Goal: Task Accomplishment & Management: Manage account settings

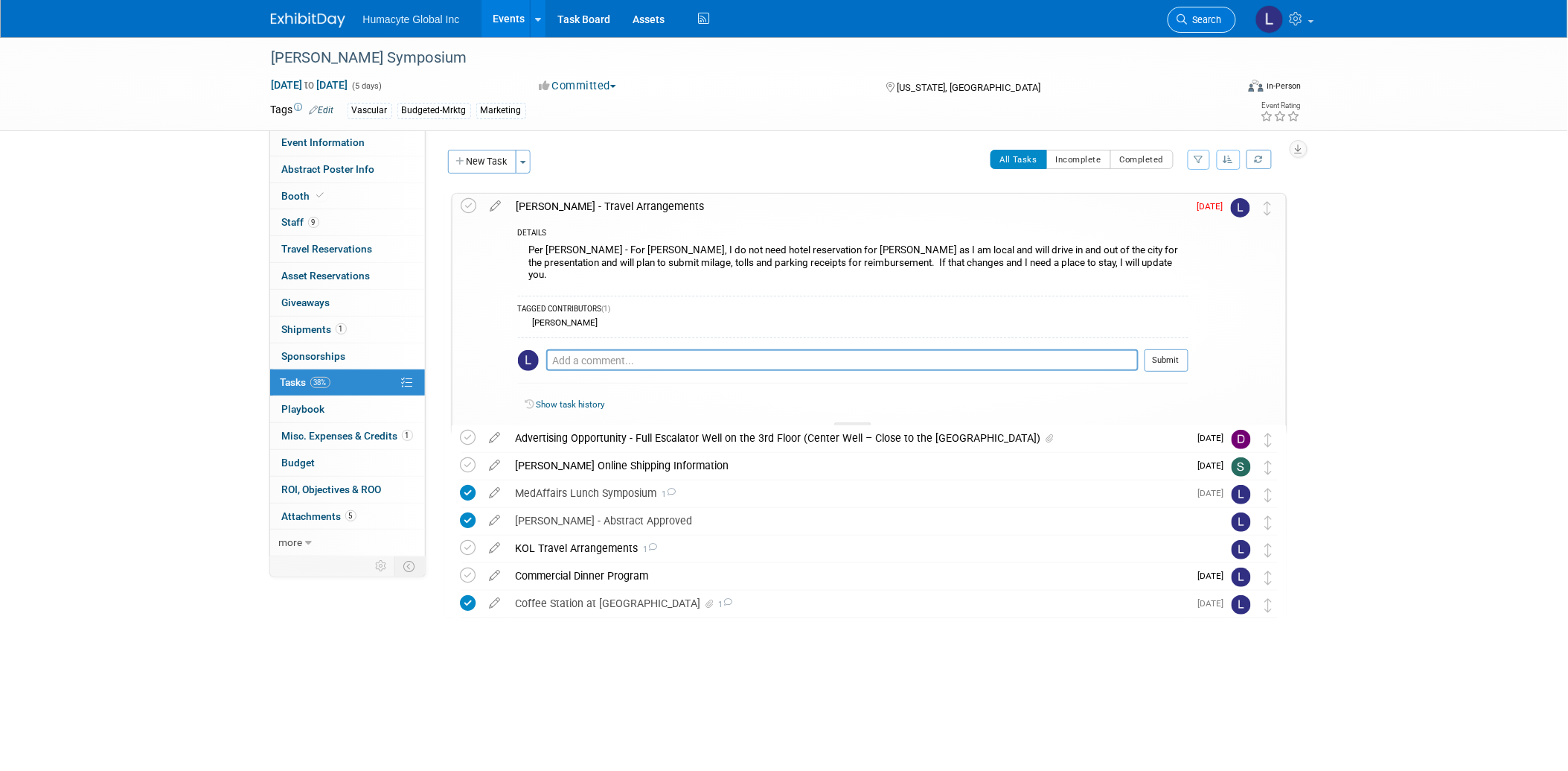
click at [1038, 12] on link "Search" at bounding box center [1201, 20] width 69 height 26
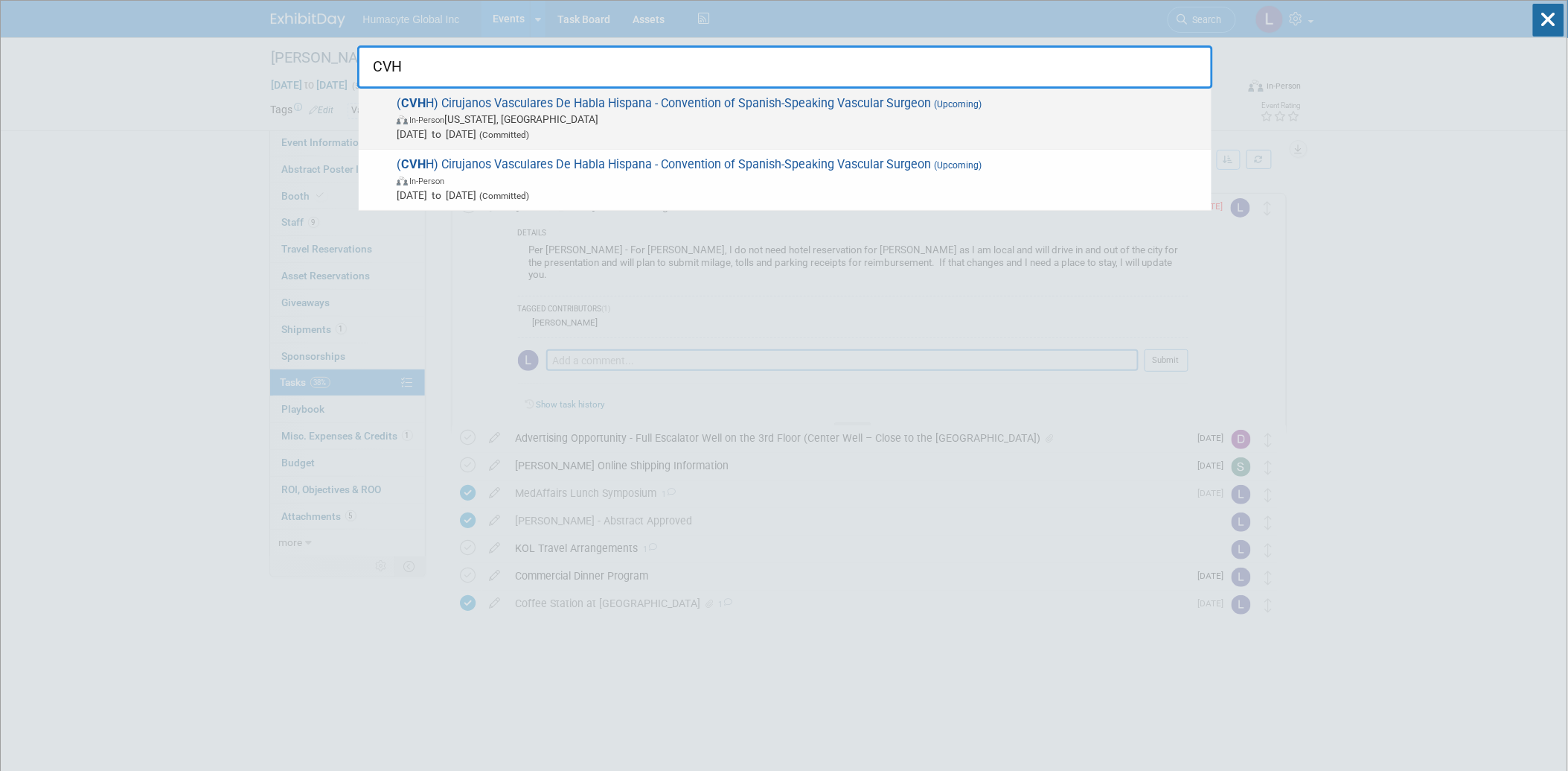
type input "CVH"
click at [642, 121] on span "In-Person Washington, DC" at bounding box center [800, 118] width 807 height 15
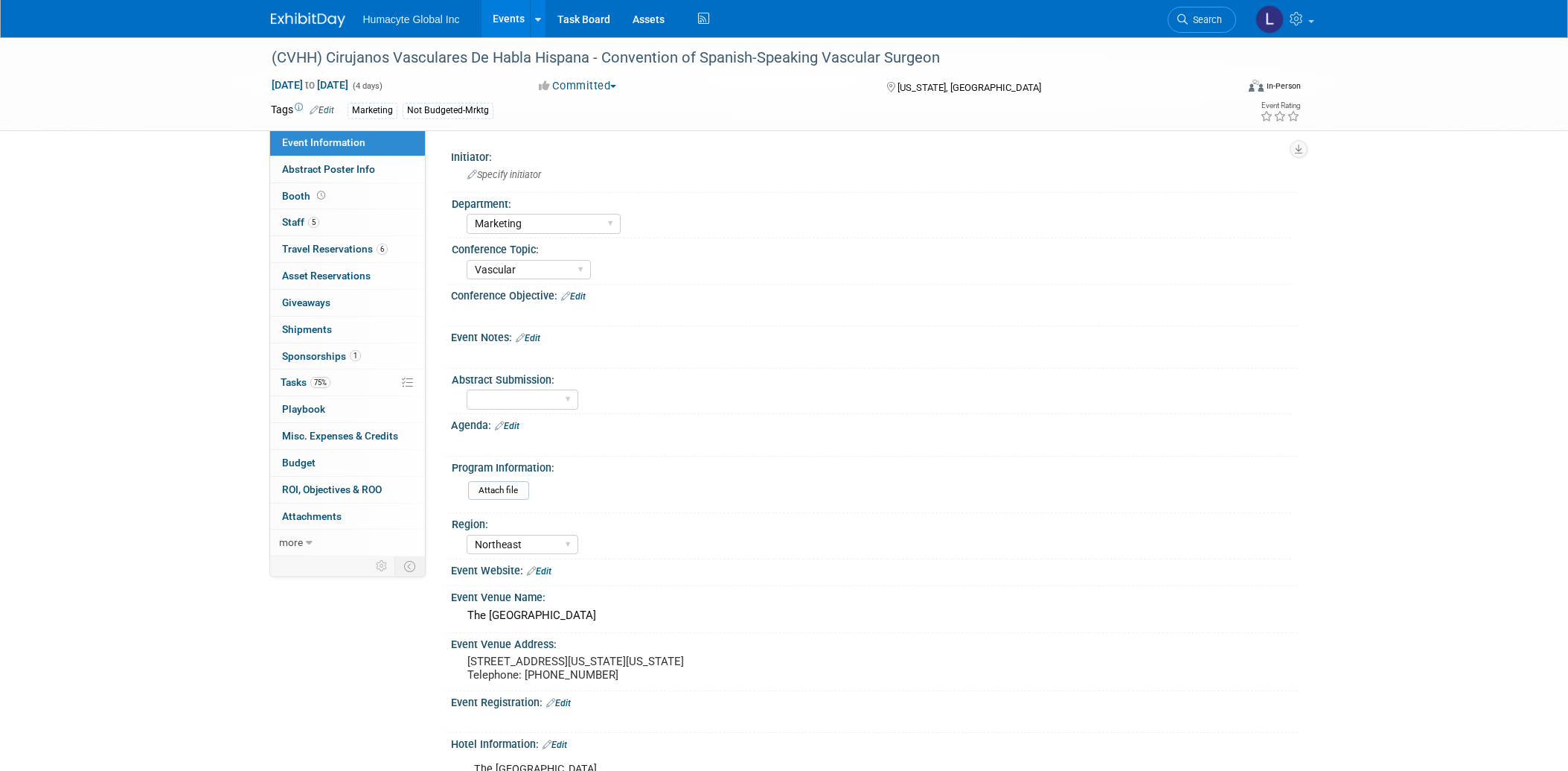
select select "Marketing"
select select "Vascular"
select select "Northeast"
click at [291, 372] on link "75% Tasks 75%" at bounding box center [348, 382] width 155 height 26
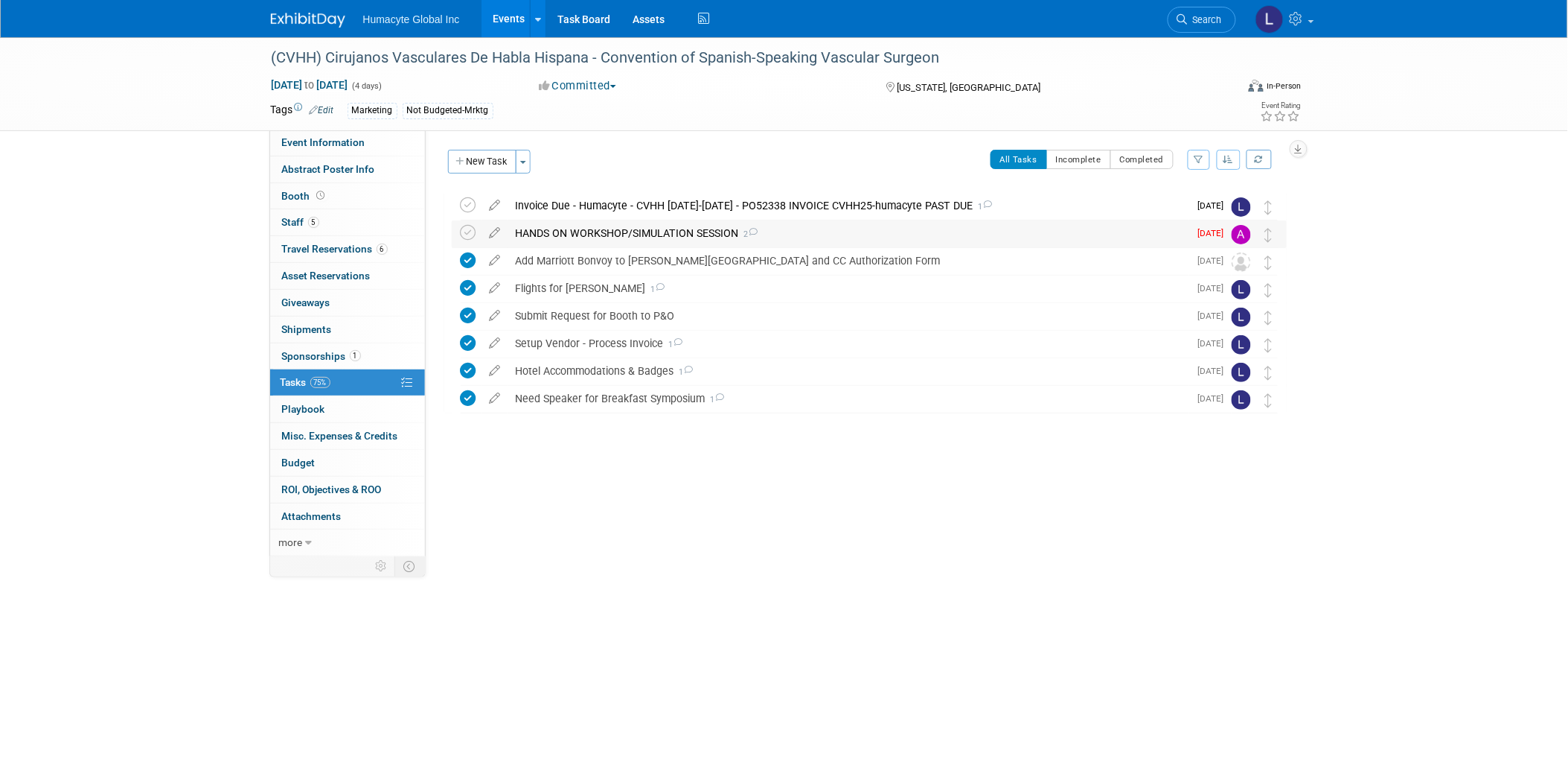
click at [626, 232] on div "HANDS ON WORKSHOP/SIMULATION SESSION 2" at bounding box center [848, 232] width 681 height 25
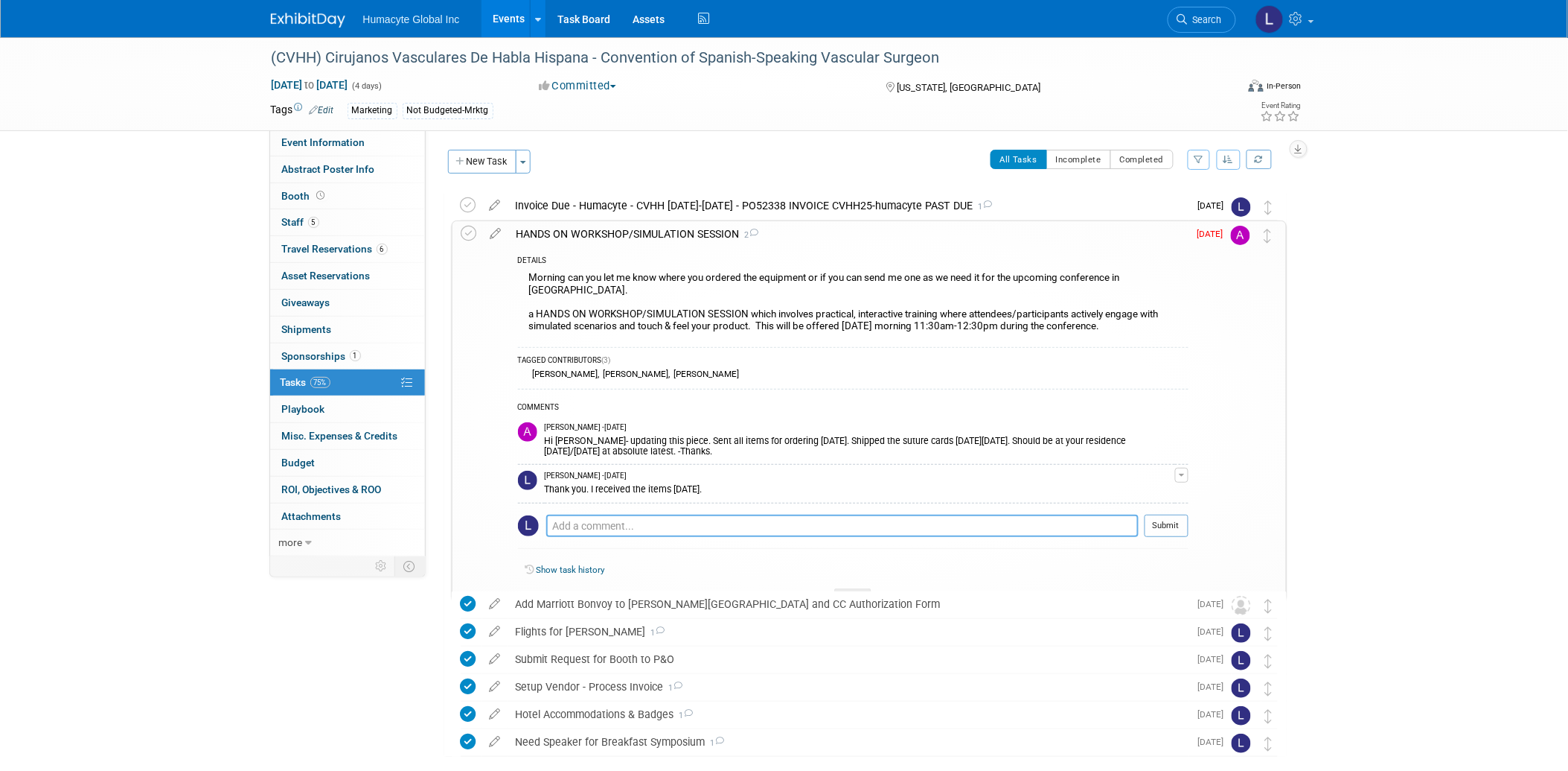
click at [586, 514] on textarea at bounding box center [842, 526] width 592 height 23
click at [583, 514] on textarea at bounding box center [842, 526] width 592 height 23
click at [486, 231] on icon at bounding box center [496, 230] width 26 height 18
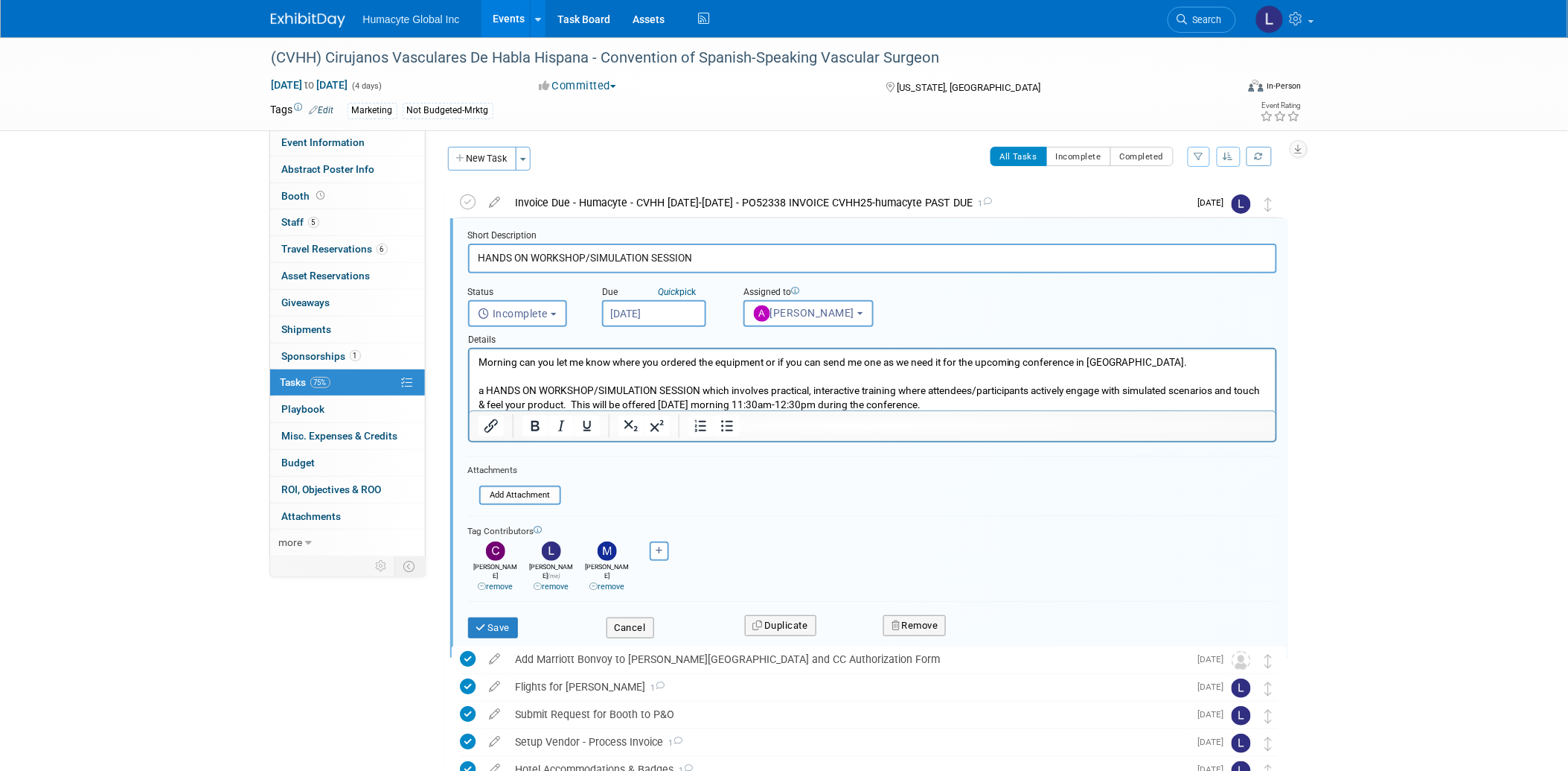
scroll to position [3, 0]
click at [626, 616] on button "Cancel" at bounding box center [630, 627] width 48 height 21
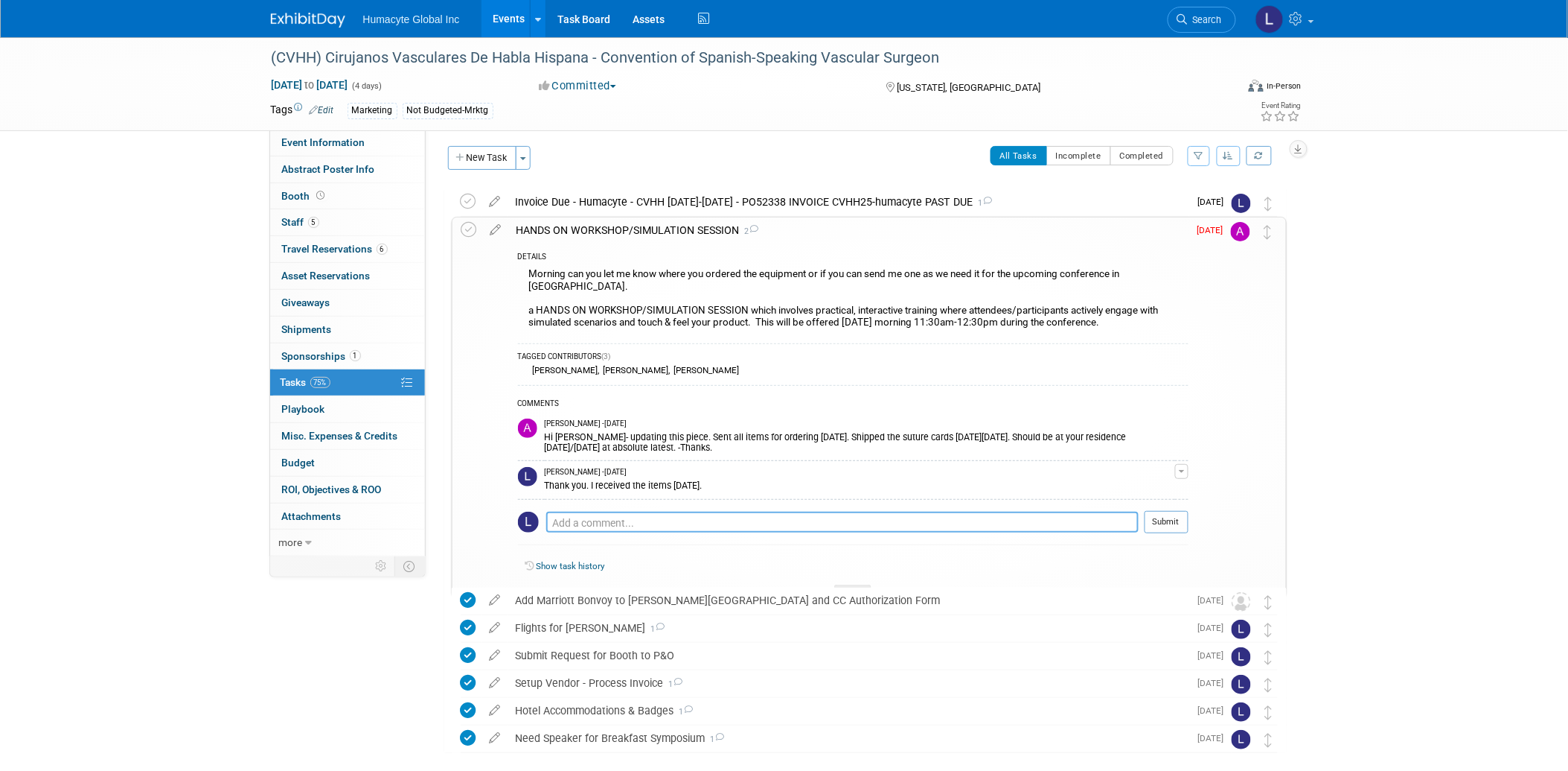
click at [577, 512] on textarea at bounding box center [842, 522] width 592 height 21
click at [577, 512] on textarea "R" at bounding box center [842, 522] width 592 height 21
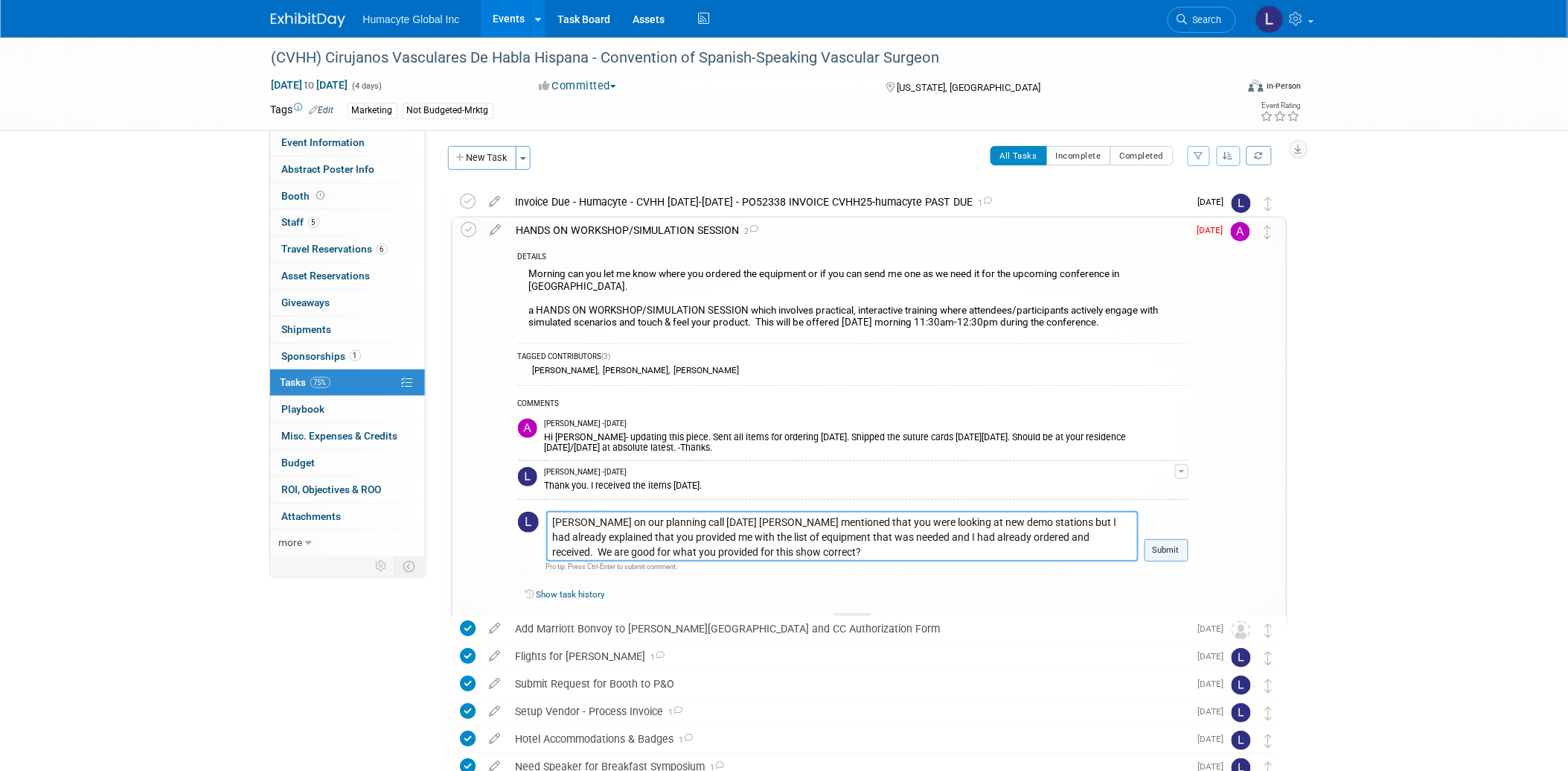
type textarea "Rocco on our planning call yesterday Rob mentioned that you were looking at new…"
click at [1173, 539] on button "Submit" at bounding box center [1166, 550] width 43 height 23
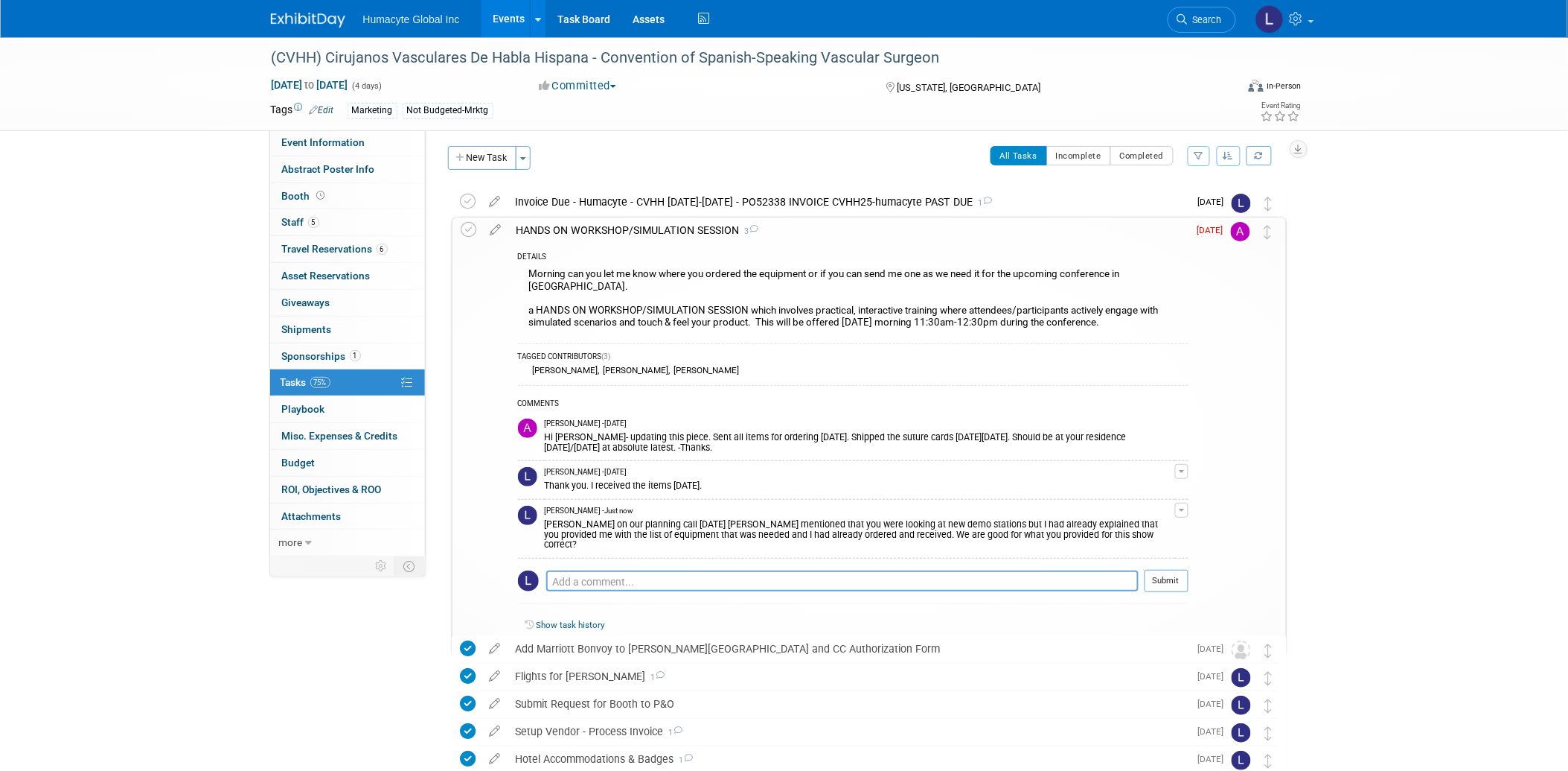
click at [337, 370] on link "75% Tasks 75%" at bounding box center [348, 382] width 155 height 26
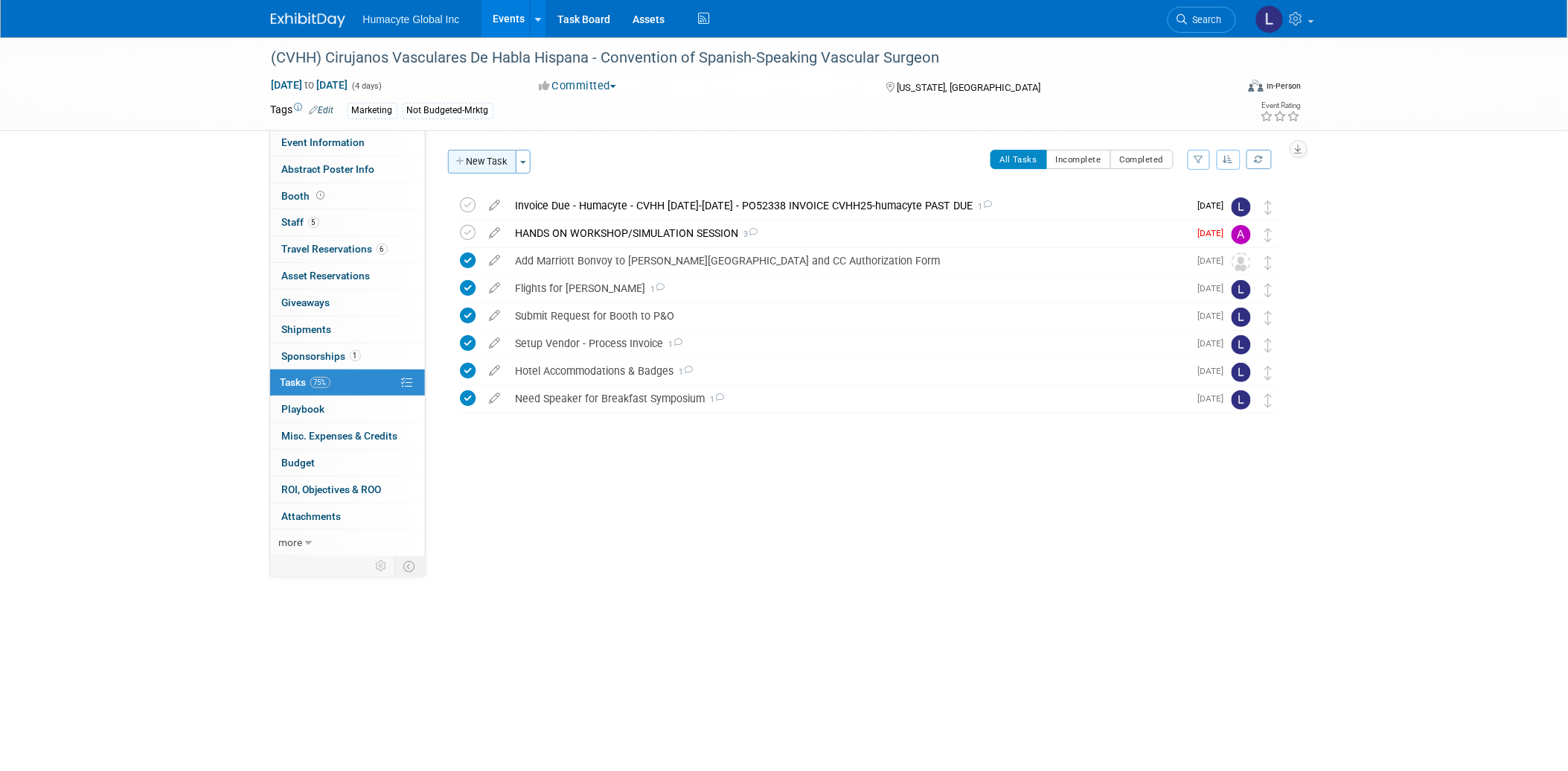
click at [497, 163] on button "New Task" at bounding box center [482, 161] width 69 height 23
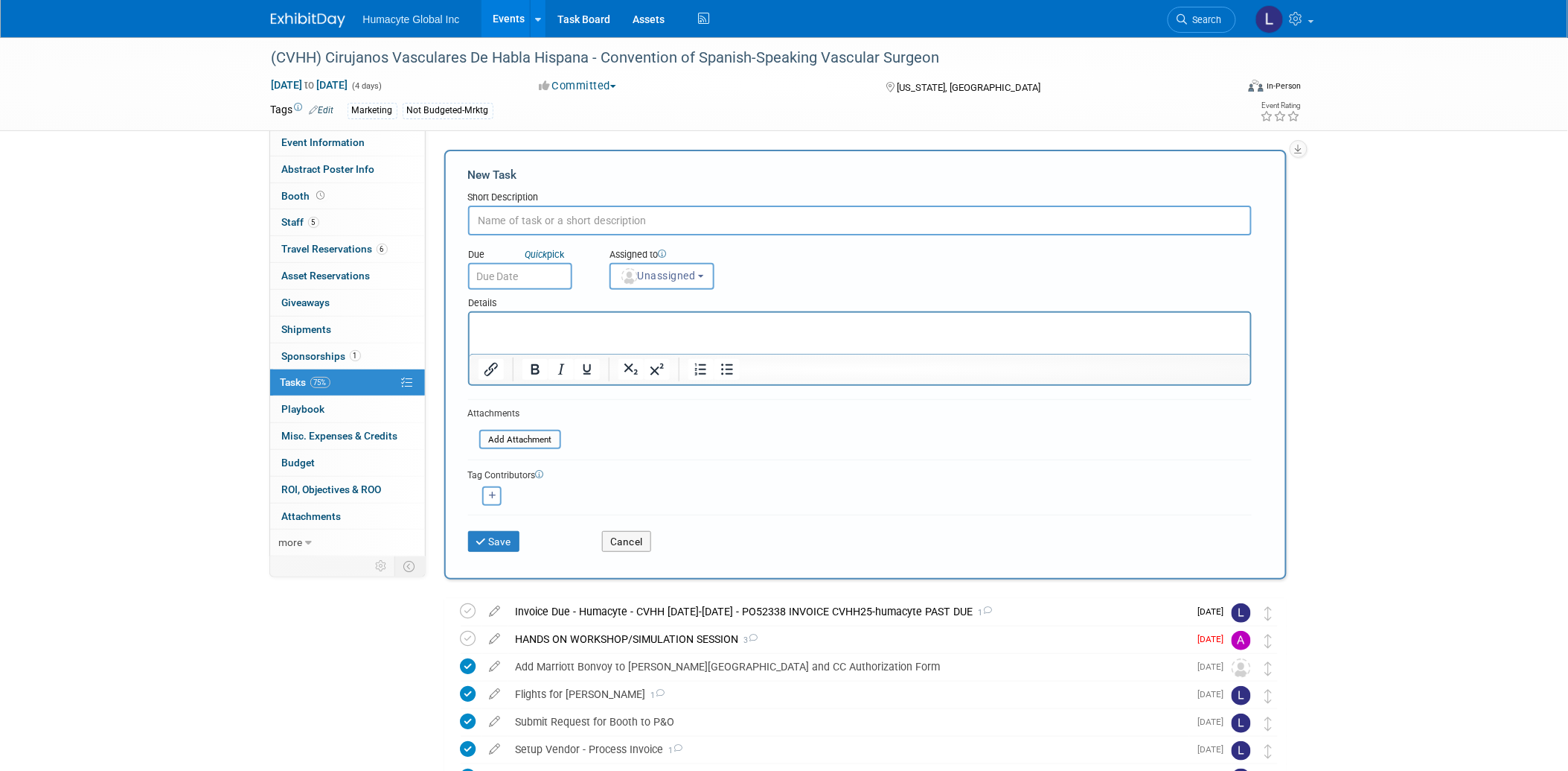
click at [542, 219] on input "text" at bounding box center [859, 220] width 784 height 30
type input "Presentation Slides"
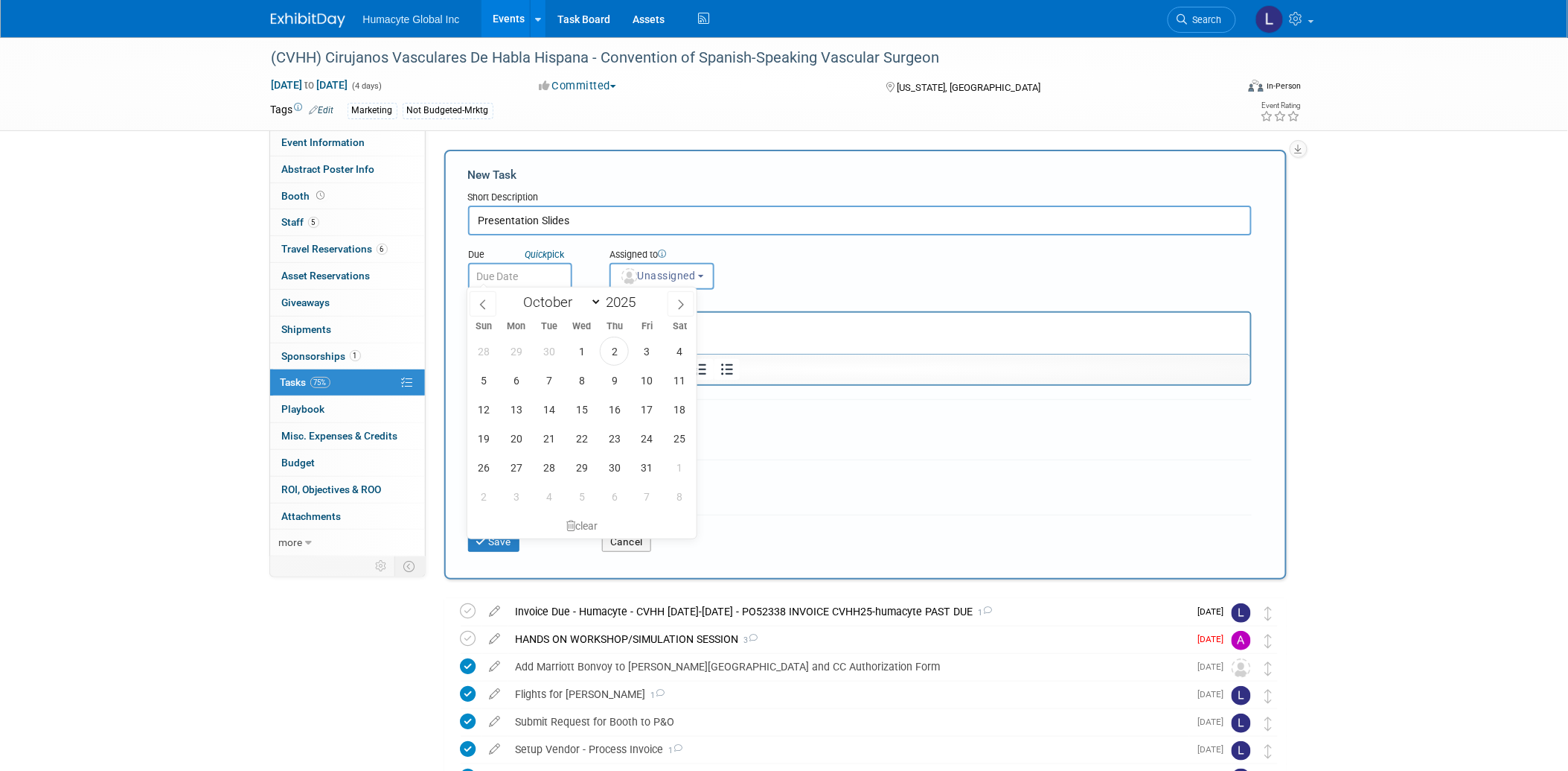
click at [527, 278] on input "text" at bounding box center [520, 276] width 104 height 27
click at [522, 375] on span "6" at bounding box center [516, 379] width 29 height 29
type input "Oct 6, 2025"
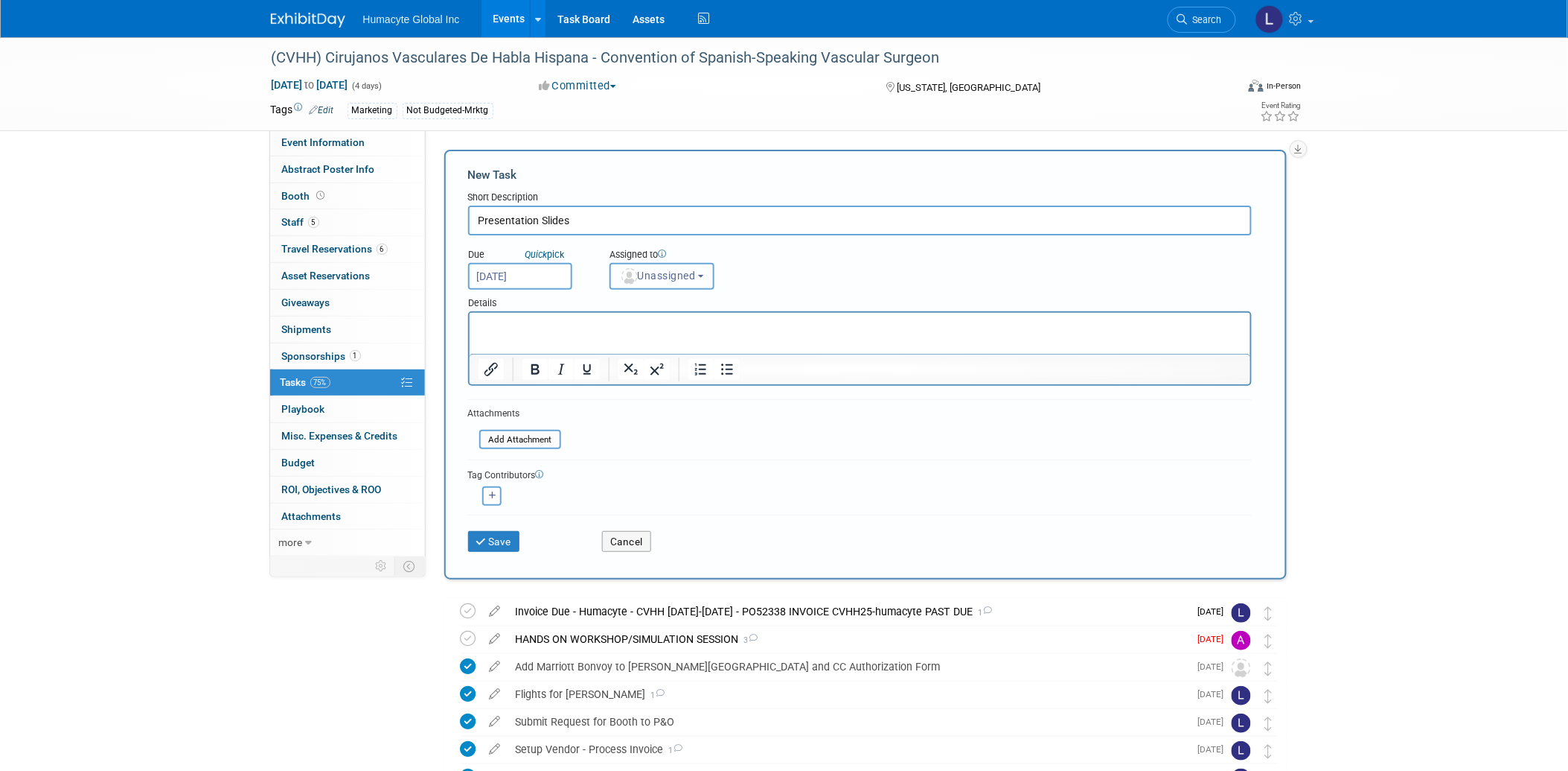
click at [664, 270] on span "Unassigned" at bounding box center [657, 276] width 76 height 12
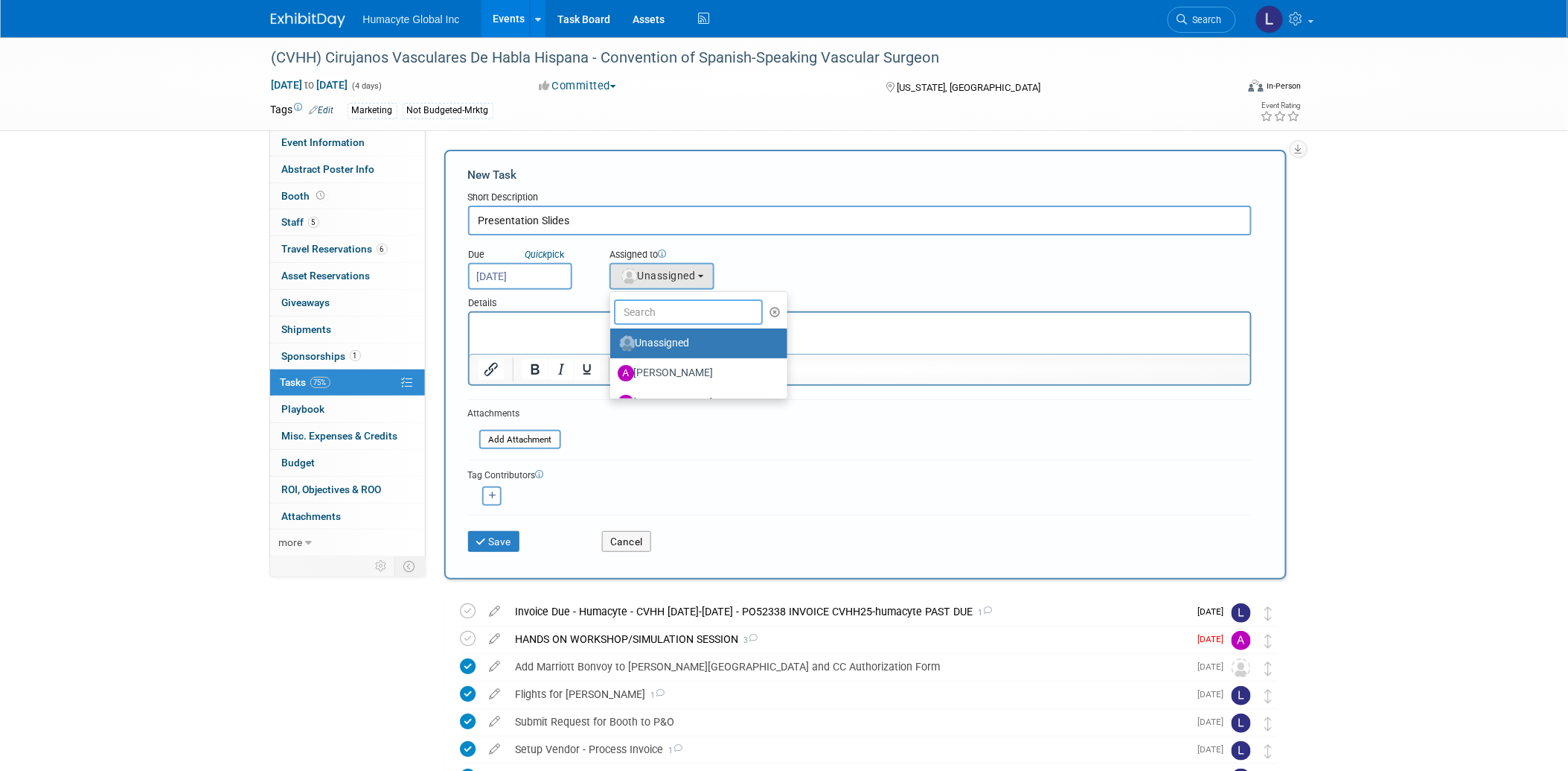
click at [657, 312] on input "text" at bounding box center [688, 312] width 149 height 25
type input "Carlos"
drag, startPoint x: 676, startPoint y: 302, endPoint x: 544, endPoint y: 266, distance: 136.8
click at [553, 271] on div "Due Quick pick Oct 6, 2025 Assigned to <img src="https://www.exhibitday.com/Ima…" at bounding box center [859, 262] width 806 height 54
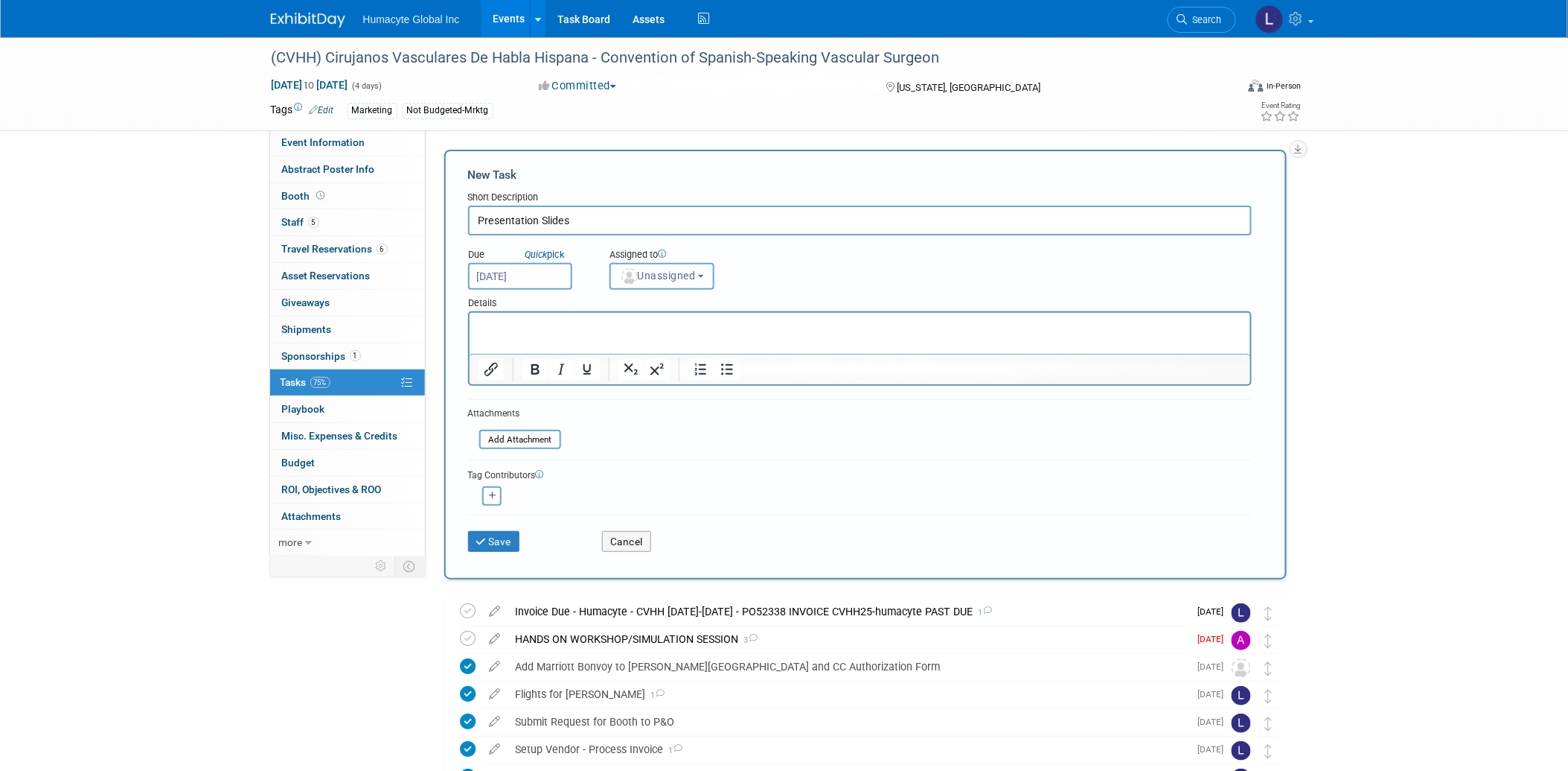
click at [657, 279] on button "Unassigned" at bounding box center [662, 276] width 105 height 27
click at [657, 292] on ul "Carlos Unassigned Adrian Diazgonsen Anthony Mattair B. J. Scheessele Brenden Wa…" at bounding box center [699, 327] width 179 height 71
click at [660, 272] on span "Unassigned" at bounding box center [657, 276] width 76 height 12
click at [672, 312] on input "[PERSON_NAME]" at bounding box center [688, 312] width 149 height 25
click at [679, 338] on label "[PERSON_NAME]" at bounding box center [695, 343] width 156 height 23
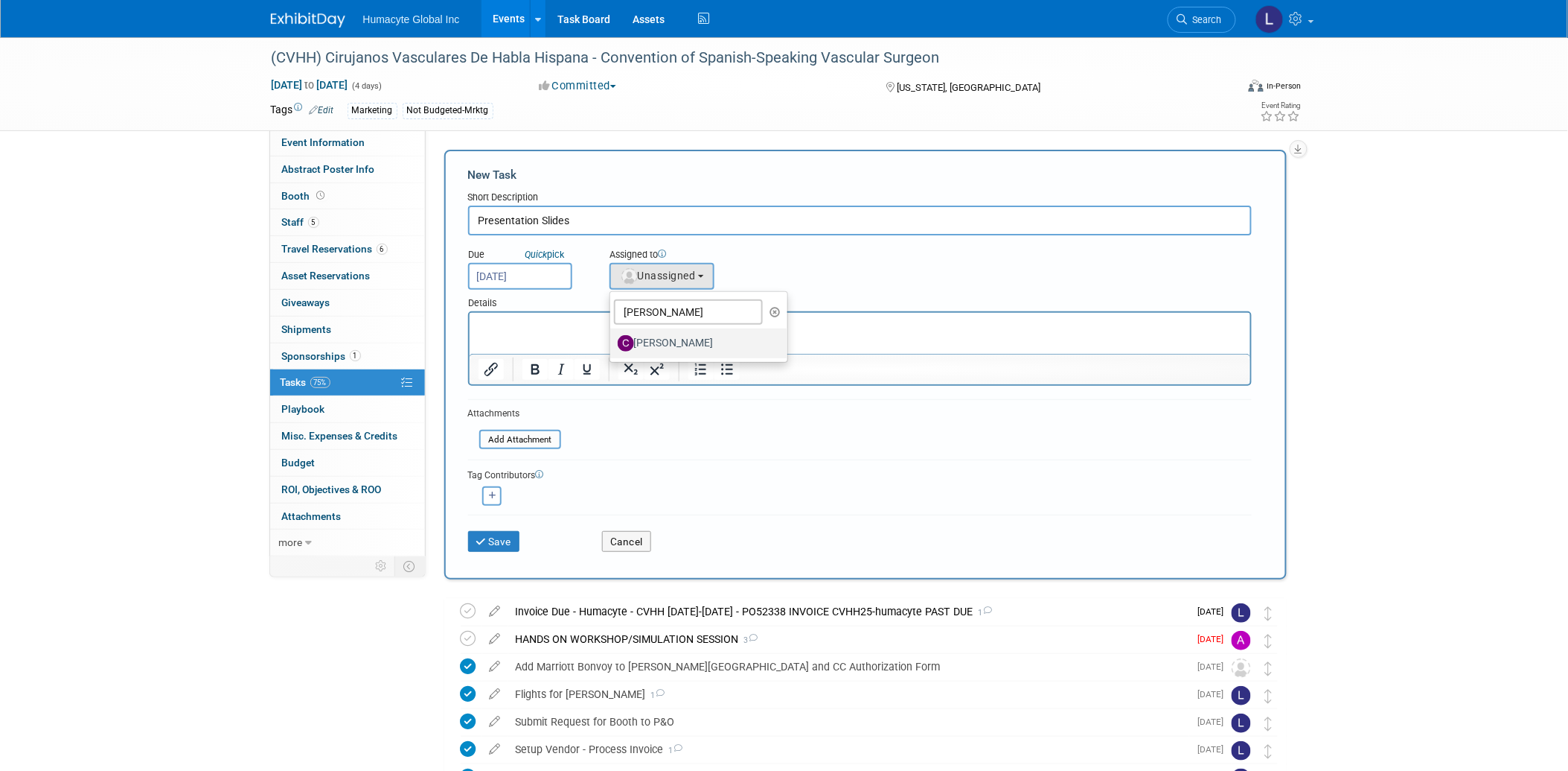
click at [612, 338] on input "[PERSON_NAME]" at bounding box center [607, 341] width 10 height 10
select select "f095c606-68fd-4d79-ba94-10491e92a45f"
click at [550, 332] on p "Rich Text Area. Press ALT-0 for help." at bounding box center [859, 325] width 764 height 15
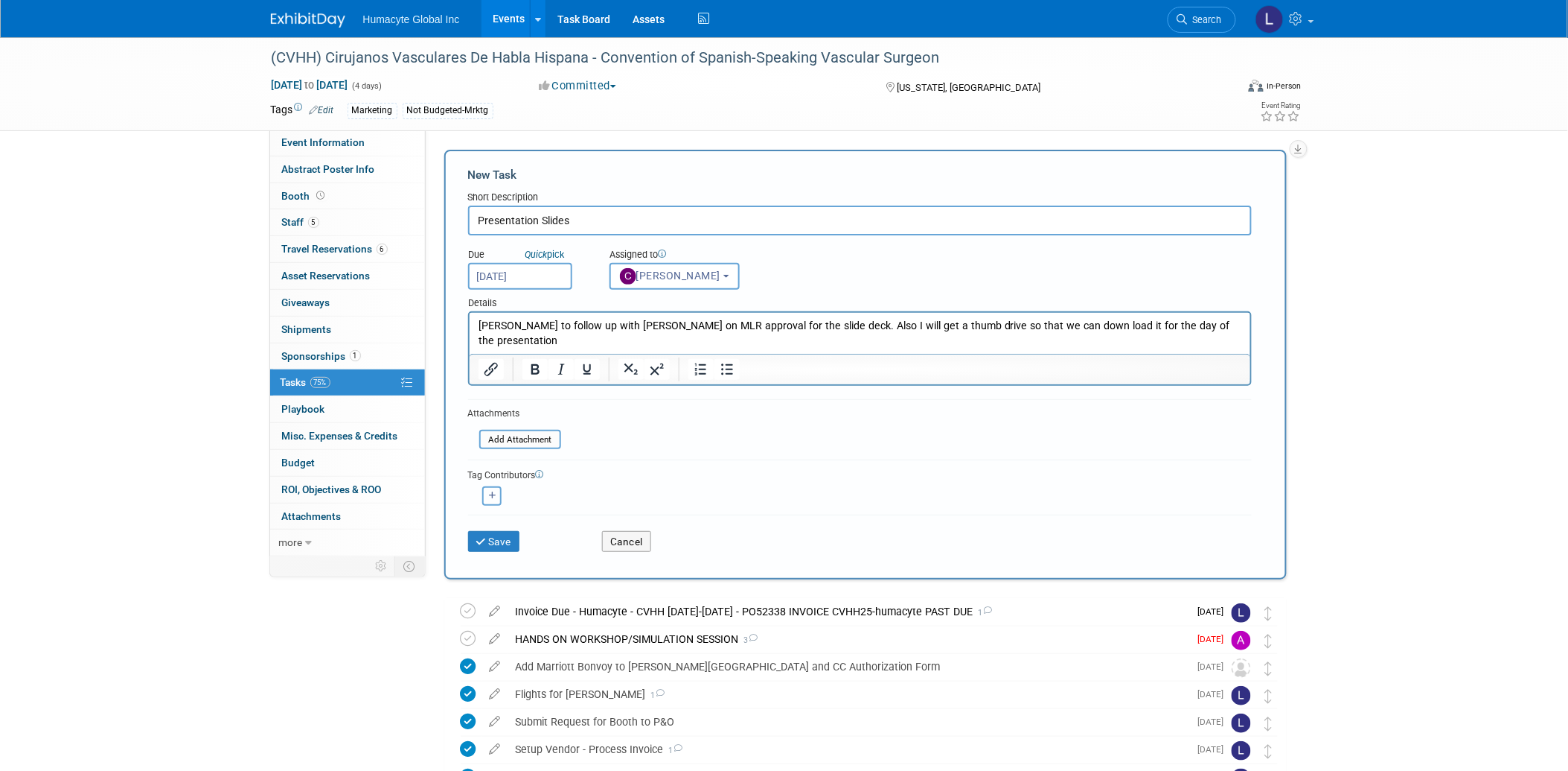
click at [497, 489] on button "button" at bounding box center [491, 496] width 19 height 19
select select
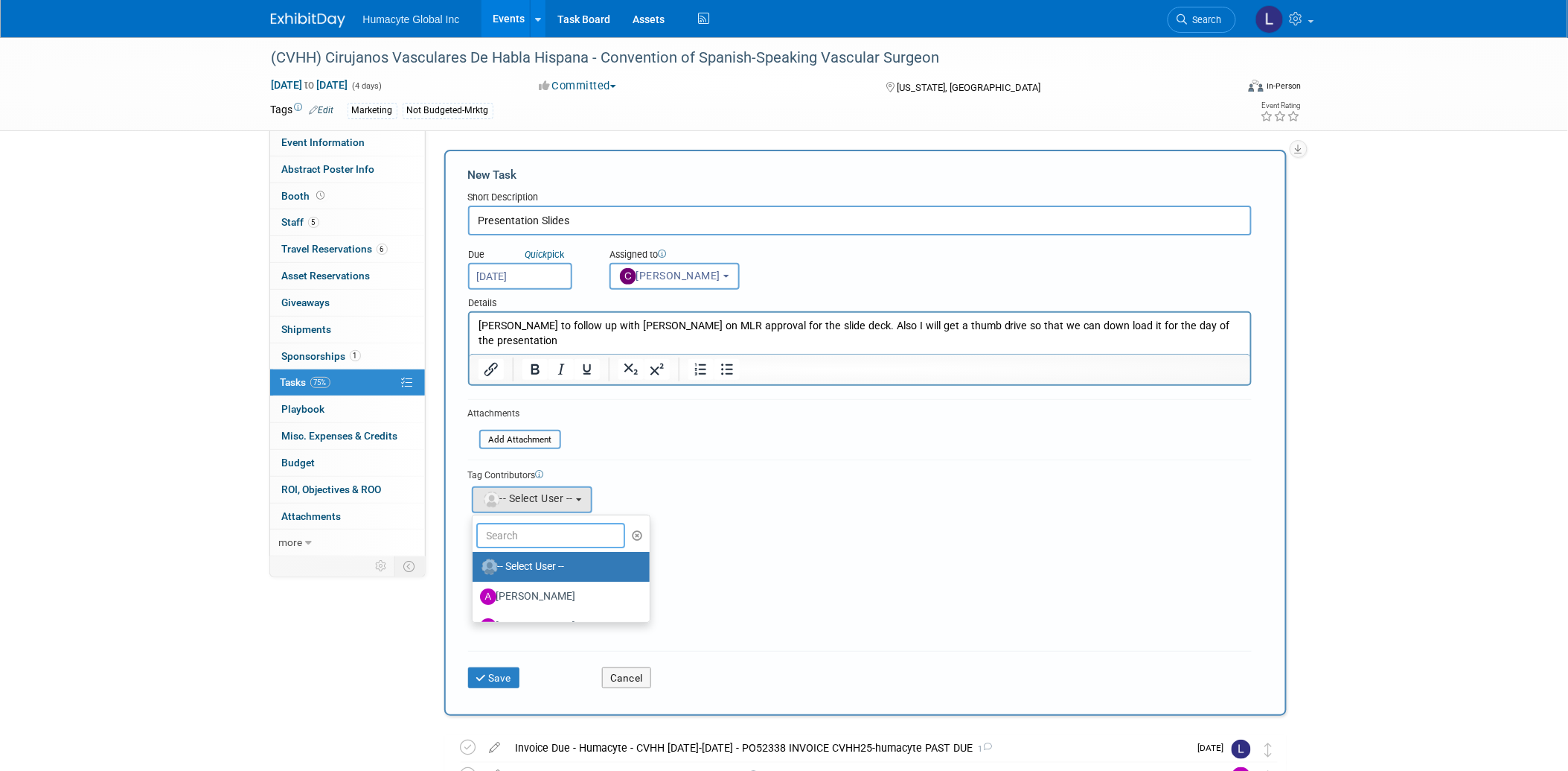
click at [527, 523] on input "text" at bounding box center [550, 535] width 149 height 25
type input "Maur"
click at [524, 560] on label "[PERSON_NAME]" at bounding box center [557, 566] width 156 height 23
click at [475, 560] on input "[PERSON_NAME]" at bounding box center [470, 564] width 10 height 10
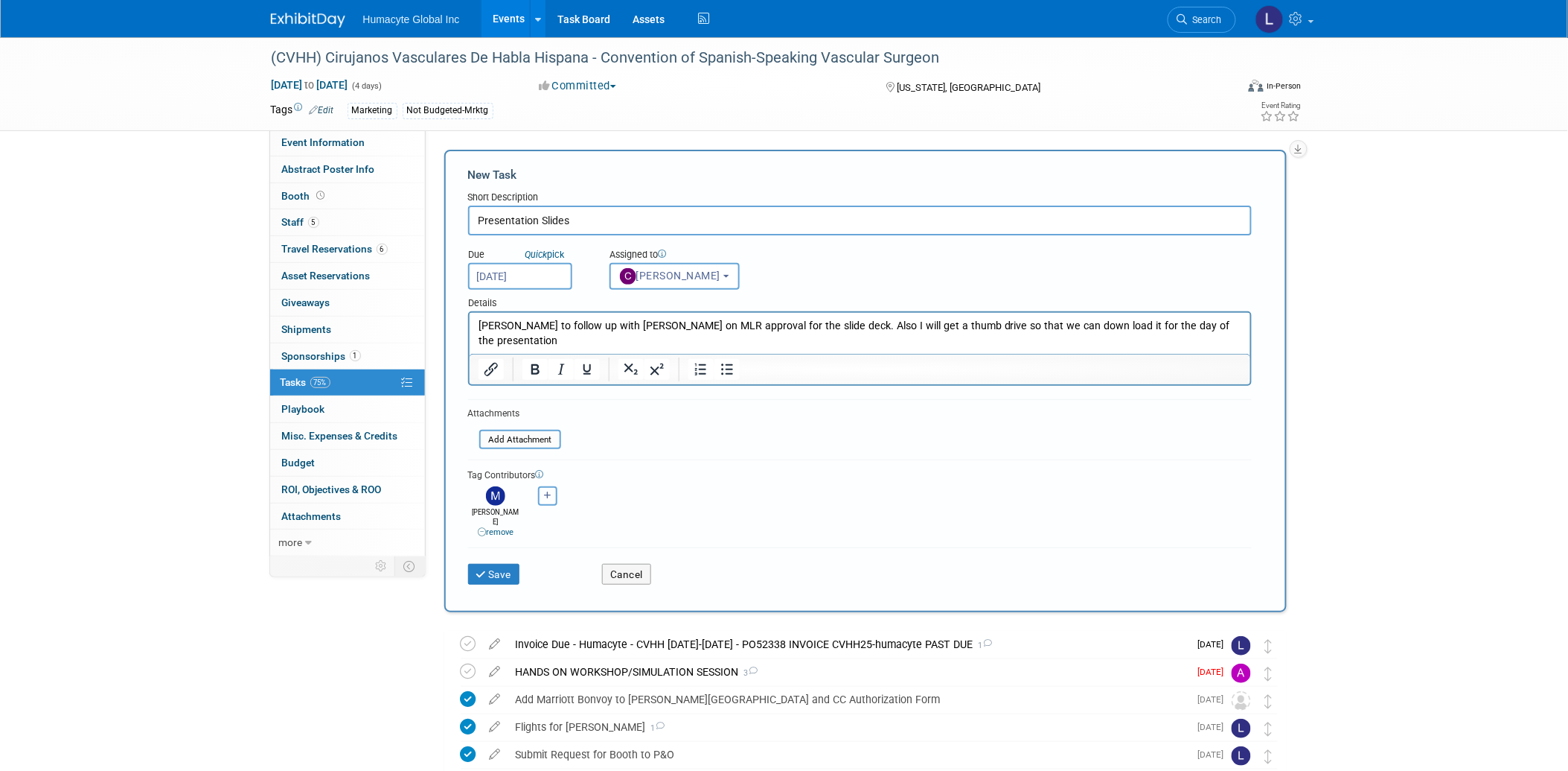
click at [549, 493] on icon "button" at bounding box center [548, 495] width 8 height 8
select select
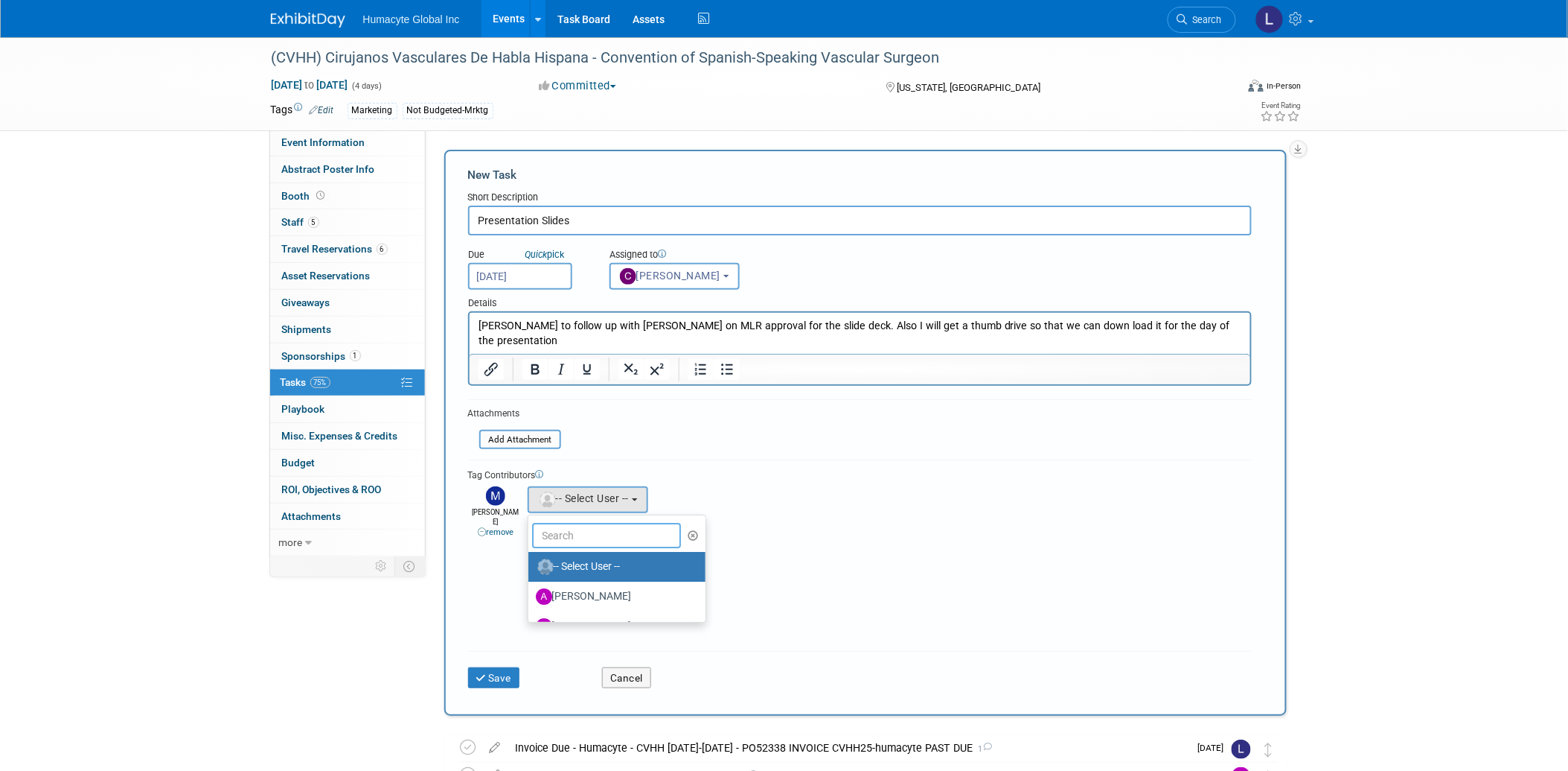
click at [557, 524] on input "text" at bounding box center [606, 535] width 149 height 25
type input "[PERSON_NAME]"
click at [589, 568] on label "Linda Hamilton (me)" at bounding box center [613, 566] width 156 height 23
click at [530, 568] on input "Linda Hamilton (me)" at bounding box center [525, 564] width 10 height 10
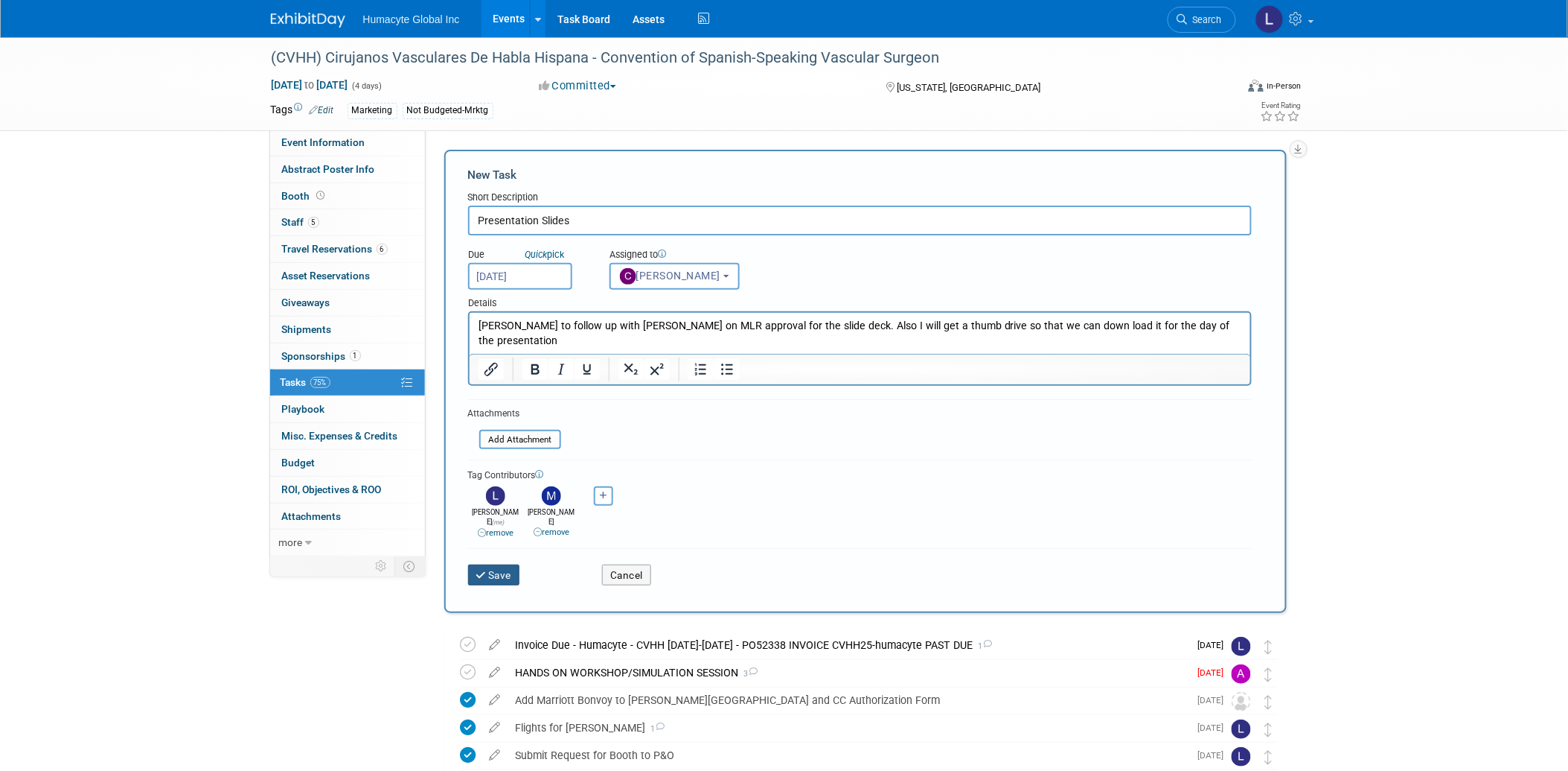
click at [508, 565] on button "Save" at bounding box center [494, 575] width 52 height 21
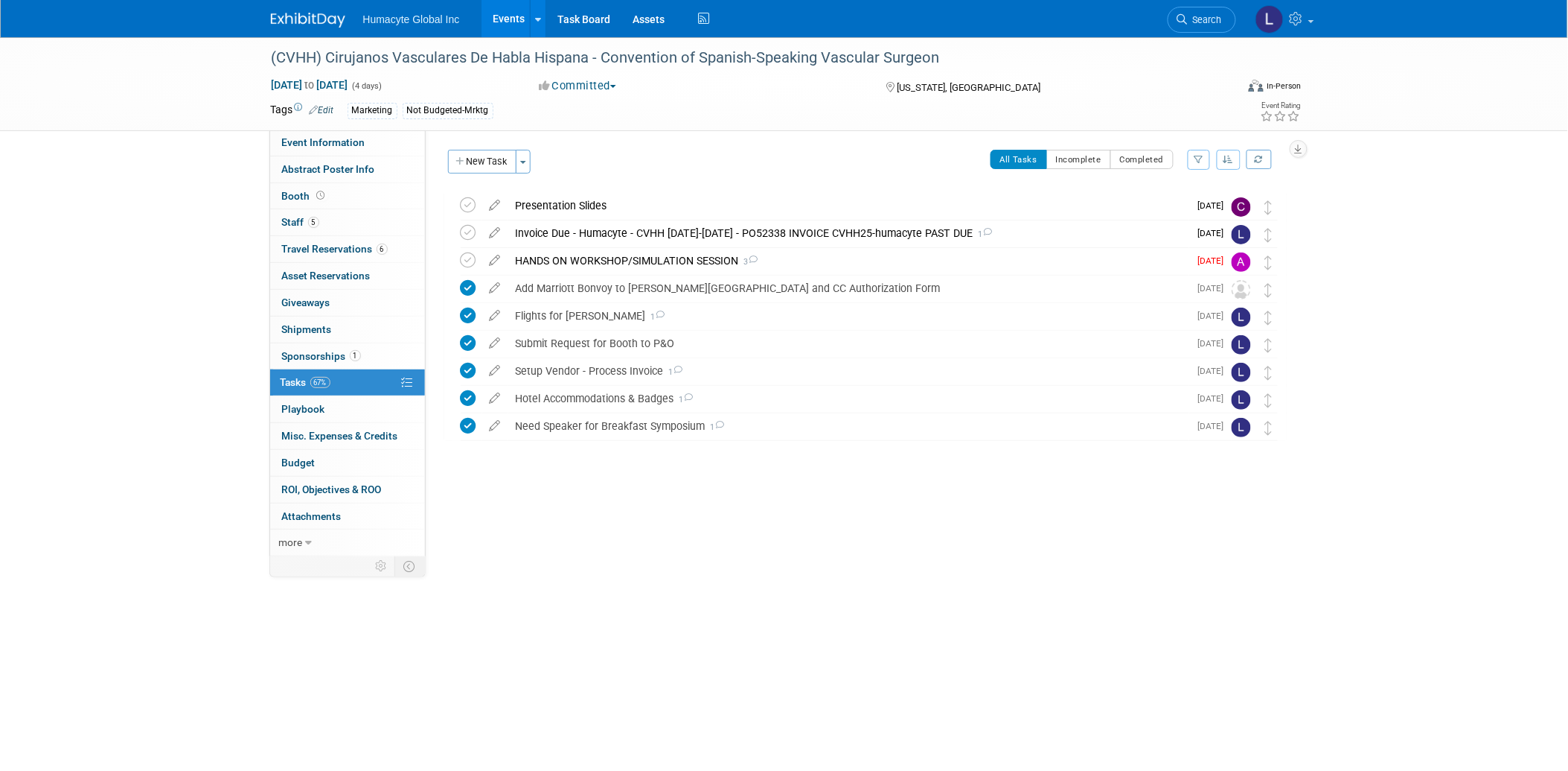
click at [473, 171] on button "New Task" at bounding box center [482, 161] width 69 height 23
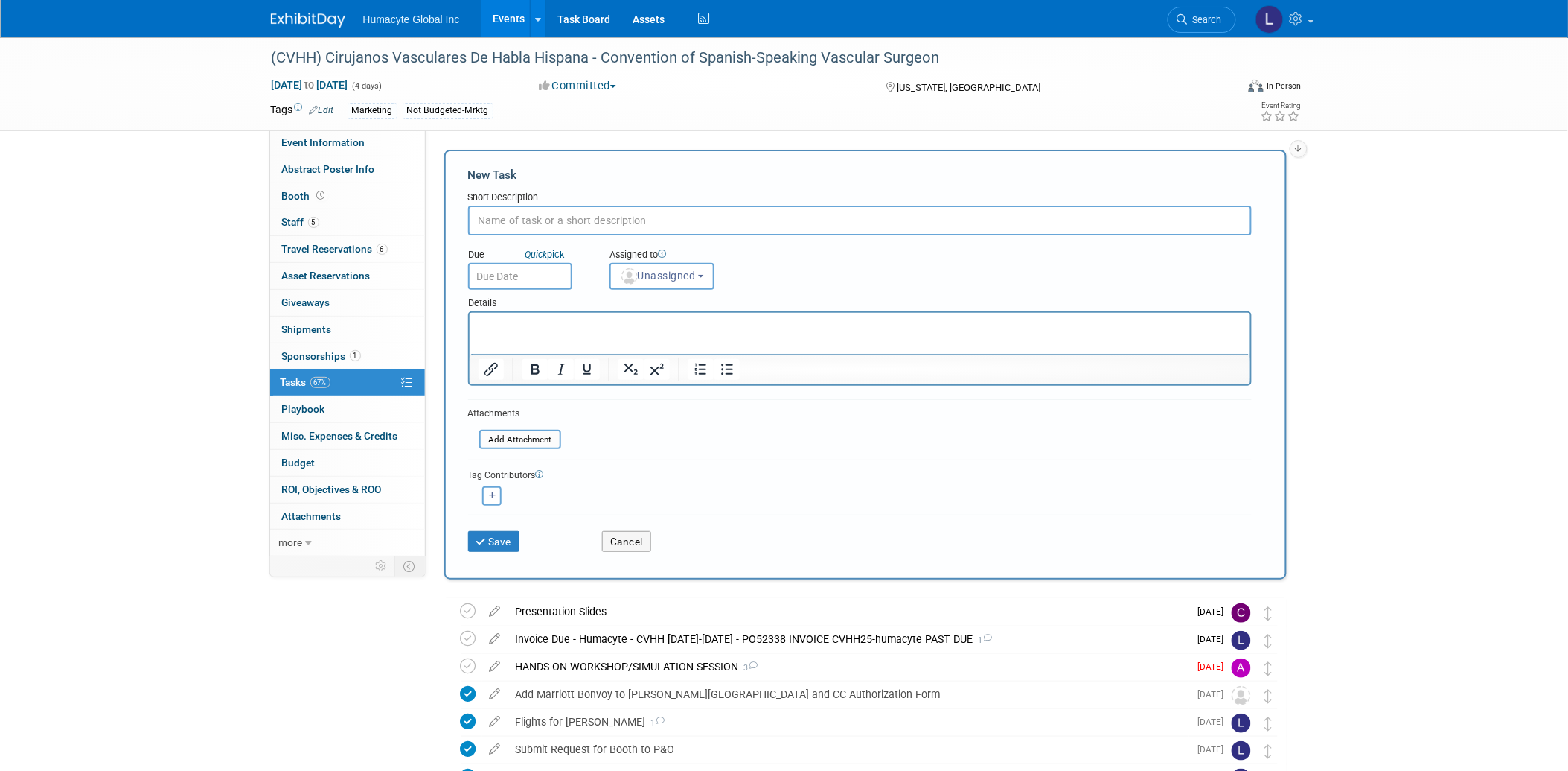
click at [591, 211] on input "text" at bounding box center [859, 220] width 784 height 30
type input "[PERSON_NAME] for [PERSON_NAME]"
click at [517, 280] on body "Humacyte Global Inc Events Add Event Bulk Upload Events Shareable Event Boards …" at bounding box center [784, 386] width 1568 height 771
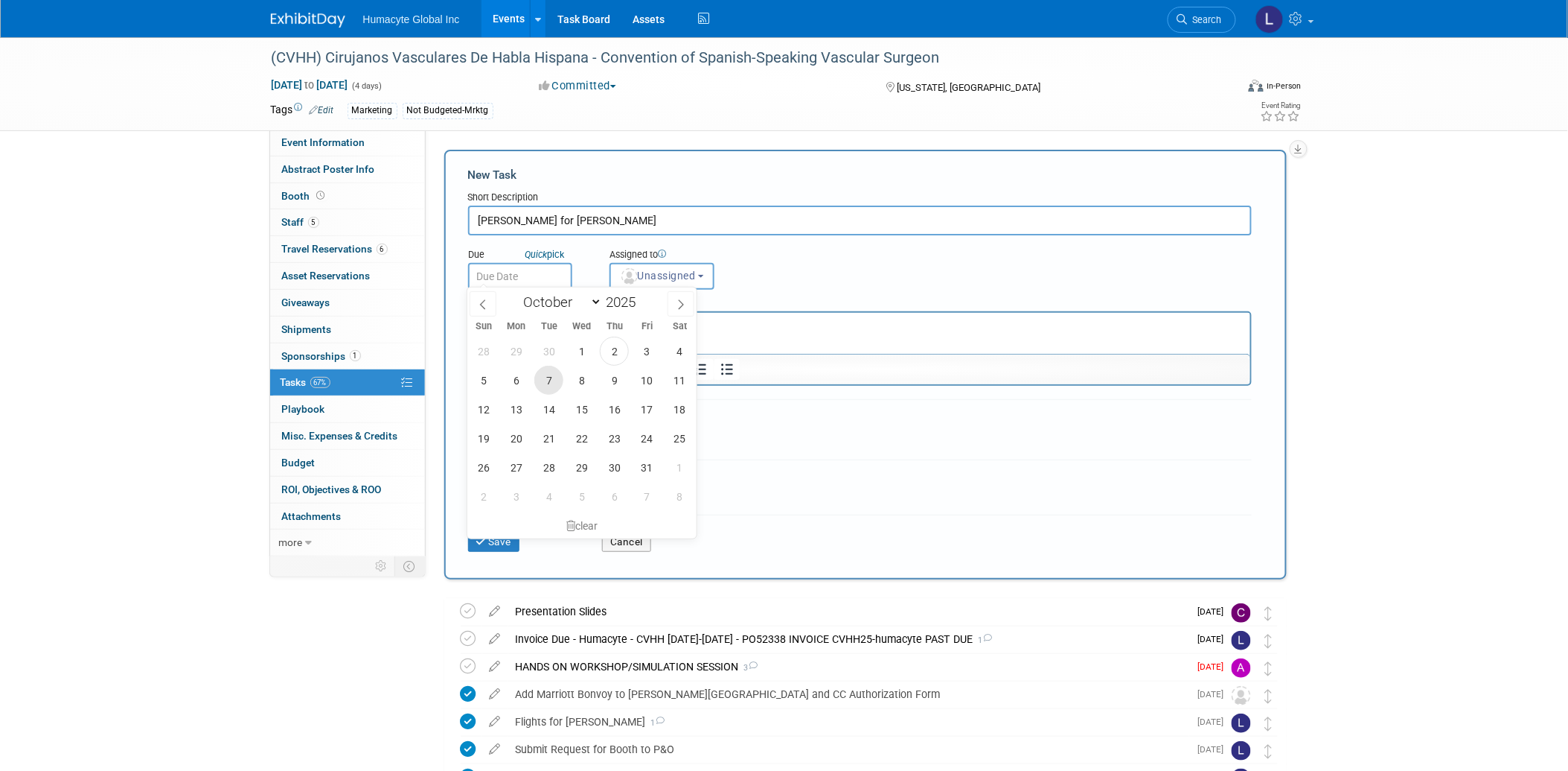
click at [549, 379] on span "7" at bounding box center [548, 379] width 29 height 29
type input "Oct 7, 2025"
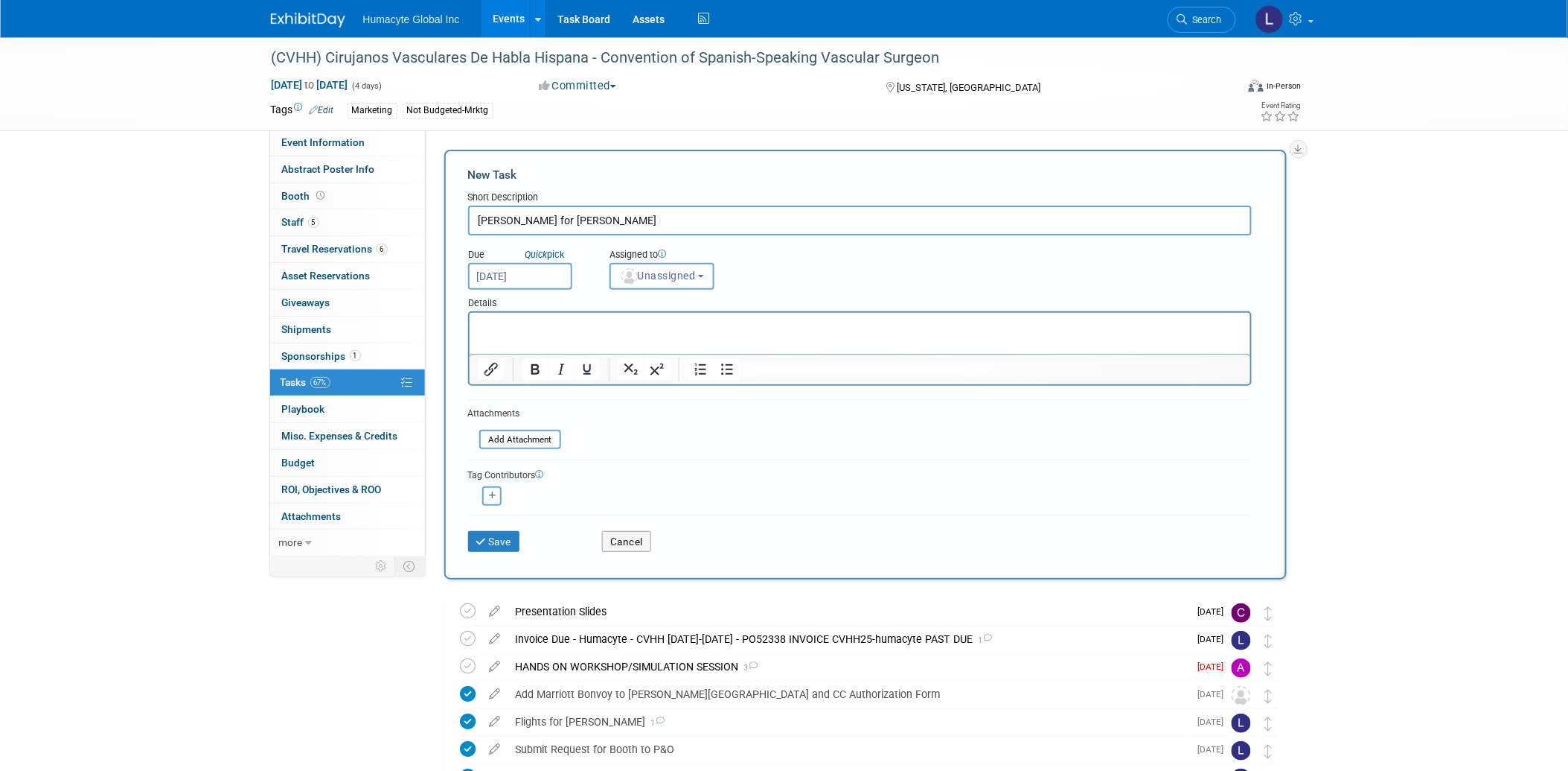
click at [653, 280] on button "Unassigned" at bounding box center [662, 276] width 105 height 27
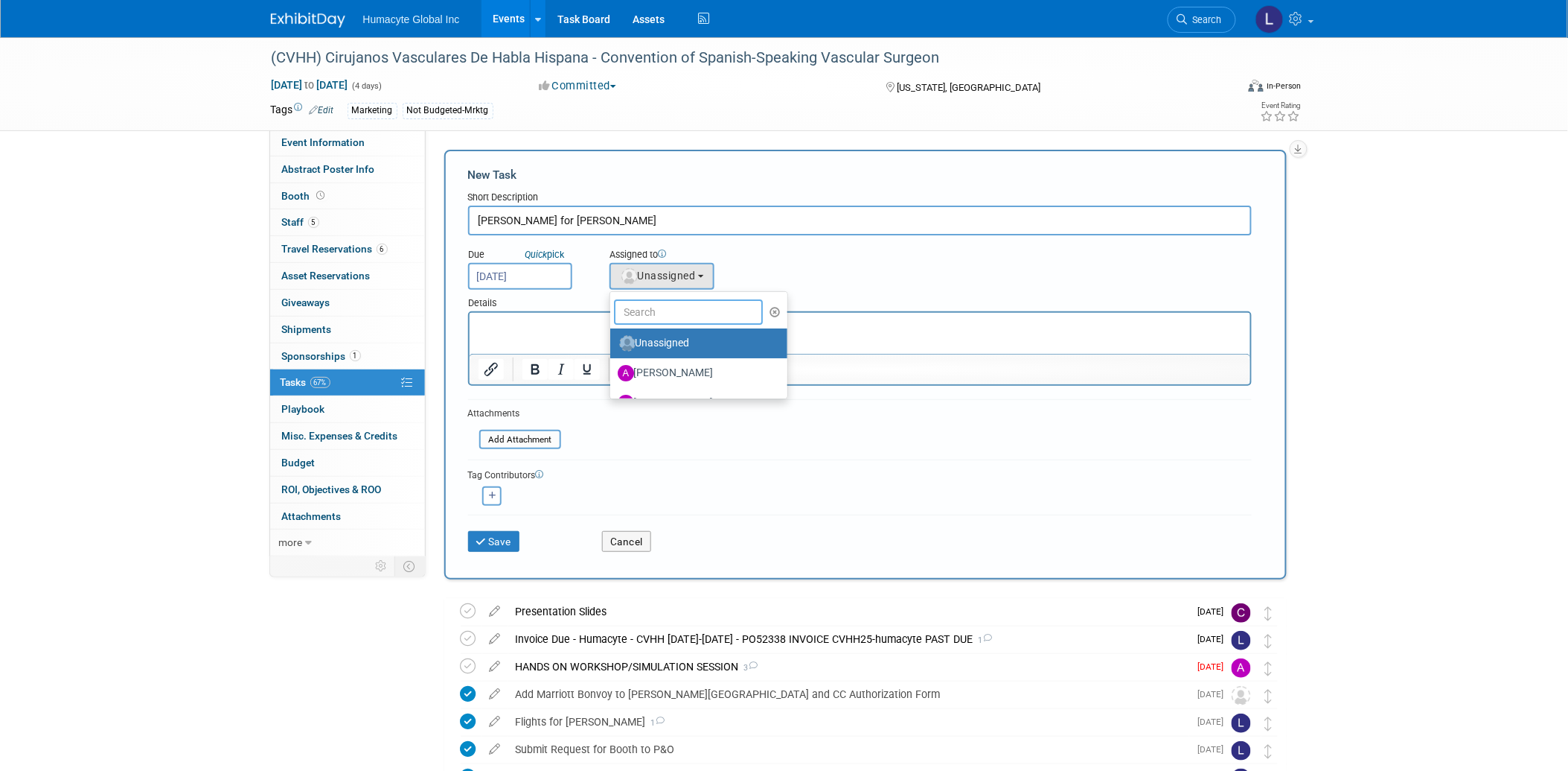
click at [648, 311] on input "text" at bounding box center [688, 312] width 149 height 25
type input "[PERSON_NAME]"
click at [688, 343] on label "[PERSON_NAME]" at bounding box center [695, 343] width 156 height 23
click at [612, 343] on input "[PERSON_NAME]" at bounding box center [607, 341] width 10 height 10
select select "f095c606-68fd-4d79-ba94-10491e92a45f"
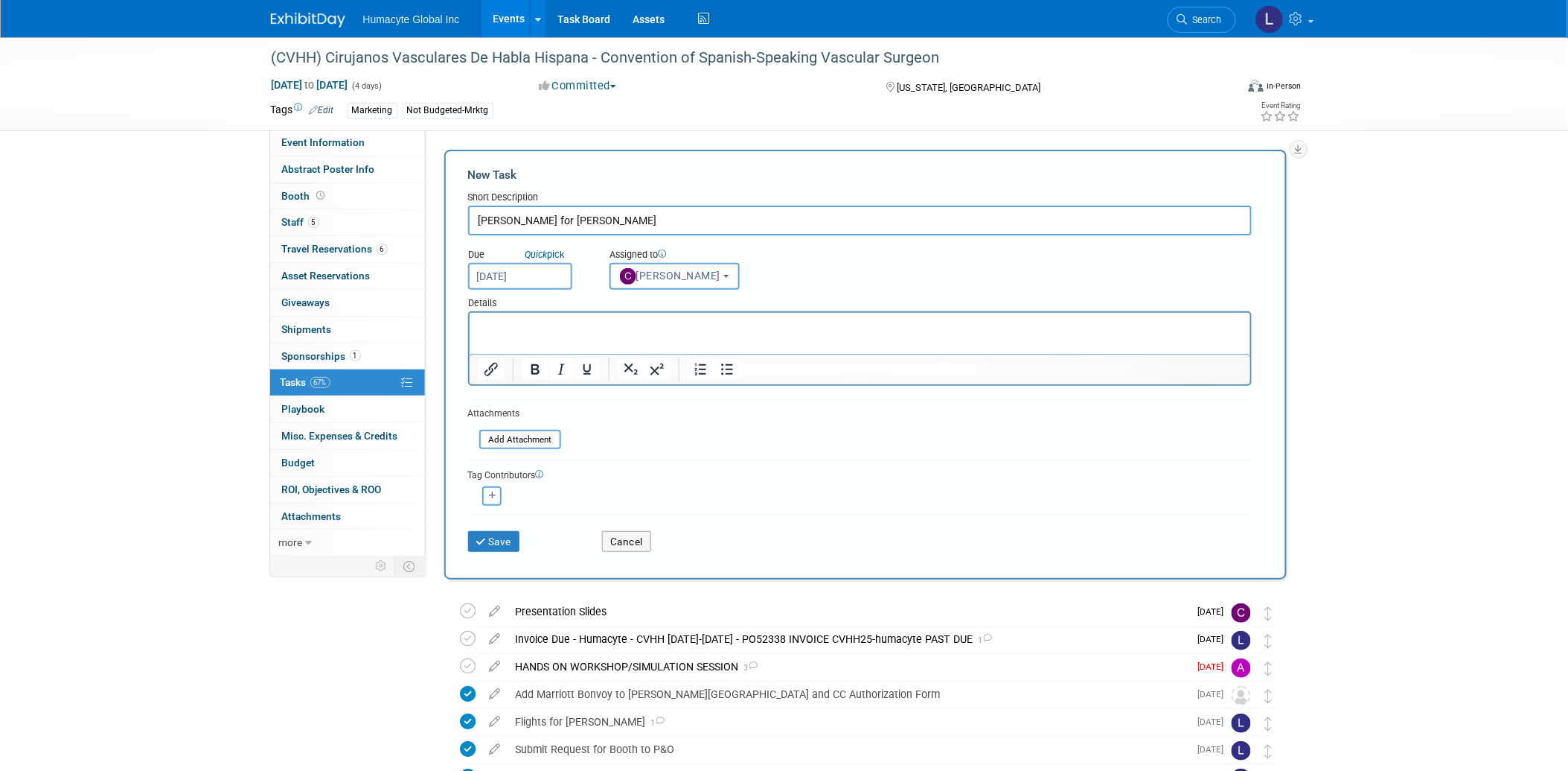
click at [491, 493] on icon "button" at bounding box center [492, 495] width 8 height 8
select select
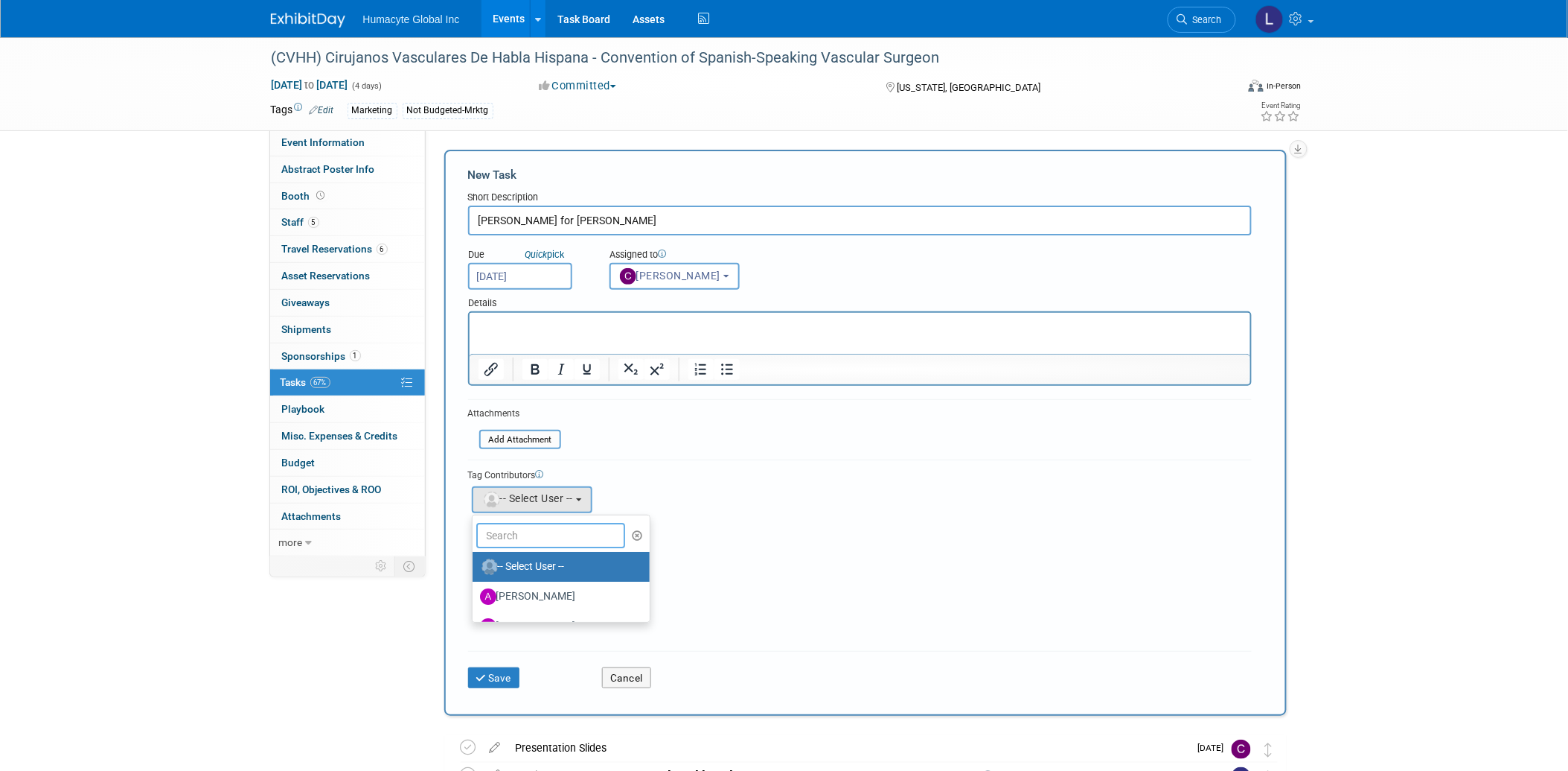
click at [494, 527] on input "text" at bounding box center [550, 535] width 149 height 25
type input "Mauric"
click at [524, 557] on label "[PERSON_NAME]" at bounding box center [557, 566] width 156 height 23
click at [475, 560] on input "[PERSON_NAME]" at bounding box center [470, 564] width 10 height 10
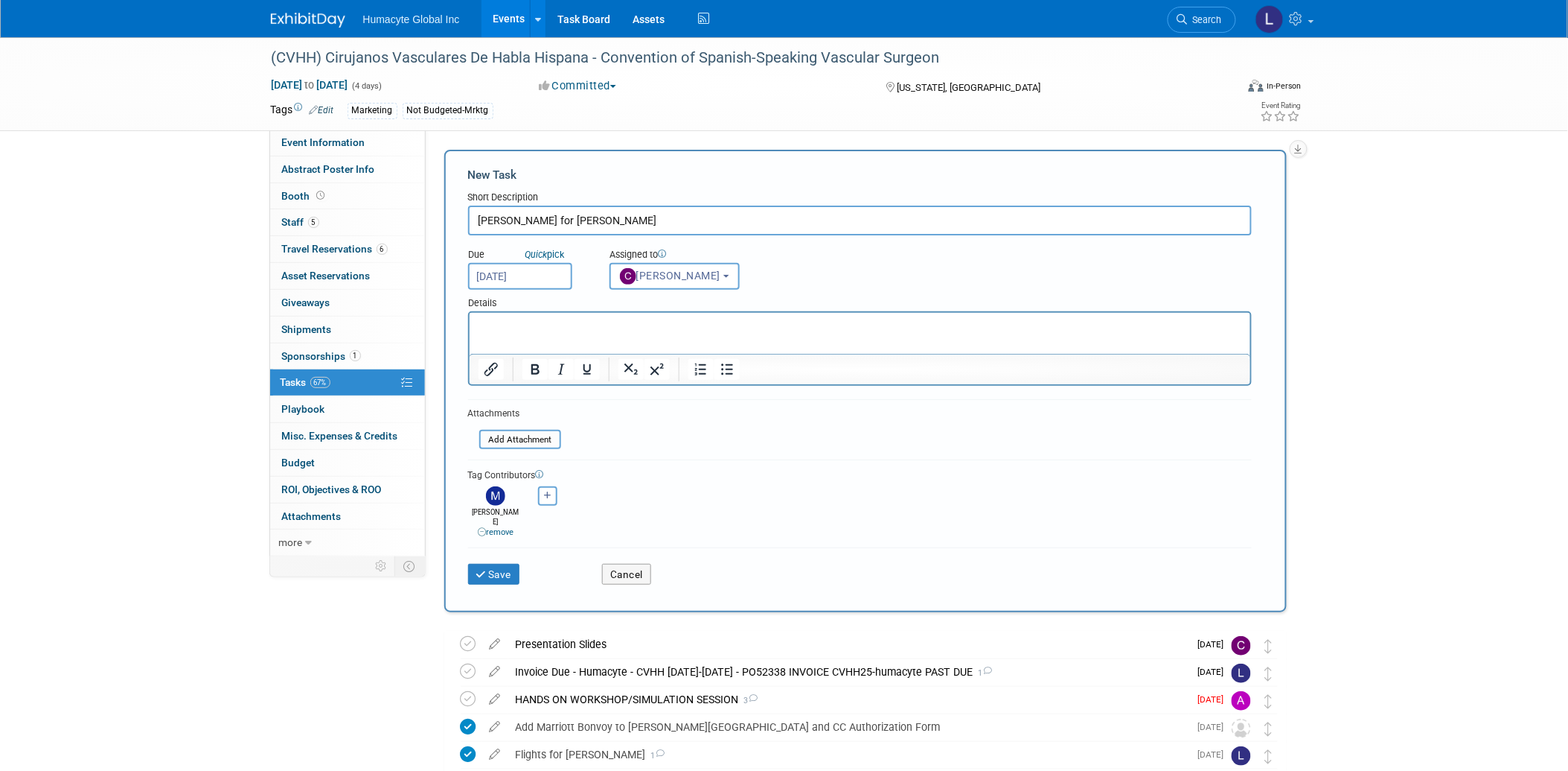
select select "877ac90a-8c9e-4081-a792-3c66905cfac0"
click at [549, 492] on icon "button" at bounding box center [548, 495] width 8 height 8
select select
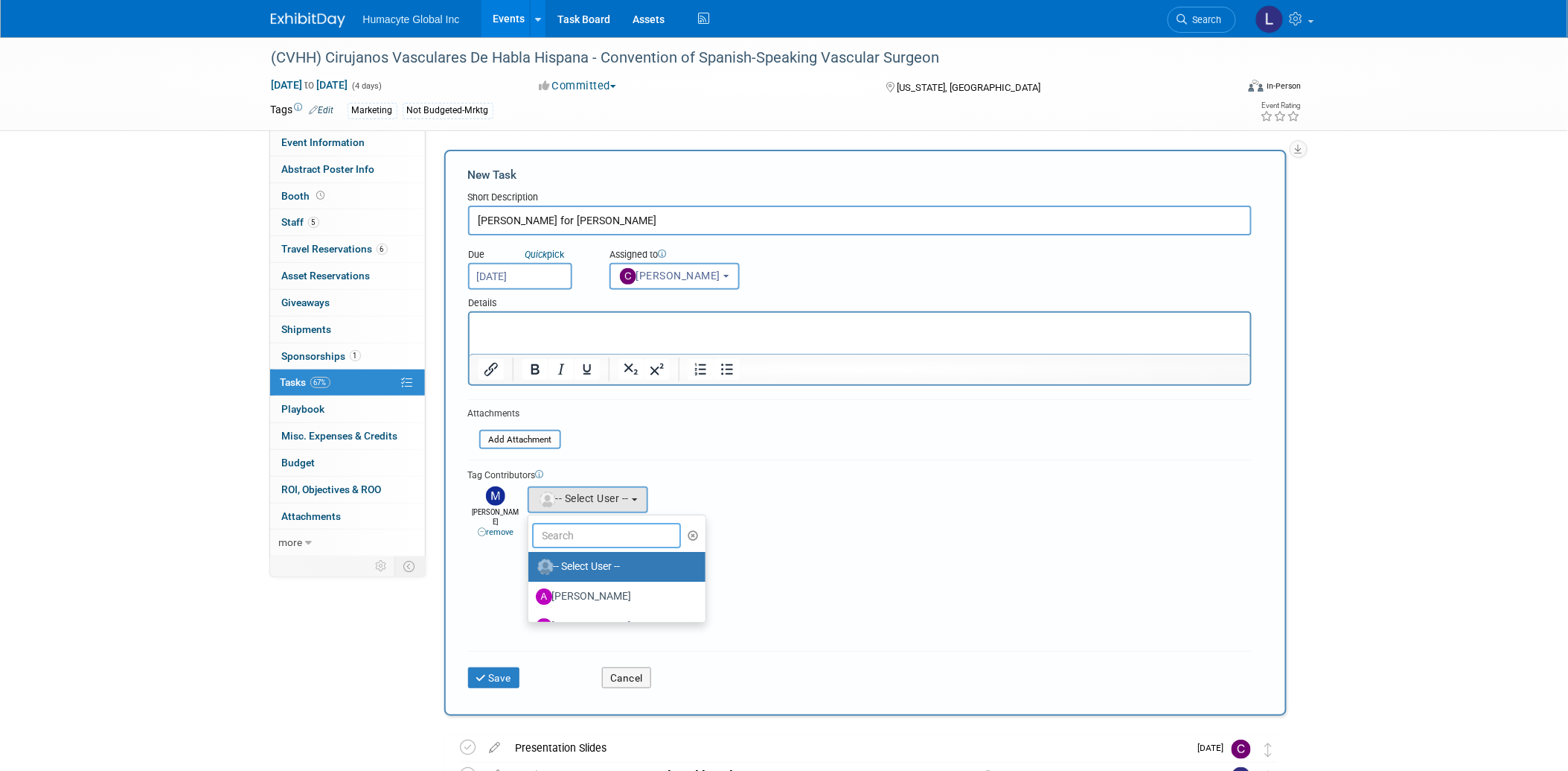
click at [554, 523] on input "text" at bounding box center [606, 535] width 149 height 25
type input "[PERSON_NAME]"
click at [565, 556] on label "Linda Hamilton (me)" at bounding box center [613, 566] width 156 height 23
click at [530, 560] on input "Linda Hamilton (me)" at bounding box center [525, 564] width 10 height 10
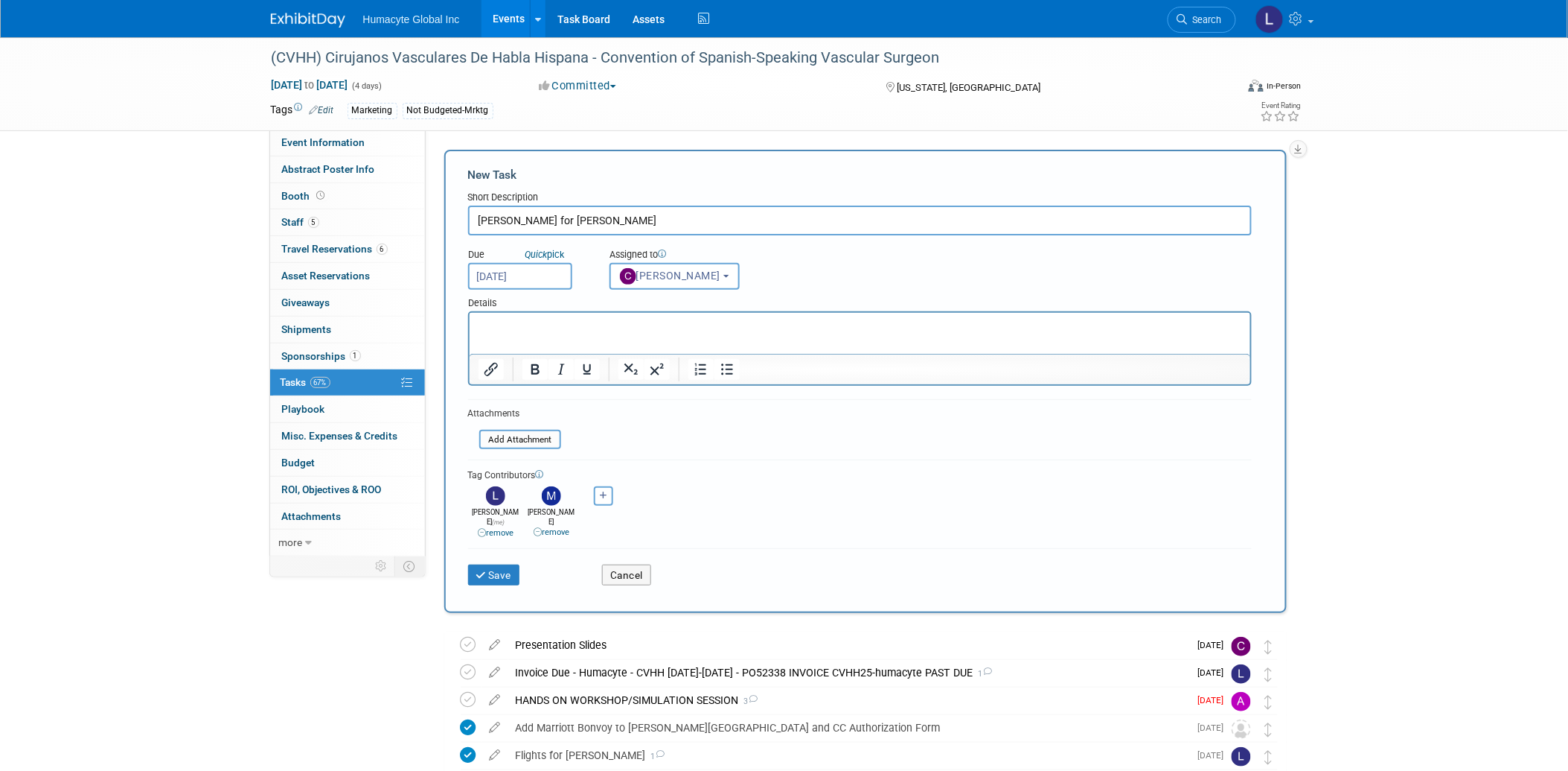
click at [476, 332] on html at bounding box center [859, 323] width 781 height 21
click at [601, 492] on icon "button" at bounding box center [604, 495] width 8 height 8
select select
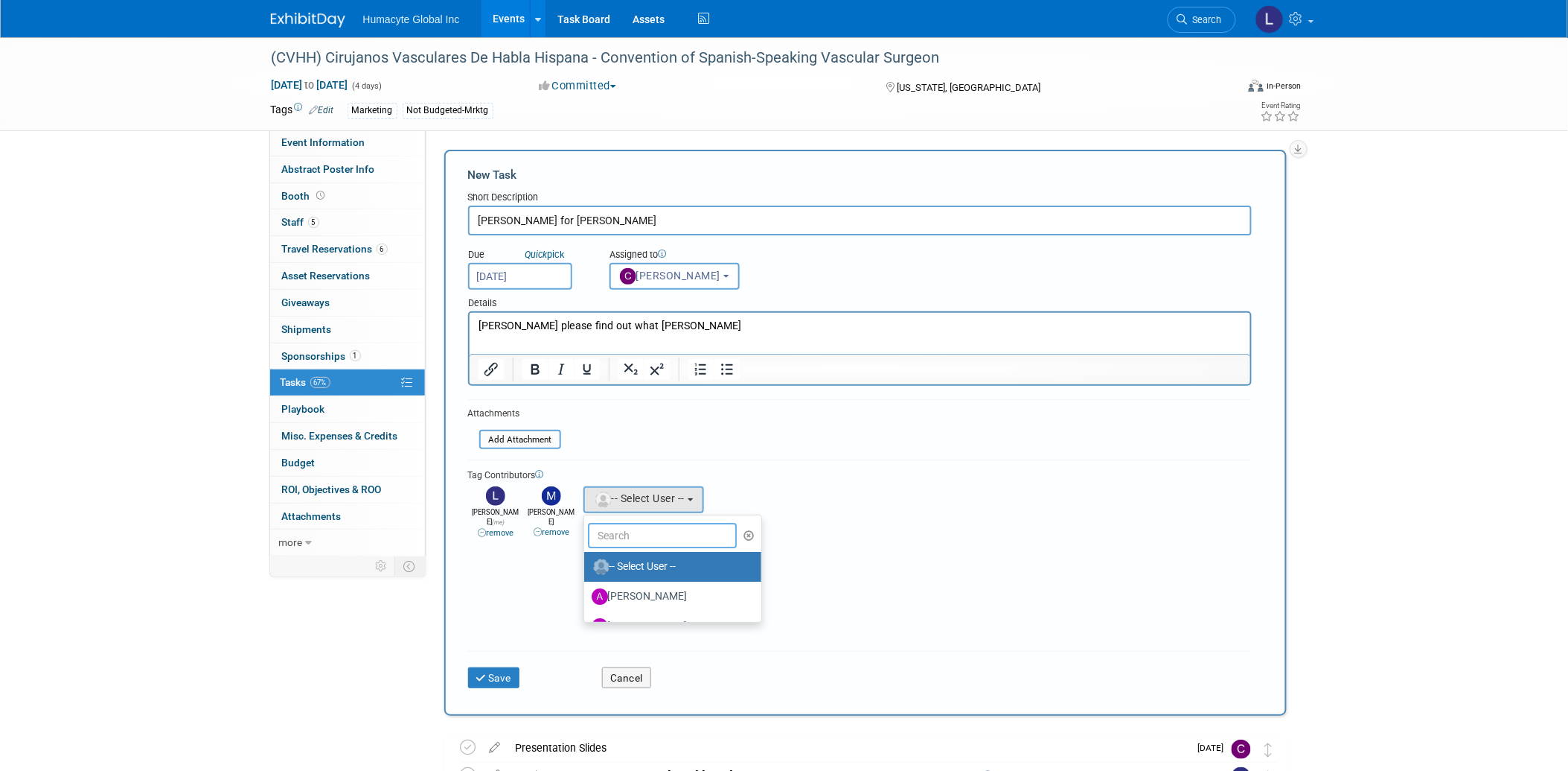
click at [613, 530] on input "text" at bounding box center [662, 535] width 149 height 25
type input "a"
type input "Laur"
drag, startPoint x: 615, startPoint y: 533, endPoint x: 524, endPoint y: 530, distance: 91.0
click at [544, 533] on div "Tag Contributors Adrian remove remove" at bounding box center [859, 551] width 784 height 183
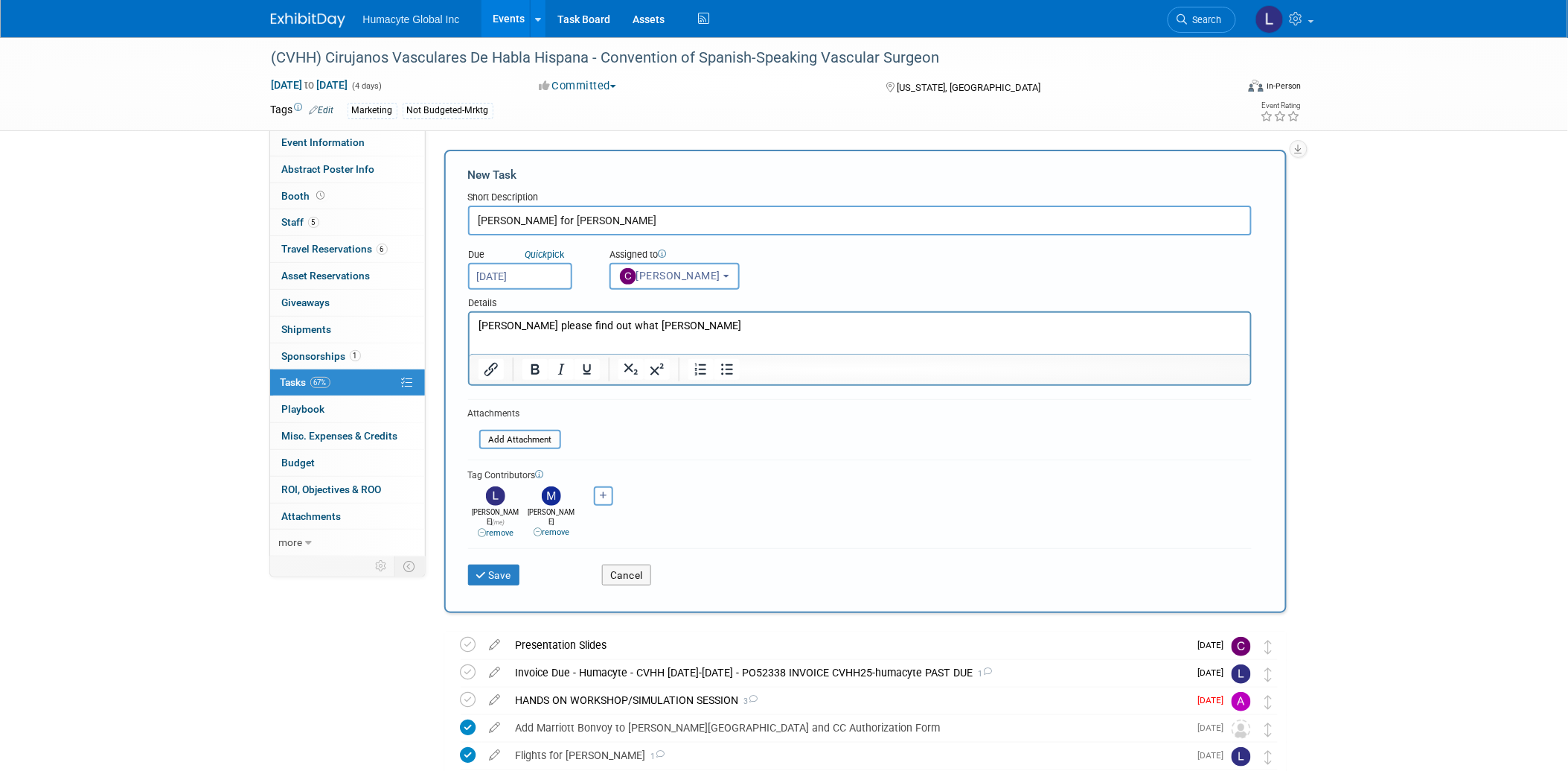
click at [684, 330] on p "Carlos please find out what Dr. Grandas" at bounding box center [859, 325] width 764 height 15
click at [1101, 318] on p "Carlos please find out what Dr. Grandas expectations regarding payment for spea…" at bounding box center [859, 325] width 764 height 15
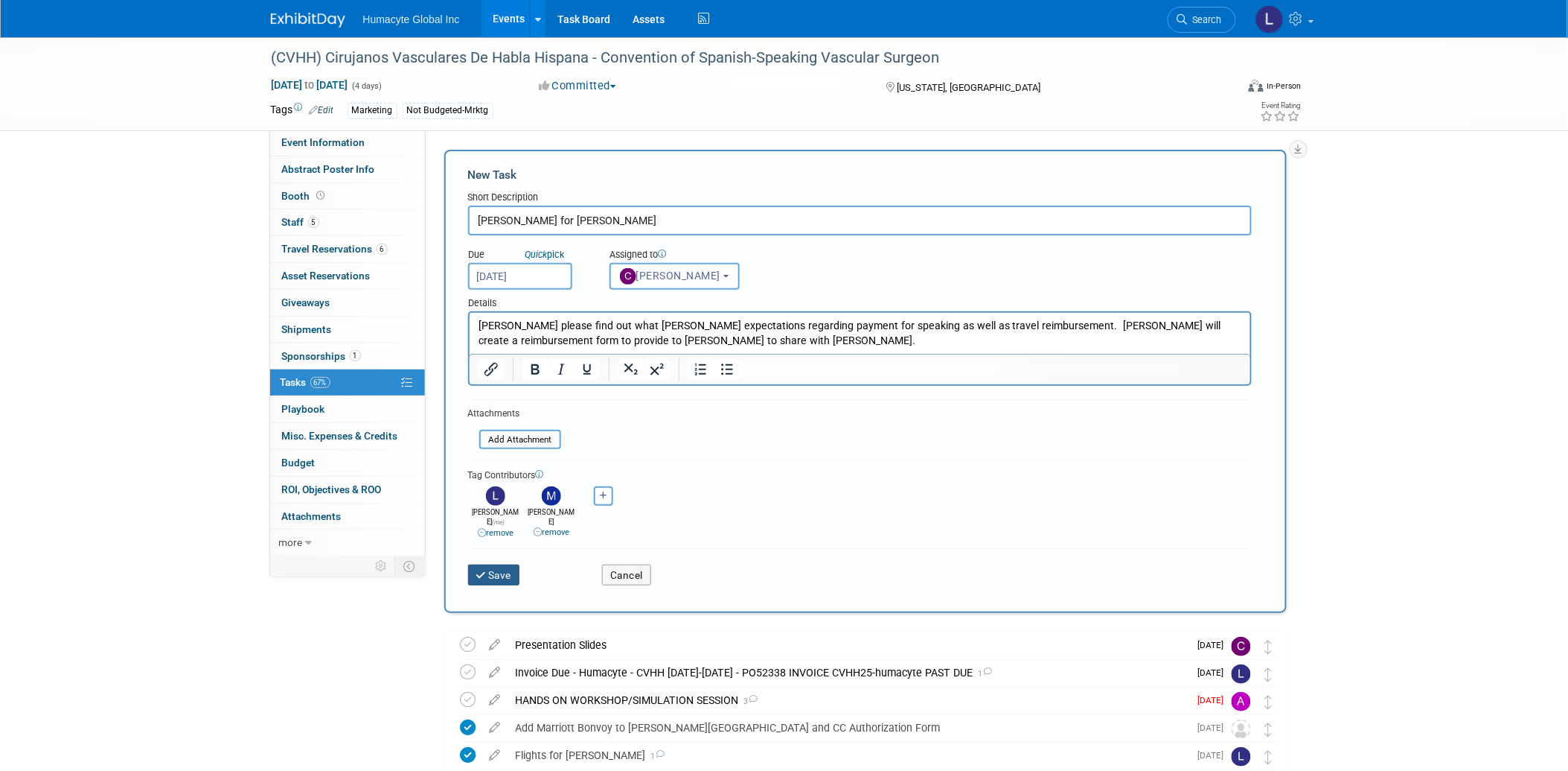
click at [496, 565] on button "Save" at bounding box center [494, 575] width 52 height 21
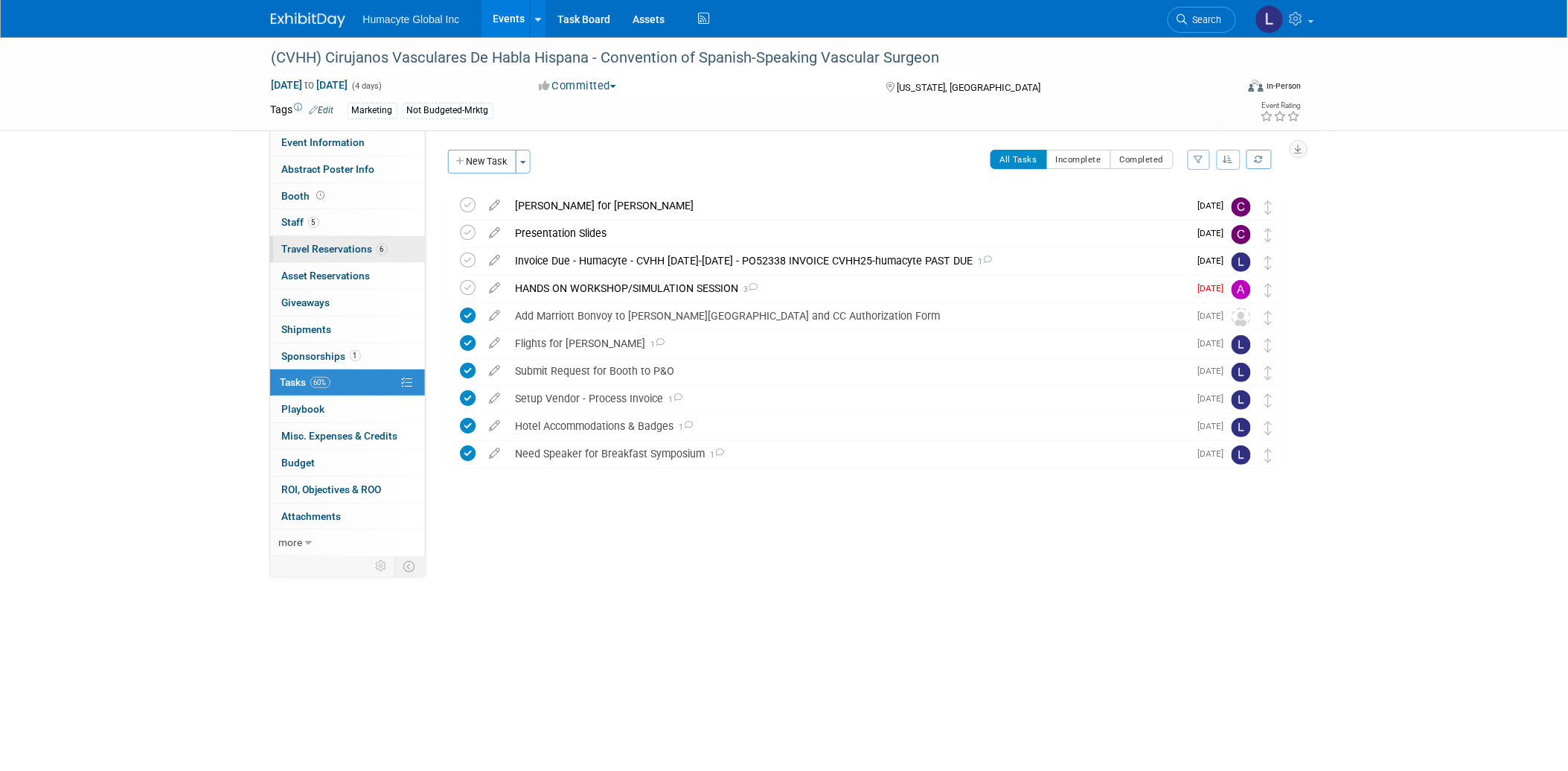
click at [304, 250] on span "Travel Reservations 6" at bounding box center [334, 249] width 105 height 12
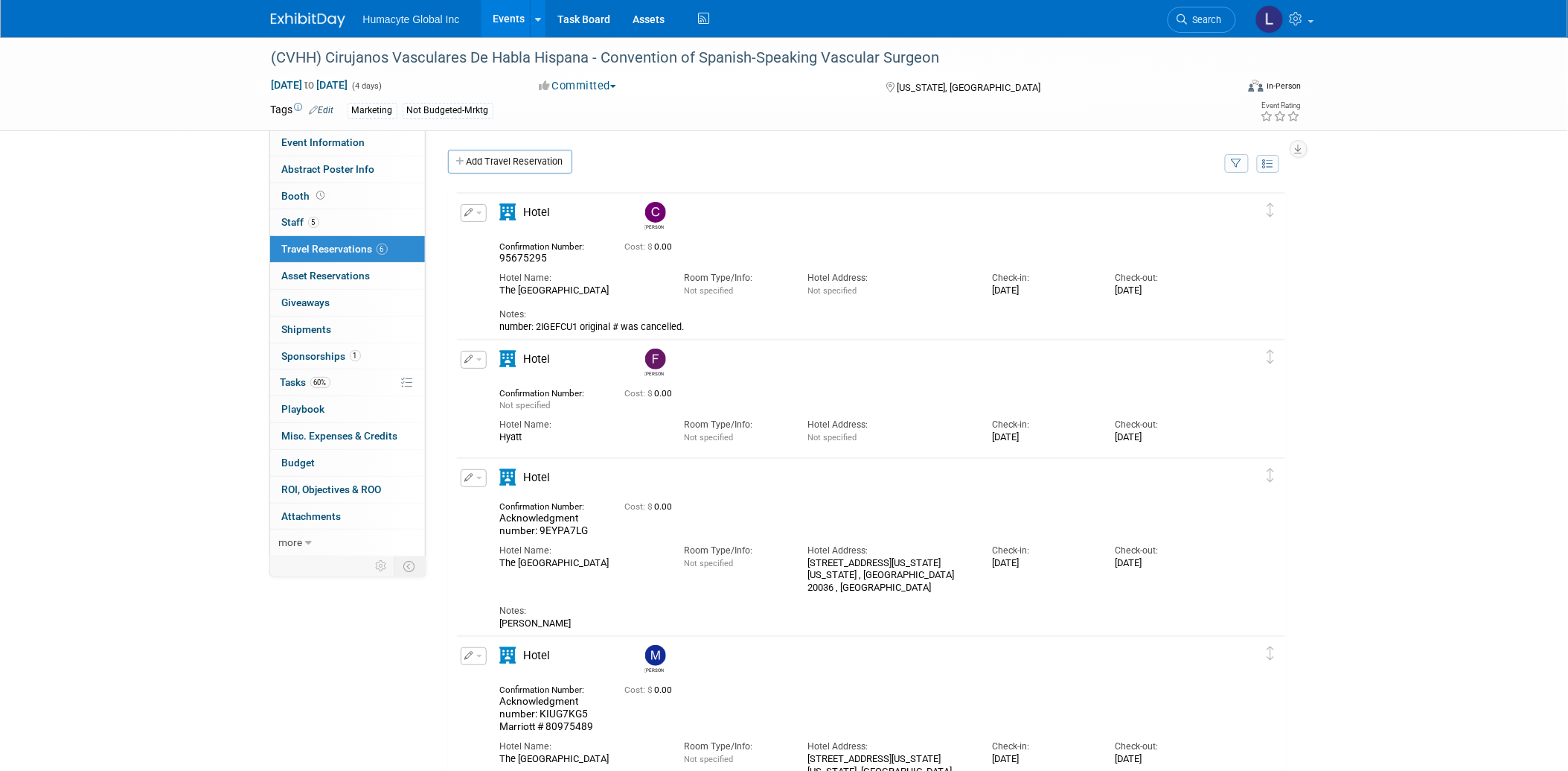
drag, startPoint x: 965, startPoint y: 392, endPoint x: 866, endPoint y: 384, distance: 99.3
click at [866, 384] on div "Cost: $ 0.00" at bounding box center [891, 392] width 532 height 16
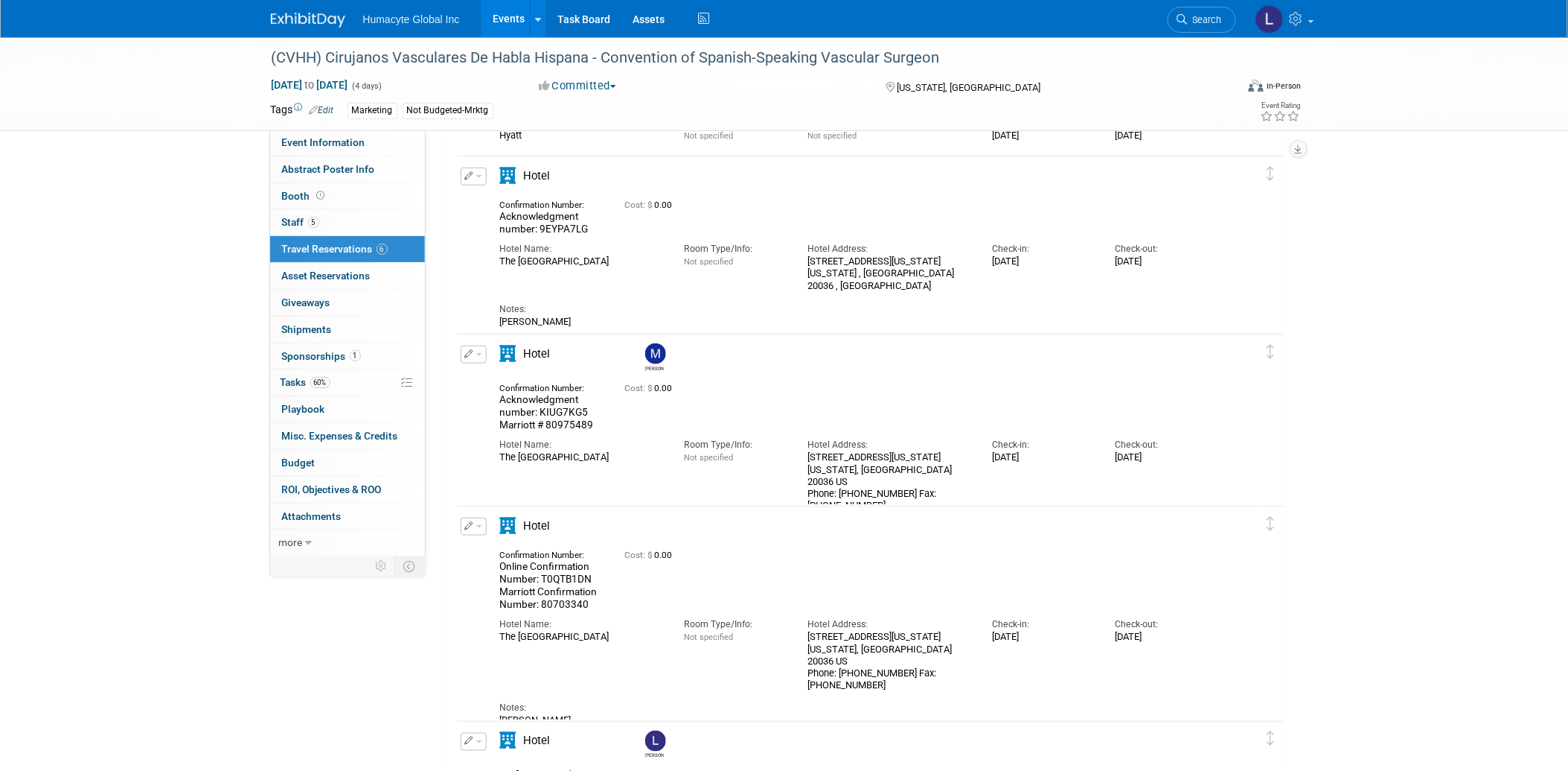
scroll to position [413, 0]
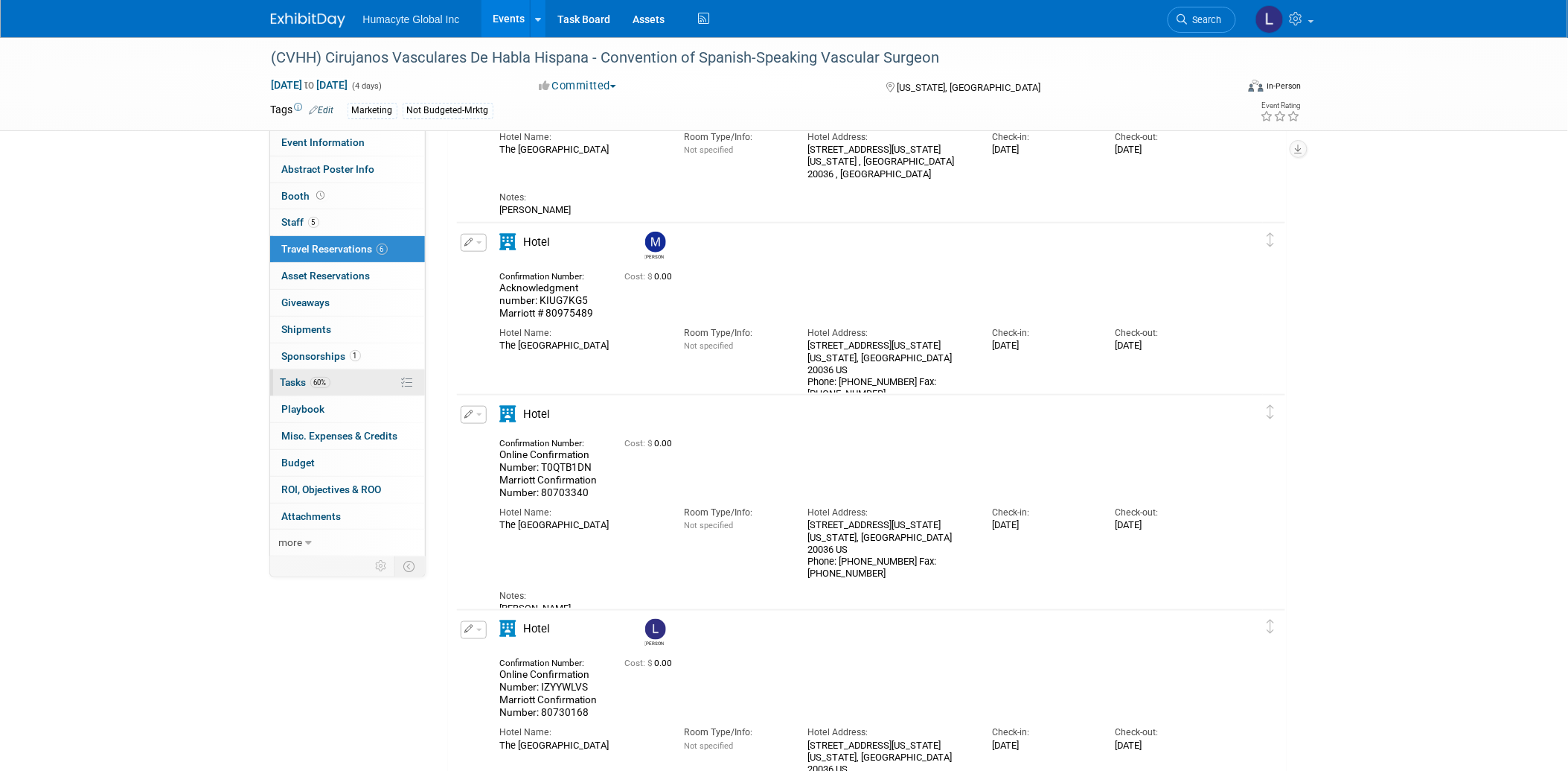
click at [297, 381] on span "Tasks 60%" at bounding box center [305, 382] width 50 height 12
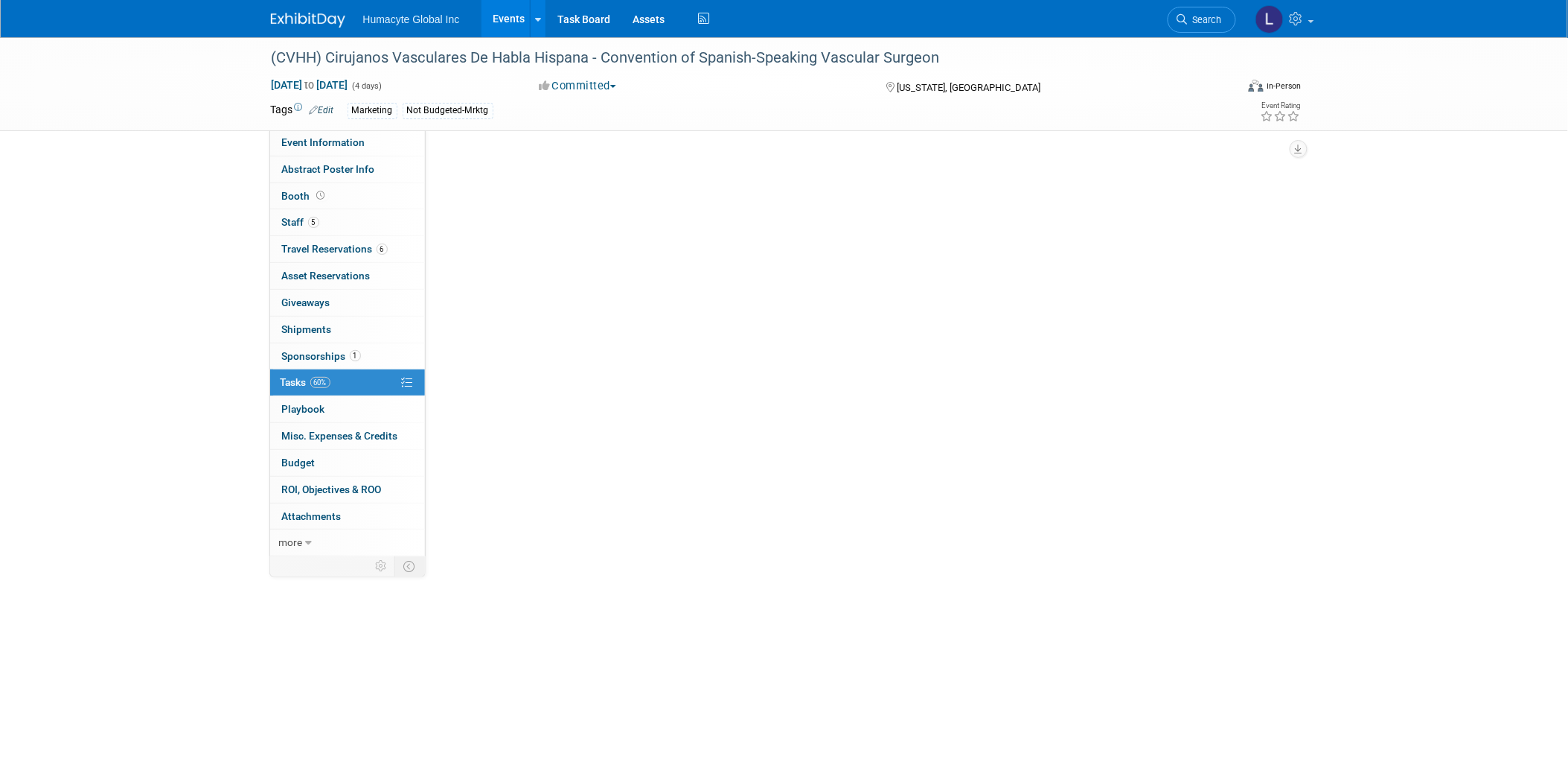
scroll to position [0, 0]
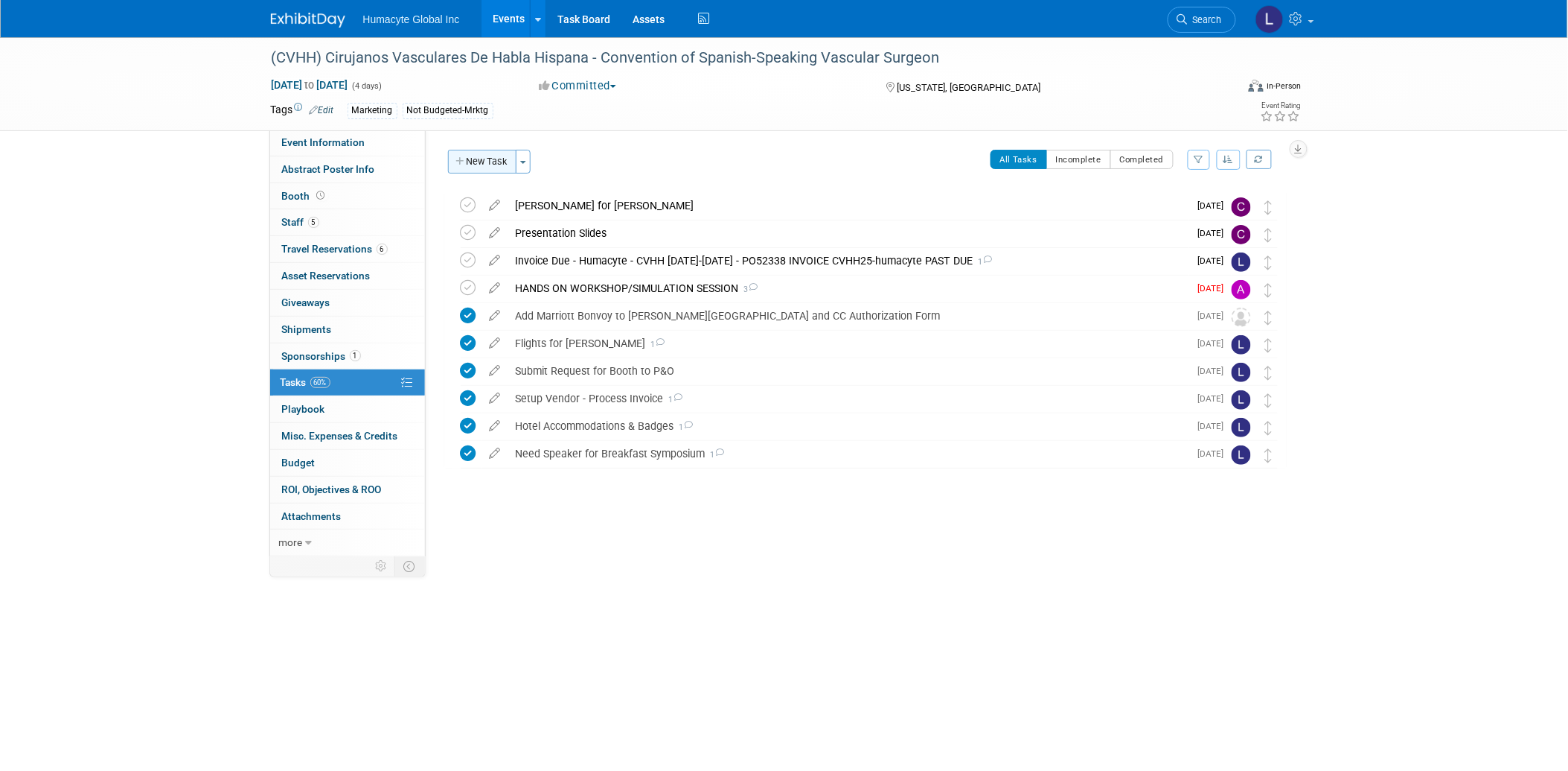
click at [497, 162] on button "New Task" at bounding box center [482, 161] width 69 height 23
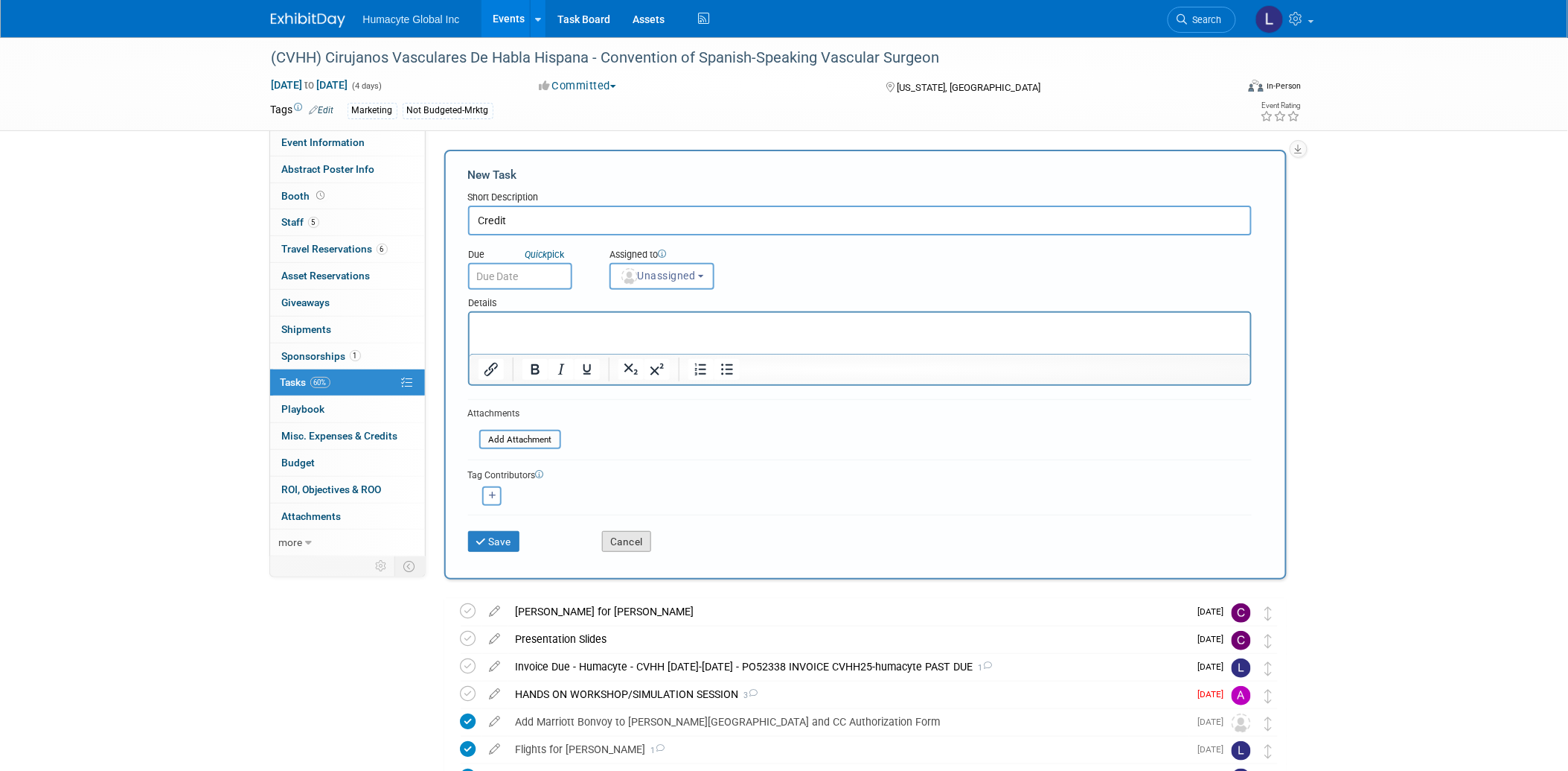
type input "Credit"
click at [621, 537] on button "Cancel" at bounding box center [626, 541] width 49 height 21
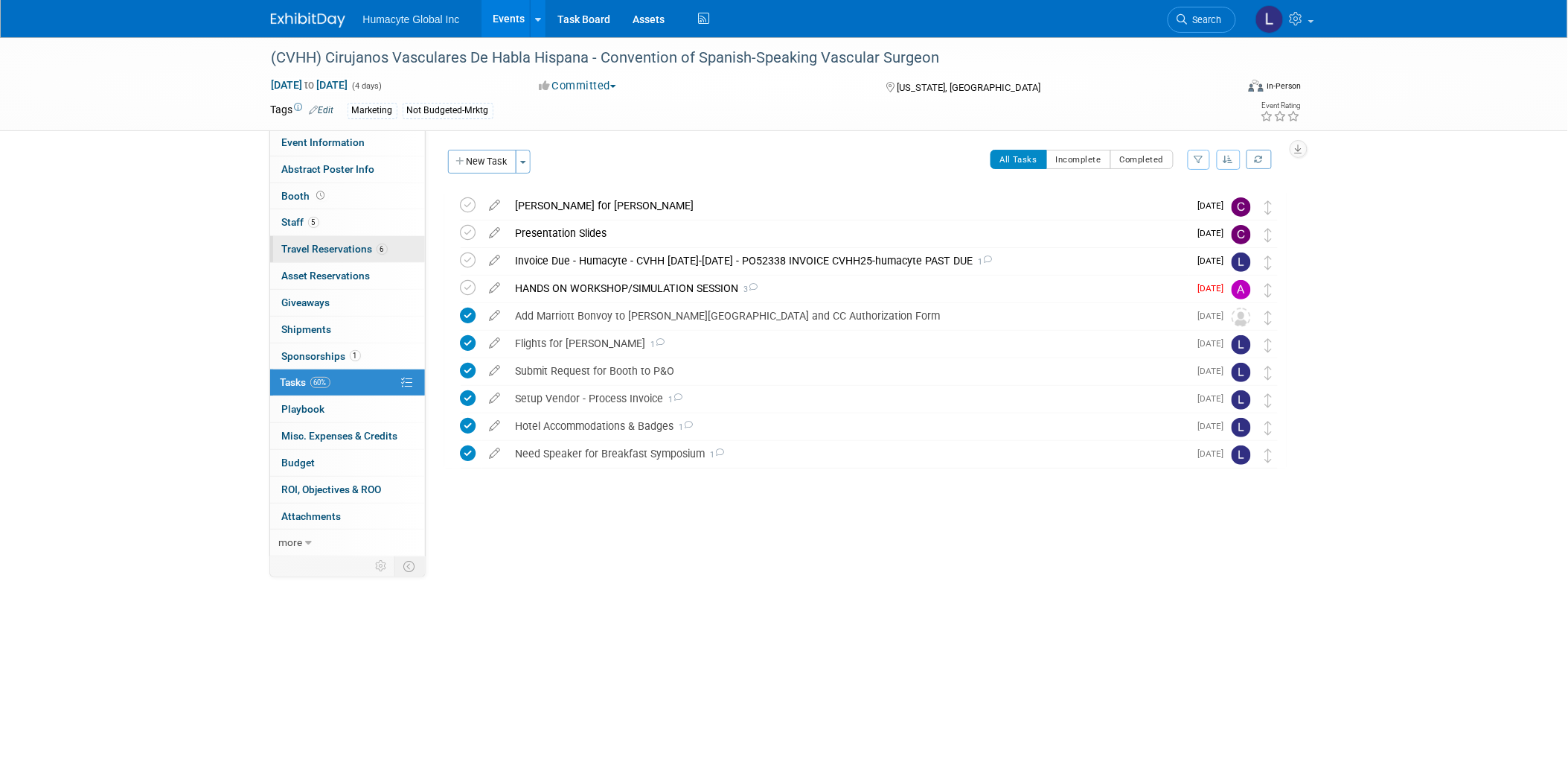
click at [298, 256] on link "6 Travel Reservations 6" at bounding box center [348, 249] width 155 height 26
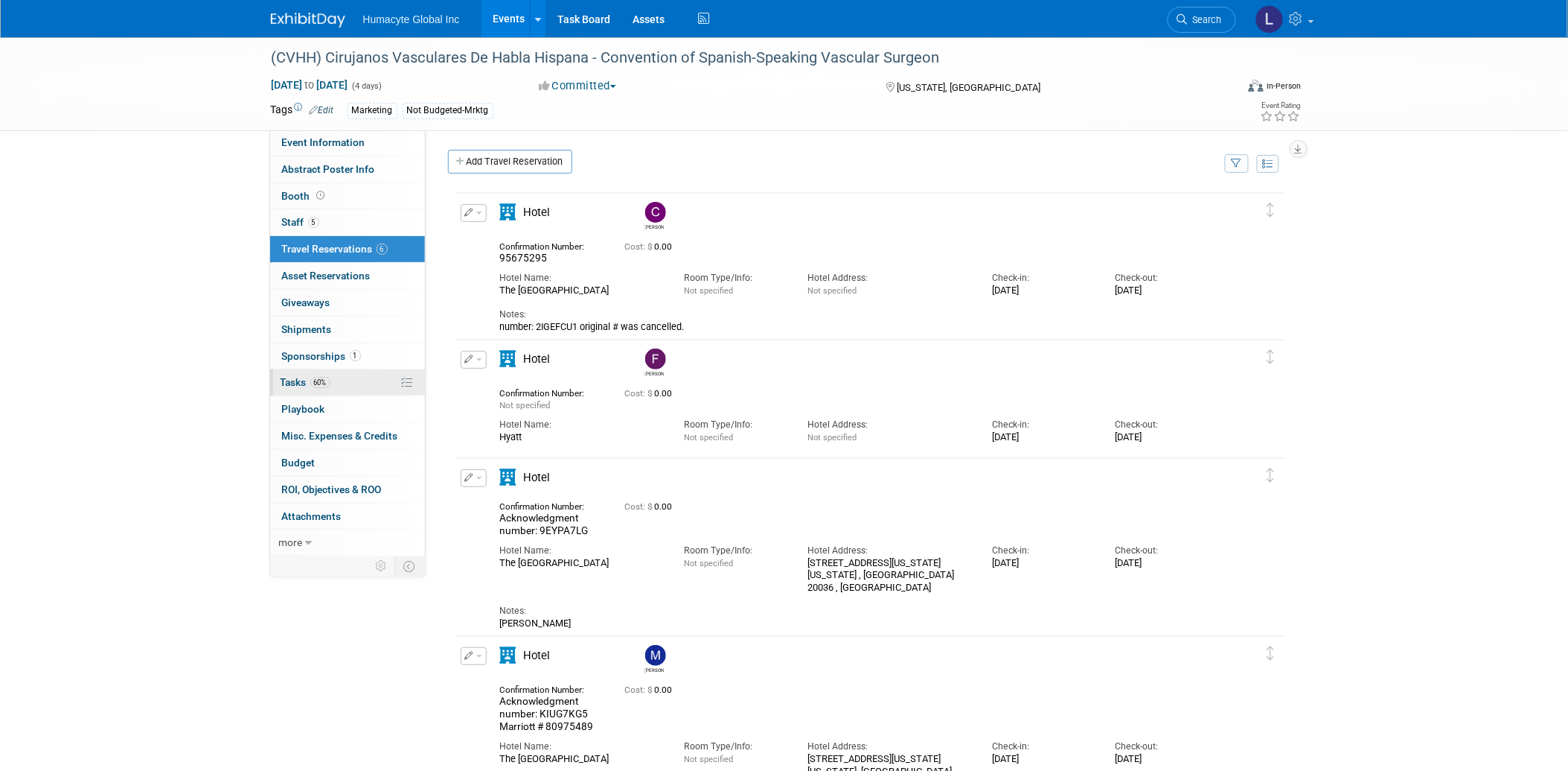
click at [295, 386] on span "Tasks 60%" at bounding box center [305, 382] width 50 height 12
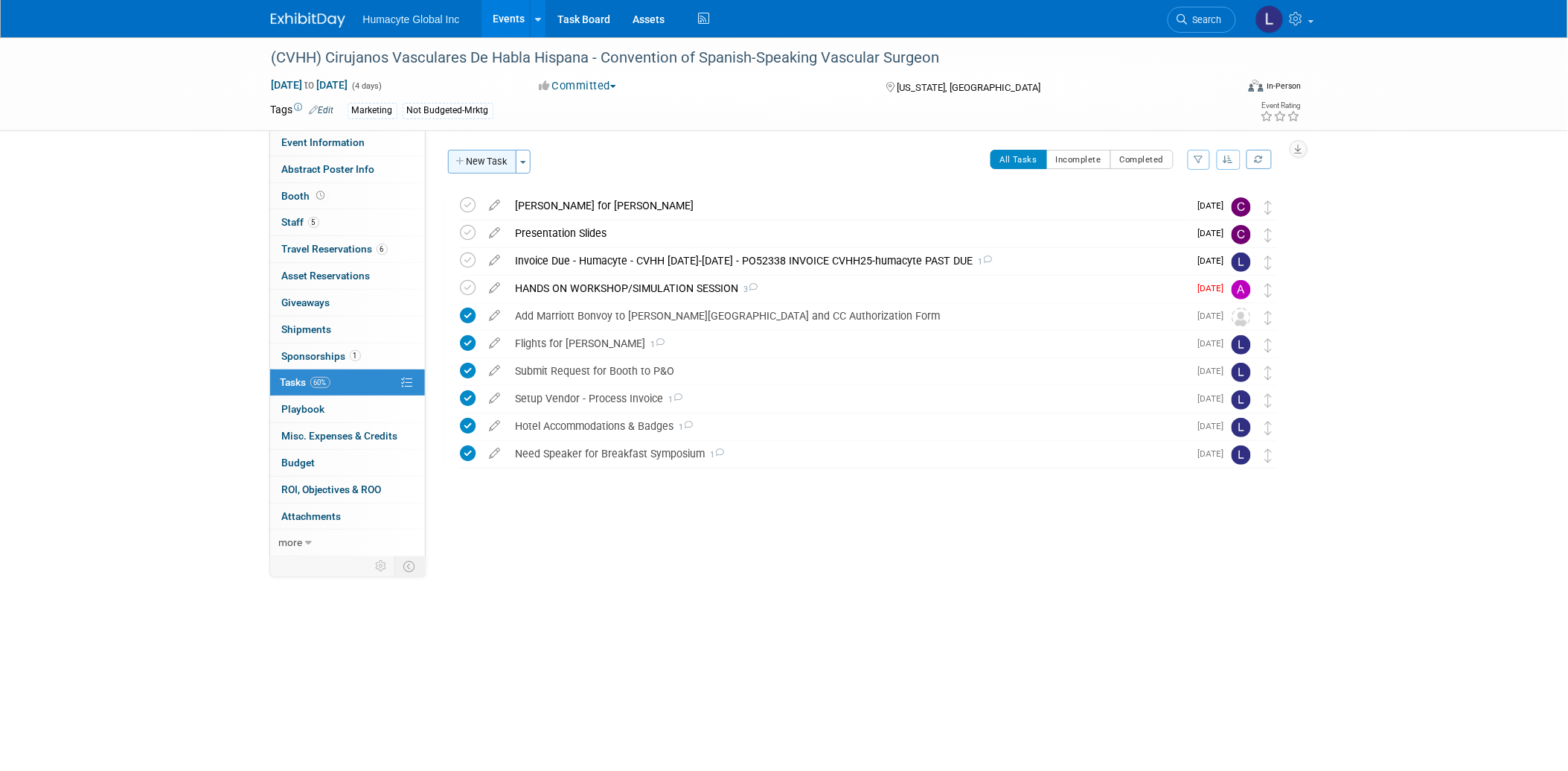
click at [504, 166] on button "New Task" at bounding box center [482, 161] width 69 height 23
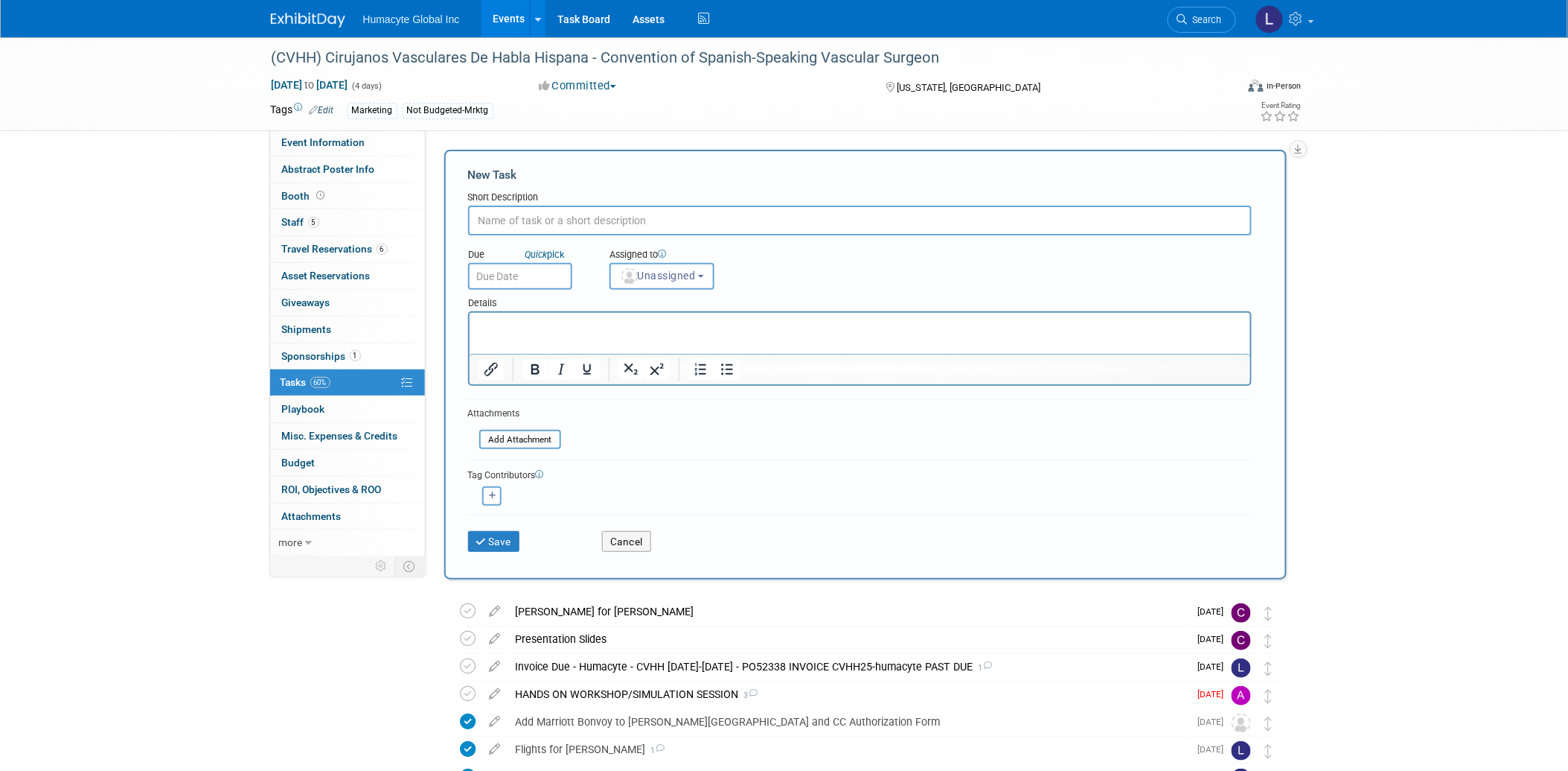
click at [554, 219] on input "text" at bounding box center [859, 220] width 784 height 30
type input "Credit Card Authorization Form Request - [PERSON_NAME]"
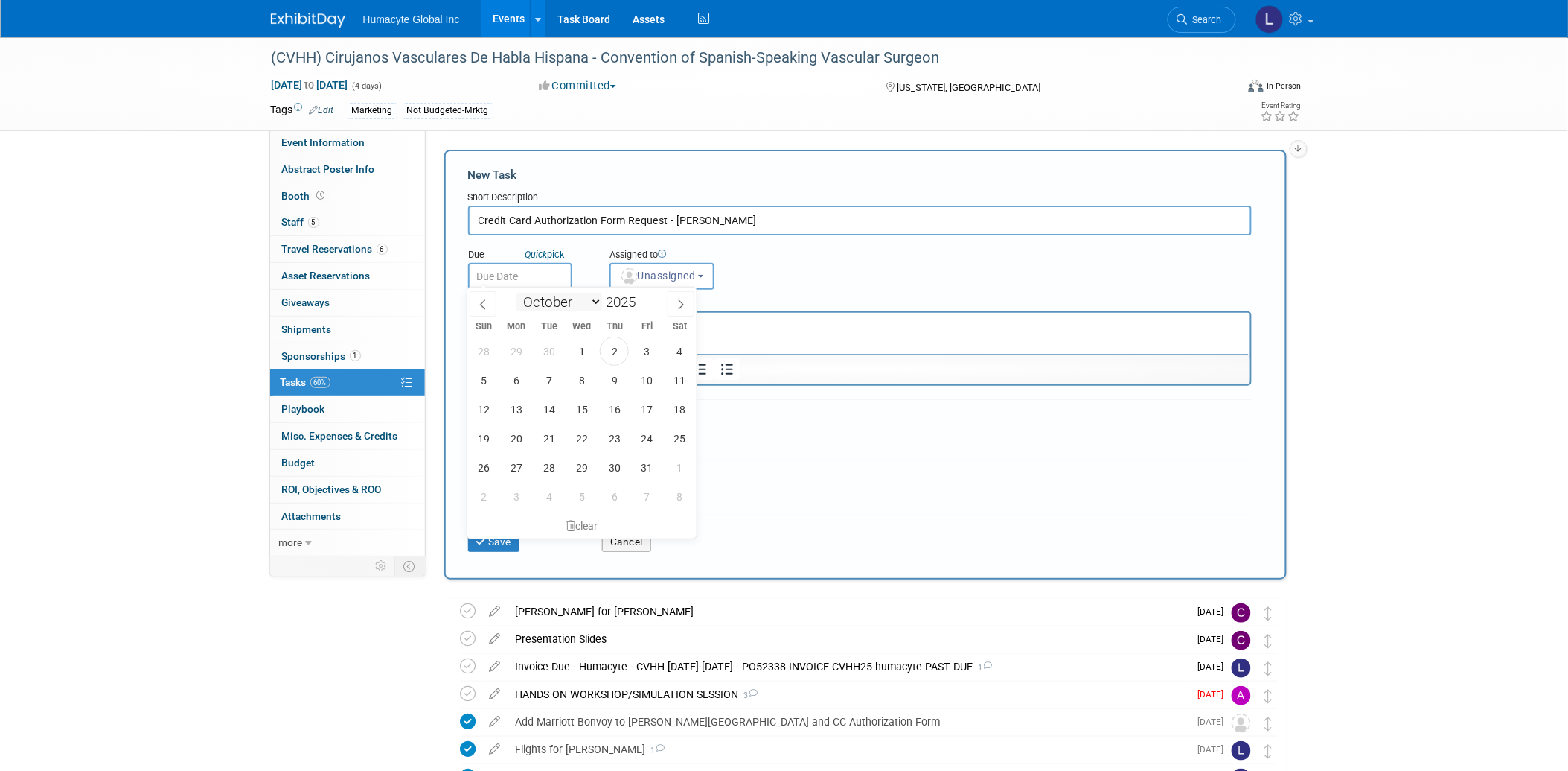
click at [526, 278] on input "text" at bounding box center [520, 276] width 104 height 27
click at [643, 353] on span "3" at bounding box center [646, 351] width 29 height 29
type input "[DATE]"
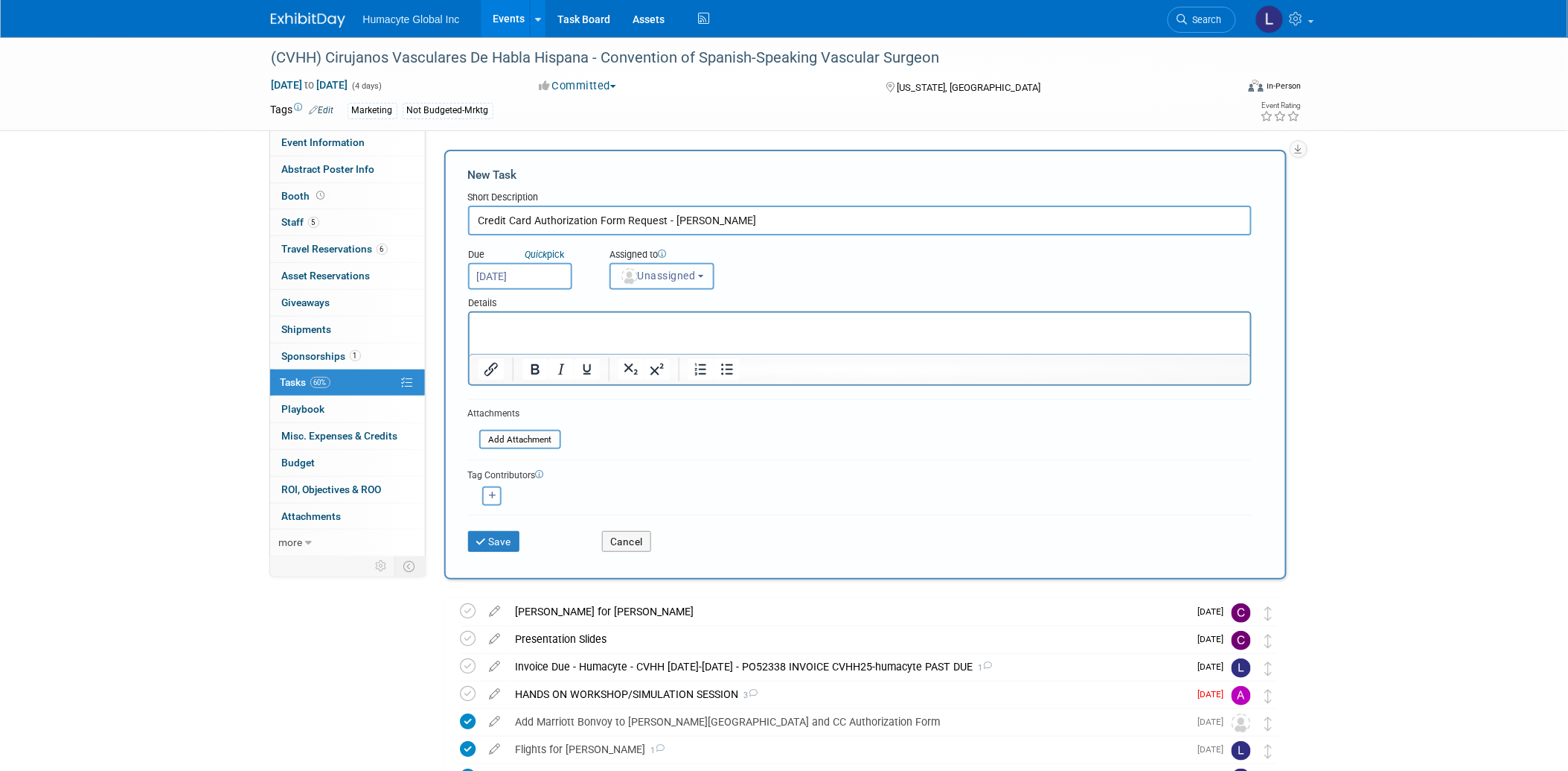
click at [687, 272] on span "Unassigned" at bounding box center [657, 276] width 76 height 12
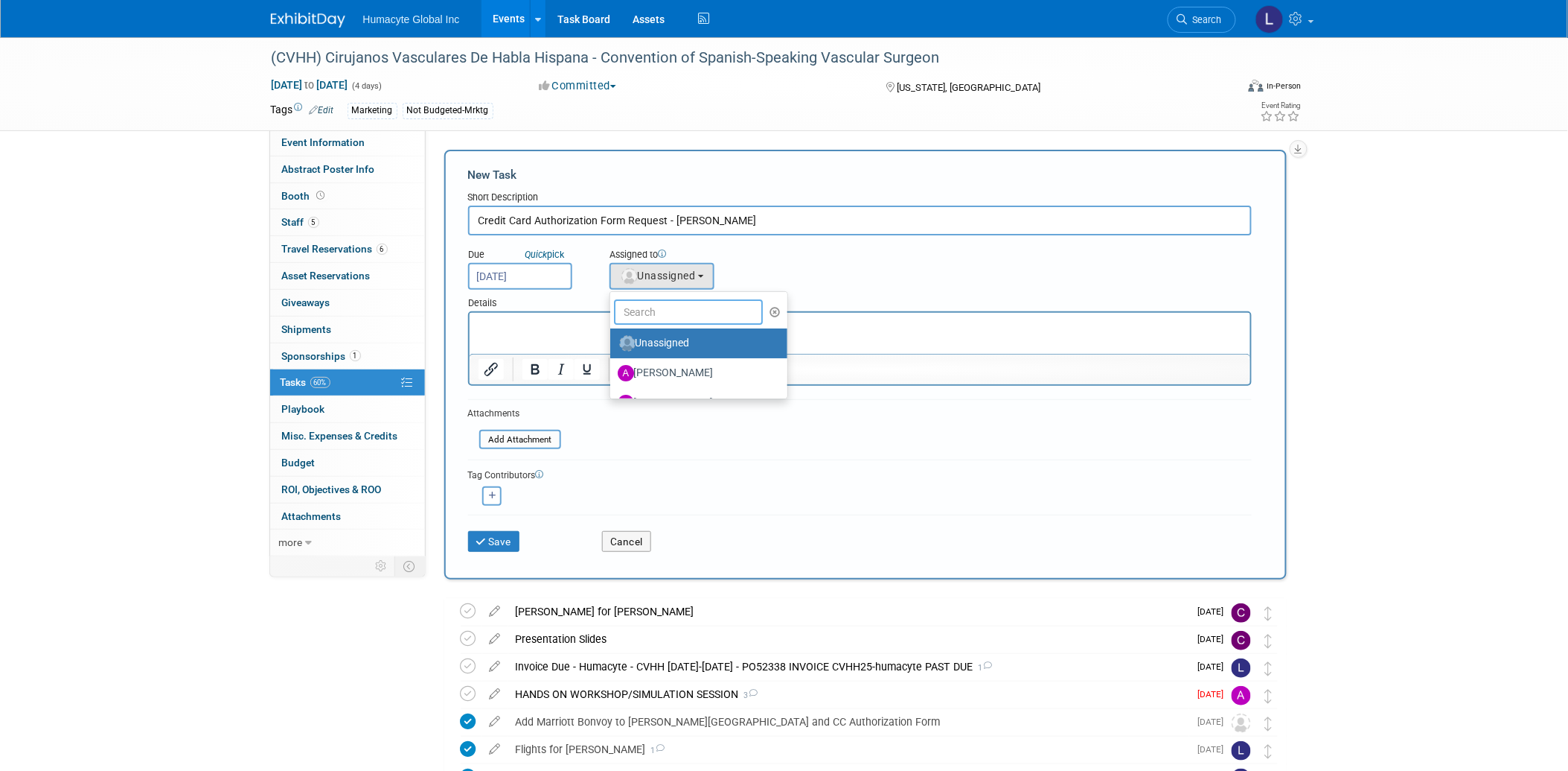
click at [674, 311] on input "text" at bounding box center [688, 312] width 149 height 25
type input "[PERSON_NAME]"
click at [677, 345] on label "Linda Hamilton (me)" at bounding box center [695, 343] width 156 height 23
click at [612, 345] on input "Linda Hamilton (me)" at bounding box center [607, 341] width 10 height 10
select select "37db9ad9-d629-4432-a702-64294516bf75"
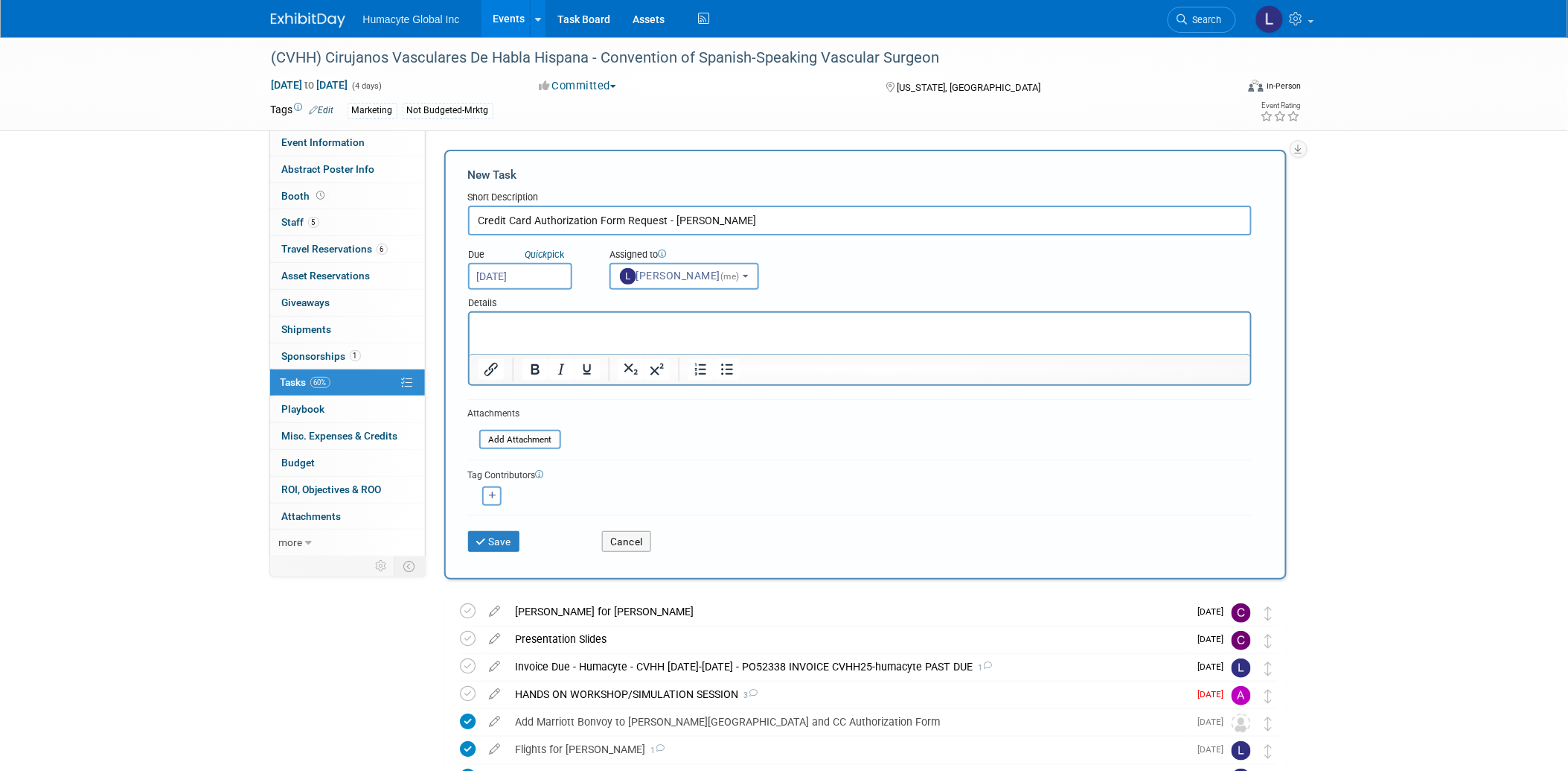
click at [528, 332] on html at bounding box center [859, 323] width 781 height 21
click at [498, 533] on button "Save" at bounding box center [494, 541] width 52 height 21
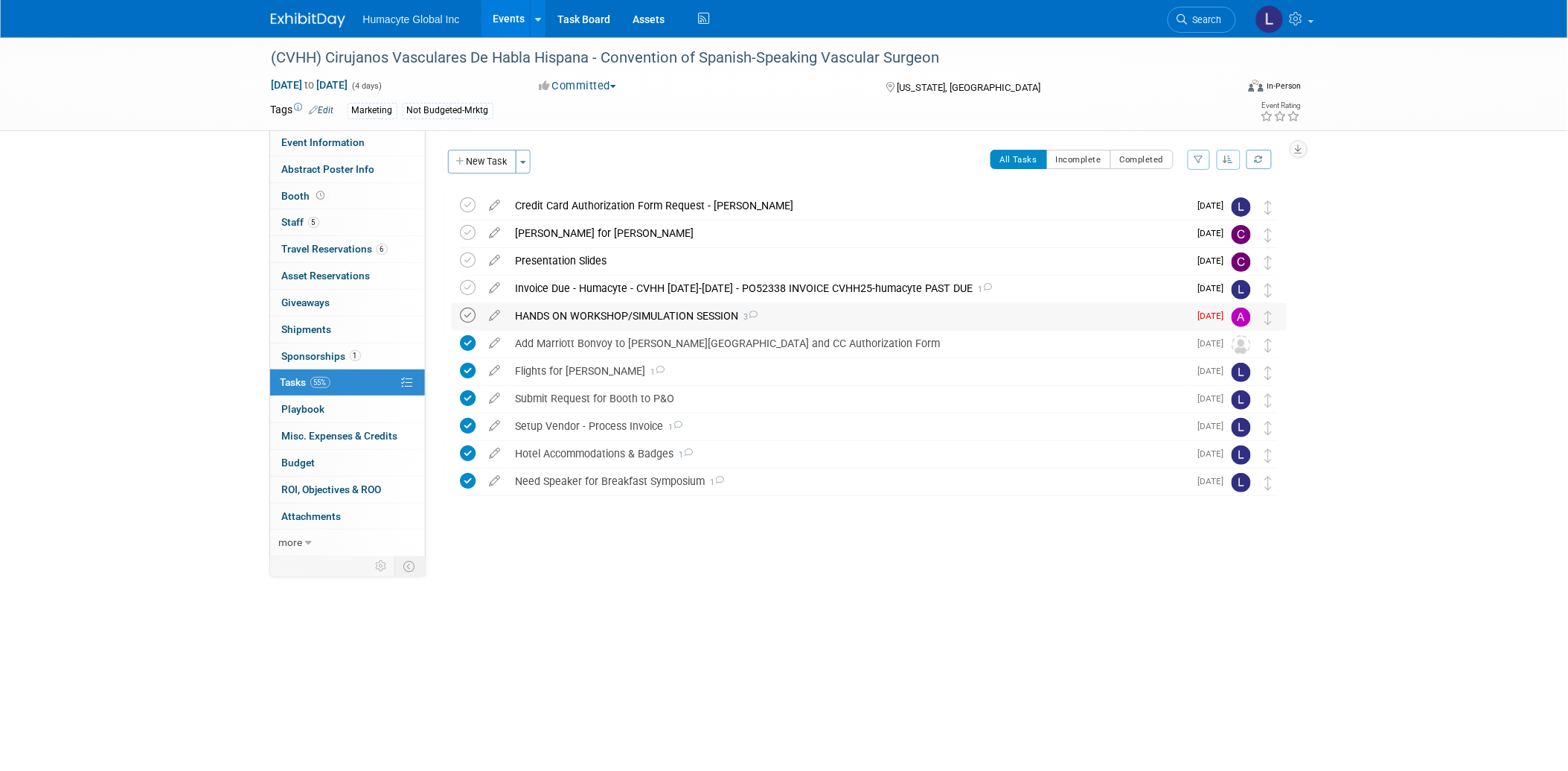
click at [464, 317] on icon at bounding box center [469, 315] width 16 height 16
click at [1222, 17] on link "Search" at bounding box center [1201, 20] width 69 height 26
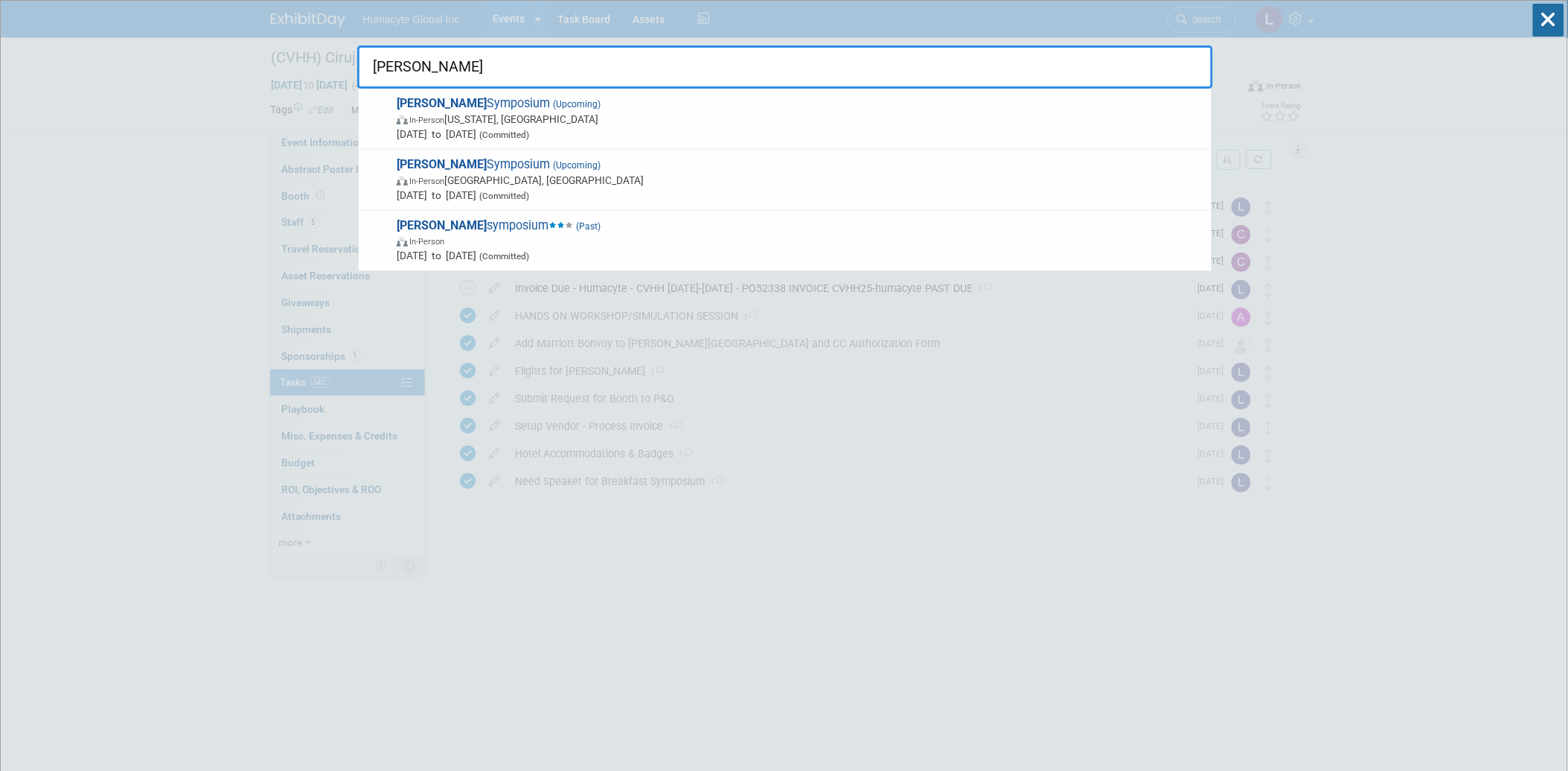
type input "VEITH"
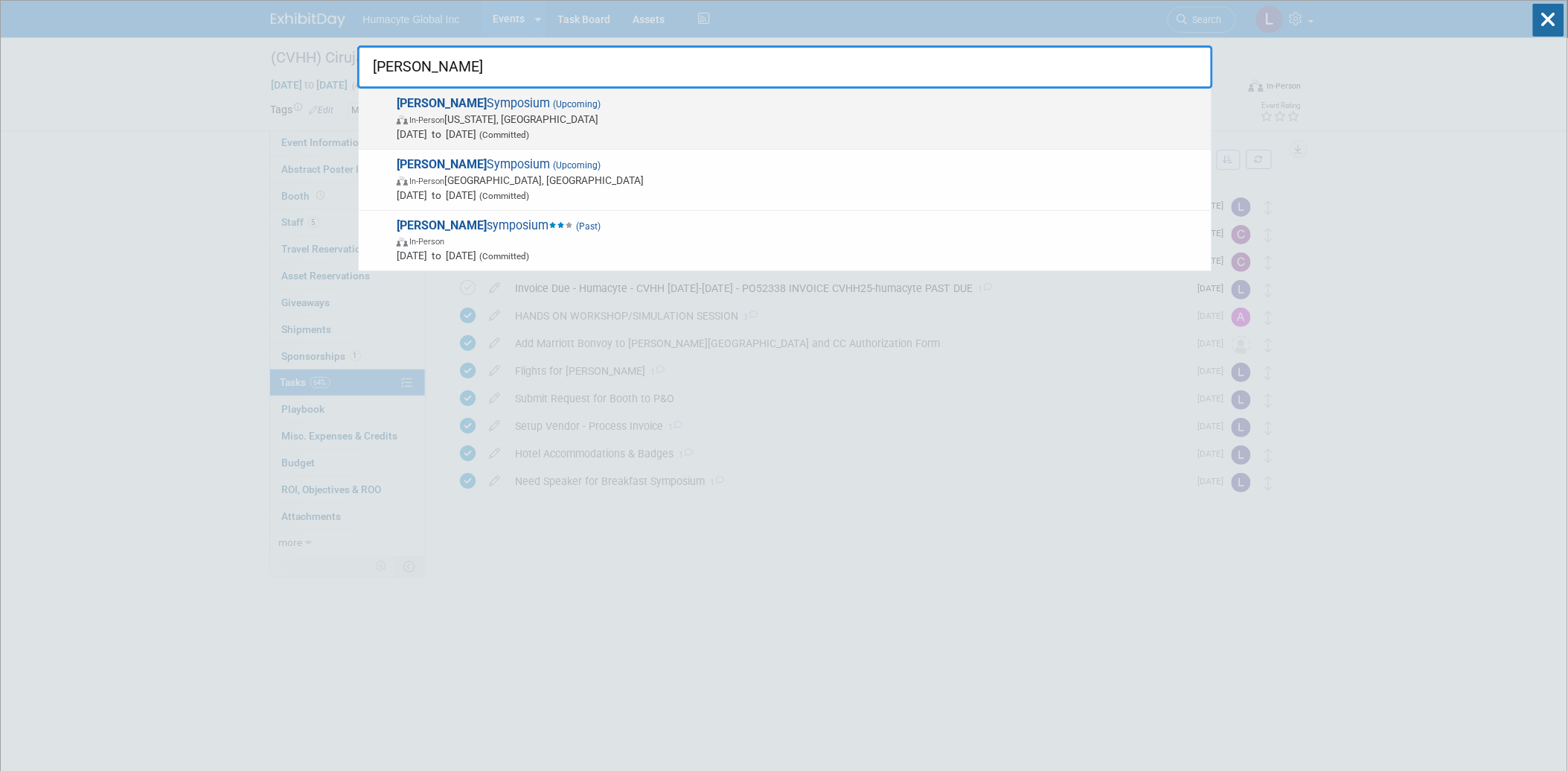
click at [540, 117] on span "In-Person New York, NY" at bounding box center [800, 118] width 807 height 15
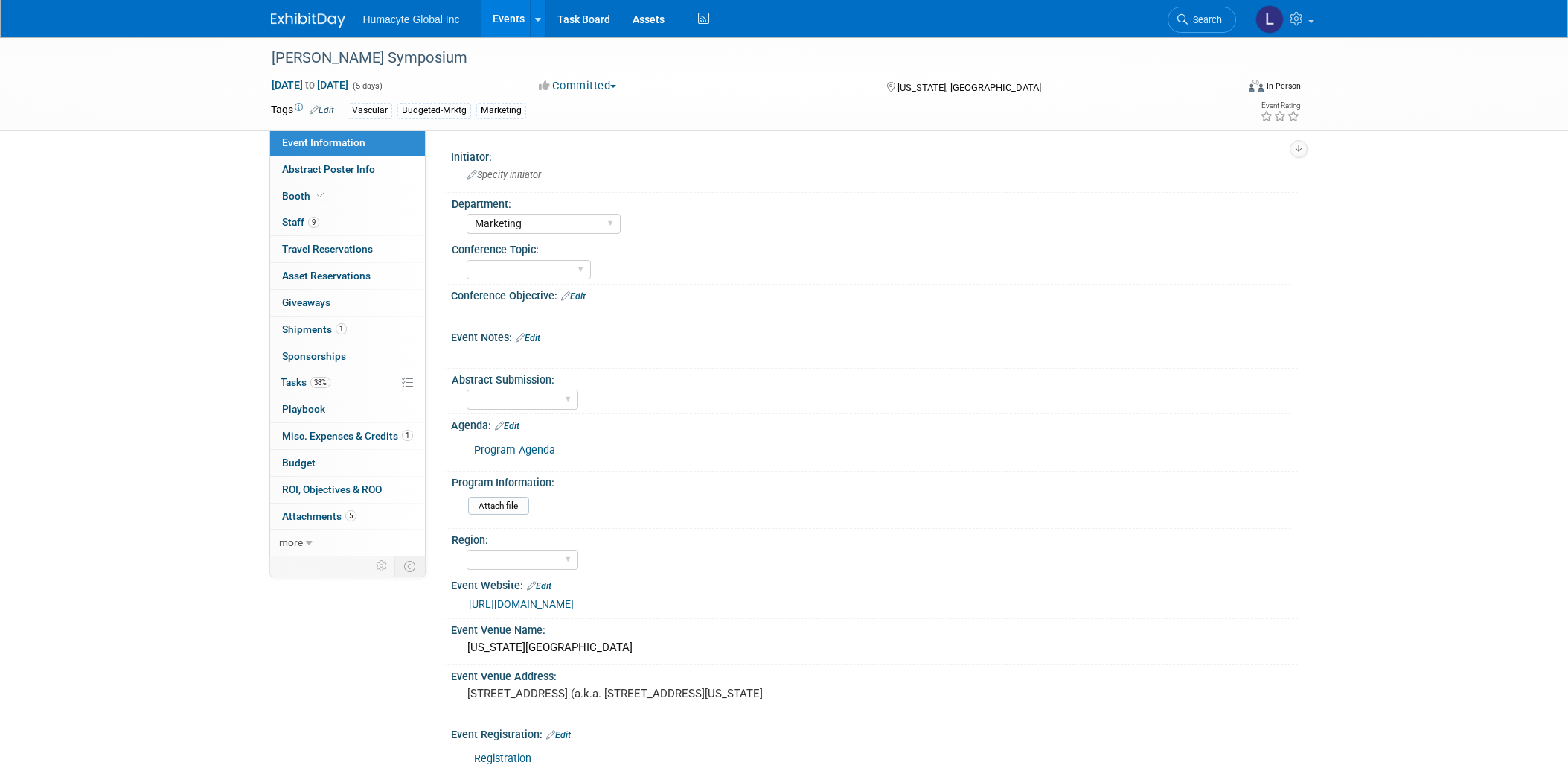
select select "Marketing"
click at [292, 377] on span "Tasks 38%" at bounding box center [305, 382] width 50 height 12
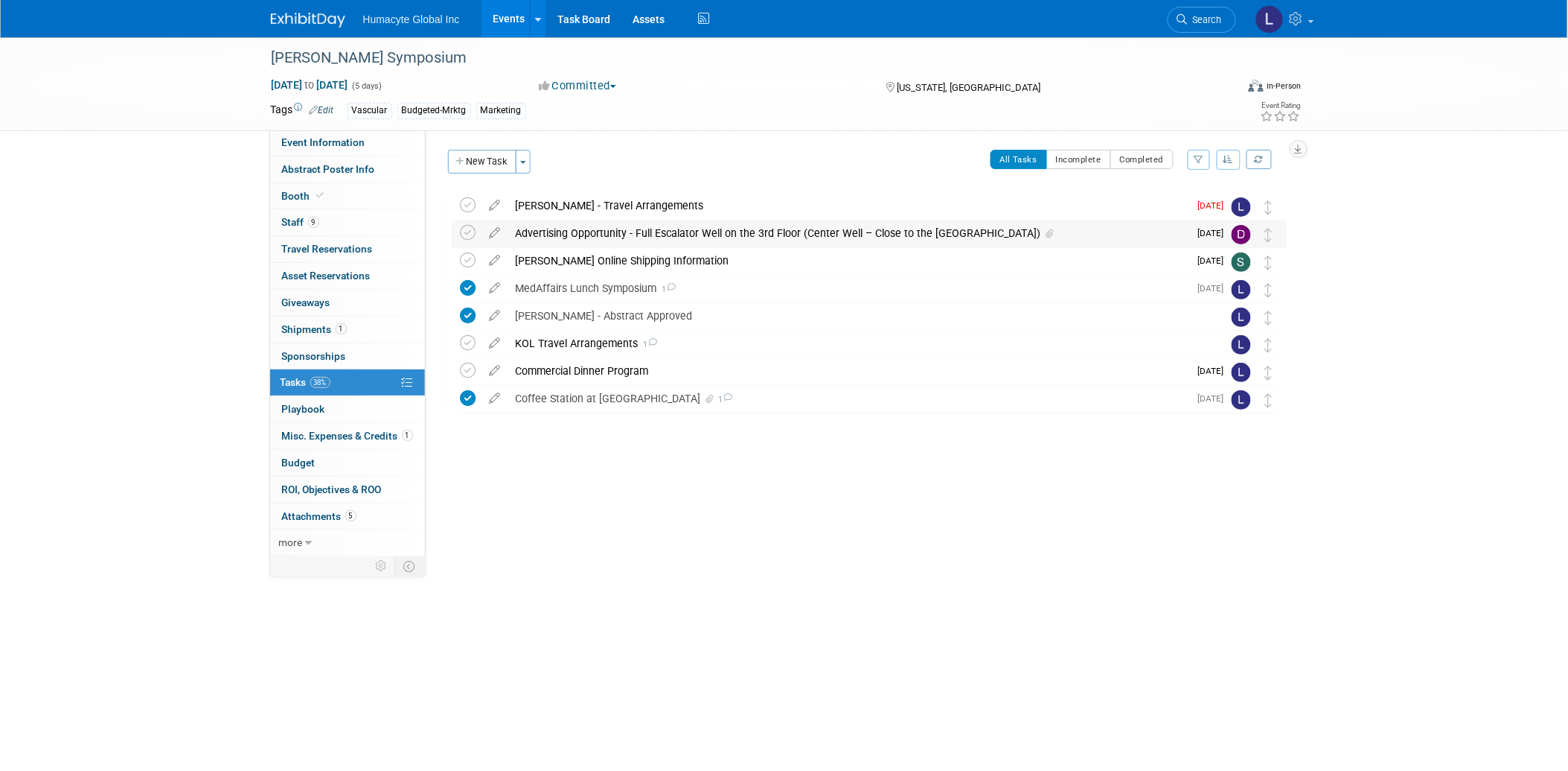
click at [591, 232] on div "Advertising Opportunity - Full Escalator Well on the 3rd Floor (Center Well – C…" at bounding box center [848, 232] width 681 height 25
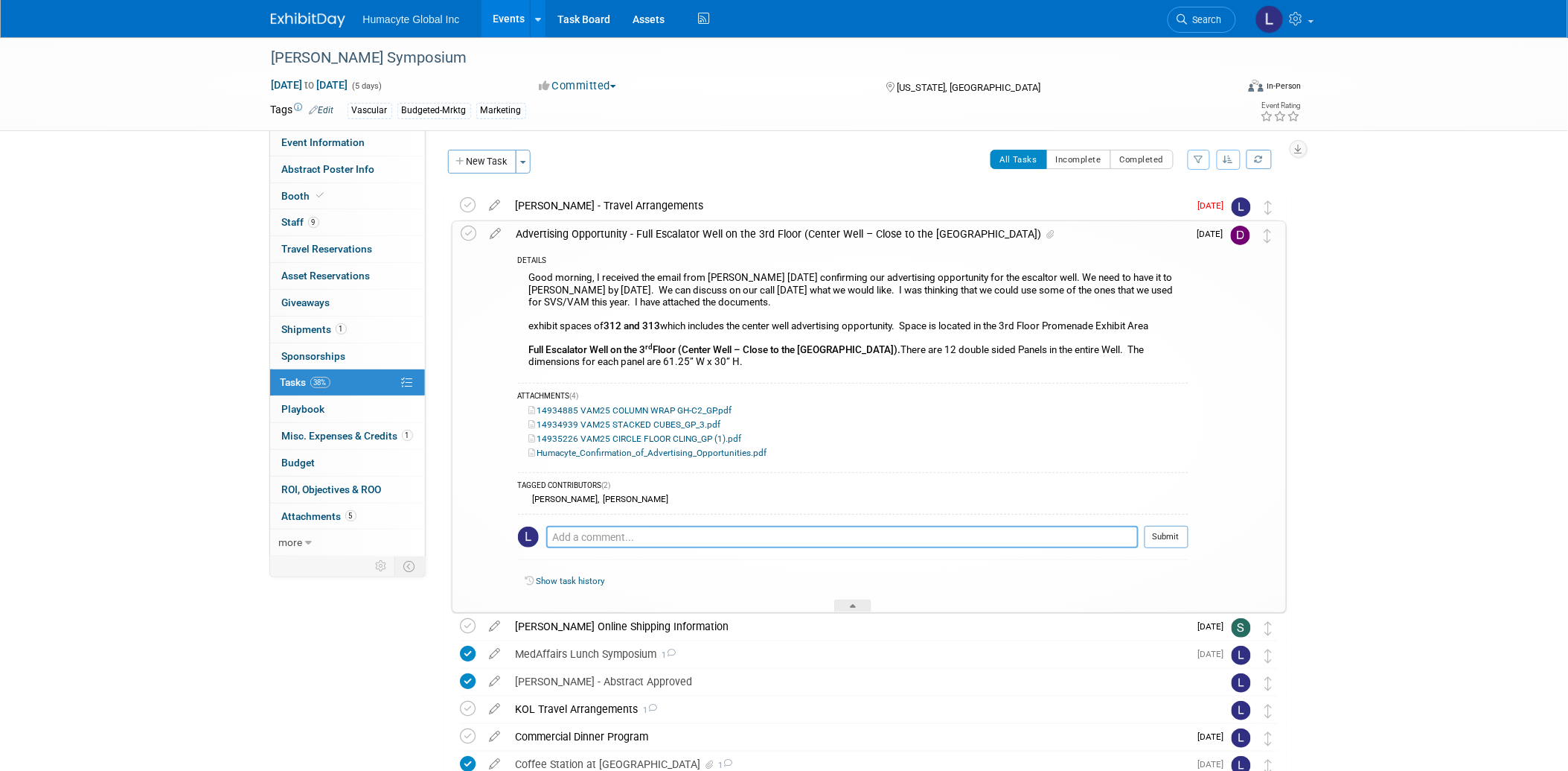
click at [619, 541] on textarea at bounding box center [842, 537] width 592 height 23
paste textarea "https://freemanco.app.box.com/f/722c09930d7a480c86f9d176550cca8d"
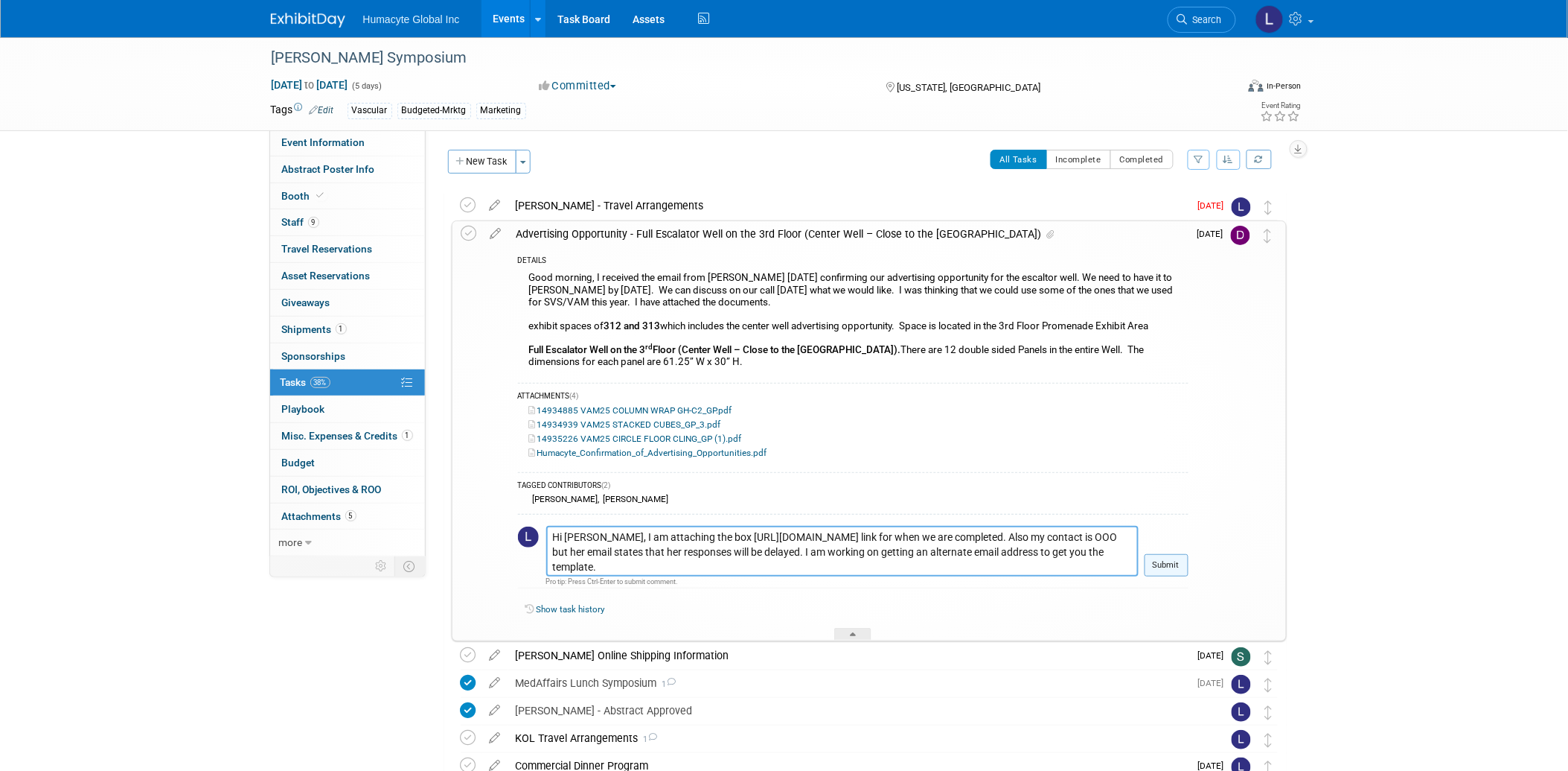
type textarea "Hi Dom, I am attaching the box https://freemanco.app.box.com/f/722c09930d7a480c…"
click at [1174, 570] on button "Submit" at bounding box center [1166, 566] width 43 height 23
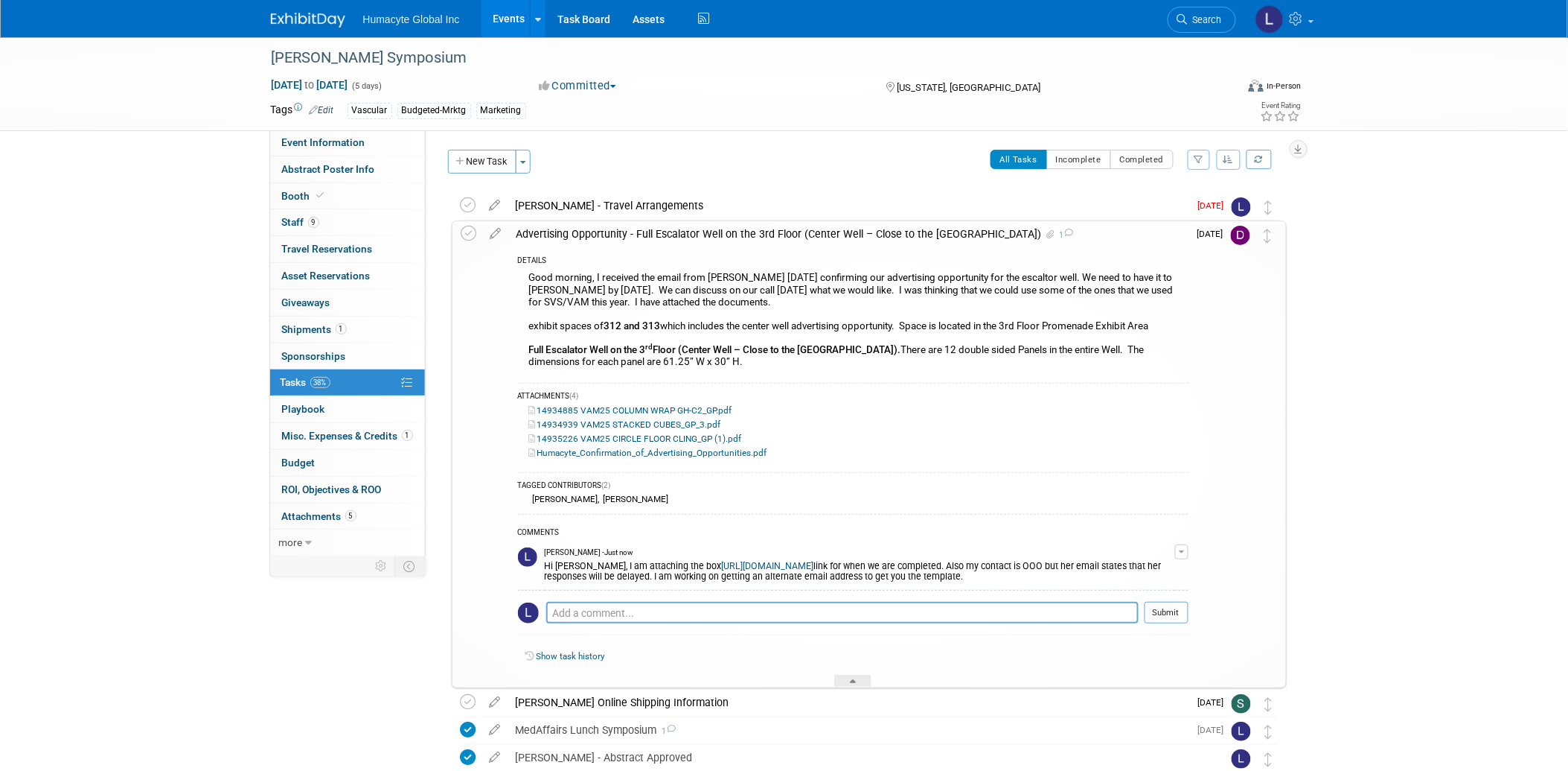
drag, startPoint x: 299, startPoint y: 375, endPoint x: 307, endPoint y: 381, distance: 10.0
click at [299, 375] on link "38% Tasks 38%" at bounding box center [348, 382] width 155 height 26
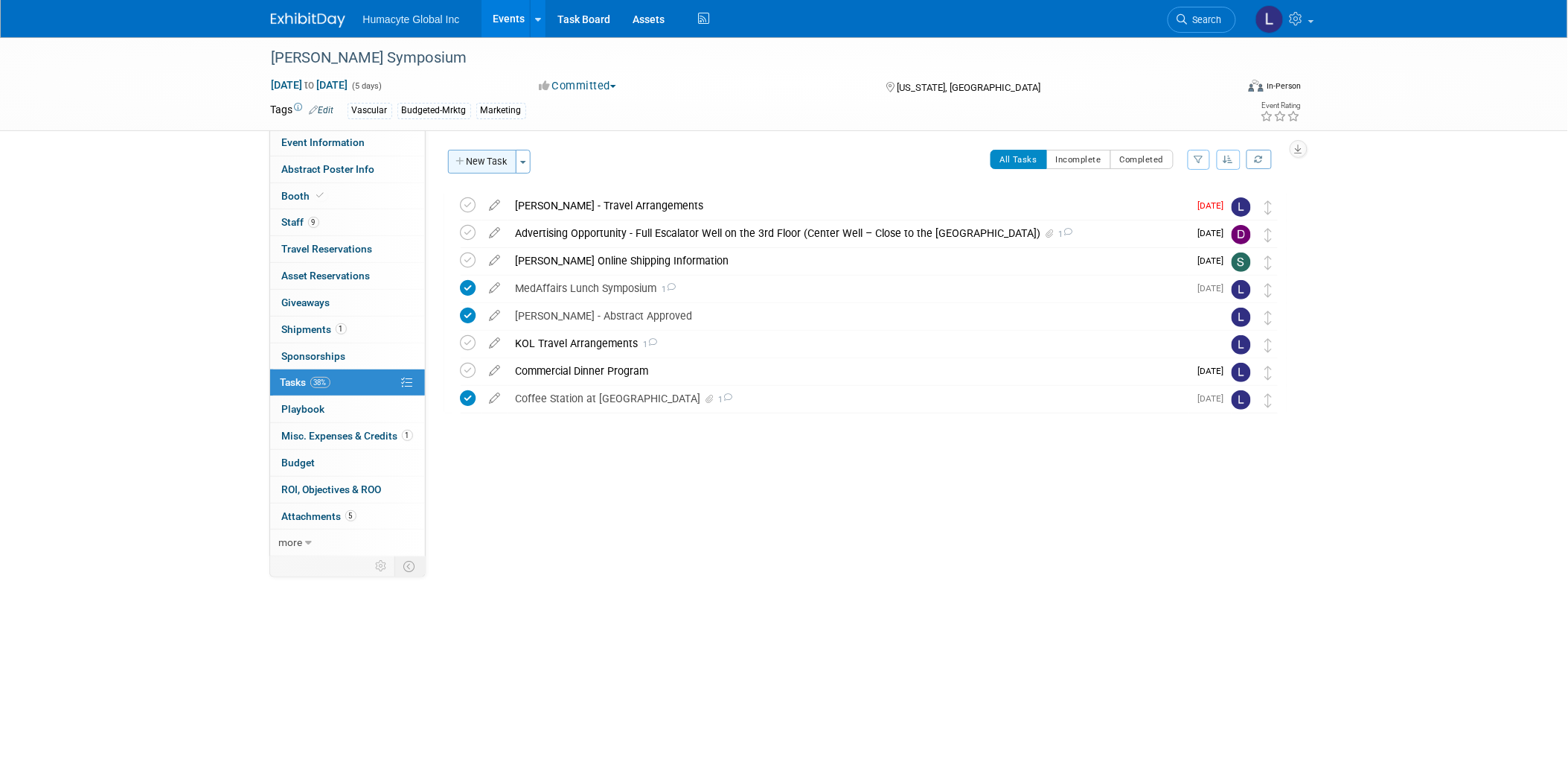
click at [504, 168] on button "New Task" at bounding box center [482, 161] width 69 height 23
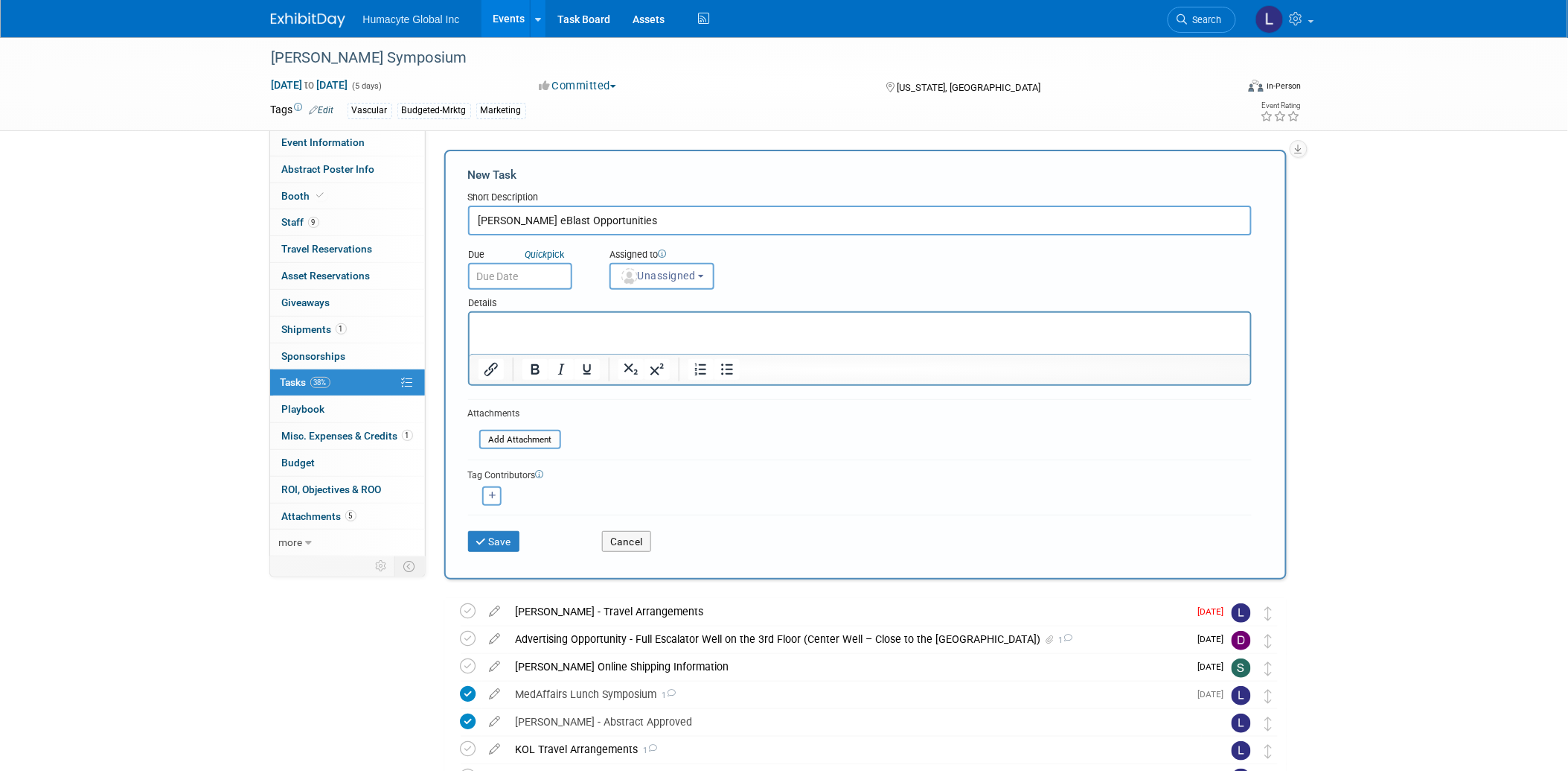
type input "VEITH eBlast Opportunities"
click at [652, 224] on input "VEITH eBlast Opportunities" at bounding box center [859, 220] width 784 height 30
click at [656, 290] on div "Details" at bounding box center [859, 300] width 784 height 22
click at [651, 276] on span "Unassigned" at bounding box center [657, 276] width 76 height 12
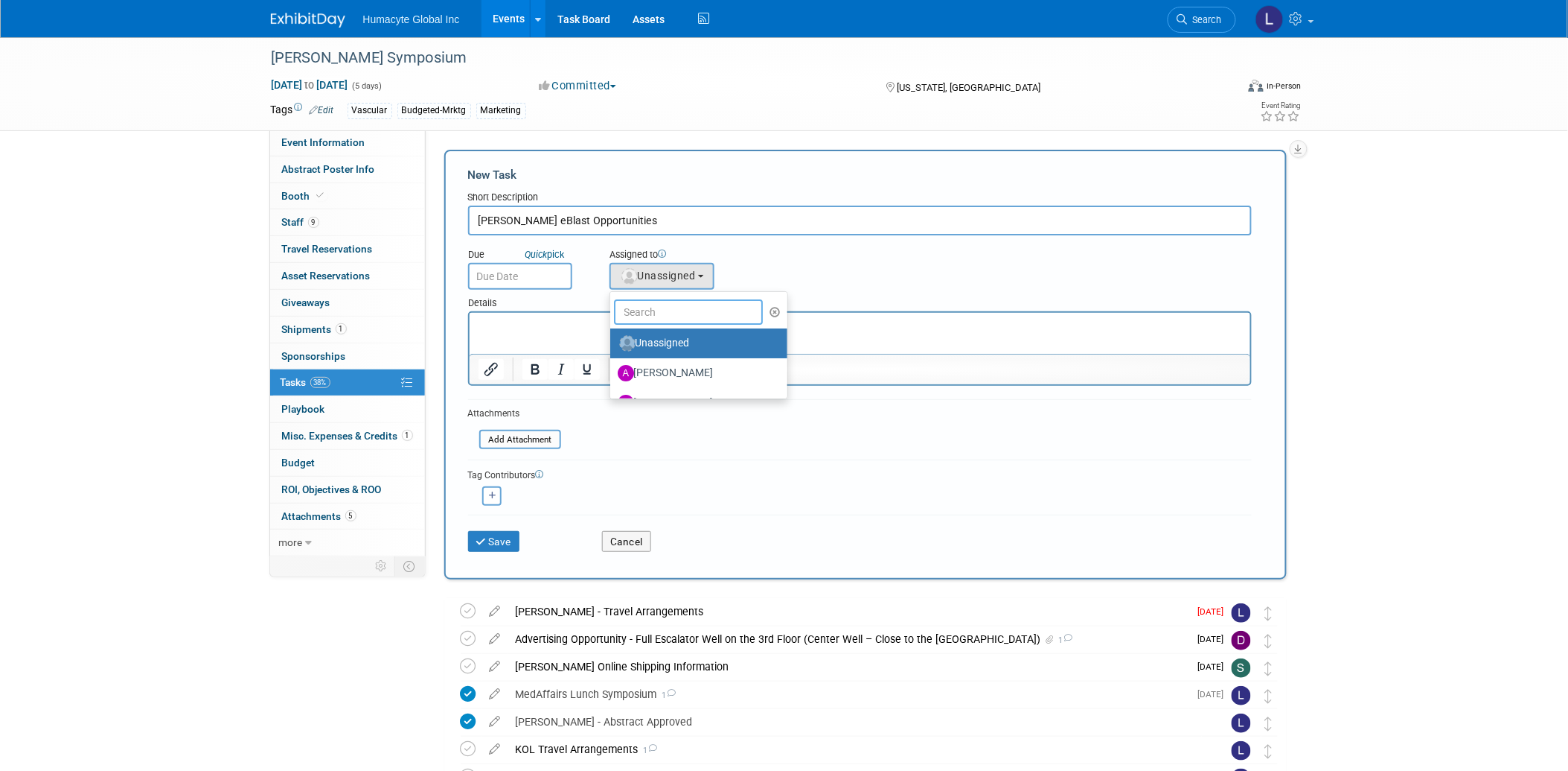
click at [653, 313] on input "text" at bounding box center [688, 312] width 149 height 25
type input "A"
type input "L"
type input "A"
type input "i"
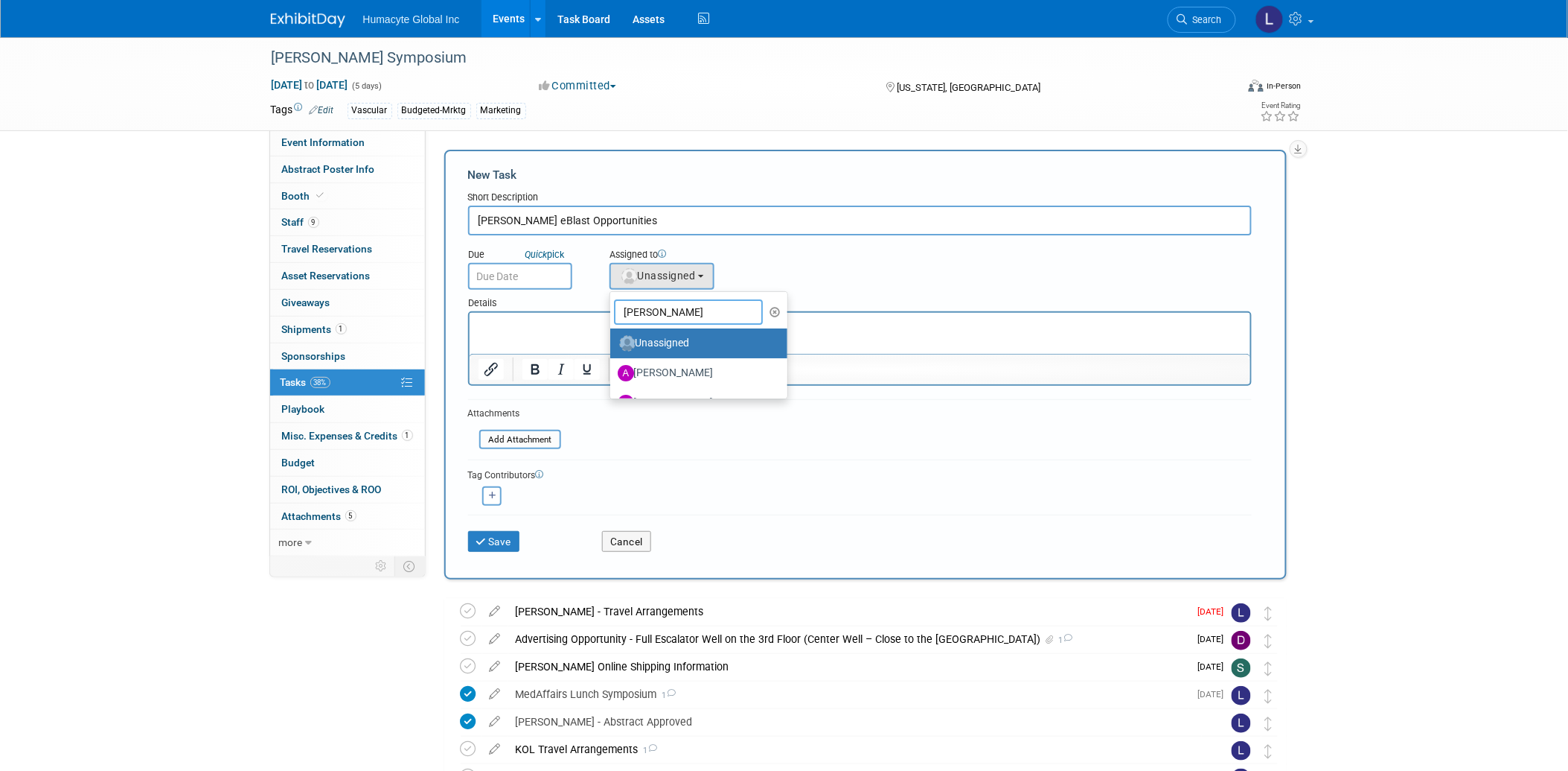
type input "[PERSON_NAME]"
click at [663, 347] on label "Linda Hamilton (me)" at bounding box center [695, 343] width 156 height 23
click at [612, 346] on input "Linda Hamilton (me)" at bounding box center [607, 341] width 10 height 10
select select "37db9ad9-d629-4432-a702-64294516bf75"
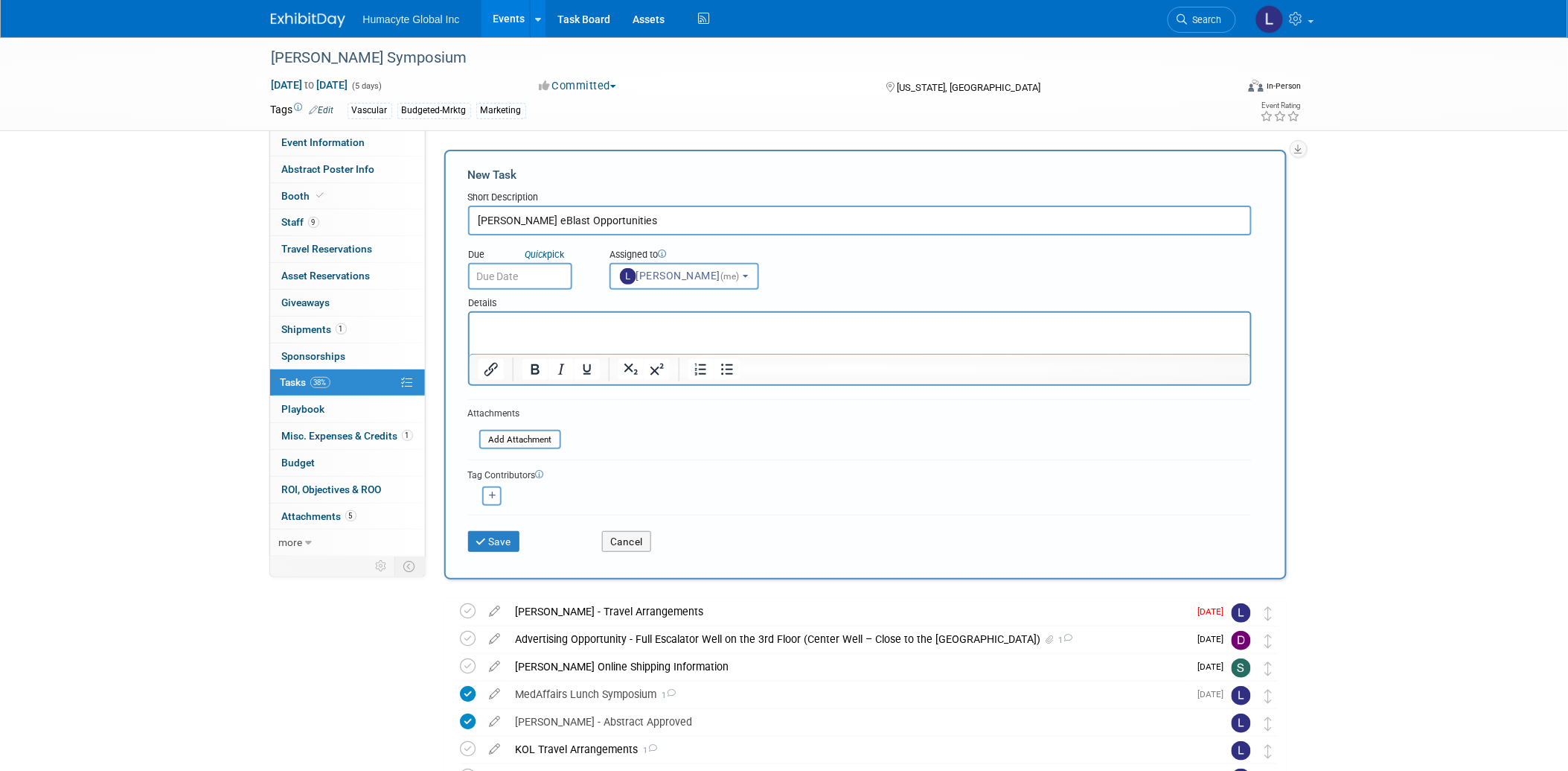
click at [507, 270] on input "text" at bounding box center [520, 276] width 104 height 27
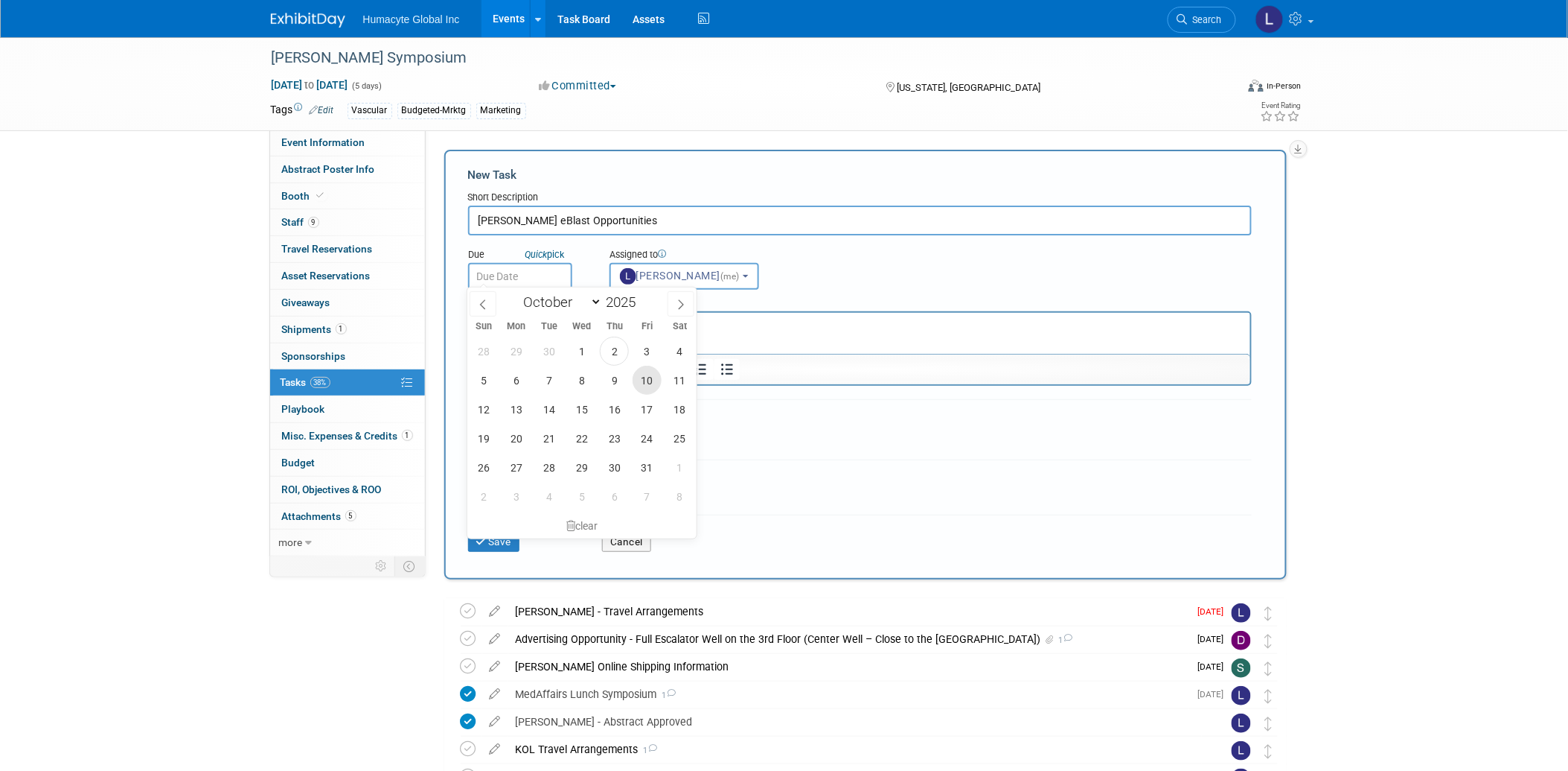
click at [651, 385] on span "10" at bounding box center [646, 379] width 29 height 29
type input "[DATE]"
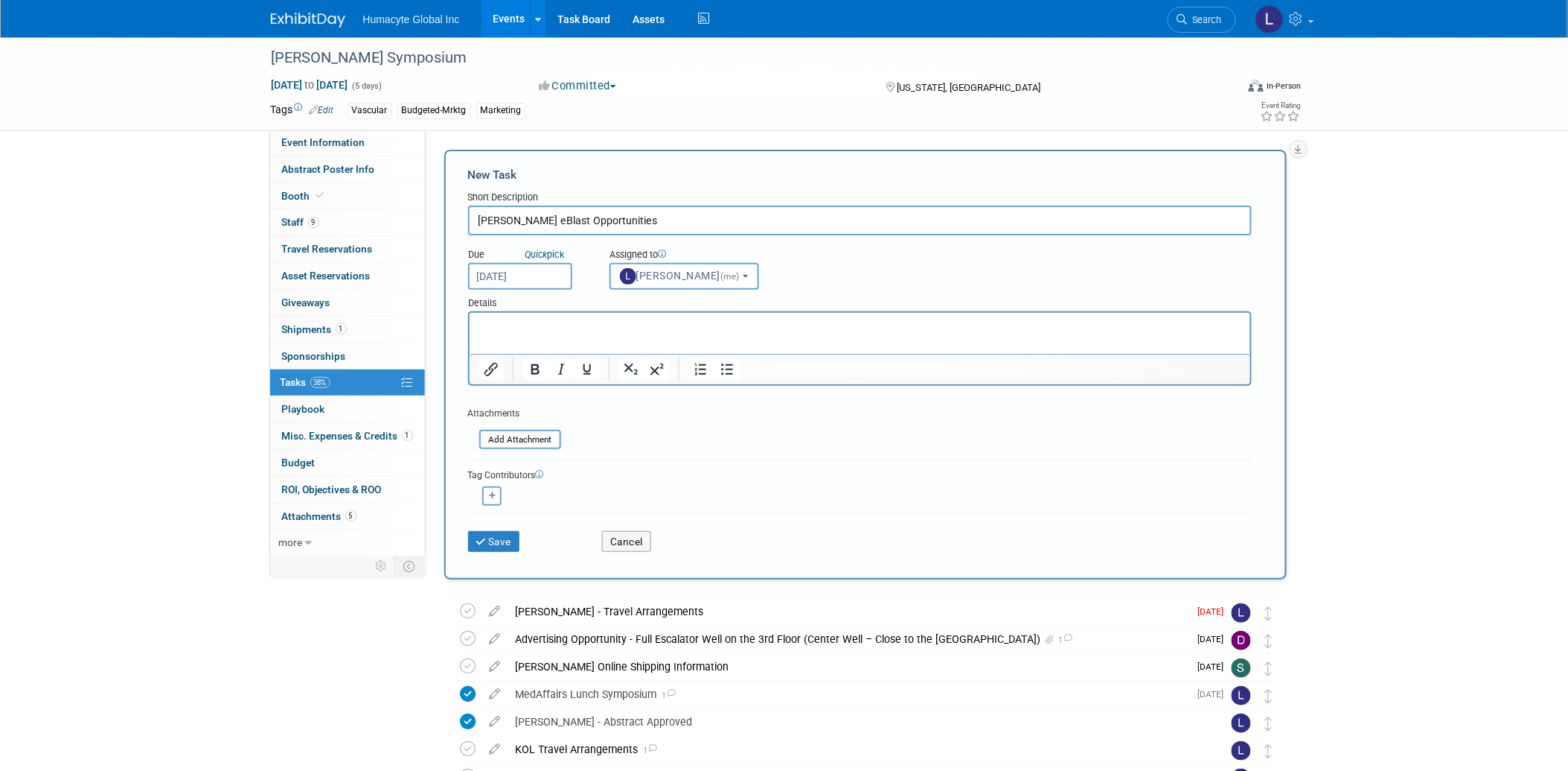
click at [530, 321] on p "Rich Text Area. Press ALT-0 for help." at bounding box center [859, 325] width 764 height 15
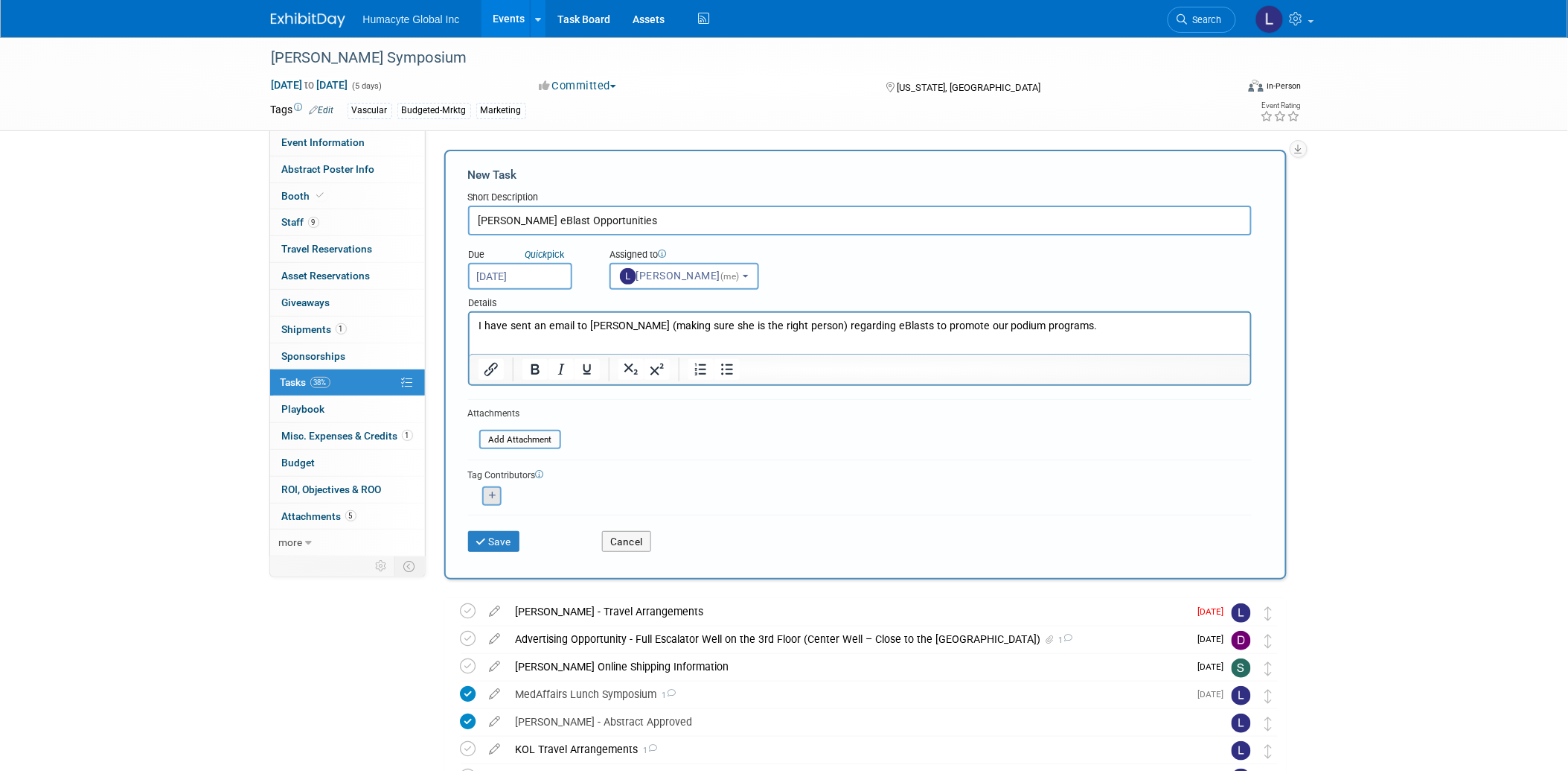
click at [493, 492] on icon "button" at bounding box center [492, 495] width 8 height 8
select select
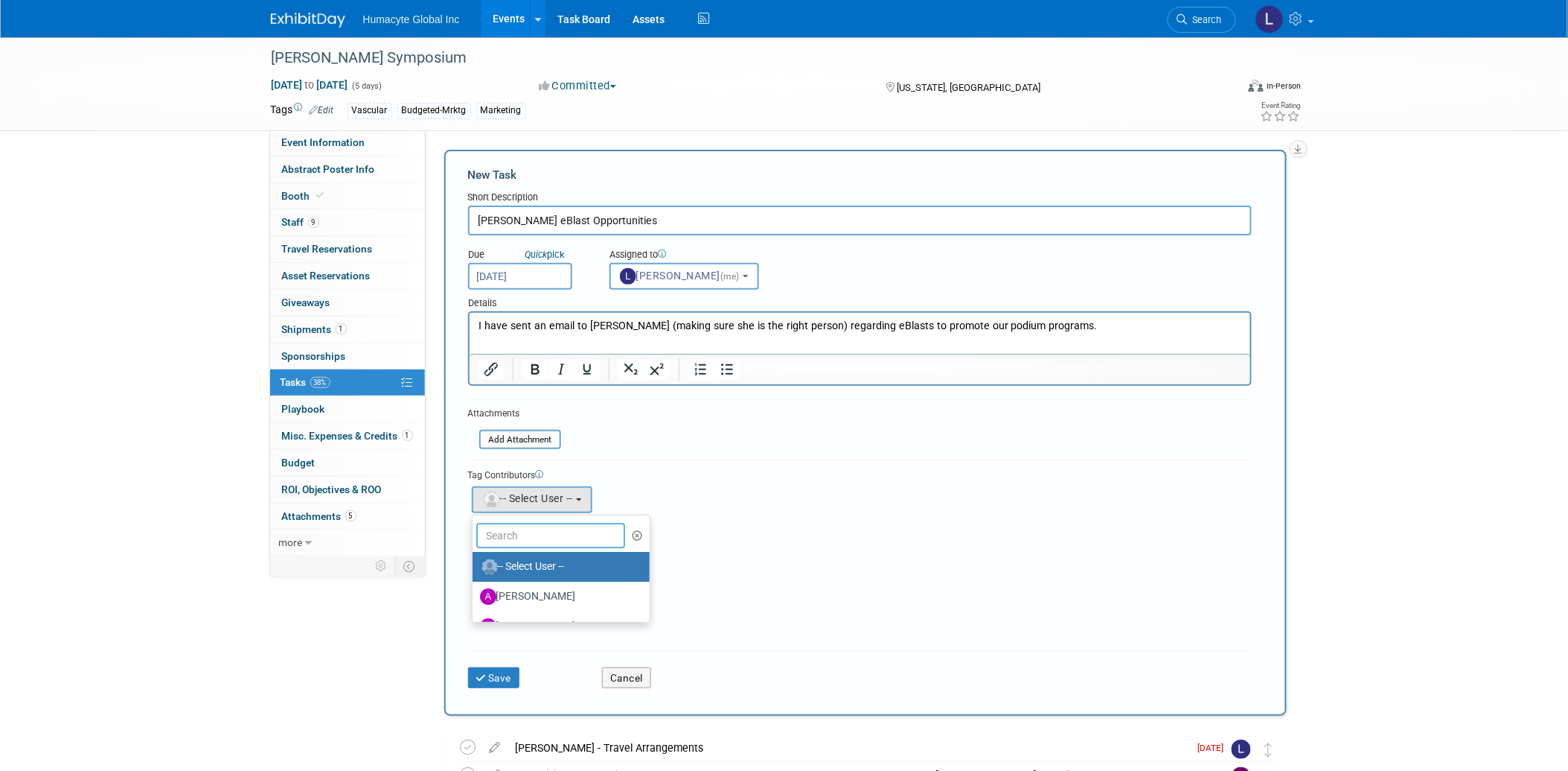
click at [530, 534] on input "text" at bounding box center [550, 535] width 149 height 25
type input "Adrian"
click at [557, 566] on label "[PERSON_NAME]" at bounding box center [557, 566] width 156 height 23
click at [475, 566] on input "[PERSON_NAME]" at bounding box center [470, 564] width 10 height 10
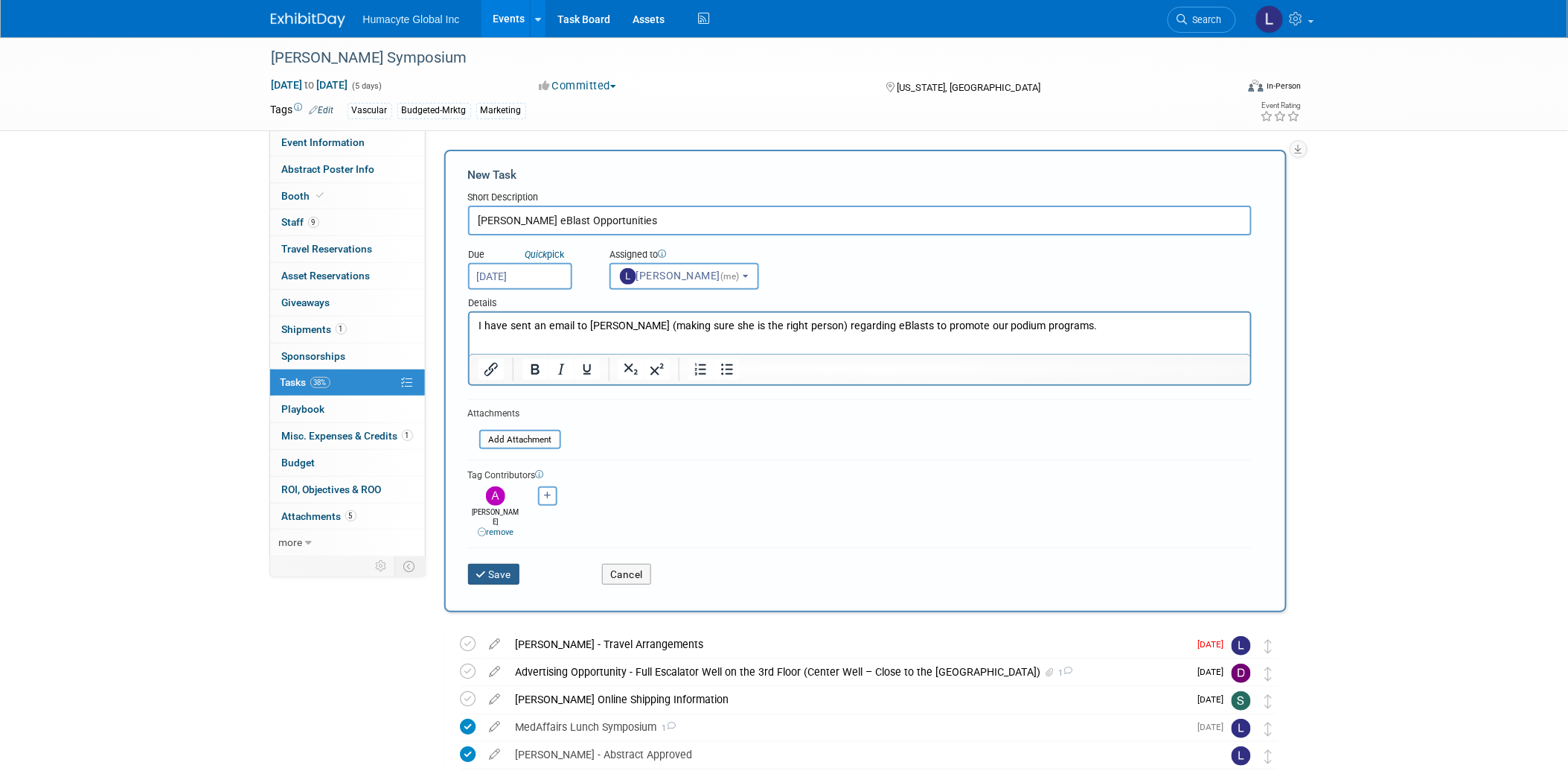
click at [482, 566] on button "Save" at bounding box center [494, 574] width 52 height 21
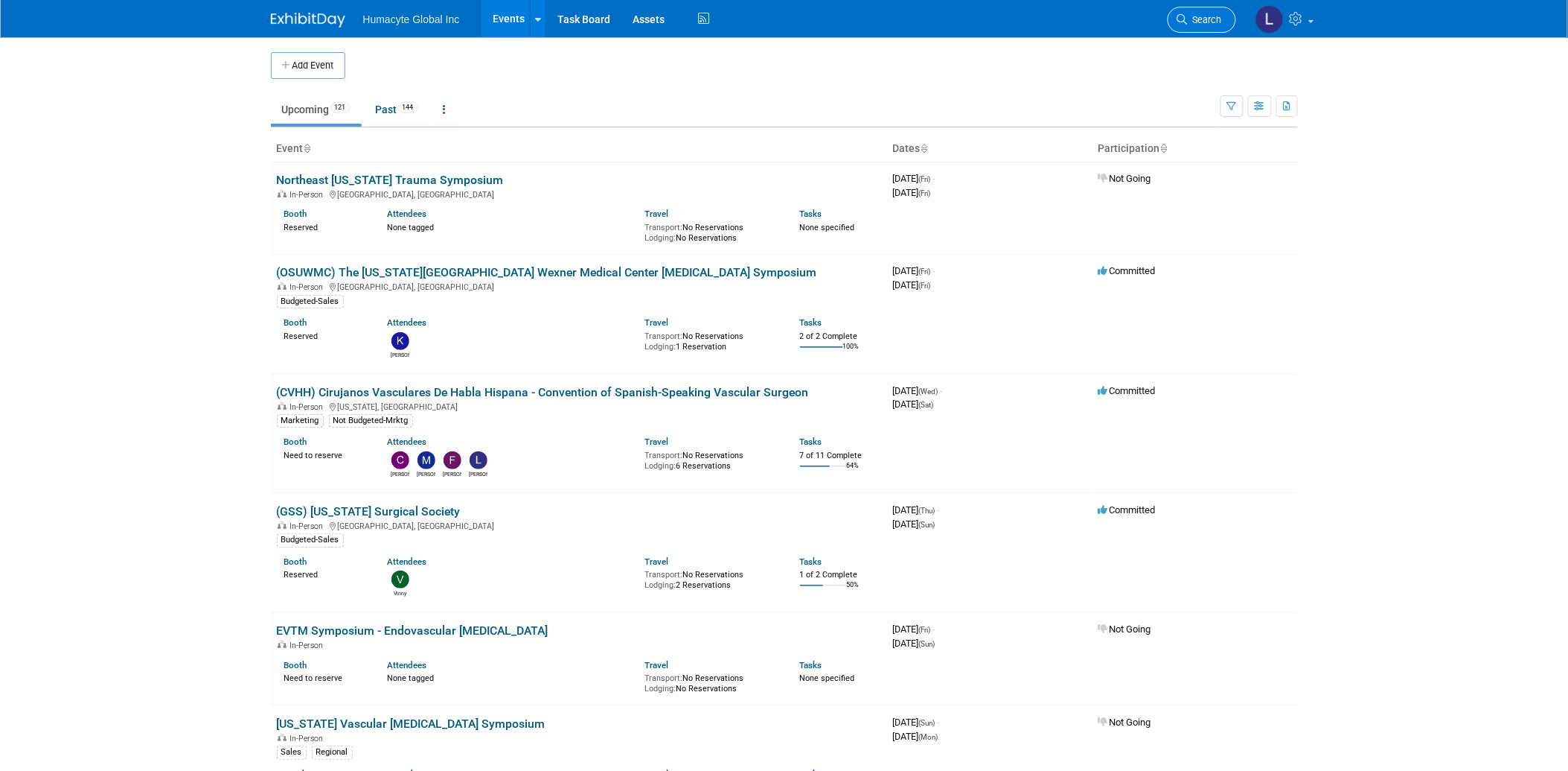
click at [1207, 24] on link "Search" at bounding box center [1201, 20] width 69 height 26
click at [1179, 15] on icon at bounding box center [1183, 19] width 10 height 10
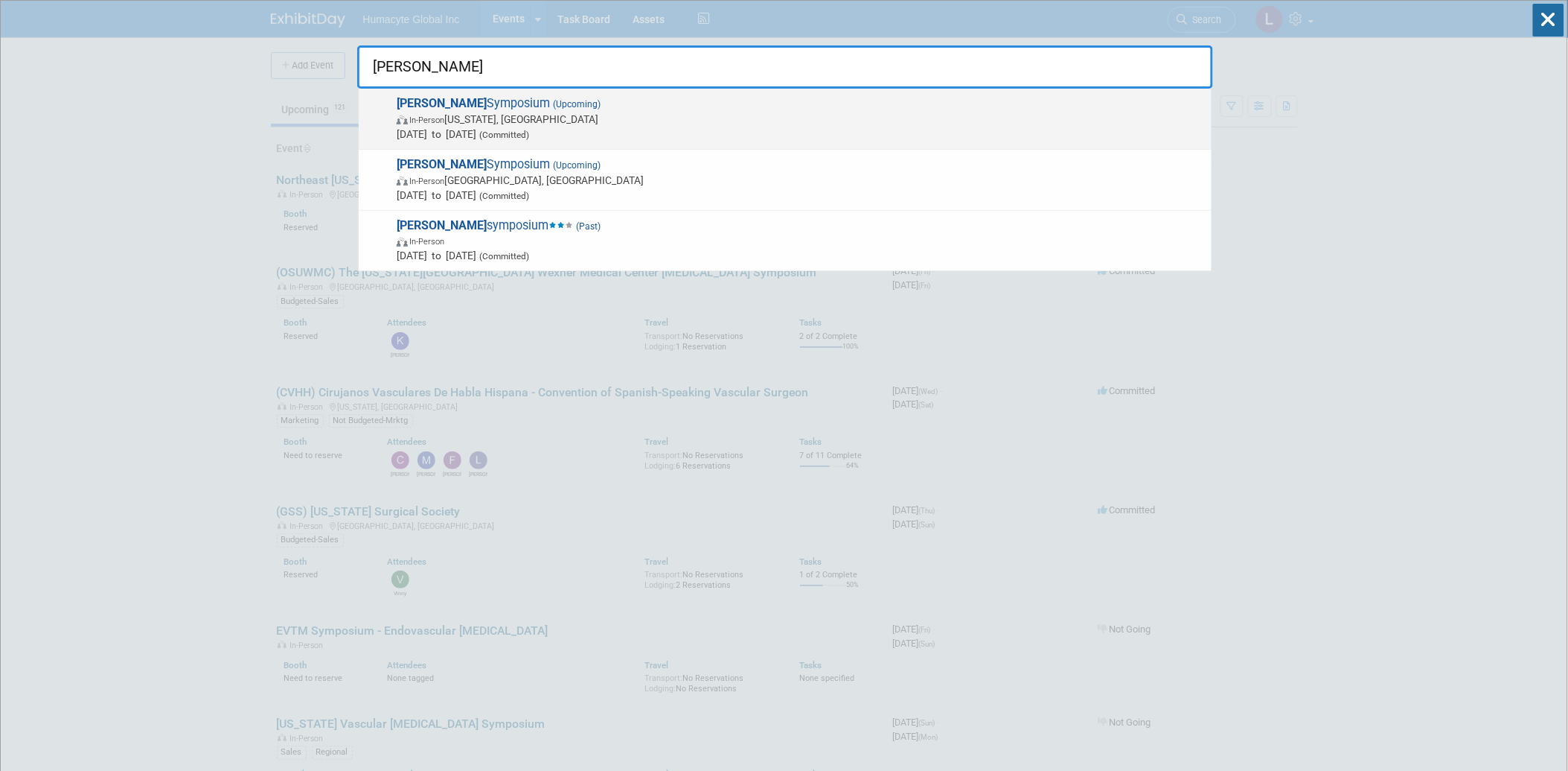
type input "VEITH"
click at [464, 115] on span "In-Person New York, NY" at bounding box center [800, 118] width 807 height 15
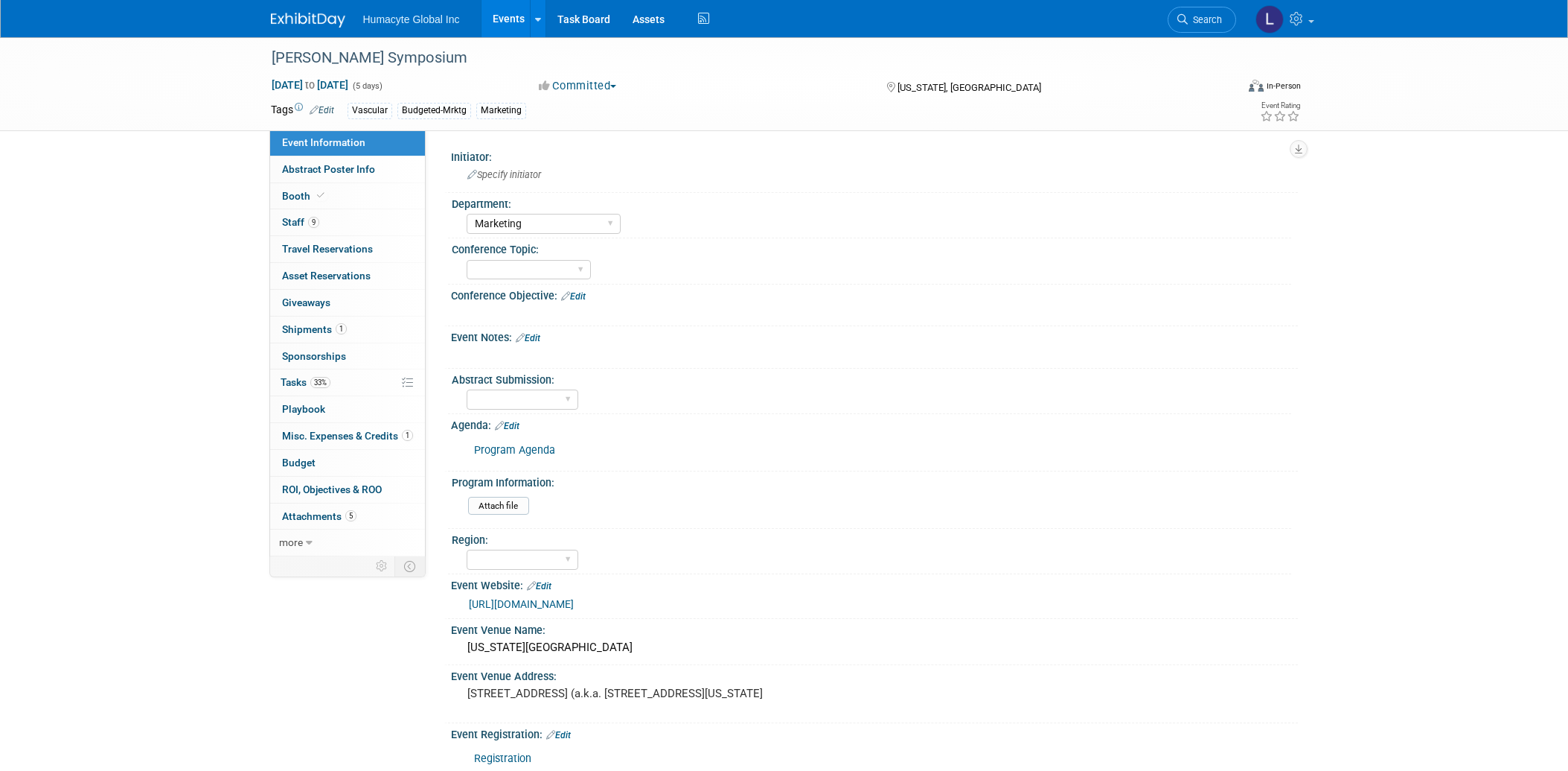
select select "Marketing"
click at [296, 376] on link "33% Tasks 33%" at bounding box center [348, 382] width 155 height 26
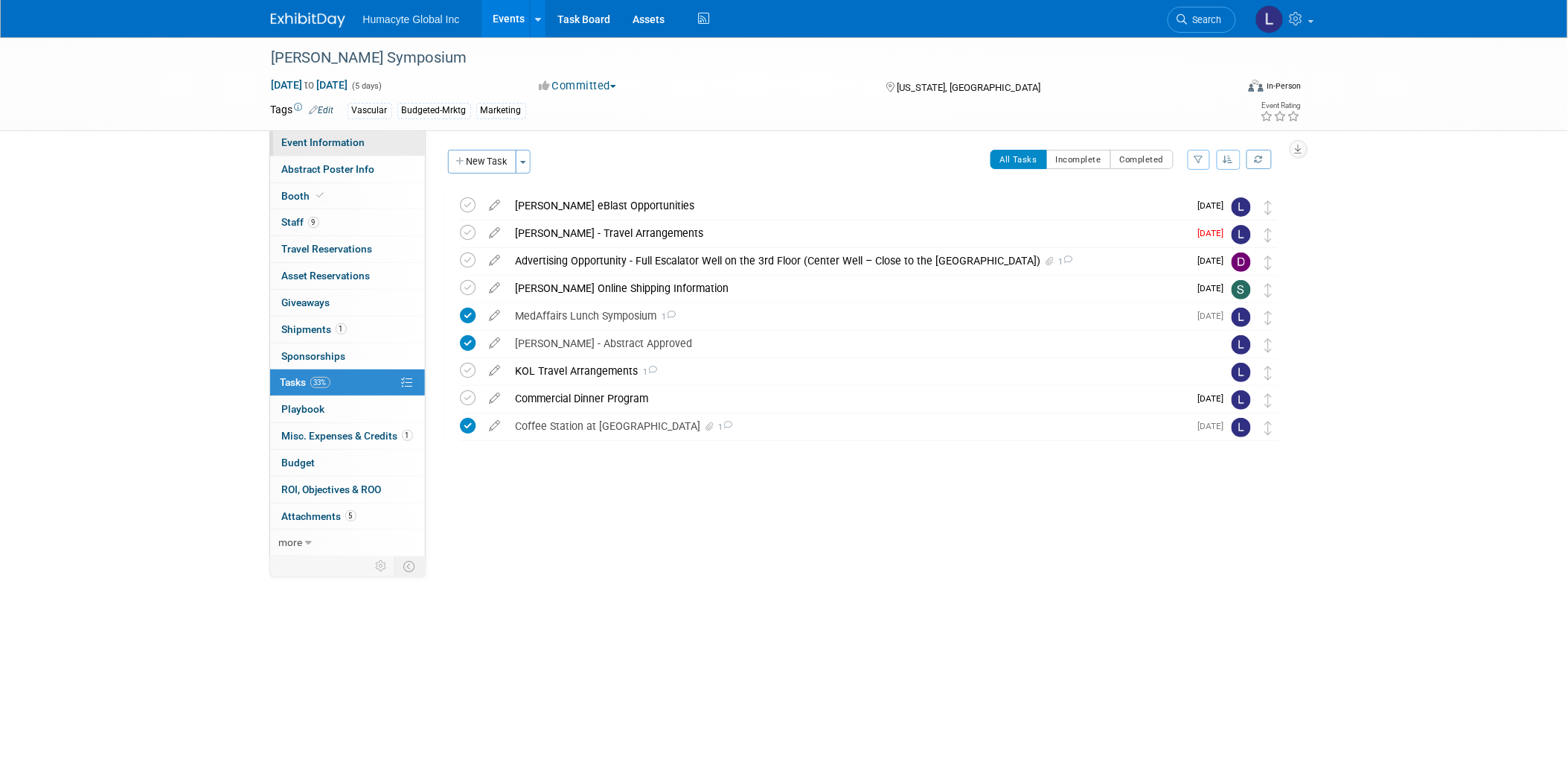
click at [290, 140] on span "Event Information" at bounding box center [324, 143] width 83 height 12
select select "Marketing"
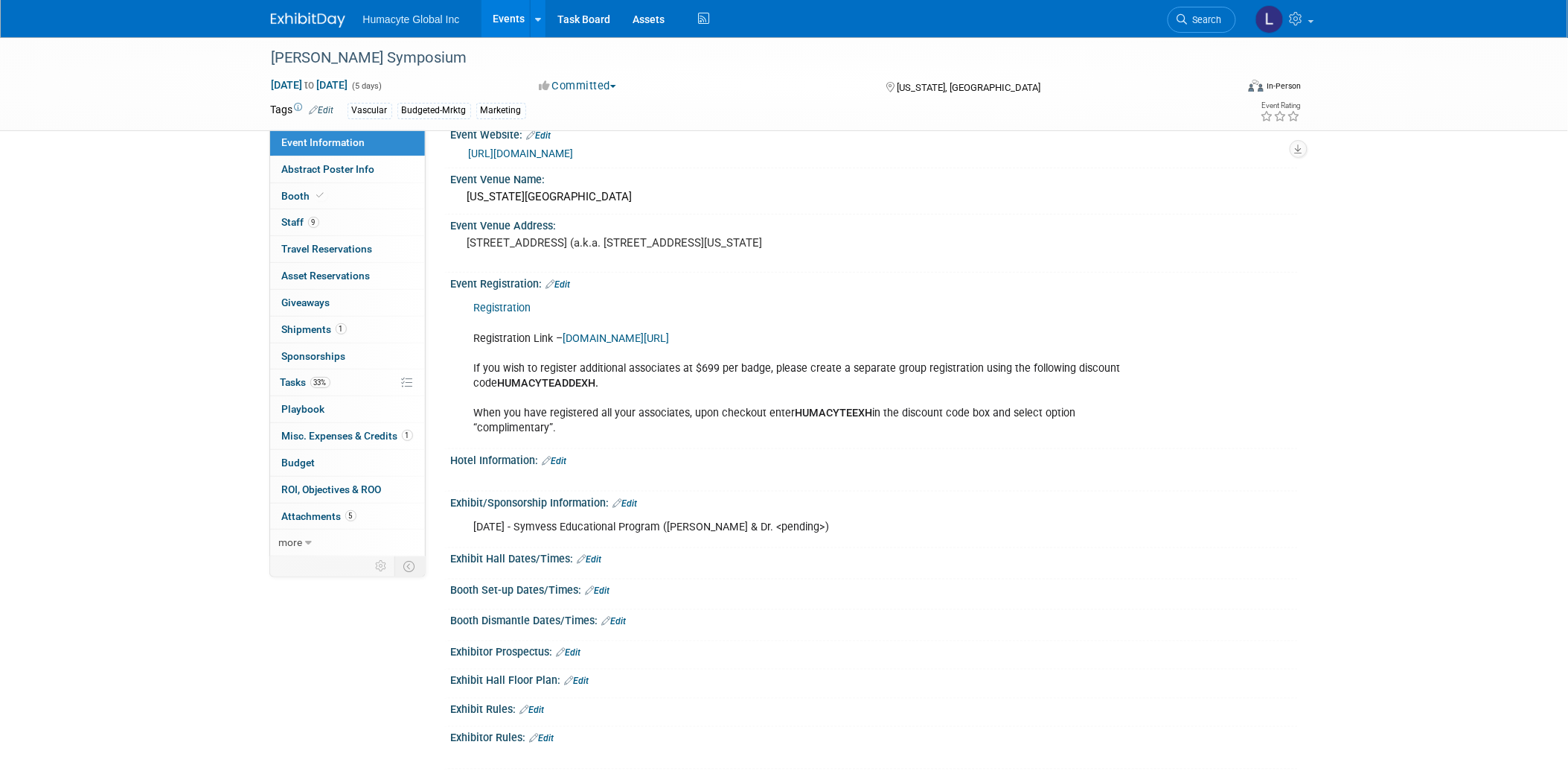
scroll to position [471, 0]
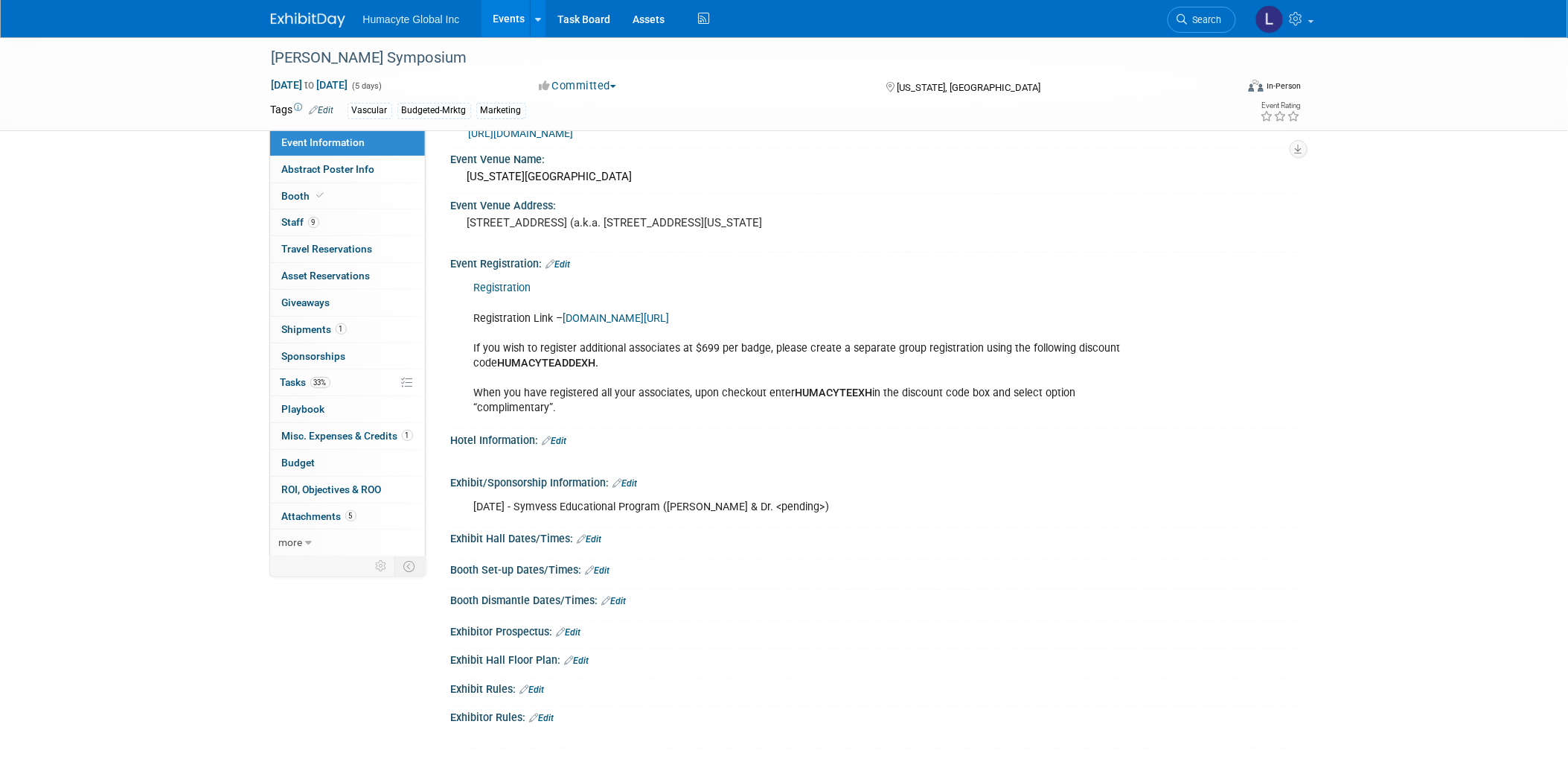
click at [570, 259] on link "Edit" at bounding box center [558, 265] width 24 height 10
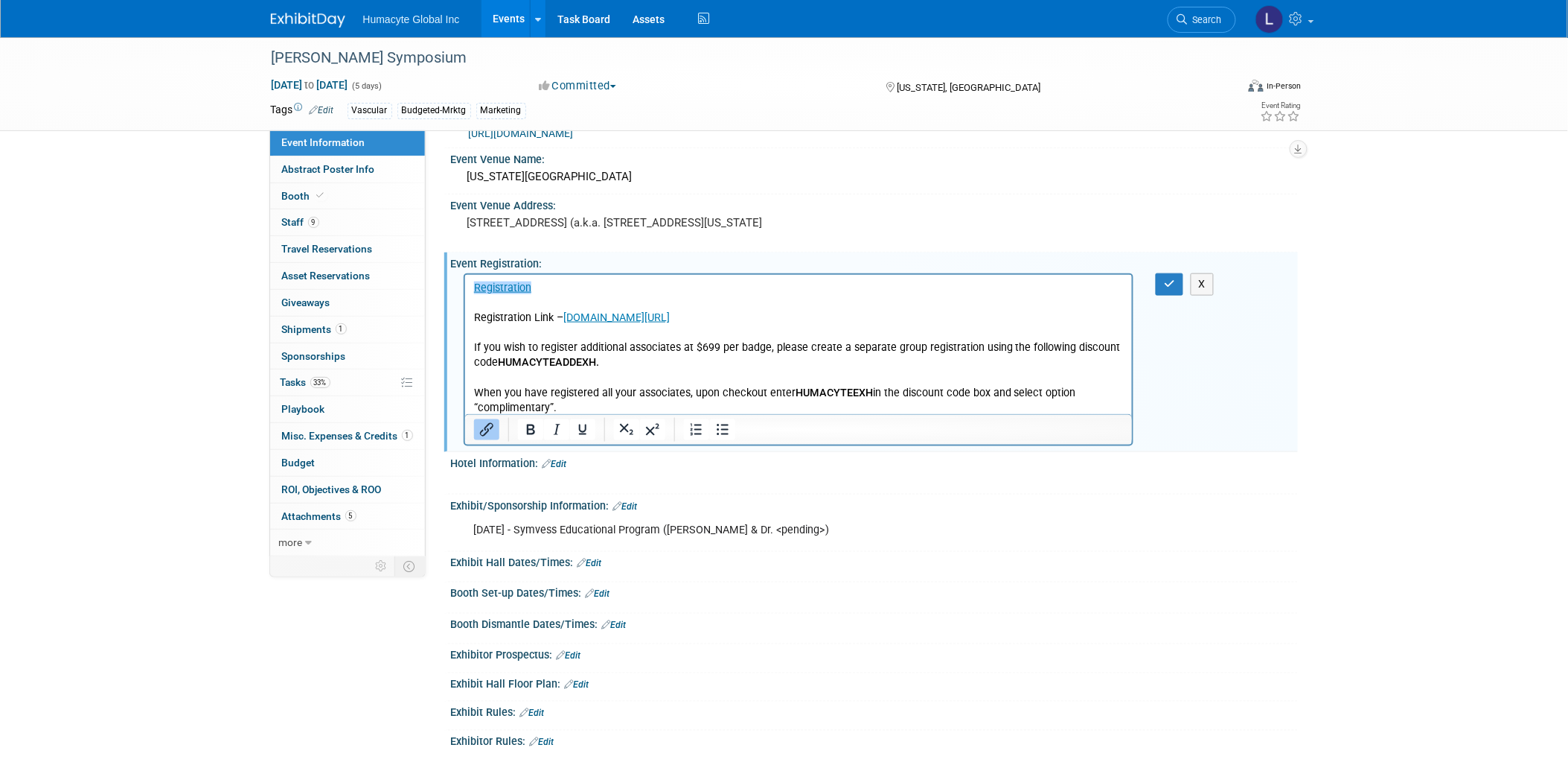
scroll to position [0, 0]
click at [1163, 278] on button "button" at bounding box center [1170, 284] width 28 height 22
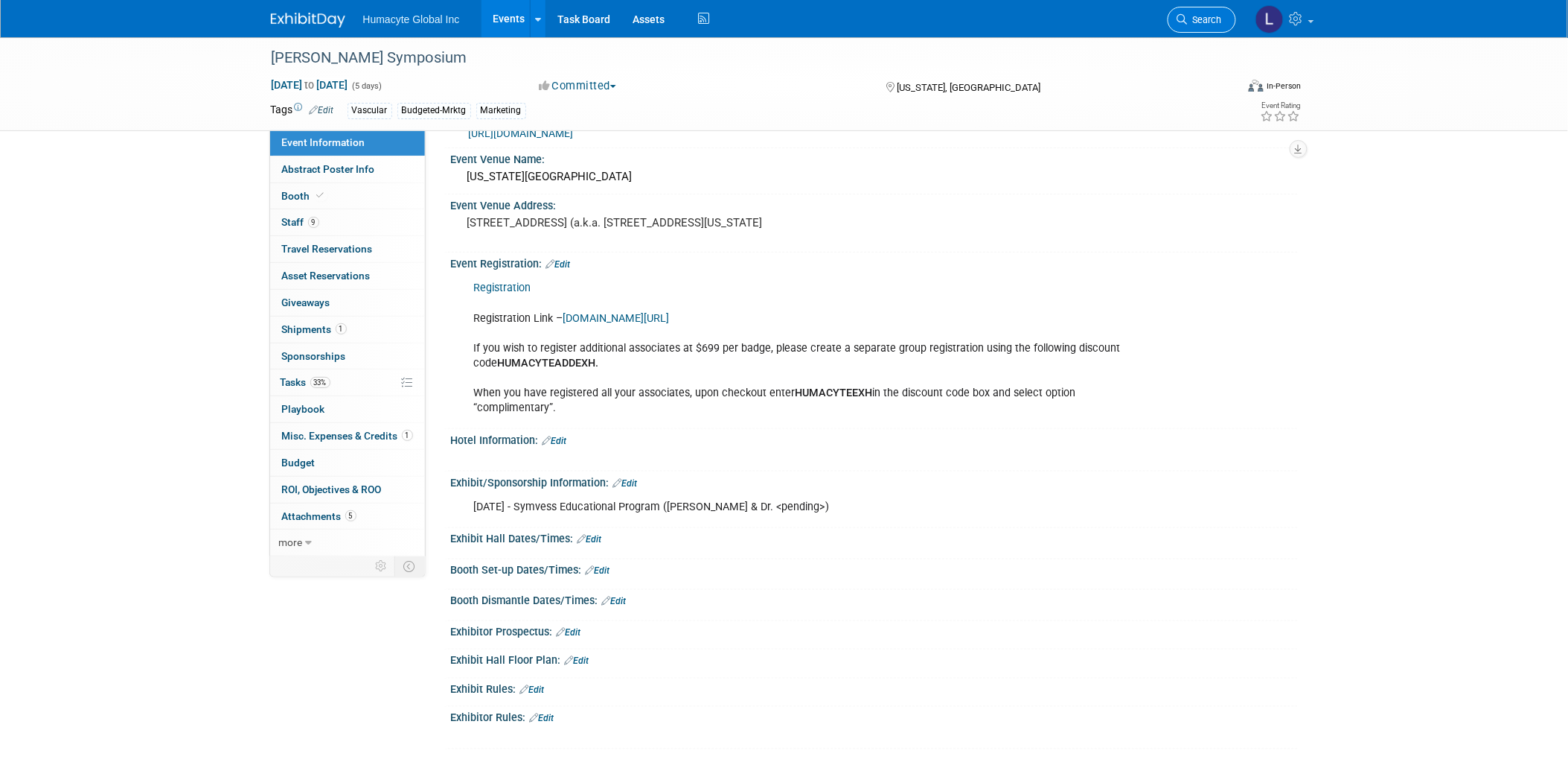
click at [1202, 15] on span "Search" at bounding box center [1204, 19] width 34 height 11
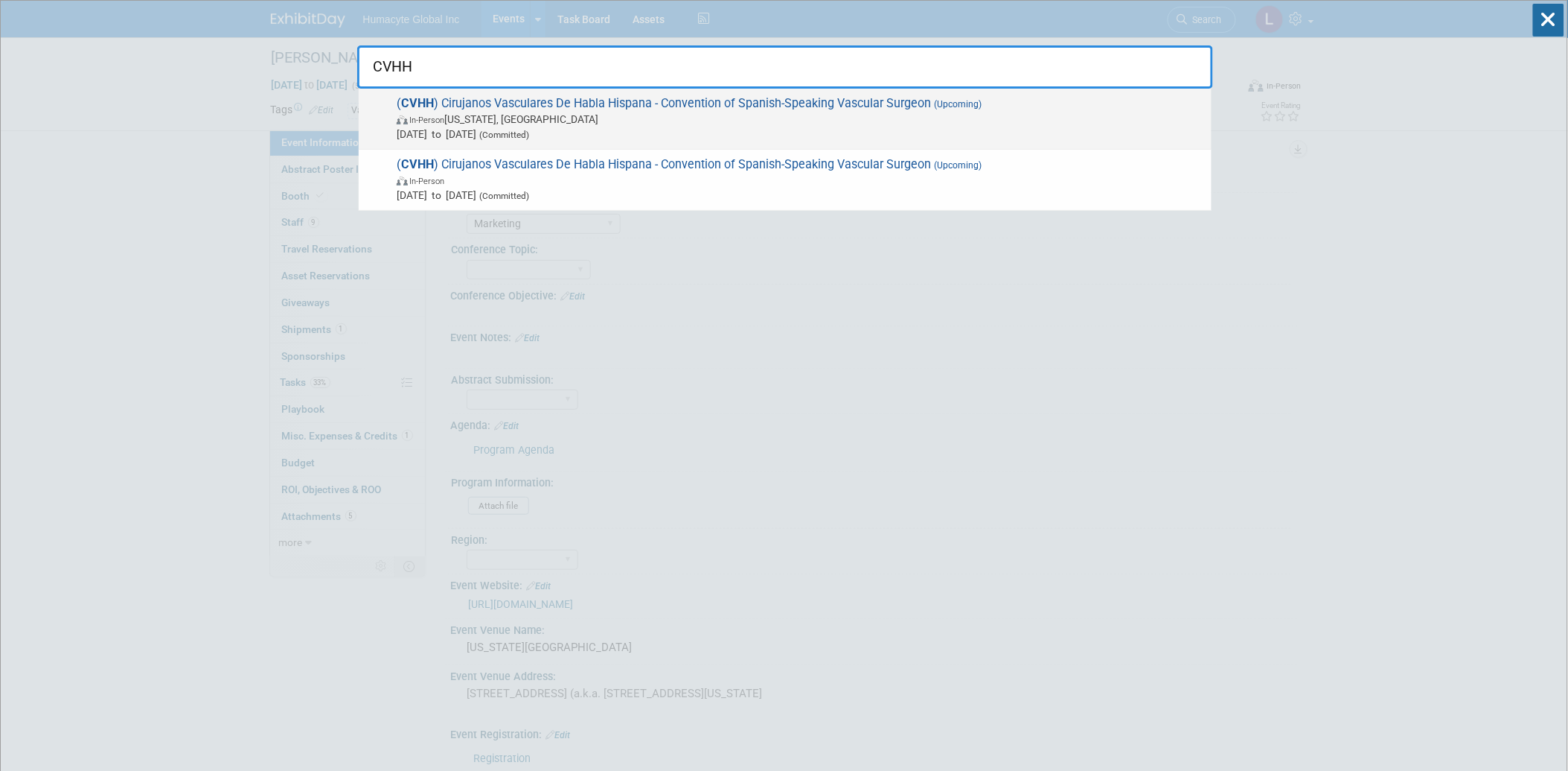
type input "CVHH"
click at [487, 123] on span "In-Person Washington, DC" at bounding box center [800, 118] width 807 height 15
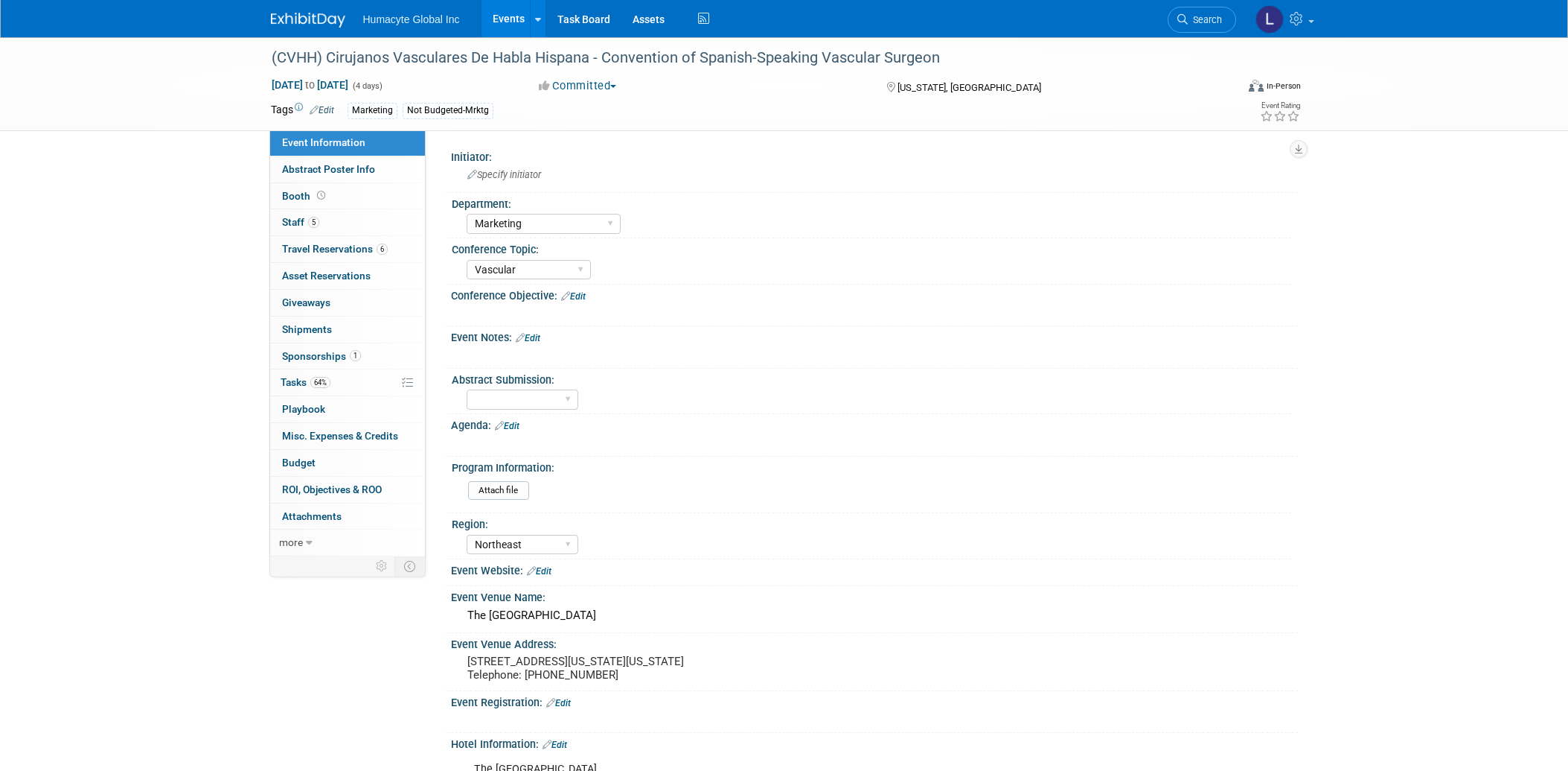
select select "Marketing"
select select "Vascular"
select select "Northeast"
click at [314, 251] on span "Travel Reservations 6" at bounding box center [334, 249] width 105 height 12
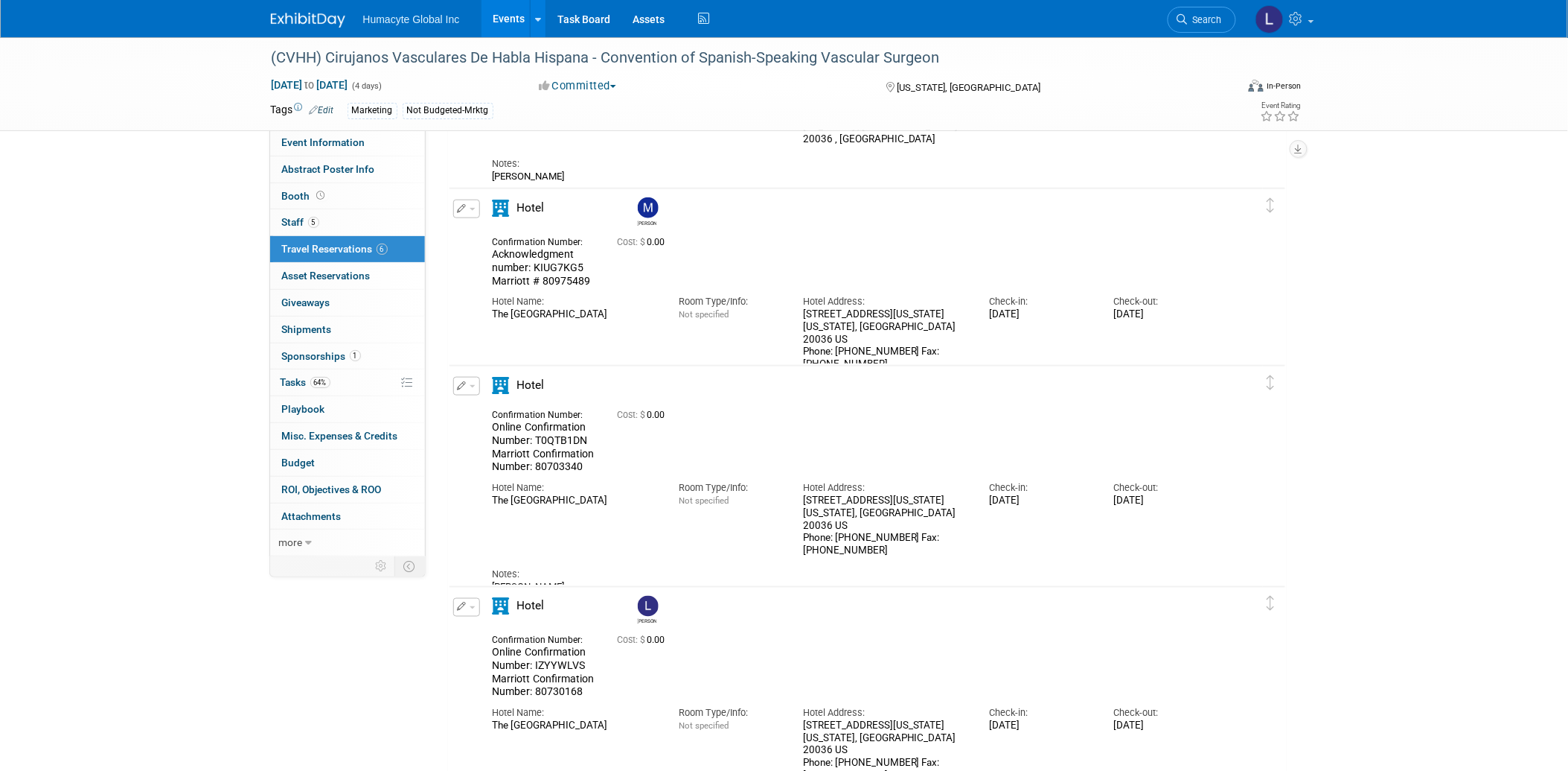
scroll to position [496, 0]
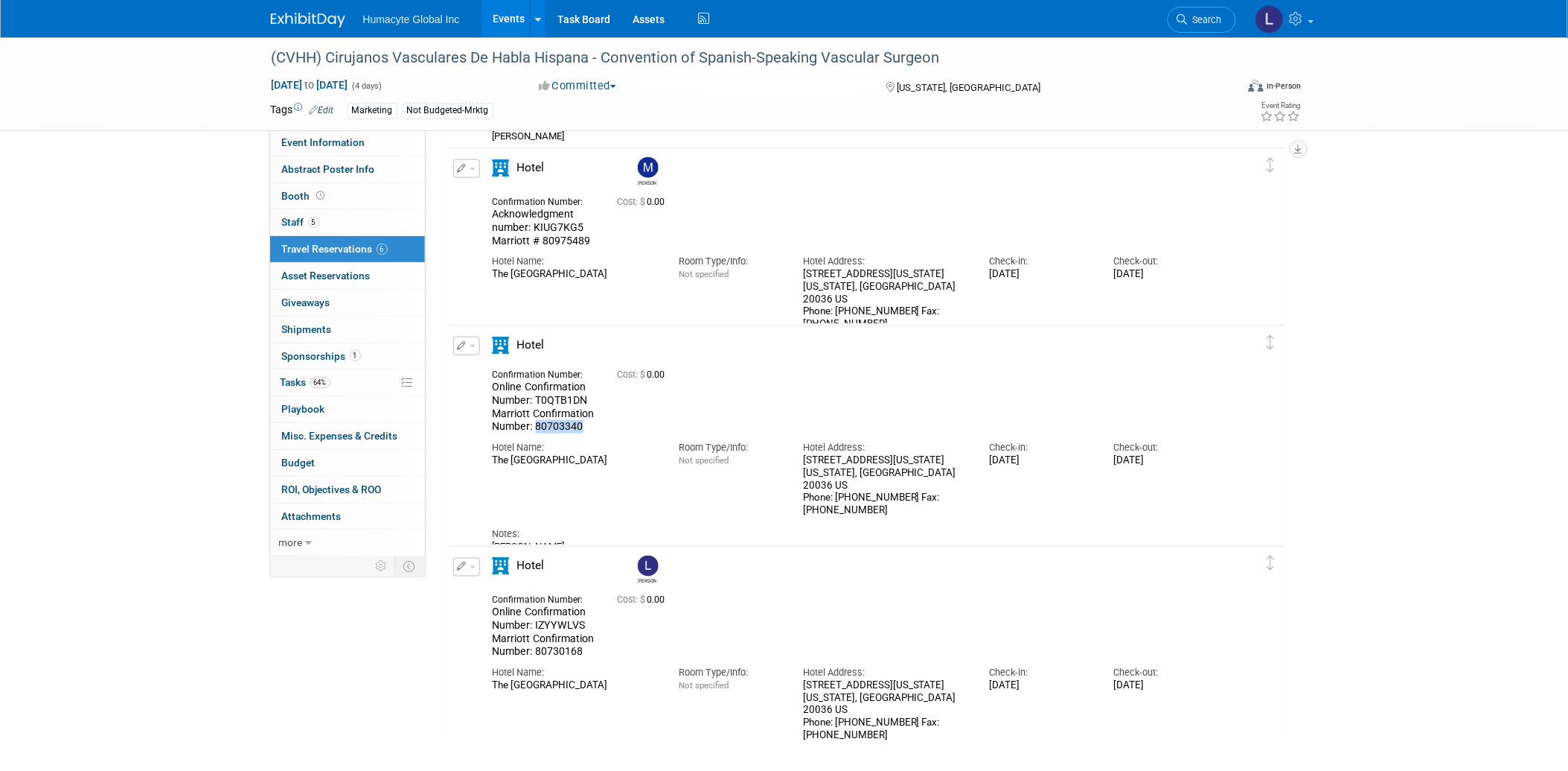
drag, startPoint x: 533, startPoint y: 421, endPoint x: 585, endPoint y: 426, distance: 52.2
click at [585, 426] on div "Online Confirmation Number: T0QTB1DN Marriott Confirmation Number: 80703340" at bounding box center [544, 406] width 103 height 53
copy span "80703340"
click at [286, 380] on span "Tasks 64%" at bounding box center [305, 382] width 50 height 12
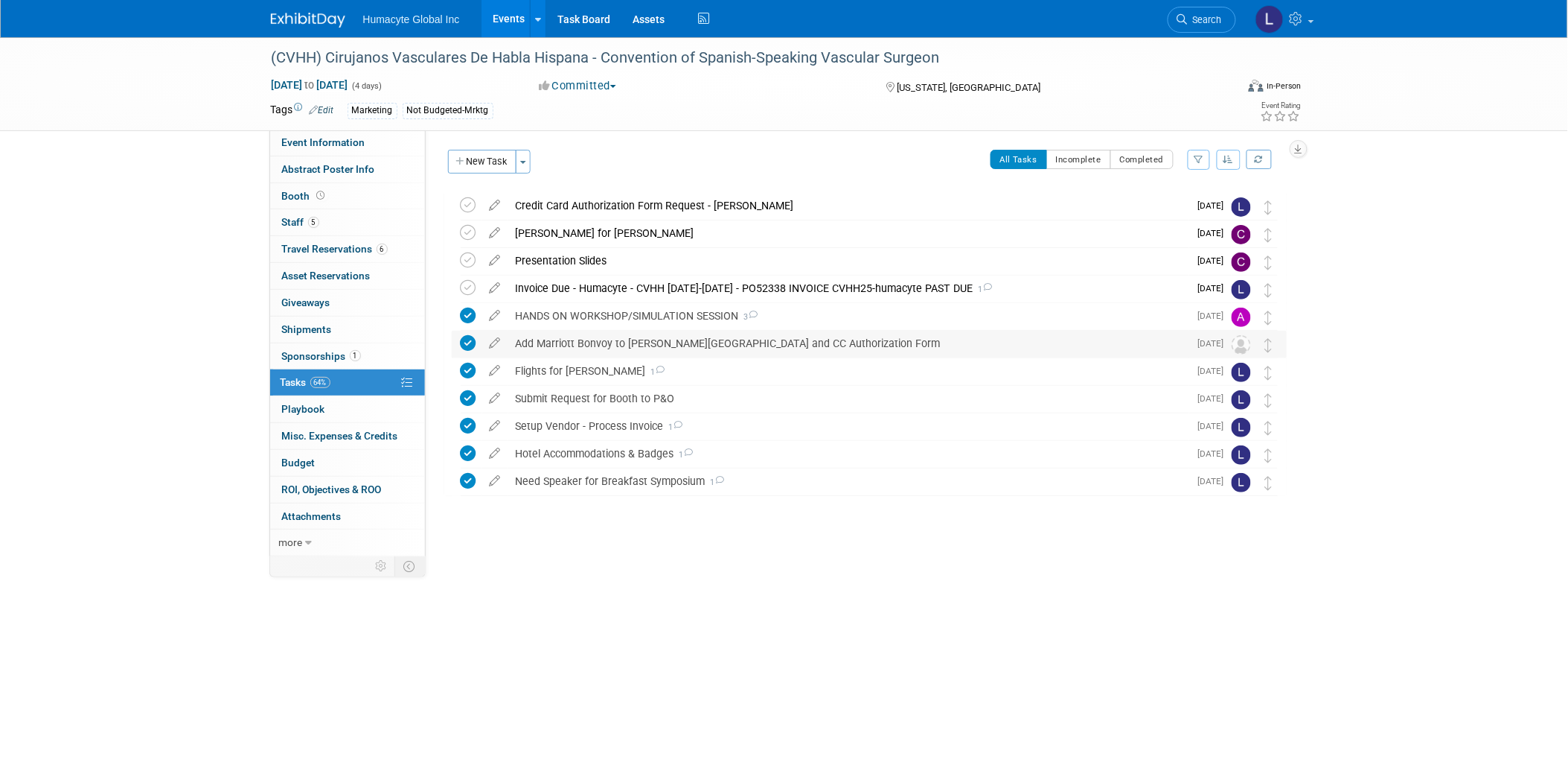
click at [674, 343] on div "Add Marriott Bonvoy to [PERSON_NAME][GEOGRAPHIC_DATA] and CC Authorization Form" at bounding box center [848, 343] width 681 height 25
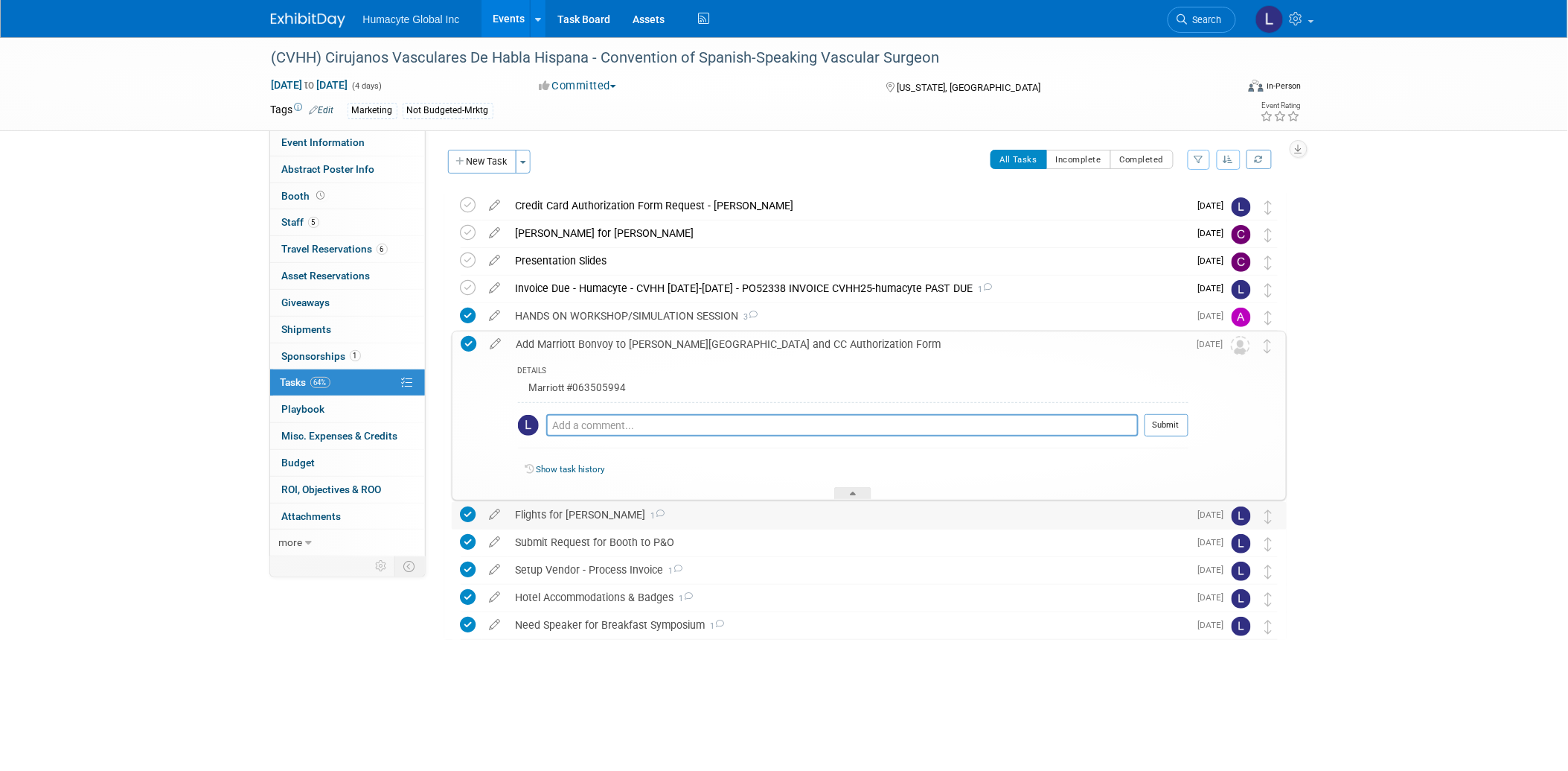
click at [579, 519] on div "Flights for [PERSON_NAME] 1" at bounding box center [848, 514] width 681 height 25
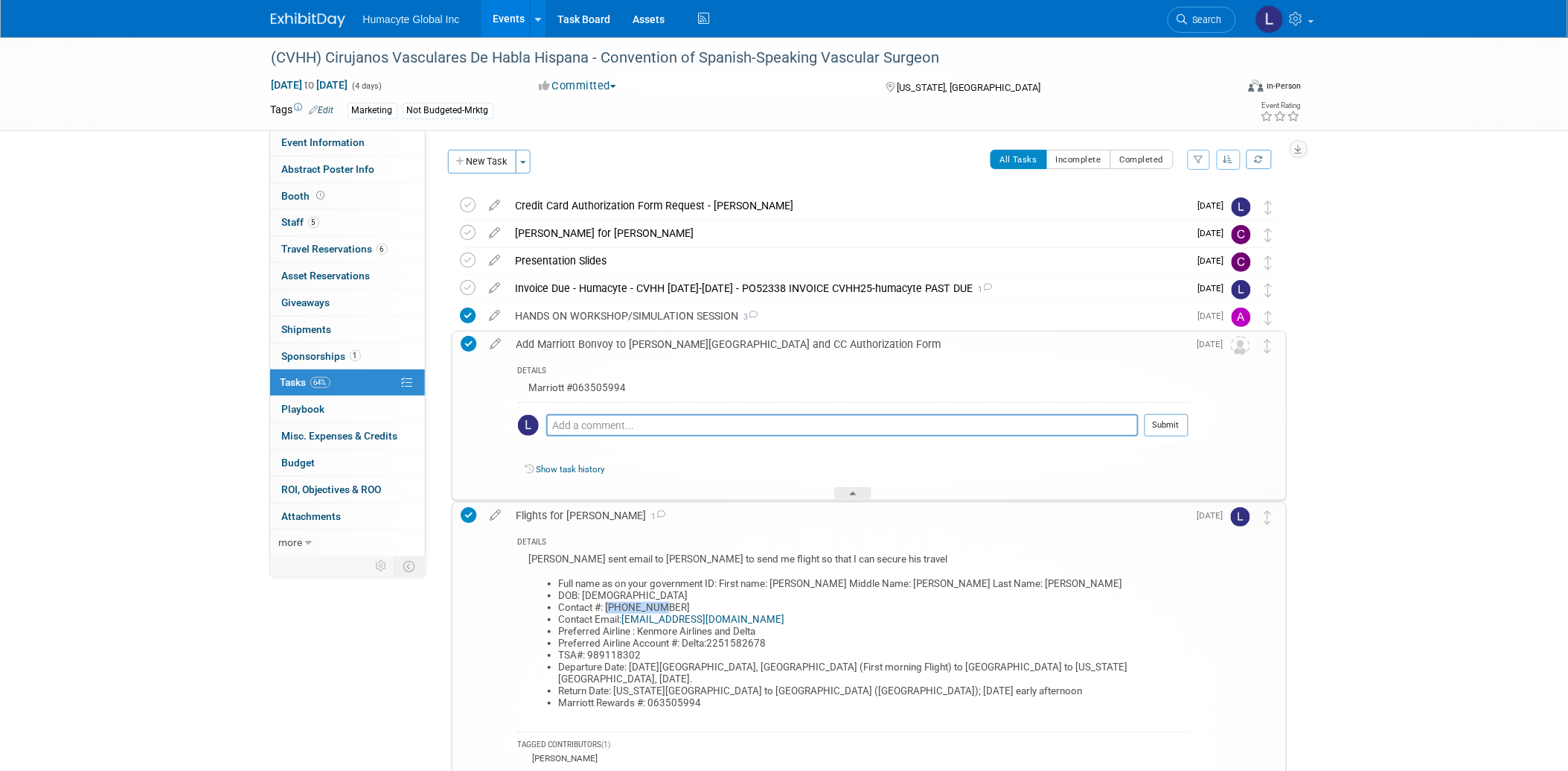
drag, startPoint x: 631, startPoint y: 606, endPoint x: 605, endPoint y: 603, distance: 26.2
click at [605, 603] on li "Contact #: [PHONE_NUMBER]" at bounding box center [874, 607] width 630 height 12
copy li "8659244832"
click at [472, 205] on icon at bounding box center [469, 205] width 16 height 16
click at [693, 281] on div "Invoice Due - Humacyte - CVHH [DATE]-[DATE] - PO52338 INVOICE CVHH25-humacyte P…" at bounding box center [848, 288] width 681 height 25
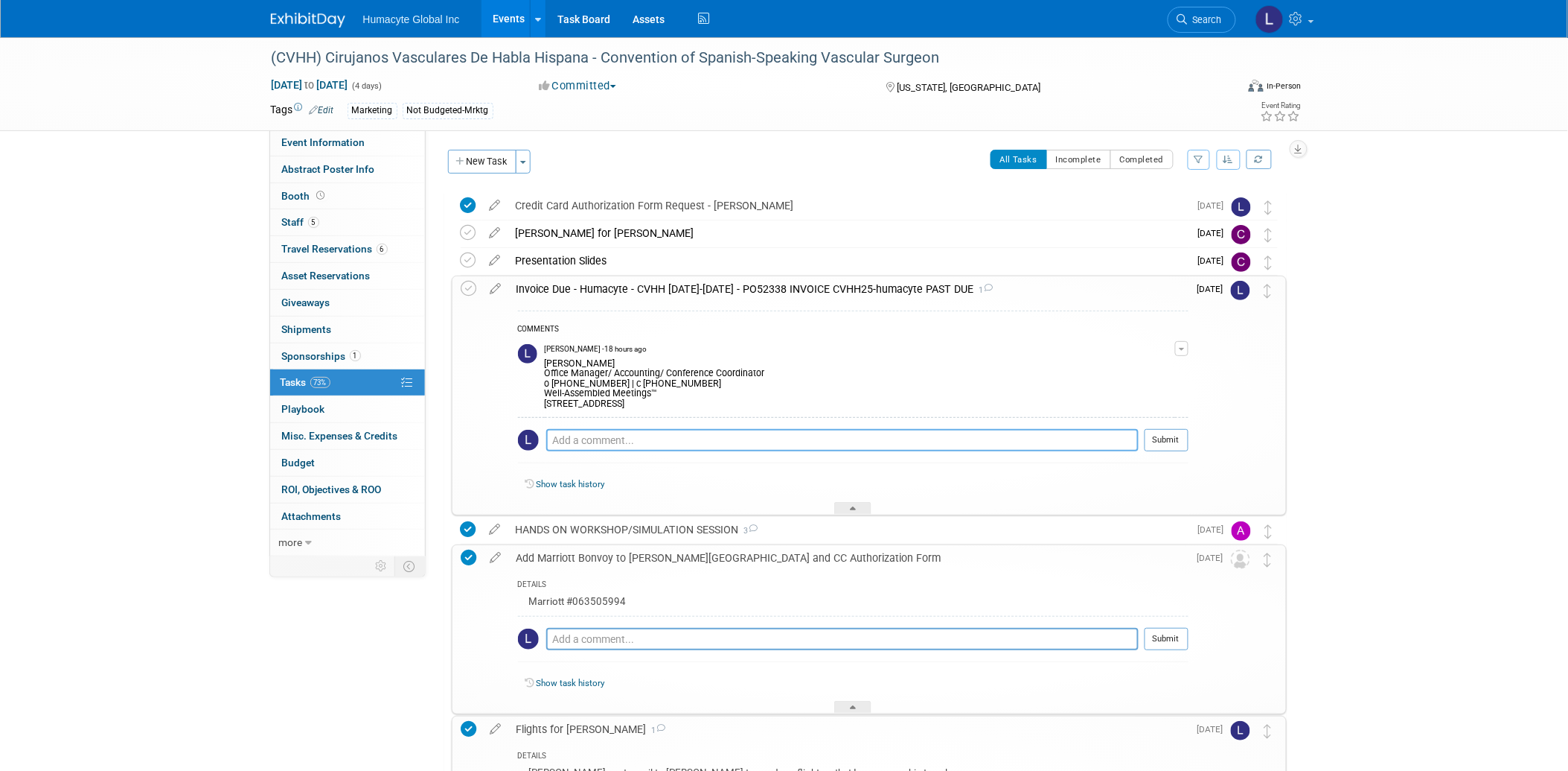
click at [584, 440] on textarea at bounding box center [842, 440] width 592 height 23
type textarea "AP confirmed information -"
click at [1168, 448] on button "Submit" at bounding box center [1166, 440] width 43 height 23
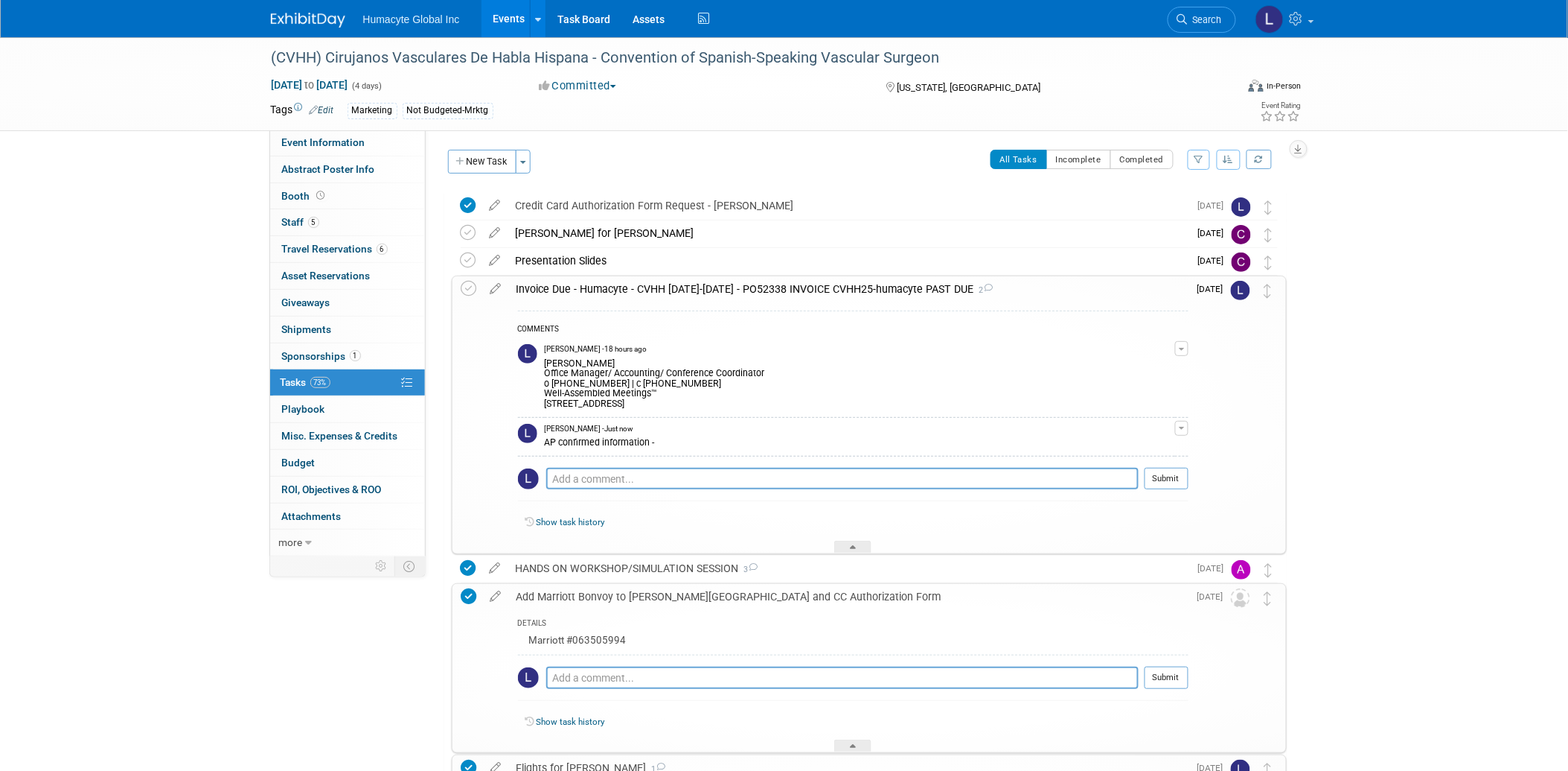
click at [297, 380] on span "Tasks 73%" at bounding box center [305, 382] width 50 height 12
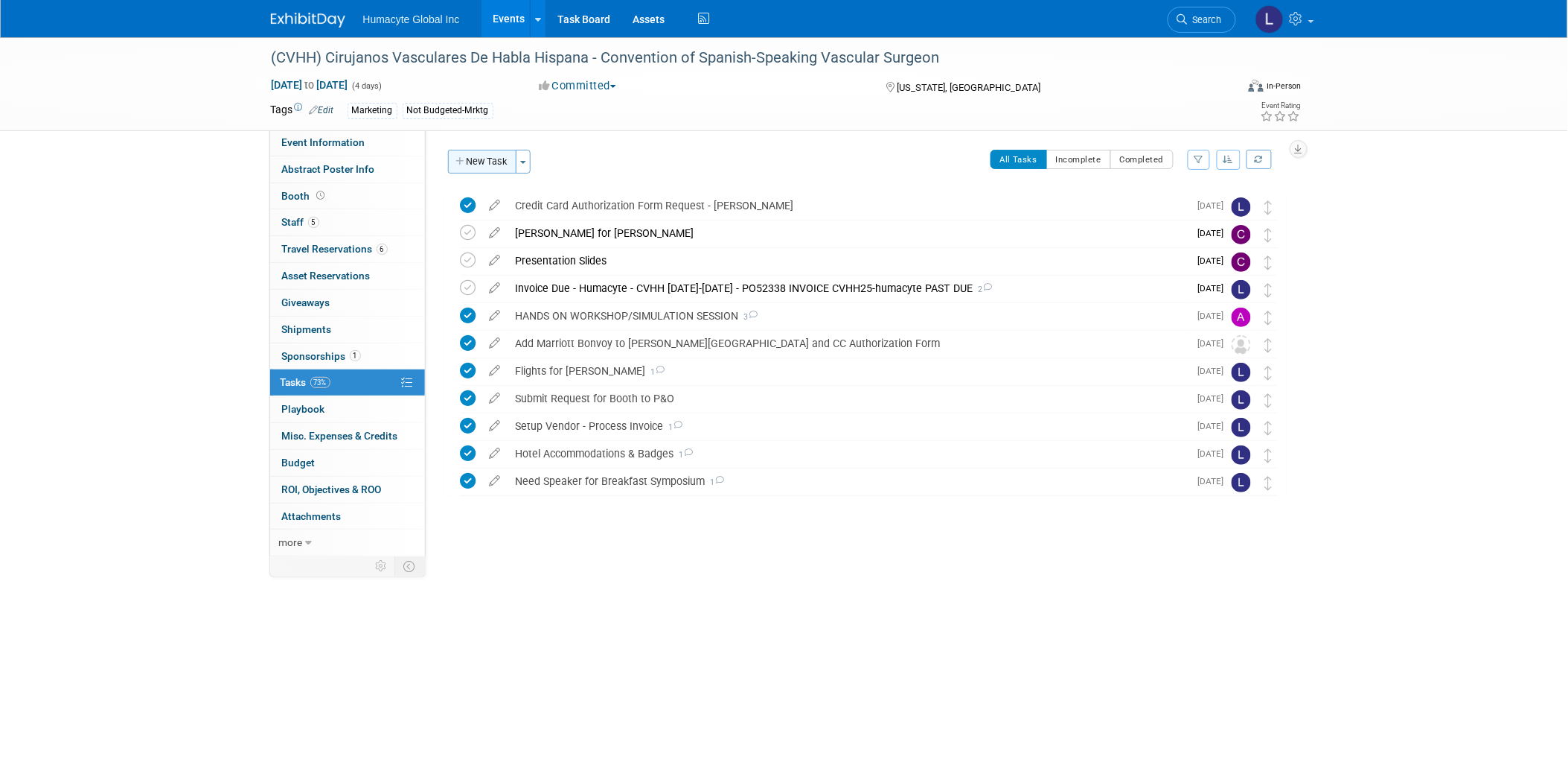
click at [490, 159] on button "New Task" at bounding box center [482, 161] width 69 height 23
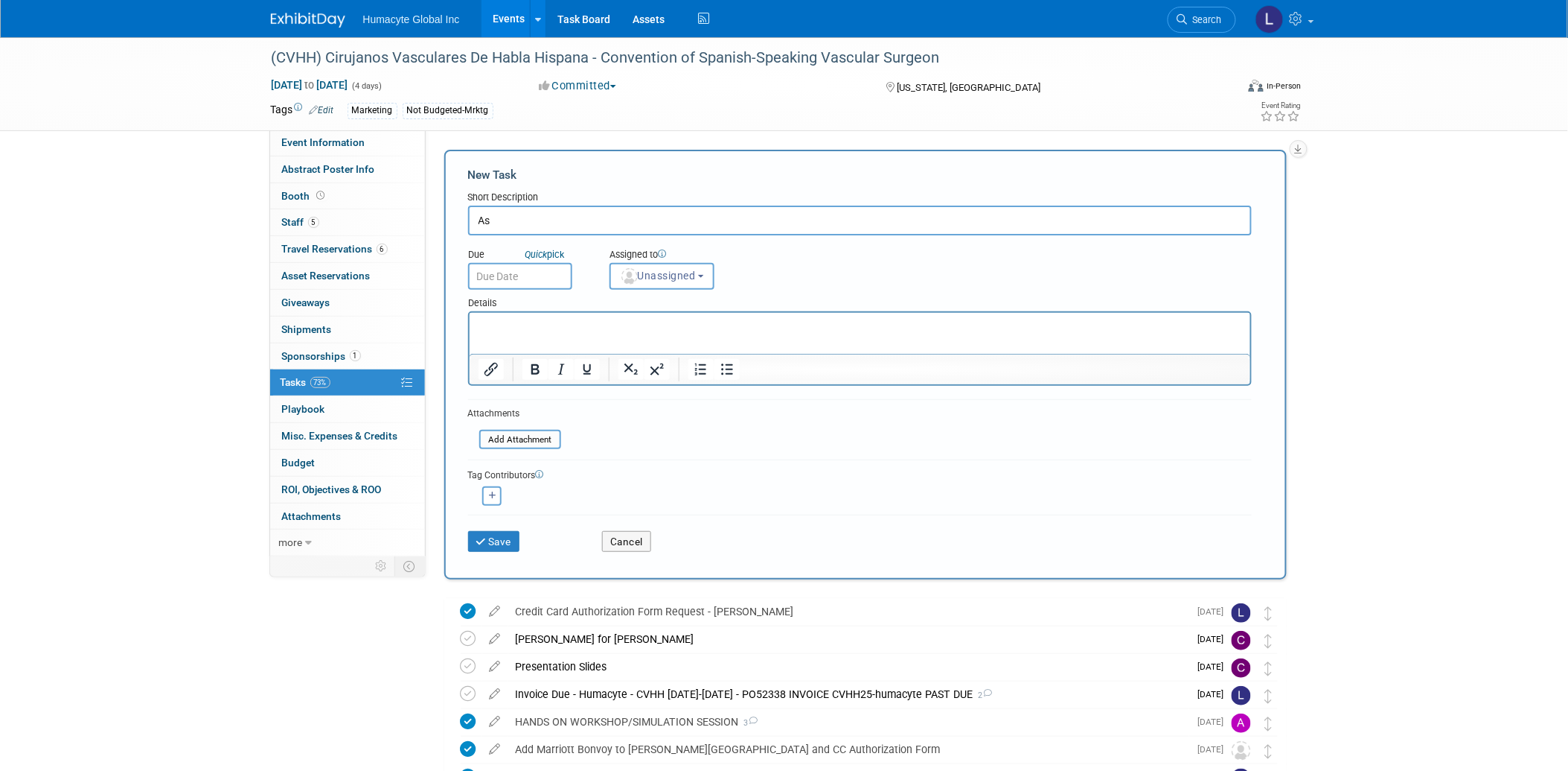
type input "A"
type input "Exhibit Assets Shipping"
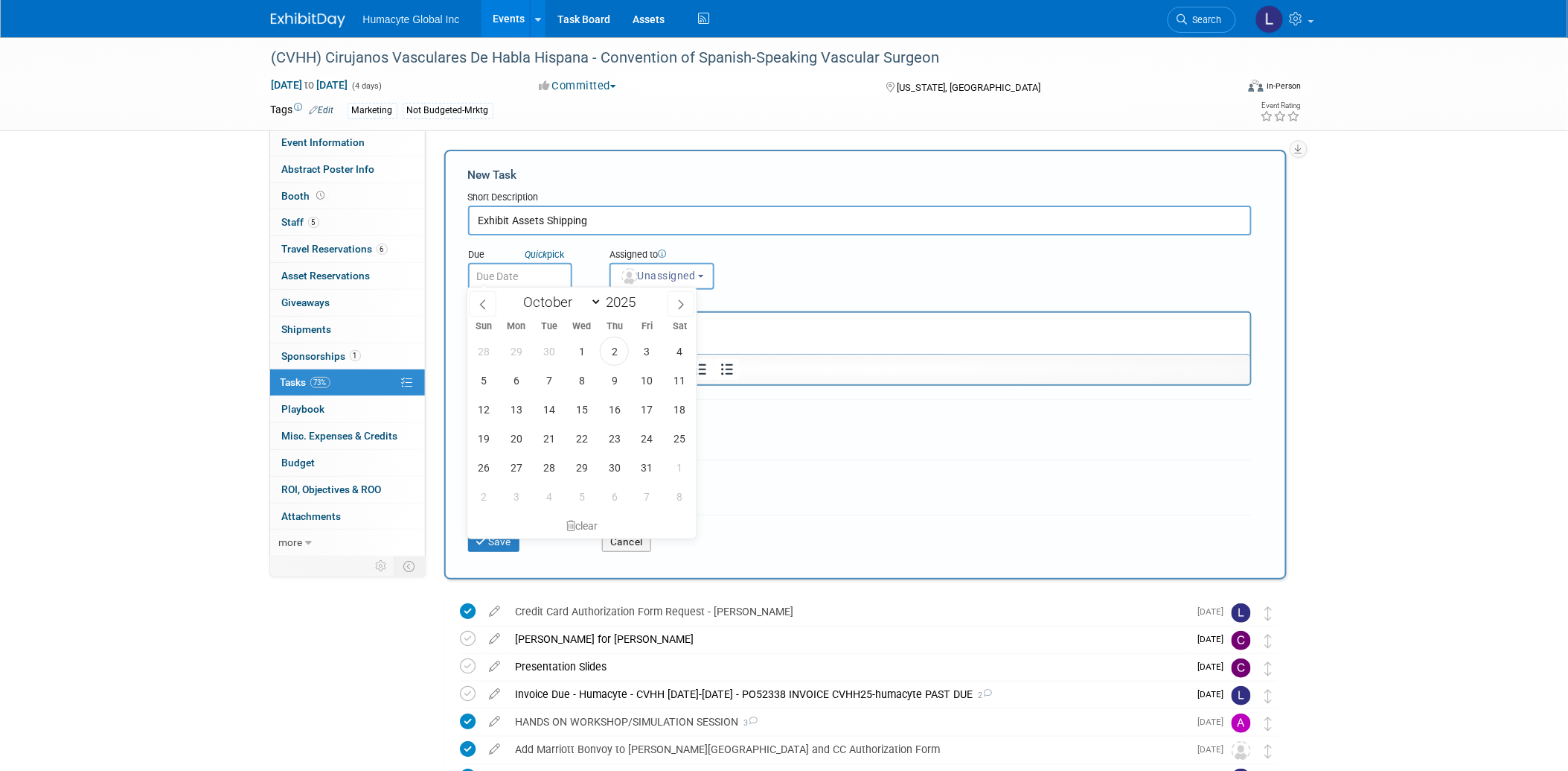
click at [501, 279] on input "text" at bounding box center [520, 276] width 104 height 27
click at [611, 345] on span "2" at bounding box center [614, 351] width 29 height 29
type input "[DATE]"
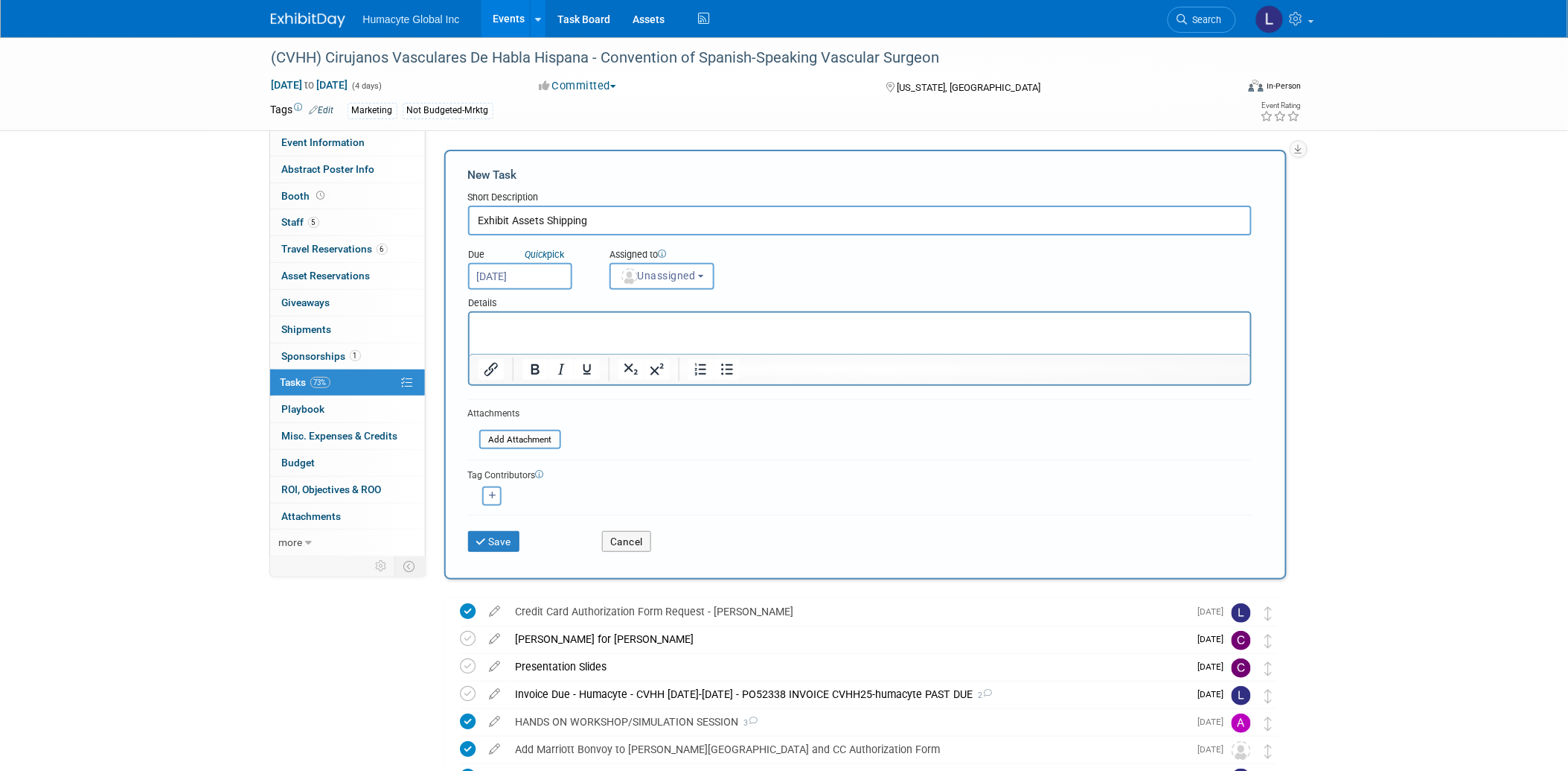
click at [536, 279] on input "[DATE]" at bounding box center [520, 276] width 104 height 27
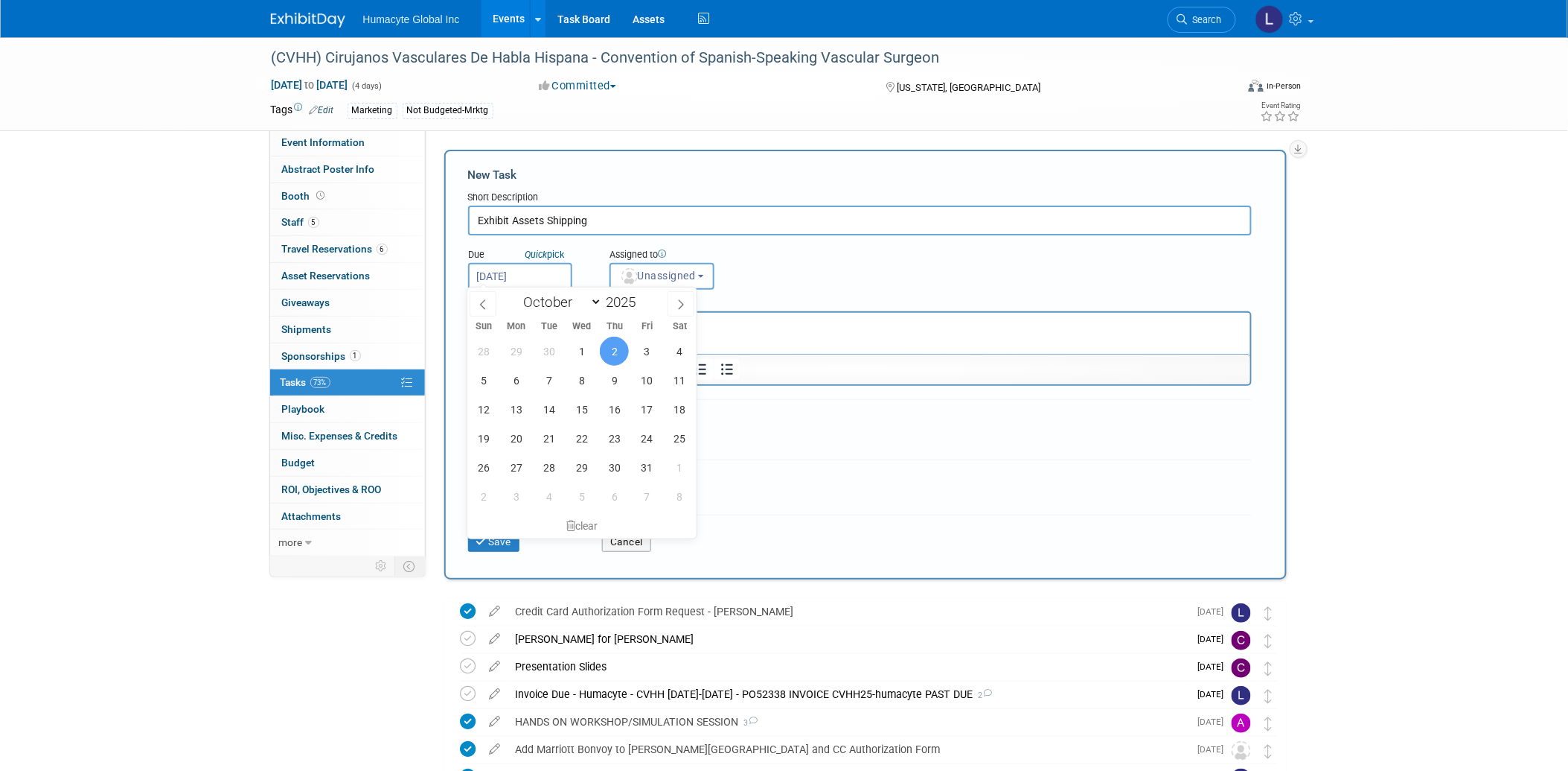
click at [620, 350] on span "2" at bounding box center [614, 351] width 29 height 29
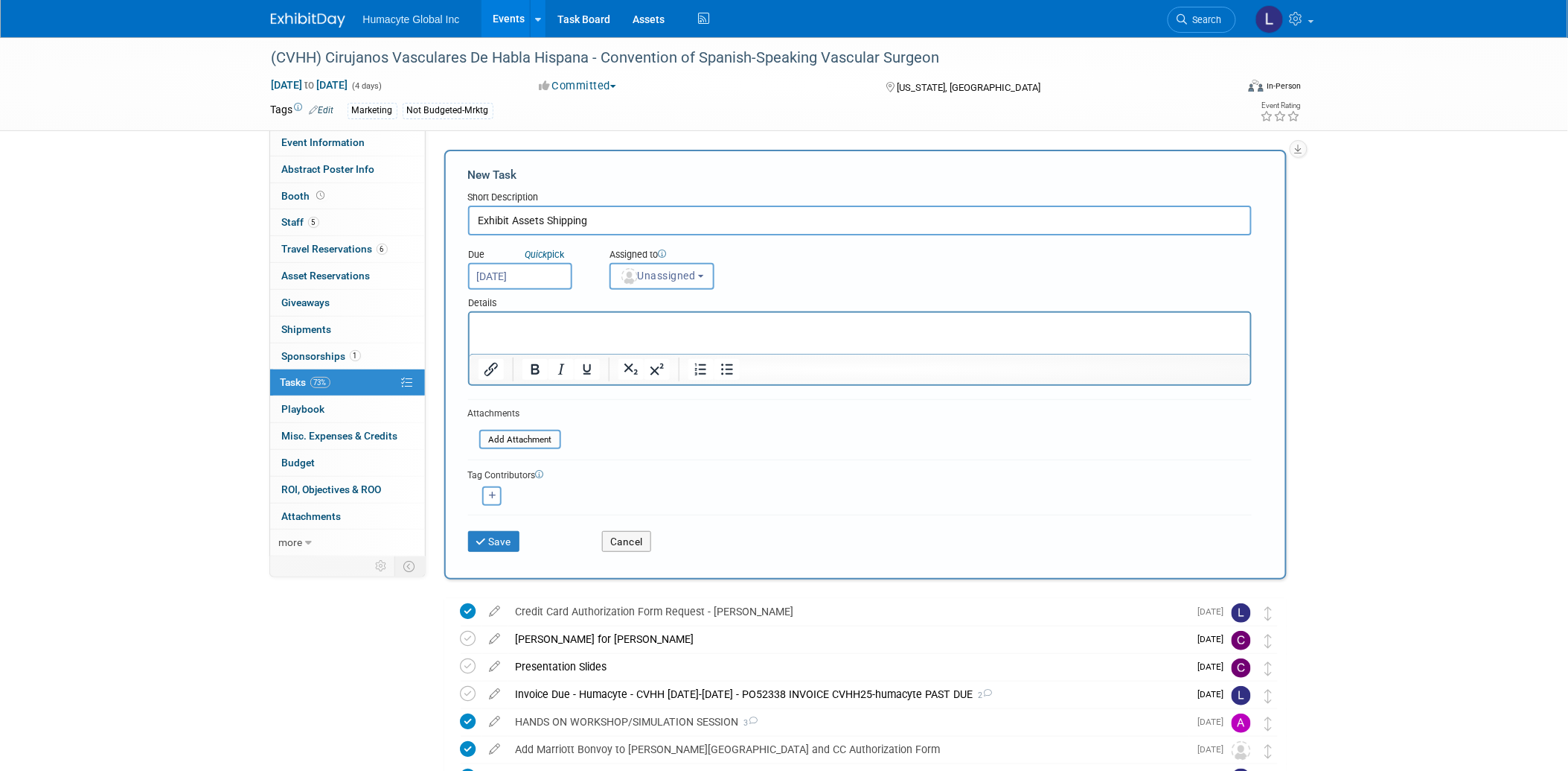
click at [635, 276] on img "button" at bounding box center [629, 276] width 17 height 17
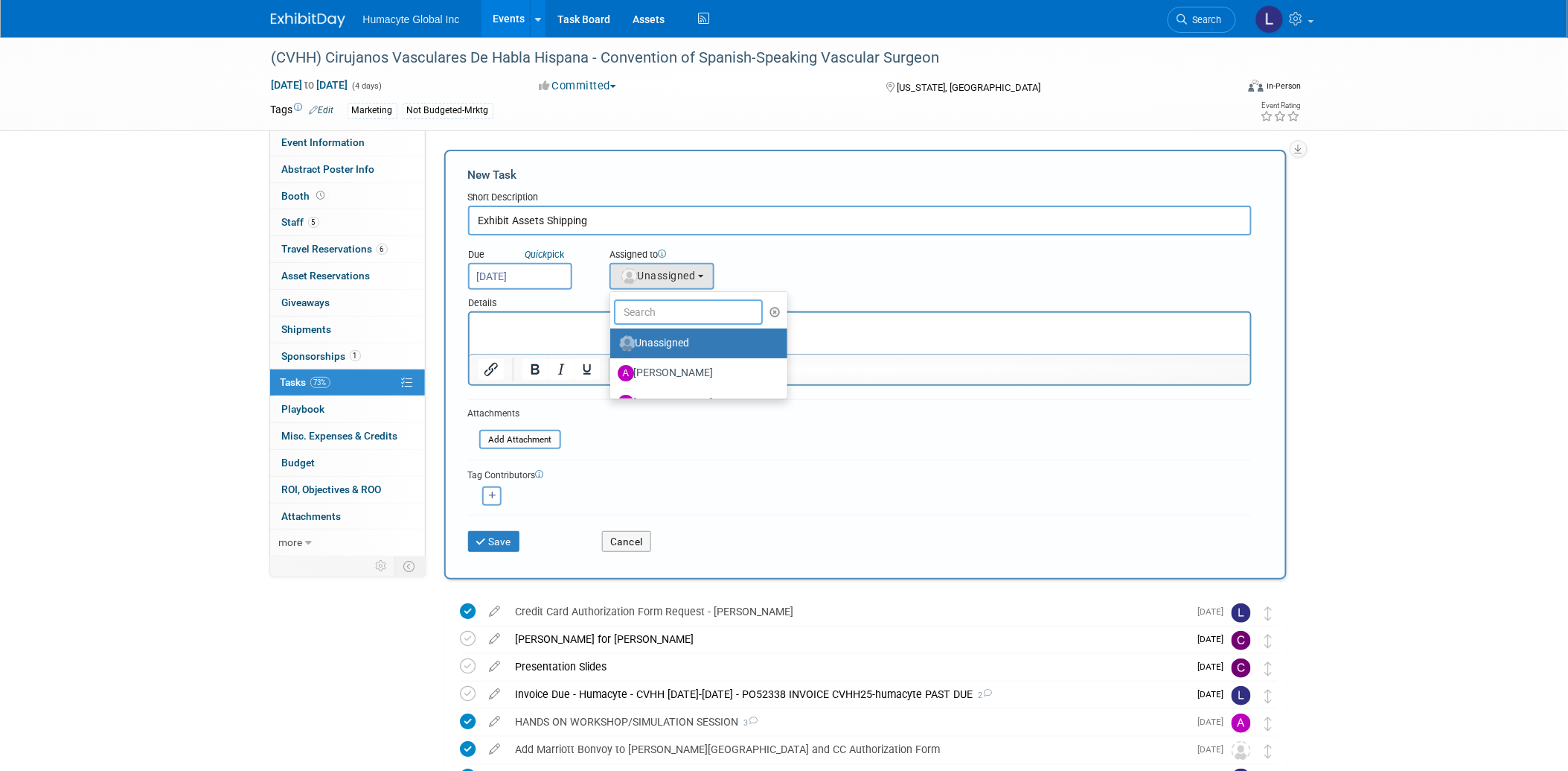
click at [651, 299] on input "text" at bounding box center [688, 312] width 149 height 25
drag, startPoint x: 651, startPoint y: 296, endPoint x: 644, endPoint y: 303, distance: 9.9
click at [644, 300] on input "text" at bounding box center [688, 312] width 149 height 25
type input "[PERSON_NAME]"
drag, startPoint x: 663, startPoint y: 332, endPoint x: 193, endPoint y: 25, distance: 561.4
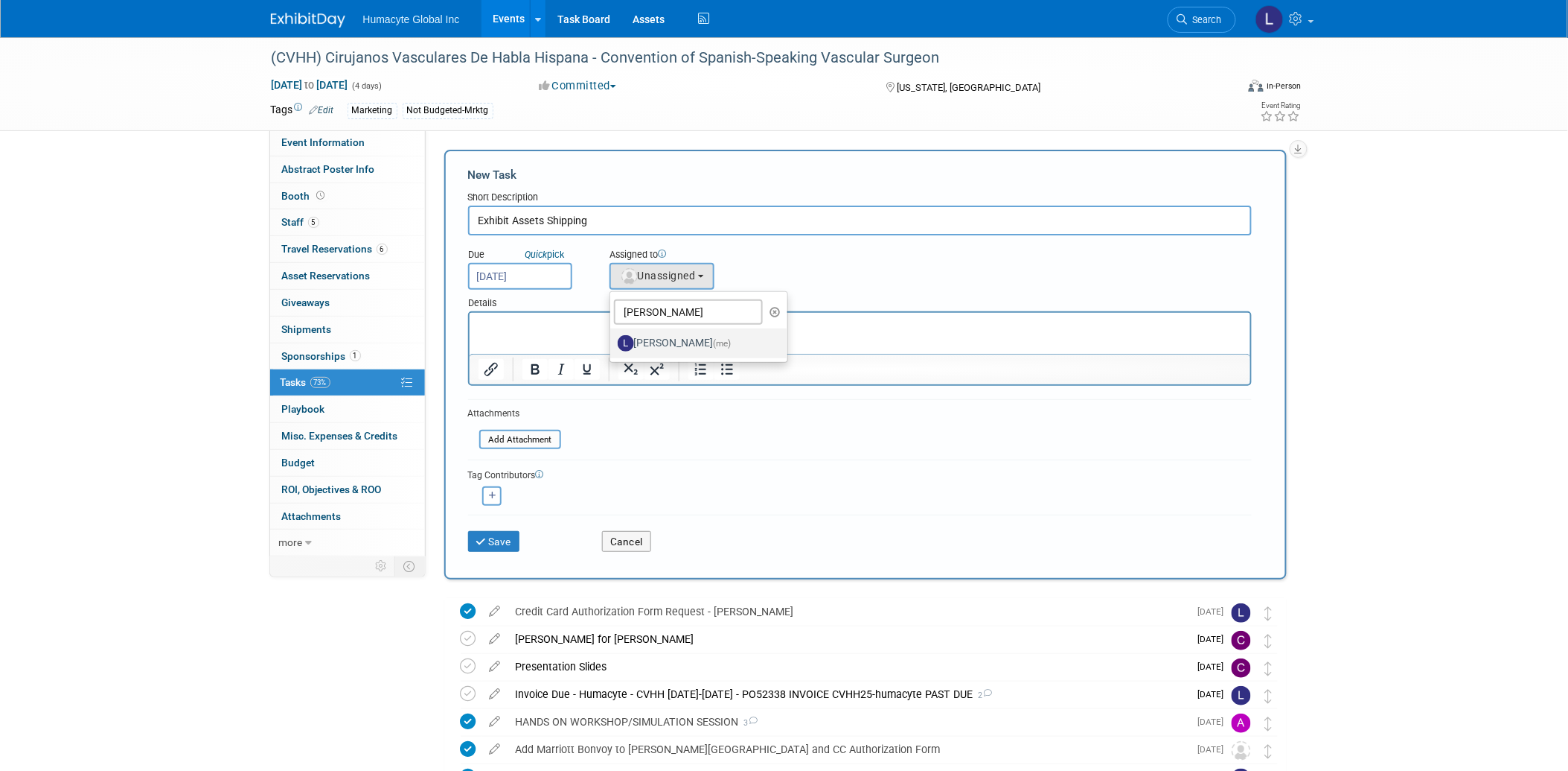
click at [663, 332] on label "[PERSON_NAME] (me)" at bounding box center [695, 343] width 156 height 23
click at [612, 337] on input "[PERSON_NAME] (me)" at bounding box center [607, 341] width 10 height 10
select select "37db9ad9-d629-4432-a702-64294516bf75"
click at [590, 326] on p "Rich Text Area. Press ALT-0 for help." at bounding box center [859, 325] width 764 height 15
click at [711, 212] on input "Exhibit Assets Shipping" at bounding box center [859, 220] width 784 height 30
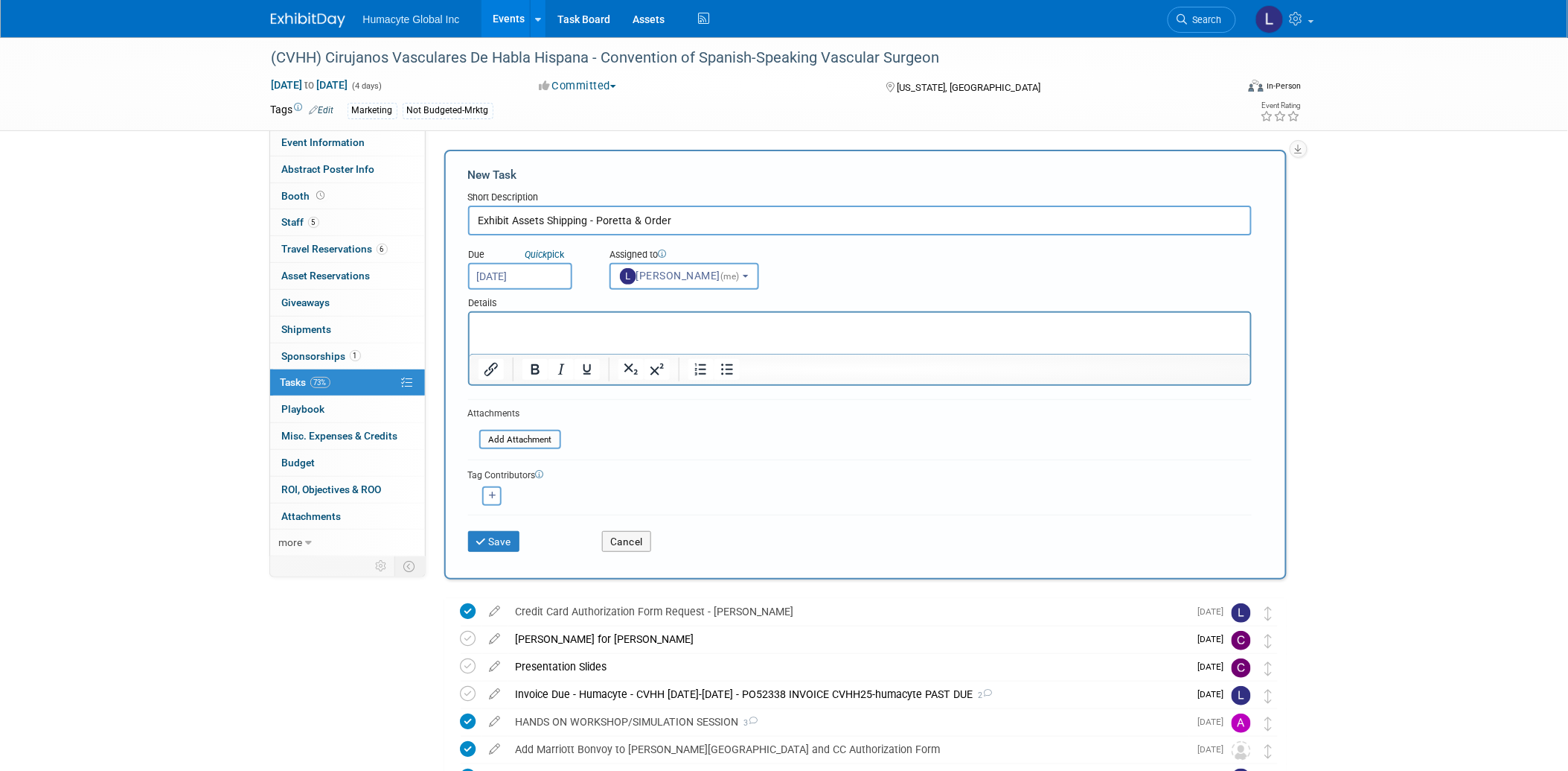
click at [475, 218] on input "Exhibit Assets Shipping - Poretta & Order" at bounding box center [859, 220] width 784 height 30
type input "Order Exhibit Assets Shipping - Poretta & Order"
click at [487, 539] on button "Save" at bounding box center [494, 541] width 52 height 21
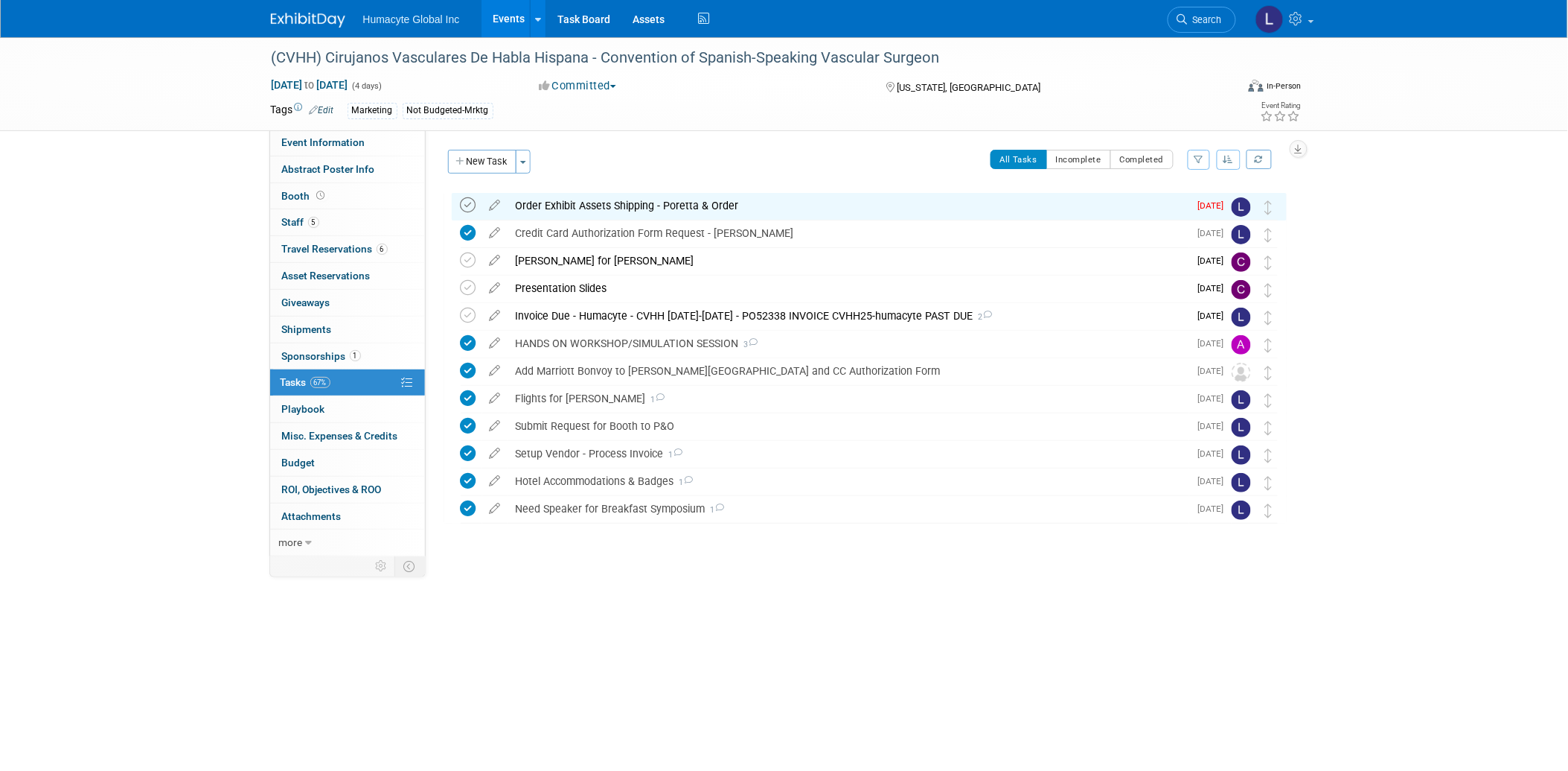
click at [466, 206] on icon at bounding box center [469, 205] width 16 height 16
click at [694, 198] on div "Order Exhibit Assets Shipping - Poretta & Order" at bounding box center [848, 205] width 681 height 25
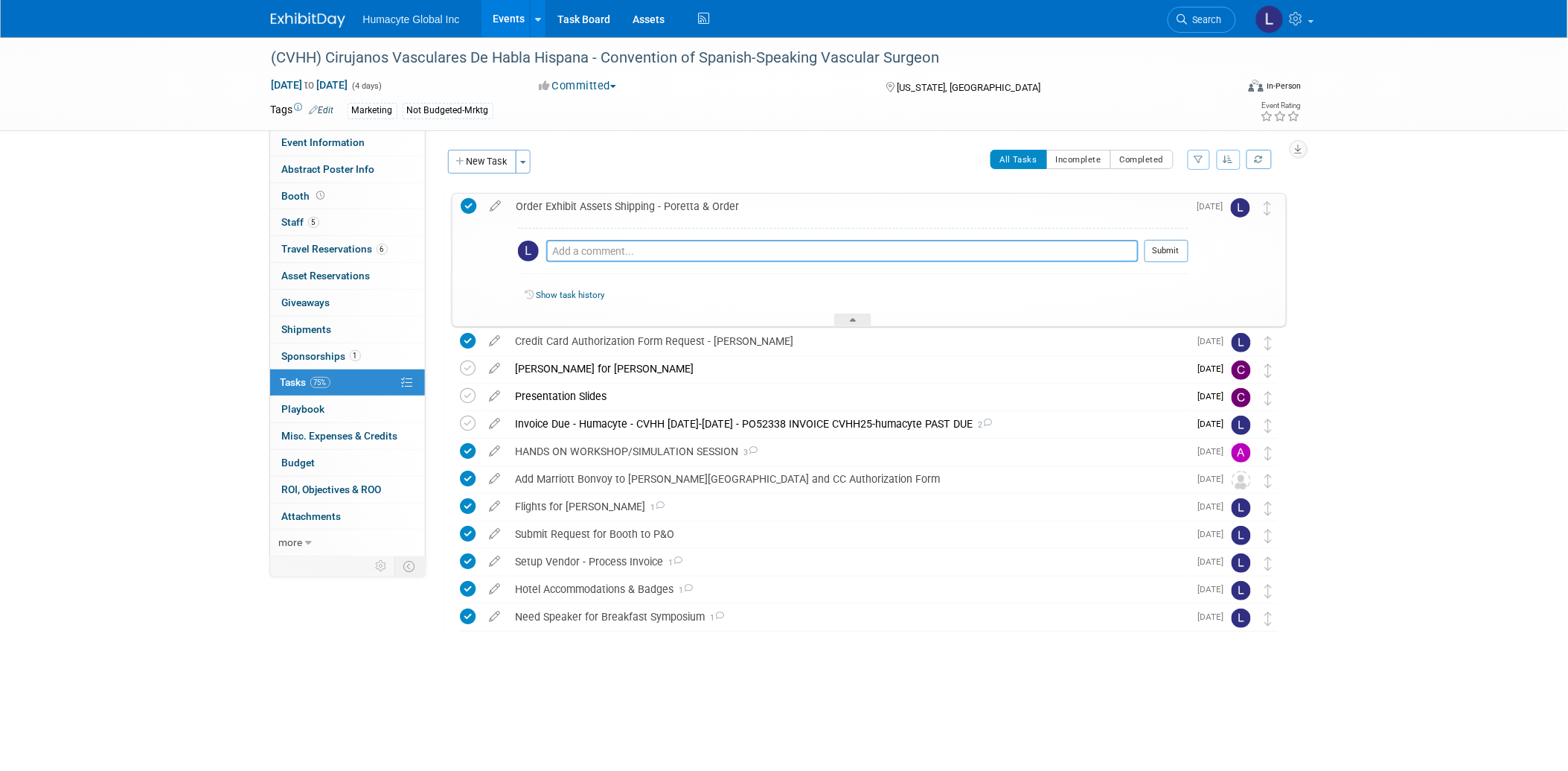
click at [590, 247] on textarea at bounding box center [842, 251] width 592 height 23
click at [666, 243] on textarea "Order#94979" at bounding box center [842, 251] width 592 height 21
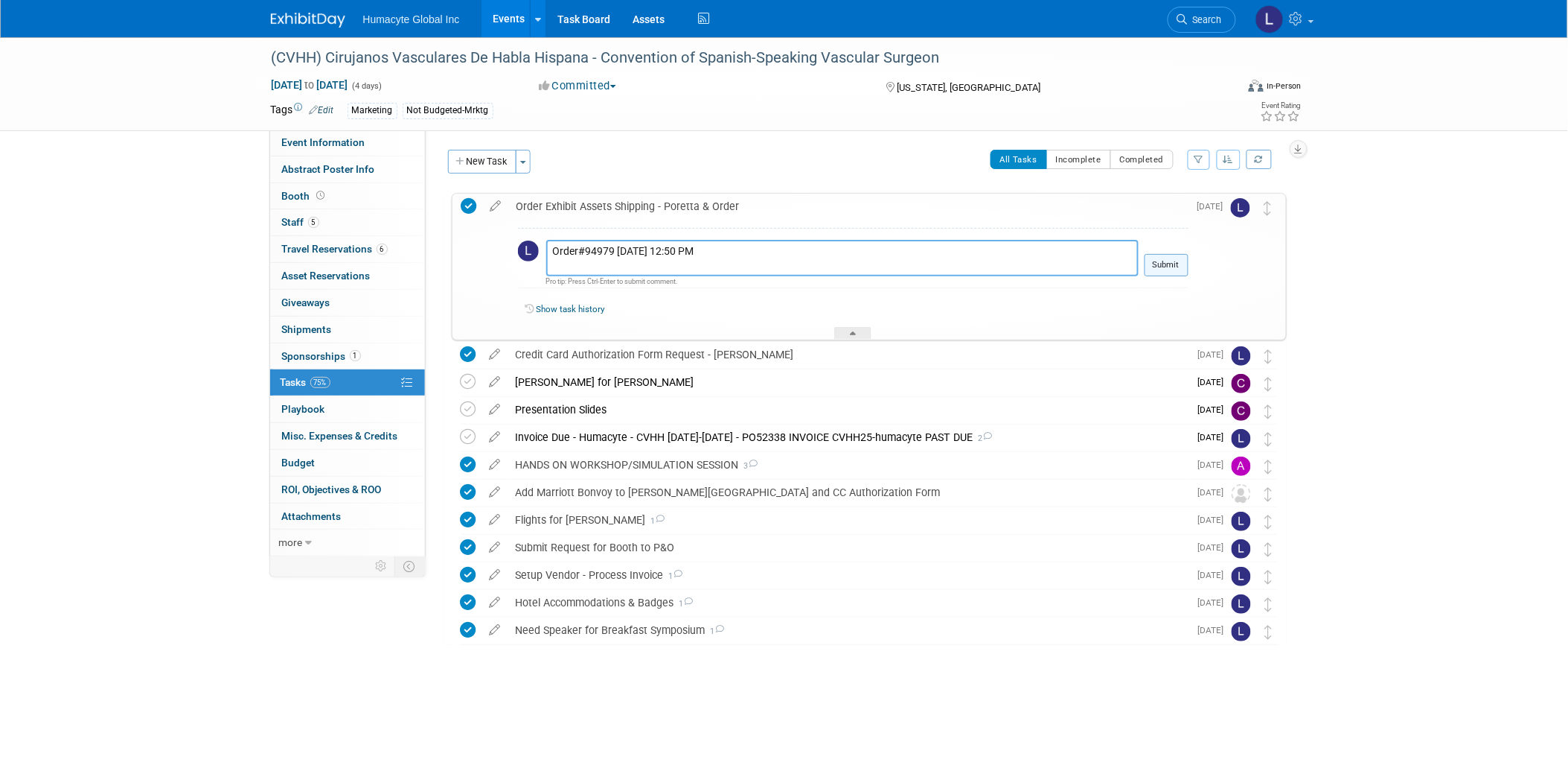
type textarea "Order#94979 9/24/2025 12:50 PM"
click at [1157, 268] on button "Submit" at bounding box center [1166, 265] width 43 height 23
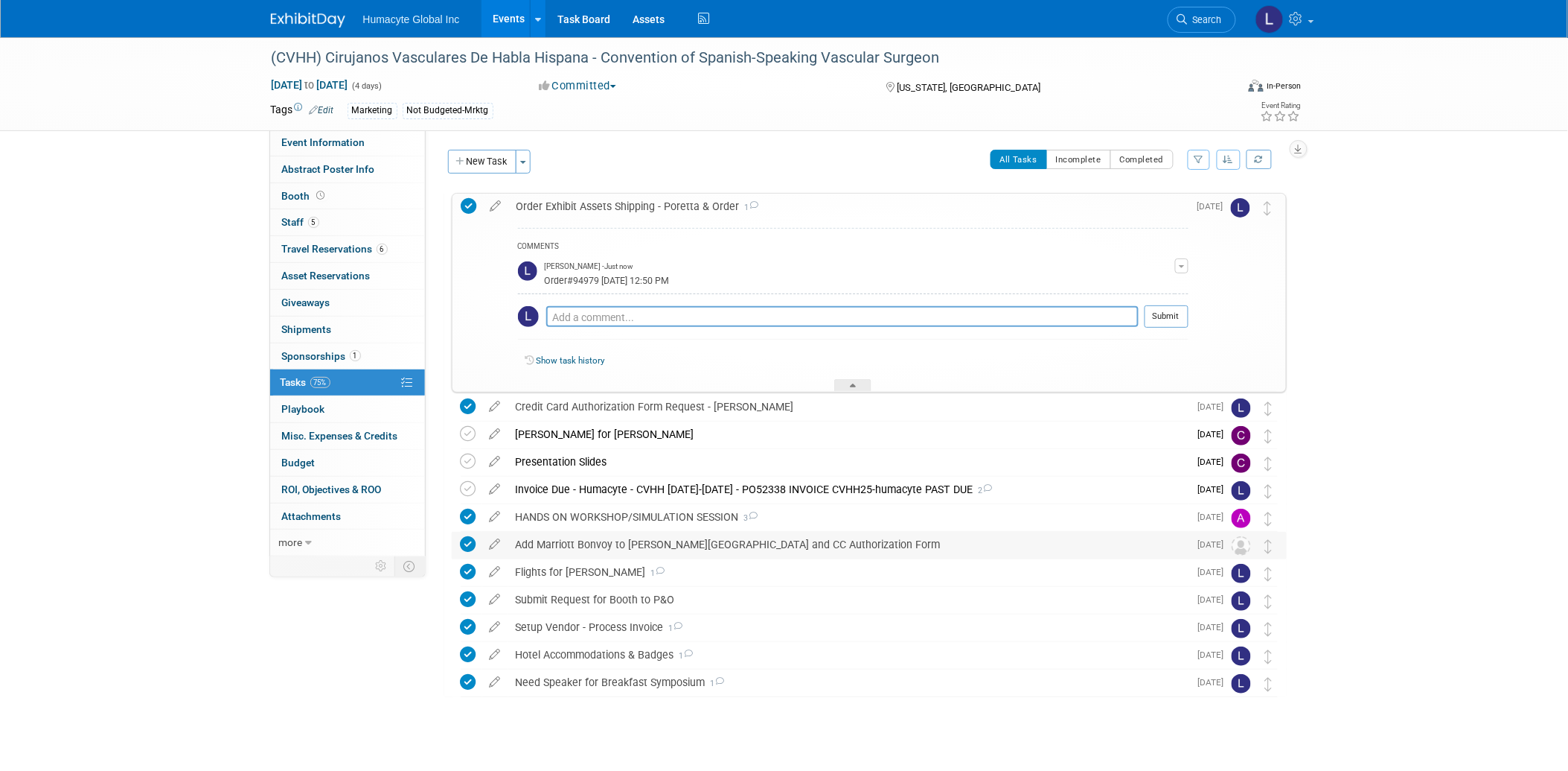
click at [694, 545] on div "Add Marriott Bonvoy to Dr Grandas Reservation and CC Authorization Form" at bounding box center [848, 544] width 681 height 25
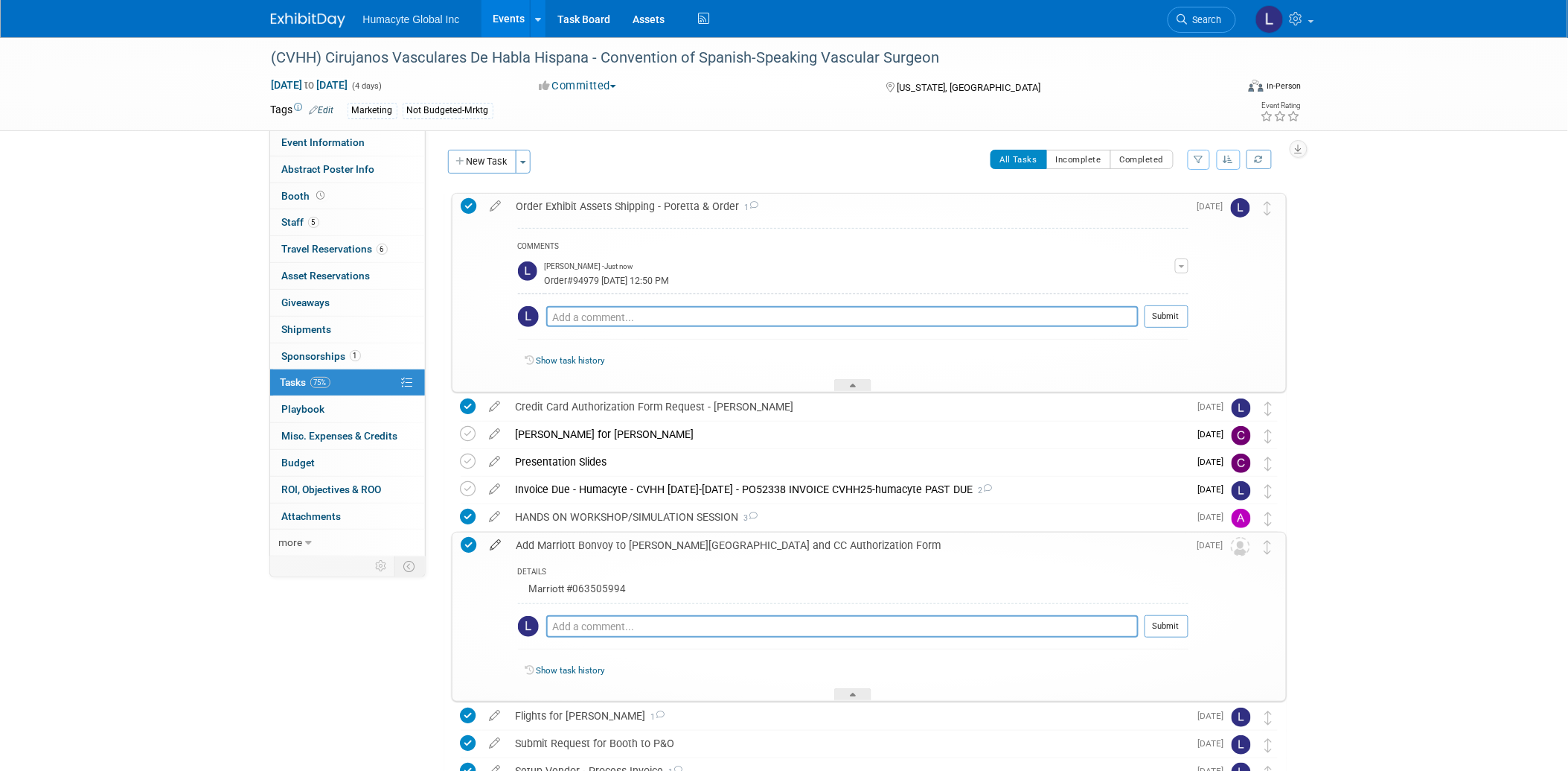
click at [496, 546] on icon at bounding box center [496, 541] width 26 height 18
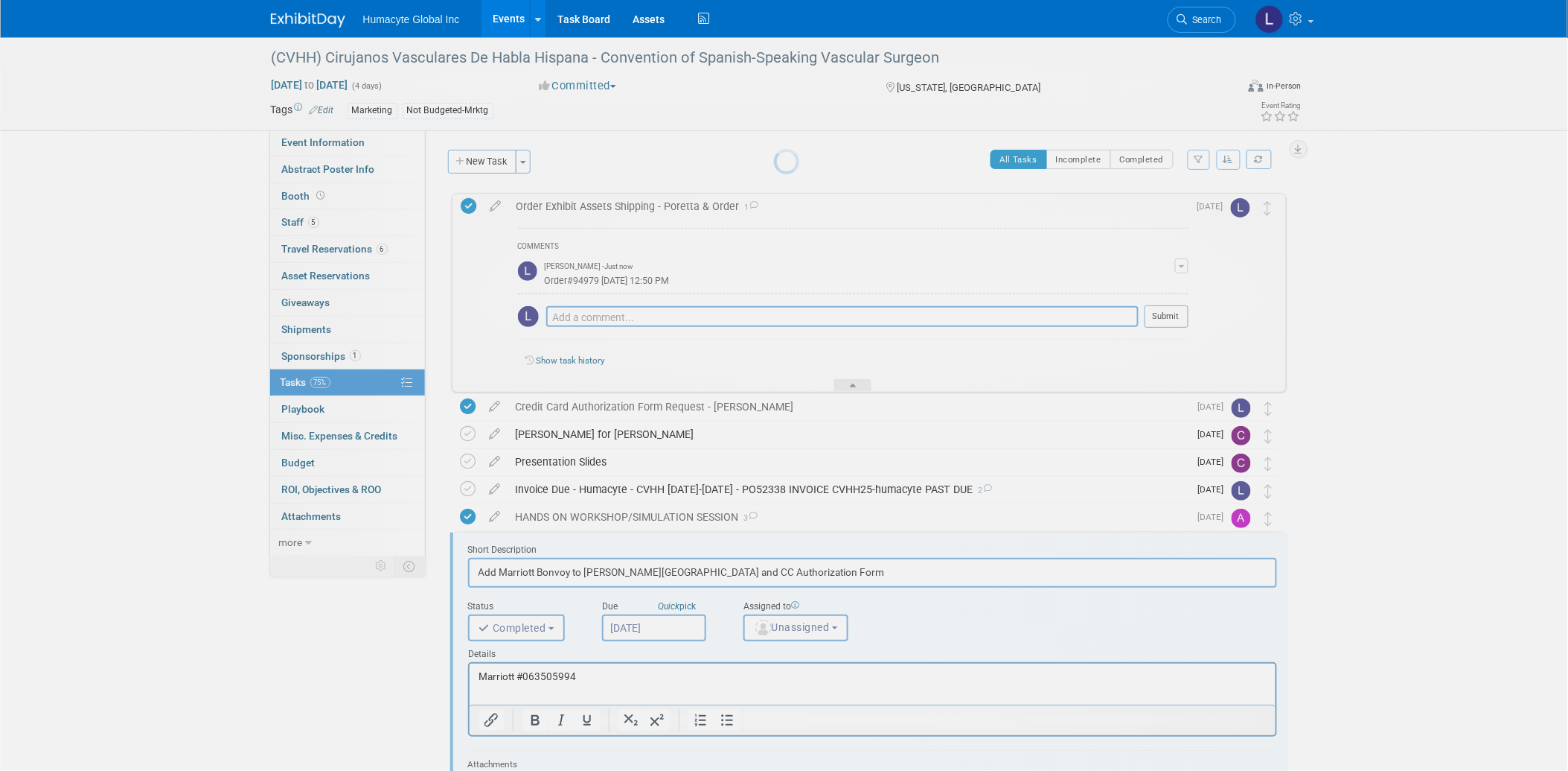
scroll to position [315, 0]
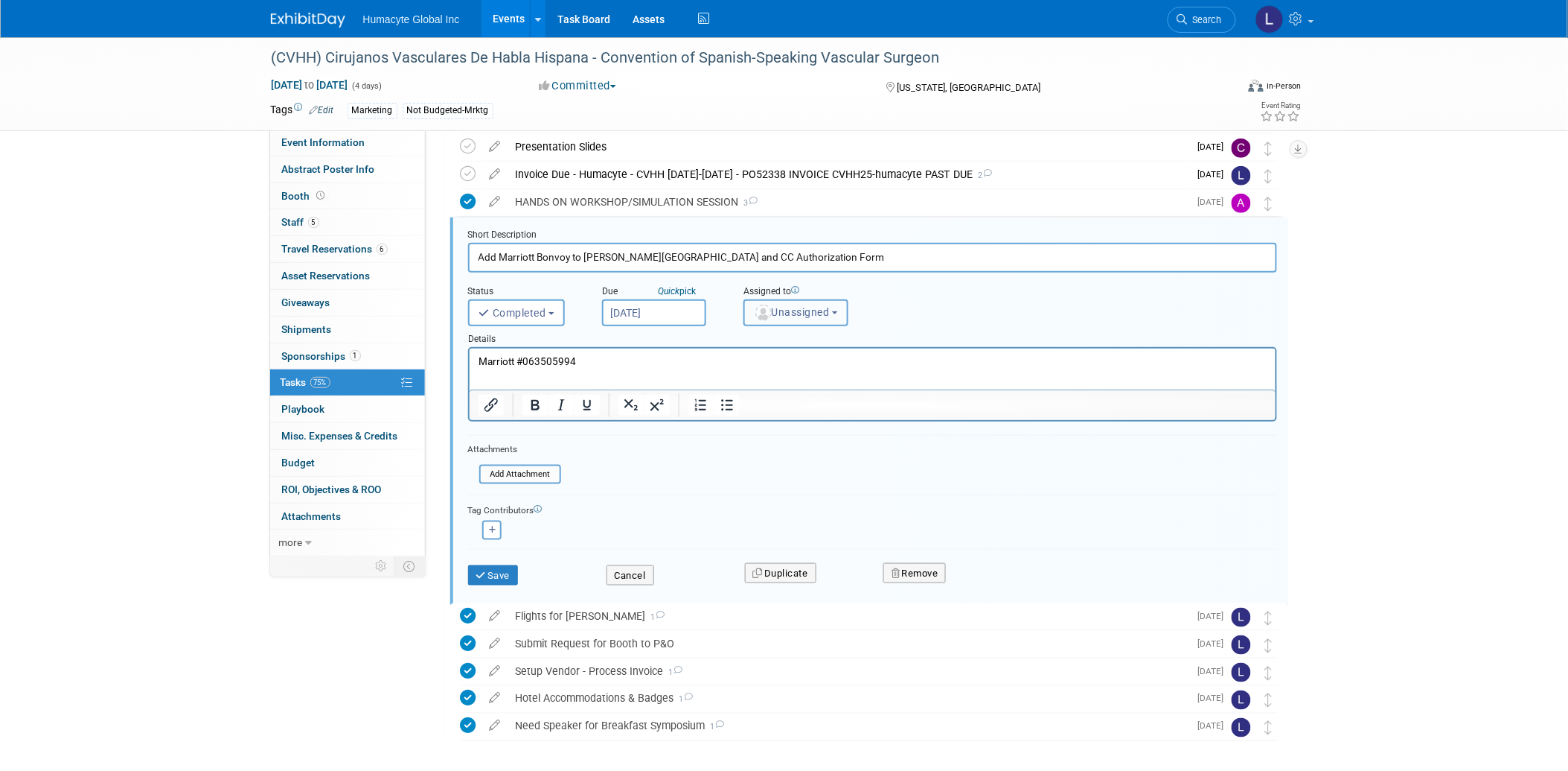
click at [817, 308] on span "Unassigned" at bounding box center [791, 312] width 76 height 12
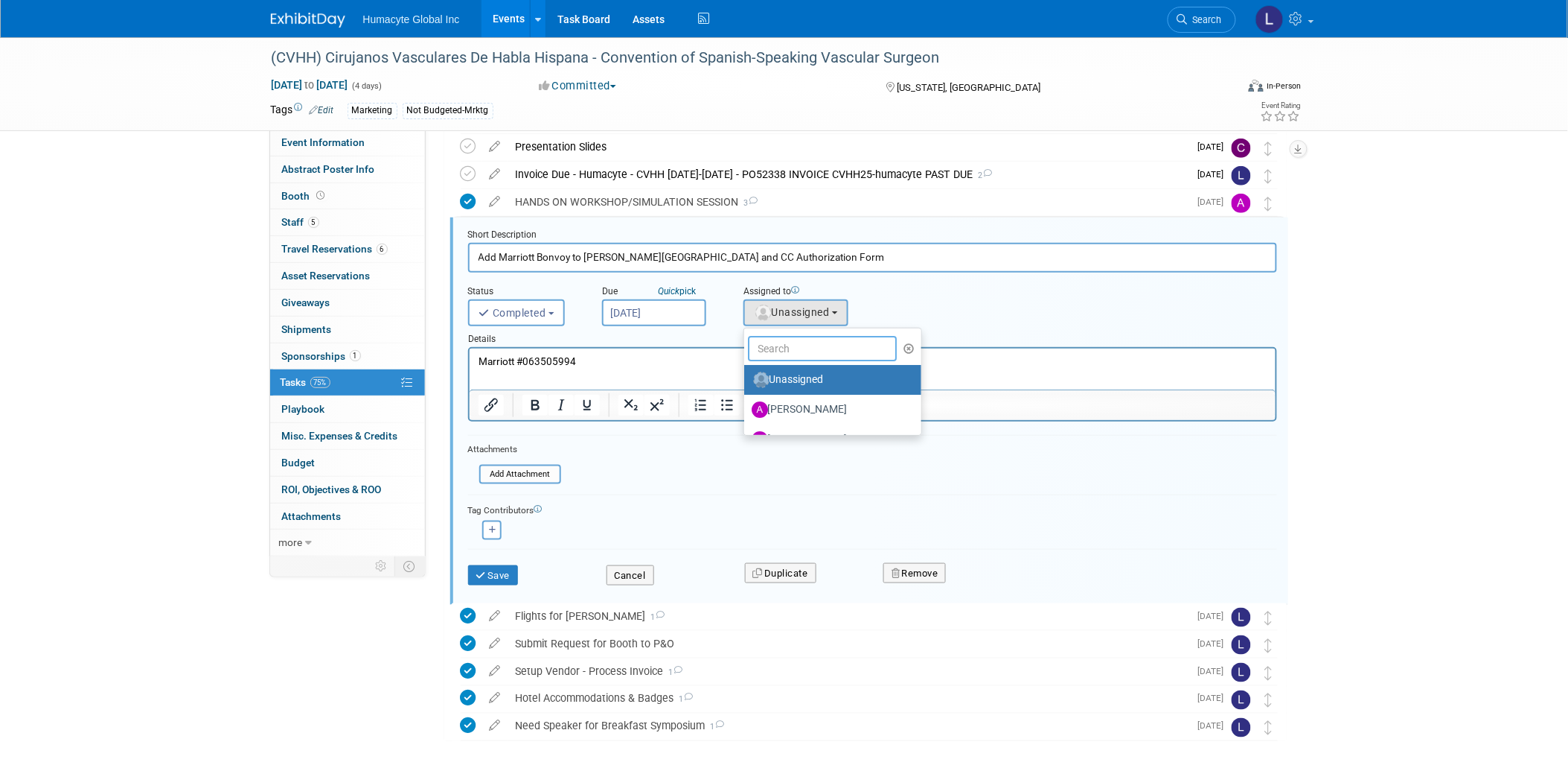
click at [779, 336] on input "text" at bounding box center [822, 348] width 149 height 25
click at [777, 343] on input "text" at bounding box center [822, 348] width 149 height 25
type input "linda"
click at [807, 379] on label "Linda Hamilton (me)" at bounding box center [829, 379] width 156 height 23
click at [746, 379] on input "Linda Hamilton (me)" at bounding box center [741, 378] width 10 height 10
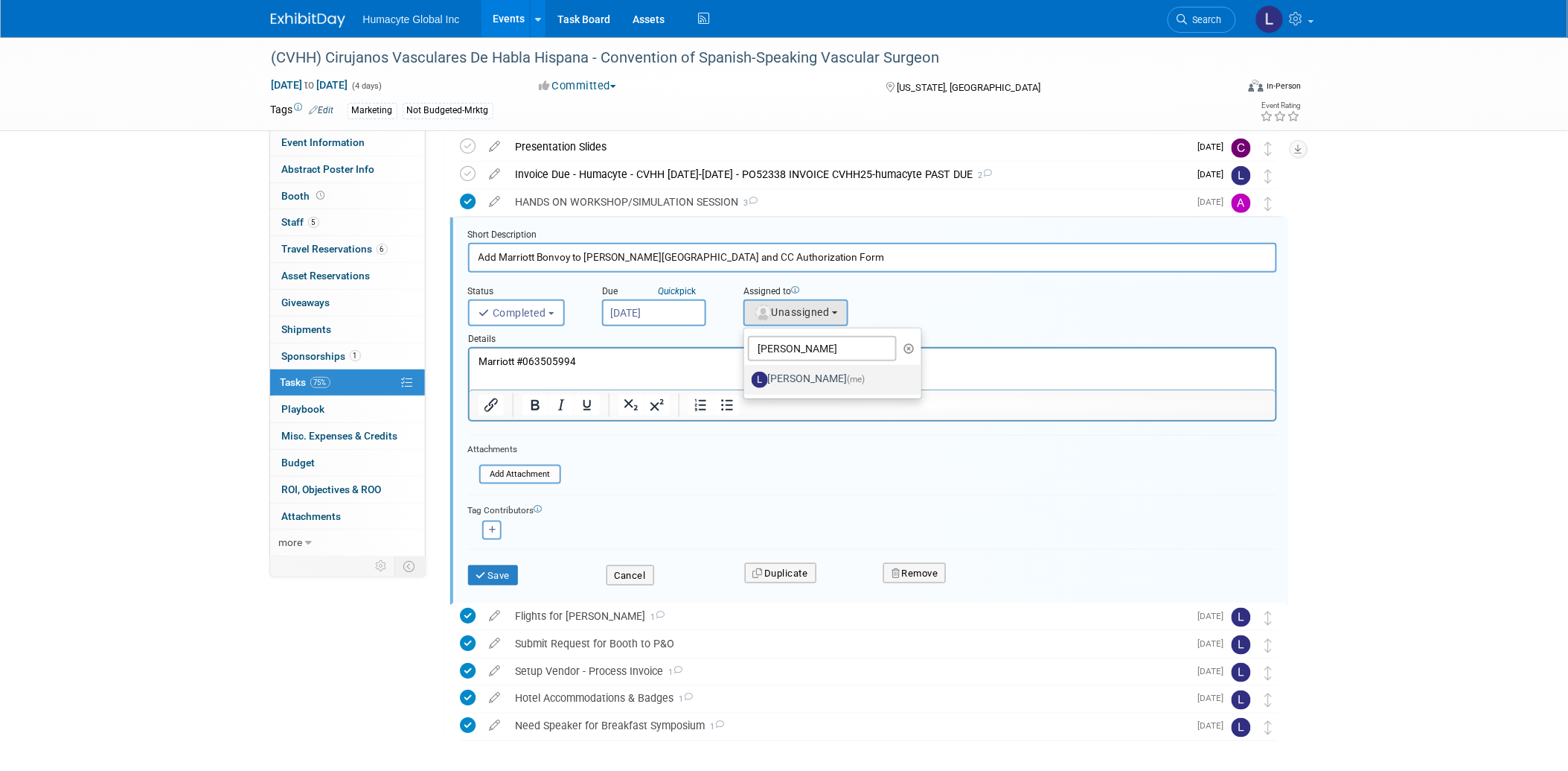
select select "37db9ad9-d629-4432-a702-64294516bf75"
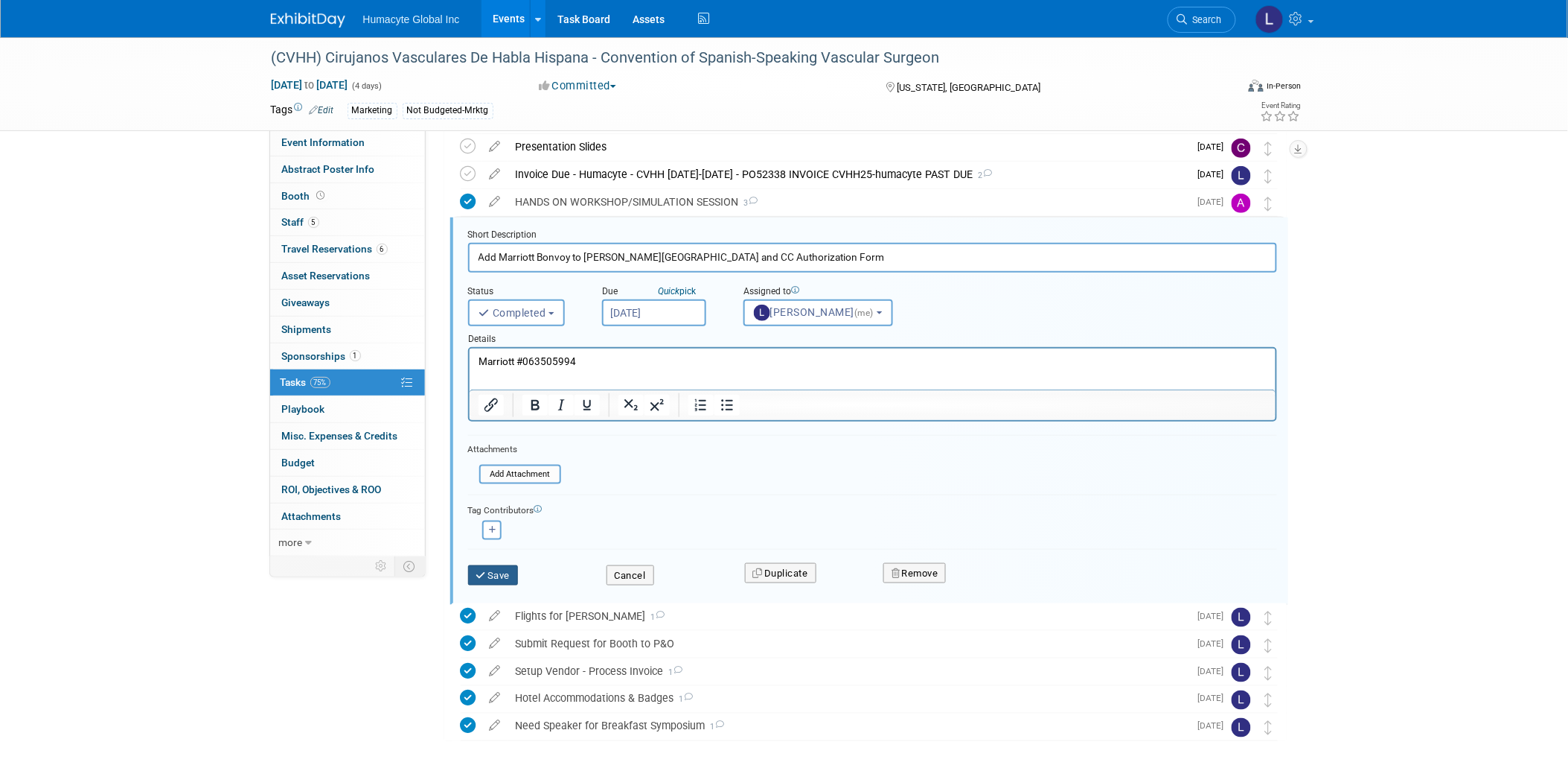
click at [484, 565] on button "Save" at bounding box center [493, 575] width 50 height 21
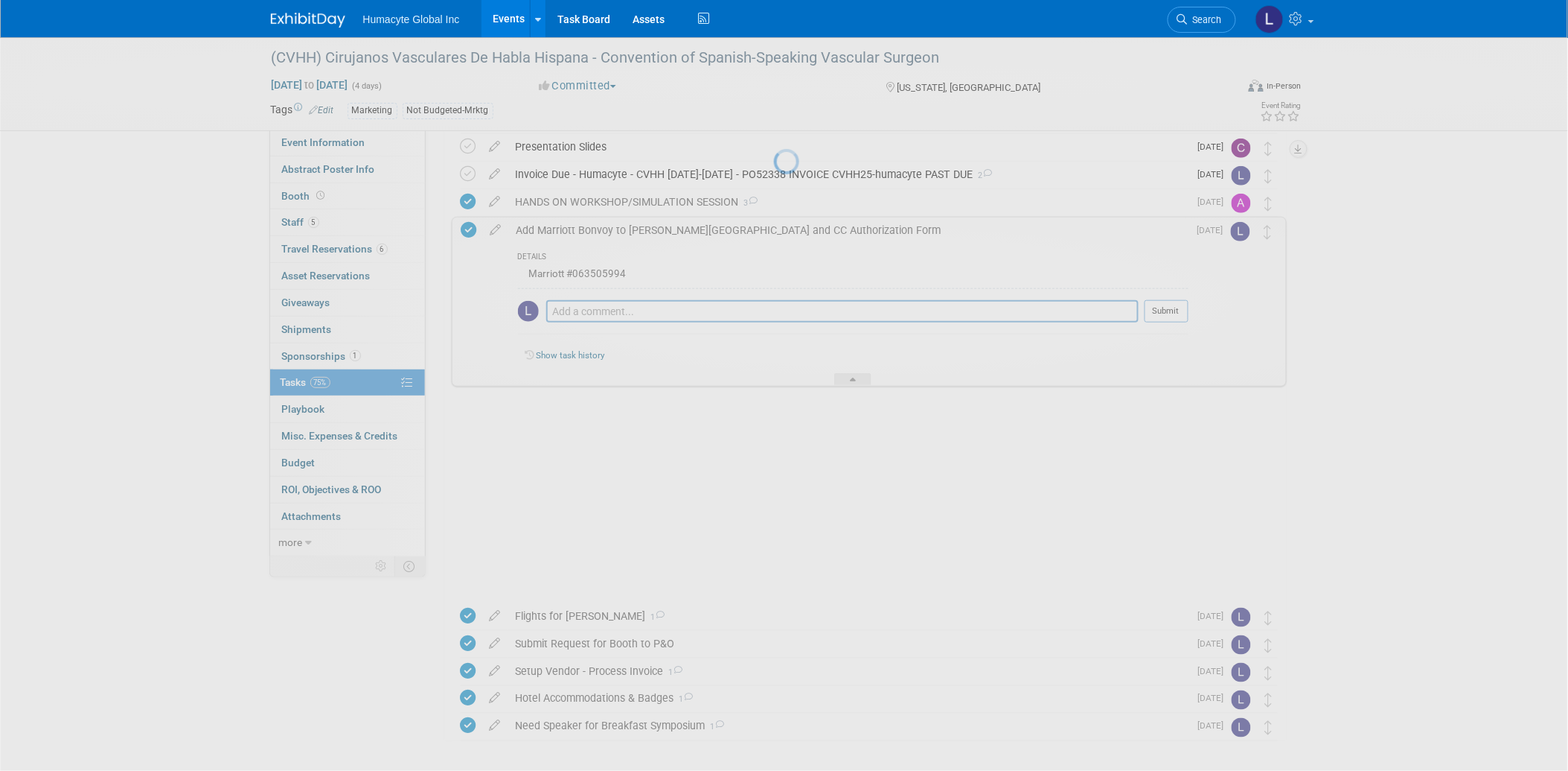
scroll to position [160, 0]
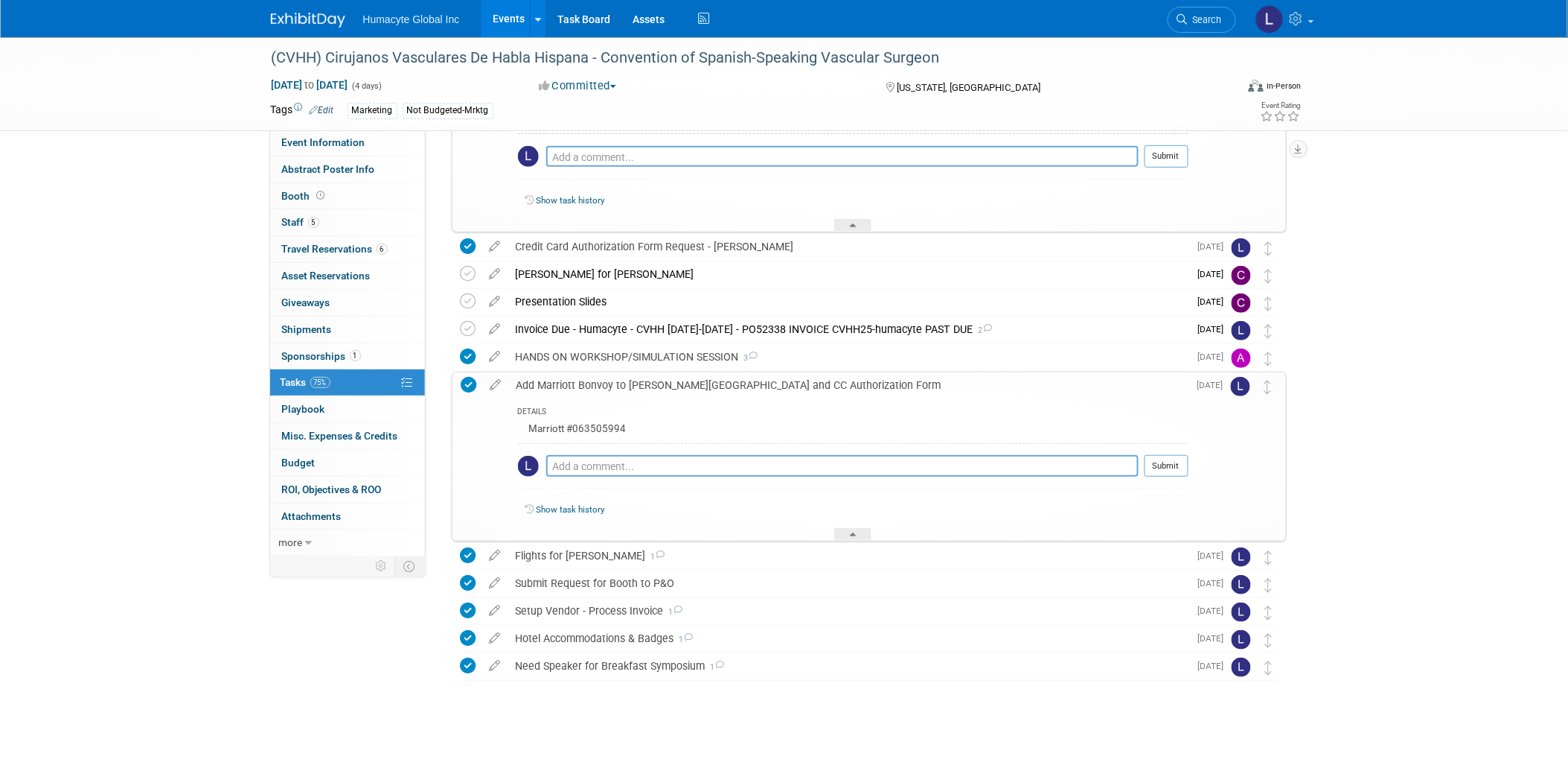
click at [1321, 317] on div "(CVHH) Cirujanos Vasculares De Habla Hispana - Convention of Spanish-Speaking V…" at bounding box center [784, 325] width 1568 height 895
click at [1373, 488] on div "(CVHH) Cirujanos Vasculares De Habla Hispana - Convention of Spanish-Speaking V…" at bounding box center [784, 325] width 1568 height 895
click at [1178, 430] on div "Marriott #063505994" at bounding box center [853, 431] width 671 height 23
click at [1350, 460] on div "(CVHH) Cirujanos Vasculares De Habla Hispana - Convention of Spanish-Speaking V…" at bounding box center [784, 325] width 1568 height 895
click at [1331, 274] on div "(CVHH) Cirujanos Vasculares De Habla Hispana - Convention of Spanish-Speaking V…" at bounding box center [784, 325] width 1568 height 895
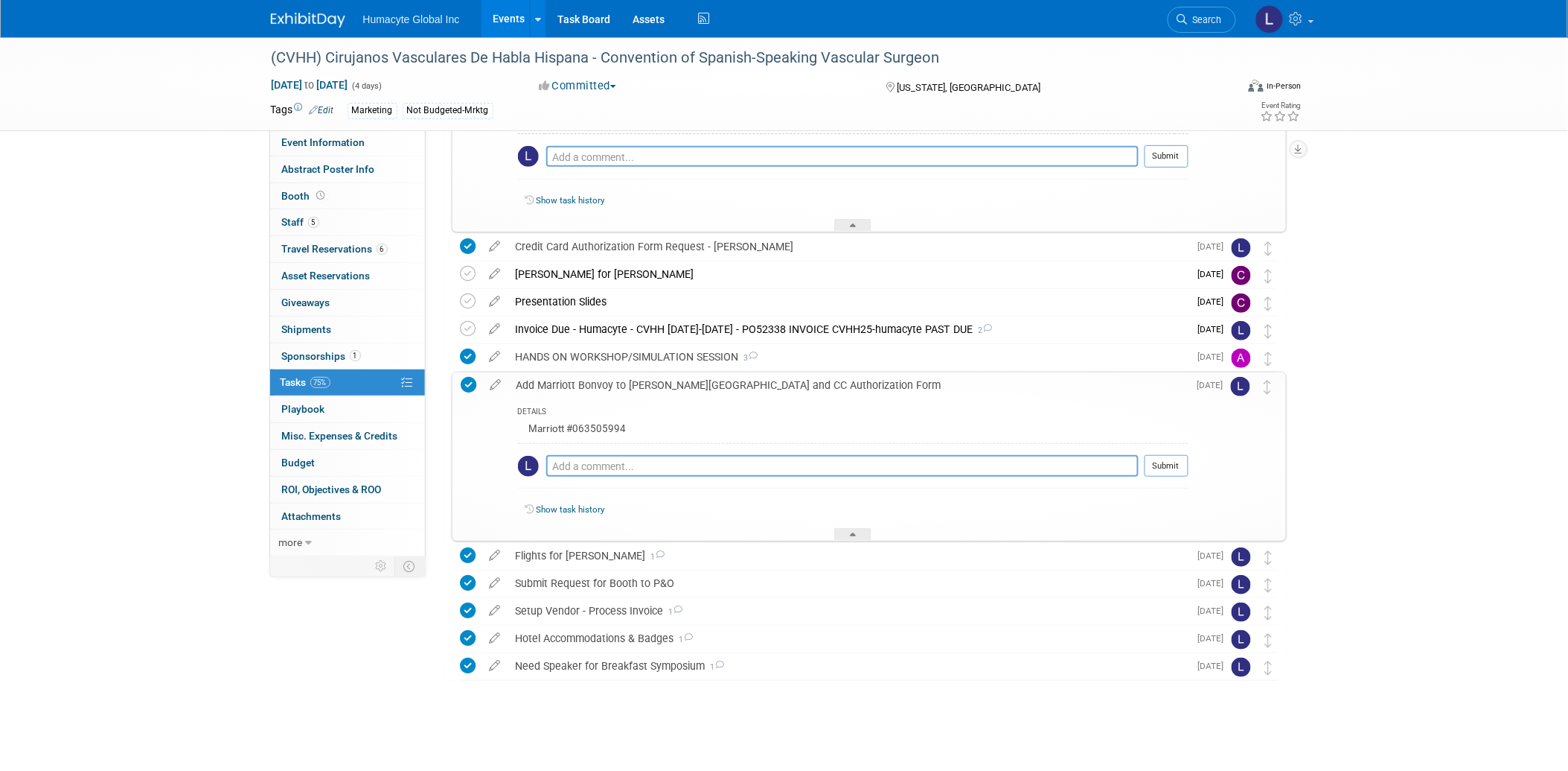
click at [694, 178] on div "Pro tip: Press Ctrl-Enter to submit comment." at bounding box center [842, 172] width 592 height 11
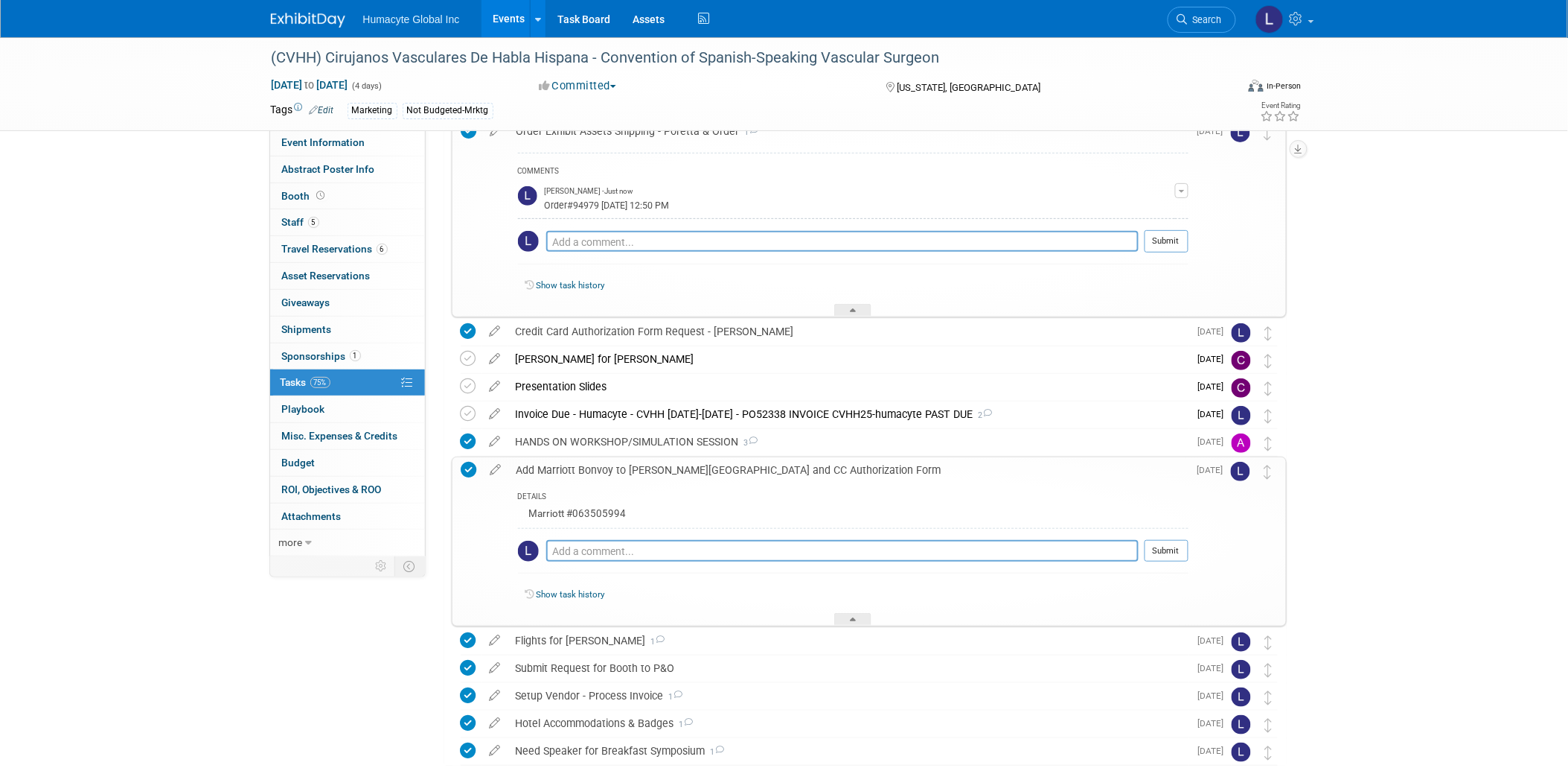
scroll to position [0, 0]
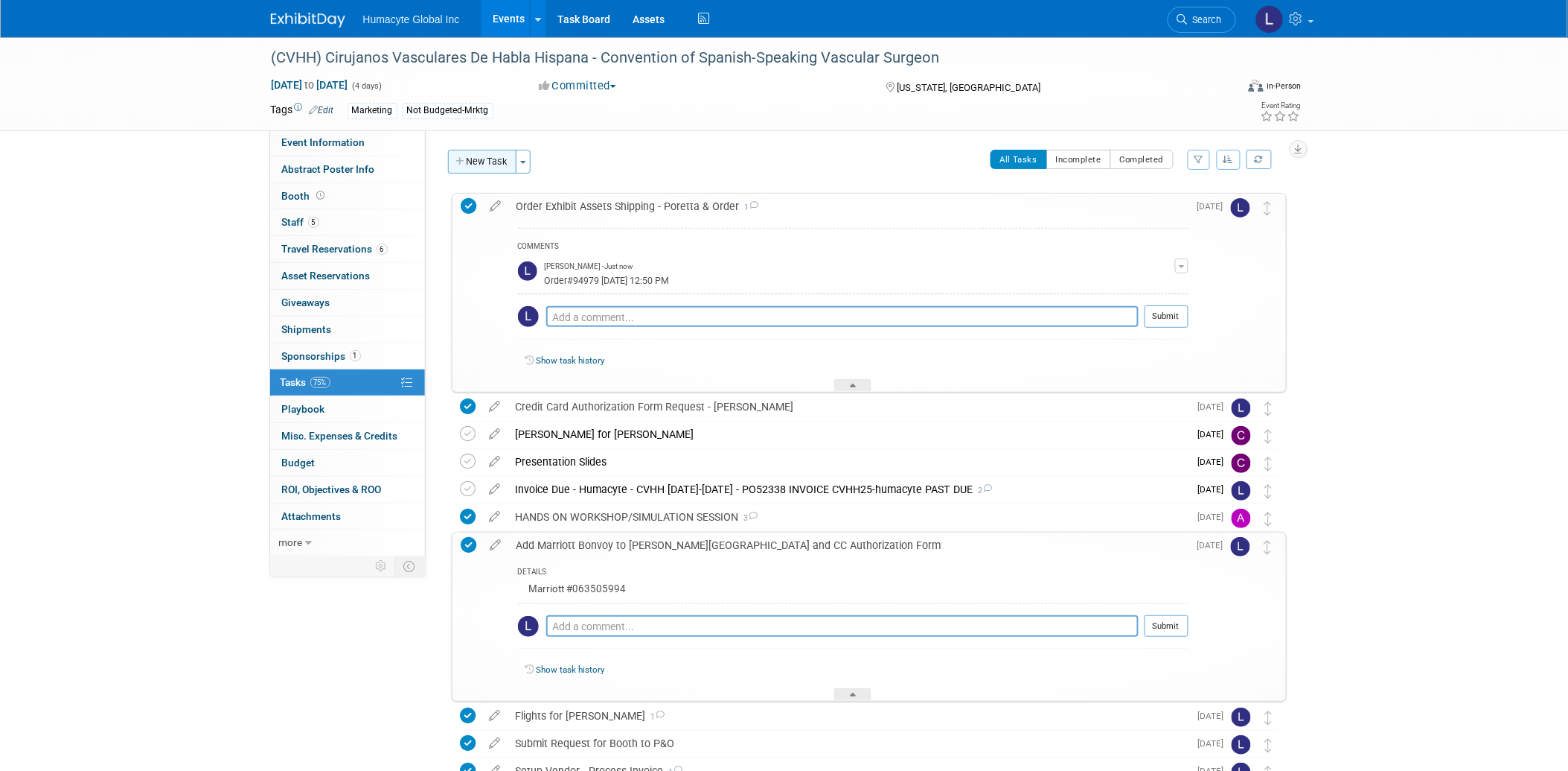
click at [481, 163] on button "New Task" at bounding box center [482, 161] width 69 height 23
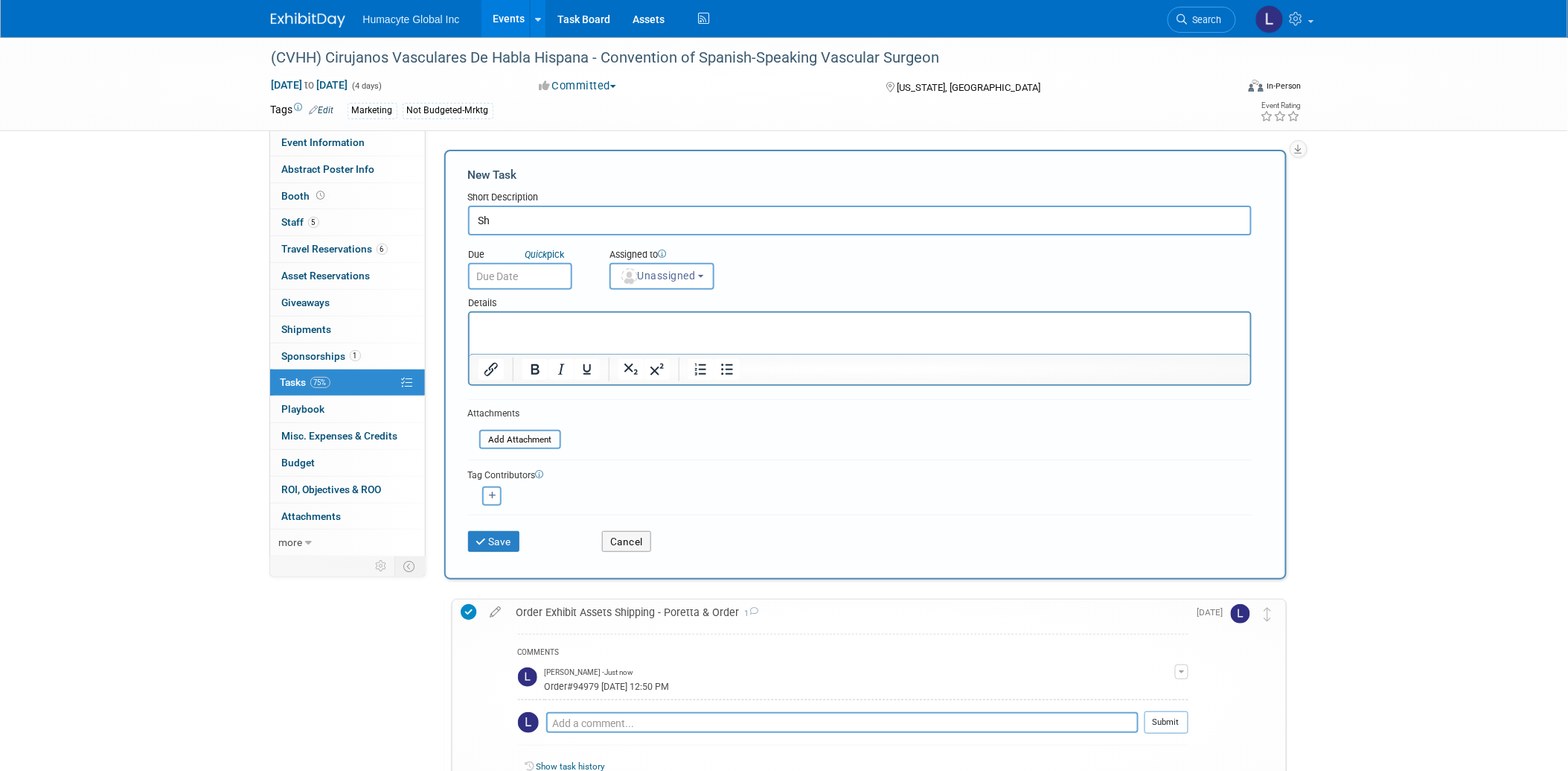
type input "S"
drag, startPoint x: 581, startPoint y: 216, endPoint x: 402, endPoint y: 198, distance: 179.9
click at [402, 198] on div "Event Information Event Info Abstract Poster Info Abstract Poster Info Booth Bo…" at bounding box center [784, 673] width 1049 height 1270
type input "H"
type input "Hotel Shipping Information - Know Before You Go"
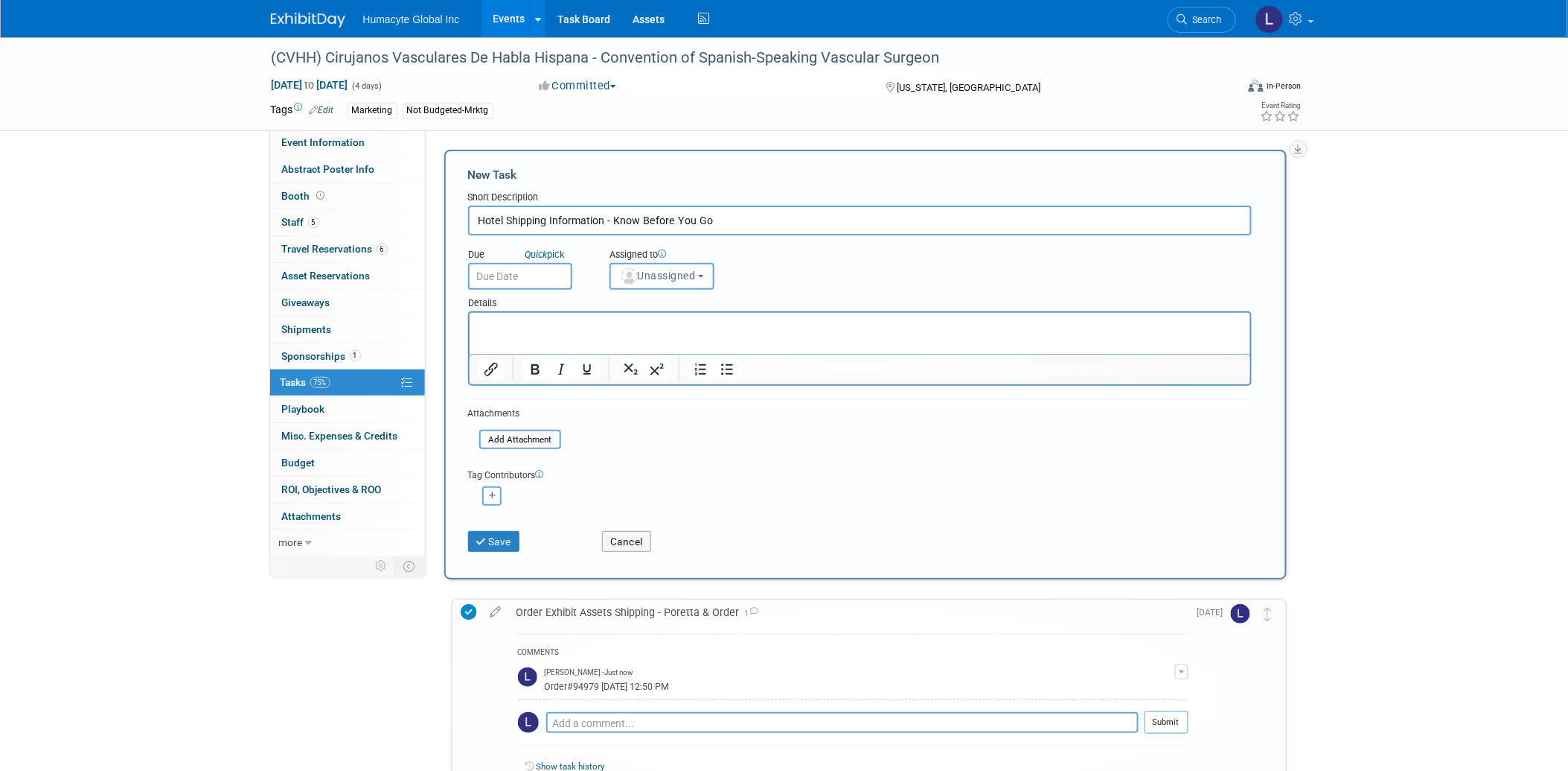
click at [532, 329] on p "Rich Text Area. Press ALT-0 for help." at bounding box center [859, 325] width 764 height 15
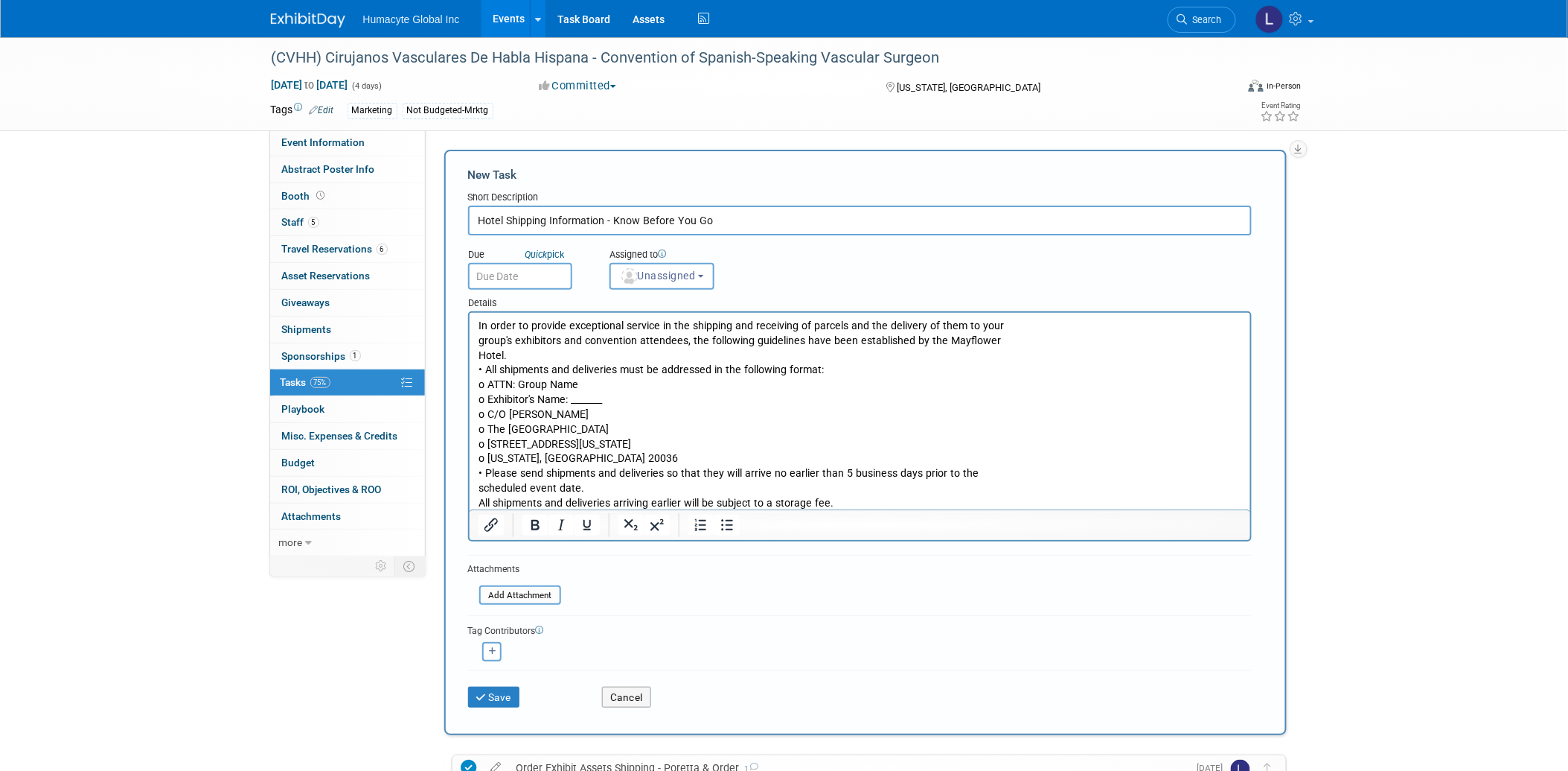
click at [475, 473] on html "In order to provide exceptional service in the shipping and receiving of parcel…" at bounding box center [859, 412] width 781 height 198
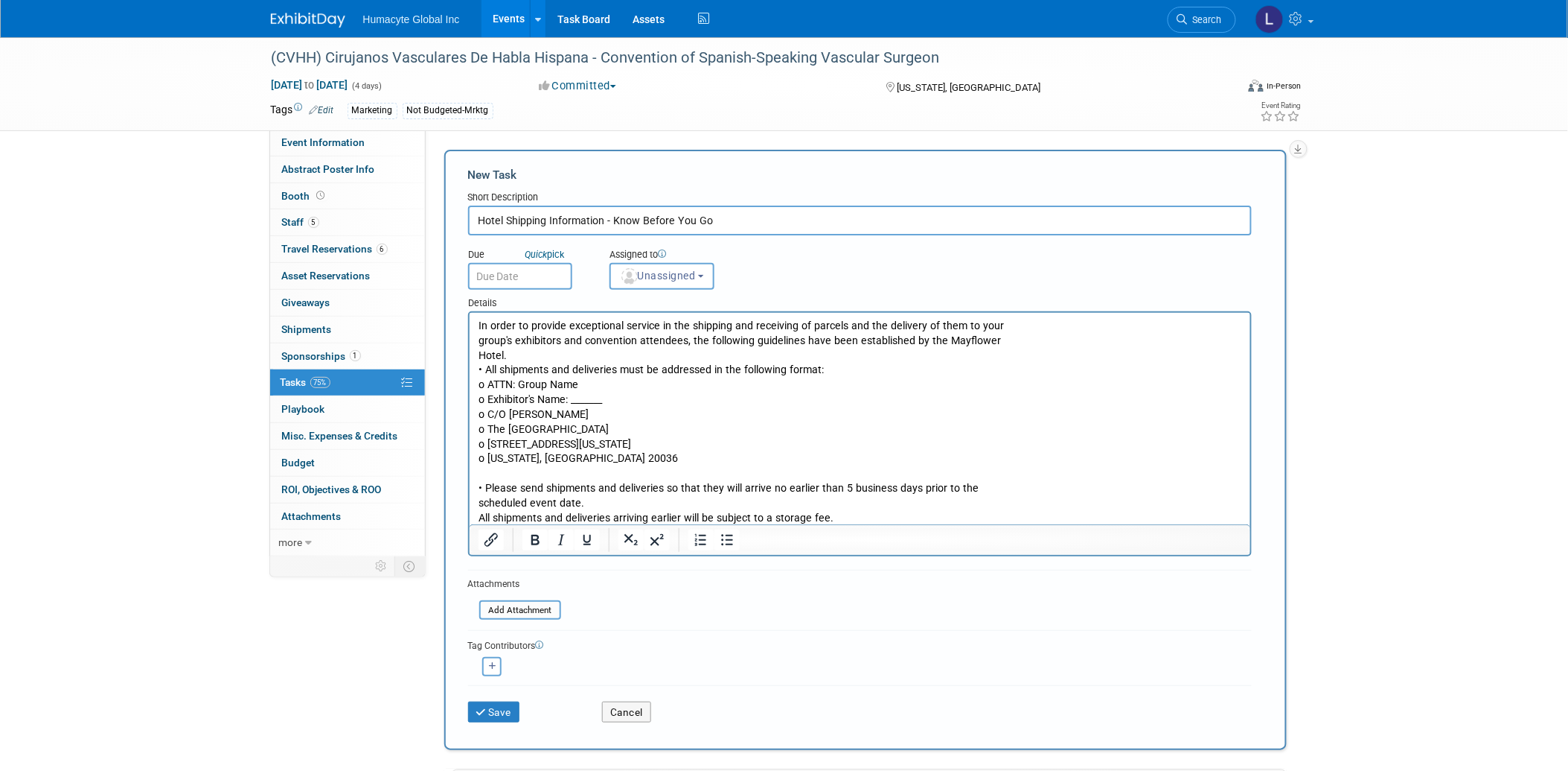
click at [477, 518] on p "• Please send shipments and deliveries so that they will arrive no earlier than…" at bounding box center [859, 502] width 764 height 44
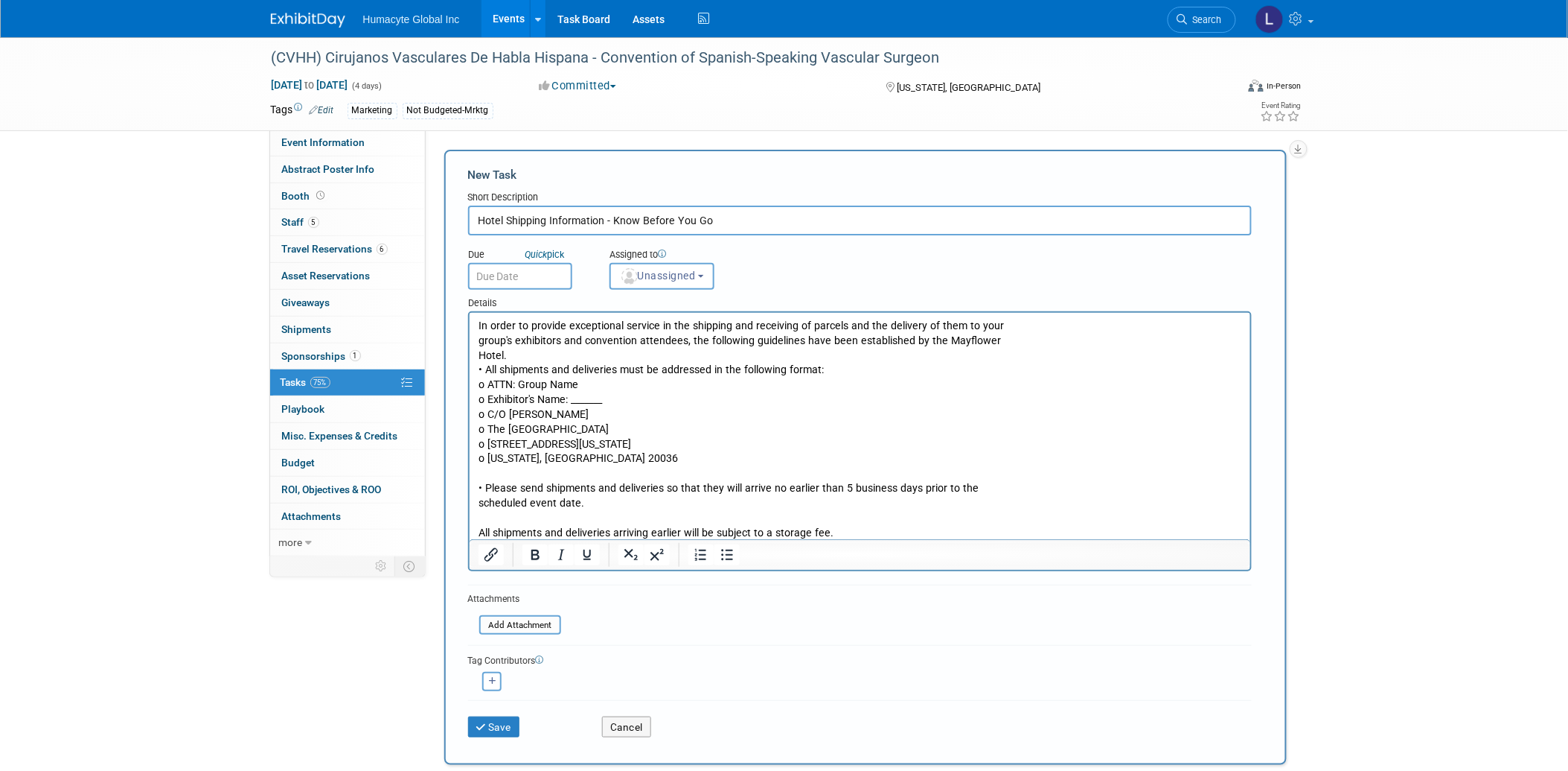
click at [944, 515] on p "Rich Text Area. Press ALT-0 for help." at bounding box center [859, 517] width 764 height 15
click at [895, 533] on p "All shipments and deliveries arriving earlier will be subject to a storage fee." at bounding box center [859, 532] width 764 height 15
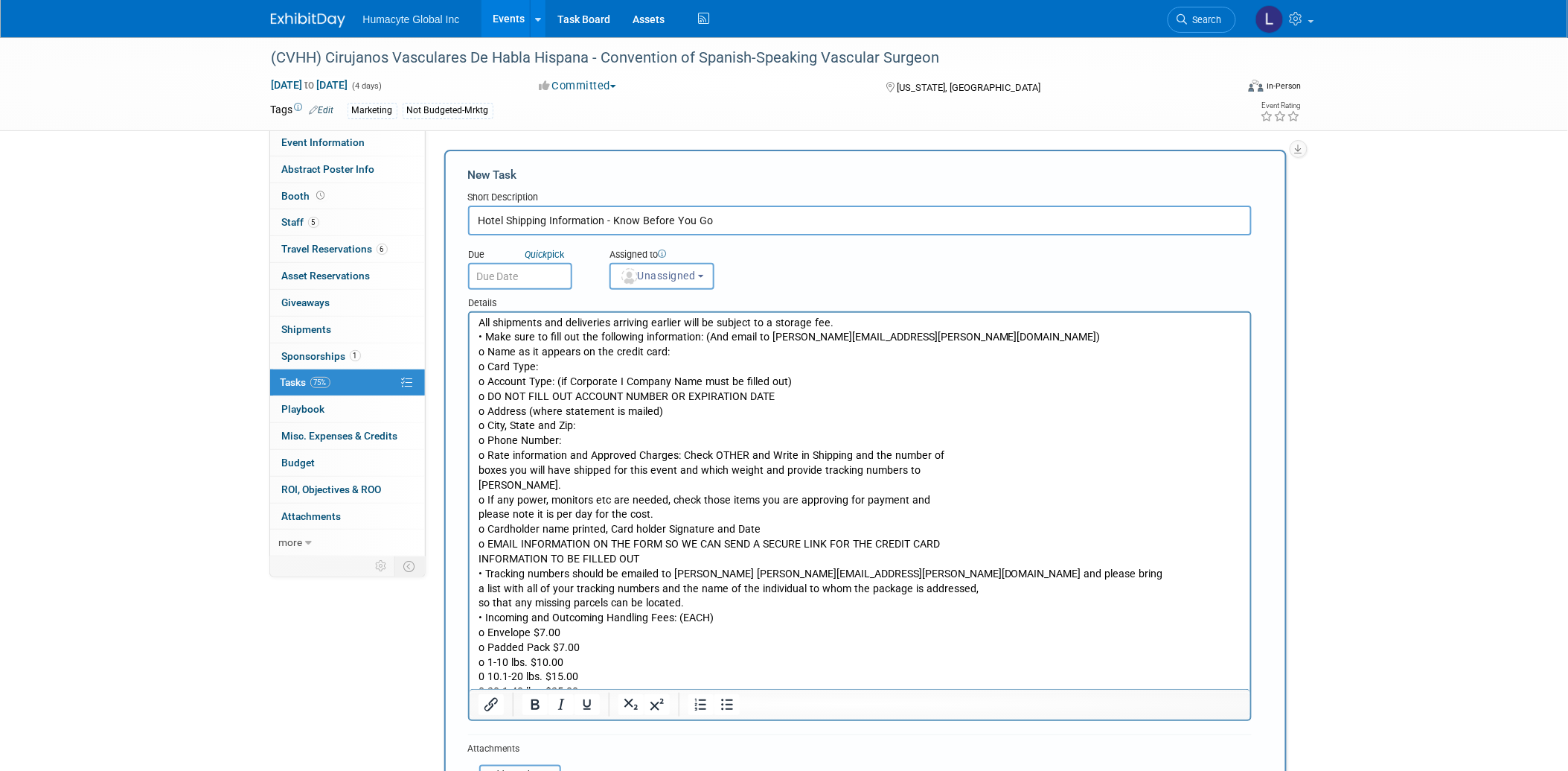
scroll to position [90, 0]
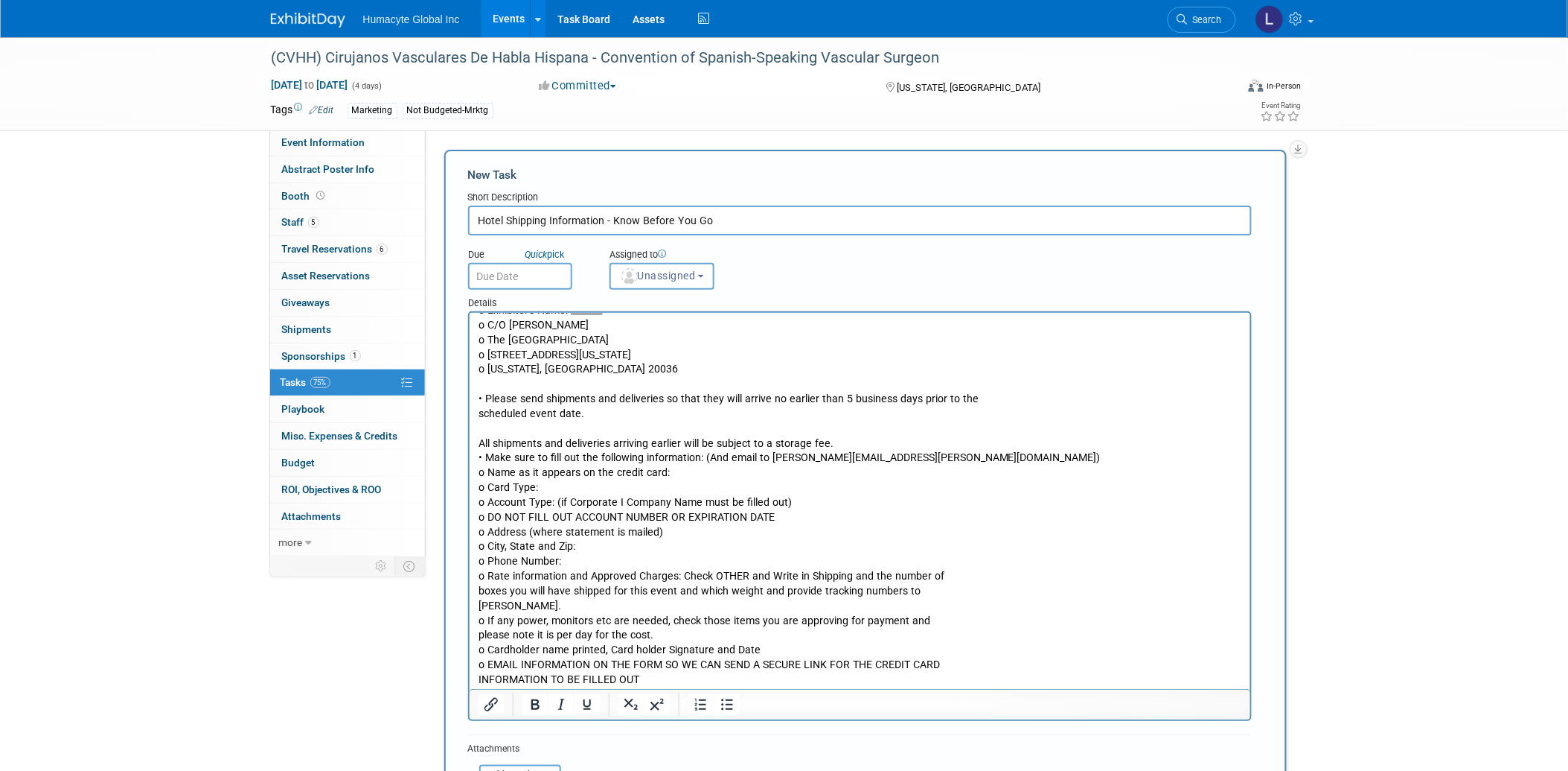
click at [832, 442] on p "All shipments and deliveries arriving earlier will be subject to a storage fee." at bounding box center [859, 443] width 764 height 15
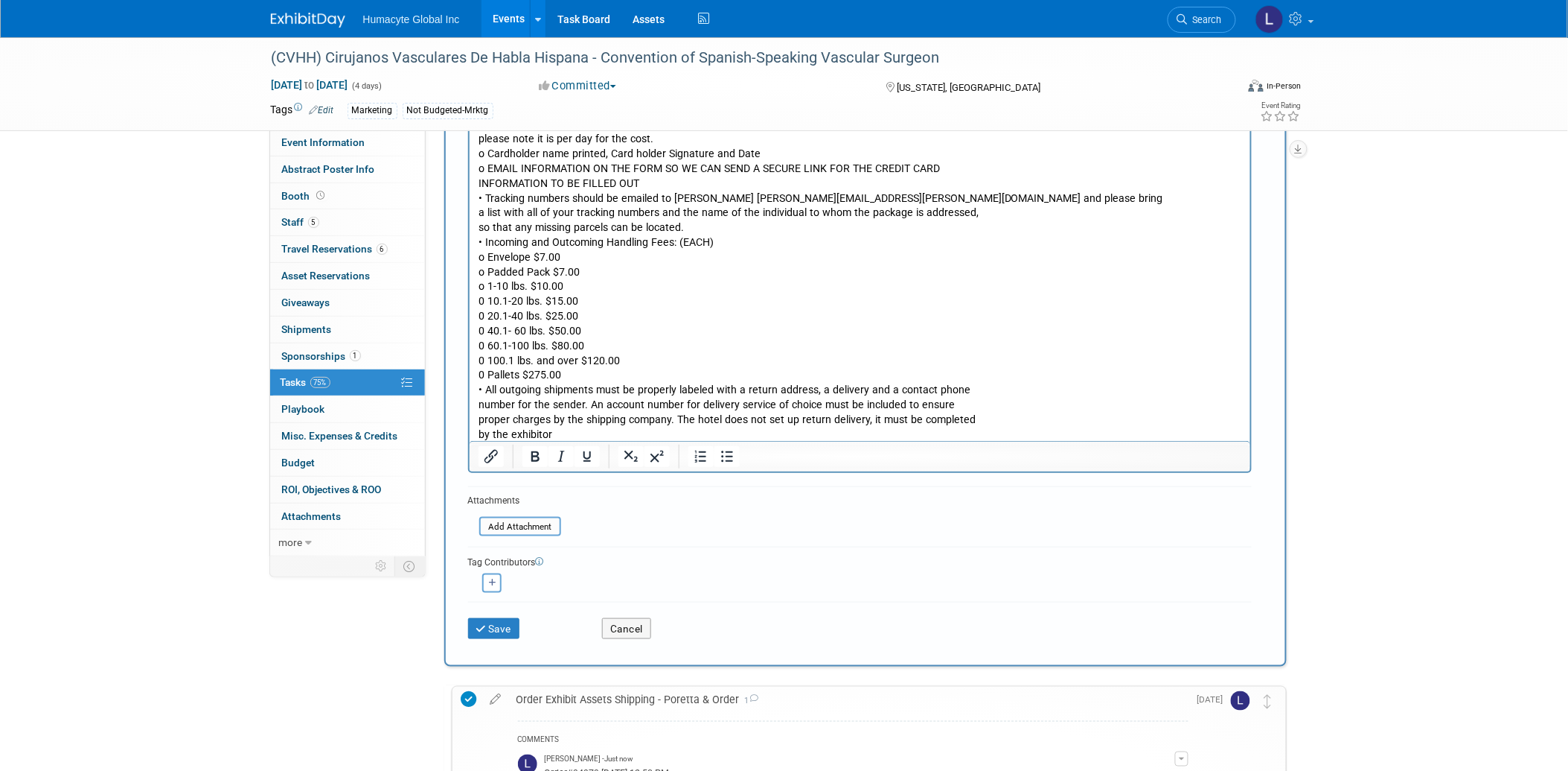
scroll to position [0, 0]
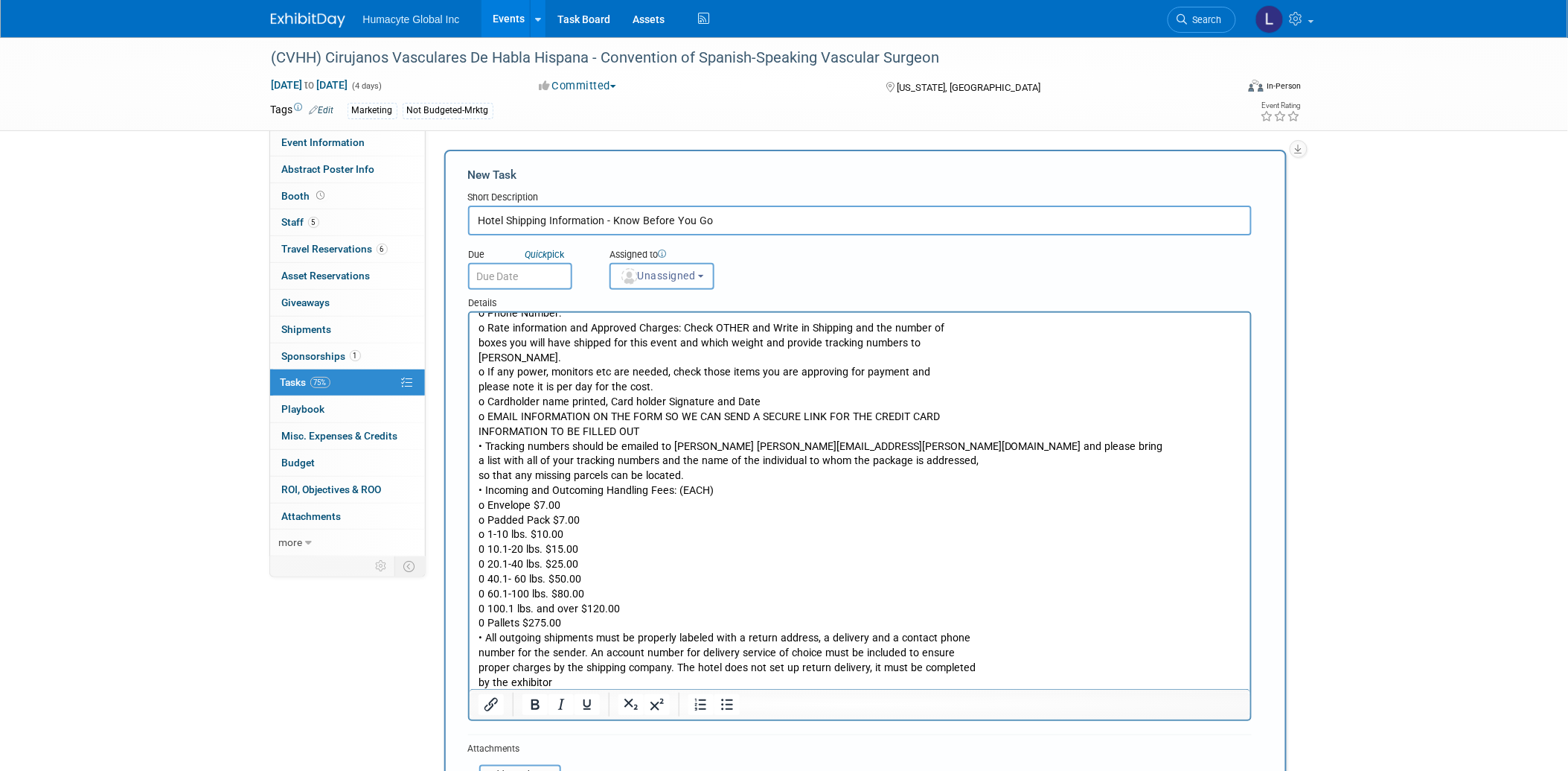
click at [637, 276] on span "Unassigned" at bounding box center [657, 276] width 76 height 12
click at [665, 280] on button "Unassigned" at bounding box center [662, 276] width 105 height 27
click at [657, 279] on button "Unassigned" at bounding box center [662, 276] width 105 height 27
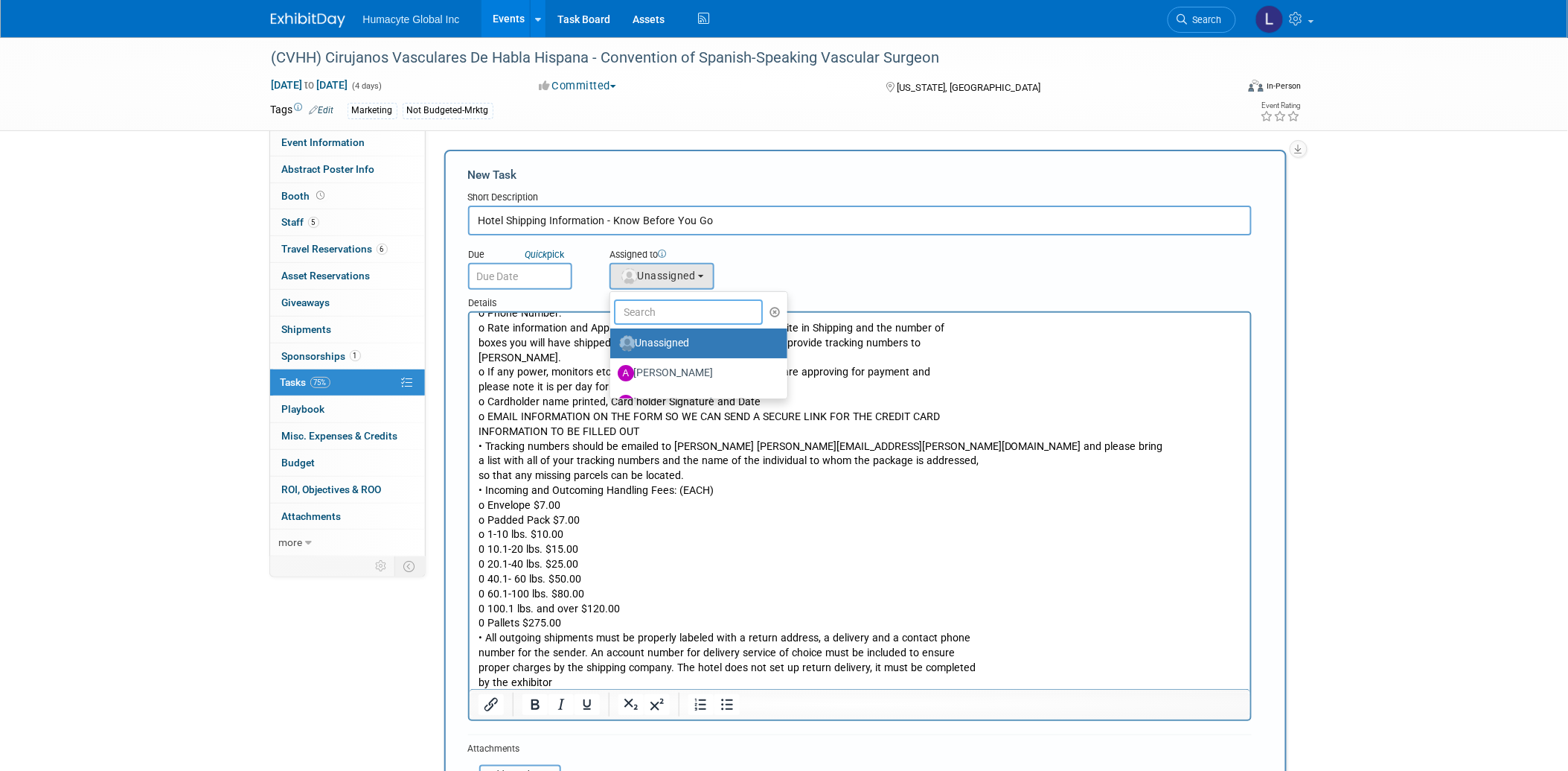
click at [651, 307] on input "text" at bounding box center [688, 312] width 149 height 25
type input "[PERSON_NAME]"
click at [660, 364] on p "• Make sure to fill out the following information: (And email to Michael.iacone…" at bounding box center [859, 446] width 764 height 487
click at [657, 332] on label "Linda Hamilton (me)" at bounding box center [695, 343] width 156 height 23
click at [612, 337] on input "Linda Hamilton (me)" at bounding box center [607, 341] width 10 height 10
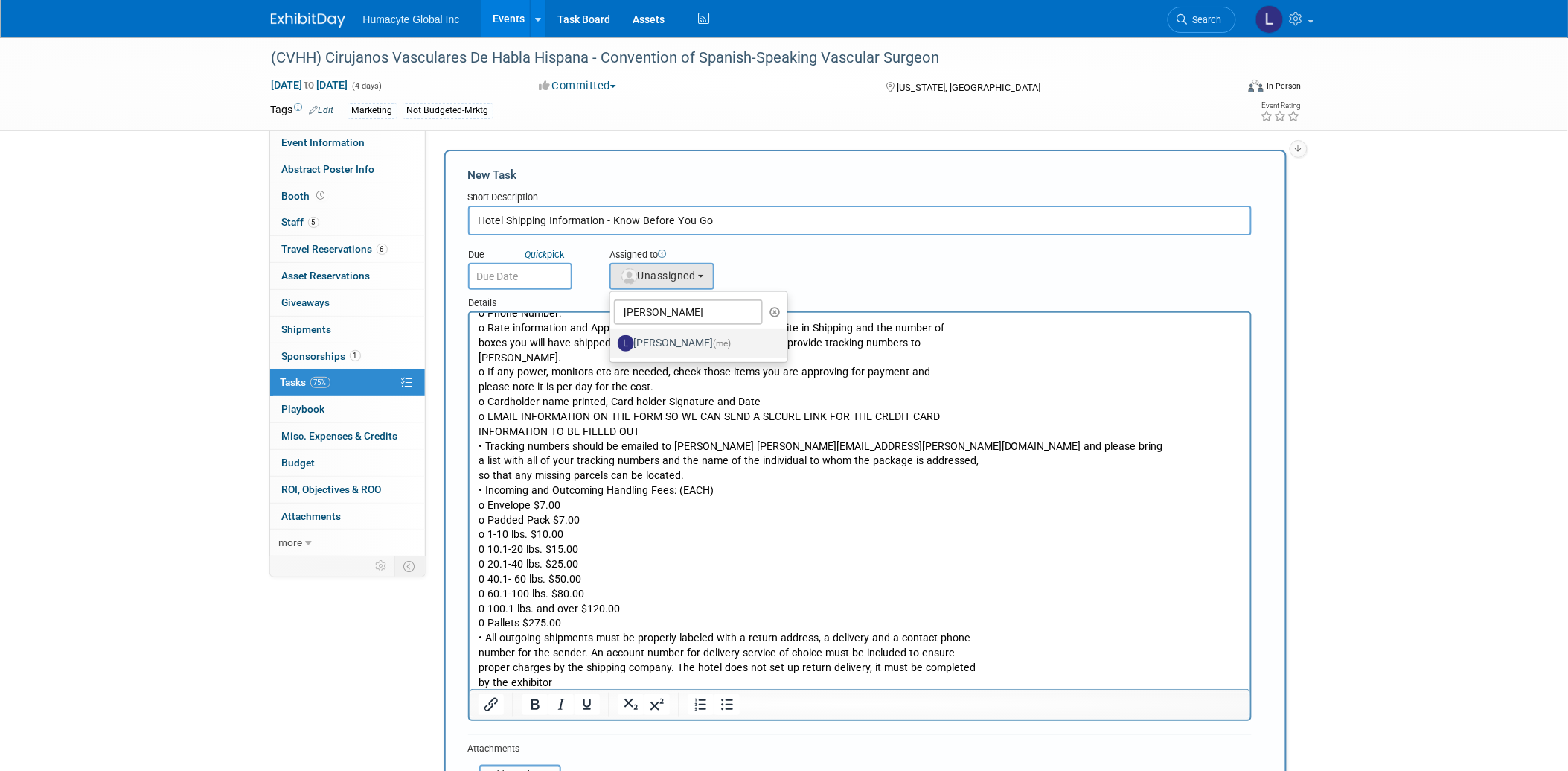
select select "37db9ad9-d629-4432-a702-64294516bf75"
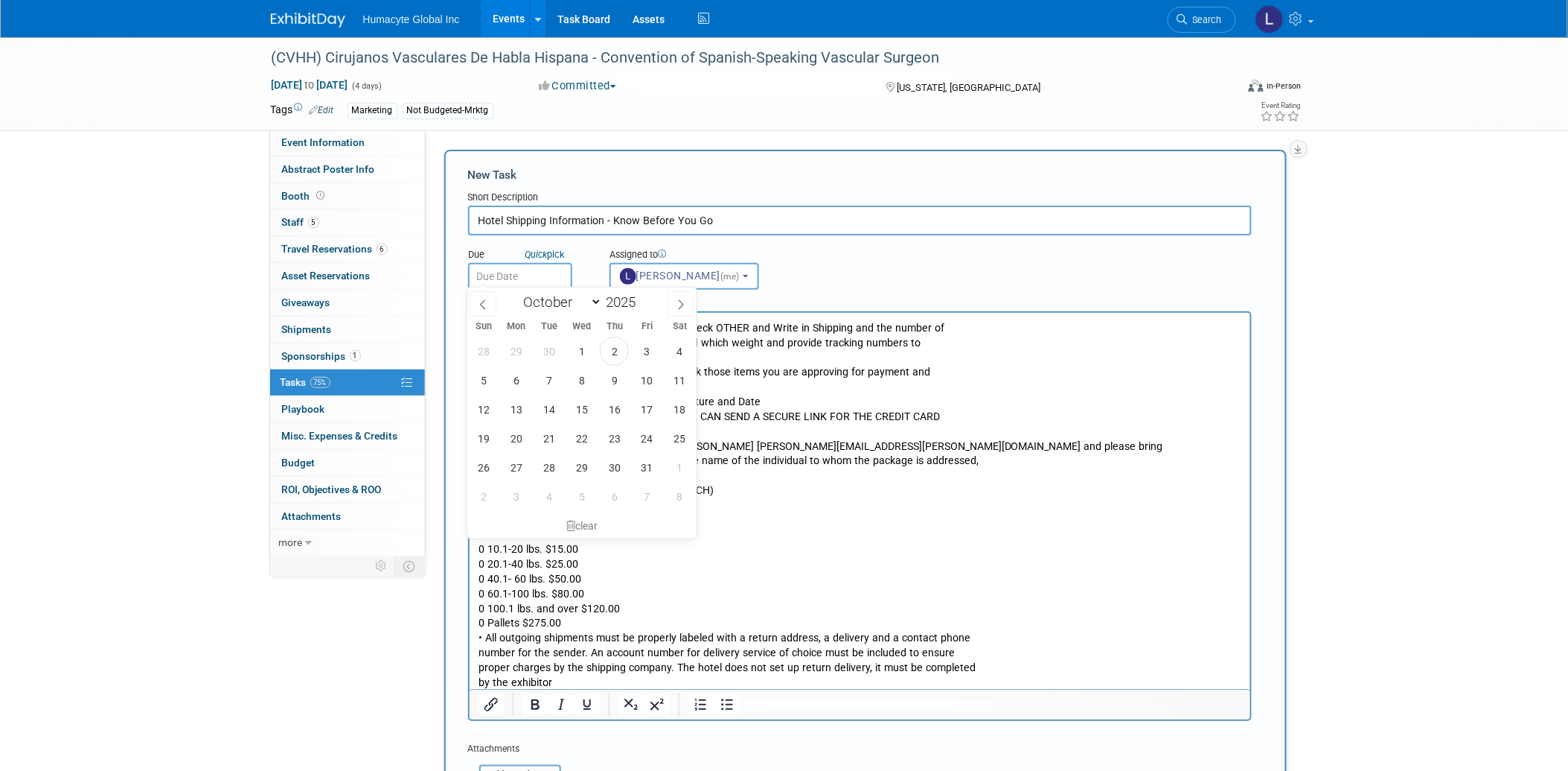
click at [485, 272] on input "text" at bounding box center [520, 276] width 104 height 27
click at [645, 353] on span "3" at bounding box center [646, 351] width 29 height 29
type input "Oct 3, 2025"
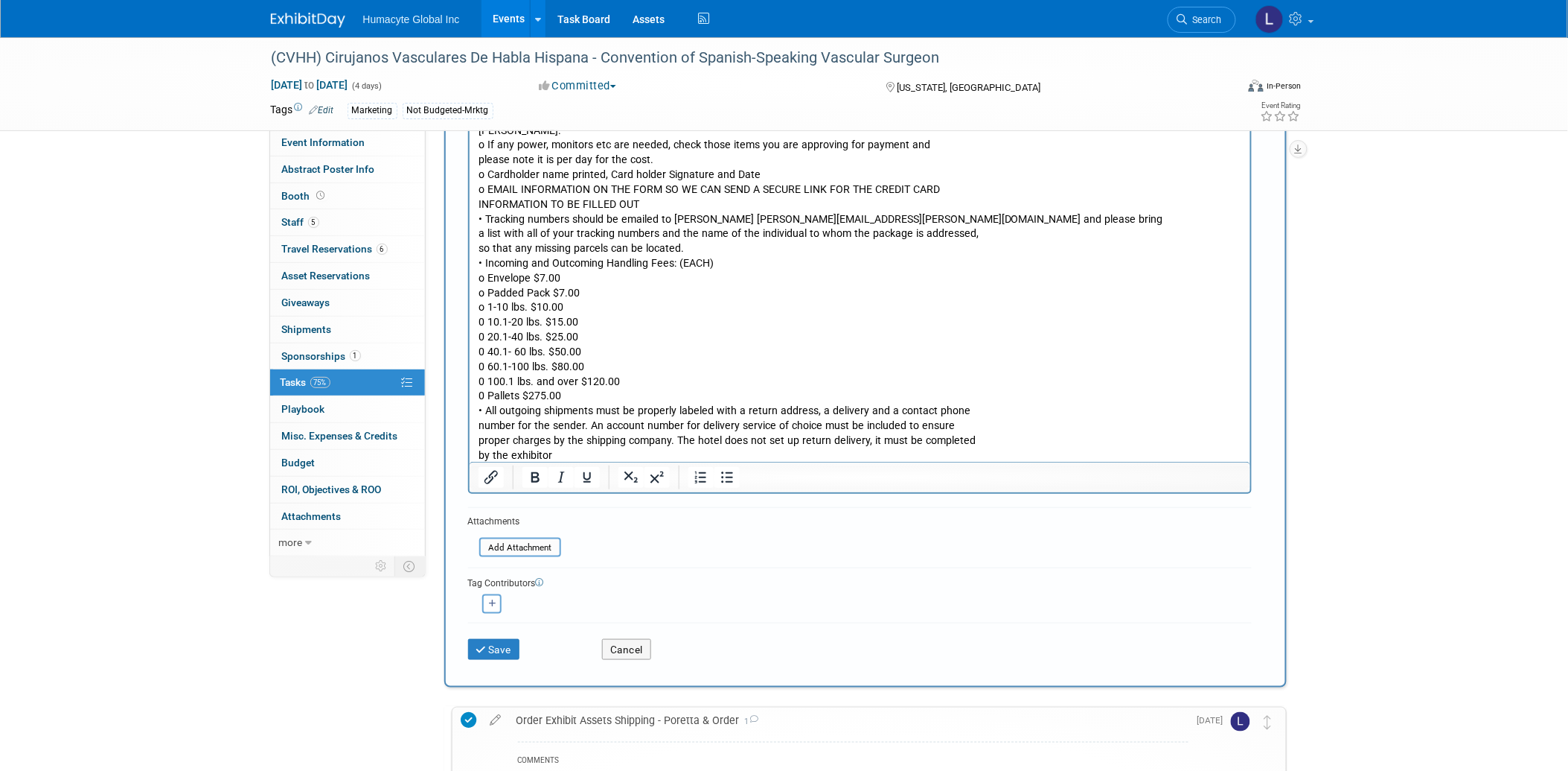
scroll to position [248, 0]
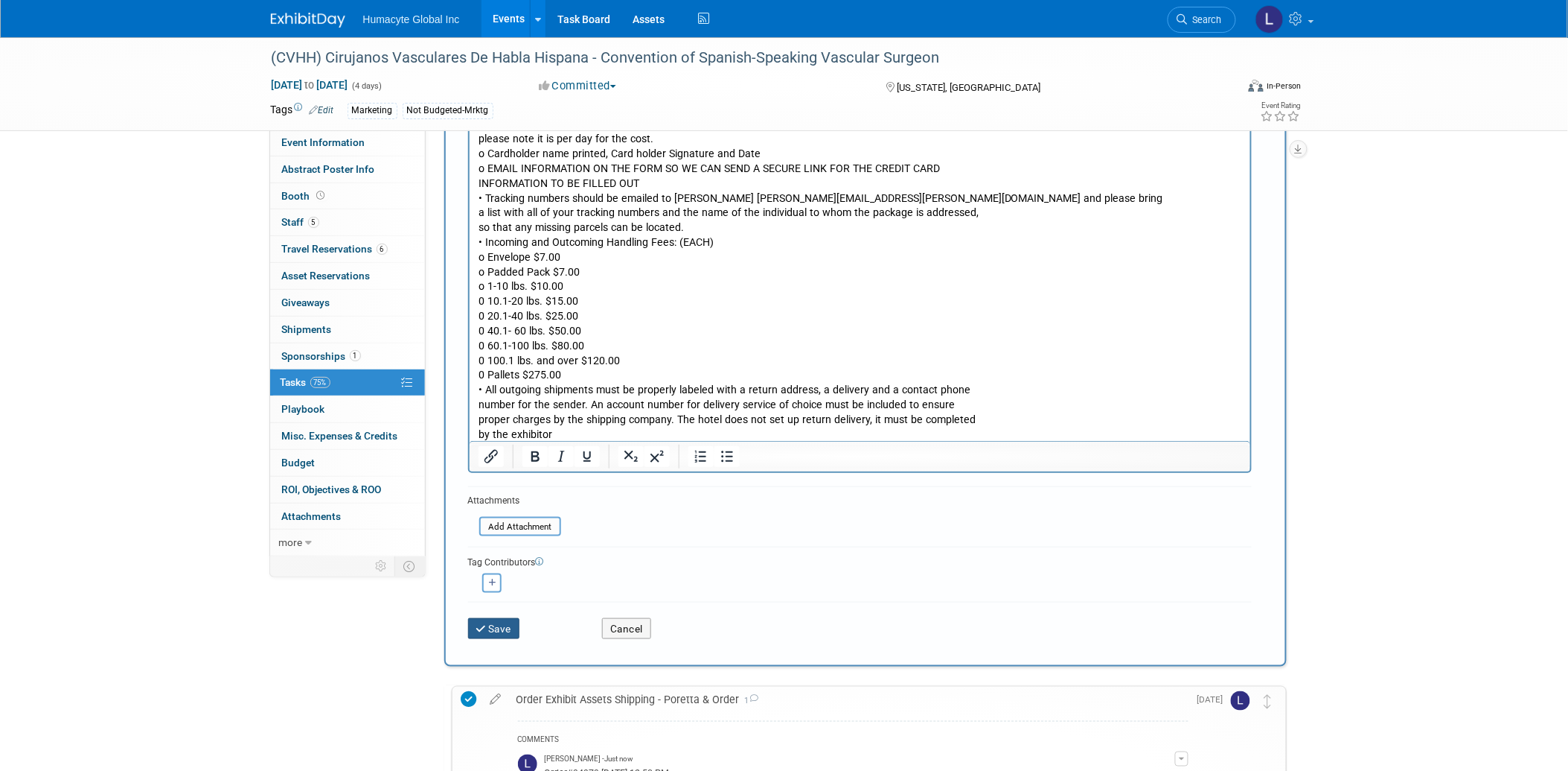
click at [479, 624] on icon "submit" at bounding box center [483, 629] width 13 height 10
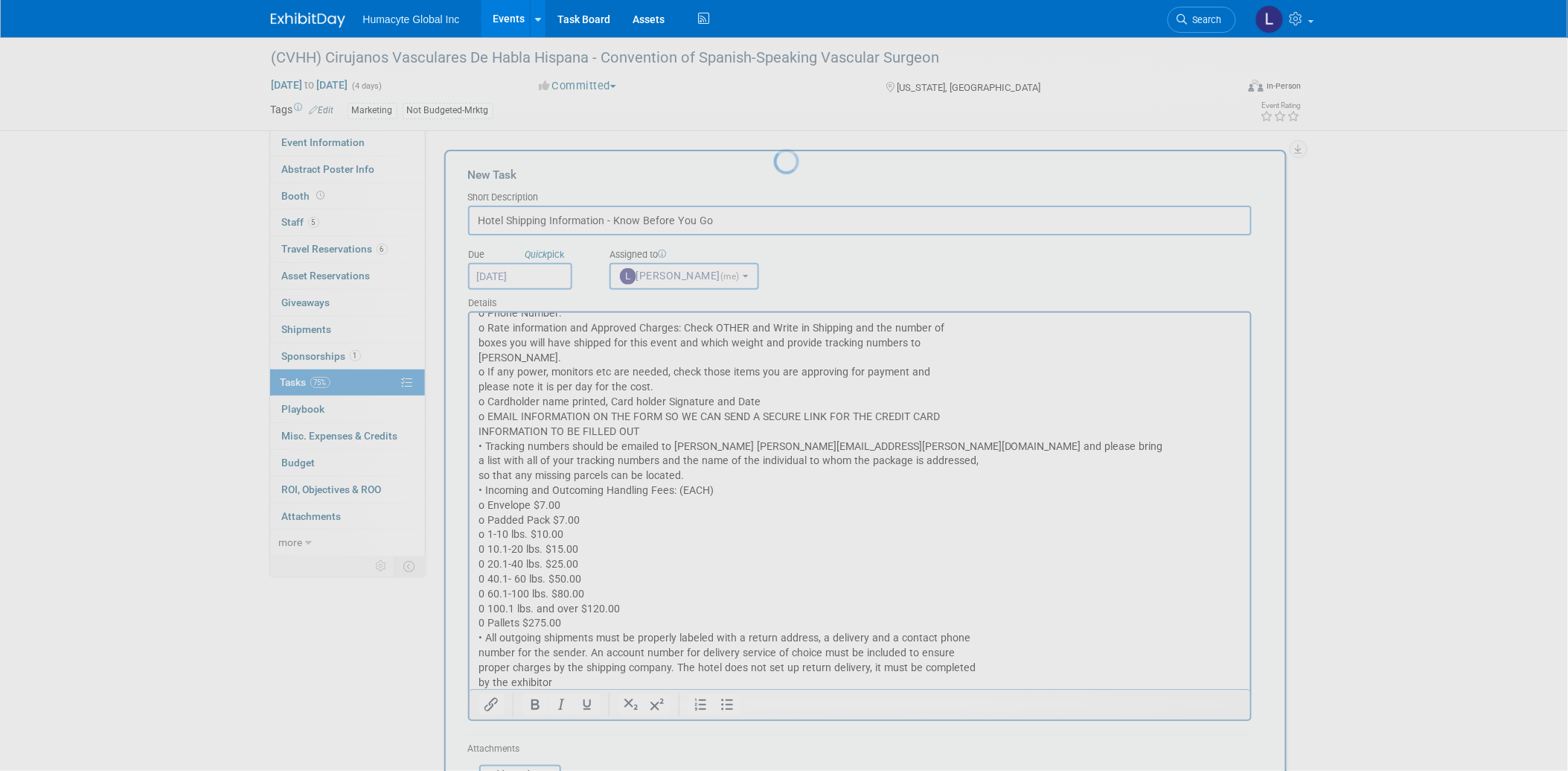
scroll to position [0, 0]
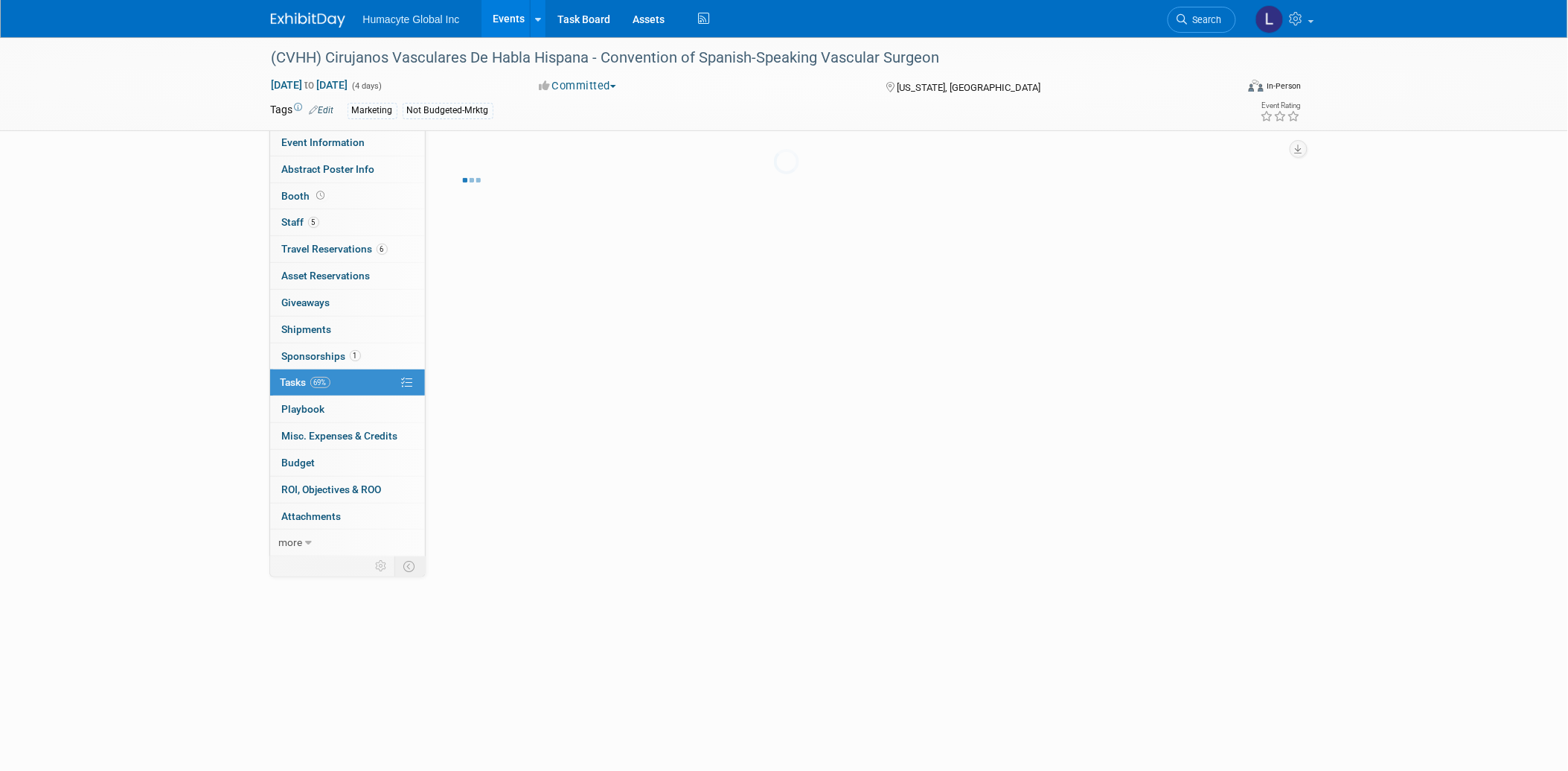
click at [479, 623] on body "Humacyte Global Inc Events Add Event Bulk Upload Events Shareable Event Boards …" at bounding box center [784, 386] width 1568 height 771
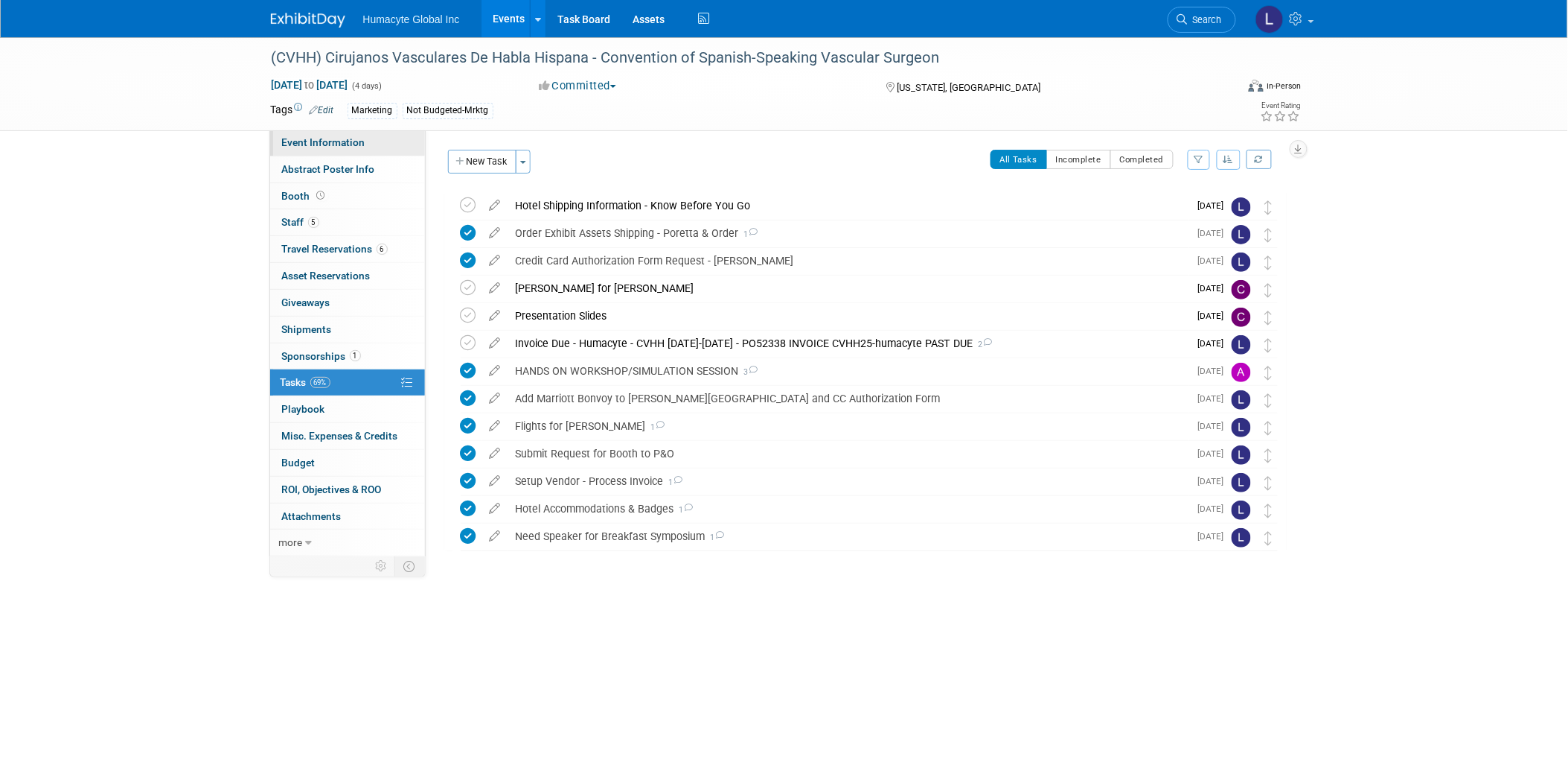
click at [360, 142] on span "Event Information" at bounding box center [324, 143] width 83 height 12
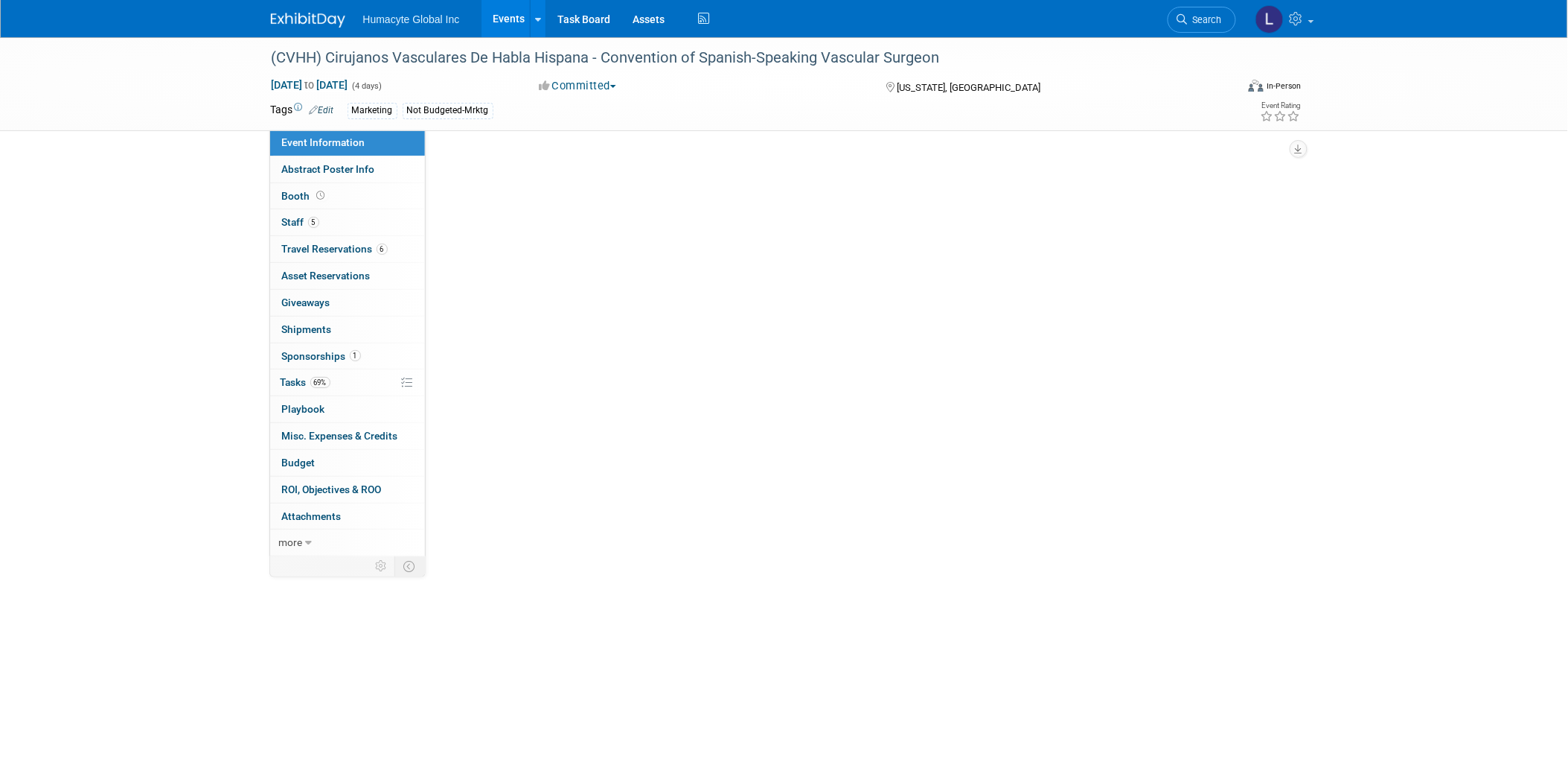
select select "Marketing"
select select "Vascular"
select select "Northeast"
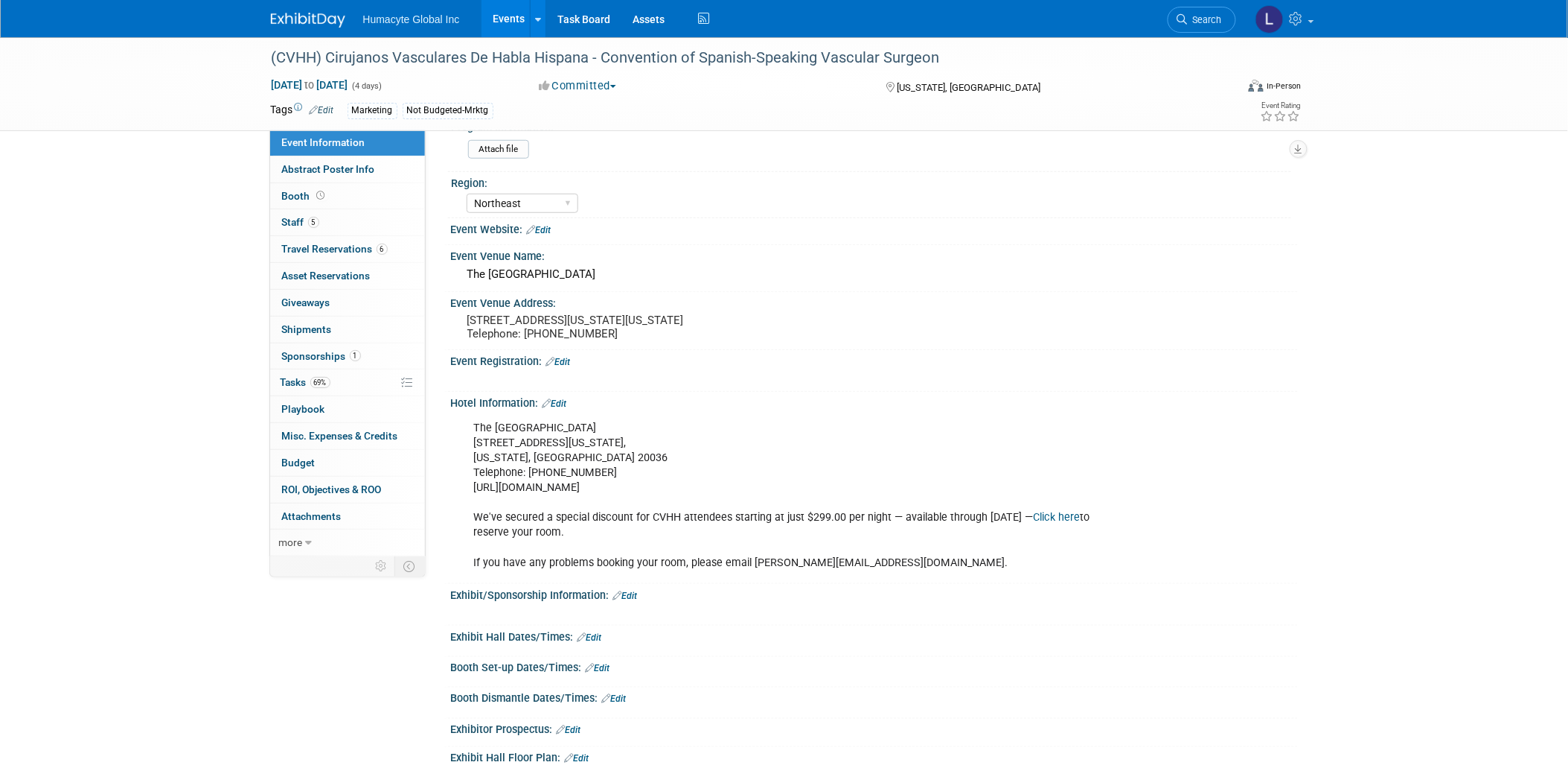
scroll to position [451, 0]
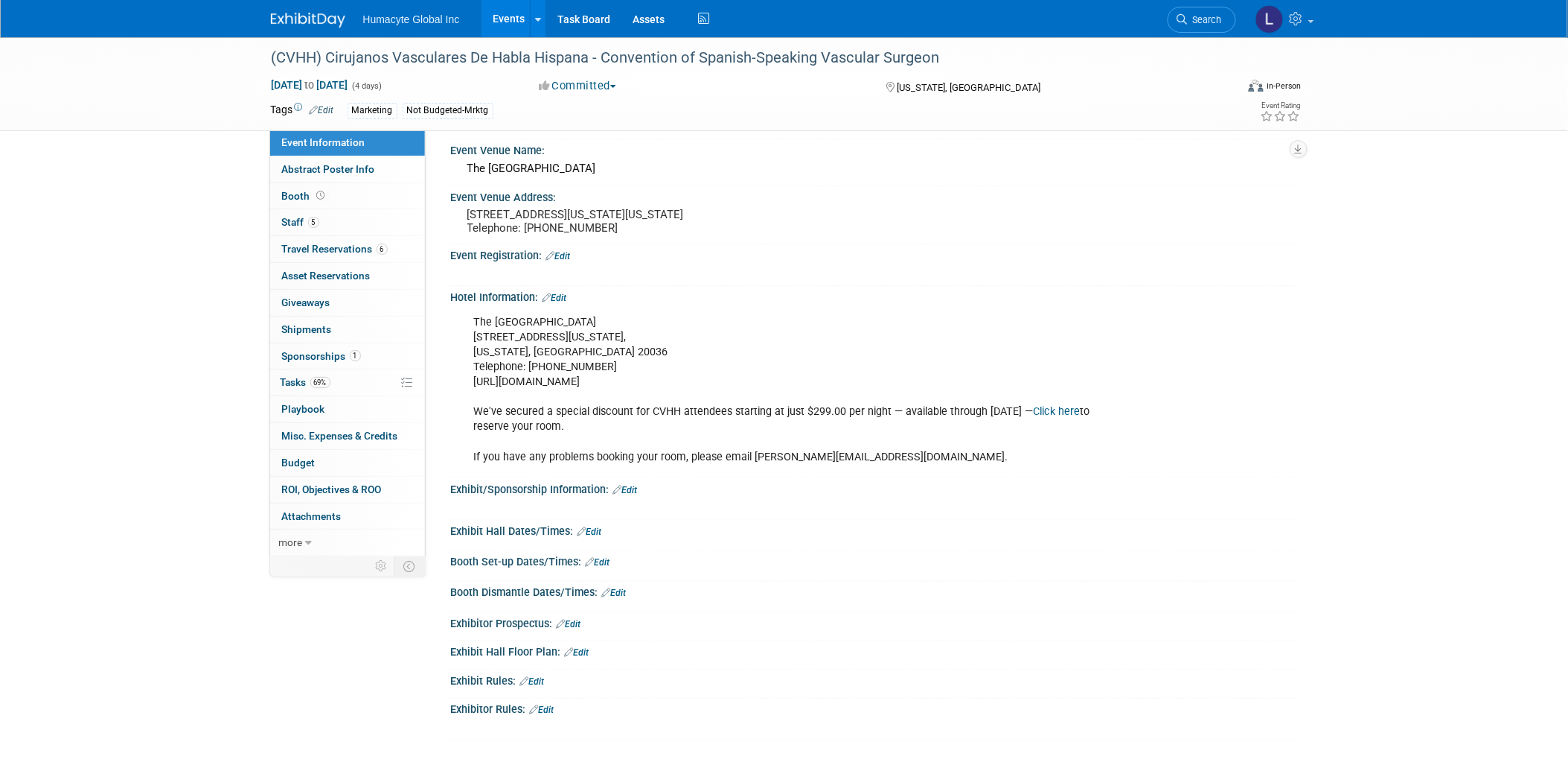
click at [617, 595] on link "Edit" at bounding box center [614, 593] width 24 height 10
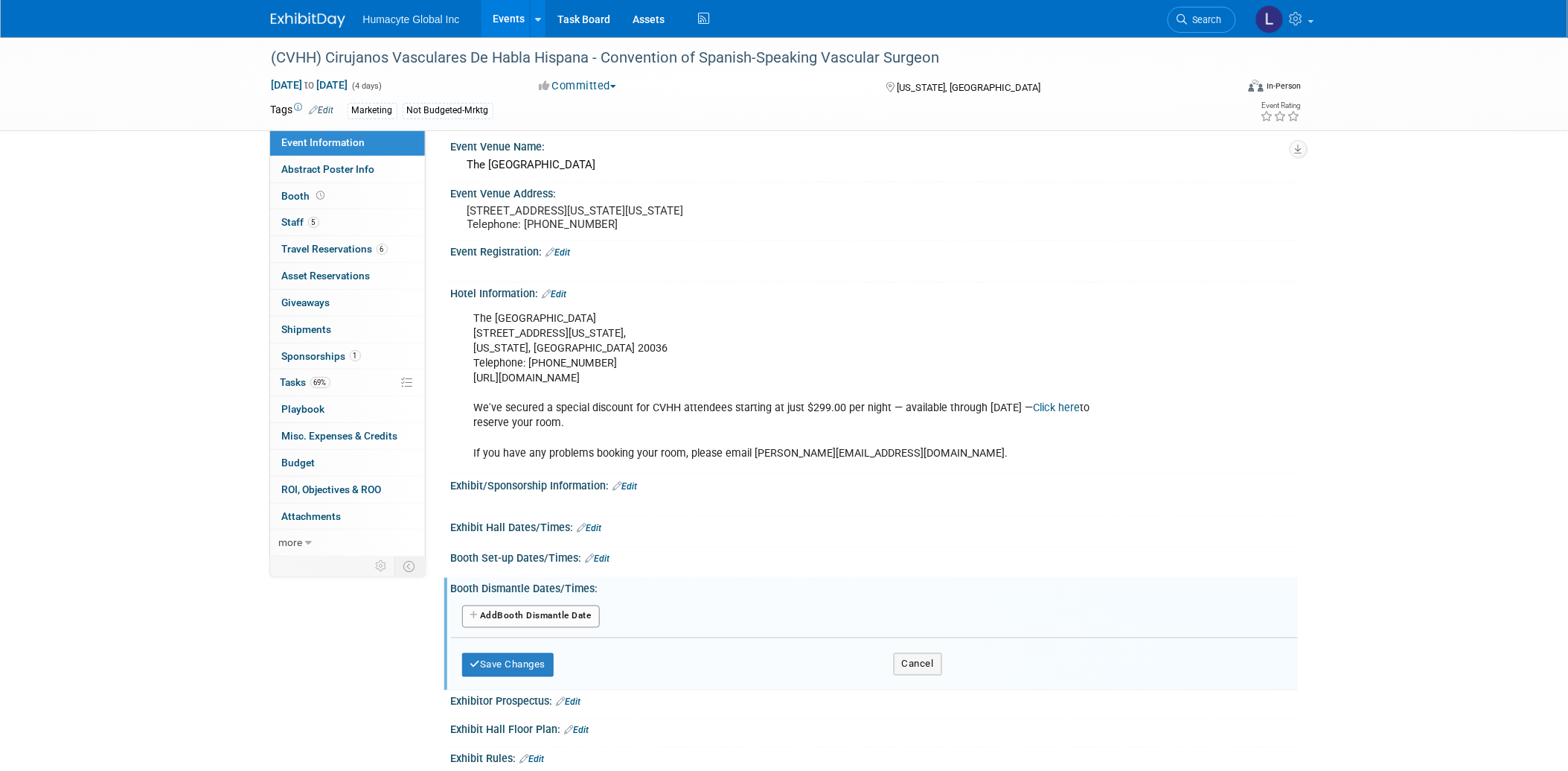
click at [538, 623] on button "Add Another Booth Dismantle Date" at bounding box center [530, 617] width 137 height 23
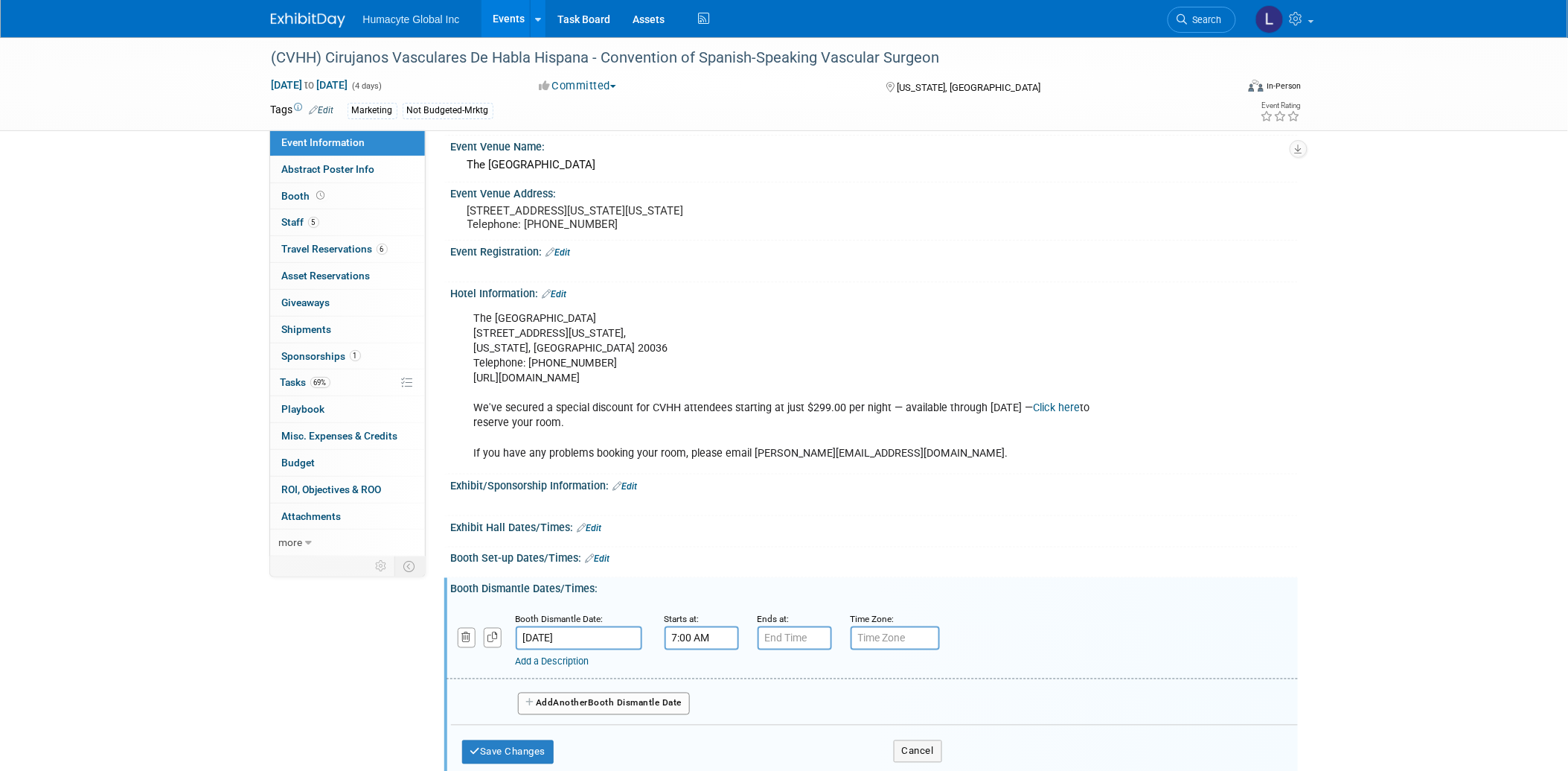
click at [704, 642] on input "7:00 AM" at bounding box center [702, 638] width 75 height 23
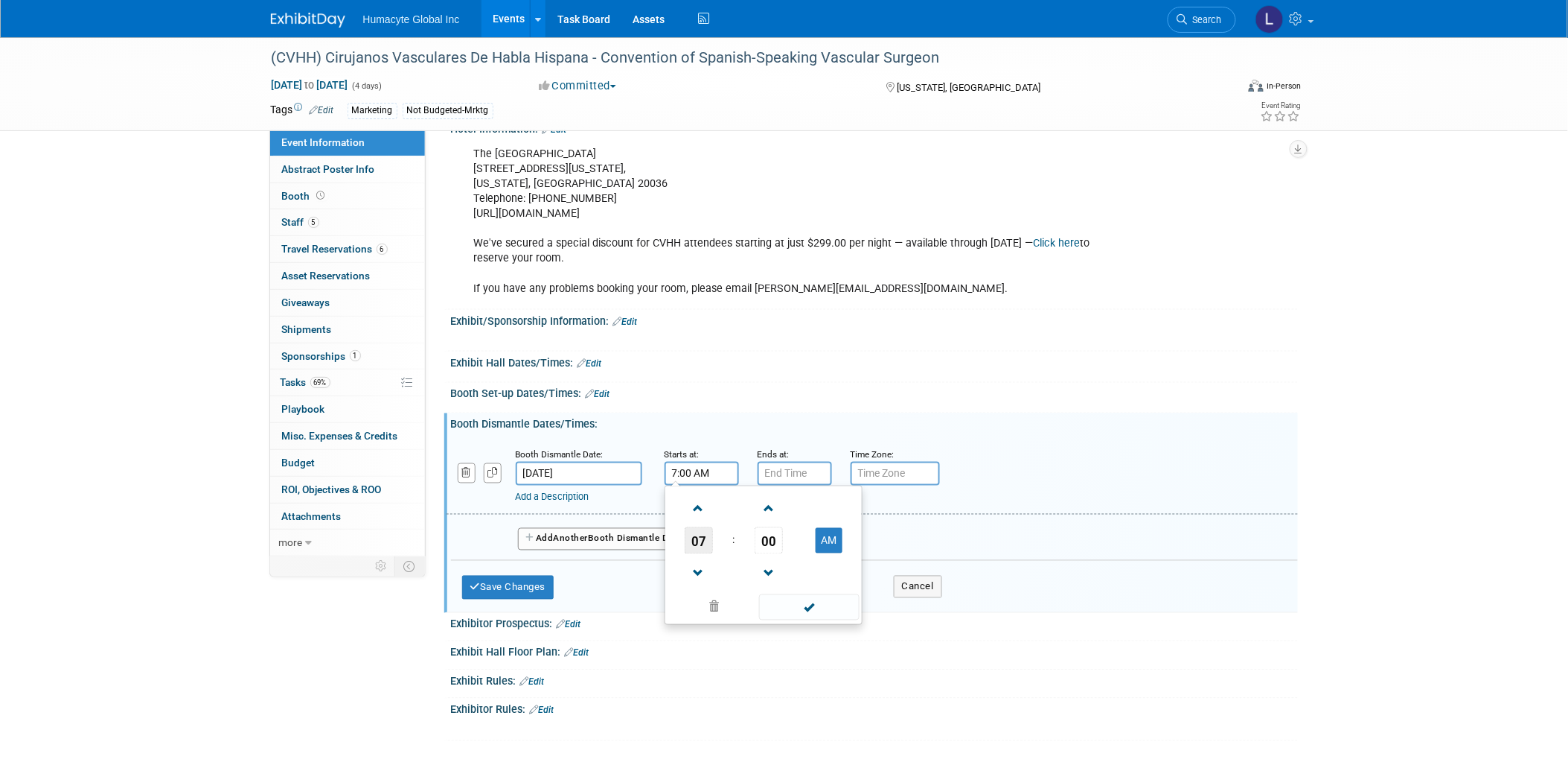
scroll to position [618, 0]
click at [698, 546] on span "07" at bounding box center [698, 540] width 29 height 27
click at [699, 586] on td "08" at bounding box center [691, 590] width 48 height 40
click at [776, 544] on span "00" at bounding box center [769, 540] width 29 height 27
click at [791, 555] on td "30" at bounding box center [787, 549] width 48 height 40
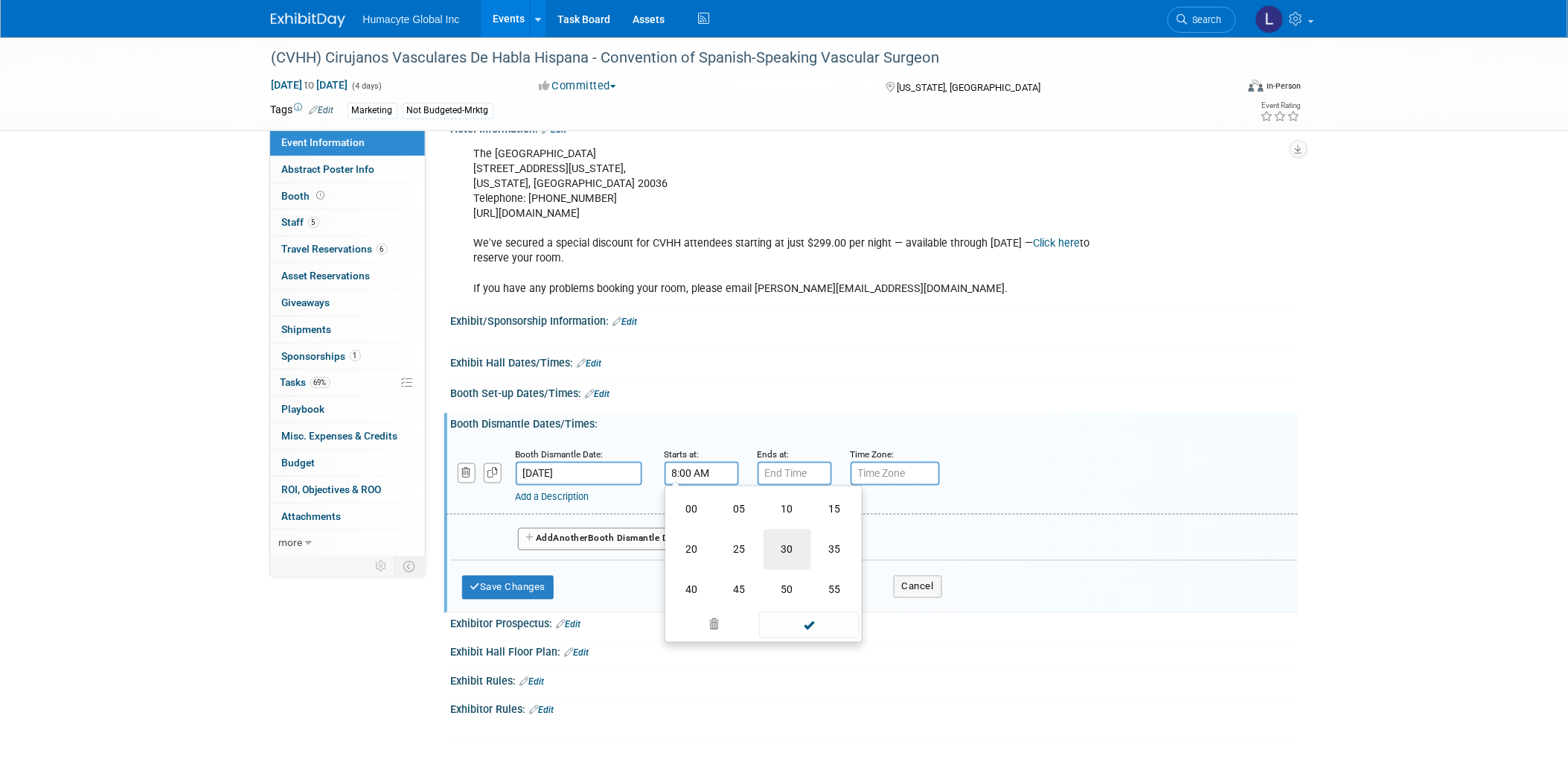
type input "8:30 AM"
click at [702, 545] on span "08" at bounding box center [698, 540] width 29 height 27
click at [797, 472] on input "7:00 PM" at bounding box center [795, 473] width 75 height 23
click at [794, 540] on span "07" at bounding box center [791, 540] width 29 height 27
click at [783, 511] on td "12" at bounding box center [784, 509] width 48 height 40
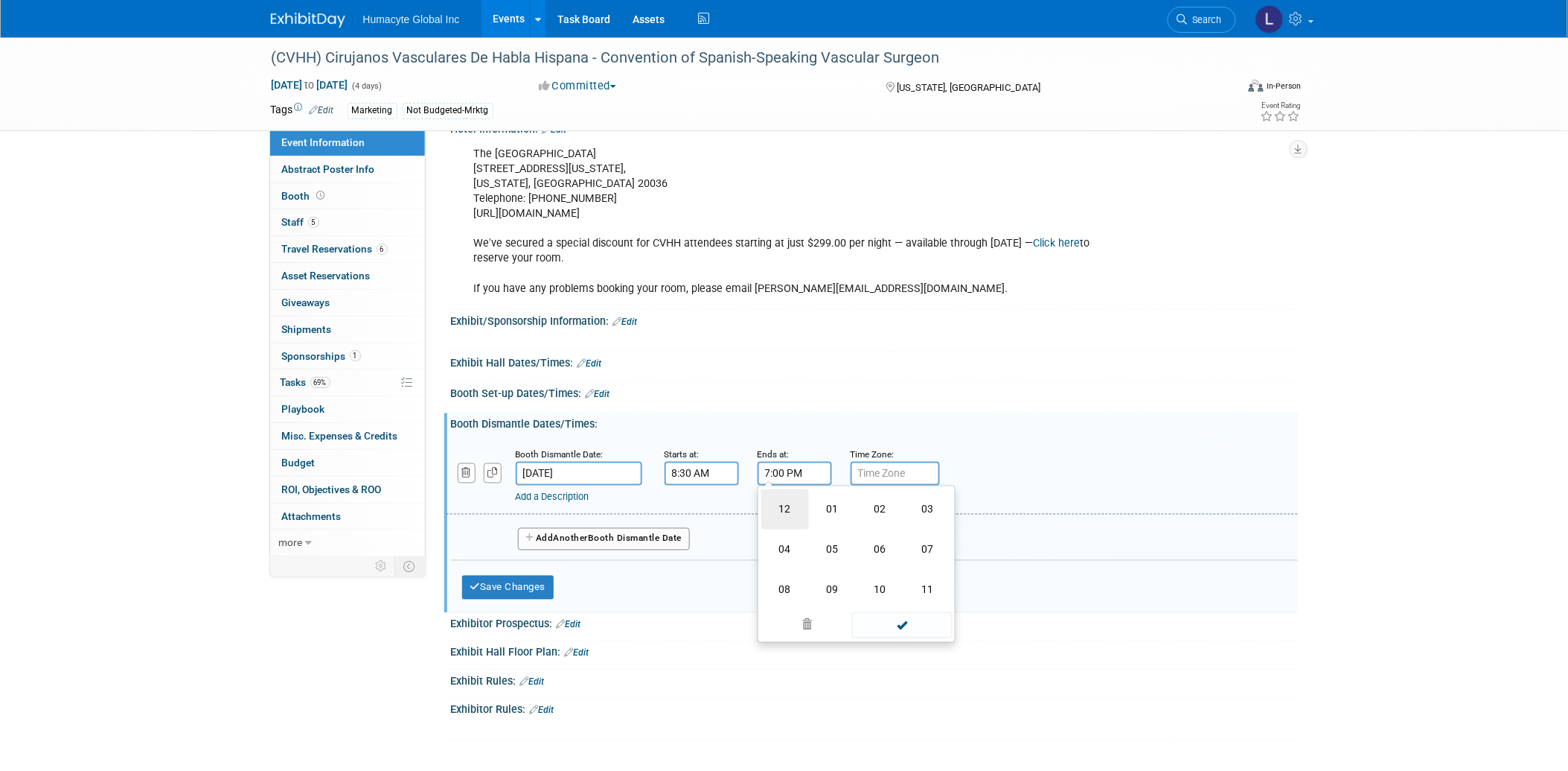
type input "12:00 PM"
click at [878, 611] on span at bounding box center [903, 607] width 101 height 26
click at [612, 492] on div "Add a Description" at bounding box center [834, 497] width 637 height 13
click at [590, 494] on link "Add a Description" at bounding box center [552, 497] width 74 height 11
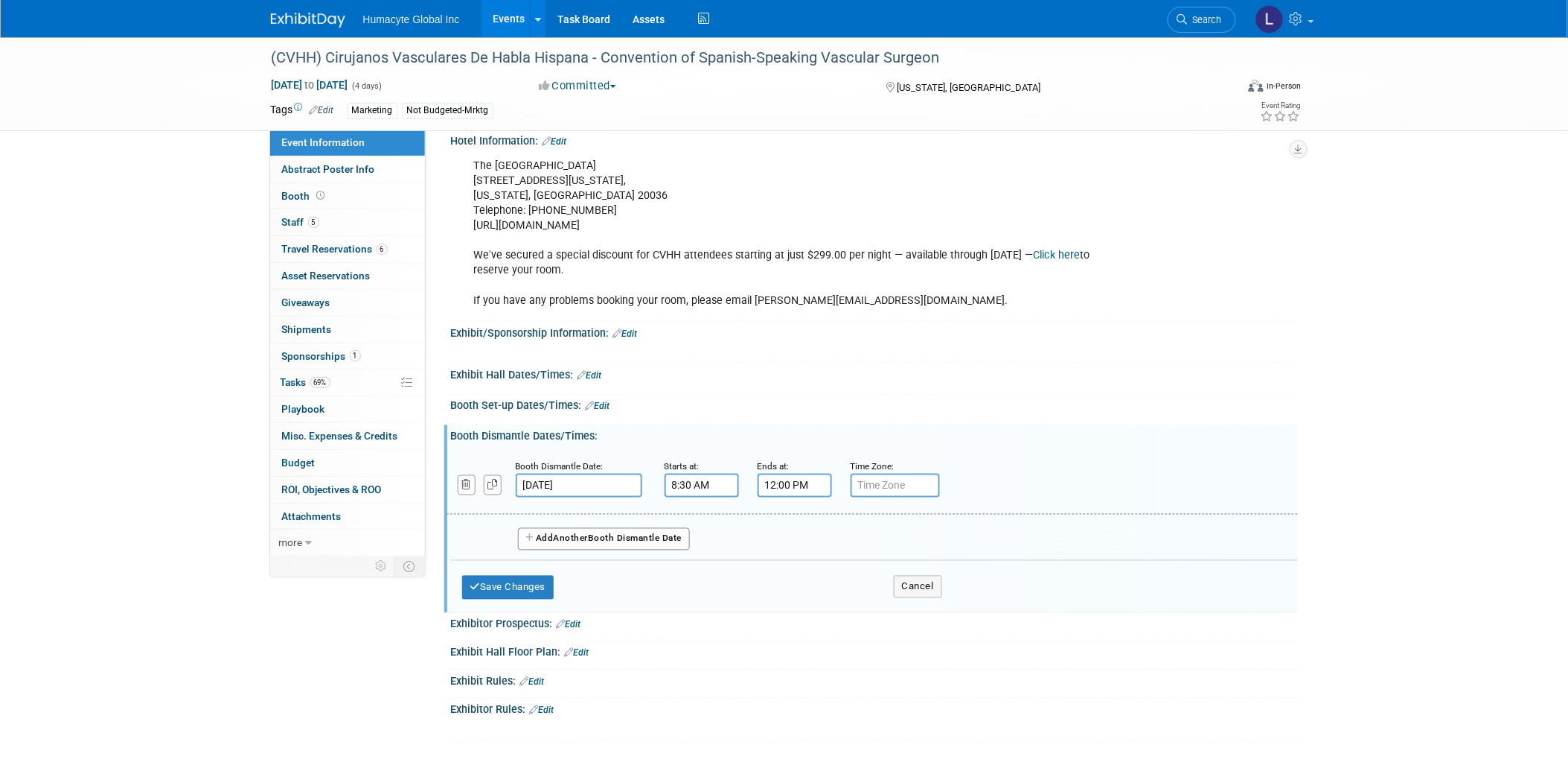
scroll to position [605, 0]
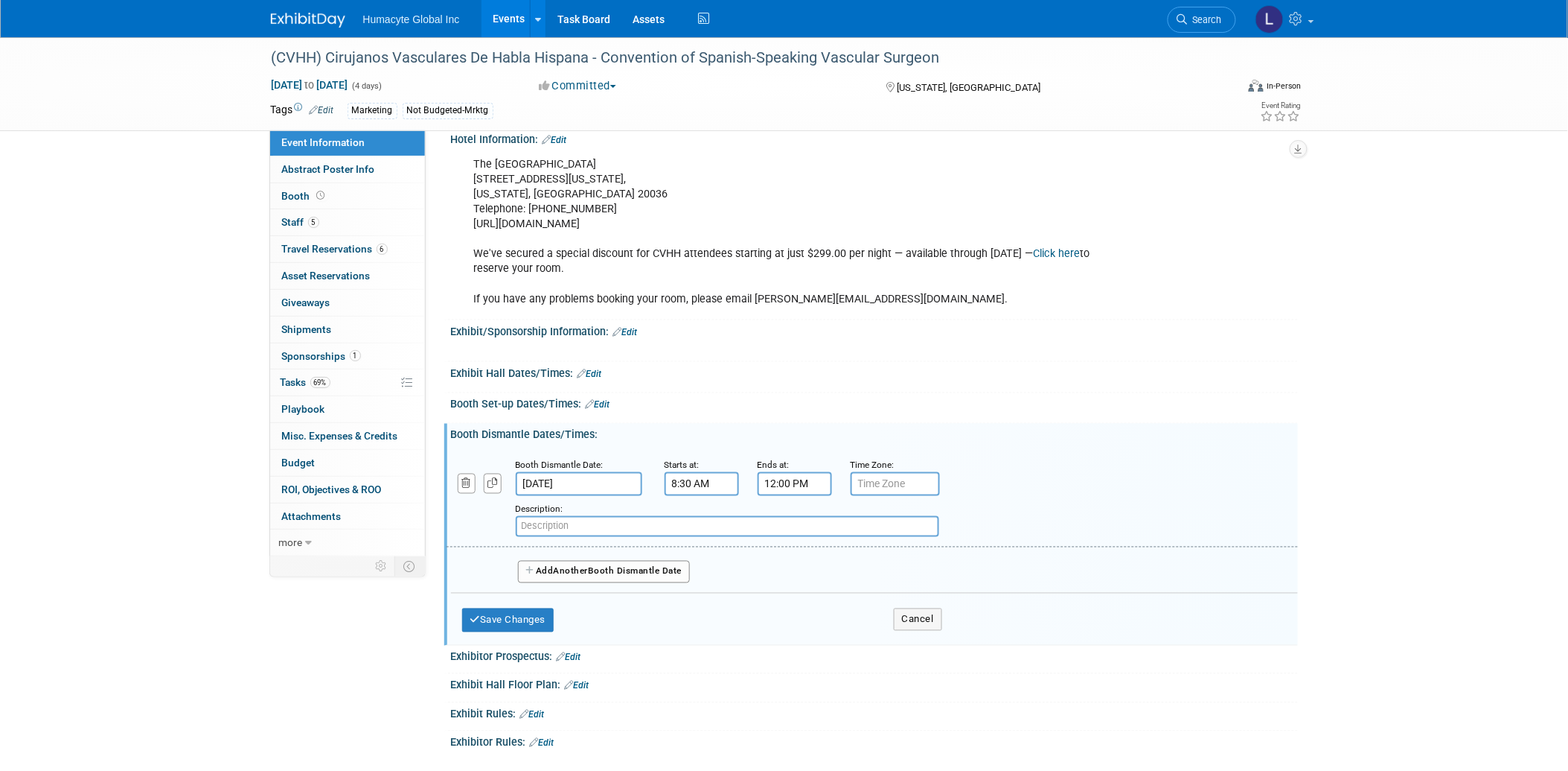
paste input "Tear Down: Saturday October 11th immediately following final session, or w"
drag, startPoint x: 731, startPoint y: 528, endPoint x: 487, endPoint y: 518, distance: 244.2
click at [487, 518] on div "Add a Description Description: Tear Down: Saturday October 11th immediately fol…" at bounding box center [872, 497] width 874 height 80
click at [772, 533] on input "Immediately following final session, or w" at bounding box center [727, 526] width 424 height 21
paste input "or whenever you need to depart as"
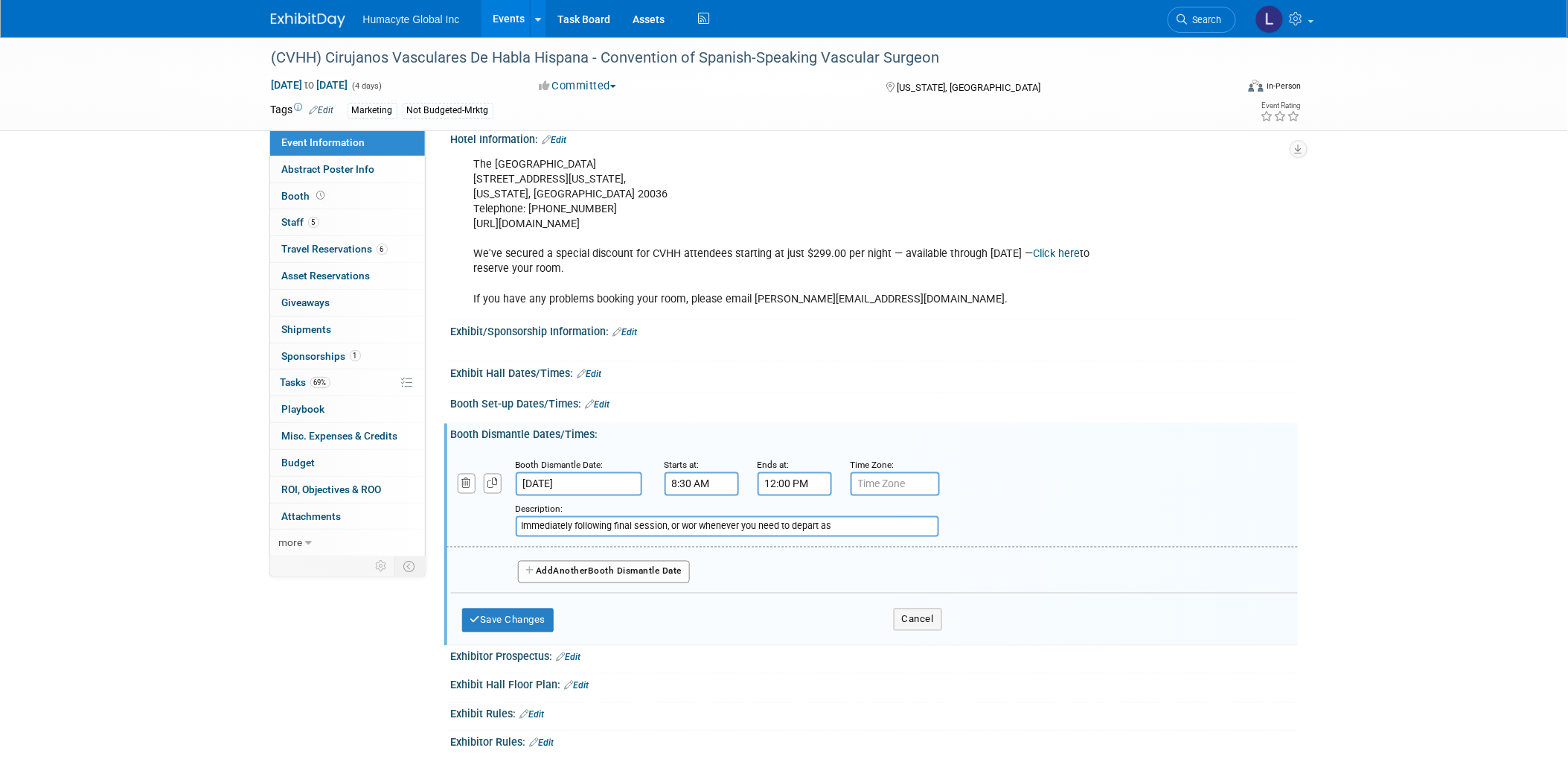
drag, startPoint x: 750, startPoint y: 531, endPoint x: 768, endPoint y: 539, distance: 19.7
click at [768, 539] on div "Booth Dismantle Date: Oct 11, 2025 Starts at: 8:30 AM Ends at: 12:00 PM Time Zo…" at bounding box center [871, 498] width 851 height 98
click at [884, 522] on input "Immediately following final session, or whenever you need to depart as" at bounding box center [727, 526] width 424 height 21
drag, startPoint x: 874, startPoint y: 524, endPoint x: 1004, endPoint y: 544, distance: 131.5
click at [1004, 544] on div "Booth Dismantle Date: Oct 11, 2025 Starts at: 8:30 AM Ends at: 12:00 PM Time Zo…" at bounding box center [871, 498] width 851 height 98
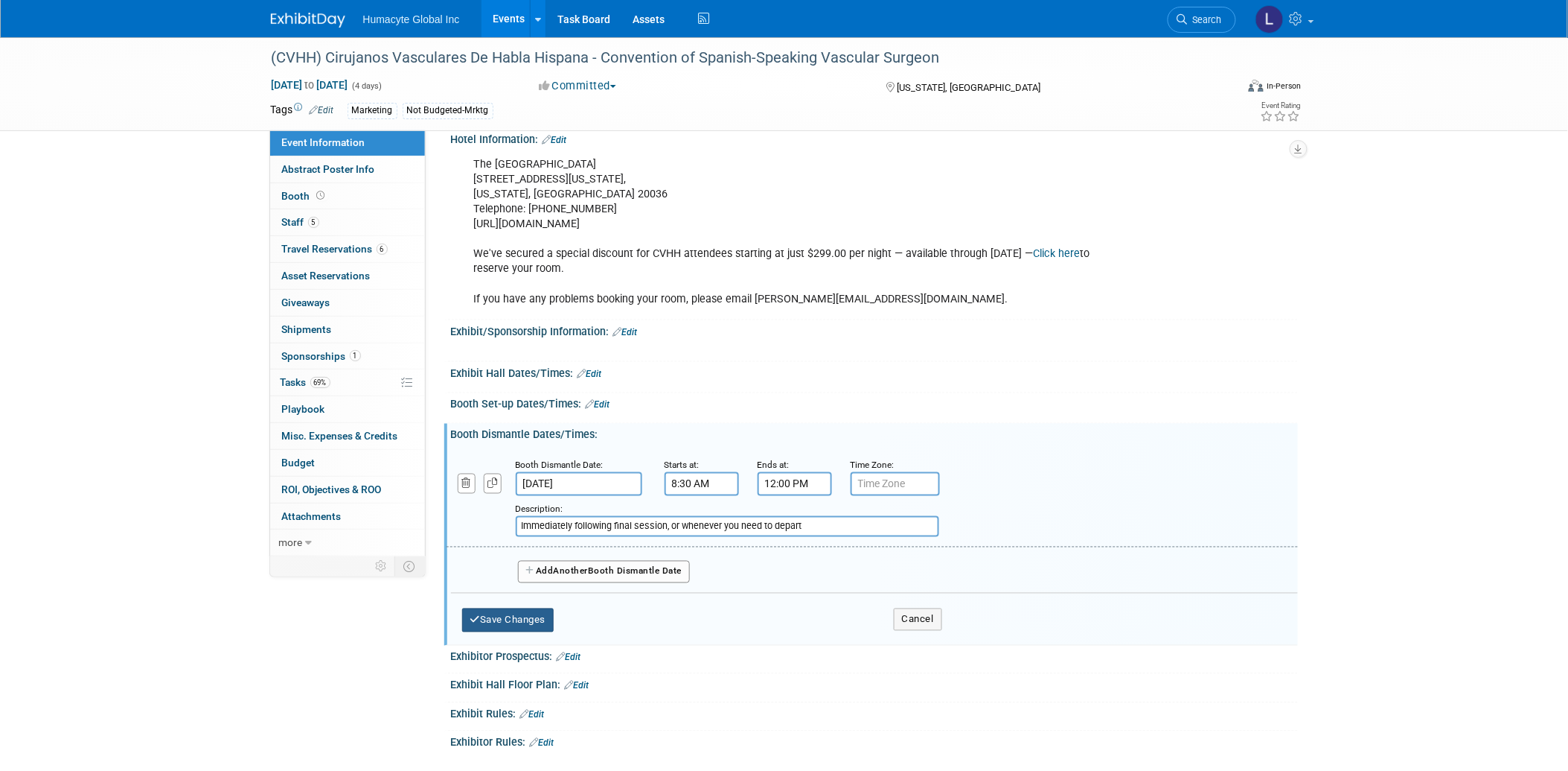
type input "Immediately following final session, or whenever you need to depart"
click at [487, 622] on button "Save Changes" at bounding box center [508, 620] width 92 height 23
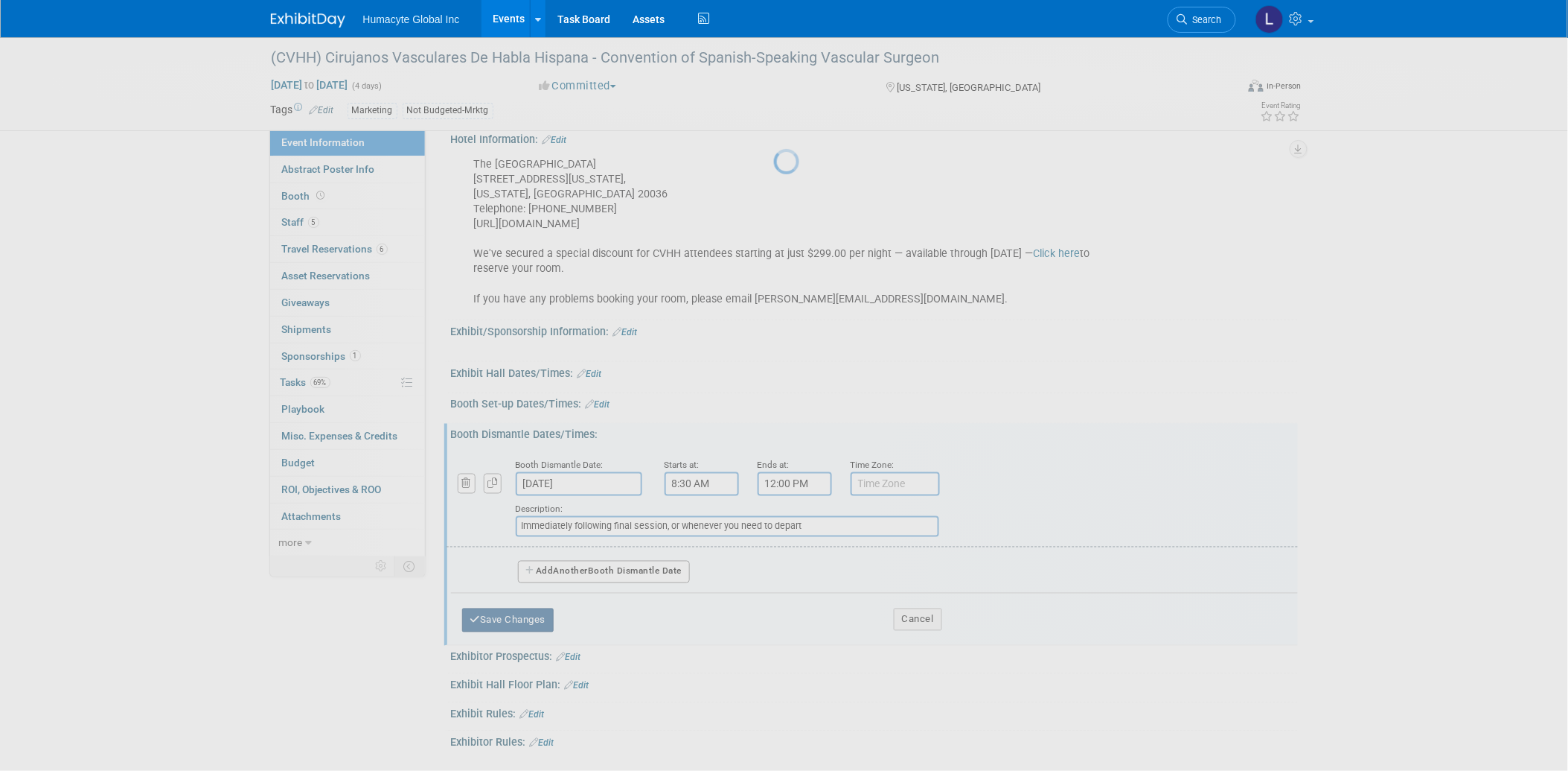
scroll to position [446, 0]
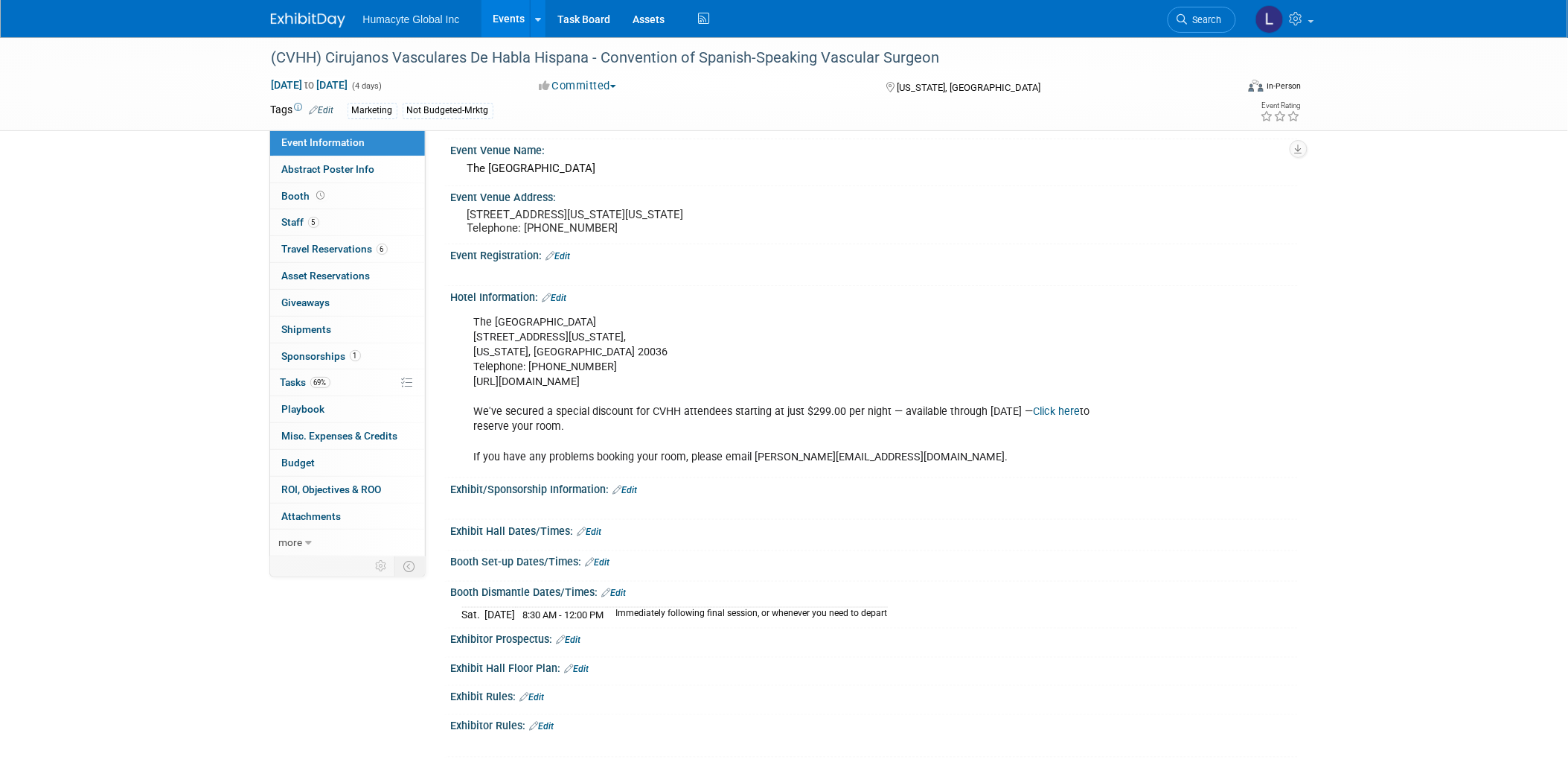
click at [605, 564] on link "Edit" at bounding box center [597, 563] width 24 height 10
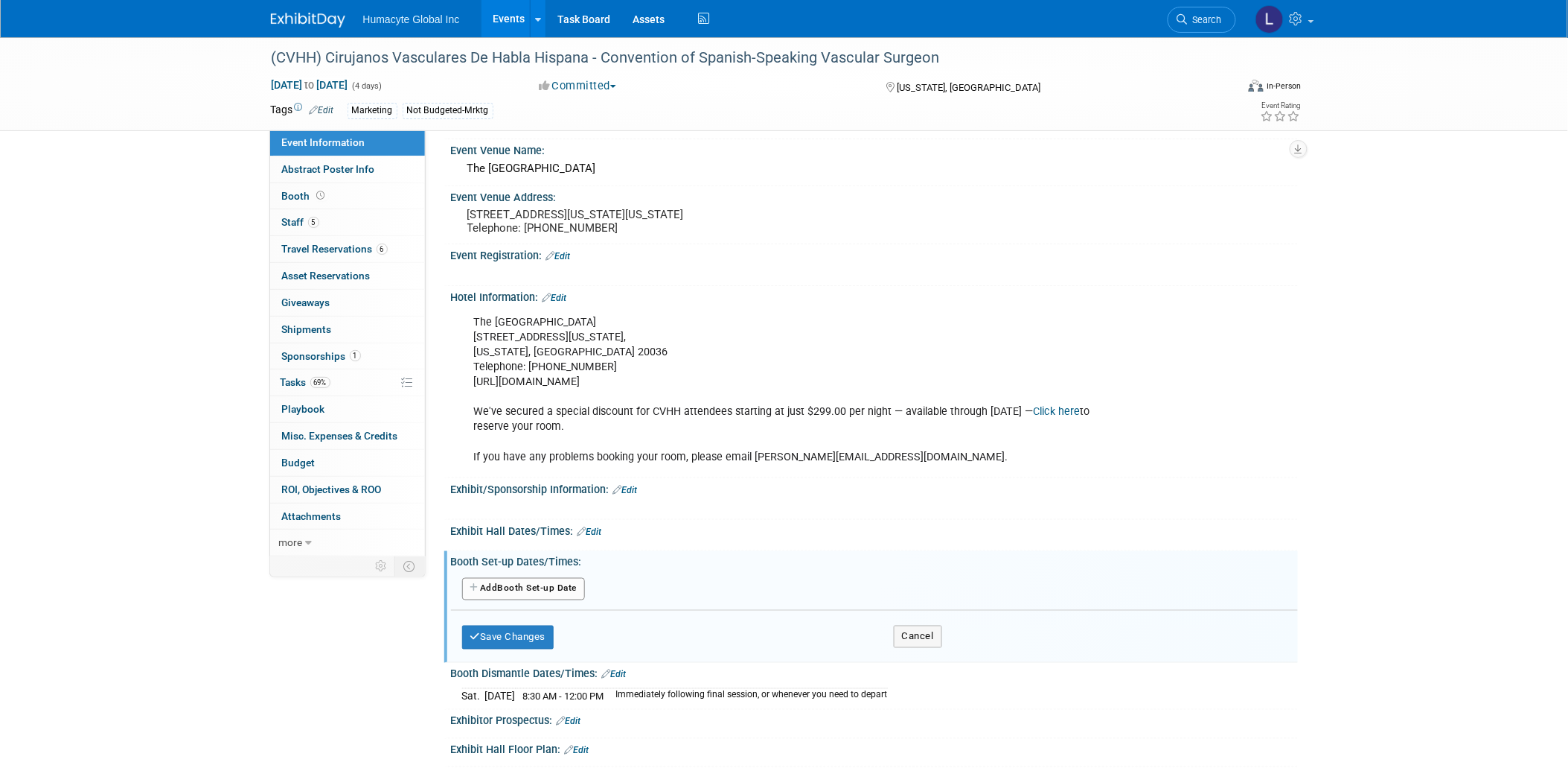
click at [554, 580] on div "Add Another Booth Set-up Date" at bounding box center [875, 589] width 847 height 29
click at [546, 591] on button "Add Another Booth Set-up Date" at bounding box center [524, 589] width 123 height 23
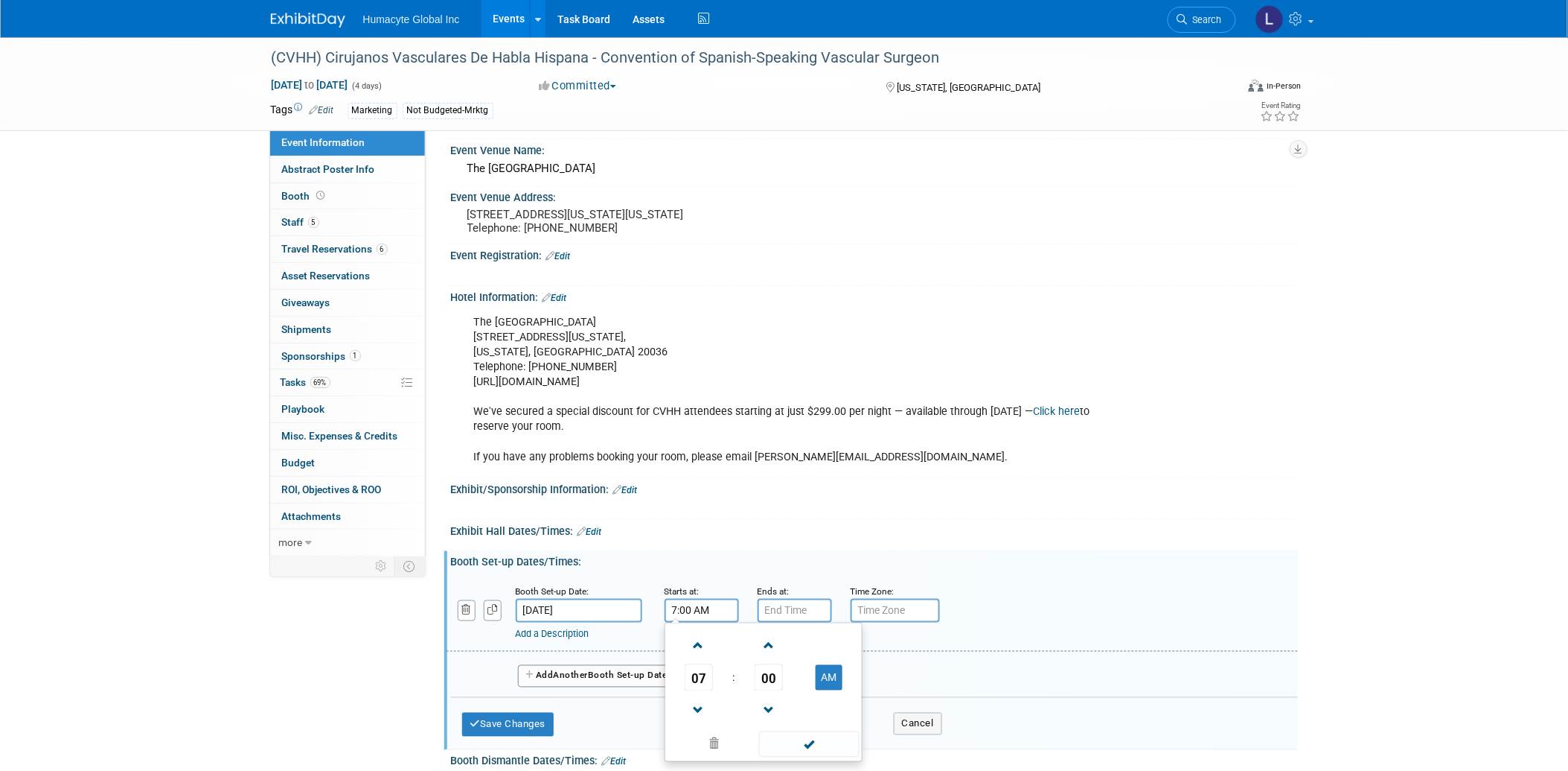
click at [682, 616] on input "7:00 AM" at bounding box center [702, 610] width 75 height 23
click at [697, 701] on link at bounding box center [698, 710] width 29 height 38
click at [711, 681] on span "06" at bounding box center [698, 677] width 29 height 27
click at [697, 659] on td "12" at bounding box center [691, 647] width 48 height 40
click at [817, 683] on button "AM" at bounding box center [829, 677] width 27 height 25
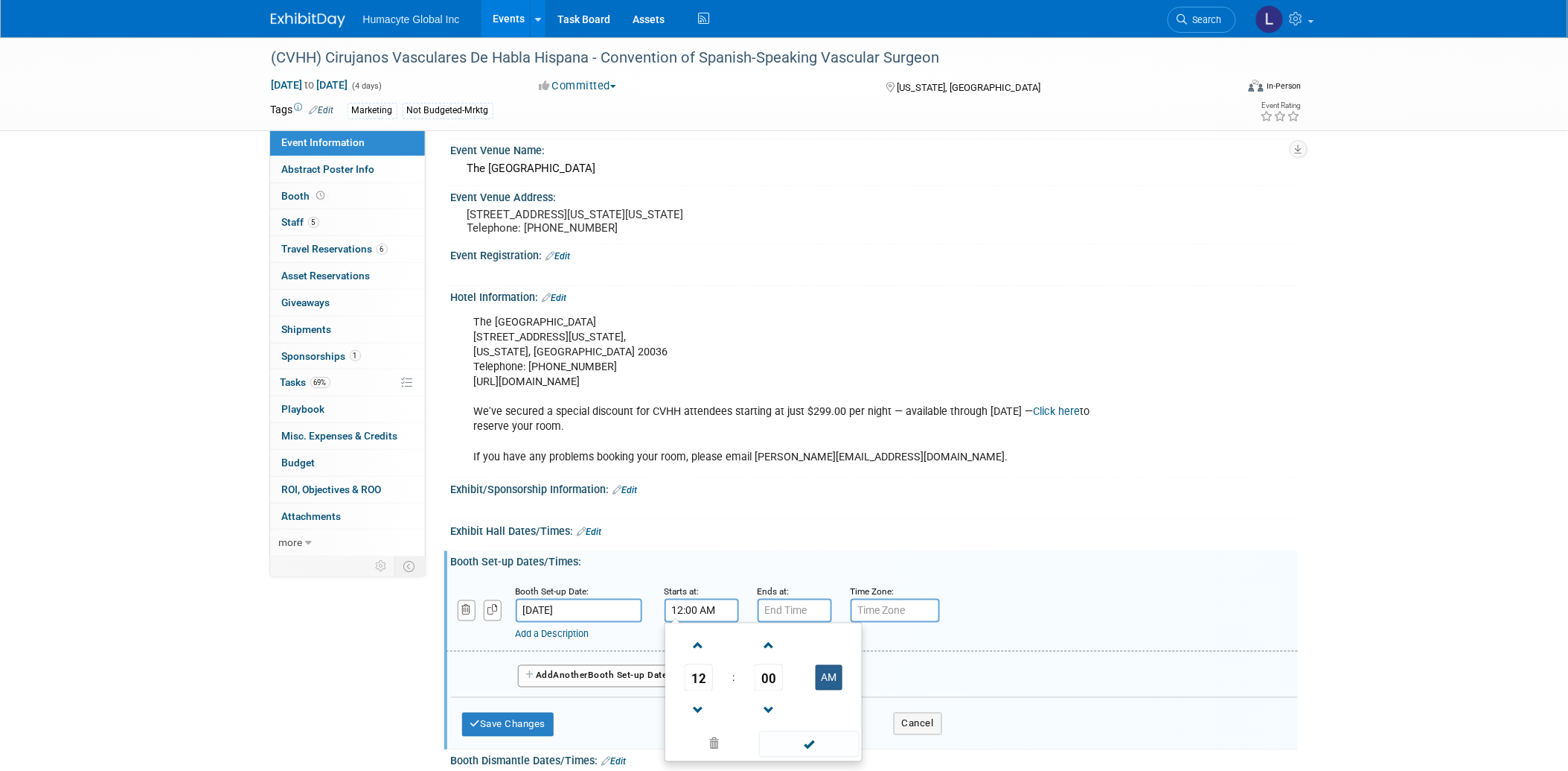
type input "12:00 PM"
click at [783, 611] on input "7:00 PM" at bounding box center [795, 610] width 75 height 23
click at [797, 685] on span "07" at bounding box center [791, 677] width 29 height 27
click at [891, 653] on td "02" at bounding box center [880, 647] width 48 height 40
type input "2:00 PM"
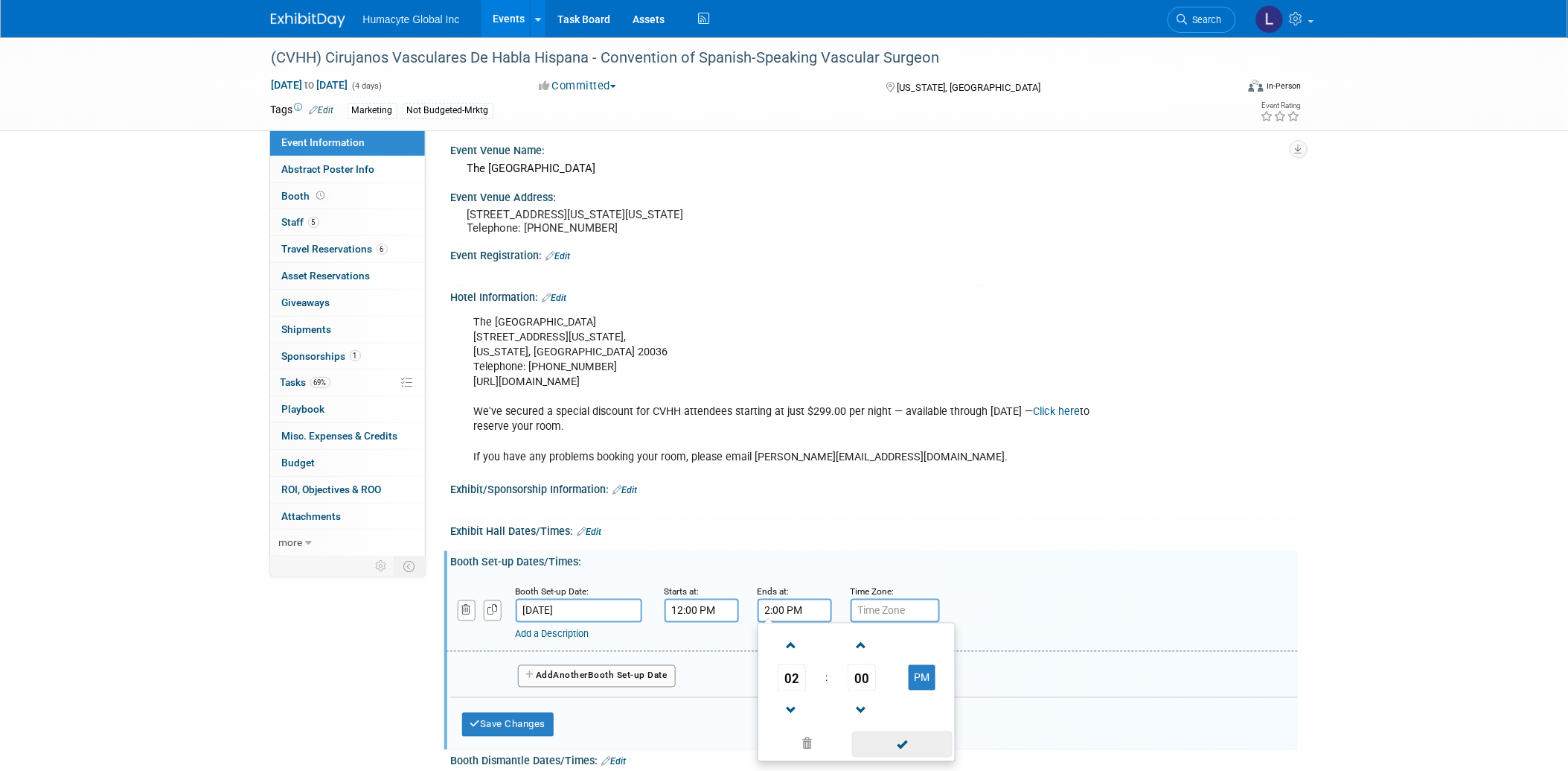
click at [894, 754] on span at bounding box center [903, 744] width 101 height 26
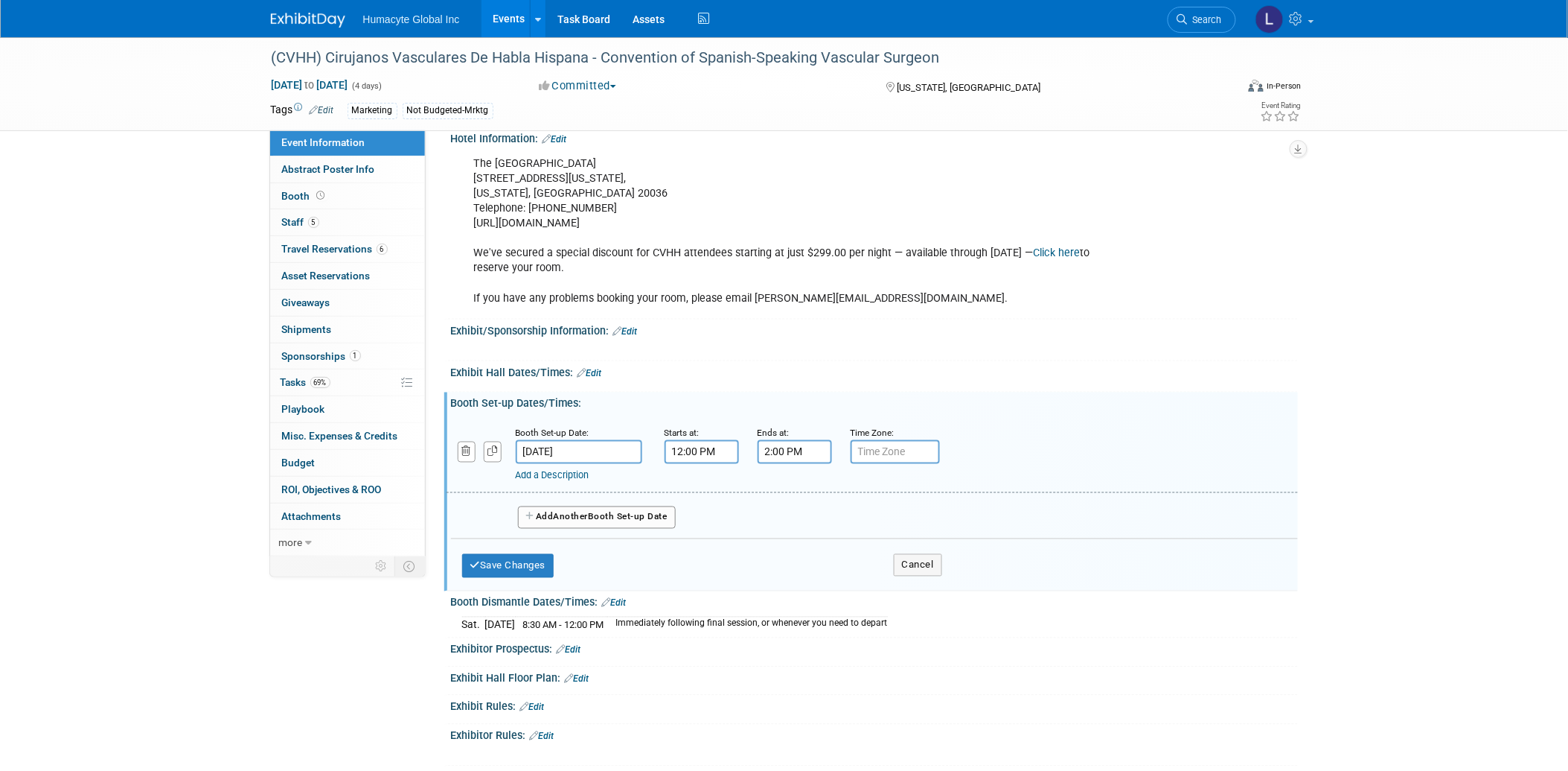
scroll to position [612, 0]
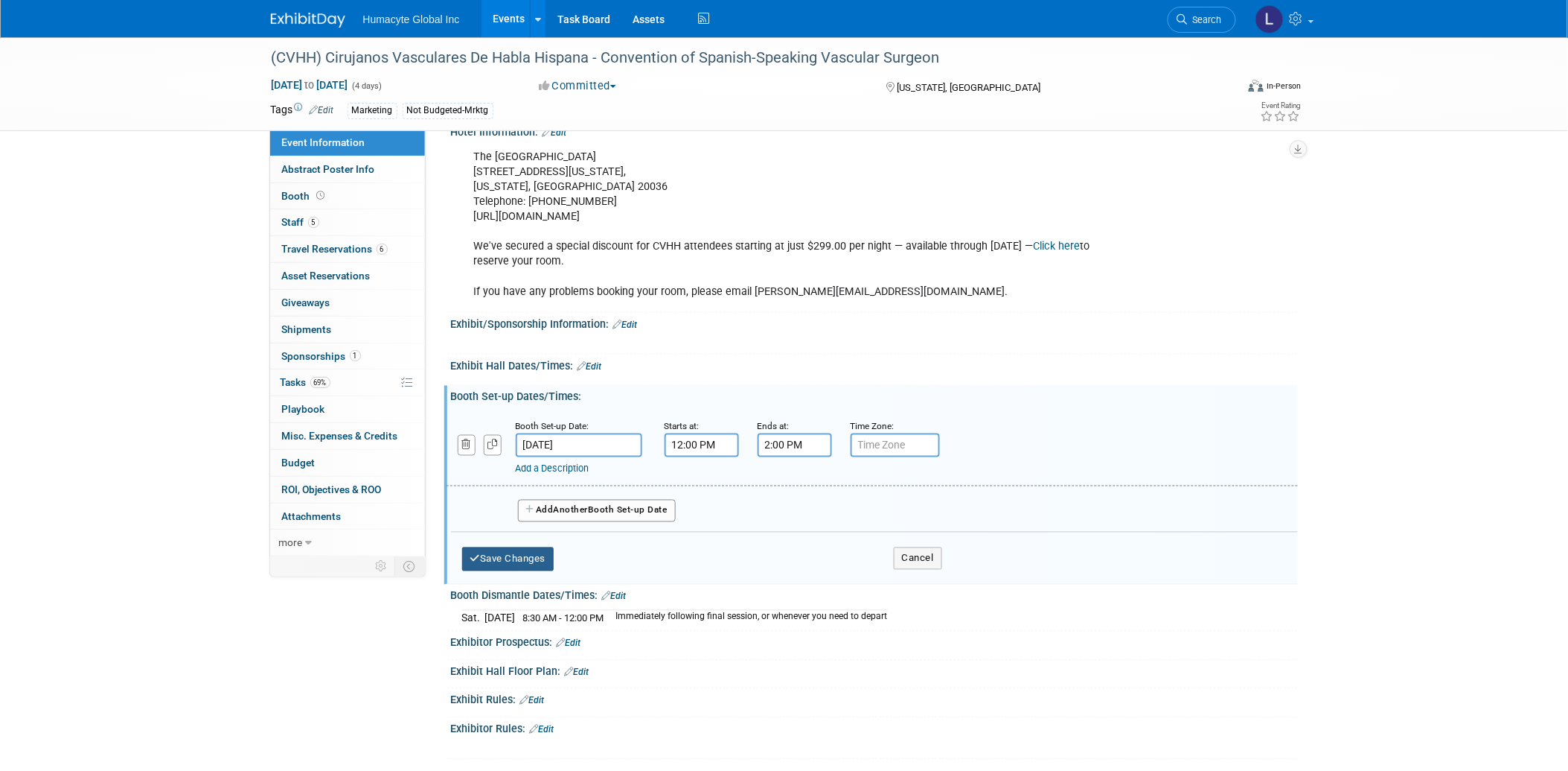
click at [500, 568] on button "Save Changes" at bounding box center [508, 559] width 92 height 23
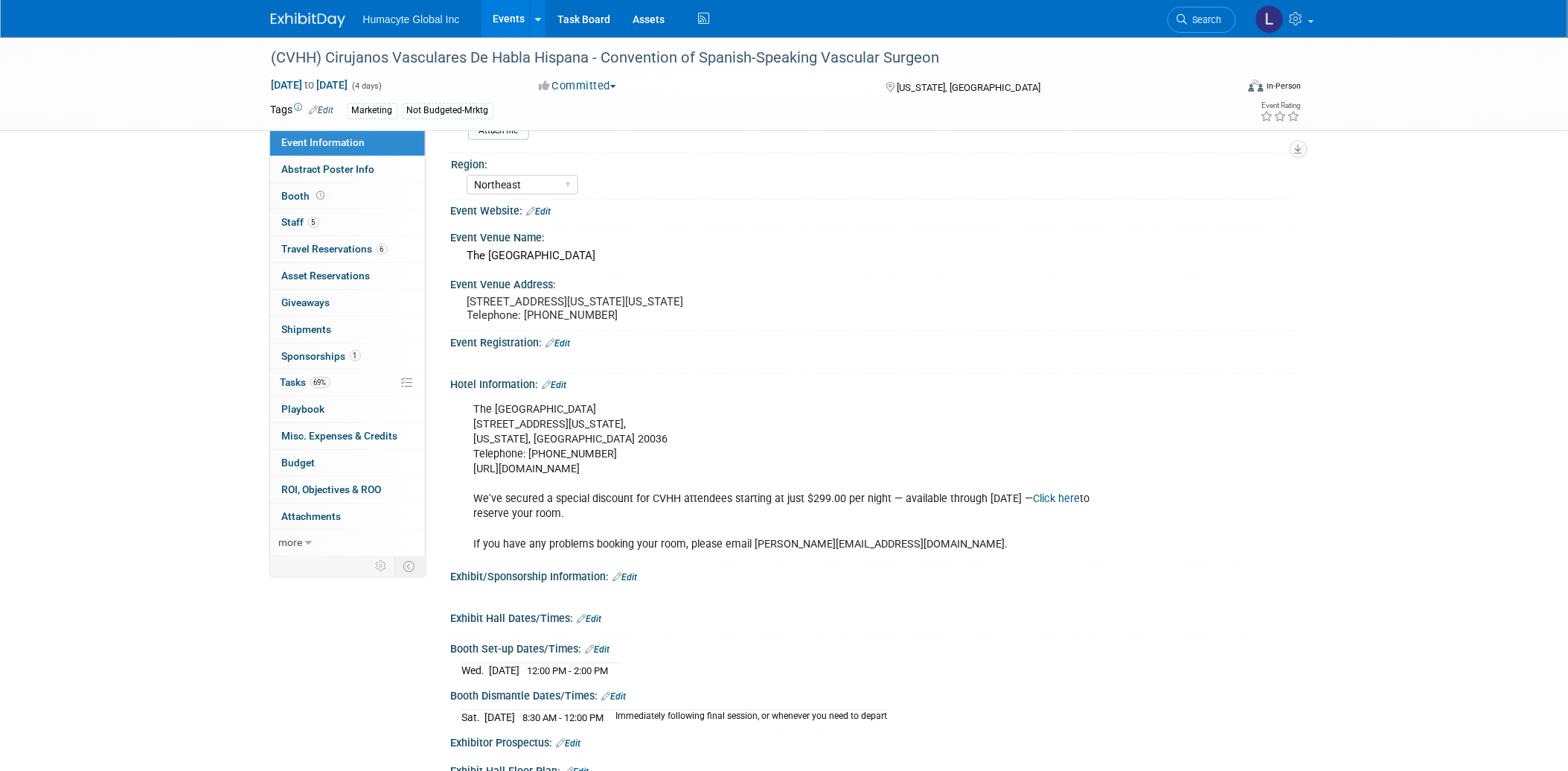
scroll to position [482, 0]
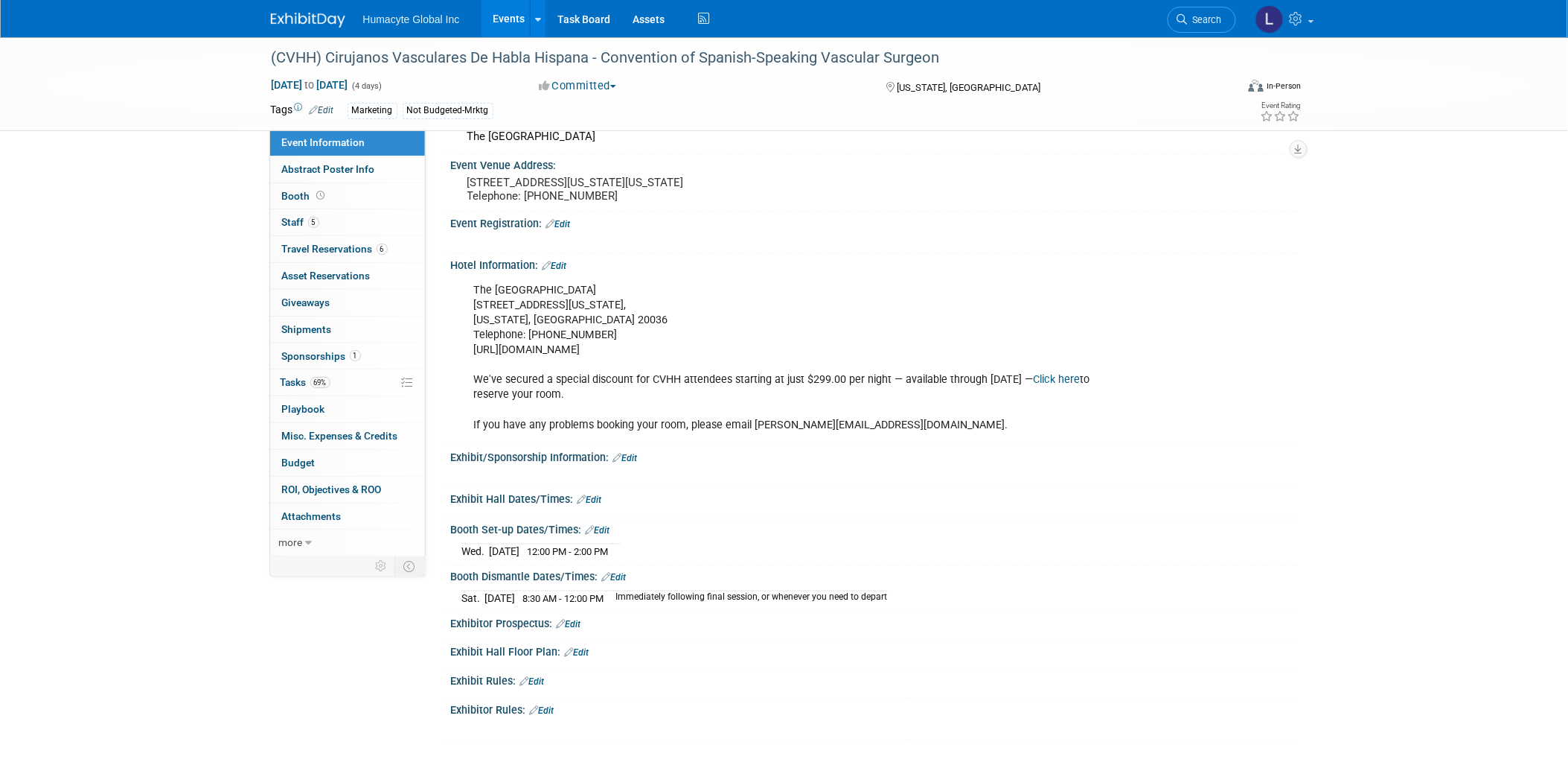
click at [596, 502] on link "Edit" at bounding box center [590, 499] width 24 height 10
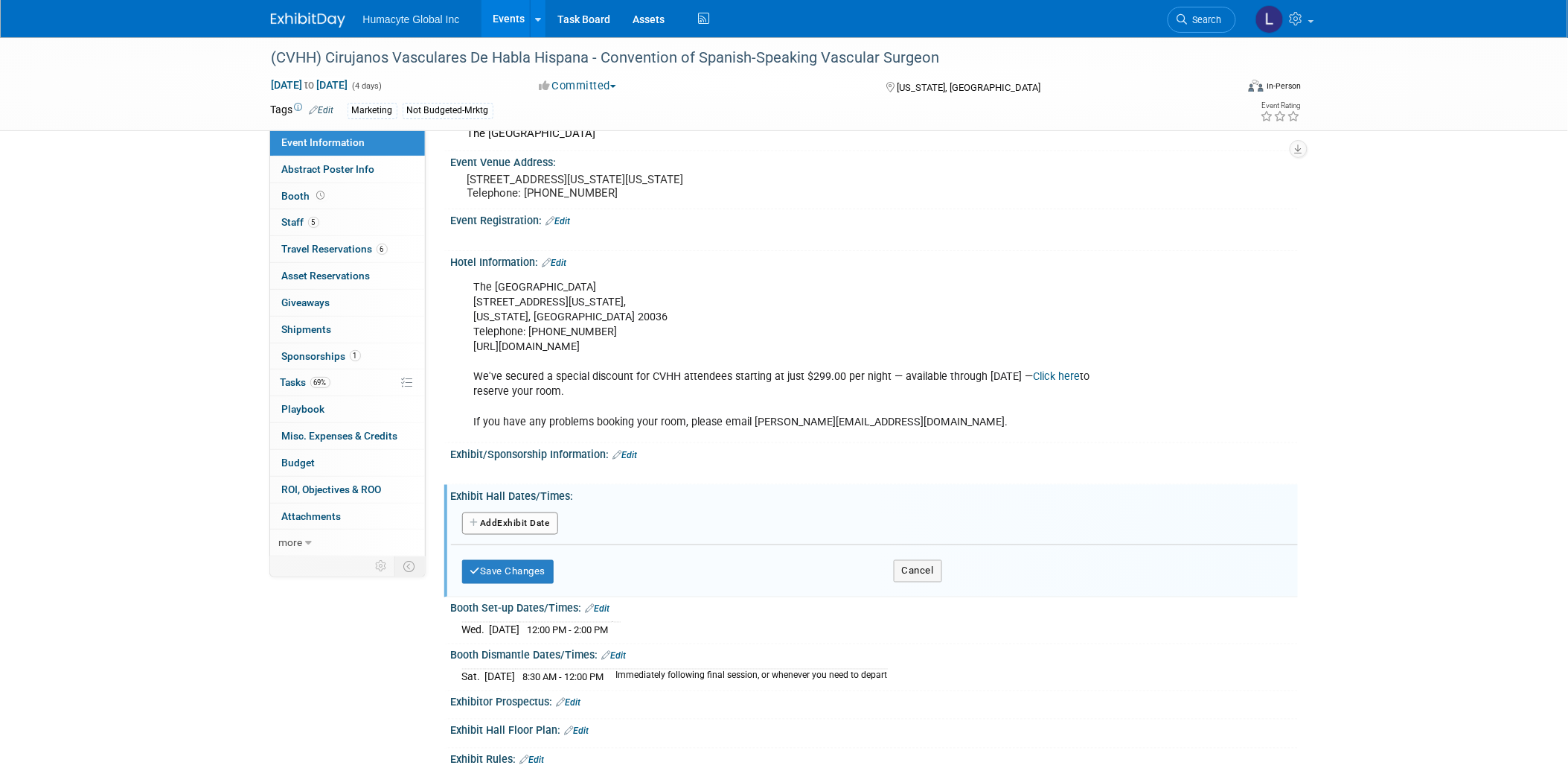
click at [502, 530] on button "Add Another Exhibit Date" at bounding box center [510, 524] width 96 height 23
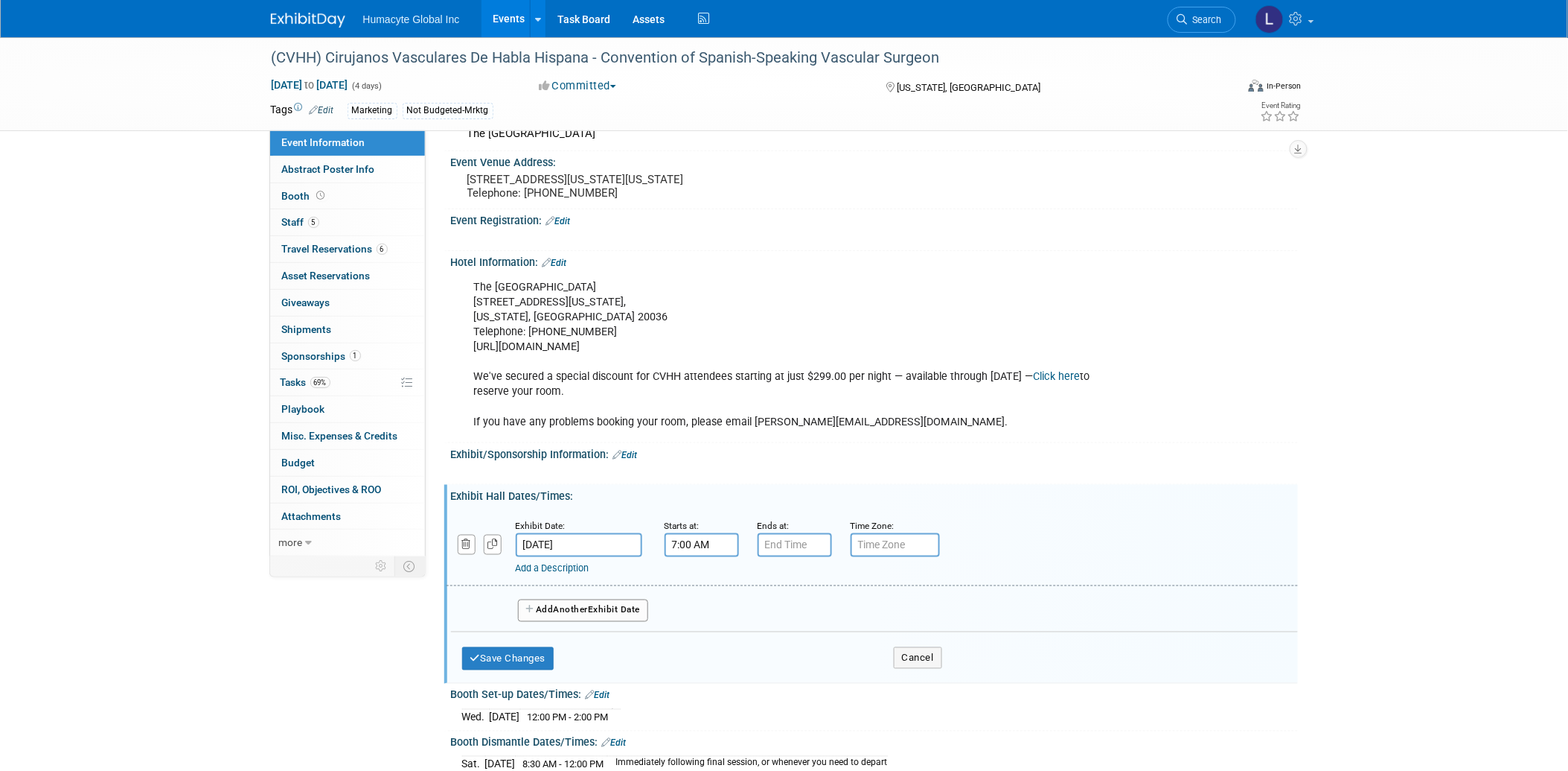
click at [685, 551] on input "7:00 AM" at bounding box center [702, 545] width 75 height 23
click at [691, 621] on span "07" at bounding box center [698, 612] width 29 height 27
click at [686, 623] on td "04" at bounding box center [691, 620] width 48 height 40
type input "4:00 AM"
type input "7:00 PM"
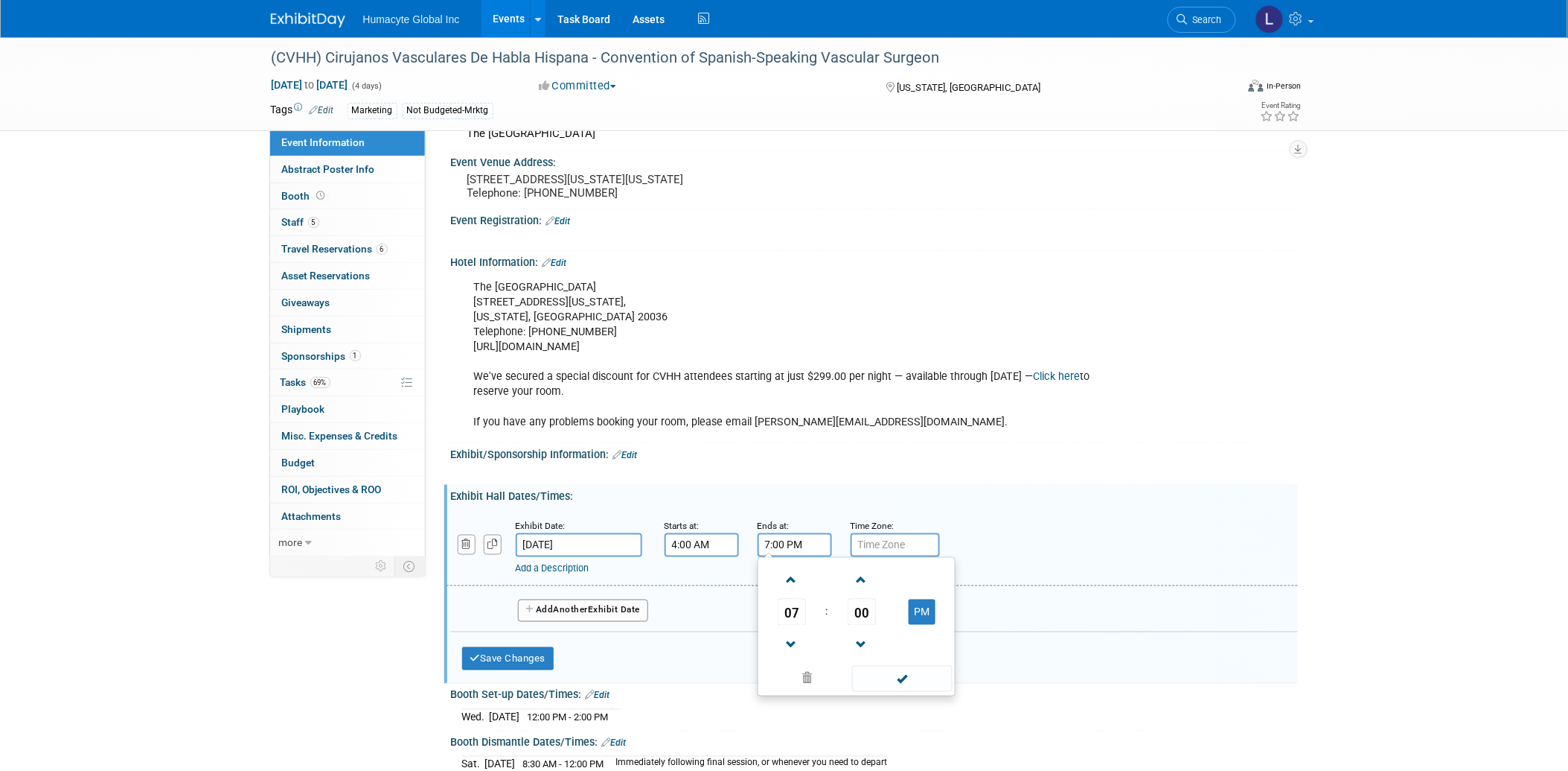
click at [784, 546] on input "7:00 PM" at bounding box center [795, 545] width 75 height 23
click at [1023, 479] on div at bounding box center [798, 471] width 671 height 15
click at [590, 571] on link "Add a Description" at bounding box center [552, 568] width 74 height 11
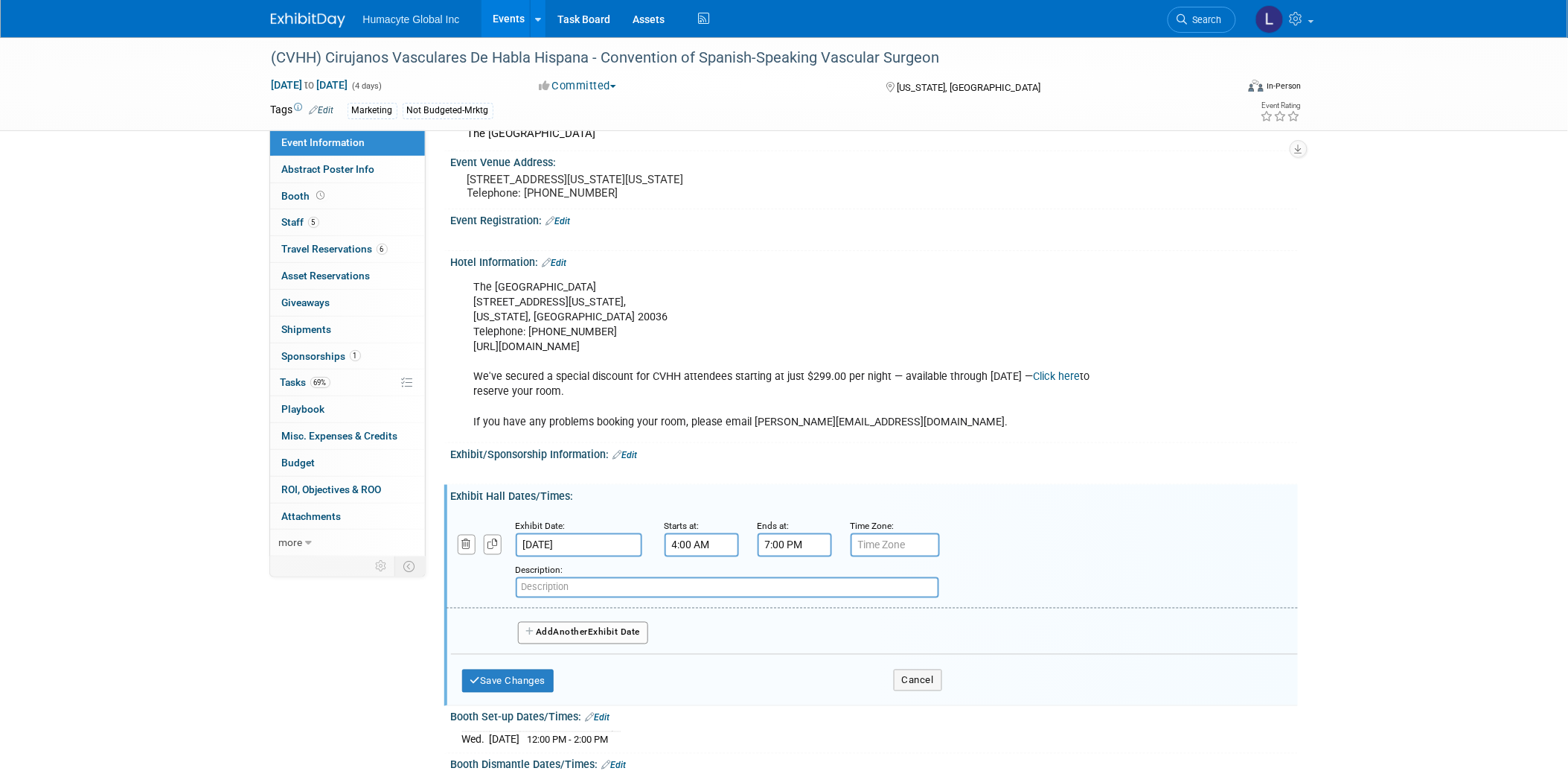
click at [510, 562] on div "Add a Description Description:" at bounding box center [799, 577] width 728 height 41
click at [624, 594] on input "text" at bounding box center [727, 587] width 424 height 21
type input "Sessions"
click at [600, 634] on button "Add Another Exhibit Date" at bounding box center [584, 633] width 131 height 23
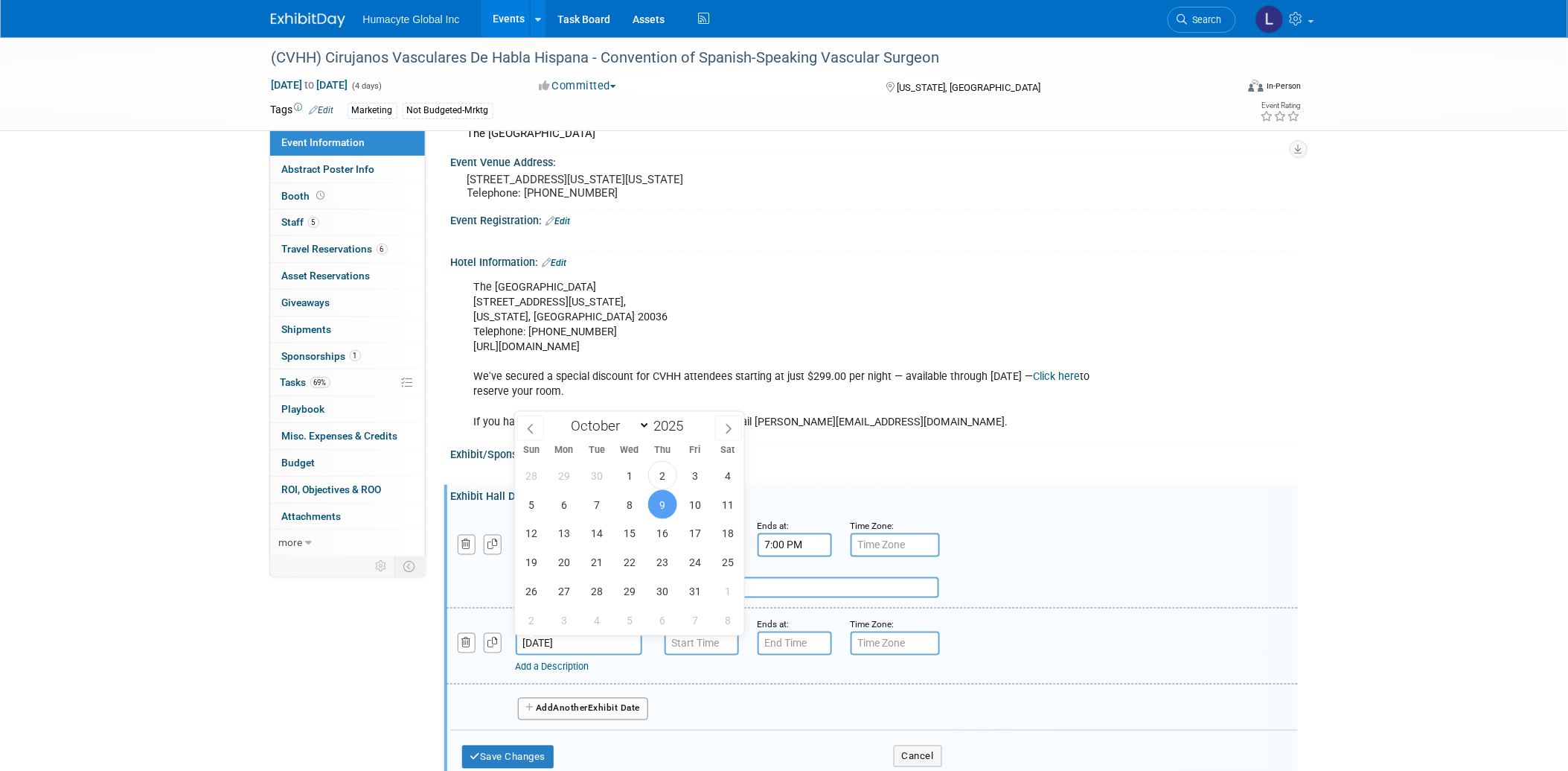
click at [577, 642] on input "Oct 9, 2025" at bounding box center [578, 643] width 126 height 23
click at [627, 503] on span "8" at bounding box center [630, 504] width 29 height 29
type input "[DATE]"
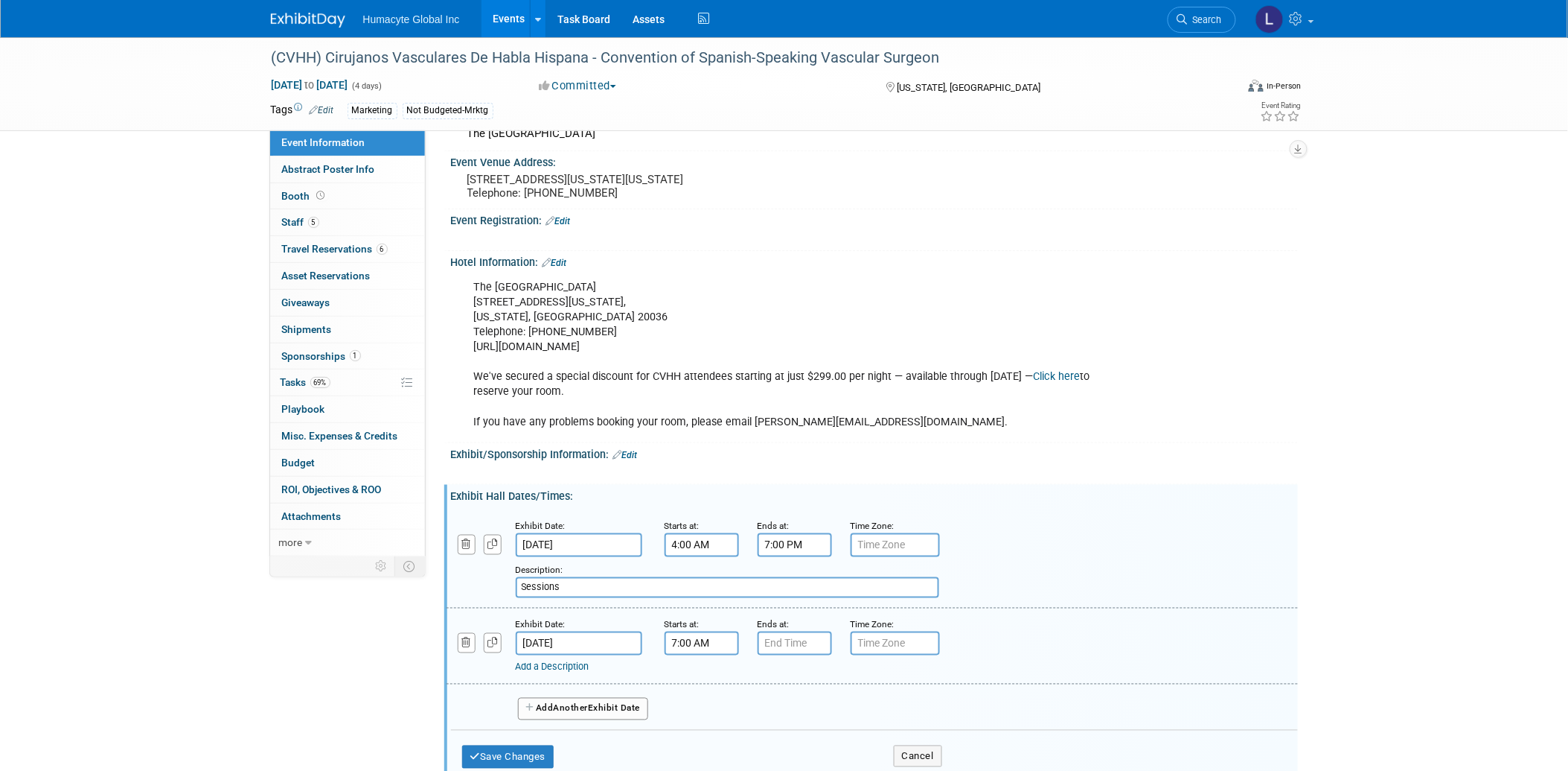
click at [674, 642] on input "7:00 AM" at bounding box center [702, 643] width 75 height 23
click at [699, 714] on span "07" at bounding box center [698, 710] width 29 height 27
click at [784, 681] on td "02" at bounding box center [787, 679] width 48 height 40
type input "2:00 AM"
click at [798, 651] on input "7:00 PM" at bounding box center [795, 643] width 75 height 23
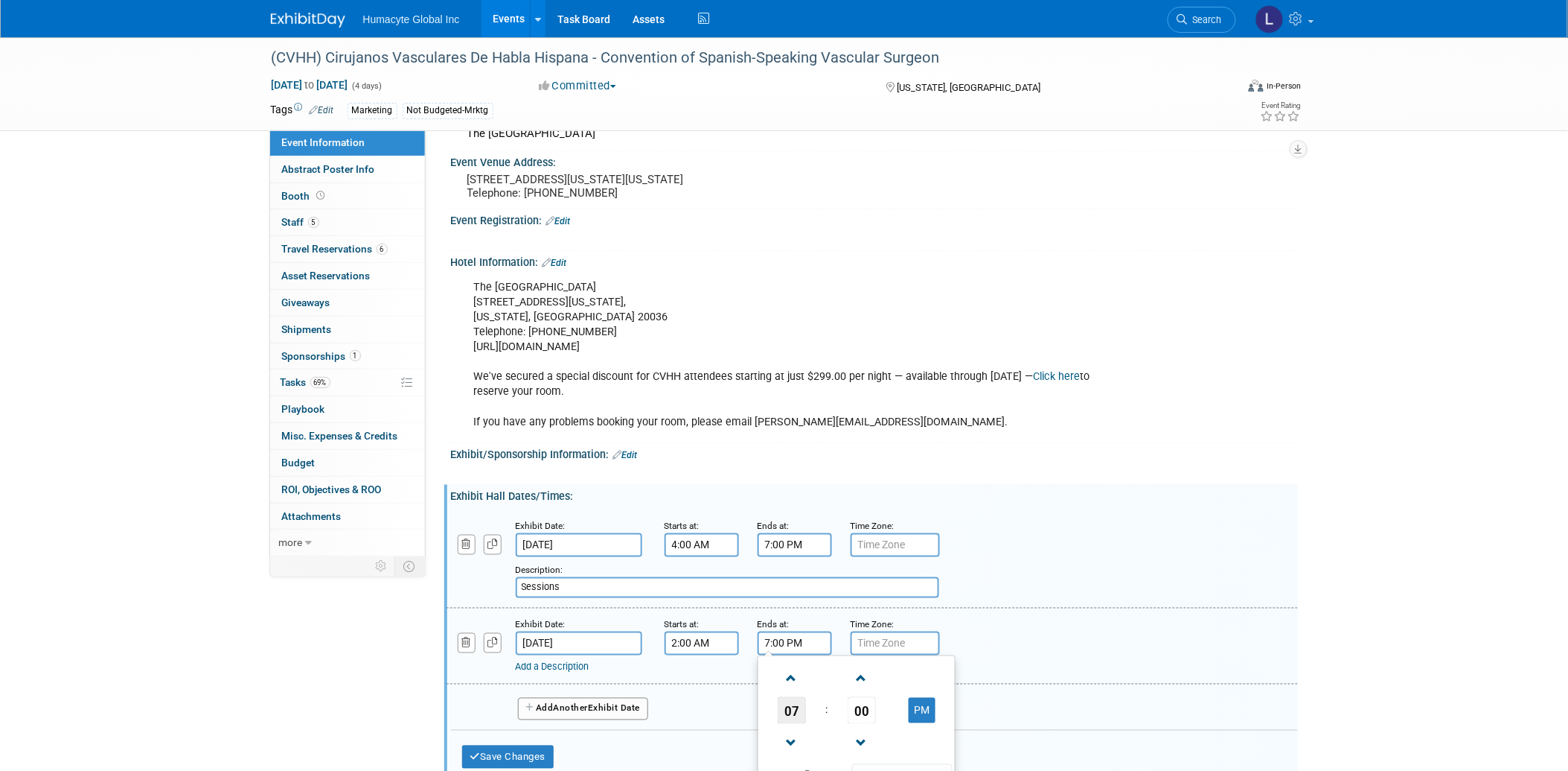
click at [801, 712] on span "07" at bounding box center [791, 710] width 29 height 27
click at [786, 717] on td "04" at bounding box center [784, 719] width 48 height 40
type input "4:00 PM"
click at [867, 640] on input "text" at bounding box center [895, 643] width 90 height 23
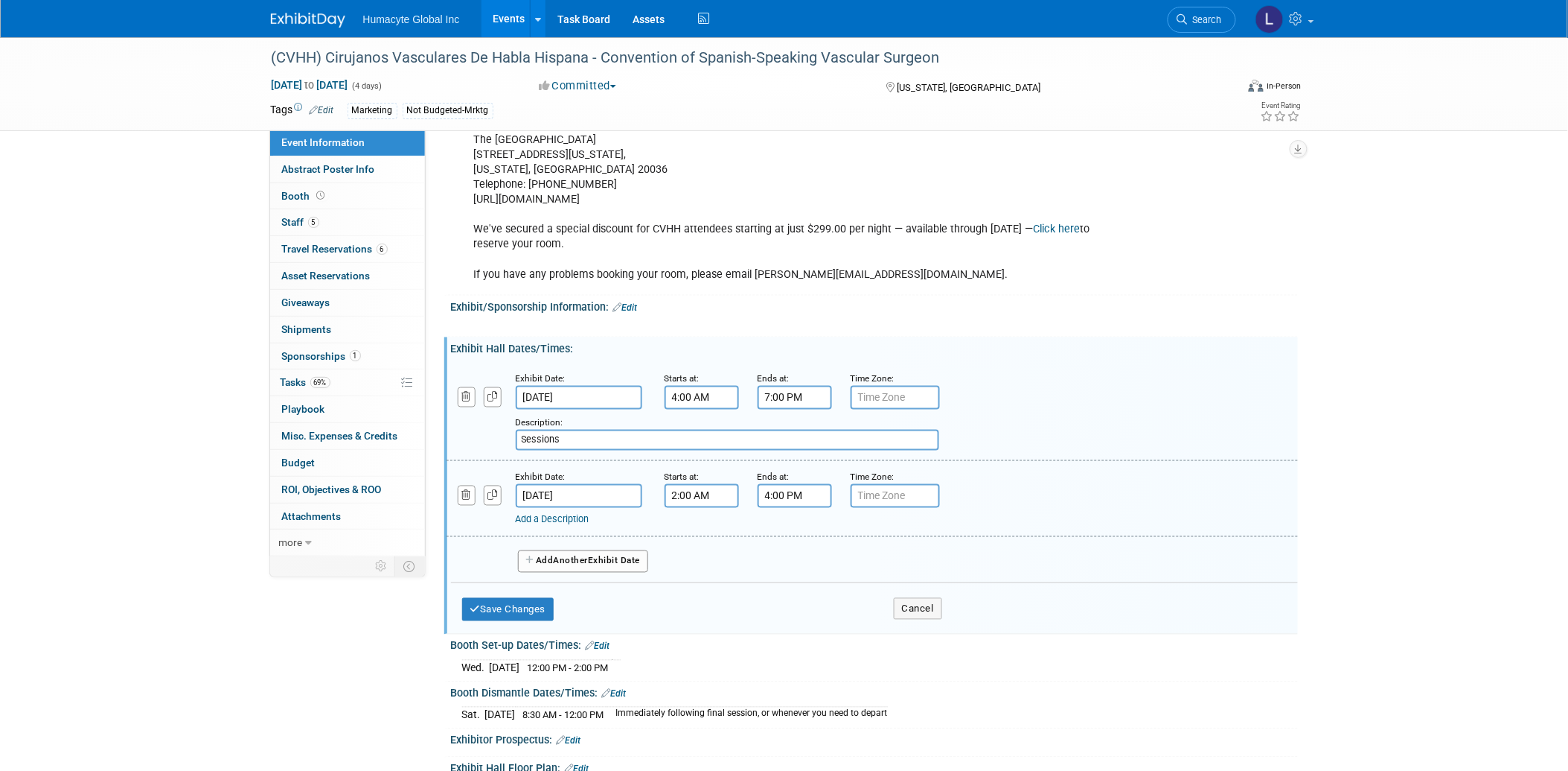
scroll to position [647, 0]
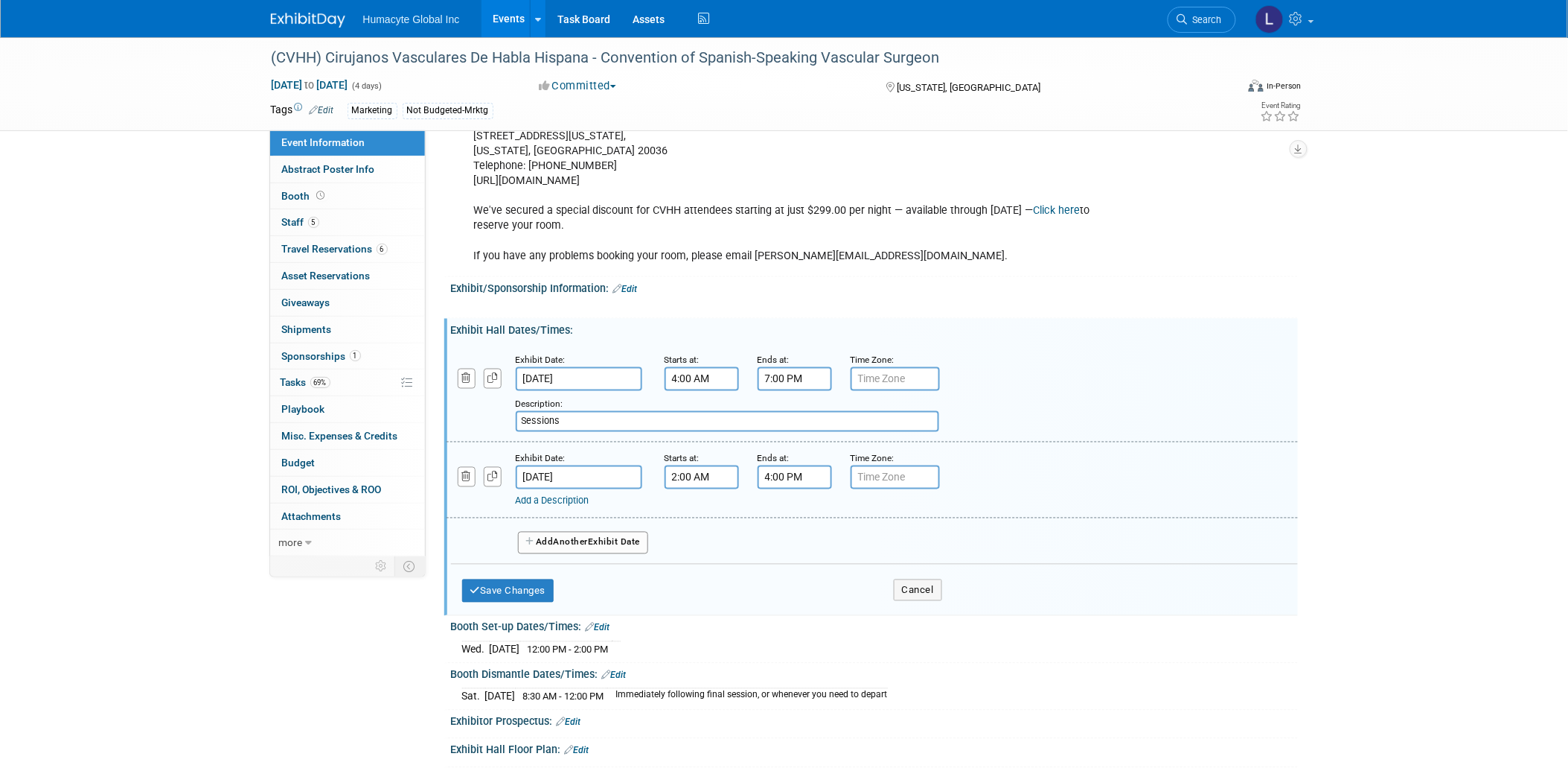
click at [590, 498] on link "Add a Description" at bounding box center [552, 500] width 74 height 11
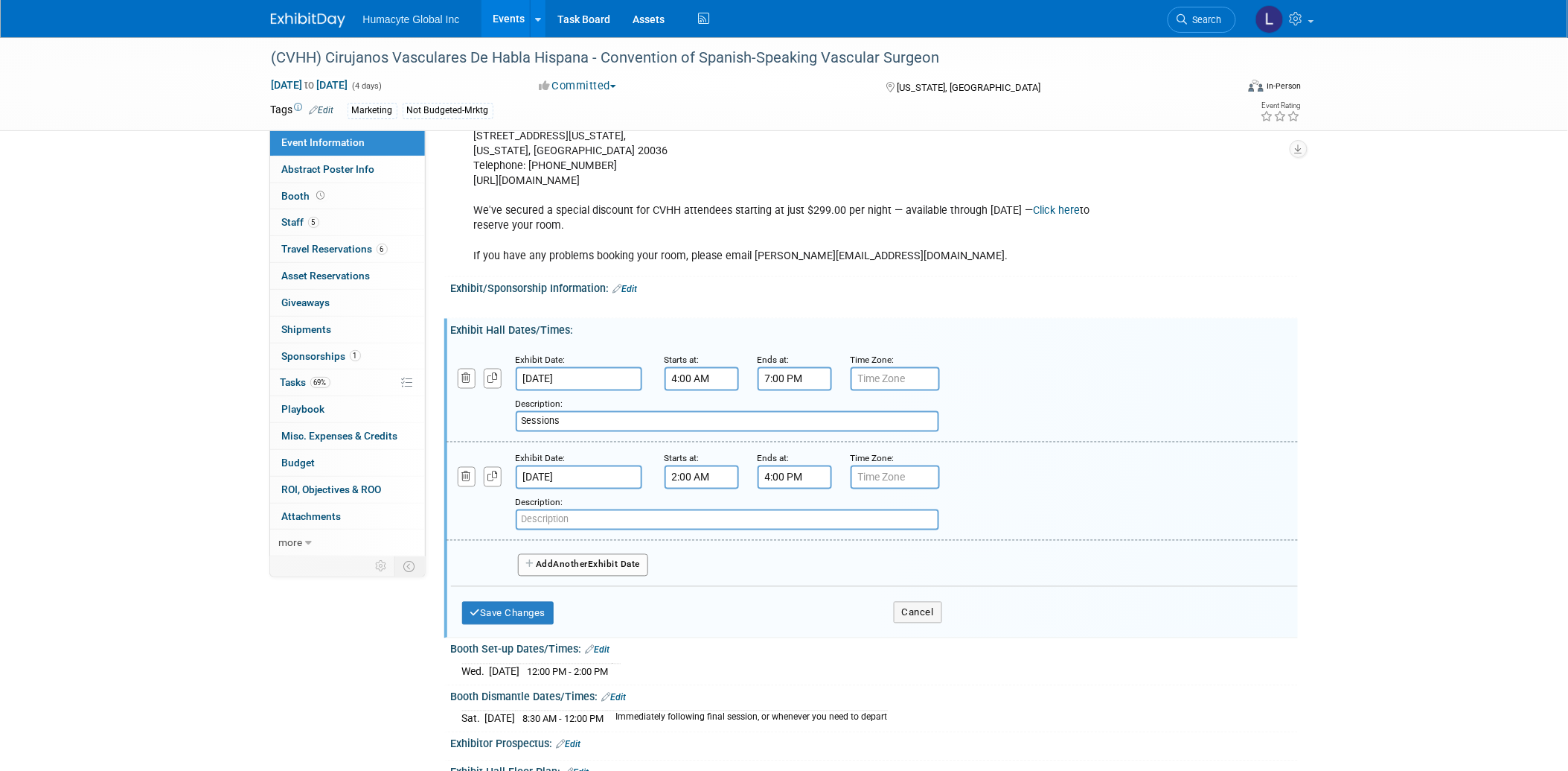
click at [607, 515] on input "text" at bounding box center [727, 520] width 424 height 21
click at [608, 514] on input "text" at bounding box center [727, 520] width 424 height 21
type input "Registrations"
click at [664, 481] on input "2:00 AM" at bounding box center [702, 477] width 75 height 23
click at [841, 553] on button "AM" at bounding box center [829, 544] width 27 height 25
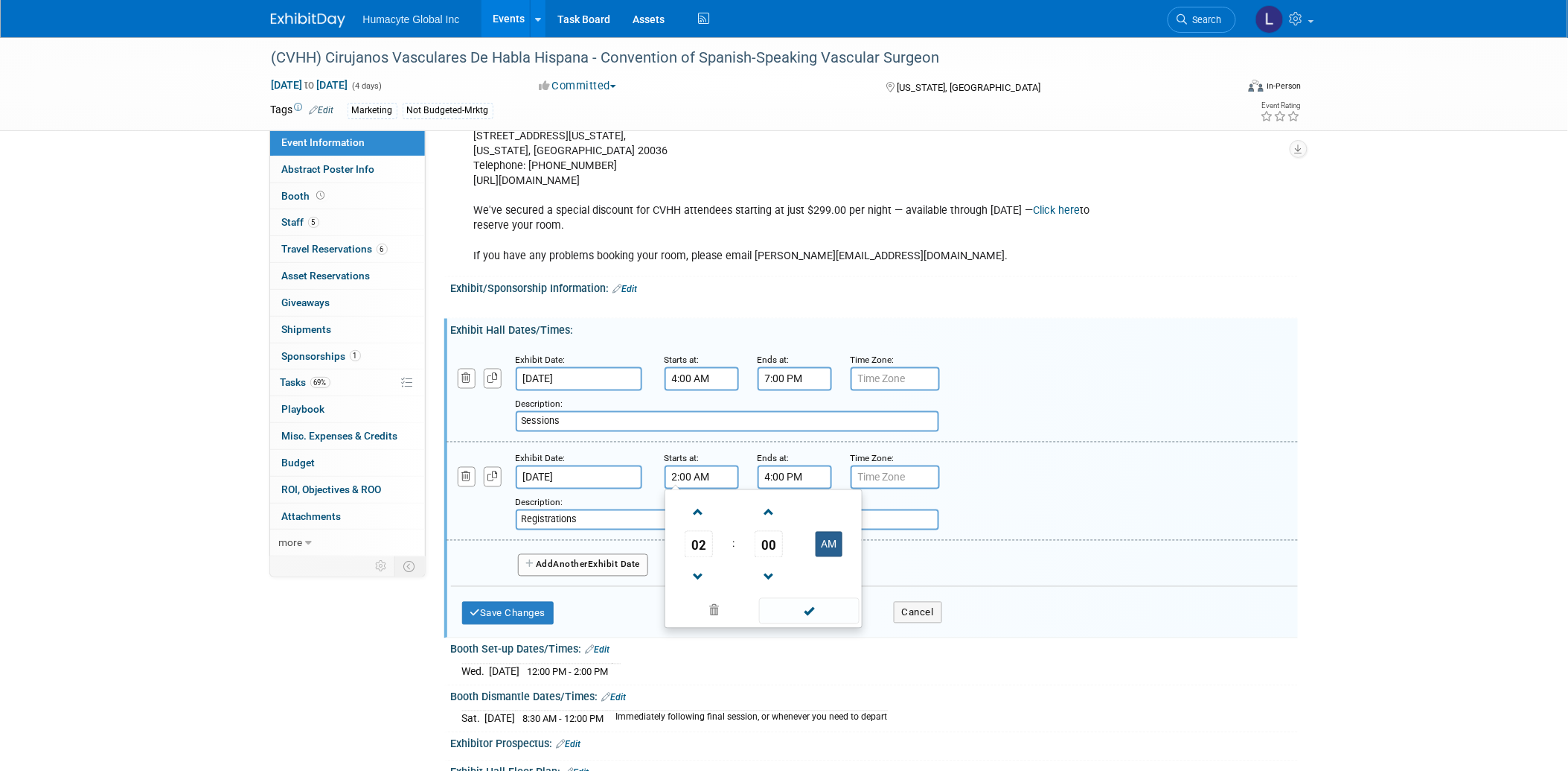
type input "2:00 PM"
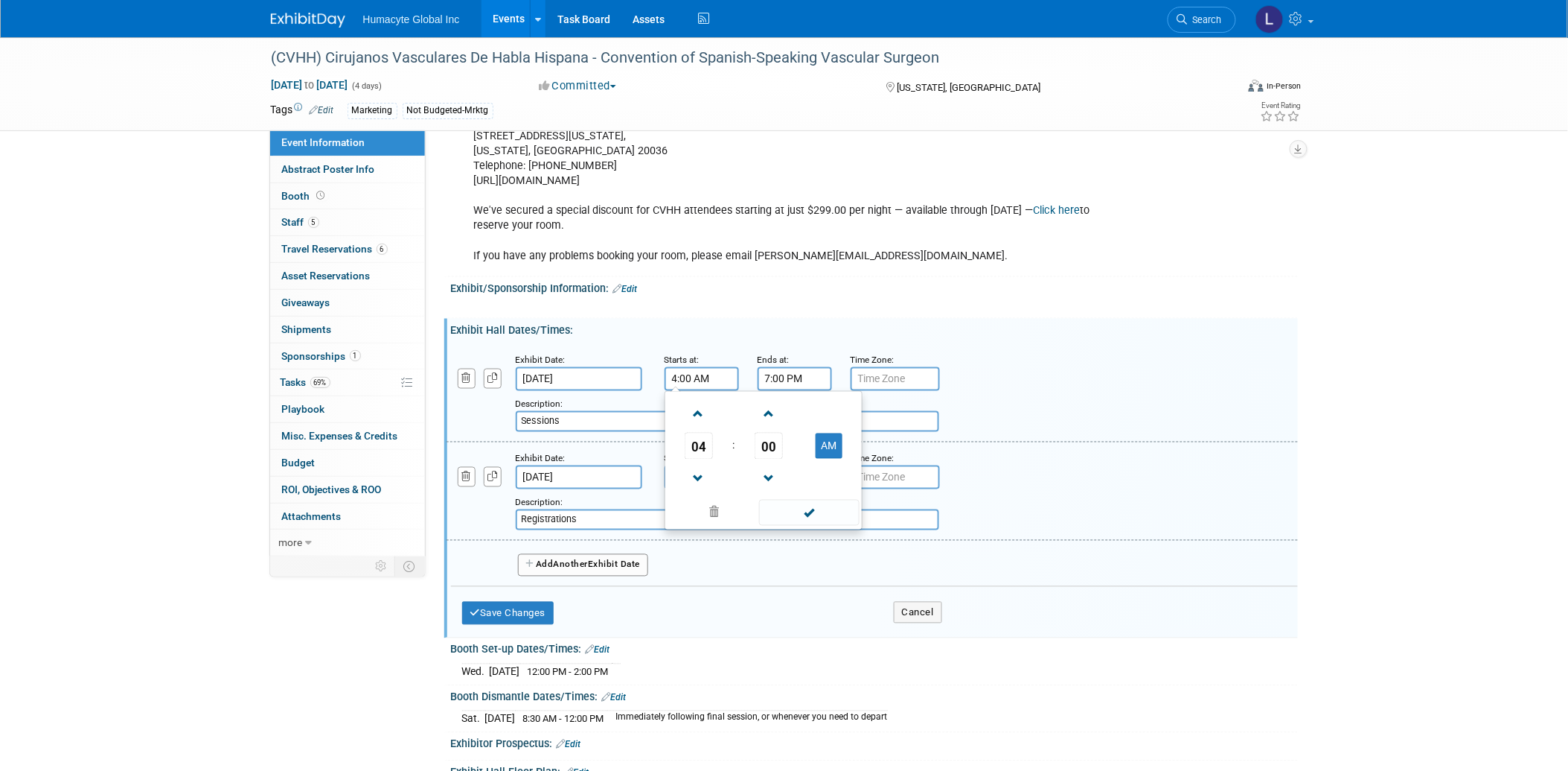
click at [713, 391] on input "4:00 AM" at bounding box center [702, 379] width 75 height 23
click at [829, 454] on button "AM" at bounding box center [829, 446] width 27 height 25
type input "4:00 PM"
click at [864, 593] on div "Save Changes Cancel" at bounding box center [702, 609] width 480 height 46
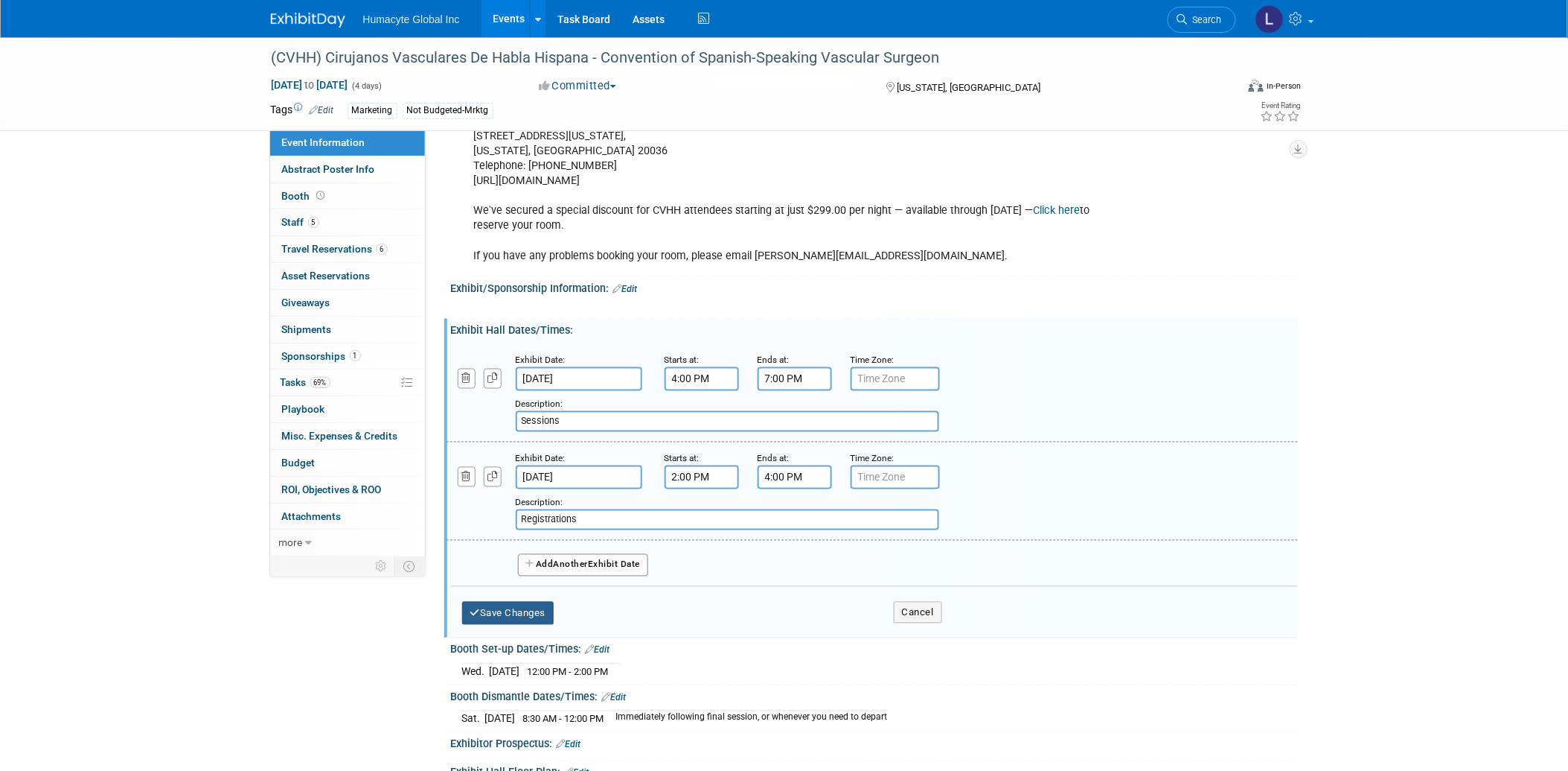
click at [513, 605] on button "Save Changes" at bounding box center [508, 613] width 92 height 23
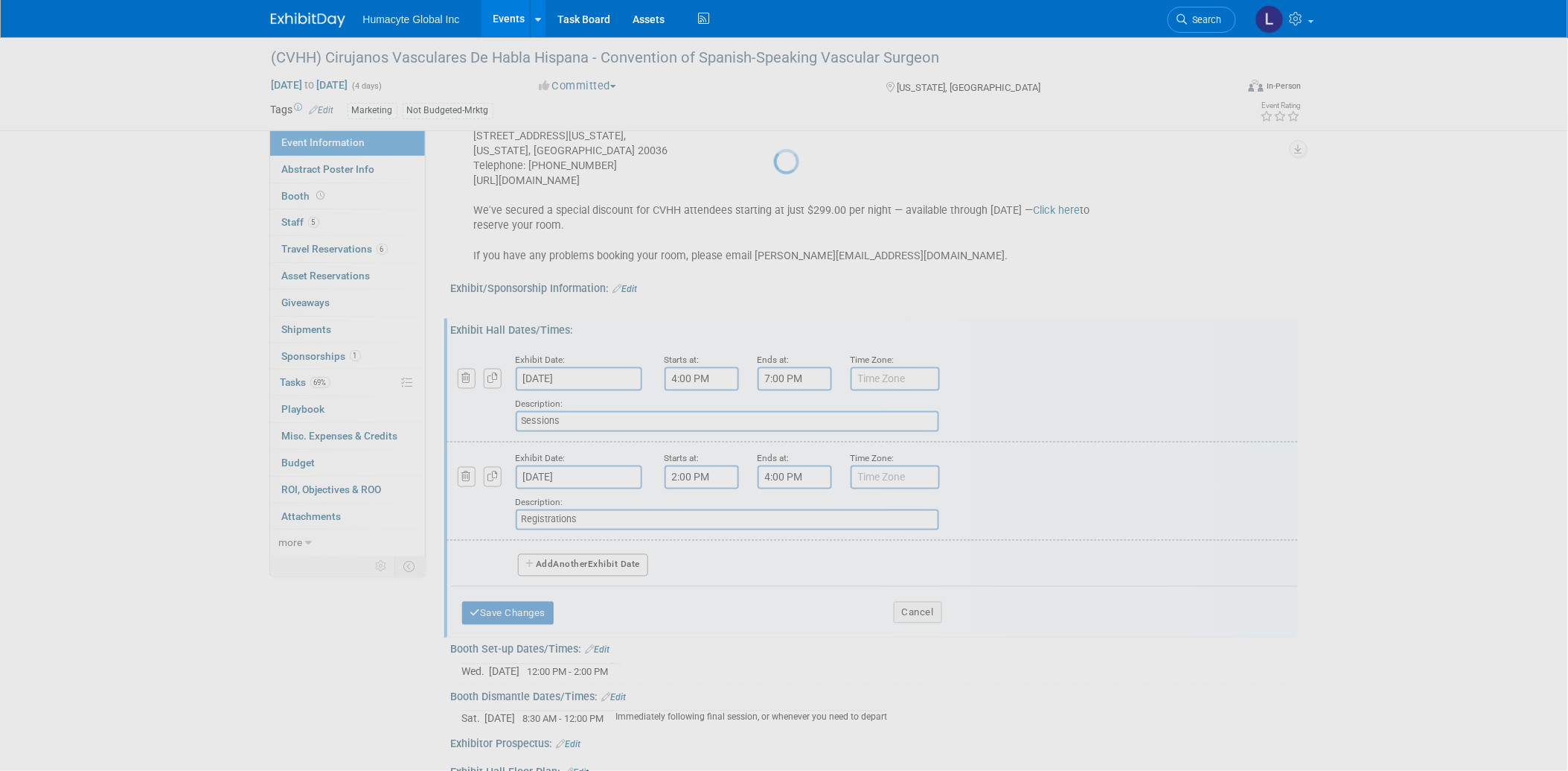
scroll to position [478, 0]
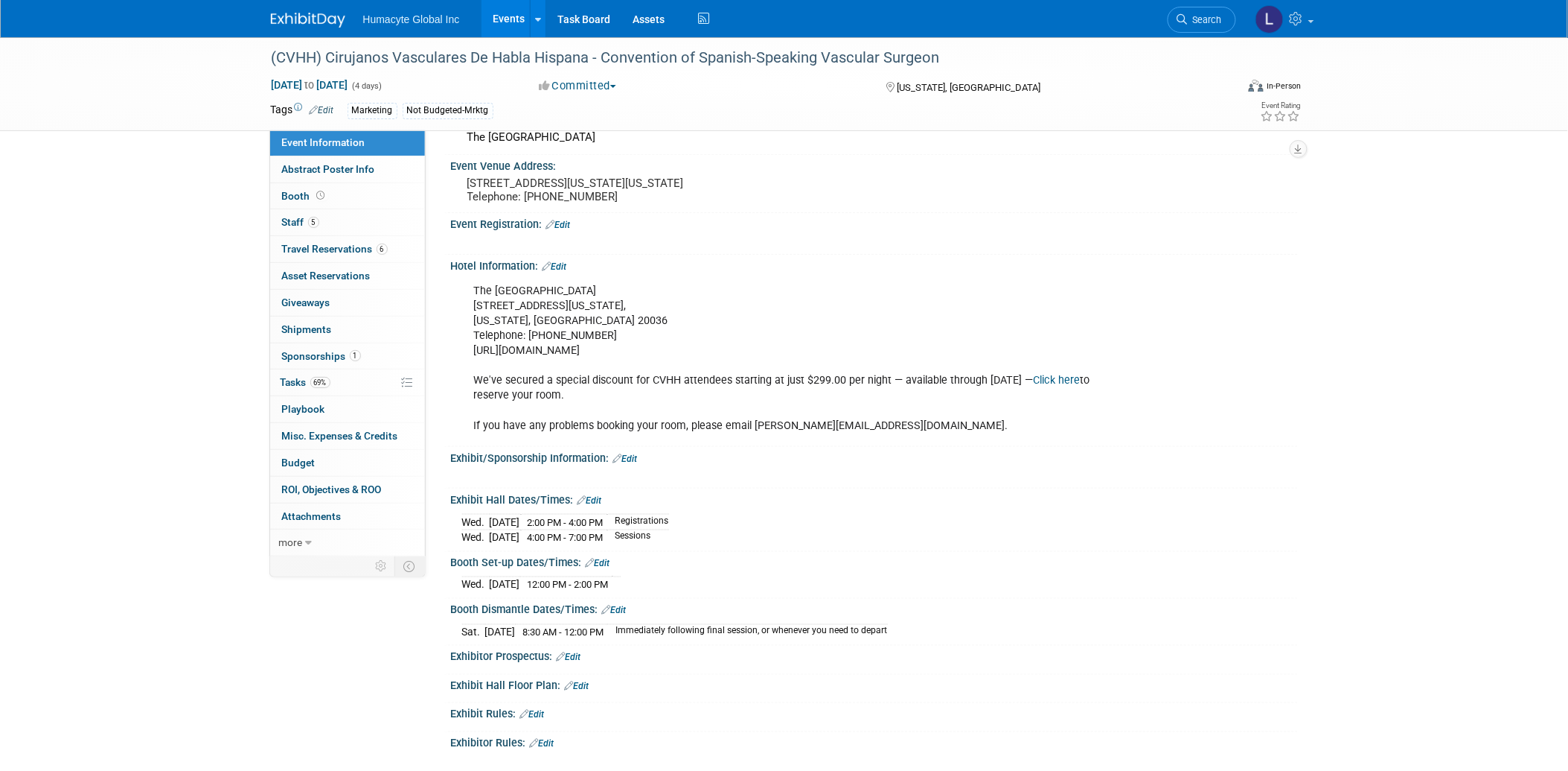
click at [591, 505] on link "Edit" at bounding box center [590, 500] width 24 height 10
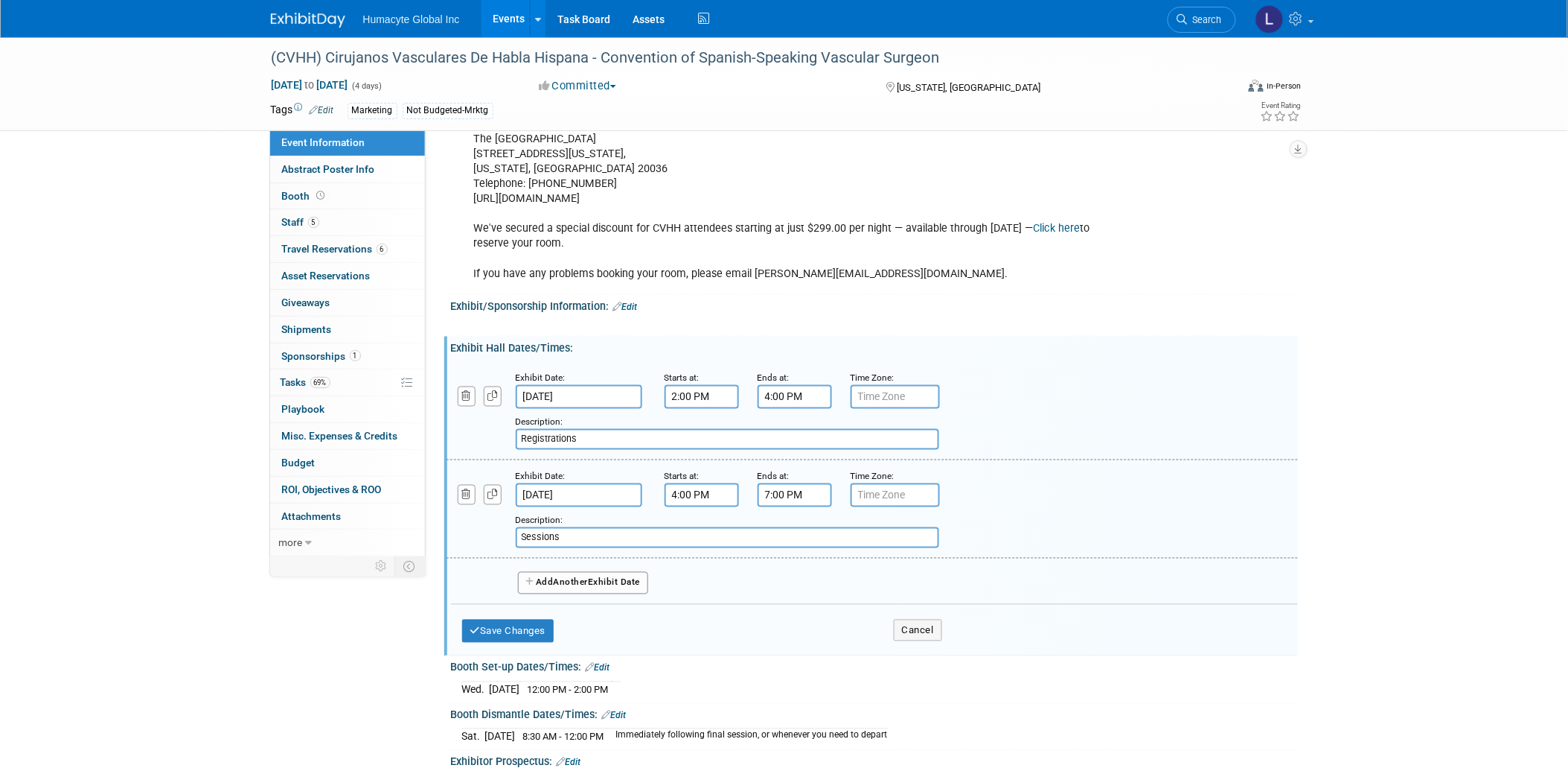
scroll to position [726, 0]
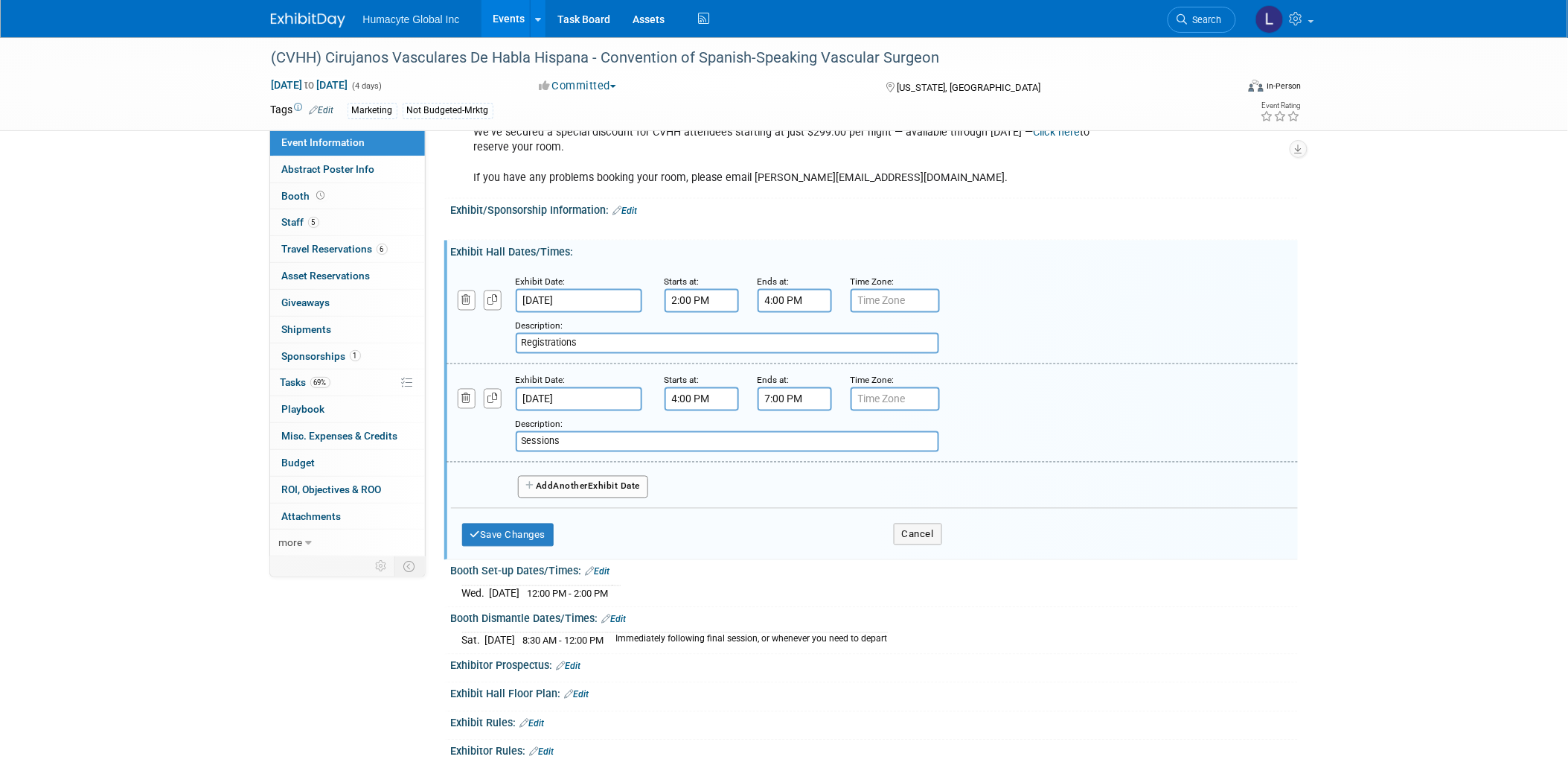
click at [564, 486] on span "Another" at bounding box center [571, 486] width 35 height 10
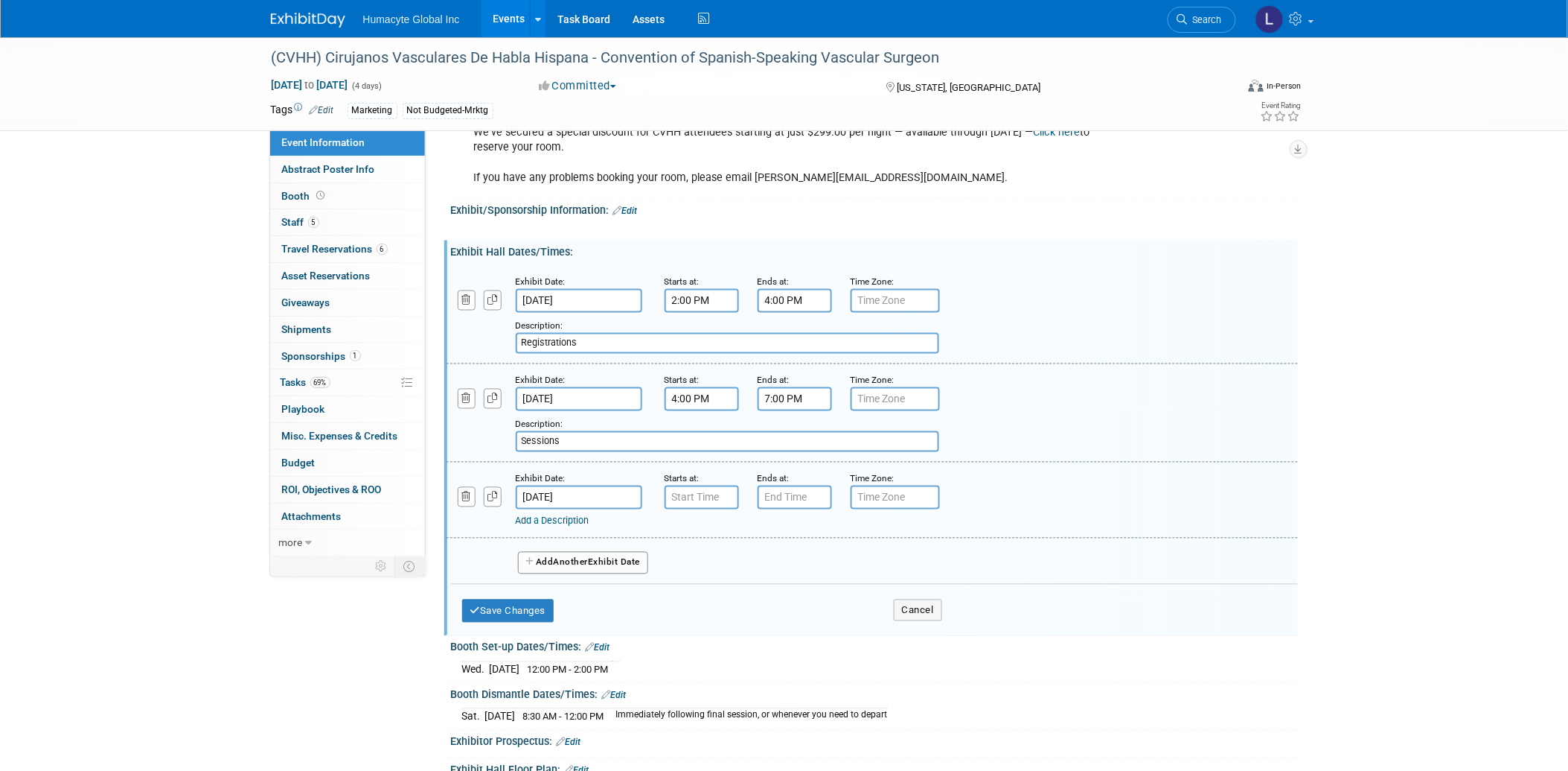
click at [544, 489] on input "Oct 9, 2025" at bounding box center [578, 497] width 126 height 23
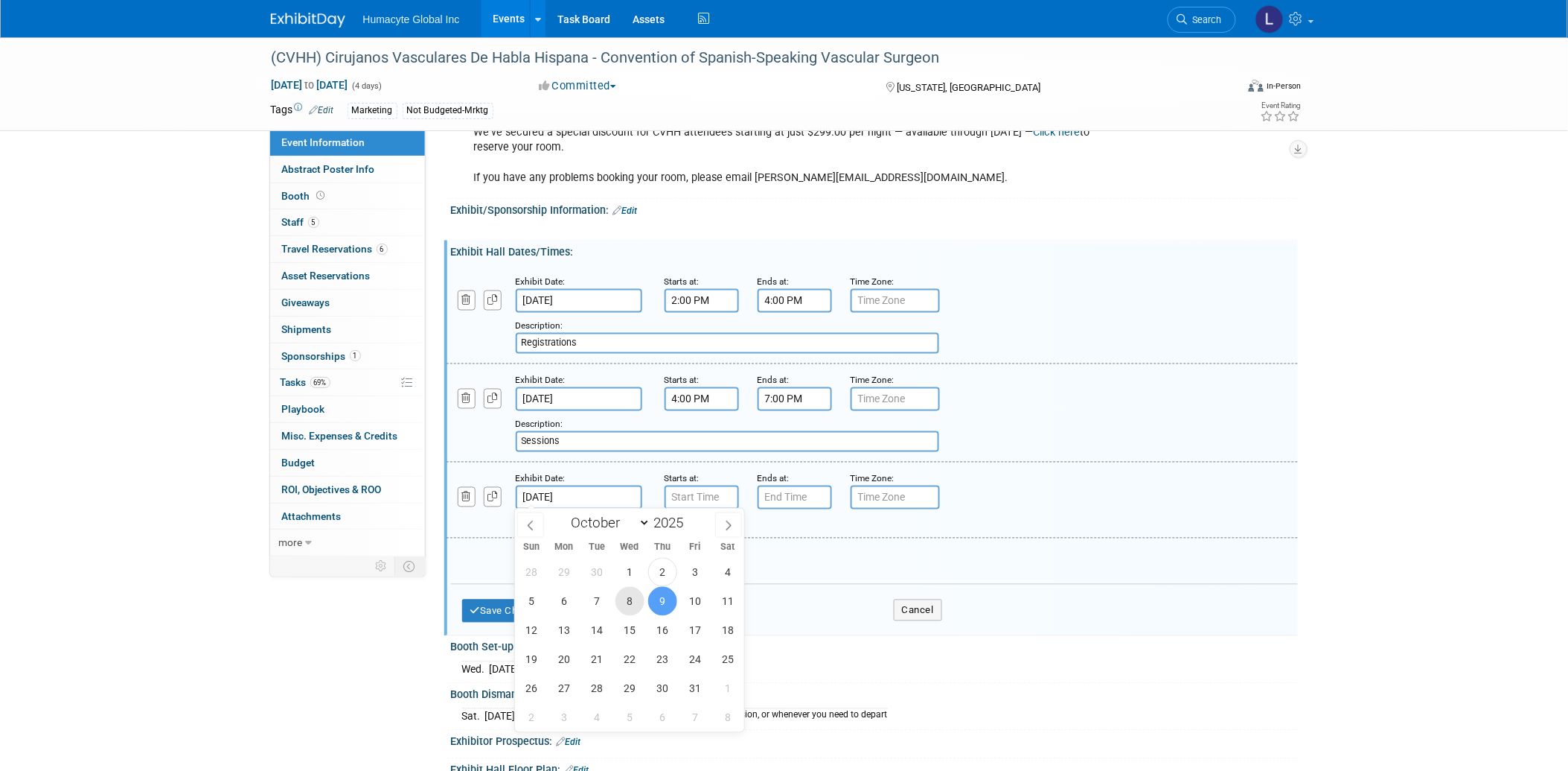
click at [636, 594] on span "8" at bounding box center [630, 600] width 29 height 29
type input "[DATE]"
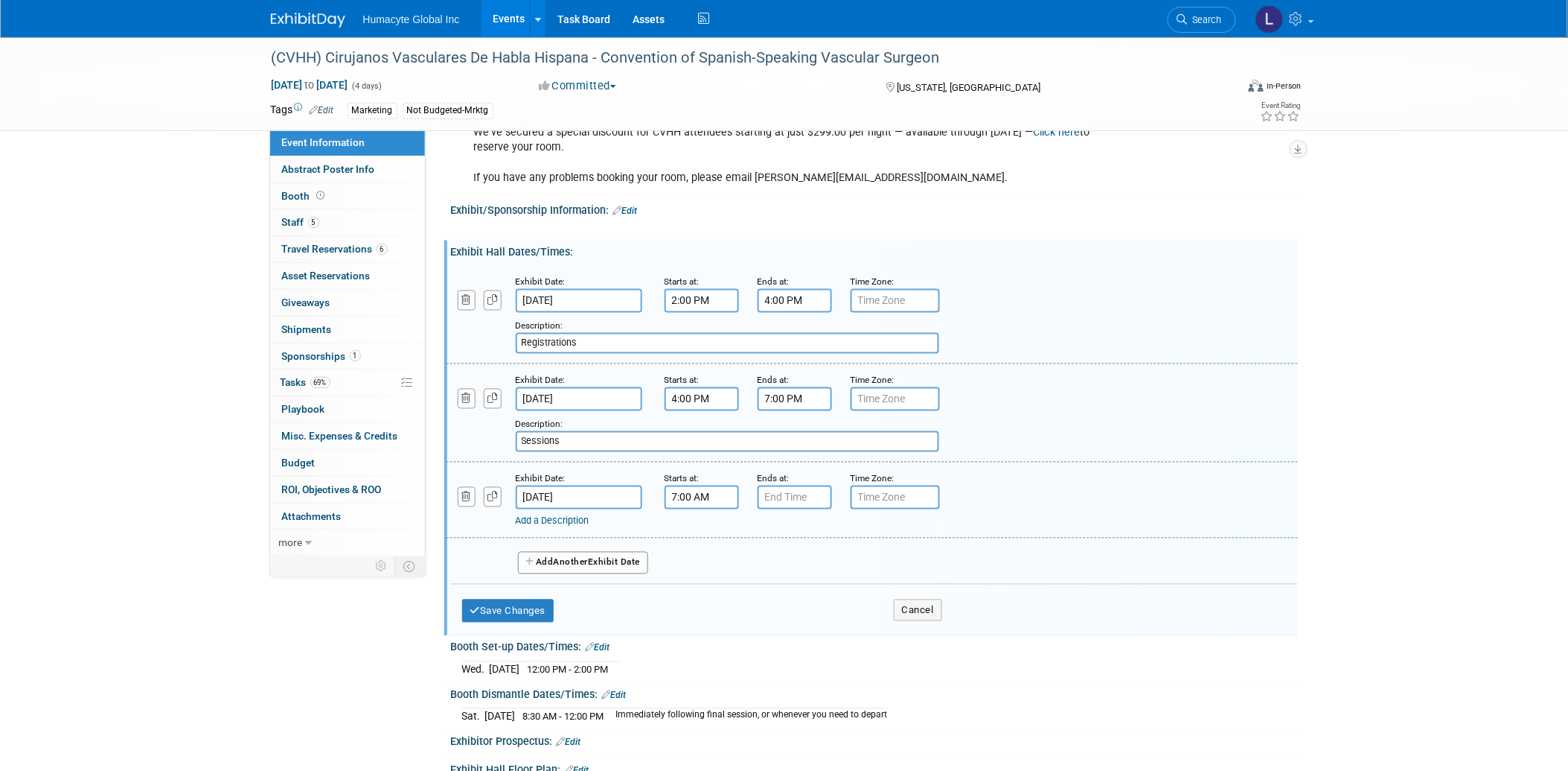
click at [673, 496] on input "7:00 AM" at bounding box center [702, 497] width 75 height 23
click at [843, 557] on td "AM" at bounding box center [830, 564] width 59 height 27
click at [826, 560] on button "AM" at bounding box center [829, 564] width 27 height 25
type input "7:00 PM"
click at [797, 499] on input "7:00 PM" at bounding box center [795, 497] width 75 height 23
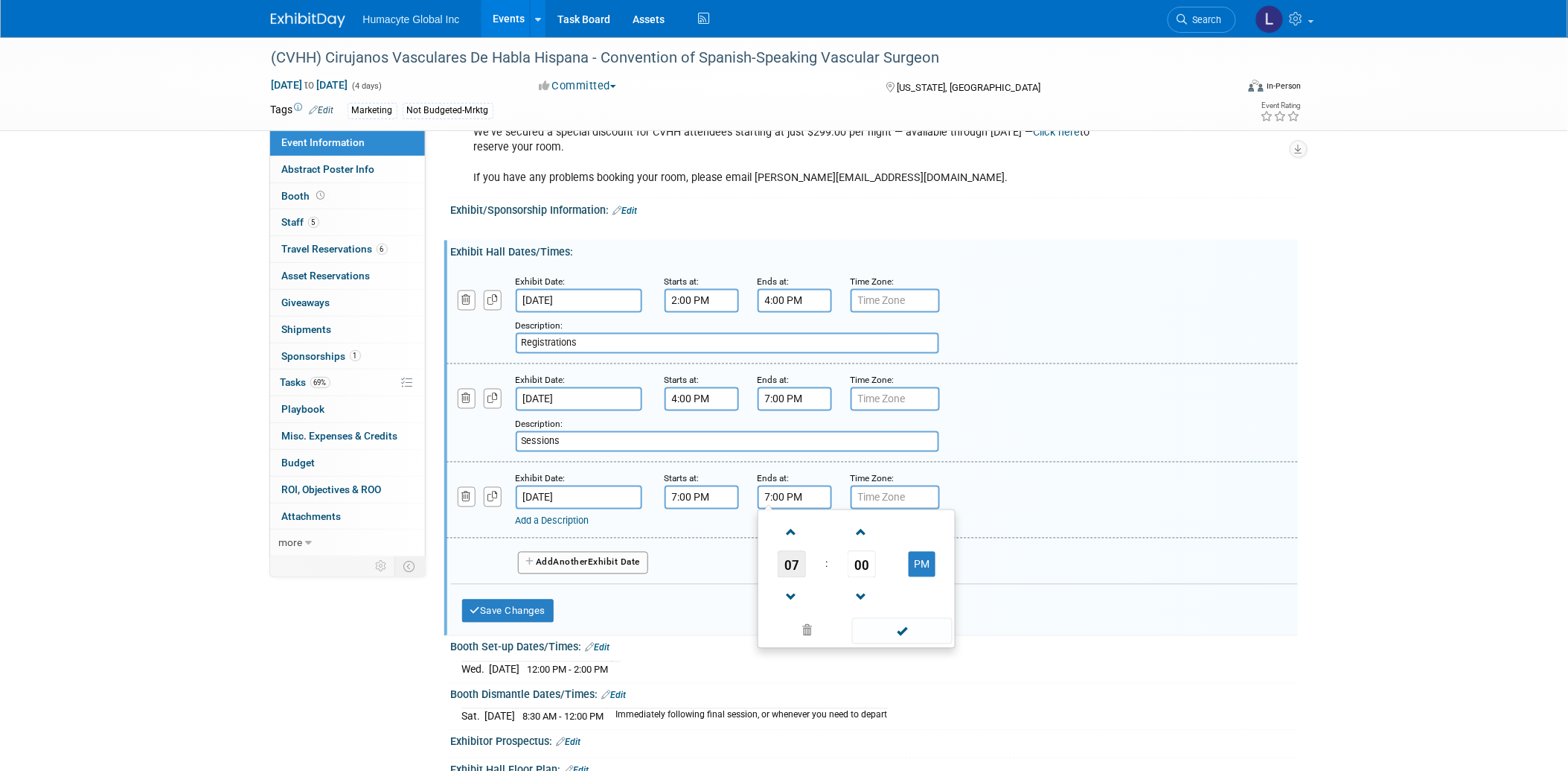
click at [797, 562] on span "07" at bounding box center [791, 564] width 29 height 27
click at [830, 611] on td "09" at bounding box center [832, 613] width 48 height 40
type input "9:00 PM"
click at [686, 546] on div "Add Another Exhibit Date" at bounding box center [875, 558] width 847 height 39
drag, startPoint x: 1144, startPoint y: 513, endPoint x: 795, endPoint y: 613, distance: 363.0
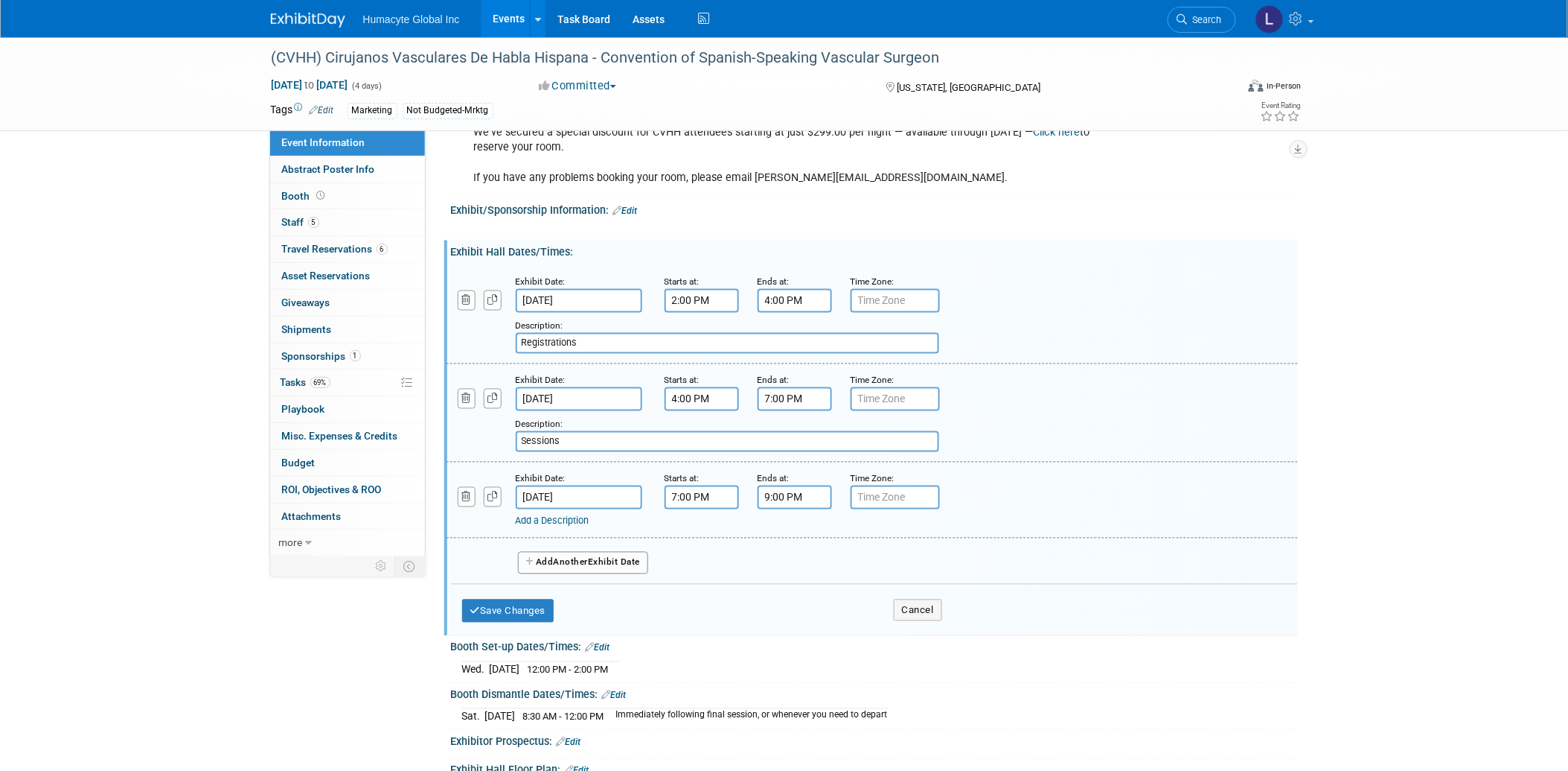
click at [950, 591] on div "Exhibit Date: Oct 8, 2025 Starts at: 2:00 PM Ends at: 4:00 PM Time Zone: Apply …" at bounding box center [875, 446] width 847 height 374
click at [590, 516] on link "Add a Description" at bounding box center [552, 520] width 74 height 11
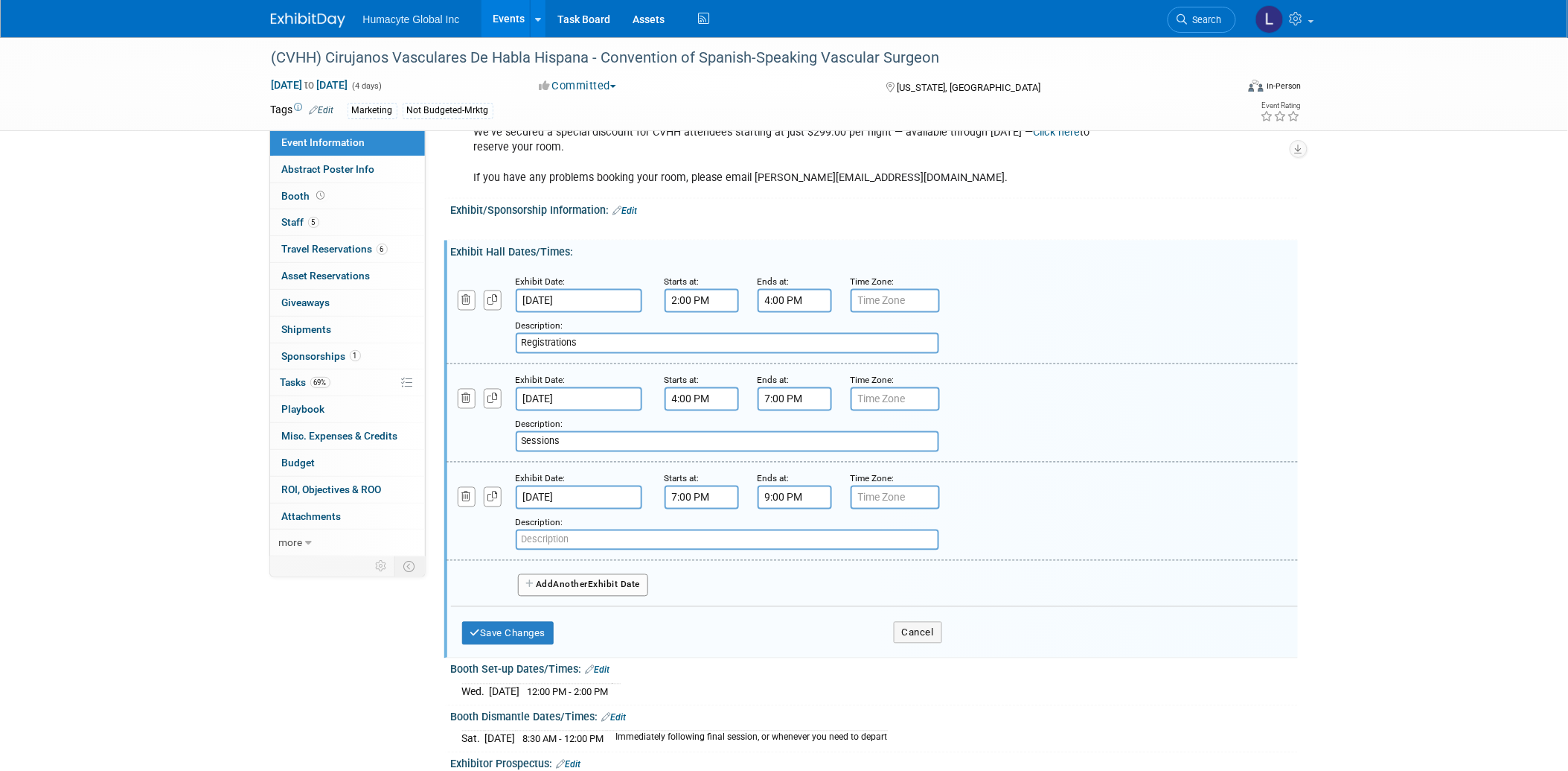
click at [629, 530] on input "text" at bounding box center [727, 540] width 424 height 21
paste input "Evening Welcome Reception – Mezzanine Level"
type input "Evening Welcome Reception – Mezzanine Level"
click at [563, 580] on span "Another" at bounding box center [571, 585] width 35 height 10
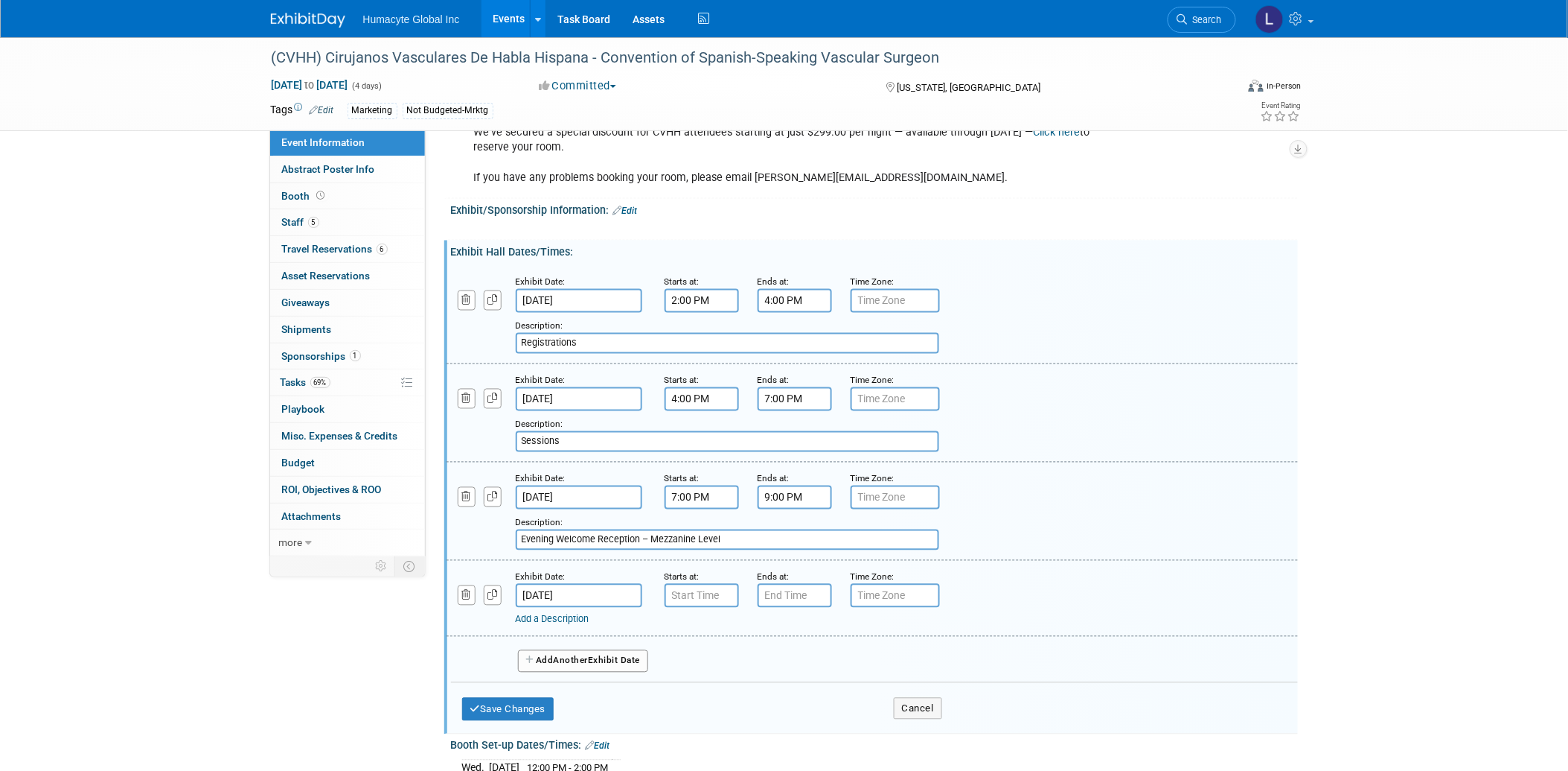
click at [582, 595] on input "Oct 9, 2025" at bounding box center [578, 595] width 126 height 23
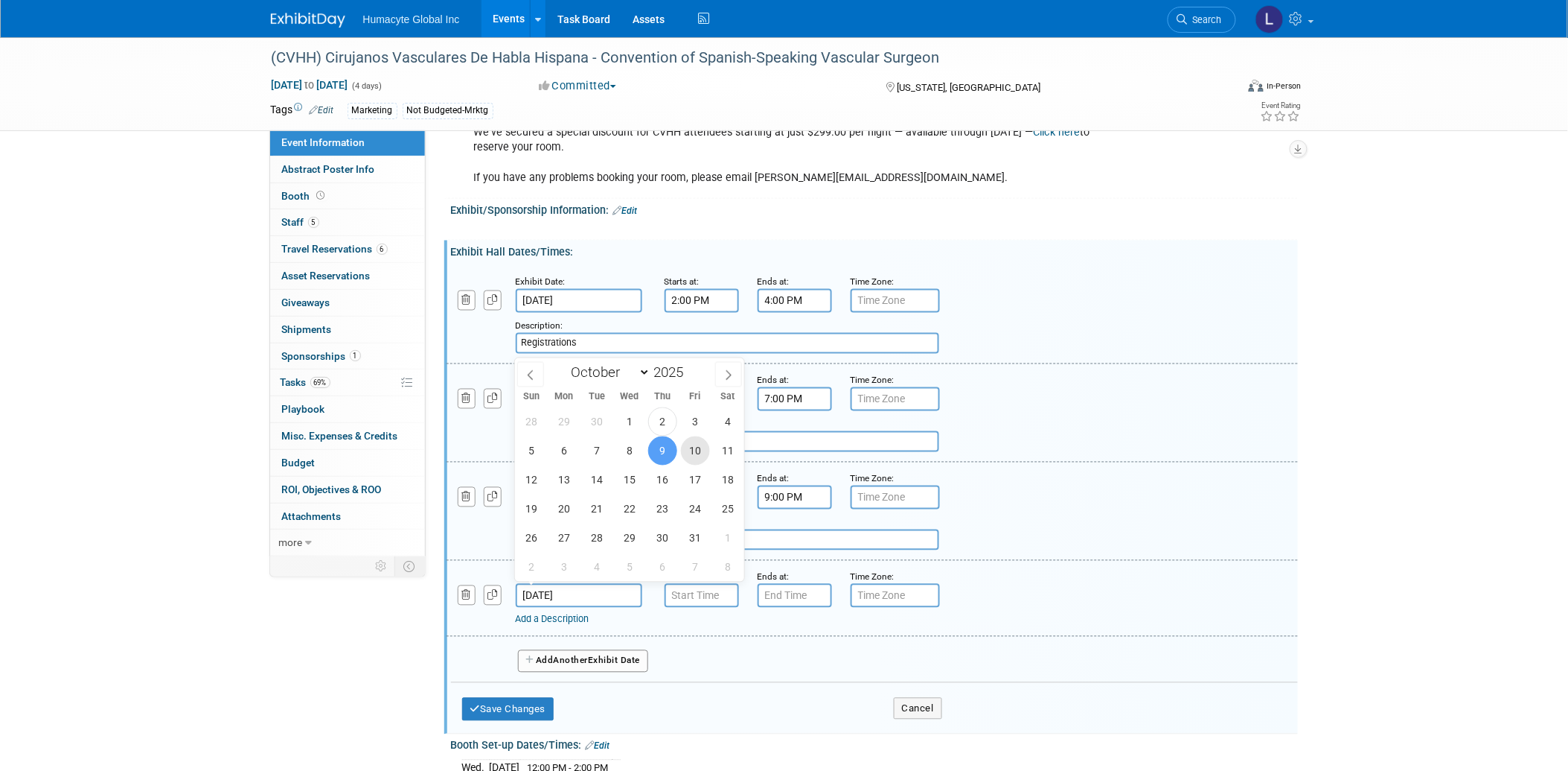
click at [700, 451] on span "10" at bounding box center [695, 450] width 29 height 29
type input "[DATE]"
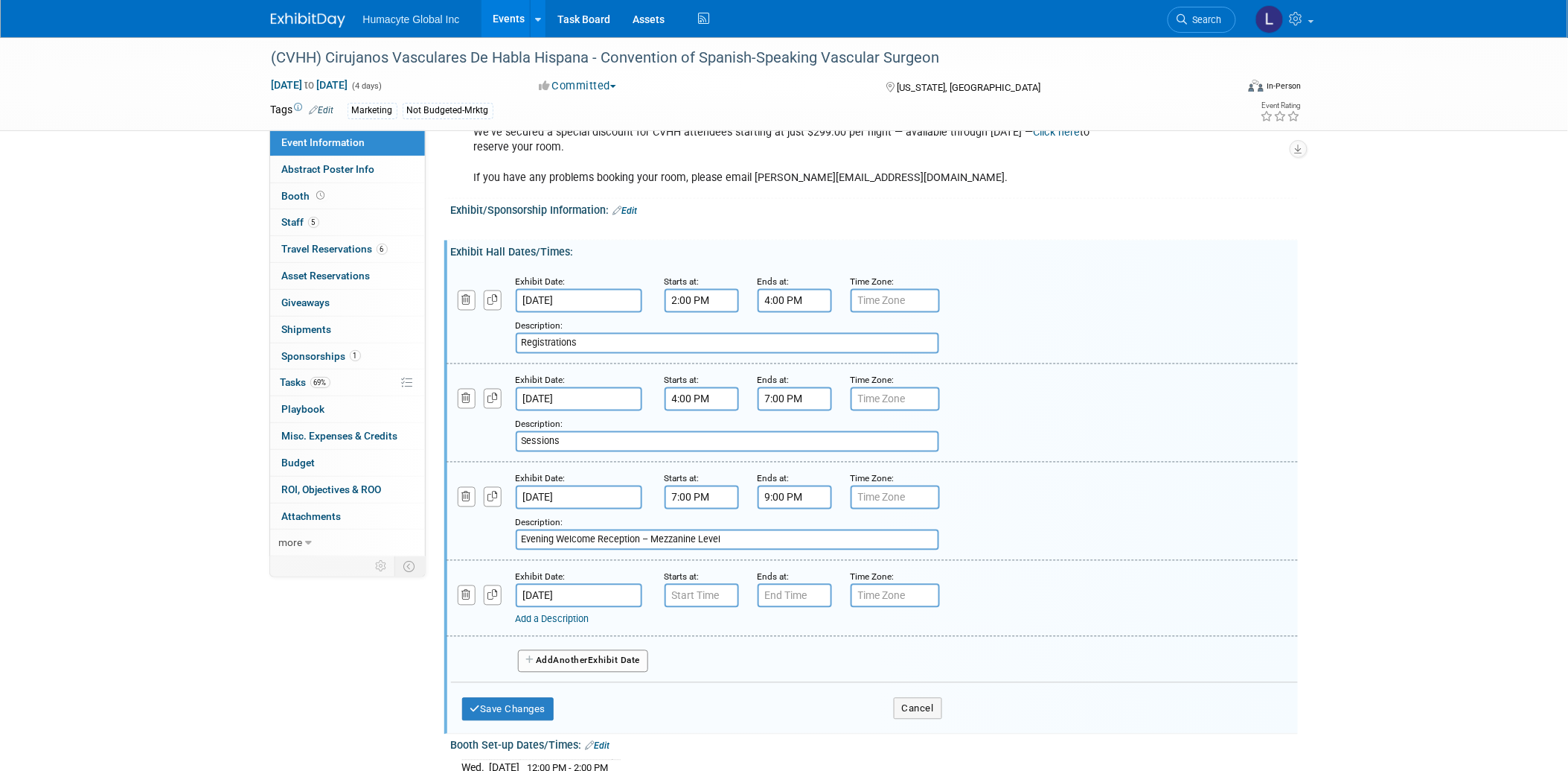
click at [590, 613] on link "Add a Description" at bounding box center [552, 619] width 74 height 11
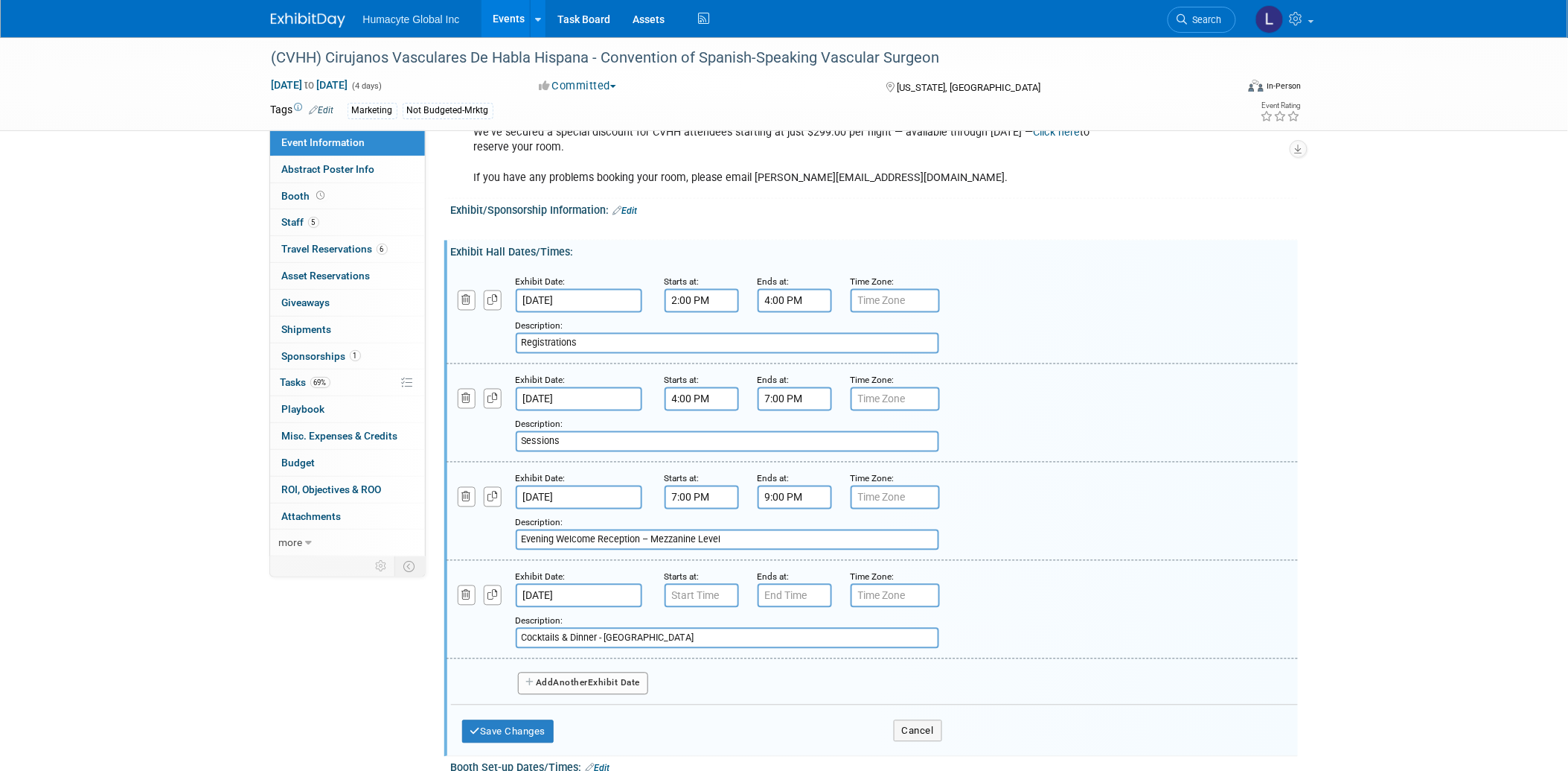
type input "Cocktails & Dinner - [GEOGRAPHIC_DATA]"
click at [548, 678] on button "Add Another Exhibit Date" at bounding box center [584, 684] width 131 height 23
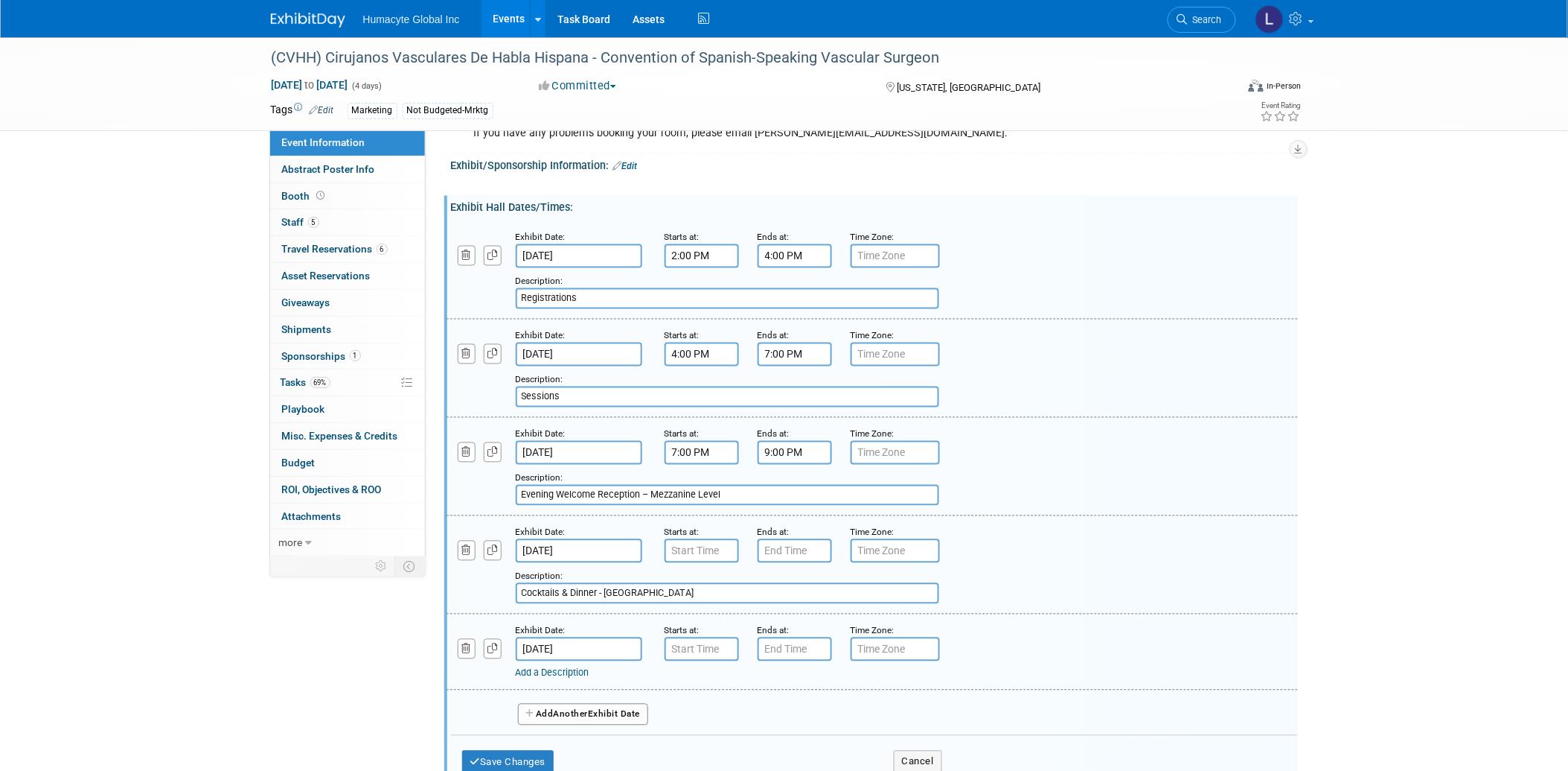
scroll to position [808, 0]
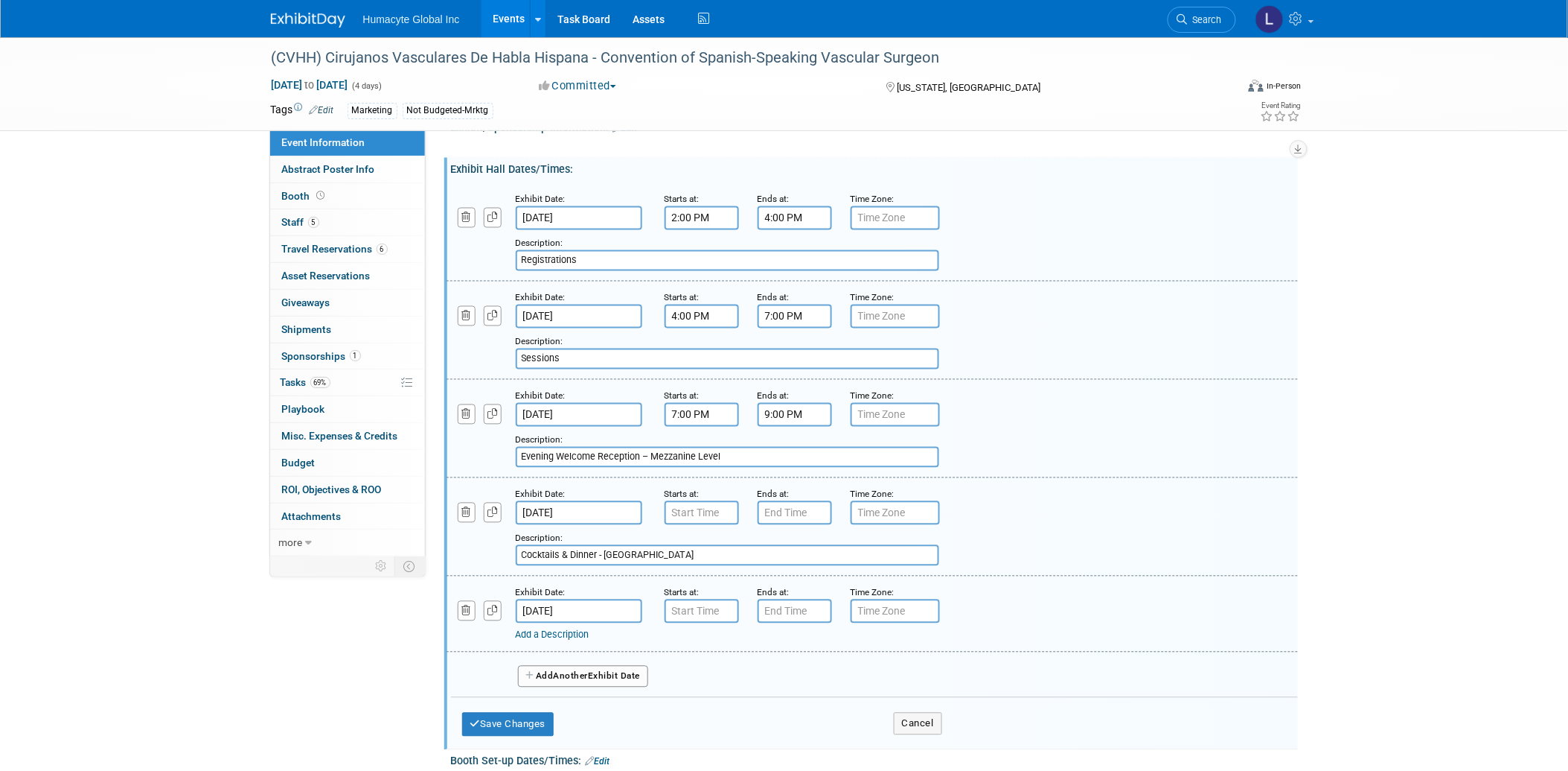
click at [590, 629] on link "Add a Description" at bounding box center [552, 634] width 74 height 11
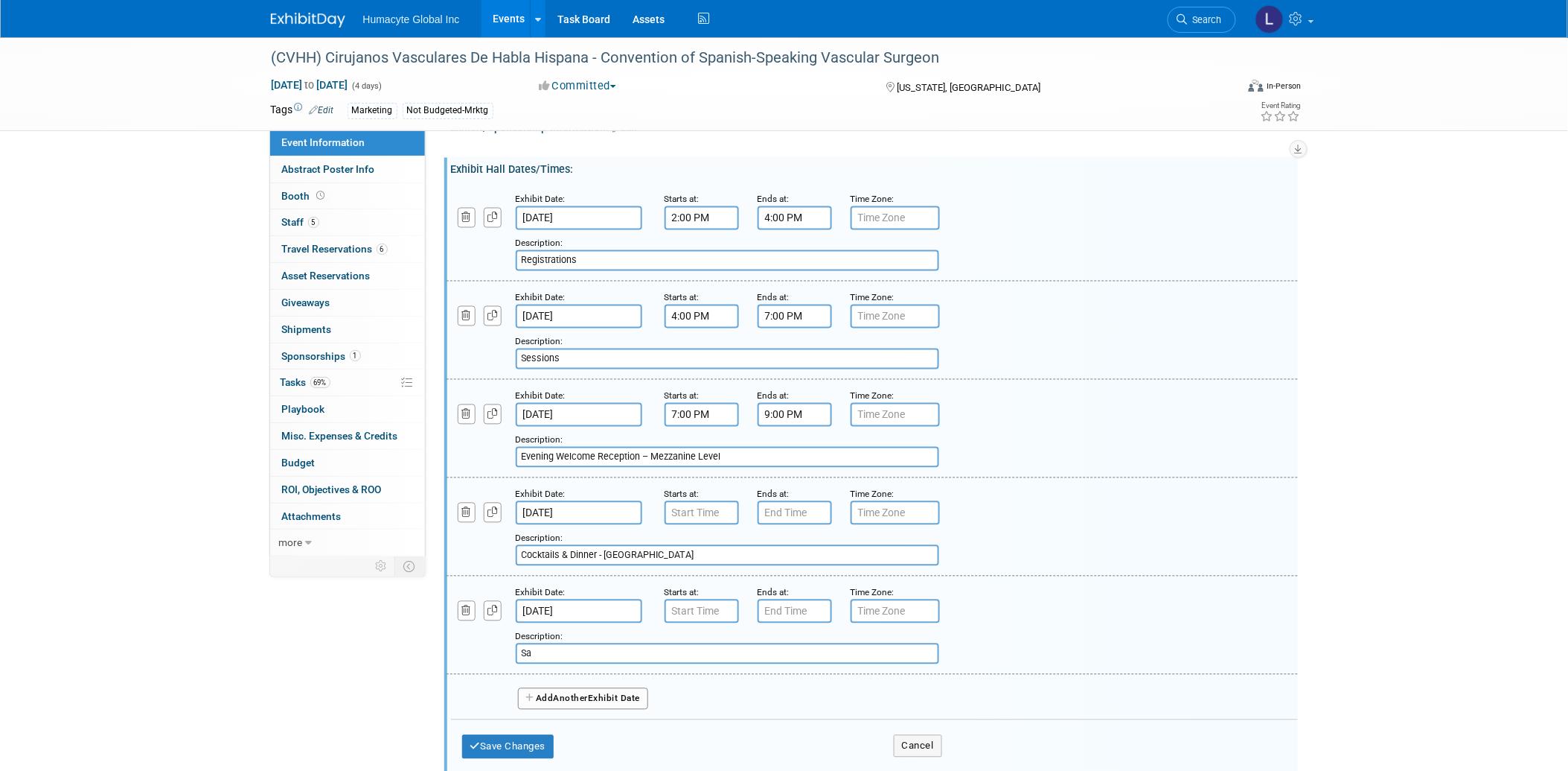
type input "S"
type input "[DATE] Afternoon Social Event - Tour of DC"
click at [513, 735] on button "Save Changes" at bounding box center [508, 747] width 92 height 23
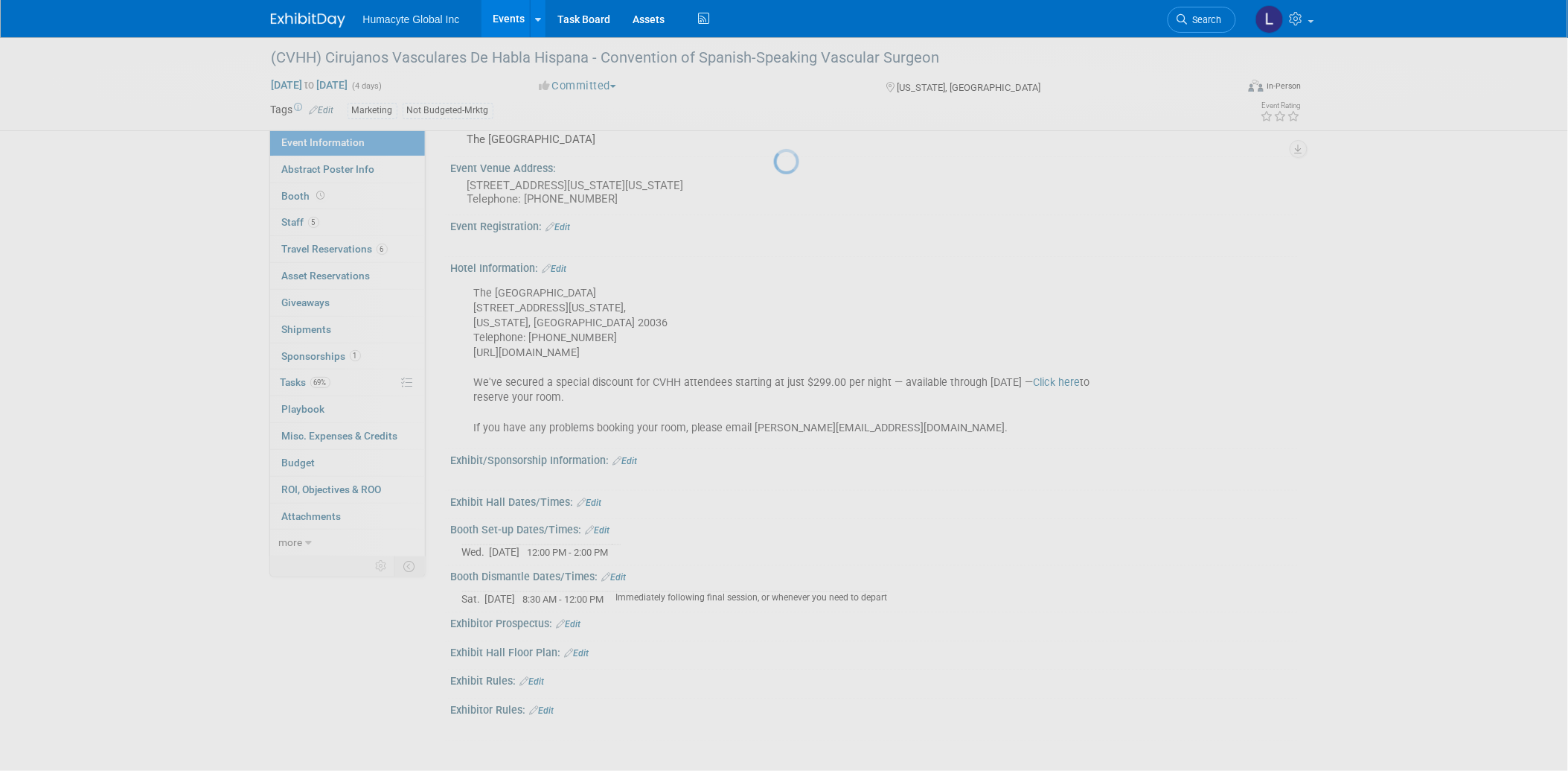
scroll to position [479, 0]
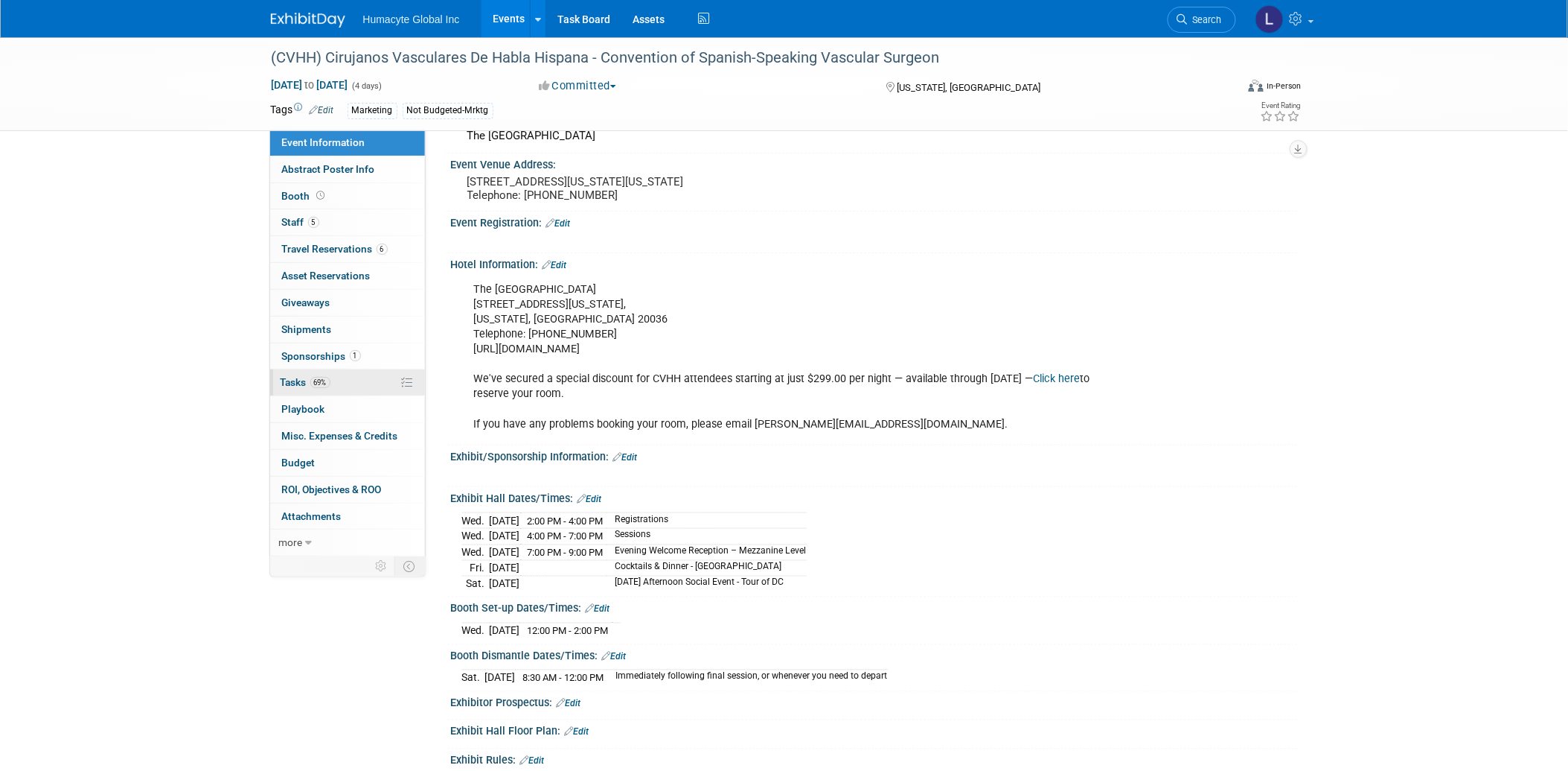
click at [295, 377] on span "Tasks 69%" at bounding box center [305, 382] width 50 height 12
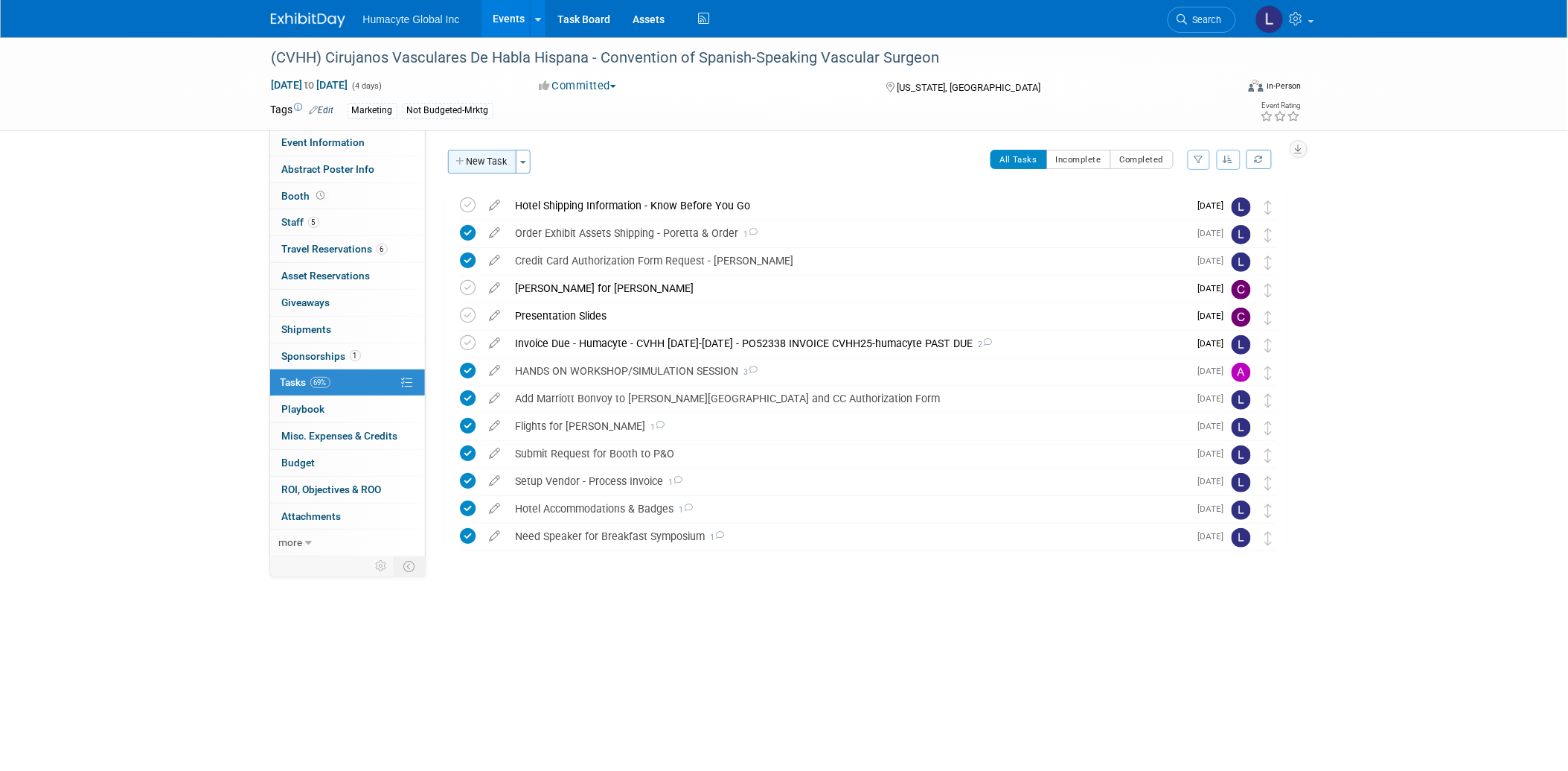
click at [484, 164] on button "New Task" at bounding box center [482, 161] width 69 height 23
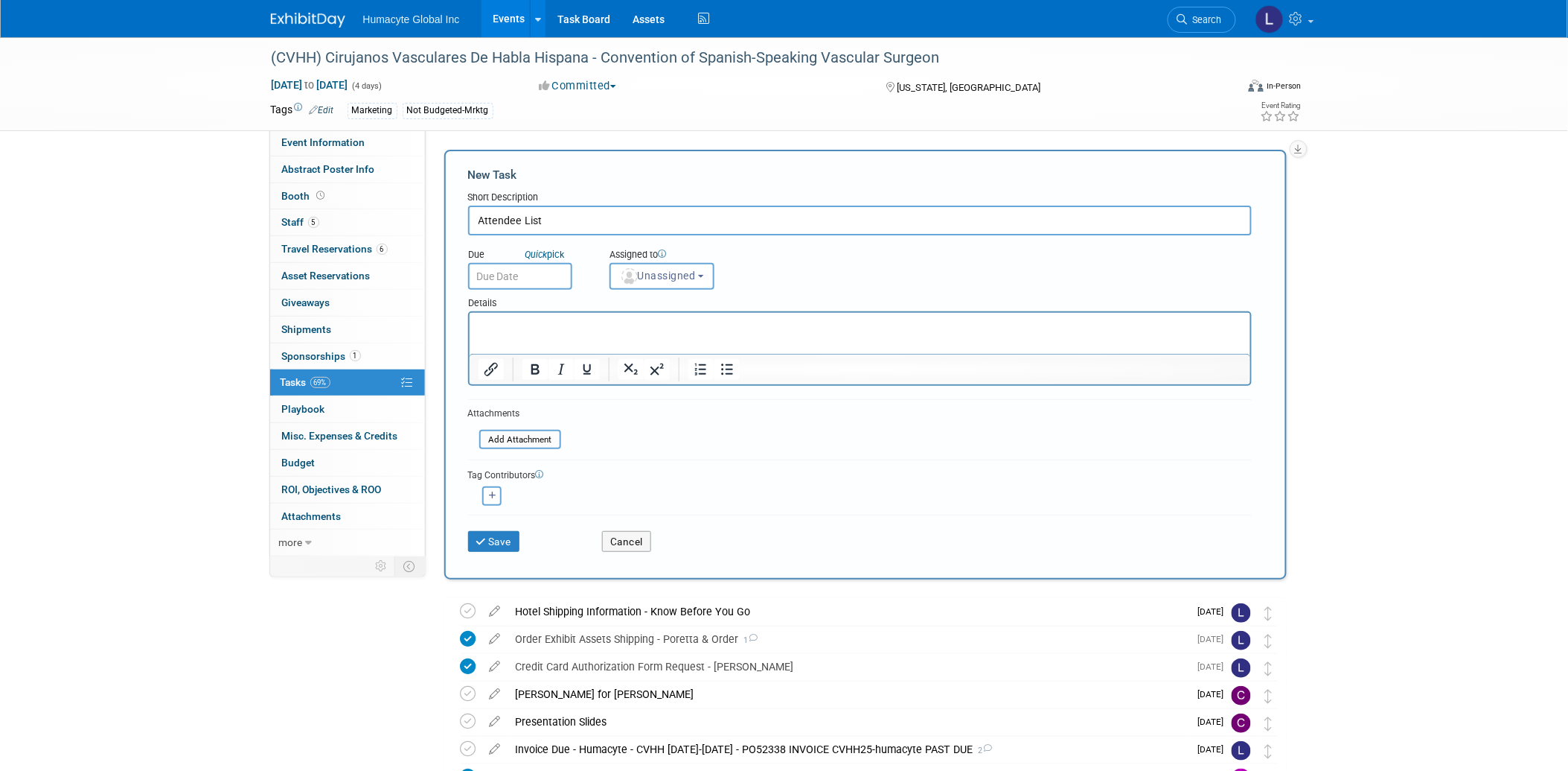
type input "Attendee List"
click at [550, 327] on p "Rich Text Area. Press ALT-0 for help." at bounding box center [859, 325] width 764 height 15
click at [672, 279] on button "Unassigned" at bounding box center [662, 276] width 105 height 27
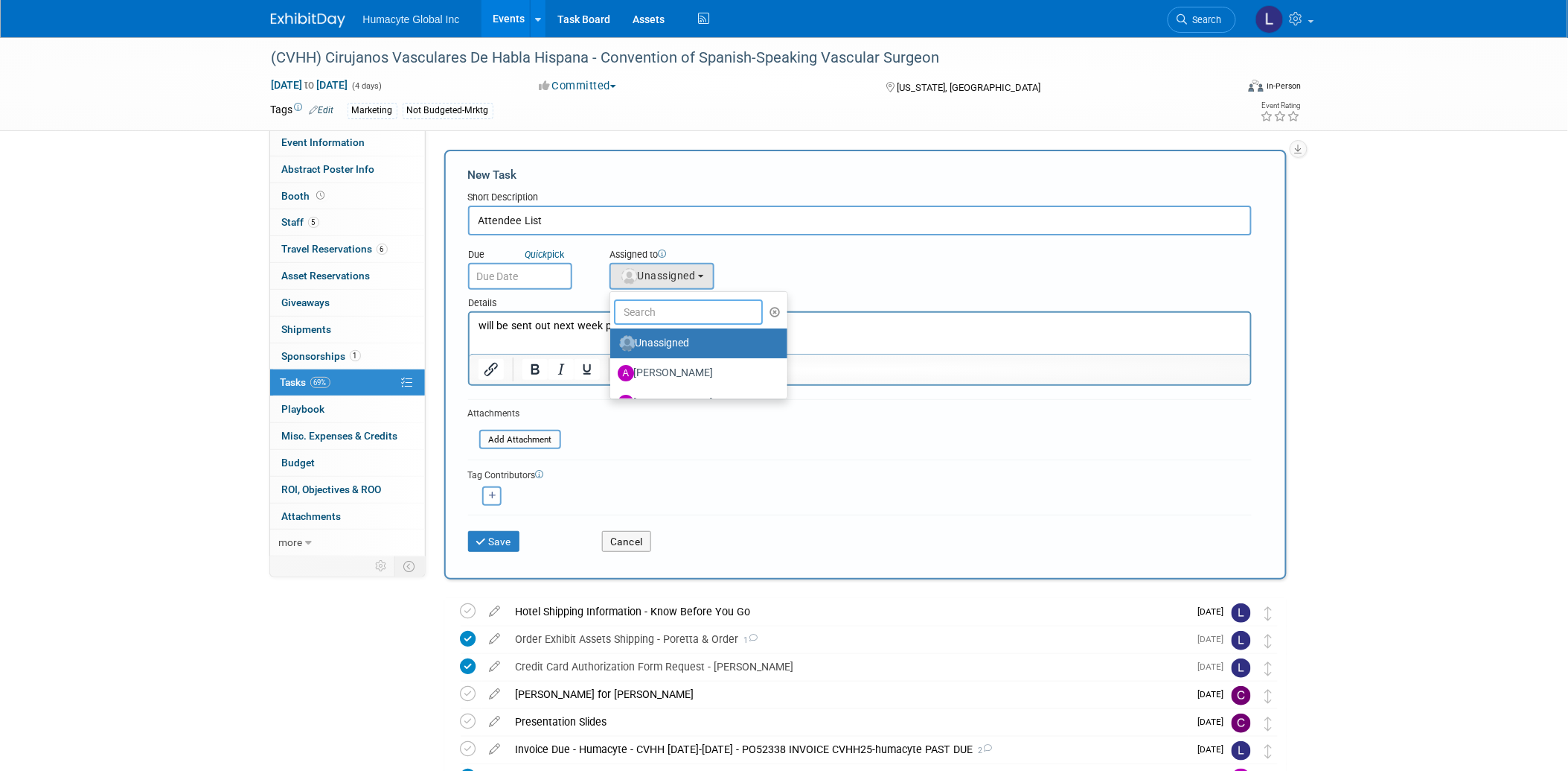
click at [674, 299] on input "text" at bounding box center [688, 312] width 149 height 25
type input "[PERSON_NAME]"
click at [664, 335] on label "Linda Hamilton (me)" at bounding box center [695, 343] width 156 height 23
click at [612, 337] on input "Linda Hamilton (me)" at bounding box center [607, 341] width 10 height 10
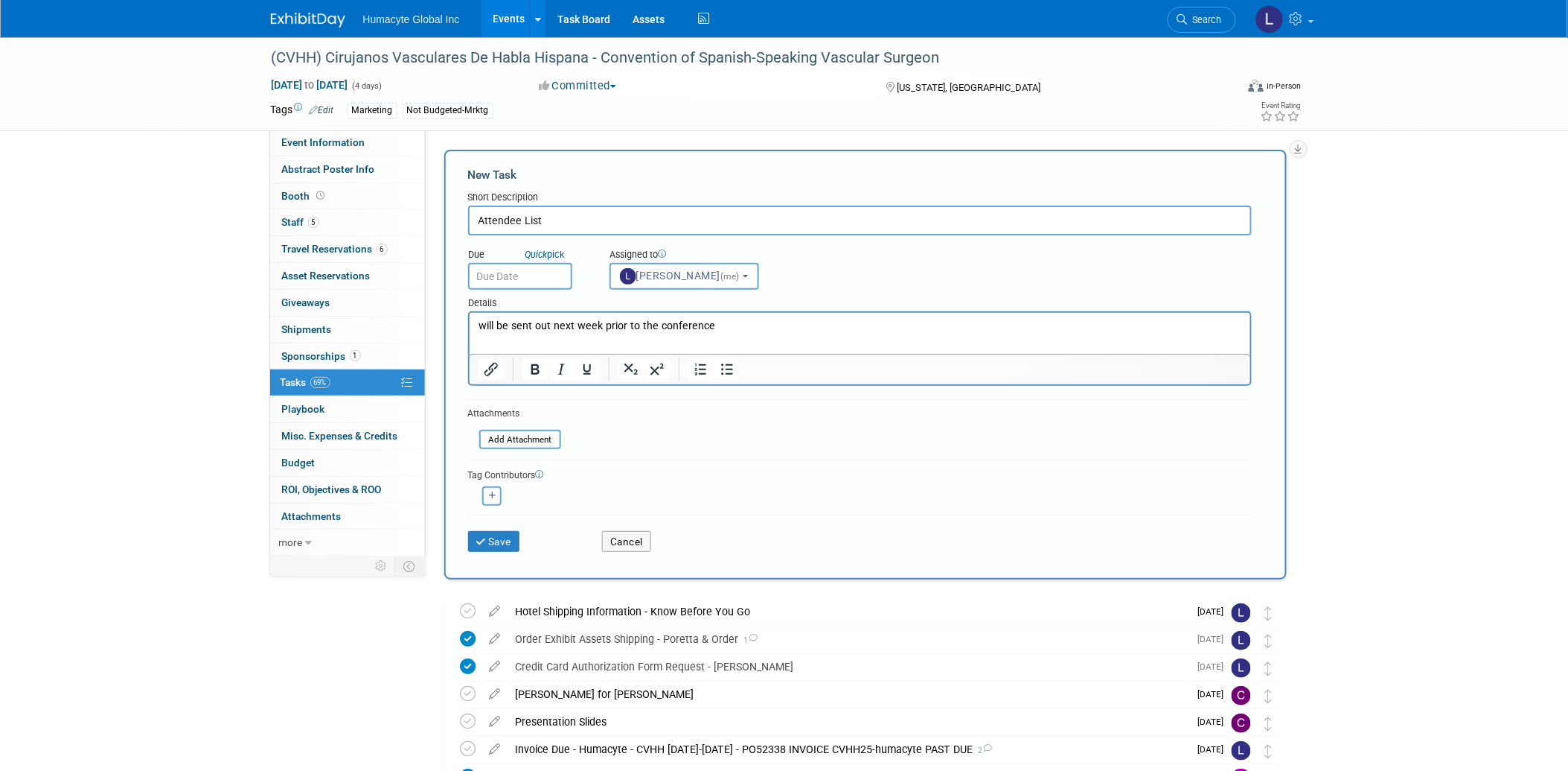
select select "37db9ad9-d629-4432-a702-64294516bf75"
click at [489, 493] on icon "button" at bounding box center [492, 495] width 8 height 8
select select
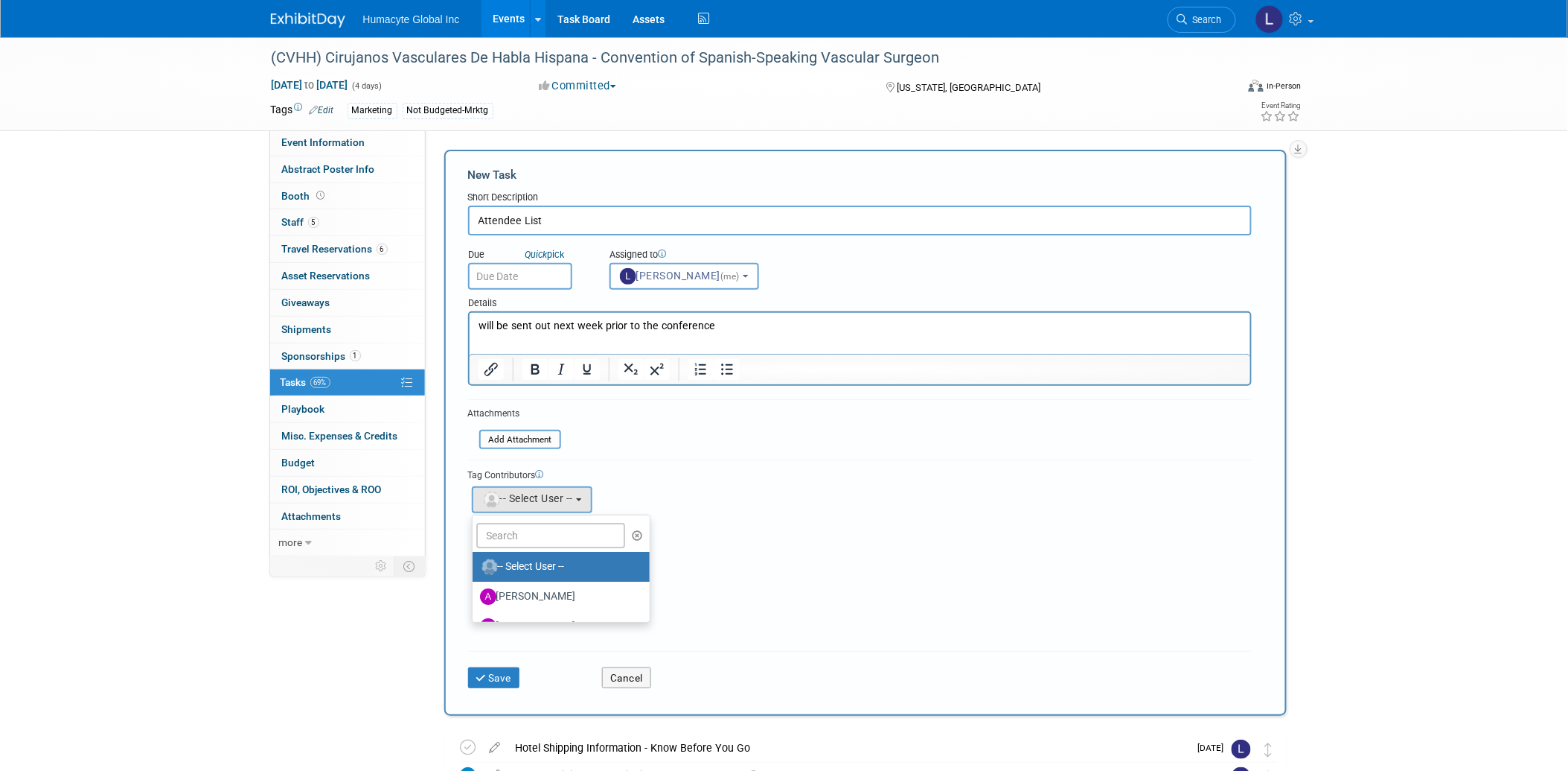
click at [837, 318] on p "will be sent out next week prior to the conference" at bounding box center [859, 325] width 764 height 15
click at [904, 593] on div "Tag Contributors Adrian remove remove" at bounding box center [859, 551] width 784 height 183
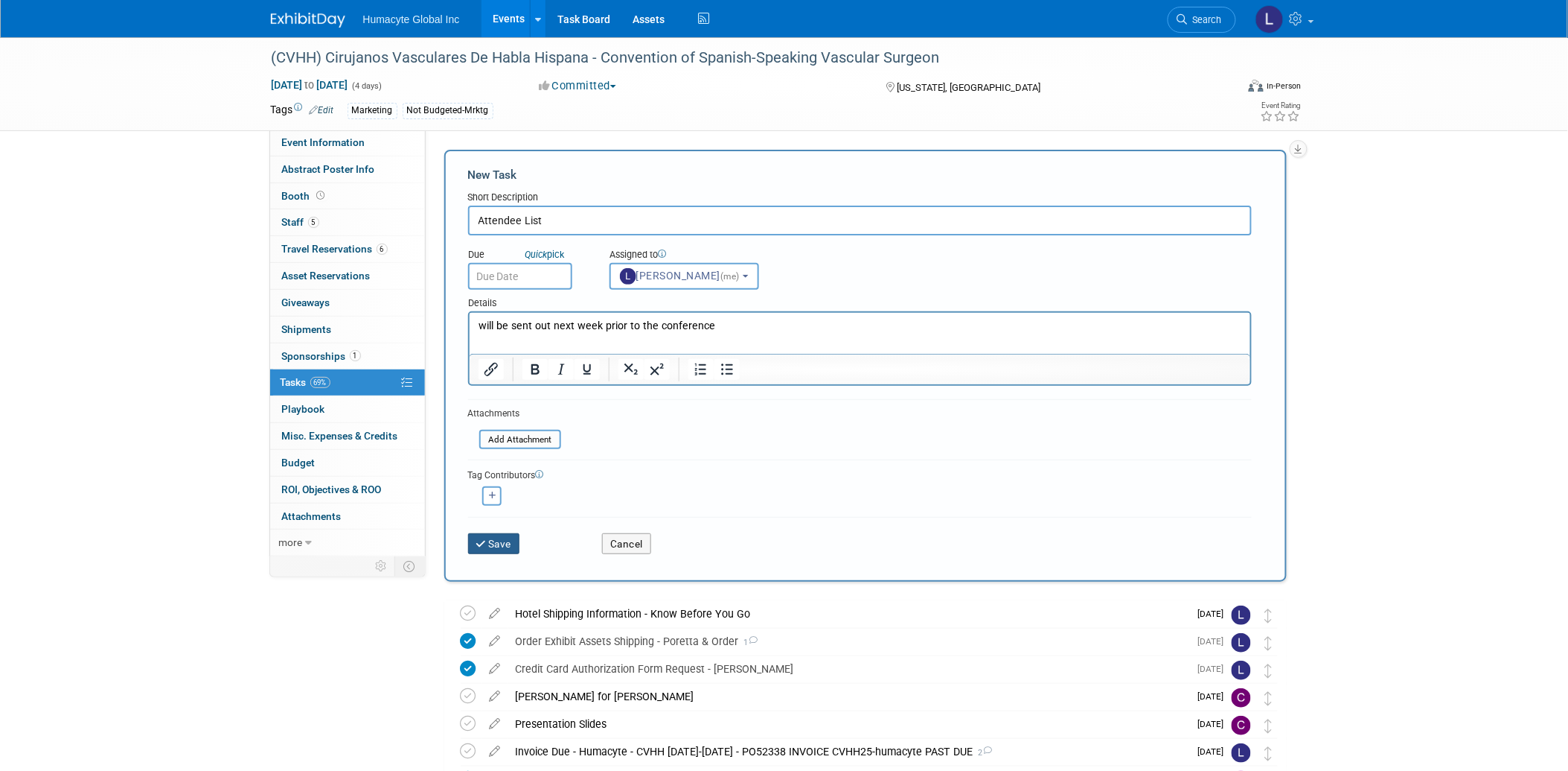
click at [479, 540] on icon "submit" at bounding box center [483, 544] width 13 height 10
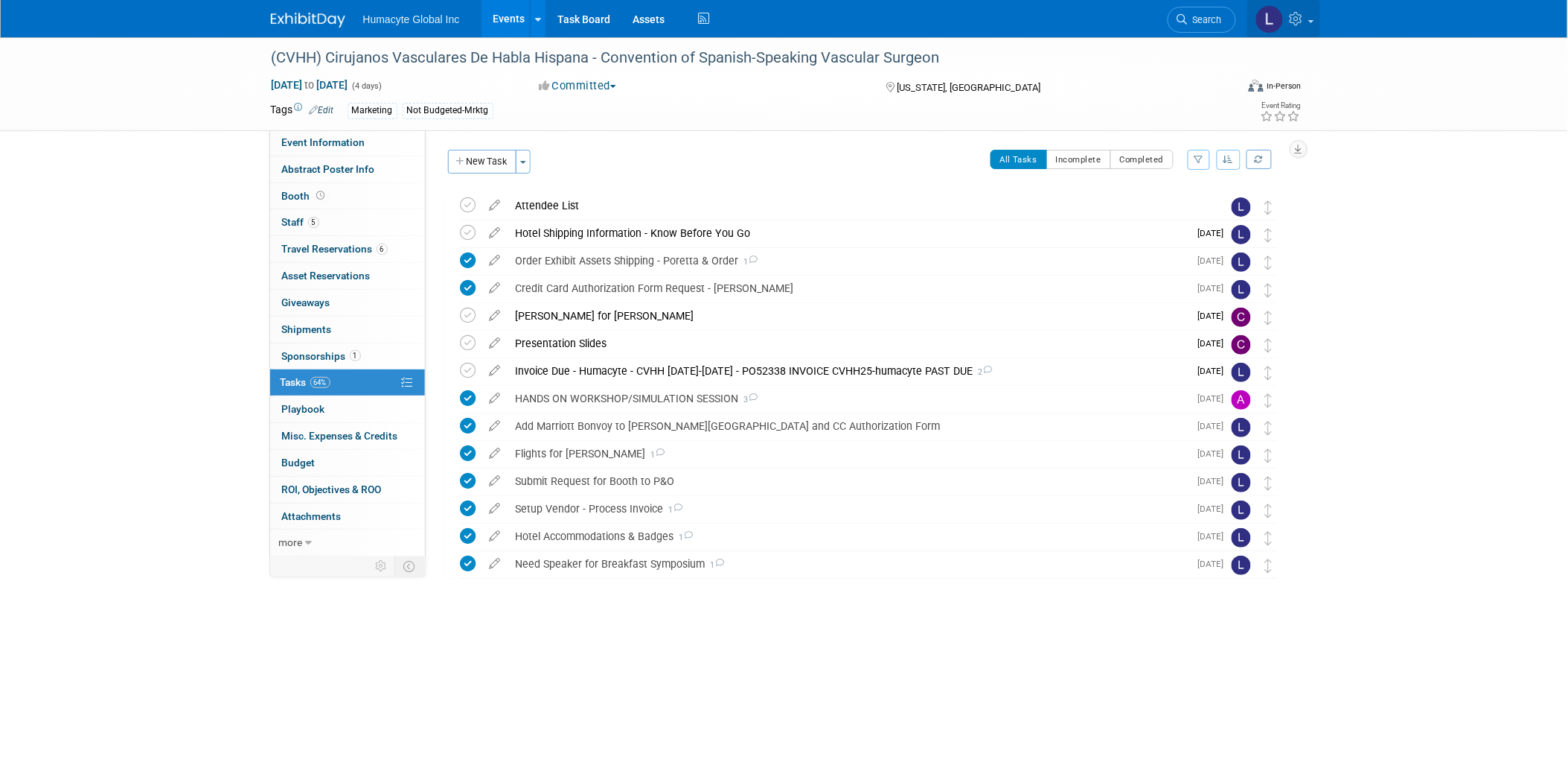
click at [1302, 17] on icon at bounding box center [1298, 18] width 17 height 13
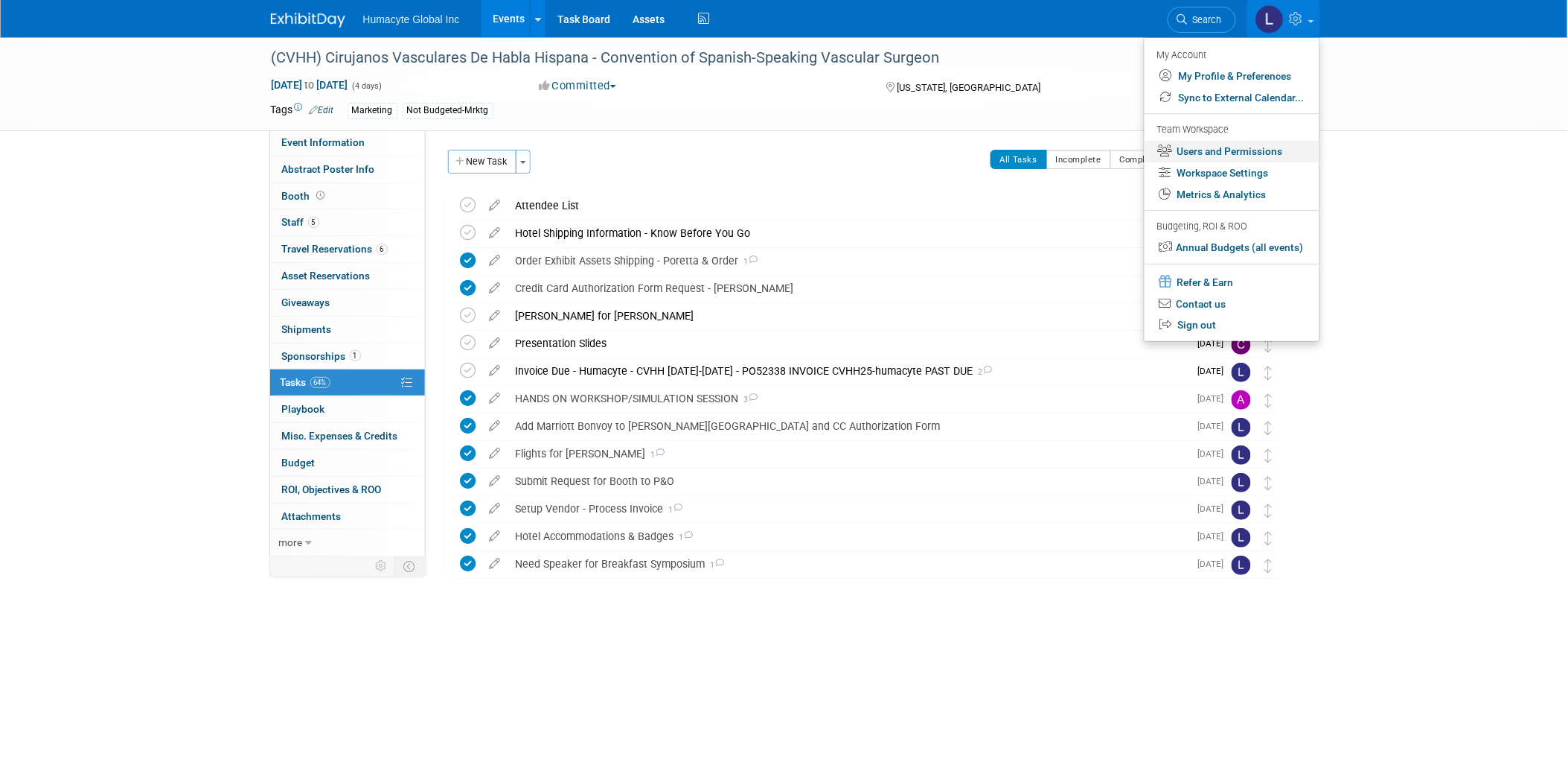
click at [1238, 150] on link "Users and Permissions" at bounding box center [1231, 151] width 175 height 22
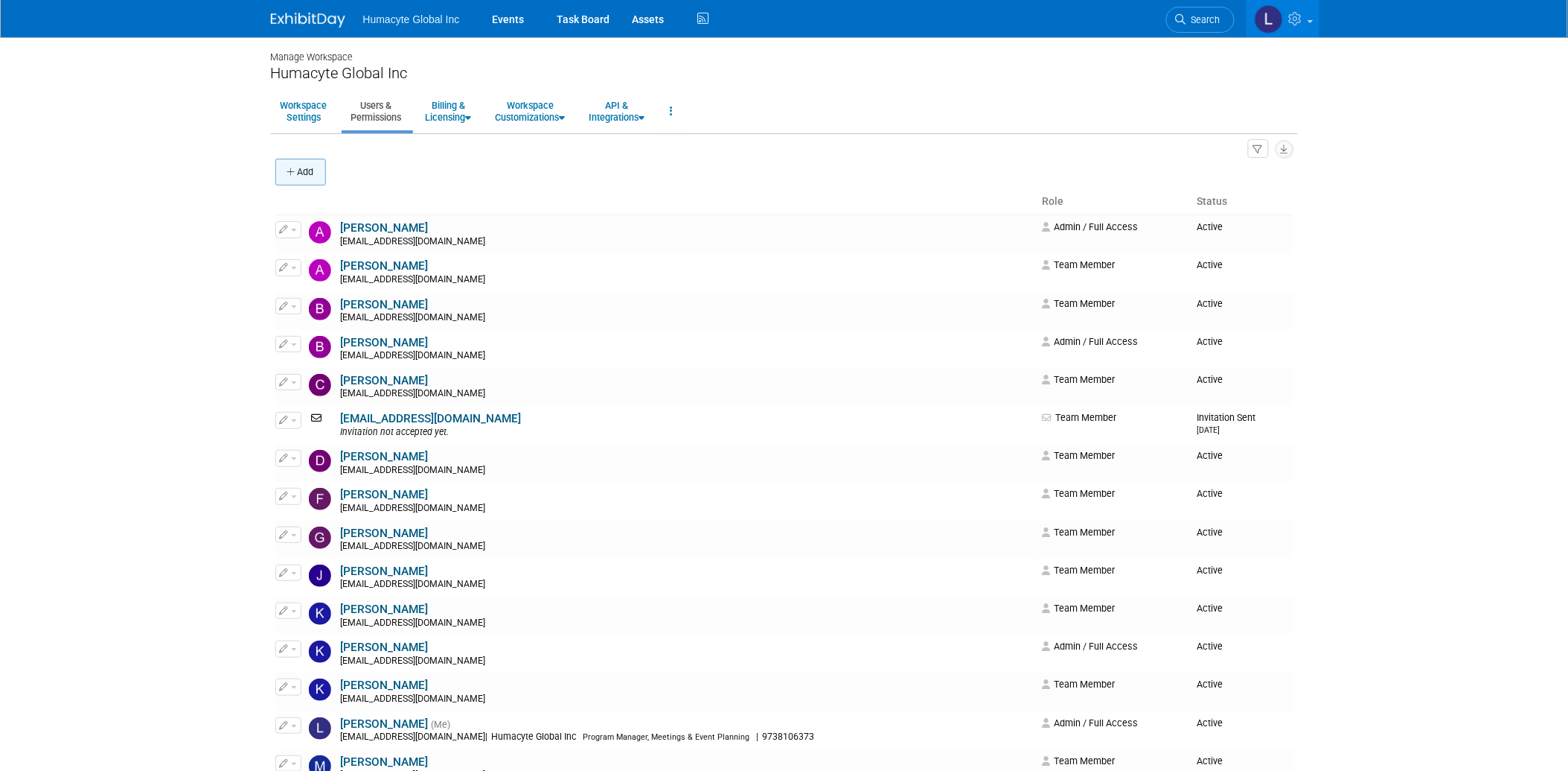
click at [281, 172] on button "Add" at bounding box center [301, 171] width 50 height 27
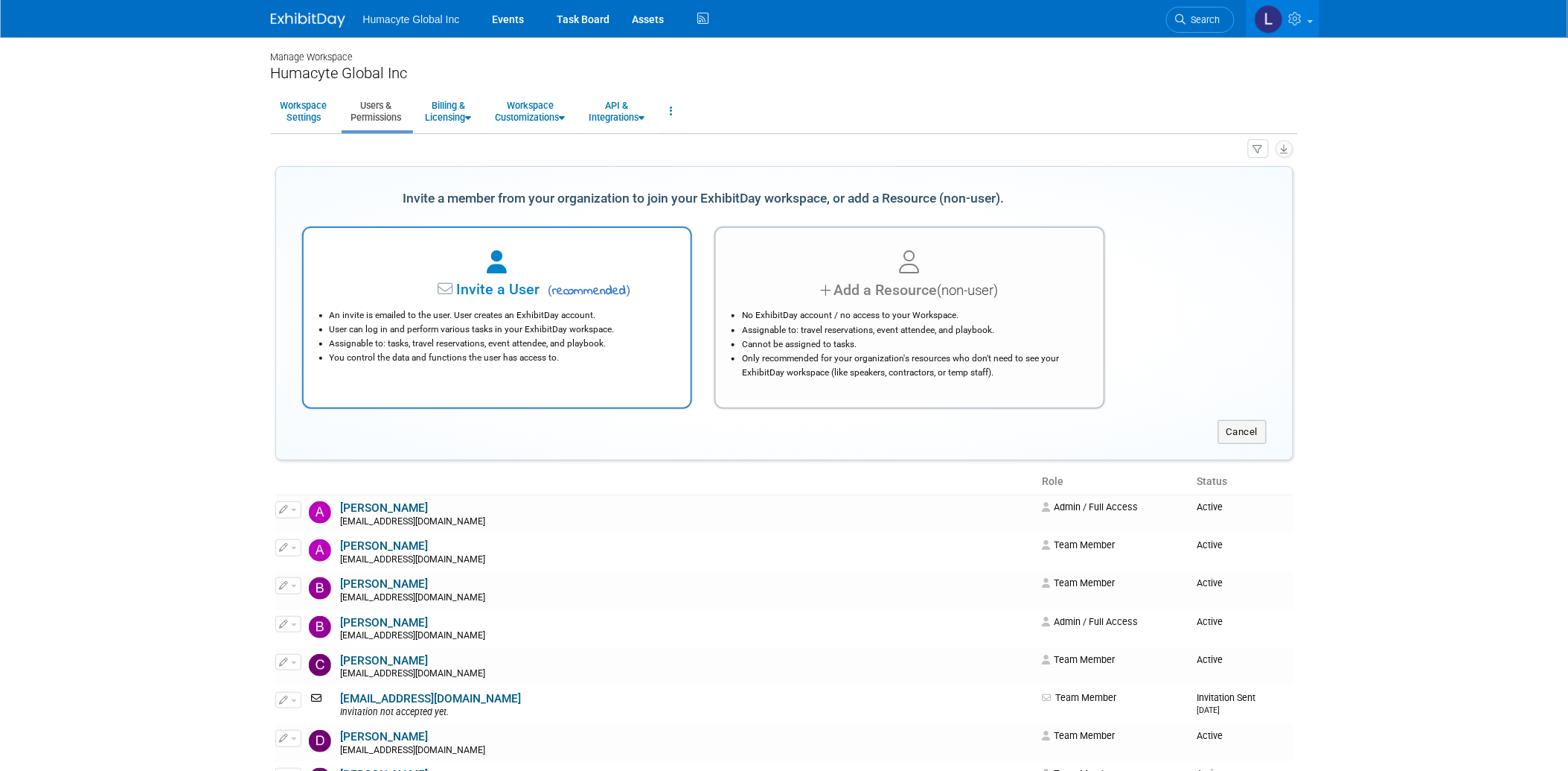
click at [508, 288] on span "Invite a User" at bounding box center [451, 290] width 177 height 17
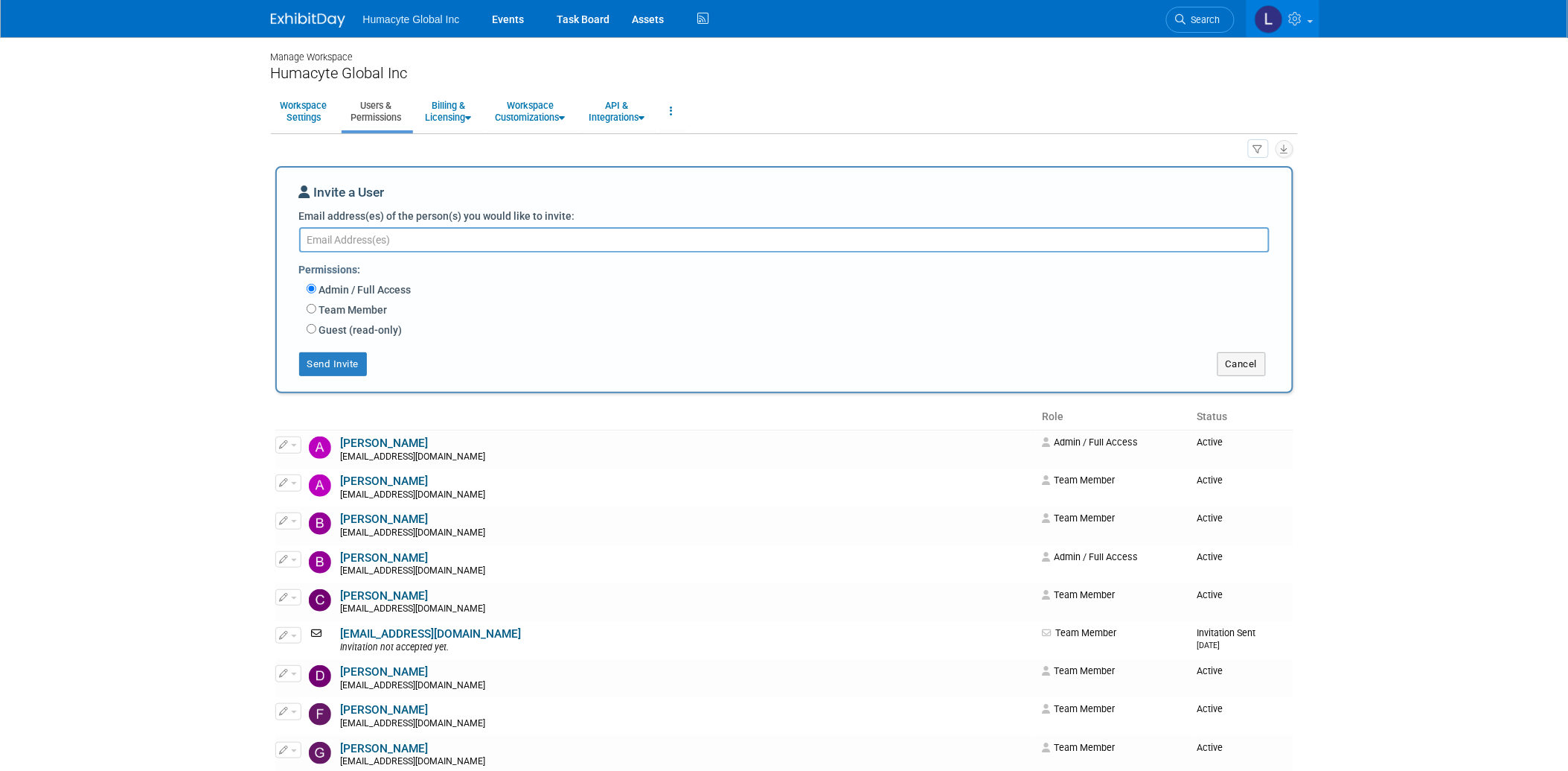
click at [436, 225] on div "Invite a User Email address(es) of the person(s) you would like to invite: Perm…" at bounding box center [784, 279] width 971 height 193
click at [430, 234] on textarea "Email address(es) of the person(s) you would like to invite:" at bounding box center [784, 239] width 971 height 25
type textarea "[EMAIL_ADDRESS][DOMAIN_NAME]"
click at [317, 306] on label "Team Member" at bounding box center [352, 309] width 71 height 15
click at [317, 306] on input "Team Member" at bounding box center [311, 307] width 10 height 10
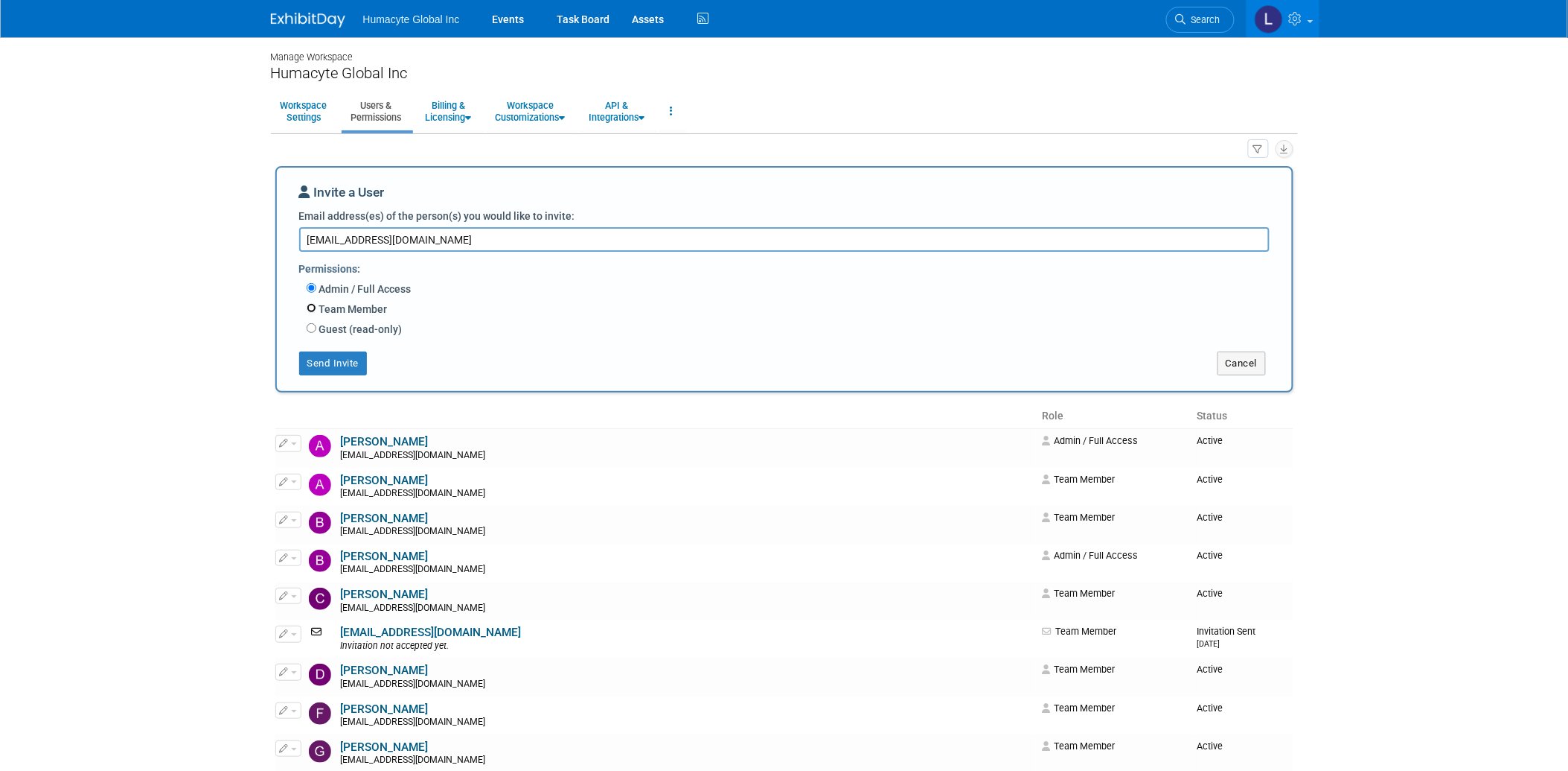
radio input "true"
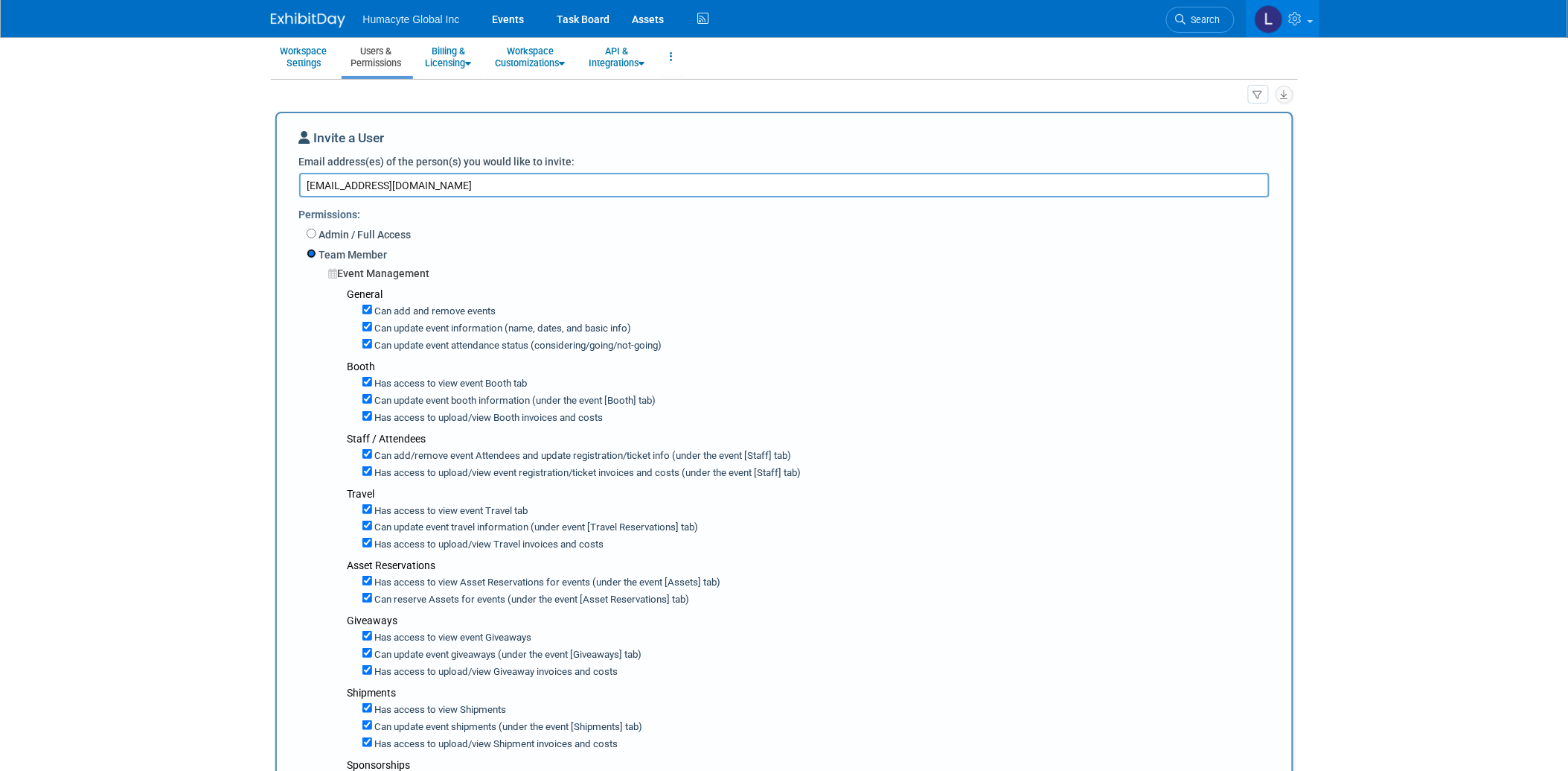
scroll to position [83, 0]
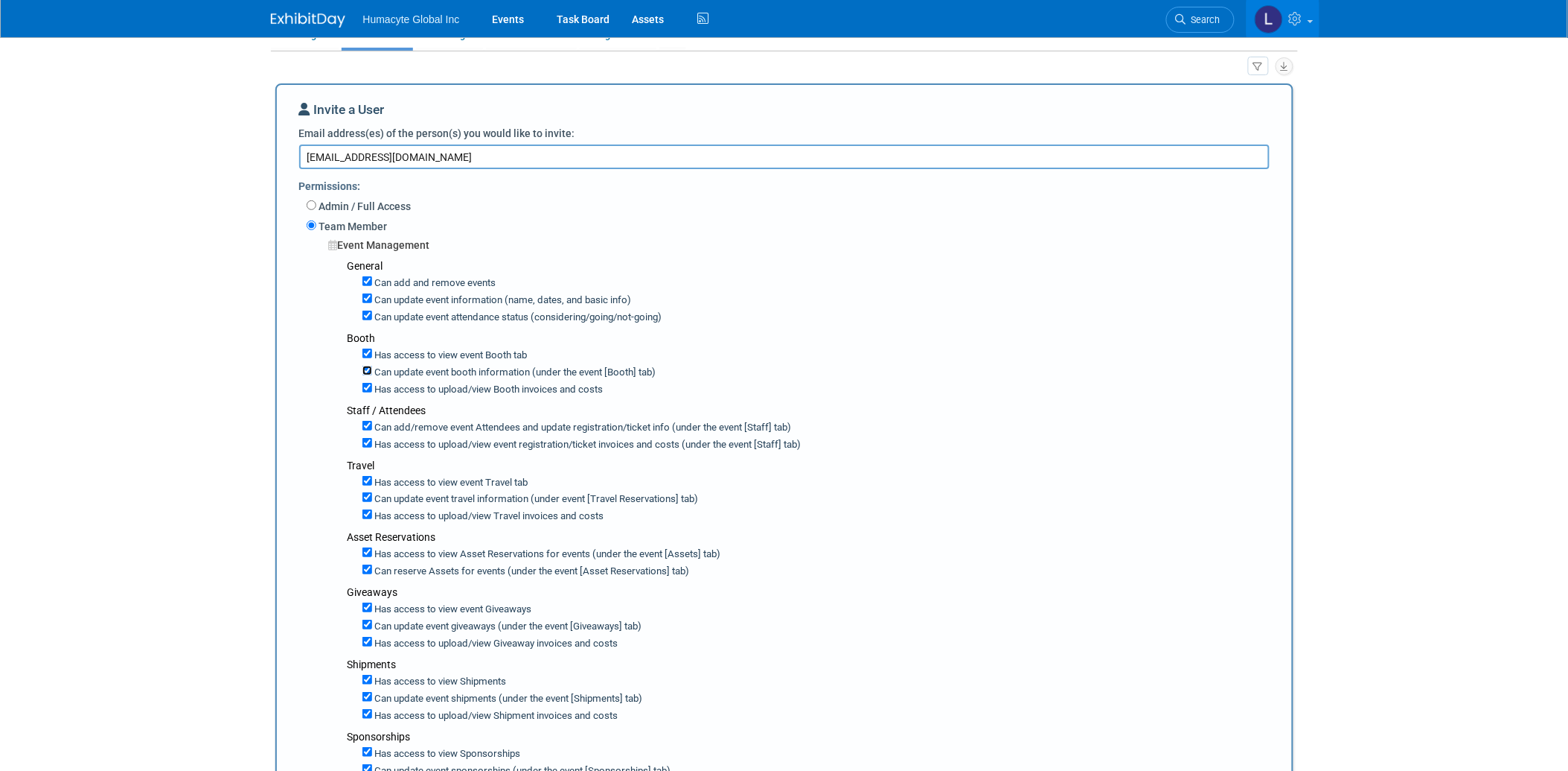
click at [363, 372] on input "Can update event booth information (under the event [Booth] tab)" at bounding box center [367, 370] width 10 height 10
checkbox input "false"
click at [363, 389] on input "Has access to view Booth invoices and costs" at bounding box center [367, 387] width 10 height 10
checkbox input "false"
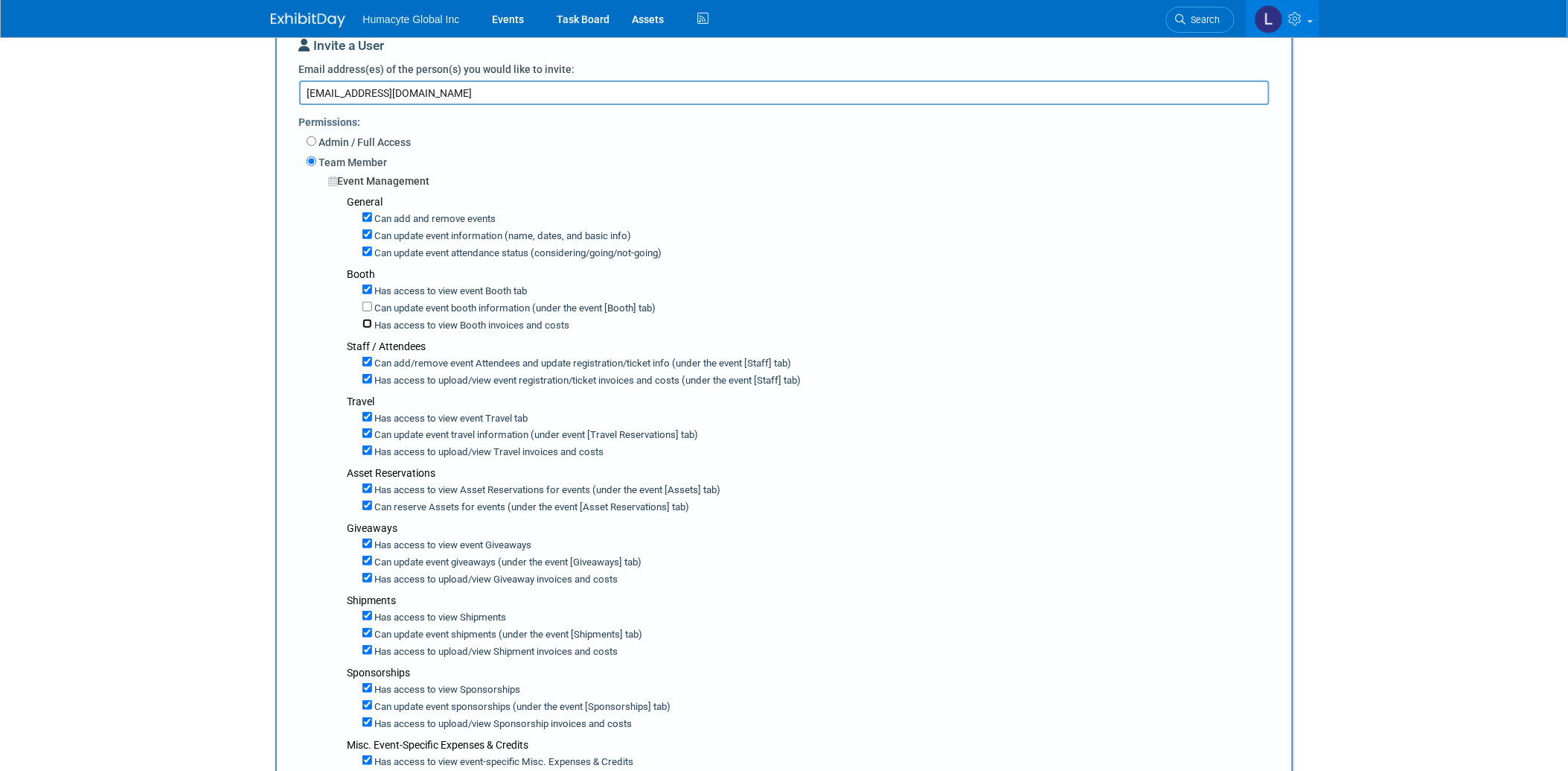
scroll to position [165, 0]
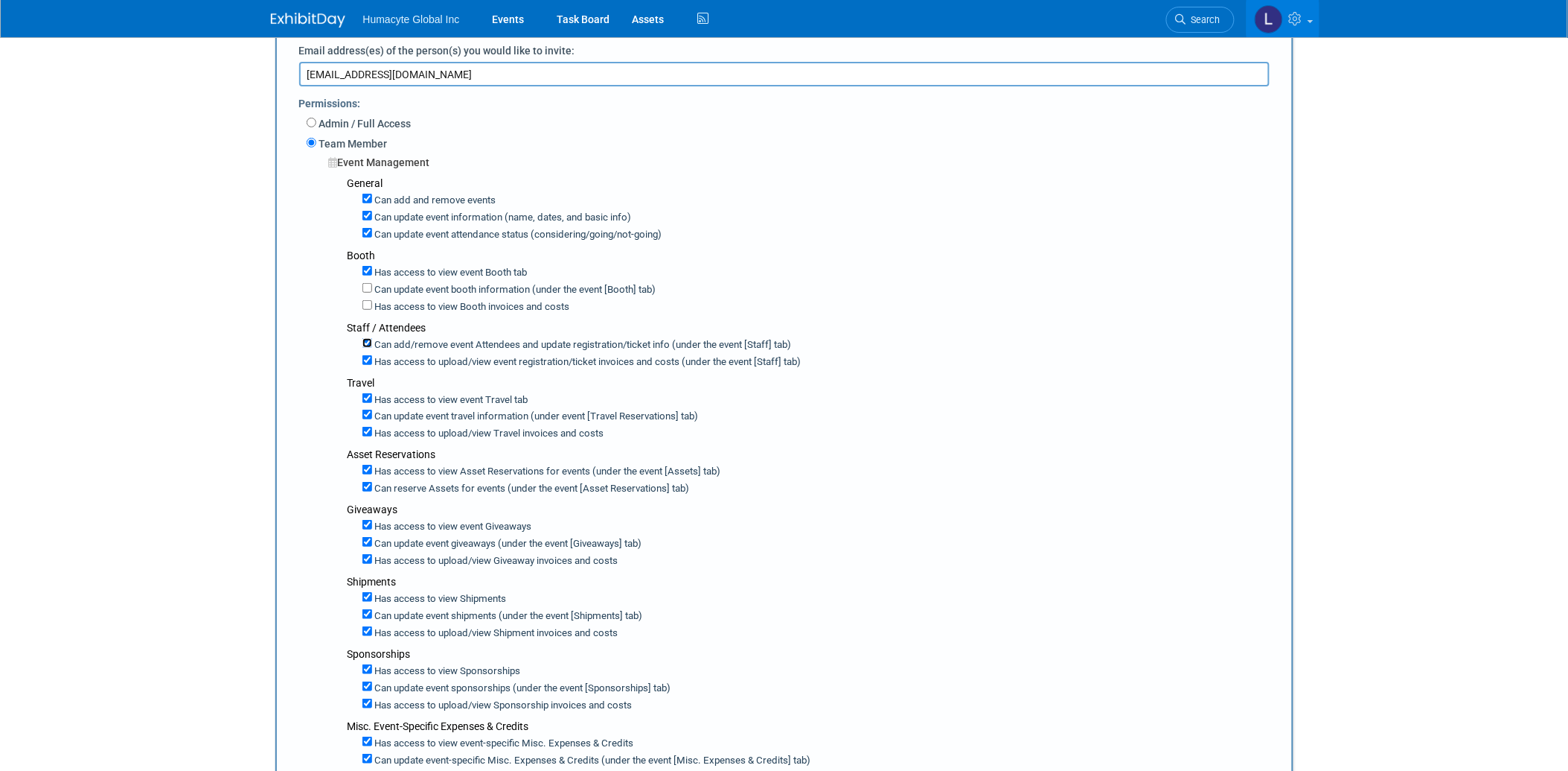
click at [367, 341] on input "Can add/remove event Attendees and update registration/ticket info (under the e…" at bounding box center [367, 342] width 10 height 10
checkbox input "false"
click at [364, 359] on input "Has access to view event registration/ticket invoices and costs (under the even…" at bounding box center [367, 359] width 10 height 10
checkbox input "false"
click at [369, 340] on input "Can add/remove event Attendees and update registration/ticket info (under the e…" at bounding box center [367, 342] width 10 height 10
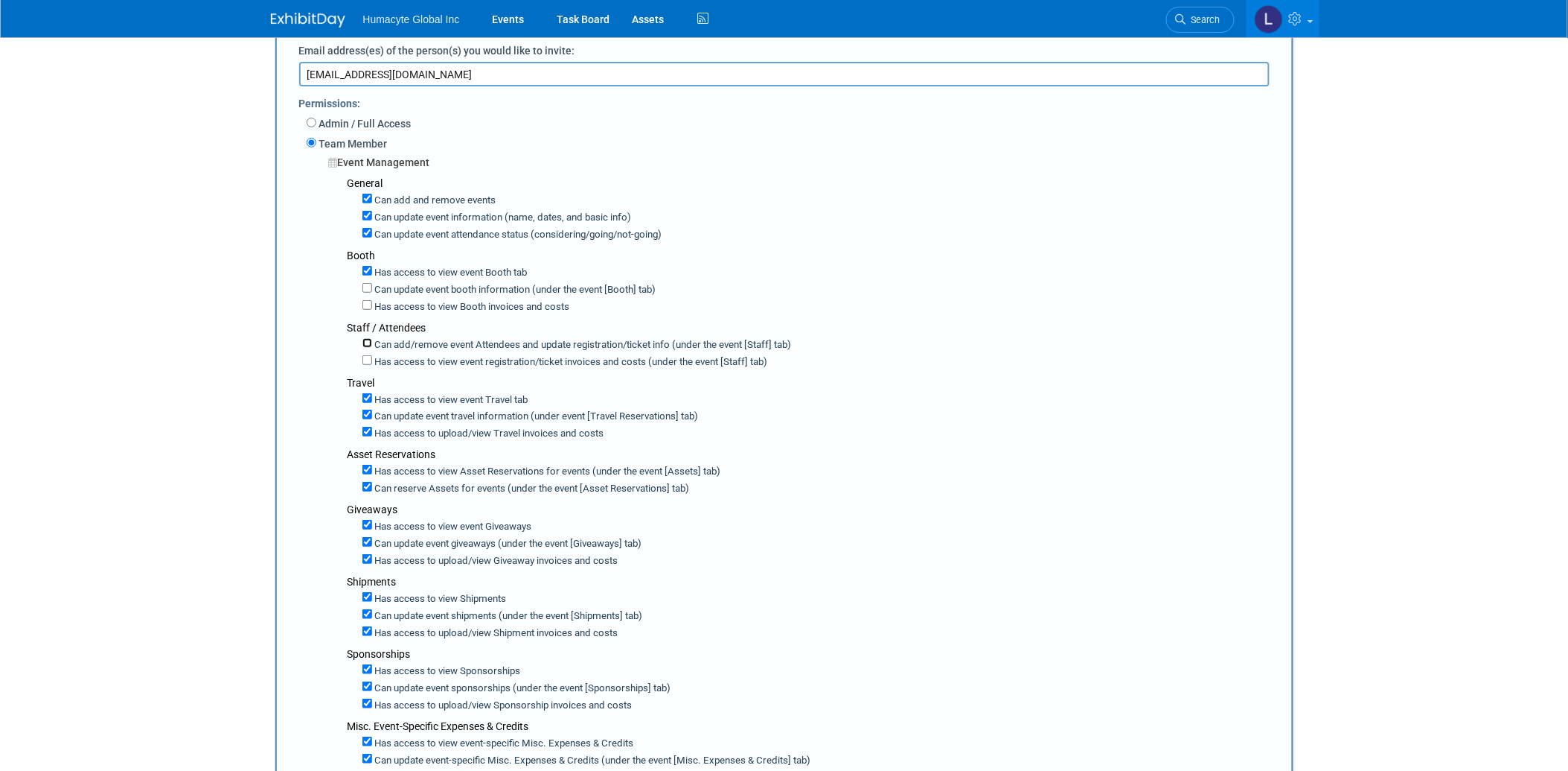
checkbox input "true"
click at [365, 406] on div "Can update event travel information (under event [Travel Reservations] tab)" at bounding box center [822, 415] width 918 height 17
click at [363, 415] on input "Can update event travel information (under event [Travel Reservations] tab)" at bounding box center [367, 414] width 10 height 10
click at [367, 413] on input "Can update event travel information (under event [Travel Reservations] tab)" at bounding box center [367, 414] width 10 height 10
checkbox input "true"
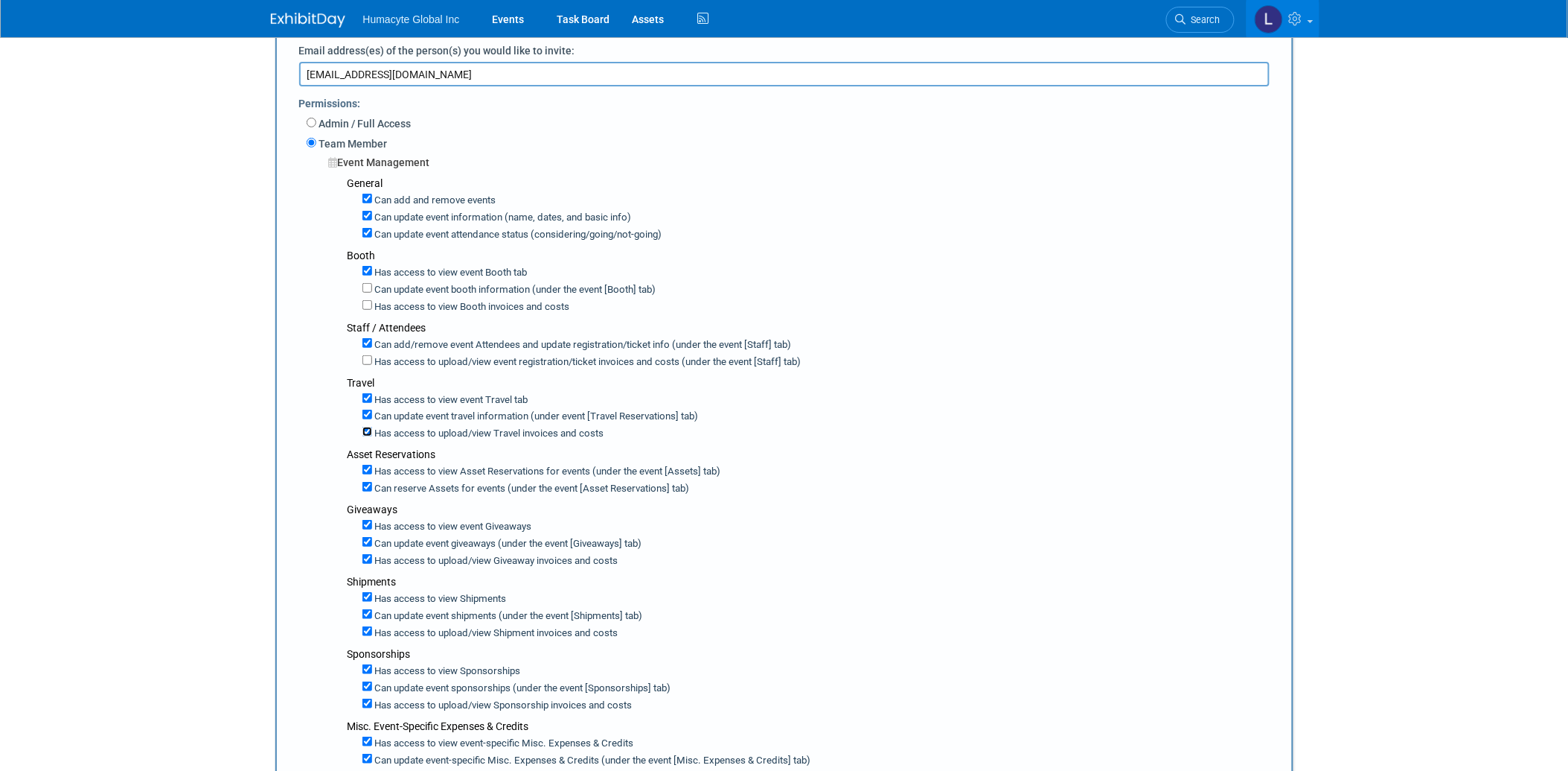
click at [365, 426] on input "Has access to upload/view Travel invoices and costs" at bounding box center [367, 431] width 10 height 10
checkbox input "false"
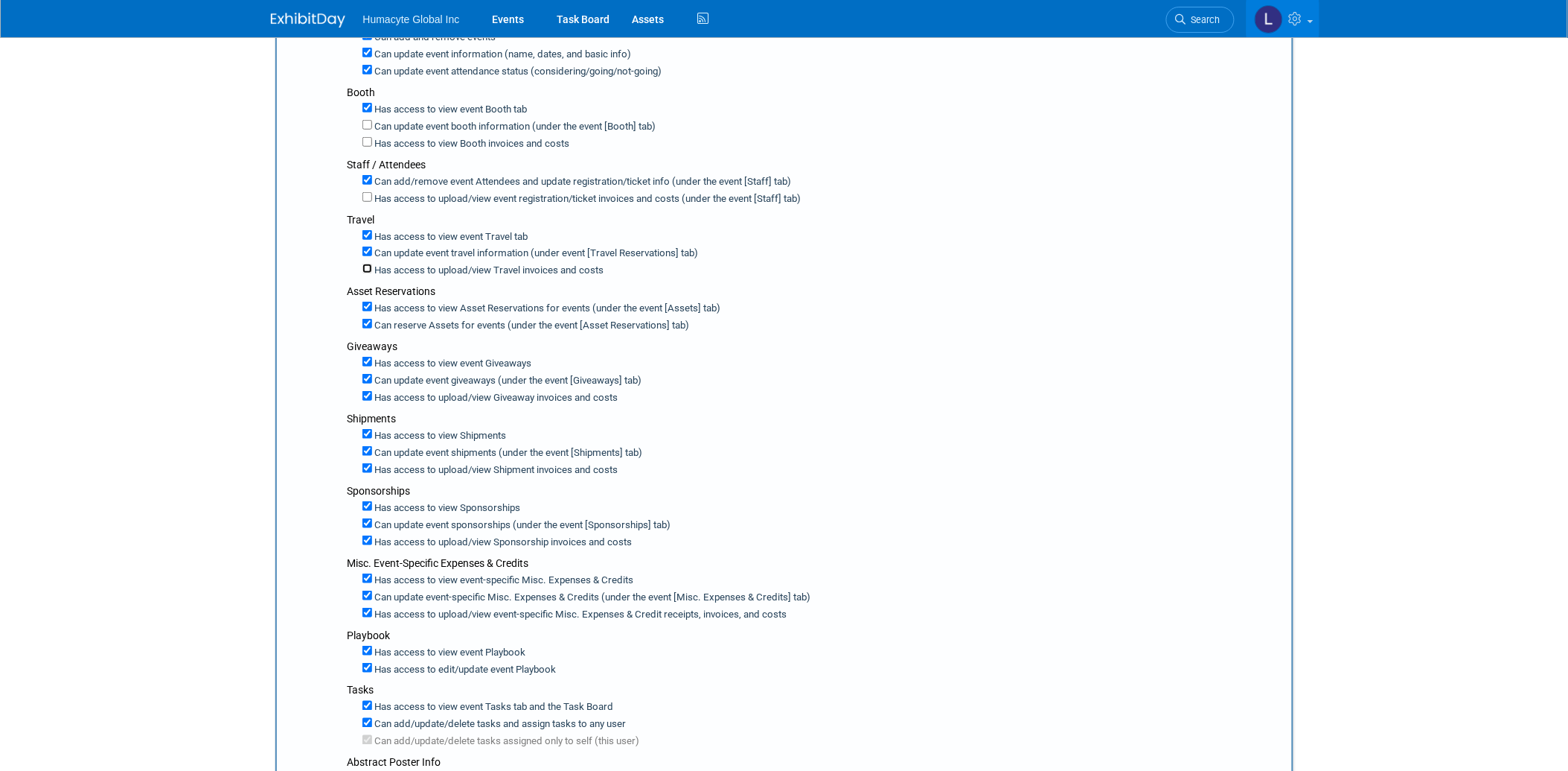
scroll to position [331, 0]
click at [367, 320] on input "Can reserve Assets for events (under the event [Asset Reservations] tab)" at bounding box center [367, 321] width 10 height 10
checkbox input "false"
click at [365, 355] on input "Has access to view event Giveaways" at bounding box center [367, 359] width 10 height 10
checkbox input "false"
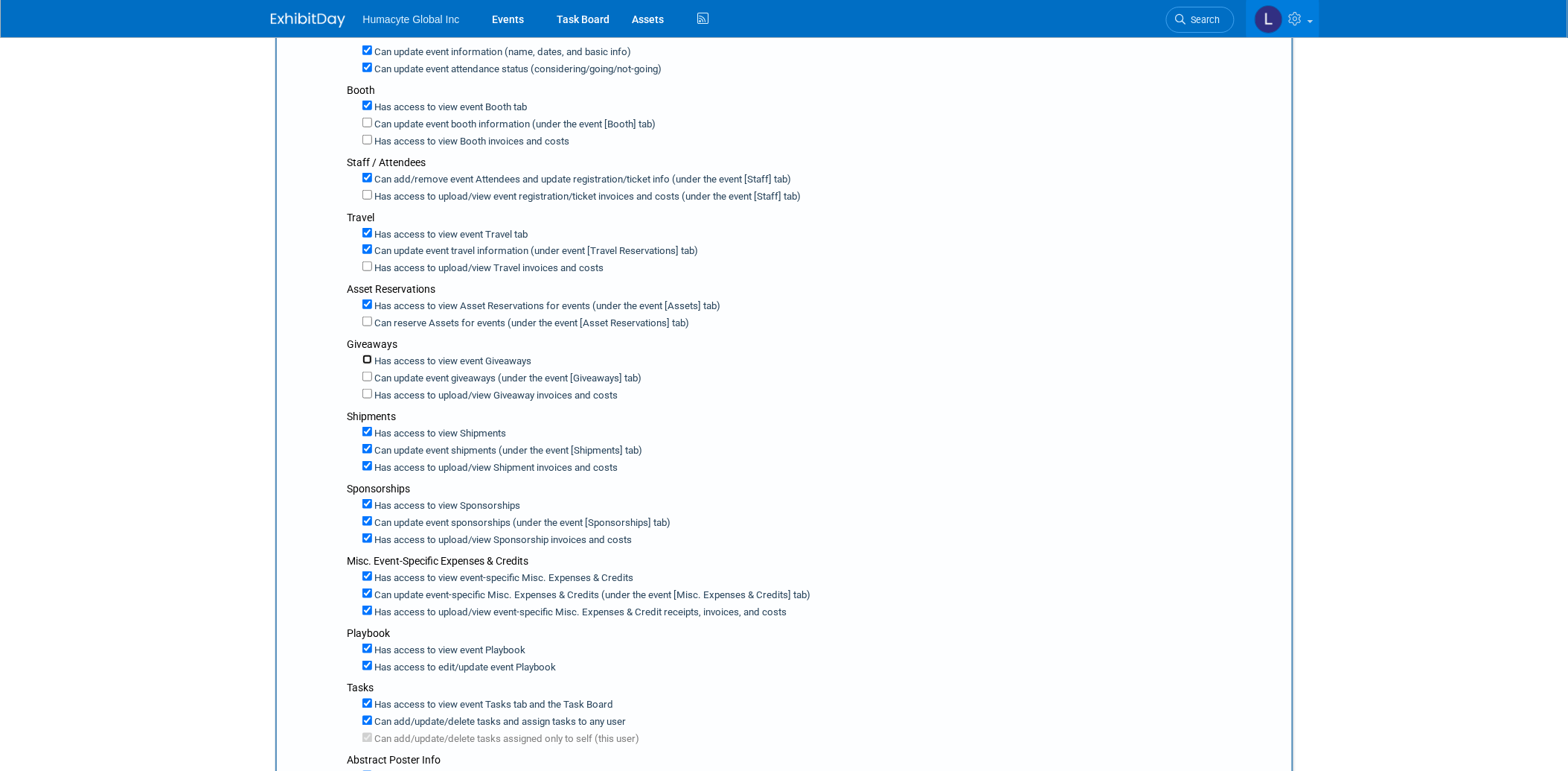
checkbox input "false"
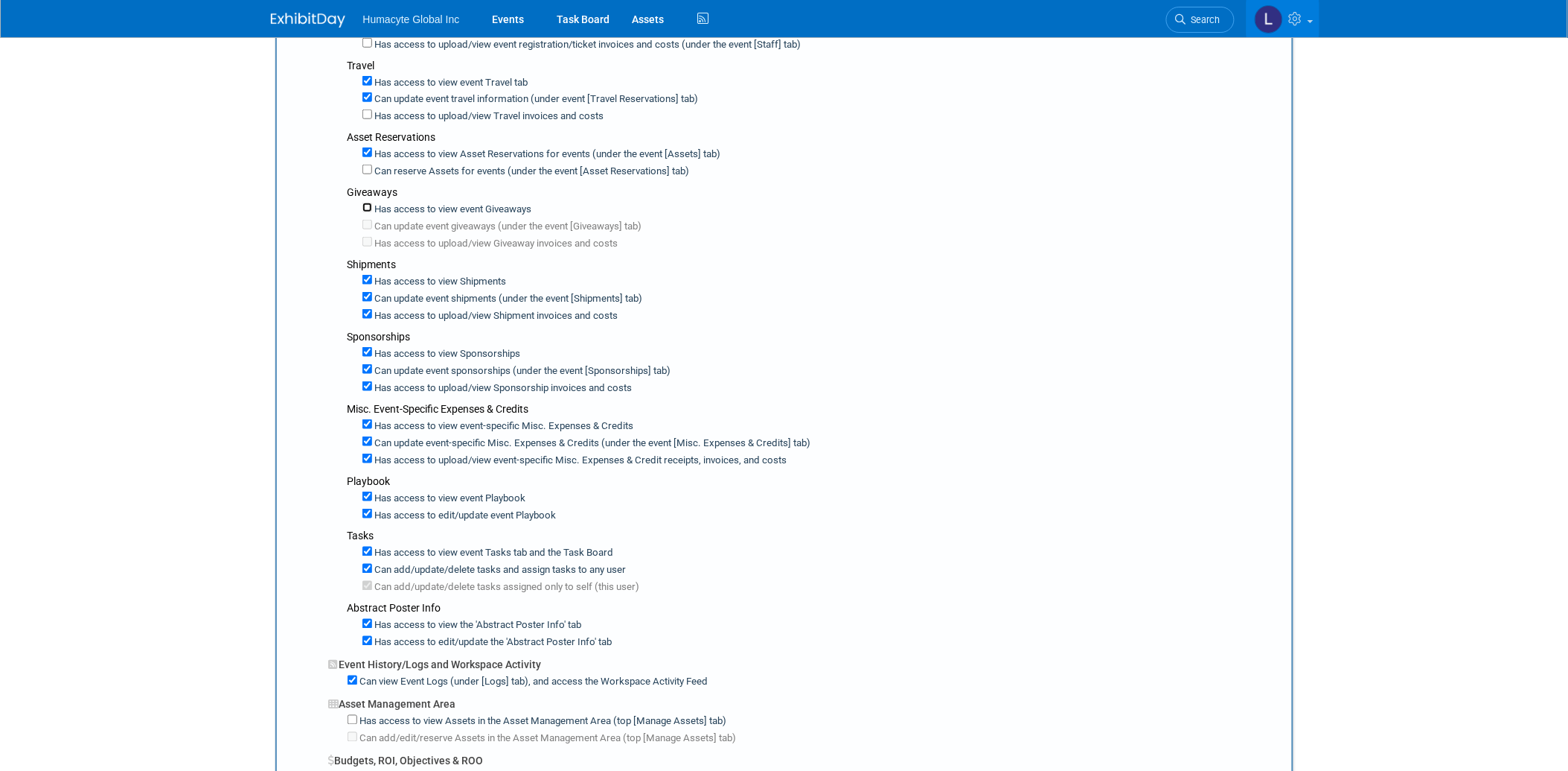
scroll to position [496, 0]
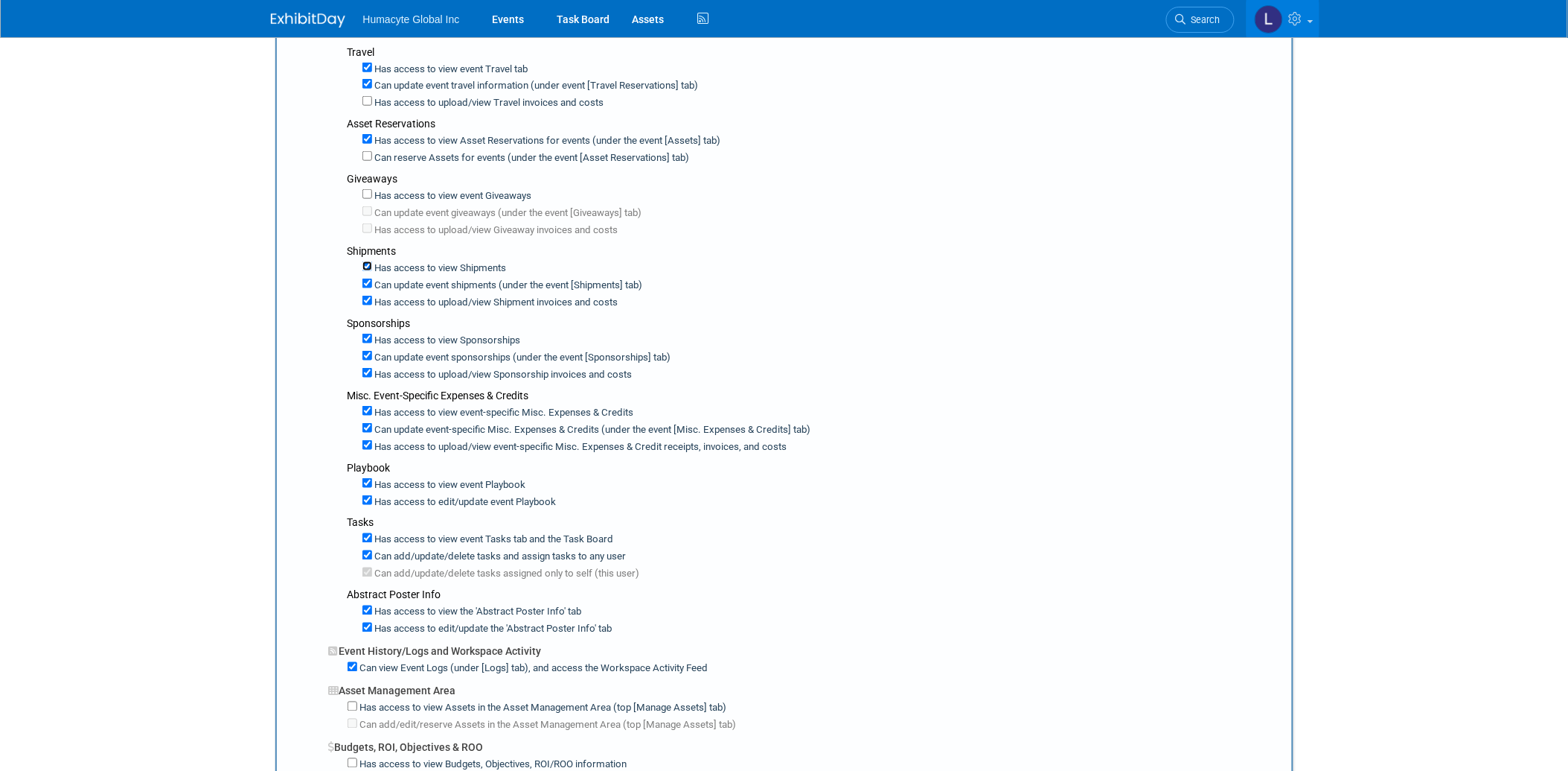
click at [366, 261] on input "Has access to view Shipments" at bounding box center [367, 265] width 10 height 10
checkbox input "false"
click at [364, 351] on input "Can update event sponsorships (under the event [Sponsorships] tab)" at bounding box center [367, 355] width 10 height 10
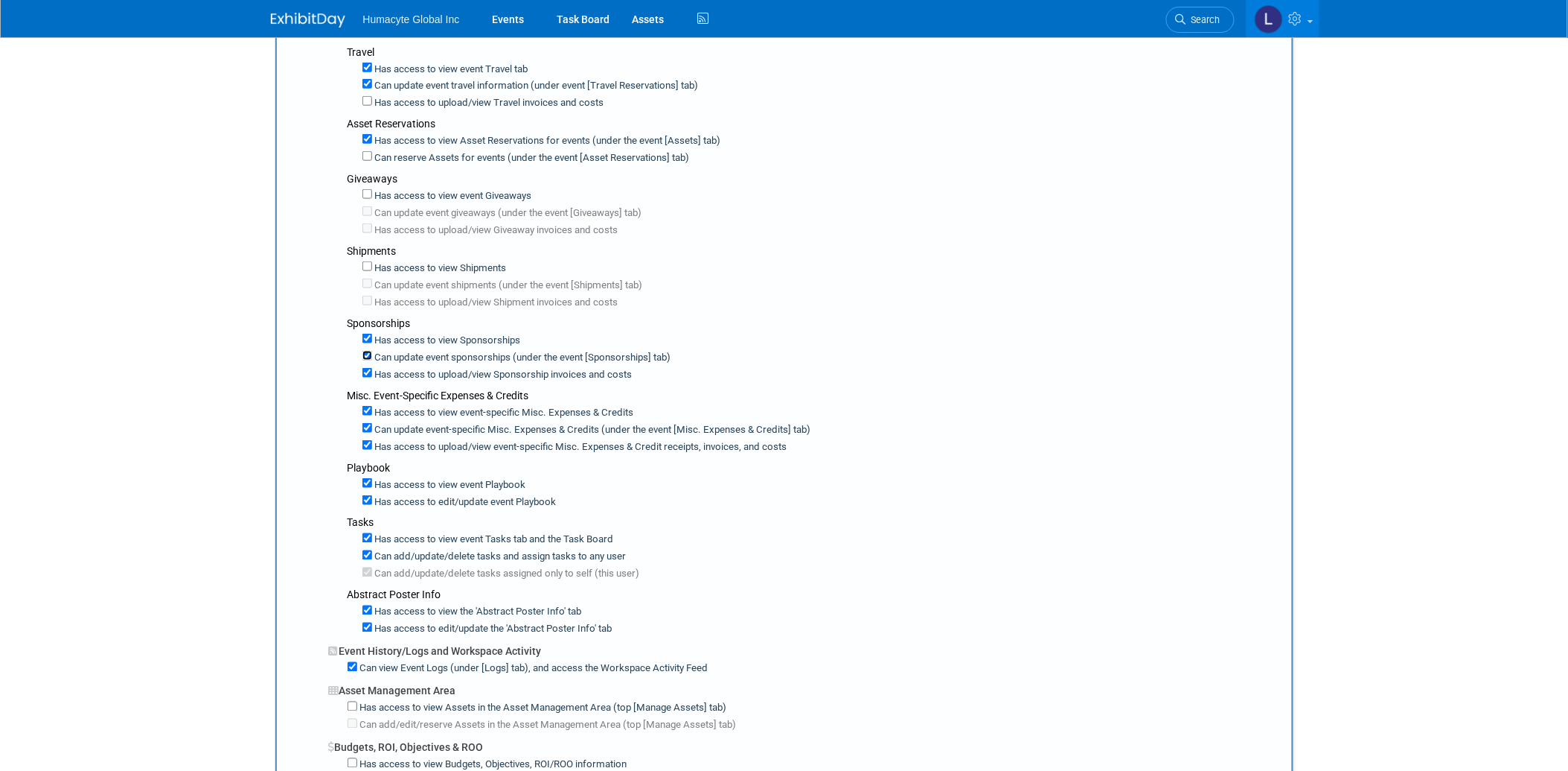
checkbox input "false"
click at [367, 369] on input "Has access to view Sponsorship invoices and costs" at bounding box center [367, 372] width 10 height 10
checkbox input "false"
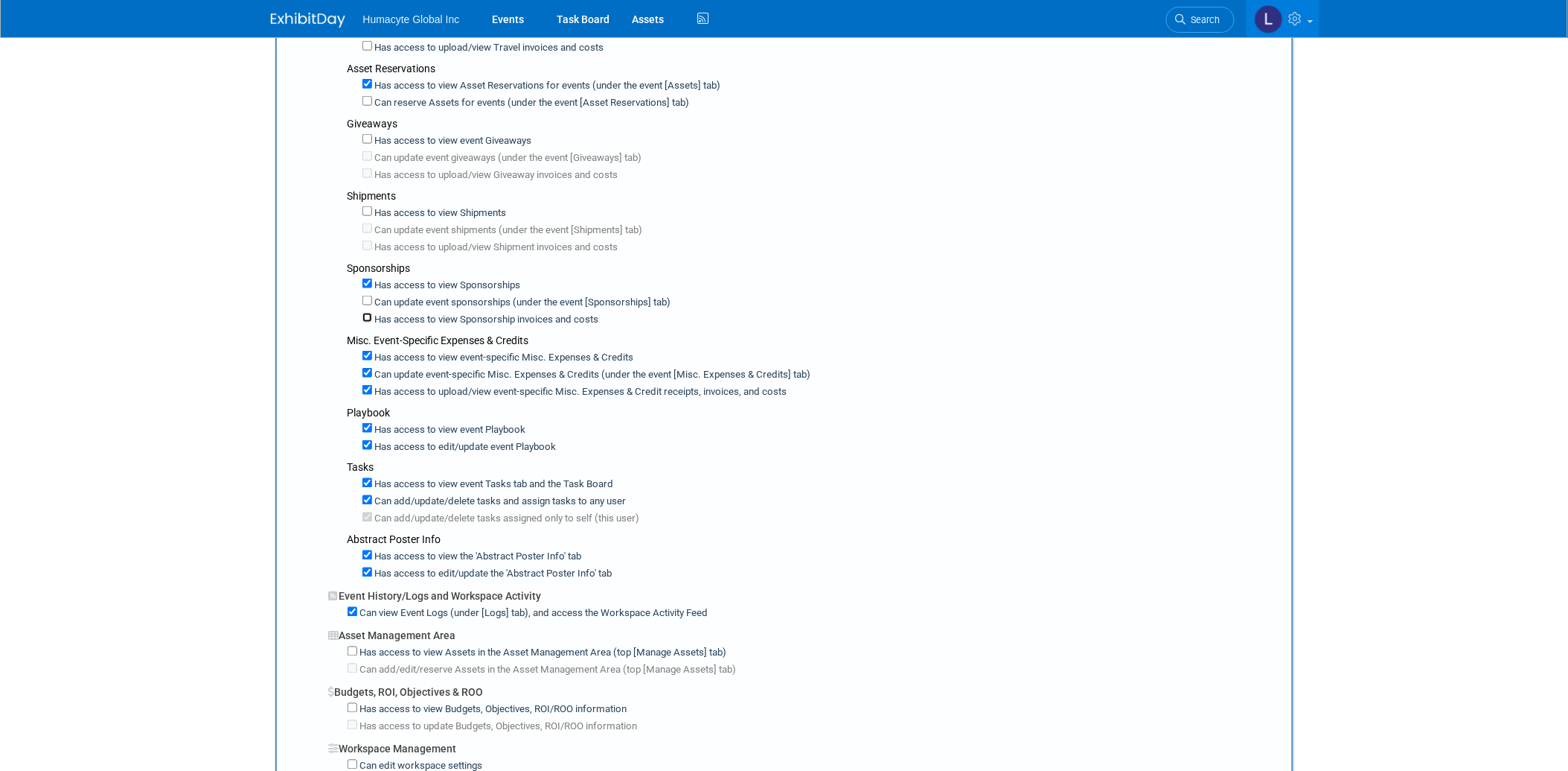
scroll to position [579, 0]
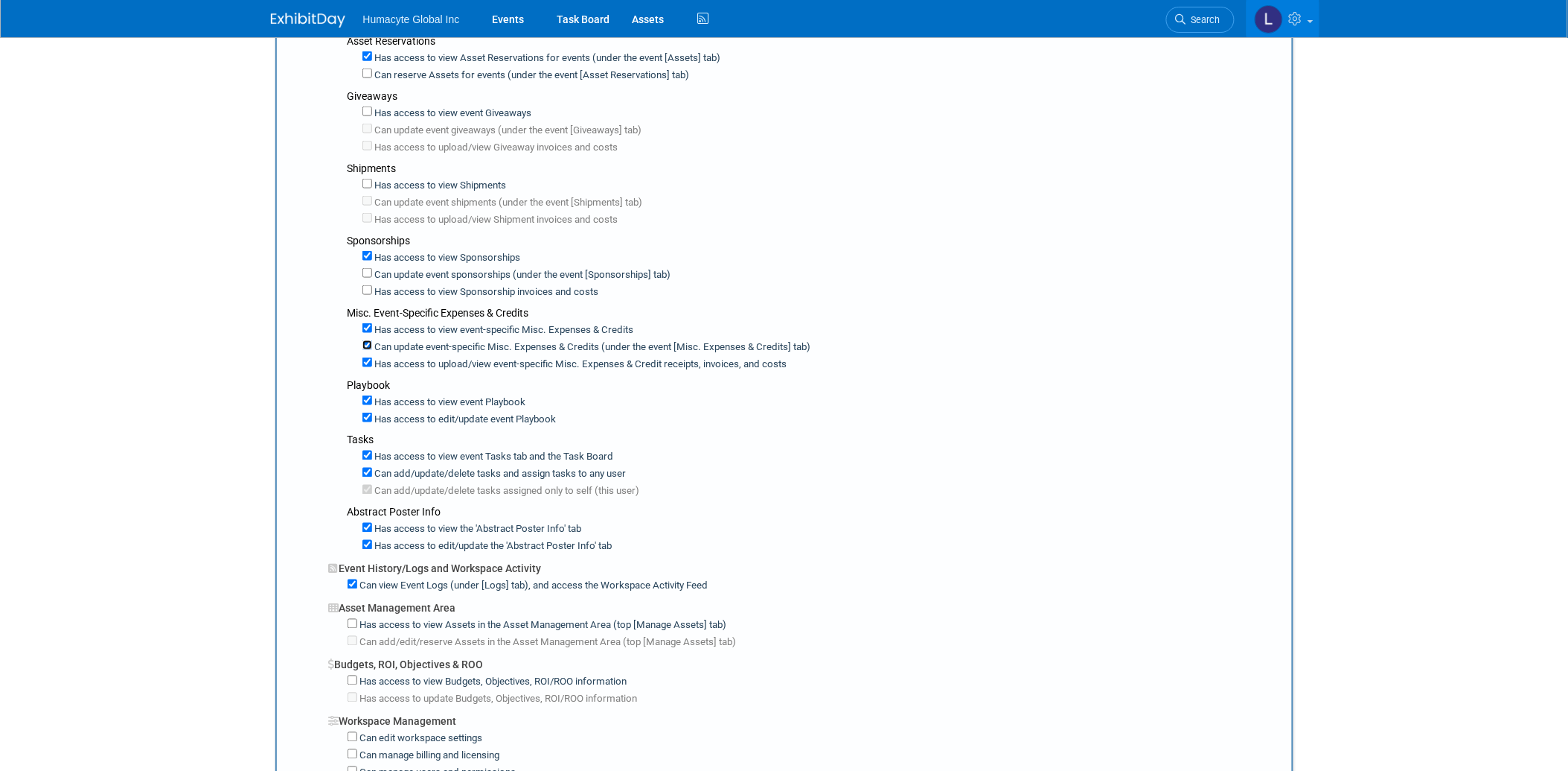
click at [368, 340] on input "Can update event-specific Misc. Expenses & Credits (under the event [Misc. Expe…" at bounding box center [367, 345] width 10 height 10
checkbox input "false"
click at [368, 359] on input "Has access to view event-specific Misc. Expenses & Credit receipts, invoices, a…" at bounding box center [367, 362] width 10 height 10
checkbox input "false"
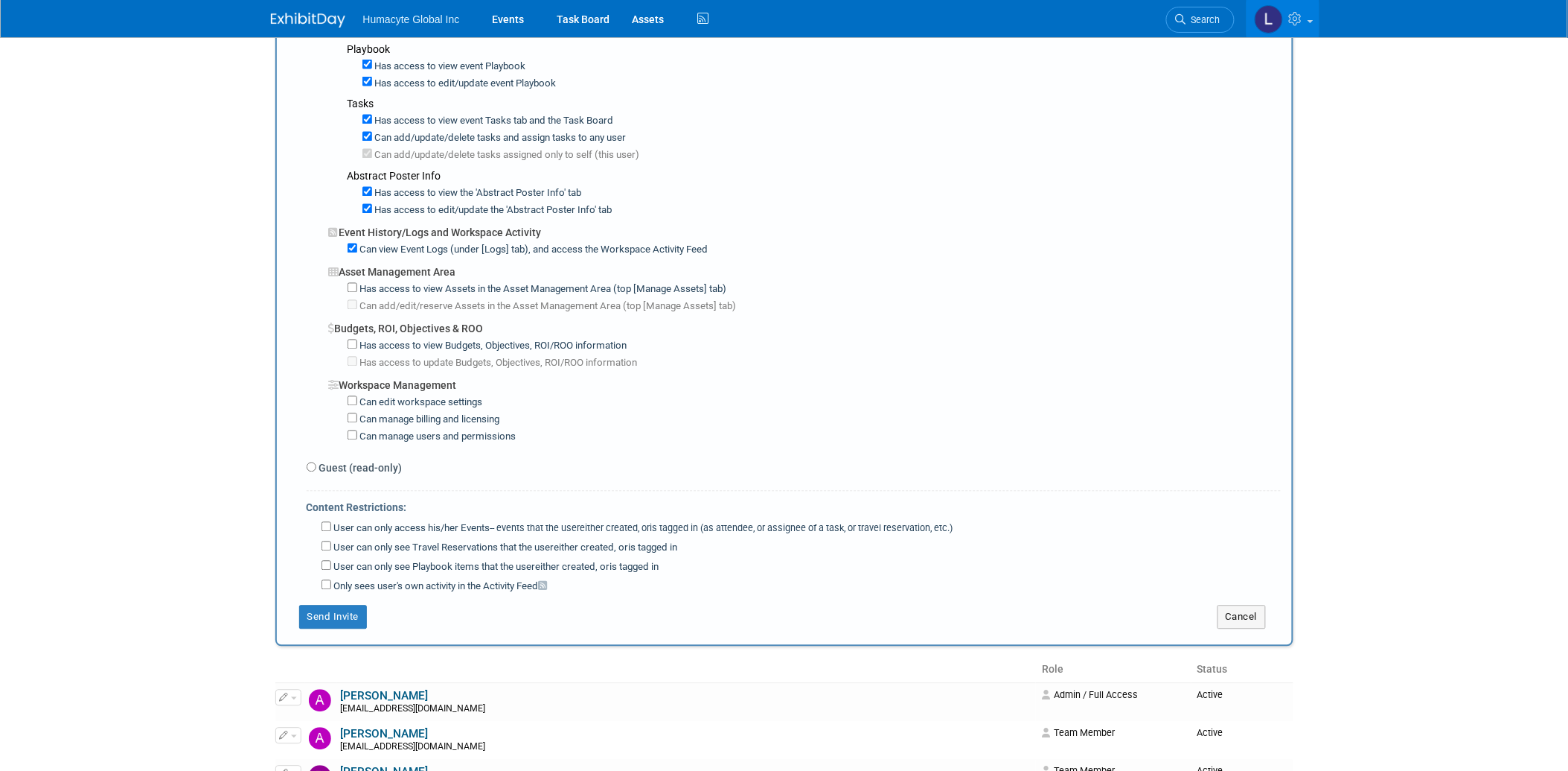
scroll to position [1076, 0]
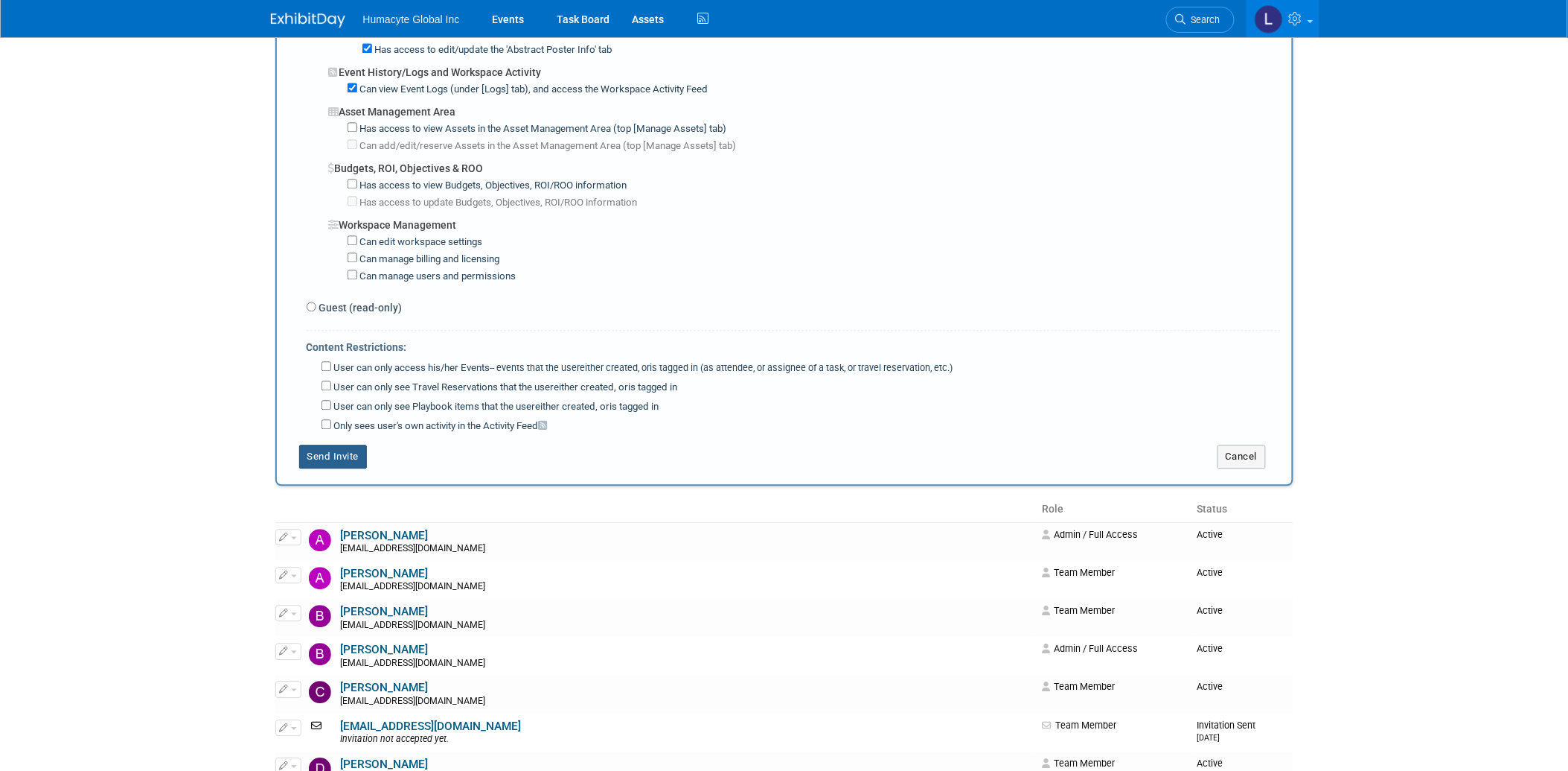
click at [331, 445] on button "Send Invite" at bounding box center [333, 456] width 69 height 23
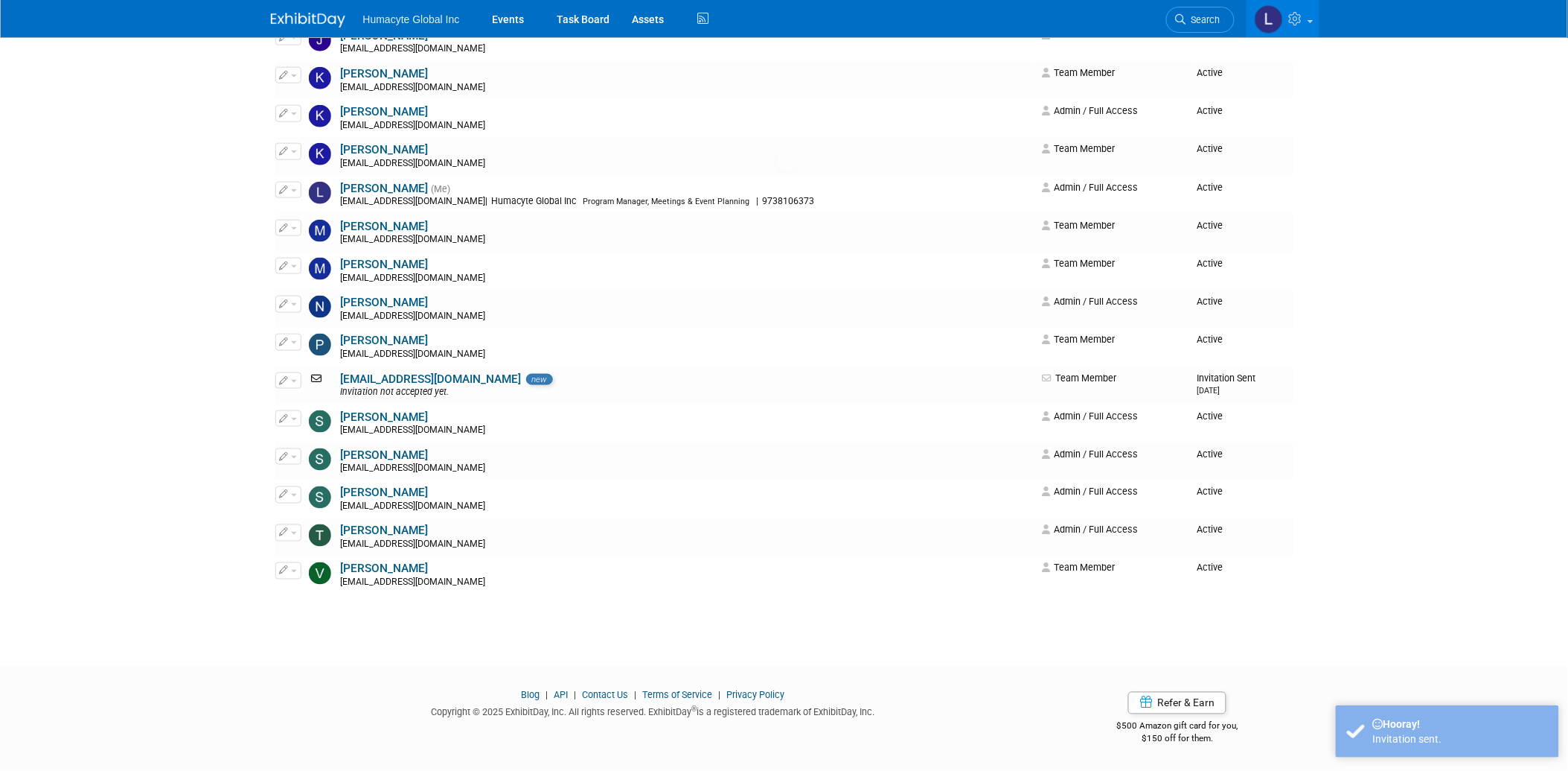
scroll to position [0, 0]
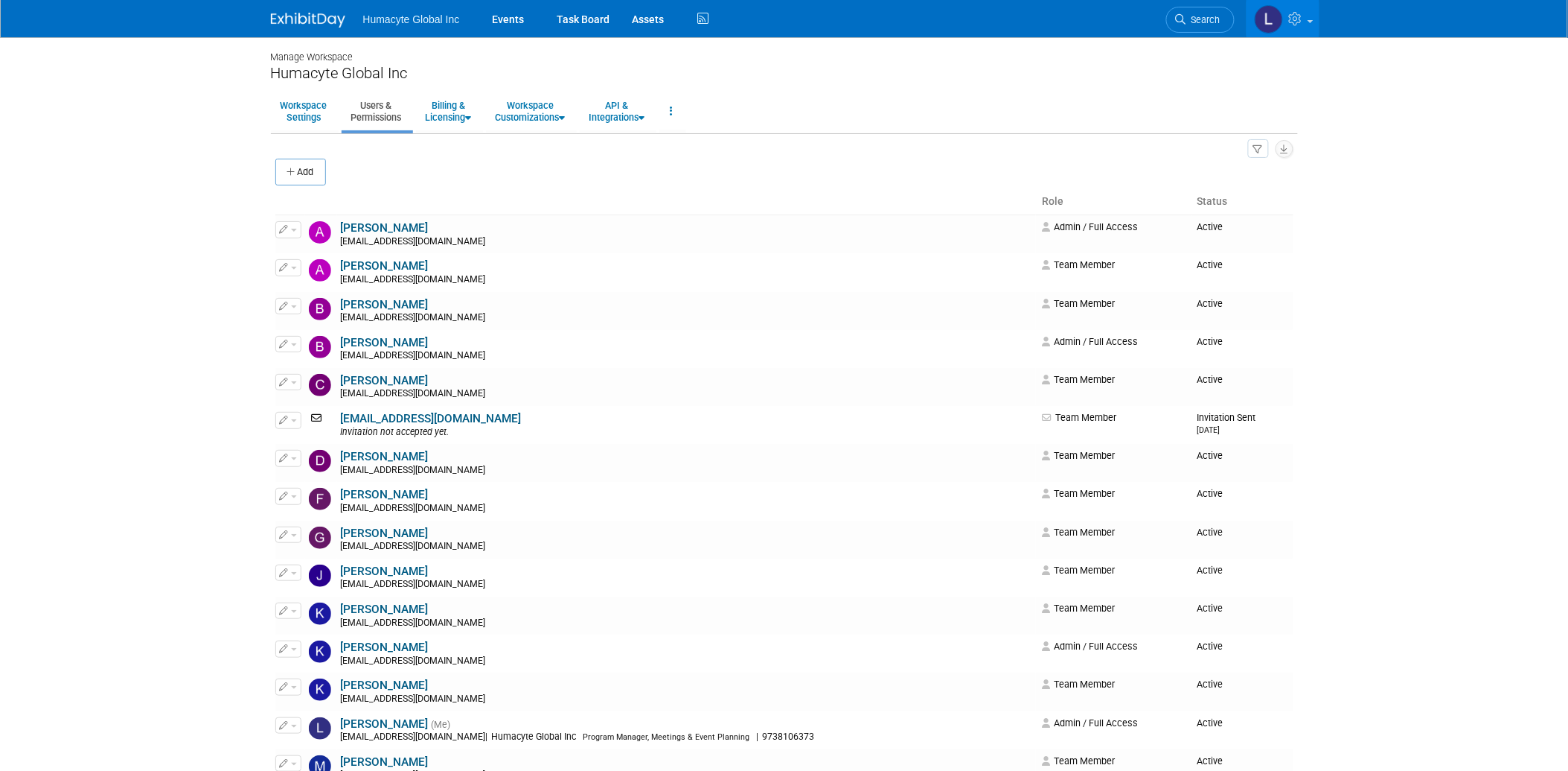
click at [1181, 35] on li "Search" at bounding box center [1200, 18] width 69 height 37
click at [1191, 18] on span "Search" at bounding box center [1203, 19] width 34 height 11
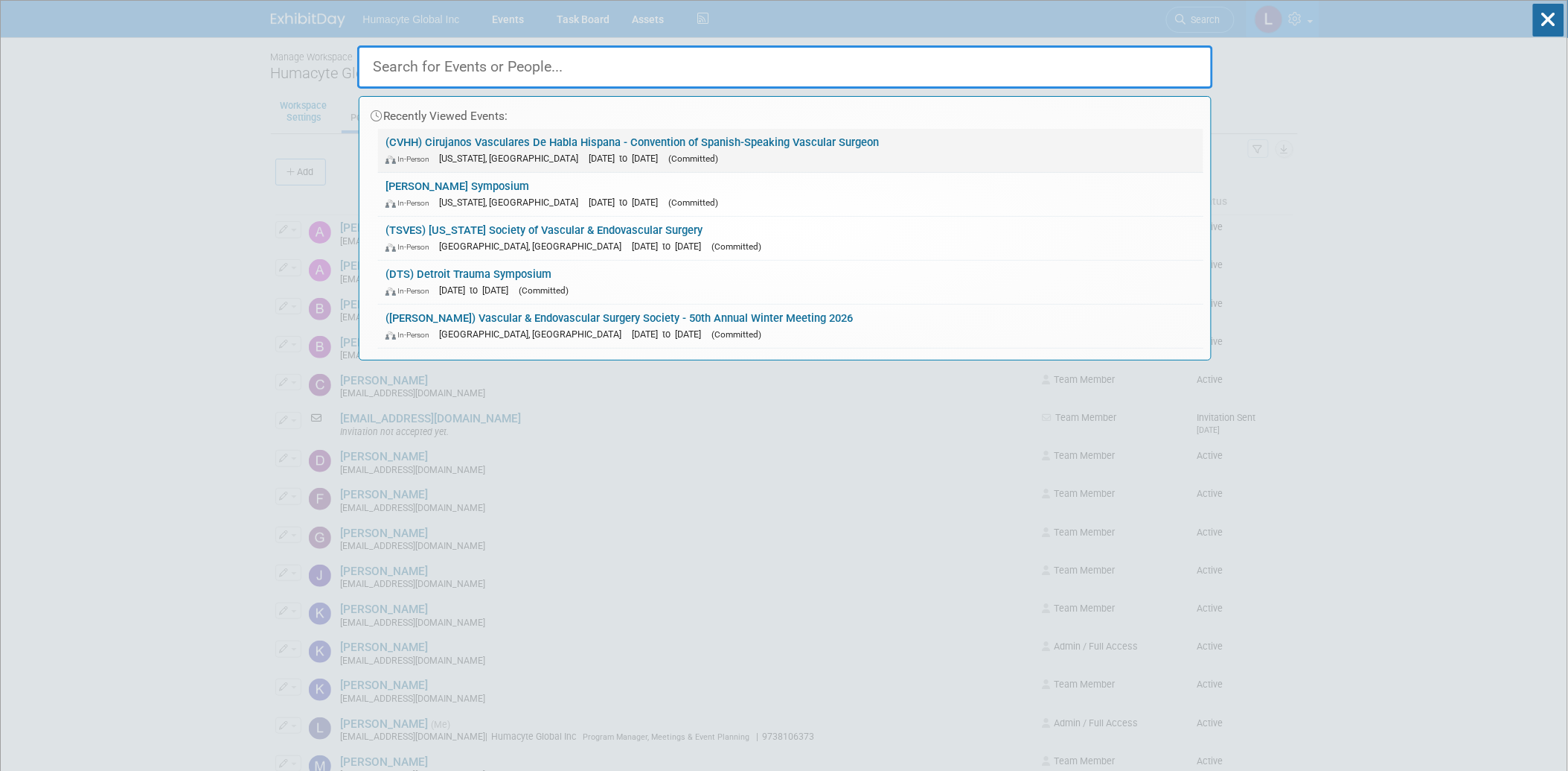
click at [448, 146] on link "(CVHH) Cirujanos Vasculares De Habla Hispana - Convention of Spanish-Speaking V…" at bounding box center [791, 151] width 825 height 44
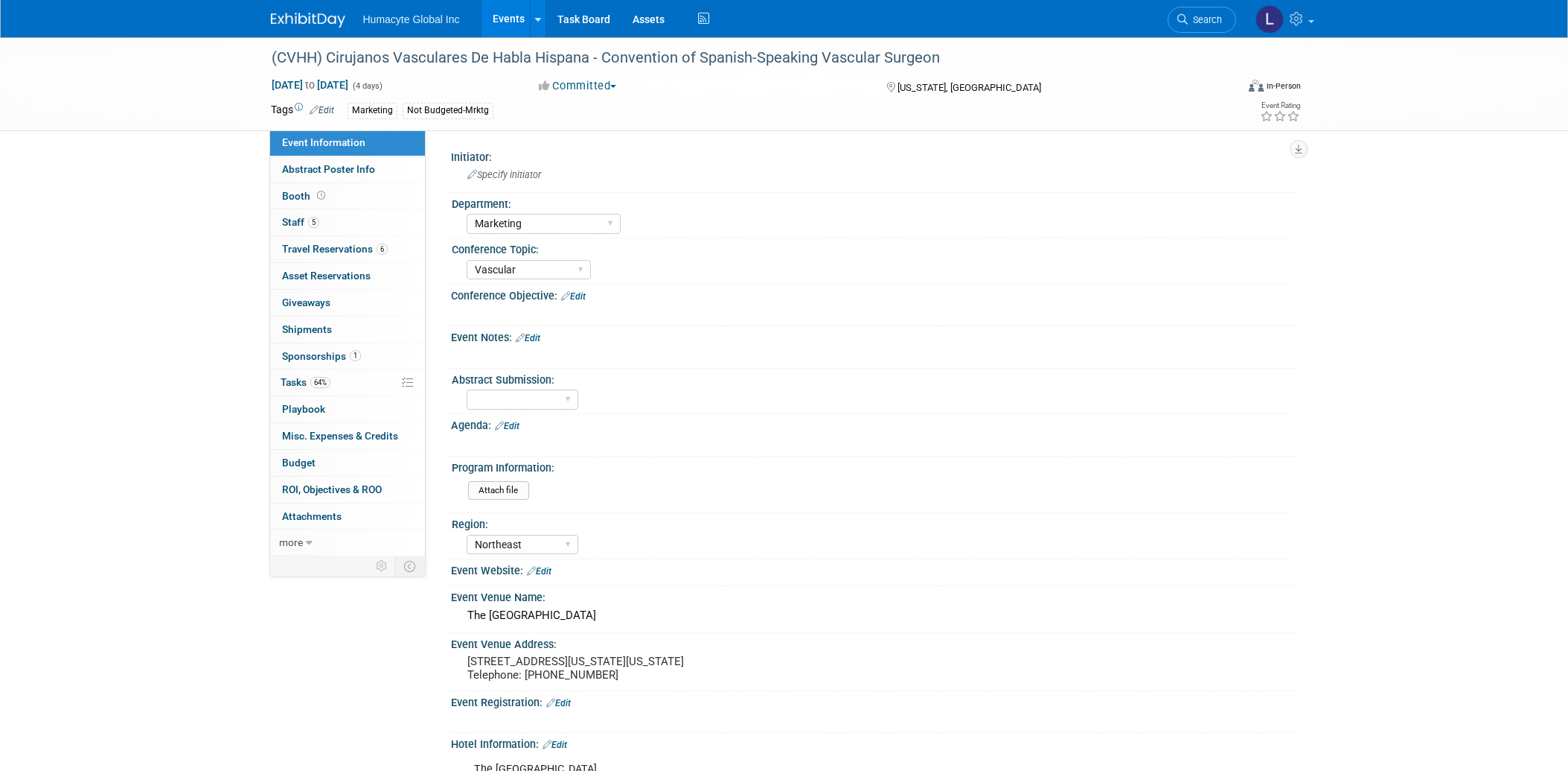
select select "Marketing"
select select "Vascular"
select select "Northeast"
click at [293, 387] on span "Tasks 64%" at bounding box center [305, 382] width 50 height 12
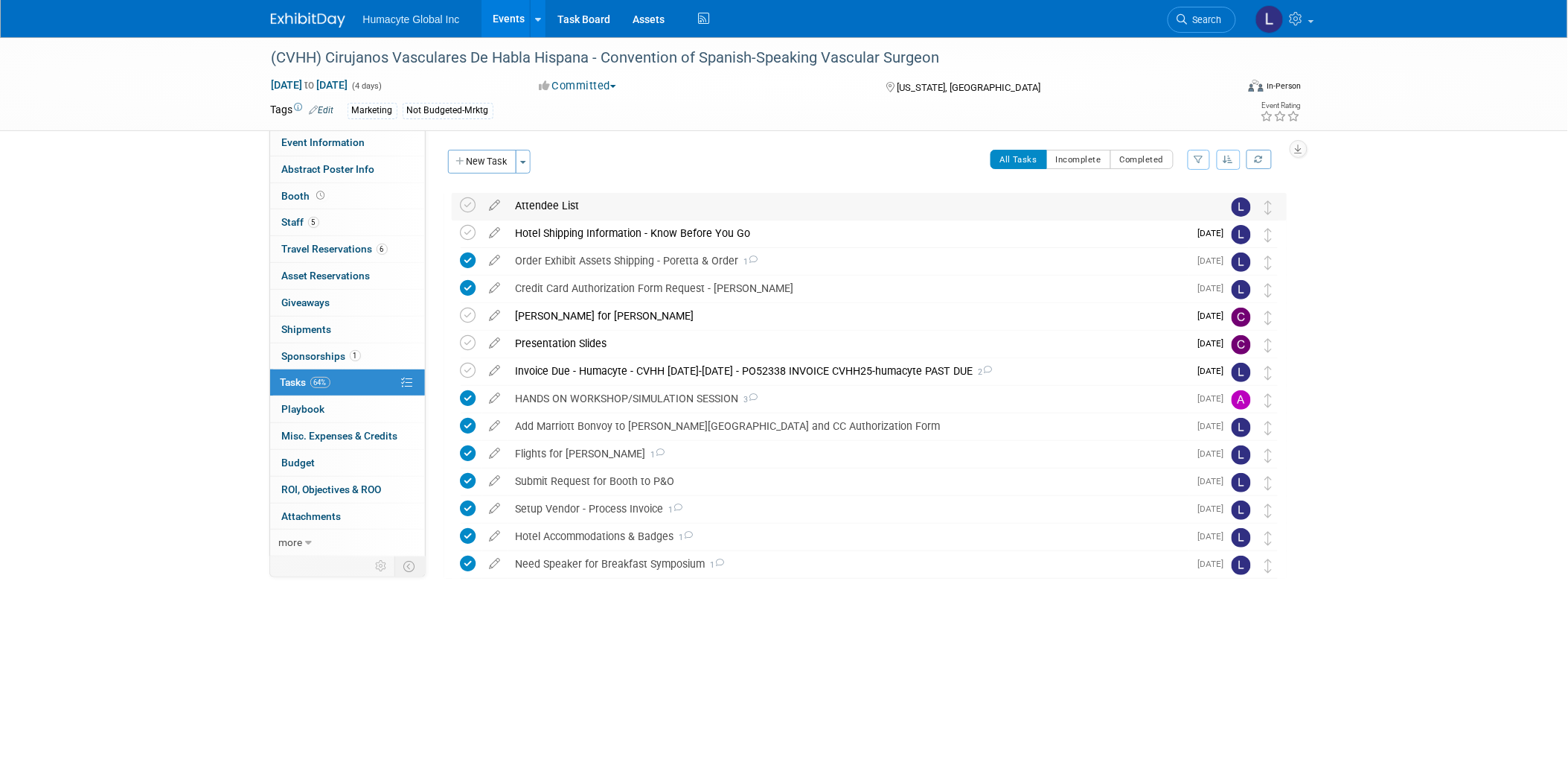
click at [556, 206] on div "Attendee List" at bounding box center [854, 205] width 693 height 25
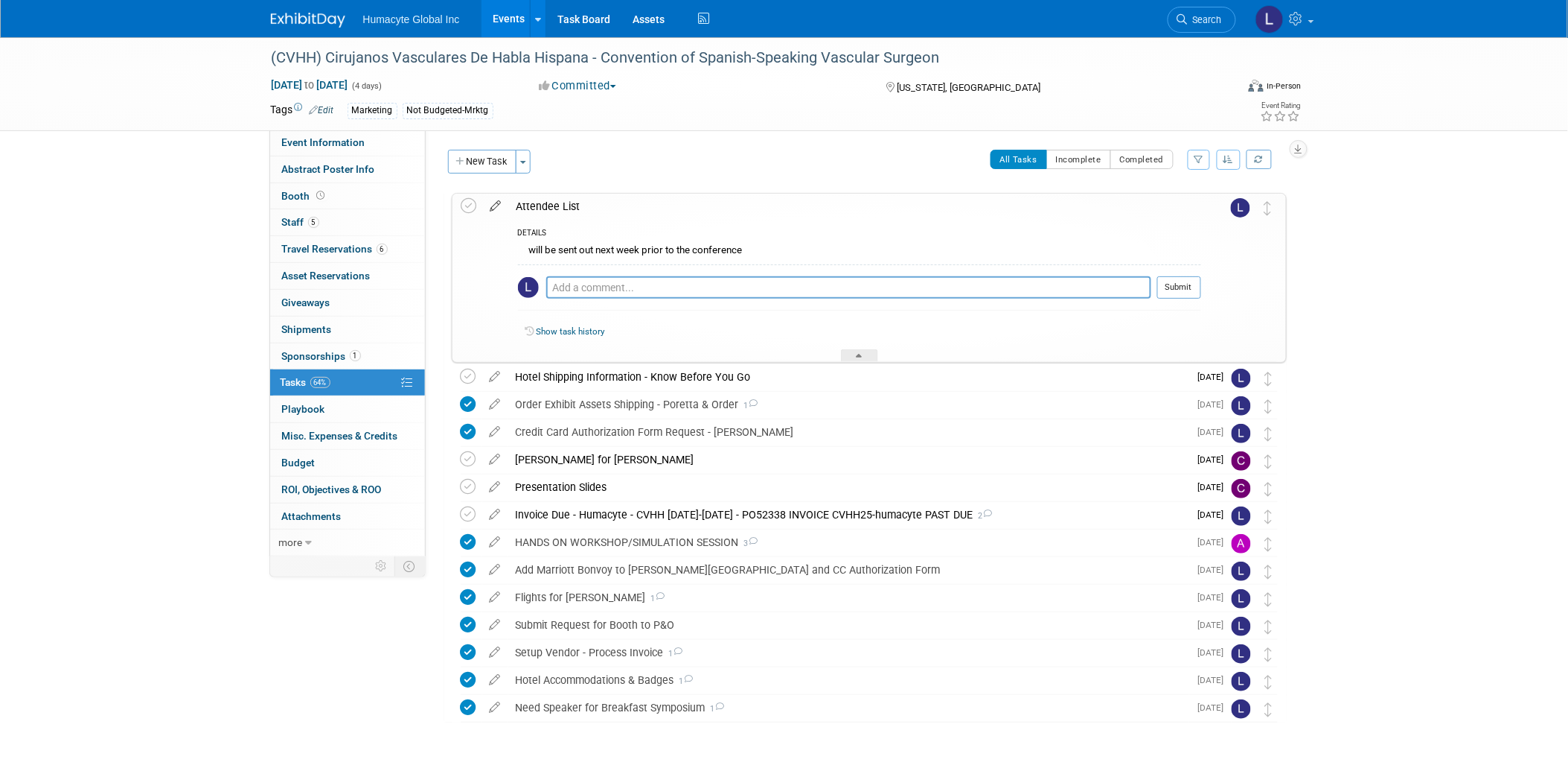
click at [492, 202] on icon at bounding box center [496, 202] width 26 height 18
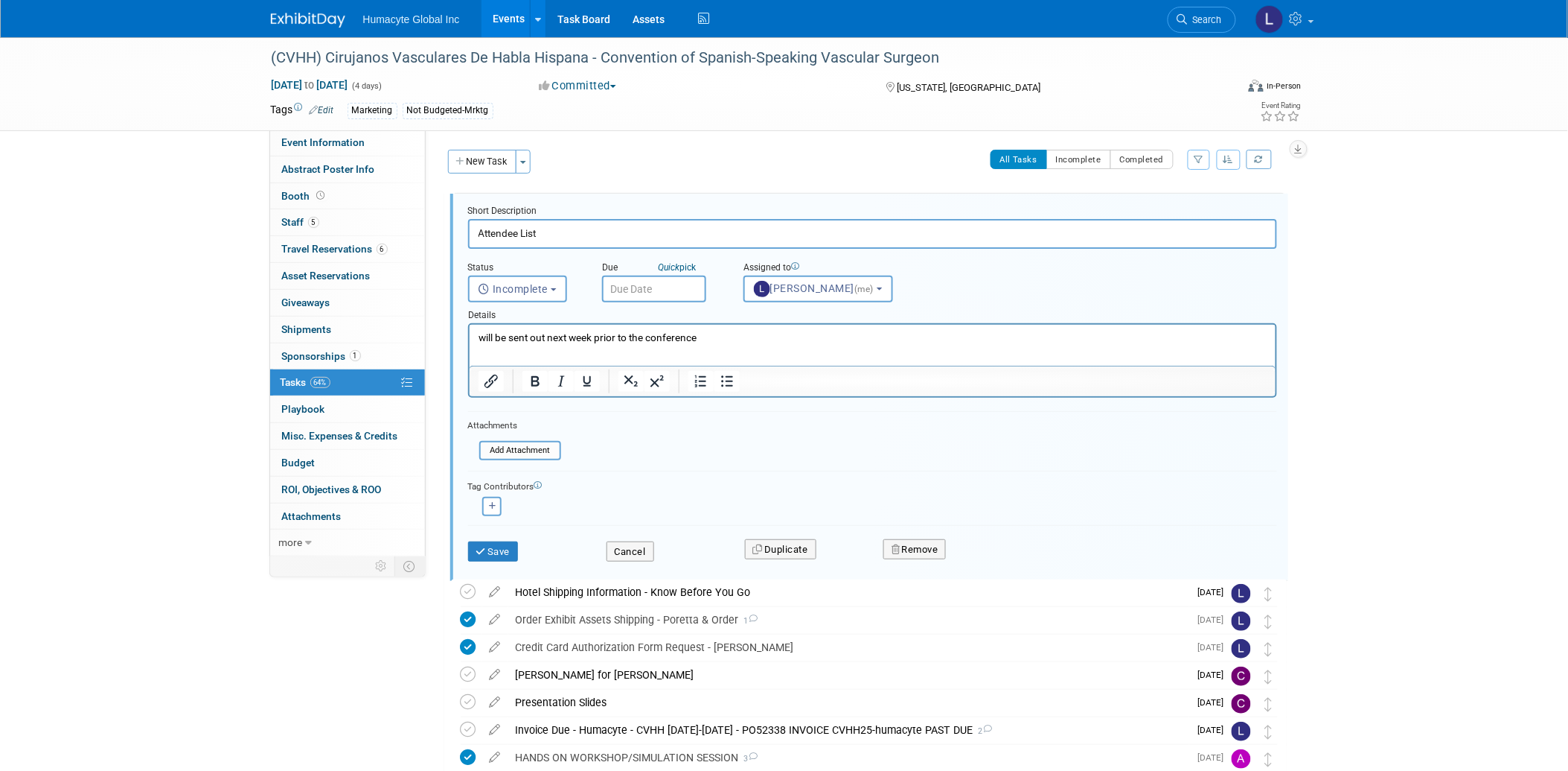
click at [477, 232] on input "Attendee List" at bounding box center [872, 233] width 809 height 29
type input "Send Attendee List to Team List"
click at [494, 502] on icon "button" at bounding box center [492, 506] width 8 height 8
select select
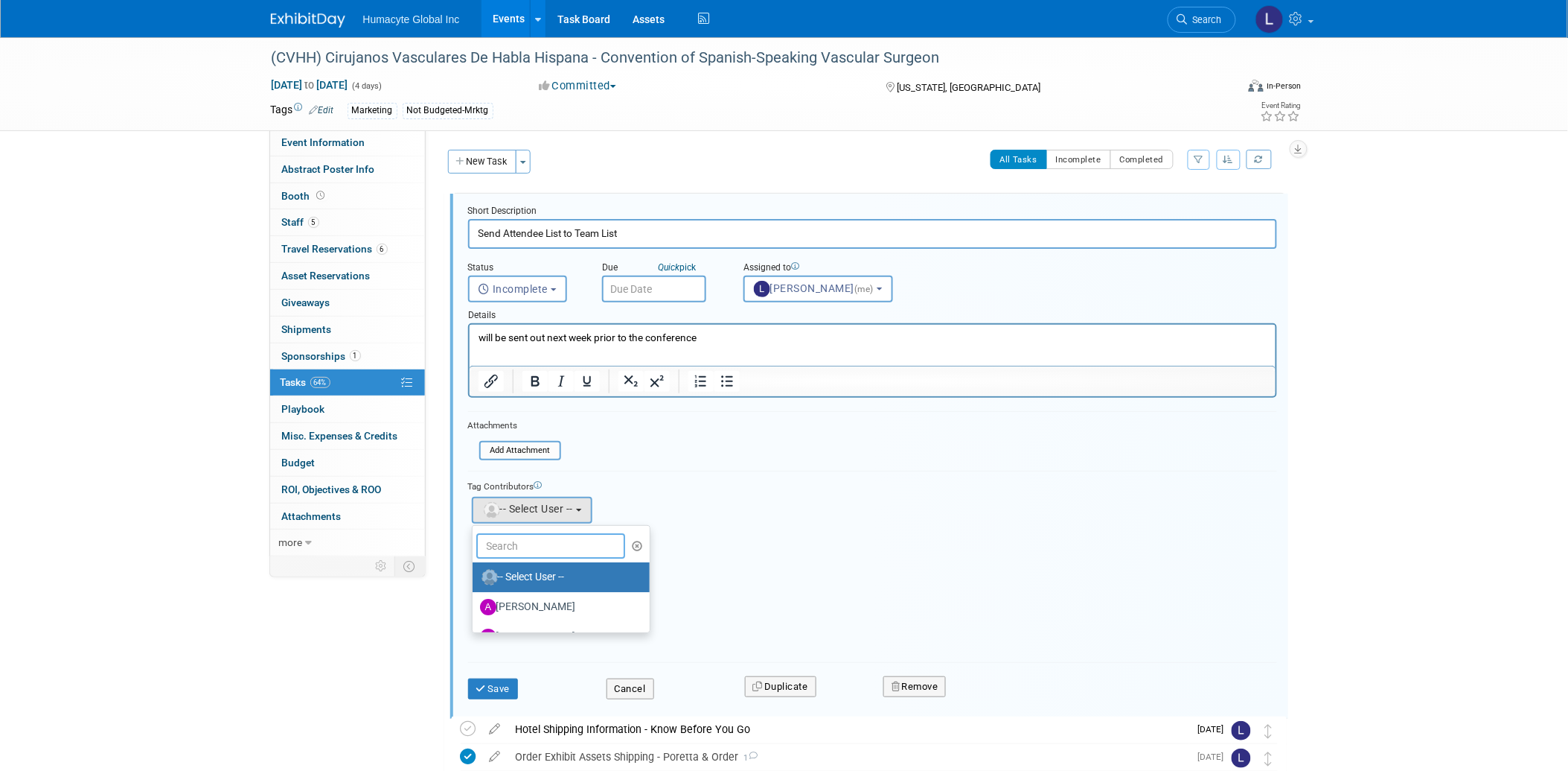
click at [521, 533] on input "text" at bounding box center [550, 546] width 149 height 25
type input "Maur"
click at [510, 573] on label "[PERSON_NAME]" at bounding box center [557, 576] width 156 height 23
click at [475, 573] on input "[PERSON_NAME]" at bounding box center [470, 574] width 10 height 10
select select "877ac90a-8c9e-4081-a792-3c66905cfac0"
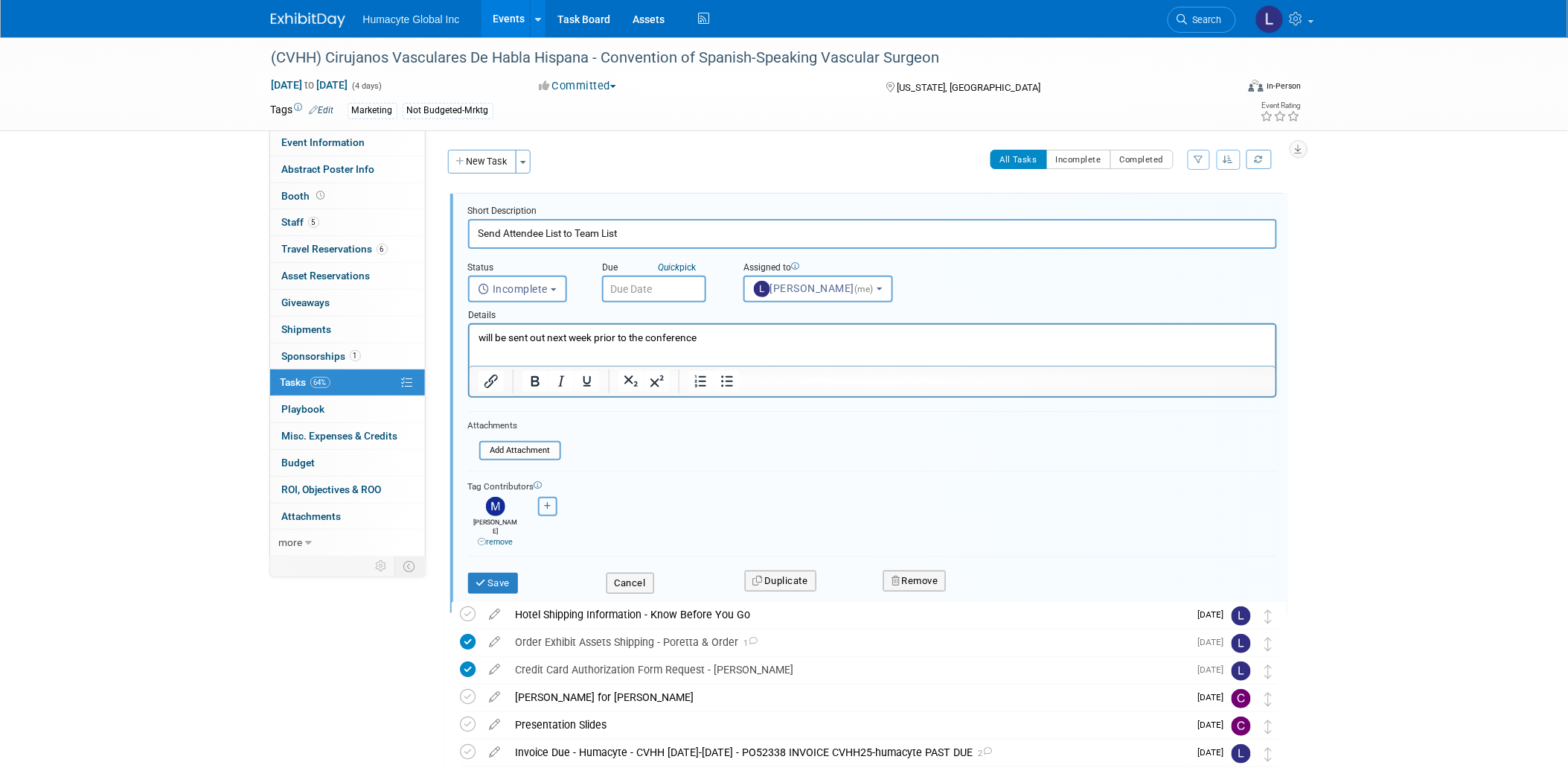
click at [544, 508] on button "button" at bounding box center [548, 506] width 19 height 19
select select
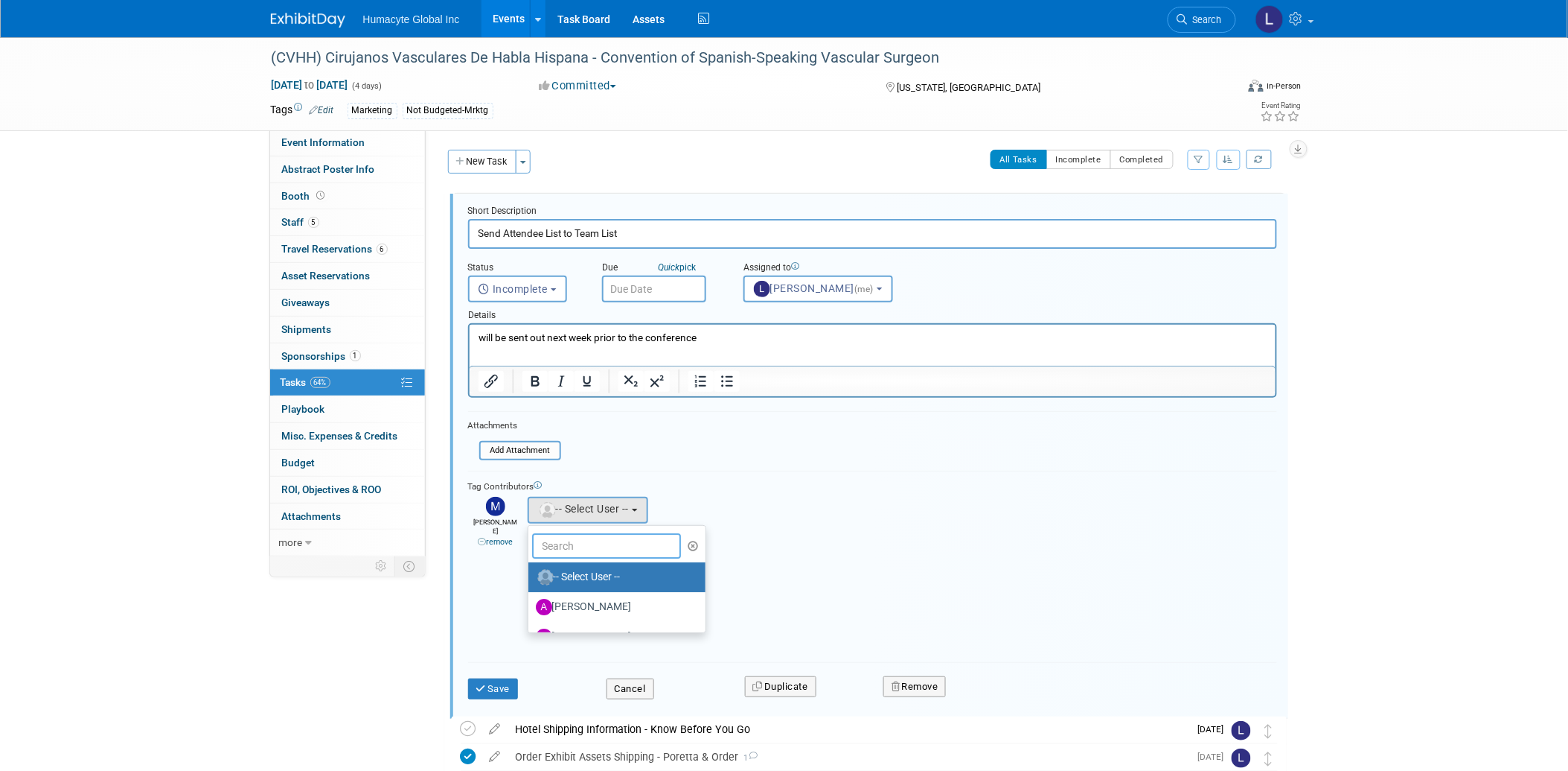
click at [585, 534] on input "text" at bounding box center [606, 546] width 149 height 25
type input "[PERSON_NAME]"
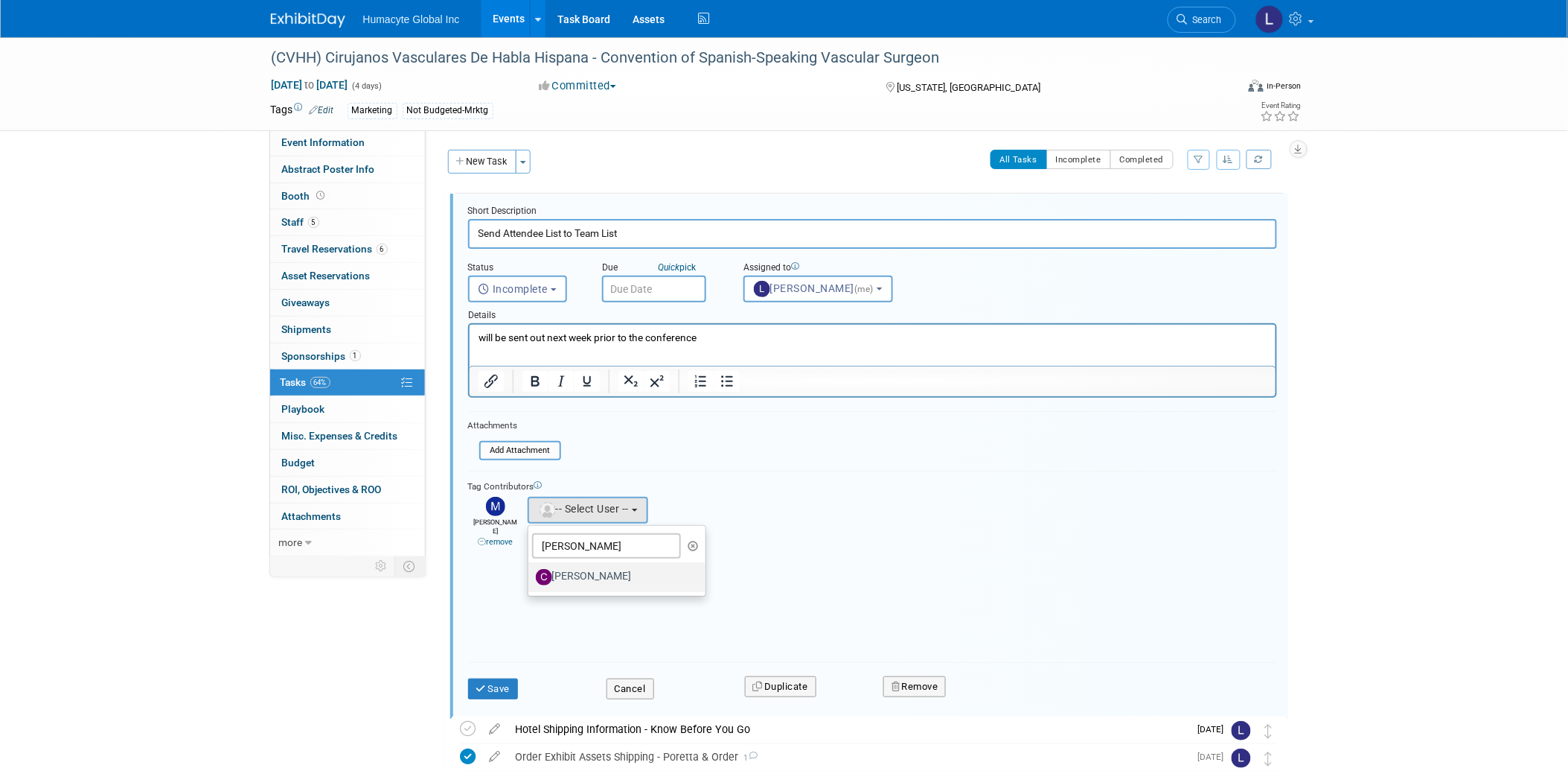
click at [579, 570] on label "[PERSON_NAME]" at bounding box center [613, 576] width 156 height 23
click at [530, 570] on input "[PERSON_NAME]" at bounding box center [525, 574] width 10 height 10
select select "f095c606-68fd-4d79-ba94-10491e92a45f"
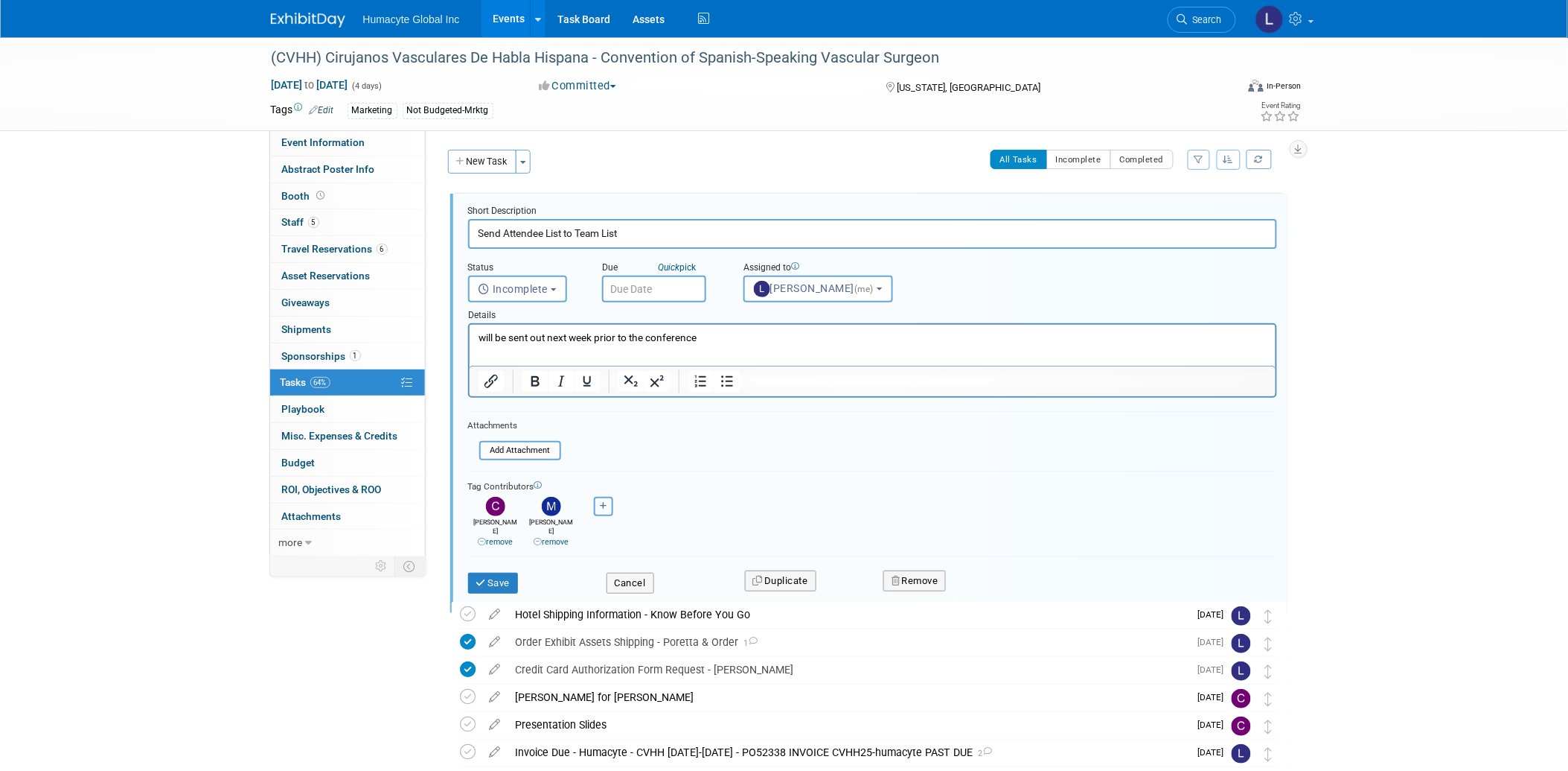
click at [600, 508] on button "button" at bounding box center [604, 506] width 19 height 19
select select
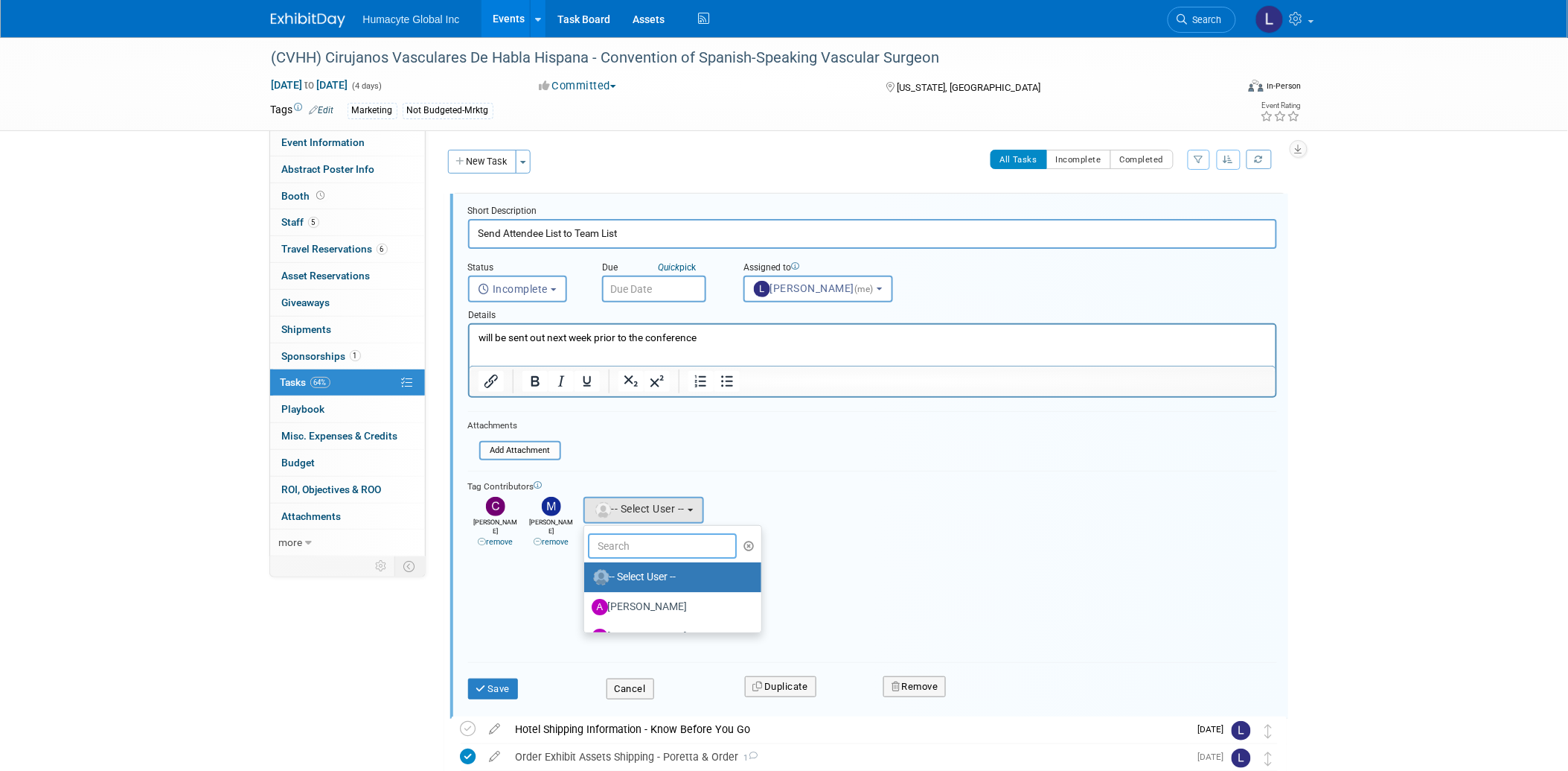
click at [625, 533] on input "text" at bounding box center [662, 546] width 149 height 25
type input "[PERSON_NAME]"
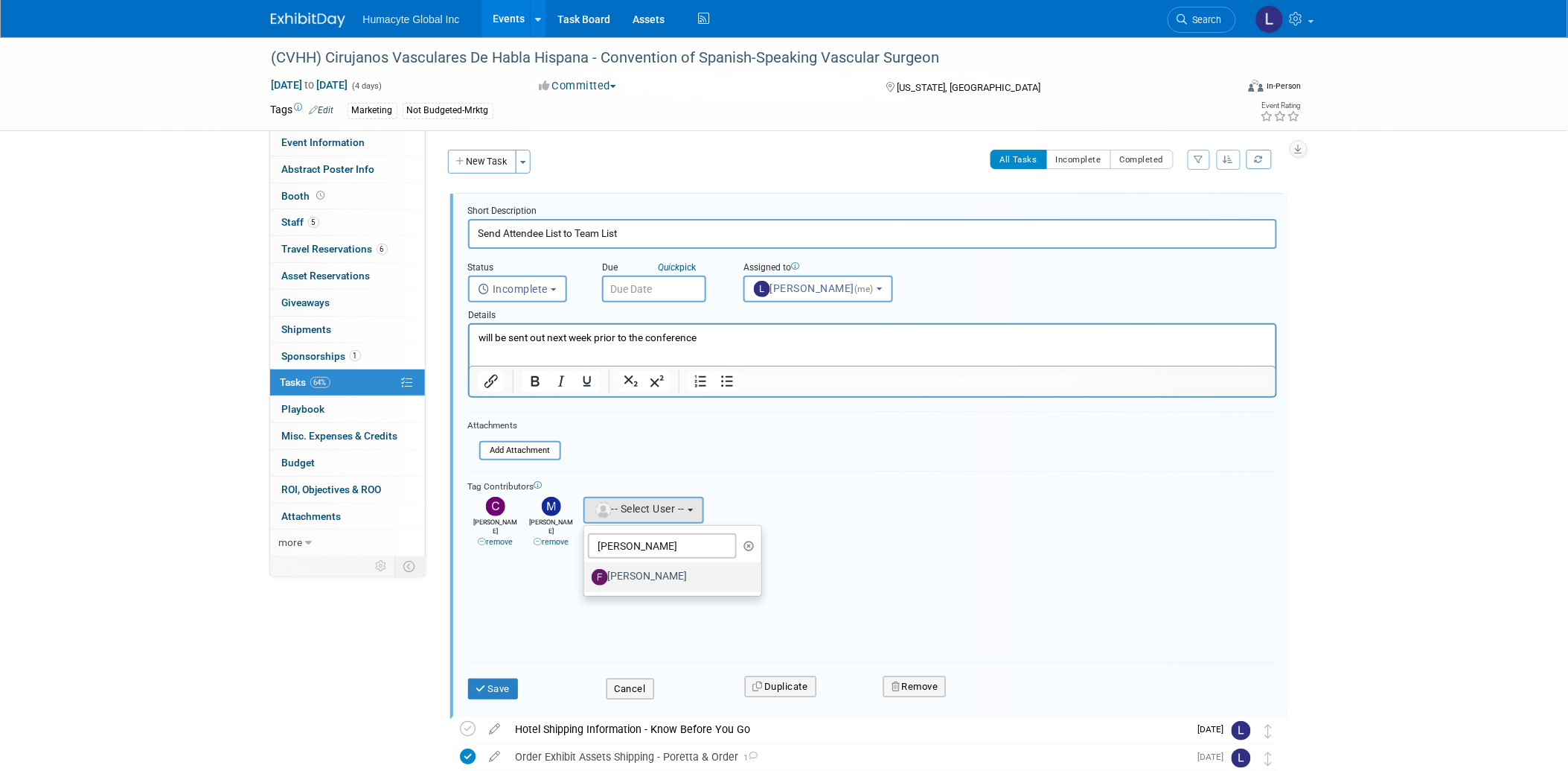
click at [657, 568] on label "[PERSON_NAME]" at bounding box center [669, 576] width 156 height 23
click at [586, 570] on input "[PERSON_NAME]" at bounding box center [581, 574] width 10 height 10
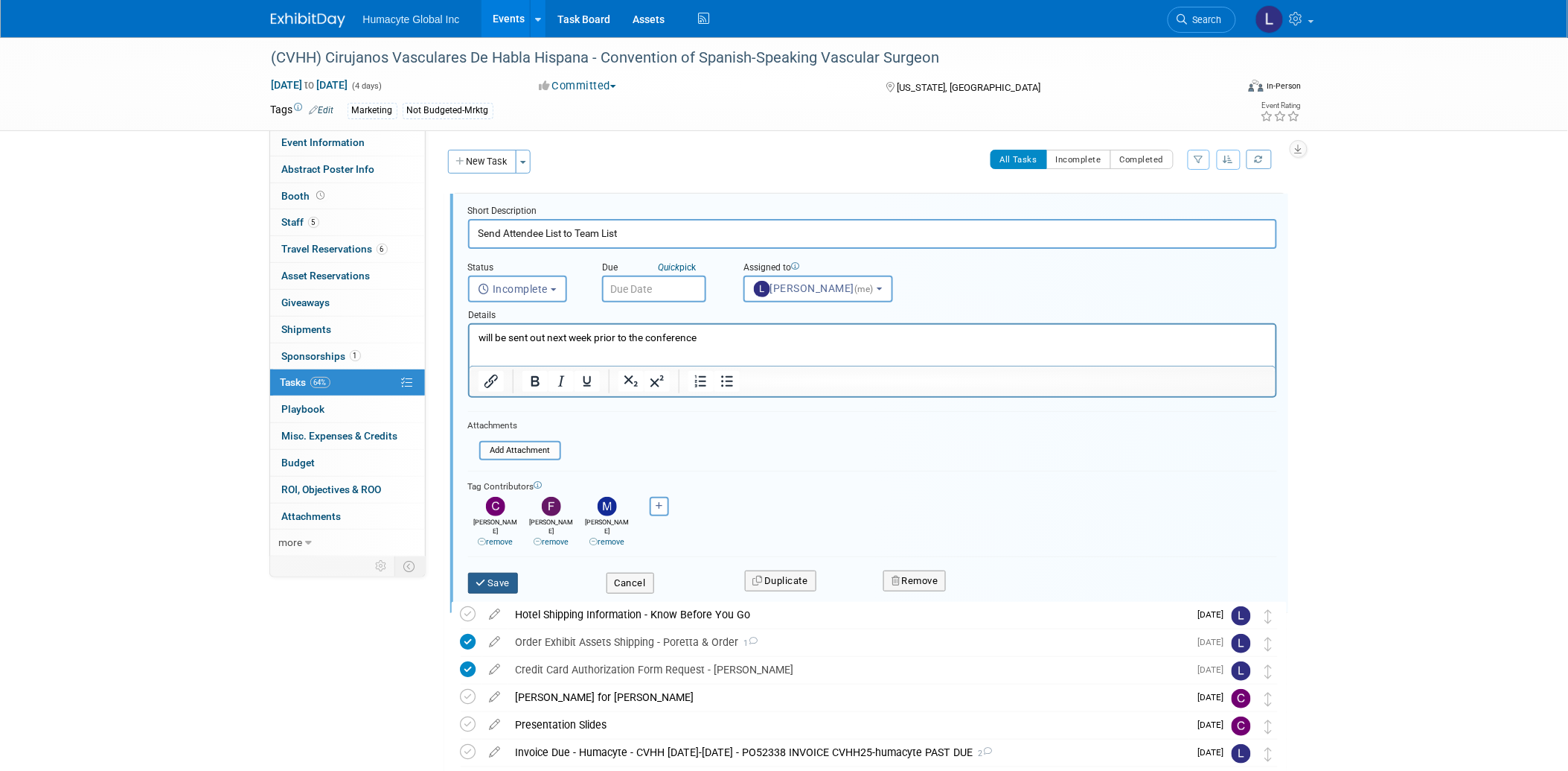
click at [495, 573] on button "Save" at bounding box center [493, 583] width 50 height 21
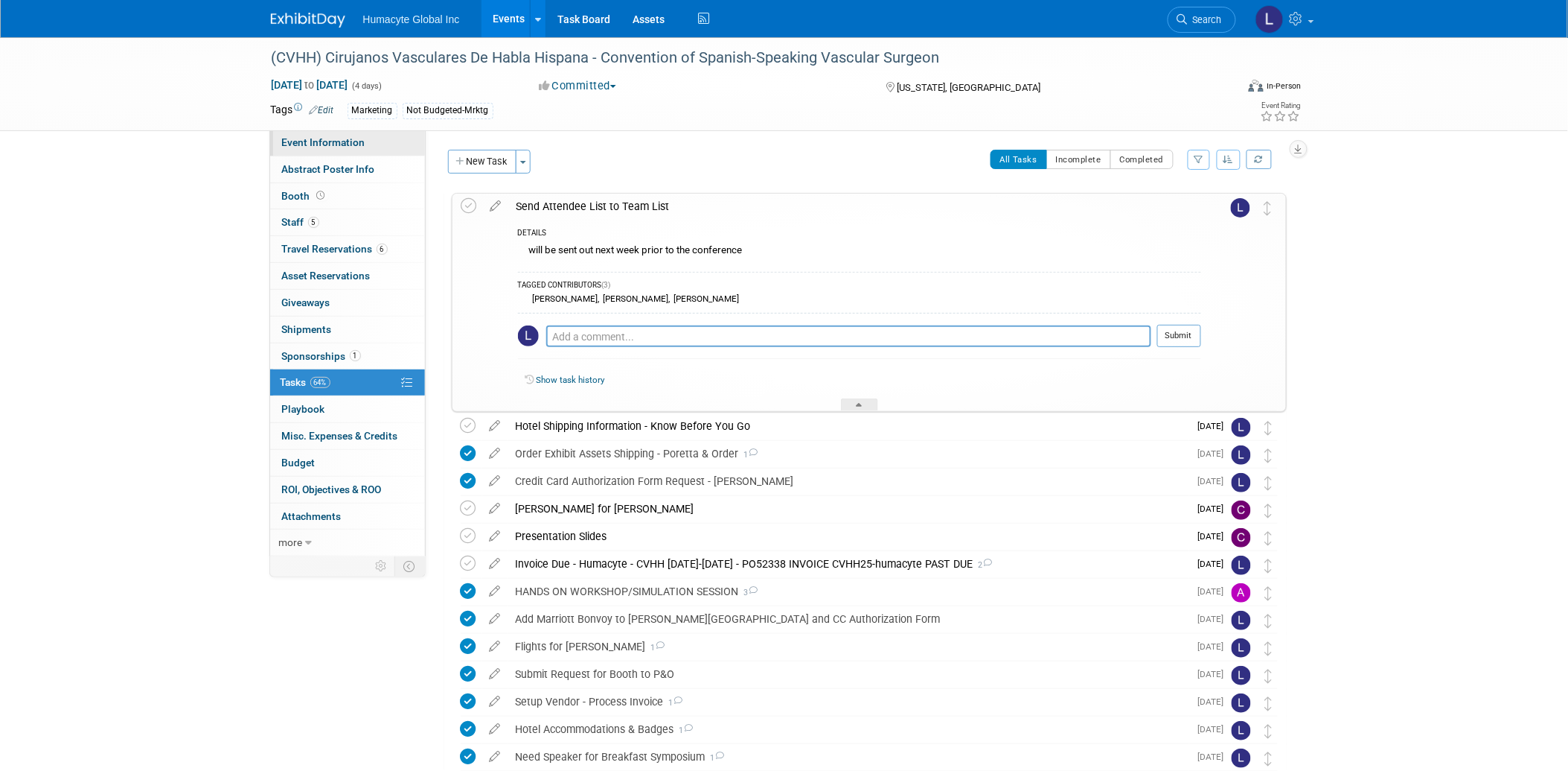
click at [297, 145] on span "Event Information" at bounding box center [324, 143] width 83 height 12
select select "Marketing"
select select "Vascular"
select select "Northeast"
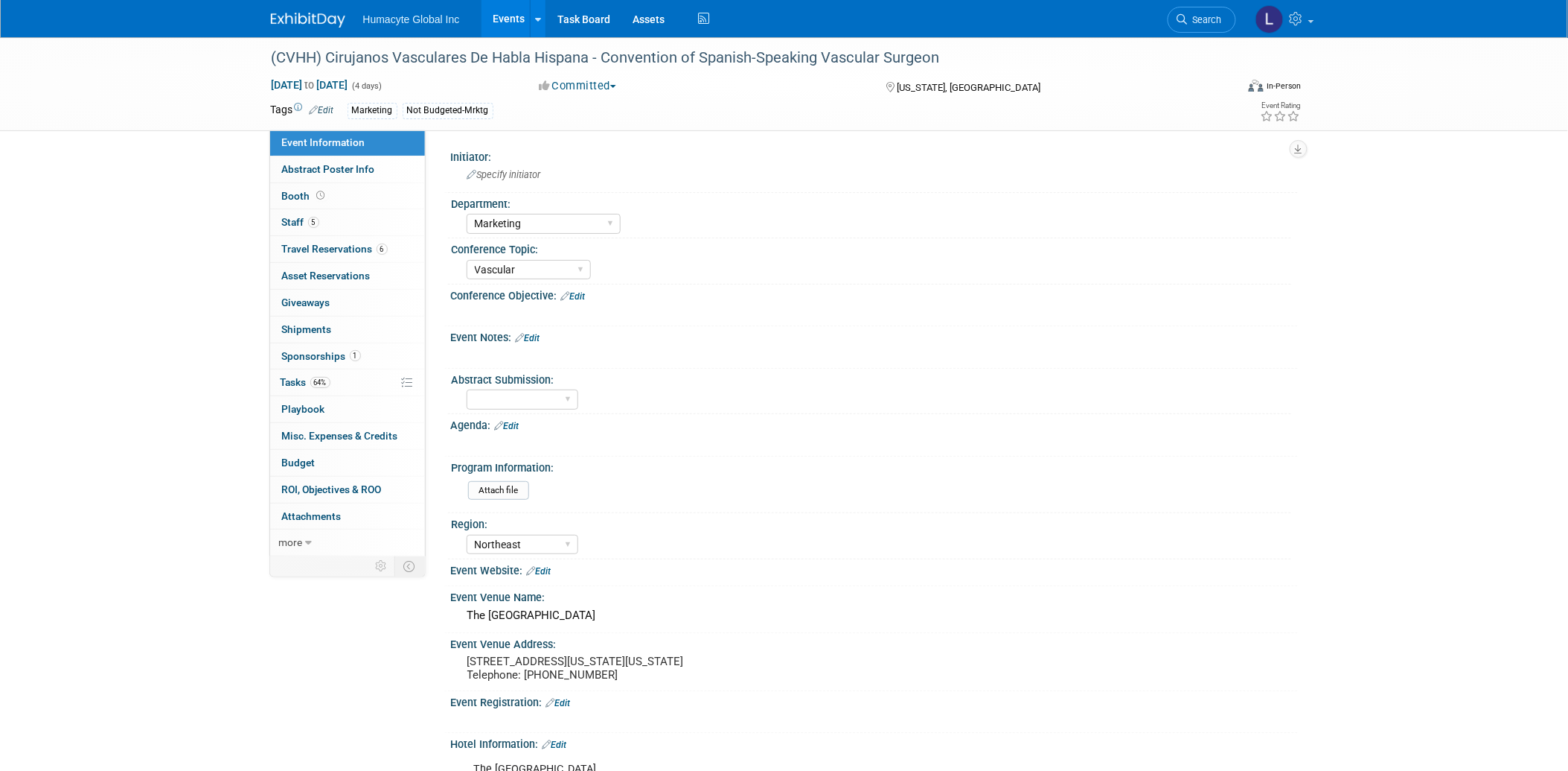
click at [533, 337] on link "Edit" at bounding box center [528, 338] width 24 height 10
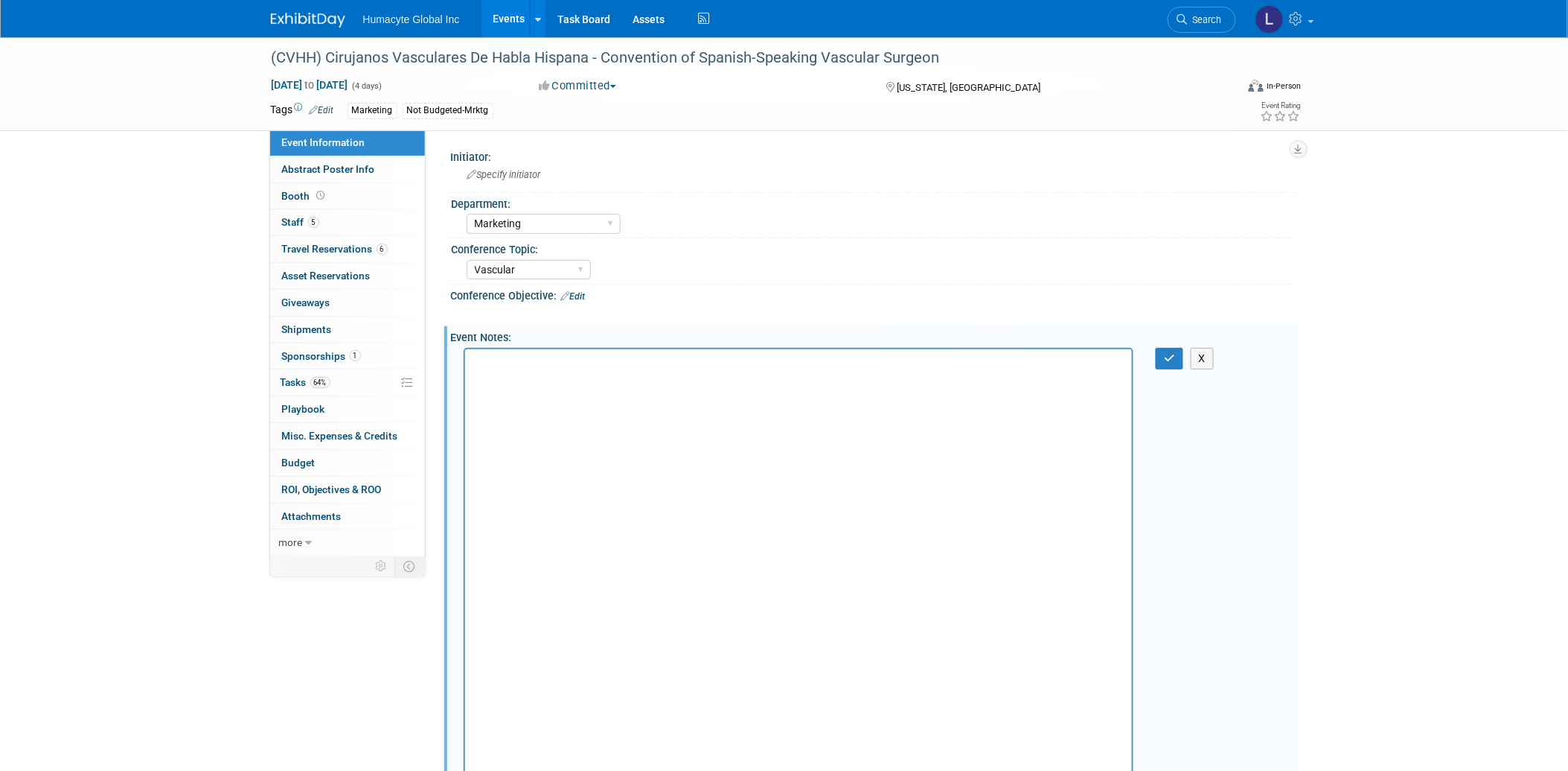
scroll to position [105, 0]
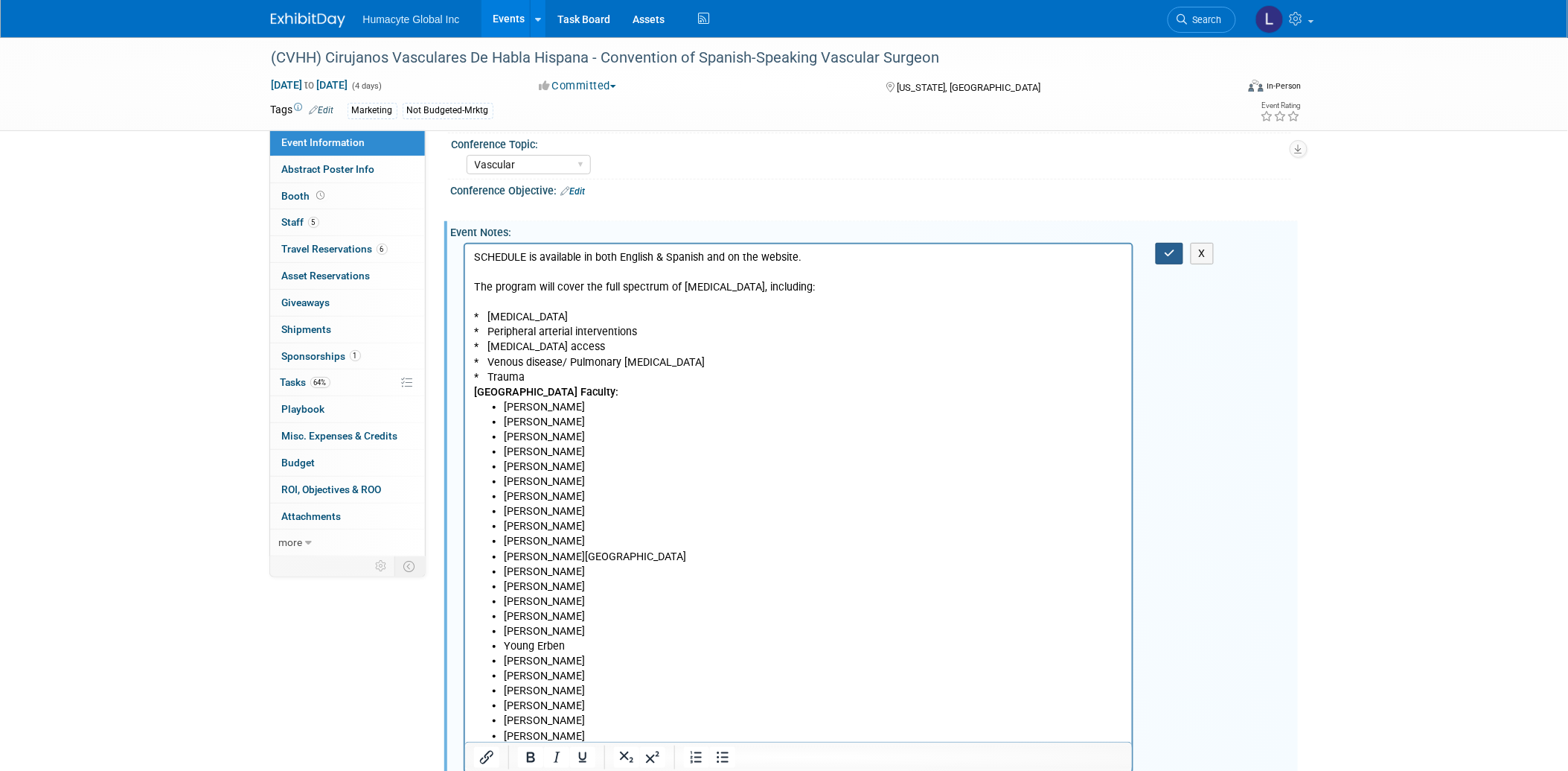
click at [1163, 250] on button "button" at bounding box center [1170, 253] width 28 height 22
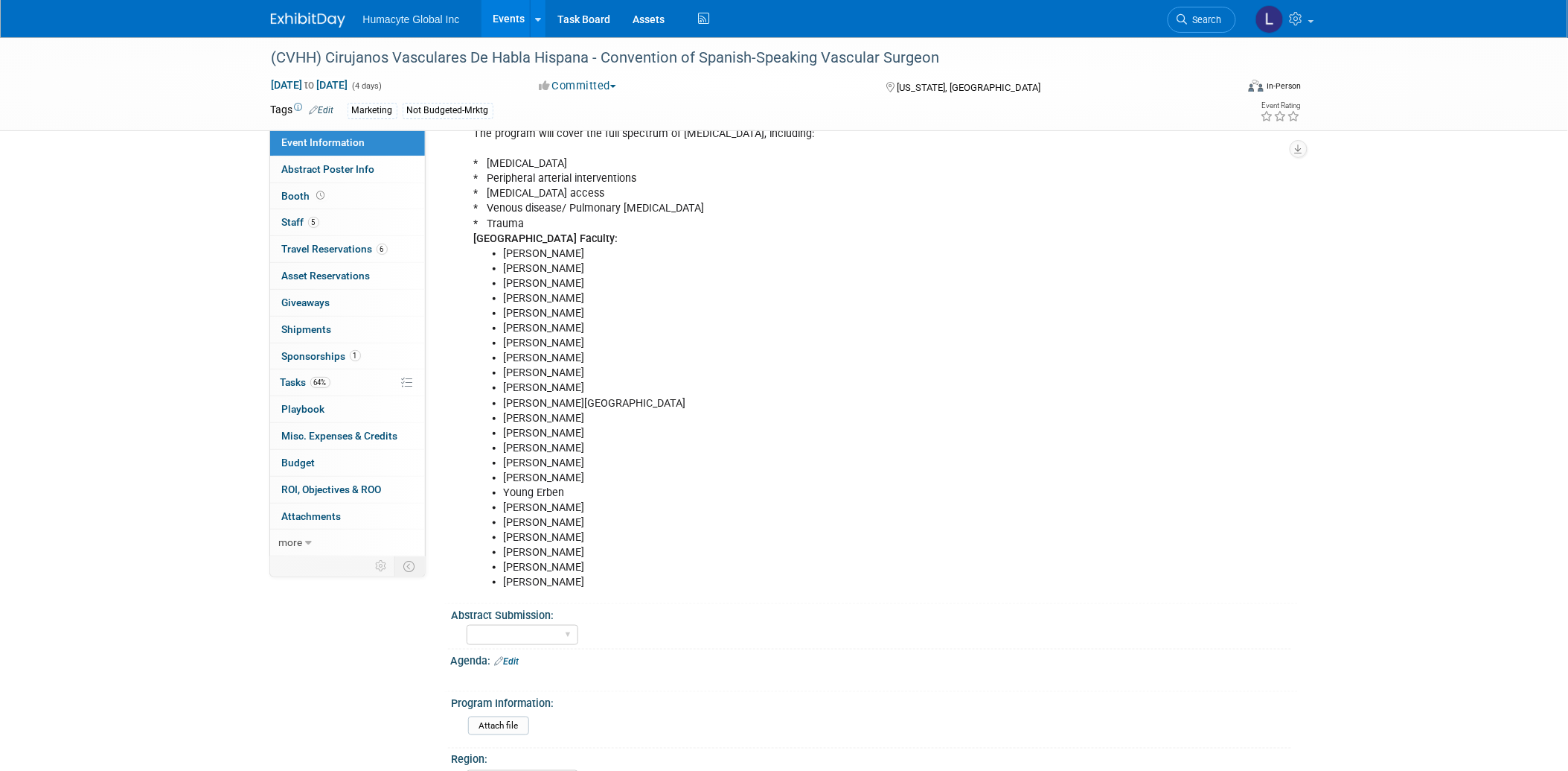
scroll to position [436, 0]
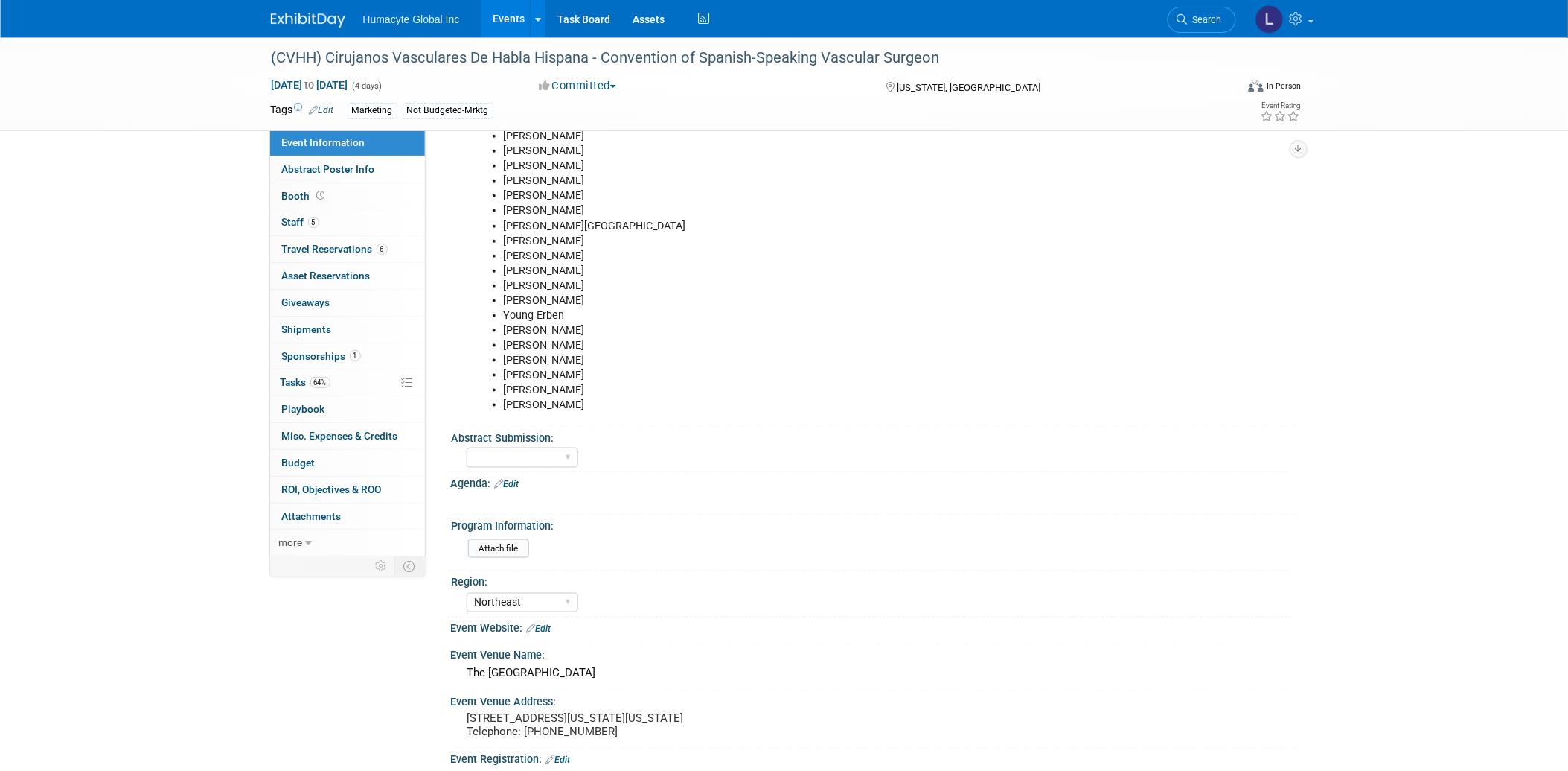
click at [518, 479] on link "Edit" at bounding box center [507, 484] width 24 height 10
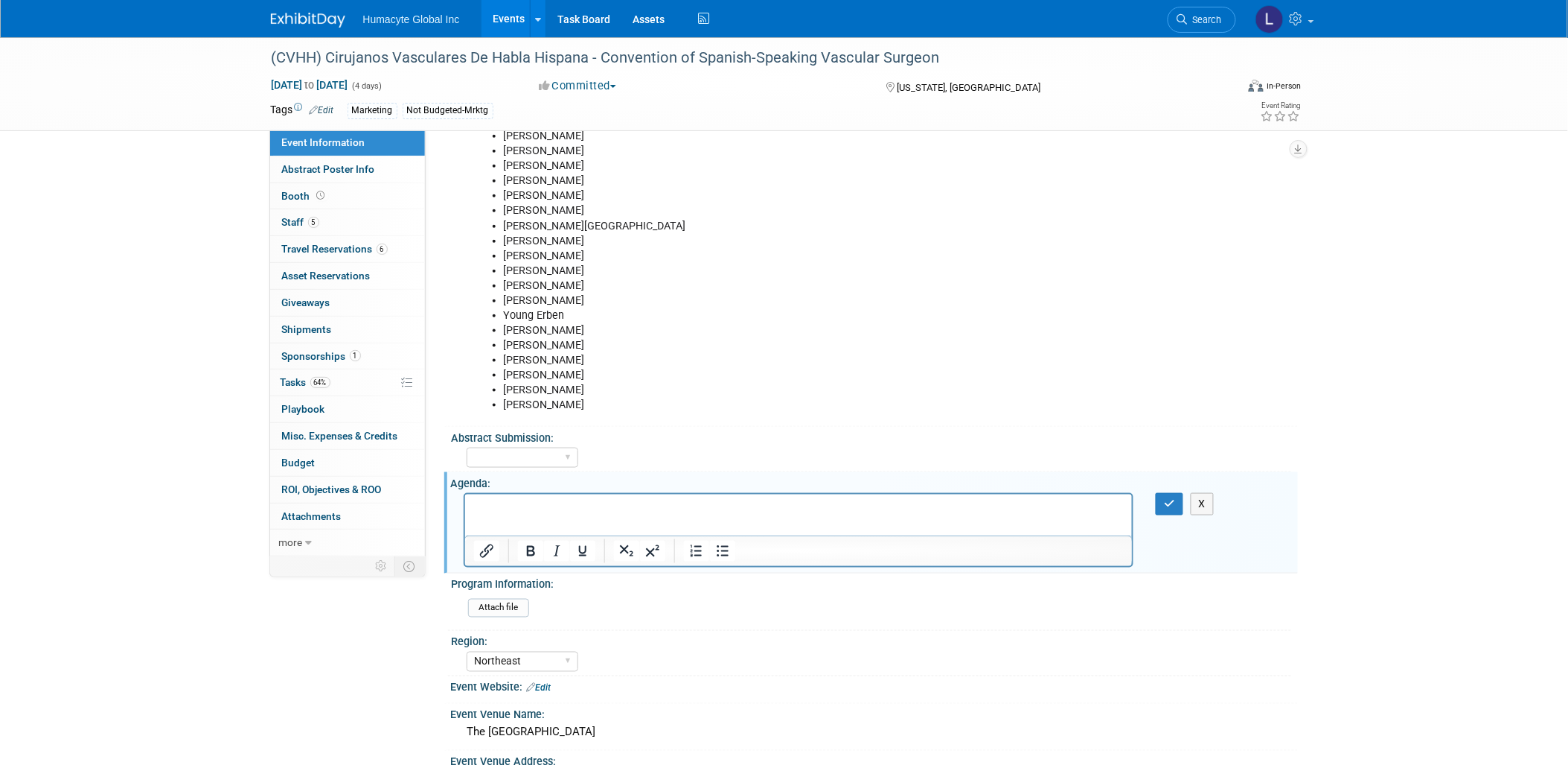
scroll to position [0, 0]
click at [1204, 498] on button "X" at bounding box center [1202, 503] width 23 height 22
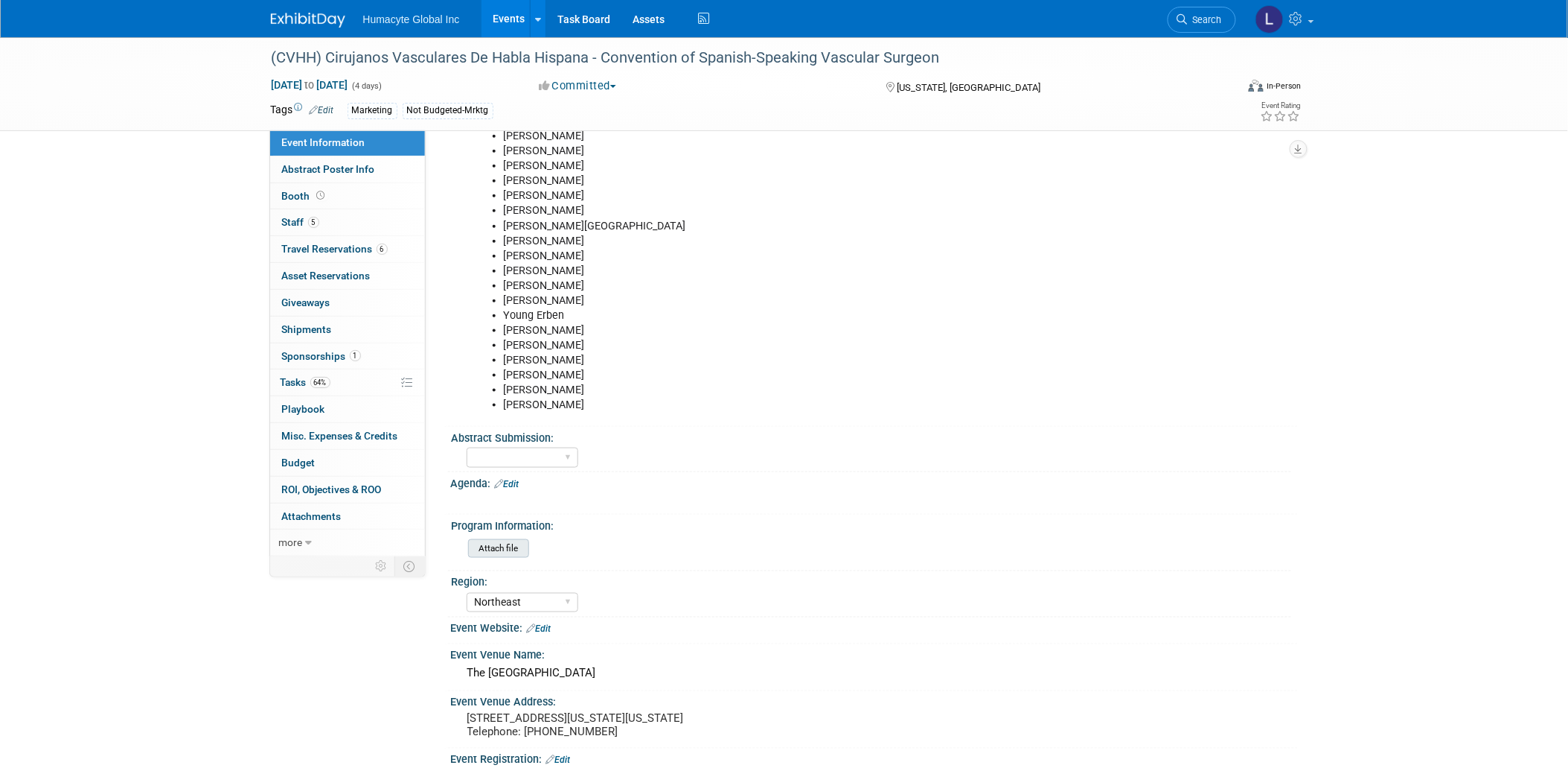
click at [508, 540] on input "file" at bounding box center [427, 548] width 203 height 17
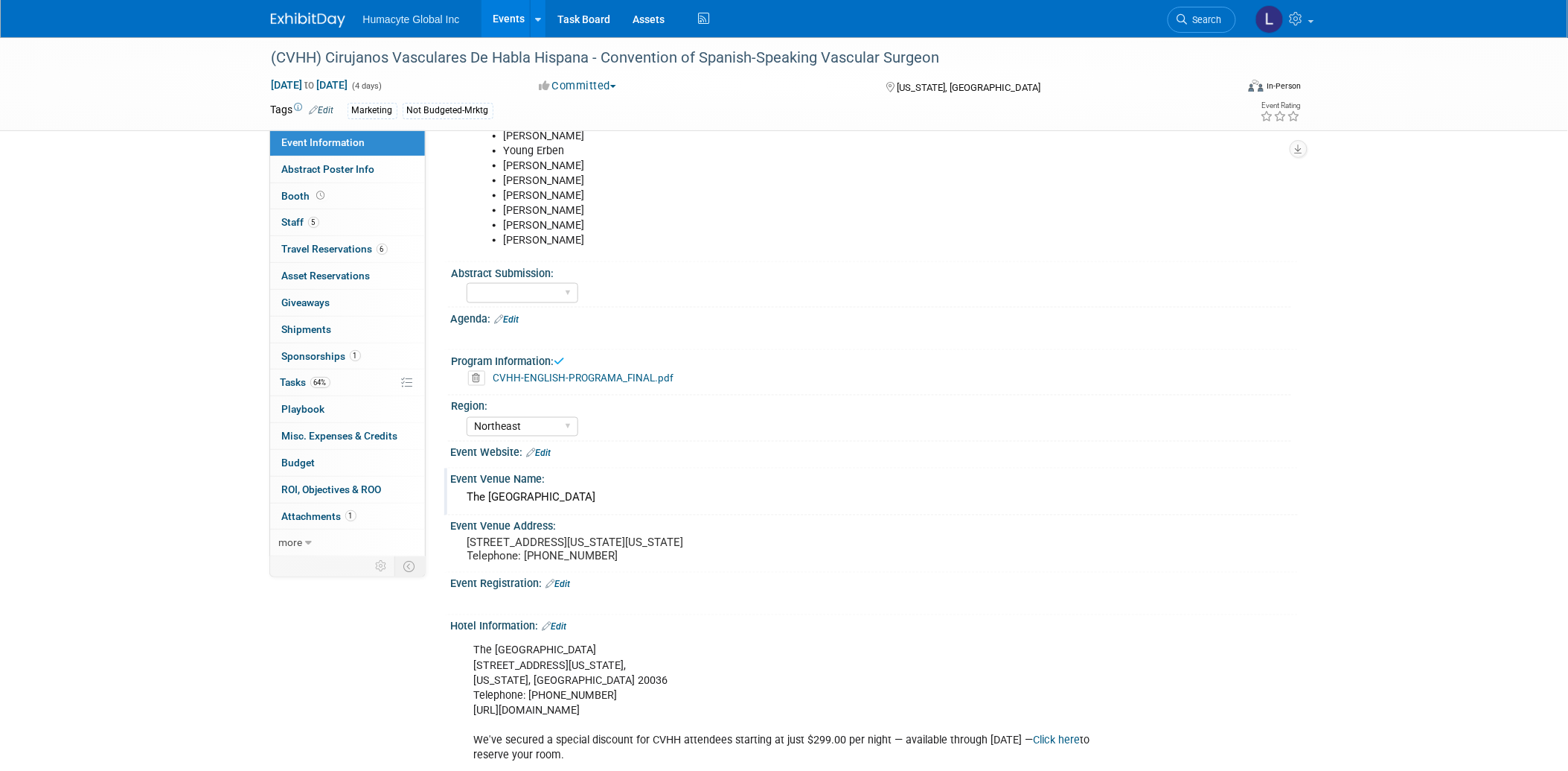
scroll to position [600, 0]
click at [544, 447] on link "Edit" at bounding box center [539, 453] width 24 height 10
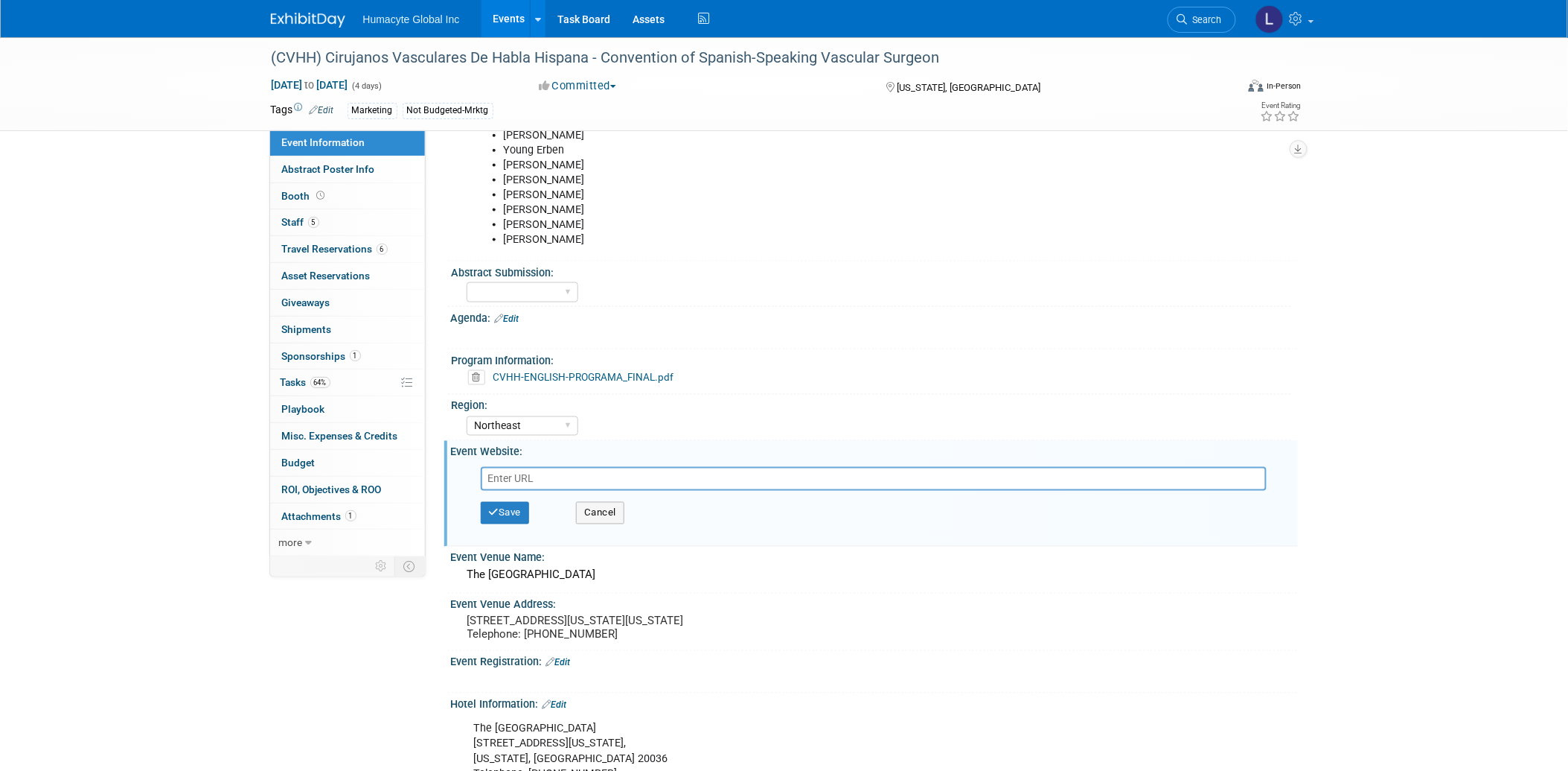
click at [497, 477] on input "text" at bounding box center [874, 478] width 786 height 23
paste input "[URL][DOMAIN_NAME]"
type input "[URL][DOMAIN_NAME]"
click at [508, 505] on button "Save" at bounding box center [505, 513] width 49 height 23
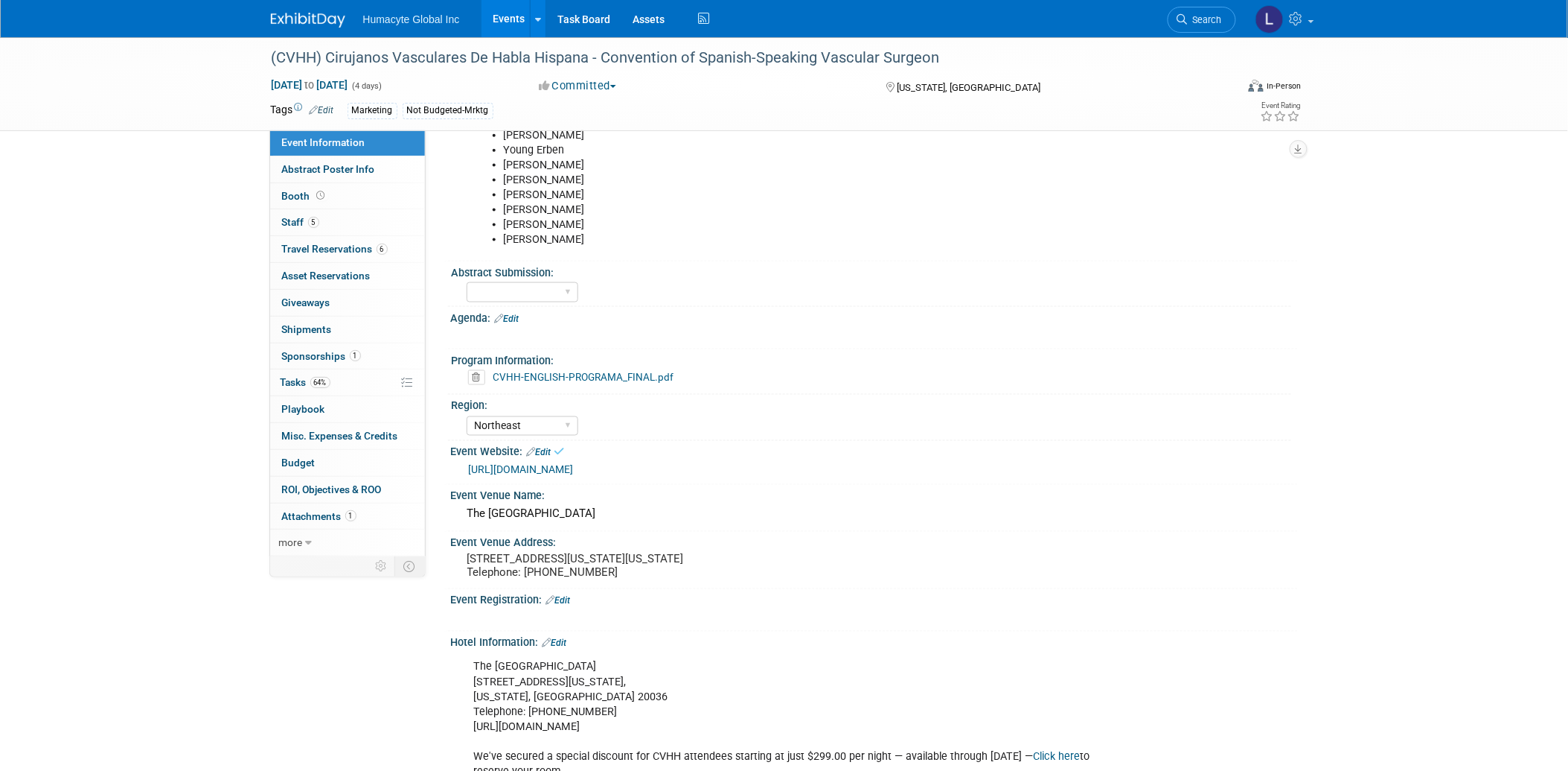
click at [561, 606] on link "Edit" at bounding box center [558, 600] width 24 height 10
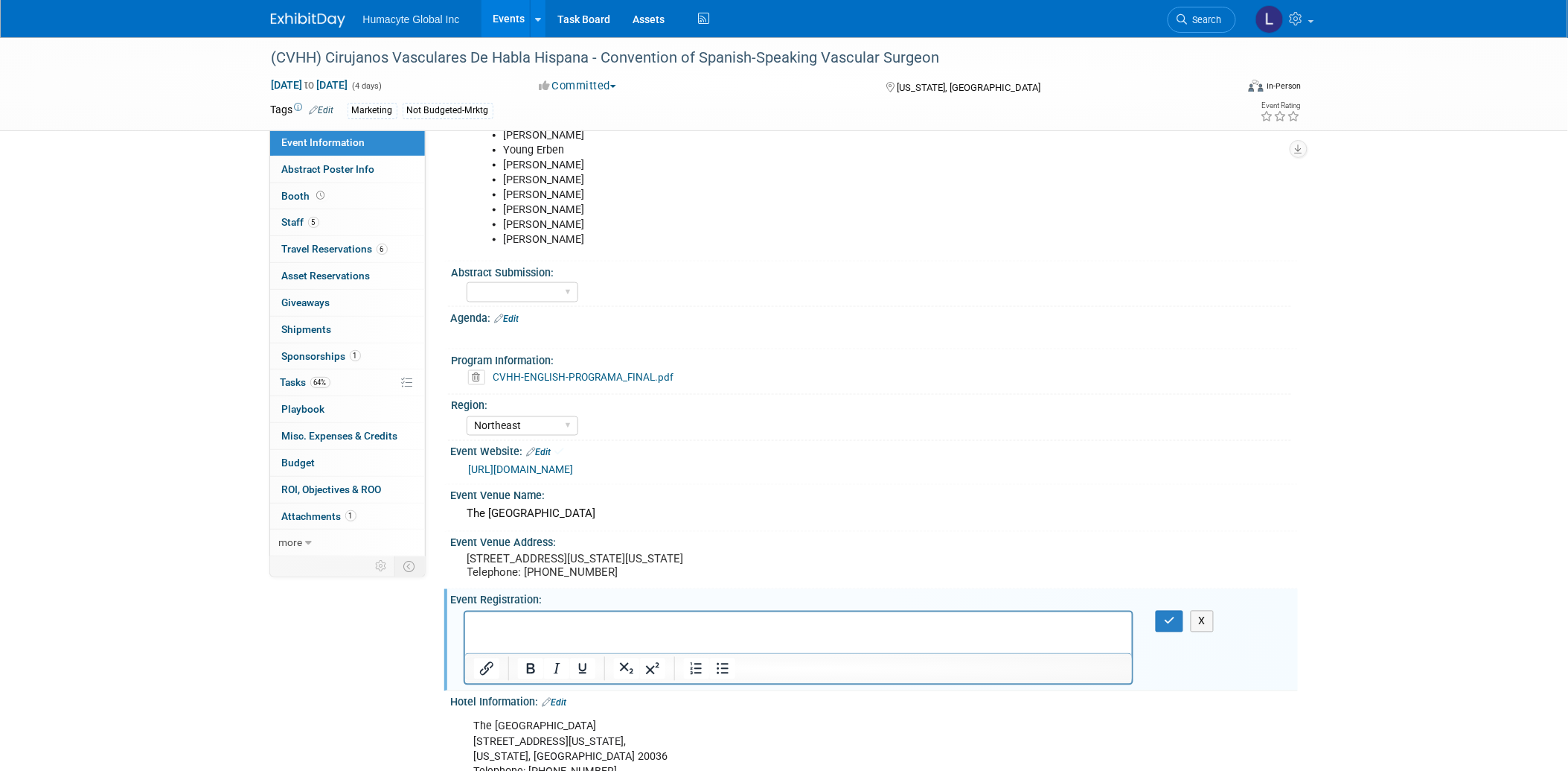
scroll to position [0, 0]
click at [1165, 624] on icon "button" at bounding box center [1169, 621] width 11 height 10
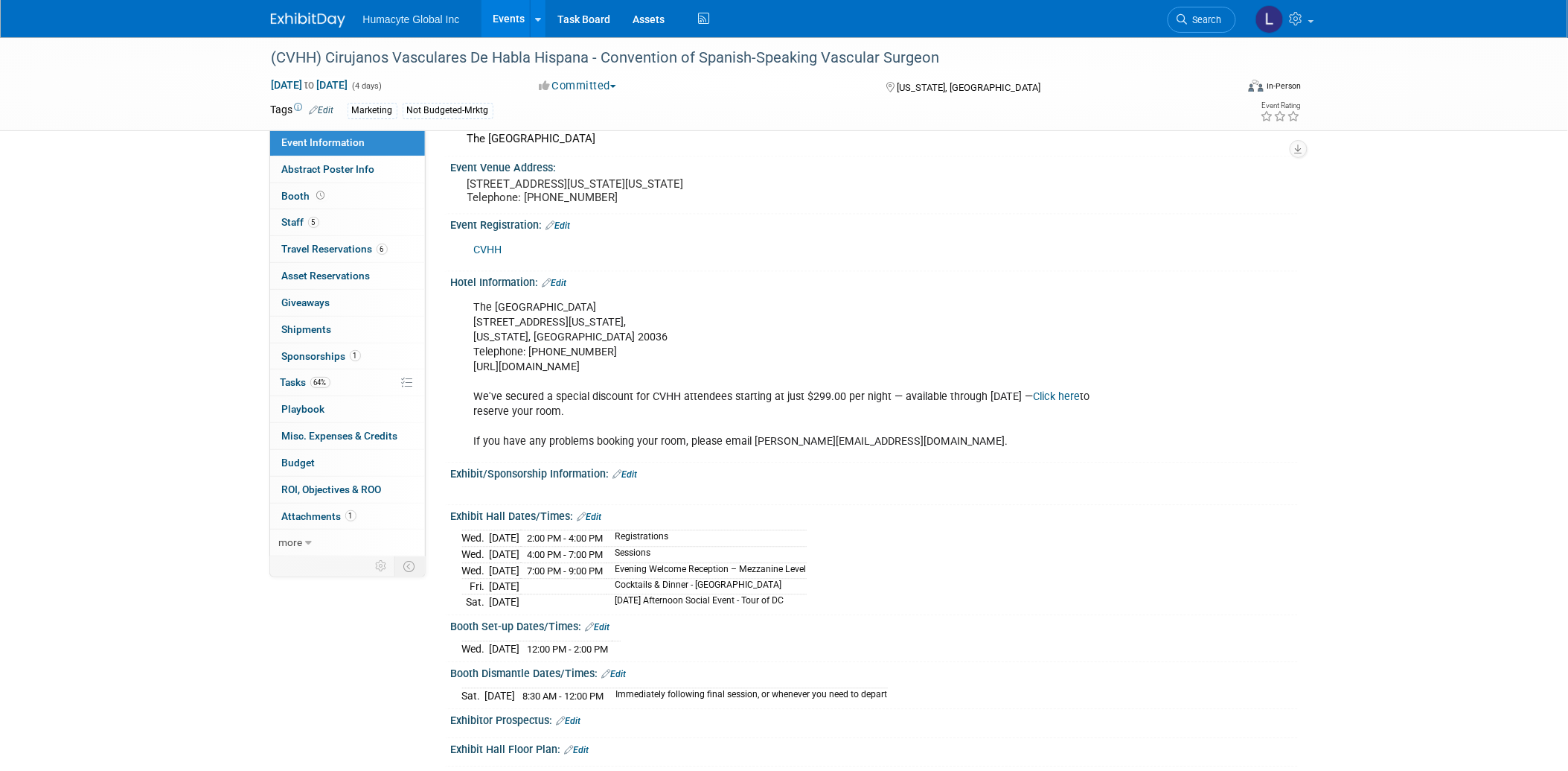
scroll to position [1015, 0]
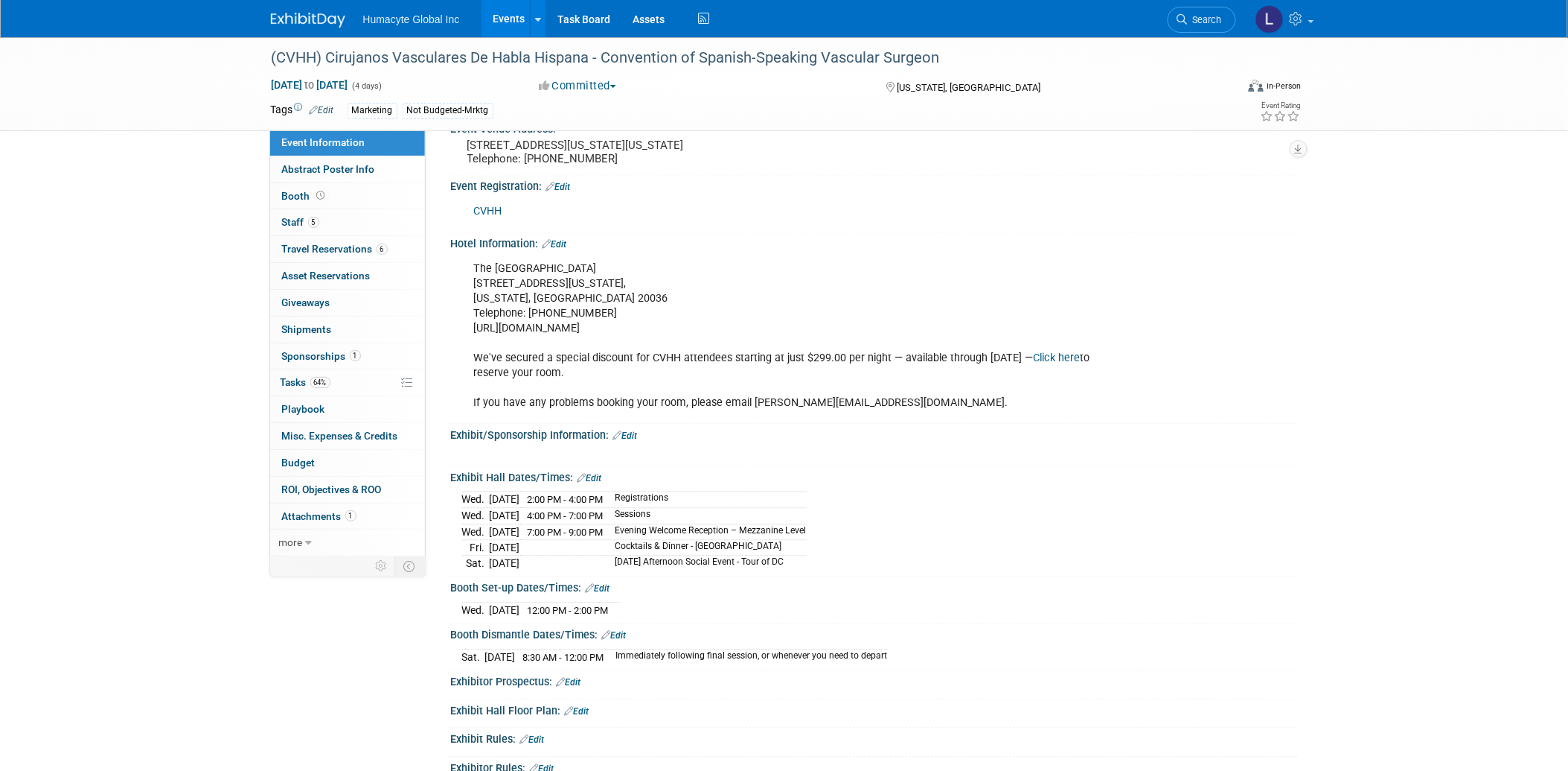
click at [631, 441] on link "Edit" at bounding box center [625, 436] width 24 height 10
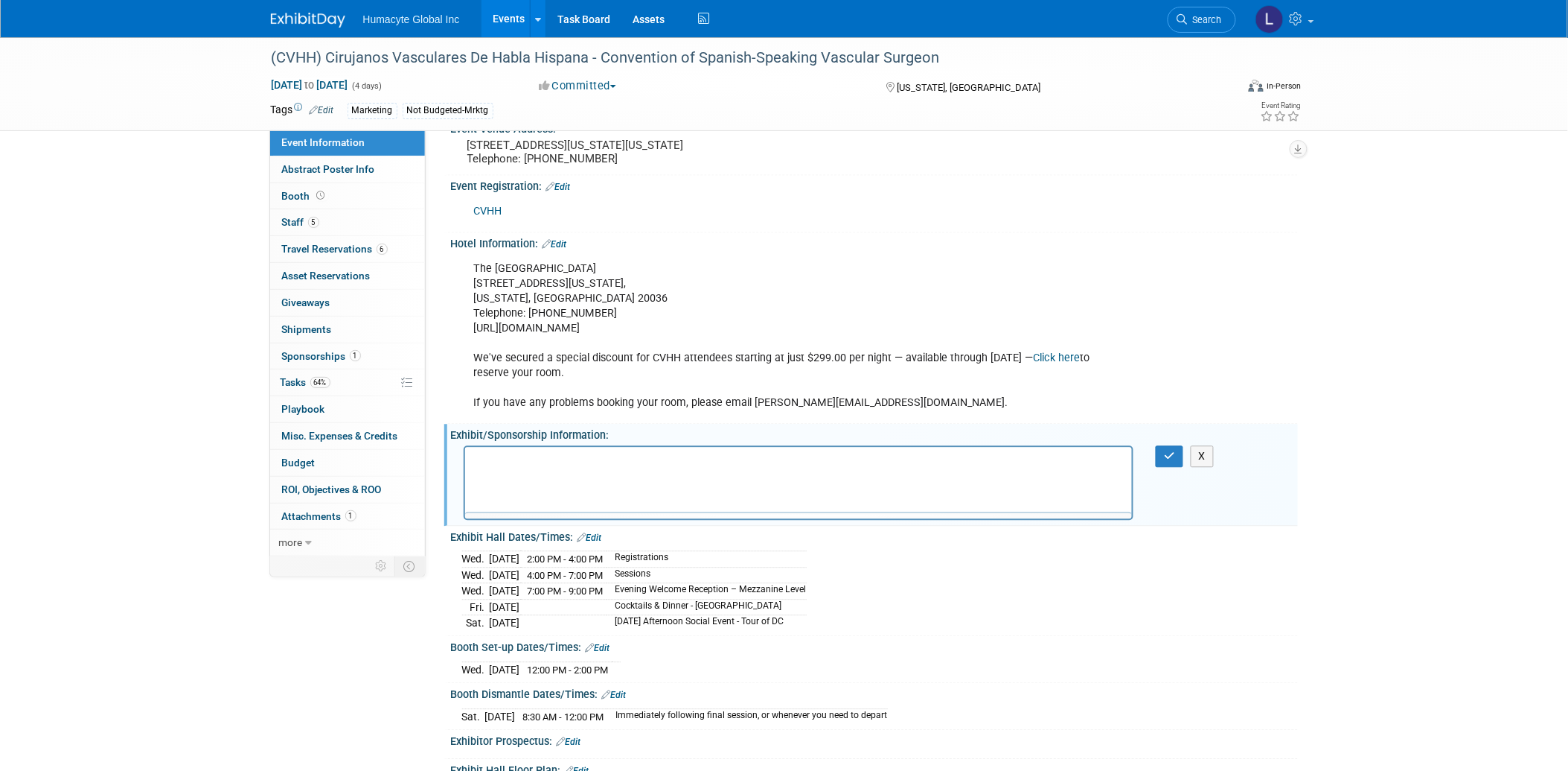
scroll to position [0, 0]
click at [486, 466] on html at bounding box center [797, 457] width 667 height 21
click at [480, 510] on icon "Insert/edit link" at bounding box center [486, 503] width 13 height 13
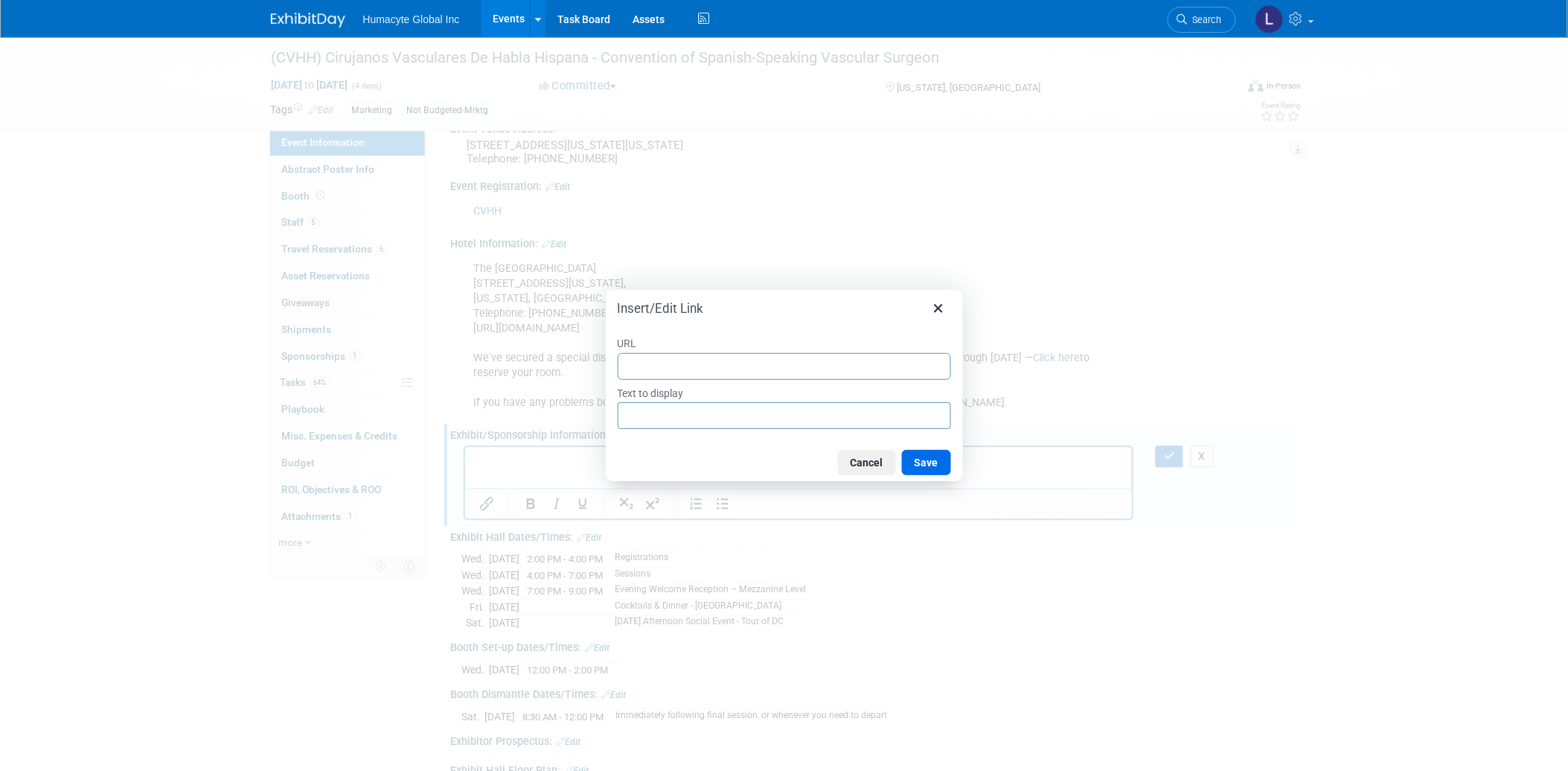
type input "[URL][DOMAIN_NAME]"
click at [653, 371] on input "[URL][DOMAIN_NAME]" at bounding box center [784, 366] width 333 height 27
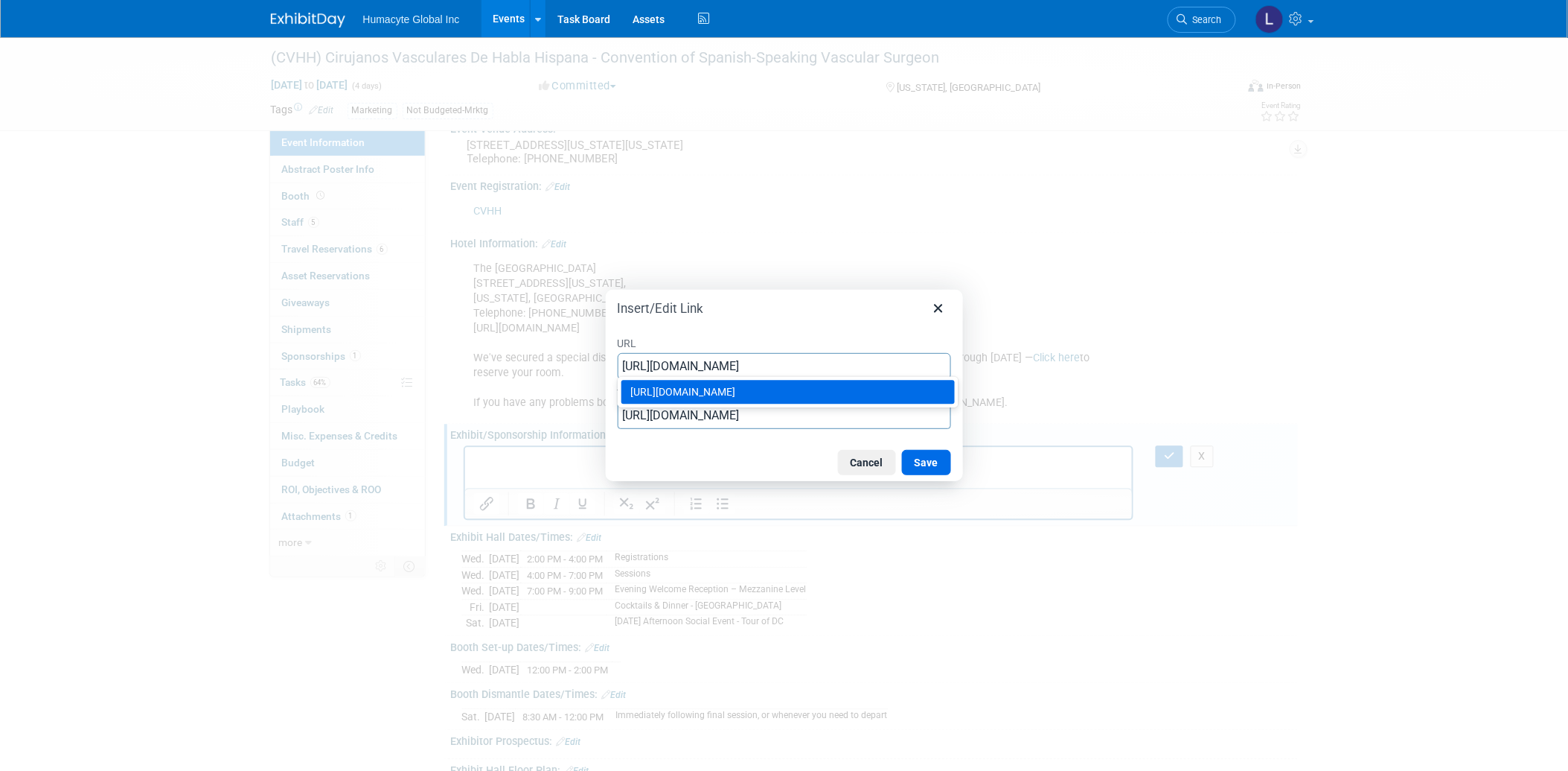
type input "[URL][DOMAIN_NAME]"
click at [802, 417] on input "[URL][DOMAIN_NAME]" at bounding box center [784, 415] width 333 height 27
drag, startPoint x: 818, startPoint y: 413, endPoint x: 506, endPoint y: 404, distance: 312.1
click at [506, 404] on div "Insert/Edit Link URL [URL][DOMAIN_NAME] Text to display [URL][DOMAIN_NAME] Canc…" at bounding box center [784, 386] width 1568 height 771
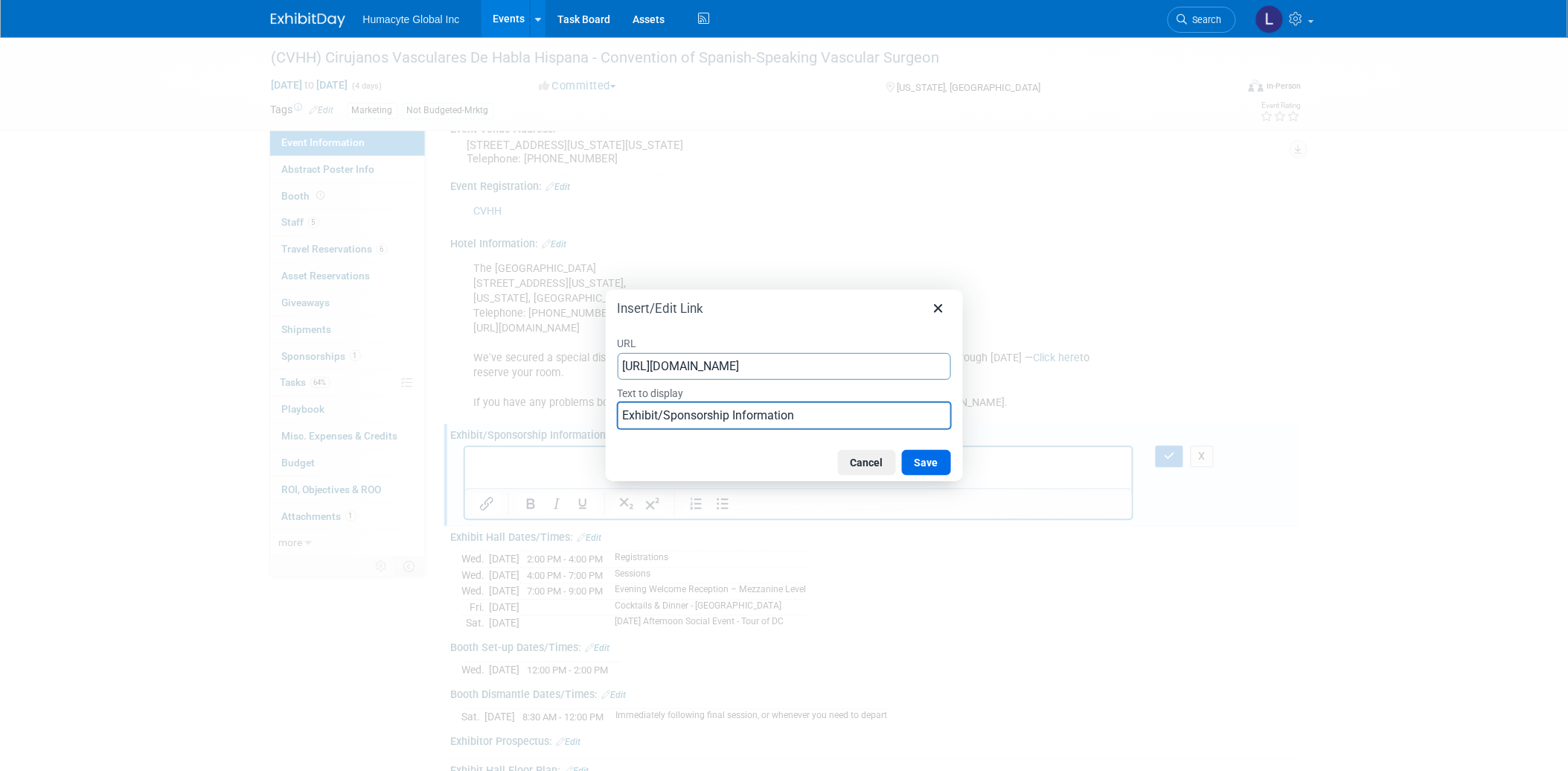
type input "Exhibit/Sponsorship Information"
click at [935, 461] on button "Save" at bounding box center [926, 462] width 49 height 25
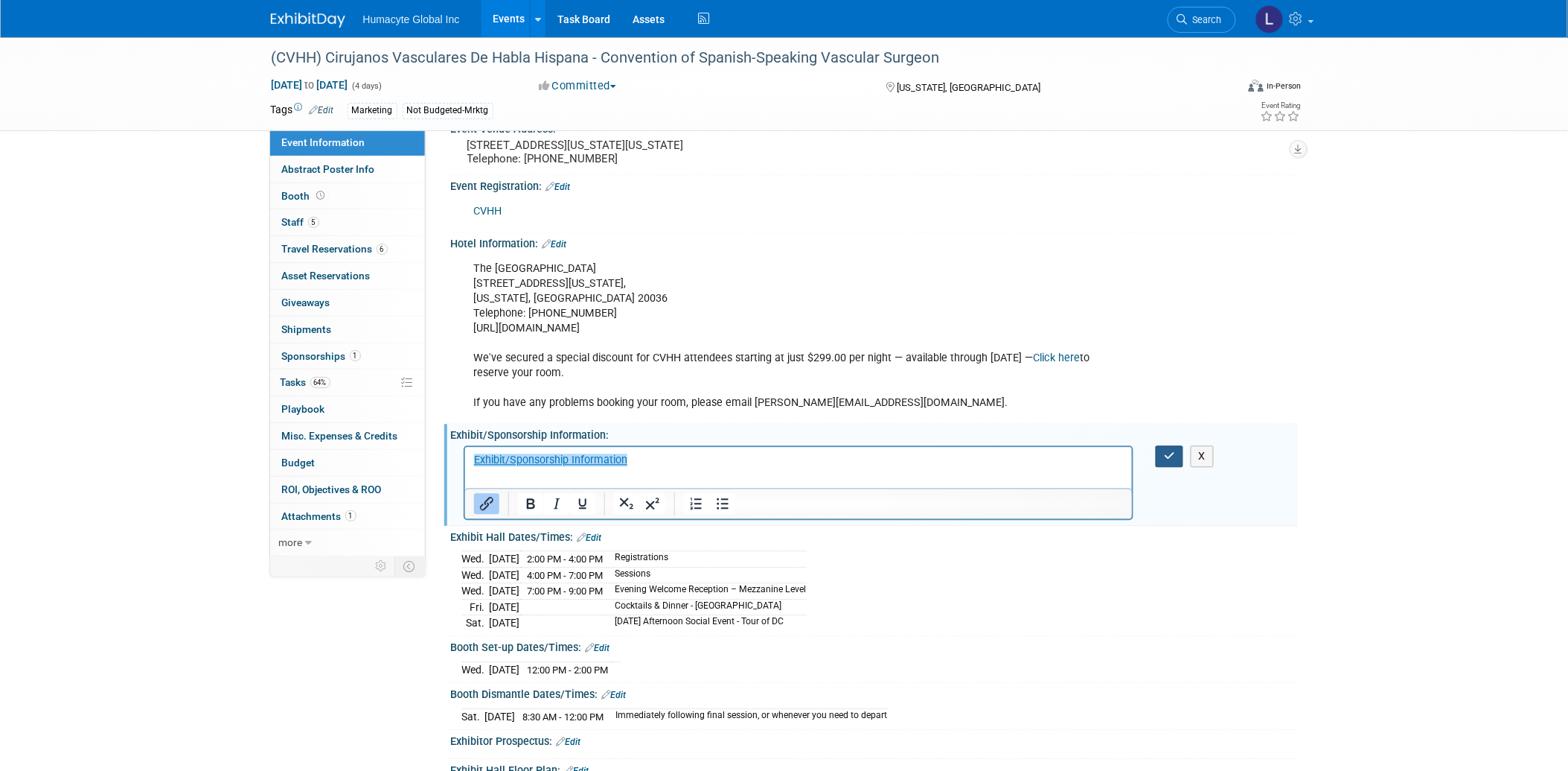
click at [1169, 466] on button "button" at bounding box center [1170, 456] width 28 height 22
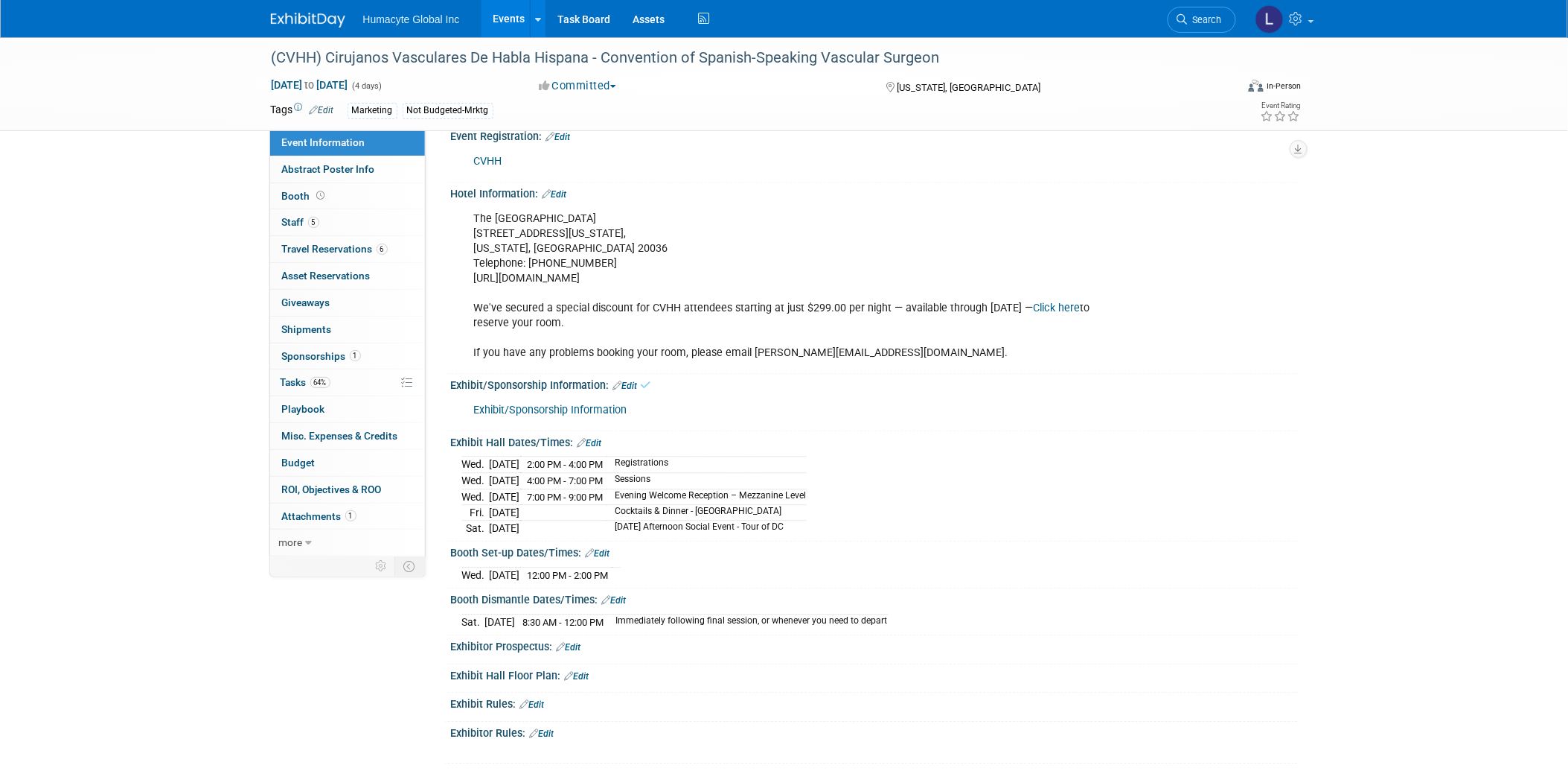
scroll to position [1090, 0]
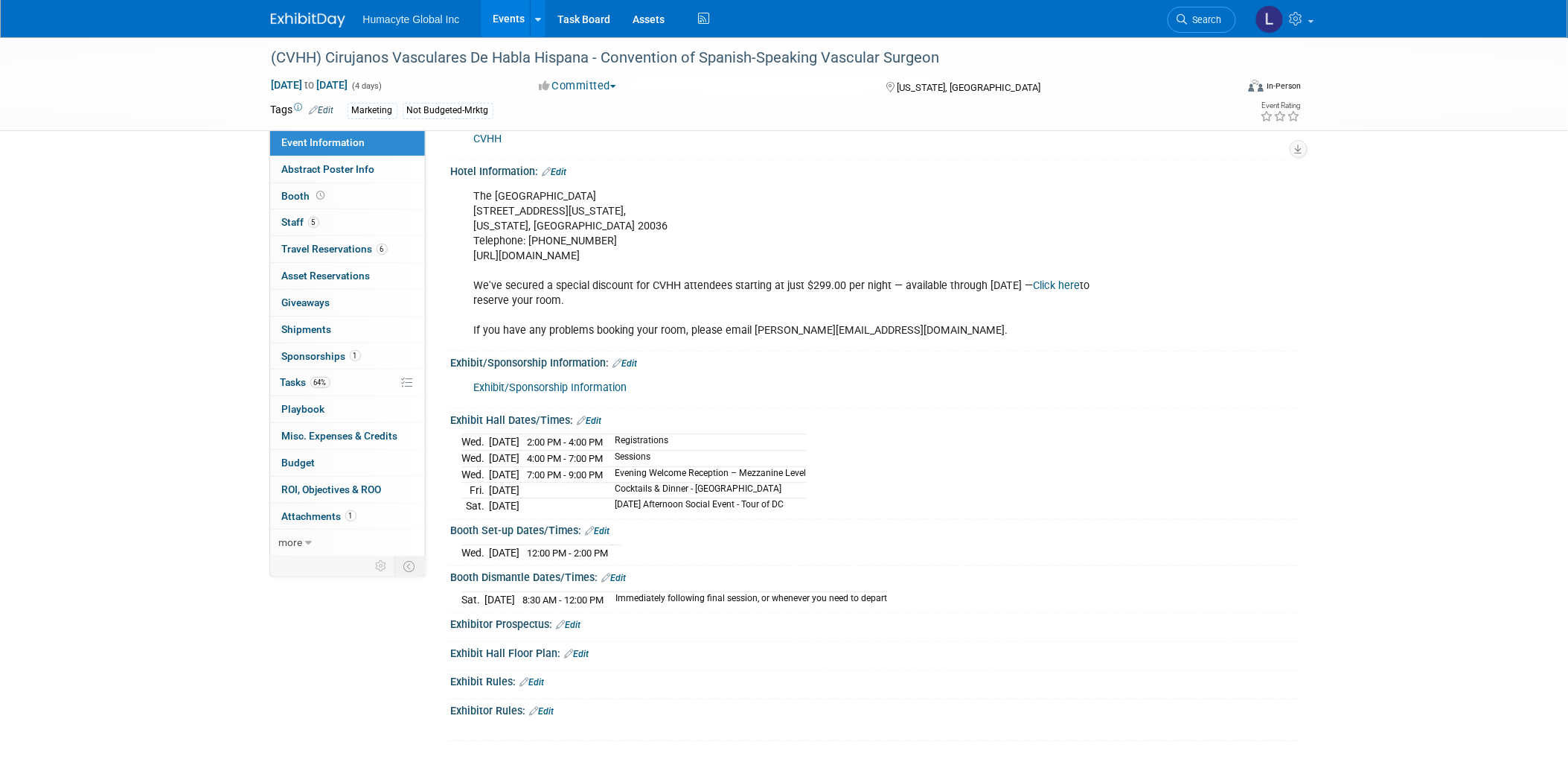
click at [580, 623] on link "Edit" at bounding box center [569, 625] width 24 height 10
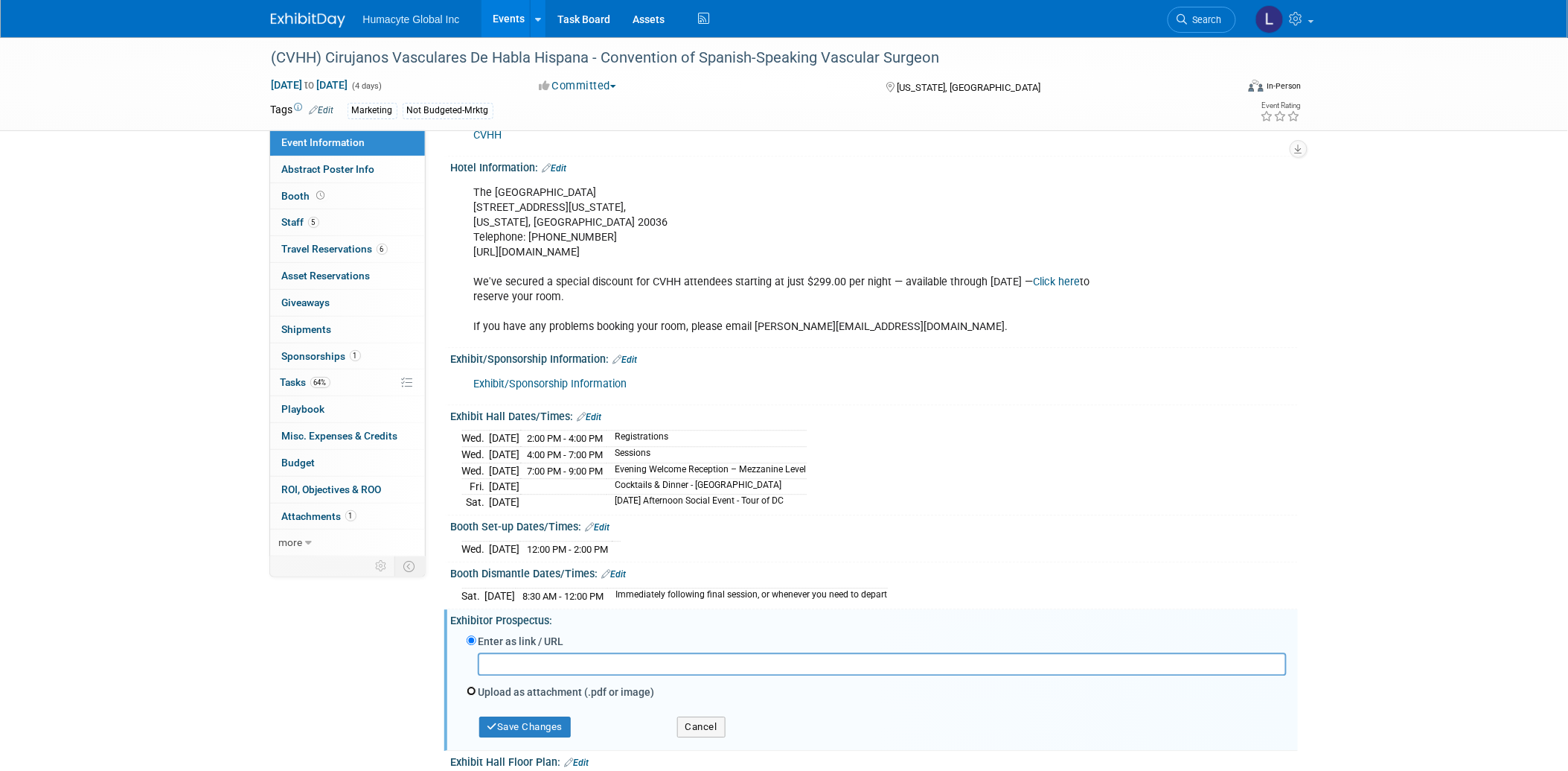
click at [471, 695] on input "Upload as attachment (.pdf or image)" at bounding box center [470, 690] width 10 height 10
radio input "true"
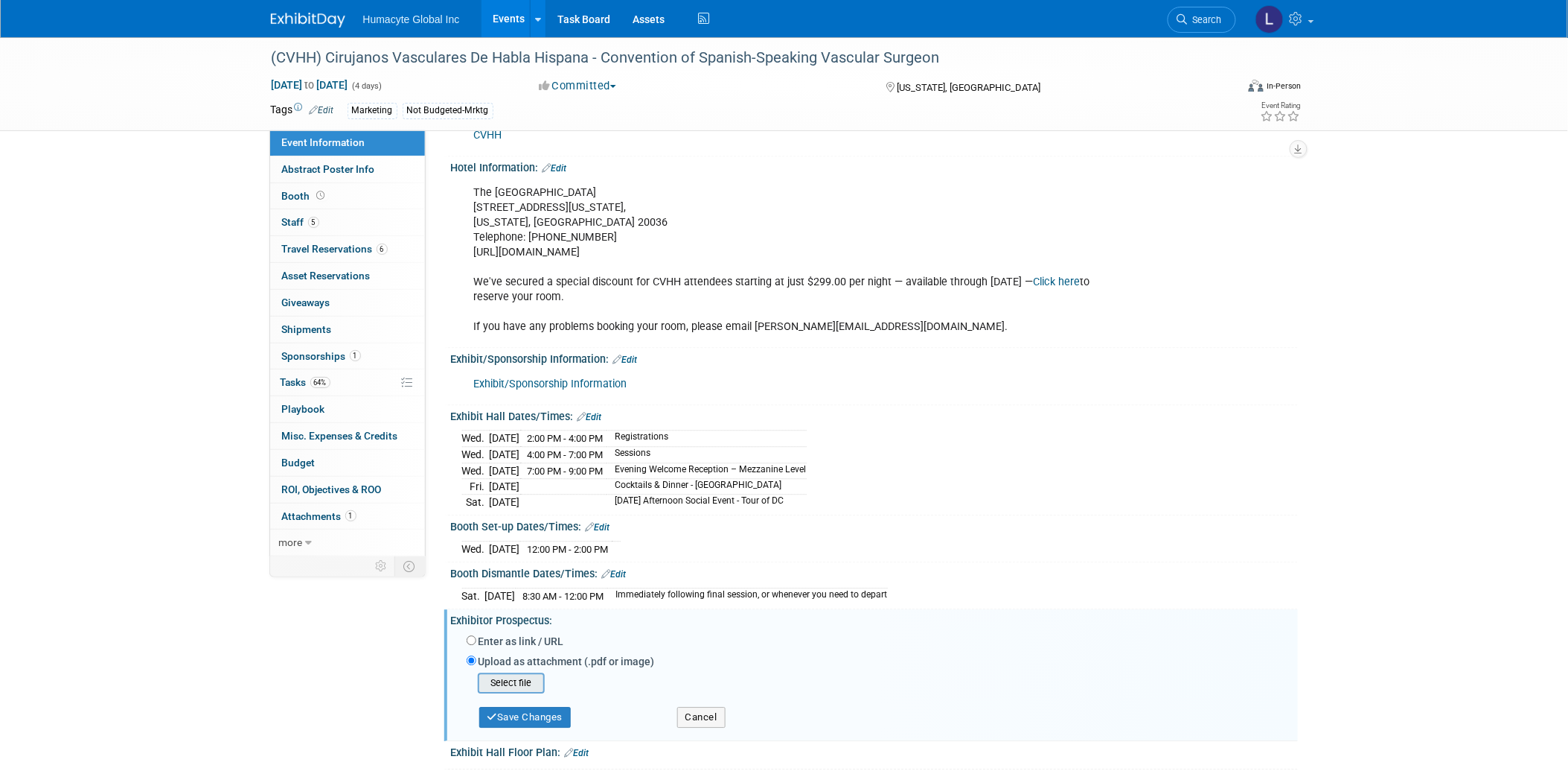
click at [492, 678] on input "file" at bounding box center [455, 682] width 177 height 18
click at [522, 715] on button "Save Changes" at bounding box center [525, 712] width 92 height 21
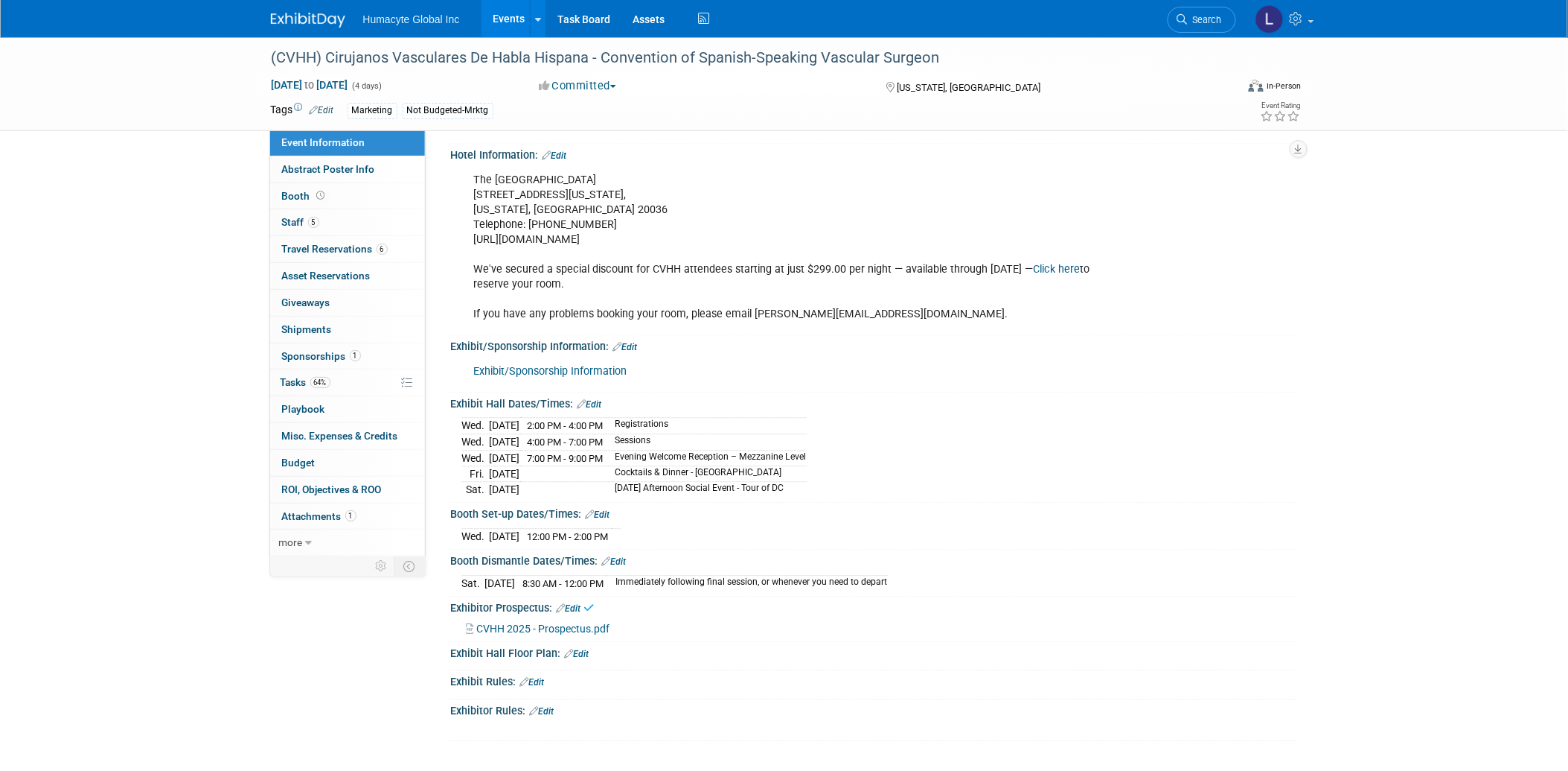
scroll to position [1107, 0]
click at [1220, 17] on span "Search" at bounding box center [1204, 19] width 34 height 11
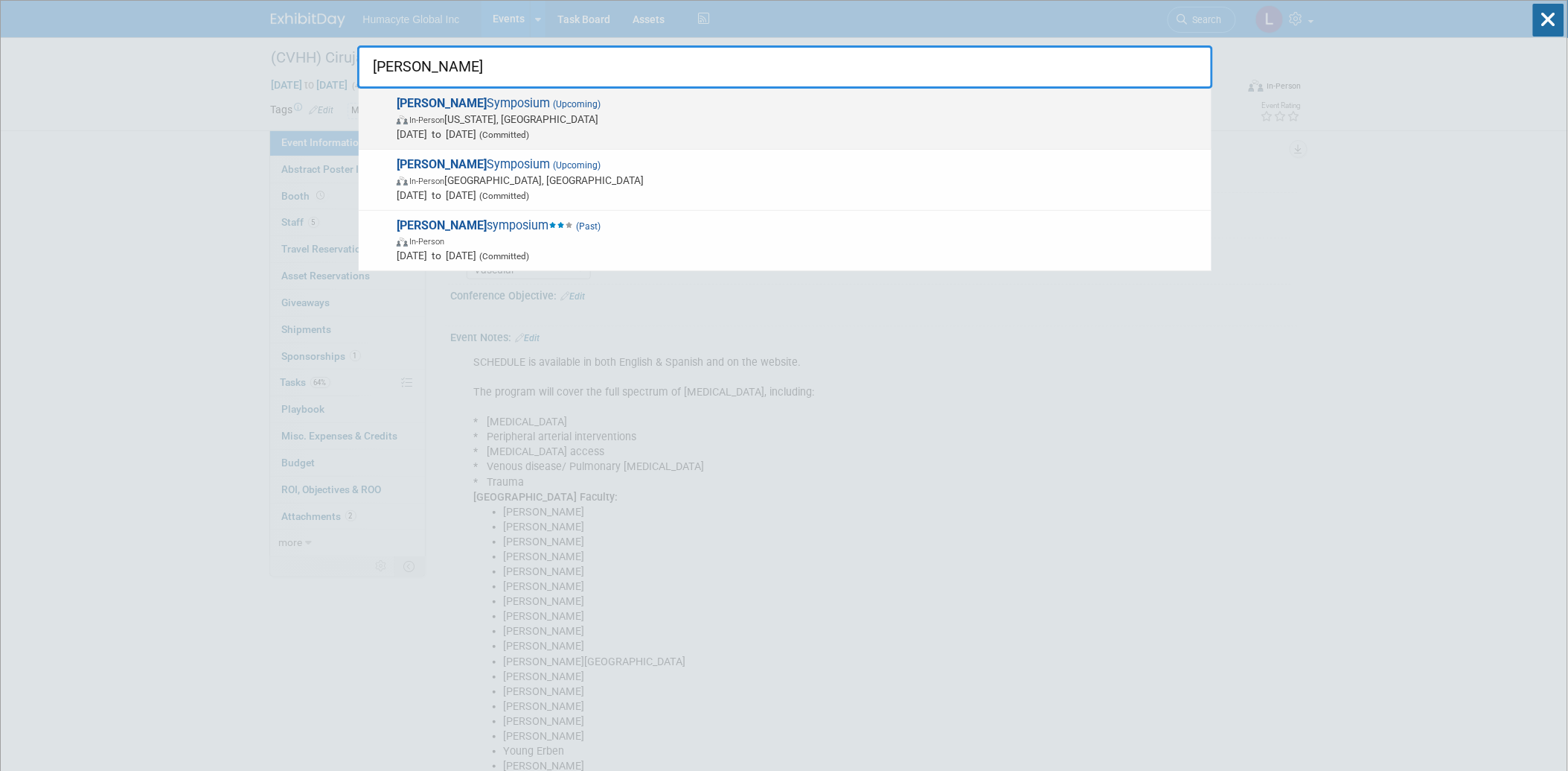
type input "[PERSON_NAME]"
click at [497, 120] on span "In-Person [US_STATE], [GEOGRAPHIC_DATA]" at bounding box center [800, 118] width 807 height 15
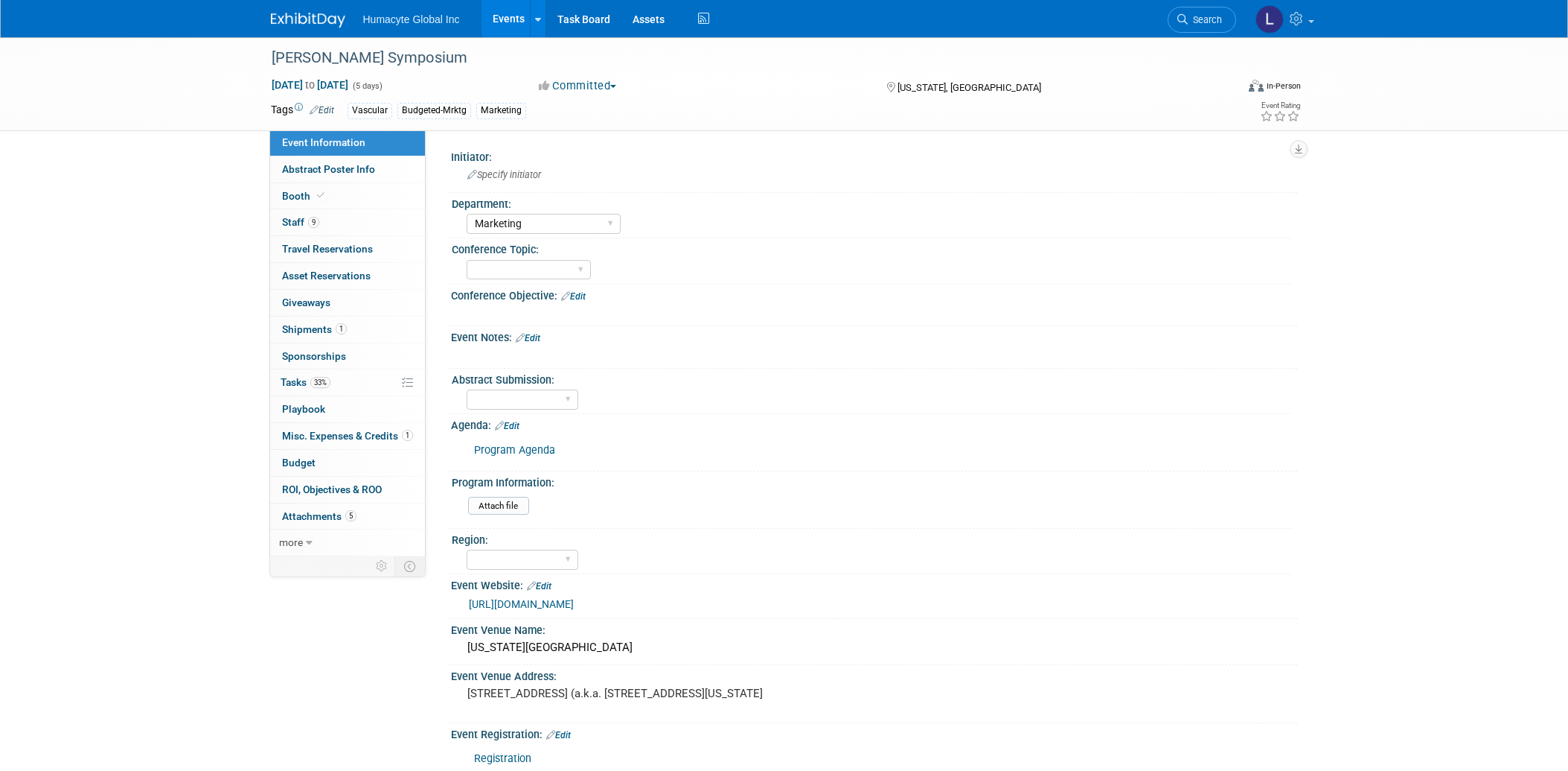
select select "Marketing"
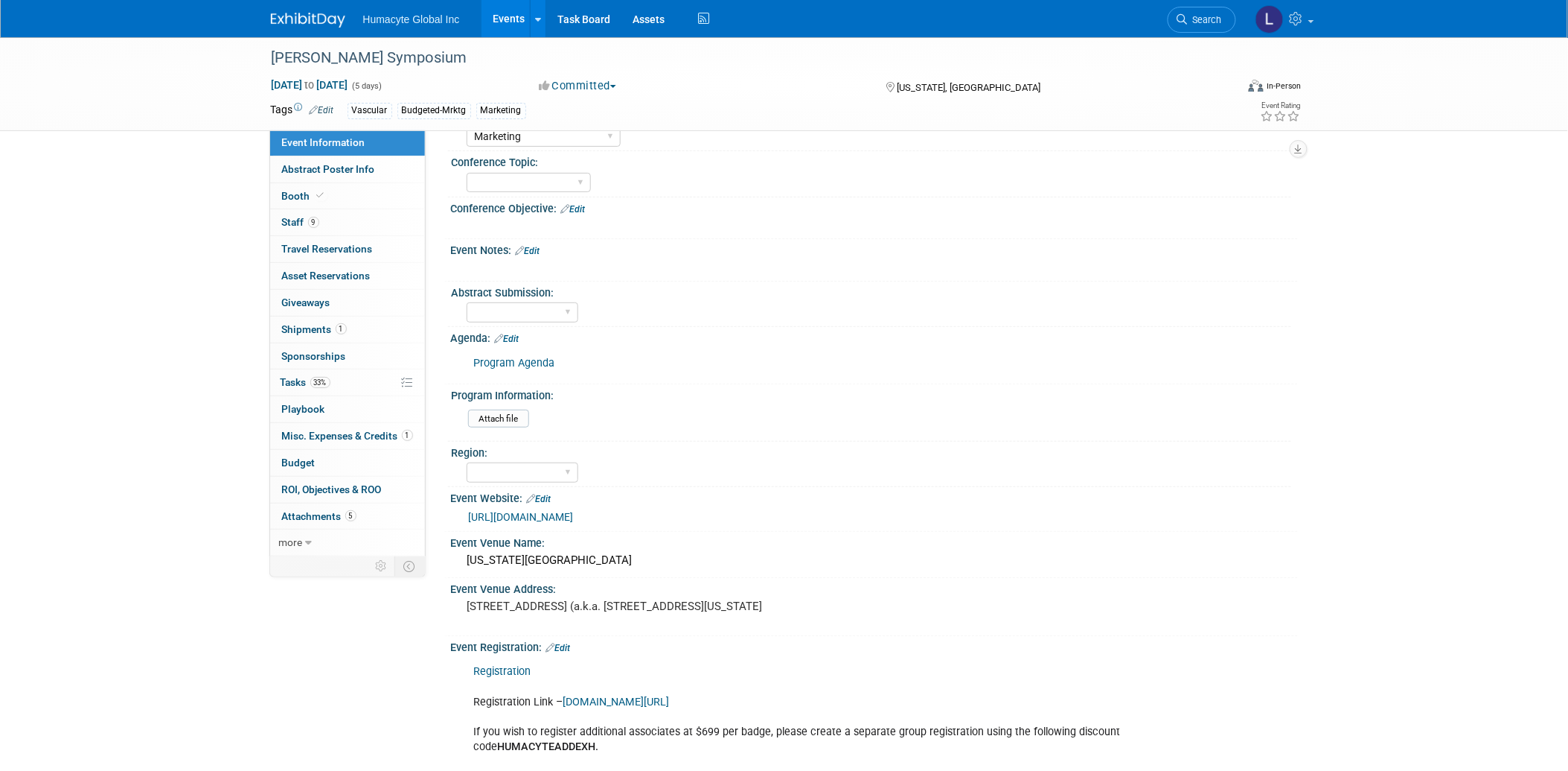
scroll to position [331, 0]
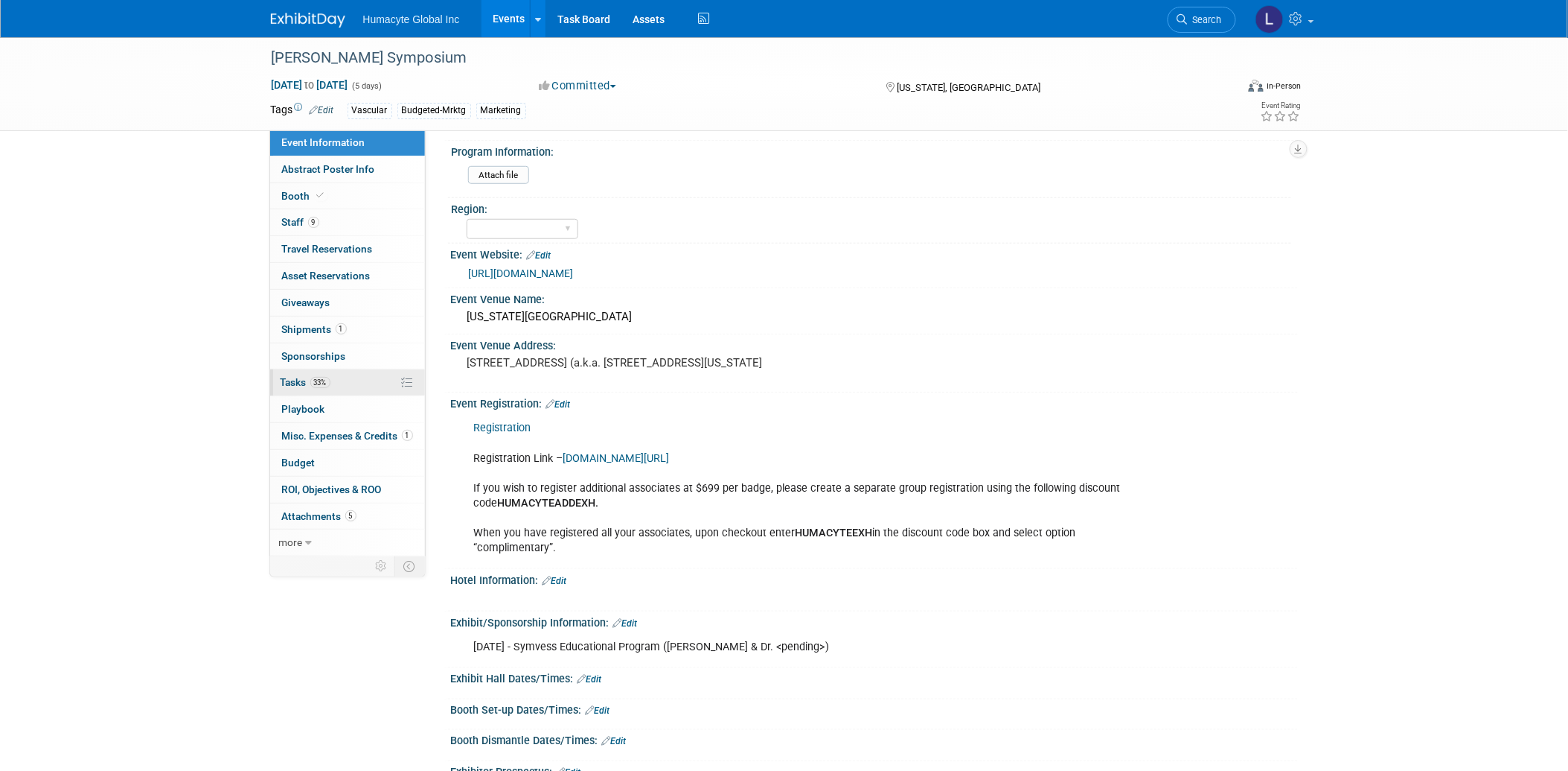
click at [291, 385] on span "Tasks 33%" at bounding box center [305, 382] width 50 height 12
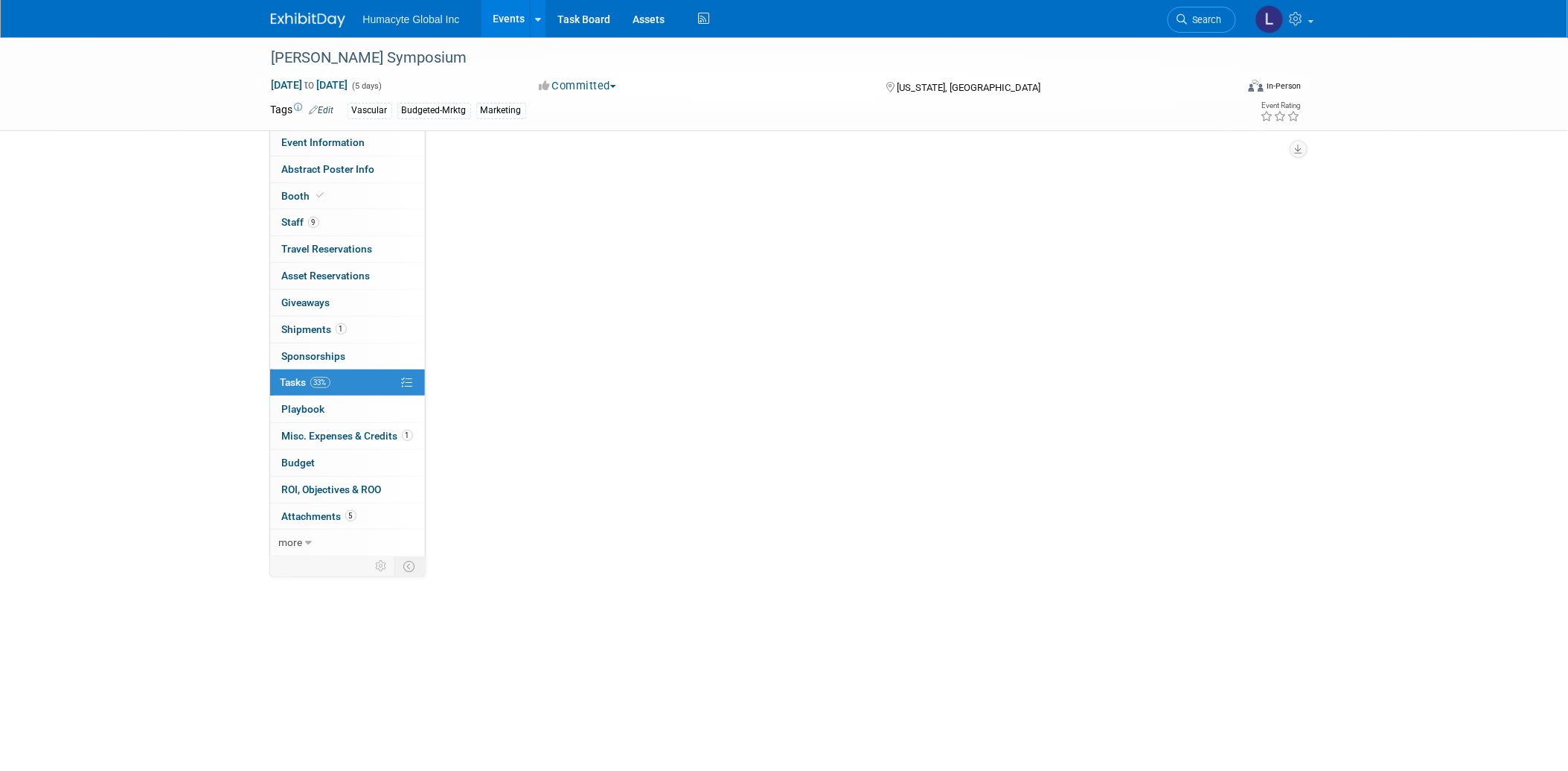
scroll to position [0, 0]
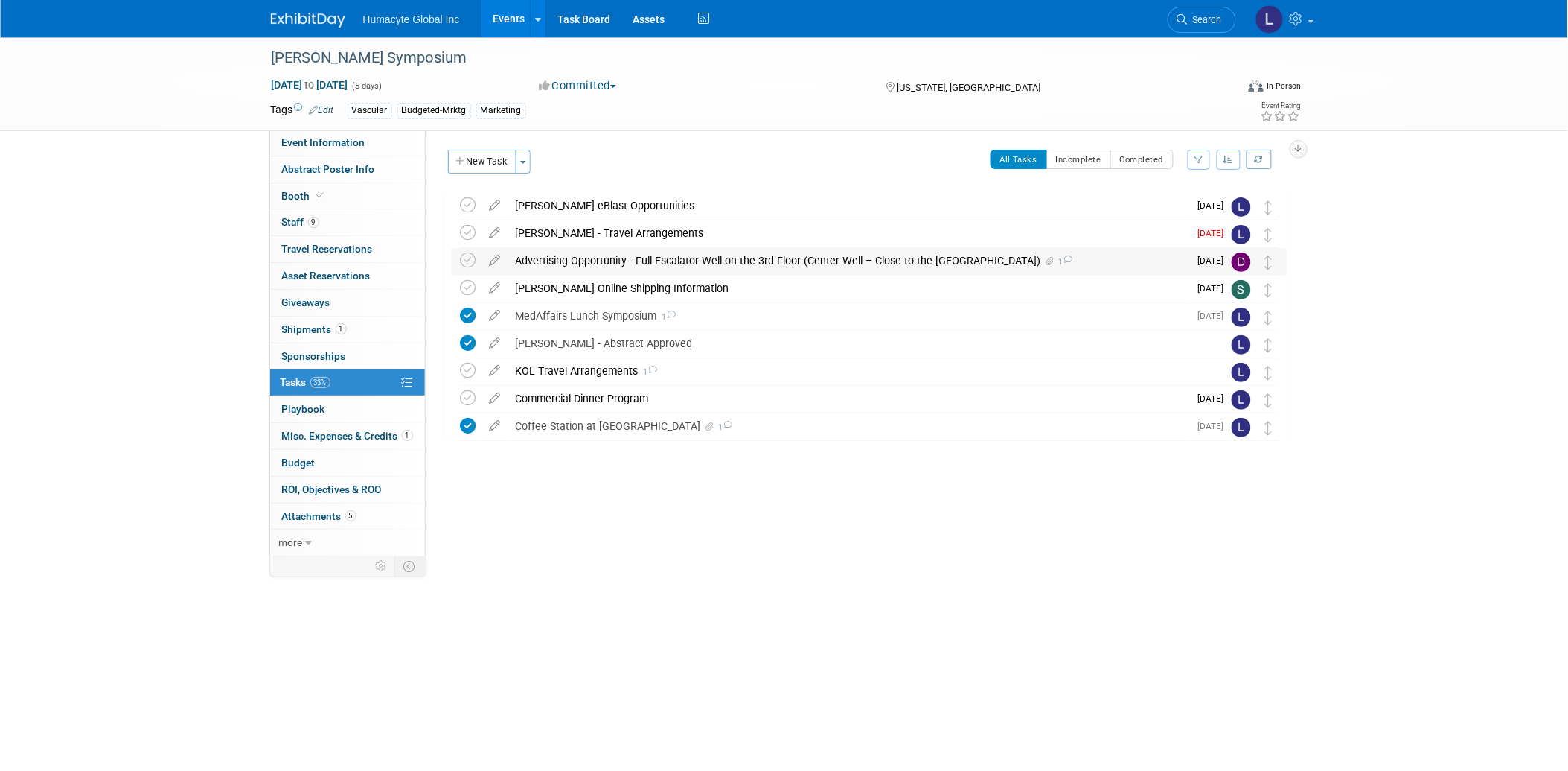
click at [741, 255] on div "Advertising Opportunity - Full Escalator Well on the 3rd Floor (Center Well – C…" at bounding box center [848, 260] width 681 height 25
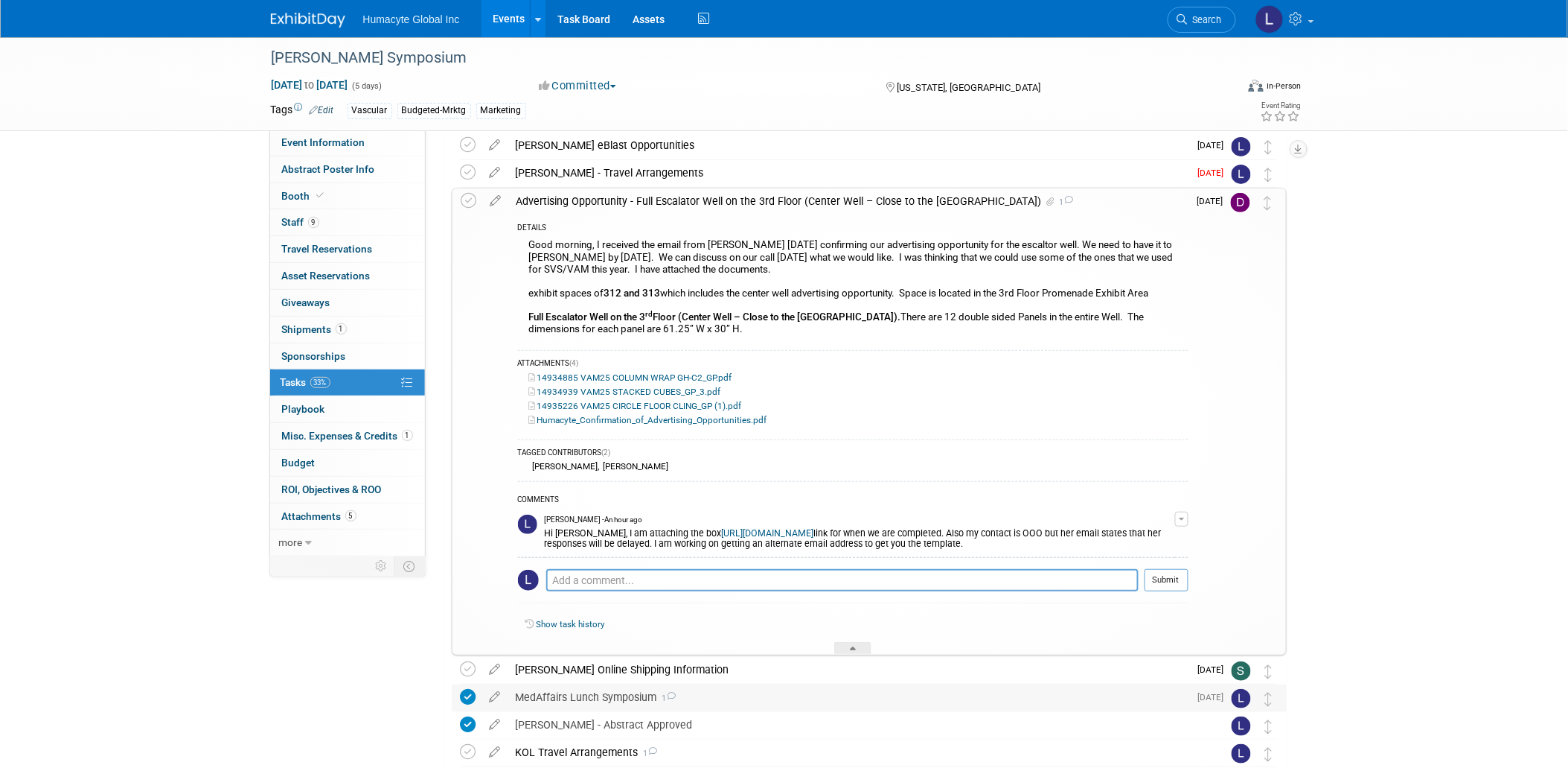
scroll to position [202, 0]
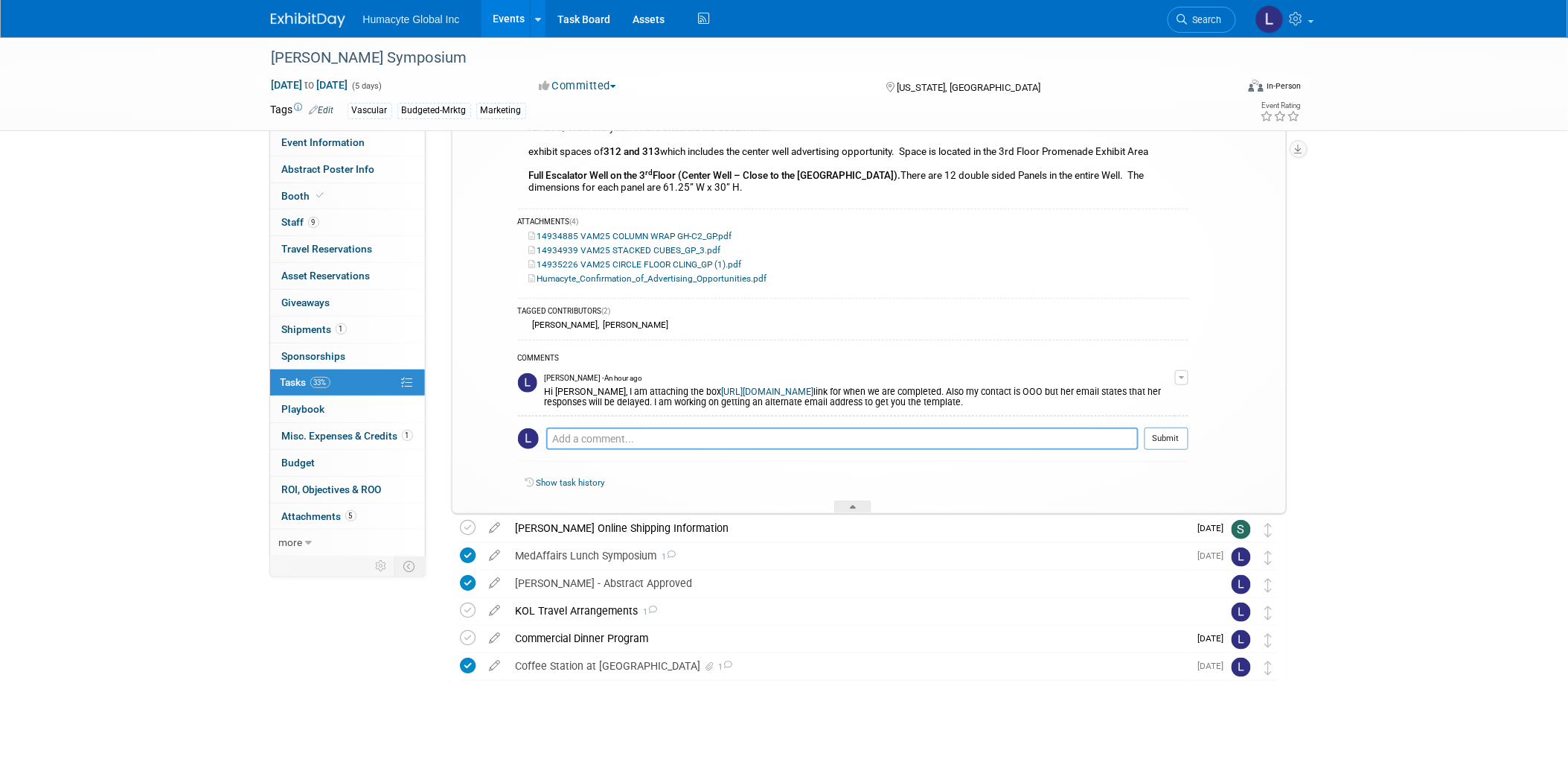
click at [591, 437] on textarea at bounding box center [842, 439] width 592 height 23
paste textarea "FYI These headline options had preliminary blessing from MLR: Off-the-shelf, Re…"
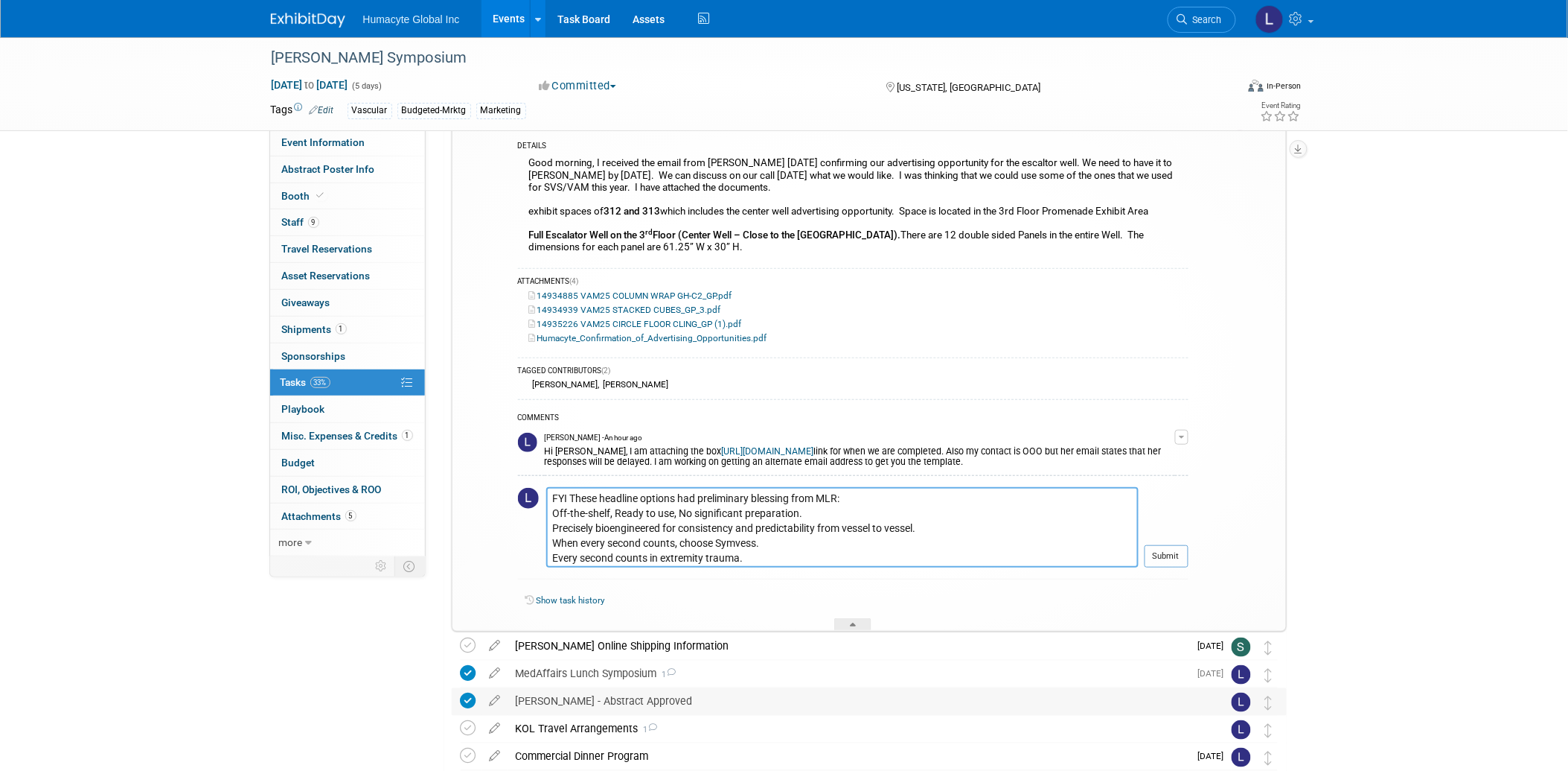
scroll to position [260, 0]
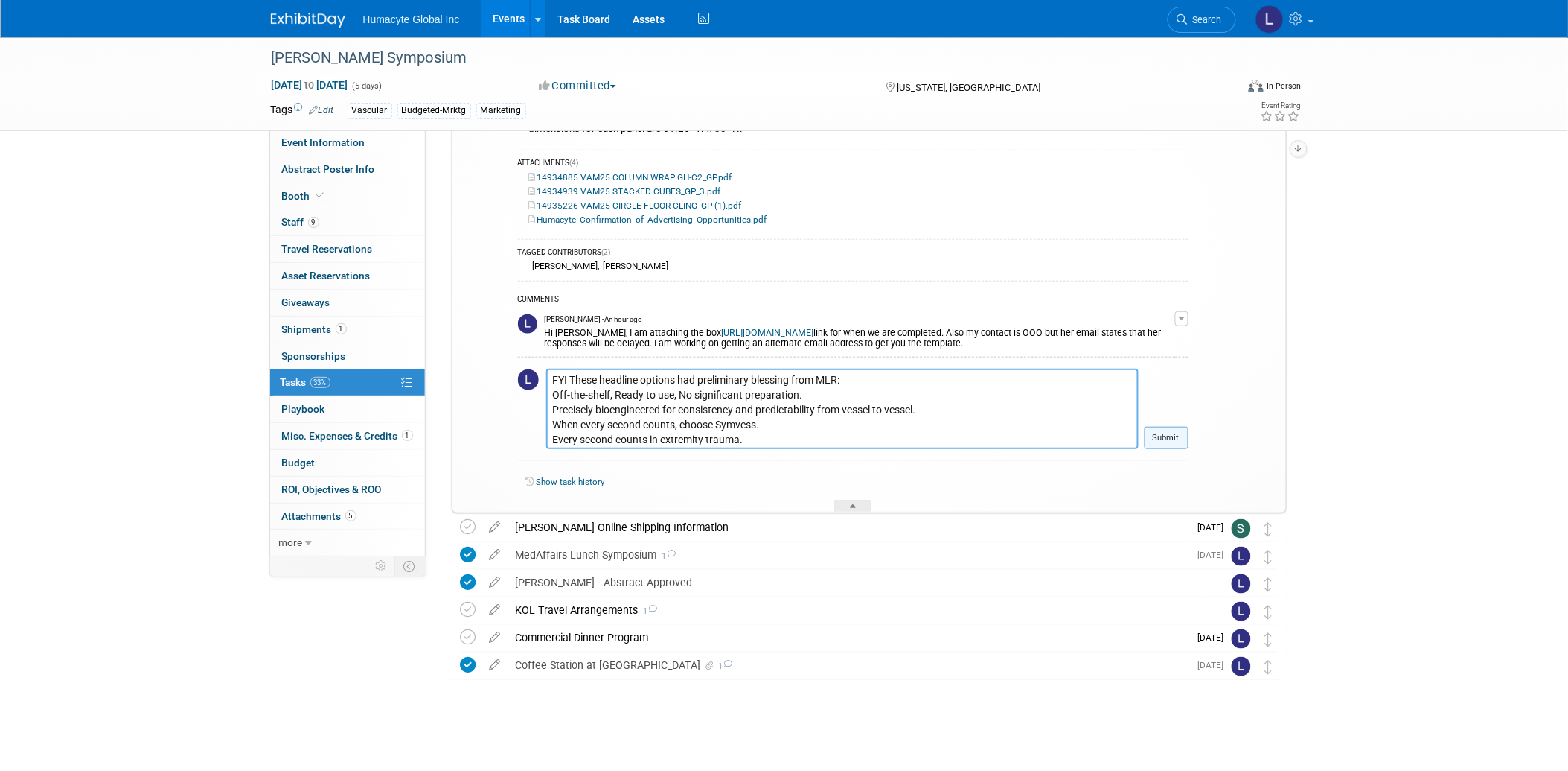
type textarea "FYI These headline options had preliminary blessing from MLR: Off-the-shelf, Re…"
click at [1168, 440] on button "Submit" at bounding box center [1166, 438] width 43 height 23
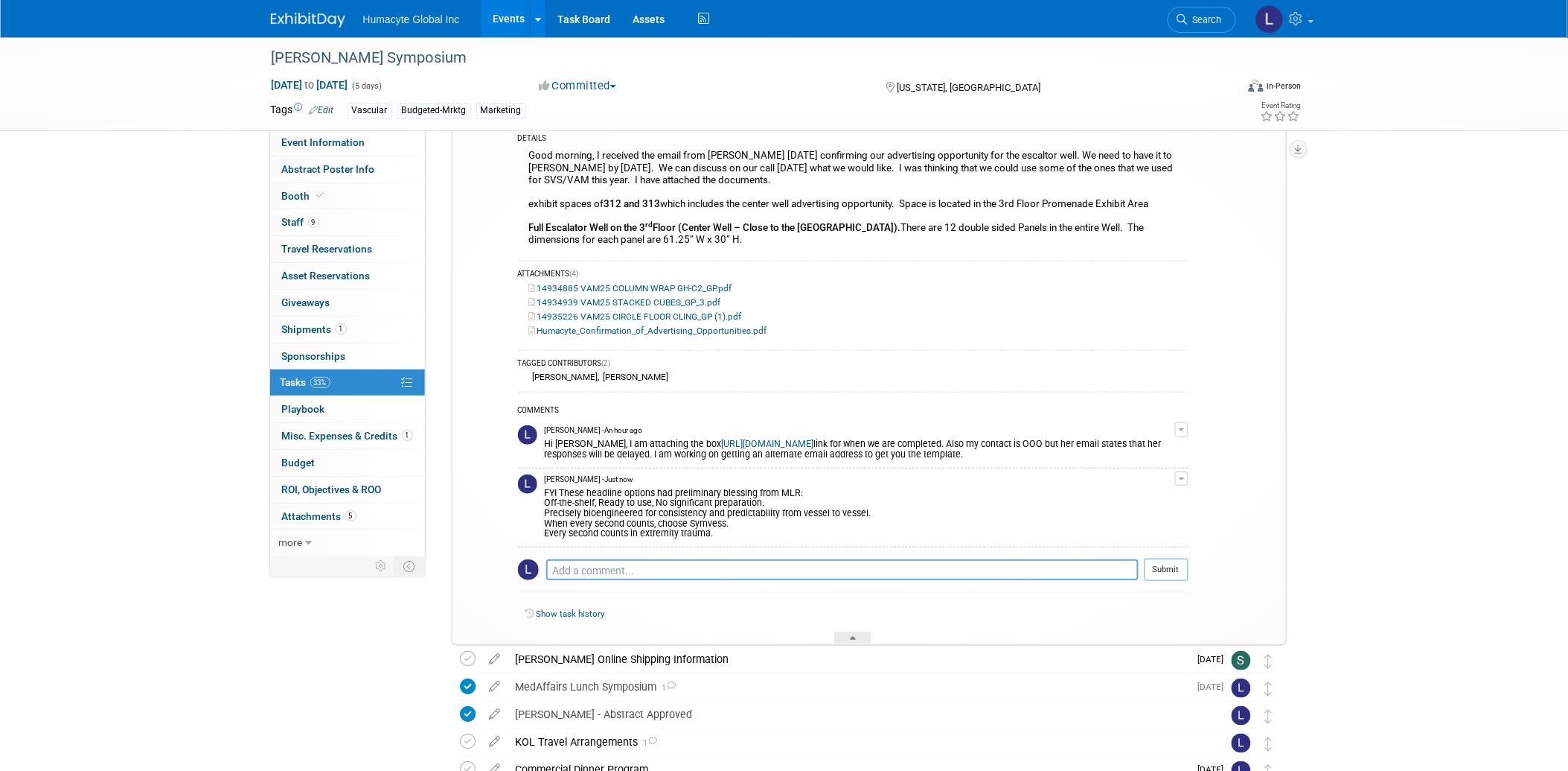
scroll to position [12, 0]
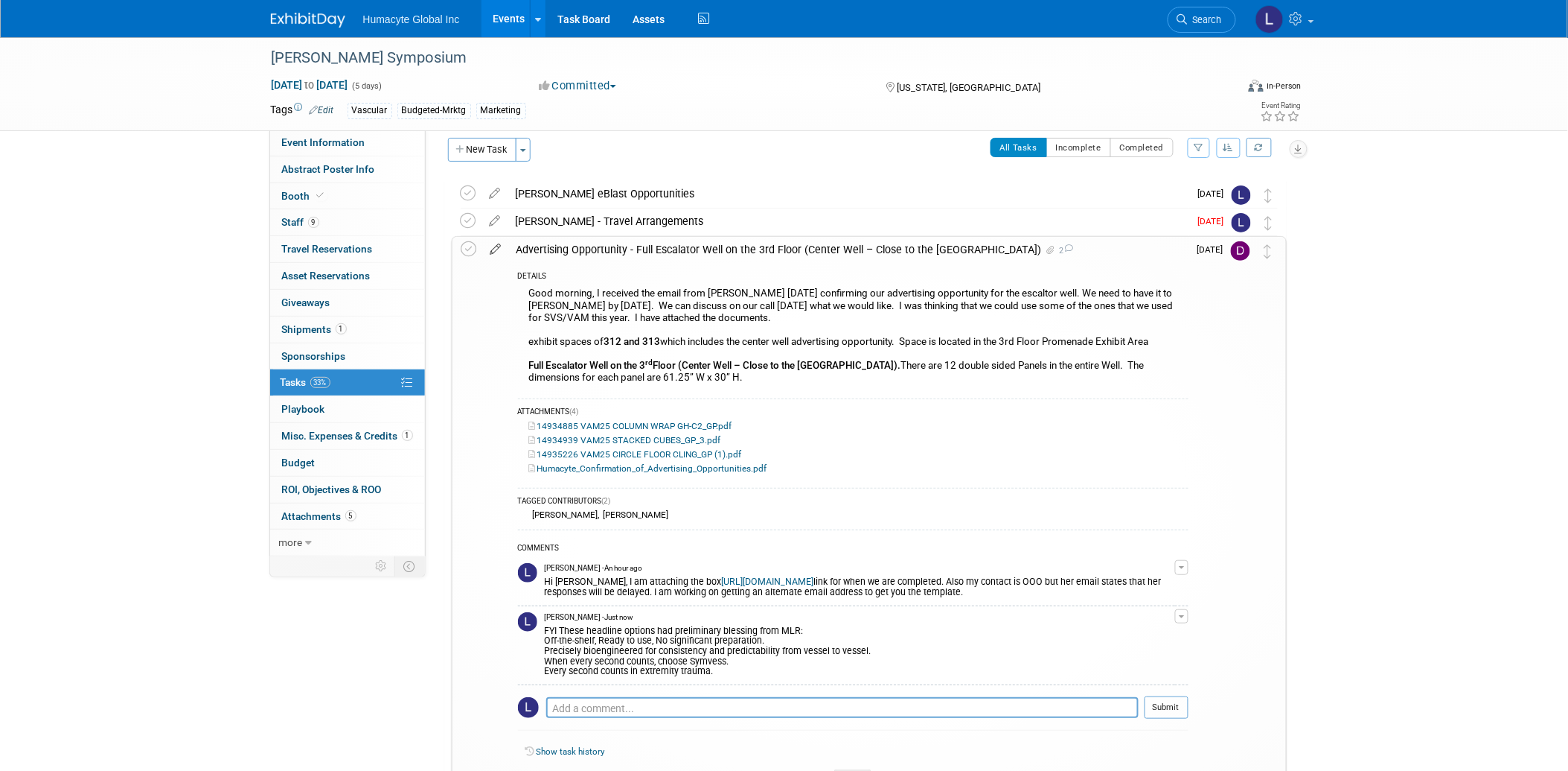
click at [500, 248] on icon at bounding box center [496, 245] width 26 height 18
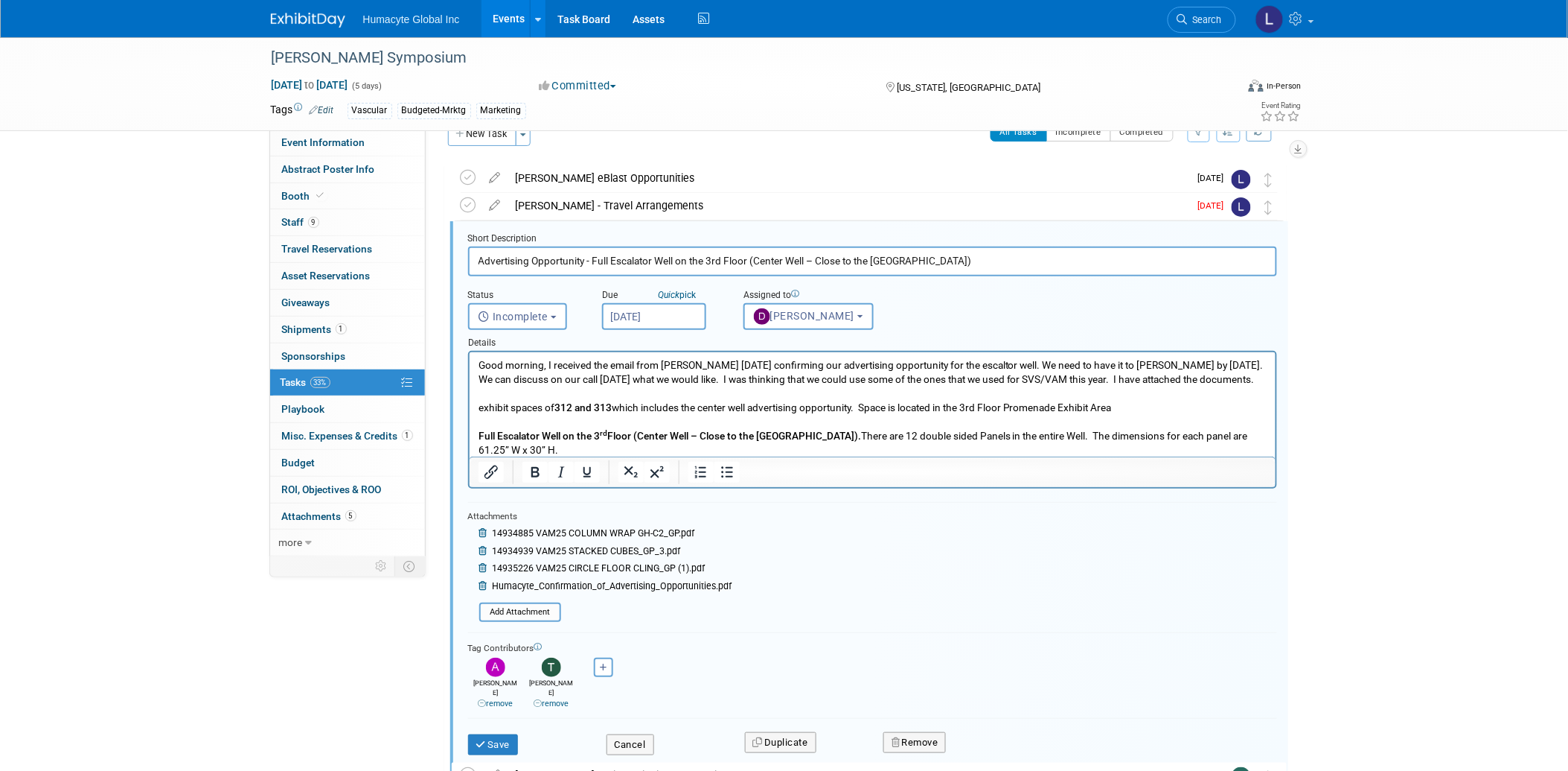
scroll to position [31, 0]
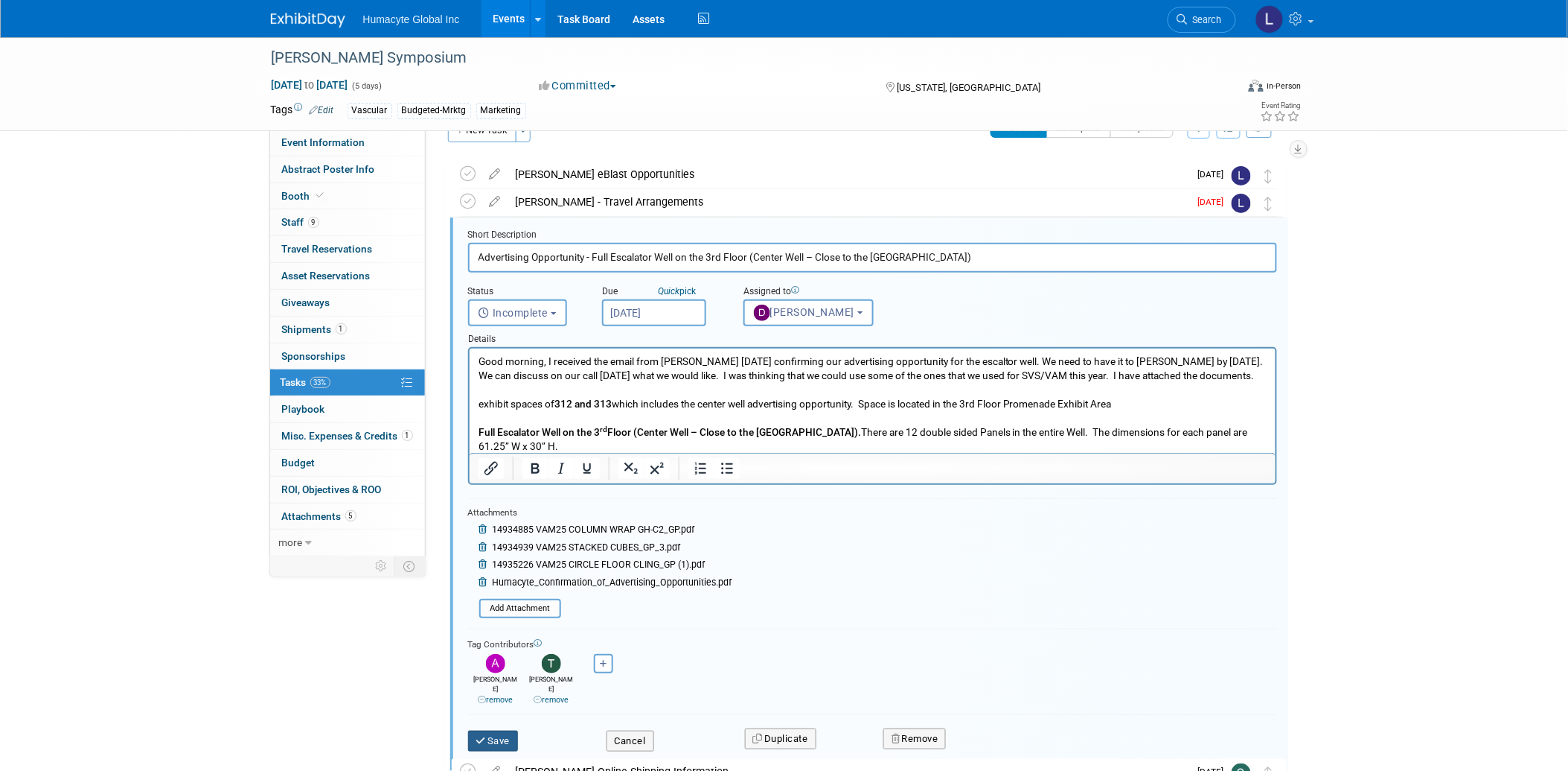
click at [493, 730] on button "Save" at bounding box center [493, 741] width 50 height 21
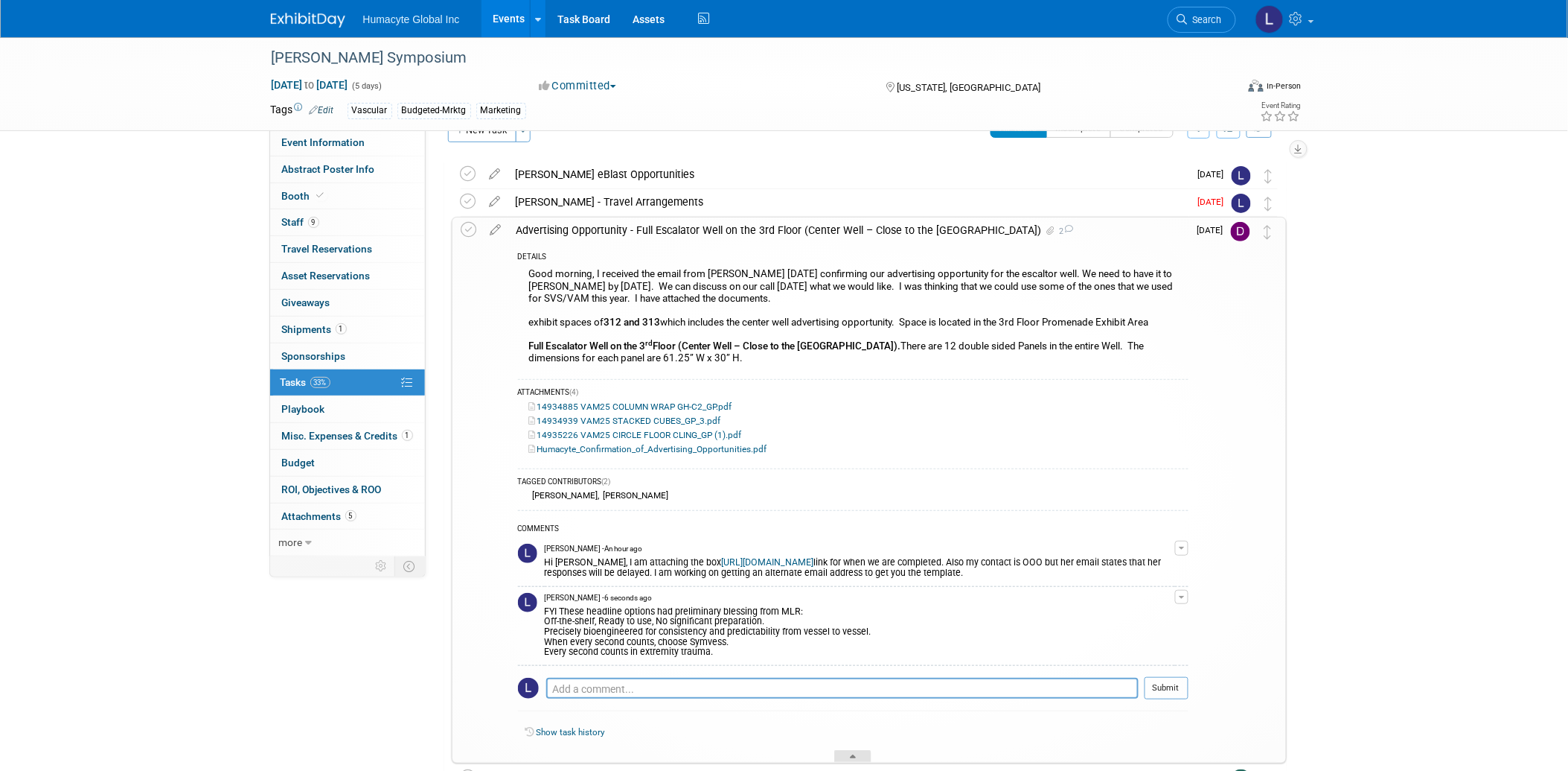
click at [847, 753] on div at bounding box center [852, 756] width 37 height 13
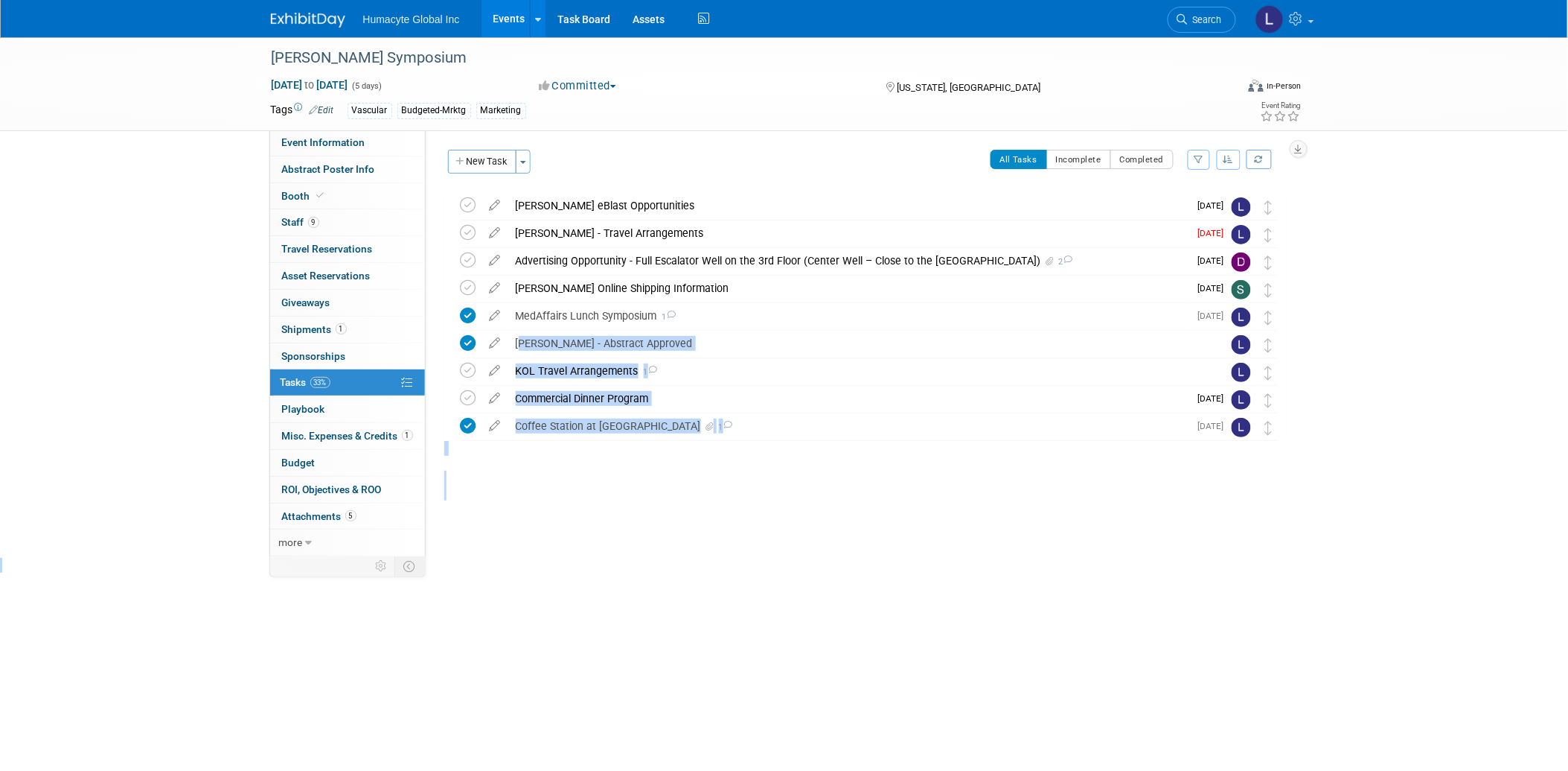
click at [847, 753] on html "Humacyte Global Inc Events Add Event Bulk Upload Events Shareable Event Boards …" at bounding box center [784, 386] width 1568 height 771
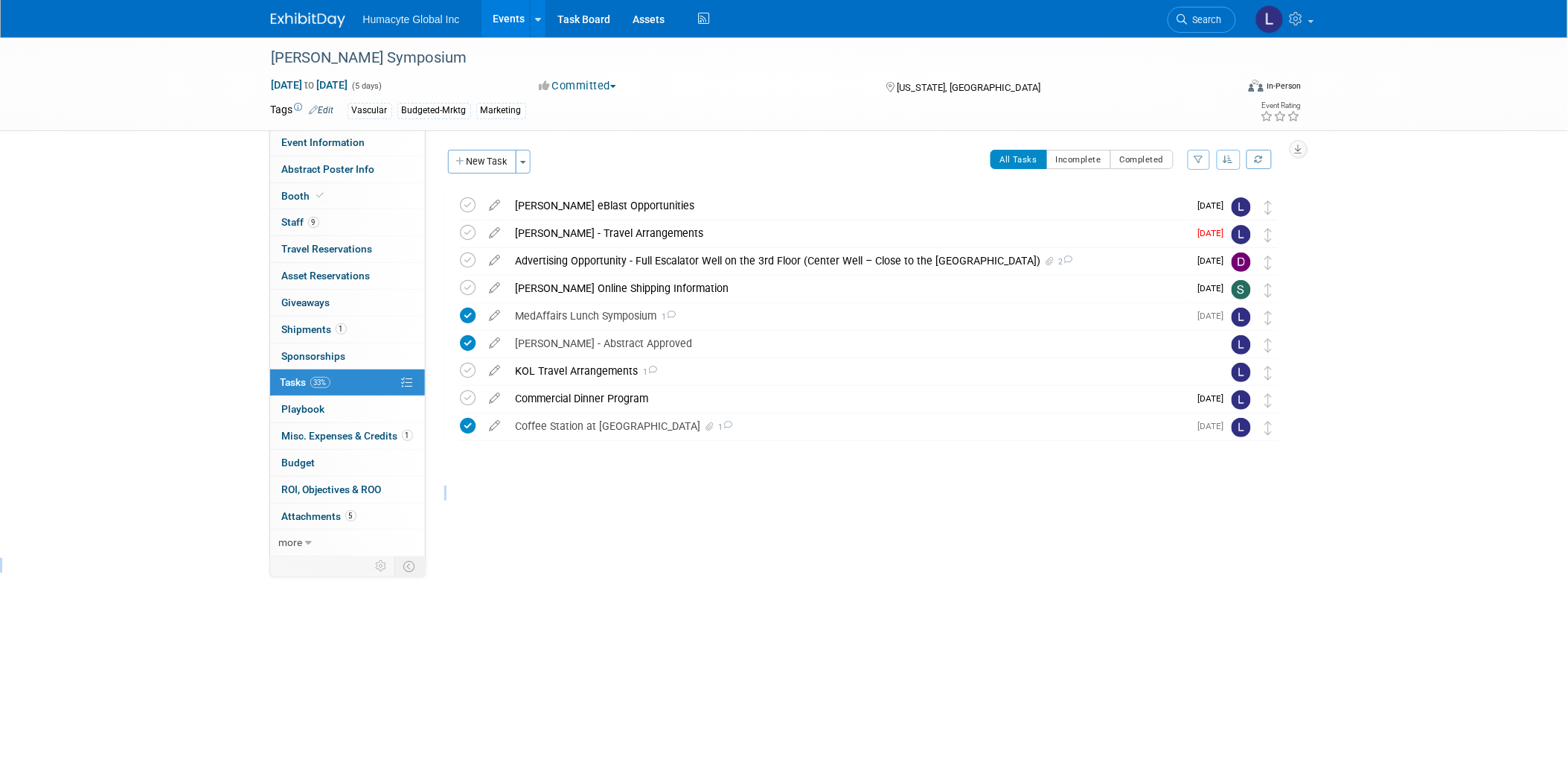
scroll to position [0, 0]
click at [576, 265] on div "Advertising Opportunity - Full Escalator Well on the 3rd Floor (Center Well – C…" at bounding box center [848, 260] width 681 height 25
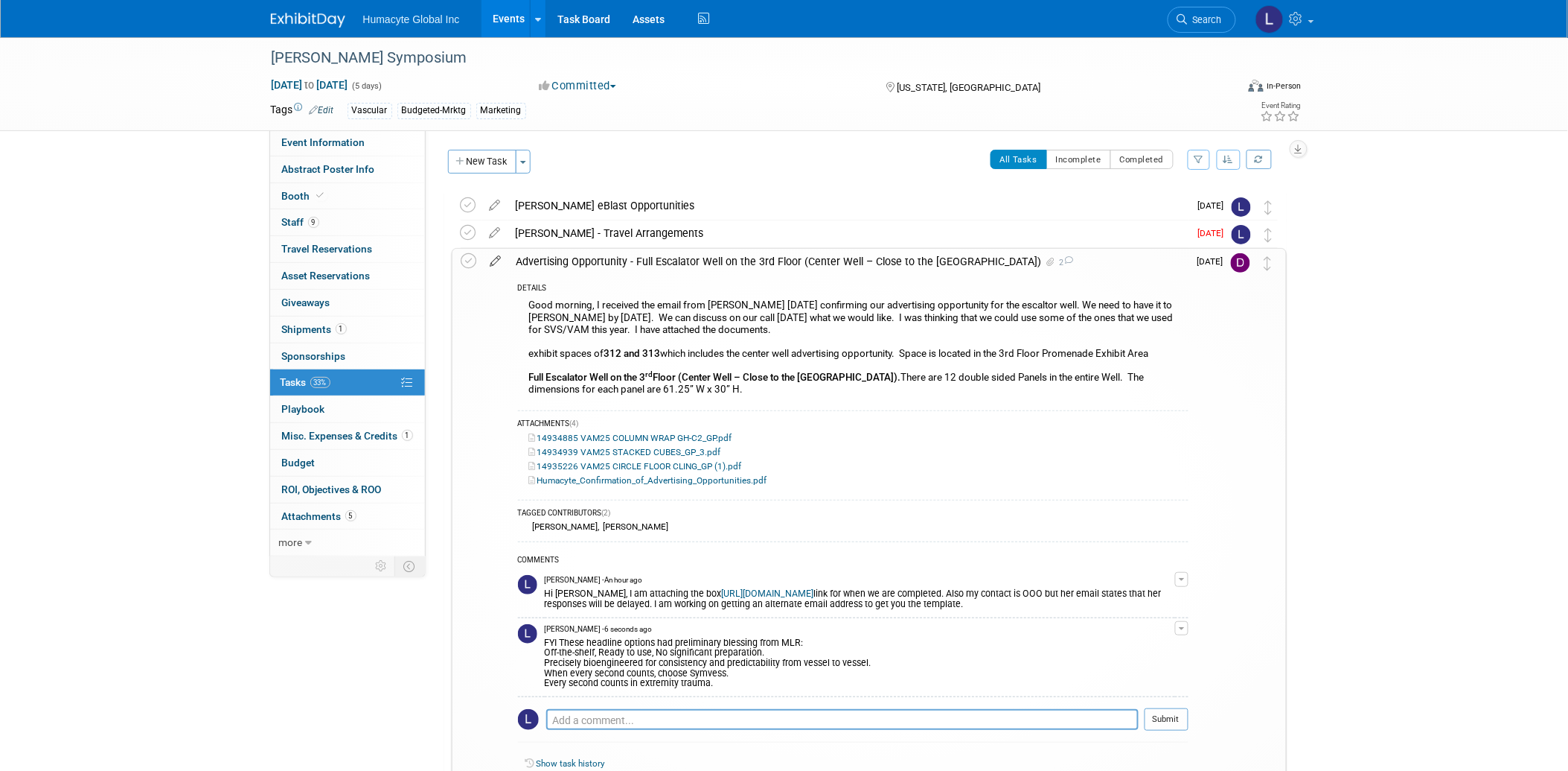
click at [492, 257] on icon at bounding box center [496, 258] width 26 height 18
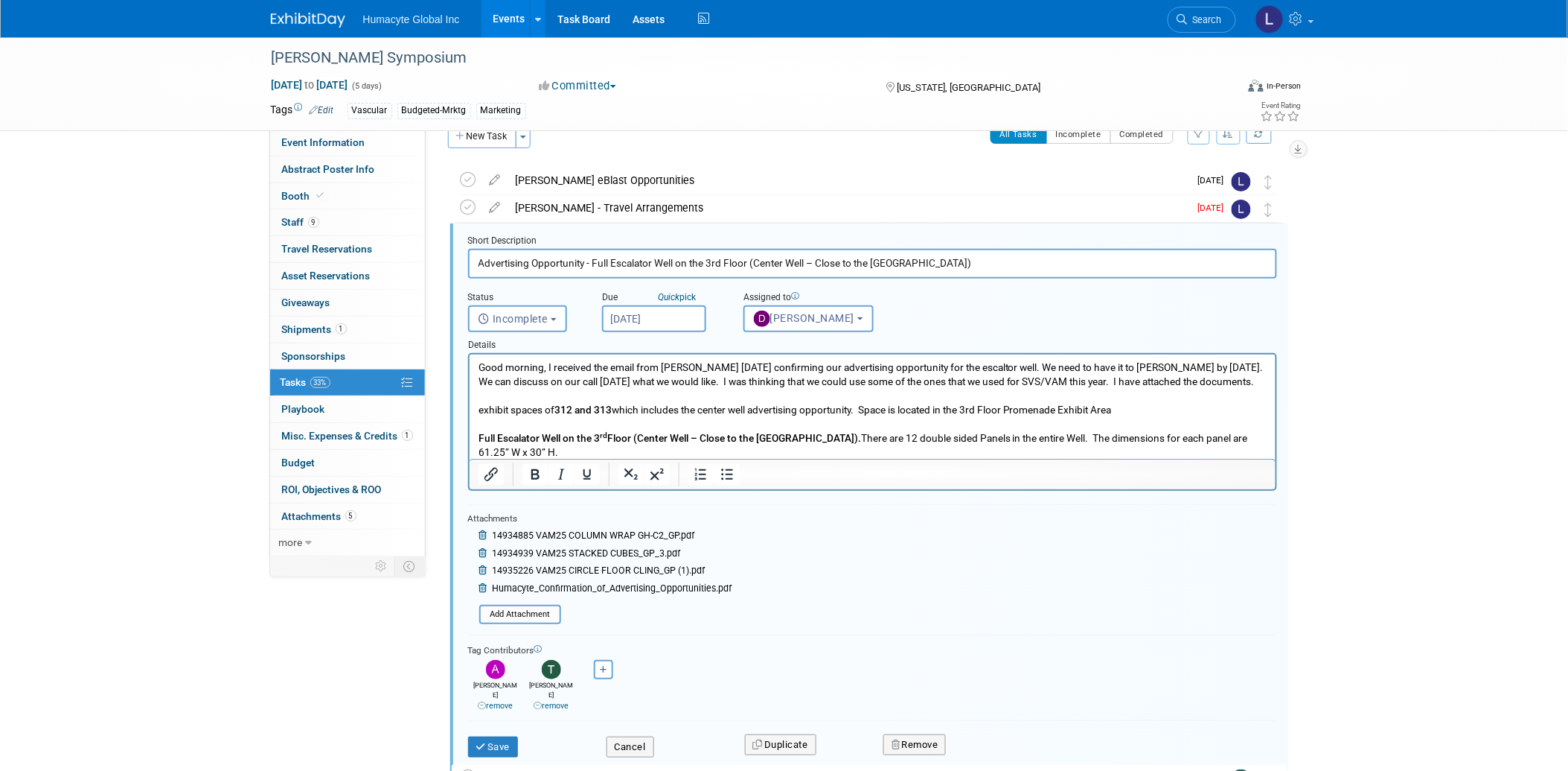
scroll to position [31, 0]
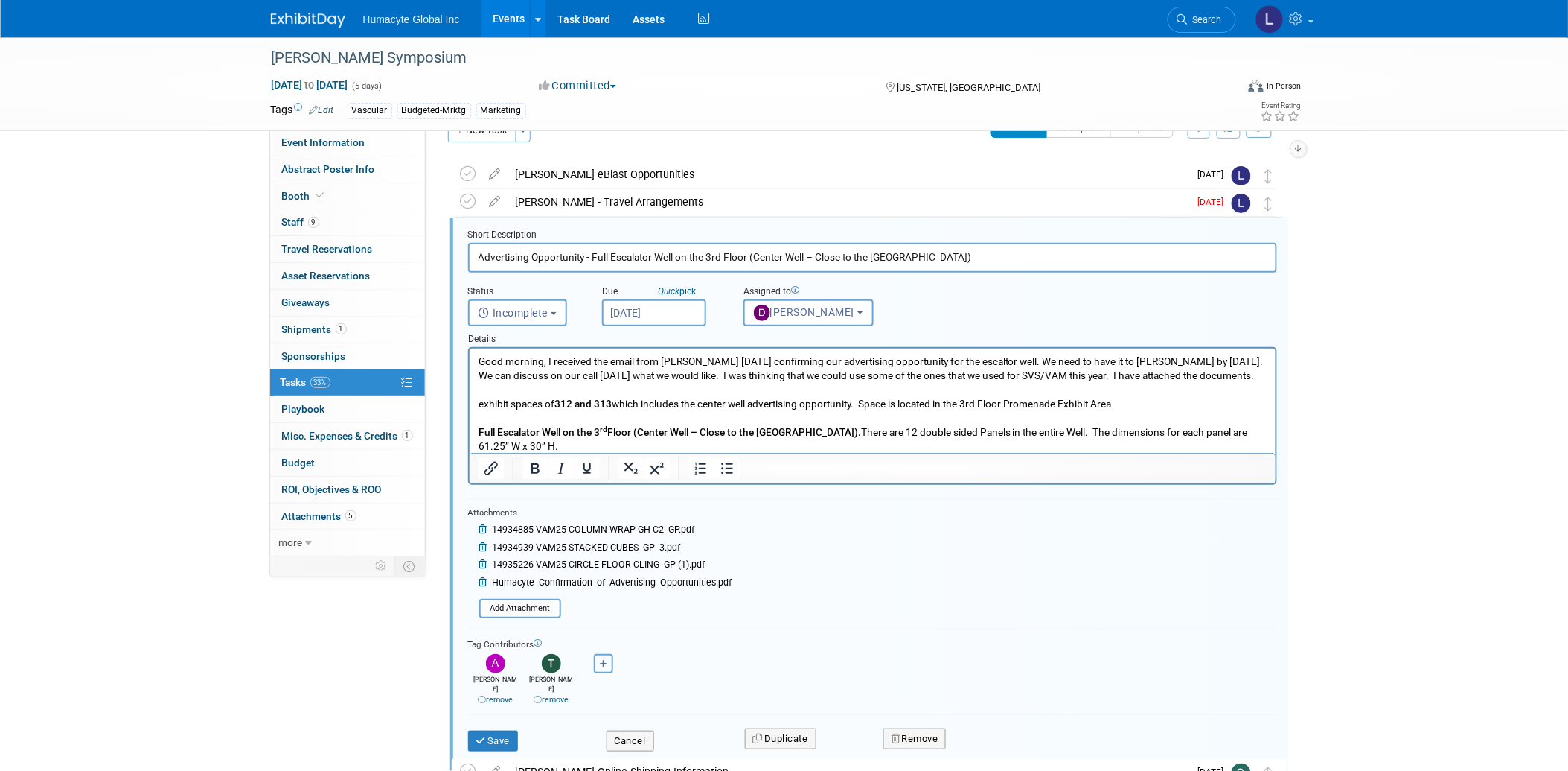
click at [604, 660] on icon "button" at bounding box center [604, 663] width 8 height 8
select select
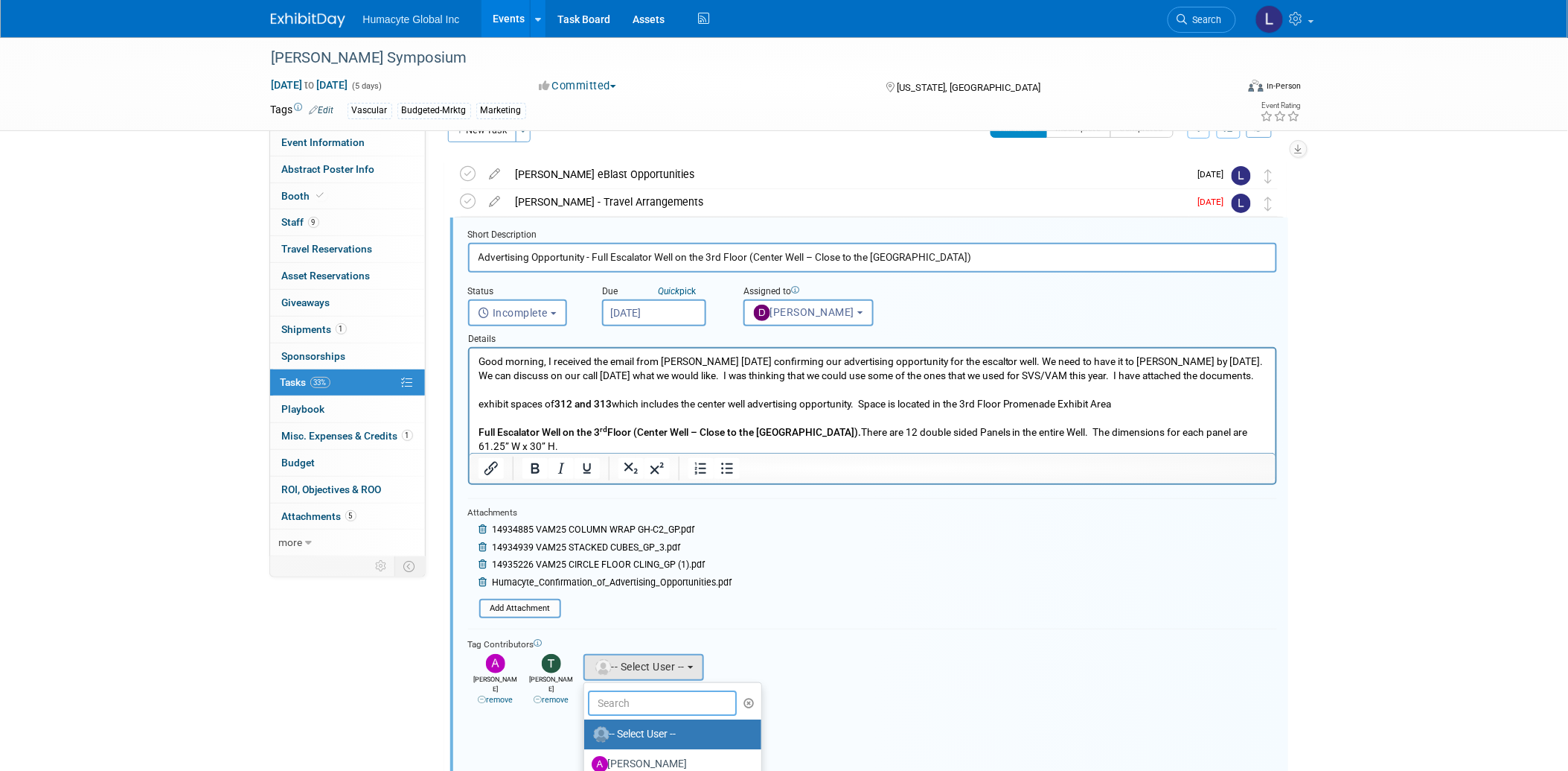
click at [637, 697] on input "text" at bounding box center [662, 702] width 149 height 25
type input "linda"
click at [651, 727] on label "Linda Hamilton (me)" at bounding box center [669, 734] width 156 height 23
click at [586, 727] on input "Linda Hamilton (me)" at bounding box center [581, 732] width 10 height 10
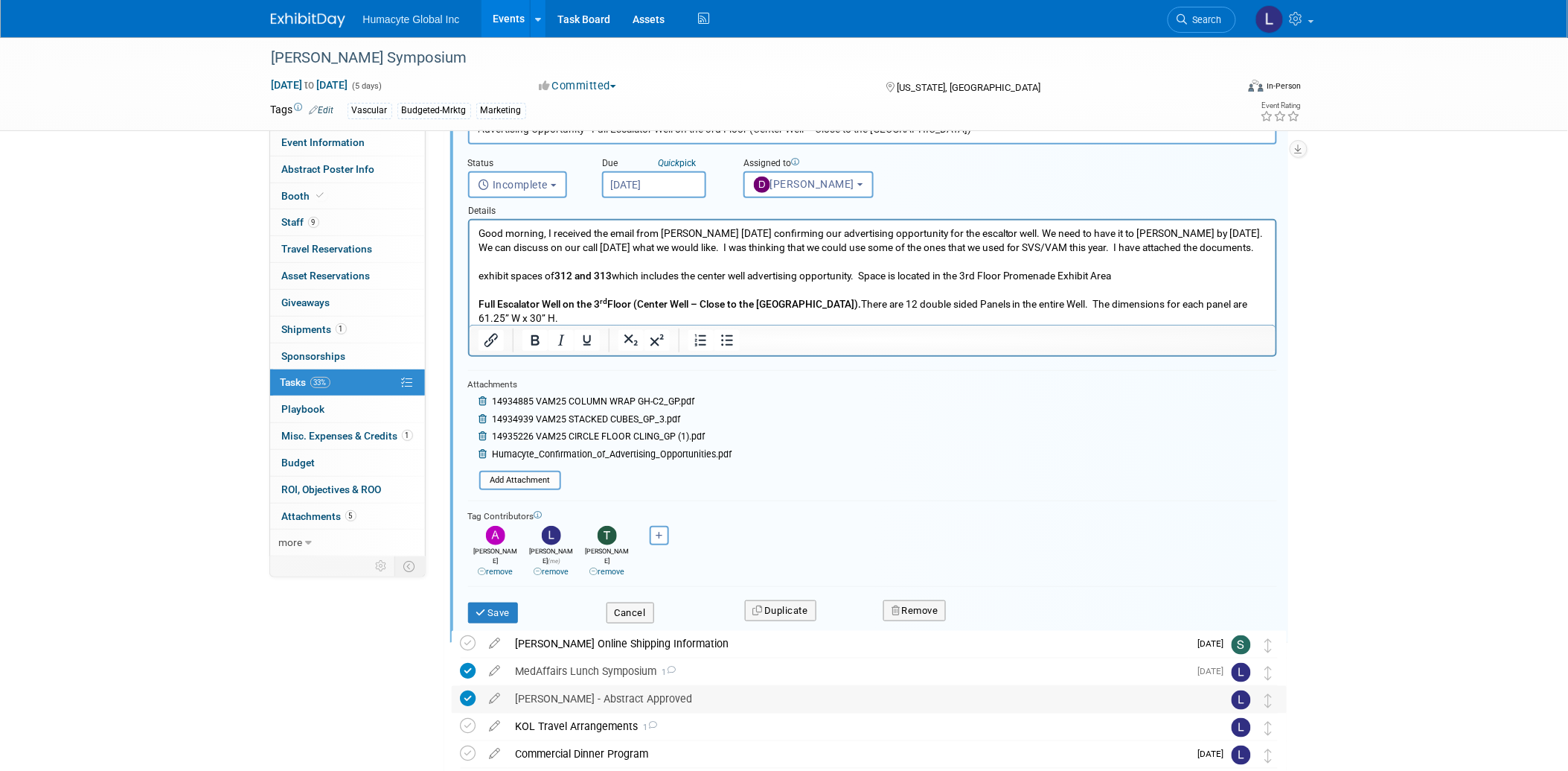
scroll to position [276, 0]
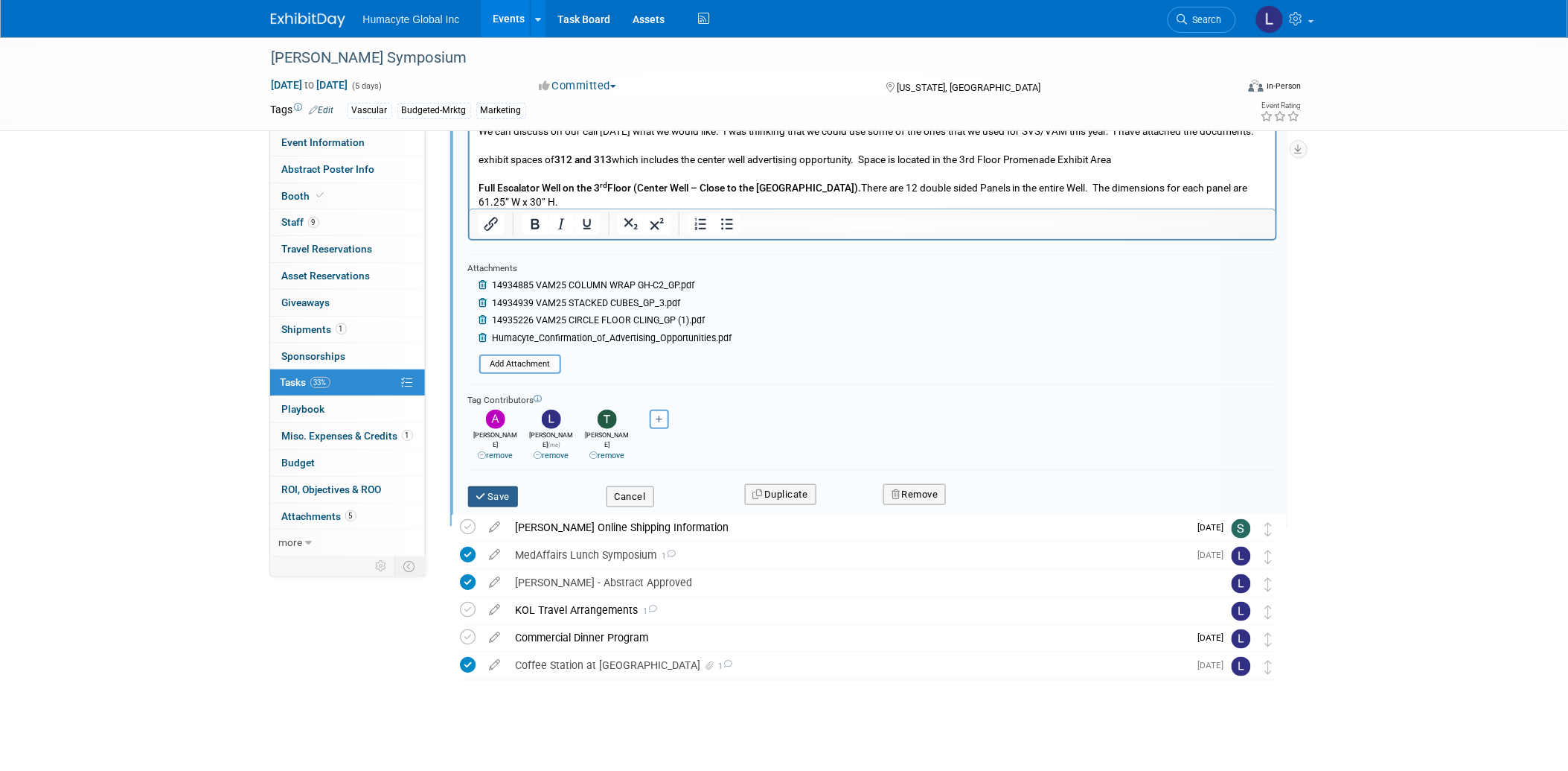
click at [487, 486] on button "Save" at bounding box center [493, 497] width 50 height 21
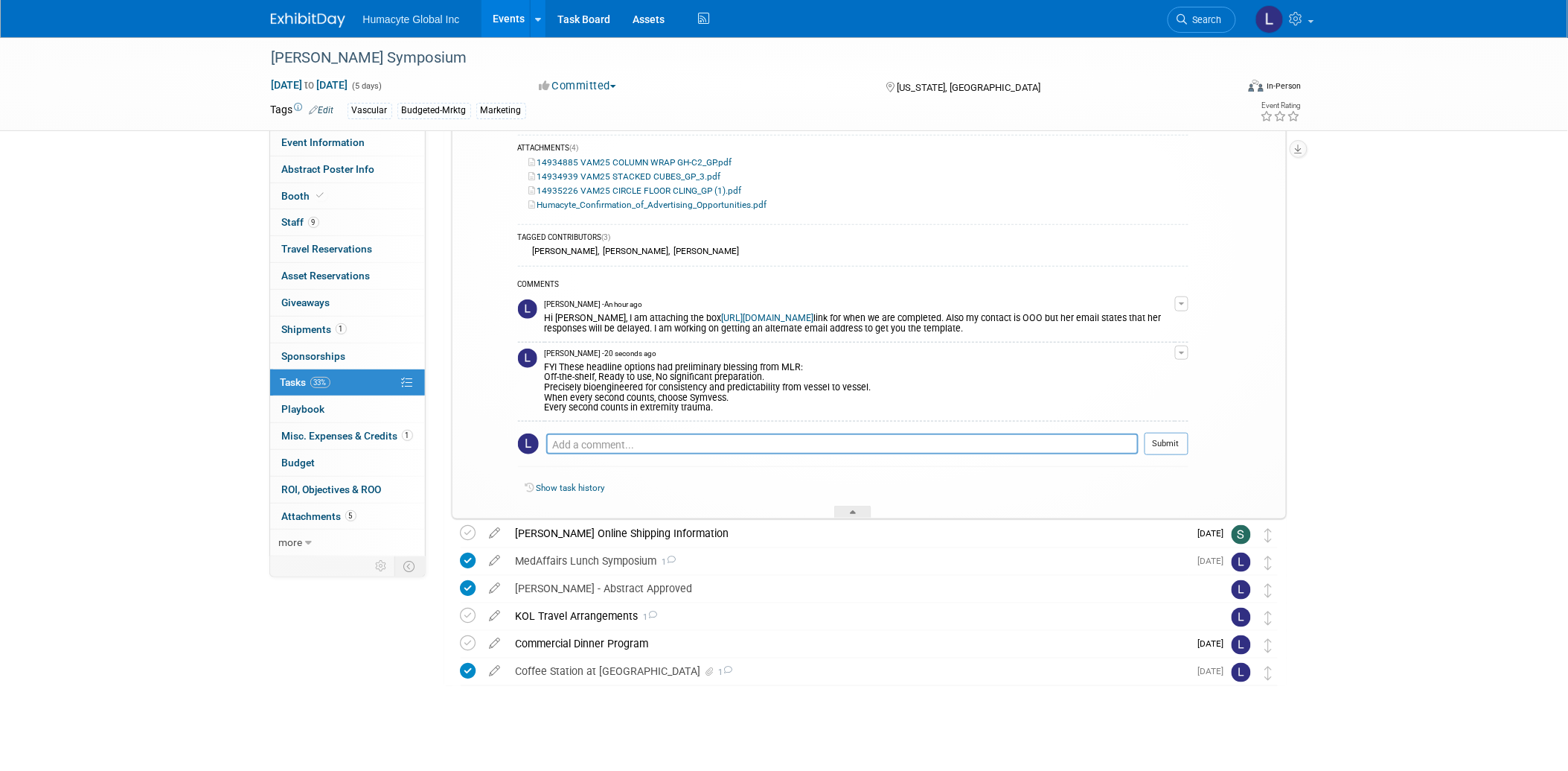
scroll to position [0, 0]
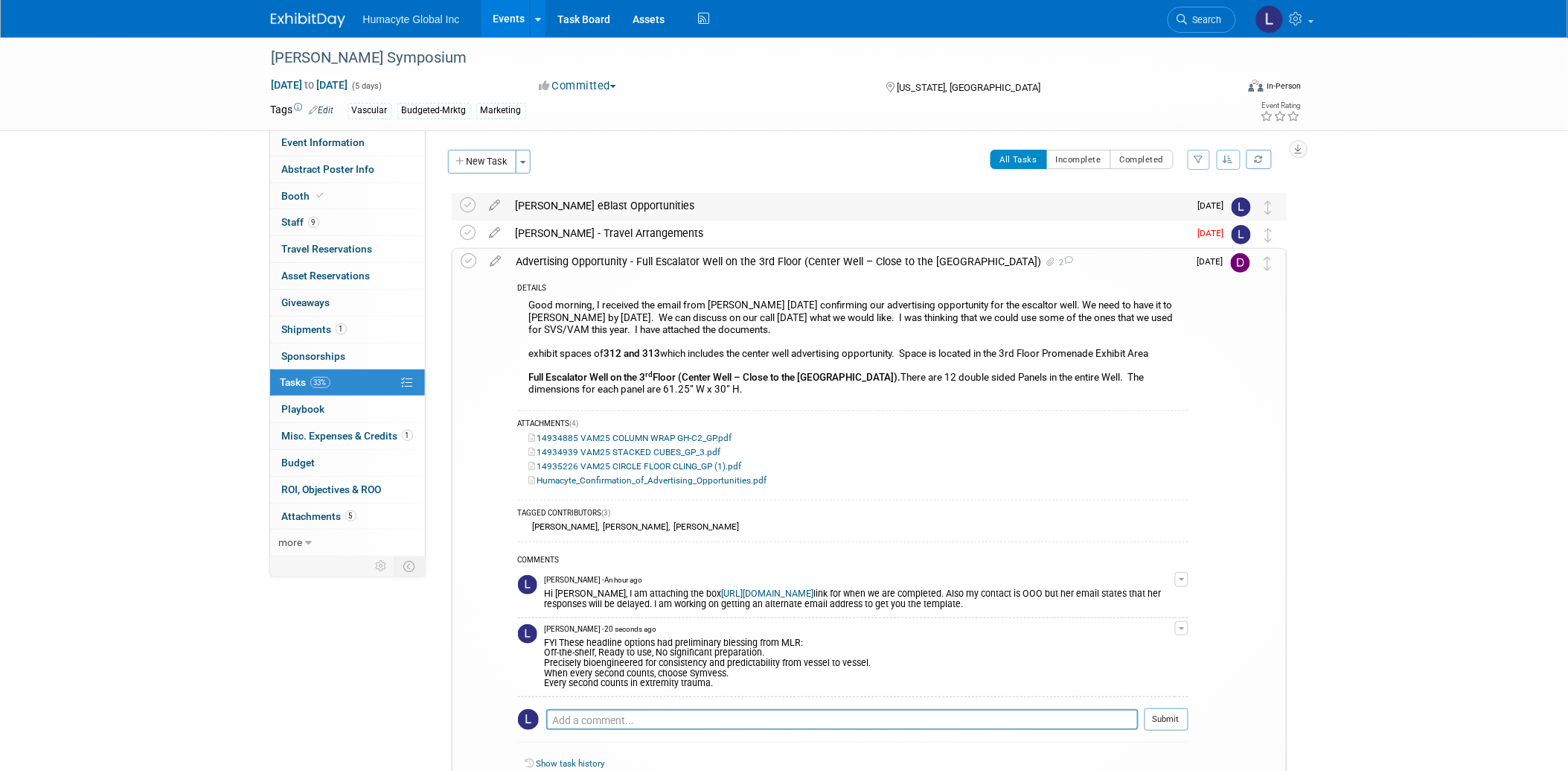
click at [553, 205] on div "[PERSON_NAME] eBlast Opportunities" at bounding box center [848, 205] width 681 height 25
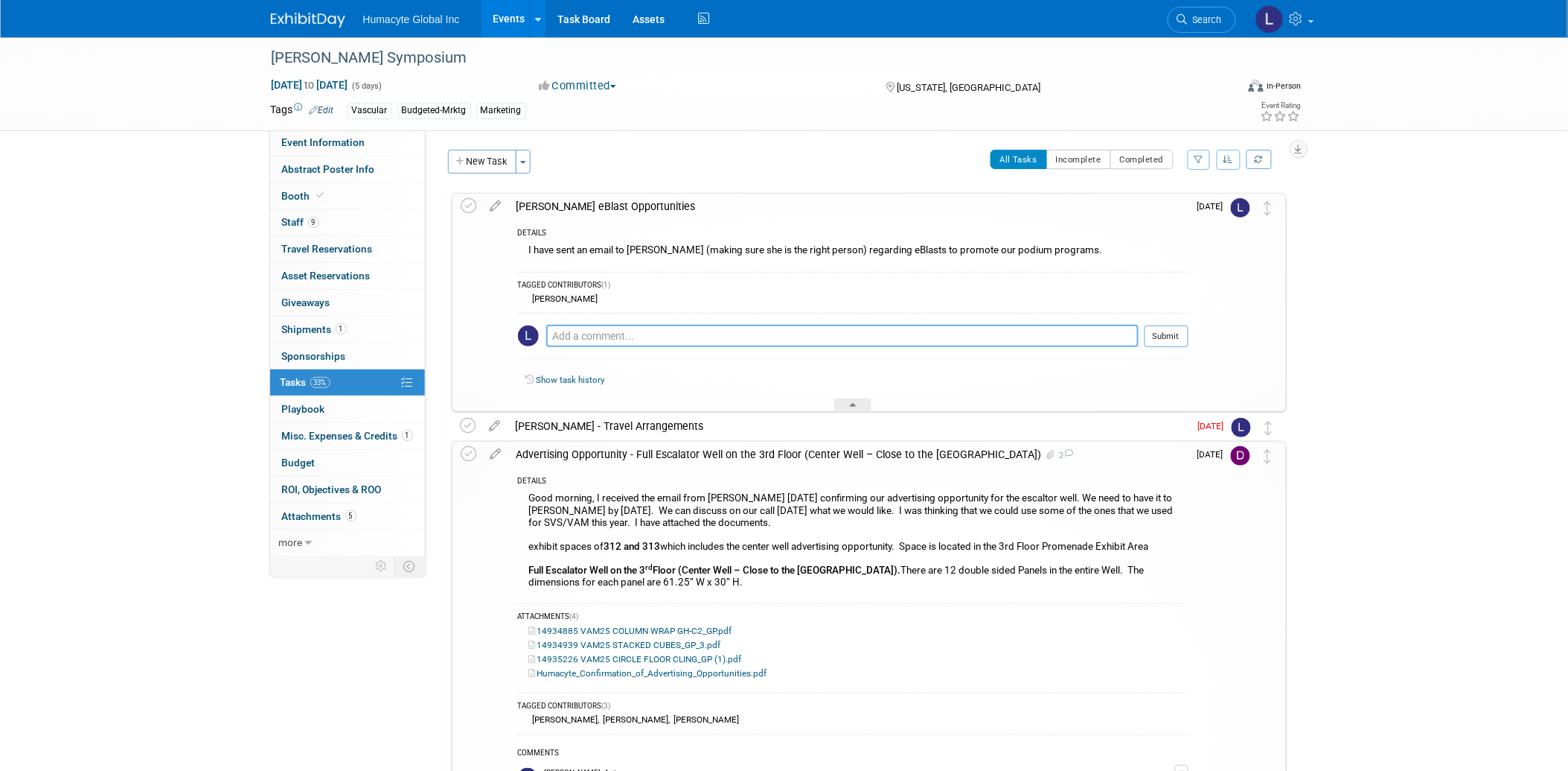
click at [563, 338] on textarea at bounding box center [842, 336] width 592 height 23
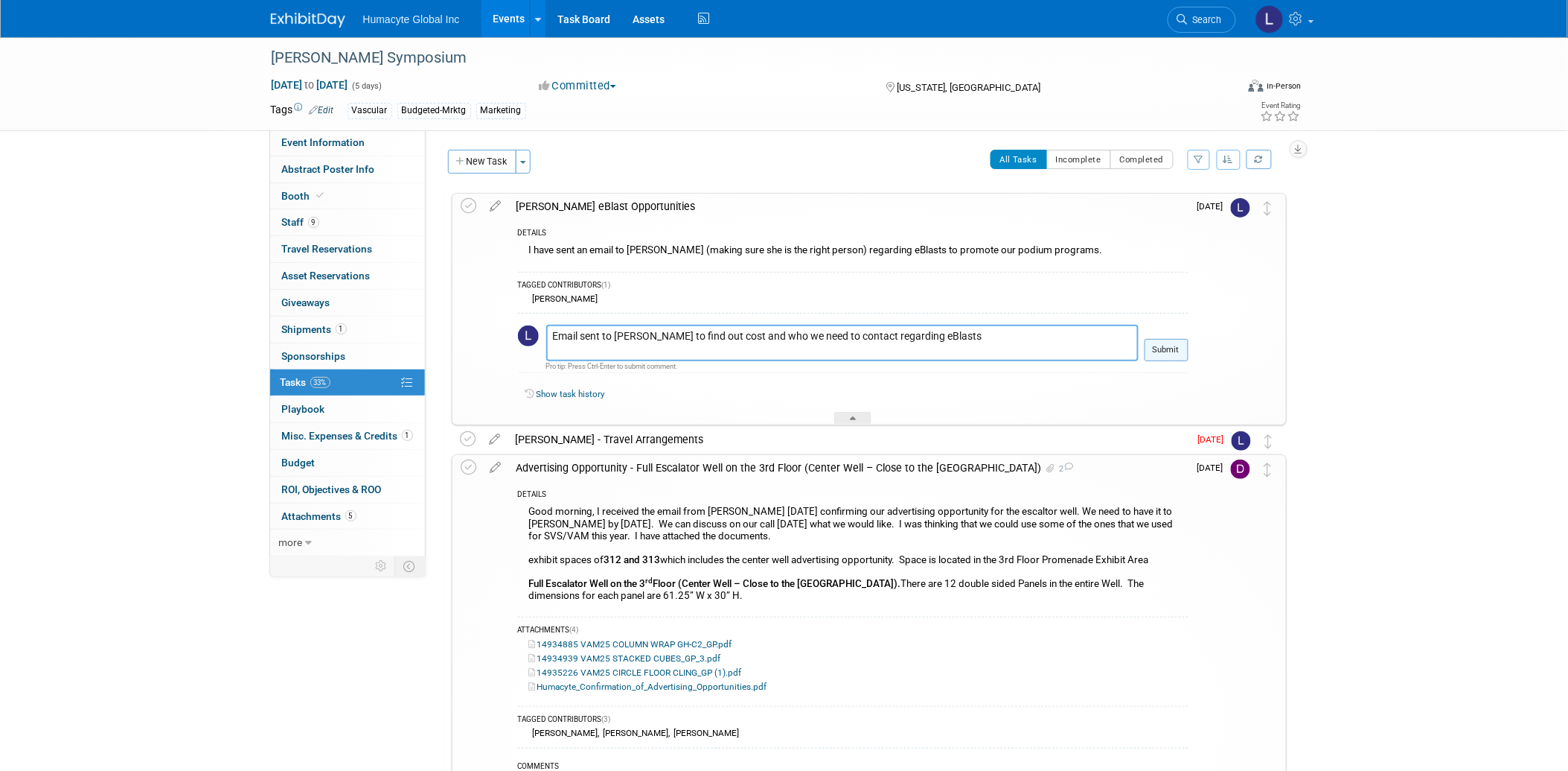
type textarea "Email sent to [PERSON_NAME] to find out cost and who we need to contact regardi…"
click at [1164, 350] on button "Submit" at bounding box center [1166, 350] width 43 height 23
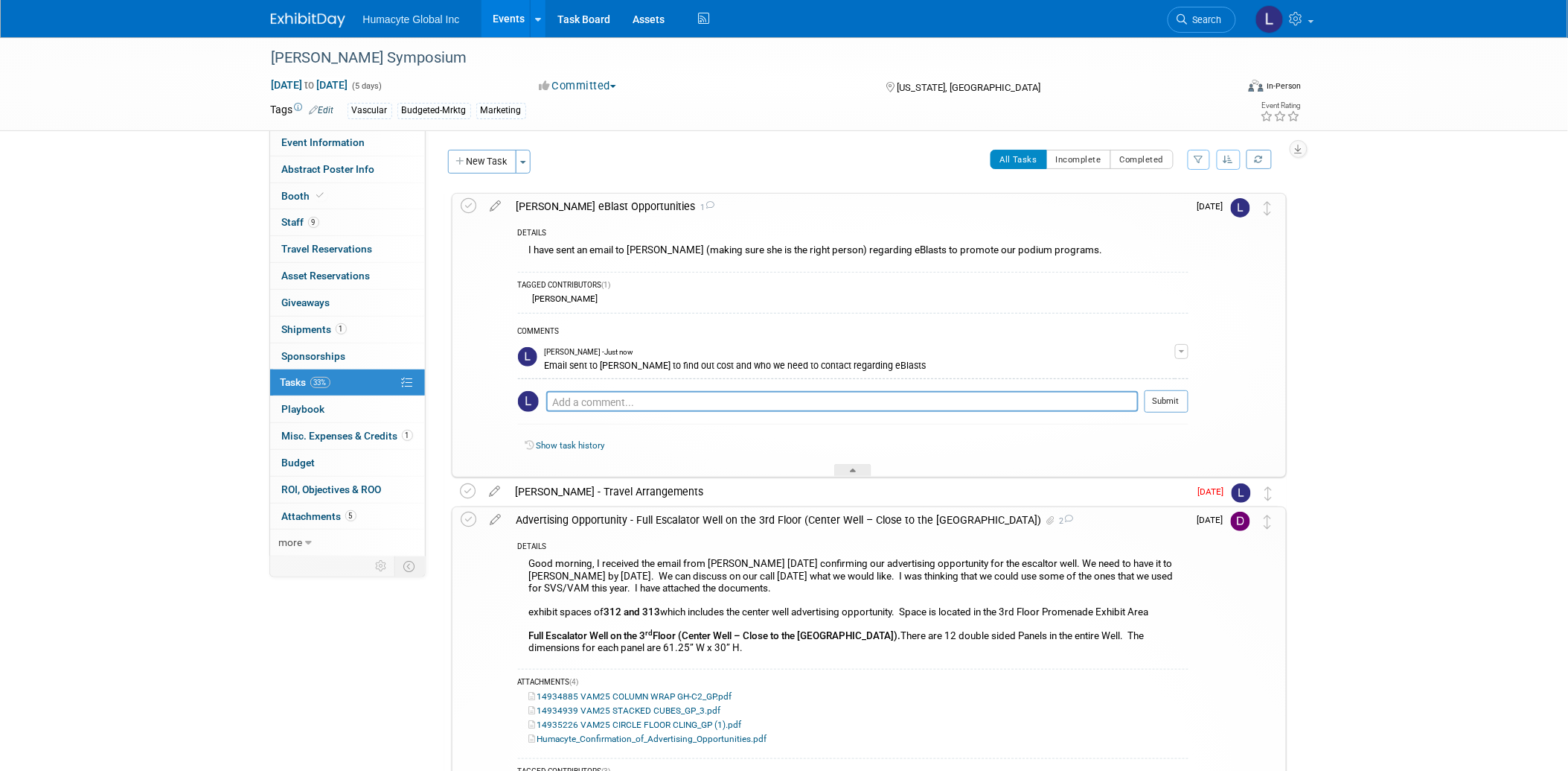
click at [771, 296] on div "[PERSON_NAME]" at bounding box center [853, 298] width 671 height 13
click at [518, 20] on link "Events" at bounding box center [509, 18] width 54 height 37
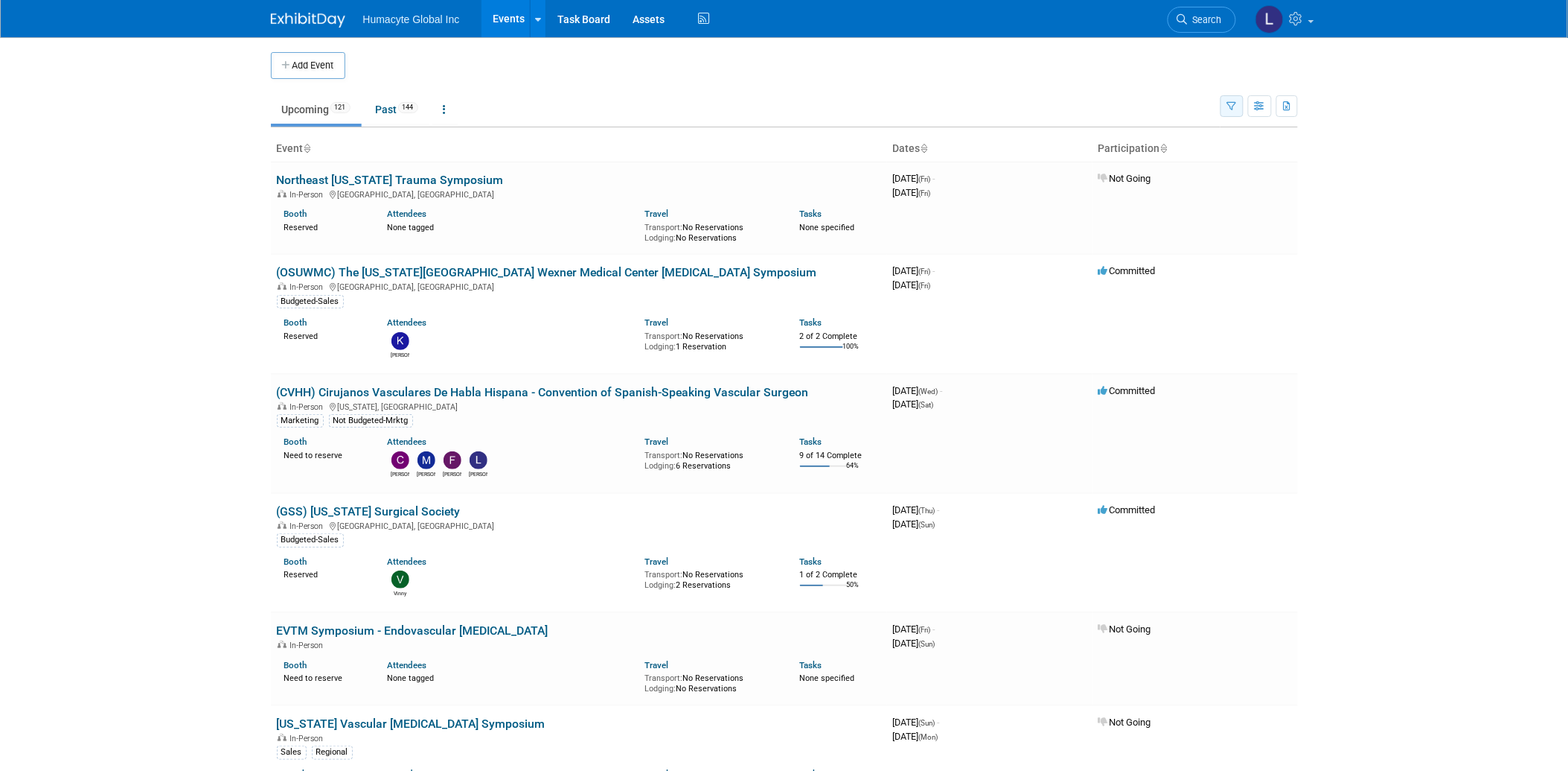
click at [1229, 108] on icon "button" at bounding box center [1231, 106] width 10 height 10
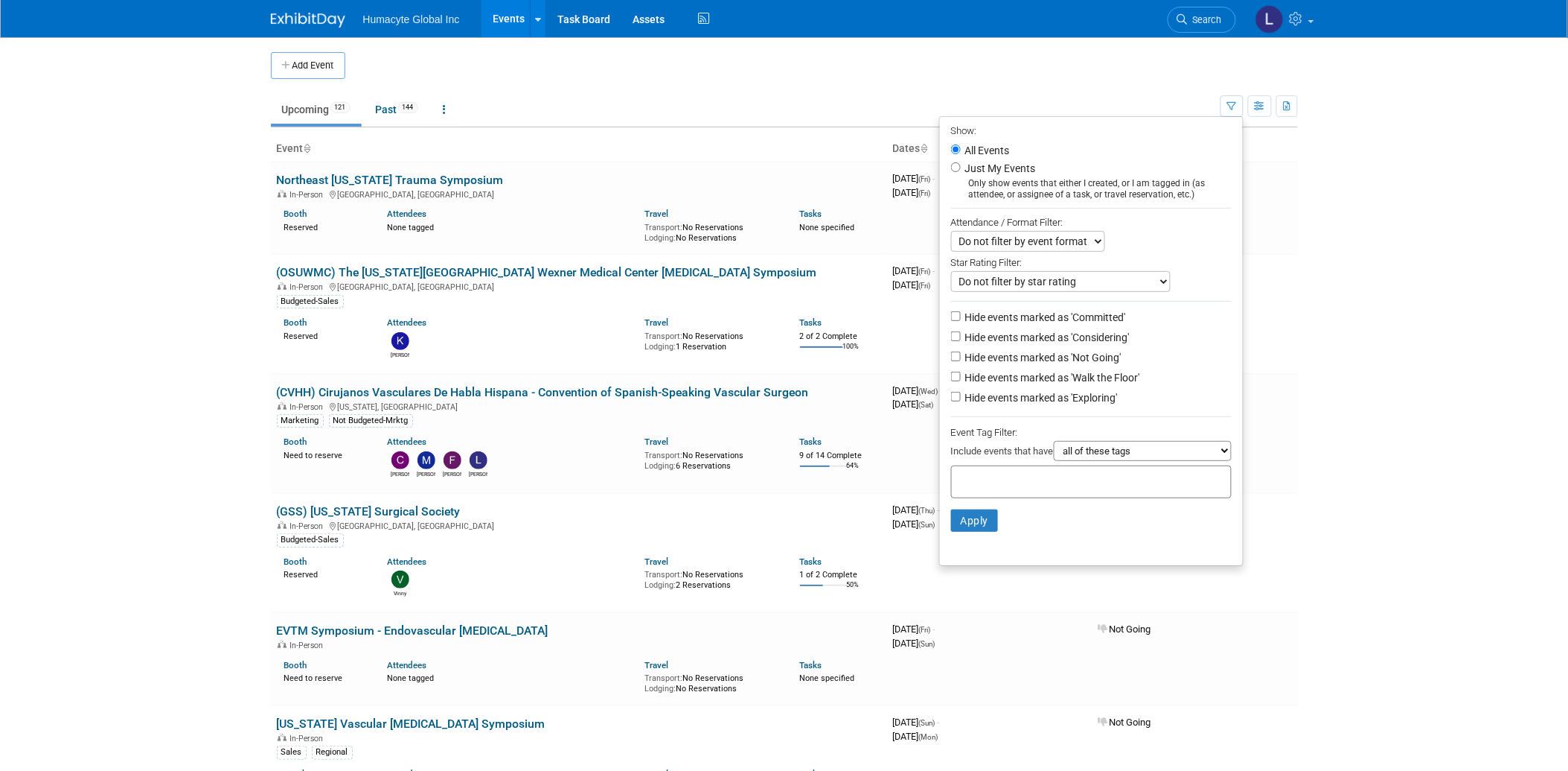
click at [1044, 337] on label "Hide events marked as 'Considering'" at bounding box center [1045, 337] width 168 height 15
click at [961, 337] on input "Hide events marked as 'Considering'" at bounding box center [955, 336] width 10 height 10
checkbox input "true"
click at [1044, 355] on label "Hide events marked as 'Not Going'" at bounding box center [1041, 357] width 159 height 15
click at [961, 355] on input "Hide events marked as 'Not Going'" at bounding box center [955, 356] width 10 height 10
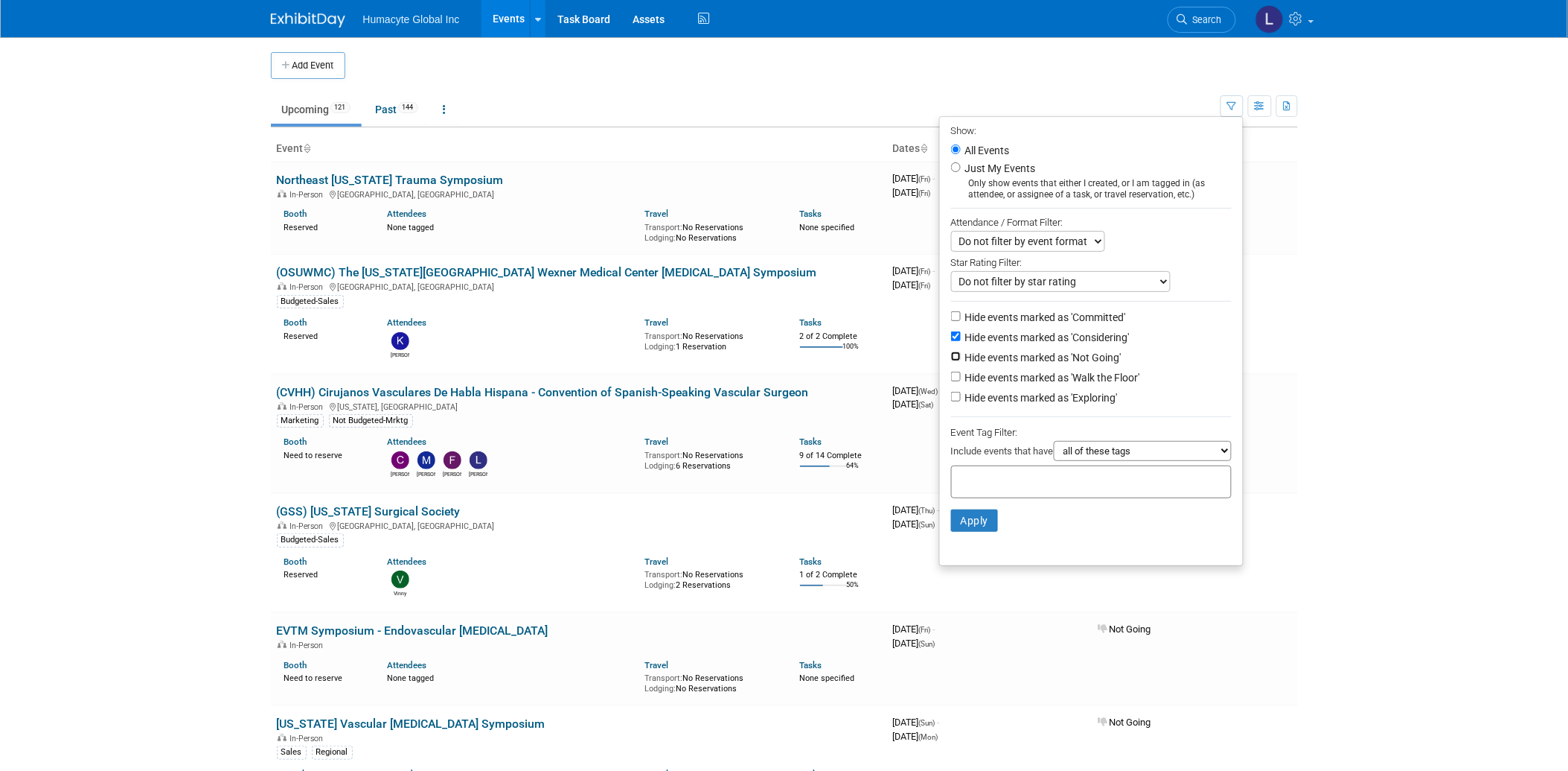
checkbox input "true"
click at [1043, 375] on label "Hide events marked as 'Walk the Floor'" at bounding box center [1051, 377] width 177 height 15
click at [961, 375] on input "Hide events marked as 'Walk the Floor'" at bounding box center [955, 376] width 10 height 10
checkbox input "true"
click at [1044, 392] on label "Hide events marked as 'Exploring'" at bounding box center [1039, 397] width 156 height 15
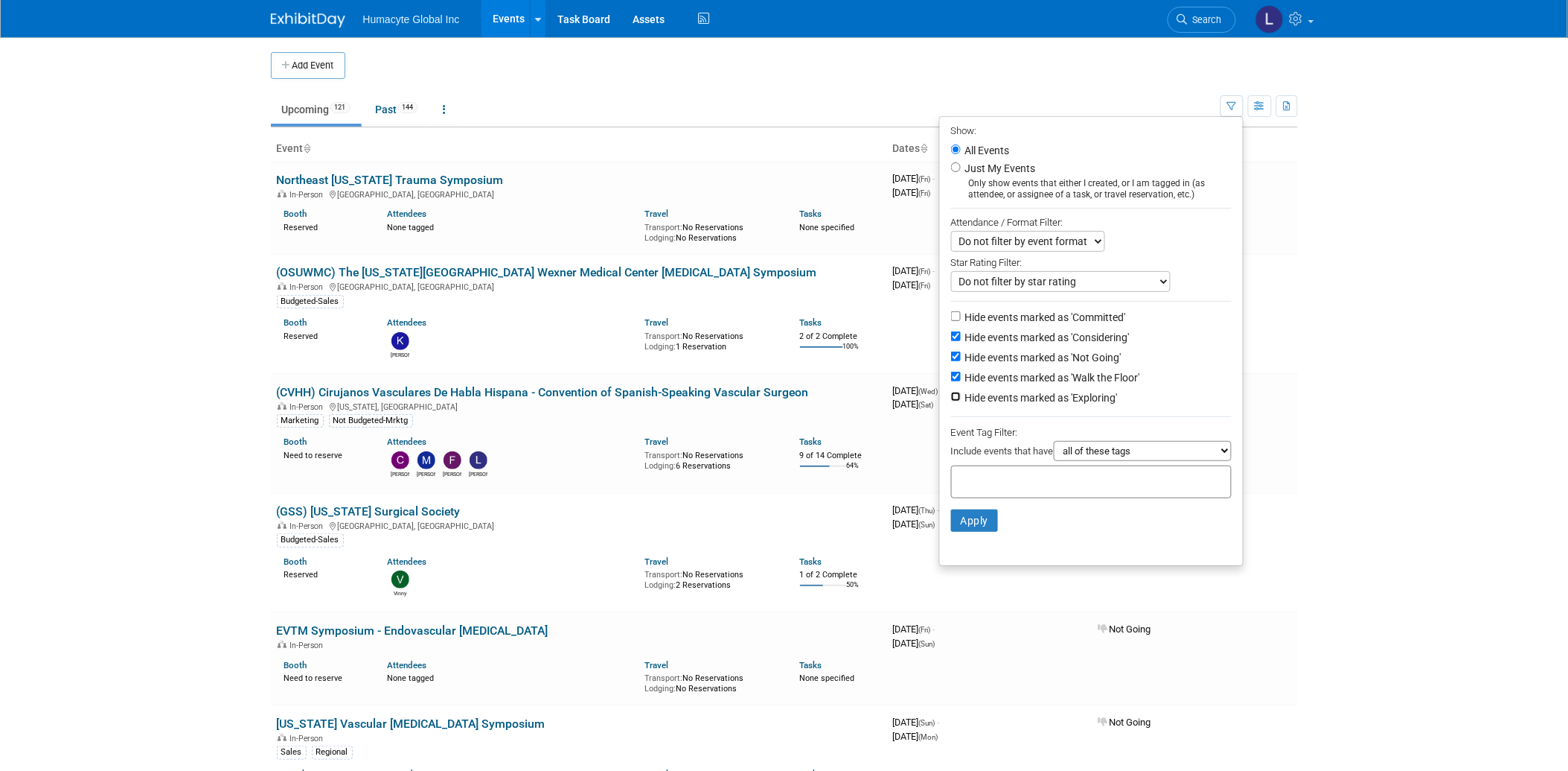
click at [961, 392] on input "Hide events marked as 'Exploring'" at bounding box center [955, 396] width 10 height 10
checkbox input "true"
click at [977, 522] on button "Apply" at bounding box center [974, 520] width 48 height 23
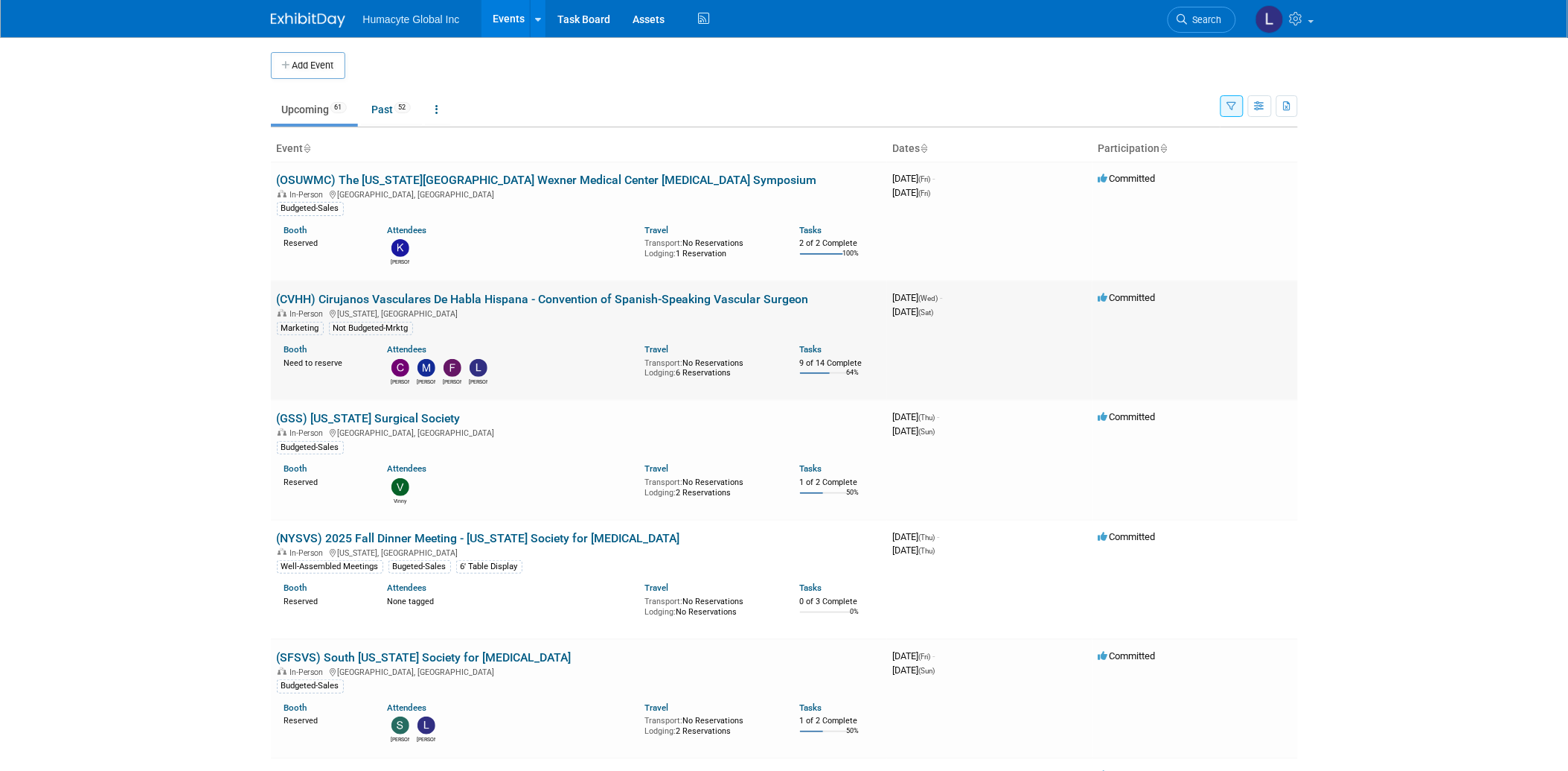
click at [396, 307] on div "In-Person [US_STATE], [GEOGRAPHIC_DATA]" at bounding box center [578, 313] width 604 height 12
click at [395, 302] on link "(CVHH) Cirujanos Vasculares De Habla Hispana - Convention of Spanish-Speaking V…" at bounding box center [543, 298] width 532 height 14
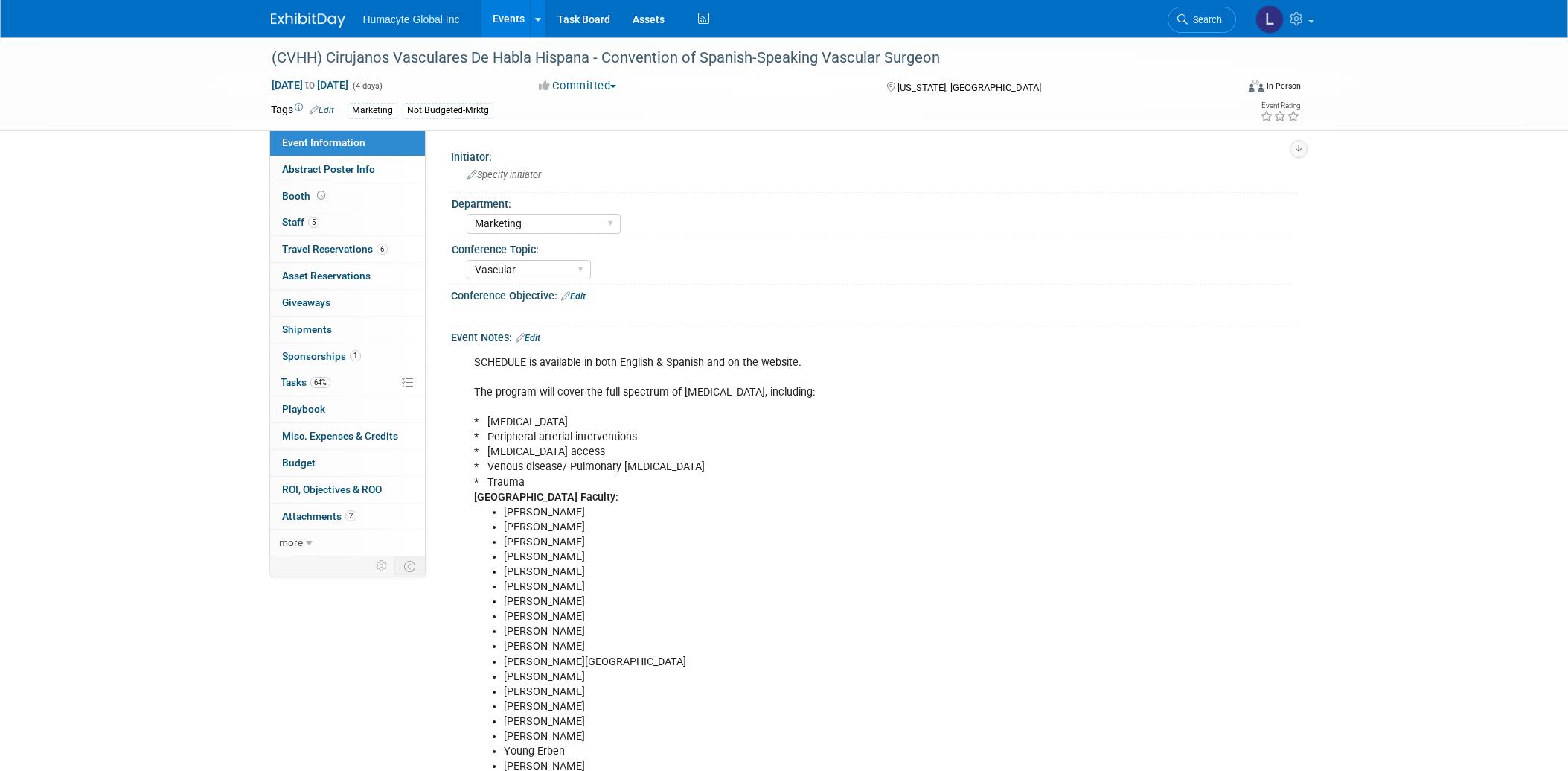
select select "Marketing"
select select "Vascular"
select select "Northeast"
click at [296, 353] on span "Sponsorships 1" at bounding box center [321, 356] width 79 height 12
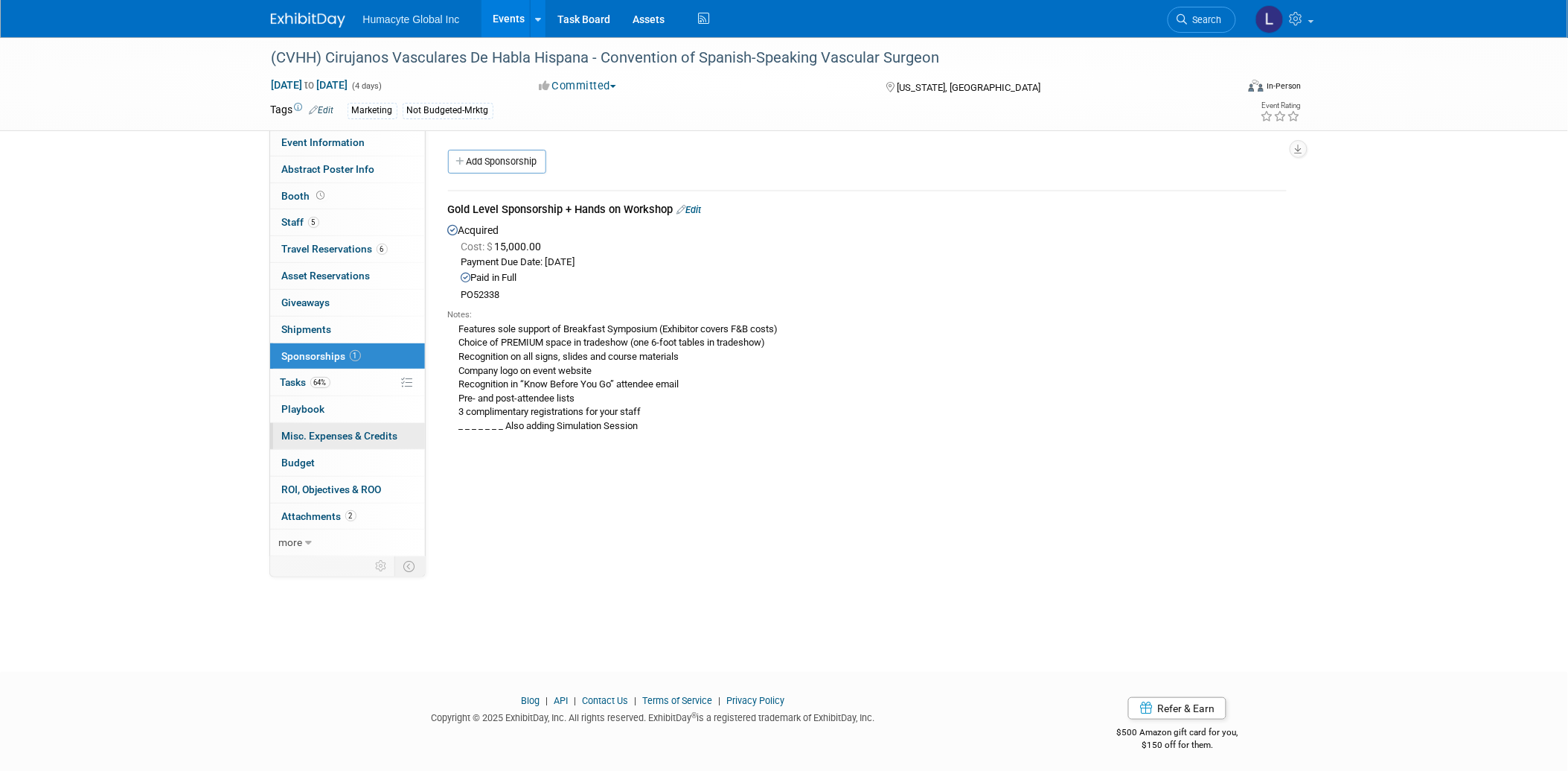
click at [352, 435] on span "Misc. Expenses & Credits 0" at bounding box center [339, 436] width 116 height 12
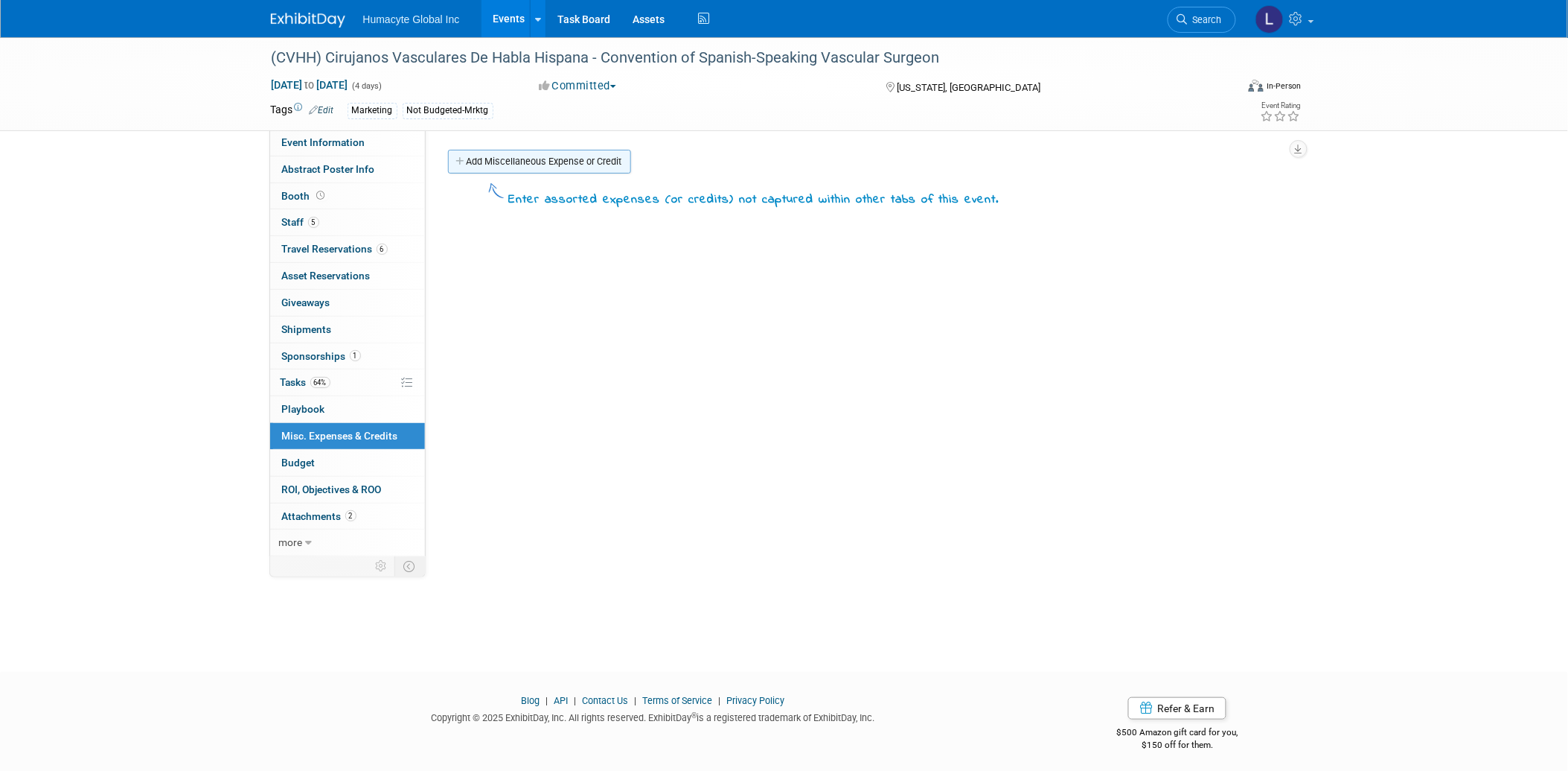
click at [531, 160] on link "Add Miscellaneous Expense or Credit" at bounding box center [539, 161] width 183 height 23
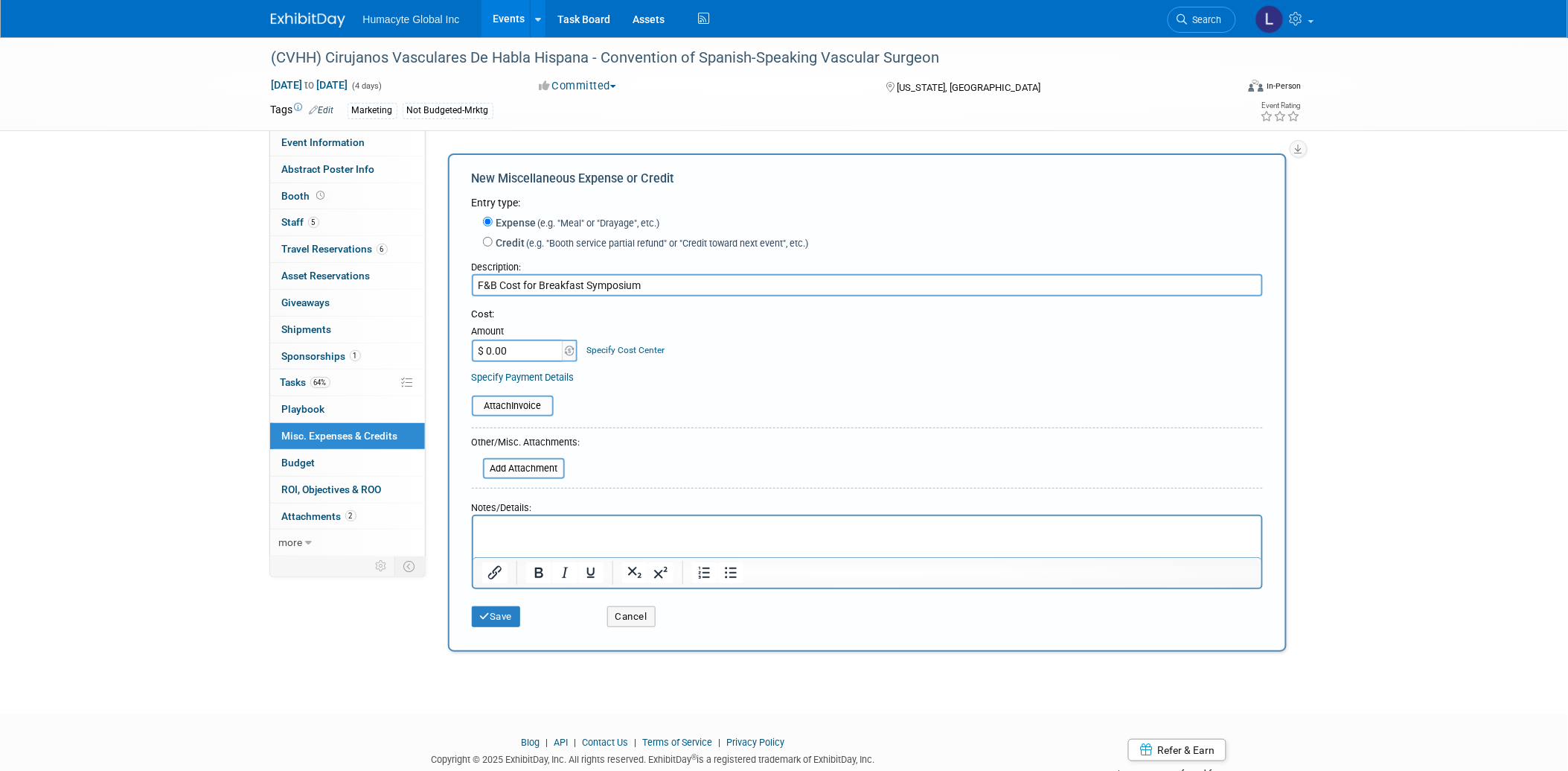
click at [604, 272] on div "Description:" at bounding box center [867, 264] width 791 height 20
drag, startPoint x: 724, startPoint y: 279, endPoint x: 310, endPoint y: 279, distance: 414.0
click at [310, 279] on div "Event Information Event Info Abstract Poster Info Abstract Poster Info Booth Bo…" at bounding box center [784, 347] width 1049 height 620
paste input "Thursday breakfast Symposium - Oct 9, 2025, CVHH Conference"
click at [554, 281] on input "F&B Cost for Thursday breakfast Symposium - Oct 9, 2025, CVHH Conference" at bounding box center [867, 285] width 791 height 23
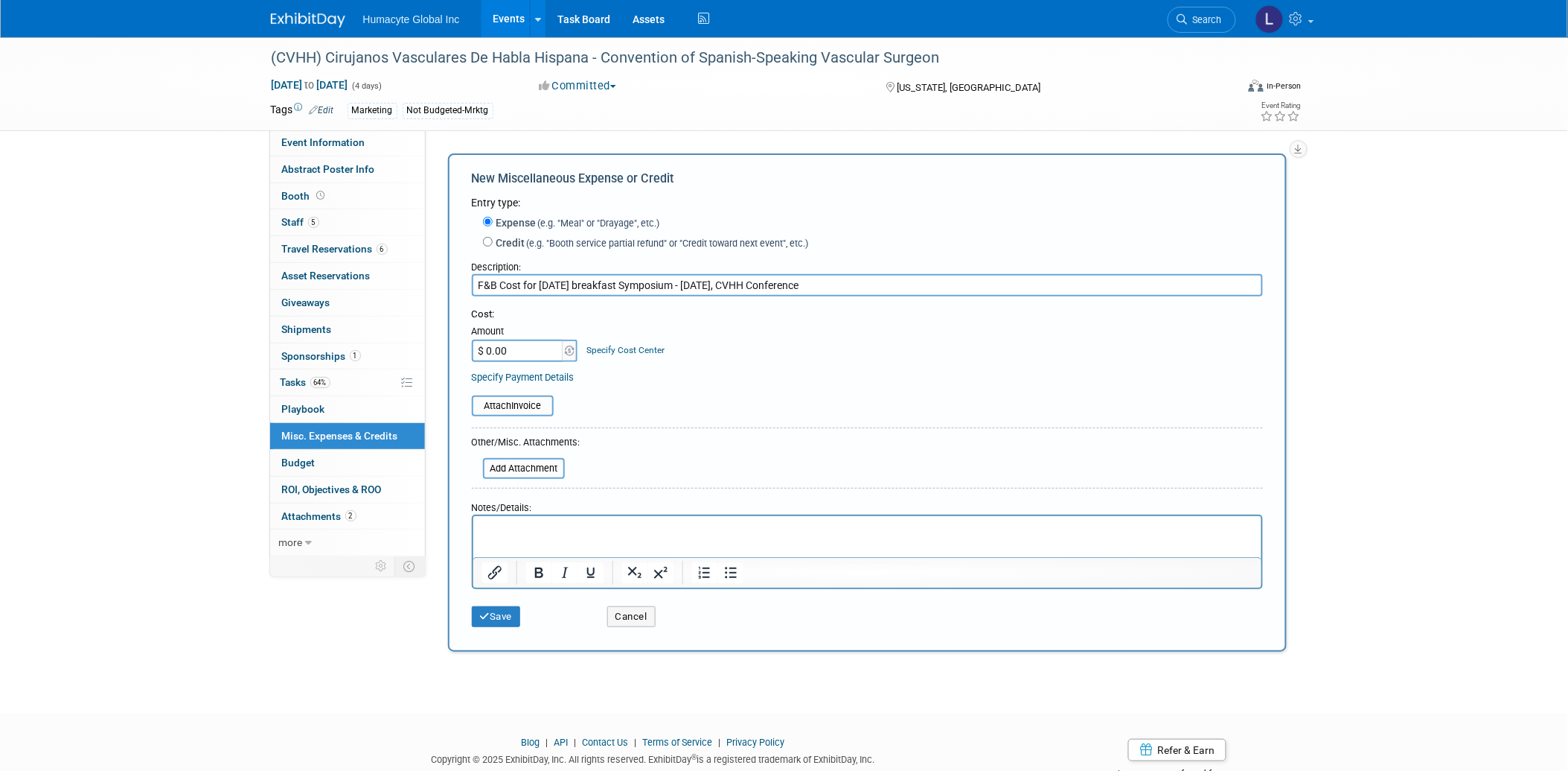
click at [554, 281] on input "F&B Cost for Thursday breakfast Symposium - Oct 9, 2025, CVHH Conference" at bounding box center [867, 285] width 791 height 23
type input "F&B Cost for Friday breakfast Symposium - Oct 9, 2025, CVHH Conference"
click at [510, 347] on input "$ 0.00" at bounding box center [517, 351] width 93 height 23
type input "$ 6,756.25"
click at [652, 350] on link "Specify Cost Center" at bounding box center [625, 350] width 78 height 10
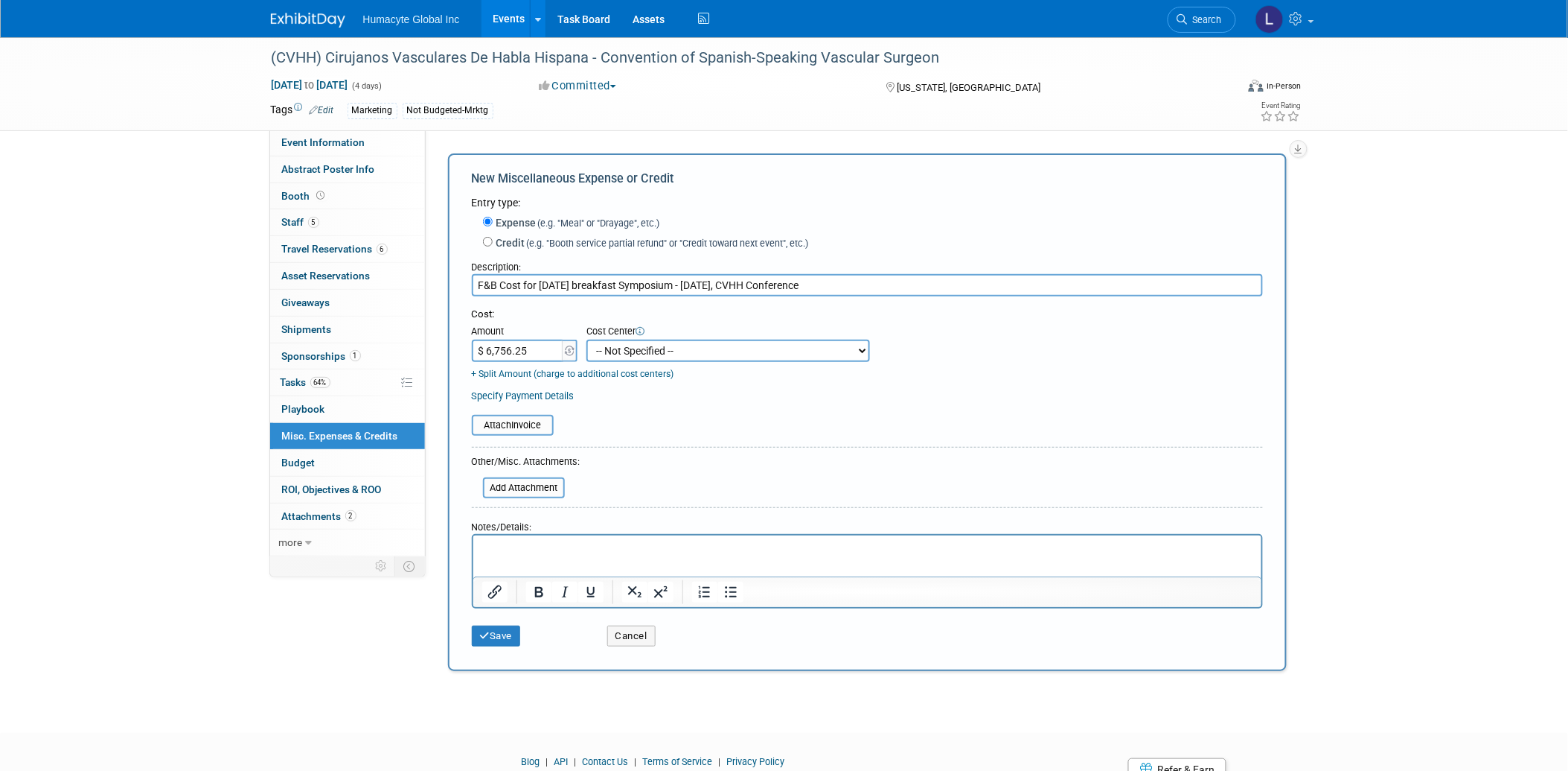
click at [645, 345] on select "-- Not Specified -- Dept 10 - Clinical Dept 11 - Clinical Ops Dept 12 - Medical…" at bounding box center [728, 351] width 284 height 23
select select "18966164"
click at [586, 339] on select "-- Not Specified -- Dept 10 - Clinical Dept 11 - Clinical Ops Dept 12 - Medical…" at bounding box center [728, 351] width 284 height 23
click at [693, 513] on div "Notes/Details:" at bounding box center [867, 523] width 791 height 20
click at [502, 637] on button "Save" at bounding box center [496, 636] width 49 height 21
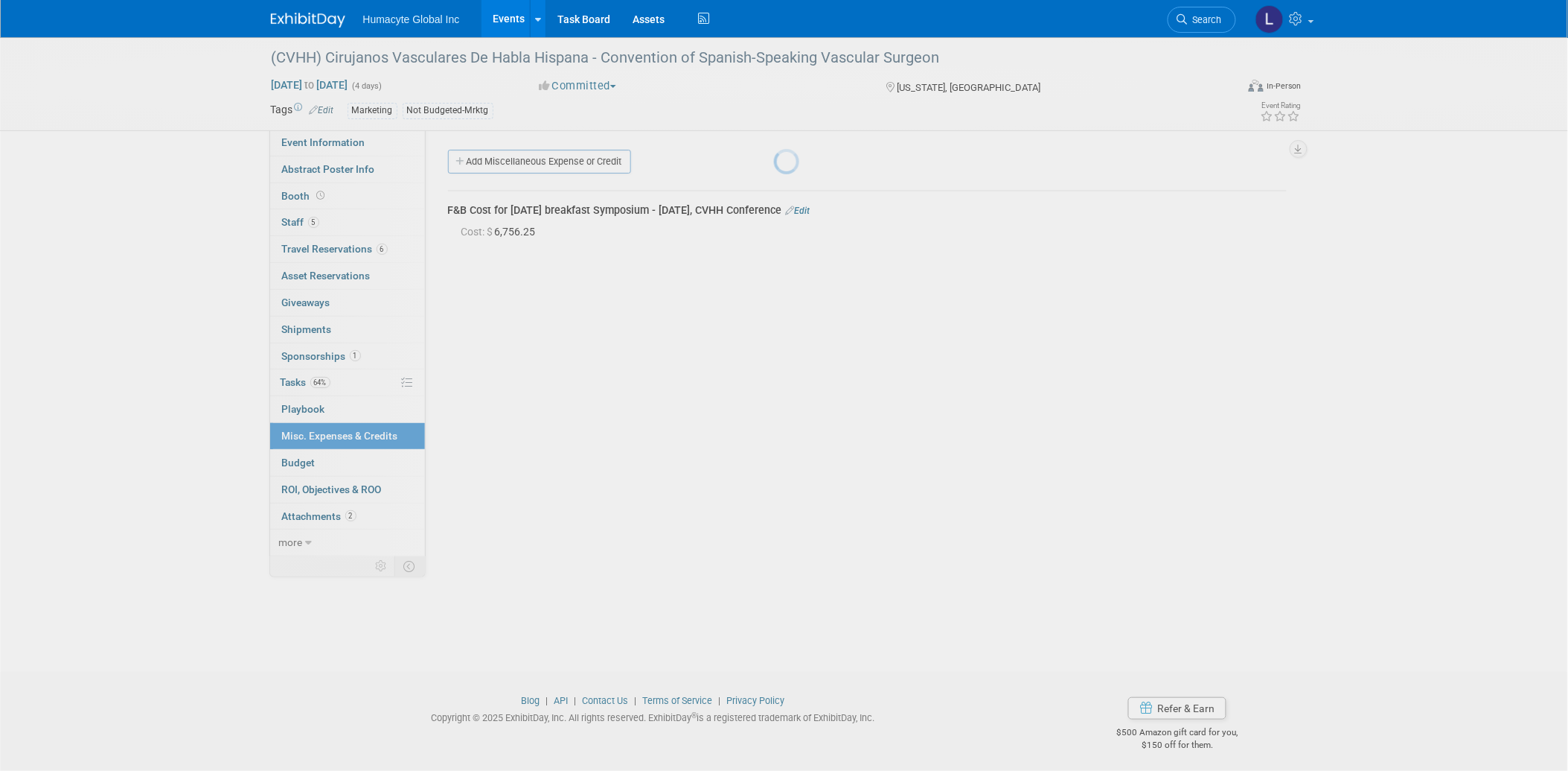
scroll to position [5, 0]
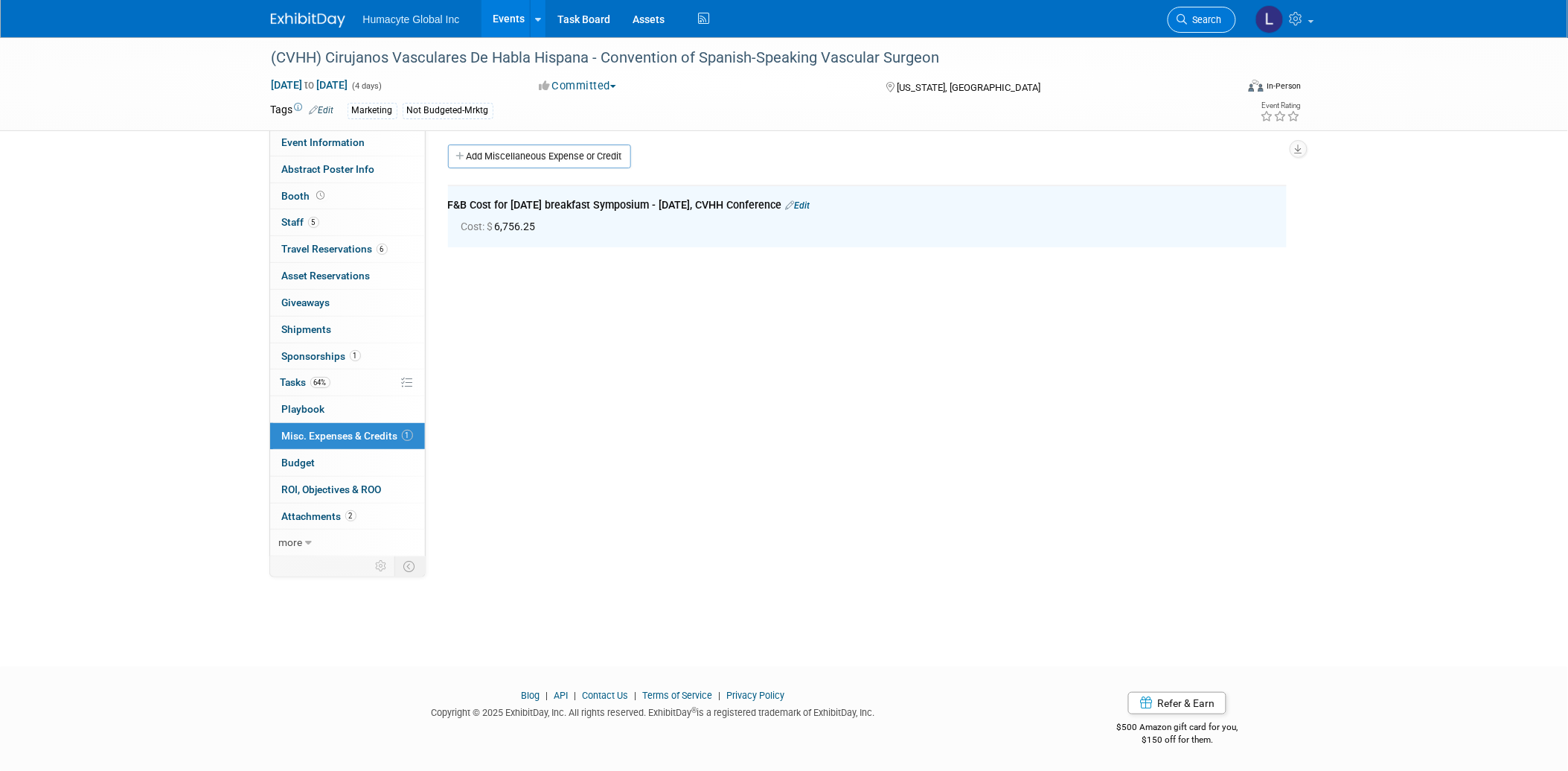
click at [1172, 18] on link "Search" at bounding box center [1201, 20] width 69 height 26
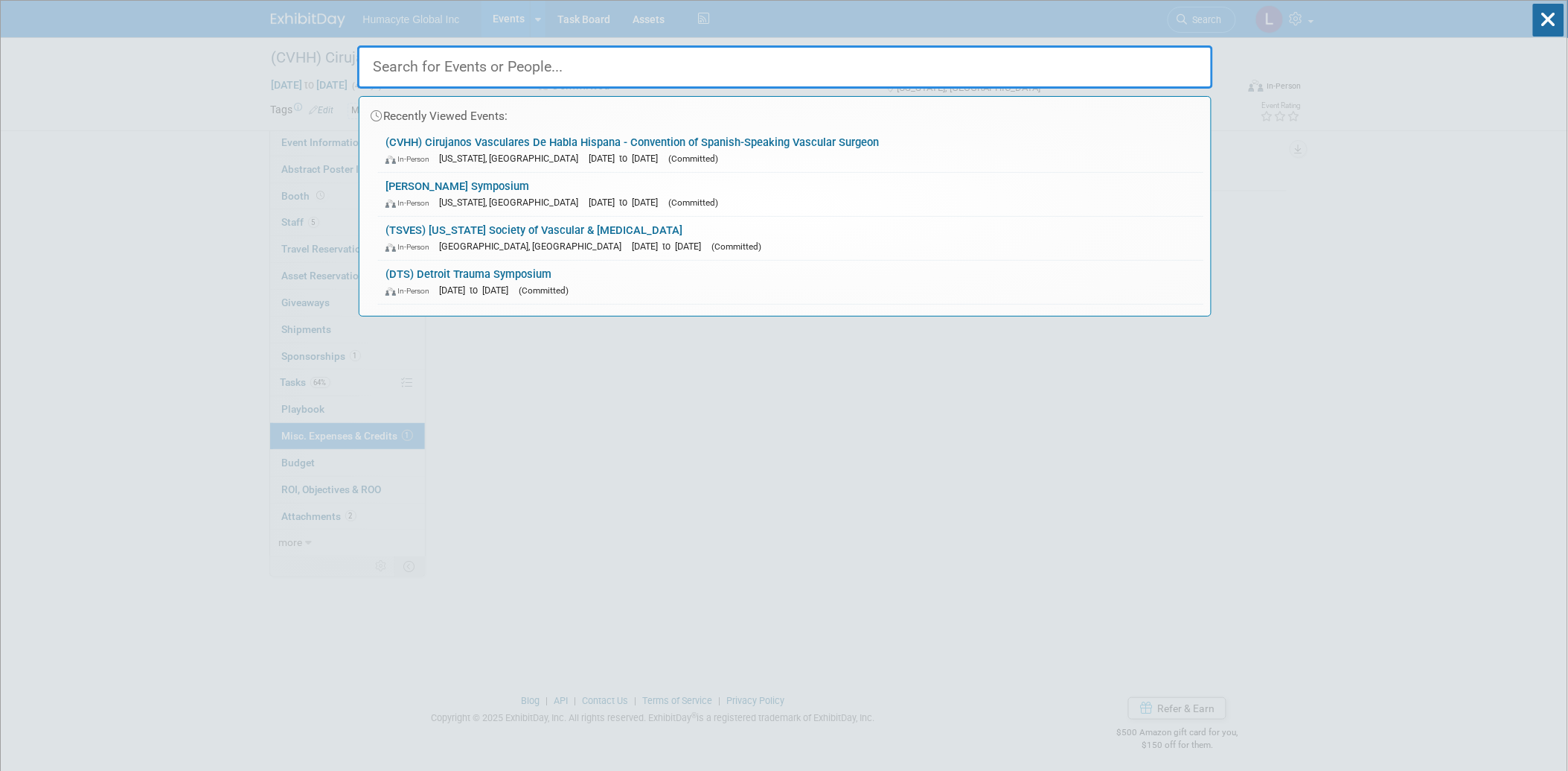
click at [544, 69] on input "text" at bounding box center [785, 67] width 856 height 44
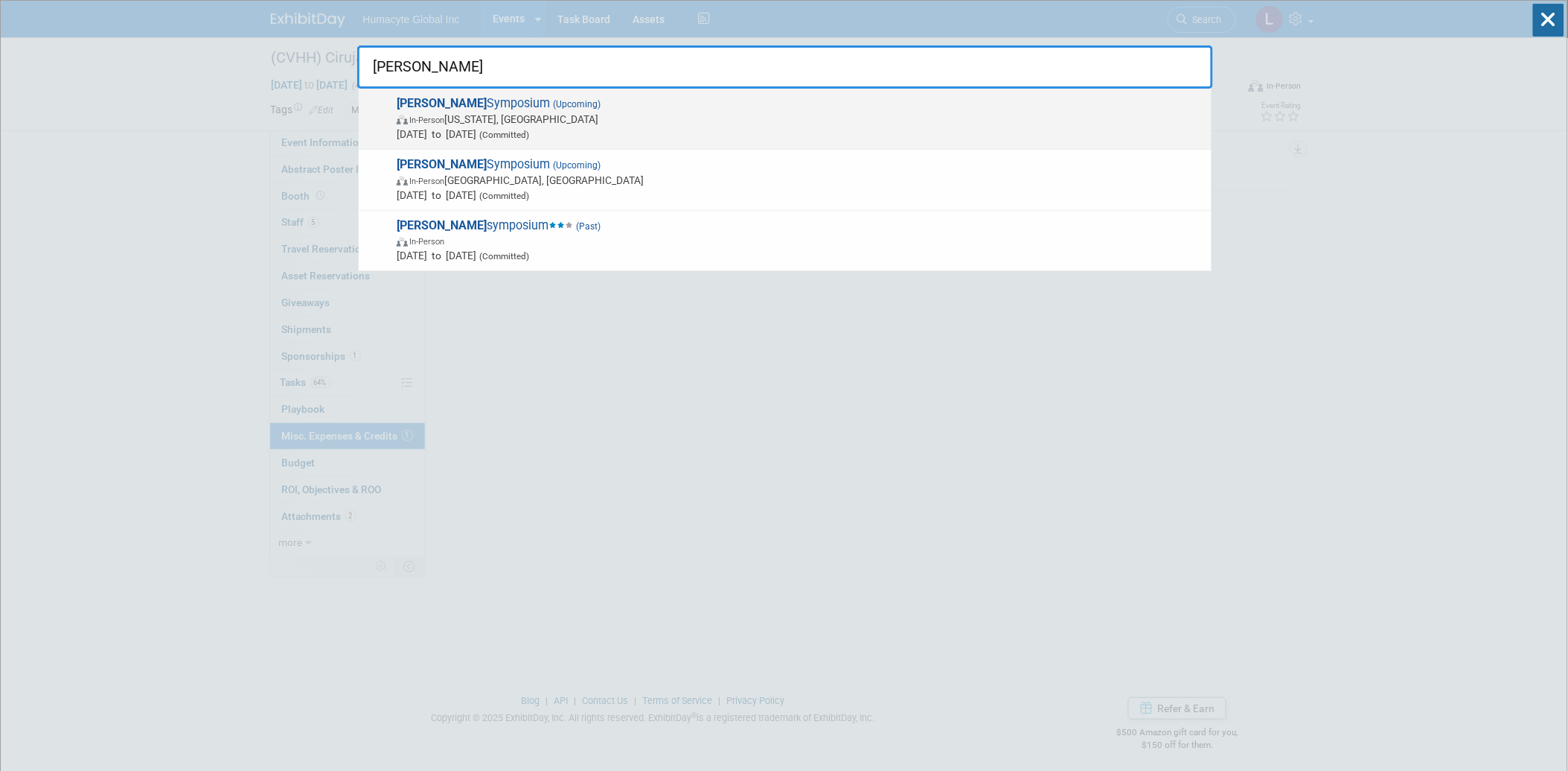
type input "VEITH"
click at [550, 106] on span "(Upcoming)" at bounding box center [575, 104] width 50 height 10
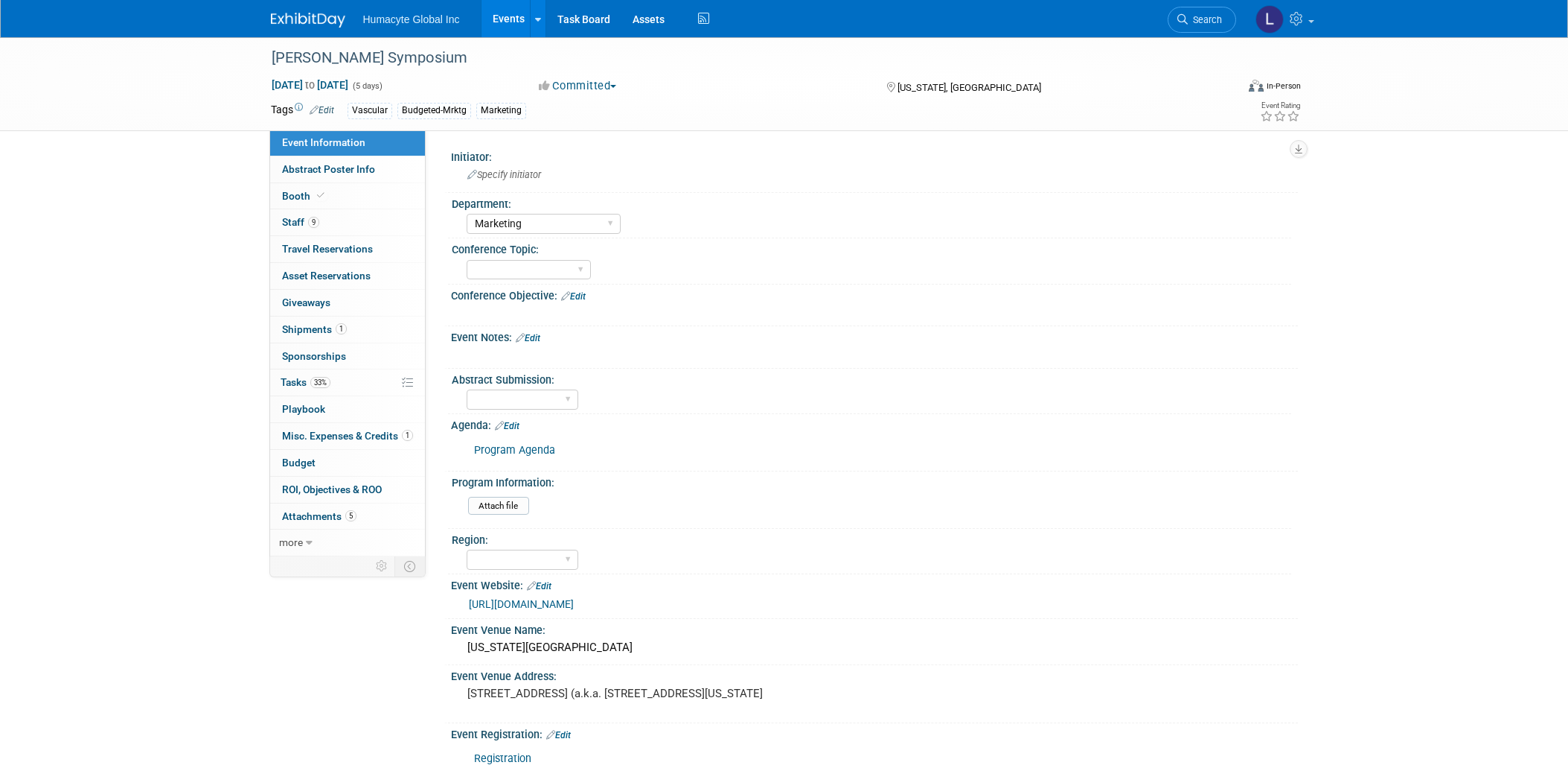
select select "Marketing"
click at [304, 387] on span "Tasks 33%" at bounding box center [305, 382] width 50 height 12
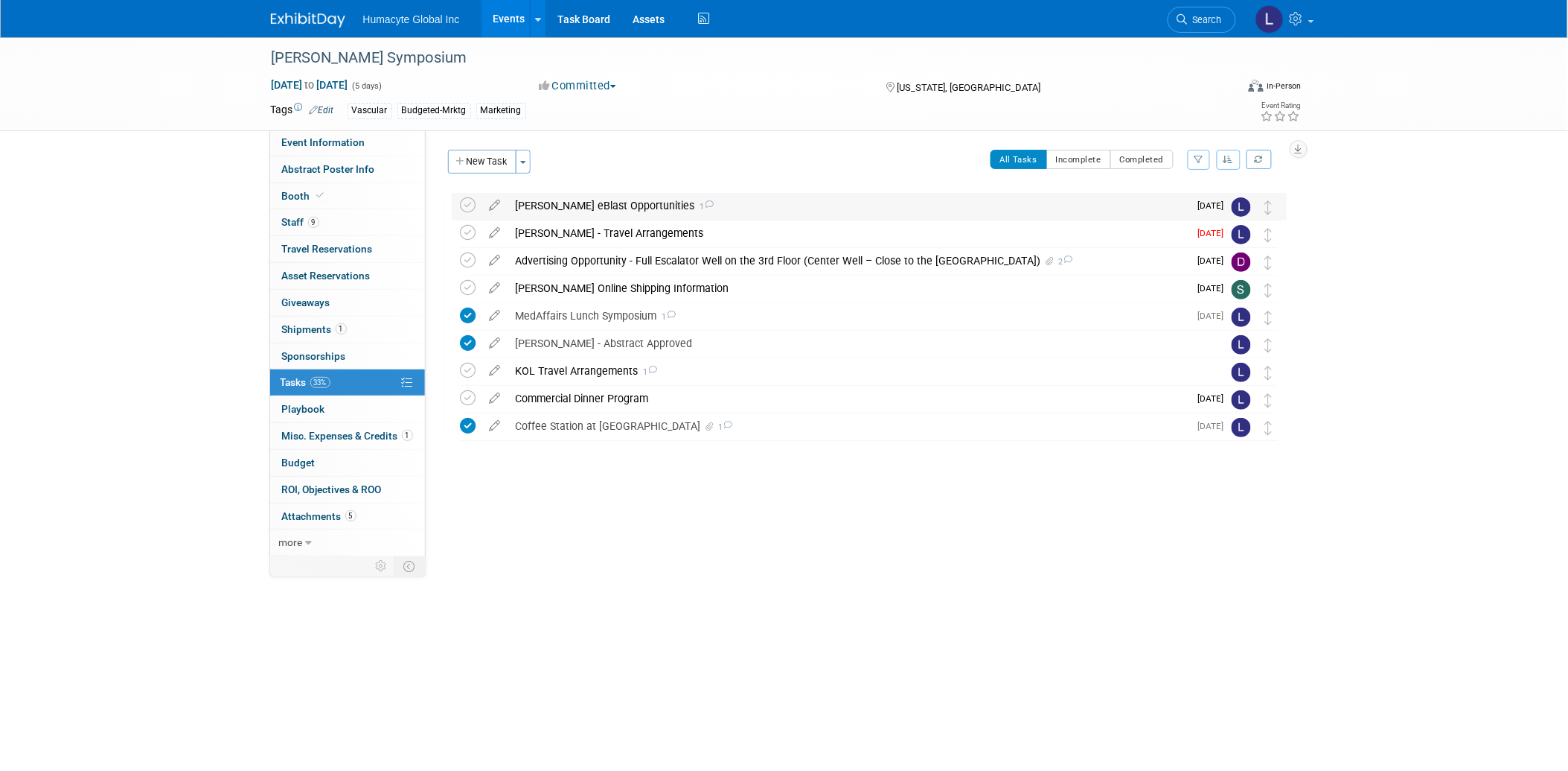
click at [584, 211] on div "[PERSON_NAME] eBlast Opportunities 1" at bounding box center [848, 205] width 681 height 25
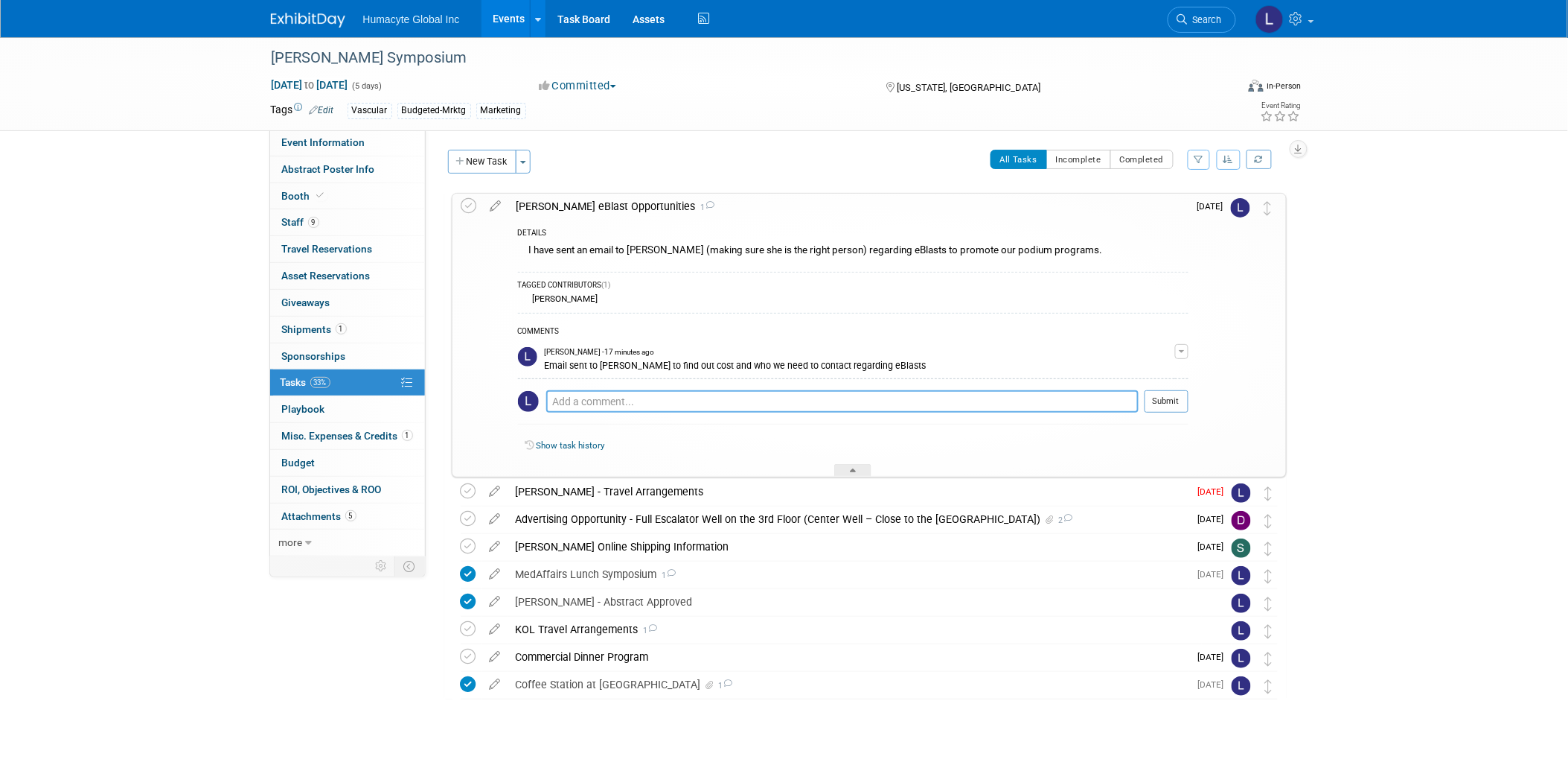
click at [575, 406] on textarea at bounding box center [842, 401] width 592 height 23
paste textarea "[DATE], 12, 13, 14, 15, 16, 17, 18, 19, 25 Cost is $1,500 per eblast."
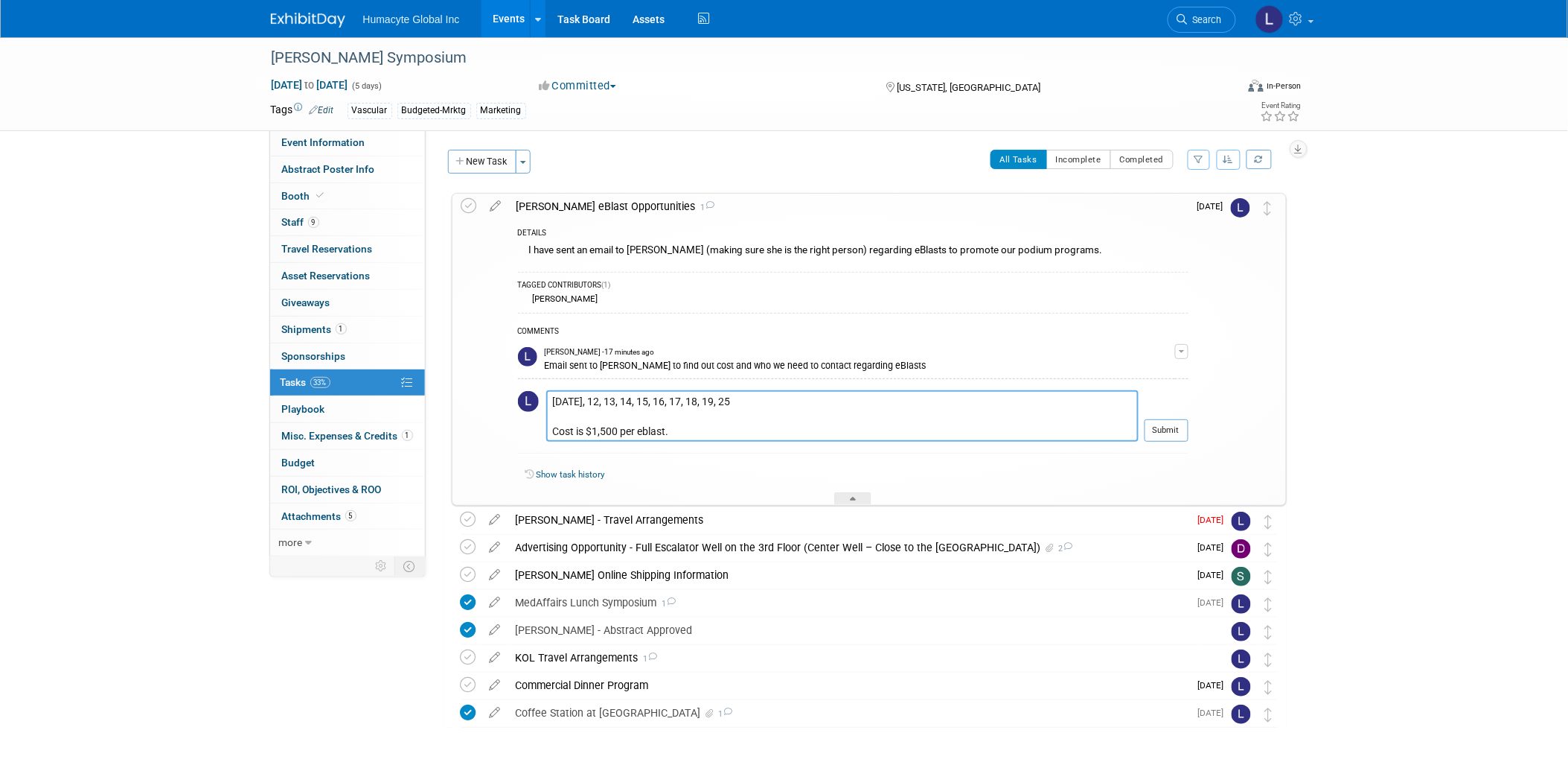
click at [588, 422] on textarea "[DATE], 12, 13, 14, 15, 16, 17, 18, 19, 25 Cost is $1,500 per eblast." at bounding box center [842, 415] width 592 height 50
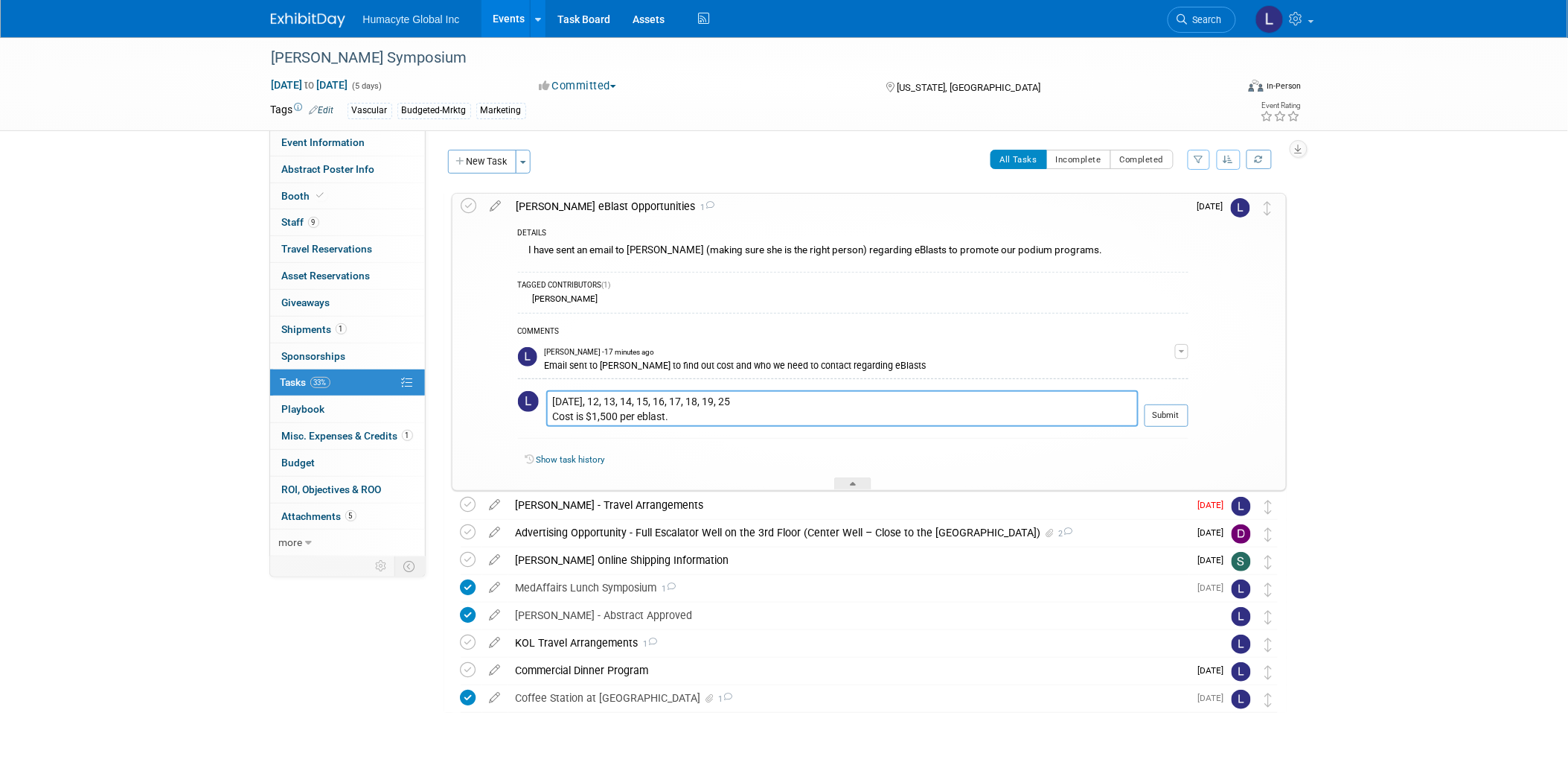
click at [554, 397] on textarea "[DATE], 12, 13, 14, 15, 16, 17, 18, 19, 25 Cost is $1,500 per eblast." at bounding box center [842, 407] width 592 height 36
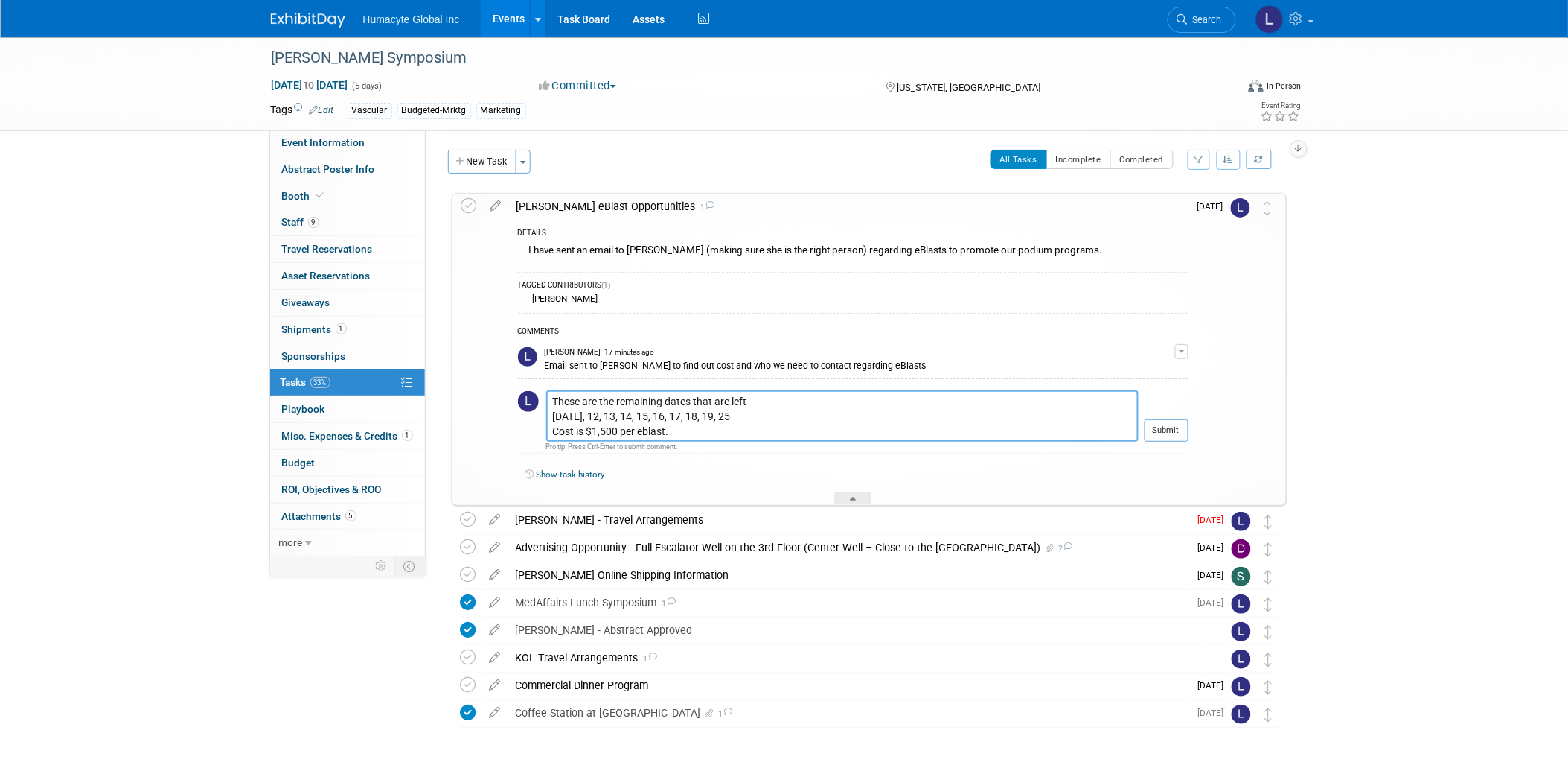
click at [682, 431] on textarea "These are the remaining dates that are left - November 10, 11, 12, 13, 14, 15, …" at bounding box center [842, 415] width 592 height 50
click at [785, 399] on textarea "These are the remaining dates that are left - November 10, 11, 12, 13, 14, 15, …" at bounding box center [842, 415] width 592 height 50
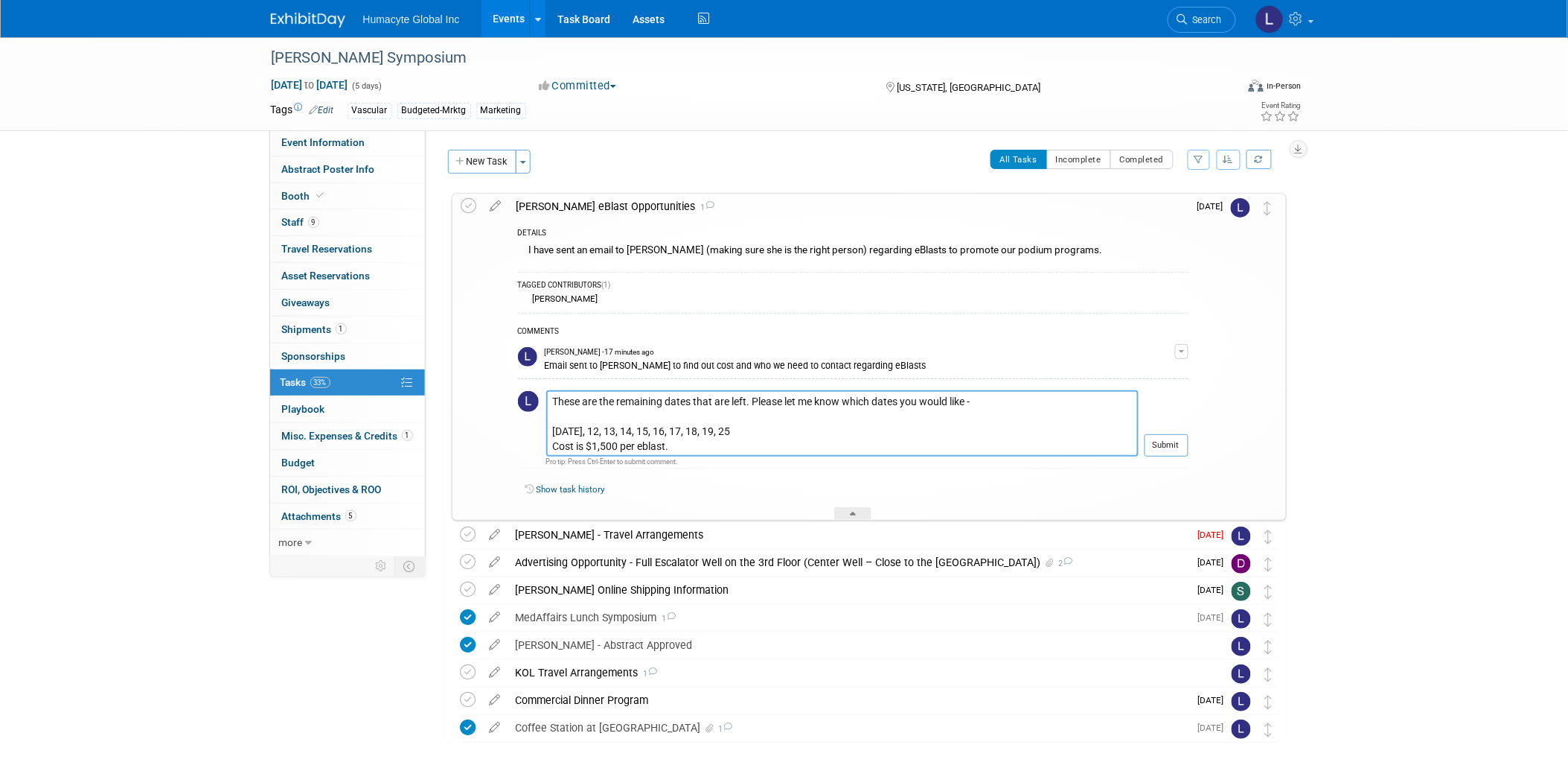
click at [759, 444] on textarea "These are the remaining dates that are left. Please let me know which dates you…" at bounding box center [842, 422] width 592 height 65
click at [797, 426] on textarea "These are the remaining dates that are left. Please let me know which dates you…" at bounding box center [842, 422] width 592 height 65
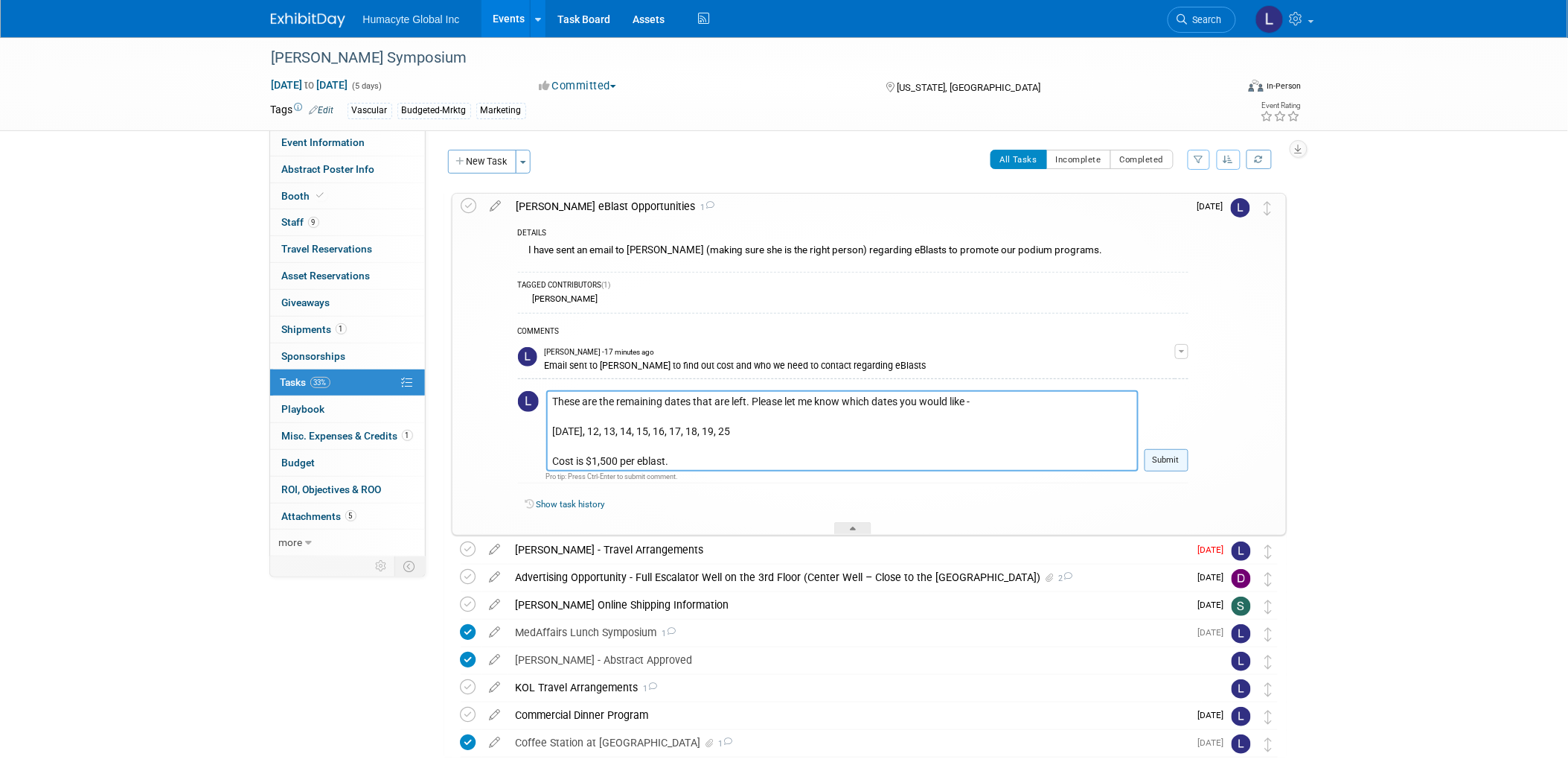
type textarea "These are the remaining dates that are left. Please let me know which dates you…"
click at [1178, 462] on button "Submit" at bounding box center [1166, 460] width 43 height 23
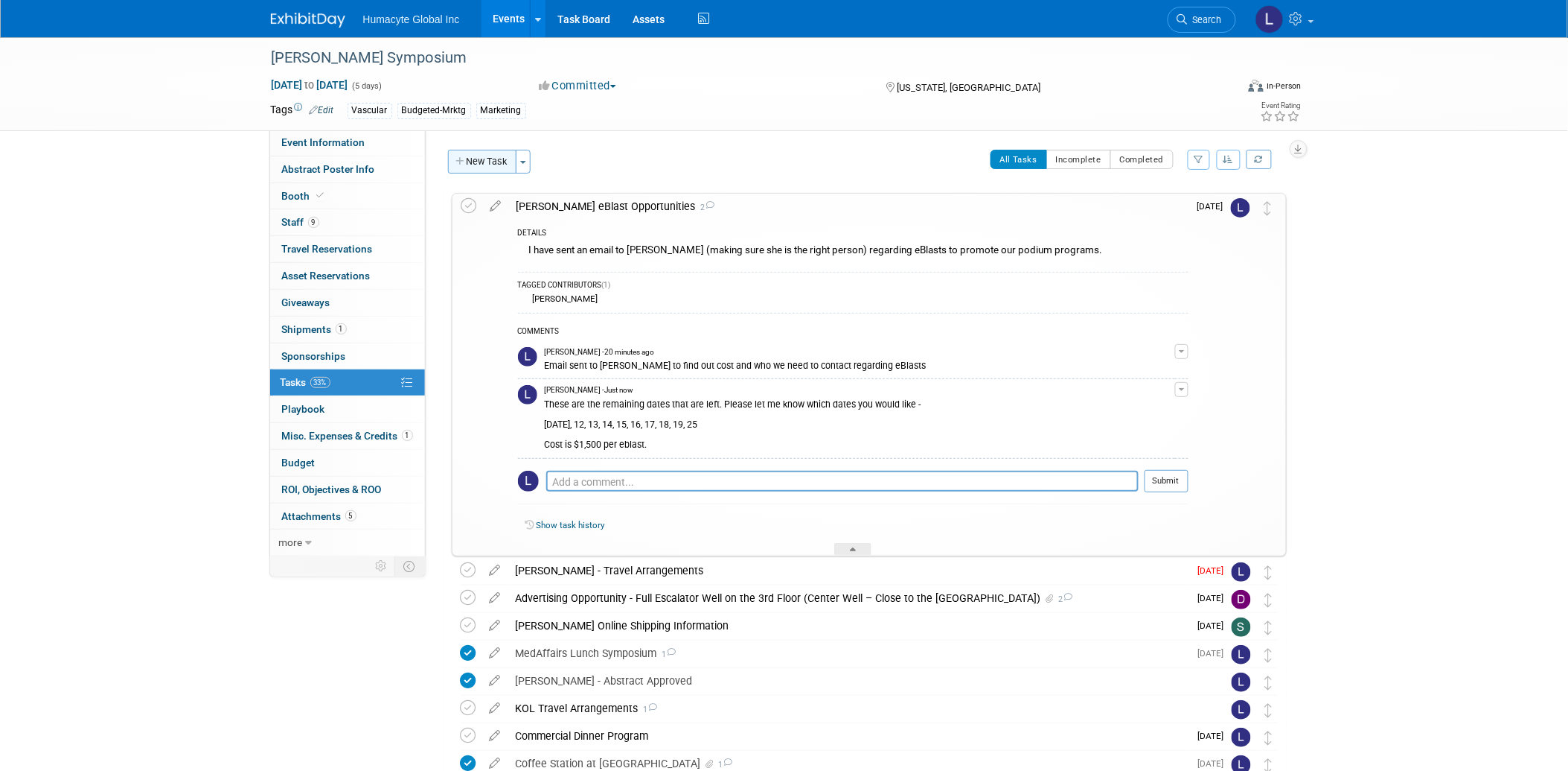
click at [477, 155] on button "New Task" at bounding box center [482, 161] width 69 height 23
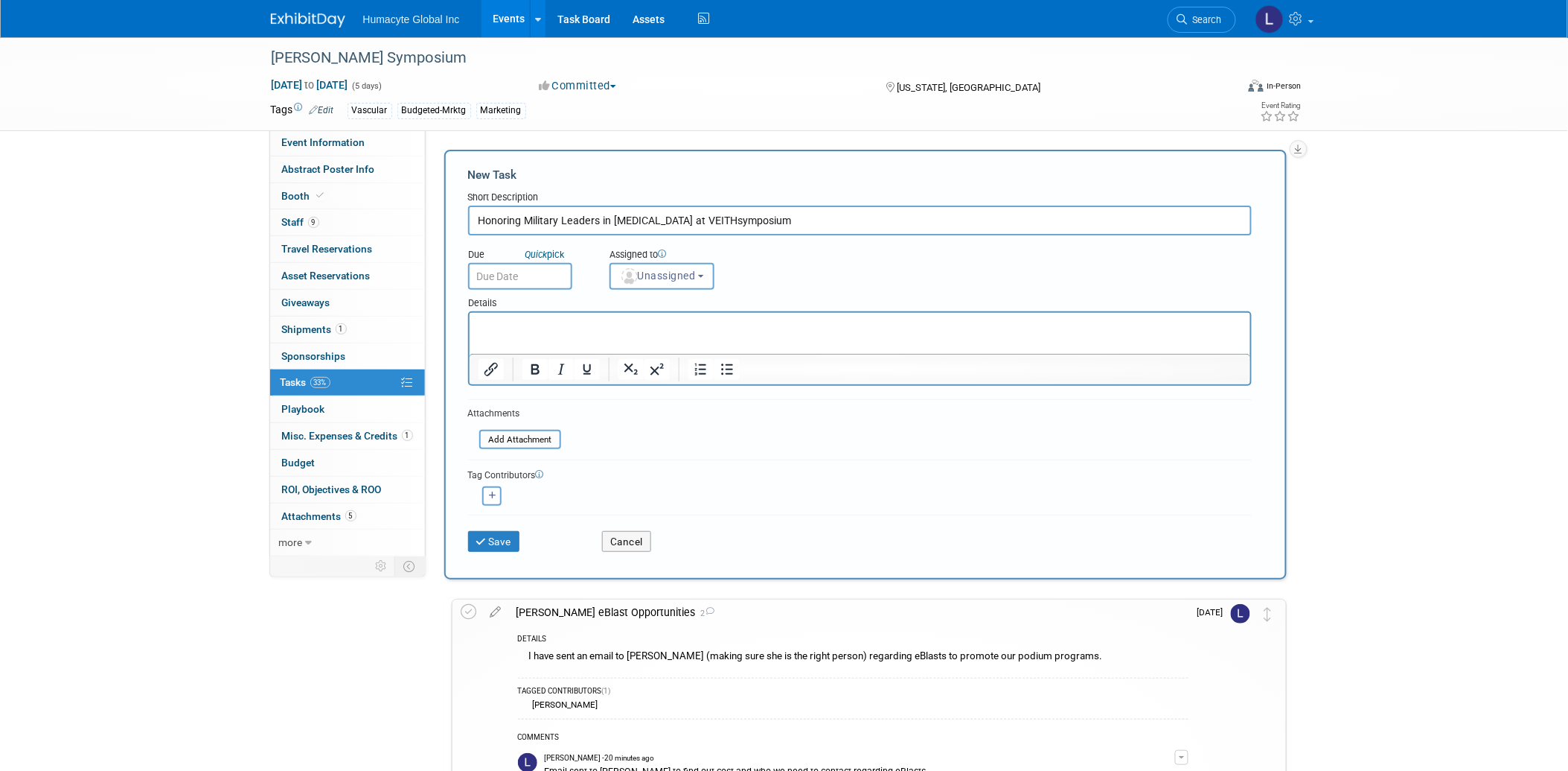
type input "Honoring Military Leaders in Vascular Surgery at VEITHsymposium"
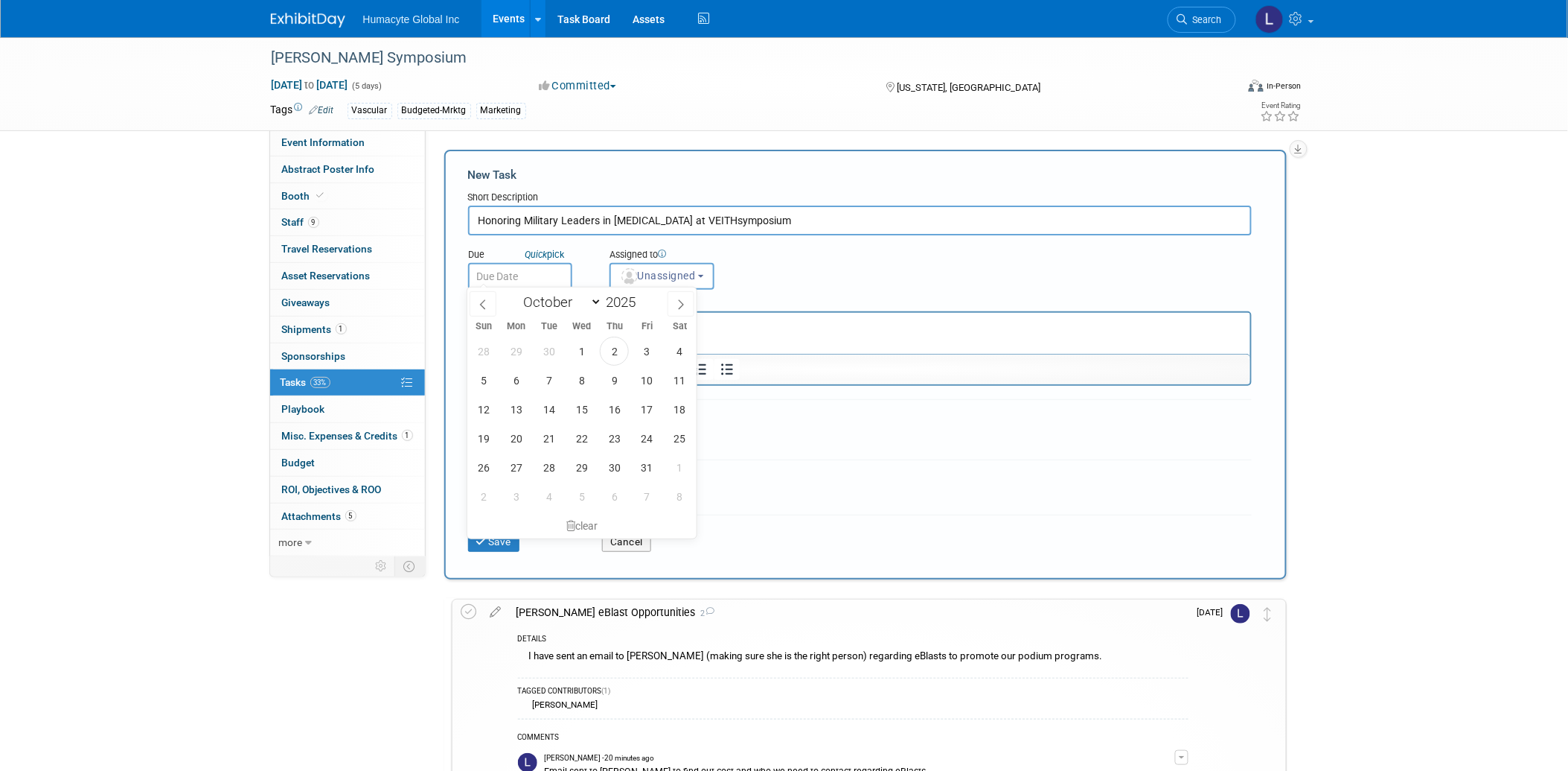
click at [512, 272] on input "text" at bounding box center [520, 276] width 104 height 27
click at [645, 380] on span "10" at bounding box center [646, 379] width 29 height 29
type input "[DATE]"
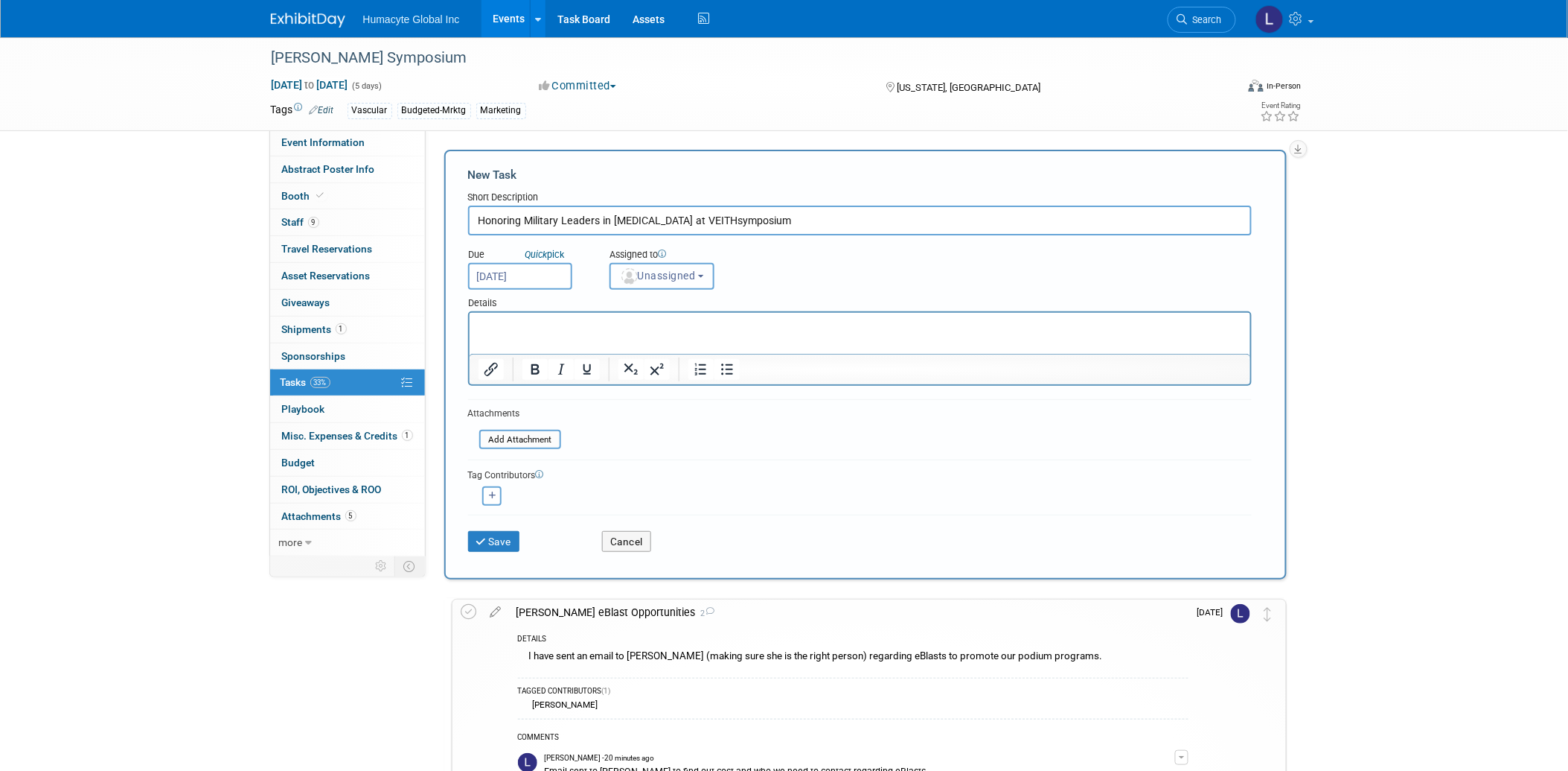
click at [658, 278] on button "Unassigned" at bounding box center [662, 276] width 105 height 27
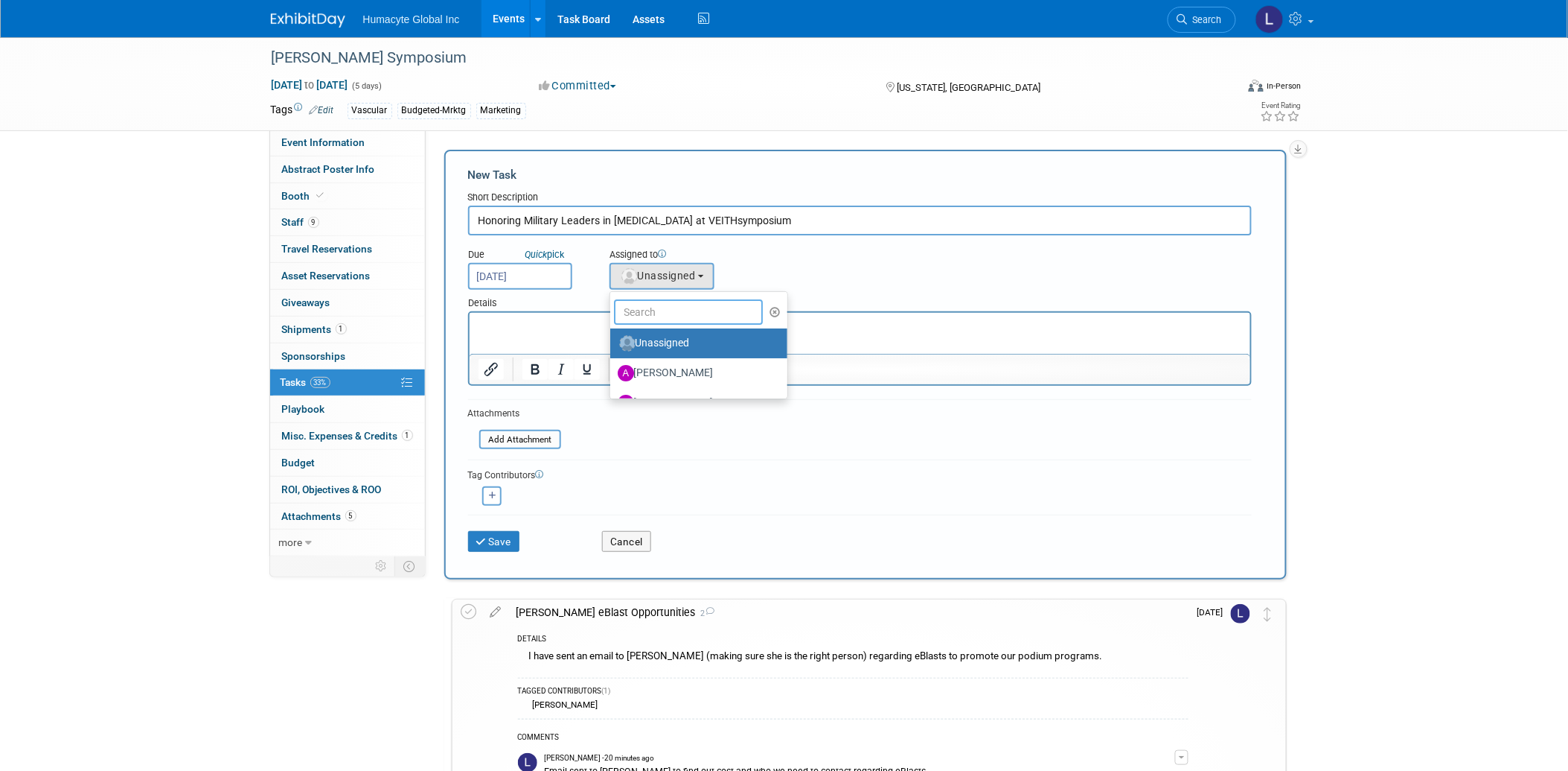
click at [672, 317] on input "text" at bounding box center [688, 312] width 149 height 25
type input "[PERSON_NAME]"
click at [671, 332] on label "[PERSON_NAME] (me)" at bounding box center [695, 343] width 156 height 23
drag, startPoint x: 198, startPoint y: 29, endPoint x: 666, endPoint y: 338, distance: 560.8
click at [666, 338] on label "[PERSON_NAME] (me)" at bounding box center [695, 343] width 156 height 23
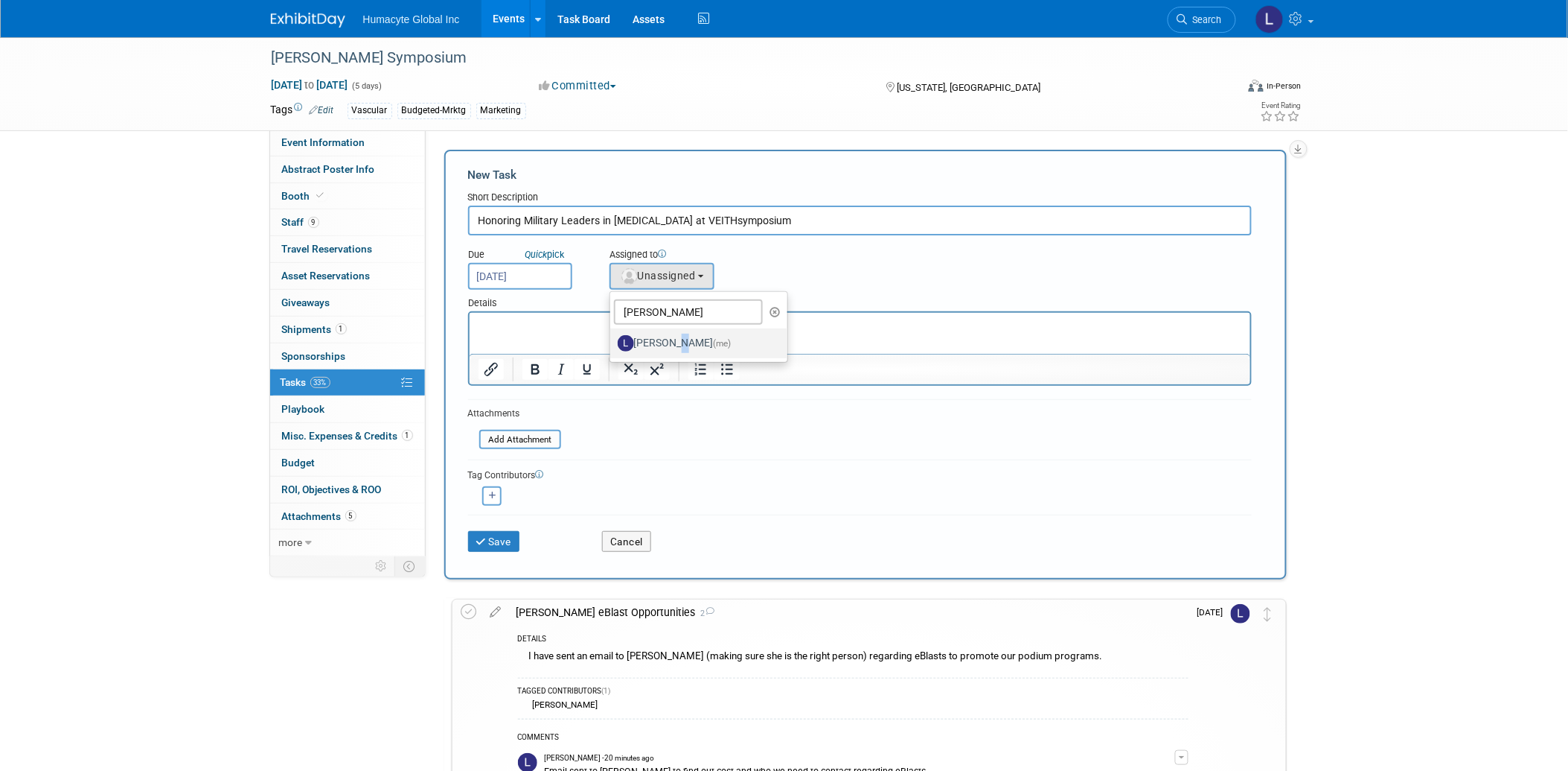
click at [612, 338] on input "[PERSON_NAME] (me)" at bounding box center [607, 341] width 10 height 10
select select "37db9ad9-d629-4432-a702-64294516bf75"
click at [498, 486] on button "button" at bounding box center [491, 496] width 19 height 19
select select
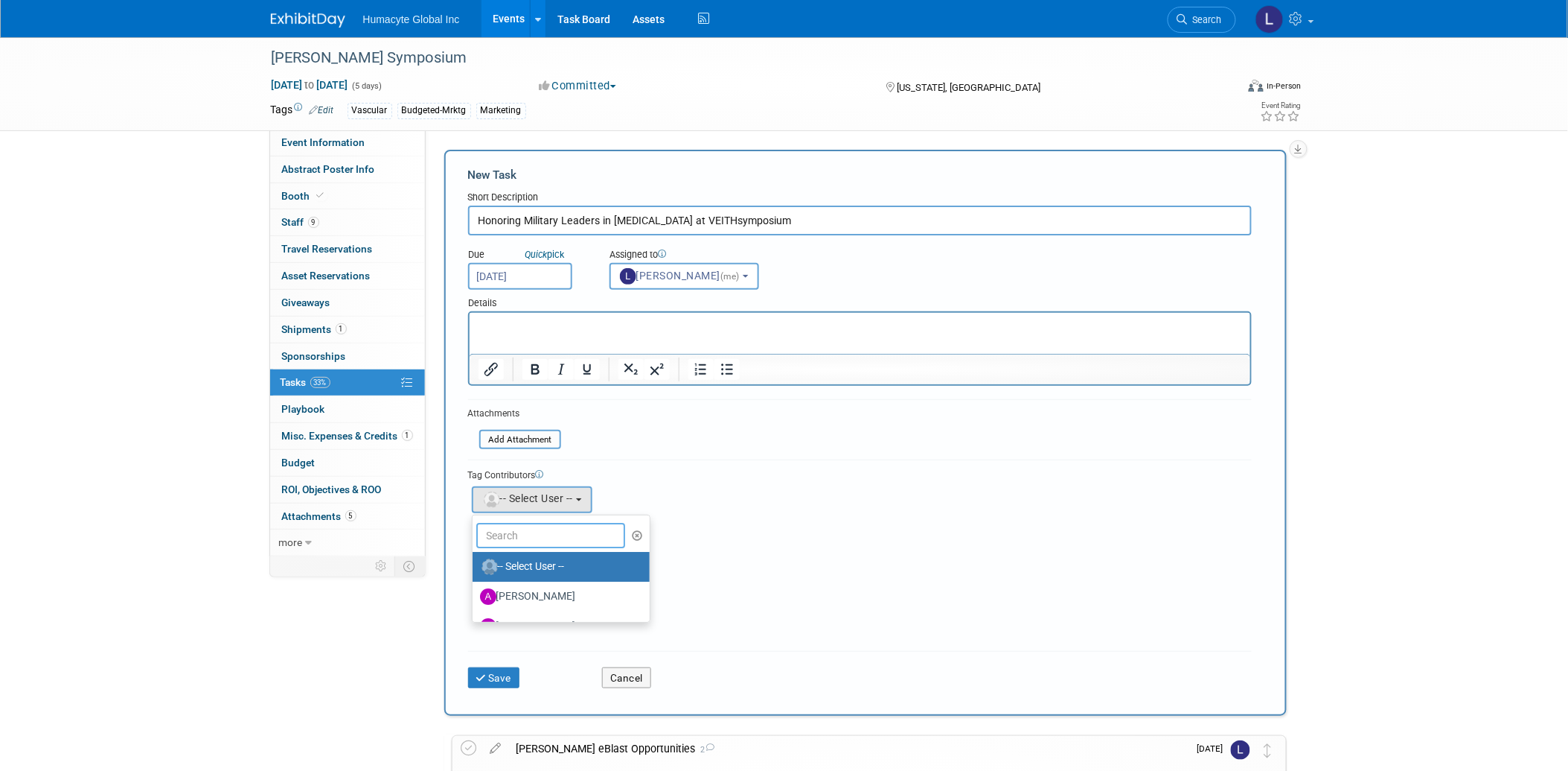
click at [524, 540] on input "text" at bounding box center [550, 535] width 149 height 25
type input "Adria"
click at [549, 571] on label "[PERSON_NAME]" at bounding box center [557, 566] width 156 height 23
click at [475, 570] on input "[PERSON_NAME]" at bounding box center [470, 564] width 10 height 10
select select "72a3e88d-639c-4cd2-b964-96f62ce03683"
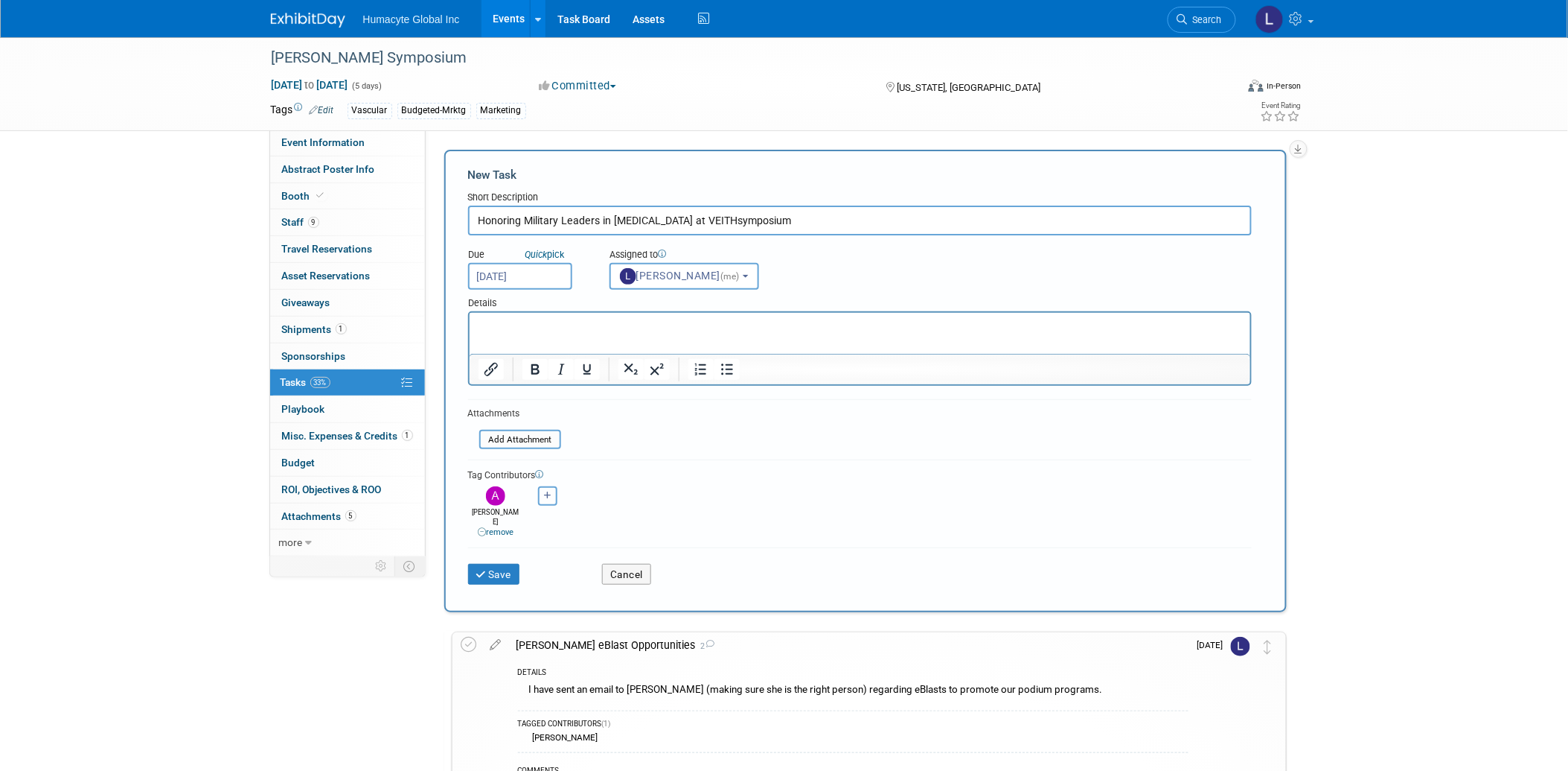
click at [549, 493] on icon "button" at bounding box center [548, 495] width 8 height 8
select select
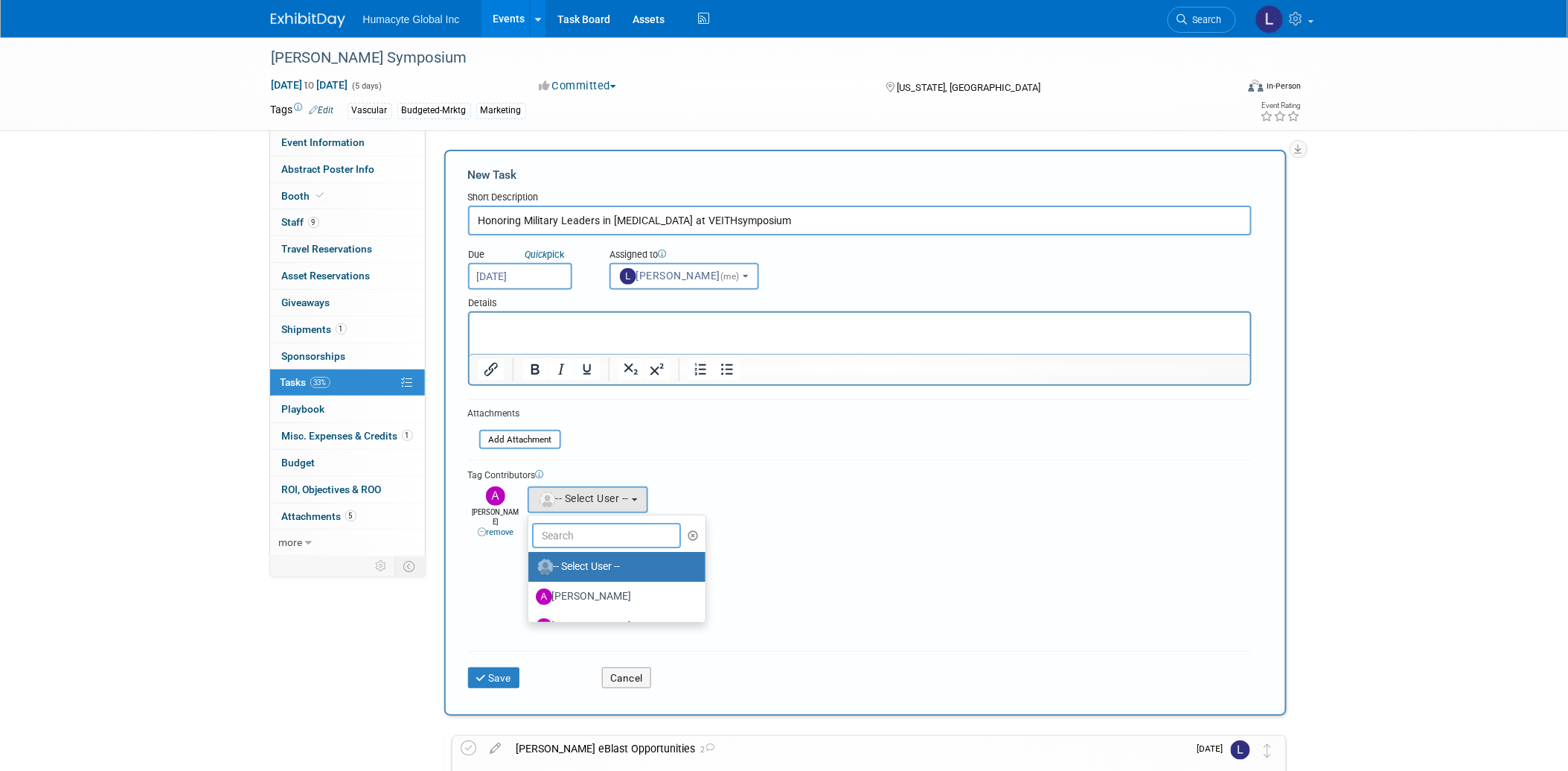
click at [575, 523] on input "text" at bounding box center [606, 535] width 149 height 25
type input "Ton"
drag, startPoint x: 571, startPoint y: 533, endPoint x: 479, endPoint y: 522, distance: 92.7
click at [479, 522] on div "Adrian remove Anthony remove" at bounding box center [859, 510] width 784 height 56
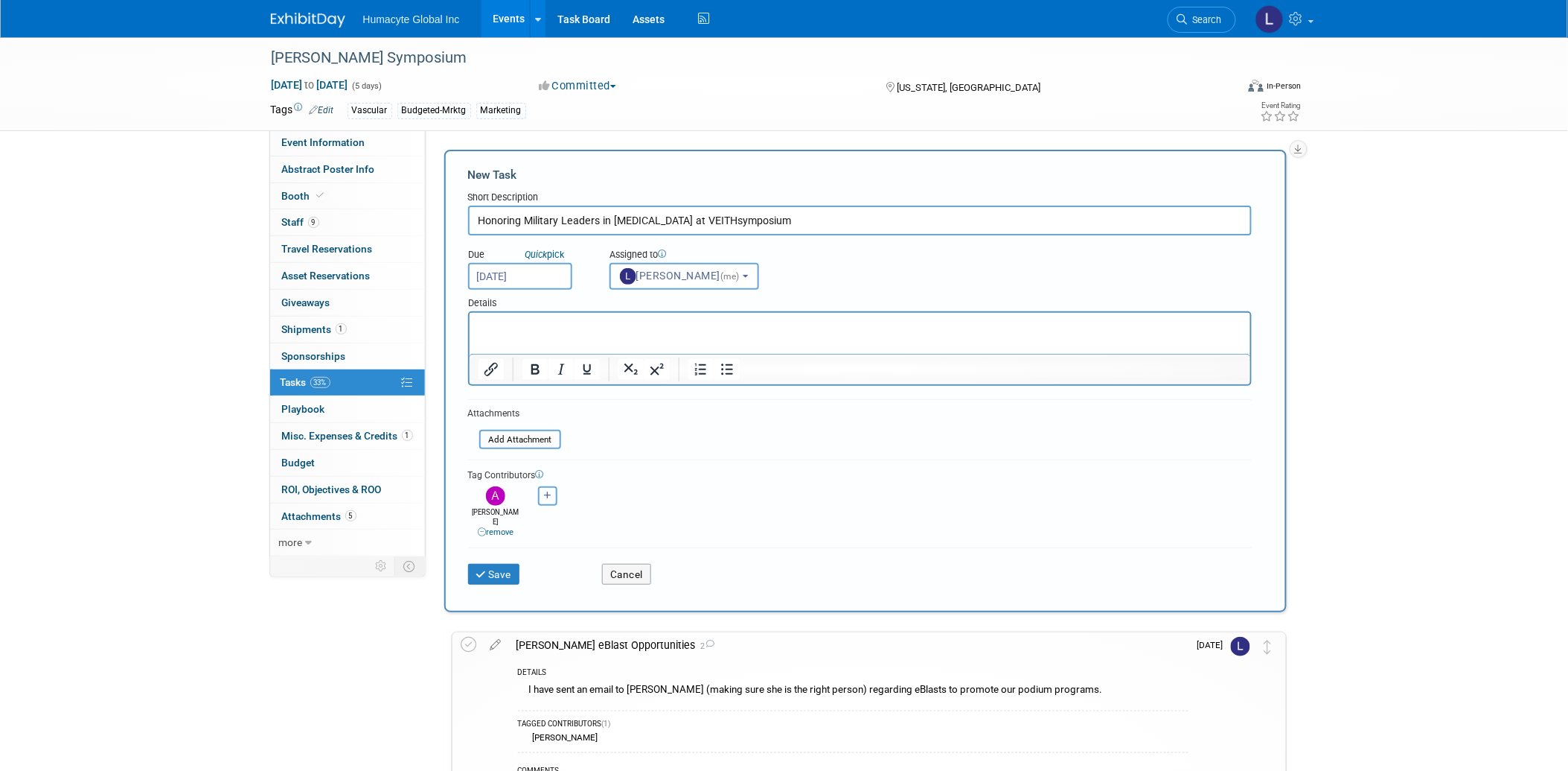
click at [548, 492] on icon "button" at bounding box center [548, 495] width 8 height 8
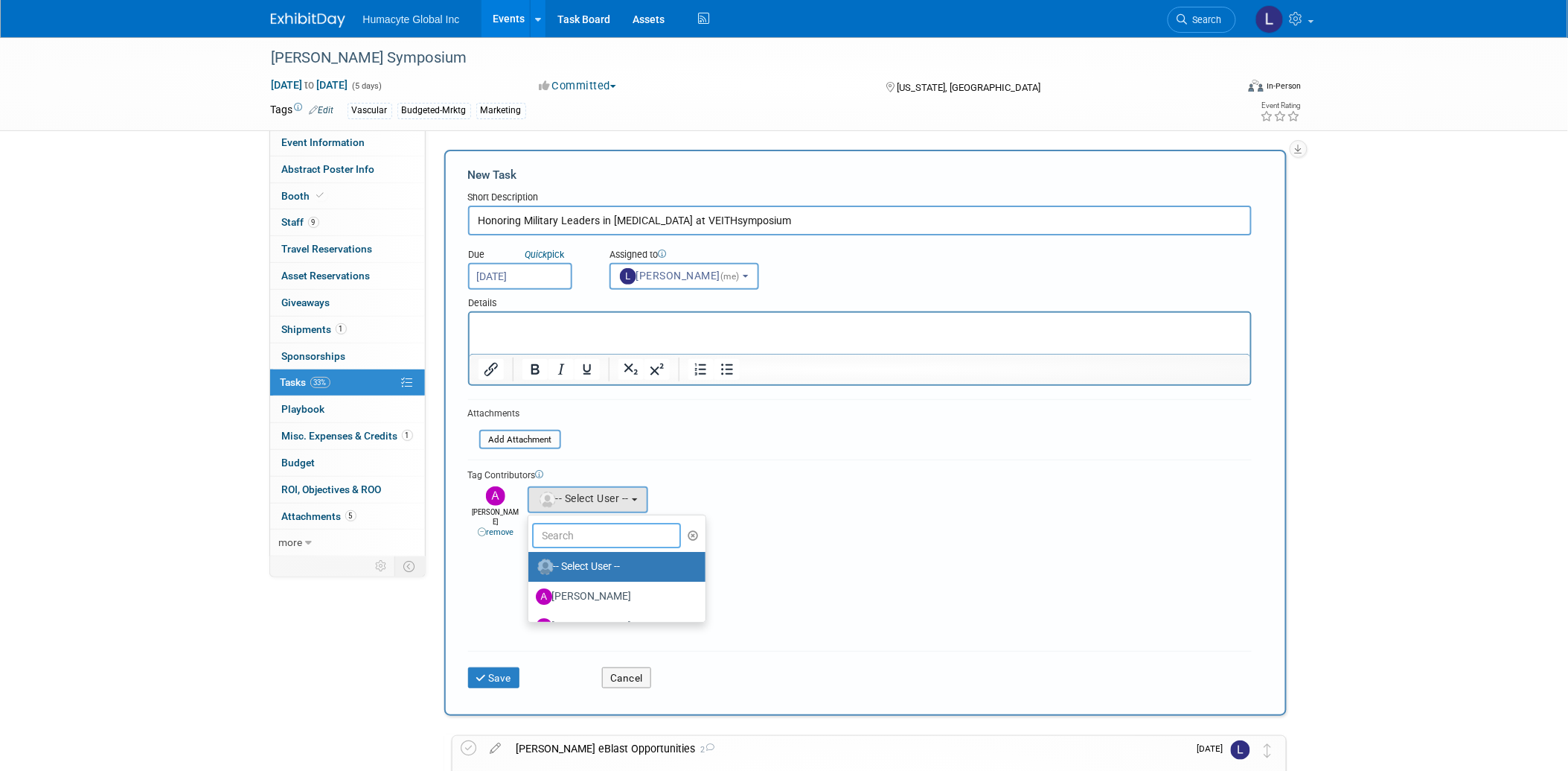
click at [552, 529] on input "text" at bounding box center [606, 535] width 149 height 25
type input "[PERSON_NAME]"
click at [616, 563] on label "[PERSON_NAME]" at bounding box center [613, 566] width 156 height 23
click at [530, 563] on input "[PERSON_NAME]" at bounding box center [525, 564] width 10 height 10
select select "f0469563-d9f7-4f51-85fa-9af12f52662a"
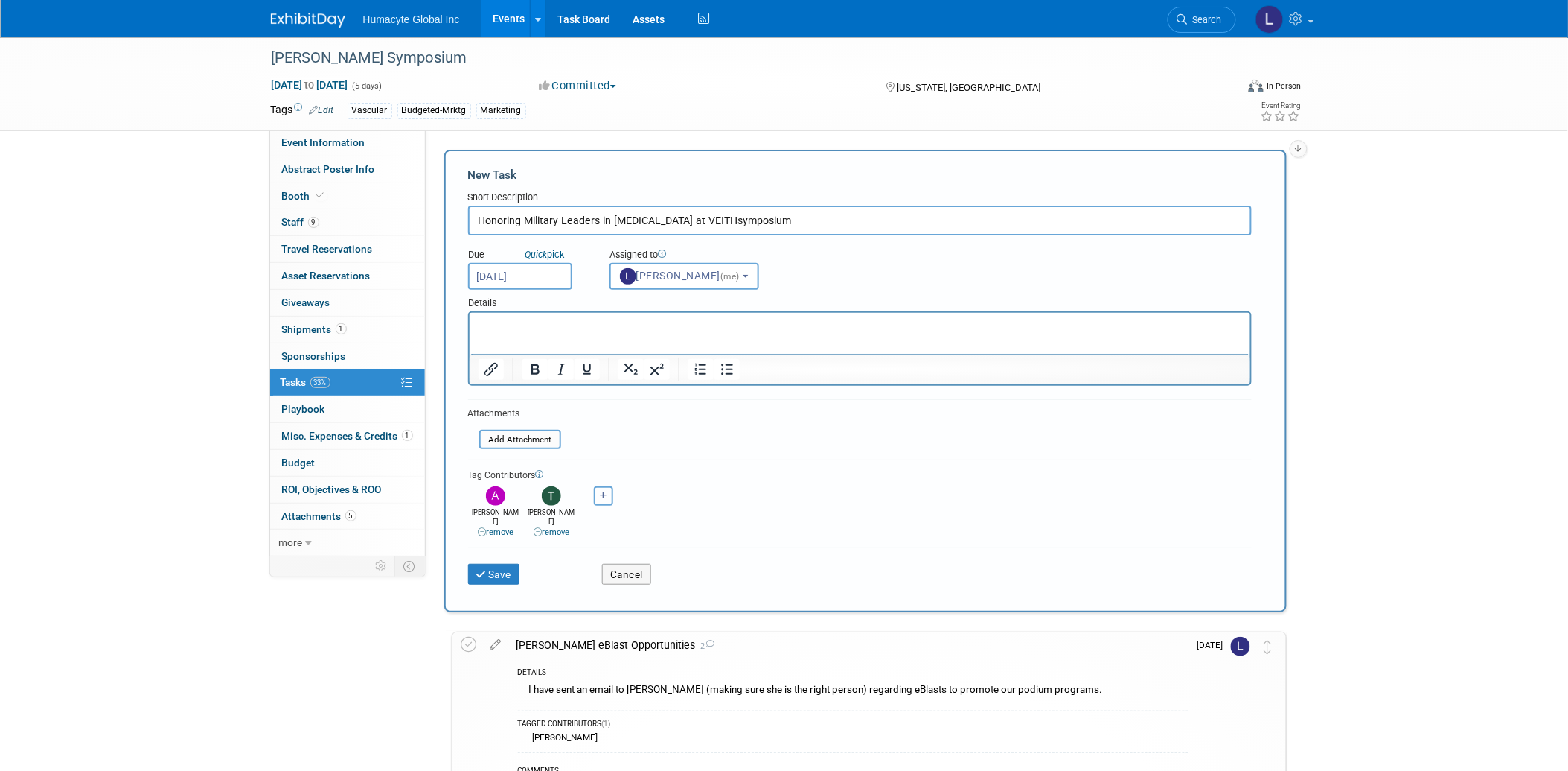
click at [606, 492] on icon "button" at bounding box center [604, 495] width 8 height 8
select select
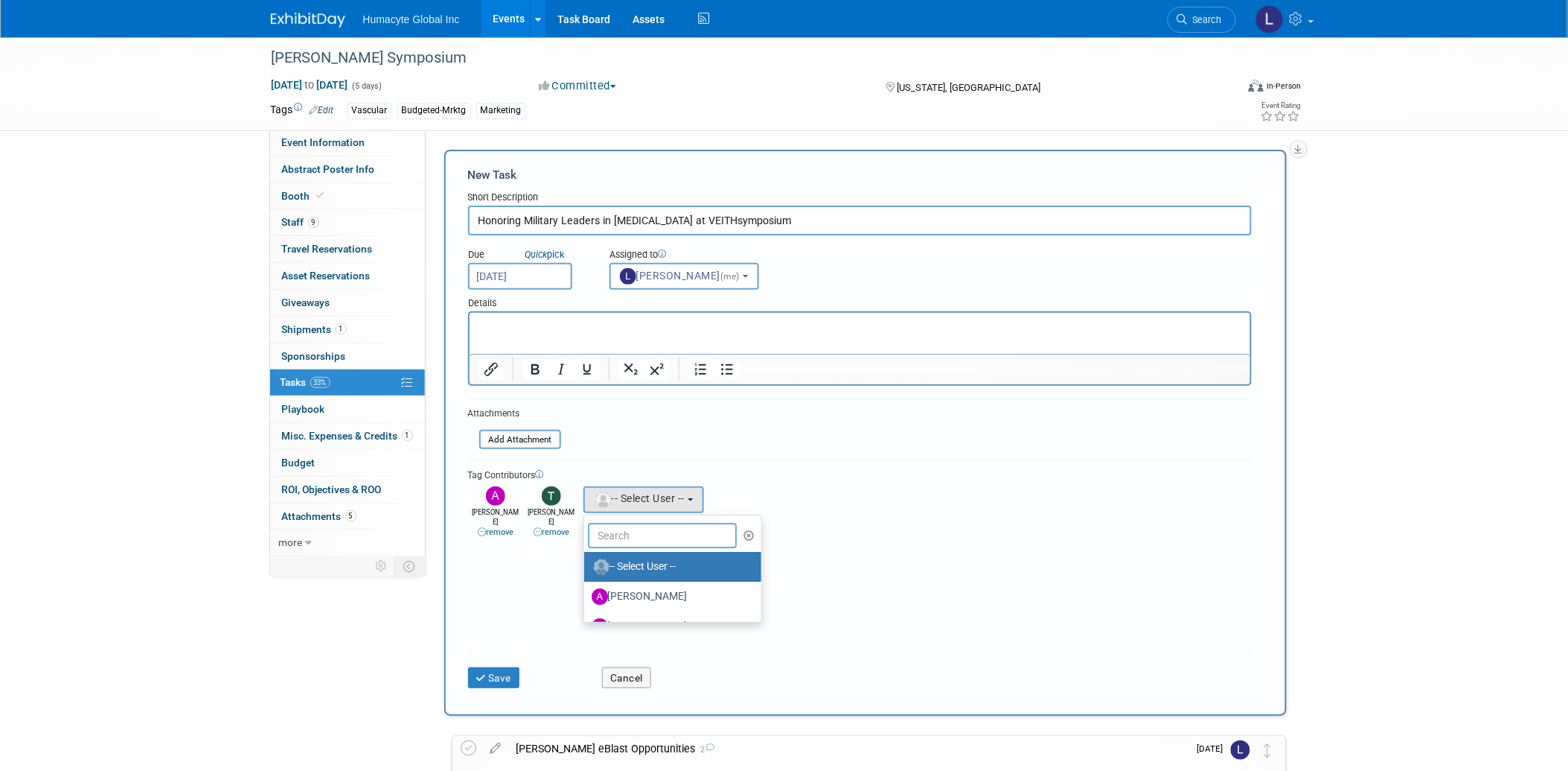
click at [605, 528] on input "text" at bounding box center [662, 535] width 149 height 25
click at [640, 523] on input "BJ" at bounding box center [662, 535] width 149 height 25
click at [621, 526] on input "BJ" at bounding box center [662, 535] width 149 height 25
type input "B"
click at [652, 563] on label "[PERSON_NAME]" at bounding box center [669, 566] width 156 height 23
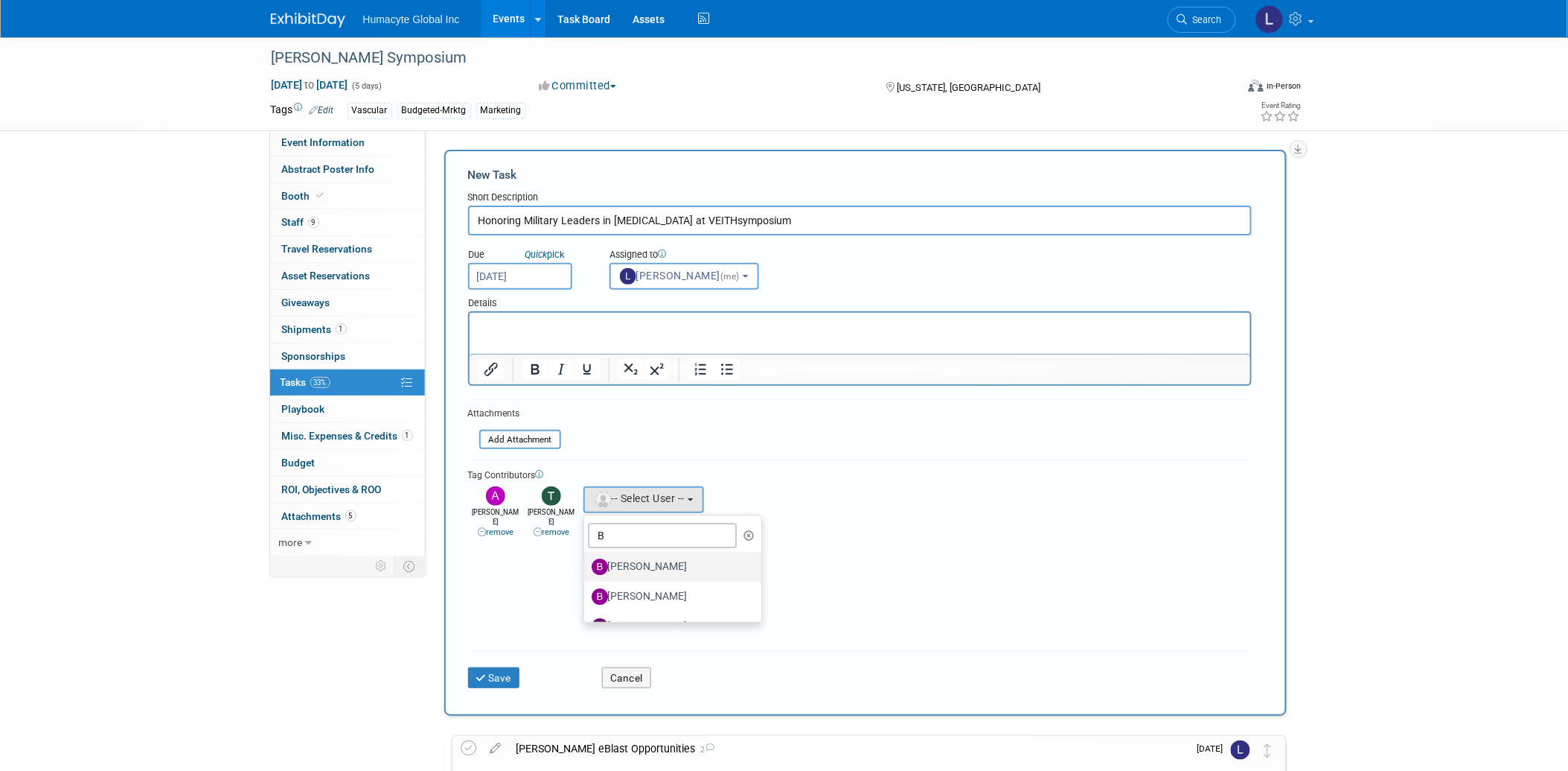
click at [586, 563] on input "[PERSON_NAME]" at bounding box center [581, 564] width 10 height 10
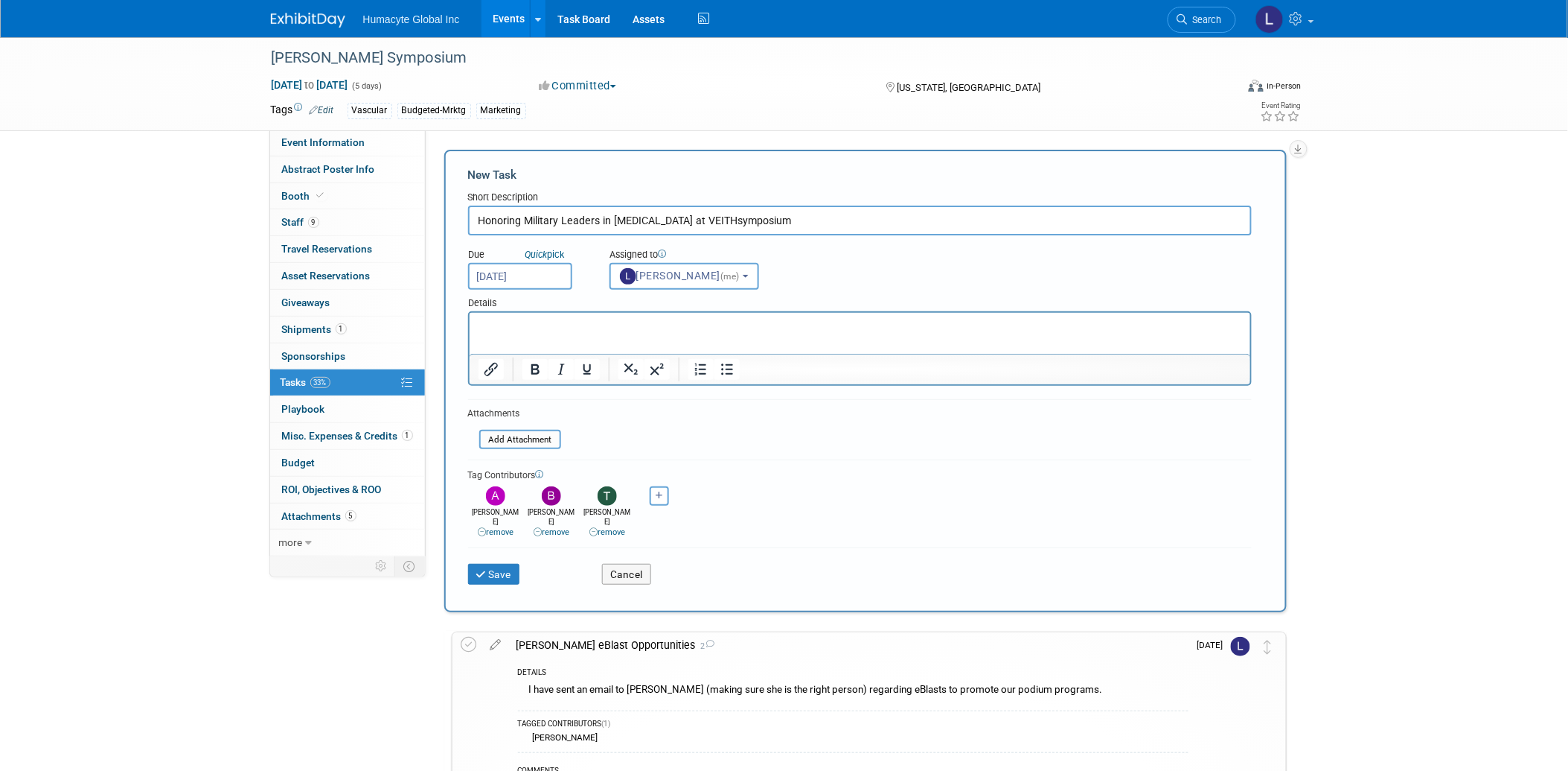
click at [562, 330] on p "Rich Text Area. Press ALT-0 for help." at bounding box center [859, 325] width 764 height 15
click at [557, 332] on html at bounding box center [859, 323] width 781 height 21
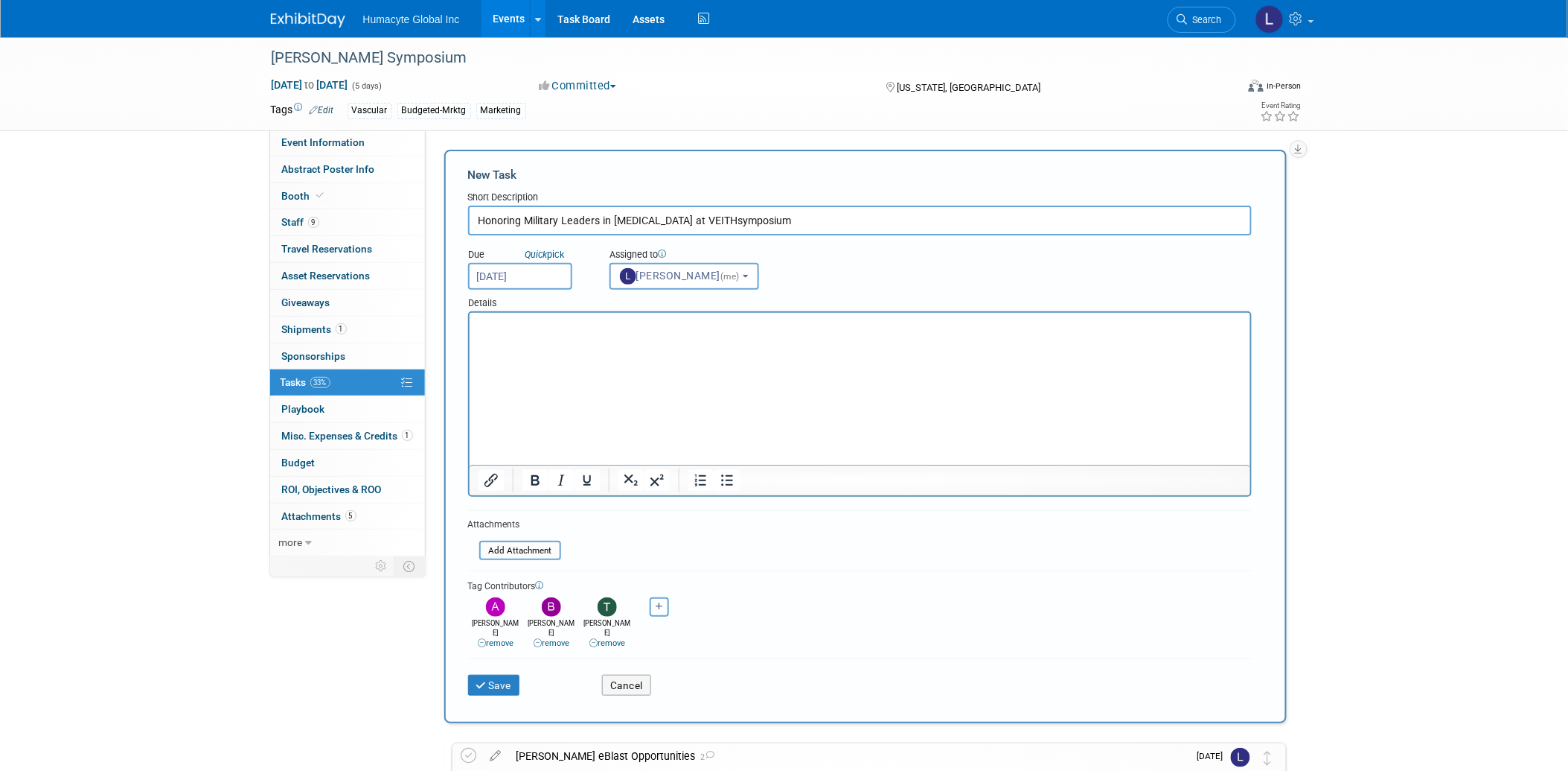
scroll to position [1, 0]
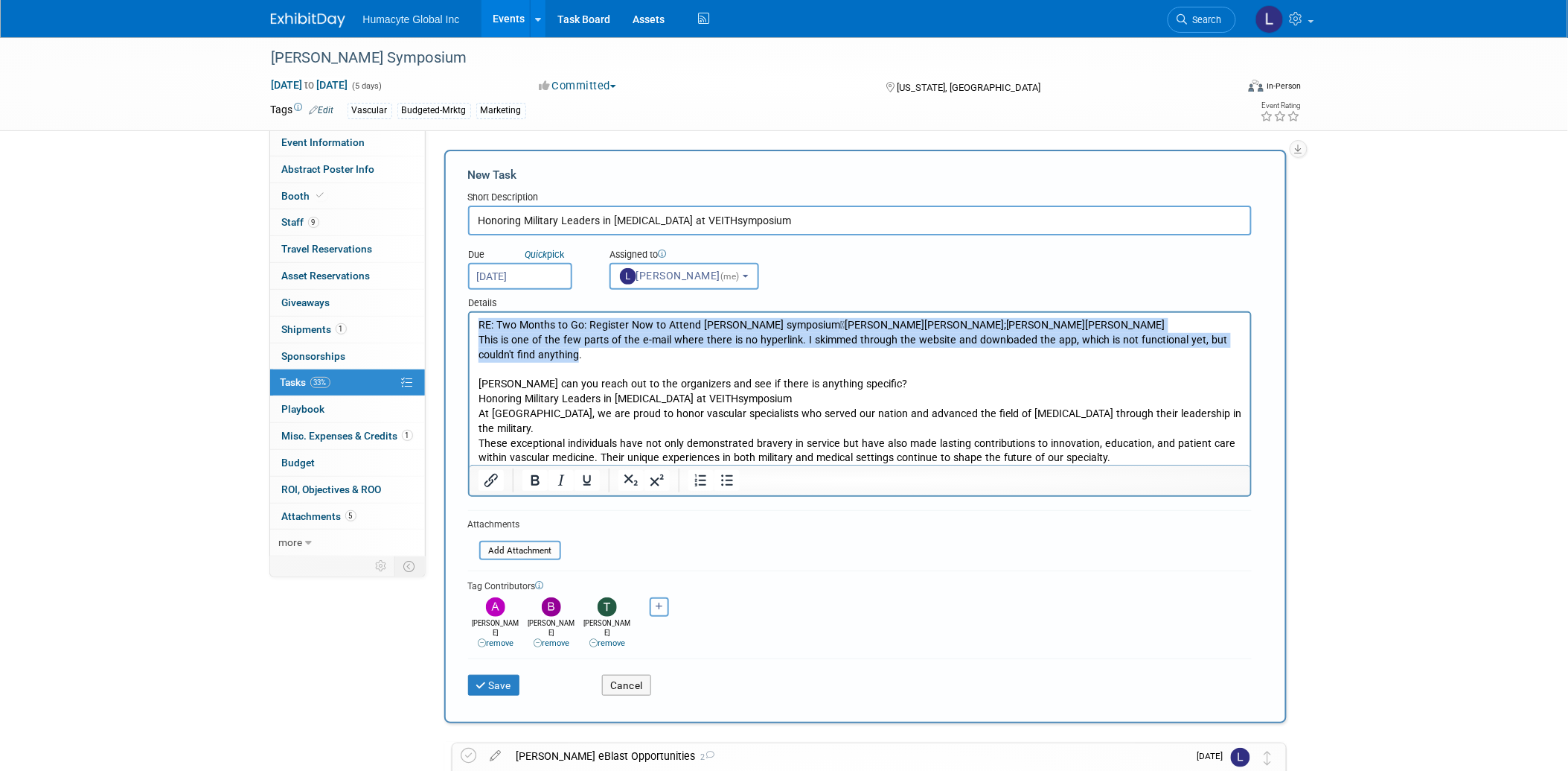
drag, startPoint x: 575, startPoint y: 360, endPoint x: 416, endPoint y: 305, distance: 168.2
click at [469, 312] on html "RE: Two Months to Go: Register Now to Attend VEITH symposium  Tony Jankiewicz …" at bounding box center [859, 388] width 781 height 153
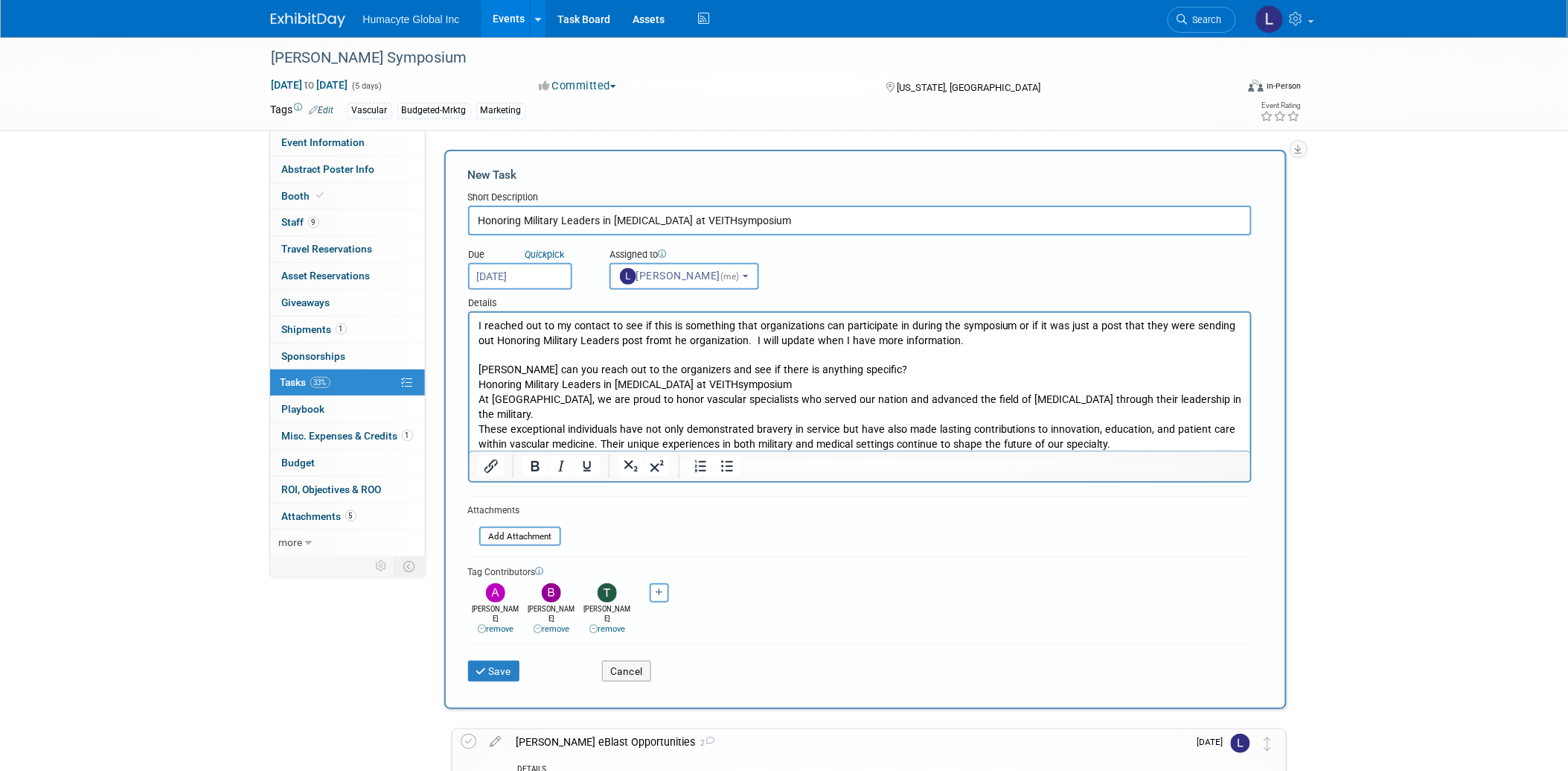
click at [621, 368] on p "Linda can you reach out to the organizers and see if there is anything specific?" at bounding box center [859, 369] width 764 height 15
drag, startPoint x: 478, startPoint y: 367, endPoint x: 848, endPoint y: 370, distance: 370.0
click at [848, 370] on p "Linda can you reach out to the organizers and see if there is anything specific?" at bounding box center [859, 369] width 764 height 15
drag, startPoint x: 816, startPoint y: 379, endPoint x: 473, endPoint y: 376, distance: 343.0
click at [473, 376] on html "I reached out to my contact to see if this is something that organizations can …" at bounding box center [859, 381] width 781 height 138
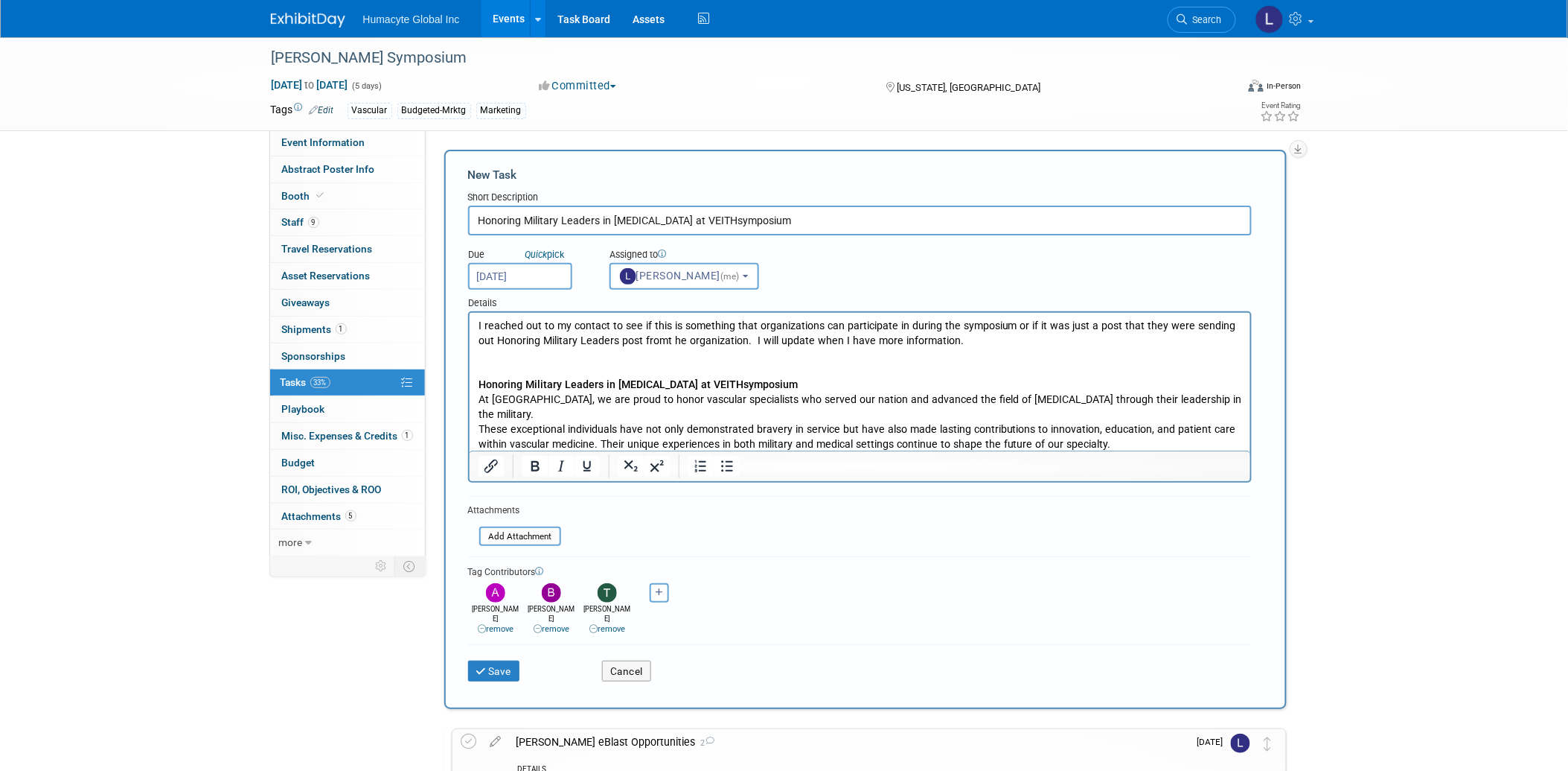
click at [630, 392] on p "At VEITHsymposium, we are proud to honor vascular specialists who served our na…" at bounding box center [859, 406] width 764 height 30
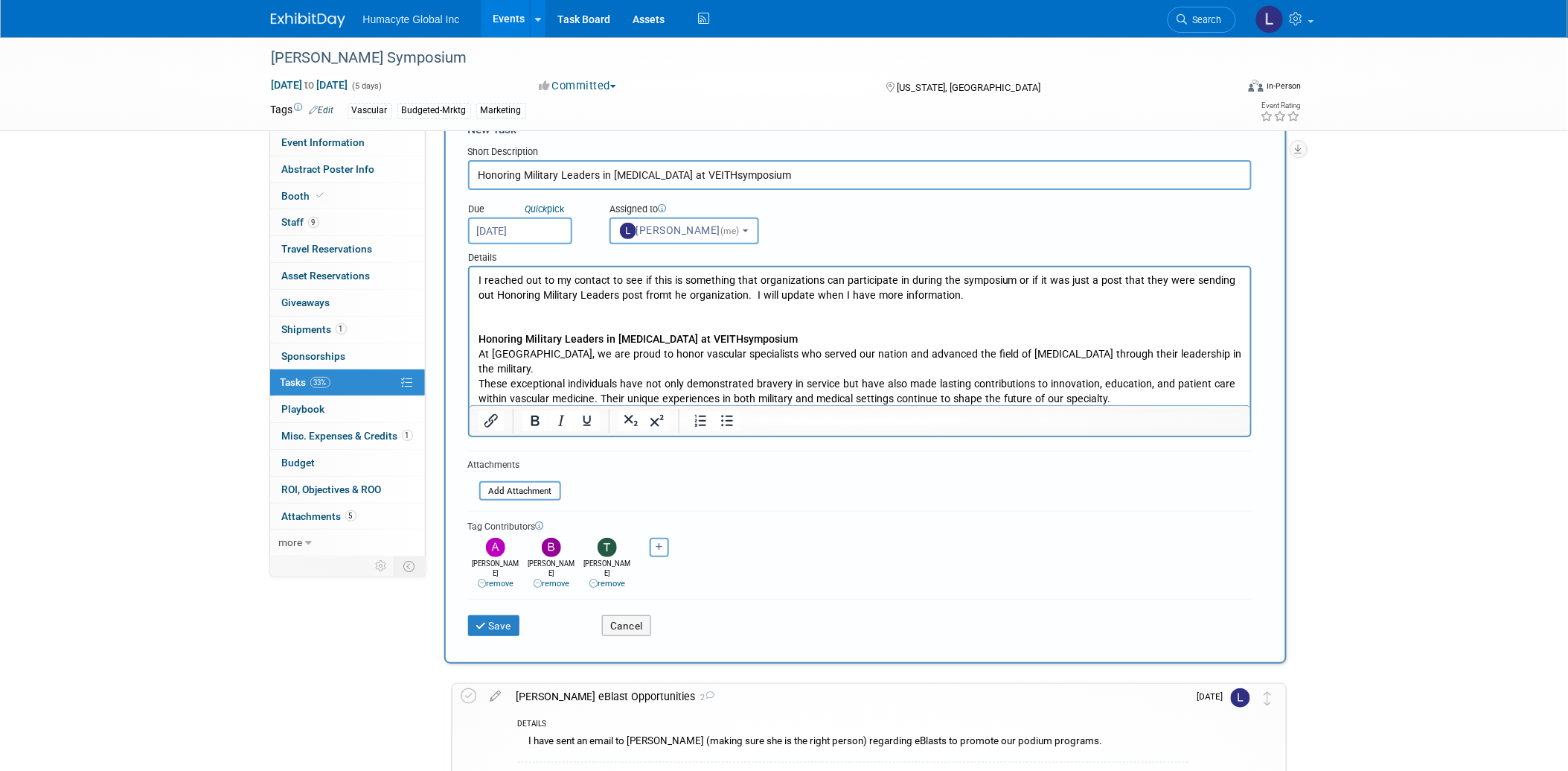
scroll to position [83, 0]
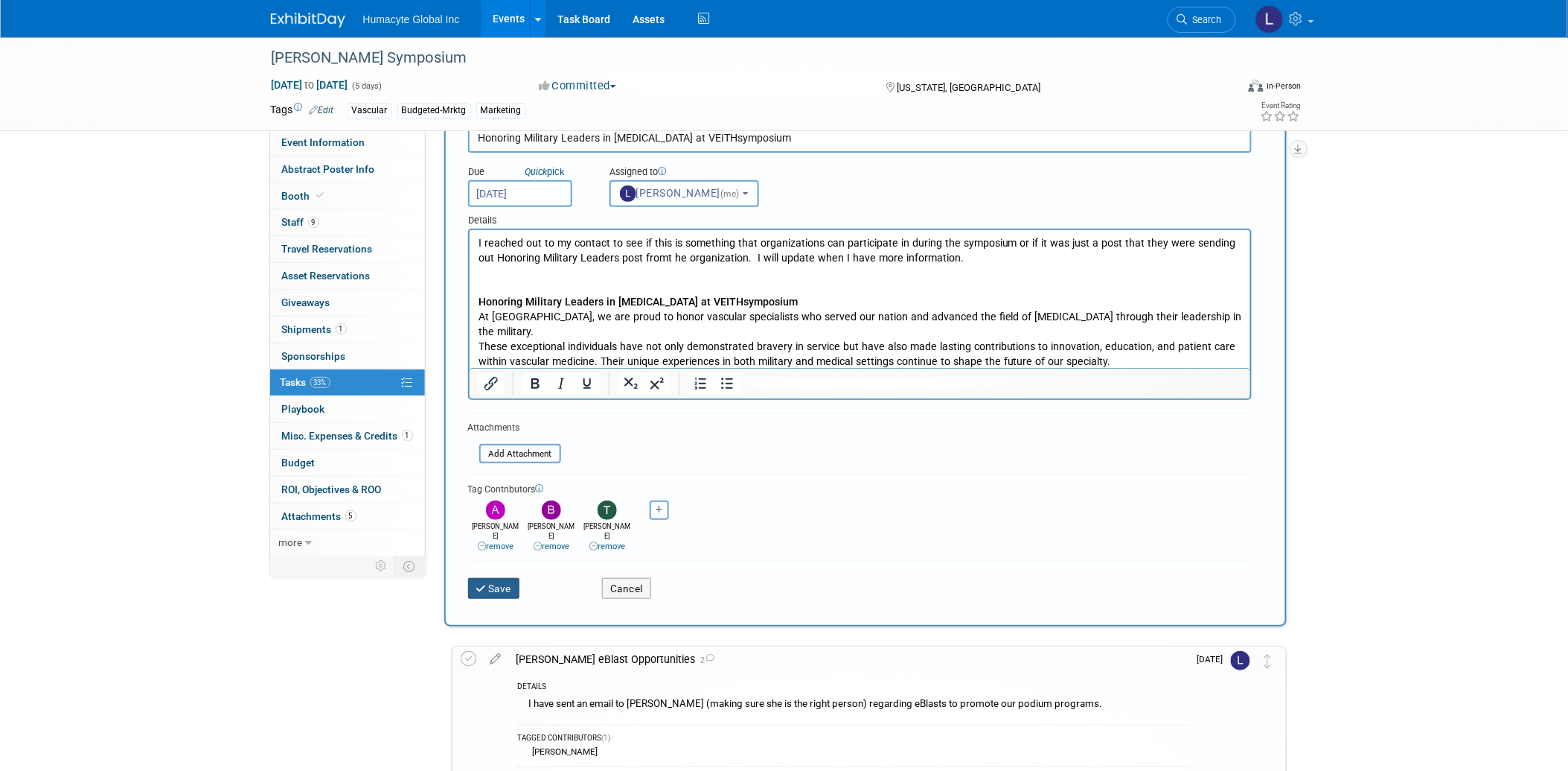
click at [492, 578] on button "Save" at bounding box center [494, 588] width 52 height 21
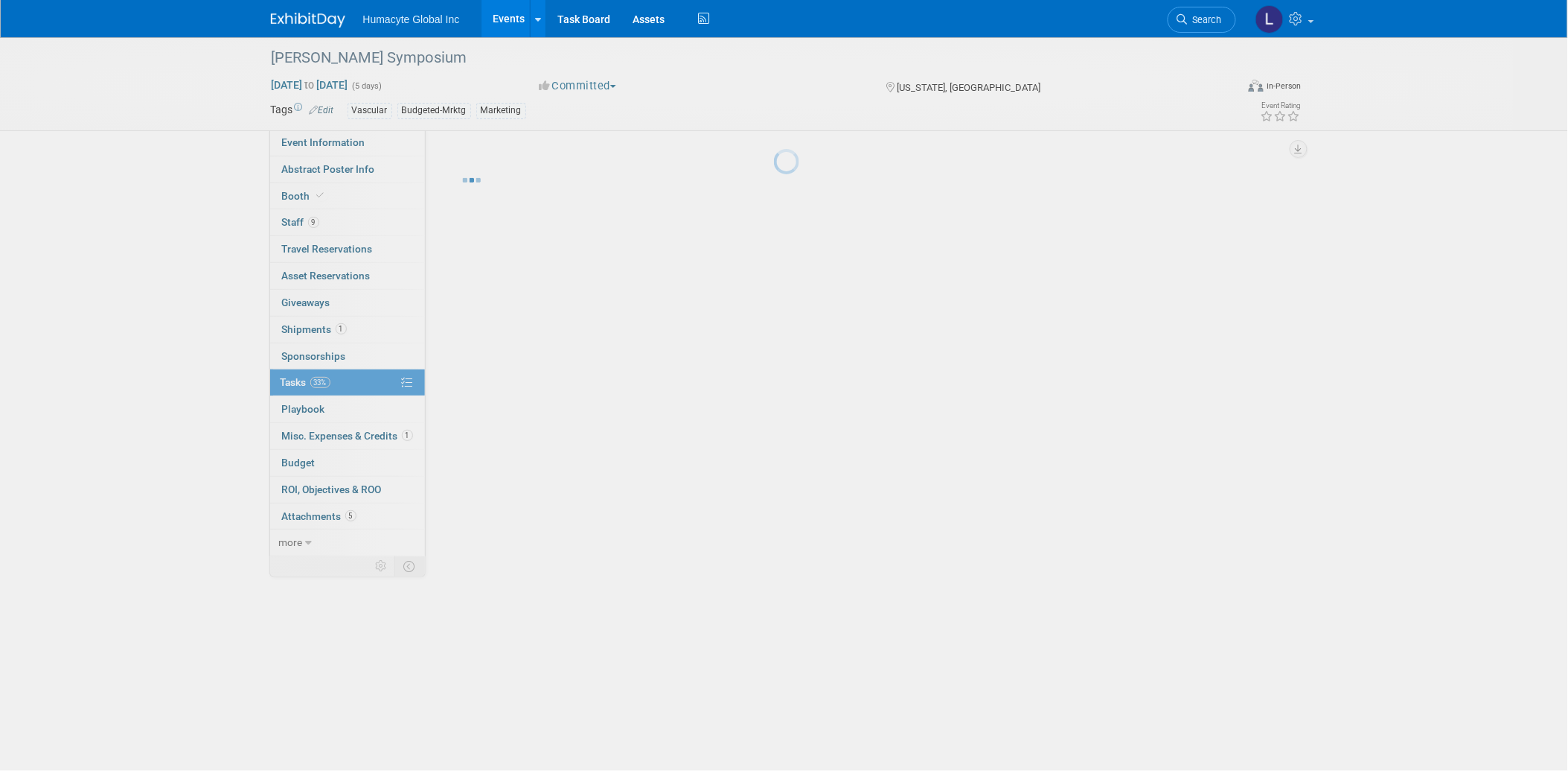
scroll to position [0, 0]
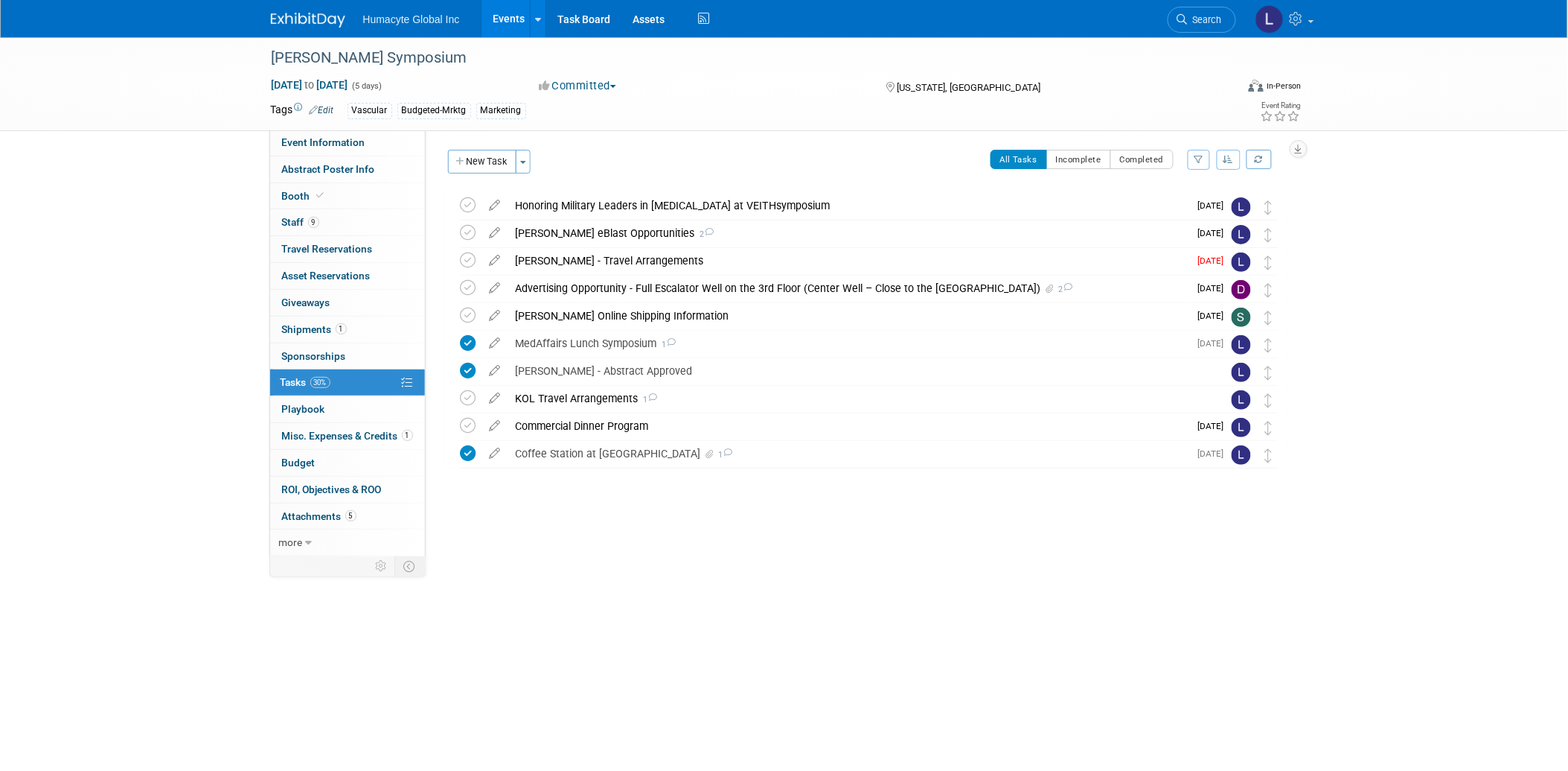
click at [504, 24] on link "Events" at bounding box center [509, 18] width 54 height 37
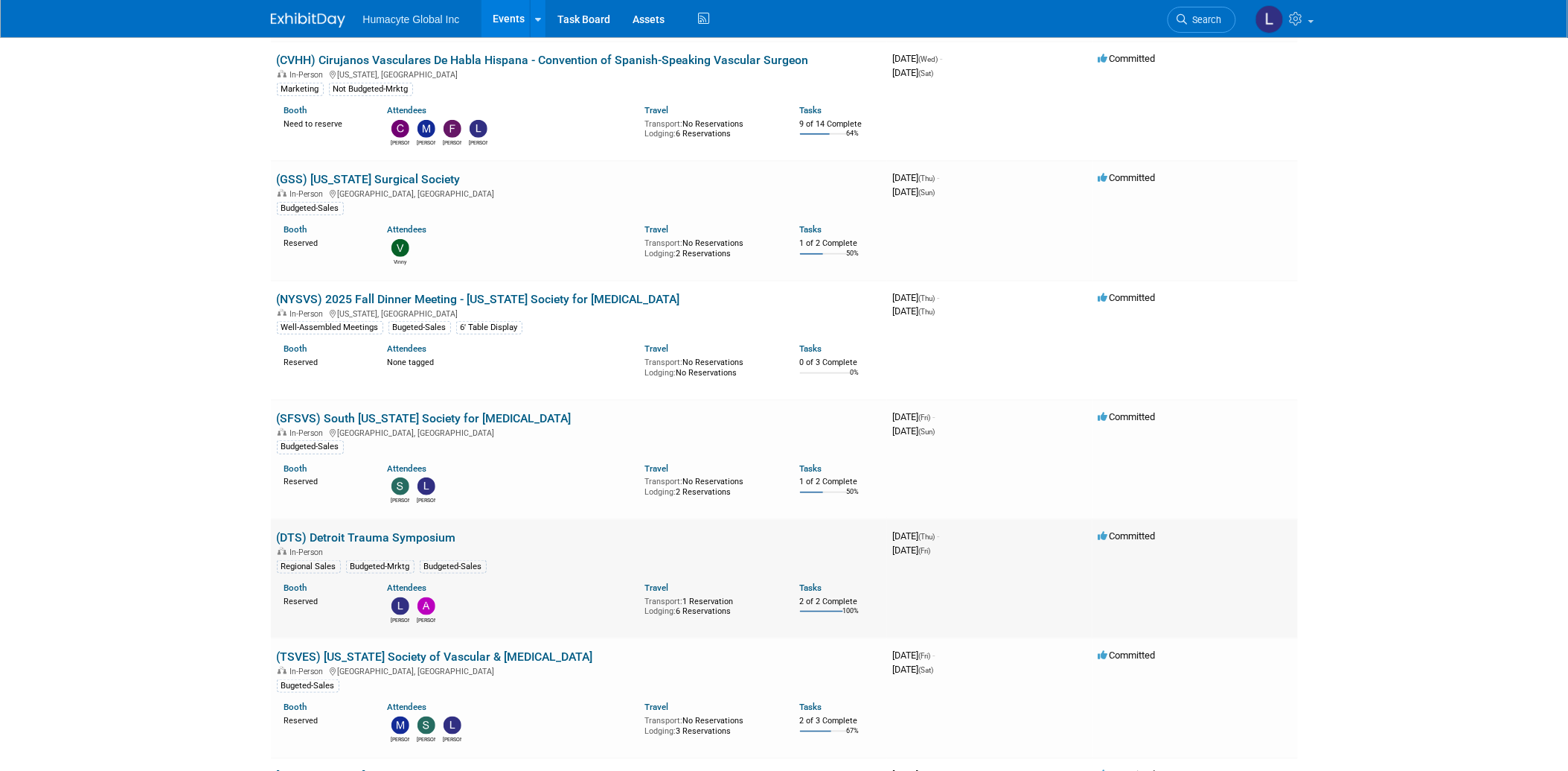
scroll to position [331, 0]
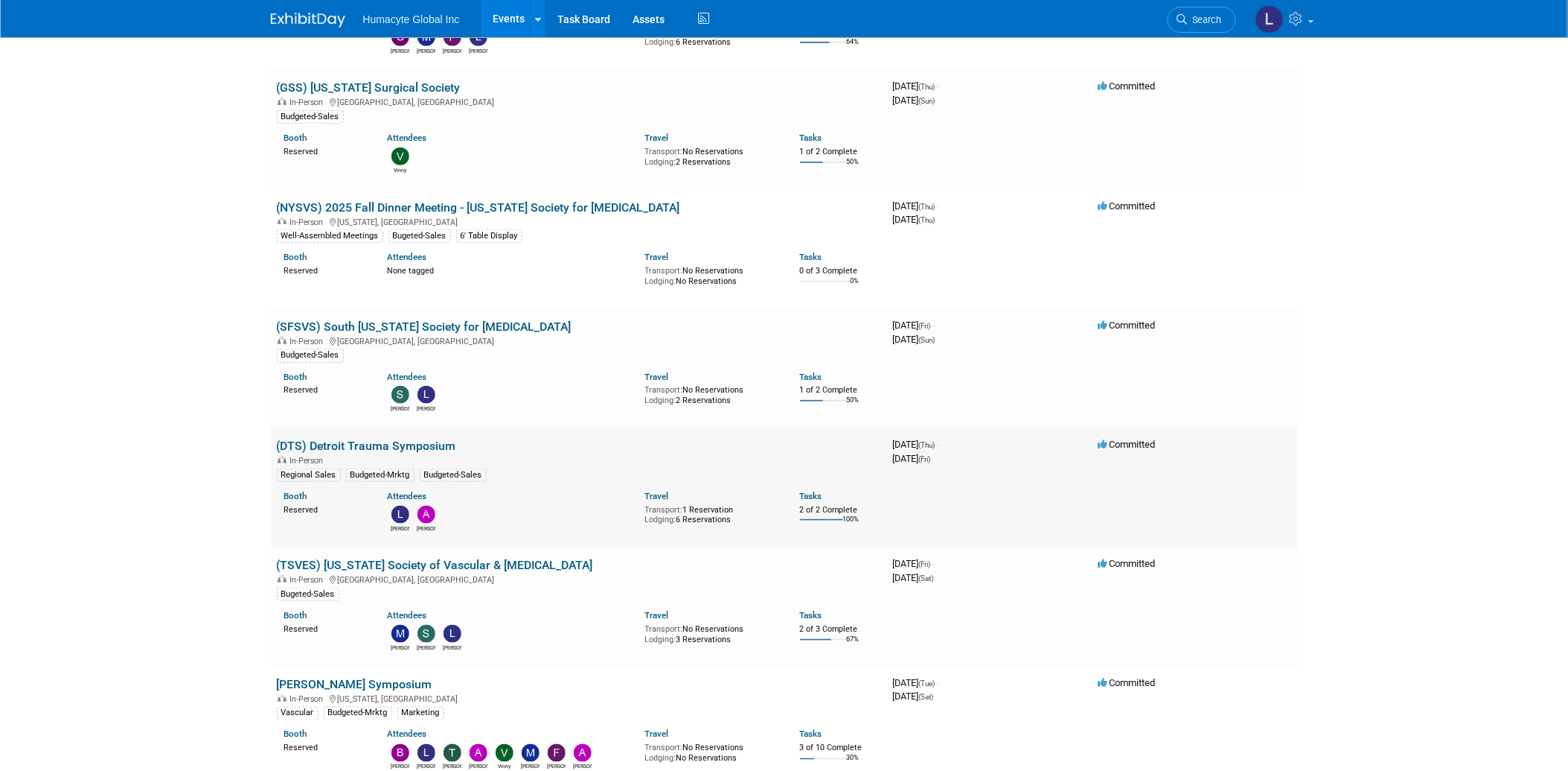
click at [392, 446] on link "(DTS) Detroit Trauma Symposium" at bounding box center [366, 446] width 179 height 14
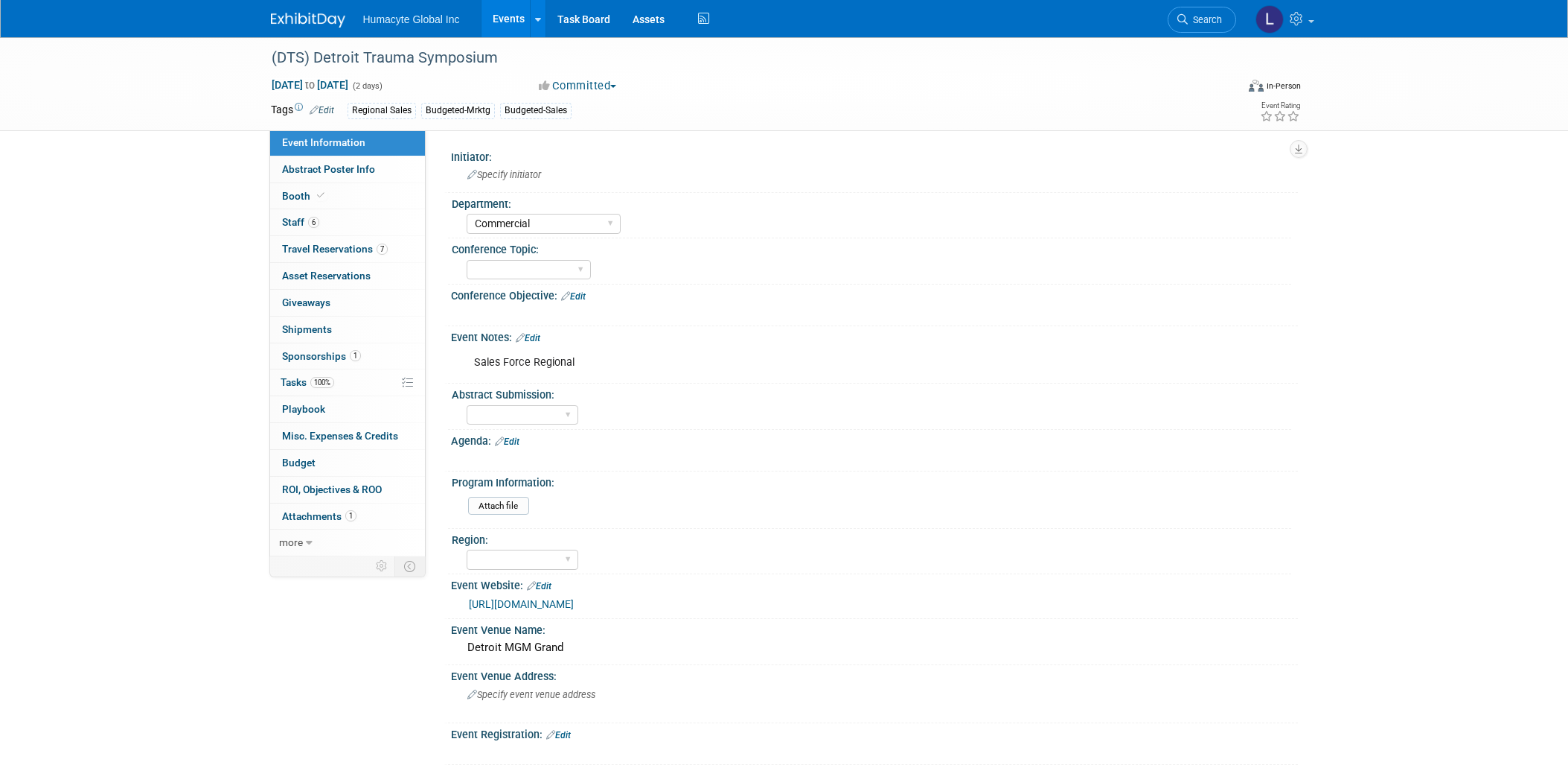
select select "Commercial"
click at [291, 386] on span "Tasks 100%" at bounding box center [308, 382] width 54 height 12
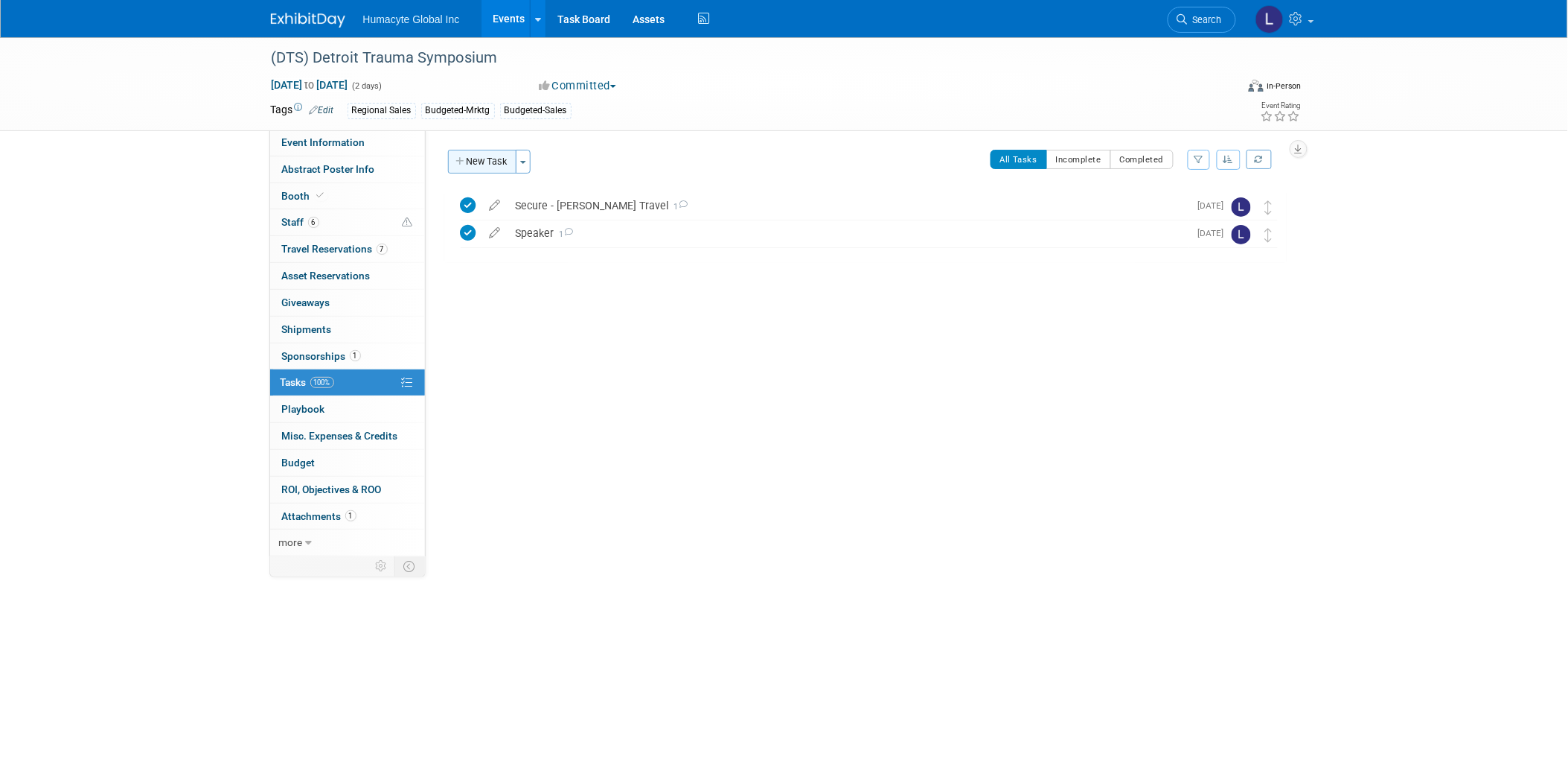
click at [498, 165] on button "New Task" at bounding box center [482, 161] width 69 height 23
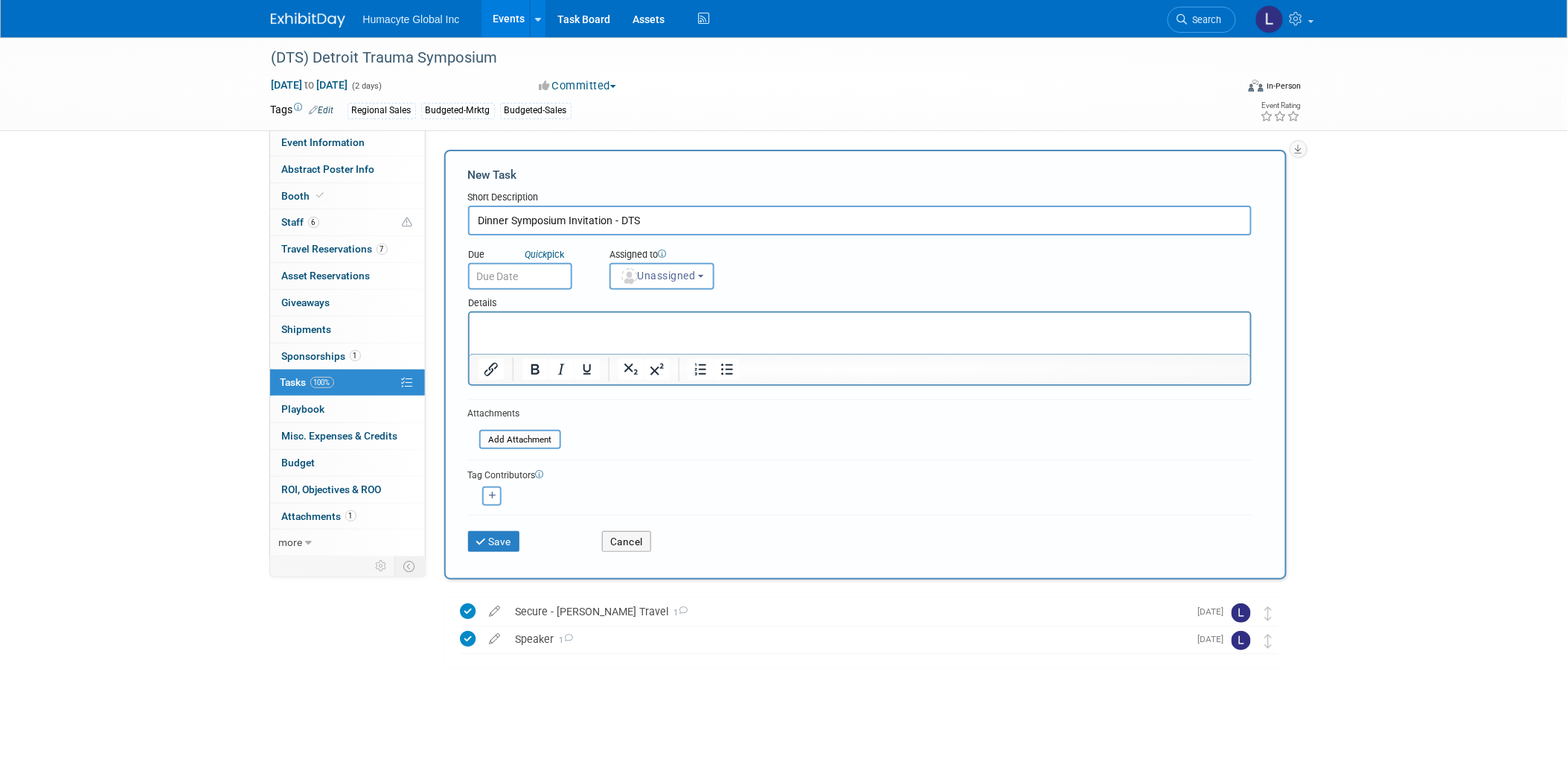
type input "Dinner Symposium Invitation - DTS"
click at [502, 524] on div "Save" at bounding box center [524, 536] width 135 height 30
click at [501, 533] on button "Save" at bounding box center [494, 541] width 52 height 21
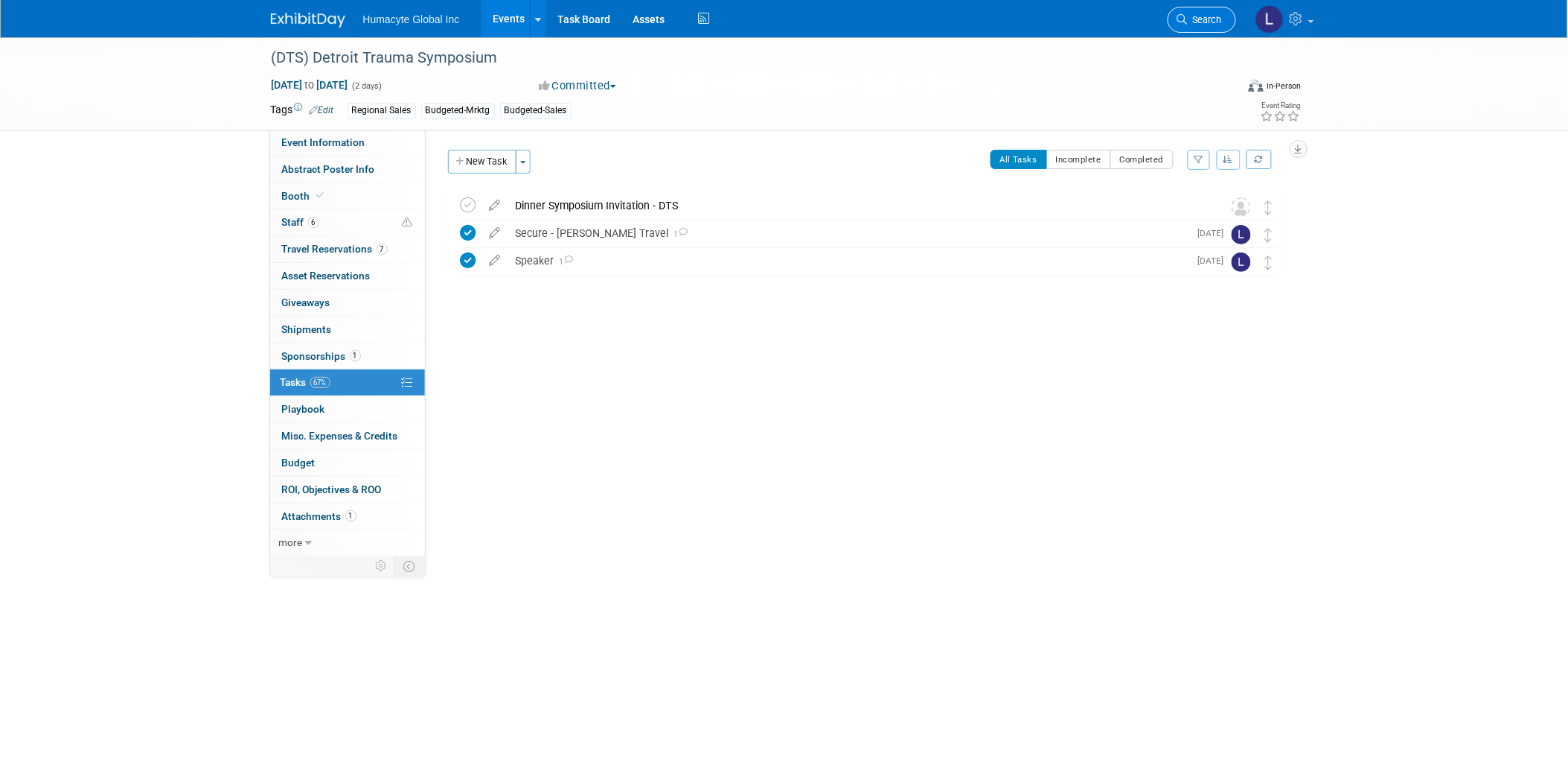
click at [1204, 15] on span "Search" at bounding box center [1204, 19] width 34 height 11
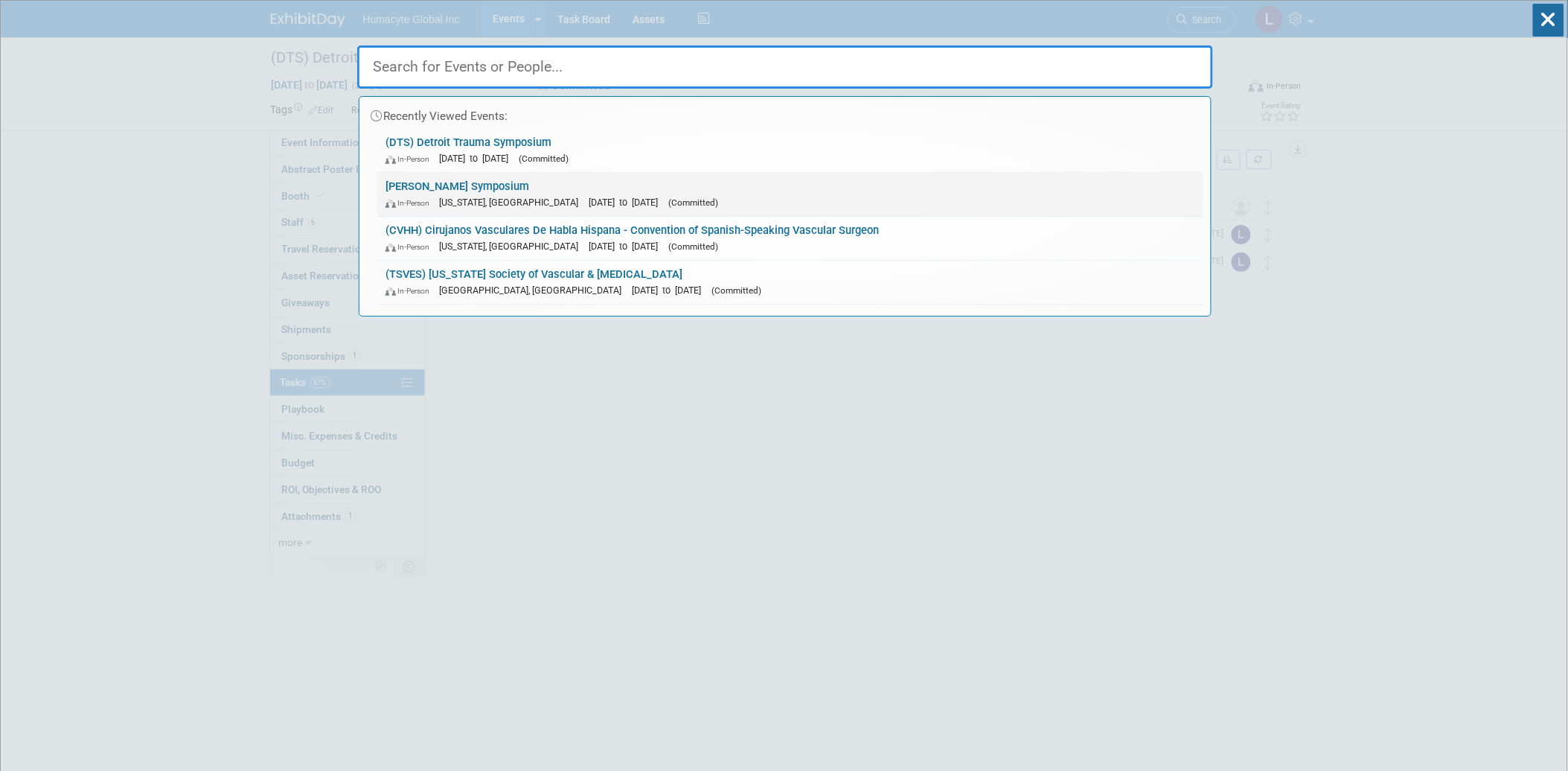
click at [484, 195] on div "In-Person New York, NY Nov 18, 2025 to Nov 22, 2025 (Committed)" at bounding box center [791, 202] width 811 height 16
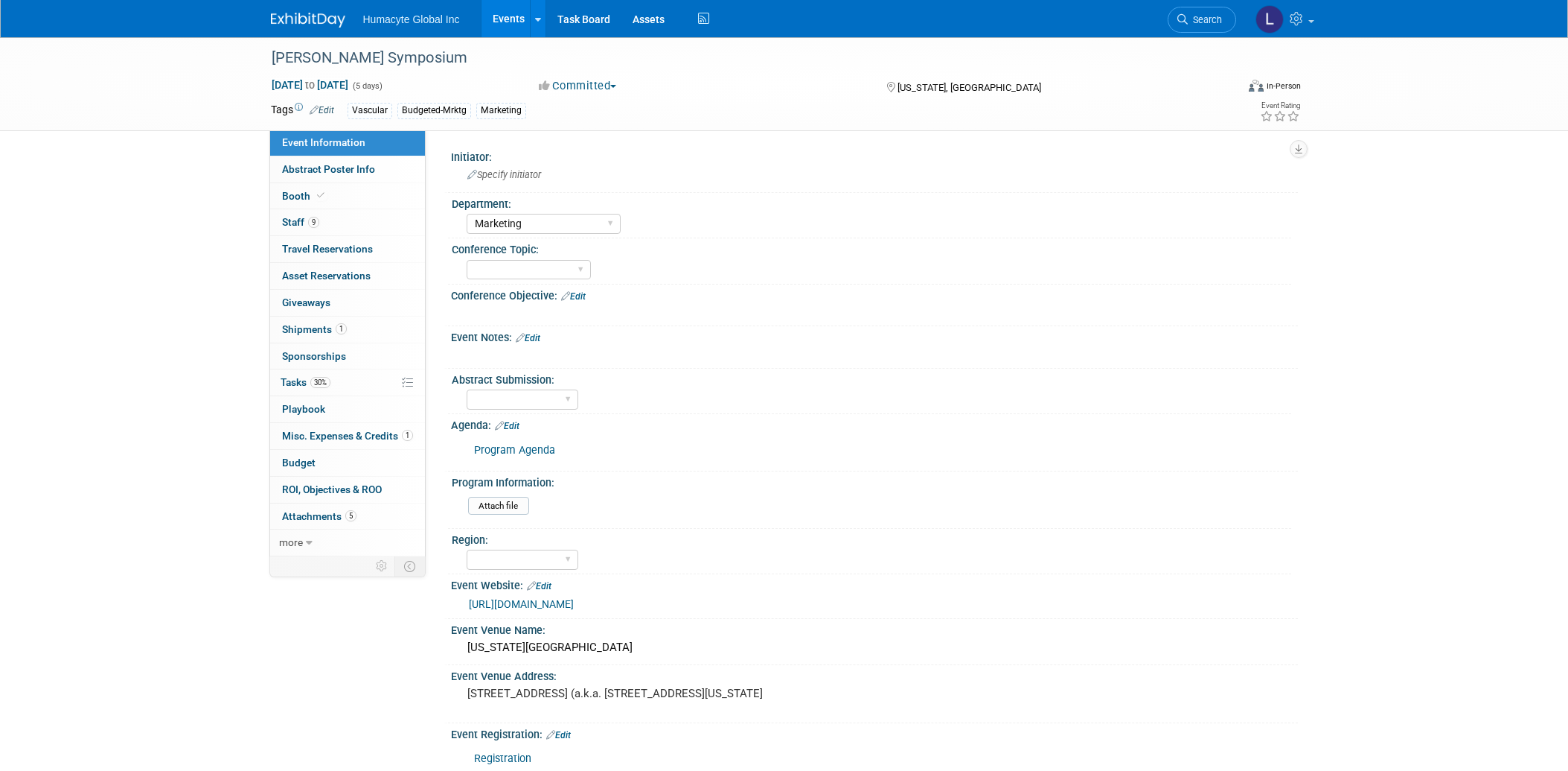
select select "Marketing"
click at [310, 379] on span "30%" at bounding box center [320, 382] width 20 height 11
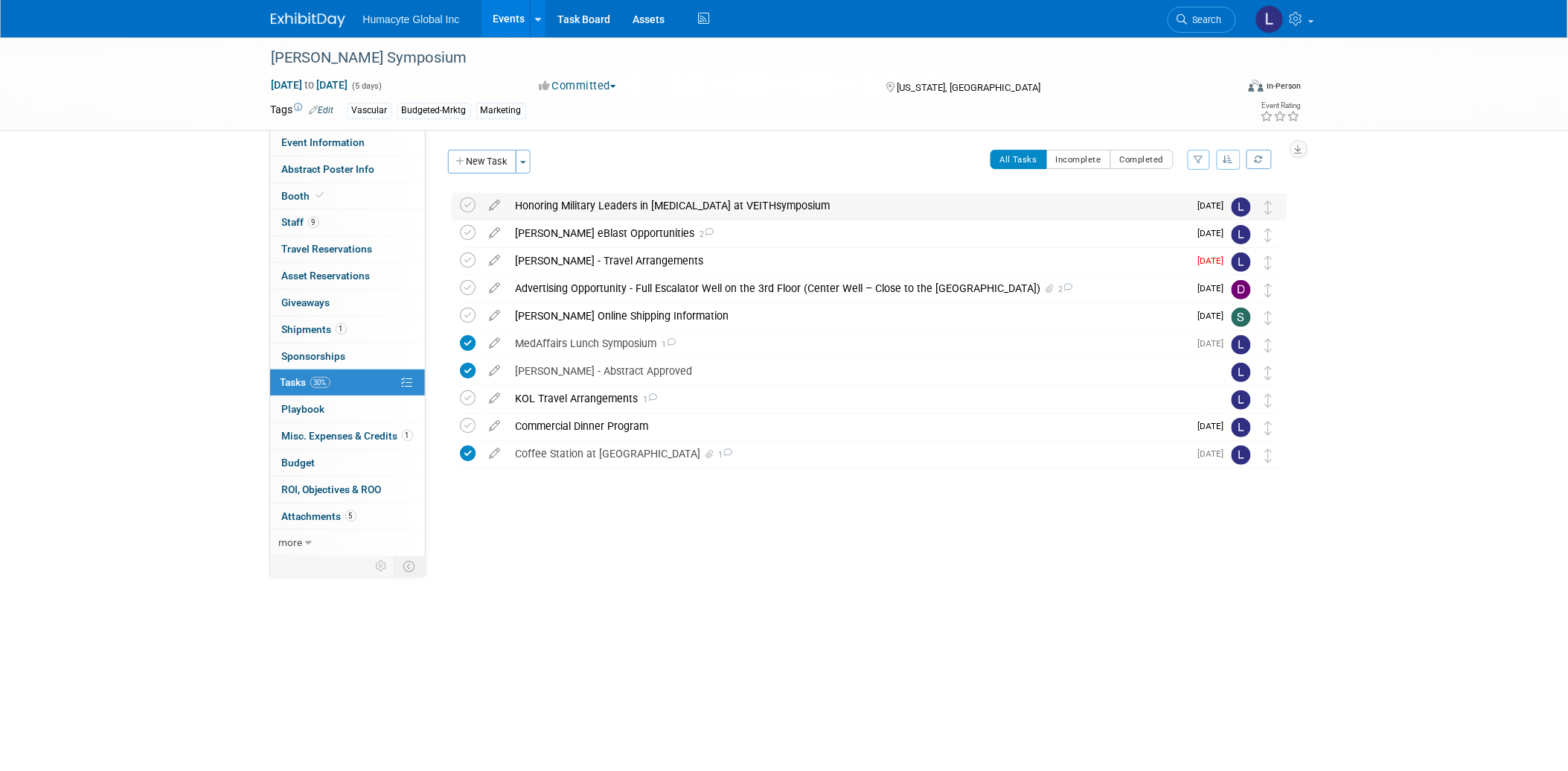
click at [620, 202] on div "Honoring Military Leaders in [MEDICAL_DATA] at VEITHsymposium" at bounding box center [848, 205] width 681 height 25
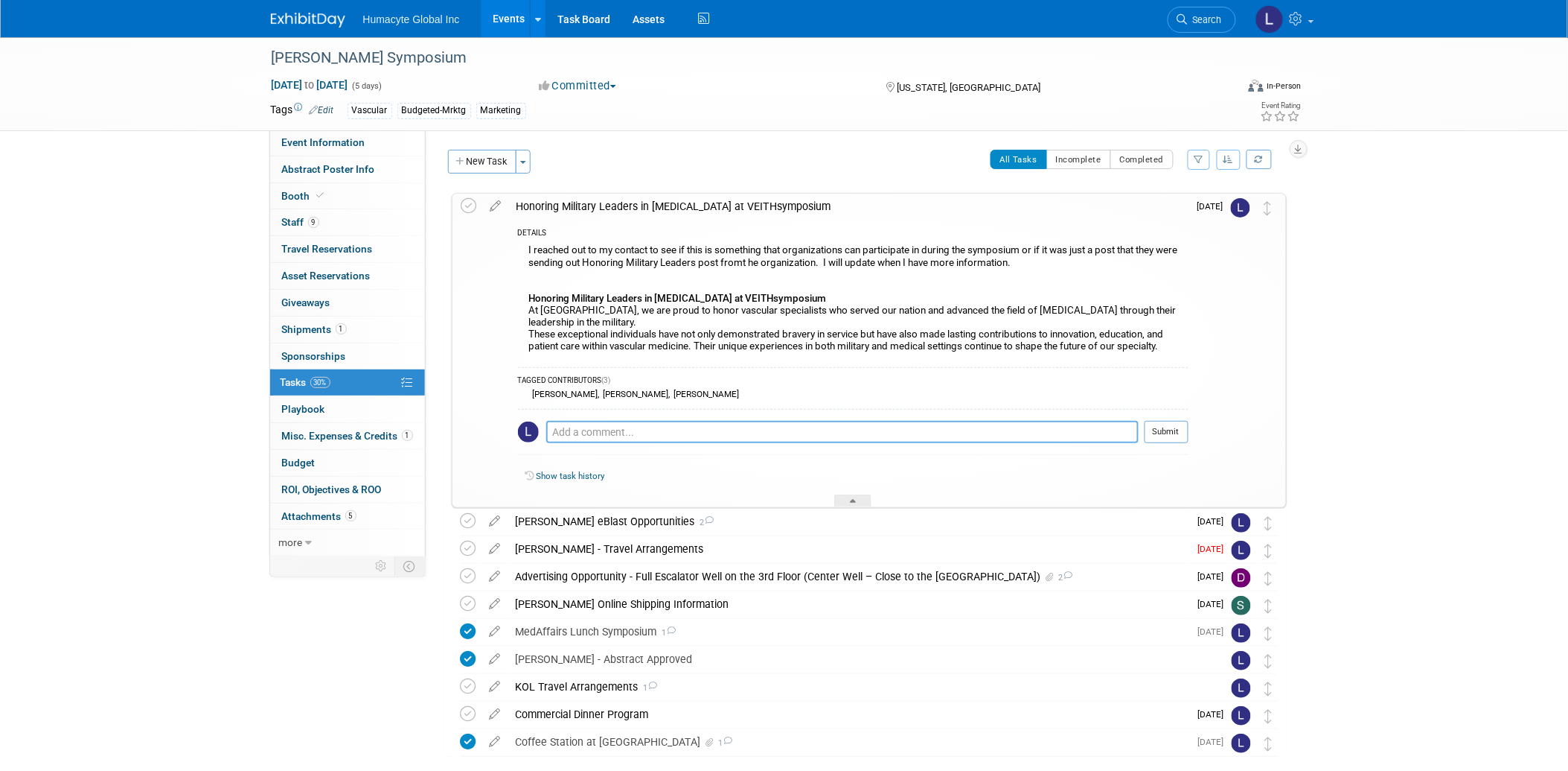
click at [684, 427] on textarea at bounding box center [842, 432] width 592 height 23
click at [688, 438] on textarea "Per Jackie -" at bounding box center [842, 432] width 592 height 21
paste textarea "Every year we have a military session. It is in Program G on Thursday, Session …"
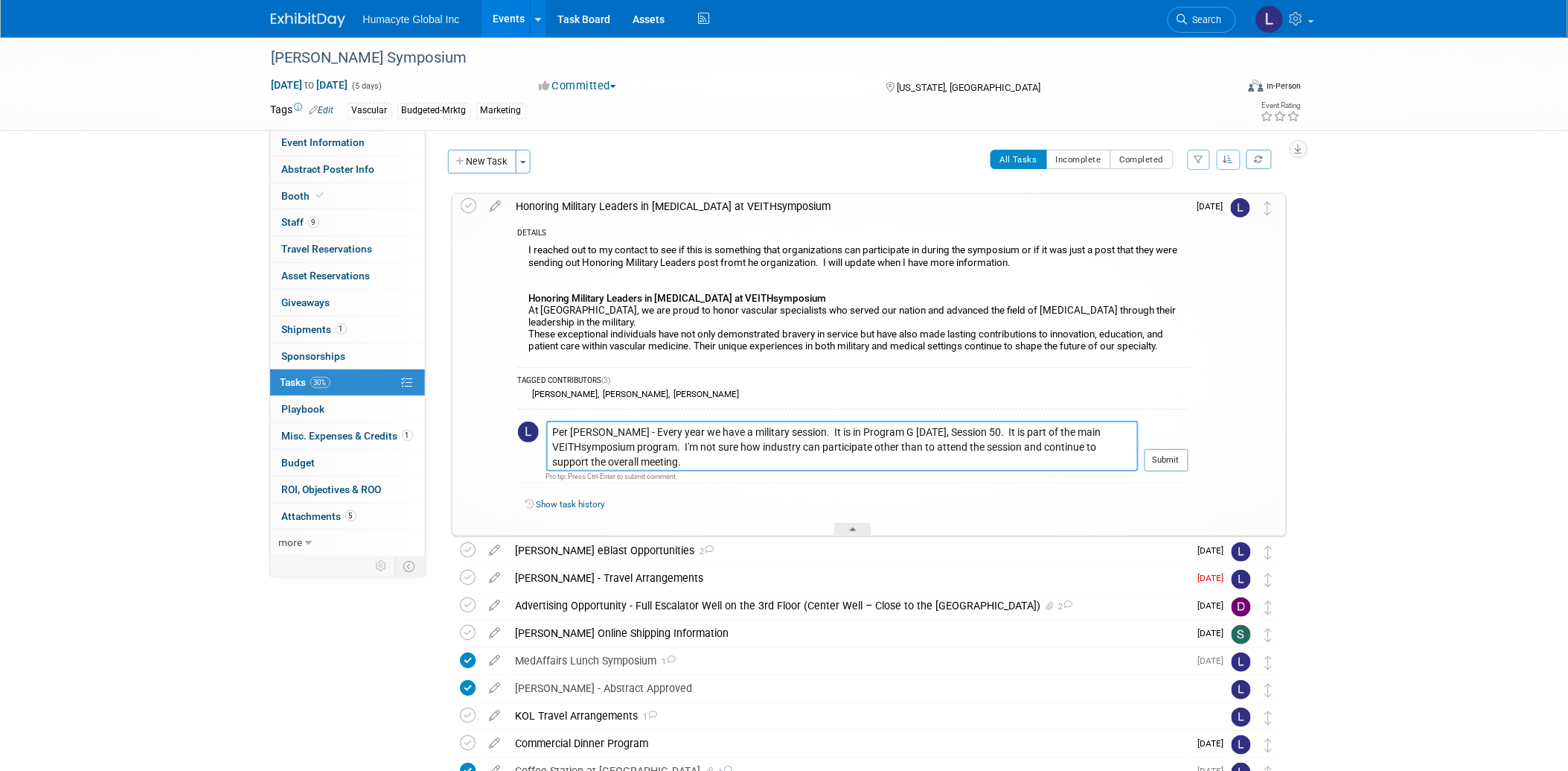
click at [667, 434] on textarea "Per Jackie - Every year we have a military session. It is in Program G on Thurs…" at bounding box center [842, 446] width 592 height 50
click at [684, 448] on textarea "Per Jackie - Every year VEITH has a military session. It is in Program G on Thu…" at bounding box center [842, 446] width 592 height 50
click at [693, 464] on textarea "Per Jackie - Every year VEITH has a military session. It is in Program G on Thu…" at bounding box center [842, 446] width 592 height 50
paste textarea "SESSION 50 (Grand Ballroom East, 3rd Floor) A TRIBUTE TO OUR MILITARY AND MILIT…"
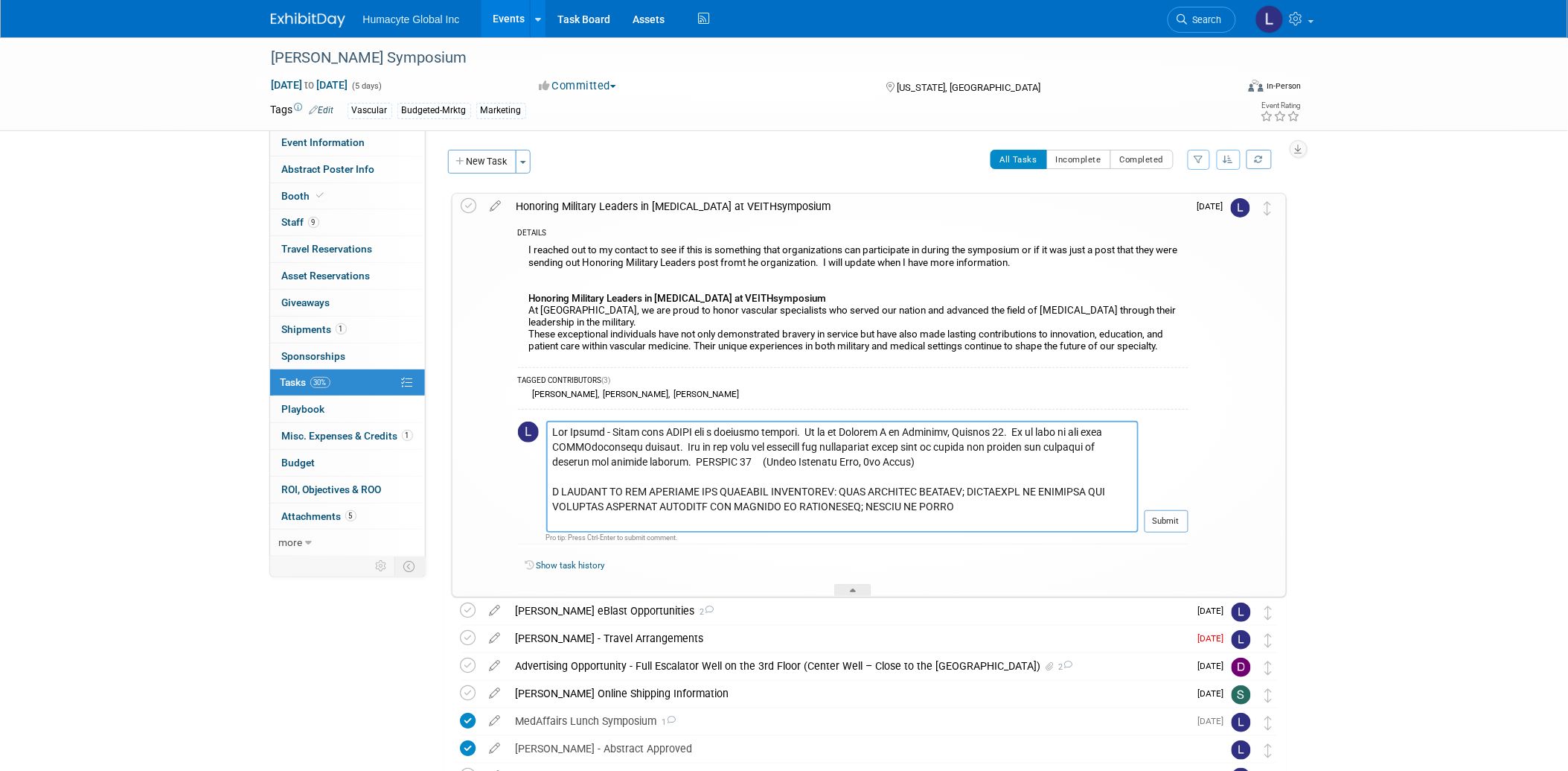
click at [688, 460] on textarea at bounding box center [842, 476] width 592 height 111
type textarea "Per Jackie - Every year VEITH has a military session. It is in Program G on Thu…"
click at [1164, 523] on button "Submit" at bounding box center [1166, 521] width 43 height 23
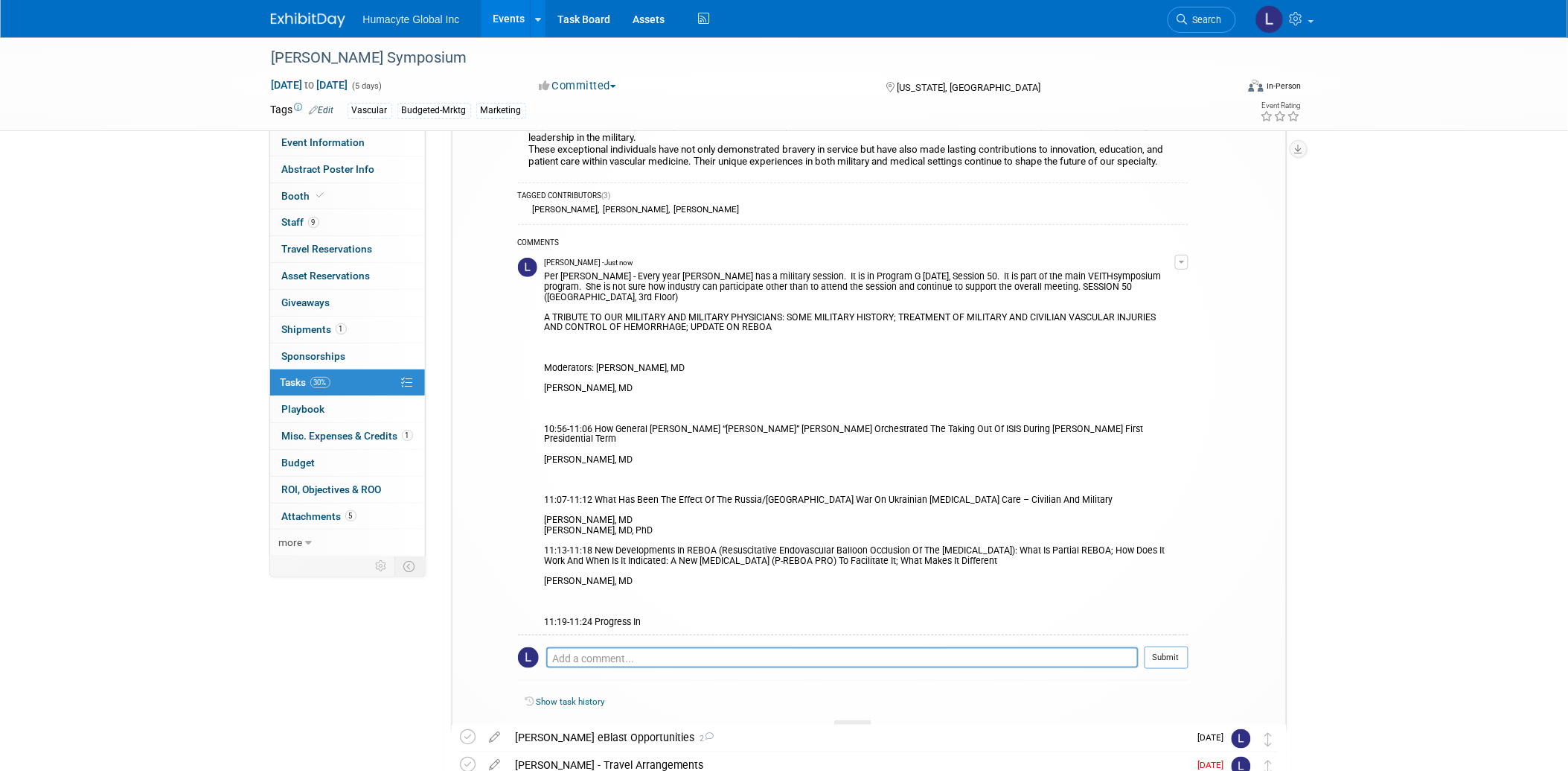
scroll to position [83, 0]
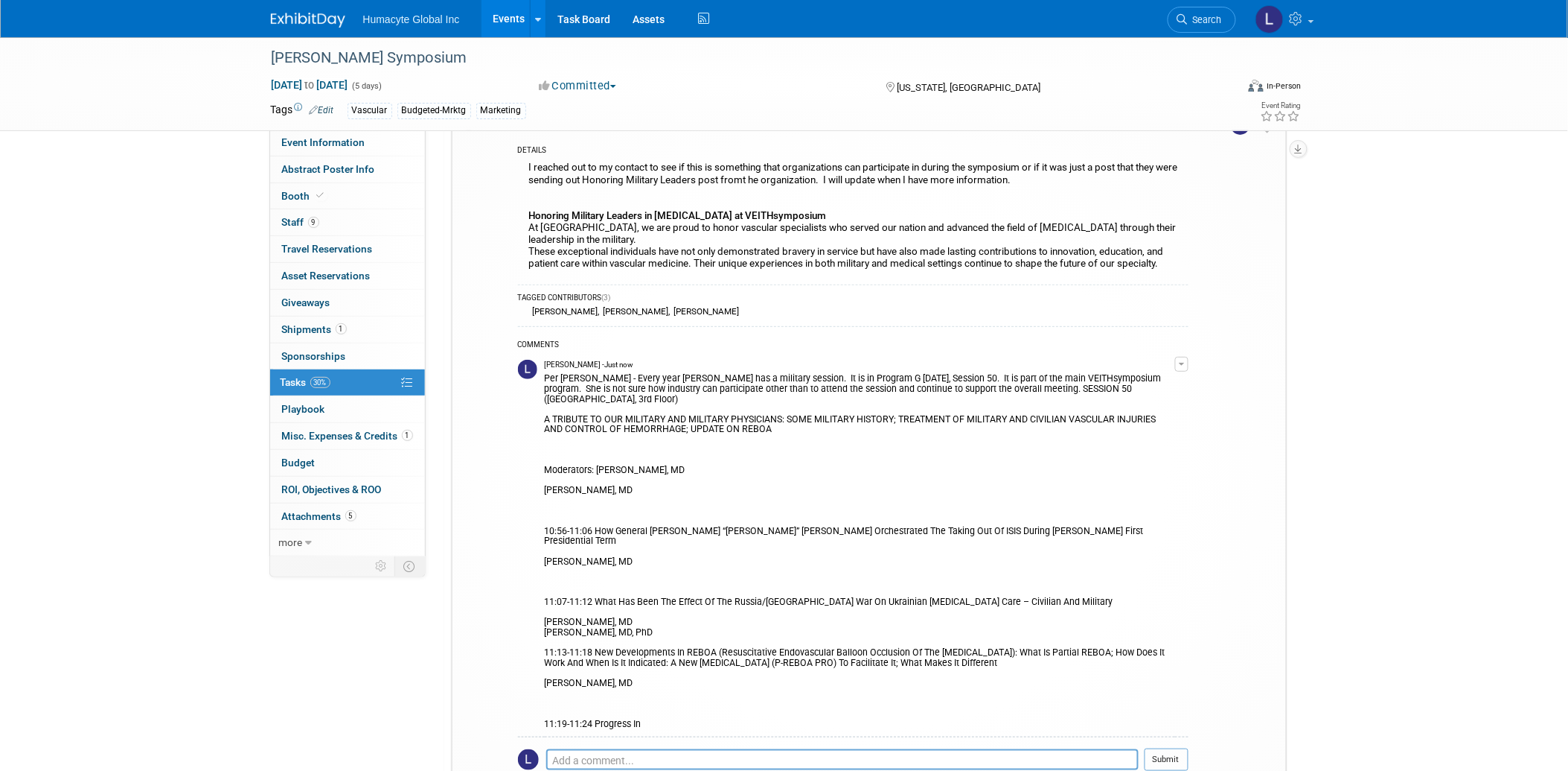
click at [1184, 369] on button "button" at bounding box center [1181, 364] width 13 height 15
click at [1127, 387] on link "Edit Comment" at bounding box center [1128, 386] width 117 height 21
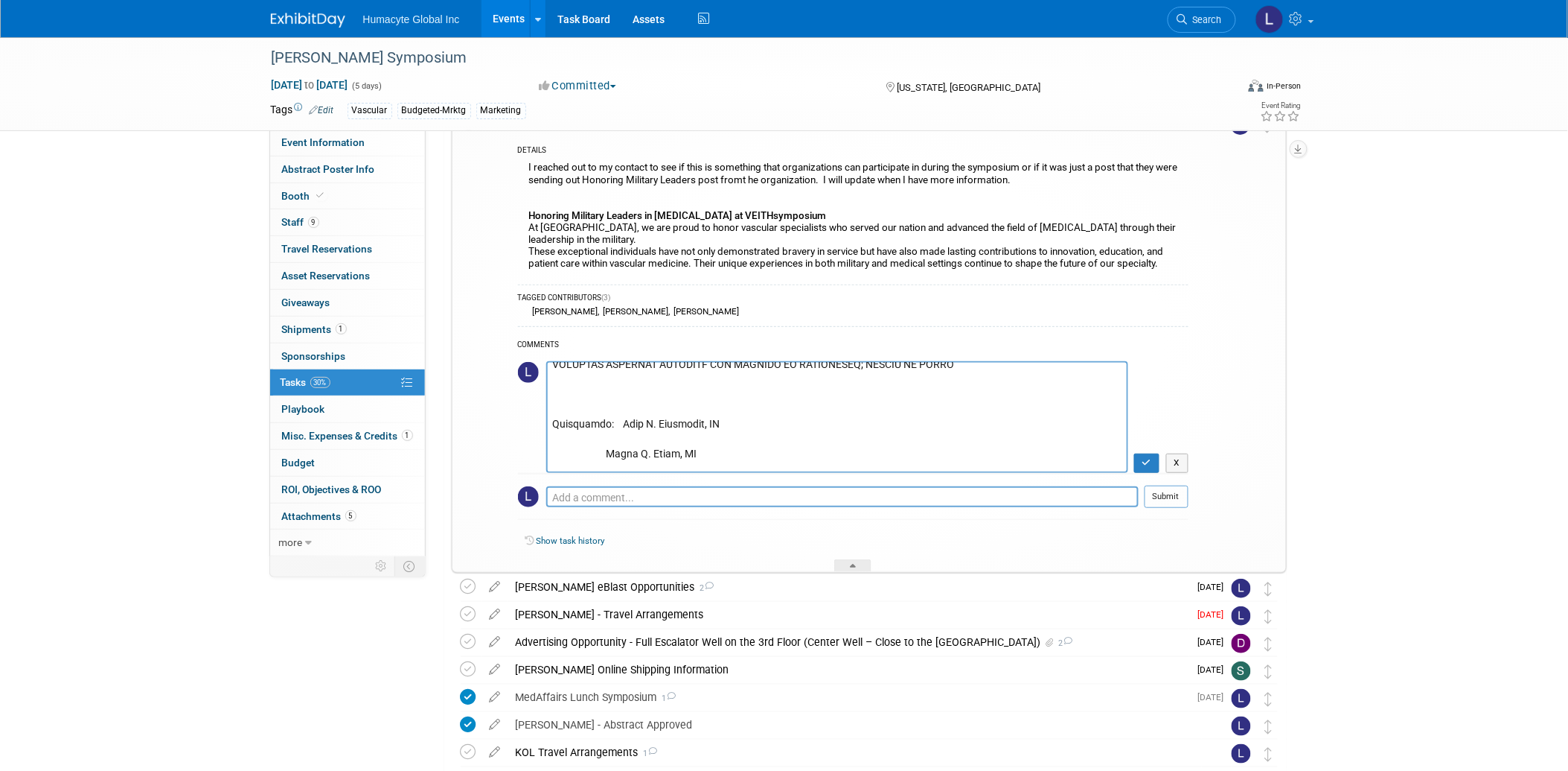
click at [589, 385] on textarea at bounding box center [837, 417] width 582 height 111
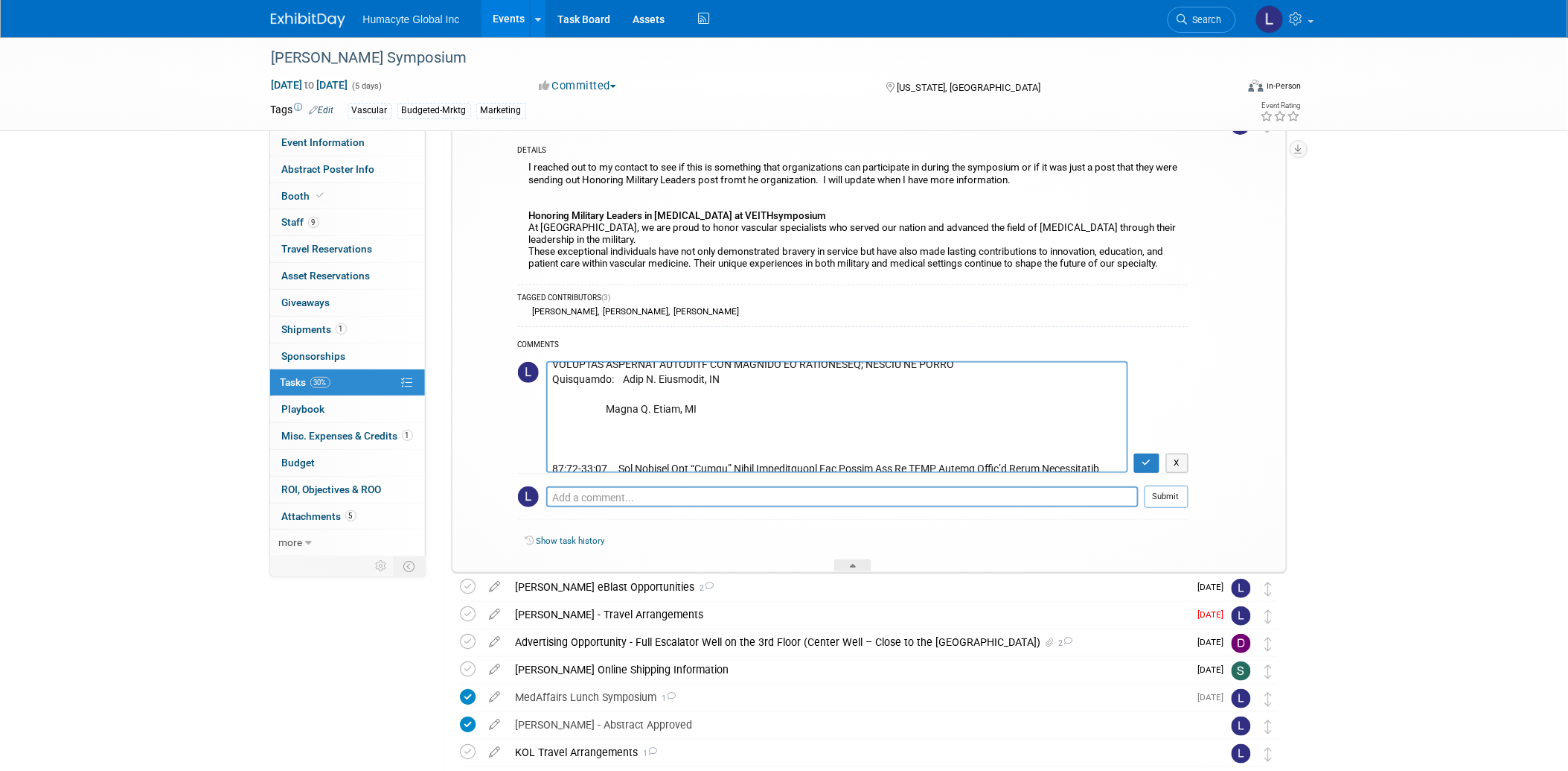
click at [626, 394] on textarea at bounding box center [837, 417] width 582 height 111
click at [760, 381] on textarea at bounding box center [837, 417] width 582 height 111
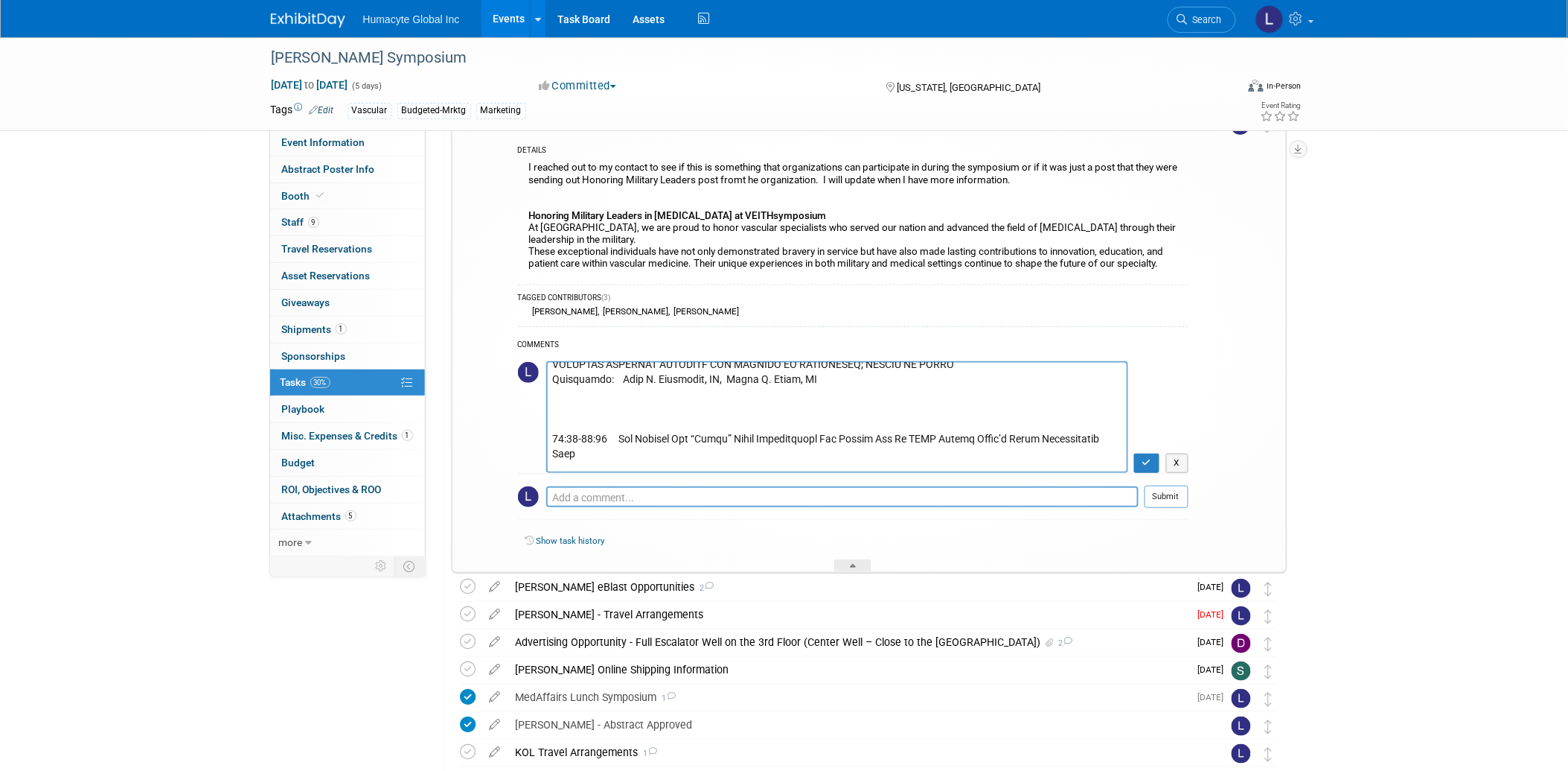
click at [685, 394] on textarea at bounding box center [837, 417] width 582 height 111
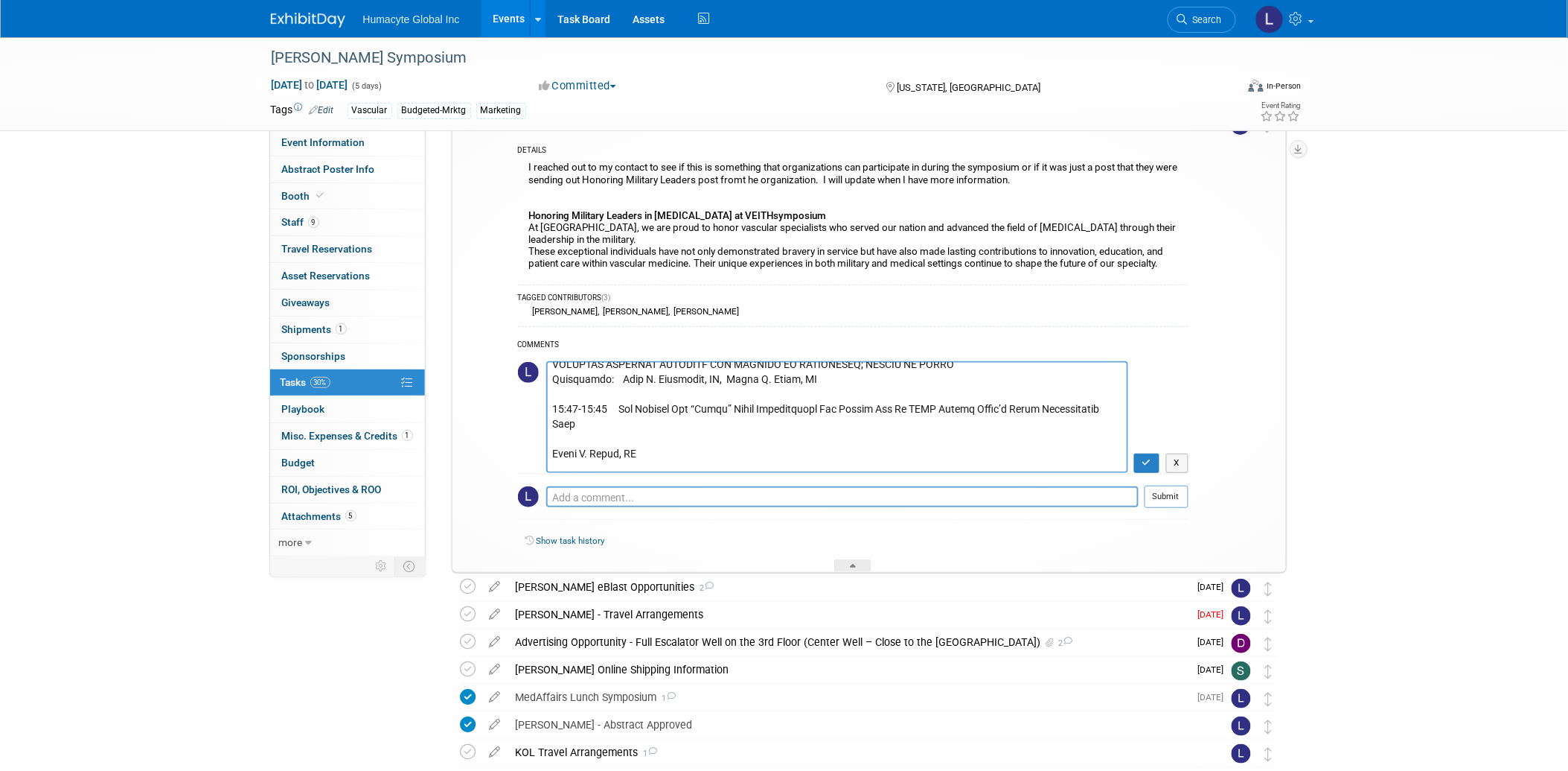
click at [670, 419] on textarea at bounding box center [837, 417] width 582 height 111
click at [704, 425] on textarea at bounding box center [837, 417] width 582 height 111
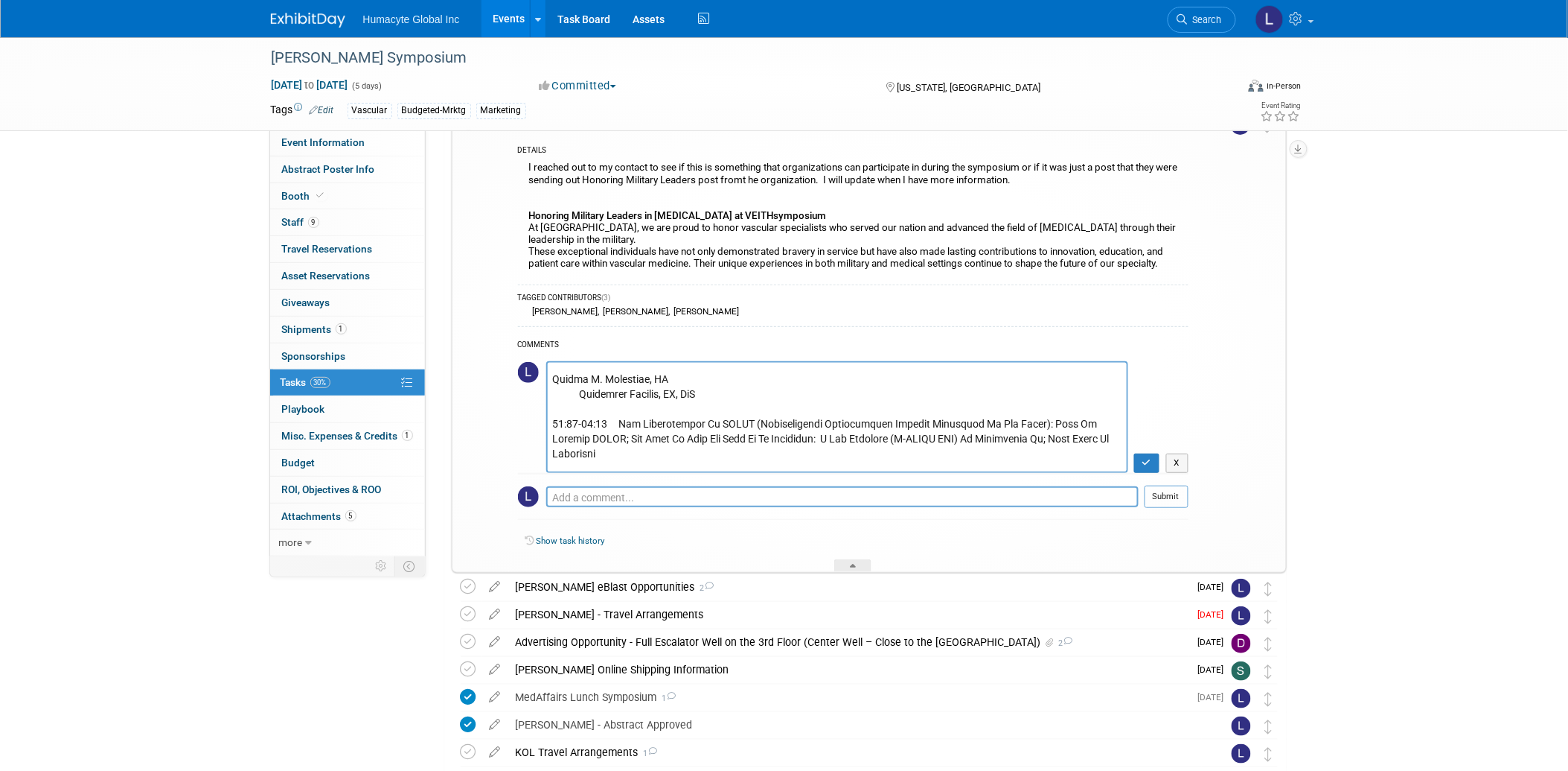
scroll to position [165, 0]
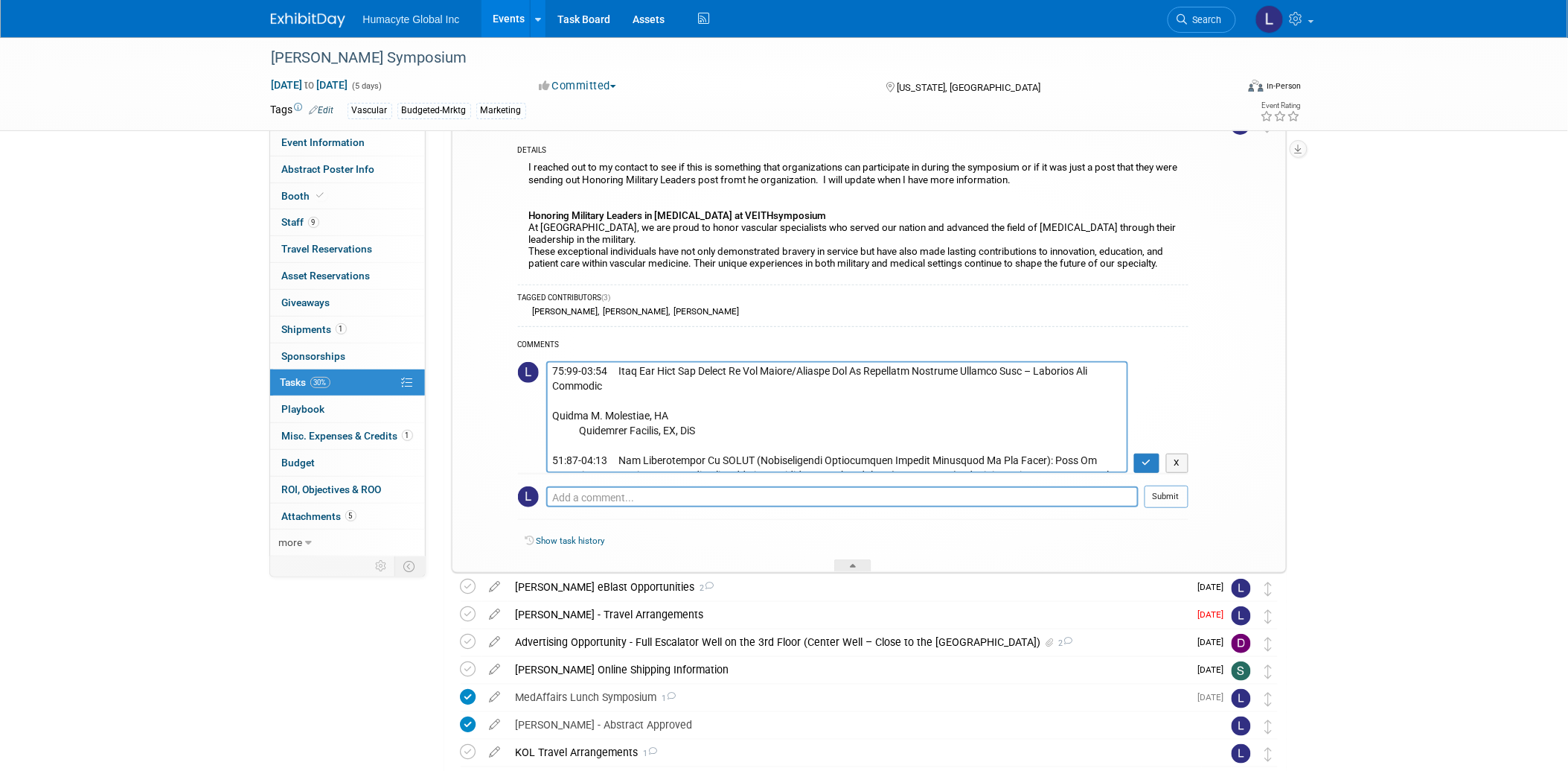
click at [617, 392] on textarea at bounding box center [837, 417] width 582 height 111
click at [605, 382] on textarea at bounding box center [837, 417] width 582 height 111
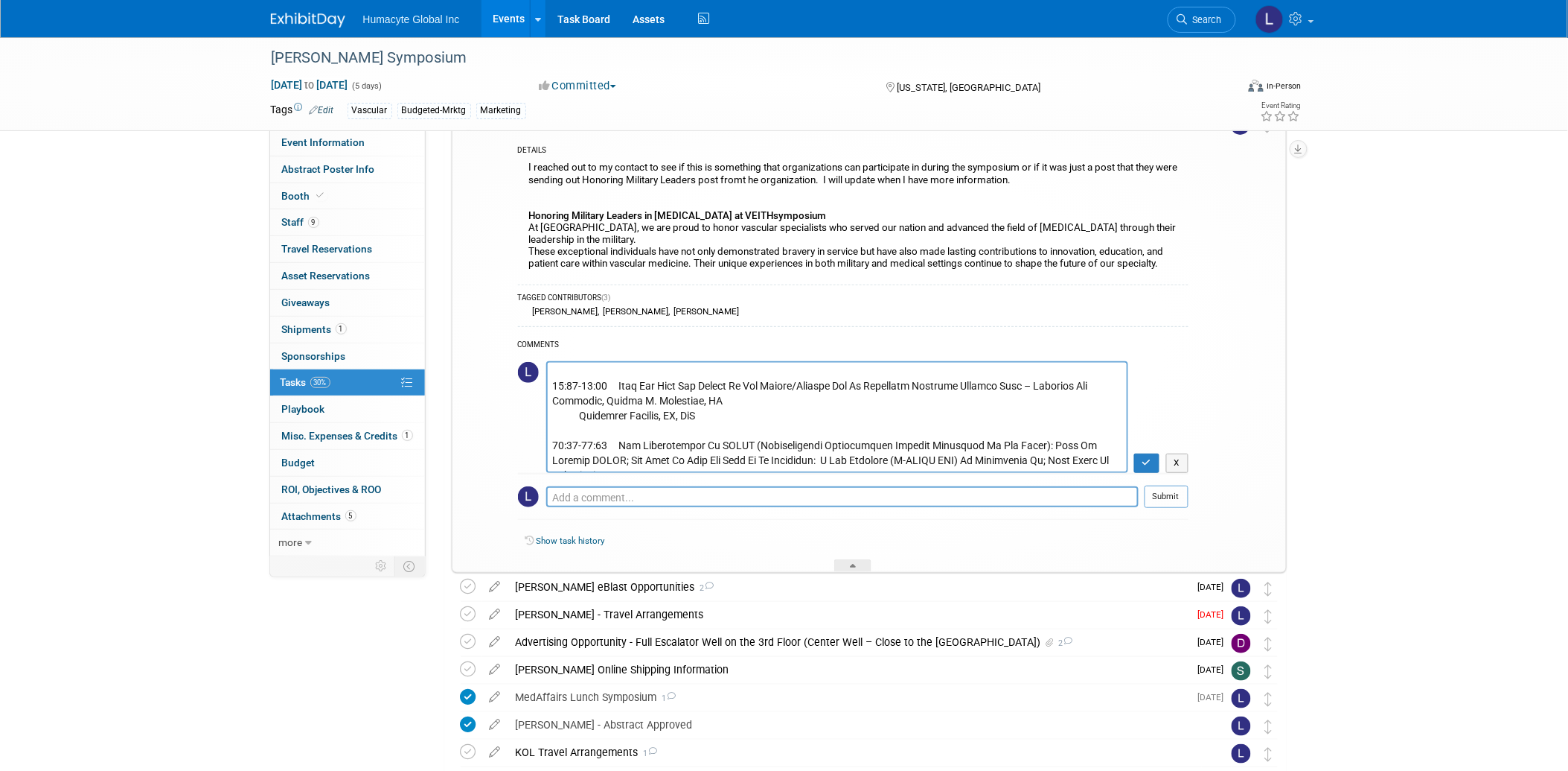
scroll to position [137, 0]
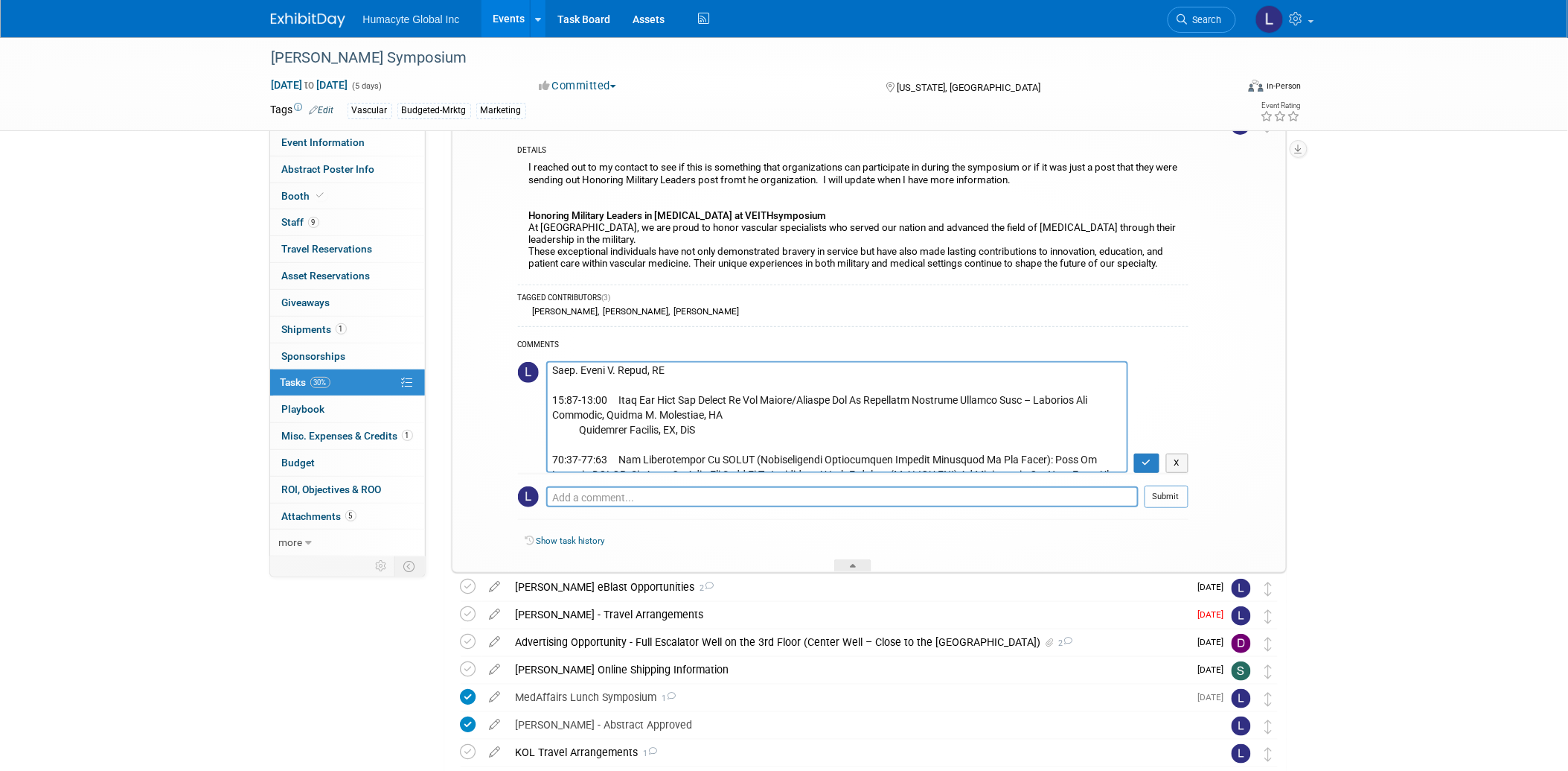
click at [725, 414] on textarea at bounding box center [837, 417] width 582 height 111
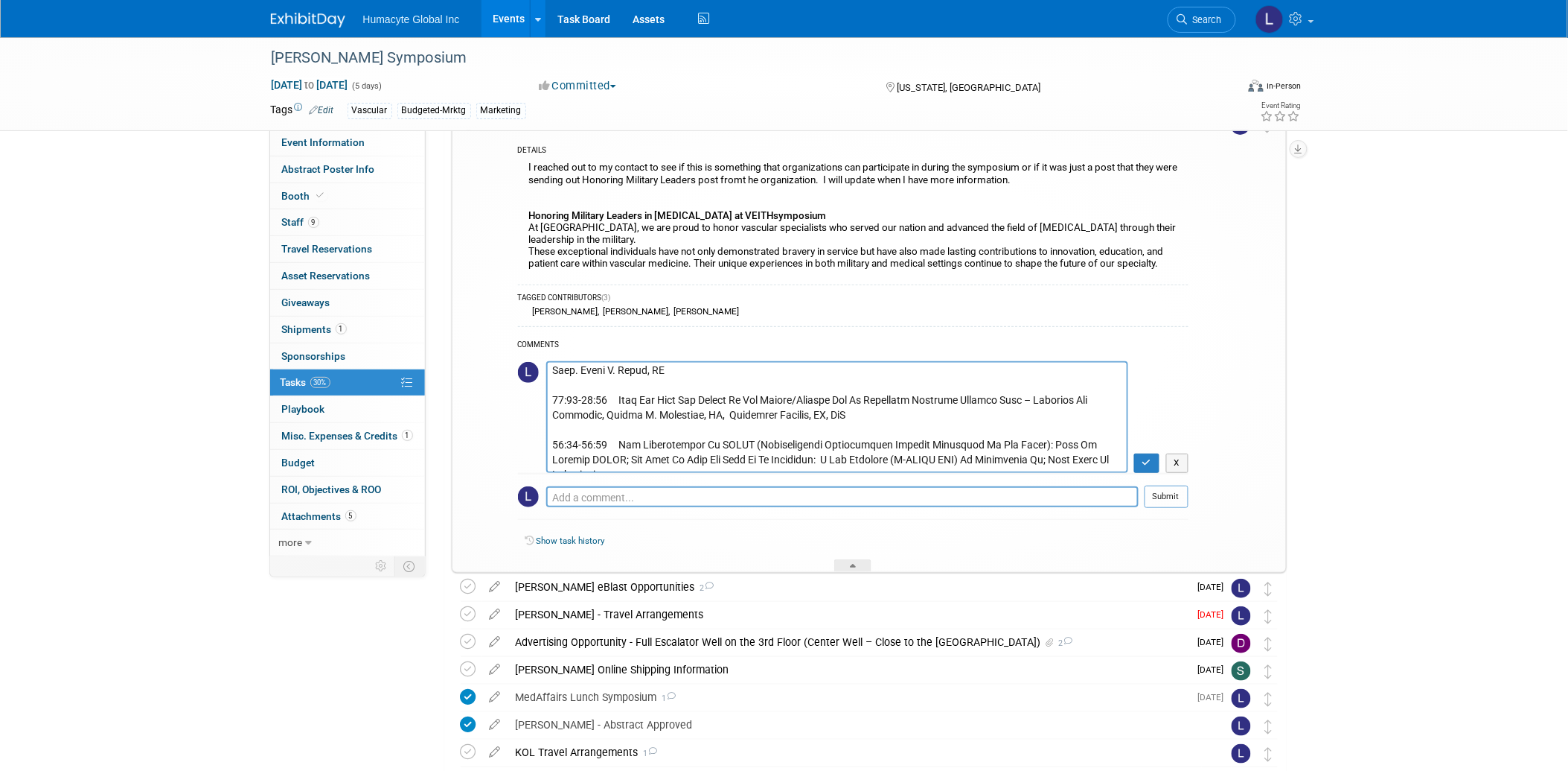
scroll to position [169, 0]
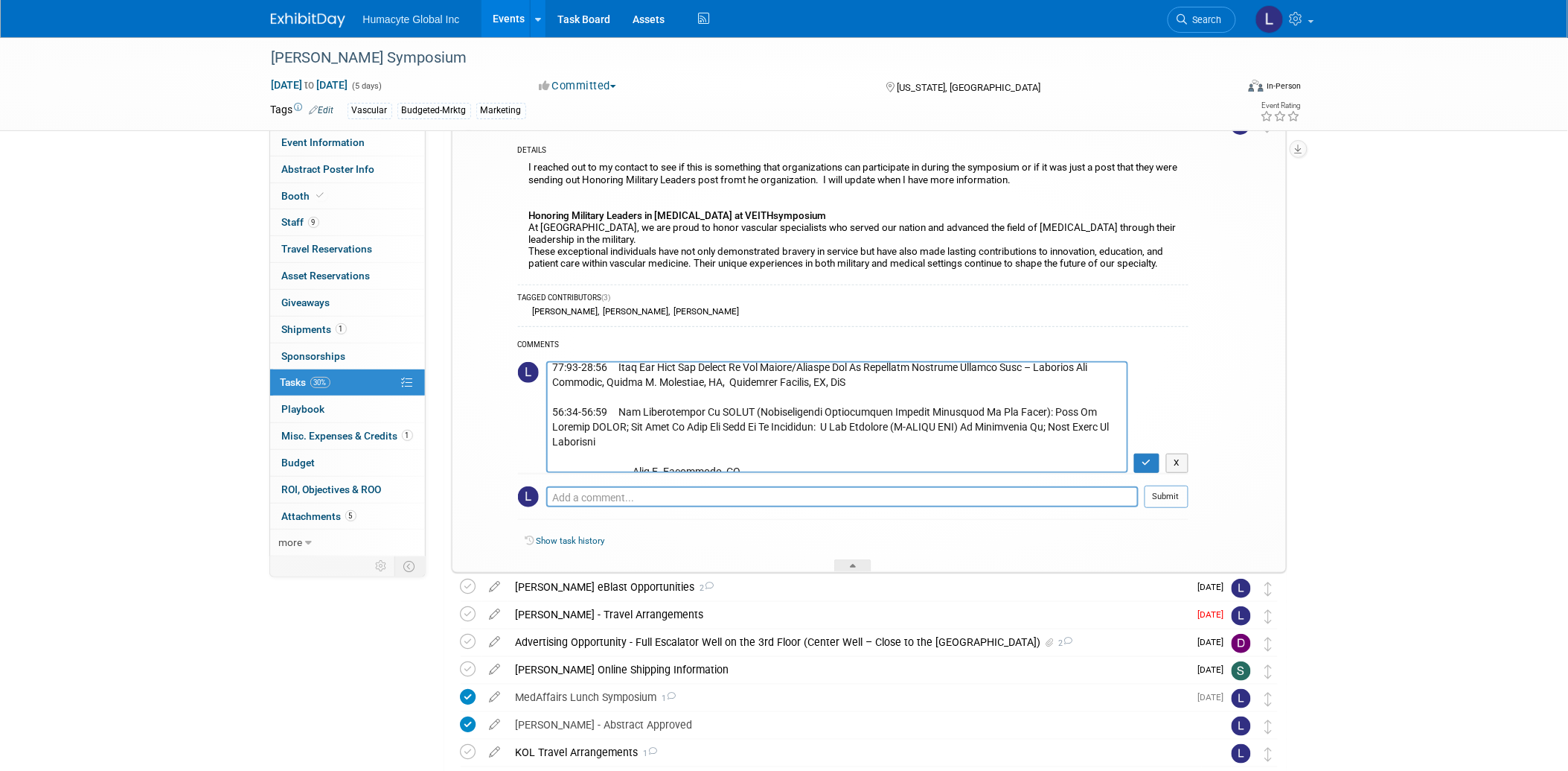
click at [617, 443] on textarea at bounding box center [837, 417] width 582 height 111
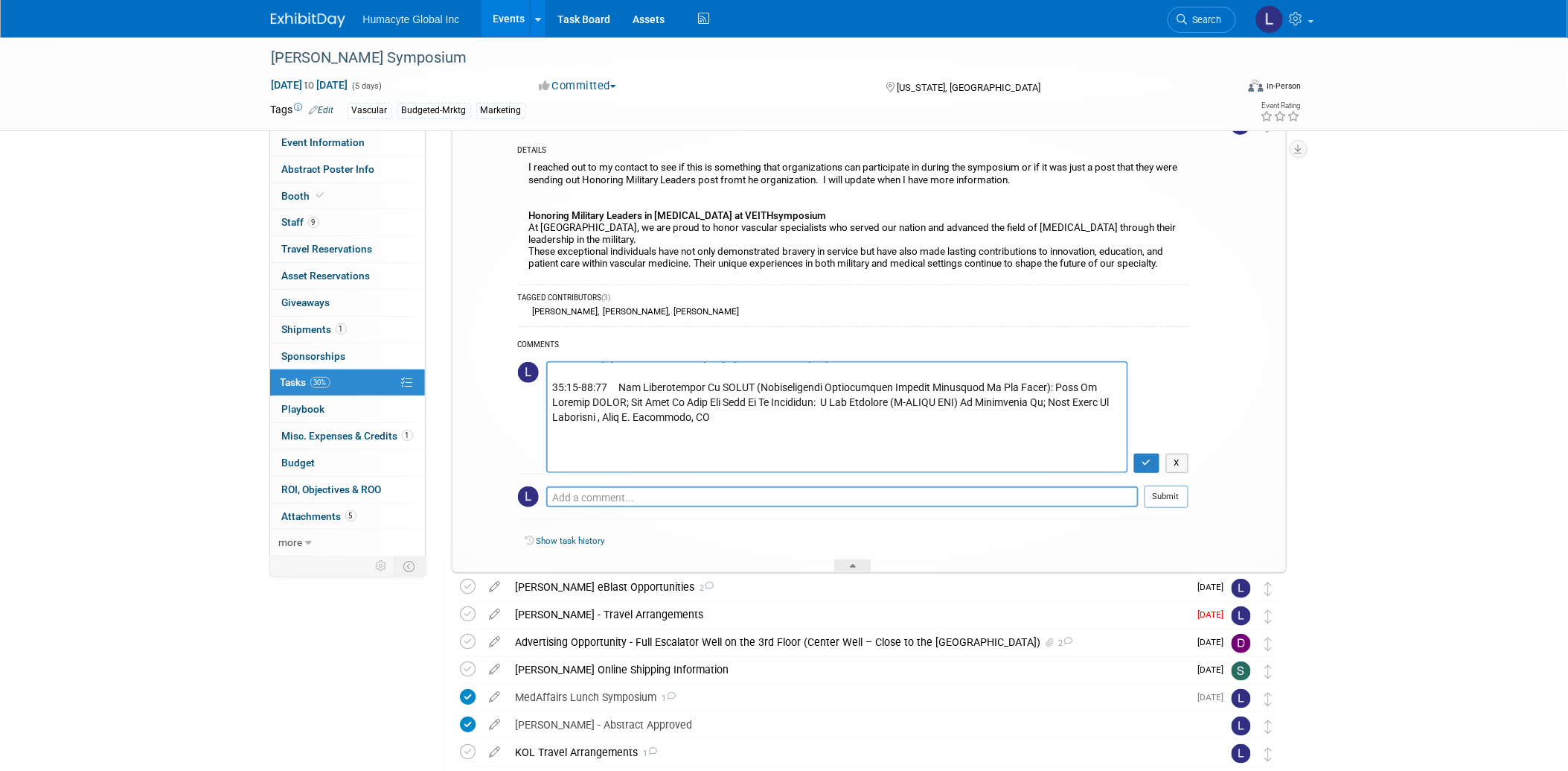
scroll to position [206, 0]
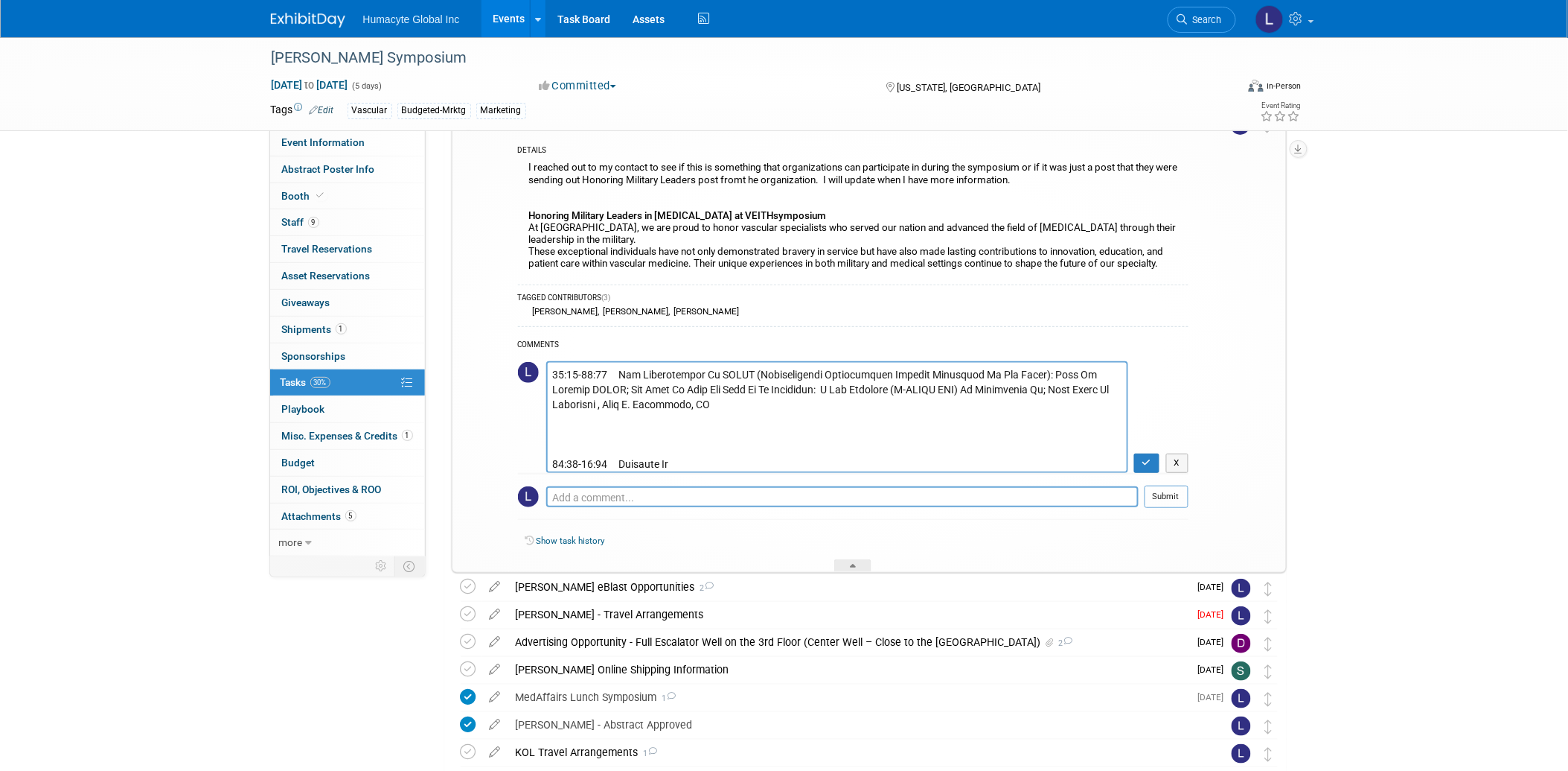
click at [738, 405] on textarea at bounding box center [837, 417] width 582 height 111
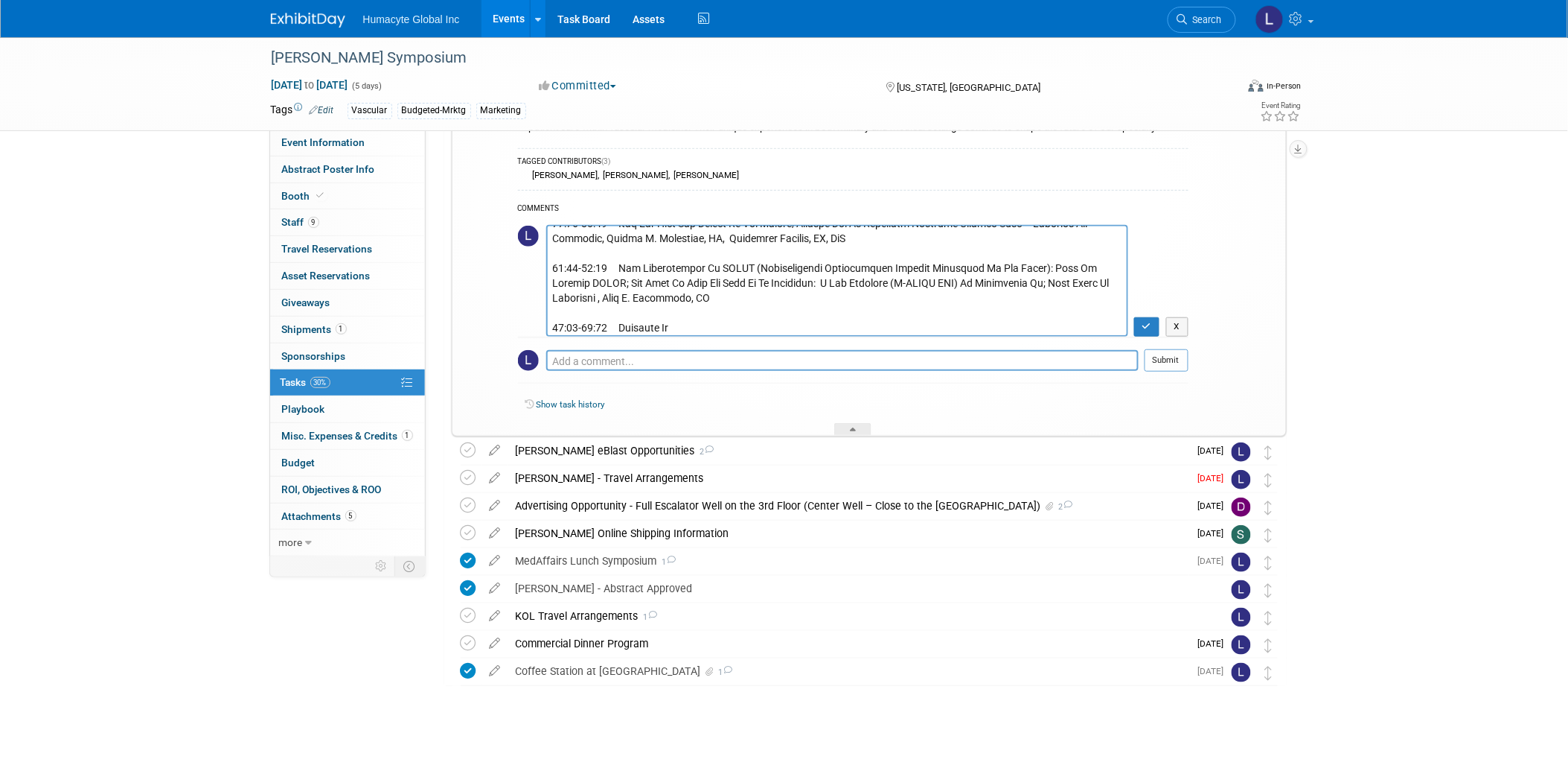
scroll to position [225, 0]
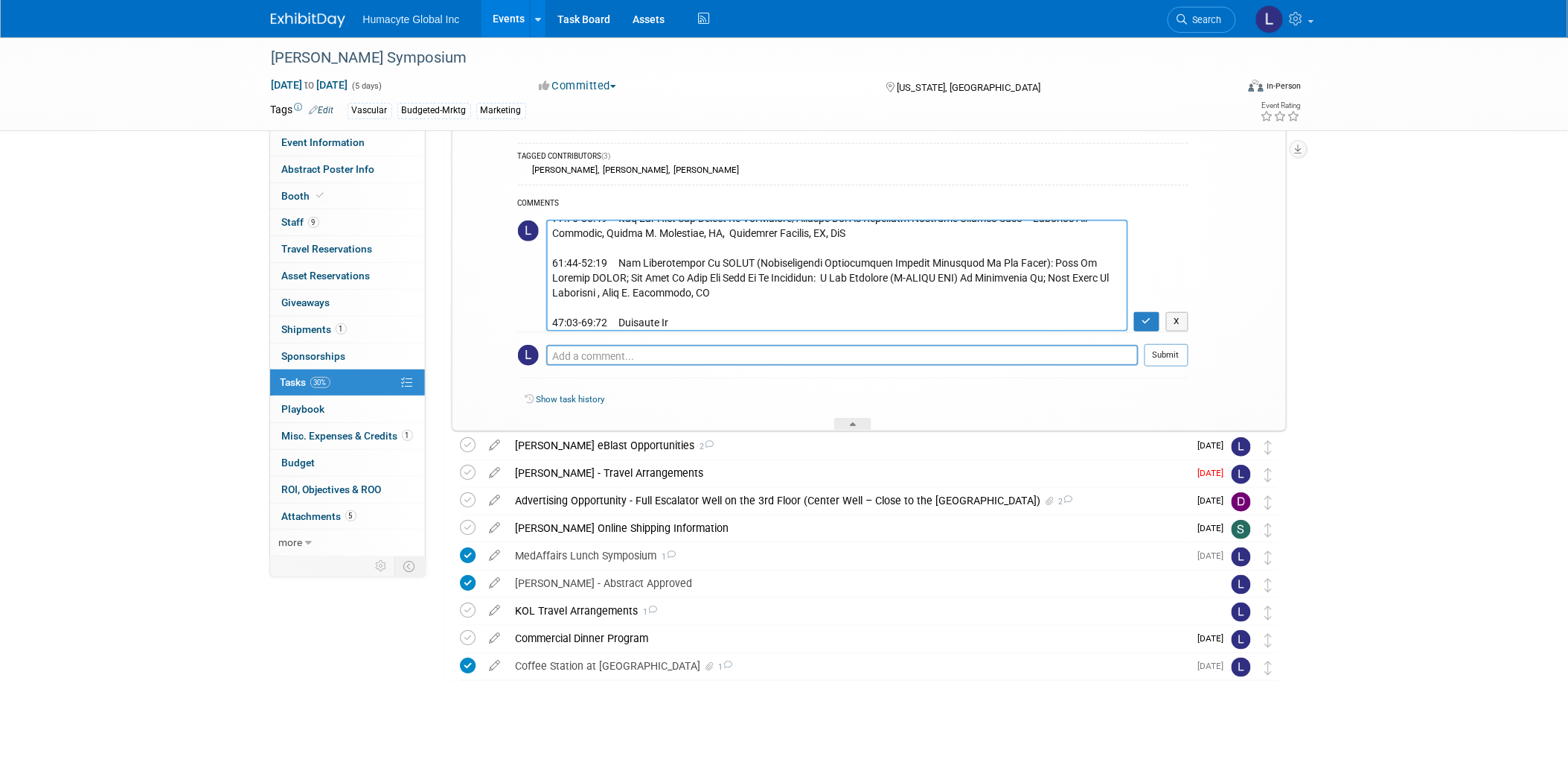
click at [696, 318] on textarea at bounding box center [837, 275] width 582 height 111
click at [699, 332] on td at bounding box center [837, 275] width 582 height 112
drag, startPoint x: 688, startPoint y: 322, endPoint x: 526, endPoint y: 321, distance: 162.0
click at [526, 321] on tr "X" at bounding box center [853, 275] width 671 height 112
paste textarea "Dealing With Major Civilian Vascular Injuries And Their Complications During Th"
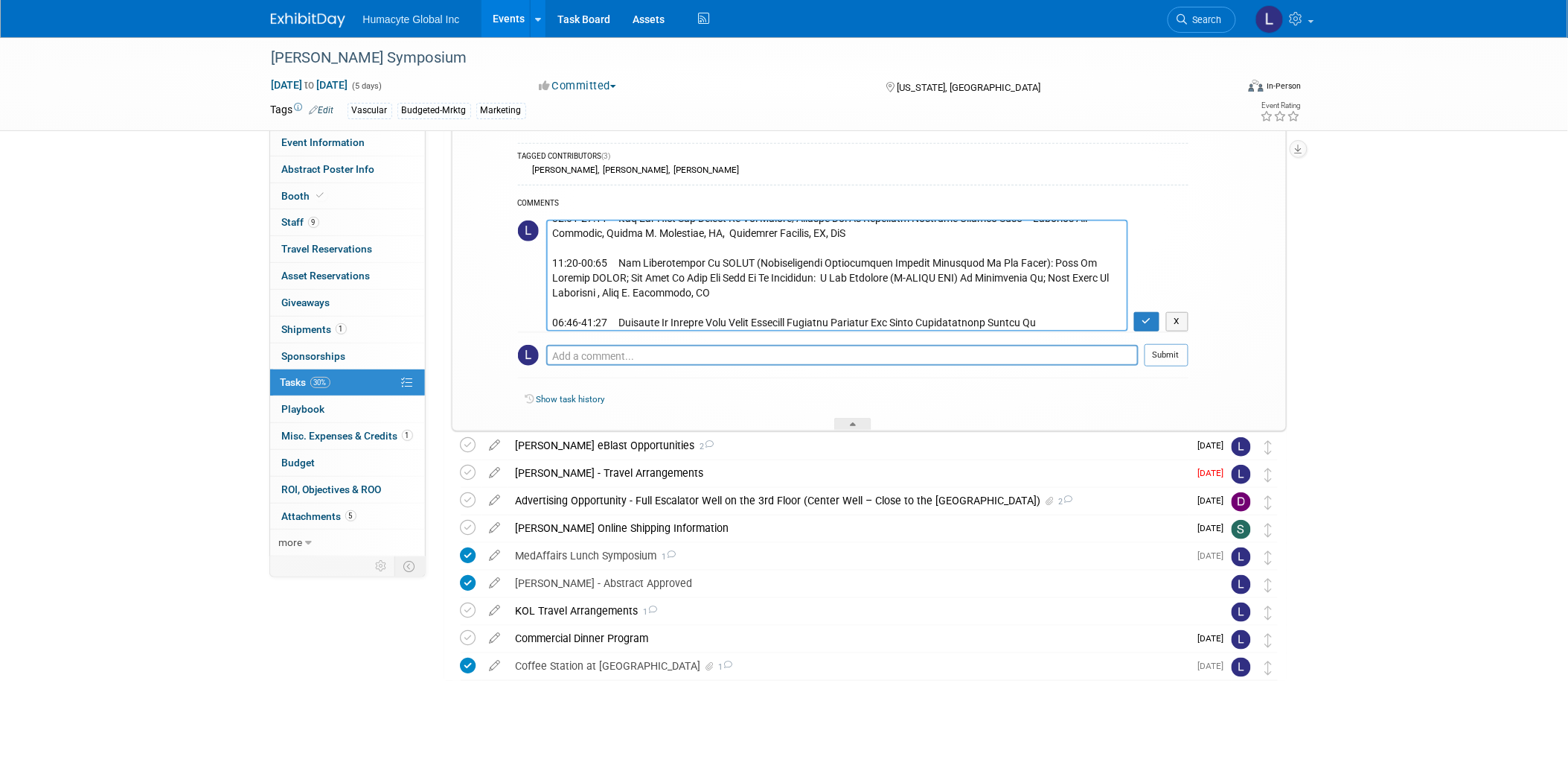
click at [1050, 318] on textarea at bounding box center [837, 275] width 582 height 111
type textarea "Per Jackie - Every year VEITH has a military session. It is in Program G on Thu…"
click at [764, 366] on div "Pro tip: Press Ctrl-Enter to submit comment." at bounding box center [842, 371] width 592 height 11
click at [754, 352] on textarea at bounding box center [842, 355] width 592 height 21
type textarea "They seem to be all of our sessions"
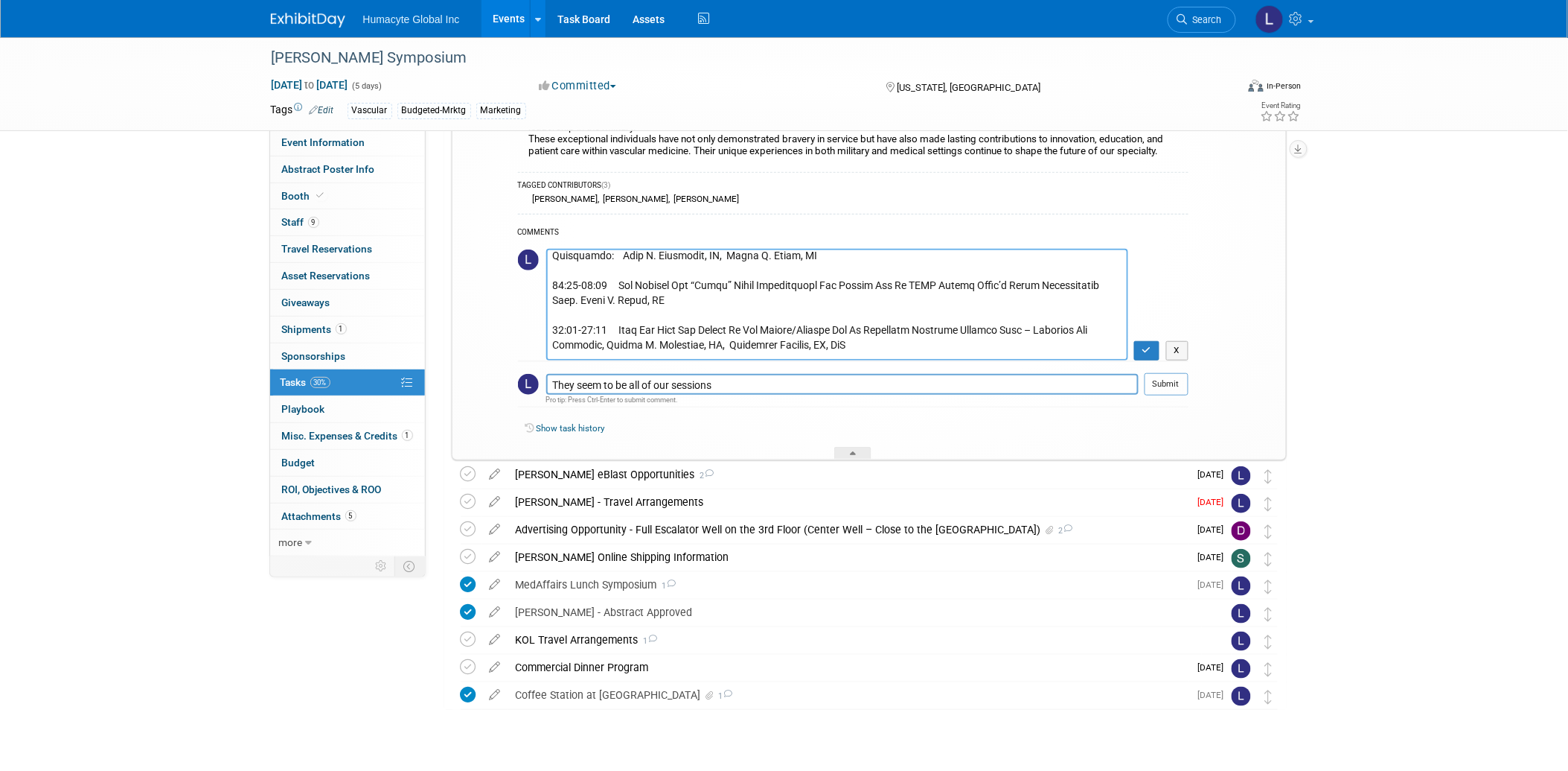
scroll to position [0, 0]
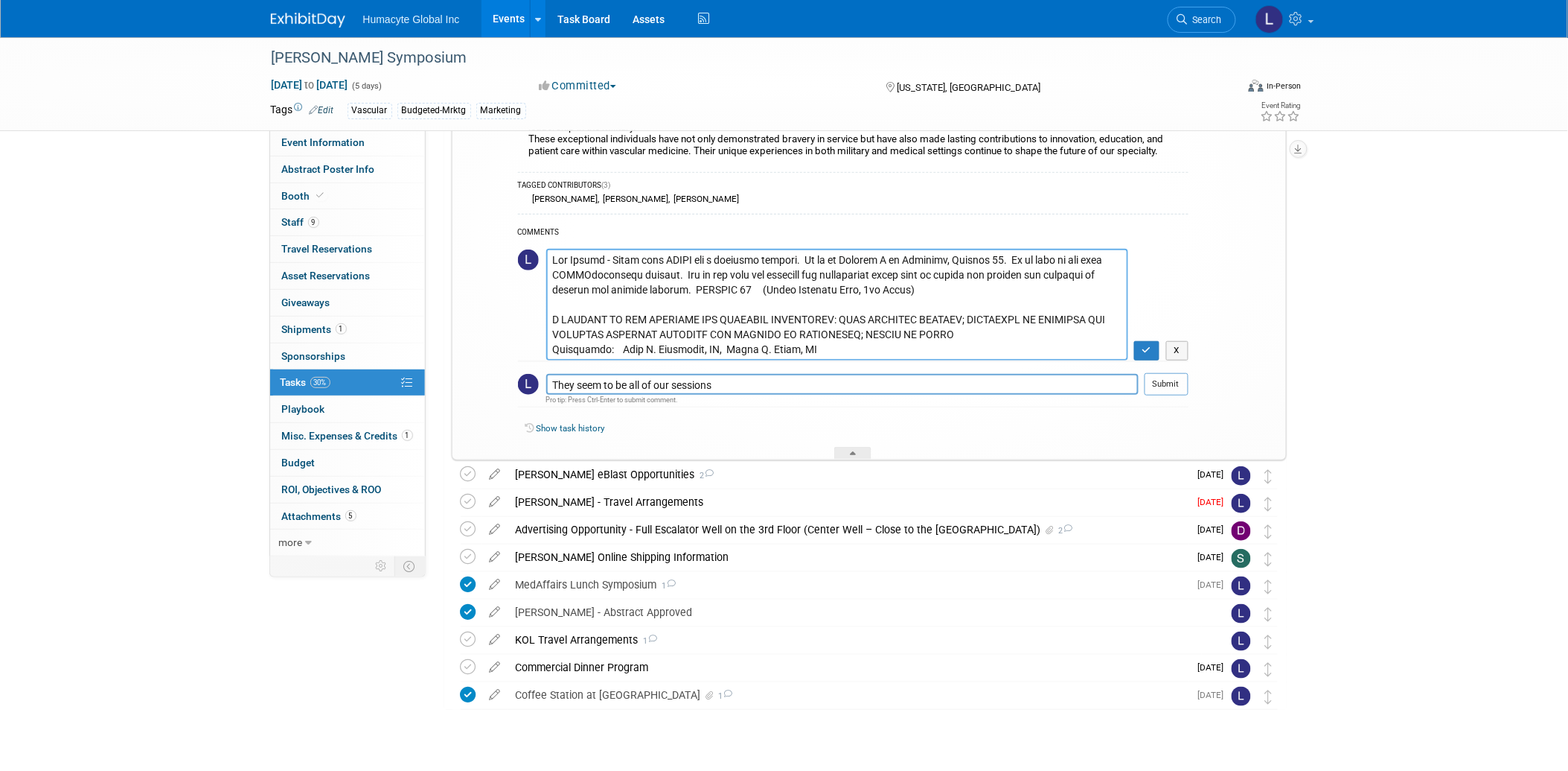
click at [940, 285] on textarea at bounding box center [837, 305] width 582 height 111
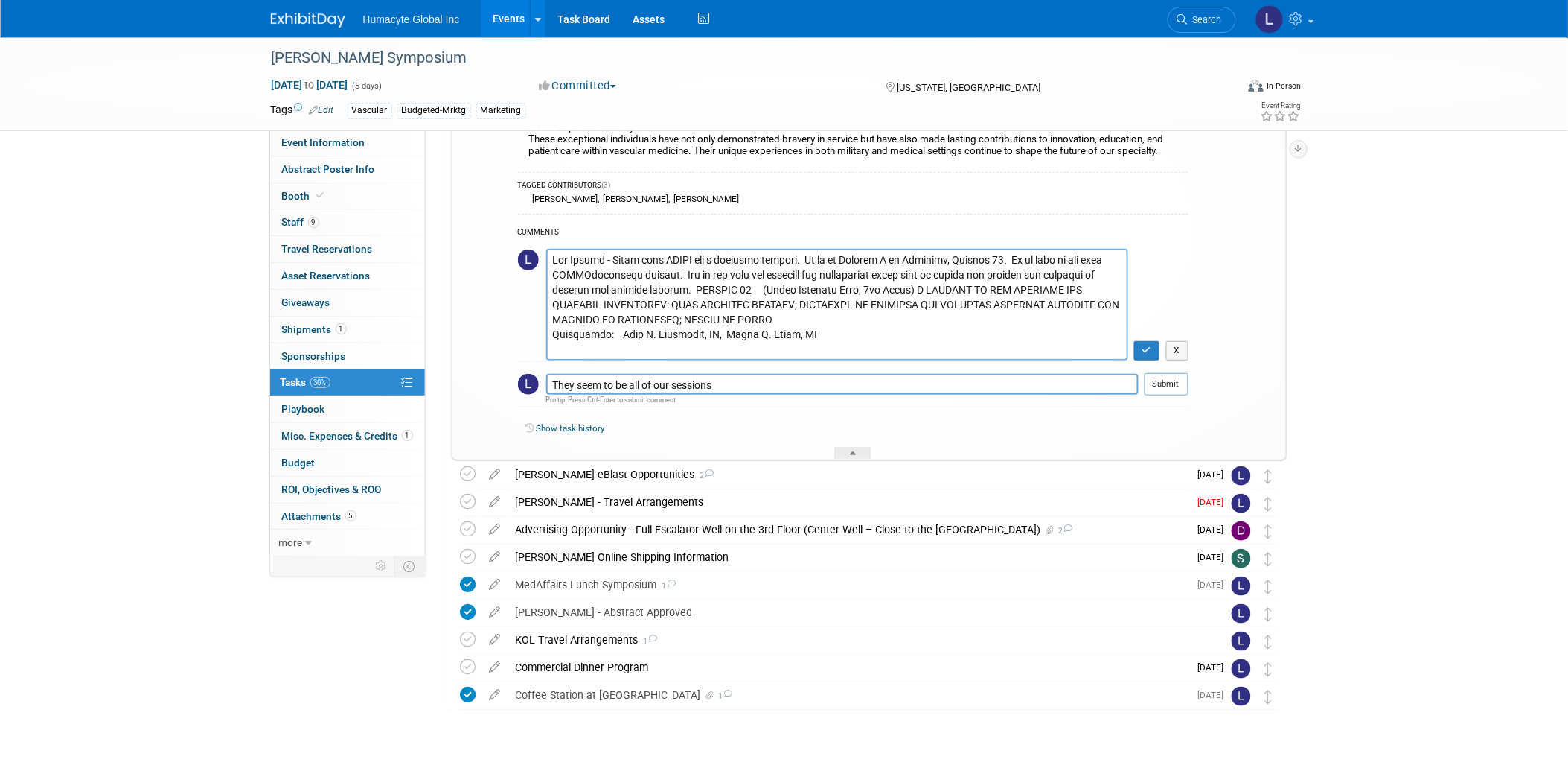
click at [826, 310] on textarea at bounding box center [837, 305] width 582 height 111
click at [822, 320] on textarea at bounding box center [837, 305] width 582 height 111
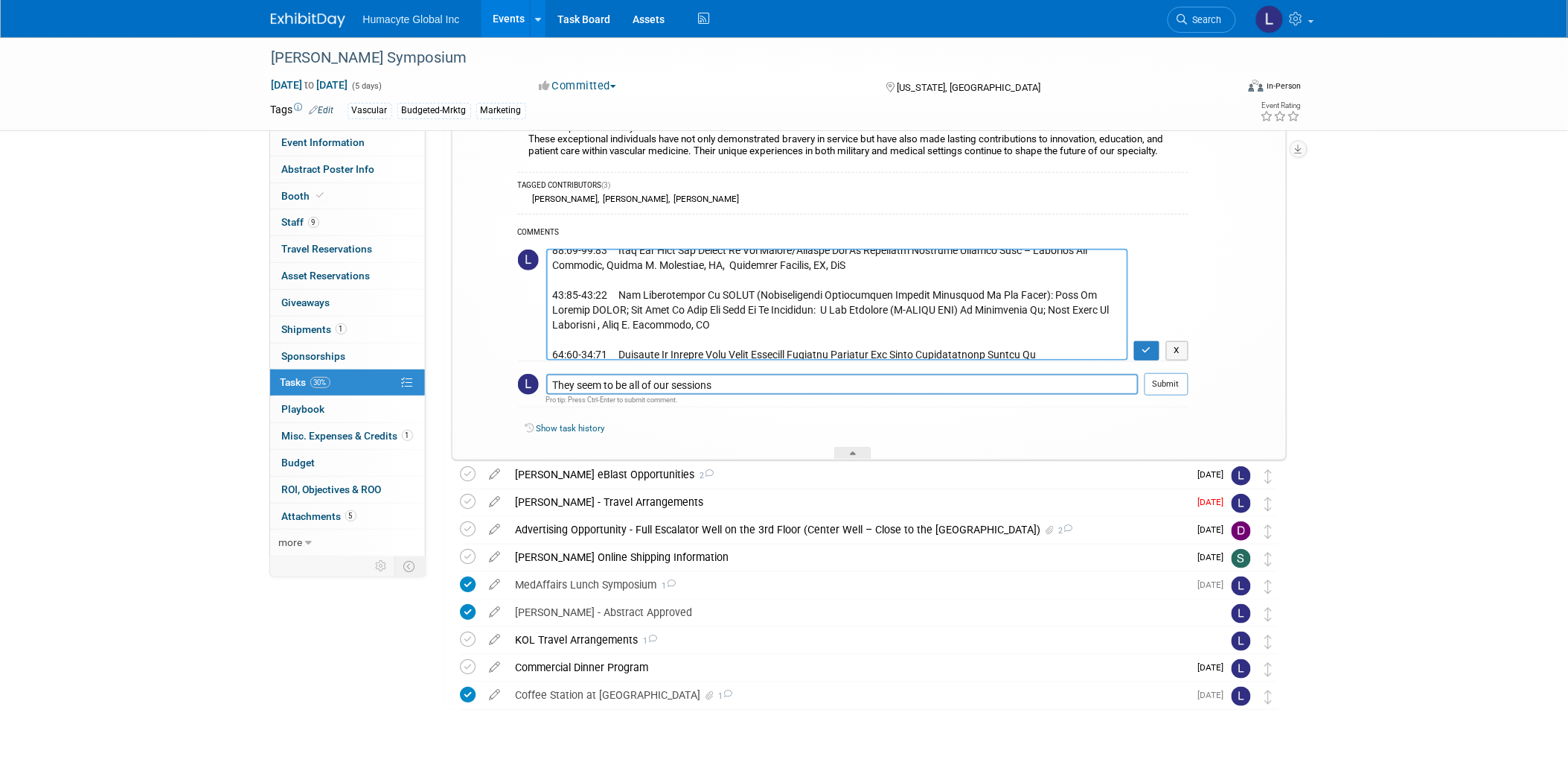
scroll to position [147, 0]
type textarea "Per Jackie - Every year VEITH has a military session. It is in Program G on Thu…"
click at [1148, 351] on icon "button" at bounding box center [1146, 350] width 10 height 9
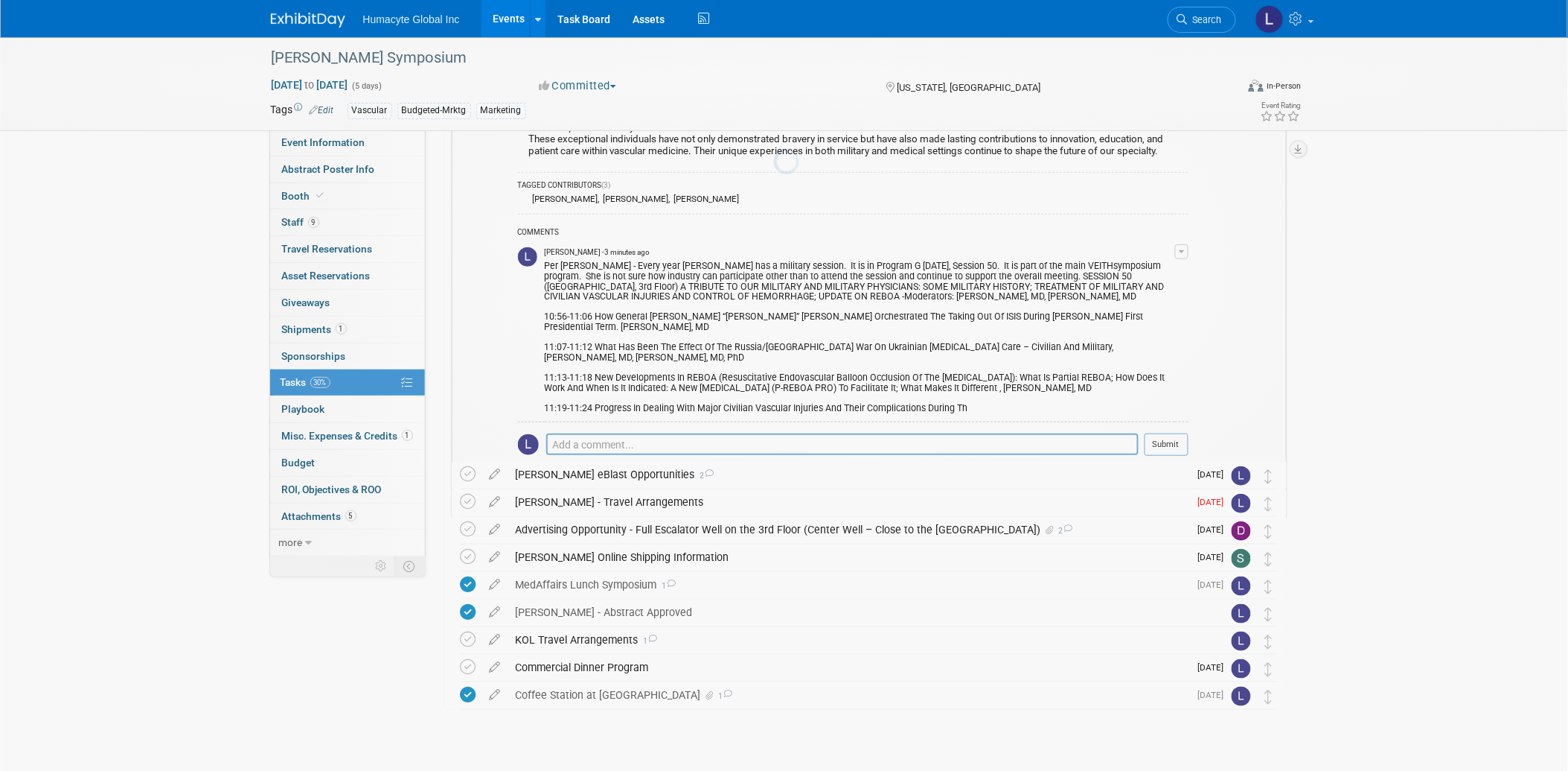
click at [1166, 371] on div "Per Jackie - Every year VEITH has a military session. It is in Program G on Thu…" at bounding box center [859, 335] width 631 height 156
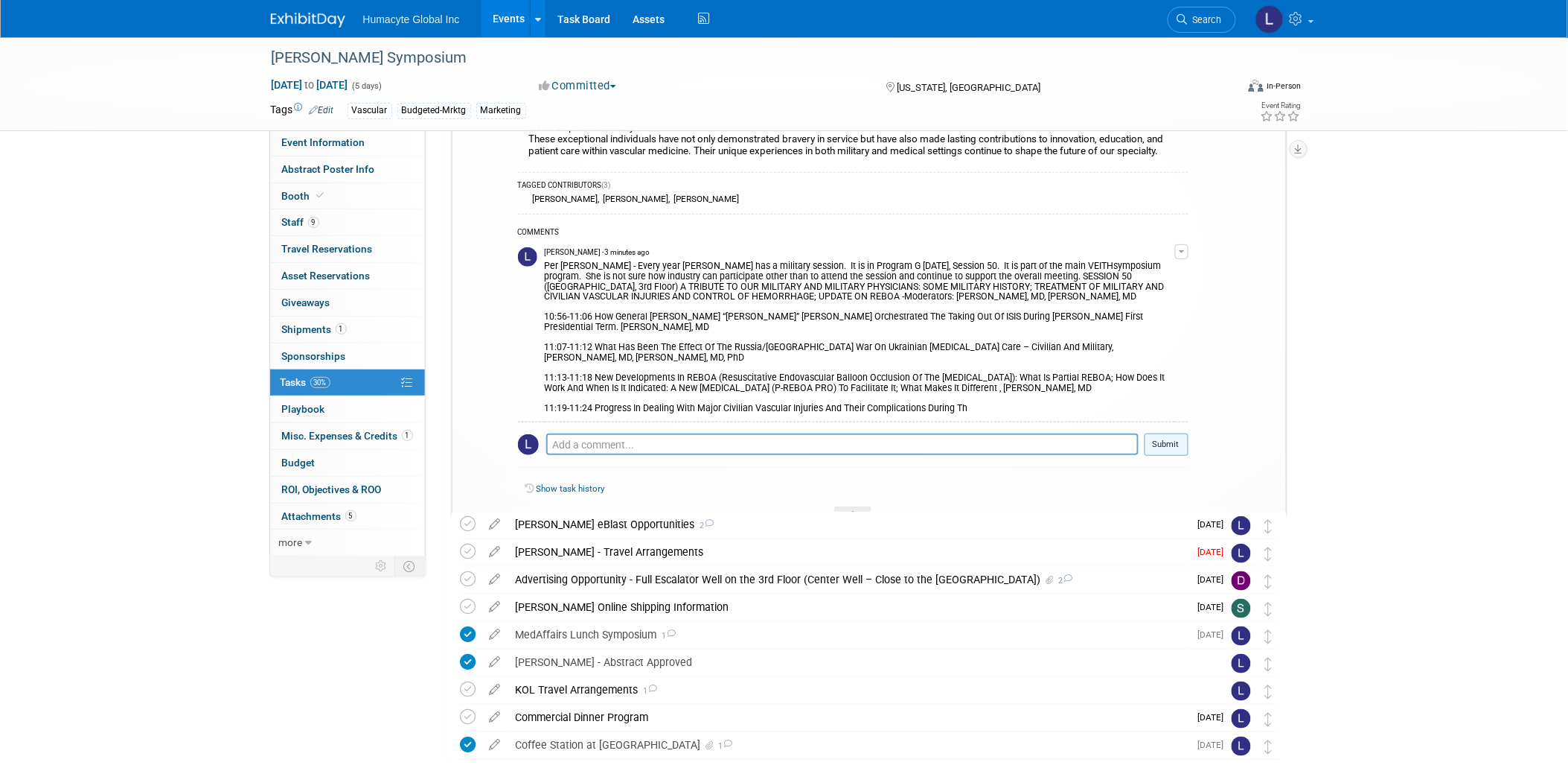
click at [1168, 433] on button "Submit" at bounding box center [1166, 445] width 43 height 23
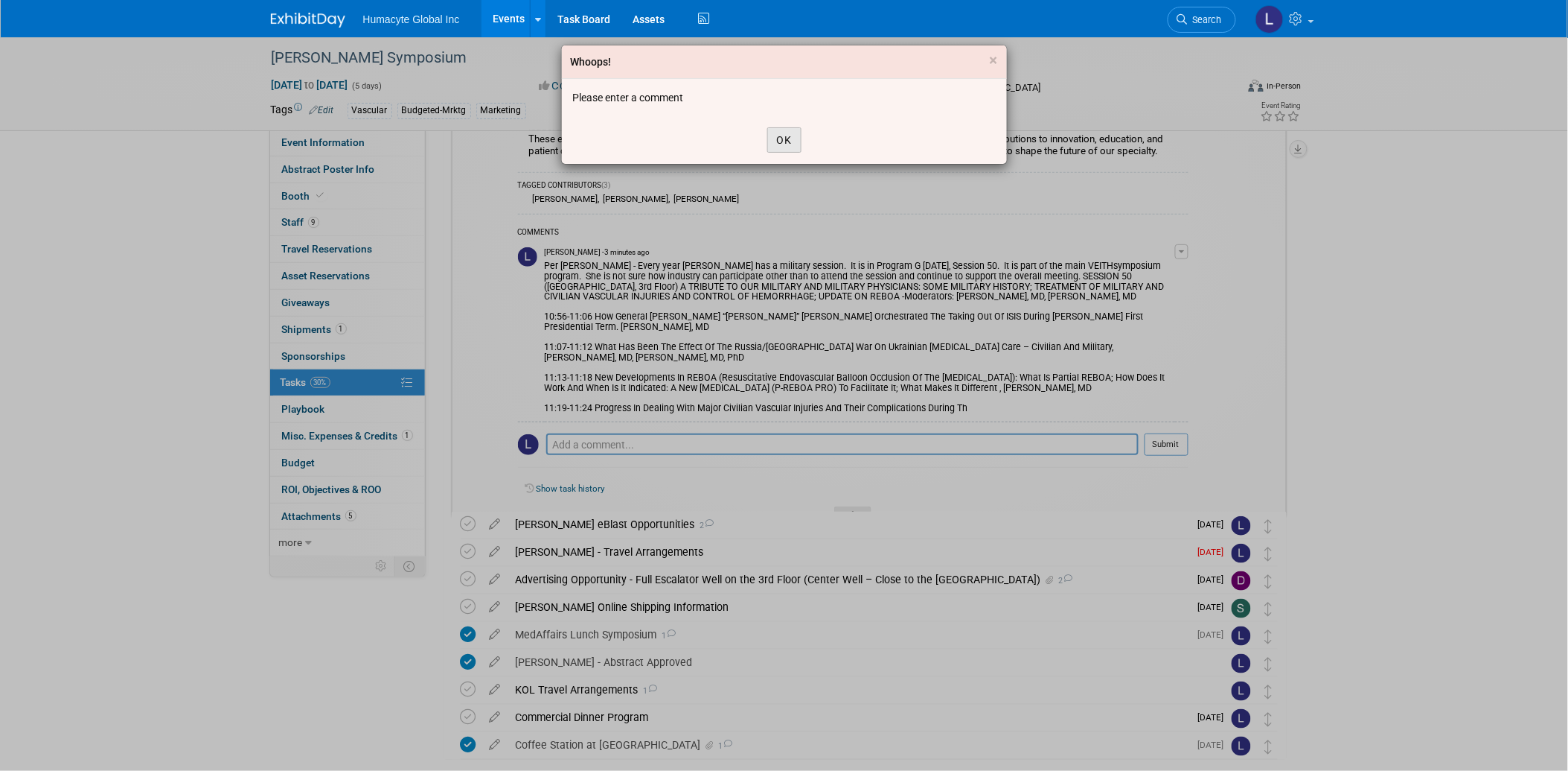
click at [786, 144] on button "OK" at bounding box center [784, 139] width 34 height 25
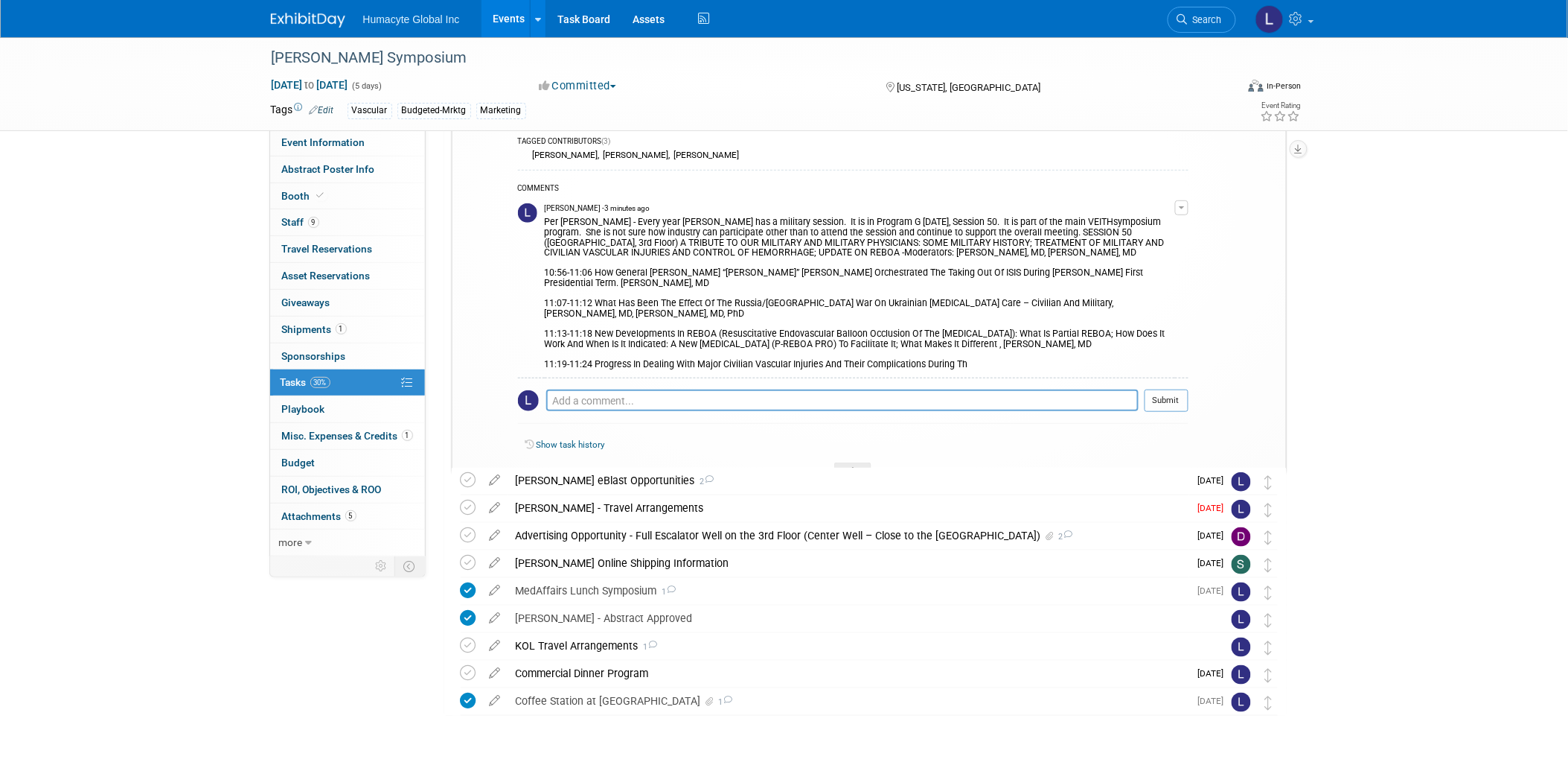
scroll to position [274, 0]
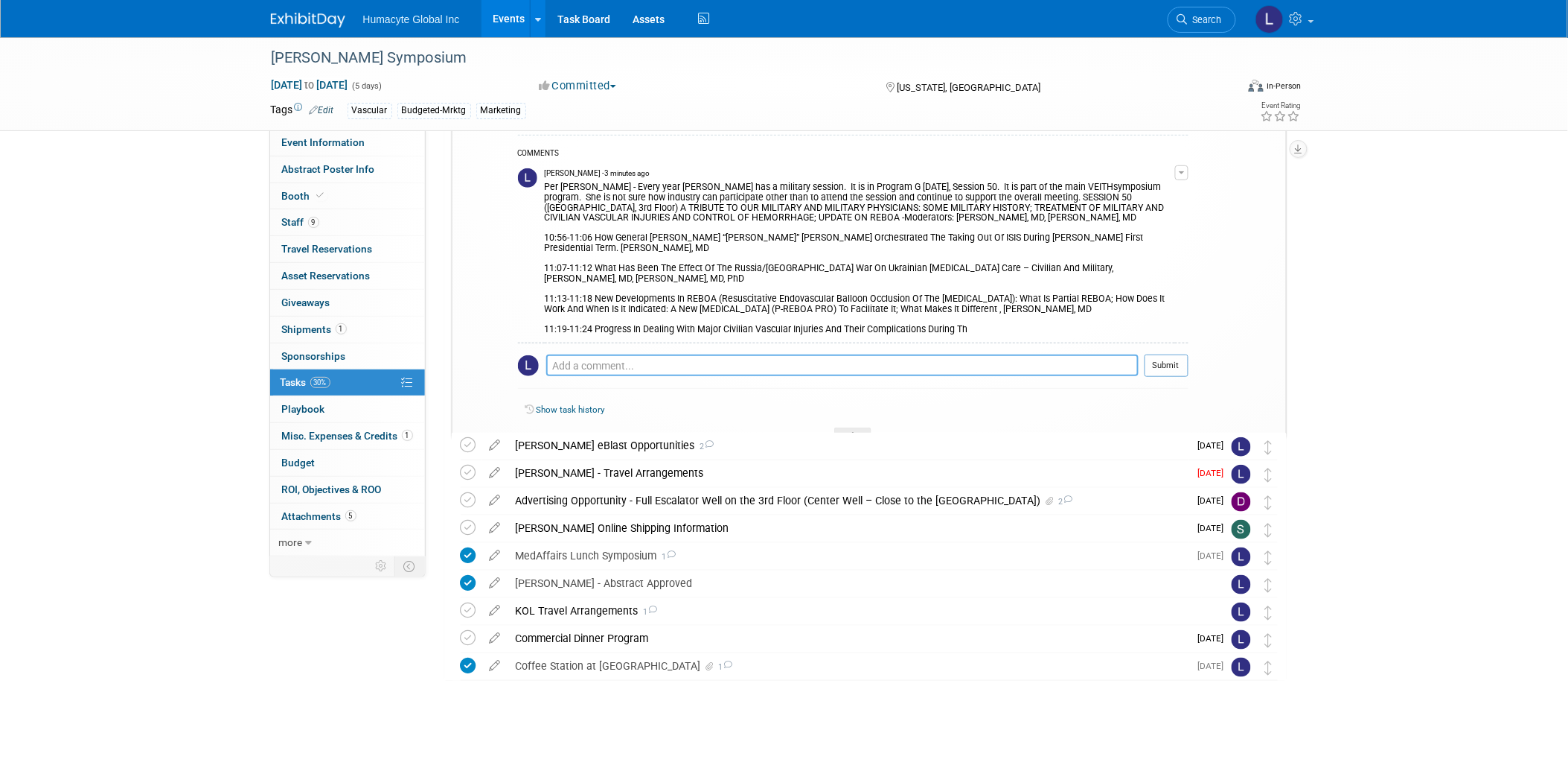
click at [591, 358] on textarea at bounding box center [842, 365] width 592 height 21
type textarea "They seem to be most"
drag, startPoint x: 710, startPoint y: 348, endPoint x: 248, endPoint y: 323, distance: 462.7
click at [297, 341] on div "Event Information Event Info Abstract Poster Info Abstract Poster Info Booth Bo…" at bounding box center [784, 252] width 1049 height 978
click at [1203, 20] on span "Search" at bounding box center [1204, 19] width 34 height 11
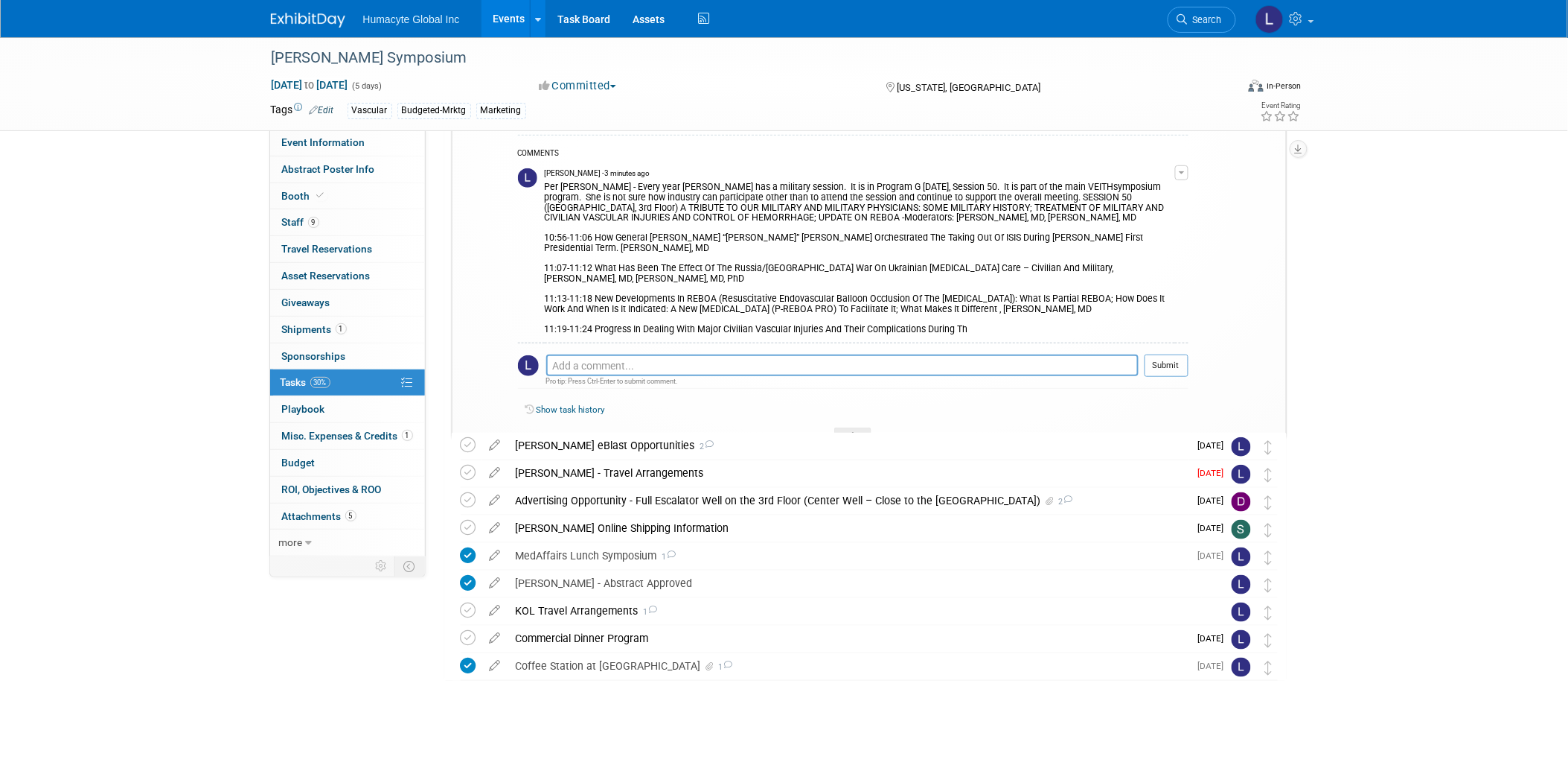
scroll to position [0, 0]
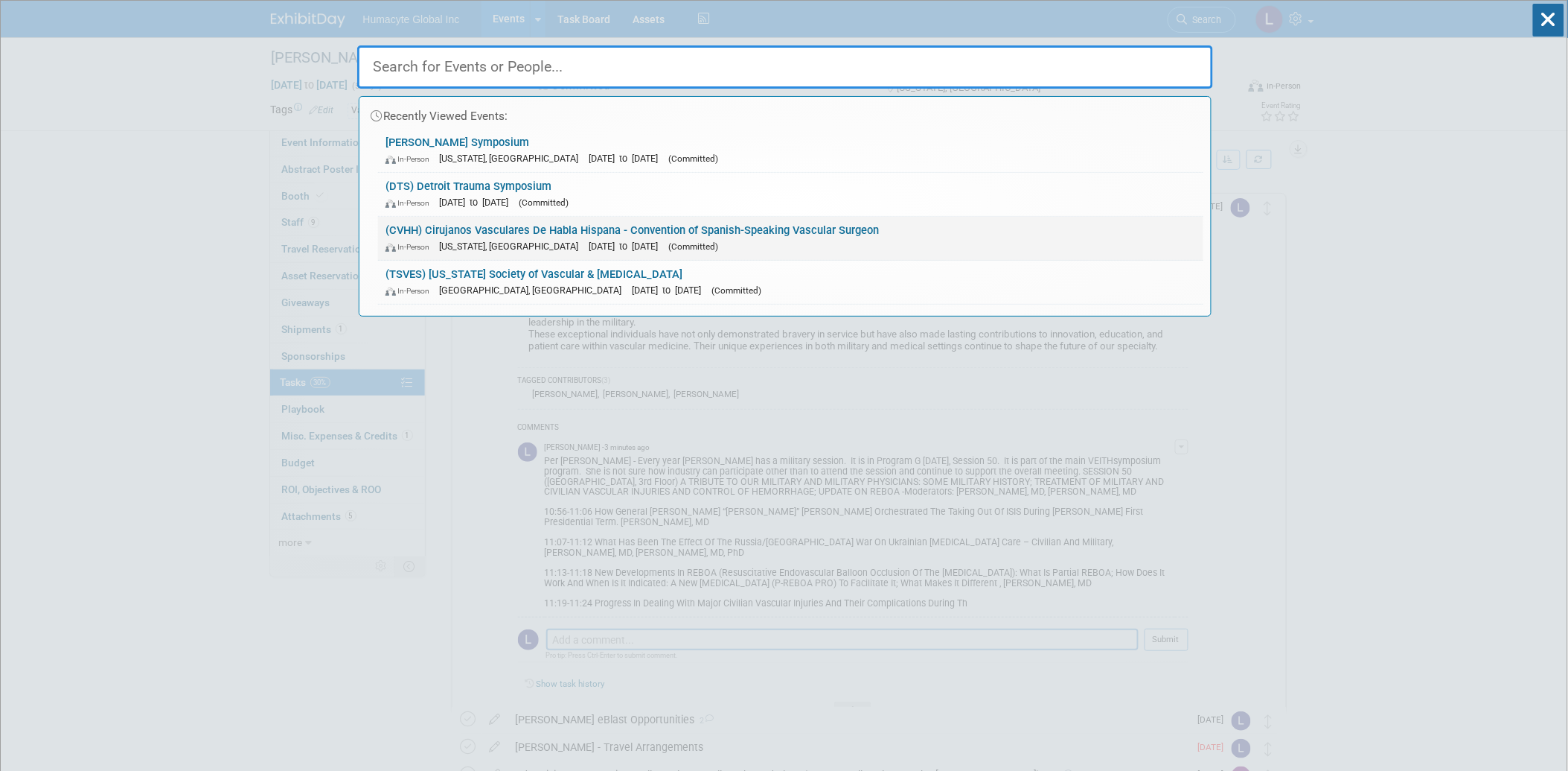
click at [668, 250] on span "(Committed)" at bounding box center [692, 246] width 50 height 10
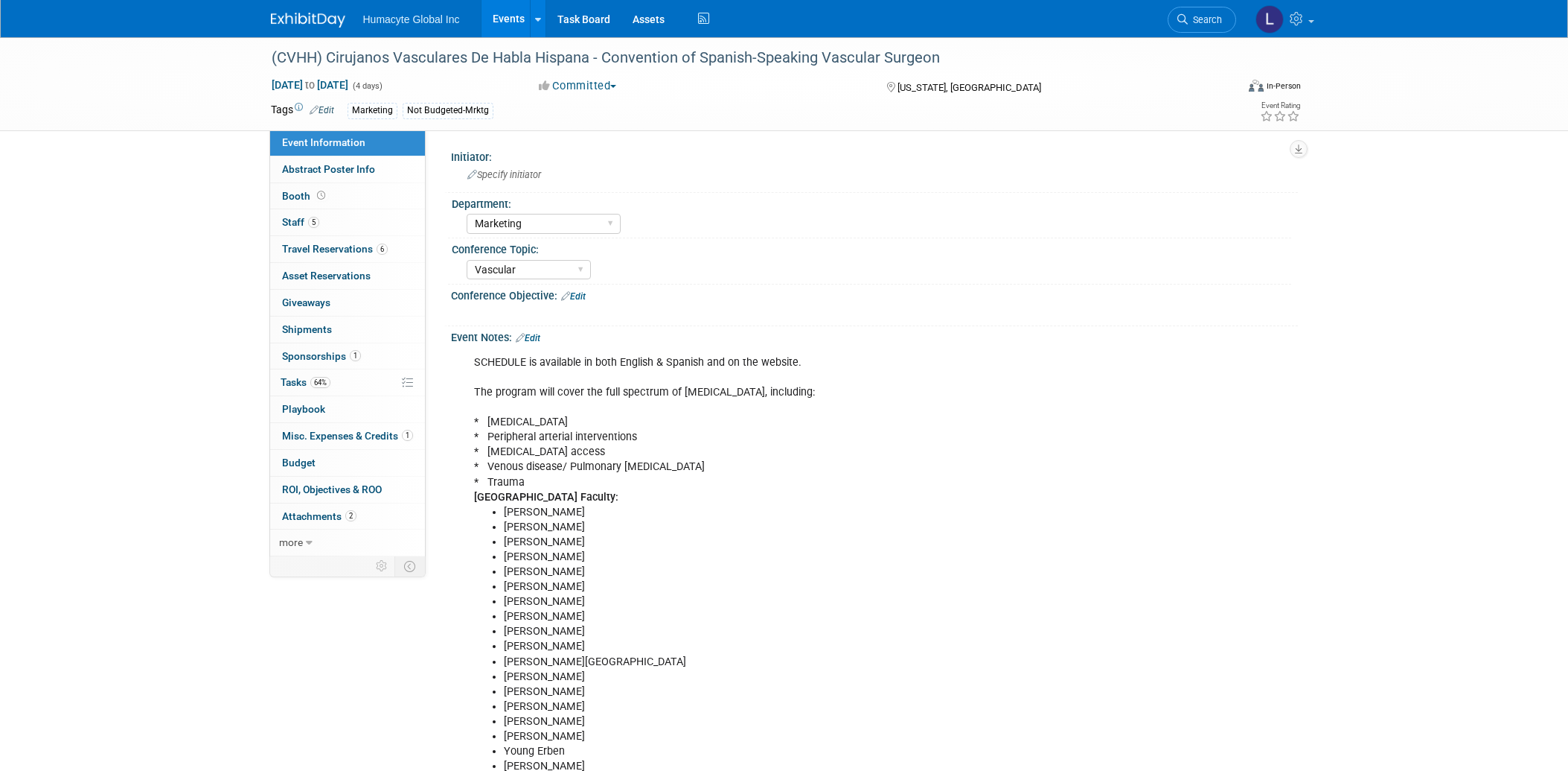
select select "Marketing"
select select "Vascular"
select select "Northeast"
click at [285, 388] on span "Tasks 64%" at bounding box center [305, 382] width 50 height 12
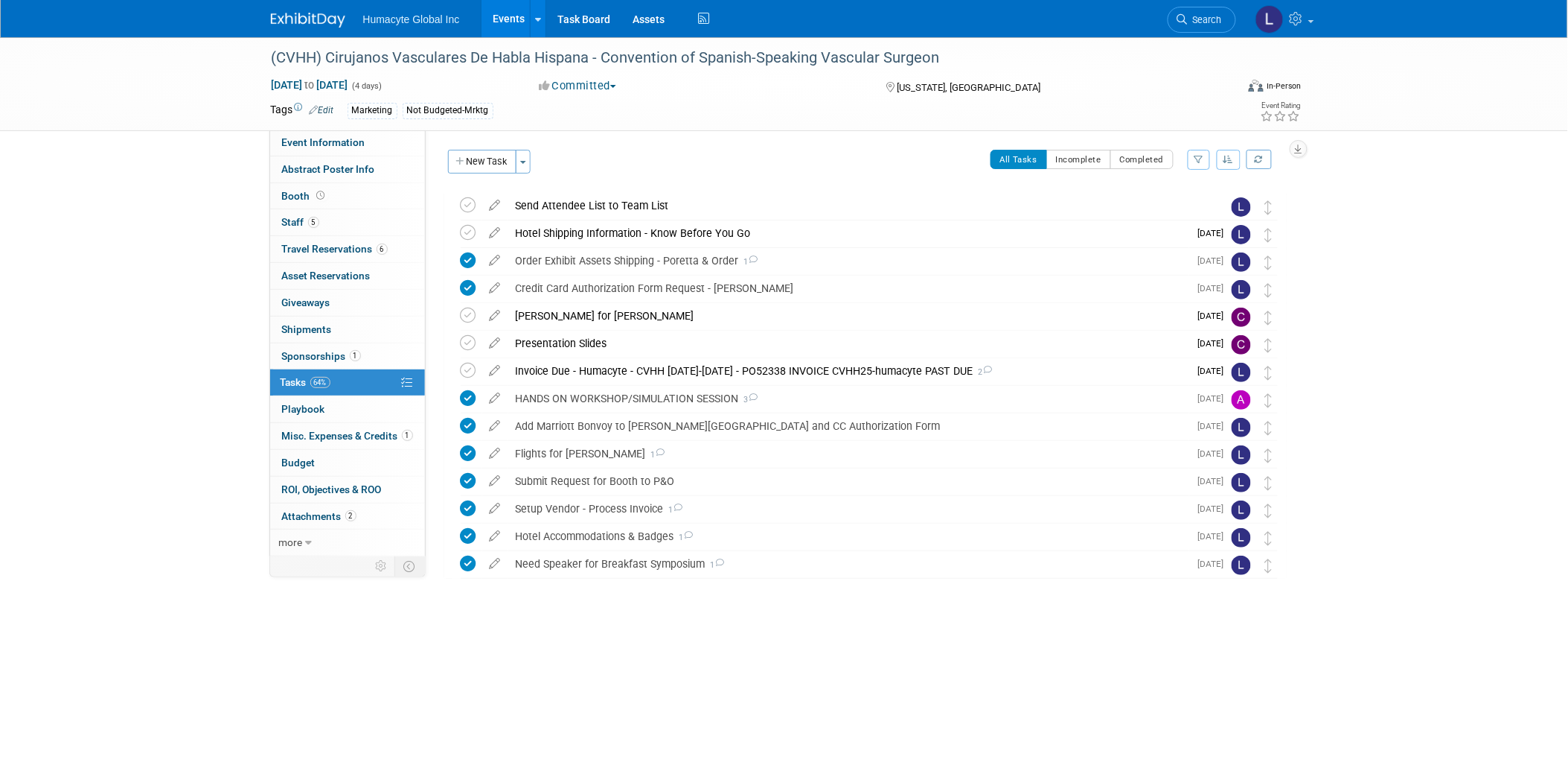
click at [512, 18] on link "Events" at bounding box center [509, 18] width 54 height 37
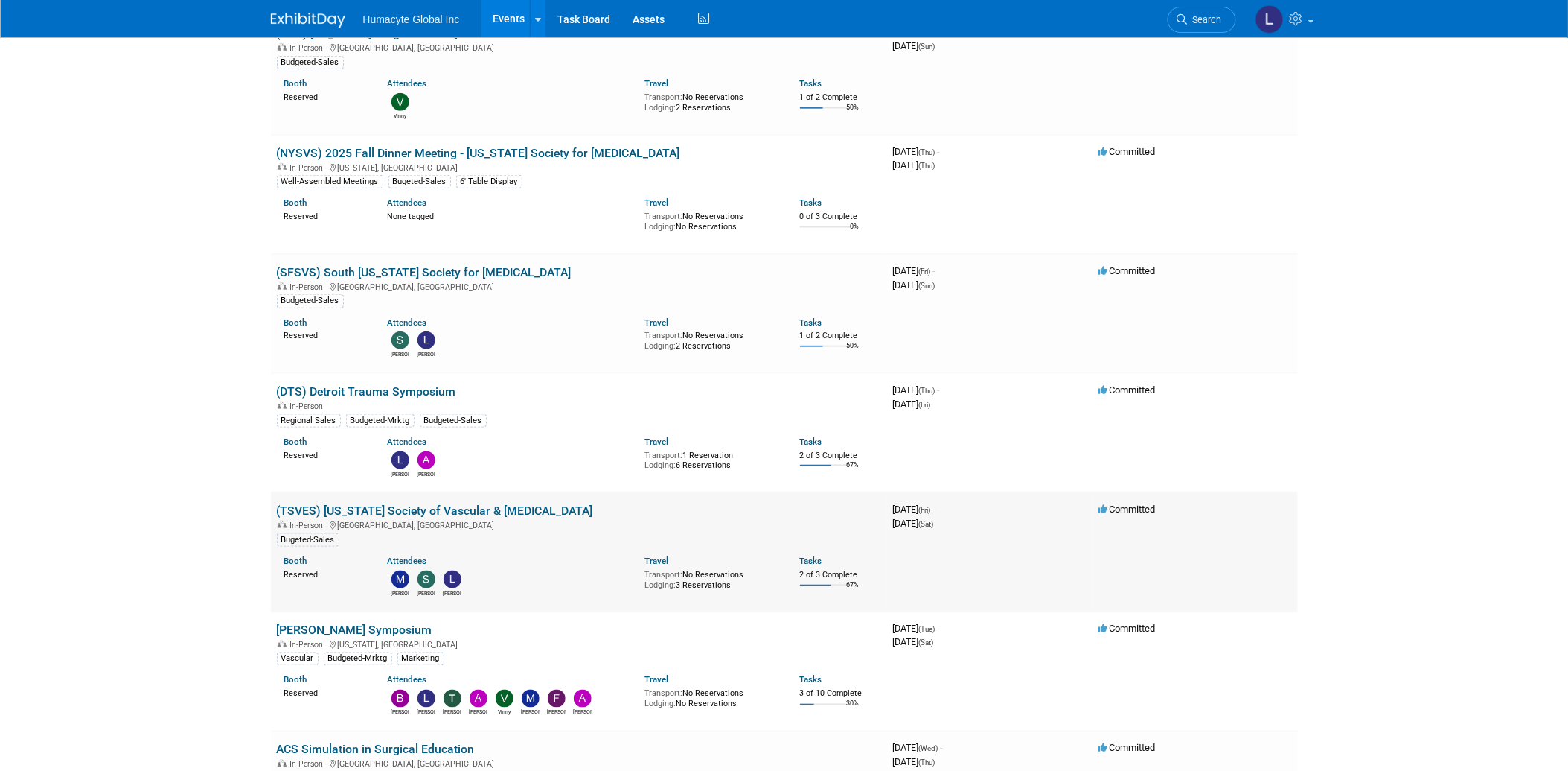
scroll to position [413, 0]
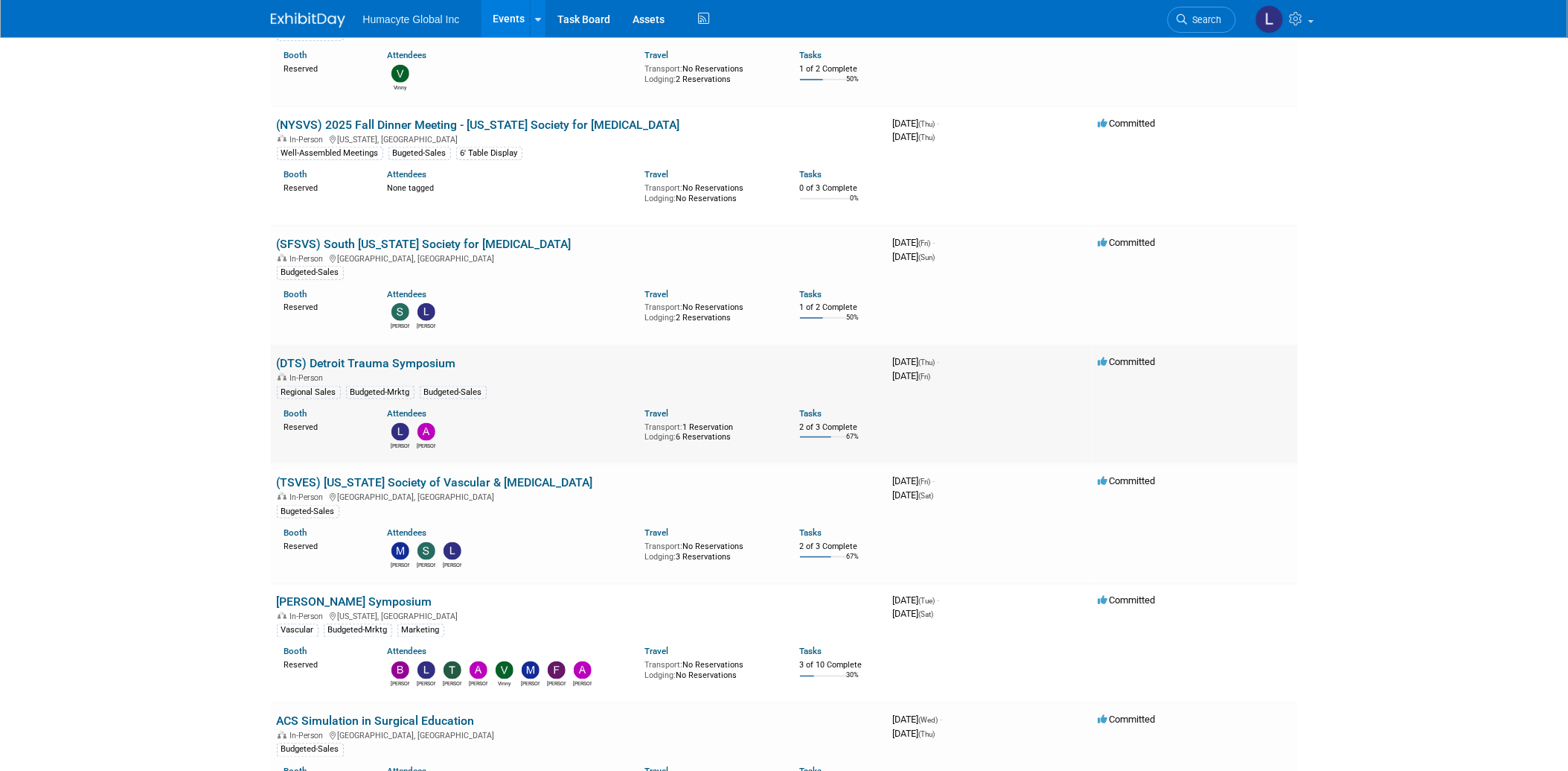
click at [407, 366] on link "(DTS) Detroit Trauma Symposium" at bounding box center [366, 363] width 179 height 14
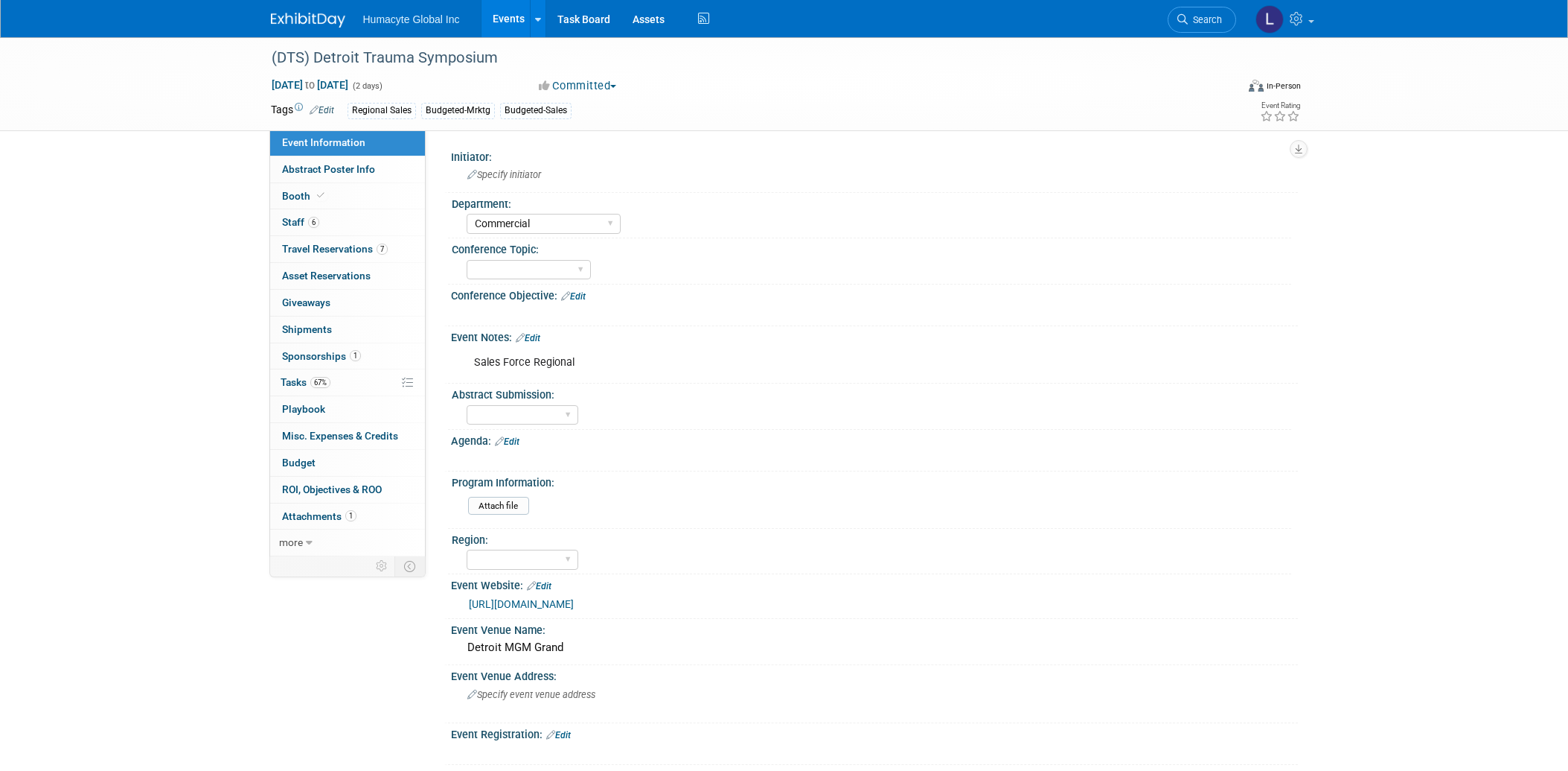
select select "Commercial"
click at [300, 385] on span "Tasks 67%" at bounding box center [305, 382] width 50 height 12
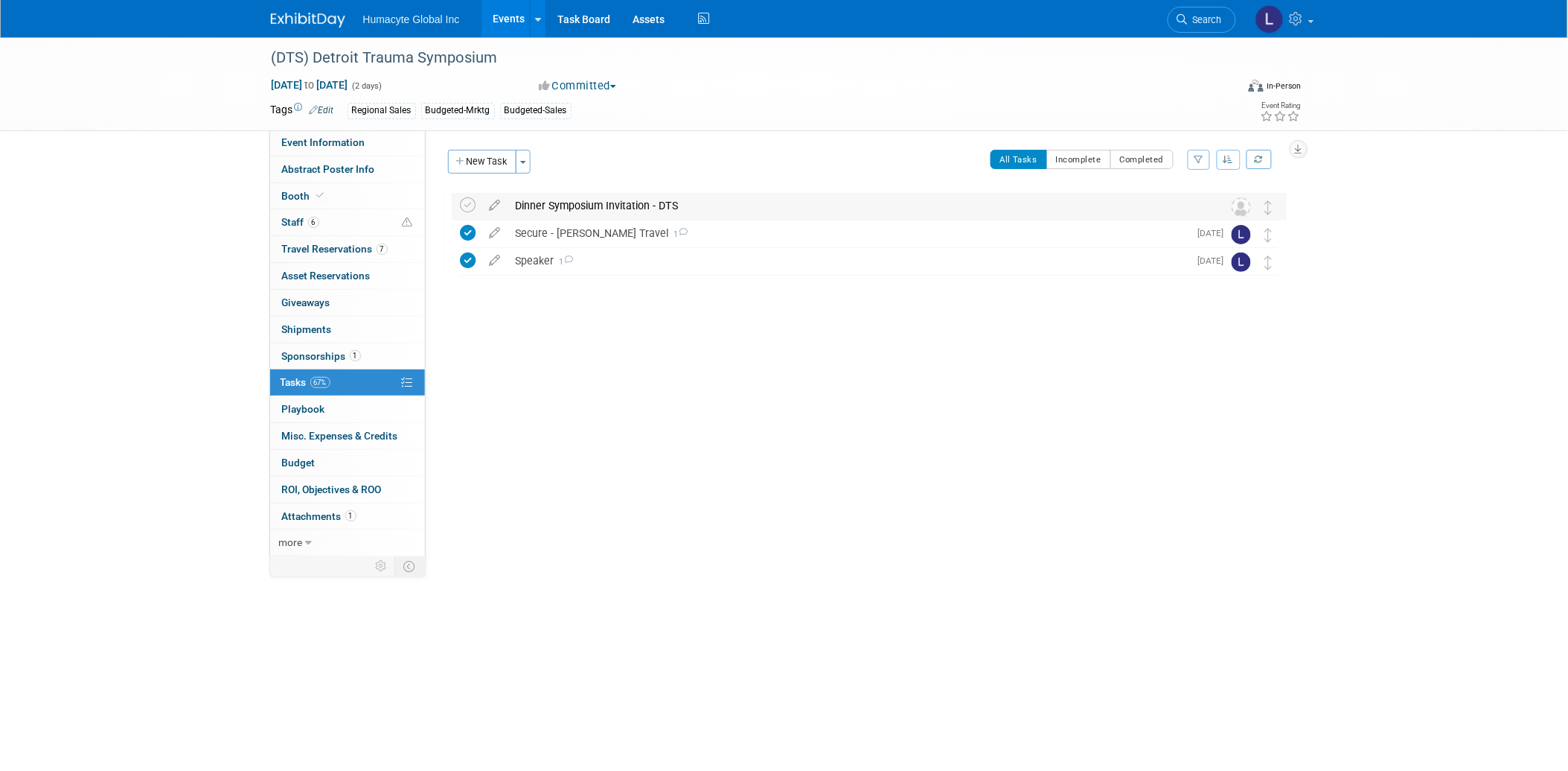
click at [597, 202] on div "Dinner Symposium Invitation - DTS" at bounding box center [854, 205] width 693 height 25
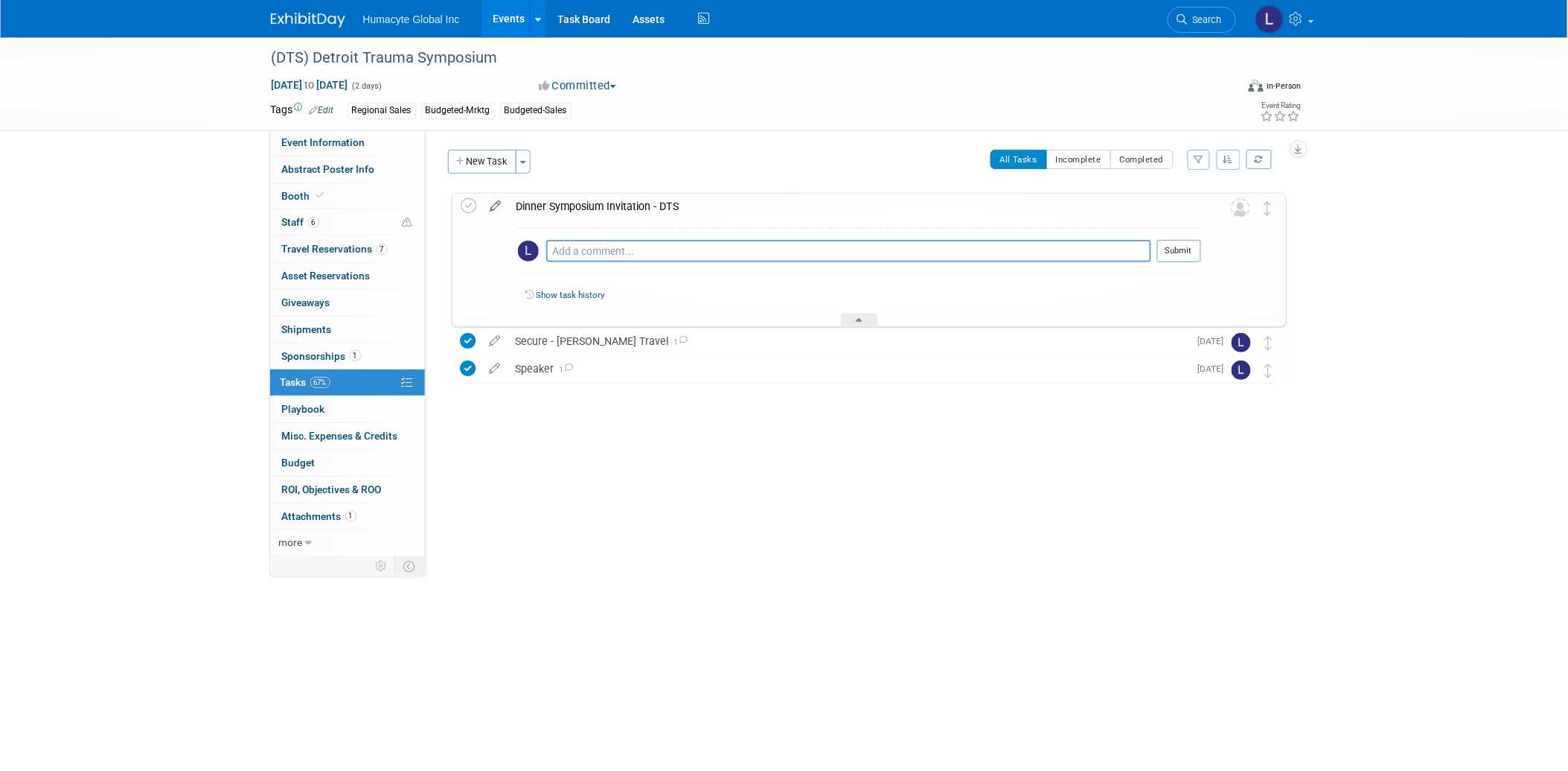
click at [499, 206] on icon at bounding box center [496, 202] width 26 height 18
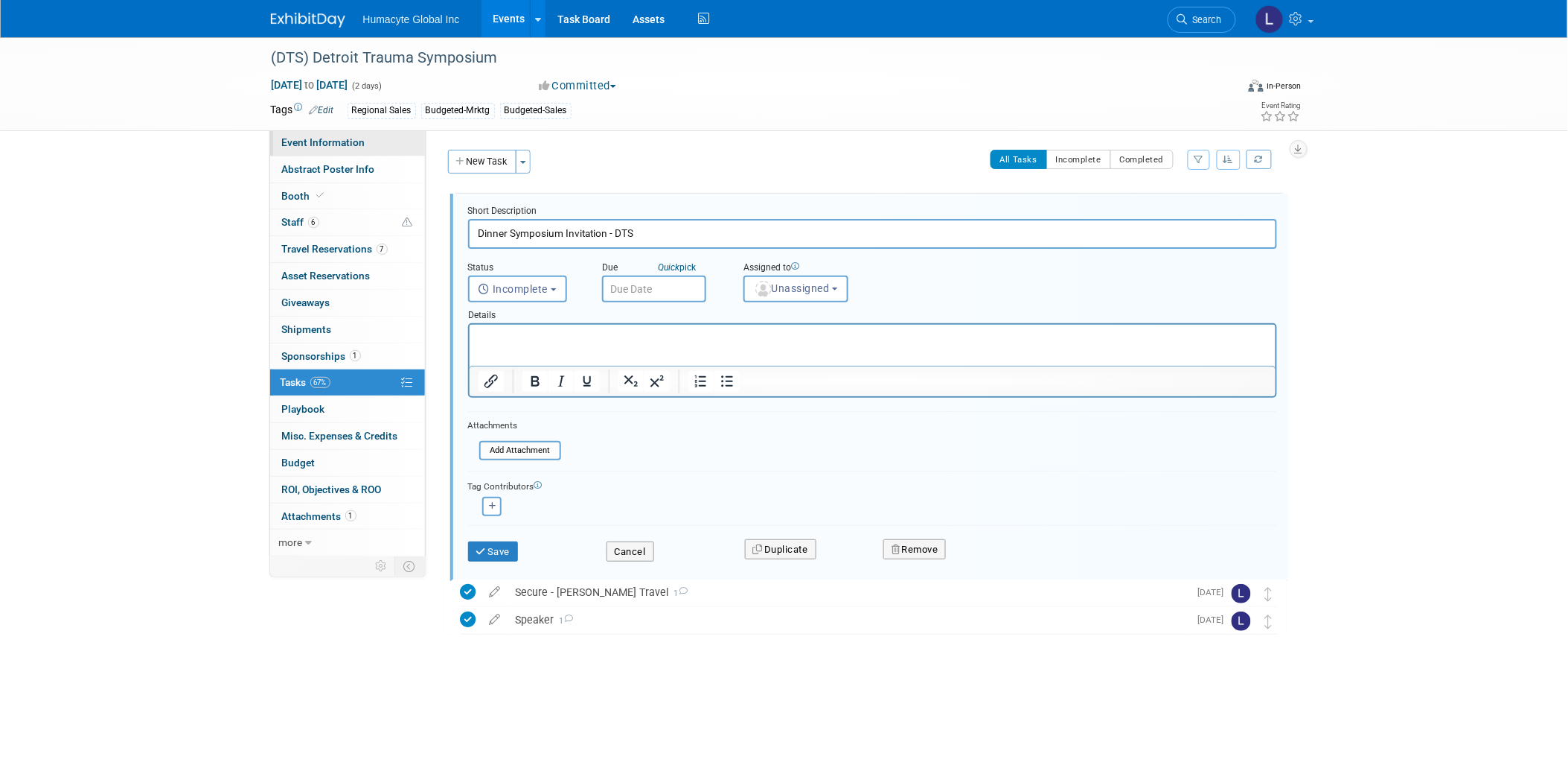
click at [299, 147] on span "Event Information" at bounding box center [324, 143] width 83 height 12
select select "Commercial"
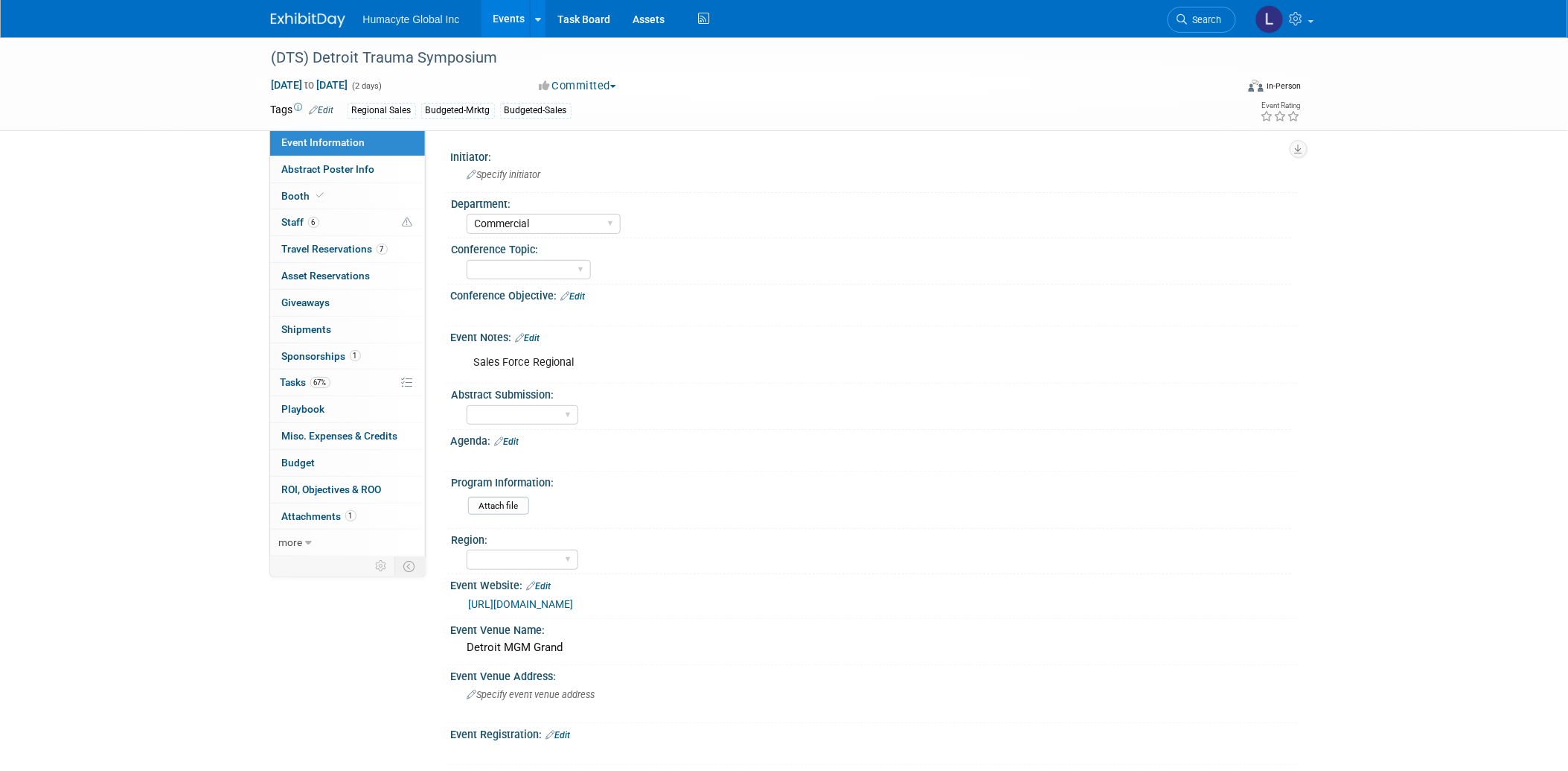
click at [516, 437] on link "Edit" at bounding box center [507, 441] width 24 height 10
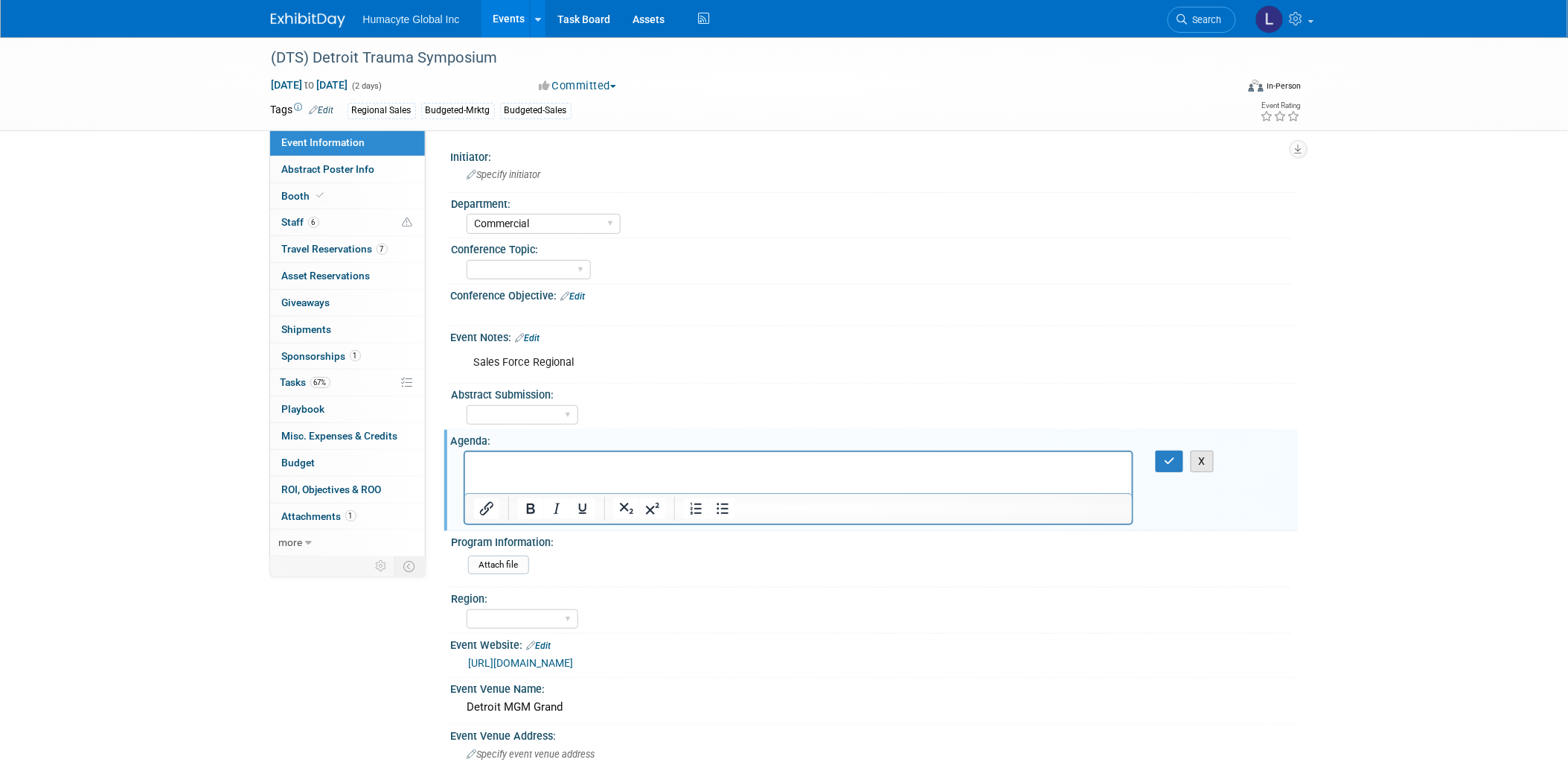
click at [1197, 458] on button "X" at bounding box center [1202, 461] width 23 height 22
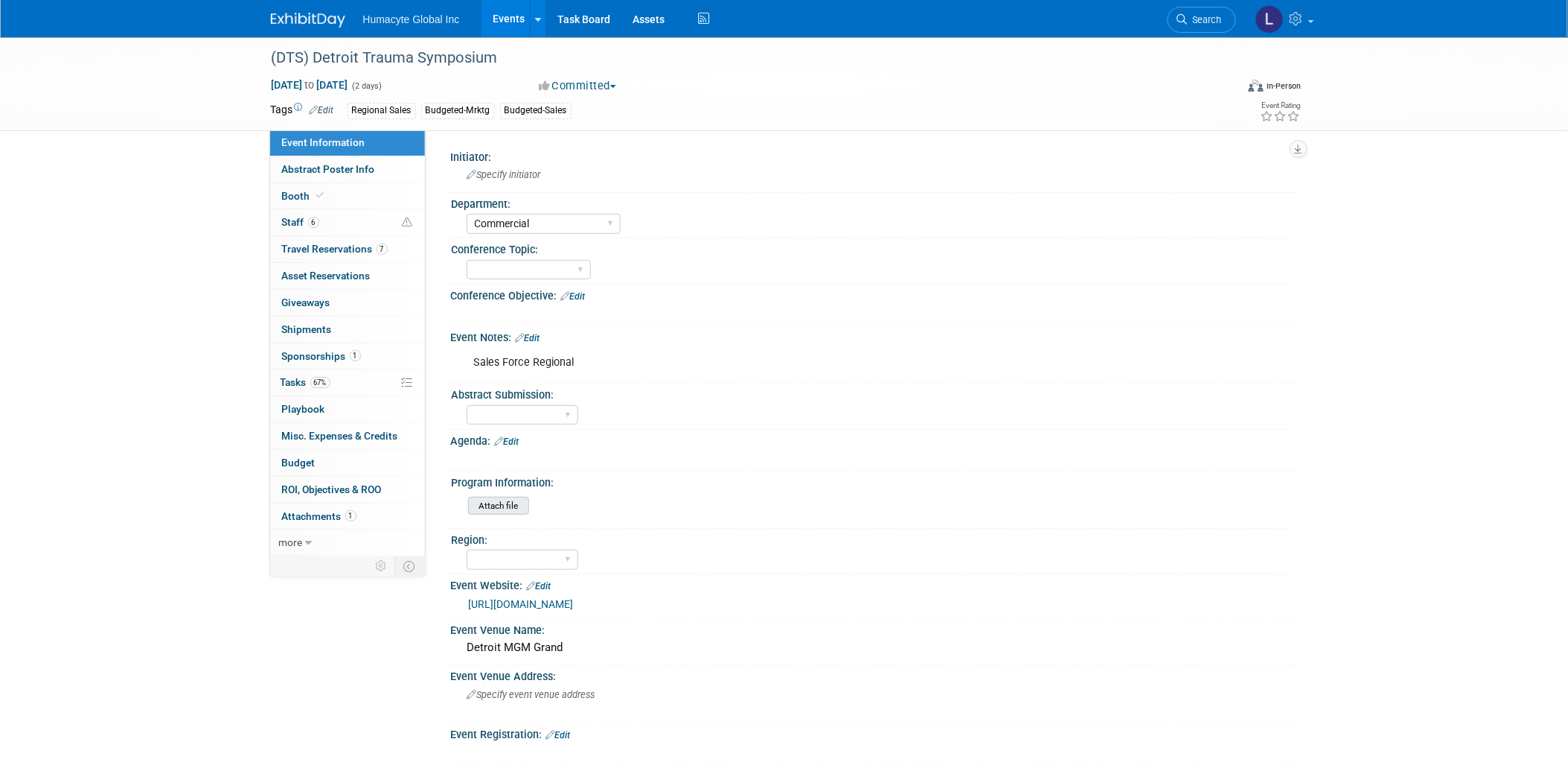
click at [503, 503] on input "file" at bounding box center [427, 506] width 203 height 17
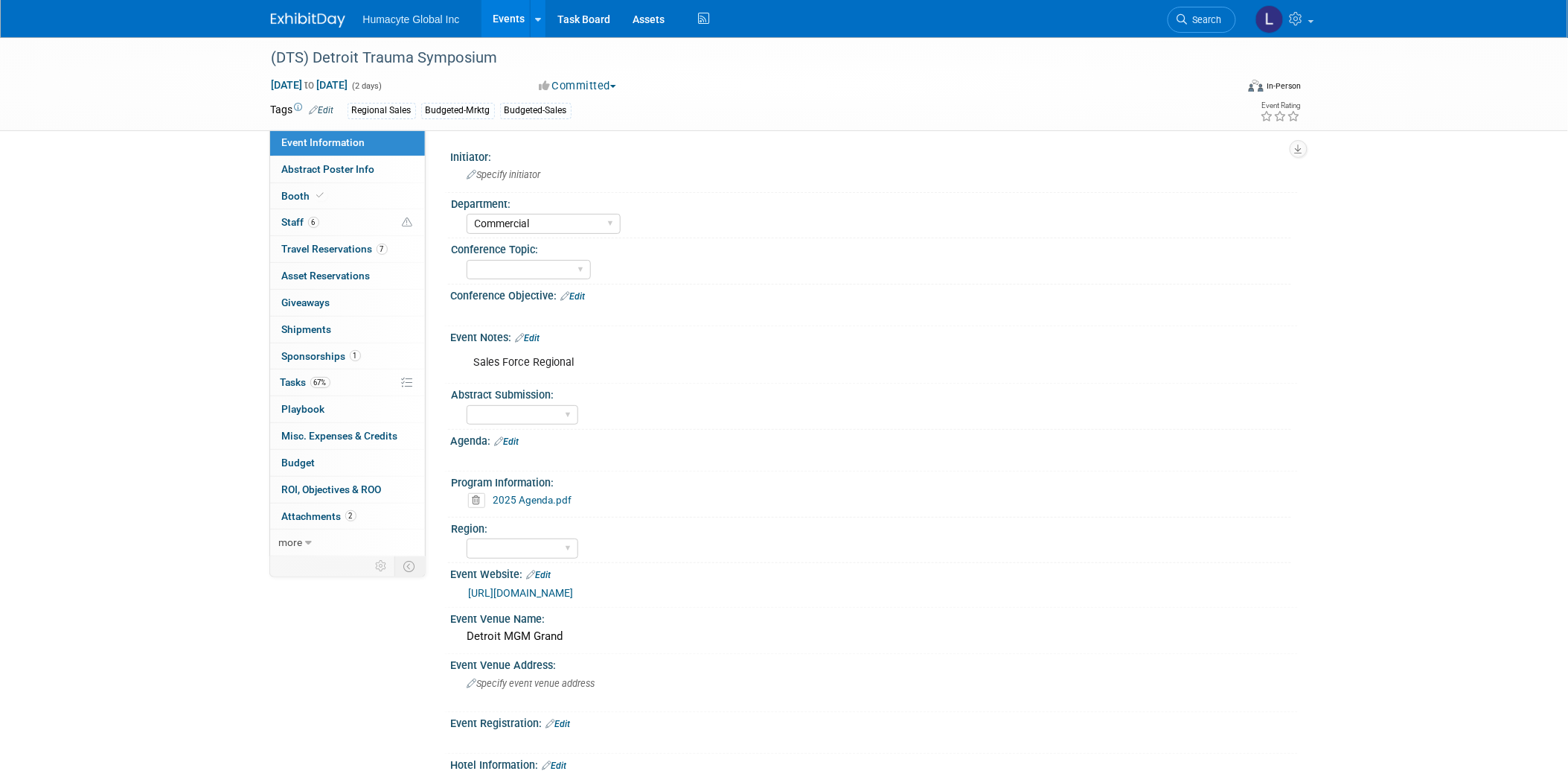
click at [516, 432] on div "Agenda: Edit" at bounding box center [875, 439] width 847 height 19
click at [515, 436] on link "Edit" at bounding box center [507, 441] width 24 height 10
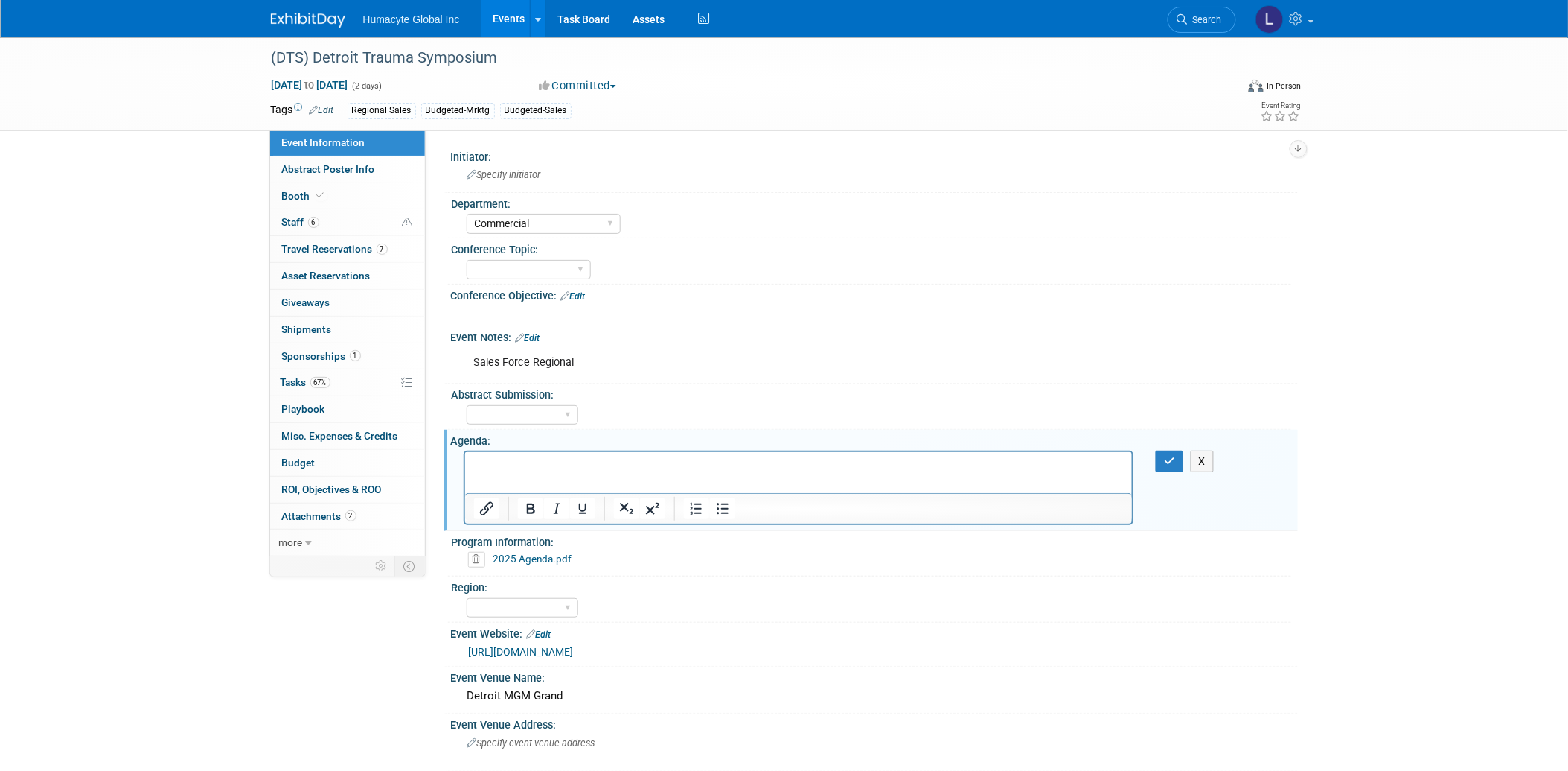
click at [522, 463] on p "Rich Text Area. Press ALT-0 for help." at bounding box center [798, 464] width 651 height 15
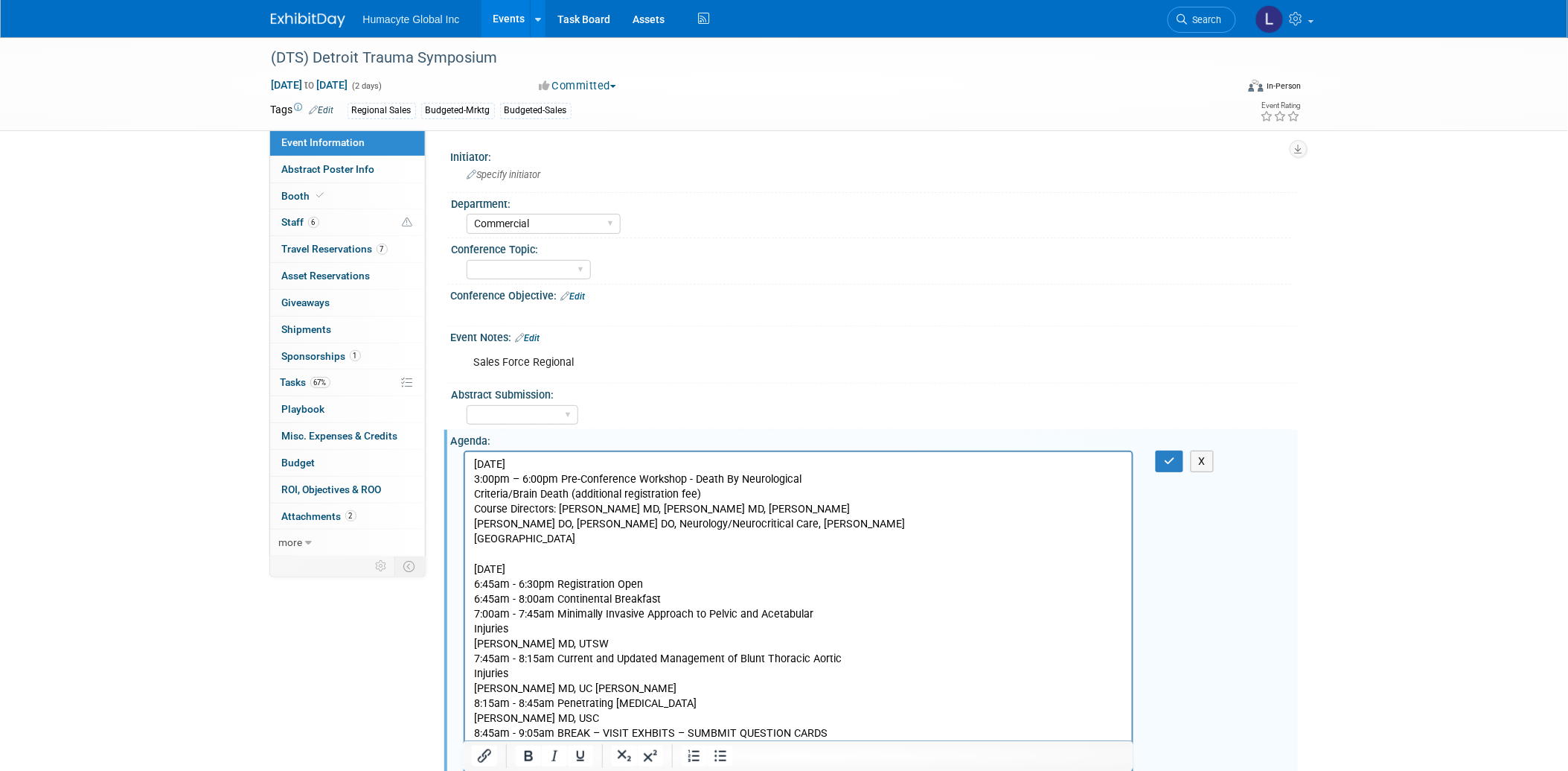
drag, startPoint x: 635, startPoint y: 463, endPoint x: 407, endPoint y: 456, distance: 228.1
click at [871, 475] on p "[DATE] 3:00pm – 6:00pm Pre-Conference Workshop - Death By Neurological Criteria…" at bounding box center [798, 500] width 651 height 90
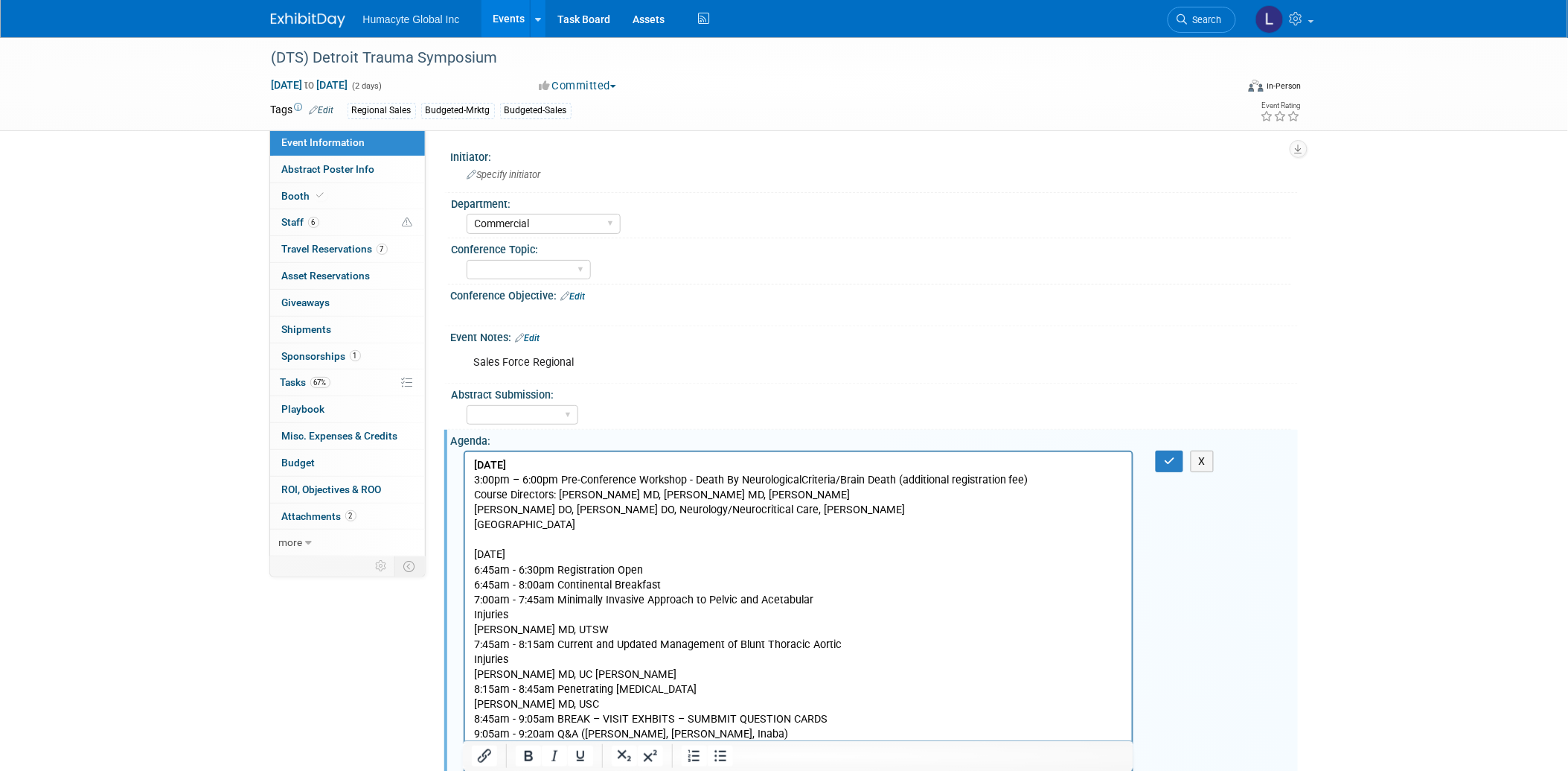
click at [824, 492] on p "[DATE] 3:00pm – 6:00pm Pre-Conference Workshop - Death By Neurological Criteria…" at bounding box center [798, 494] width 651 height 75
drag, startPoint x: 630, startPoint y: 538, endPoint x: 916, endPoint y: 992, distance: 536.6
copy p "[DATE]"
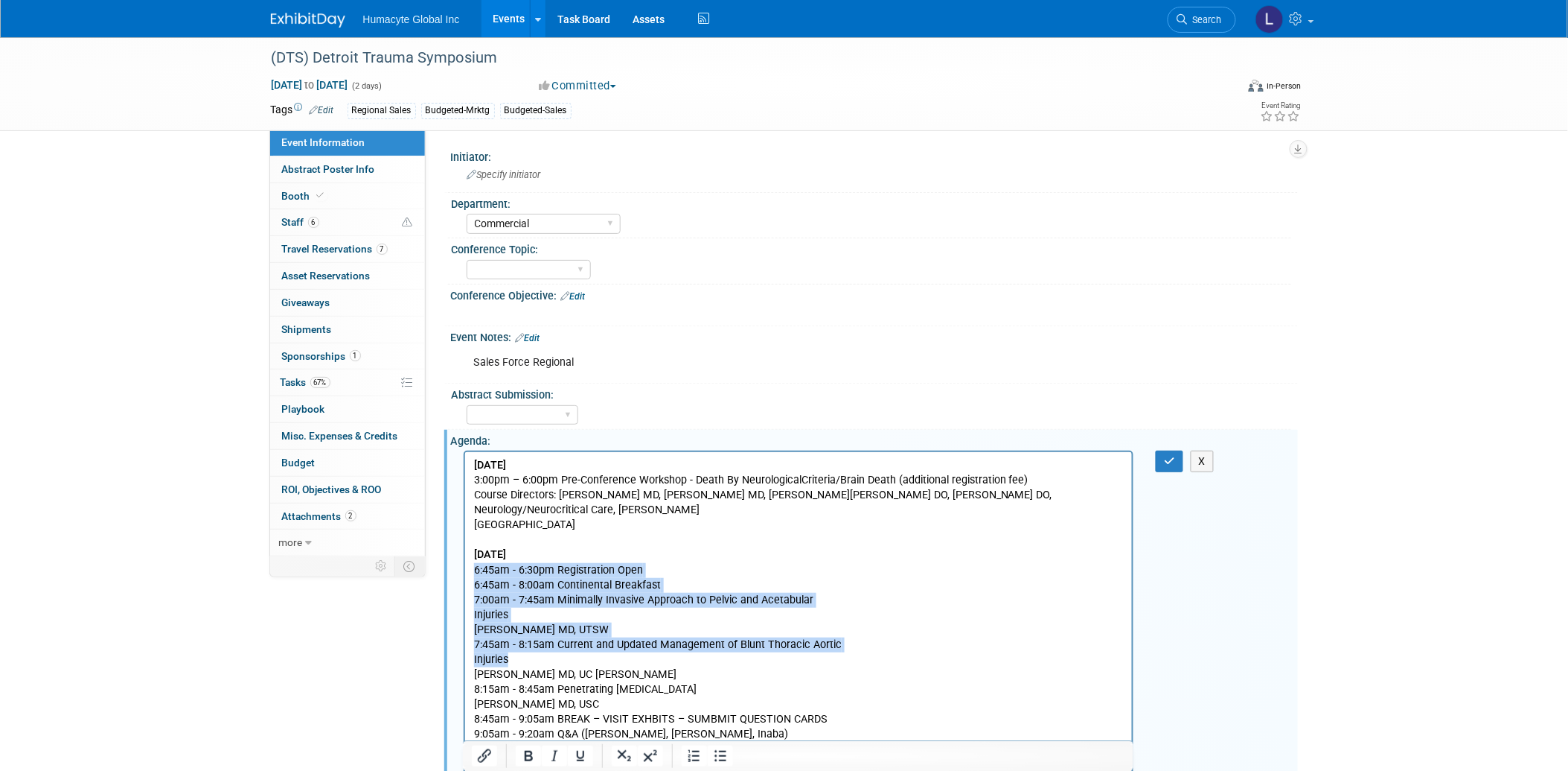
drag, startPoint x: 474, startPoint y: 555, endPoint x: 529, endPoint y: 645, distance: 105.5
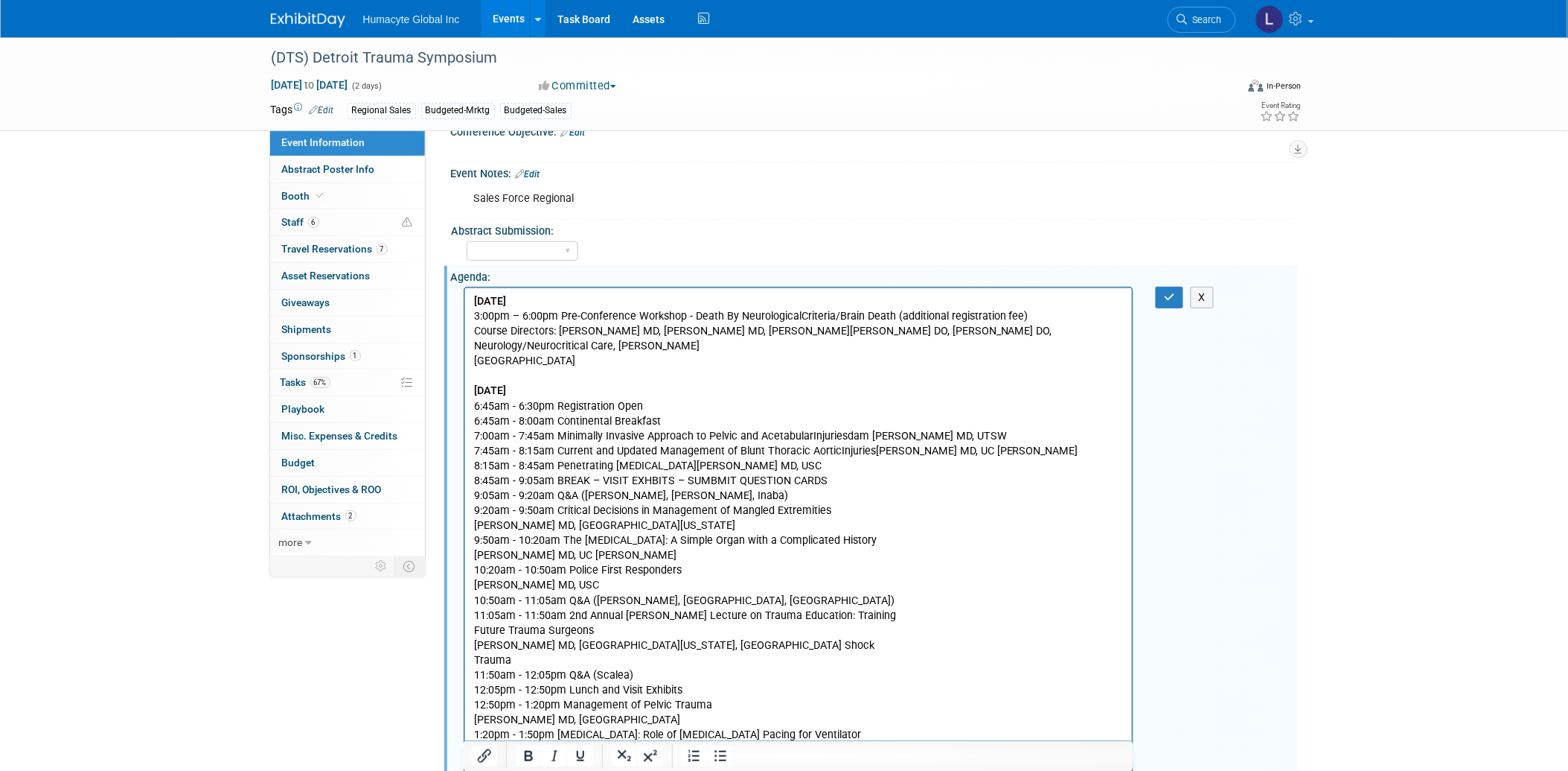
scroll to position [165, 0]
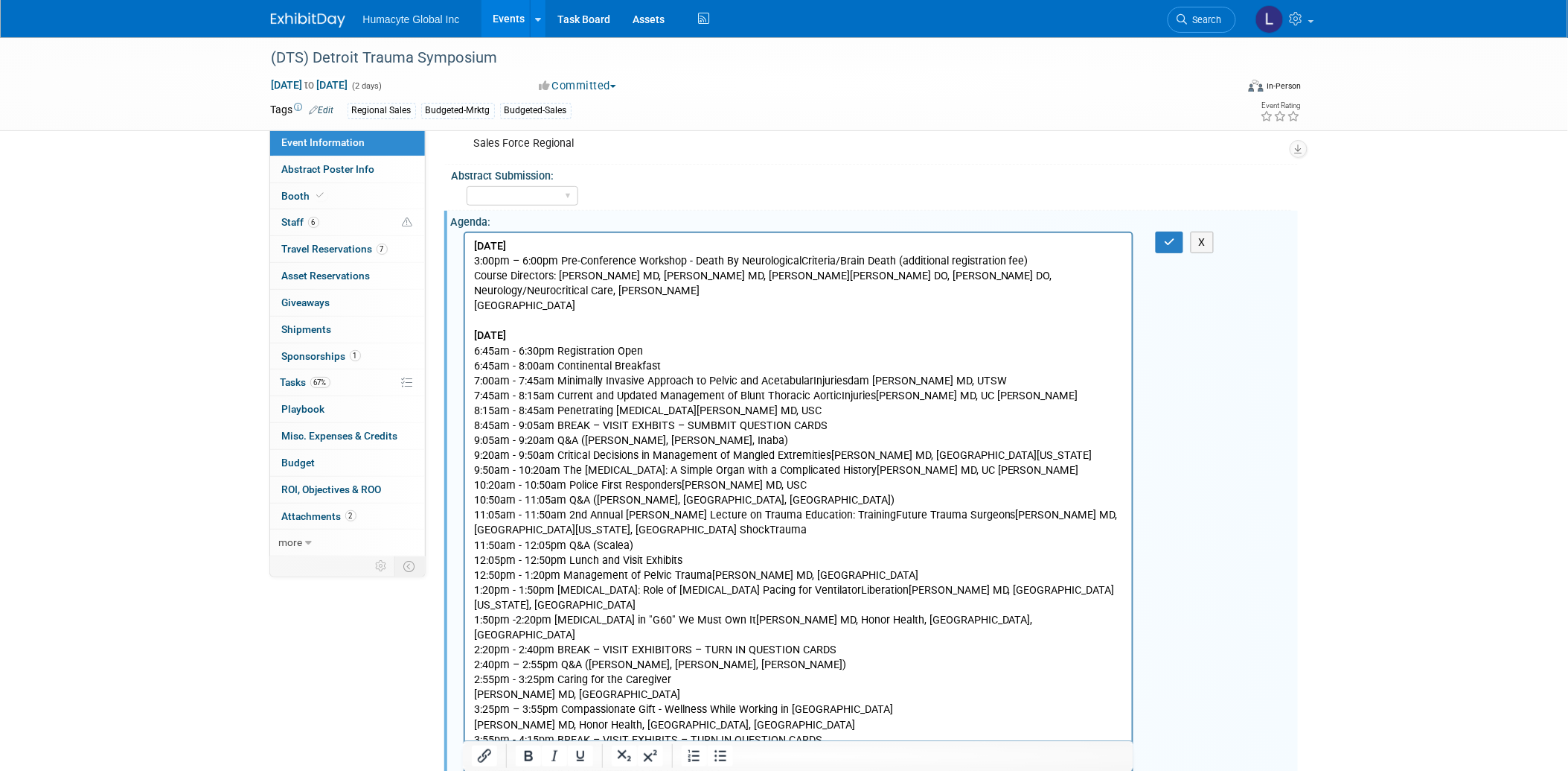
scroll to position [248, 0]
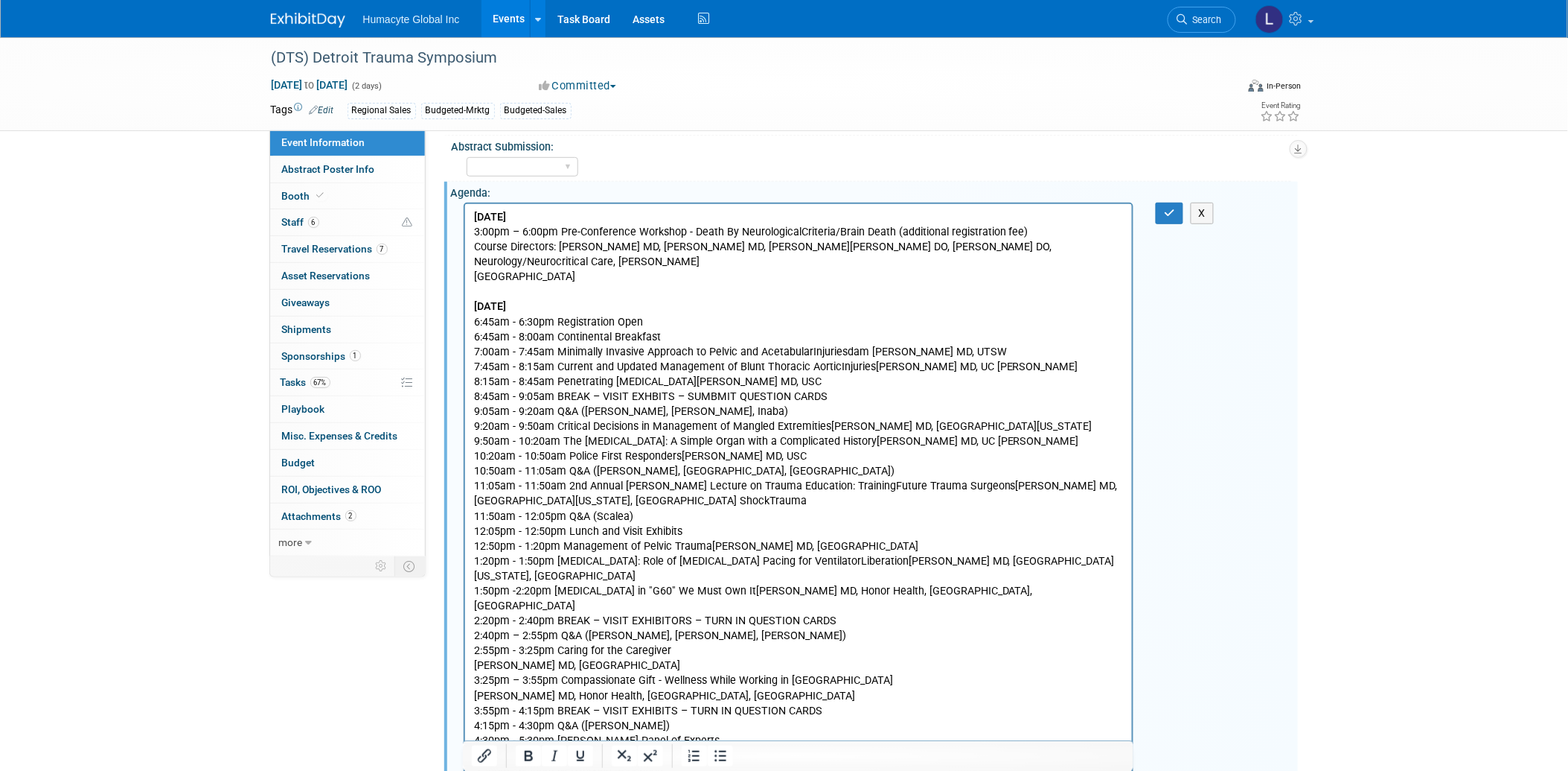
click at [714, 616] on p "[DATE] 6:45am - 6:30pm Registration Open 6:45am - 8:00am Continental Breakfast …" at bounding box center [798, 740] width 651 height 882
click at [834, 635] on p "[DATE] 6:45am - 6:30pm Registration Open 6:45am - 8:00am Continental Breakfast …" at bounding box center [798, 732] width 651 height 868
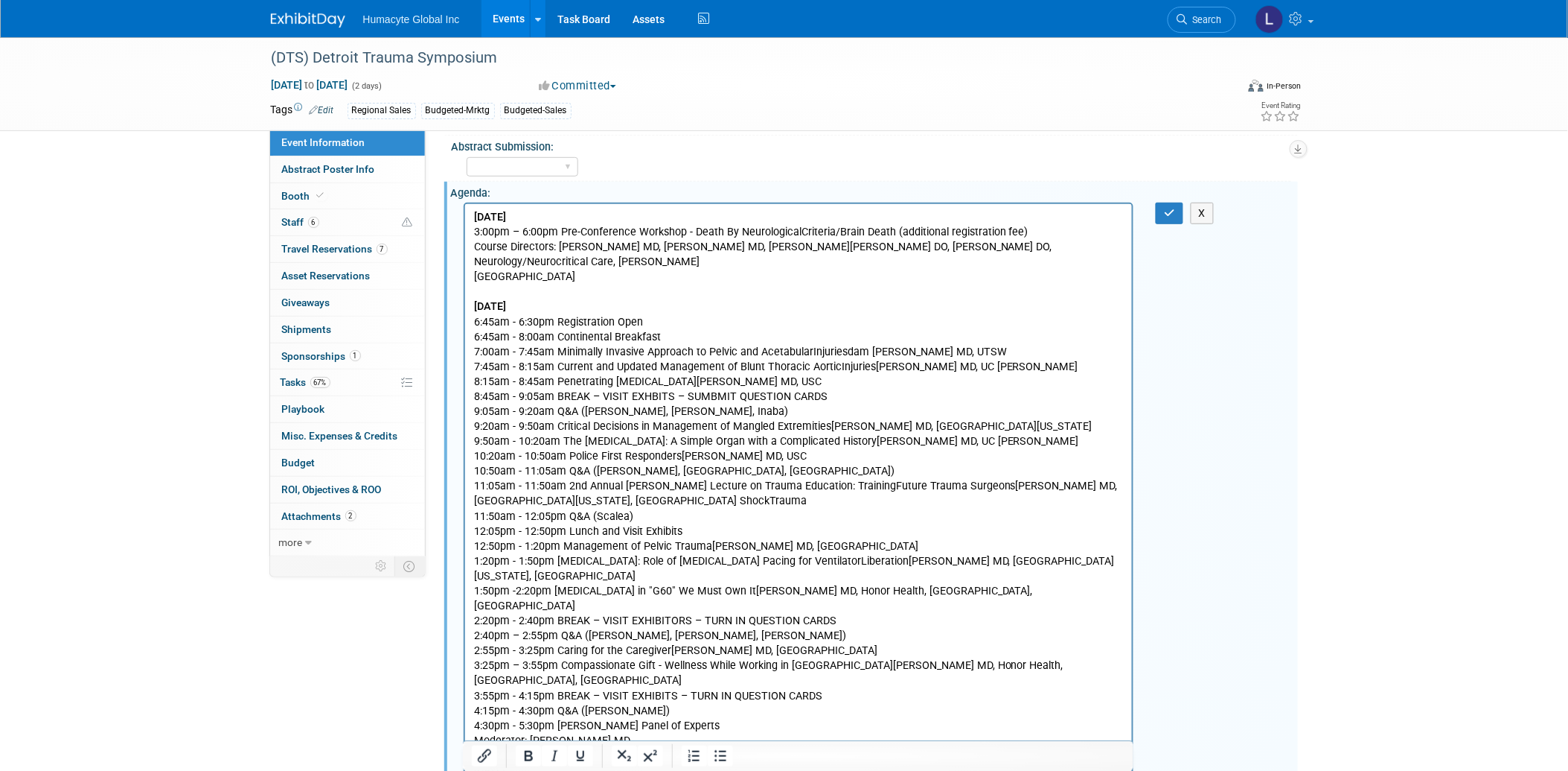
click at [750, 674] on p "[DATE] 6:45am - 6:30pm Registration Open 6:45am - 8:00am Continental Breakfast …" at bounding box center [798, 732] width 651 height 868
click at [685, 700] on p "[DATE] 6:45am - 6:30pm Registration Open 6:45am - 8:00am Continental Breakfast …" at bounding box center [798, 724] width 651 height 852
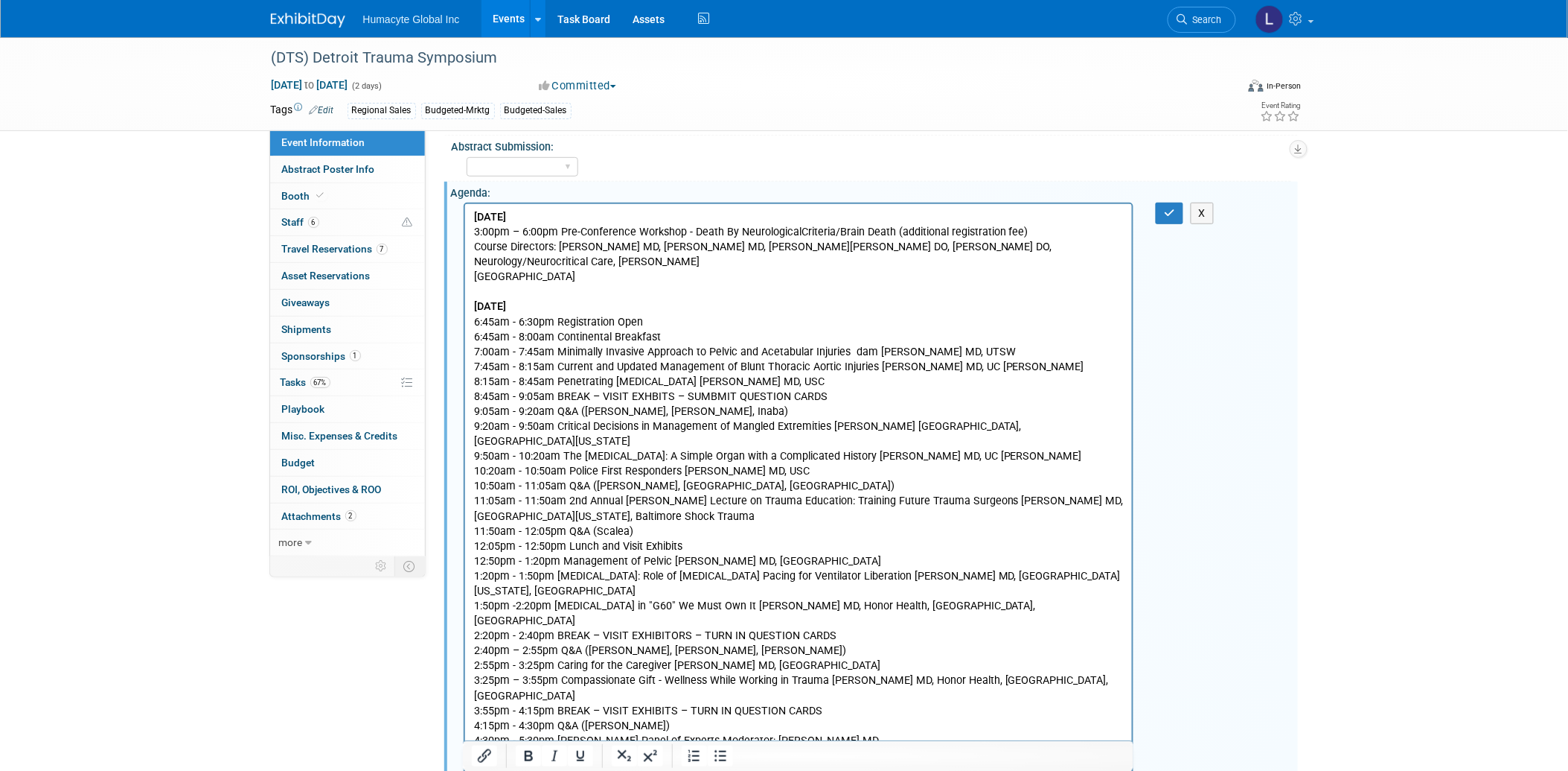
drag, startPoint x: 620, startPoint y: 720, endPoint x: 460, endPoint y: 732, distance: 160.4
click at [464, 732] on html "[DATE] 3:00pm – 6:00pm Pre-Conference Workshop - Death By Neurological Criteria…" at bounding box center [797, 692] width 667 height 977
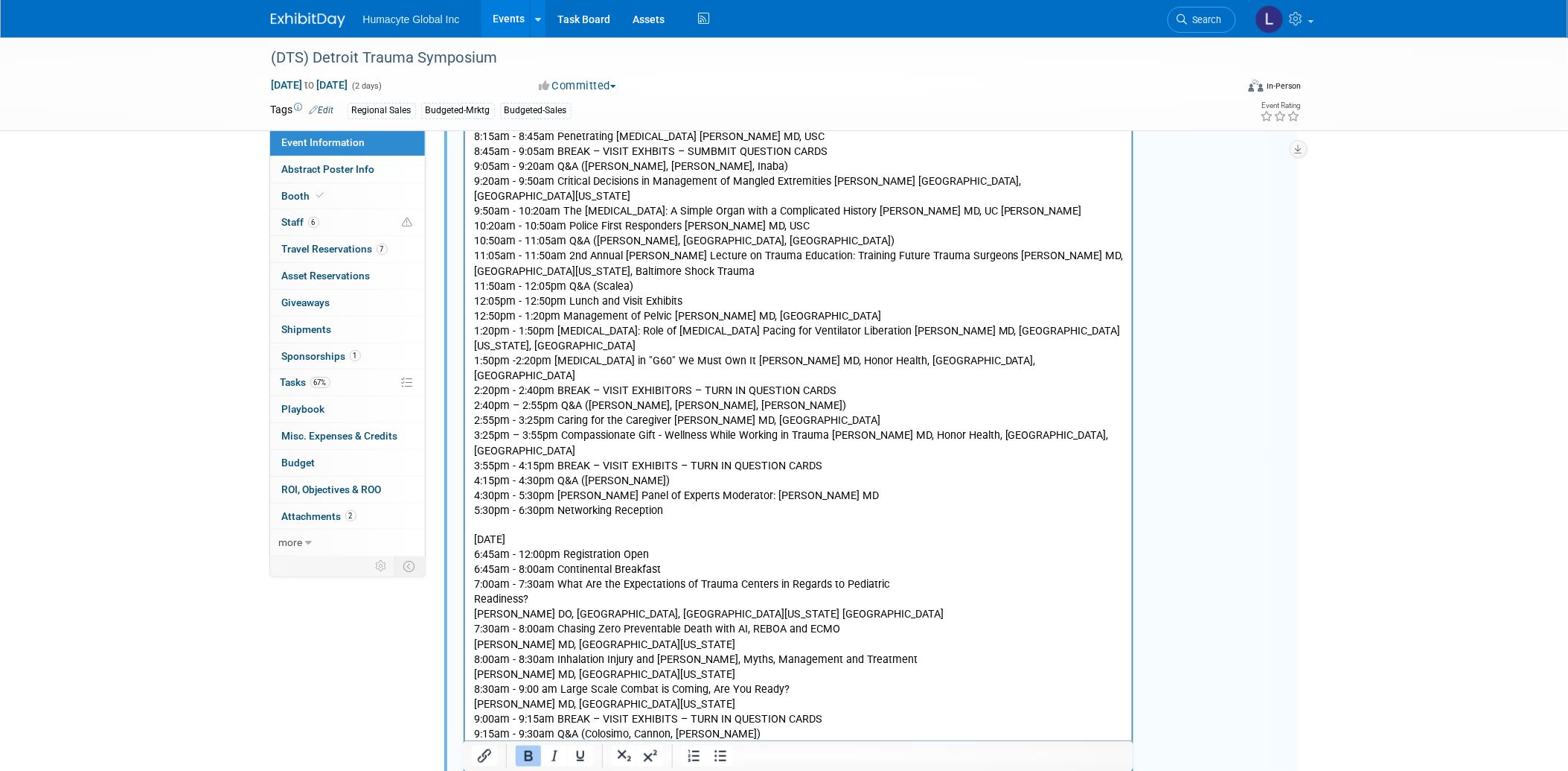
scroll to position [496, 0]
click at [923, 519] on p "[DATE] 6:45am - 12:00pm Registration Open 6:45am - 8:00am Continental Breakfast…" at bounding box center [798, 724] width 651 height 419
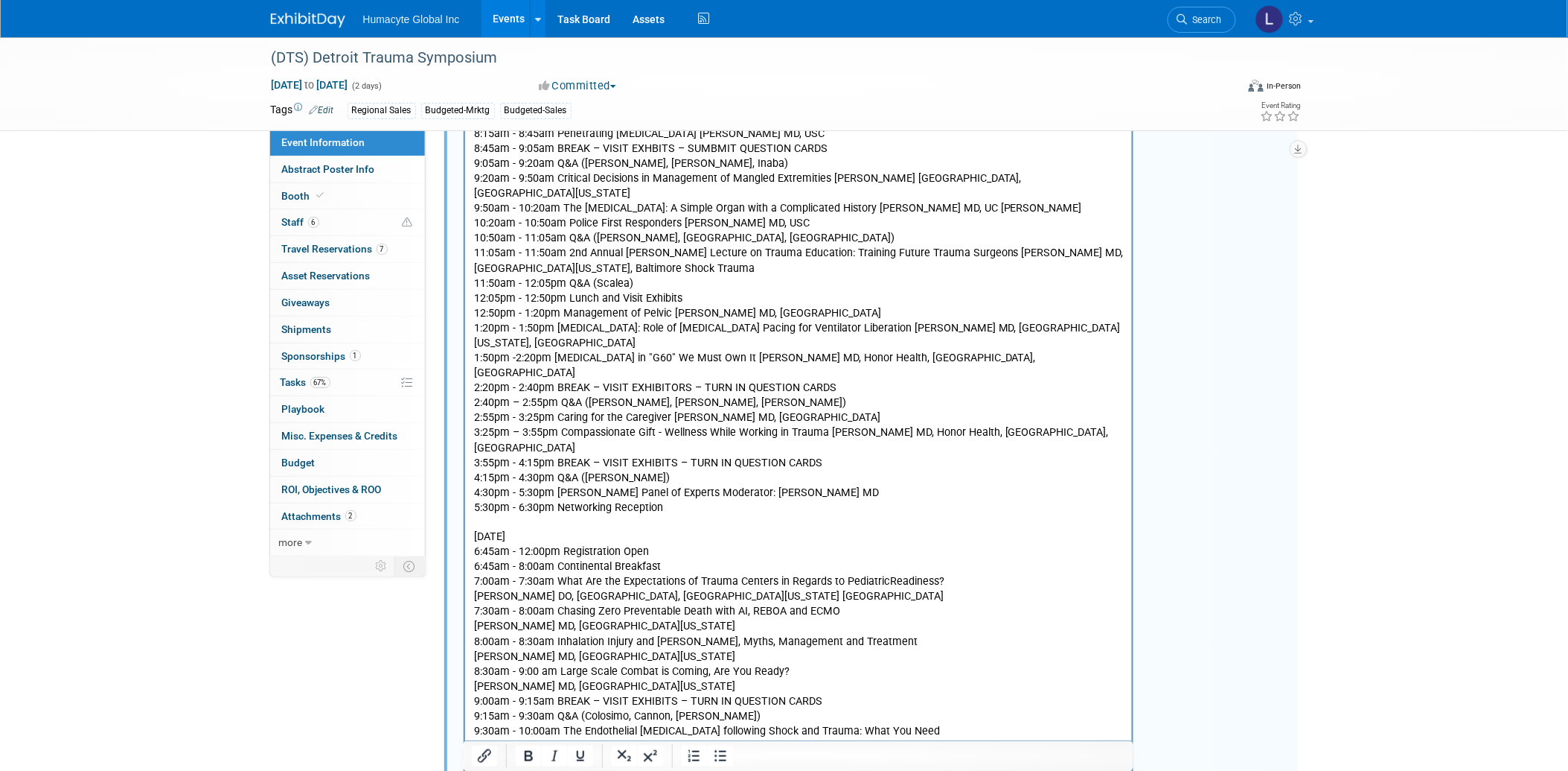
click at [971, 526] on p "[DATE] 6:45am - 12:00pm Registration Open 6:45am - 8:00am Continental Breakfast…" at bounding box center [798, 717] width 651 height 404
click at [896, 560] on p "[DATE] 6:45am - 12:00pm Registration Open 6:45am - 8:00am Continental Breakfast…" at bounding box center [798, 717] width 651 height 404
click at [894, 557] on p "[DATE] 6:45am - 12:00pm Registration Open 6:45am - 8:00am Continental Breakfast…" at bounding box center [798, 717] width 651 height 404
click at [873, 575] on p "THURSDAY, NOVEMBER 6, 2025 6:45am - 12:00pm Registration Open 6:45am - 8:00am C…" at bounding box center [798, 717] width 651 height 404
click at [873, 568] on p "THURSDAY, NOVEMBER 6, 2025 6:45am - 12:00pm Registration Open 6:45am - 8:00am C…" at bounding box center [798, 717] width 651 height 404
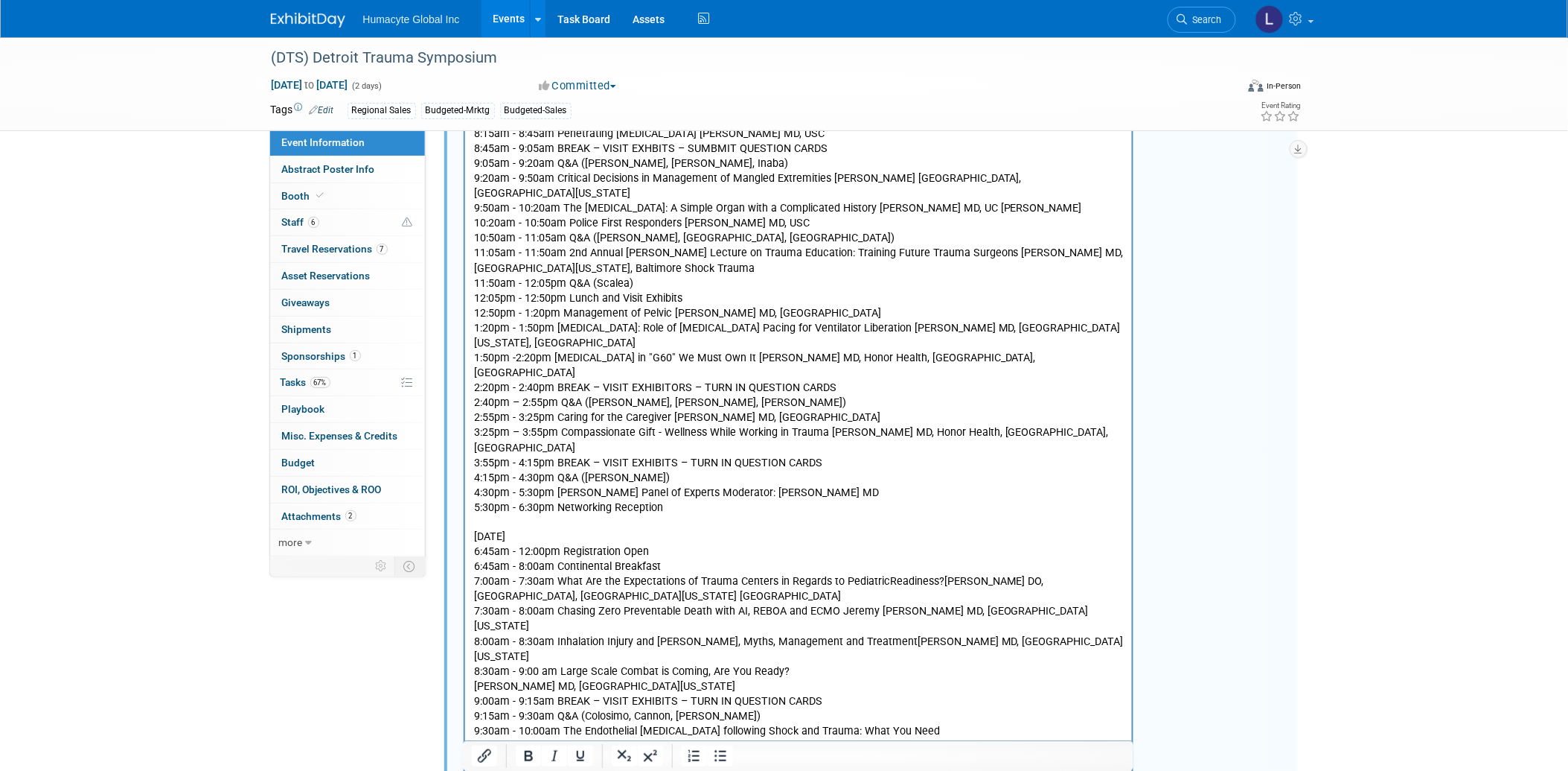
click at [817, 577] on p "THURSDAY, NOVEMBER 6, 2025 6:45am - 12:00pm Registration Open 6:45am - 8:00am C…" at bounding box center [798, 717] width 651 height 404
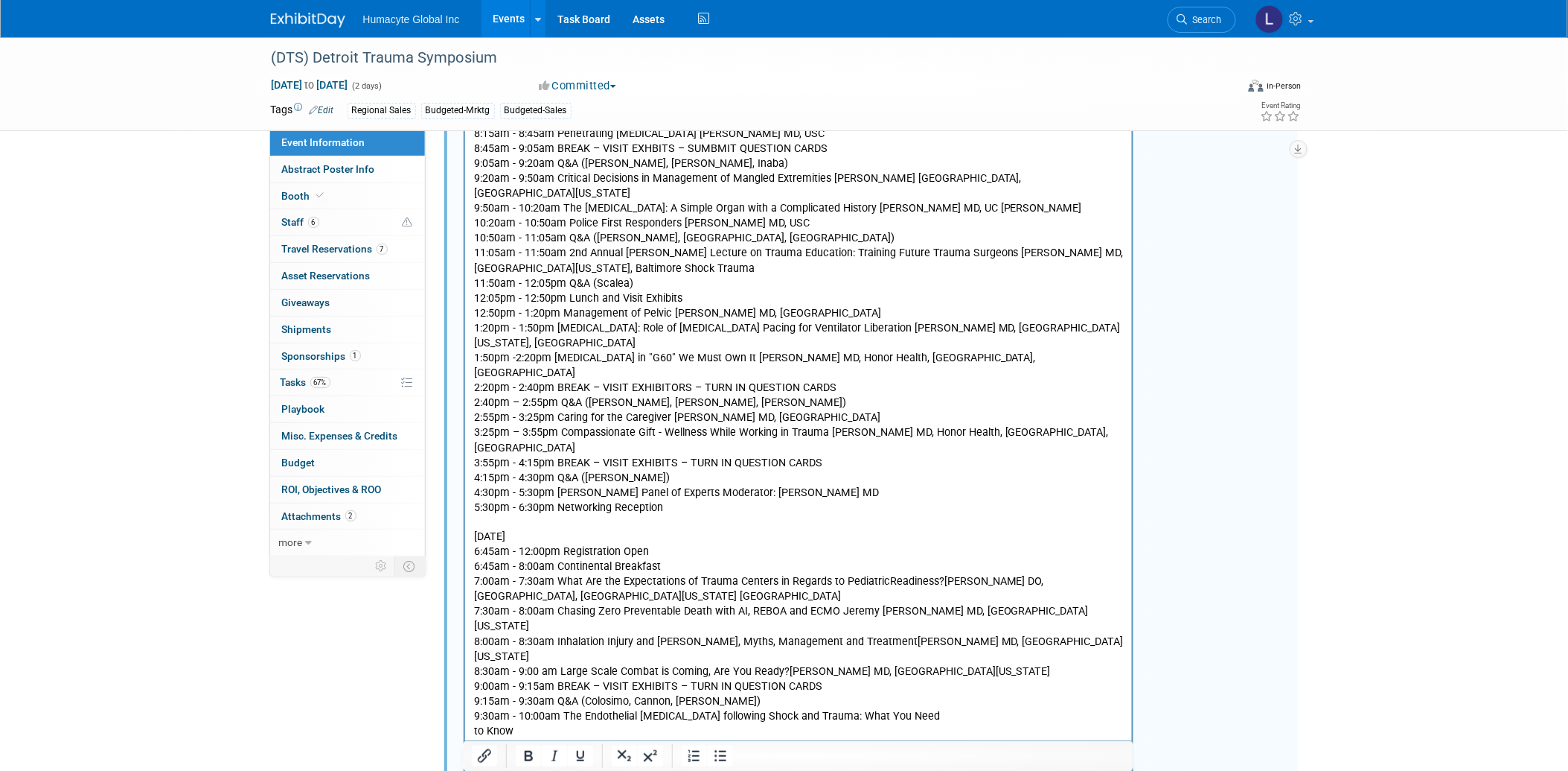
click at [923, 622] on p "THURSDAY, NOVEMBER 6, 2025 6:45am - 12:00pm Registration Open 6:45am - 8:00am C…" at bounding box center [798, 709] width 651 height 389
click at [991, 617] on p "THURSDAY, NOVEMBER 6, 2025 6:45am - 12:00pm Registration Open 6:45am - 8:00am C…" at bounding box center [798, 702] width 651 height 374
click at [973, 619] on p "THURSDAY, NOVEMBER 6, 2025 6:45am - 12:00pm Registration Open 6:45am - 8:00am C…" at bounding box center [798, 702] width 651 height 374
click at [970, 627] on p "THURSDAY, NOVEMBER 6, 2025 6:45am - 12:00pm Registration Open 6:45am - 8:00am C…" at bounding box center [798, 702] width 651 height 374
click at [832, 653] on p "THURSDAY, NOVEMBER 6, 2025 6:45am - 12:00pm Registration Open 6:45am - 8:00am C…" at bounding box center [798, 702] width 651 height 374
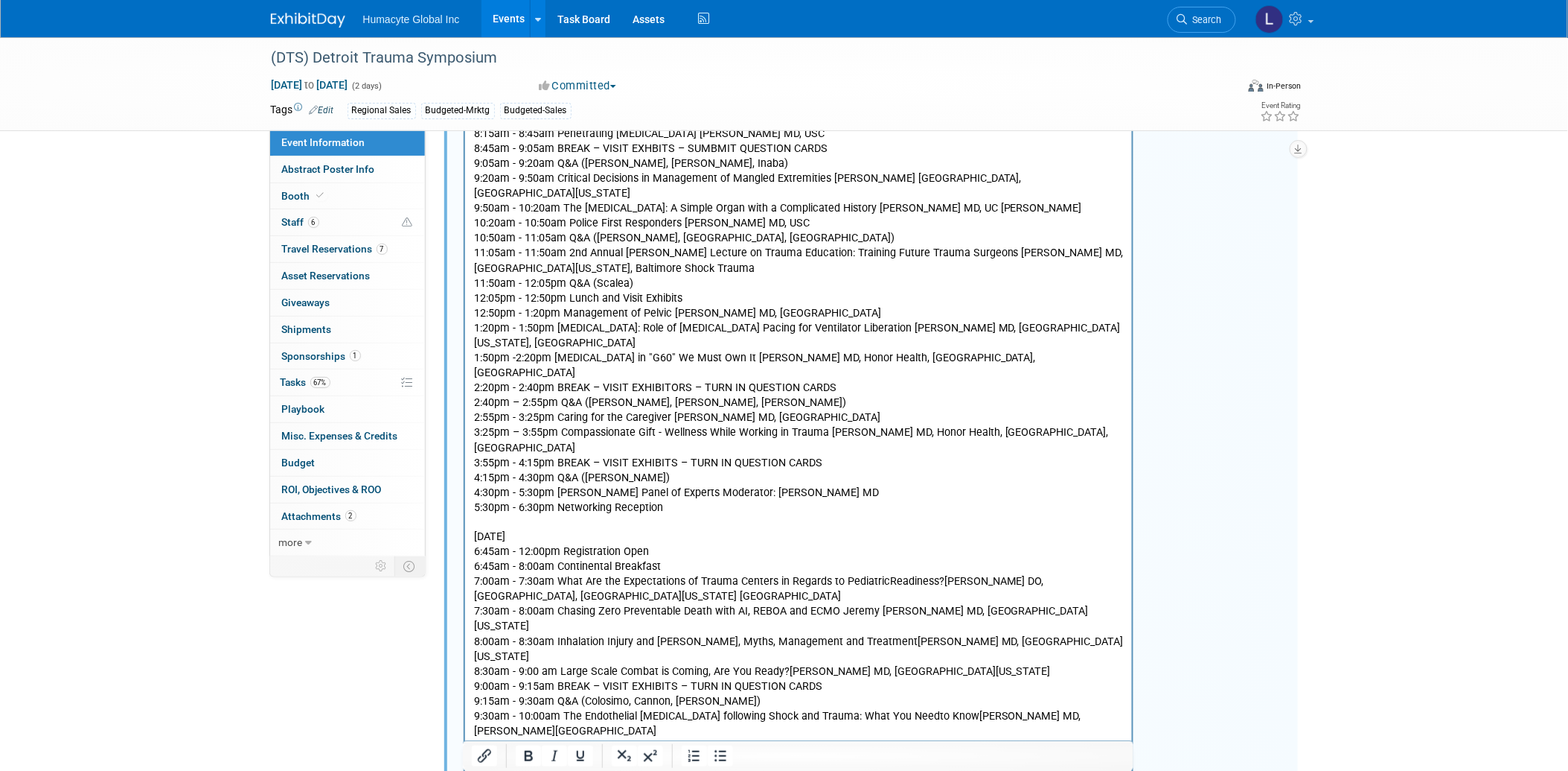
click at [802, 682] on p "THURSDAY, NOVEMBER 6, 2025 6:45am - 12:00pm Registration Open 6:45am - 8:00am C…" at bounding box center [798, 702] width 651 height 374
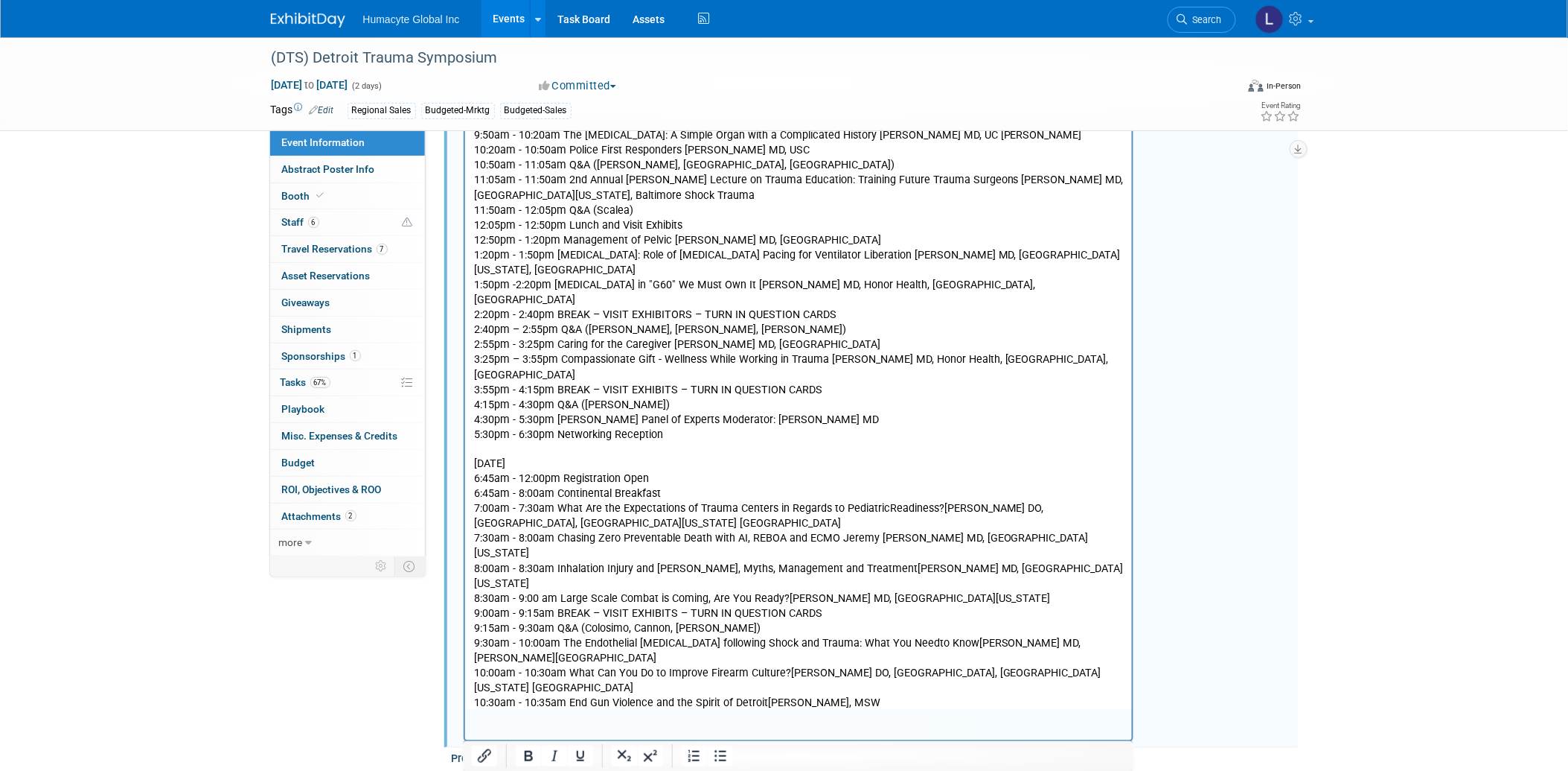
scroll to position [661, 0]
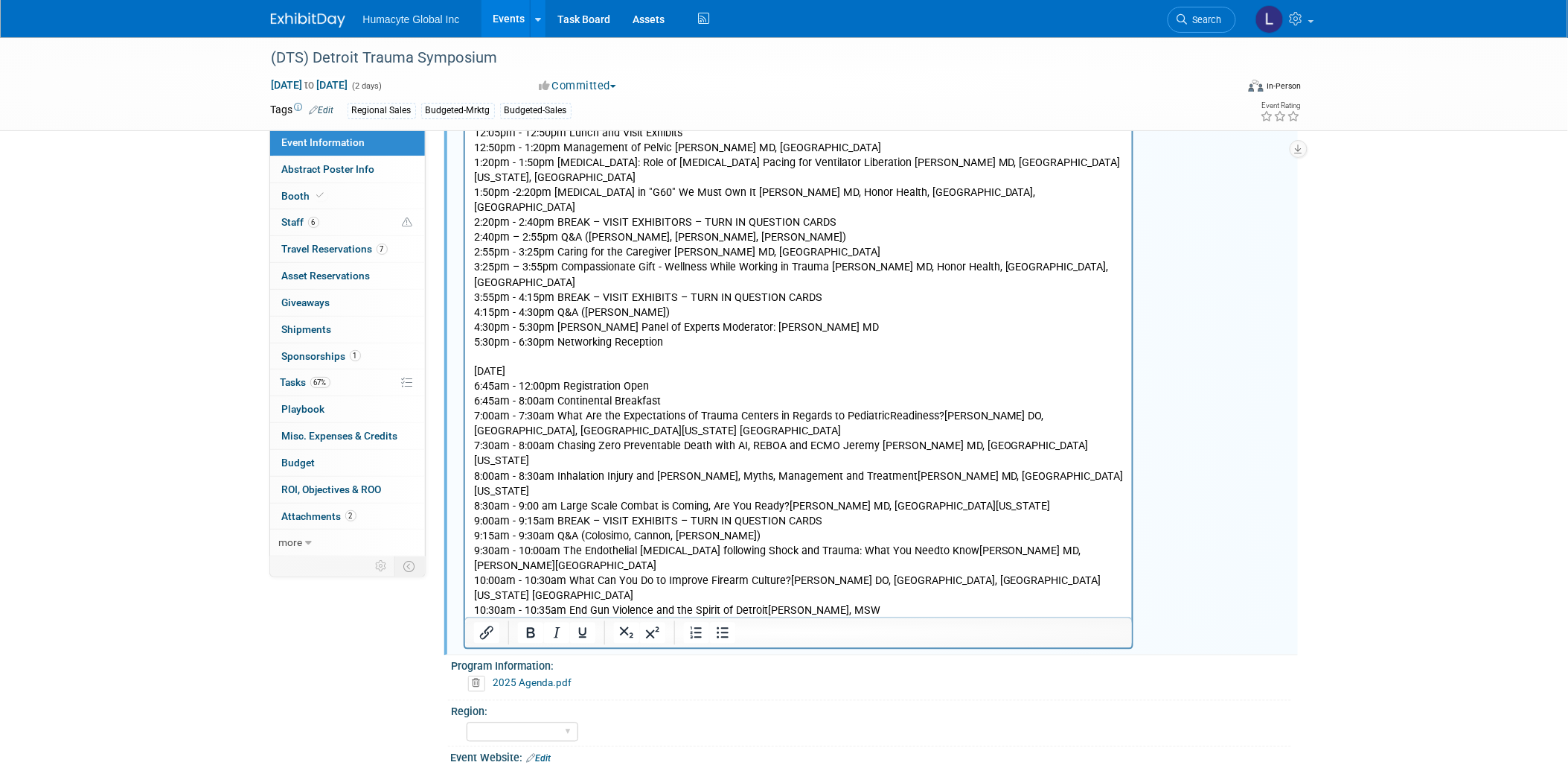
click at [920, 530] on p "THURSDAY, NOVEMBER 6, 2025 6:45am - 12:00pm Registration Open 6:45am - 8:00am C…" at bounding box center [798, 530] width 651 height 359
click at [920, 541] on p "THURSDAY, NOVEMBER 6, 2025 6:45am - 12:00pm Registration Open 6:45am - 8:00am C…" at bounding box center [798, 530] width 651 height 359
click at [901, 522] on p "THURSDAY, NOVEMBER 6, 2025 6:45am - 12:00pm Registration Open 6:45am - 8:00am C…" at bounding box center [798, 530] width 651 height 359
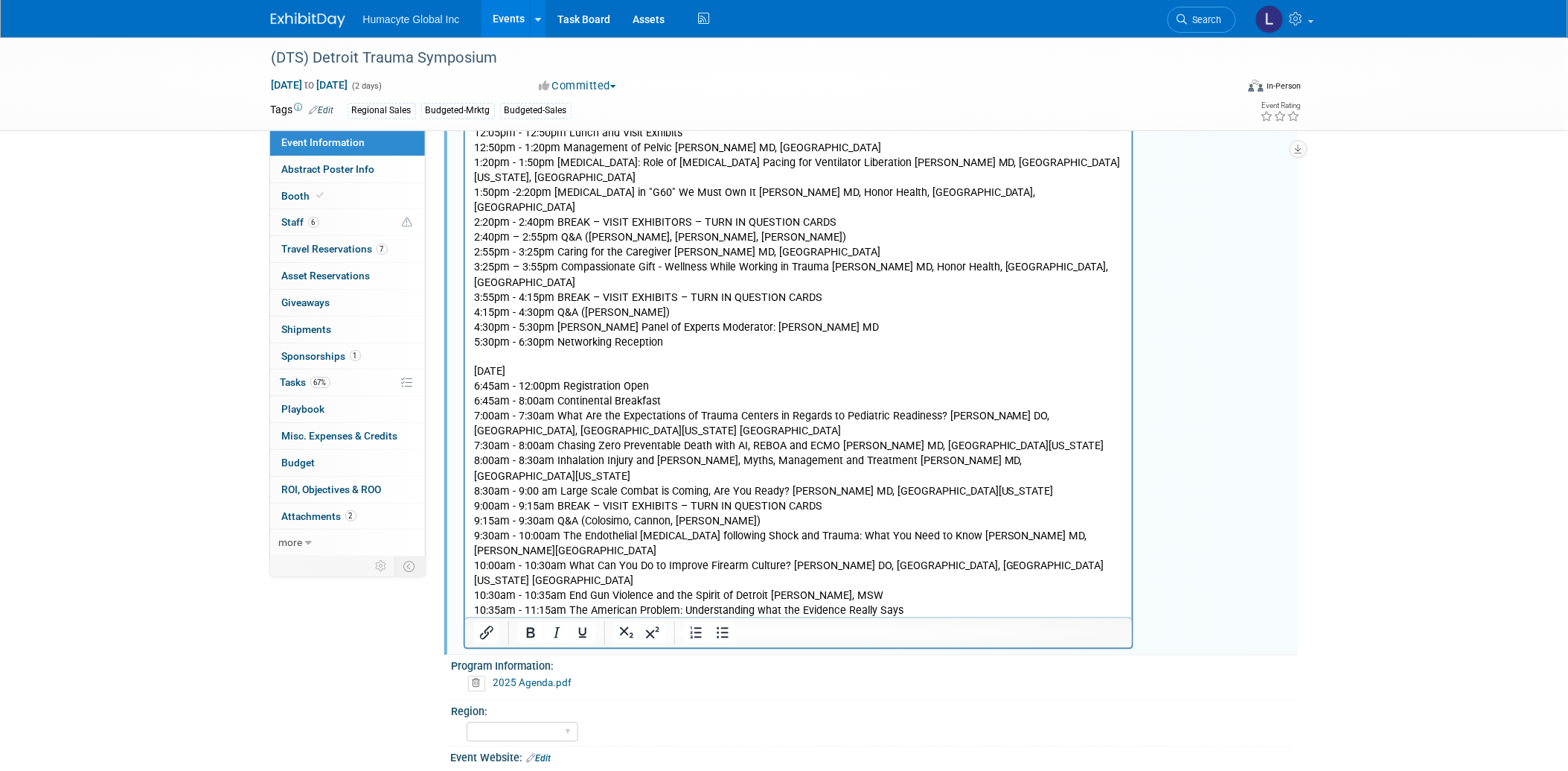
click at [931, 605] on p "10:35am - 11:15am The American Problem: Understanding what the Evidence Really …" at bounding box center [798, 649] width 651 height 90
click at [741, 605] on p "10:35am - 11:15am The American Problem: Understanding what the Evidence Really …" at bounding box center [798, 649] width 651 height 90
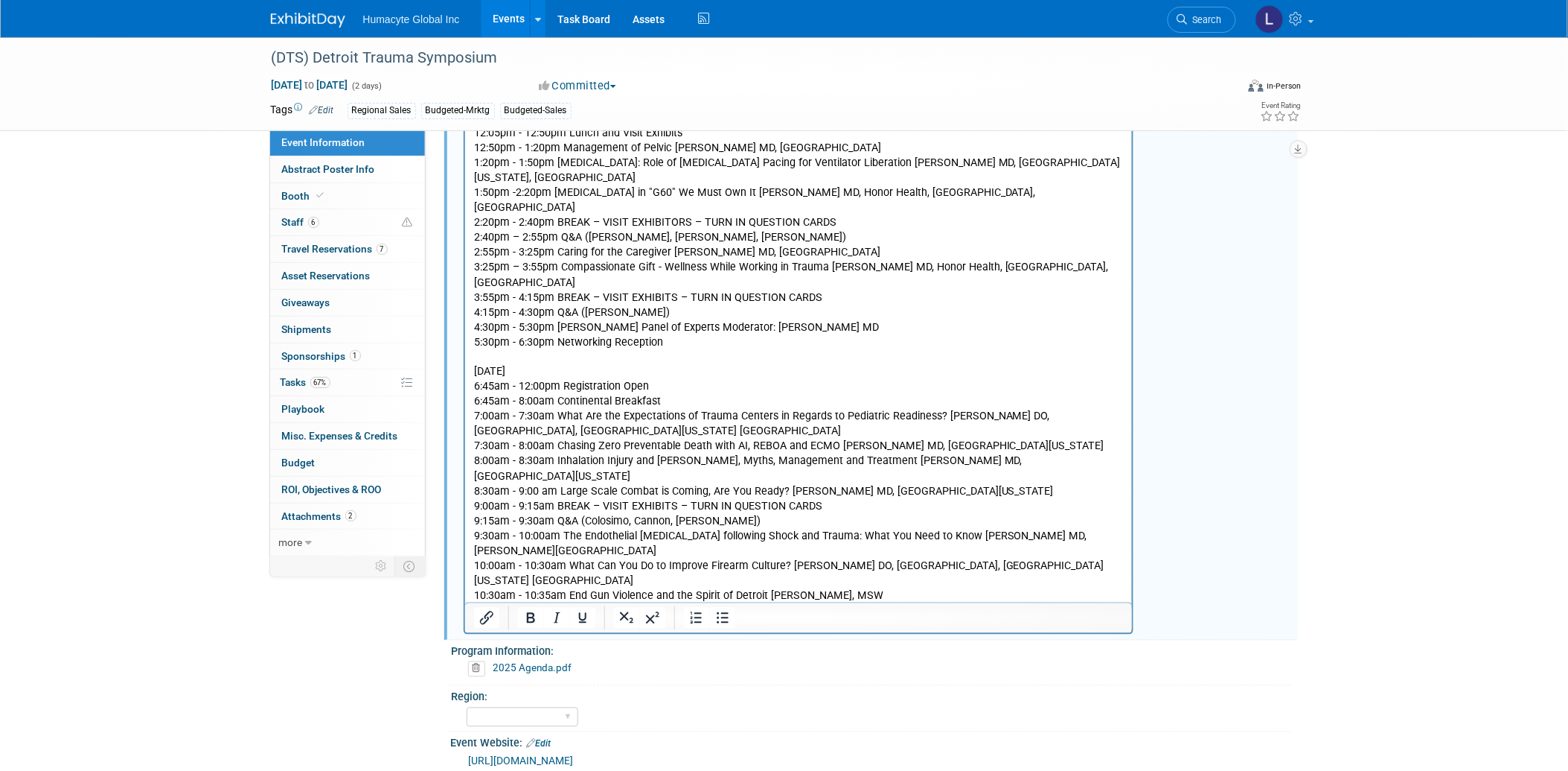
click at [731, 605] on p "10:35am - 11:15am The American Problem: Understanding what the Evidence Really …" at bounding box center [798, 642] width 651 height 75
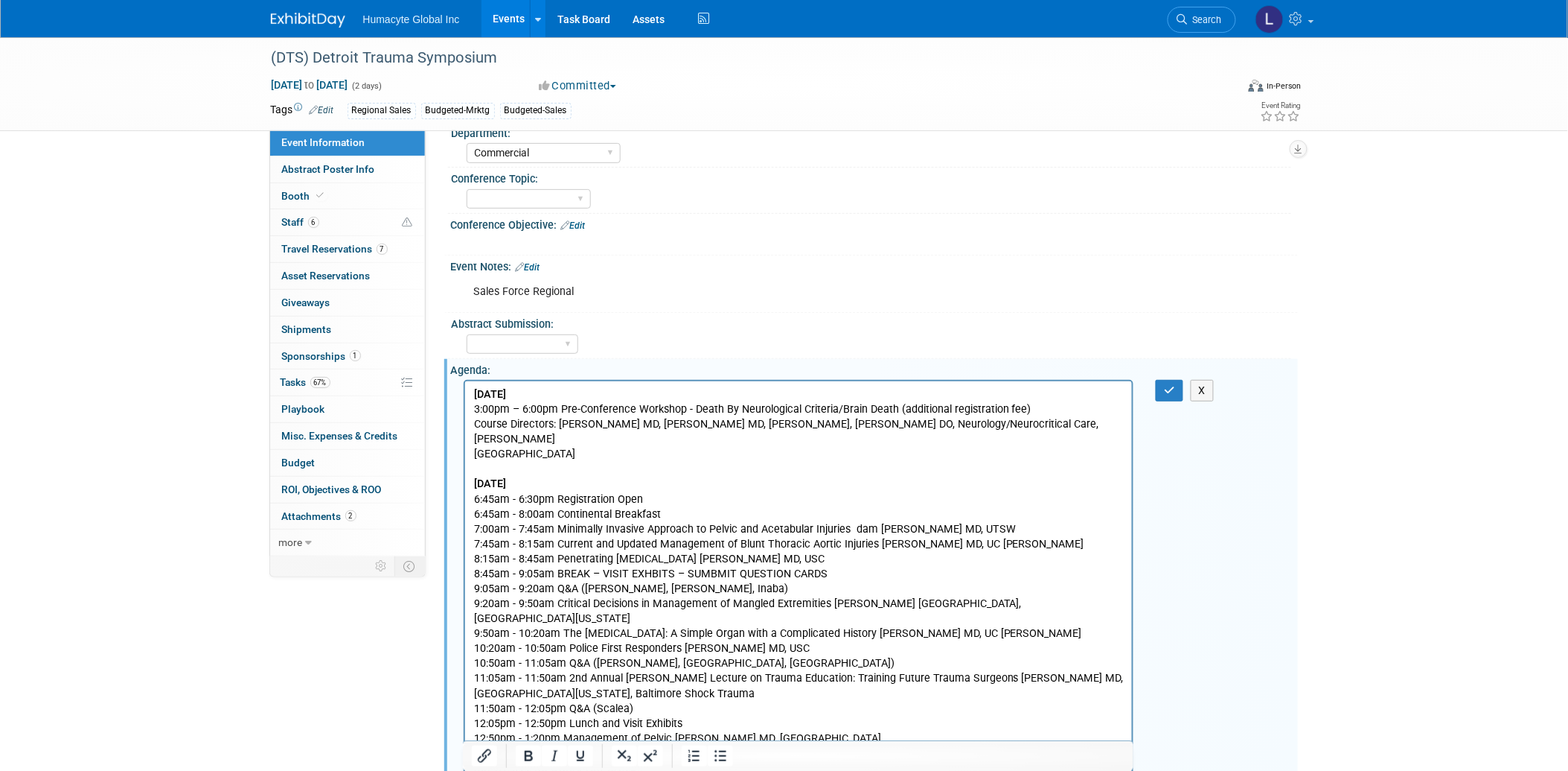
scroll to position [165, 0]
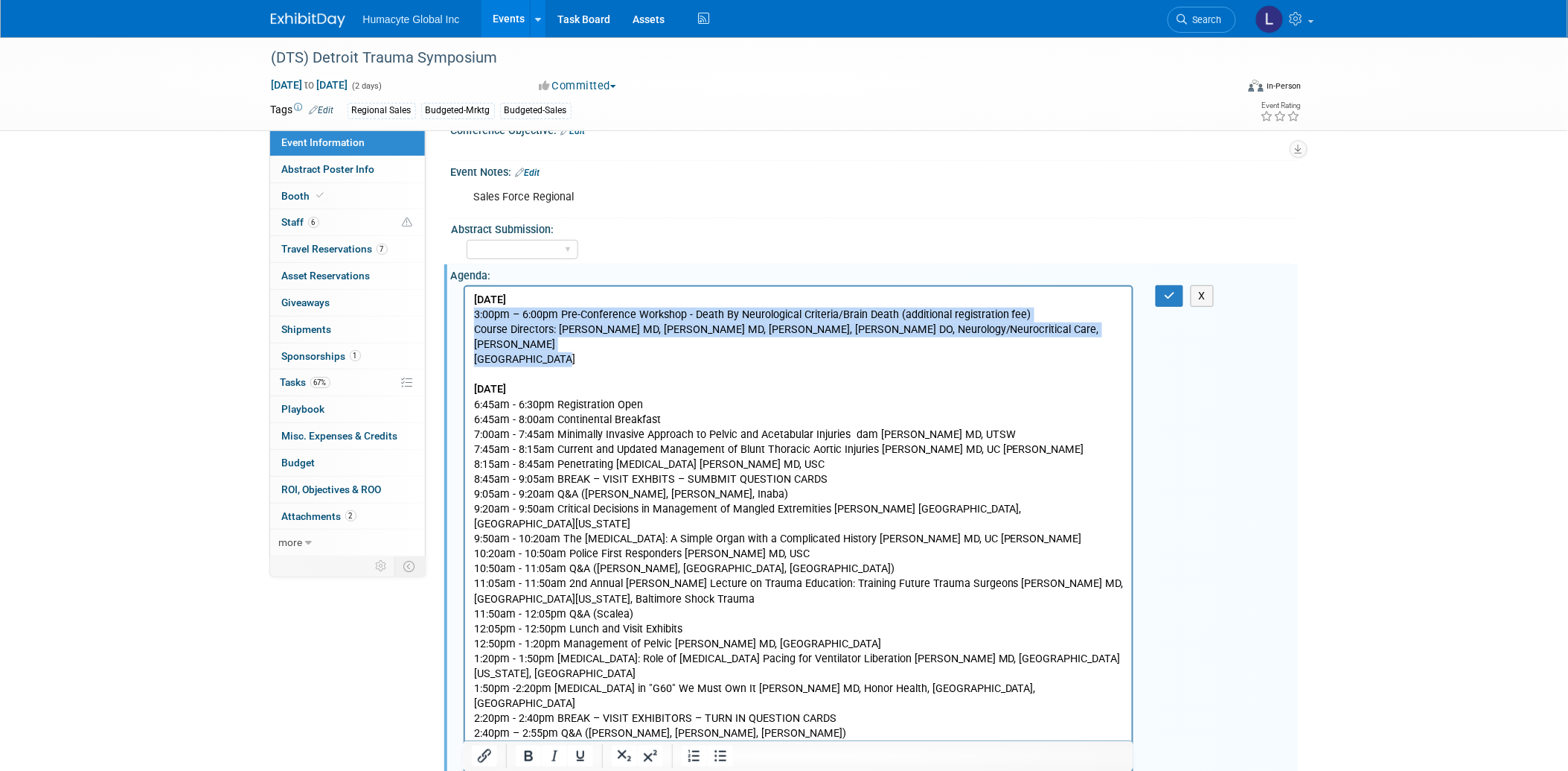
drag, startPoint x: 549, startPoint y: 340, endPoint x: 904, endPoint y: 603, distance: 441.8
click at [464, 320] on html "WEDNESDAY, NOVEMBER 5, 2025 3:00pm – 6:00pm Pre-Conference Workshop - Death By …" at bounding box center [797, 723] width 667 height 874
click at [717, 755] on icon "Bullet list" at bounding box center [720, 755] width 18 height 18
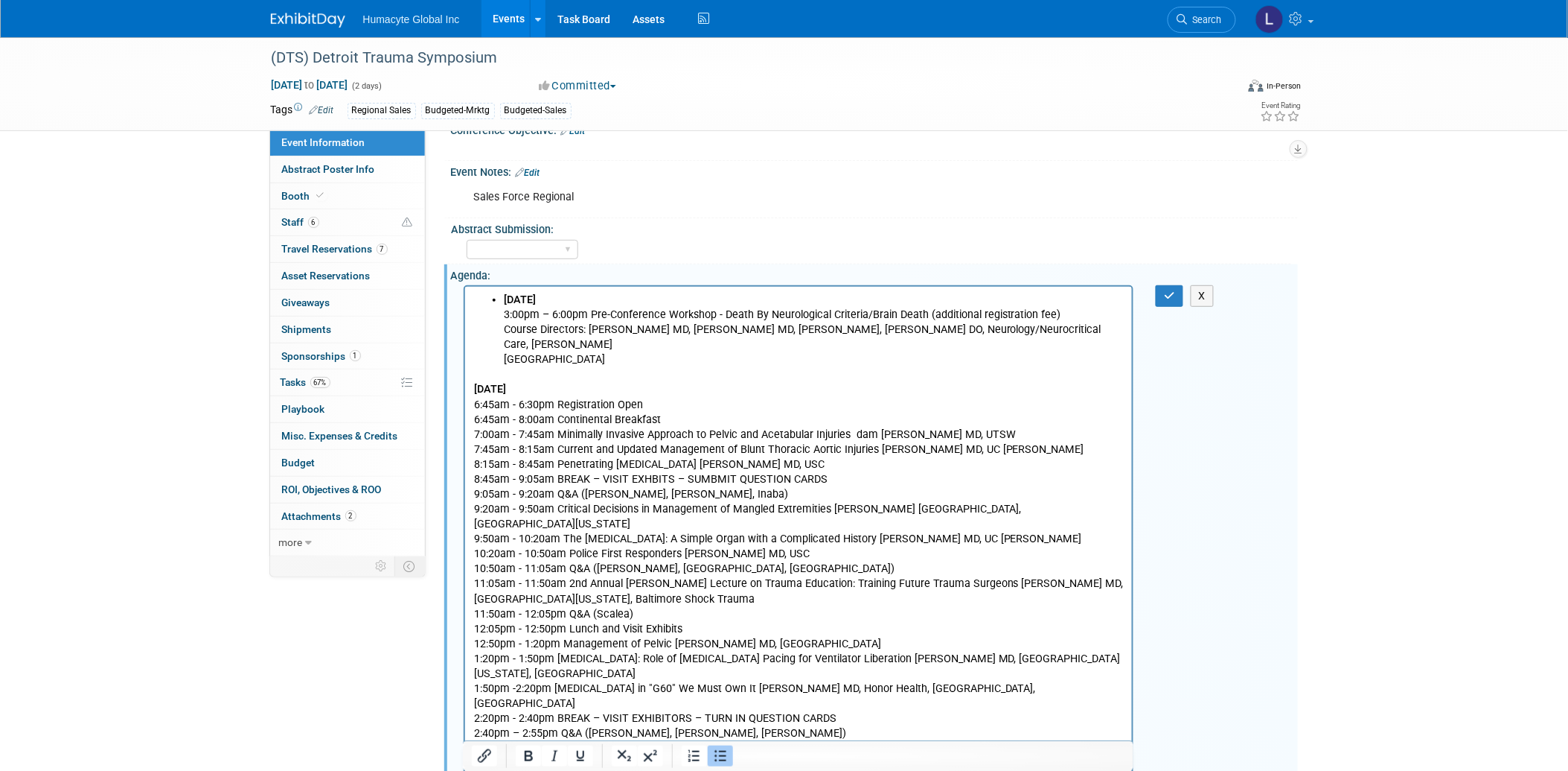
click at [714, 755] on icon "Bullet list" at bounding box center [720, 755] width 18 height 18
click at [479, 366] on p "Rich Text Area. Press ALT-0 for help." at bounding box center [798, 373] width 651 height 15
click at [473, 314] on p "WEDNESDAY, NOVEMBER 5, 2025 3:00pm – 6:00pm Pre-Conference Workshop - Death By …" at bounding box center [798, 329] width 651 height 75
click at [724, 761] on icon "Bullet list" at bounding box center [720, 755] width 18 height 18
click at [503, 298] on b "WEDNESDAY, NOVEMBER 5, 2025" at bounding box center [518, 298] width 32 height 13
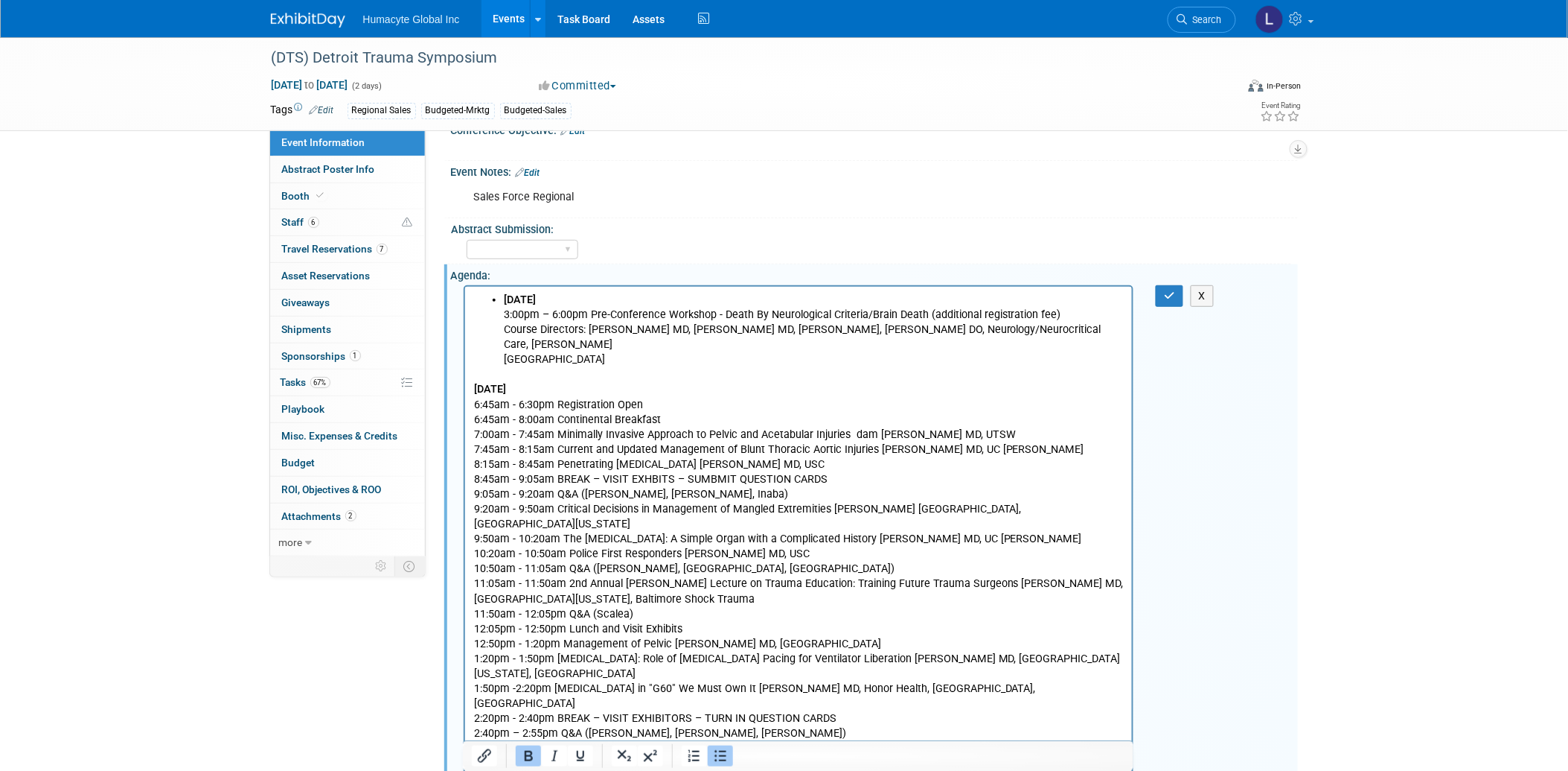
click at [504, 302] on b "WEDNESDAY, NOVEMBER 5, 2025" at bounding box center [518, 298] width 32 height 13
click at [685, 303] on p "WEDNESDAY, NOVEMBER 5, 2025 3:00pm – 6:00pm Pre-Conference Workshop - Death By …" at bounding box center [798, 329] width 651 height 75
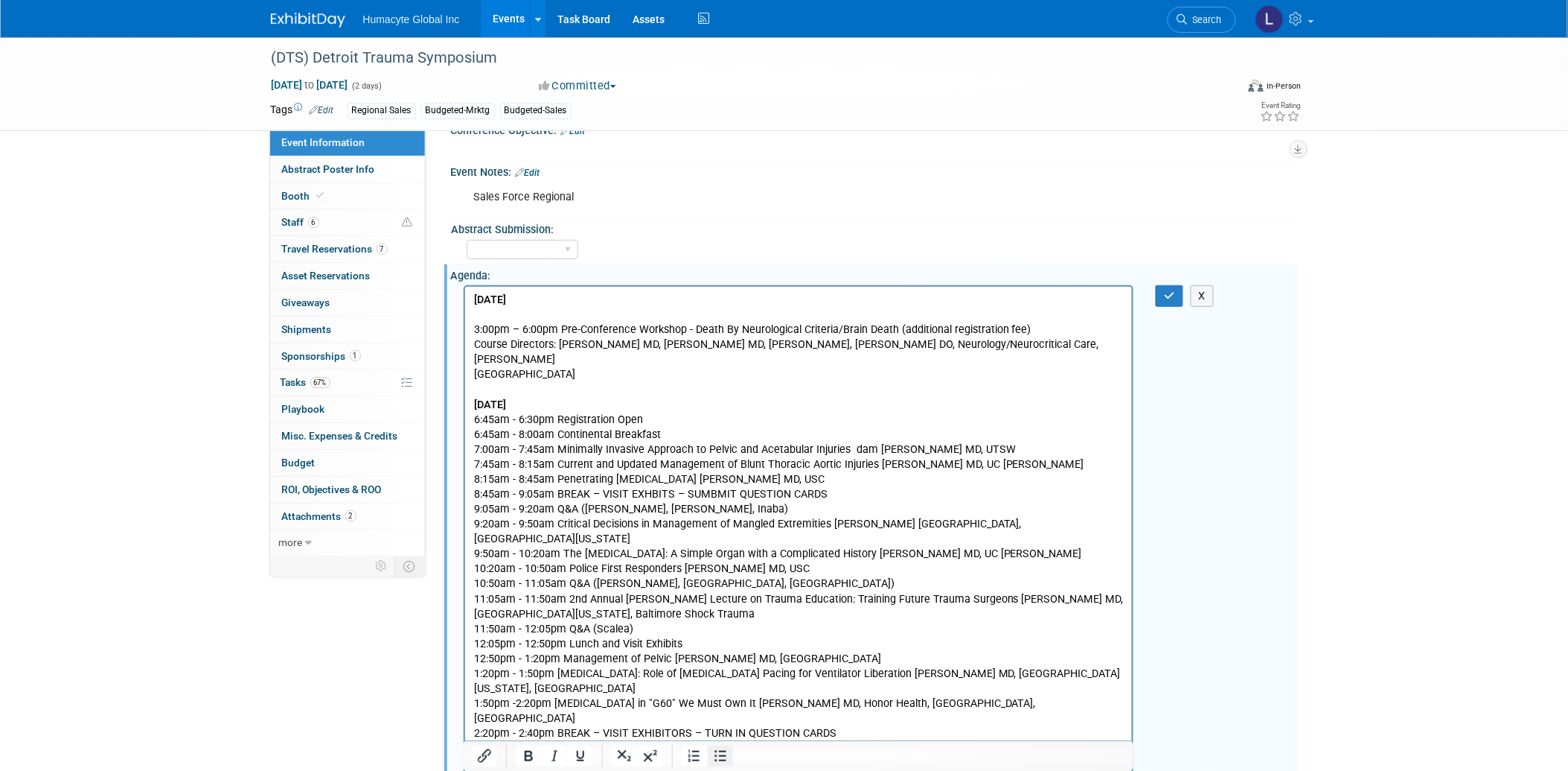
click at [723, 754] on icon "Bullet list" at bounding box center [720, 755] width 18 height 18
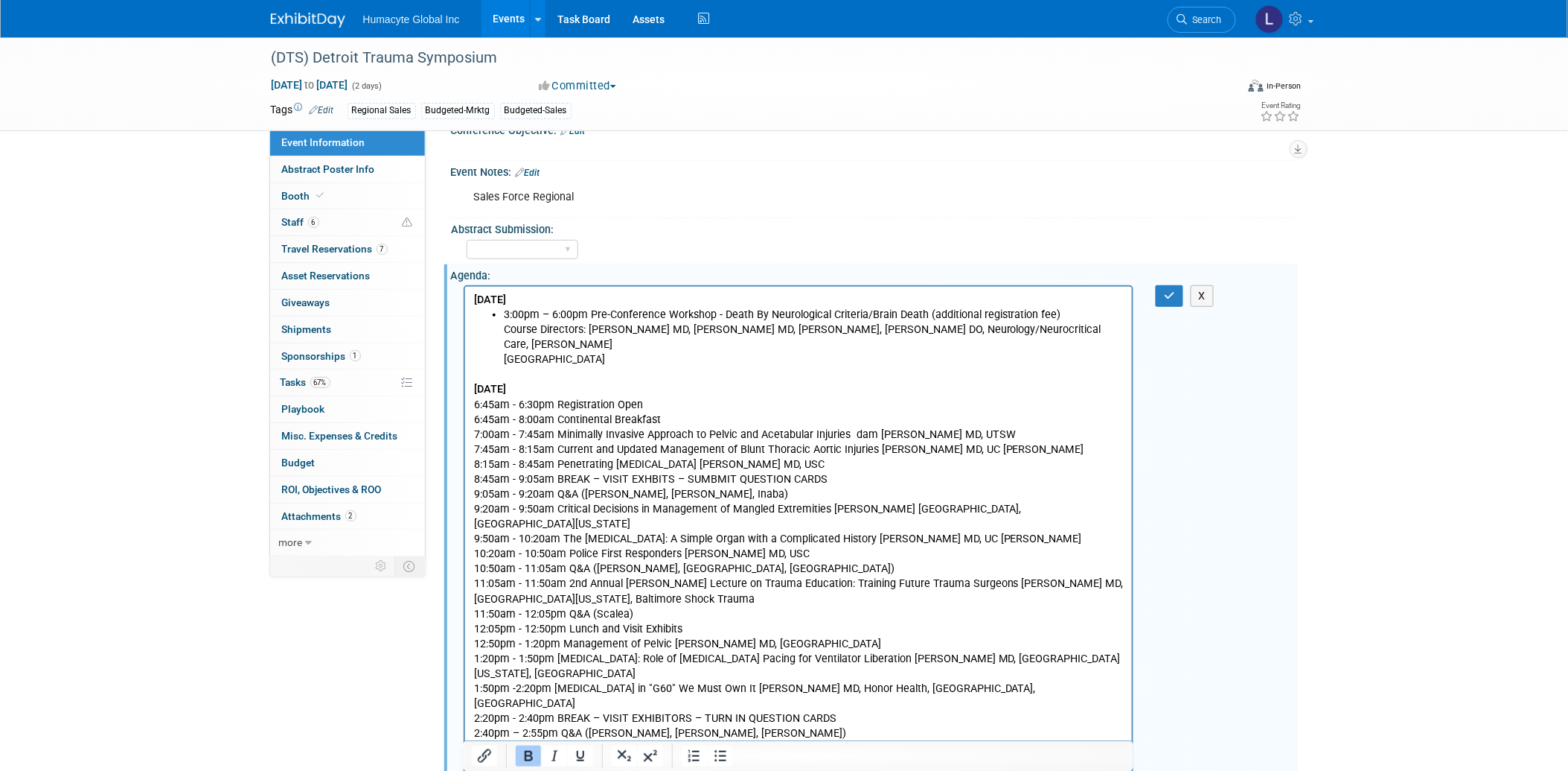
click at [637, 381] on p "THURSDAY, NOVEMBER 6, 2025 6:45am - 6:30pm Registration Open 6:45am - 8:00am Co…" at bounding box center [798, 613] width 651 height 463
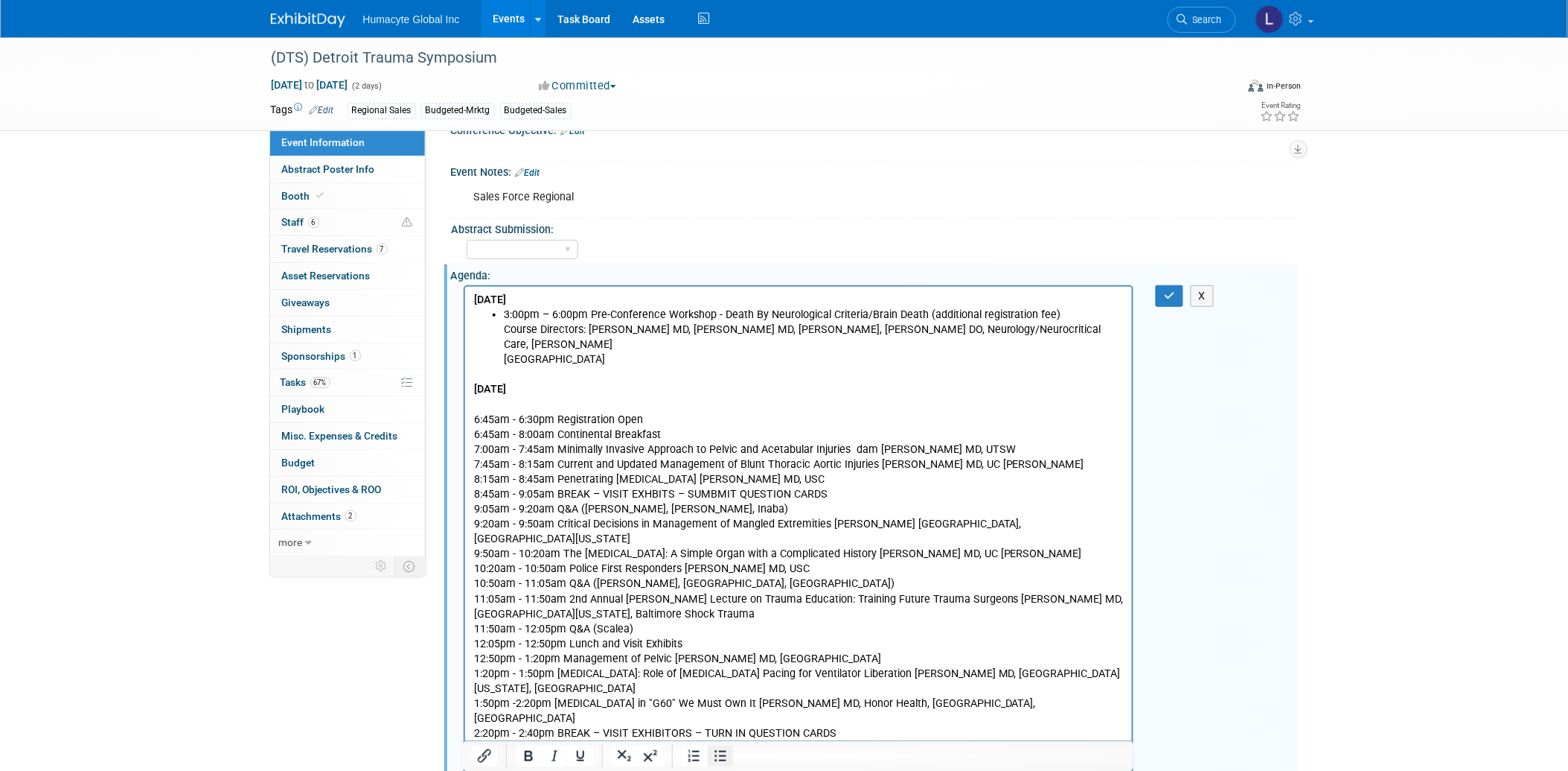
click at [724, 756] on icon "Bullet list" at bounding box center [721, 755] width 12 height 11
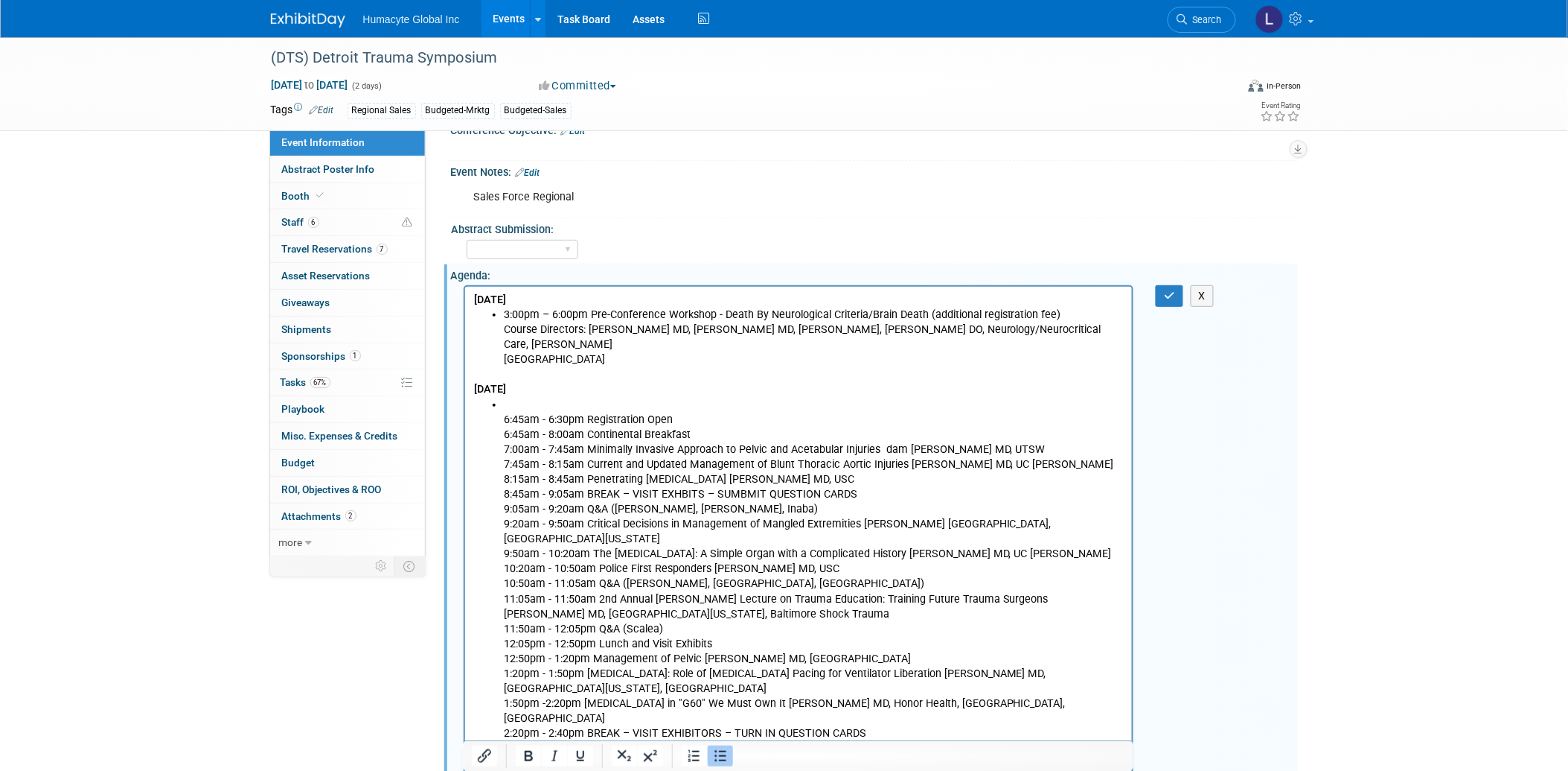
click at [504, 397] on li "6:45am - 6:30pm Registration Open 6:45am - 8:00am Continental Breakfast 7:00am …" at bounding box center [813, 628] width 621 height 463
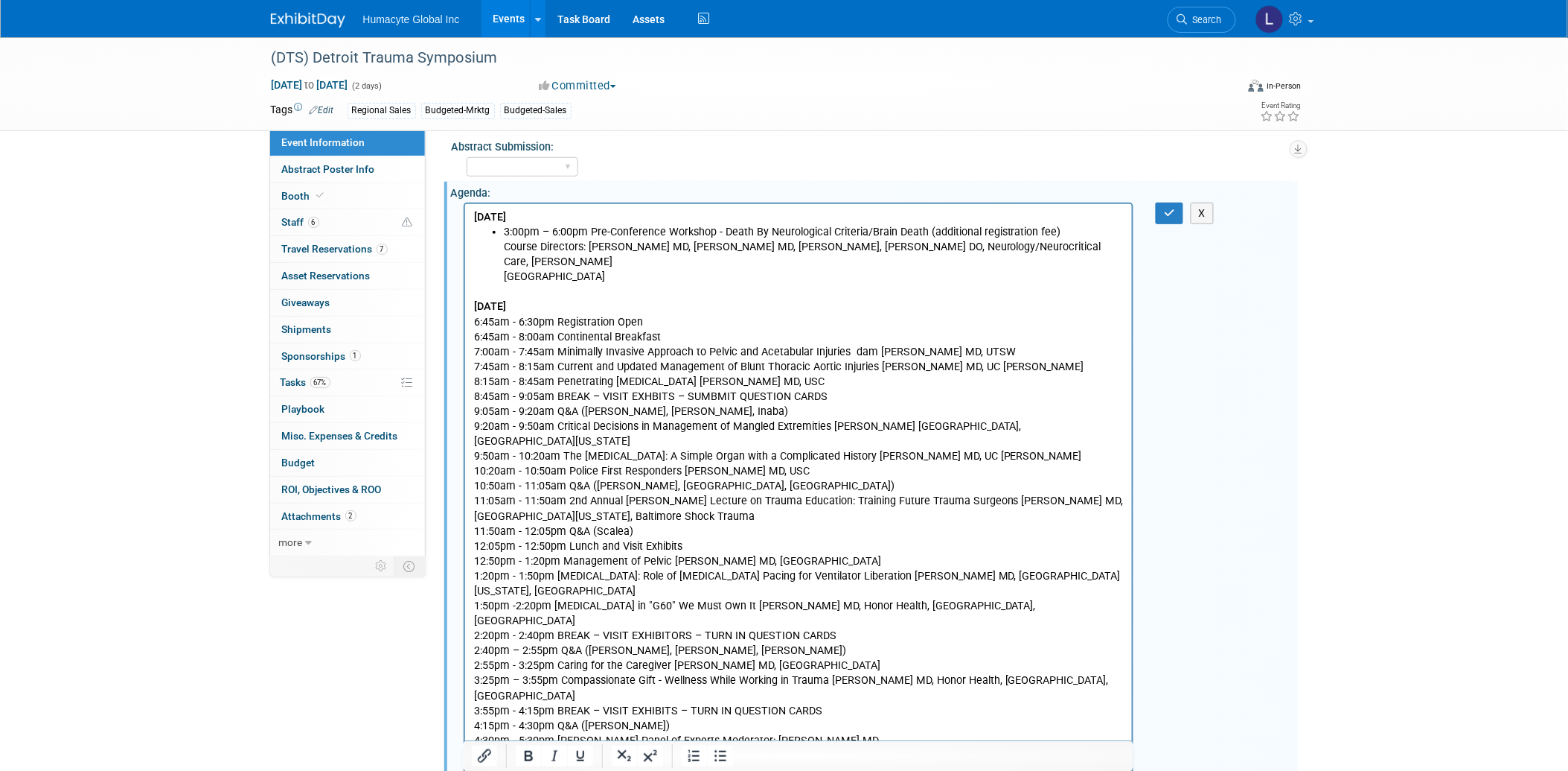
scroll to position [413, 0]
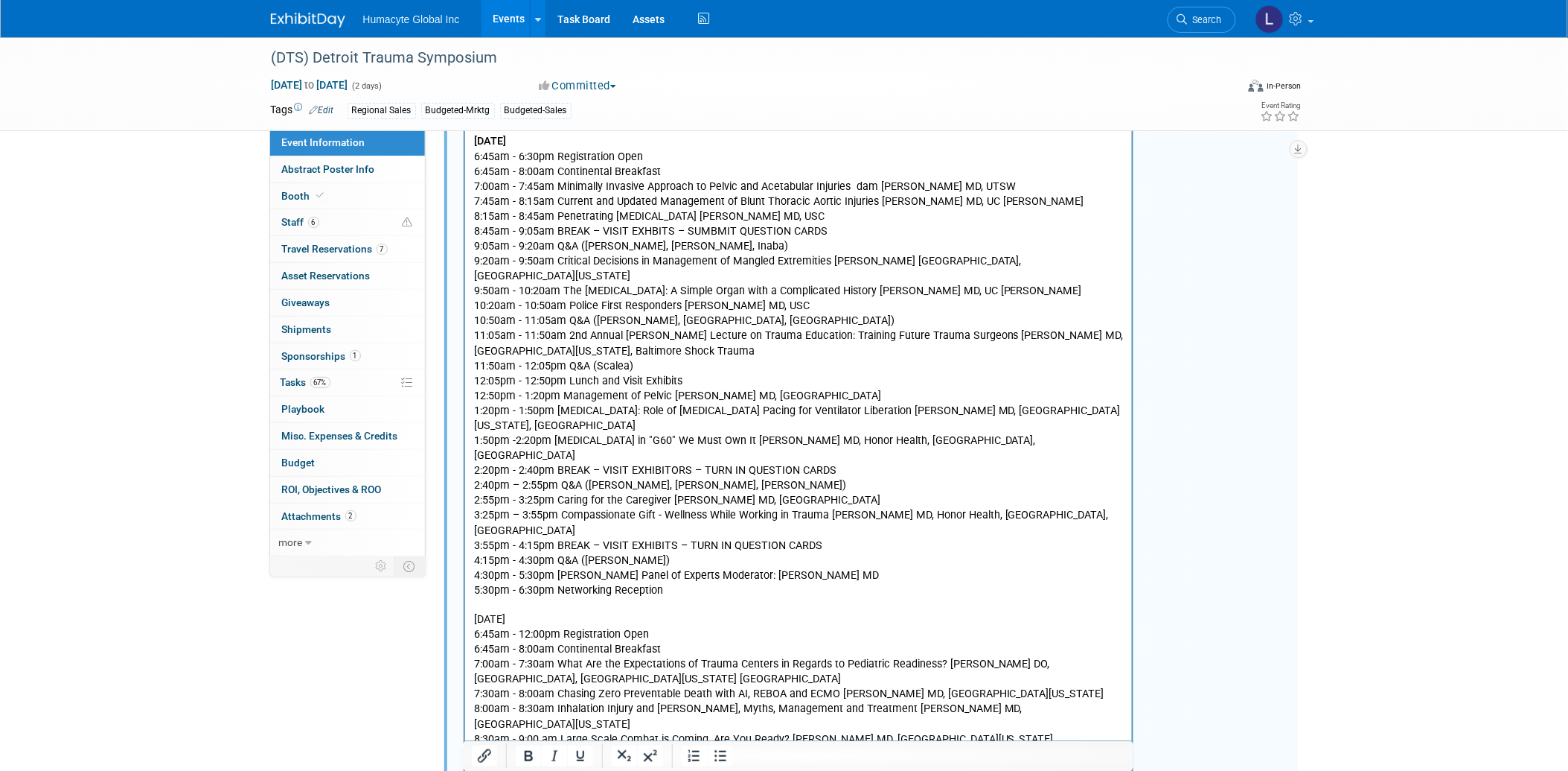
drag, startPoint x: 637, startPoint y: 557, endPoint x: 464, endPoint y: 556, distance: 173.0
click at [464, 556] on html "WEDNESDAY, NOVEMBER 5, 2025 3:00pm – 6:00pm Pre-Conference Workshop - Death By …" at bounding box center [797, 475] width 667 height 874
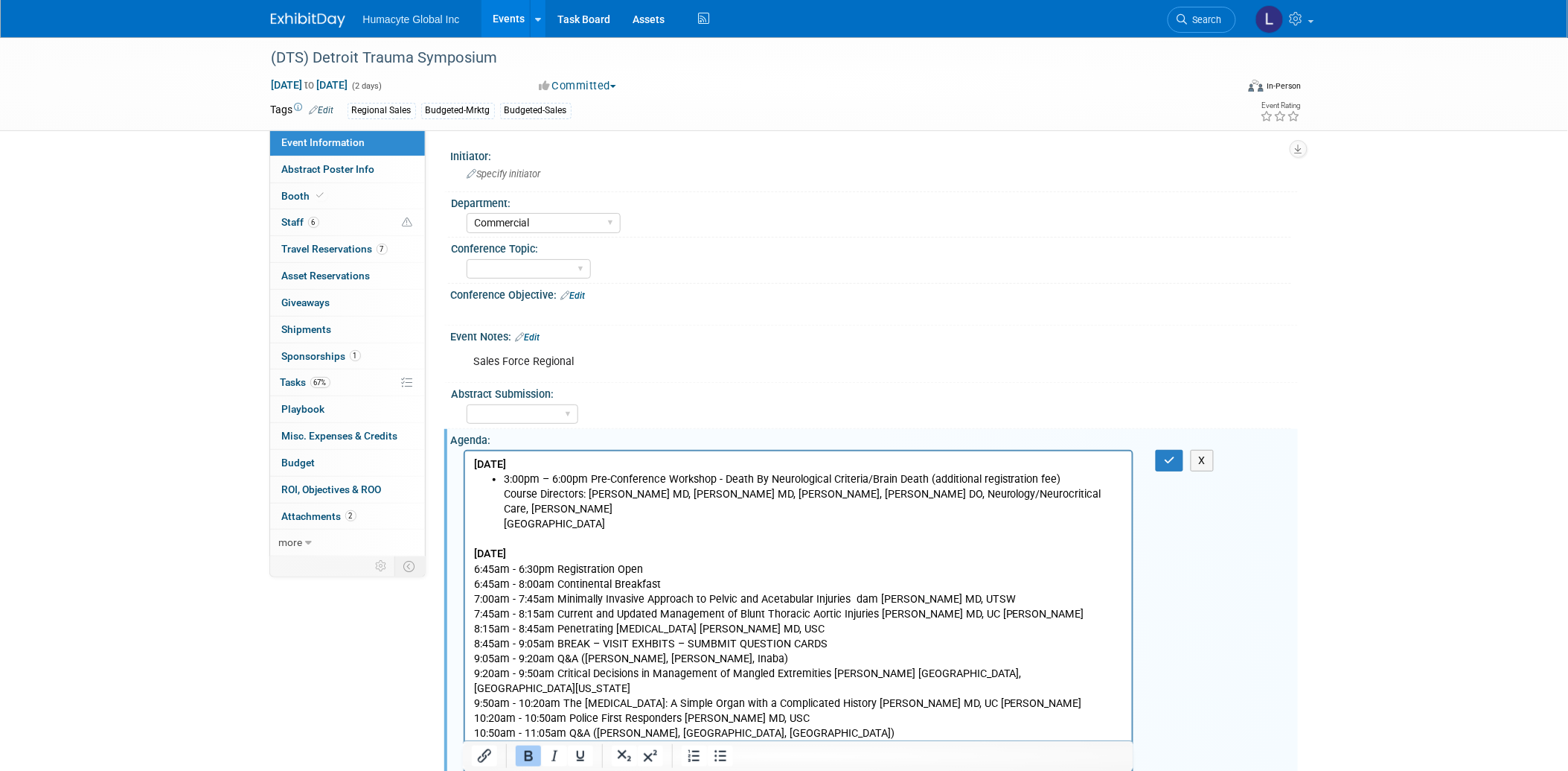
scroll to position [0, 0]
click at [1166, 452] on button "button" at bounding box center [1170, 461] width 28 height 22
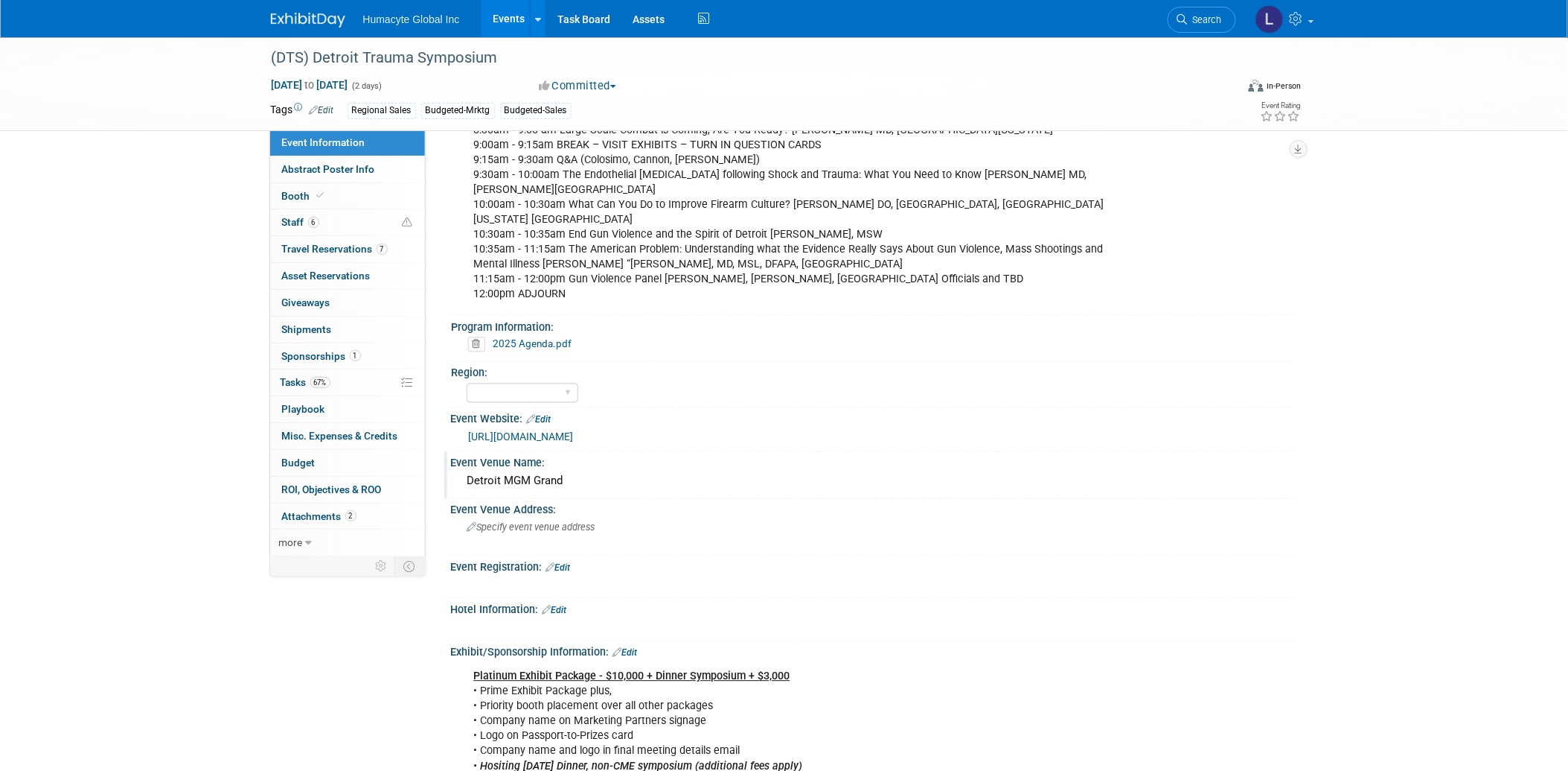
scroll to position [1060, 0]
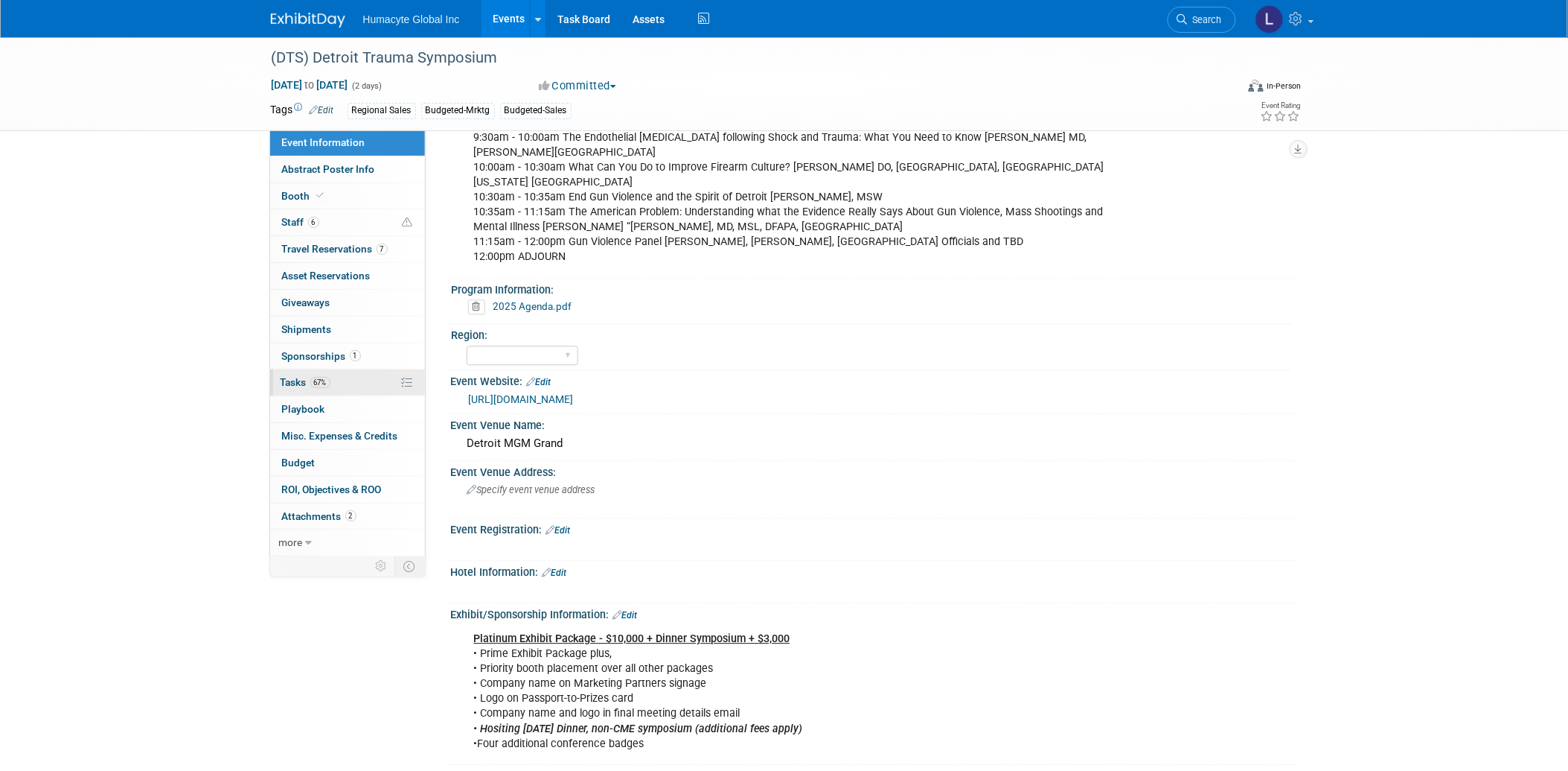
click at [296, 381] on span "Tasks 67%" at bounding box center [305, 382] width 50 height 12
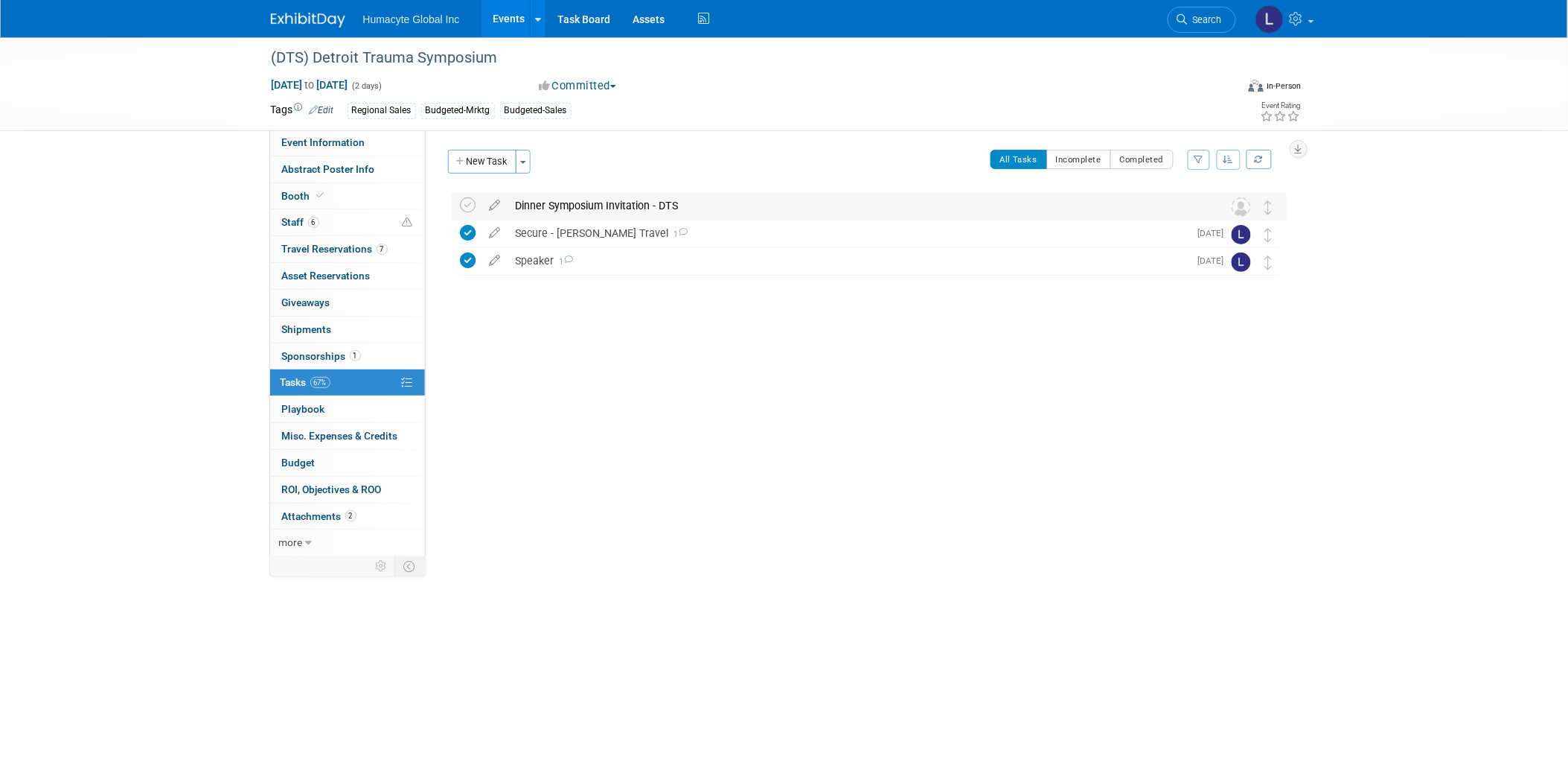
click at [632, 209] on div "Dinner Symposium Invitation - DTS" at bounding box center [854, 205] width 693 height 25
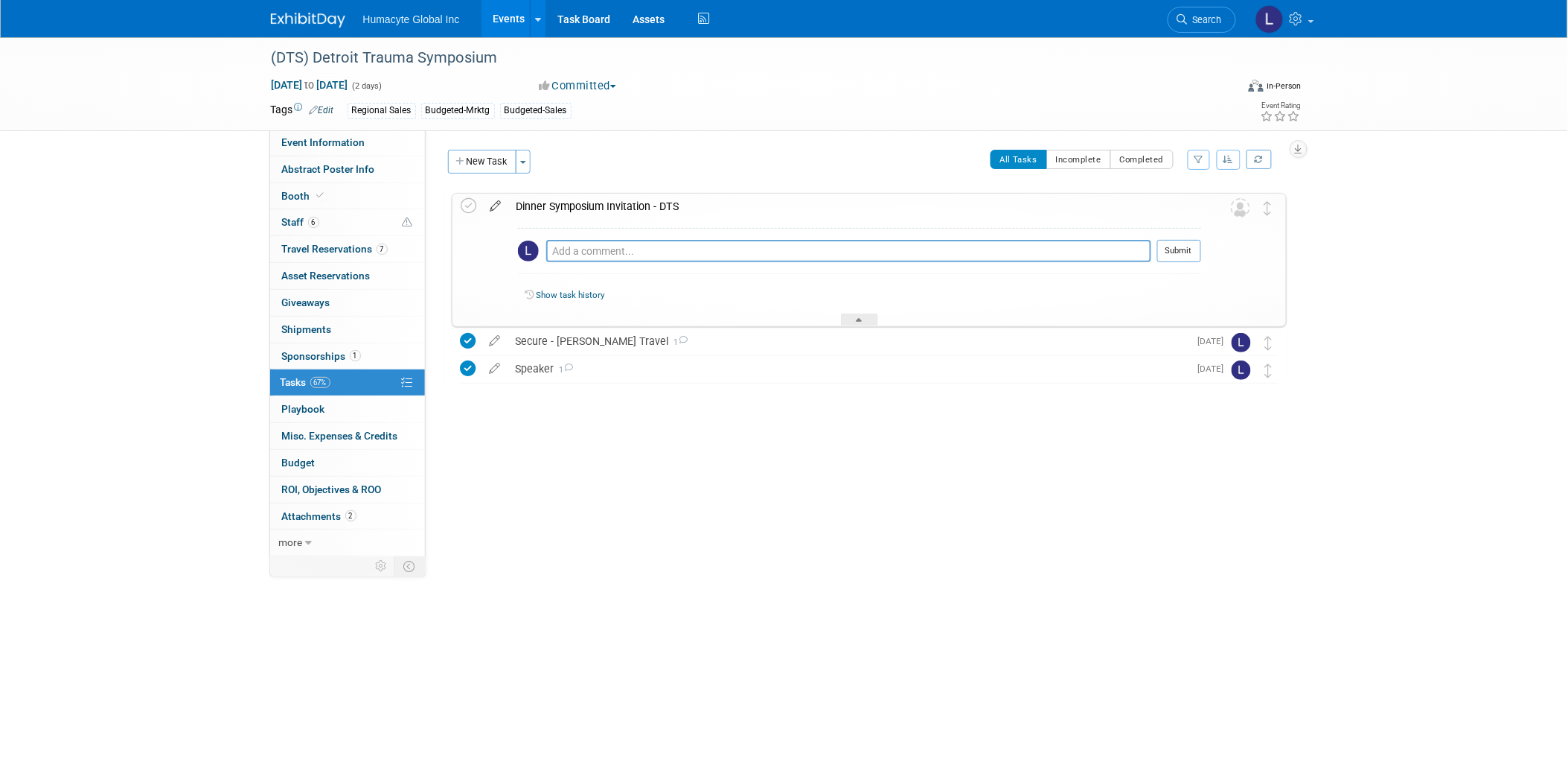
click at [489, 201] on icon at bounding box center [496, 202] width 26 height 18
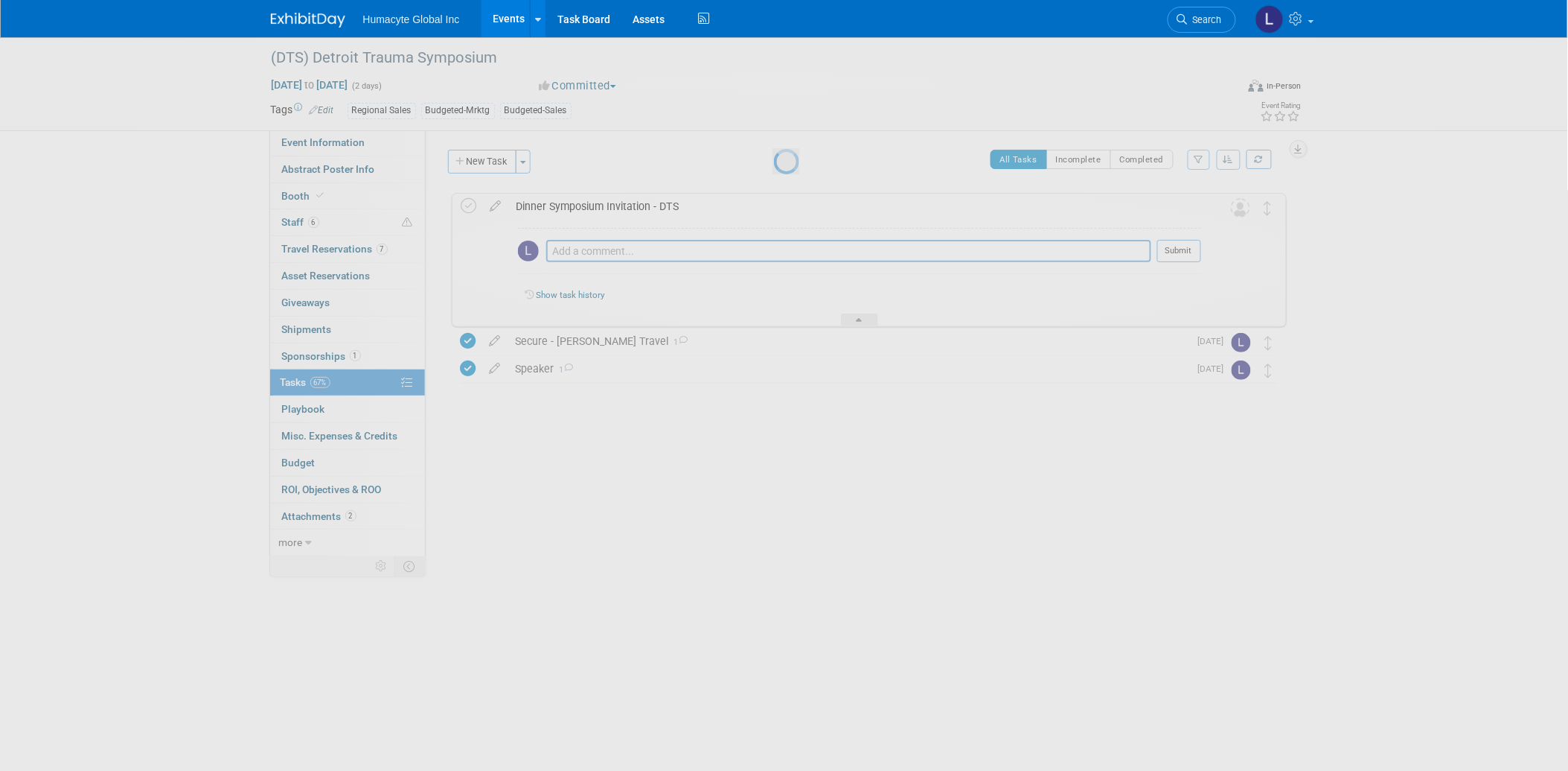
select select "72a3e88d-639c-4cd2-b964-96f62ce03683"
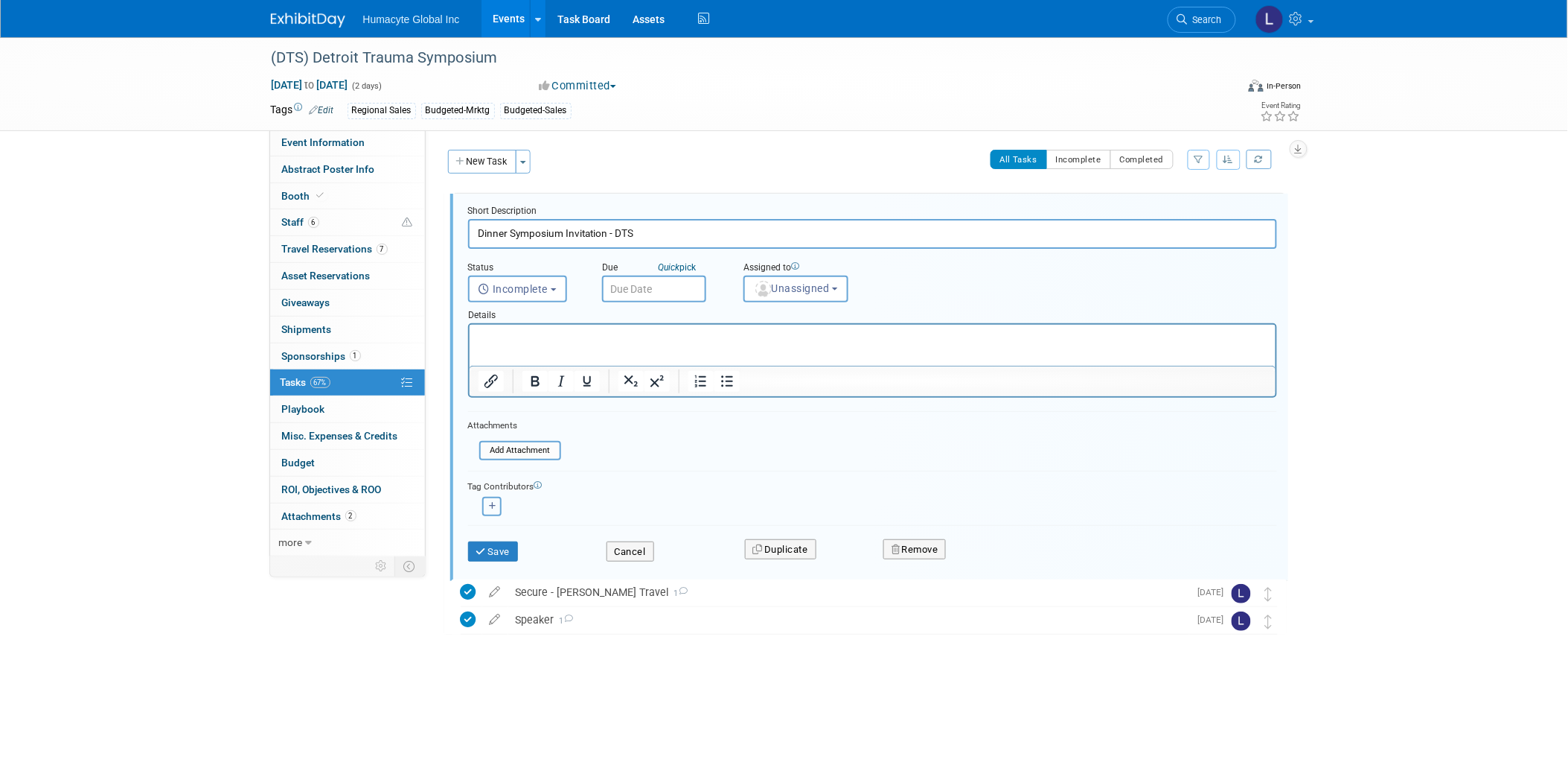
click at [493, 508] on button "button" at bounding box center [491, 506] width 19 height 19
select select
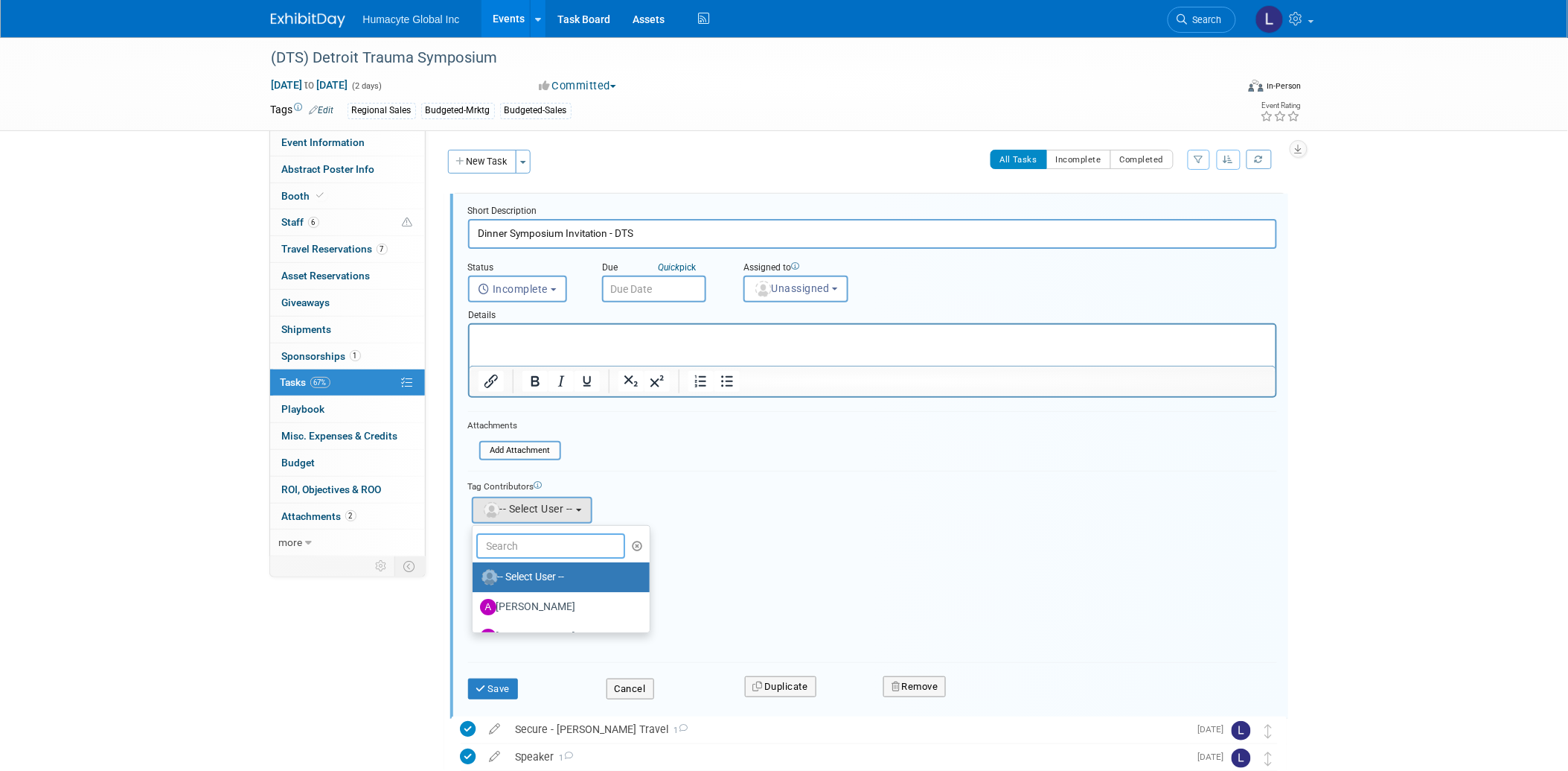
click at [492, 547] on input "text" at bounding box center [550, 546] width 149 height 25
type input "[PERSON_NAME]"
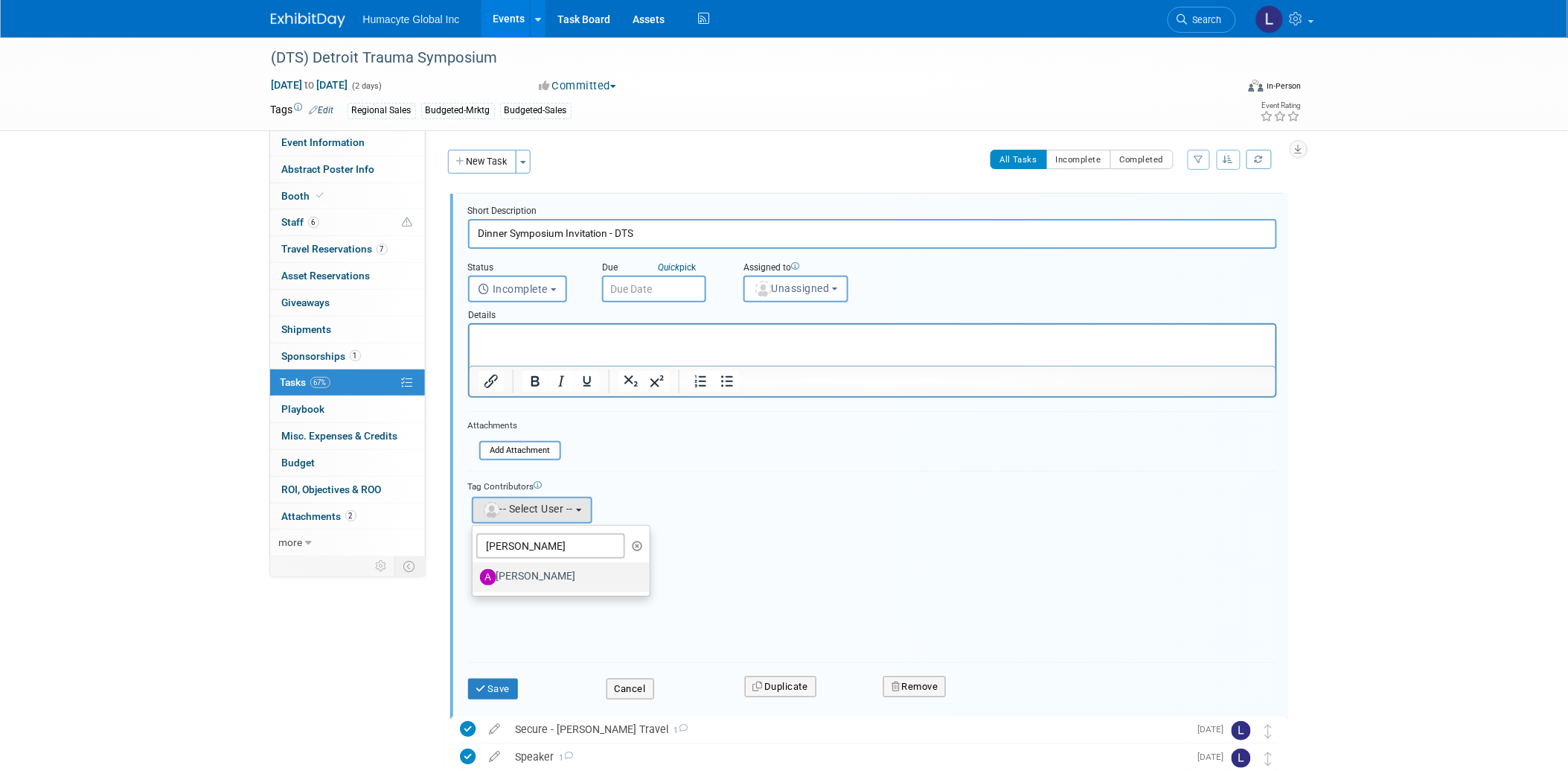
click at [539, 582] on label "Adrian Diazgonsen" at bounding box center [557, 576] width 156 height 23
click at [475, 580] on input "[PERSON_NAME]" at bounding box center [470, 574] width 10 height 10
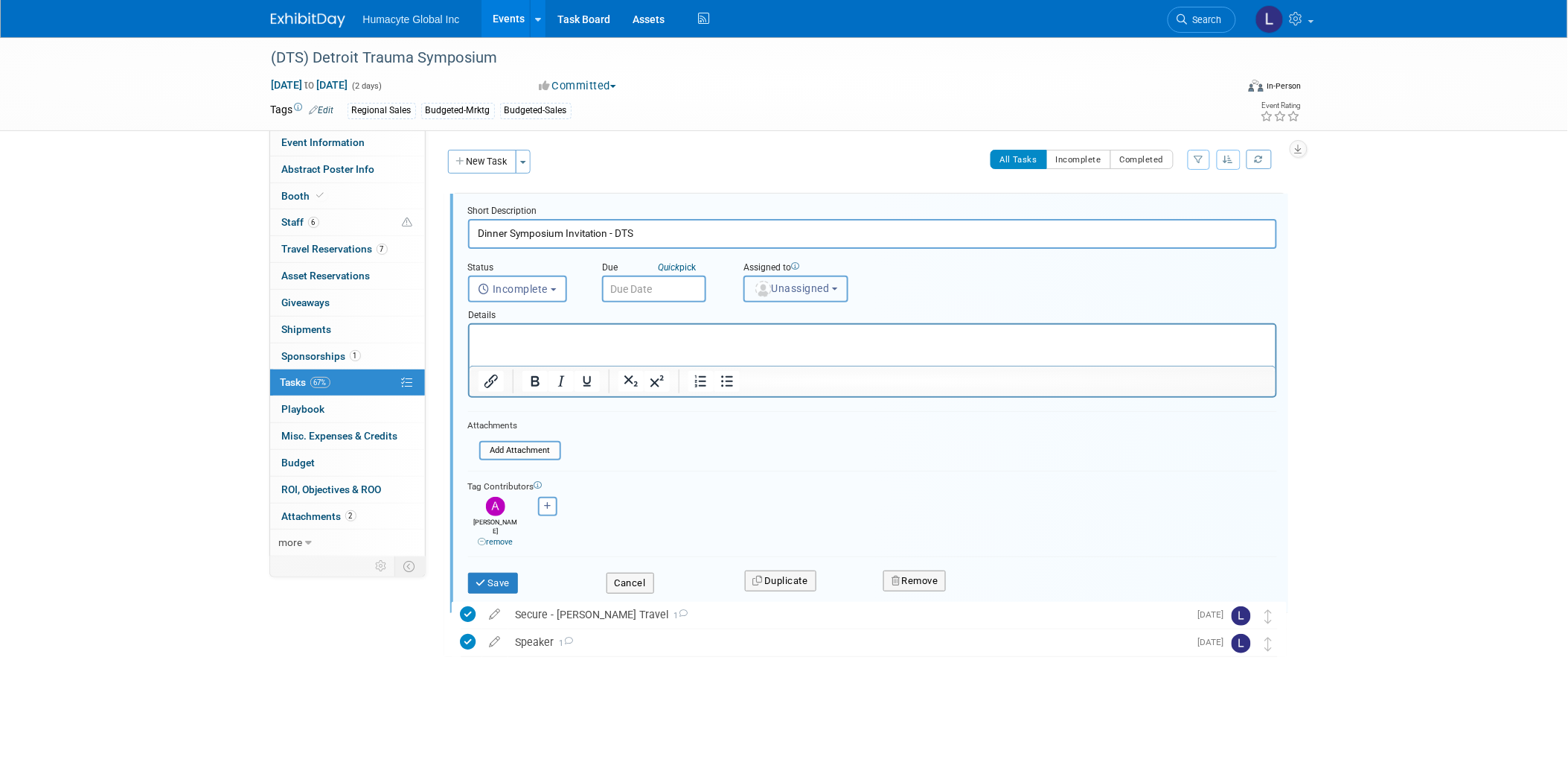
click at [786, 288] on span "Unassigned" at bounding box center [791, 288] width 76 height 12
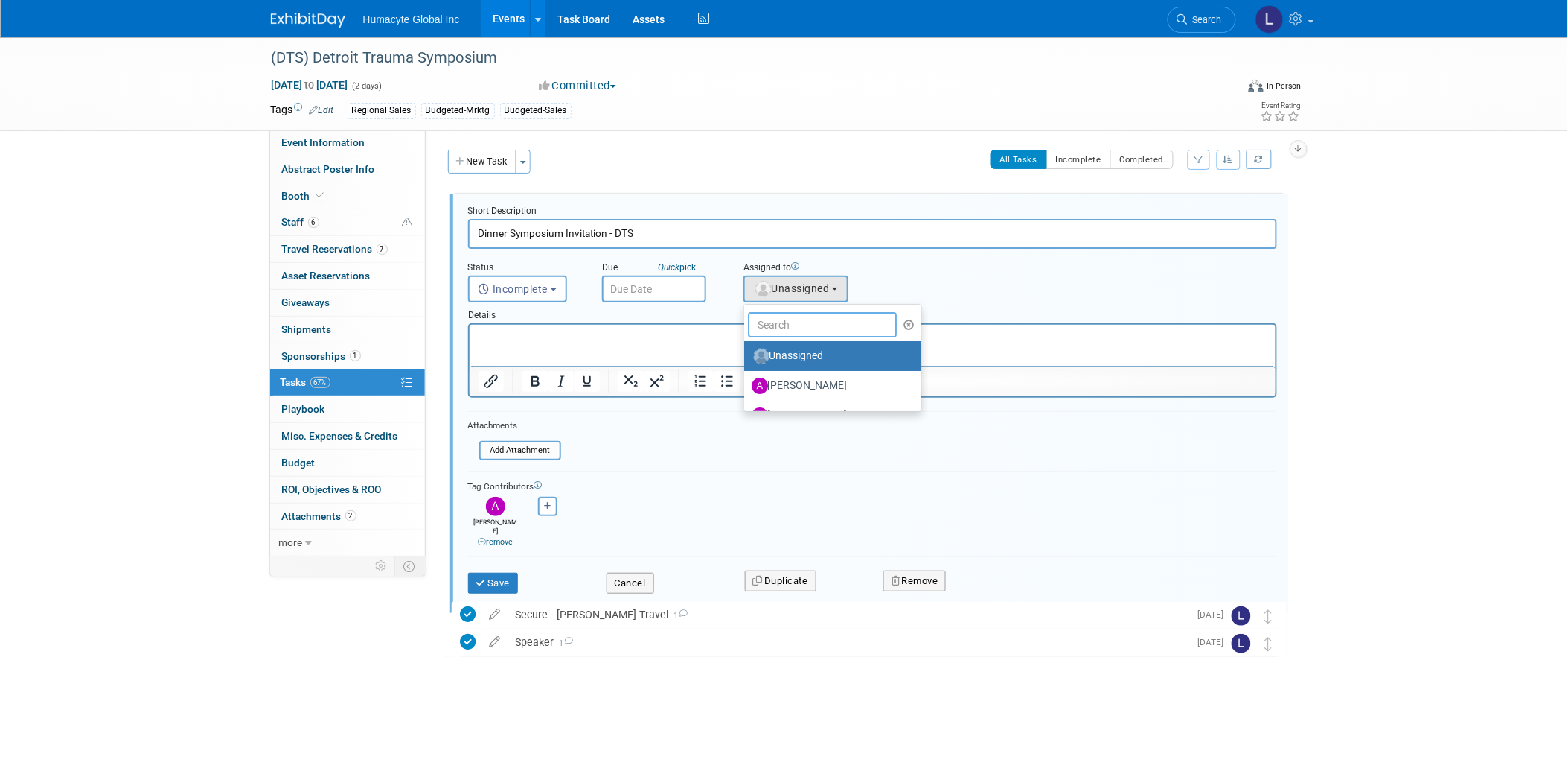
click at [786, 322] on input "text" at bounding box center [822, 325] width 149 height 25
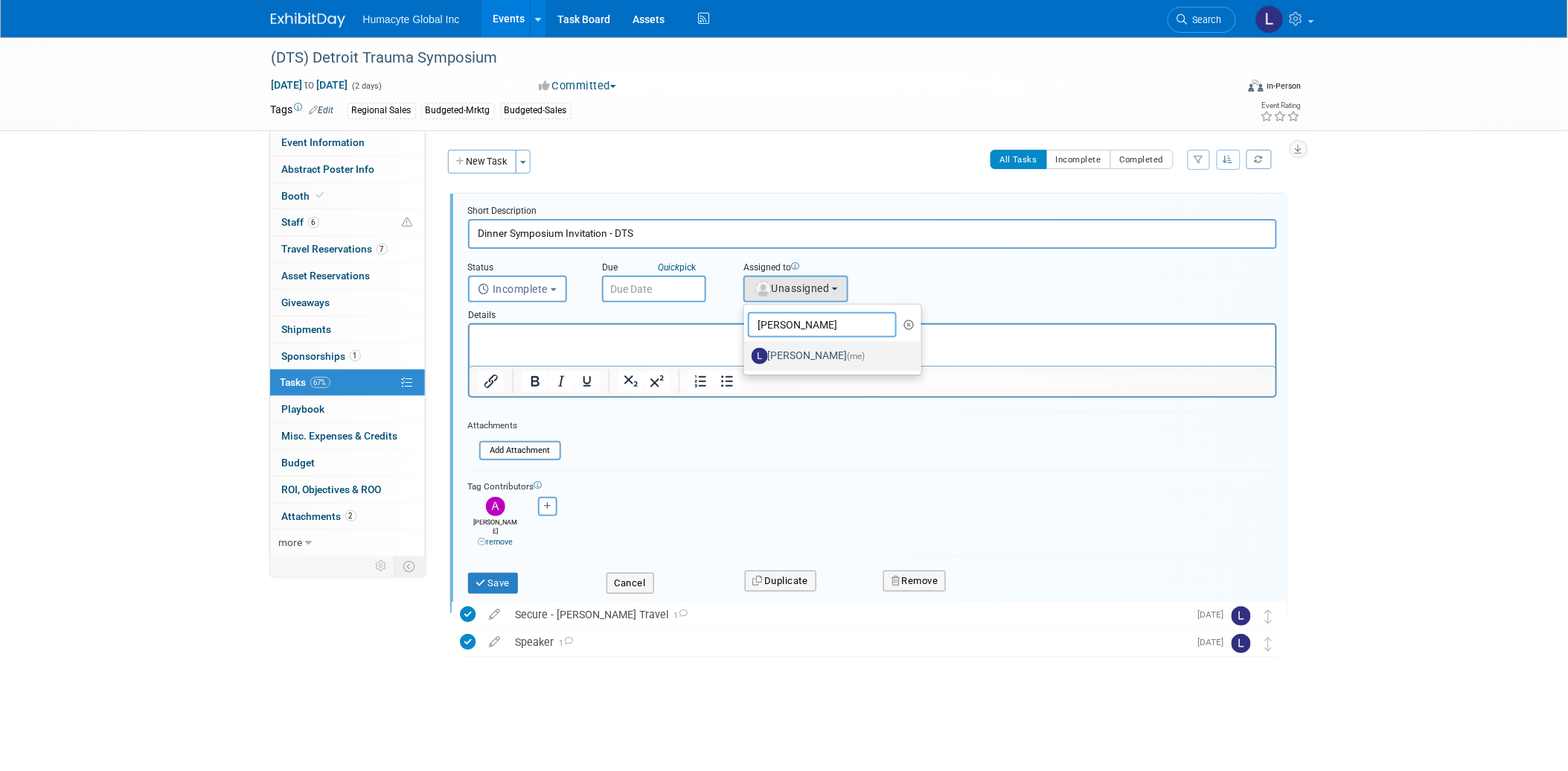
type input "Linda"
click at [797, 354] on label "Linda Hamilton (me)" at bounding box center [829, 355] width 156 height 23
click at [746, 354] on input "Linda Hamilton (me)" at bounding box center [741, 353] width 10 height 10
select select "37db9ad9-d629-4432-a702-64294516bf75"
click at [641, 295] on input "text" at bounding box center [654, 289] width 104 height 27
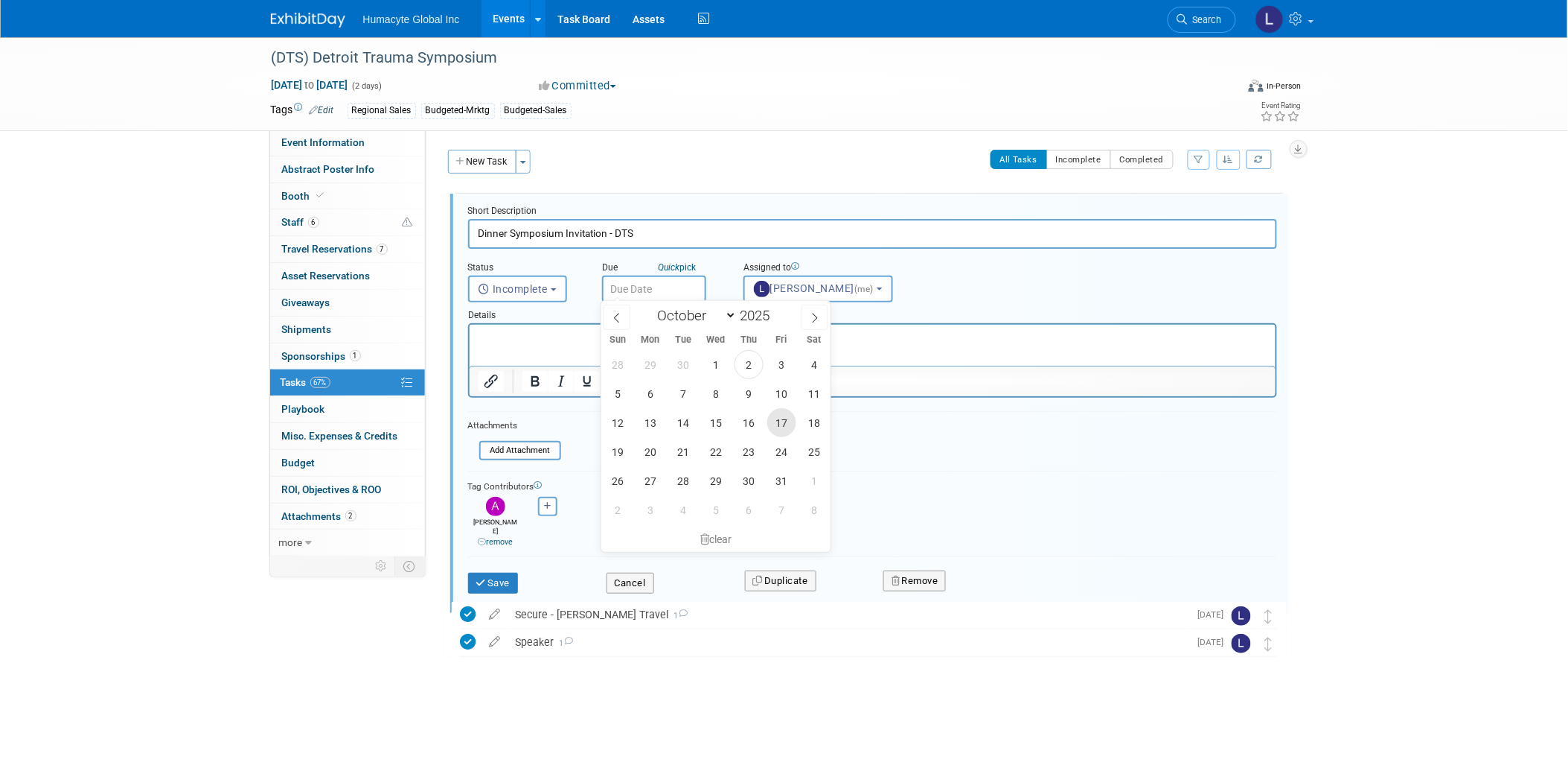
click at [781, 425] on span "17" at bounding box center [781, 422] width 29 height 29
type input "Oct 17, 2025"
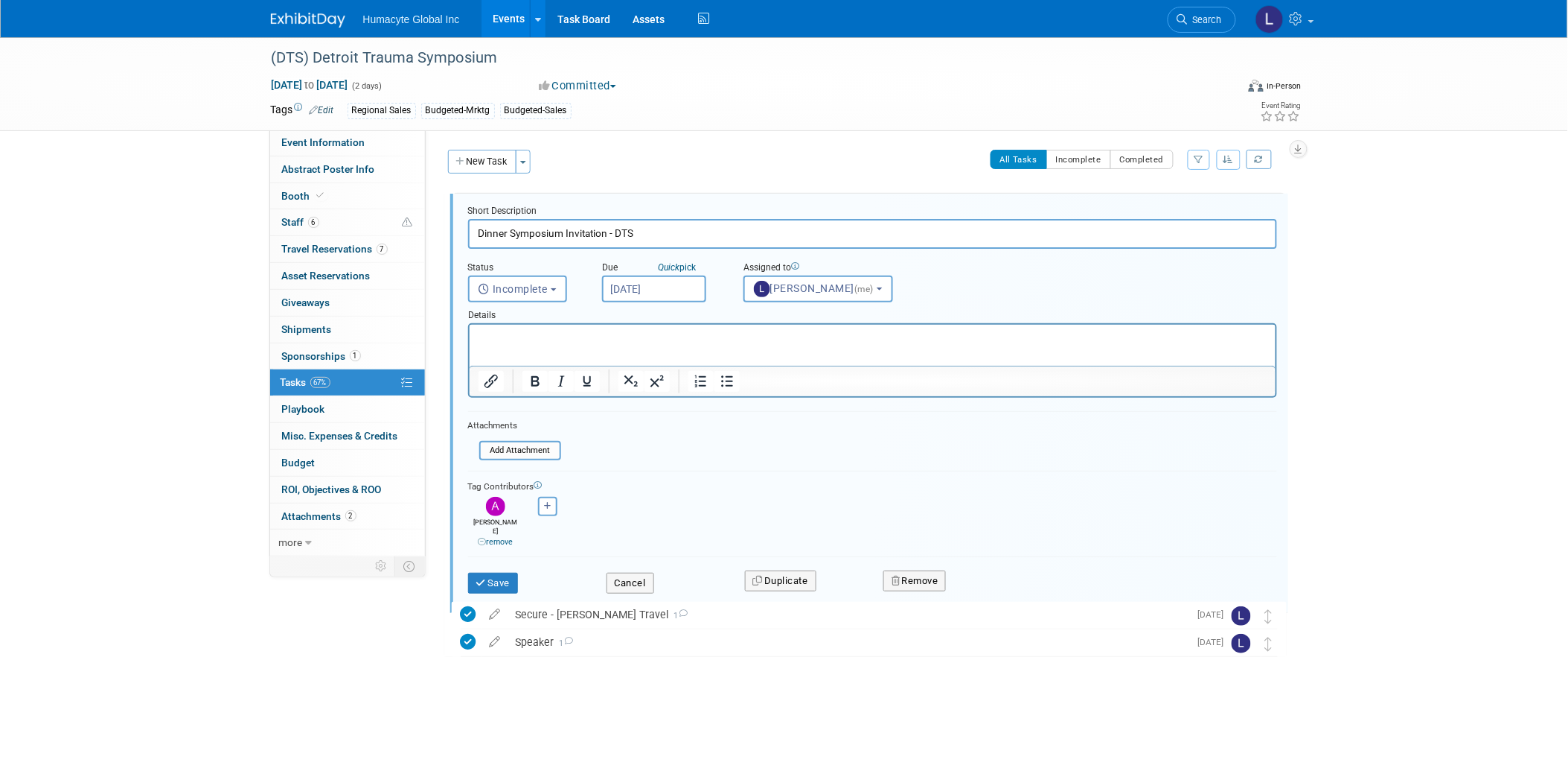
click at [520, 339] on p "Rich Text Area. Press ALT-0 for help." at bounding box center [871, 338] width 789 height 14
click at [693, 285] on input "Oct 17, 2025" at bounding box center [654, 289] width 104 height 27
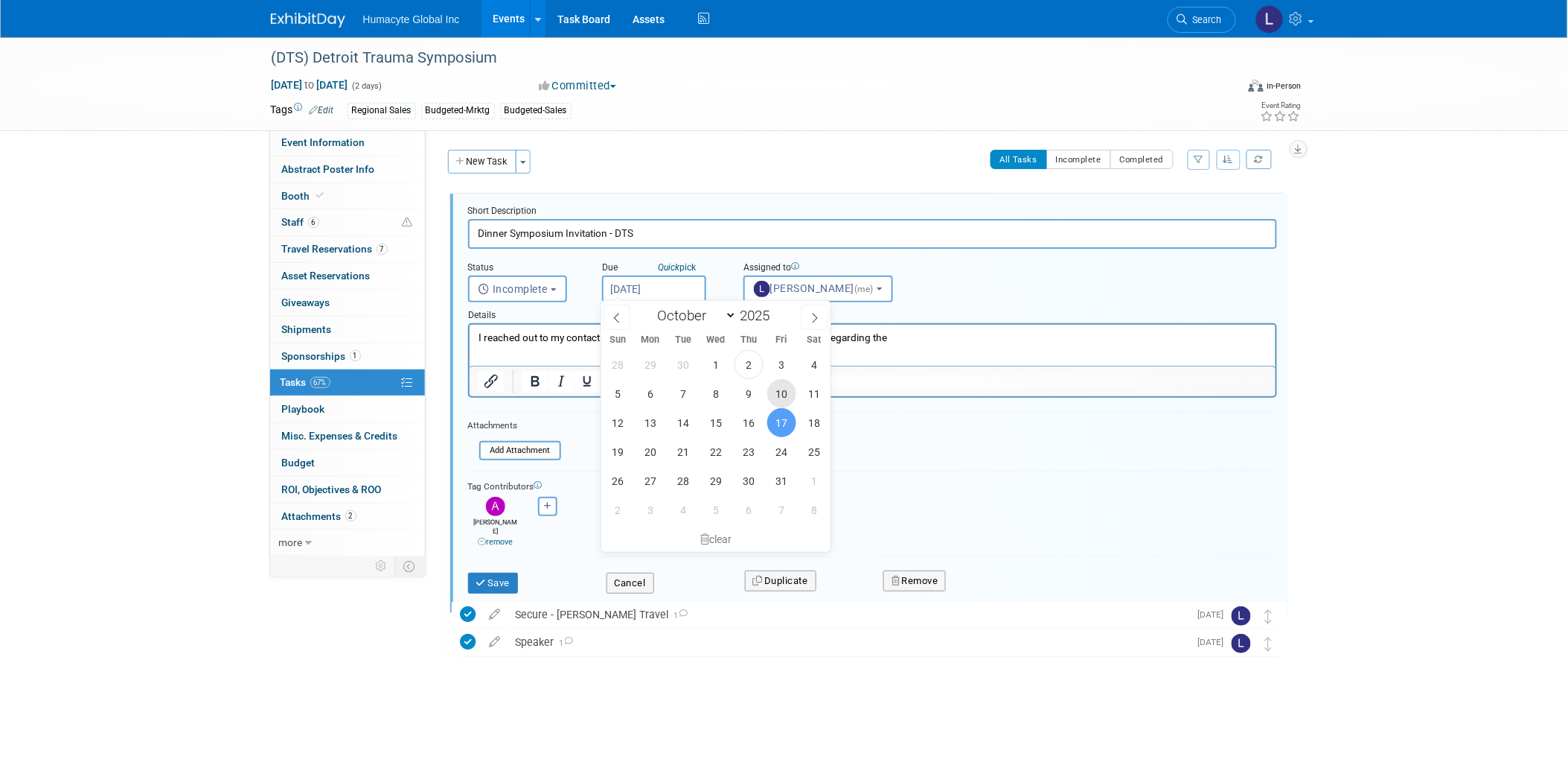
click at [780, 394] on span "10" at bounding box center [781, 393] width 29 height 29
type input "Oct 10, 2025"
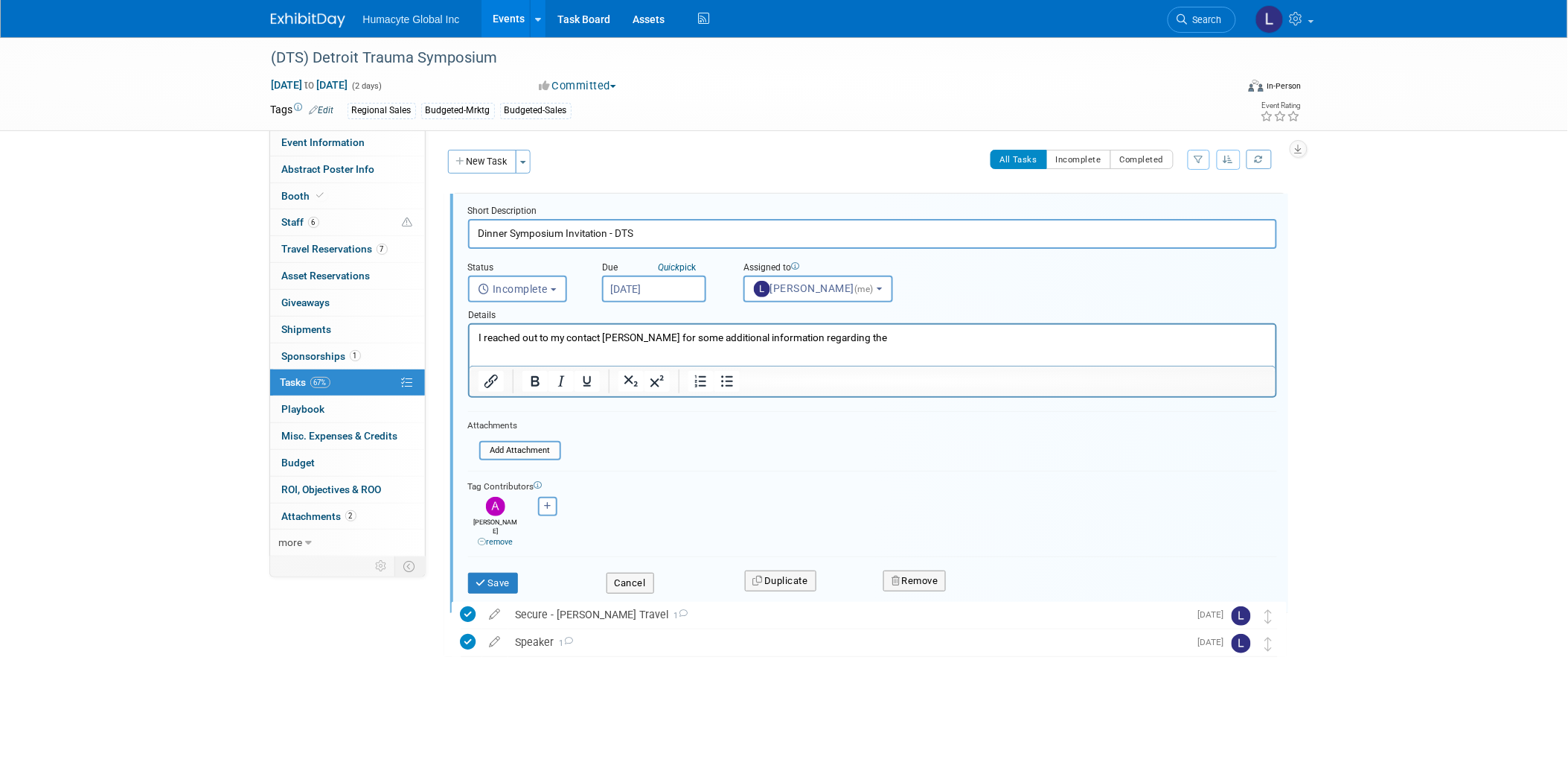
click at [871, 335] on p "I reached out to my contact Amy for some additional information regarding the" at bounding box center [871, 338] width 789 height 14
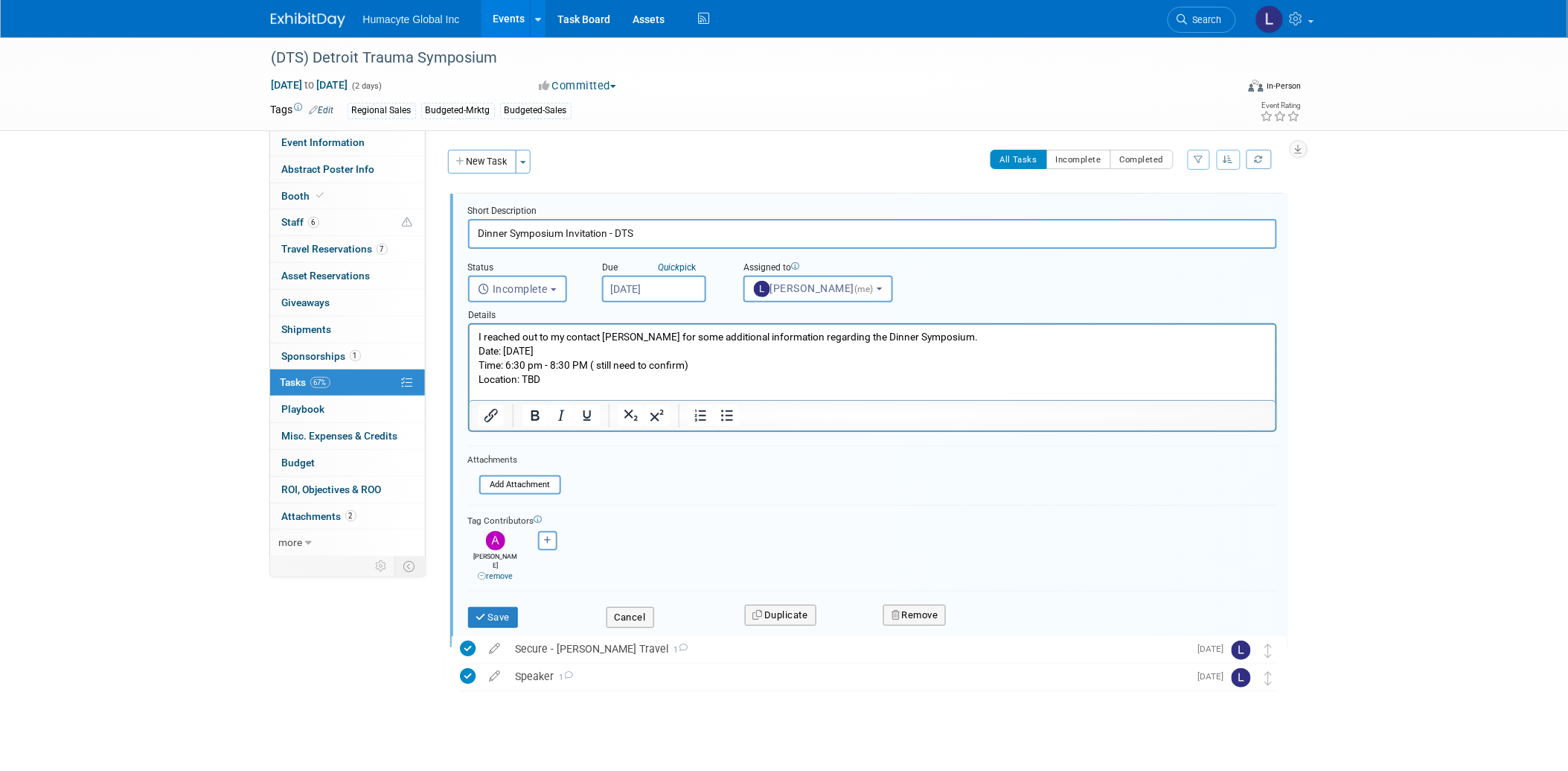
click at [523, 373] on p "Location: TBD" at bounding box center [871, 379] width 789 height 14
drag, startPoint x: 764, startPoint y: 379, endPoint x: 635, endPoint y: 379, distance: 129.0
click at [635, 379] on p "Location: MGM Grand Detroit Hotel Room Name/Location:TBD" at bounding box center [871, 379] width 789 height 14
click at [537, 412] on icon "Bold" at bounding box center [534, 415] width 8 height 10
click at [827, 368] on p "Time: 6:30 pm - 8:30 PM ( still need to confirm)" at bounding box center [871, 365] width 789 height 14
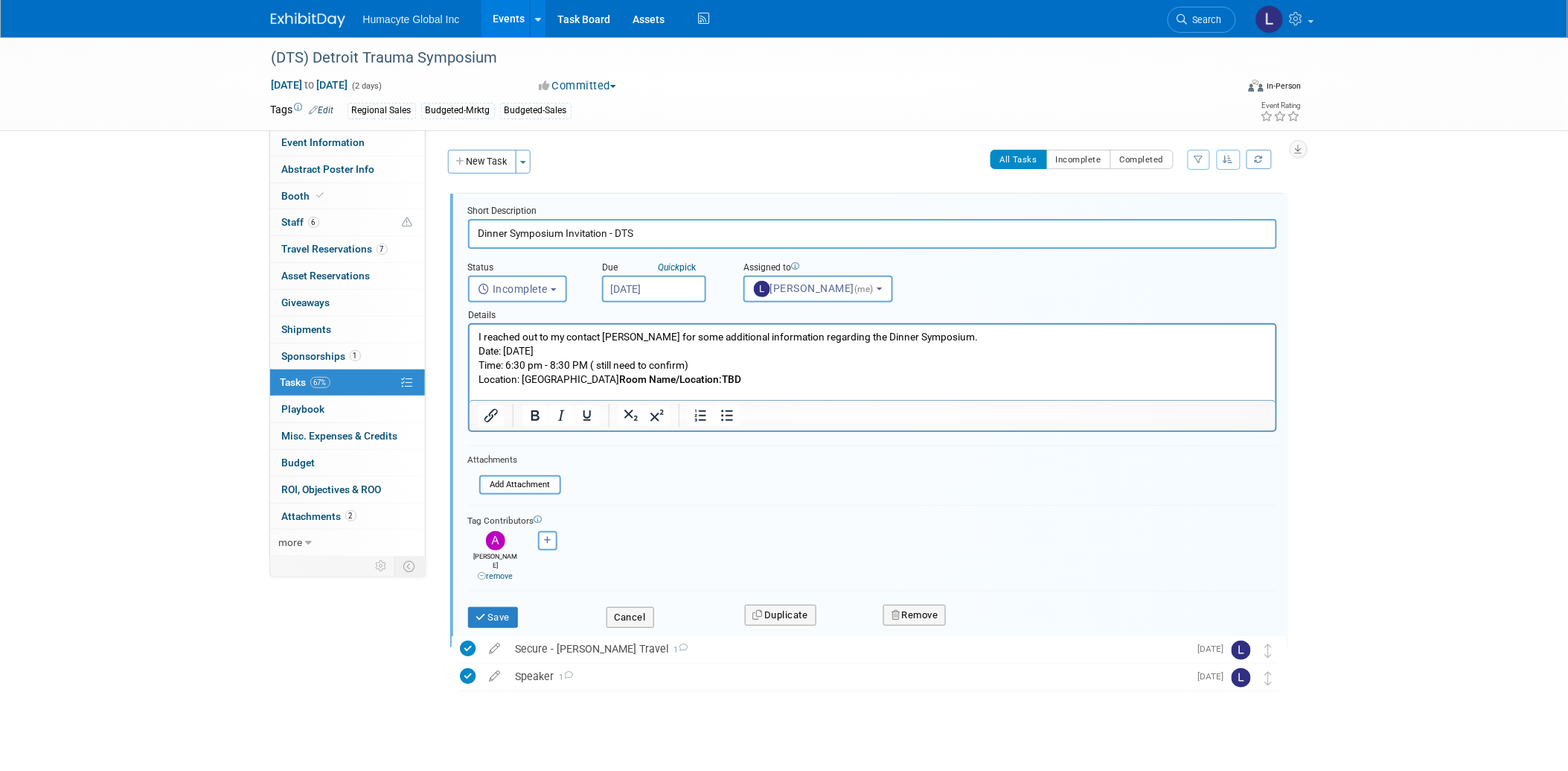
click at [477, 353] on p "Date: Thursday, Nov 6" at bounding box center [871, 351] width 789 height 14
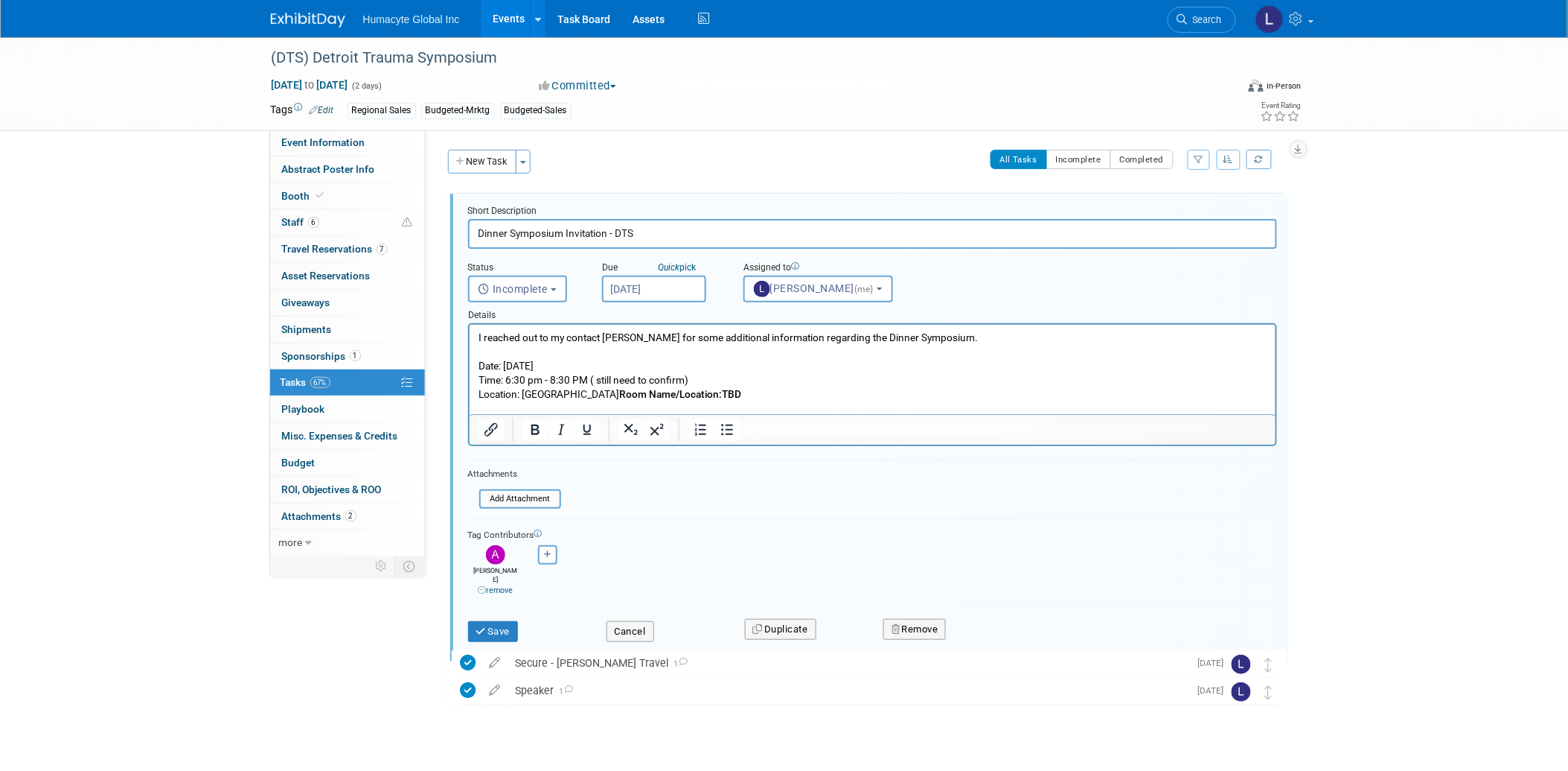
click at [844, 392] on p "Location: MGM Grand Detroit Hotel Room Name/Location:TBD" at bounding box center [871, 394] width 789 height 14
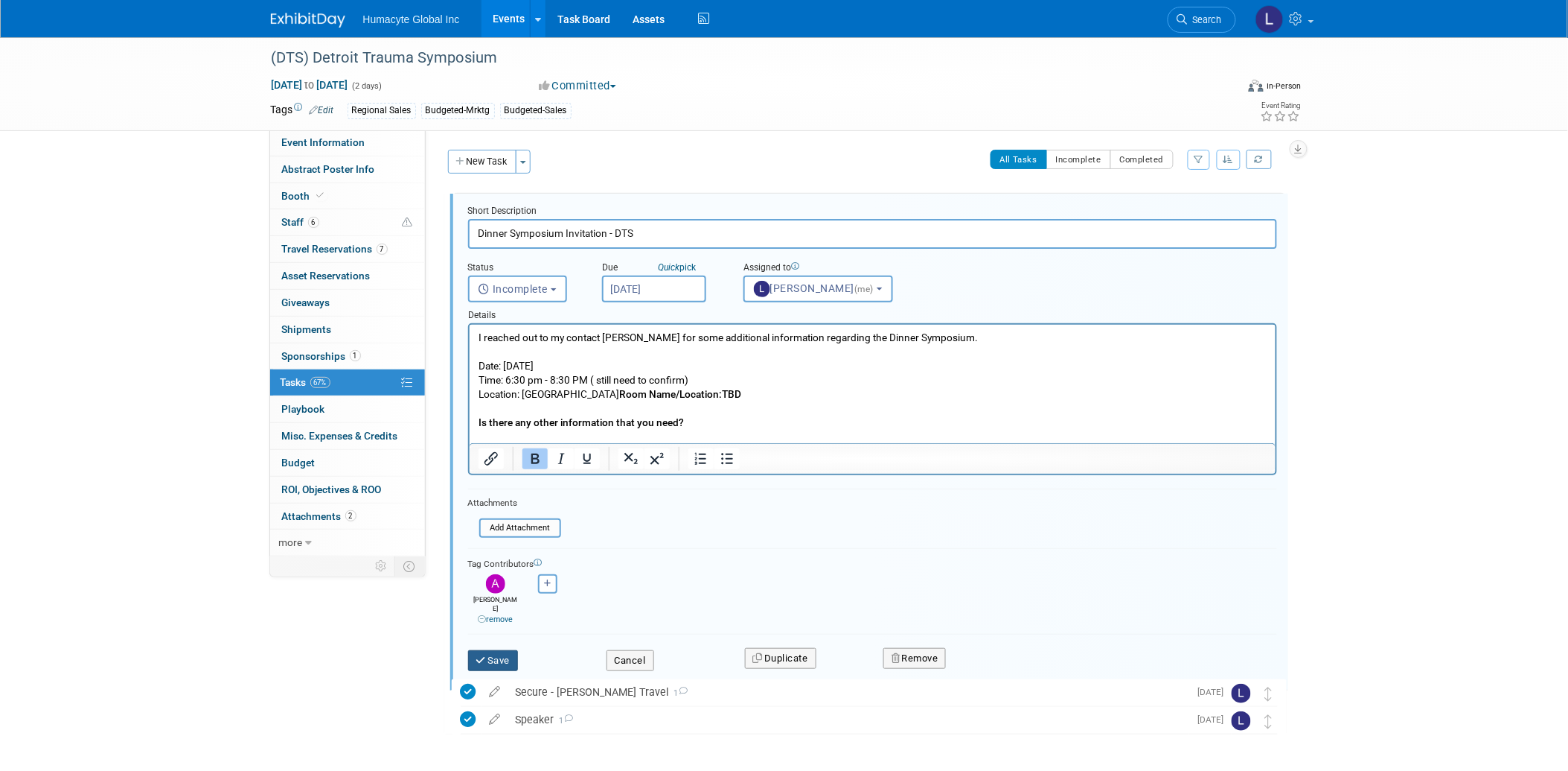
click at [503, 650] on button "Save" at bounding box center [493, 660] width 50 height 21
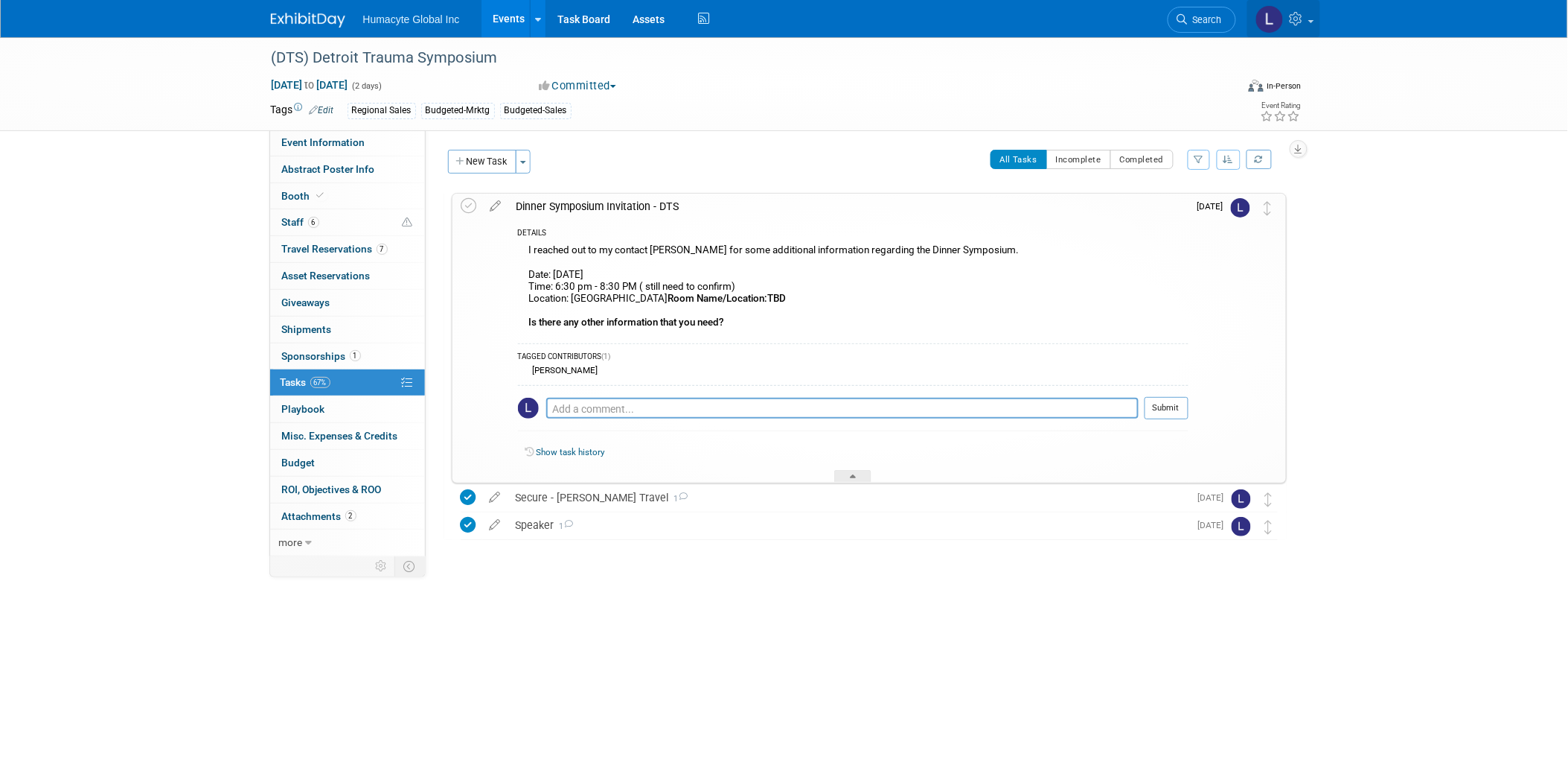
click at [1301, 19] on icon at bounding box center [1298, 18] width 17 height 13
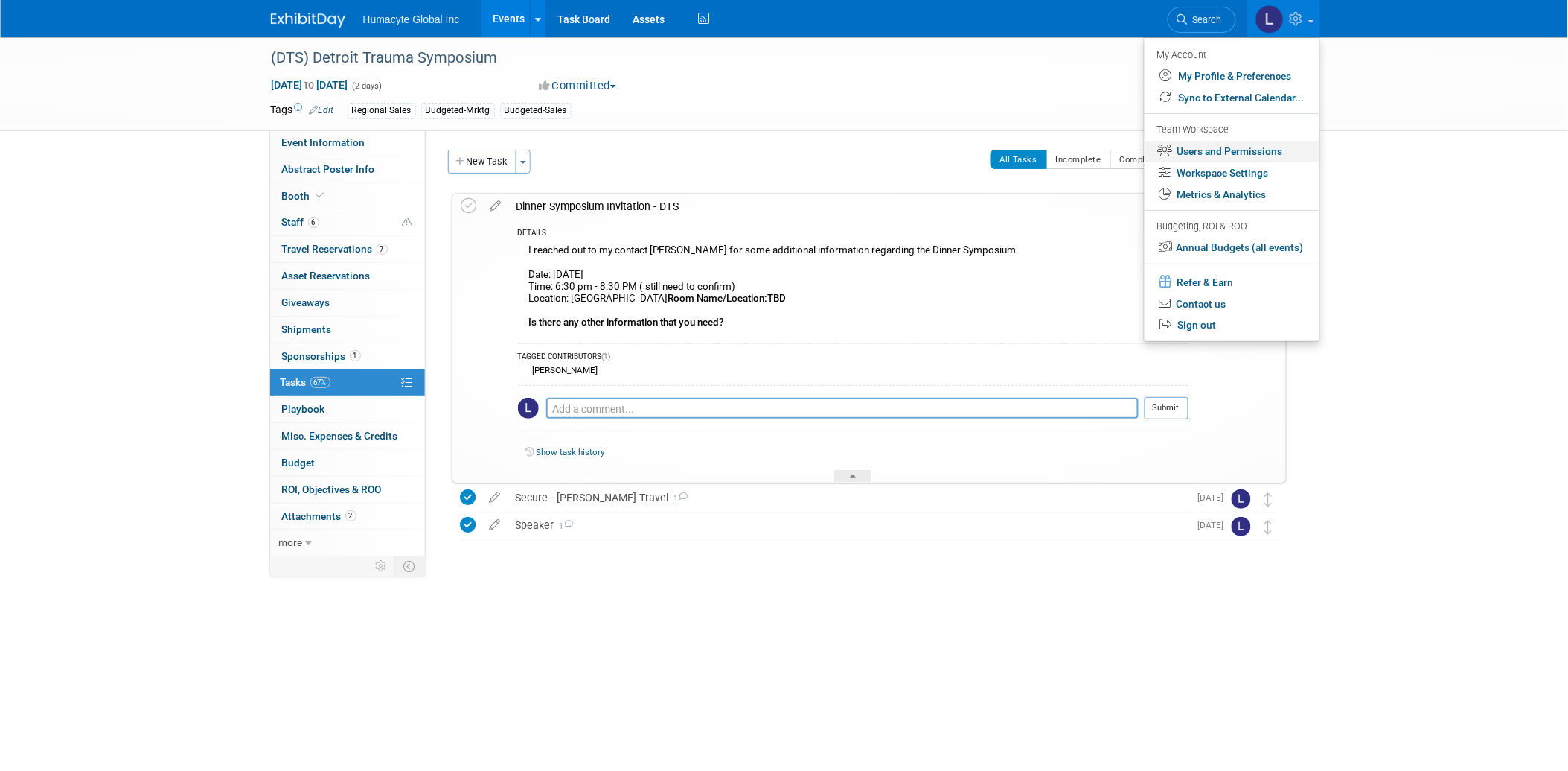
click at [1211, 153] on link "Users and Permissions" at bounding box center [1231, 151] width 175 height 22
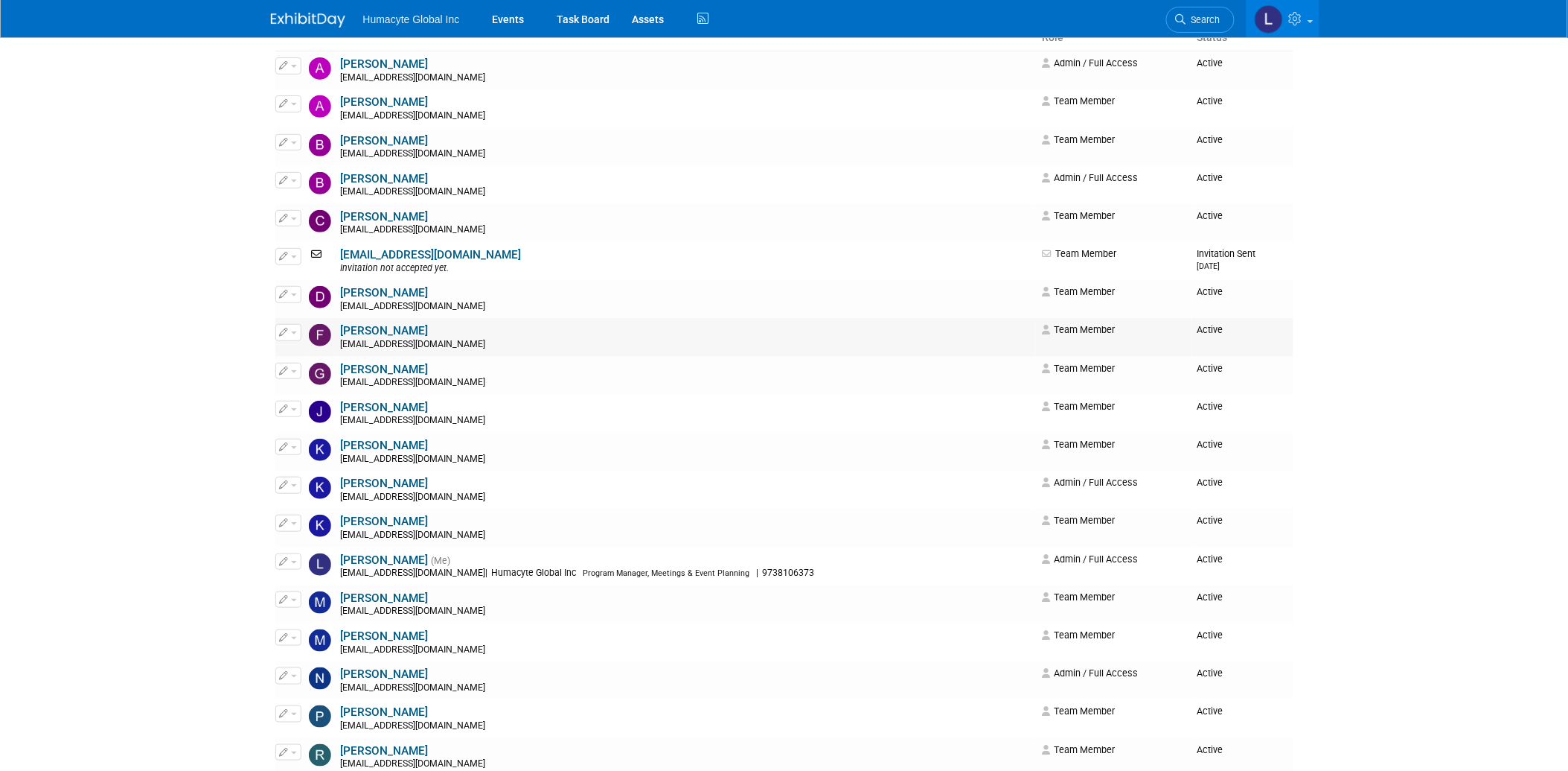
scroll to position [41, 0]
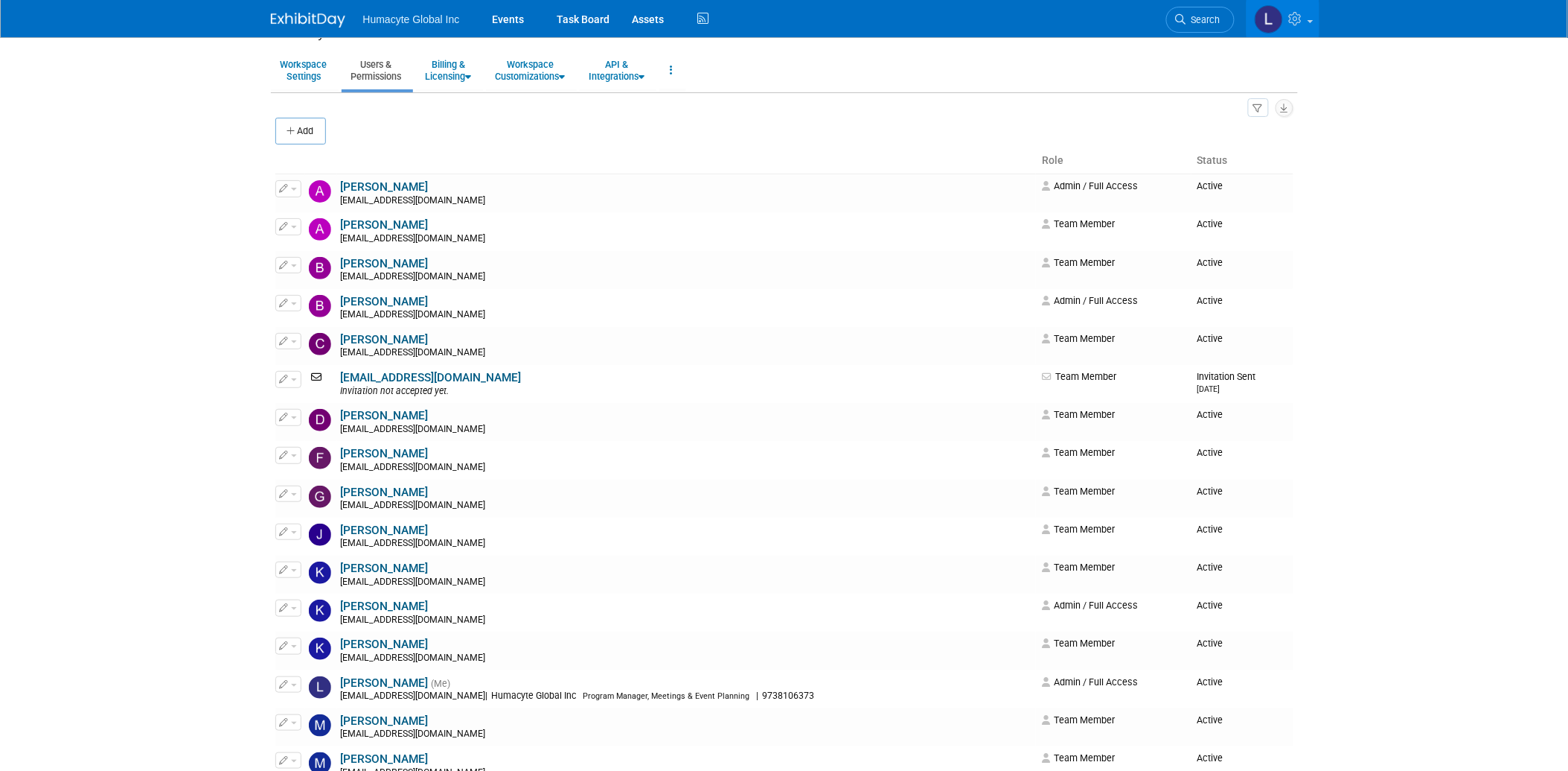
click at [1260, 108] on icon "button" at bounding box center [1258, 109] width 10 height 10
click at [776, 219] on td "[PERSON_NAME] [EMAIL_ADDRESS][DOMAIN_NAME]" at bounding box center [687, 231] width 699 height 38
click at [308, 131] on button "Add" at bounding box center [301, 131] width 50 height 27
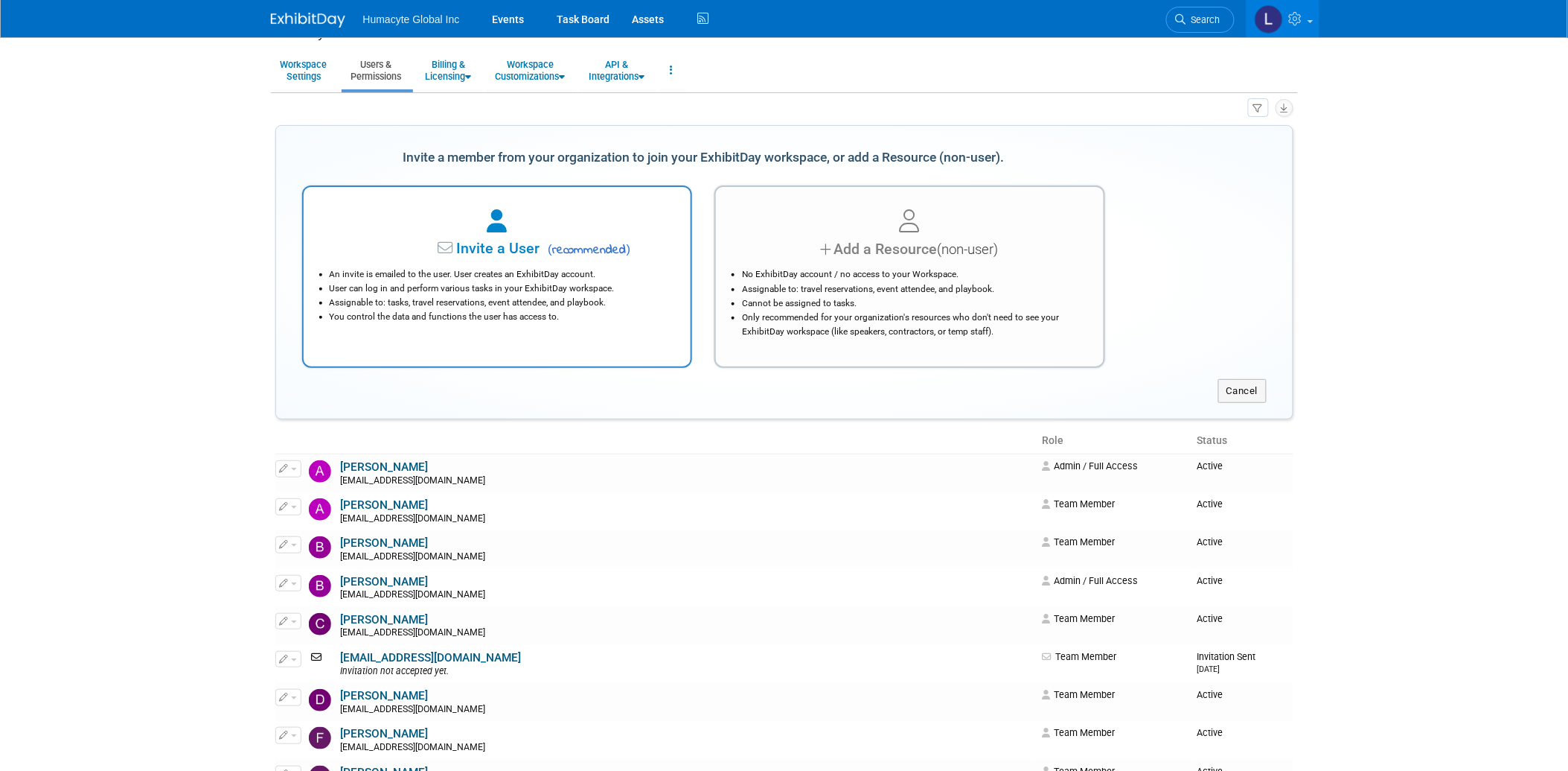
click at [497, 264] on div "An invite is emailed to the user. User creates an ExhibitDay account. User can …" at bounding box center [497, 292] width 350 height 64
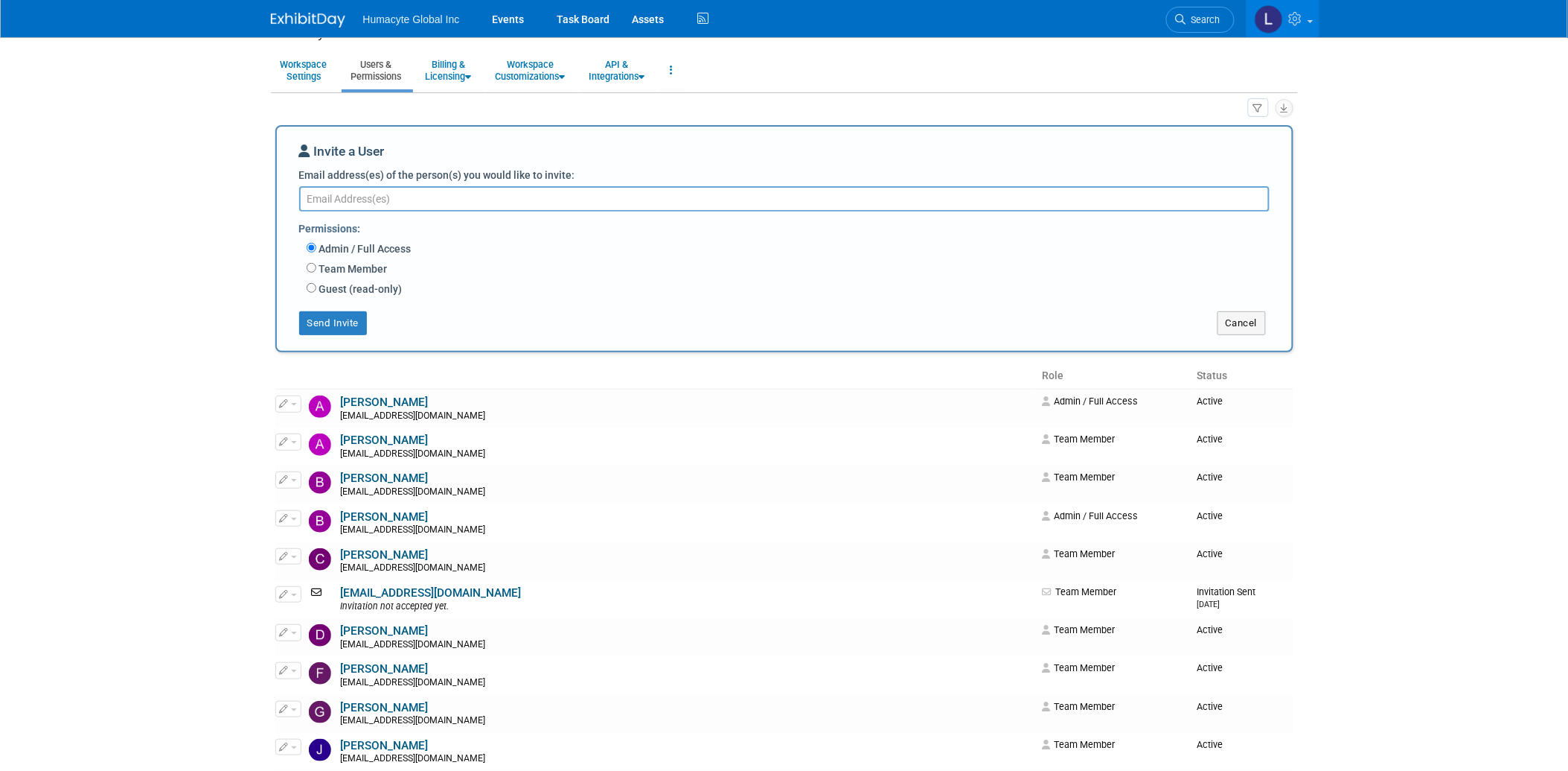
drag, startPoint x: 343, startPoint y: 201, endPoint x: 344, endPoint y: 209, distance: 8.1
click at [343, 202] on textarea "Email address(es) of the person(s) you would like to invite:" at bounding box center [784, 198] width 971 height 25
paste textarea "[EMAIL_ADDRESS][DOMAIN_NAME]"
type textarea "[EMAIL_ADDRESS][DOMAIN_NAME]"
click at [310, 265] on input "Team Member" at bounding box center [311, 266] width 10 height 10
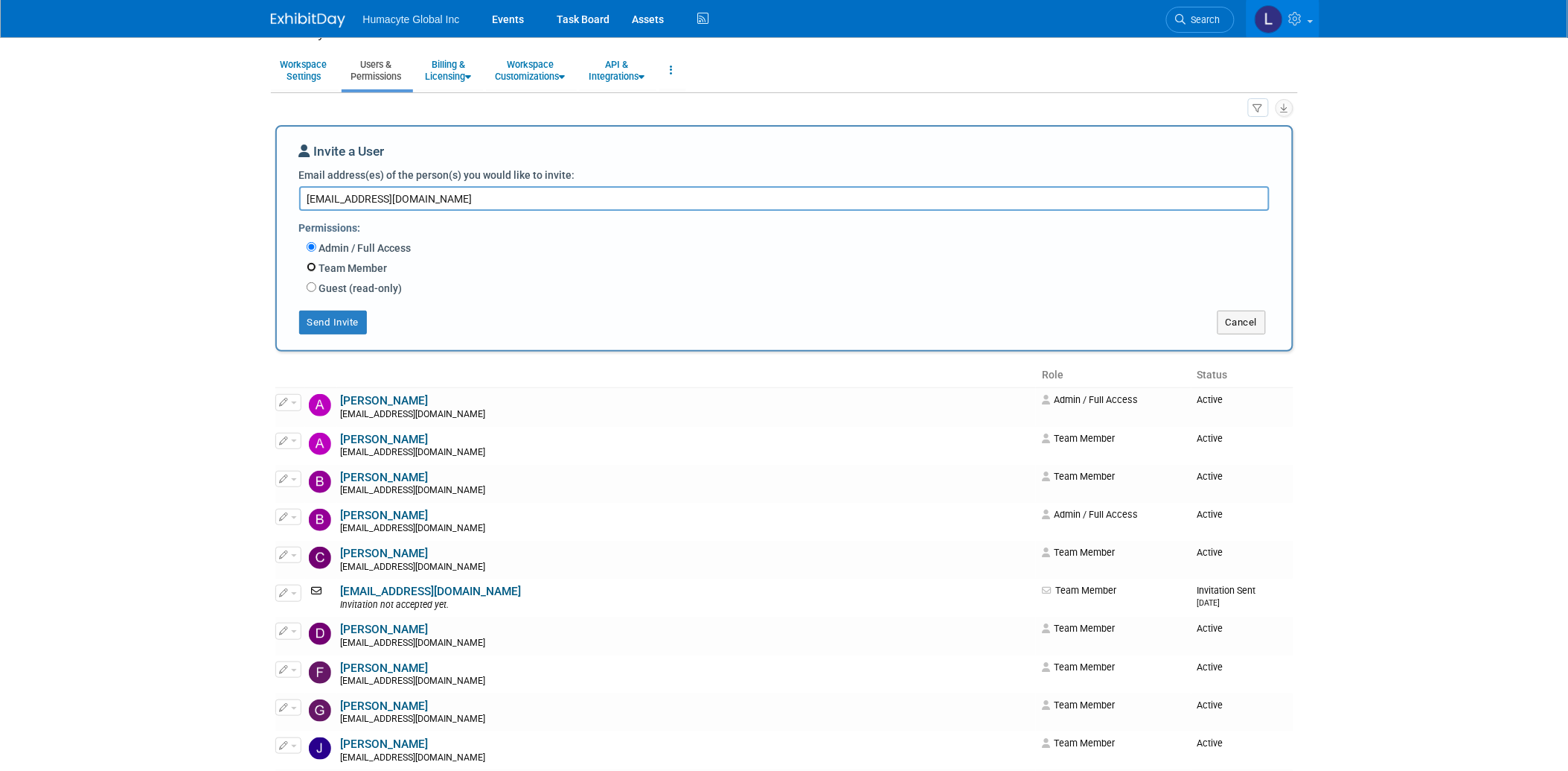
radio input "true"
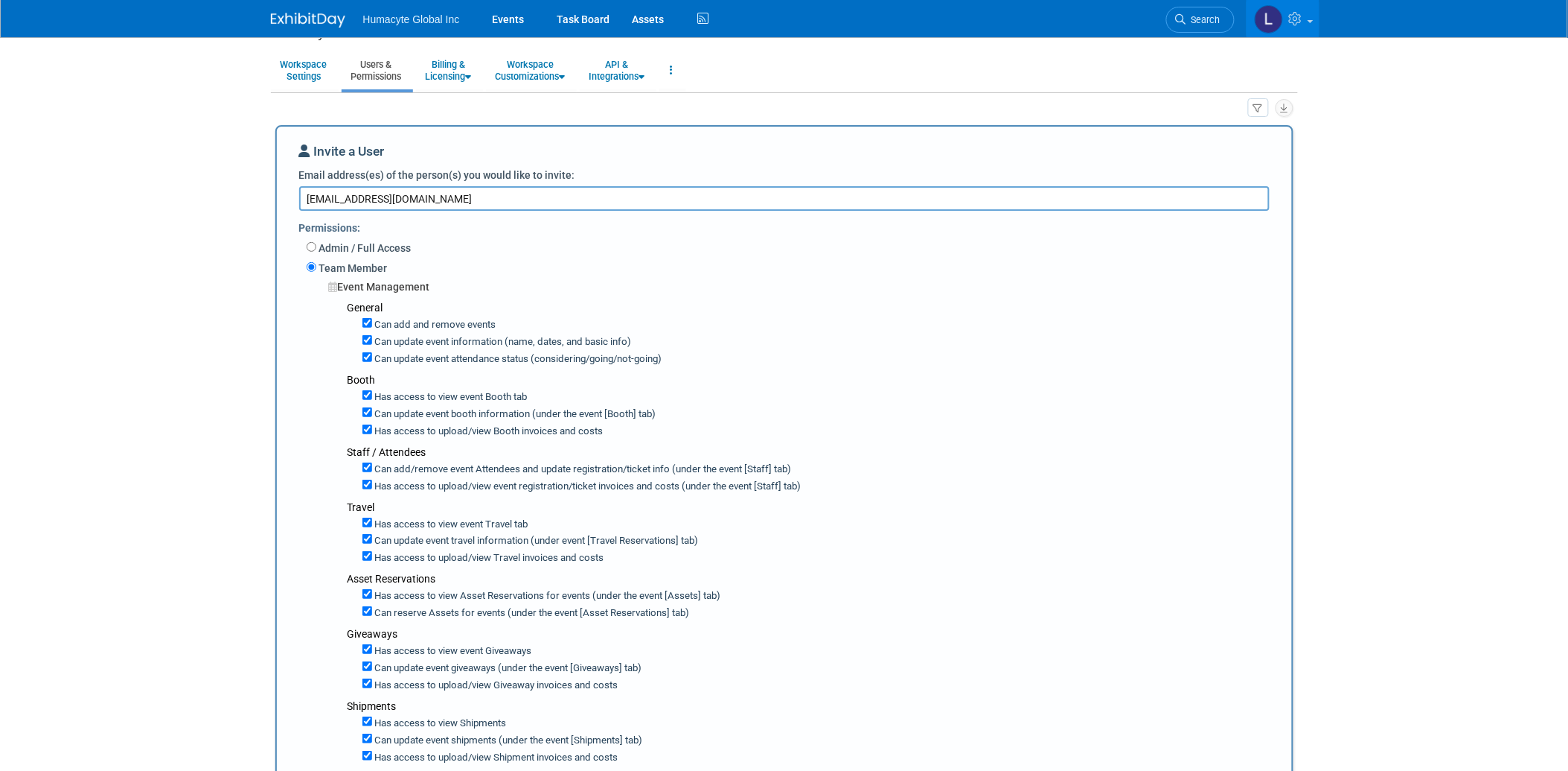
click at [358, 317] on div "Can add and remove events Can update event information (name, dates, and basic …" at bounding box center [814, 340] width 933 height 51
click at [366, 325] on input "Can add and remove events" at bounding box center [367, 322] width 10 height 10
checkbox input "true"
click at [367, 337] on input "Can update event information (name, dates, and basic info)" at bounding box center [367, 339] width 10 height 10
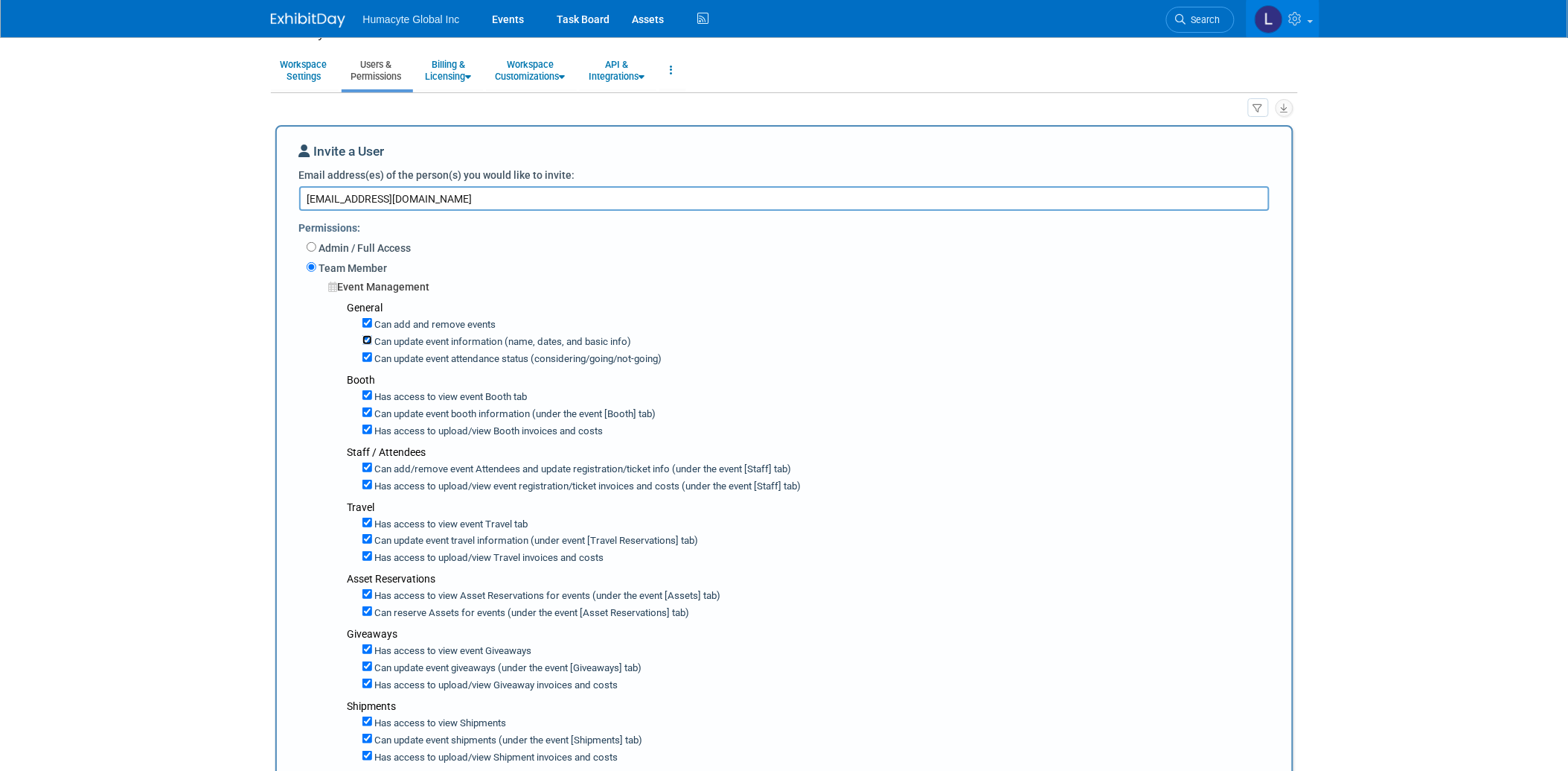
checkbox input "false"
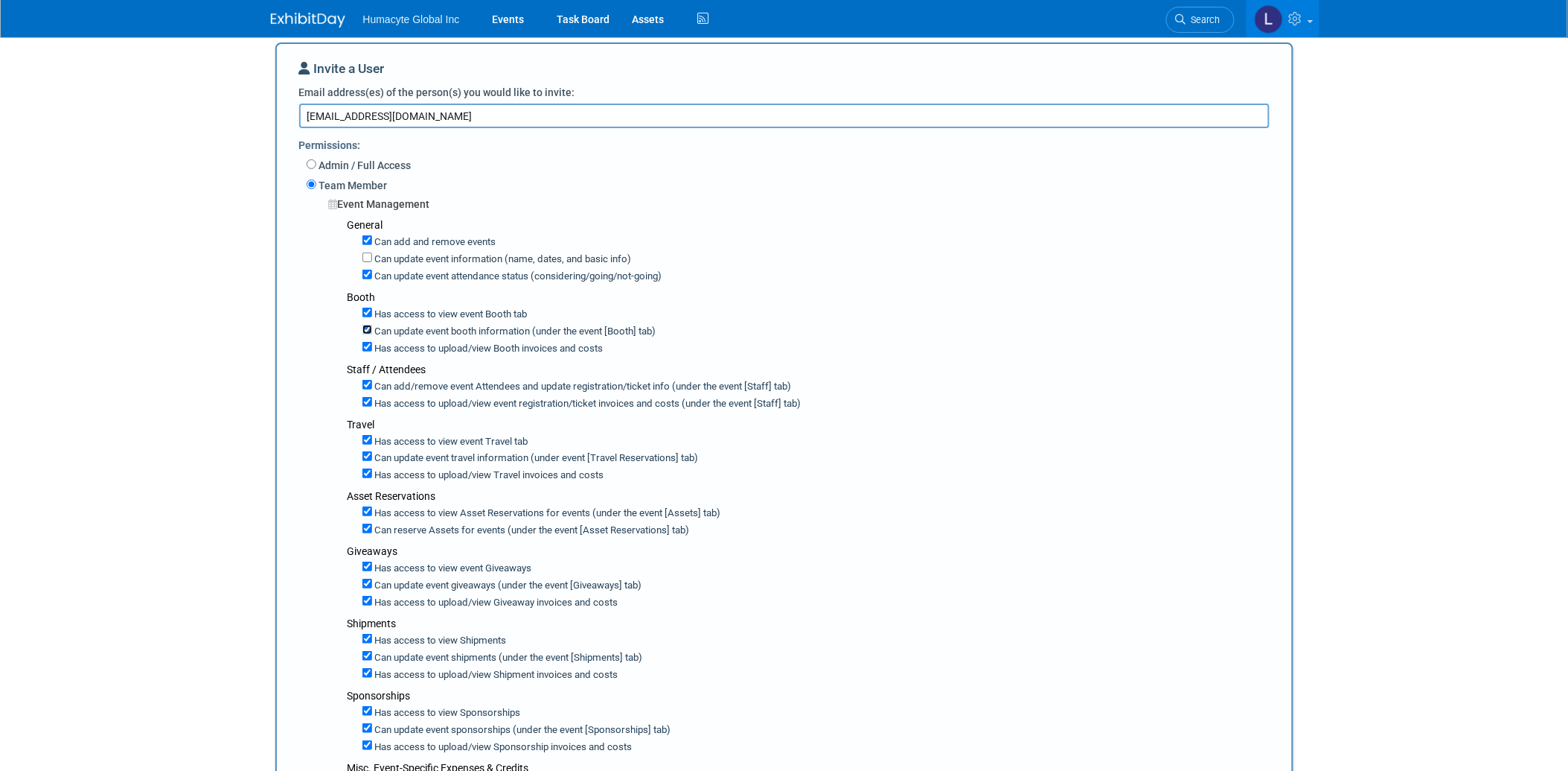
click at [366, 327] on input "Can update event booth information (under the event [Booth] tab)" at bounding box center [367, 329] width 10 height 10
checkbox input "false"
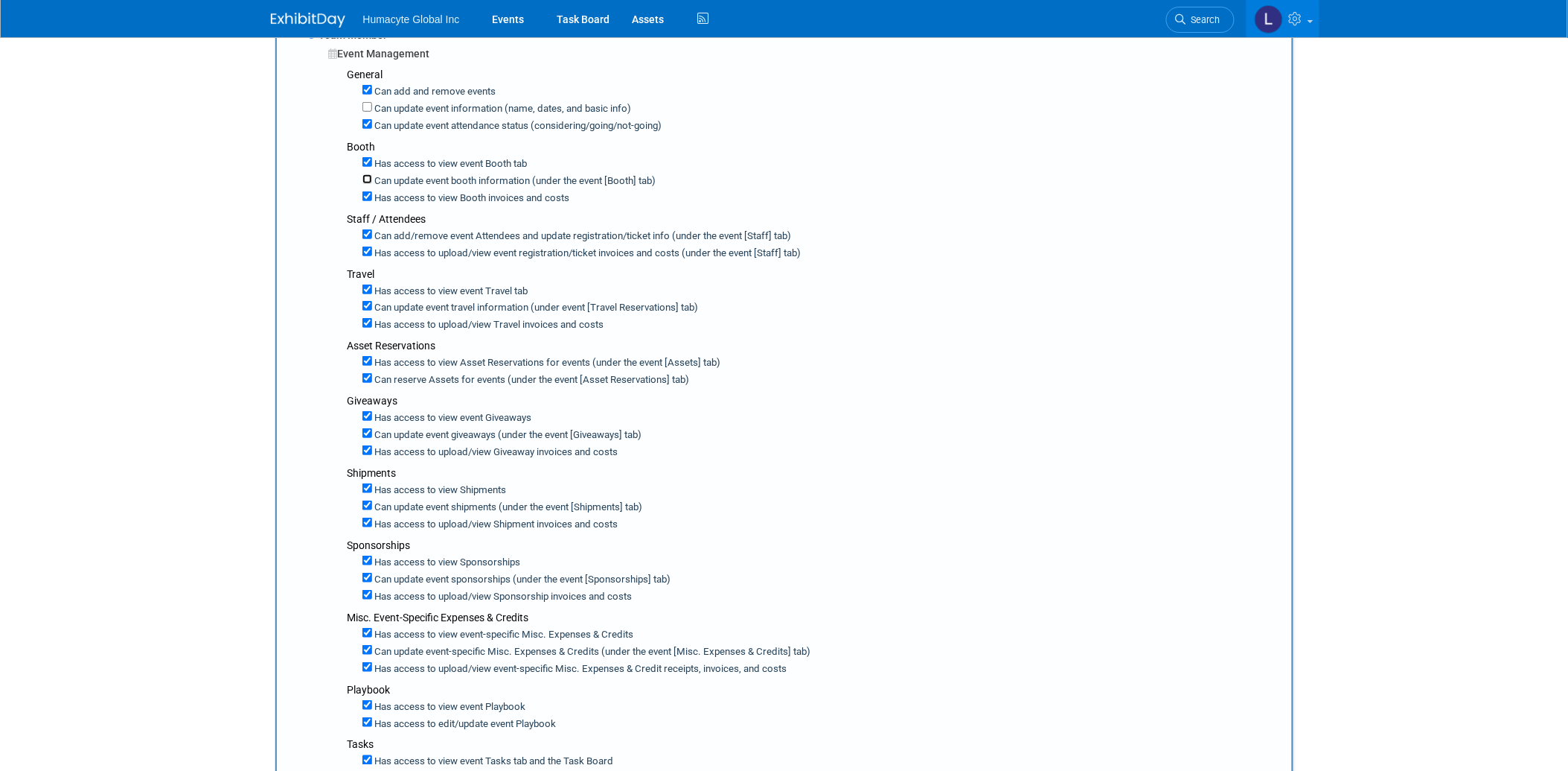
scroll to position [289, 0]
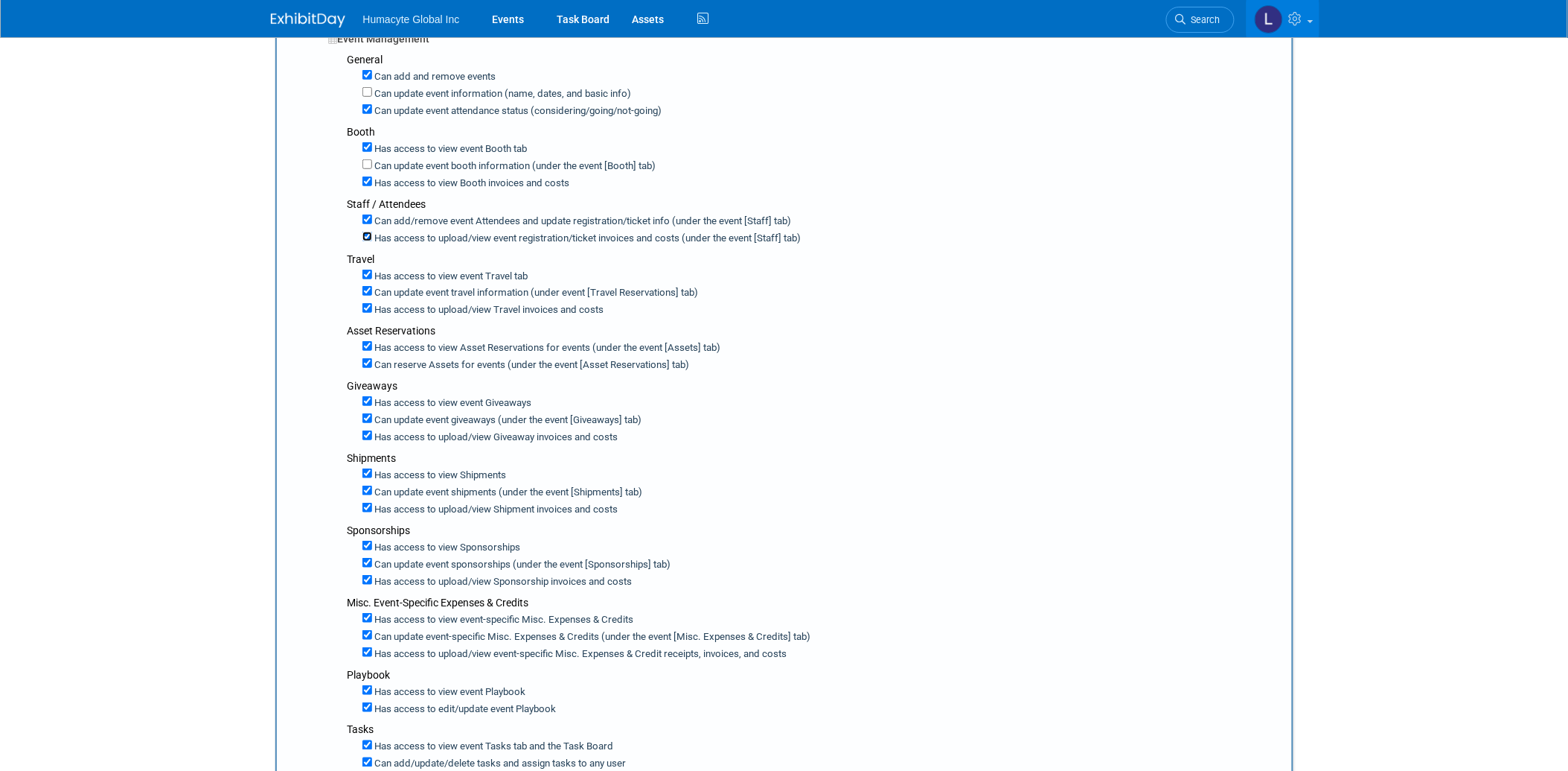
click at [366, 234] on input "Has access to upload/view event registration/ticket invoices and costs (under t…" at bounding box center [367, 236] width 10 height 10
checkbox input "false"
click at [376, 273] on label "Has access to view event Travel tab" at bounding box center [450, 277] width 157 height 14
click at [372, 273] on input "Has access to view event Travel tab" at bounding box center [367, 274] width 10 height 10
checkbox input "false"
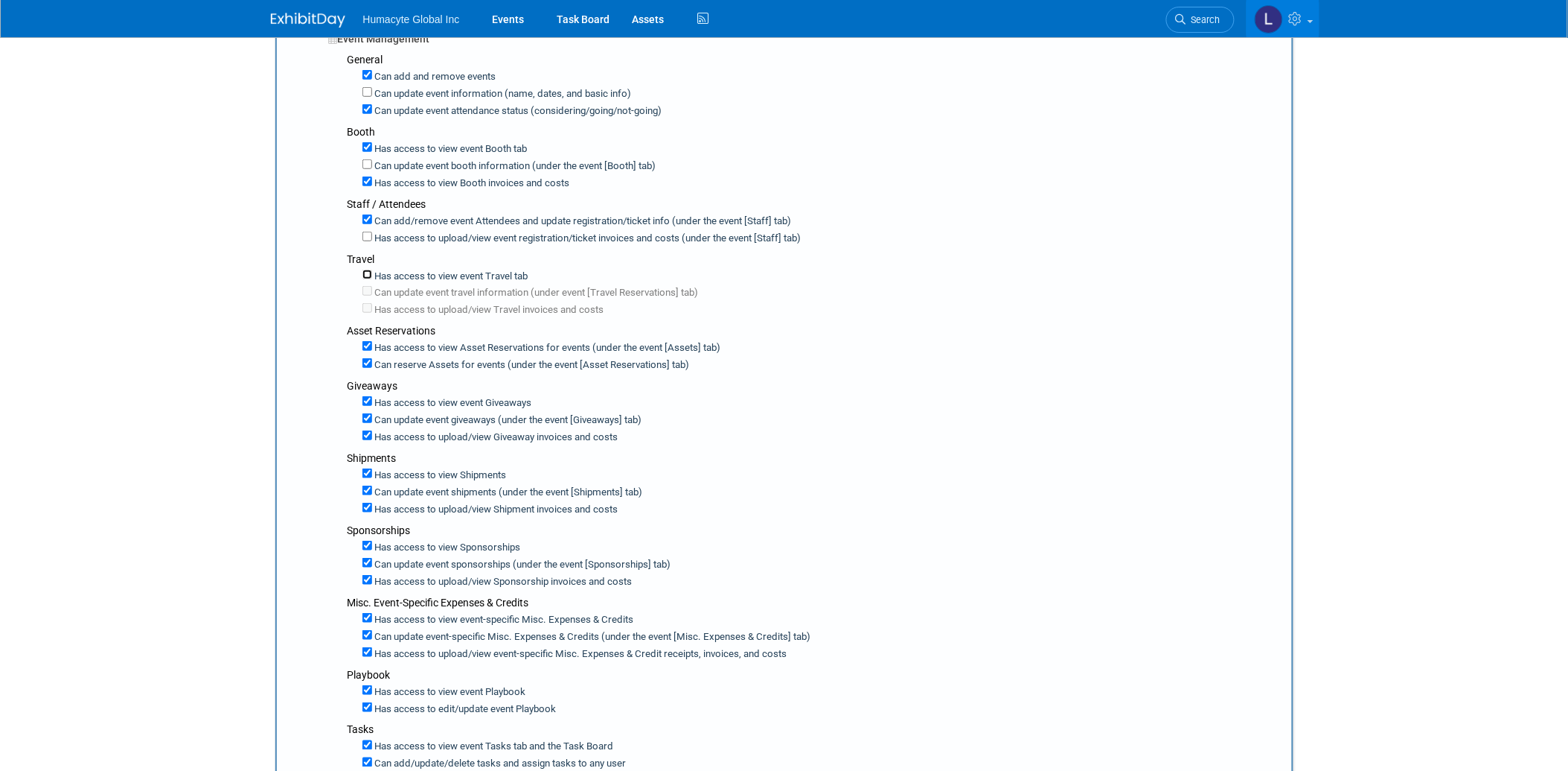
checkbox input "false"
click at [368, 272] on input "Has access to view event Travel tab" at bounding box center [367, 274] width 10 height 10
checkbox input "true"
click at [367, 287] on input "Can update event travel information (under event [Travel Reservations] tab)" at bounding box center [367, 291] width 10 height 10
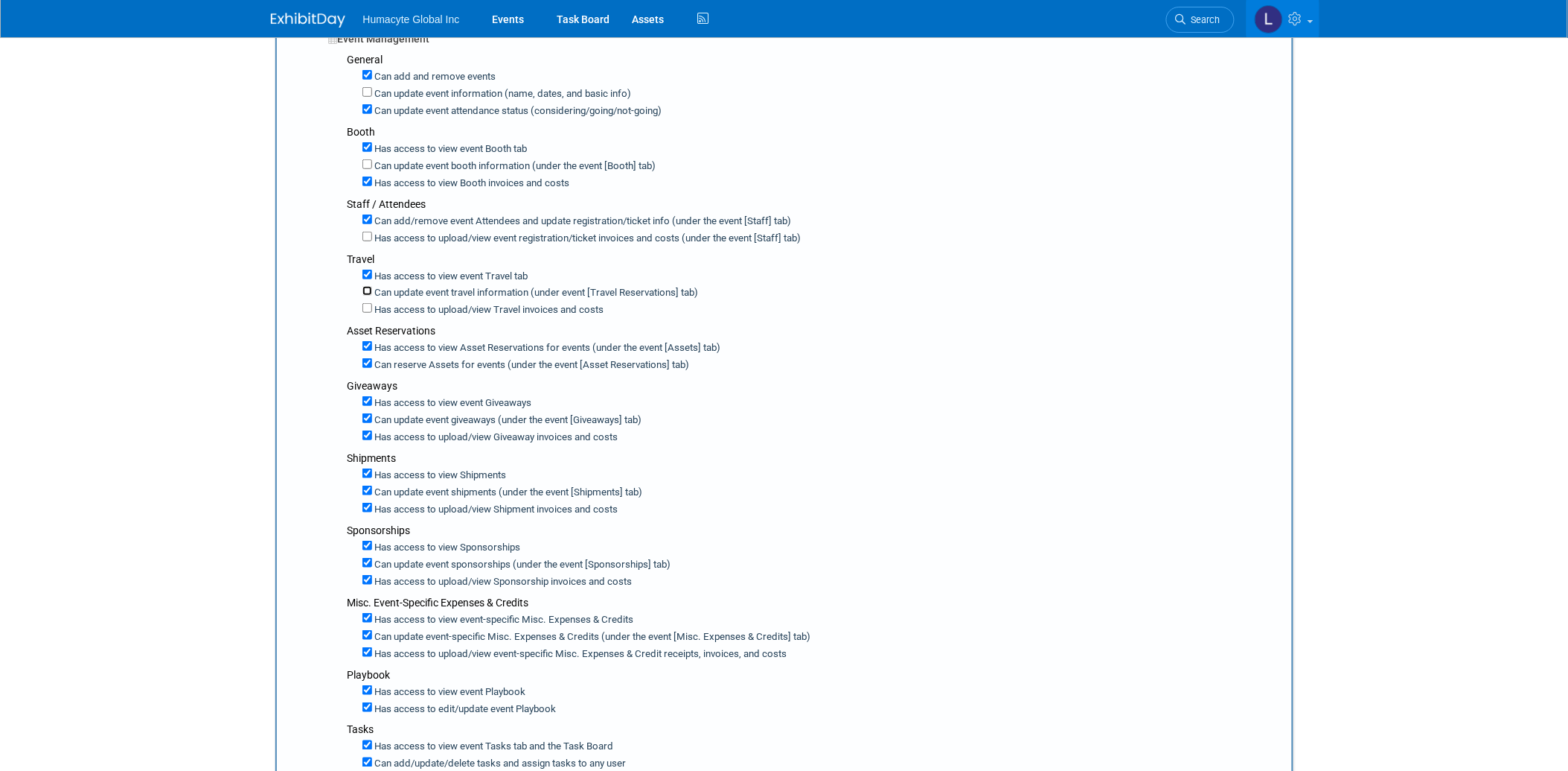
checkbox input "true"
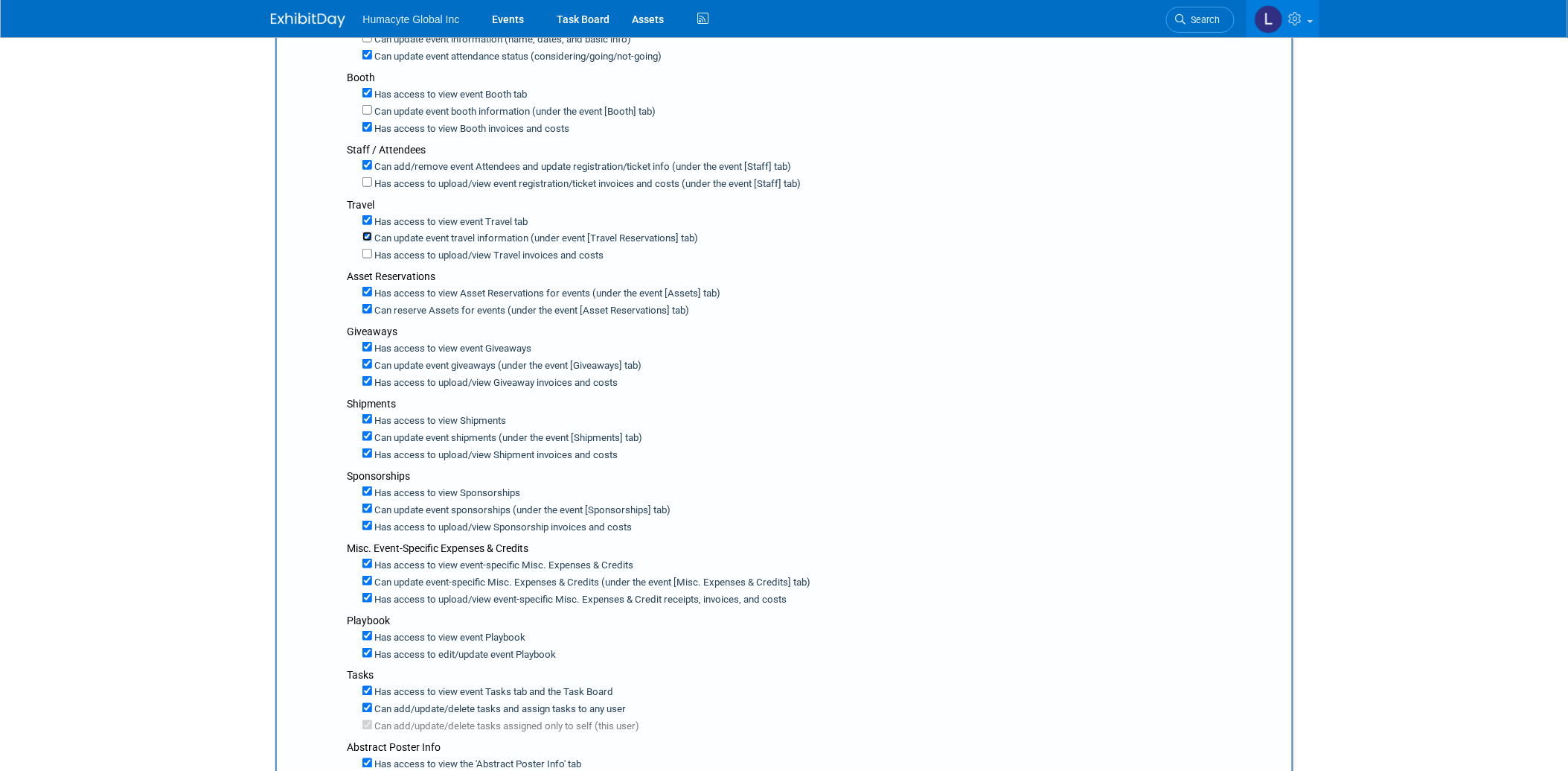
scroll to position [372, 0]
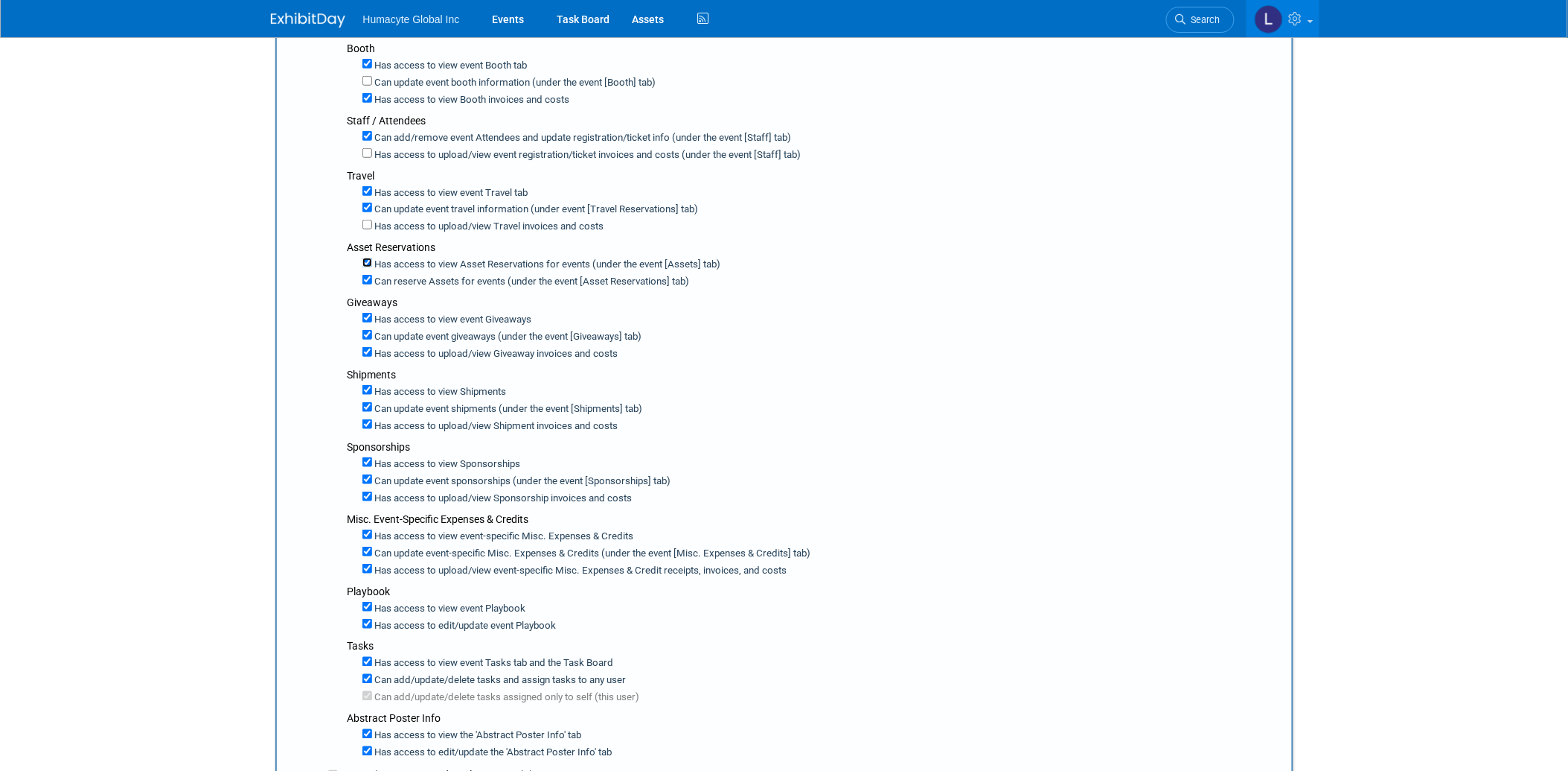
click at [367, 259] on input "Has access to view Asset Reservations for events (under the event [Assets] tab)" at bounding box center [367, 262] width 10 height 10
checkbox input "false"
click at [364, 315] on input "Has access to view event Giveaways" at bounding box center [367, 317] width 10 height 10
checkbox input "false"
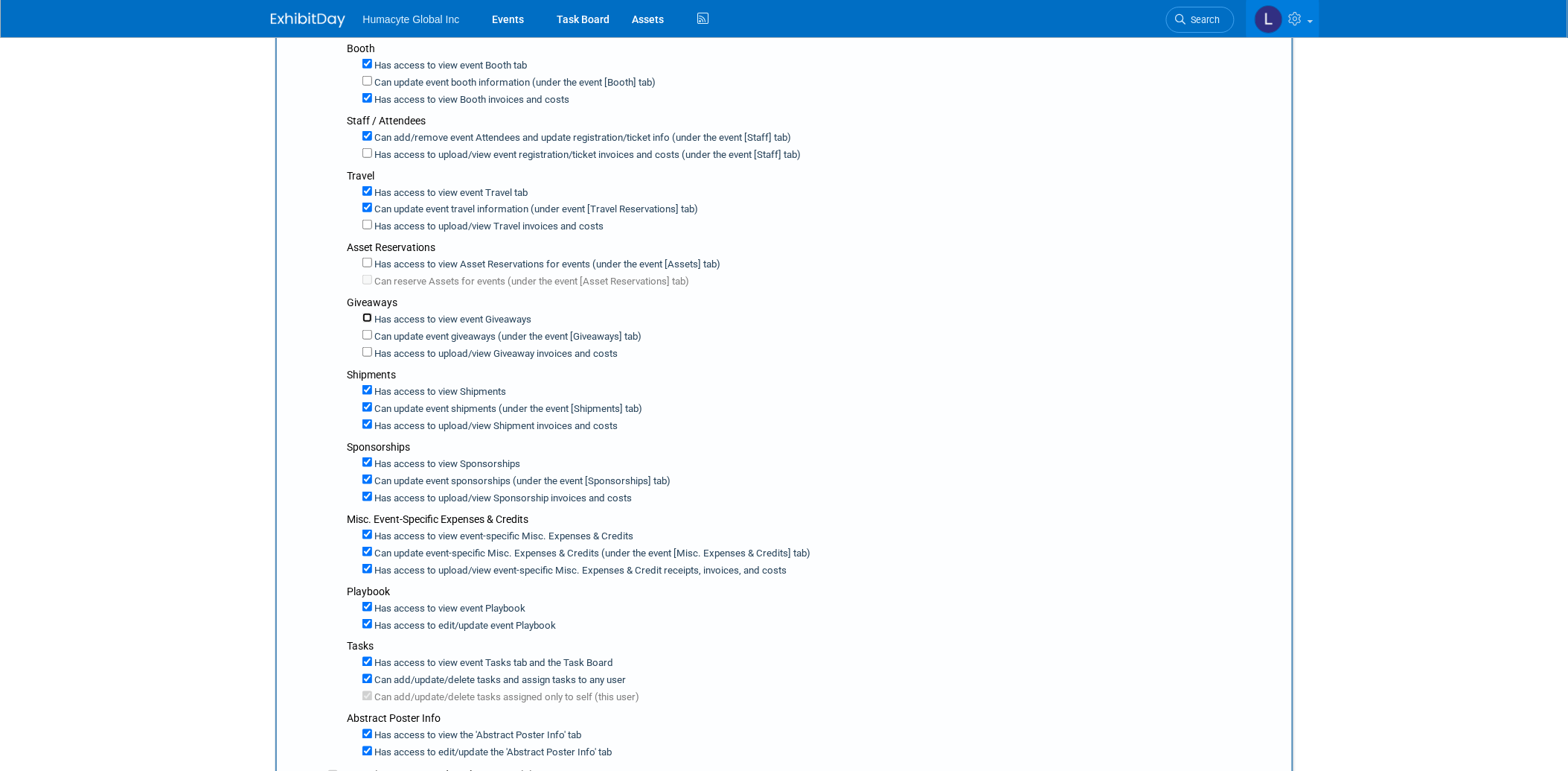
checkbox input "false"
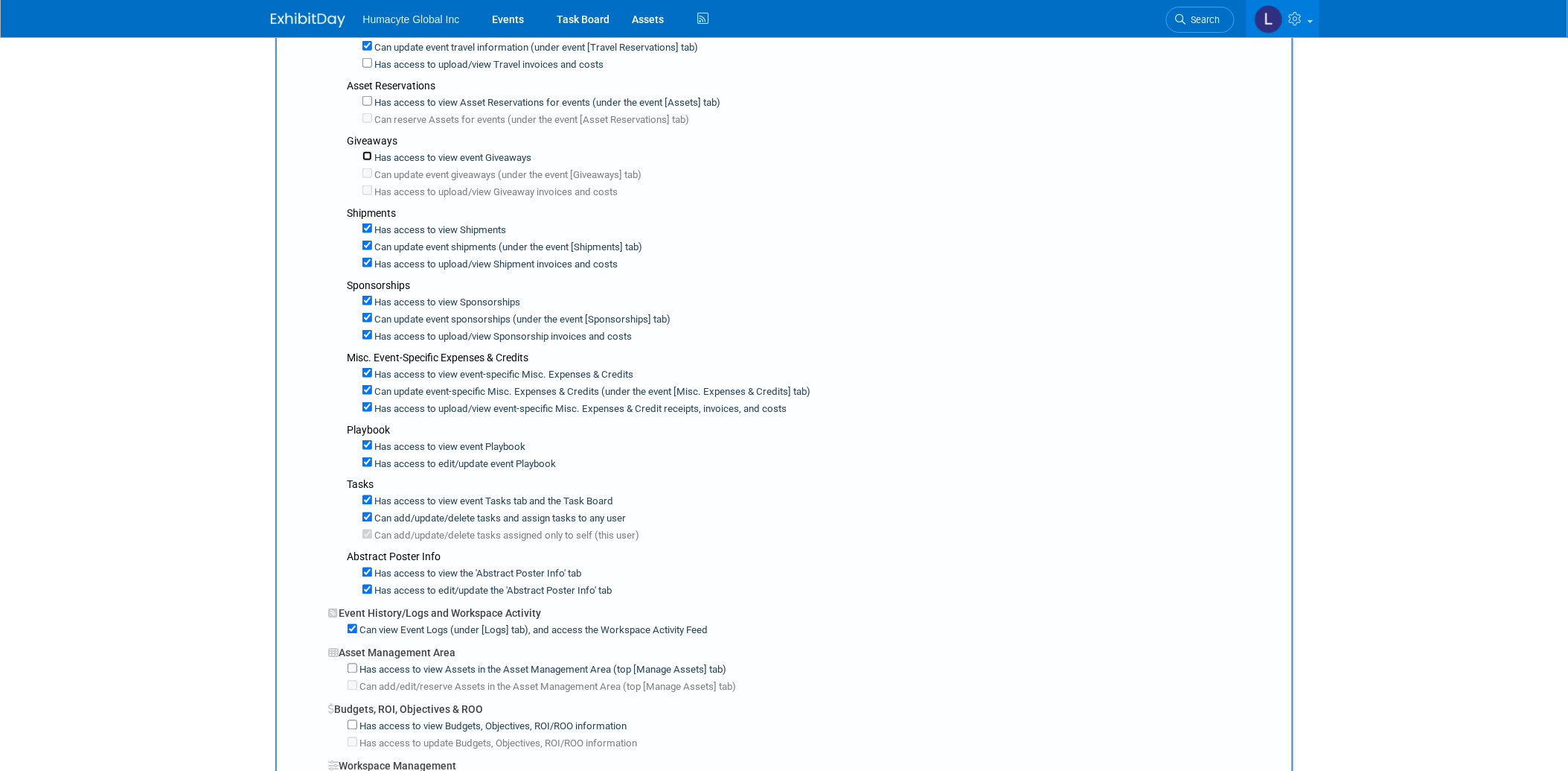
scroll to position [538, 0]
click at [365, 221] on input "Has access to view Shipments" at bounding box center [367, 224] width 10 height 10
checkbox input "false"
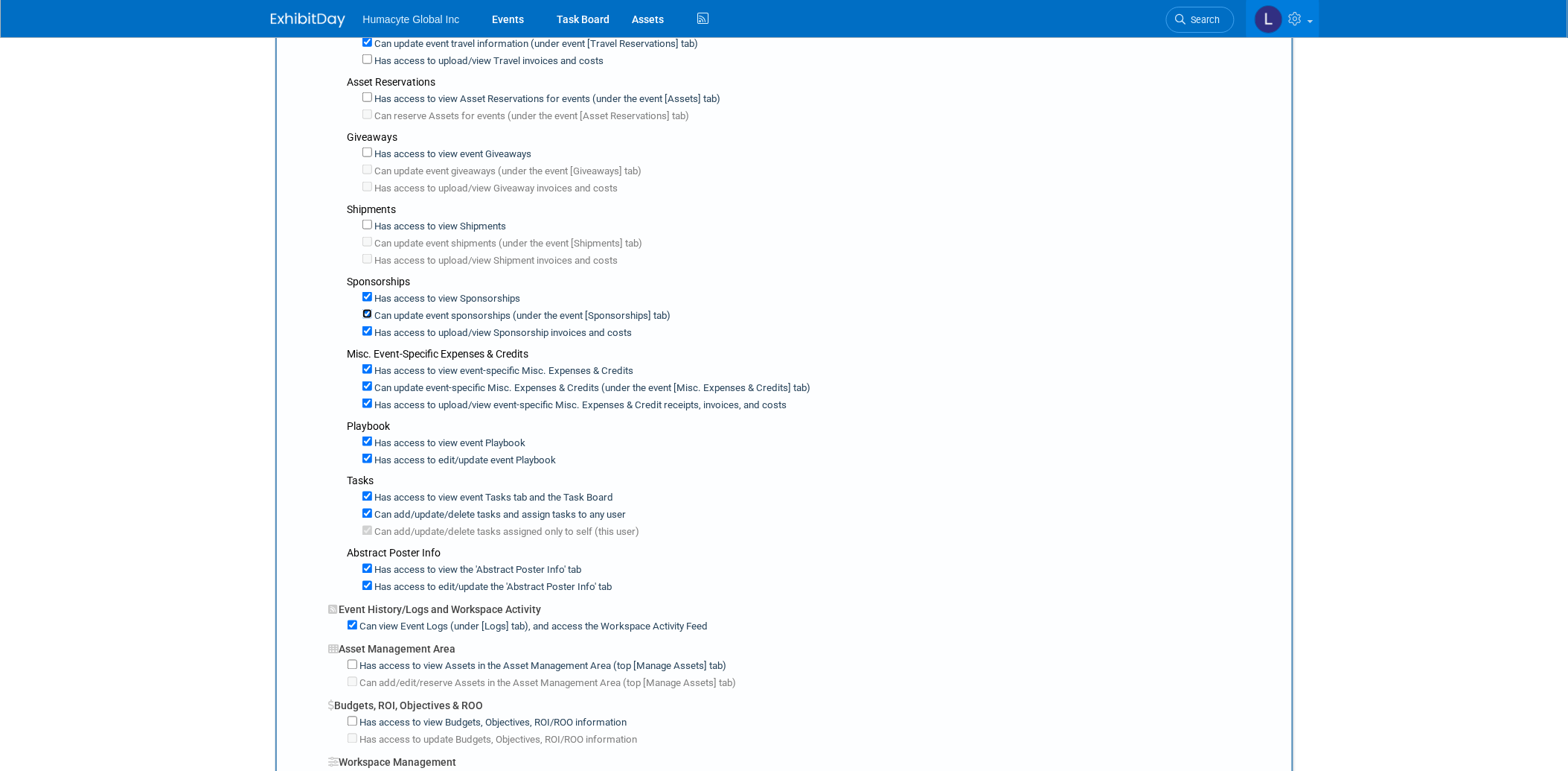
click at [369, 311] on input "Can update event sponsorships (under the event [Sponsorships] tab)" at bounding box center [367, 313] width 10 height 10
checkbox input "false"
click at [366, 326] on input "Has access to view Sponsorship invoices and costs" at bounding box center [367, 331] width 10 height 10
checkbox input "false"
click at [366, 365] on input "Has access to view event-specific Misc. Expenses & Credits" at bounding box center [367, 368] width 10 height 10
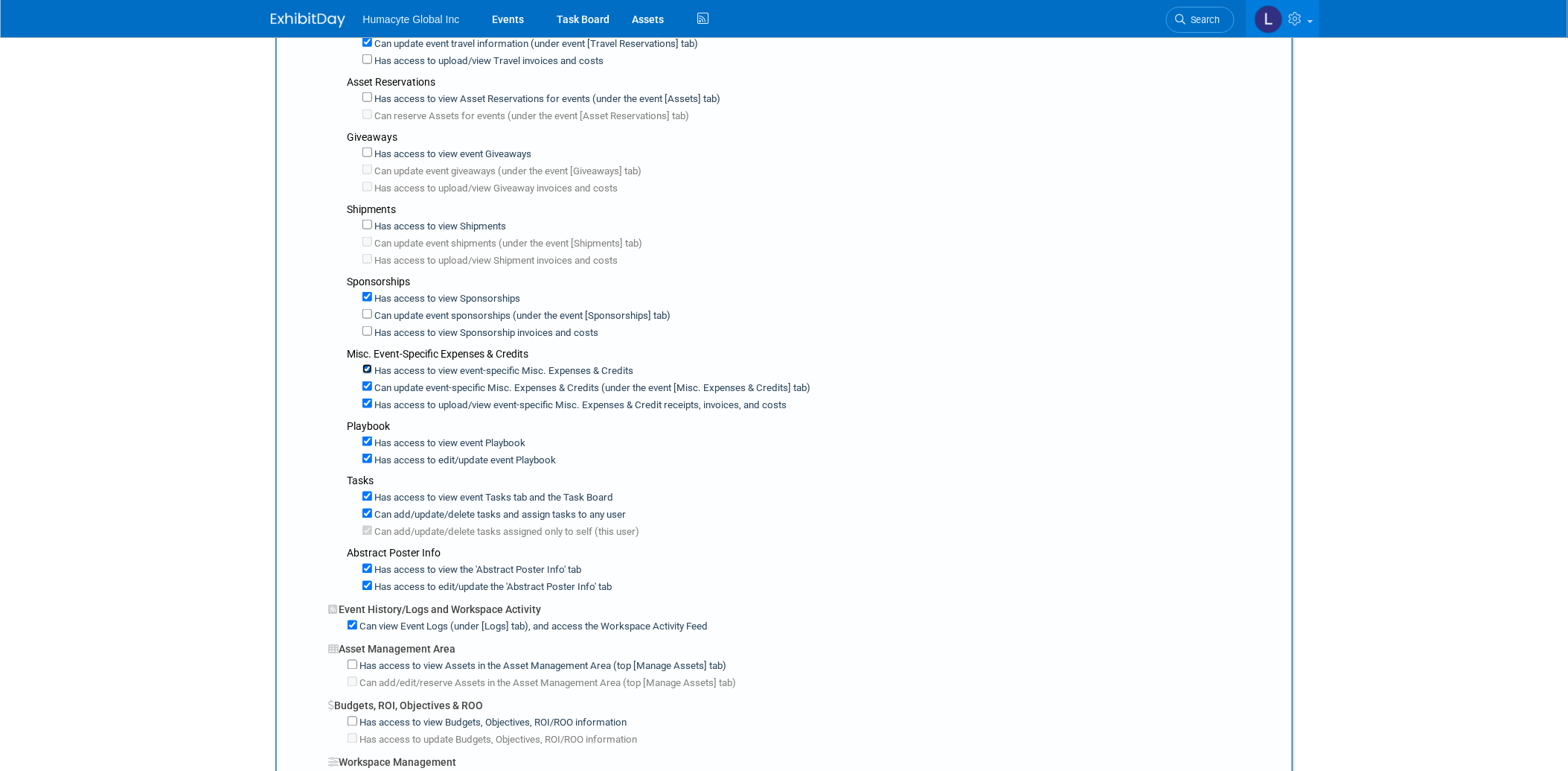
checkbox input "false"
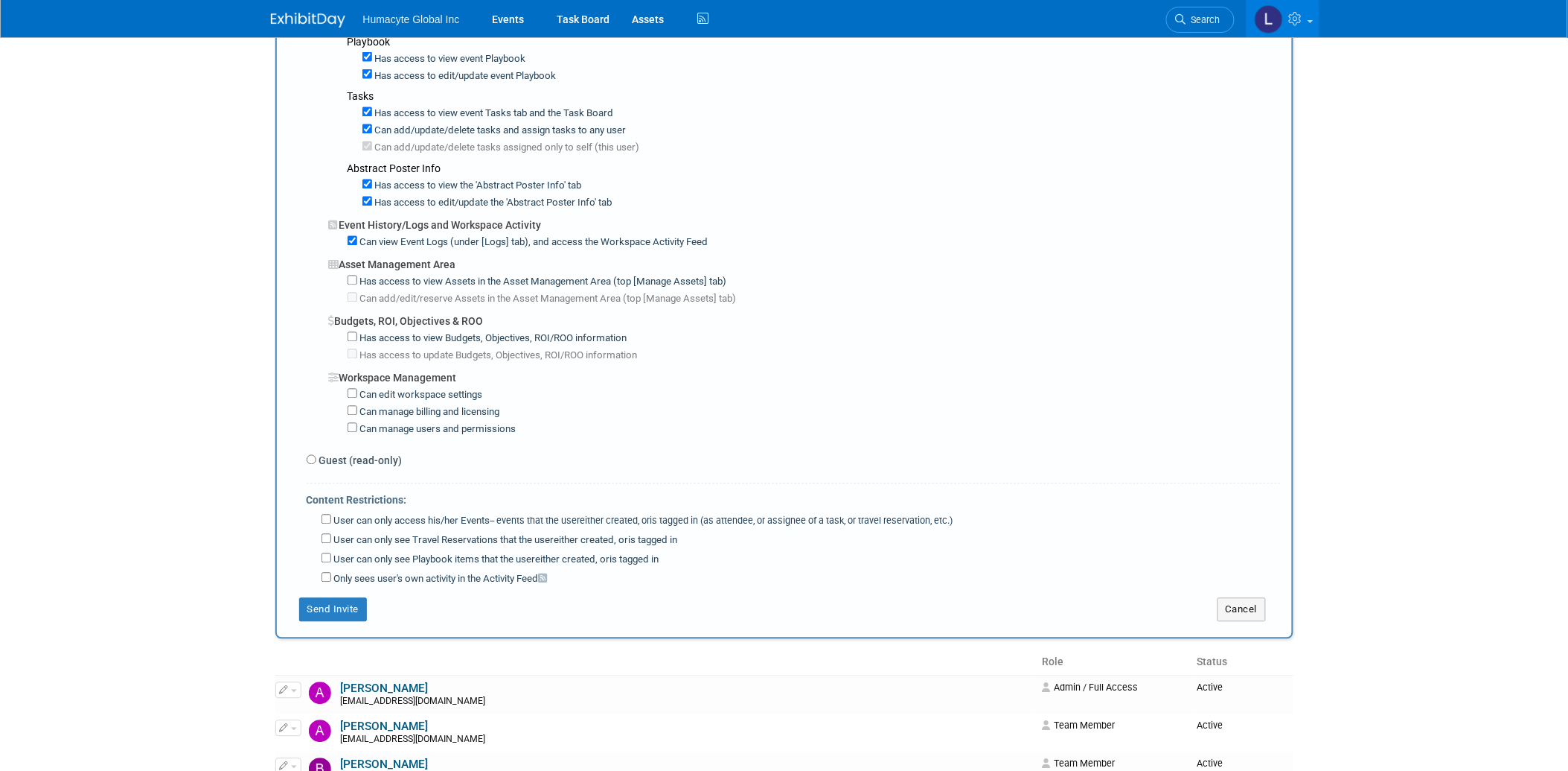
scroll to position [951, 0]
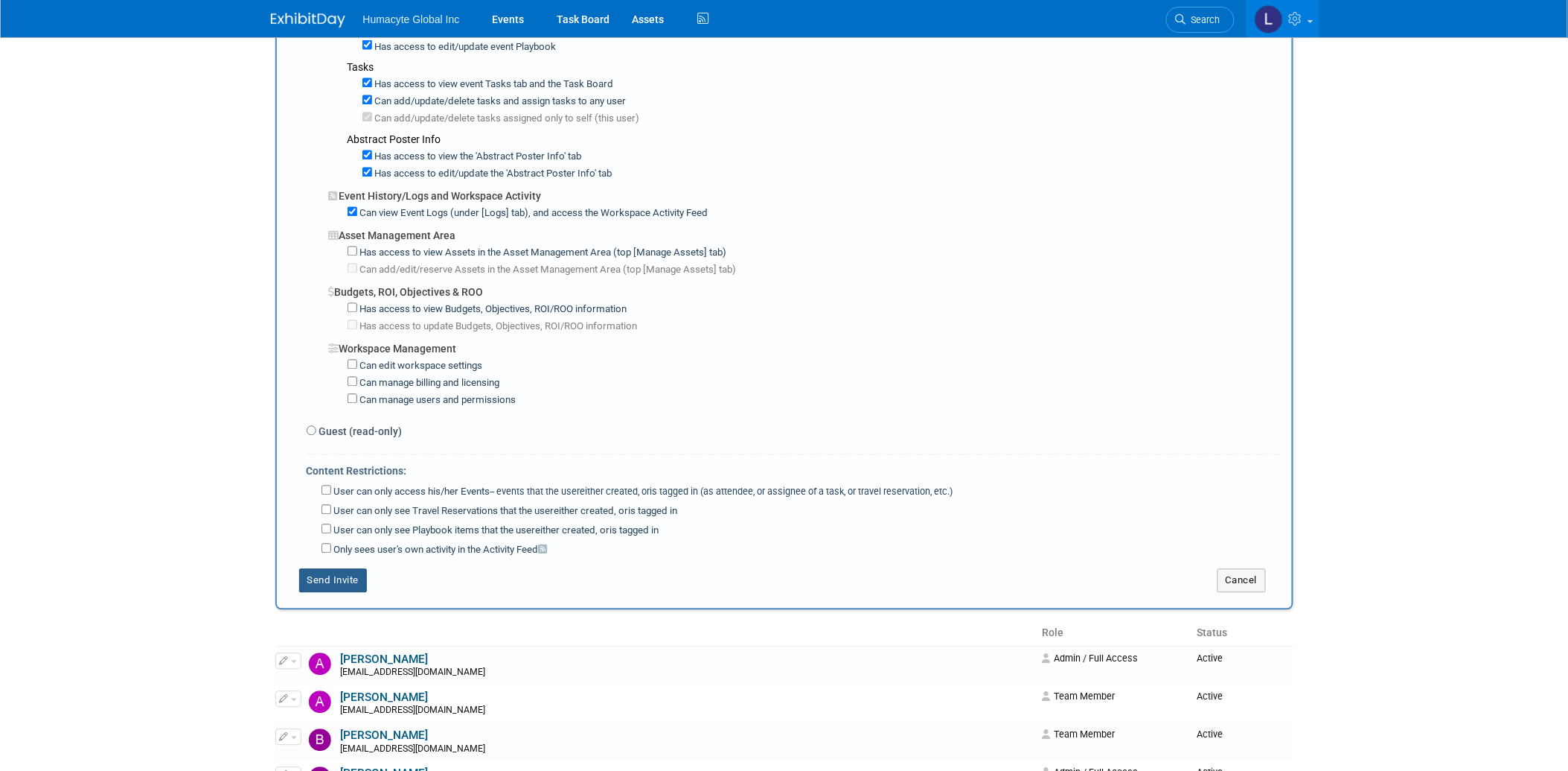
click at [337, 570] on button "Send Invite" at bounding box center [333, 580] width 69 height 23
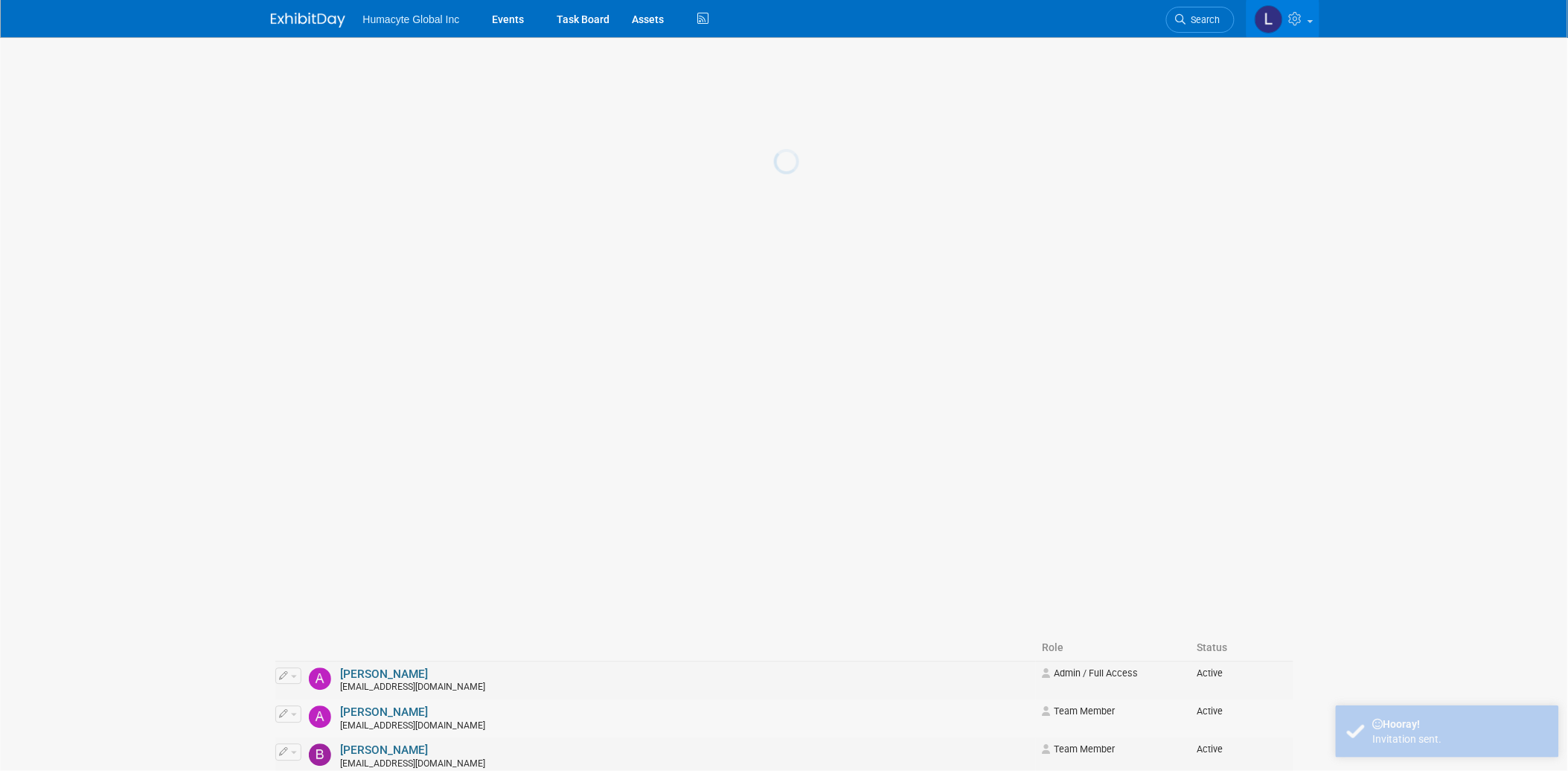
scroll to position [0, 0]
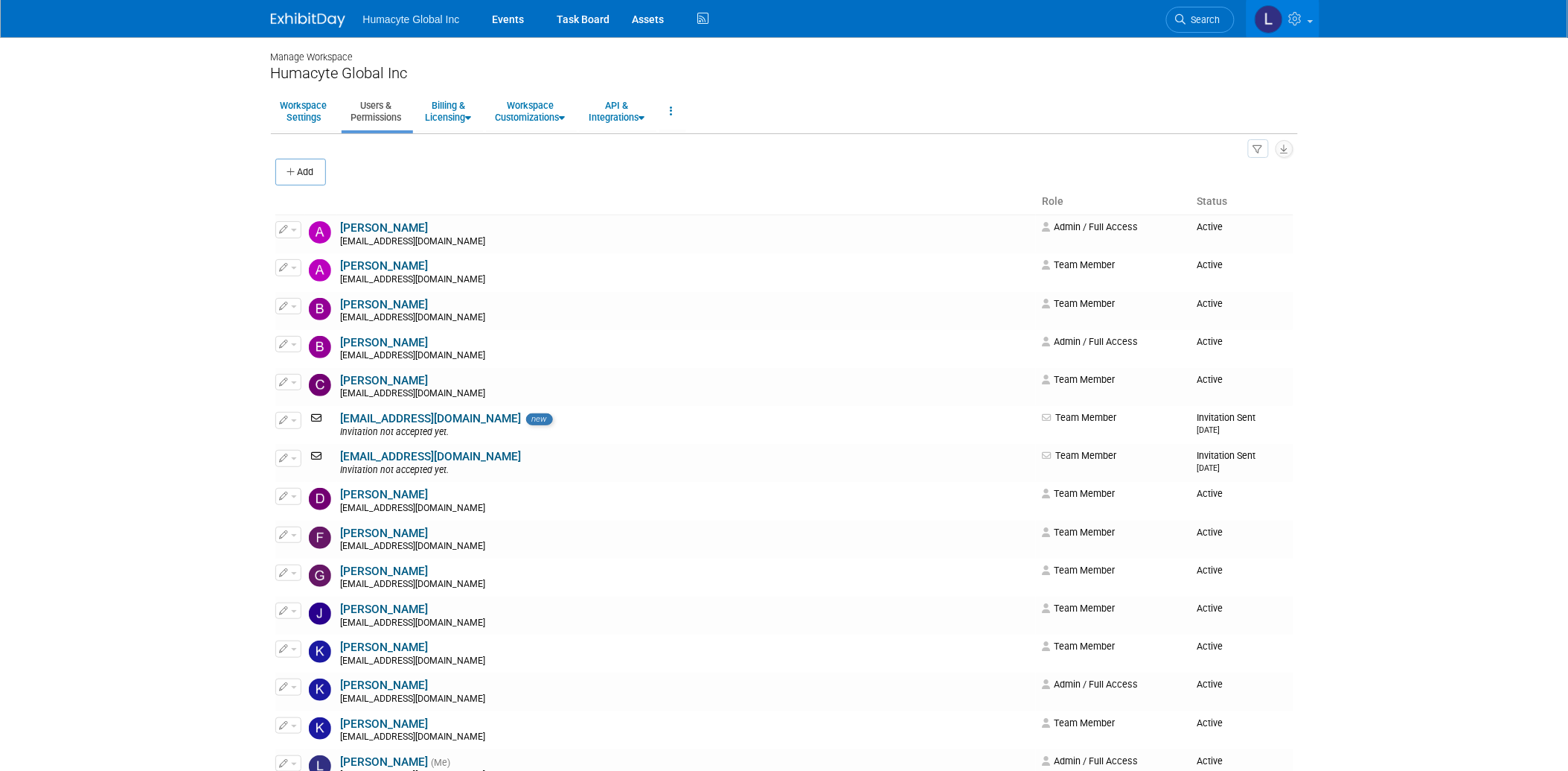
click at [534, 13] on li "Events" at bounding box center [513, 18] width 64 height 37
click at [501, 17] on link "Events" at bounding box center [508, 18] width 54 height 37
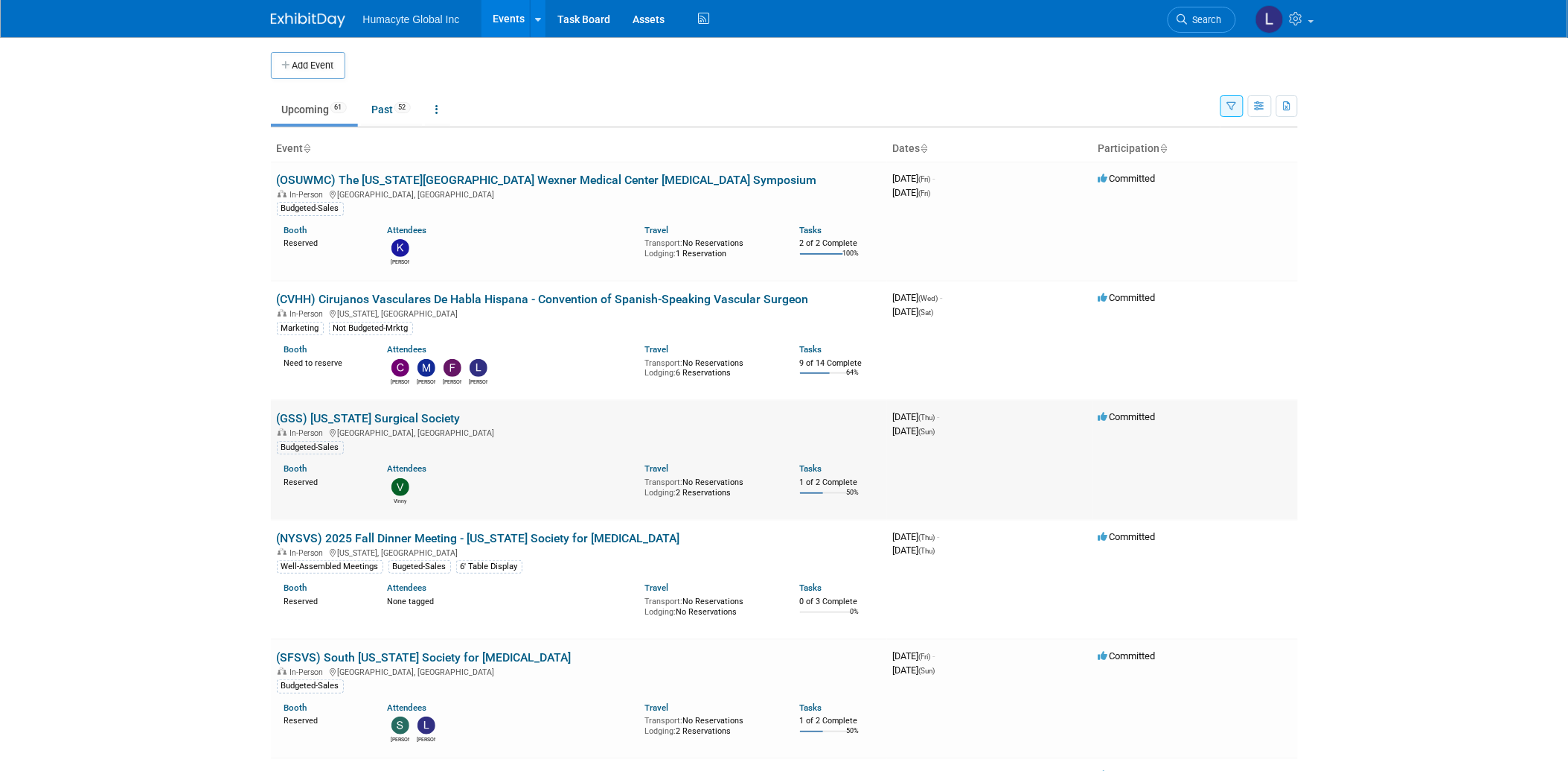
click at [394, 421] on link "(GSS) [US_STATE] Surgical Society" at bounding box center [368, 418] width 183 height 14
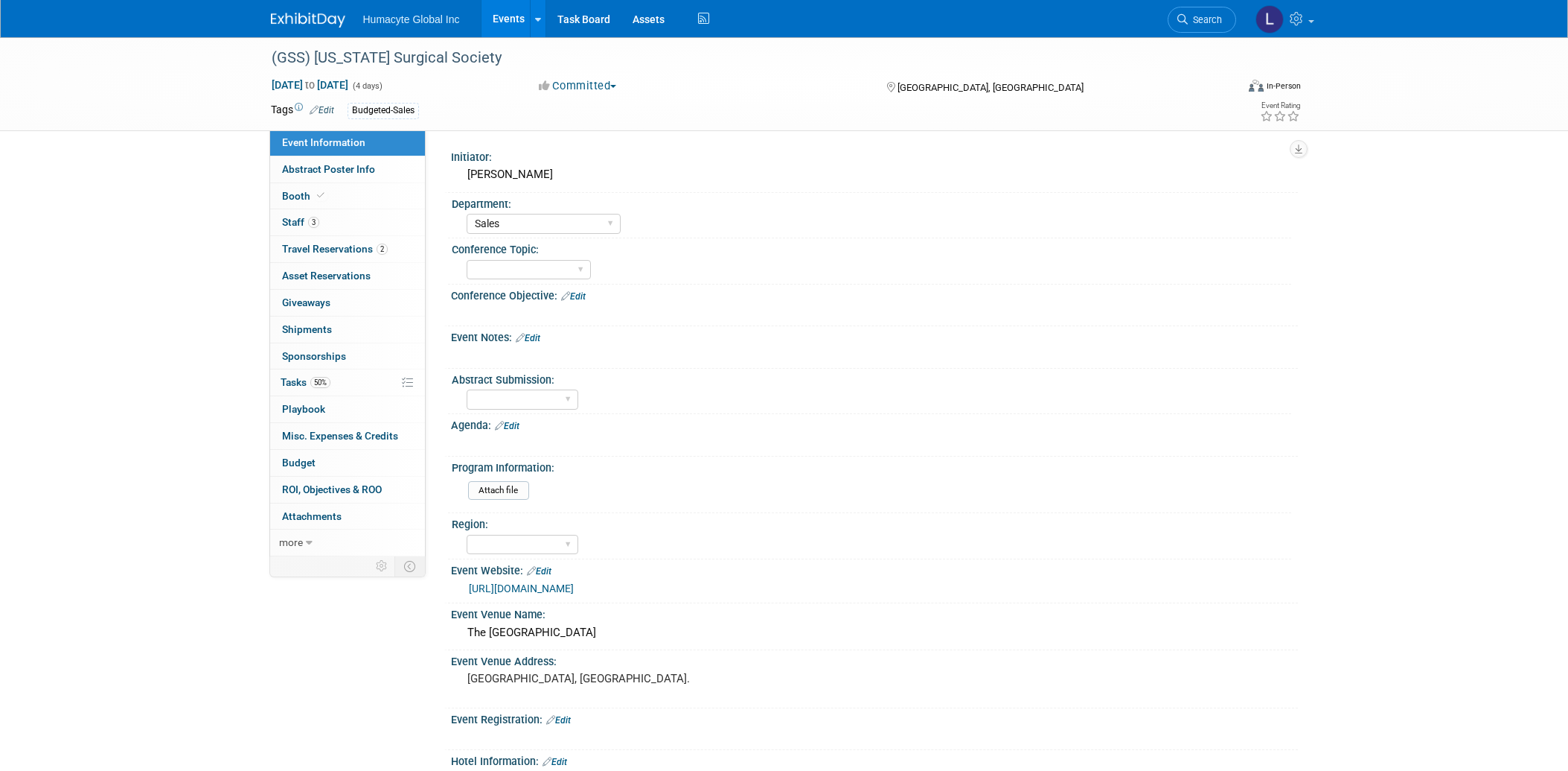
select select "Sales"
click at [1217, 18] on span "Search" at bounding box center [1204, 19] width 34 height 11
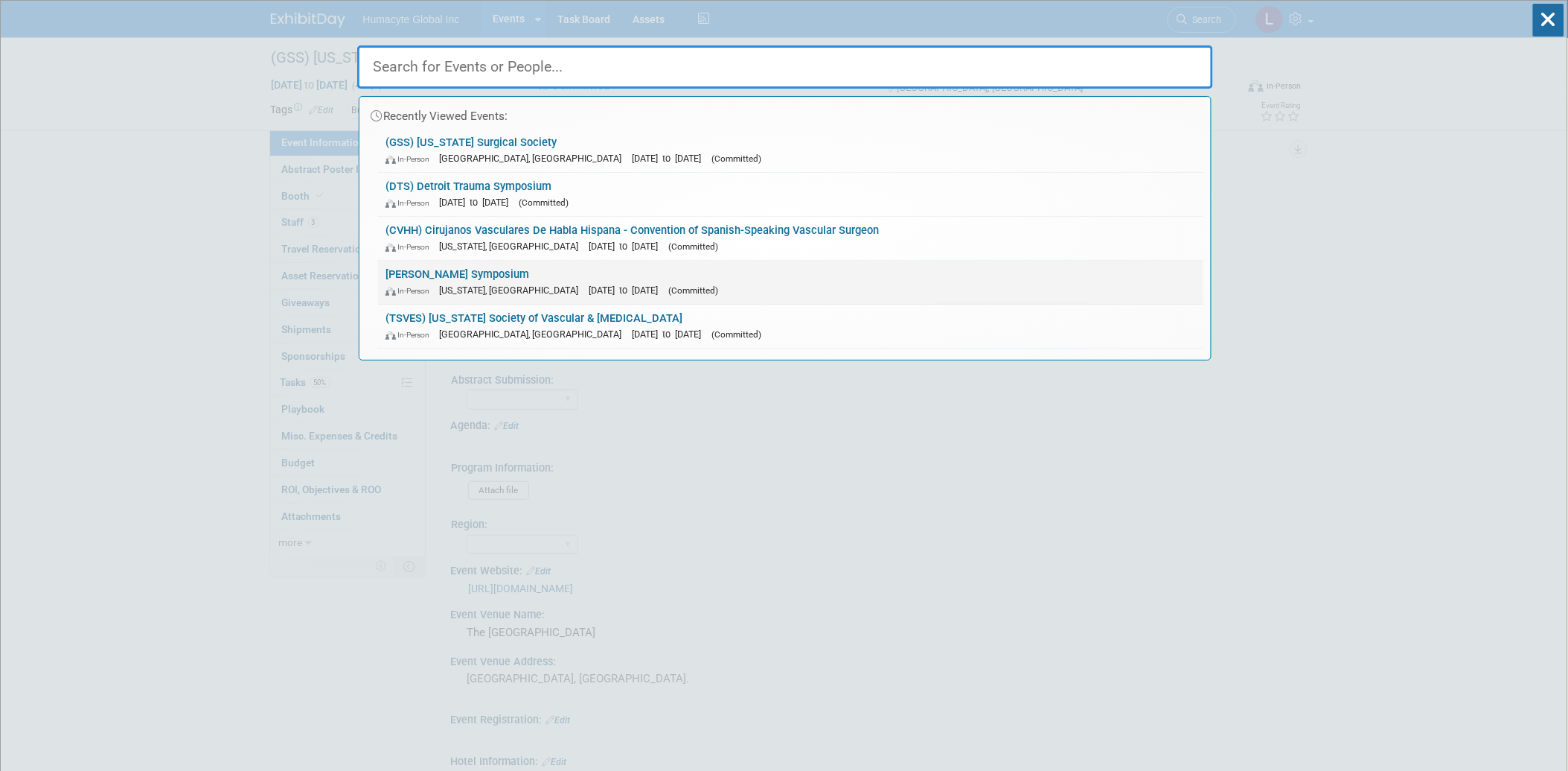
click at [492, 285] on span "[US_STATE], [GEOGRAPHIC_DATA]" at bounding box center [512, 290] width 147 height 11
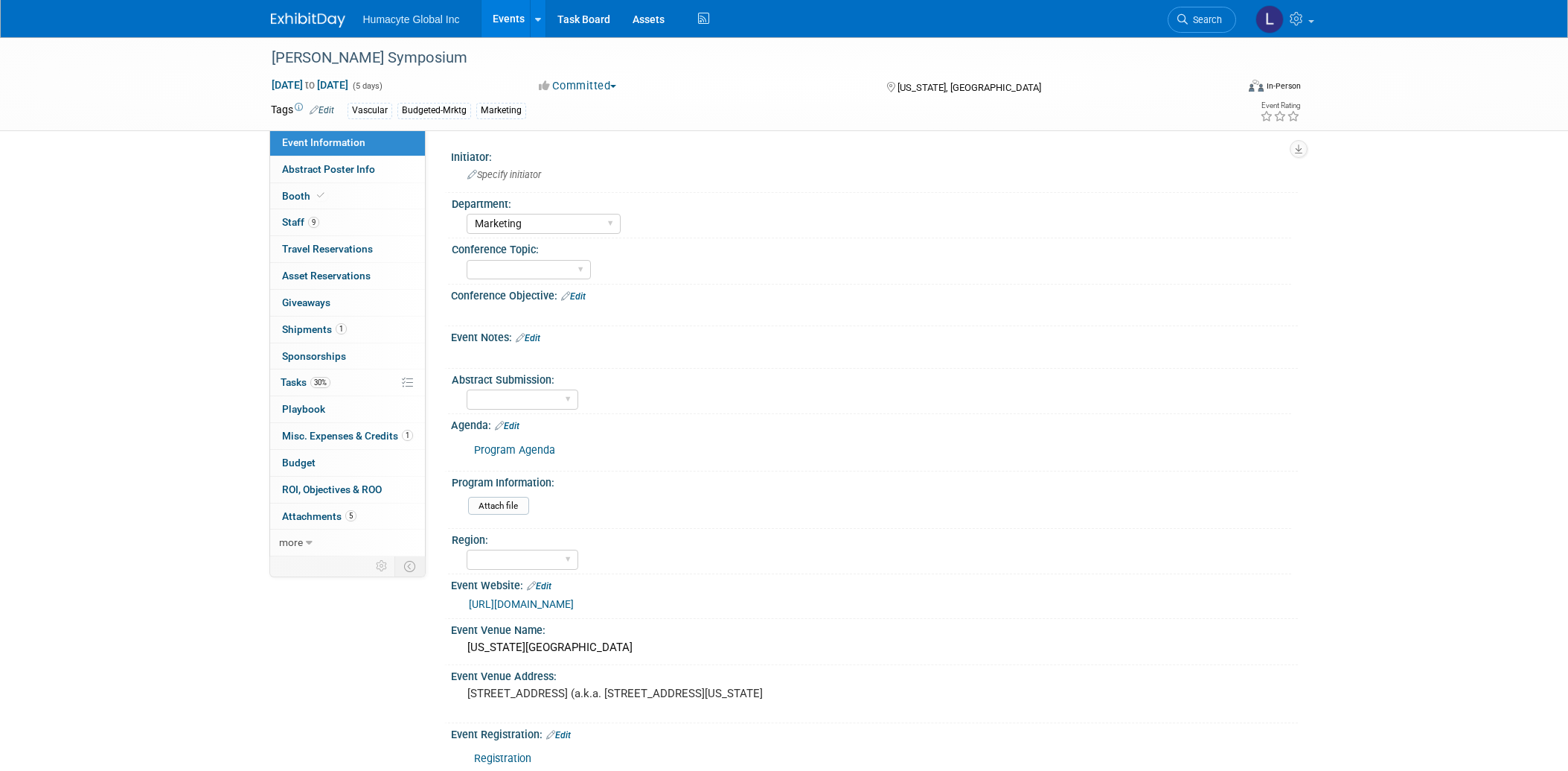
select select "Marketing"
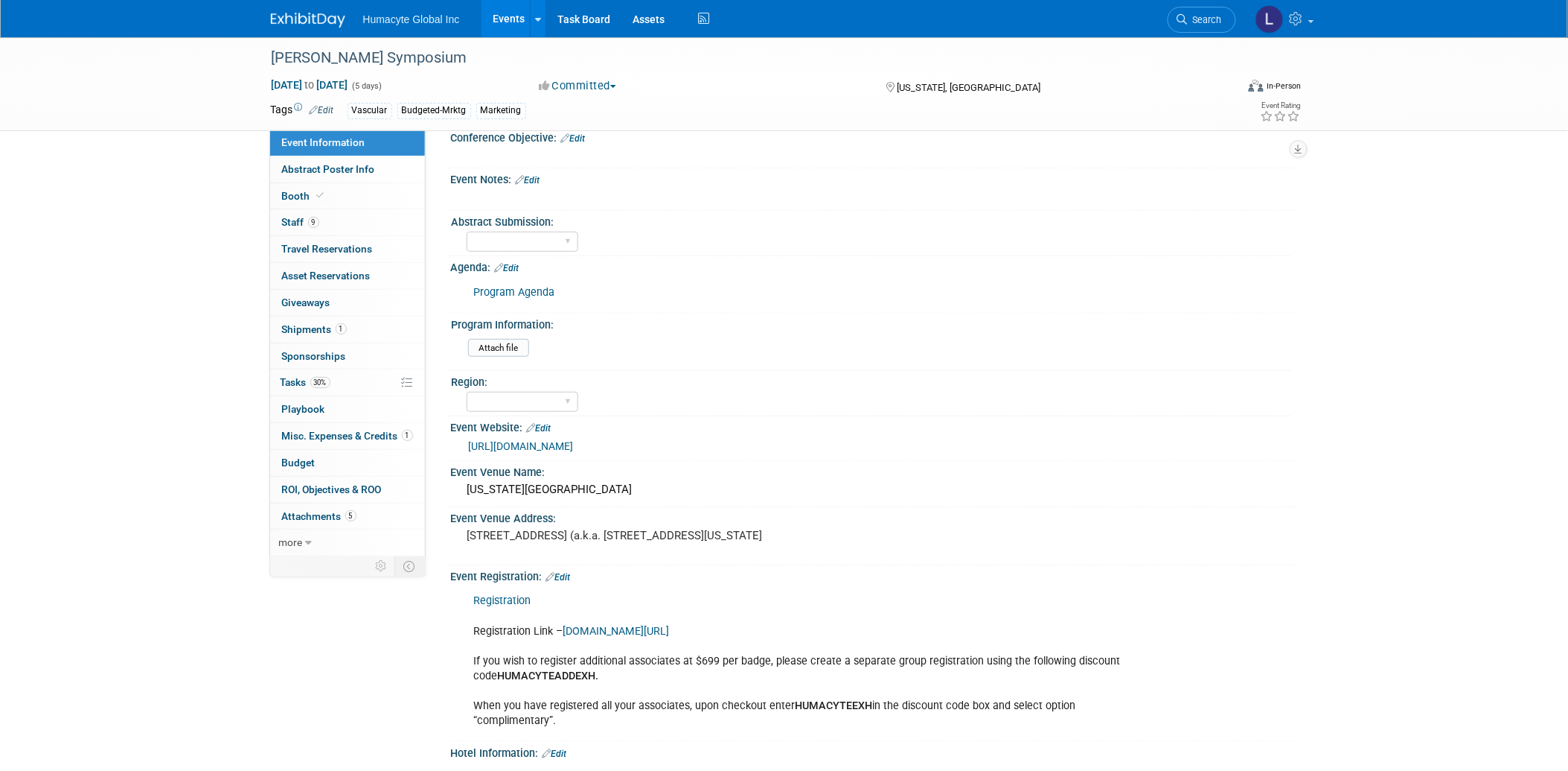
scroll to position [331, 0]
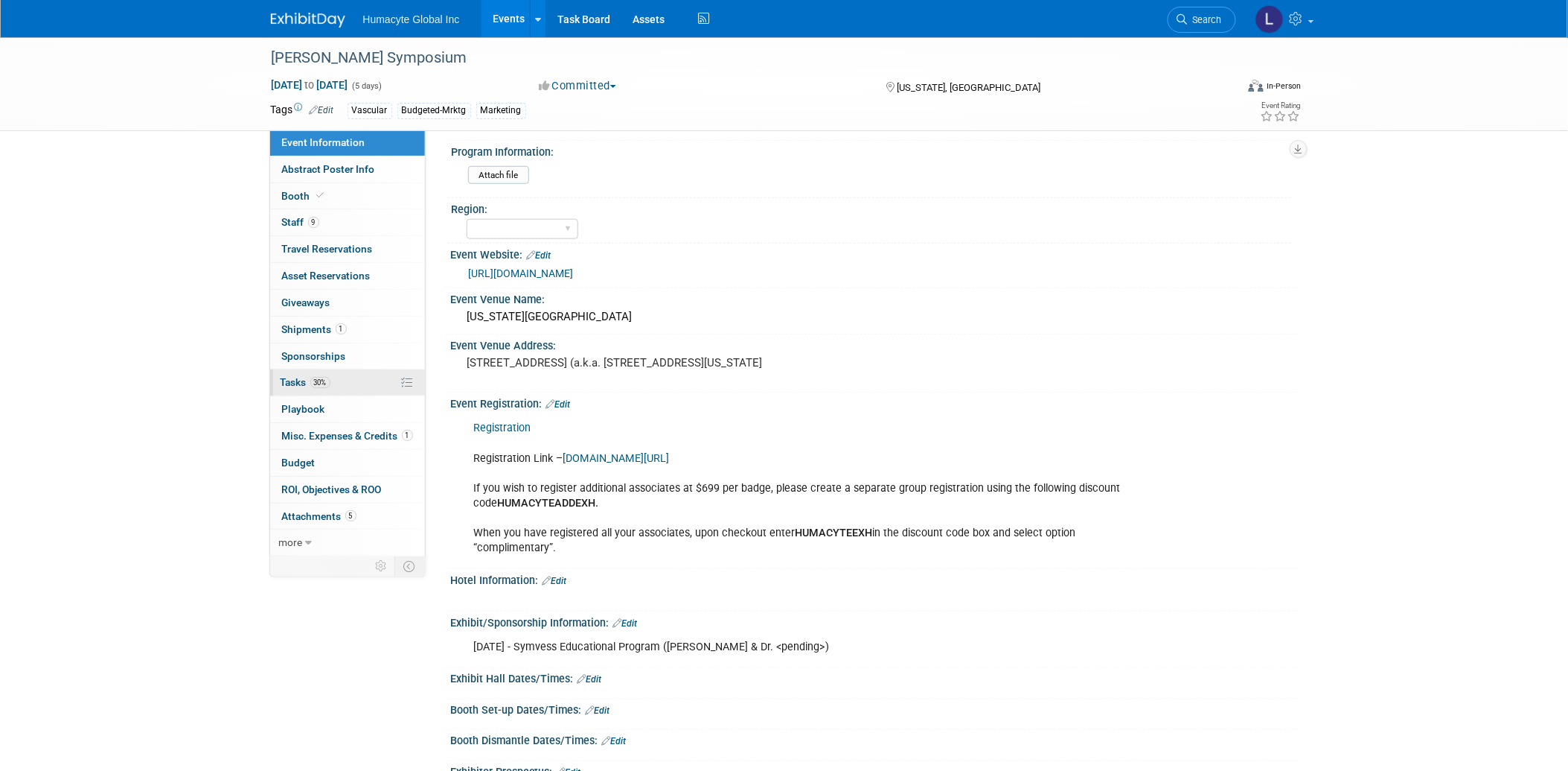
click at [299, 385] on span "Tasks 30%" at bounding box center [305, 382] width 50 height 12
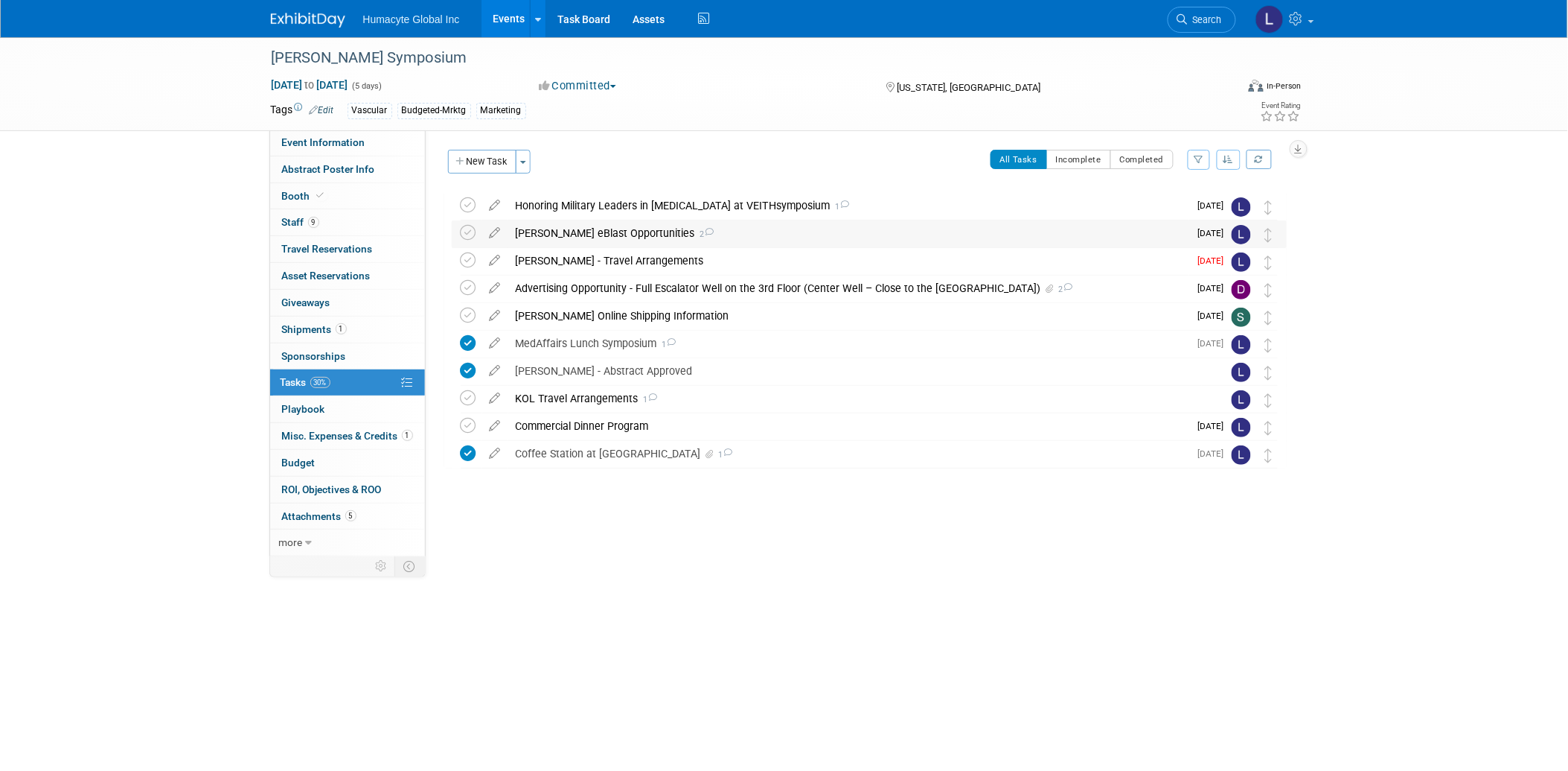
click at [591, 233] on div "VEITH eBlast Opportunities 2" at bounding box center [848, 232] width 681 height 25
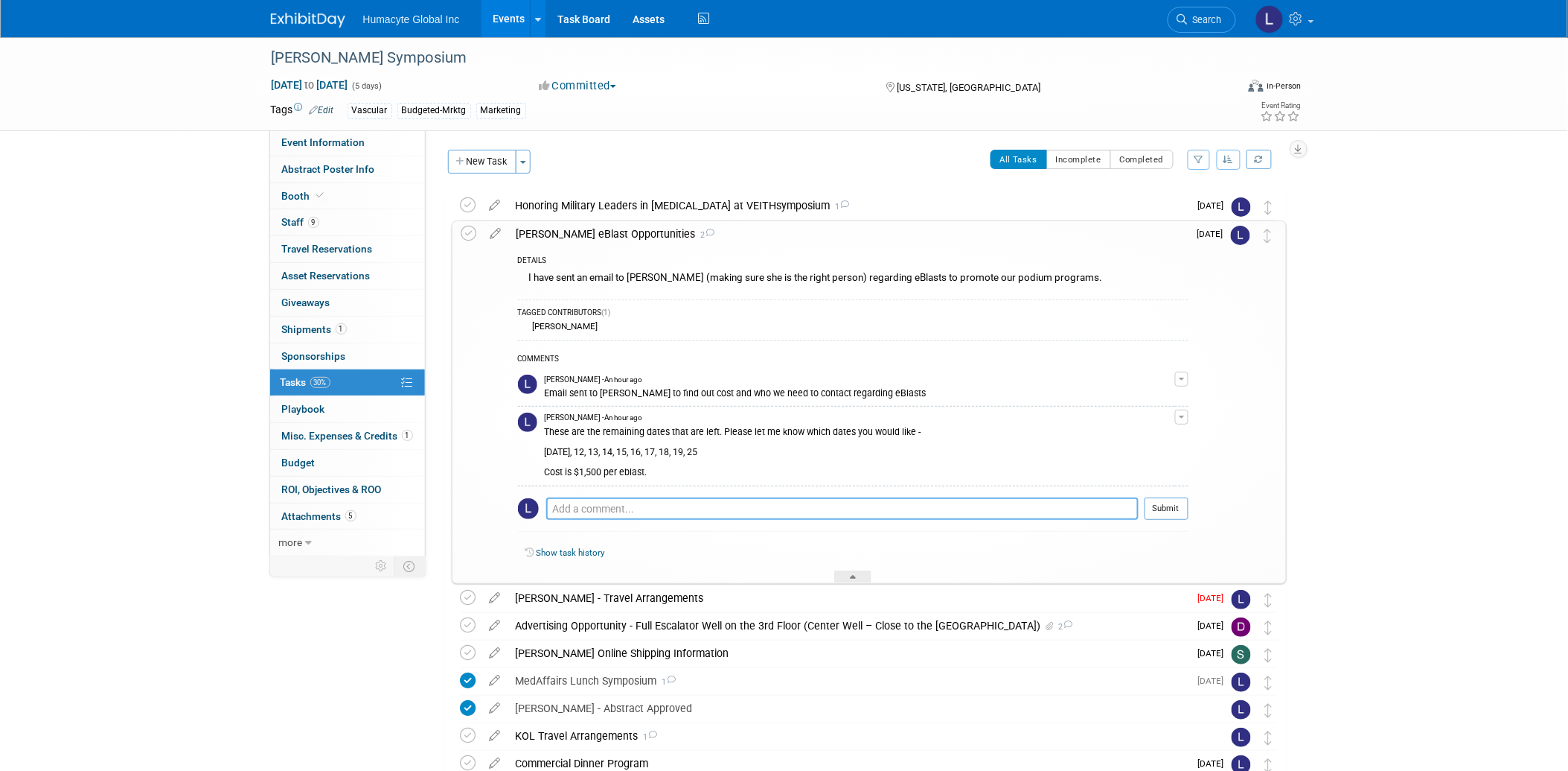
click at [608, 506] on textarea at bounding box center [842, 509] width 592 height 23
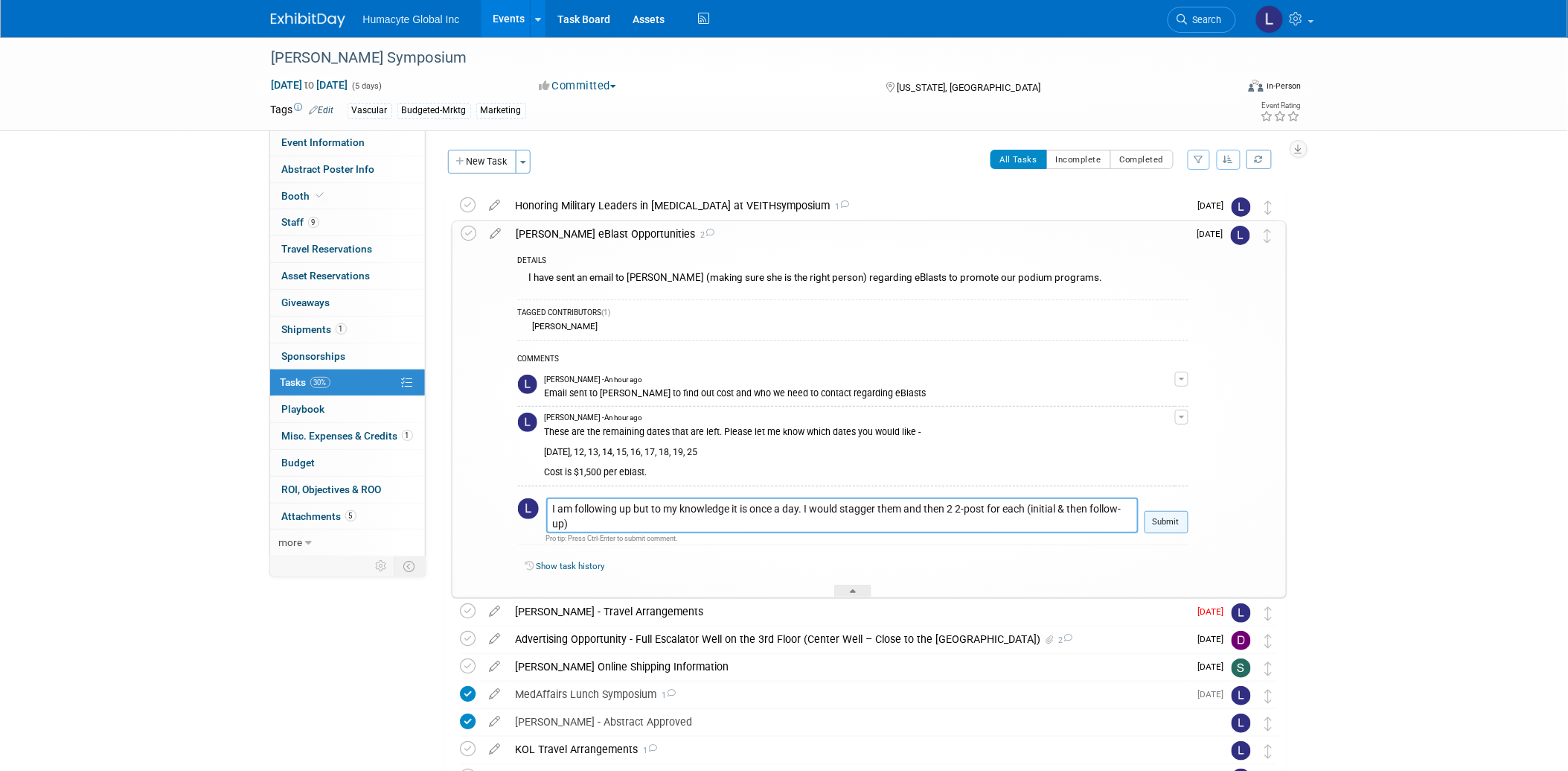
type textarea "I am following up but to my knowledge it is once a day. I would stagger them an…"
click at [1158, 511] on button "Submit" at bounding box center [1166, 522] width 43 height 23
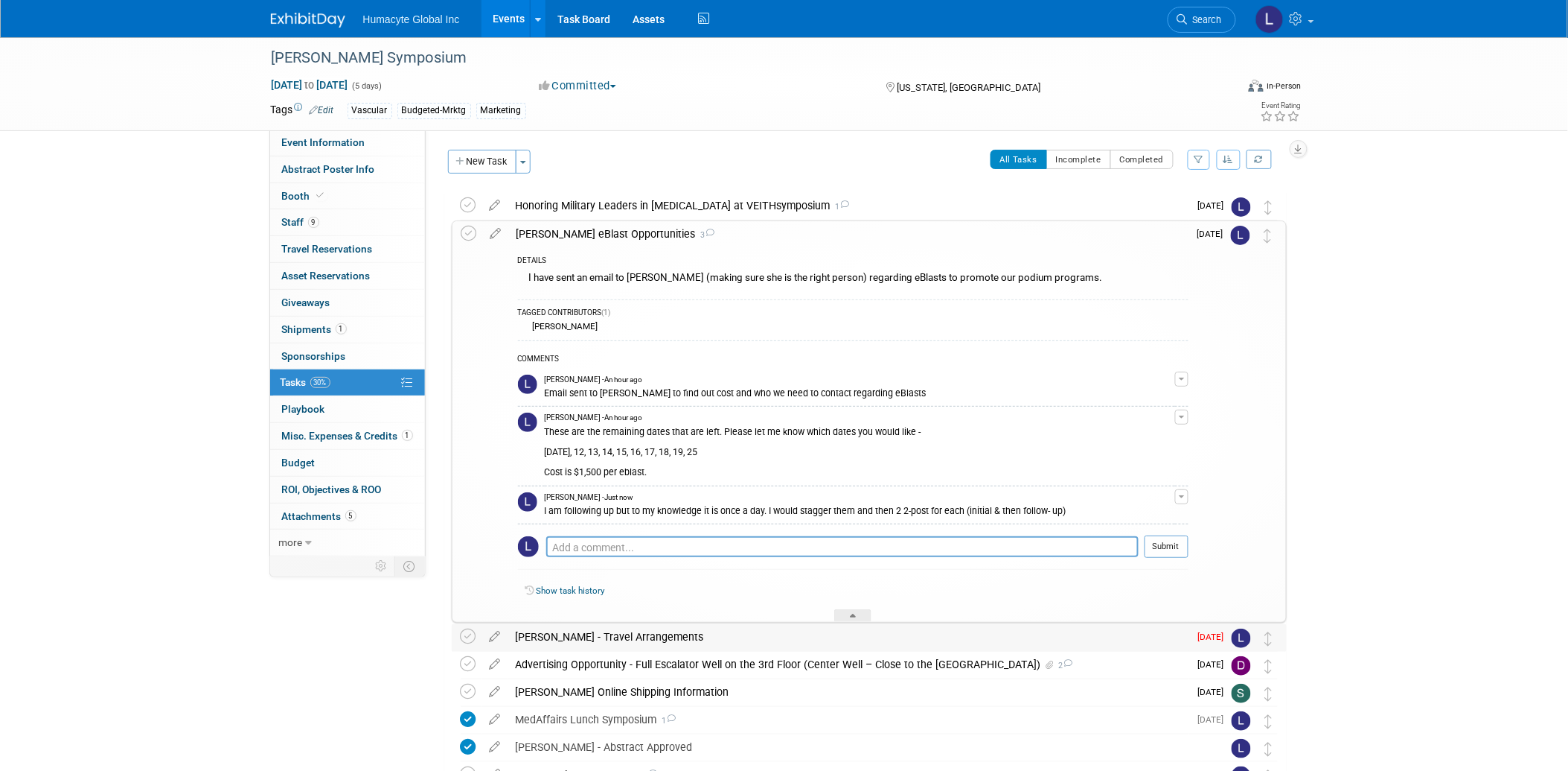
click at [591, 637] on div "Dr. Curi - Travel Arrangements" at bounding box center [848, 636] width 681 height 25
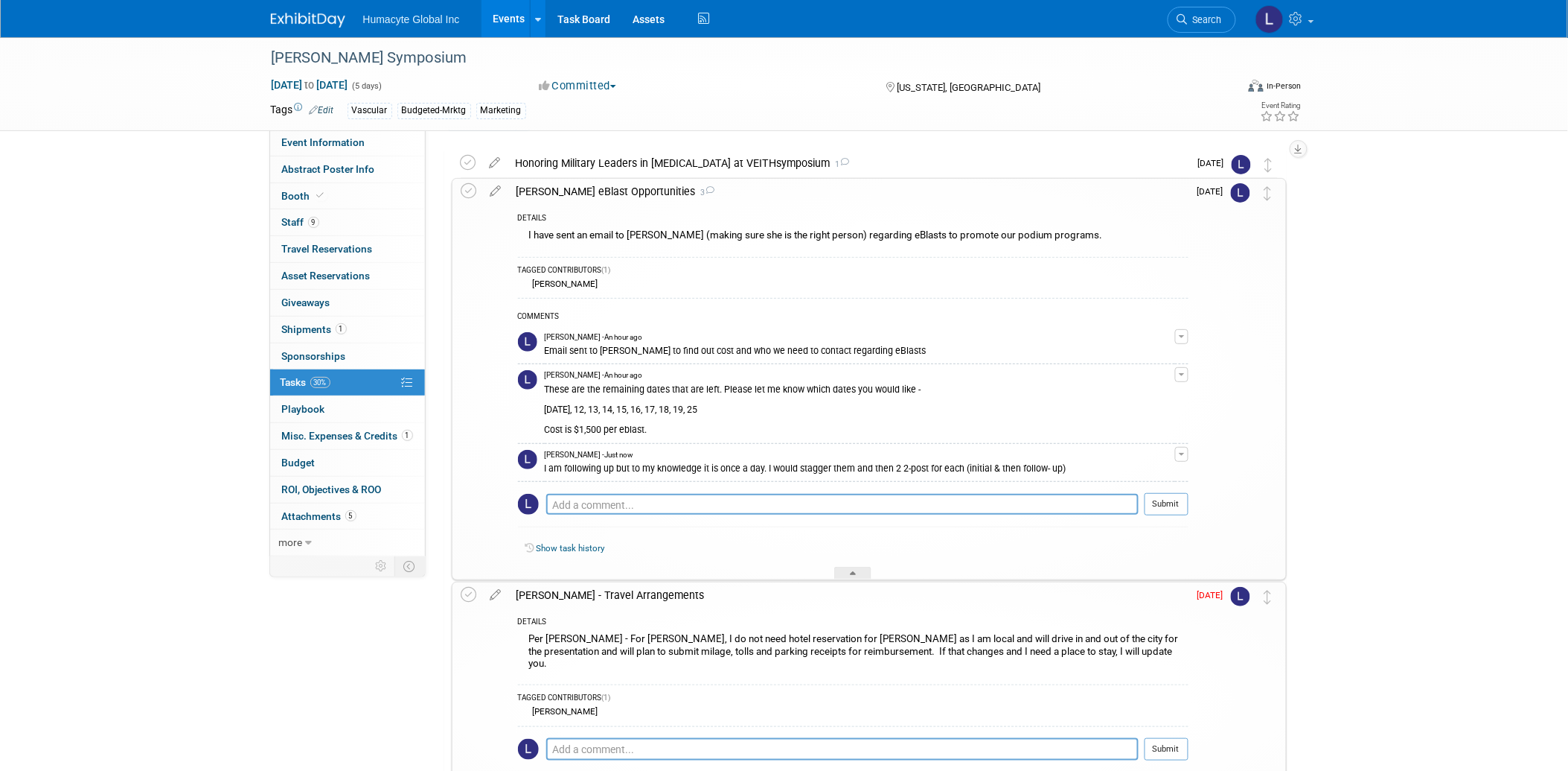
scroll to position [83, 0]
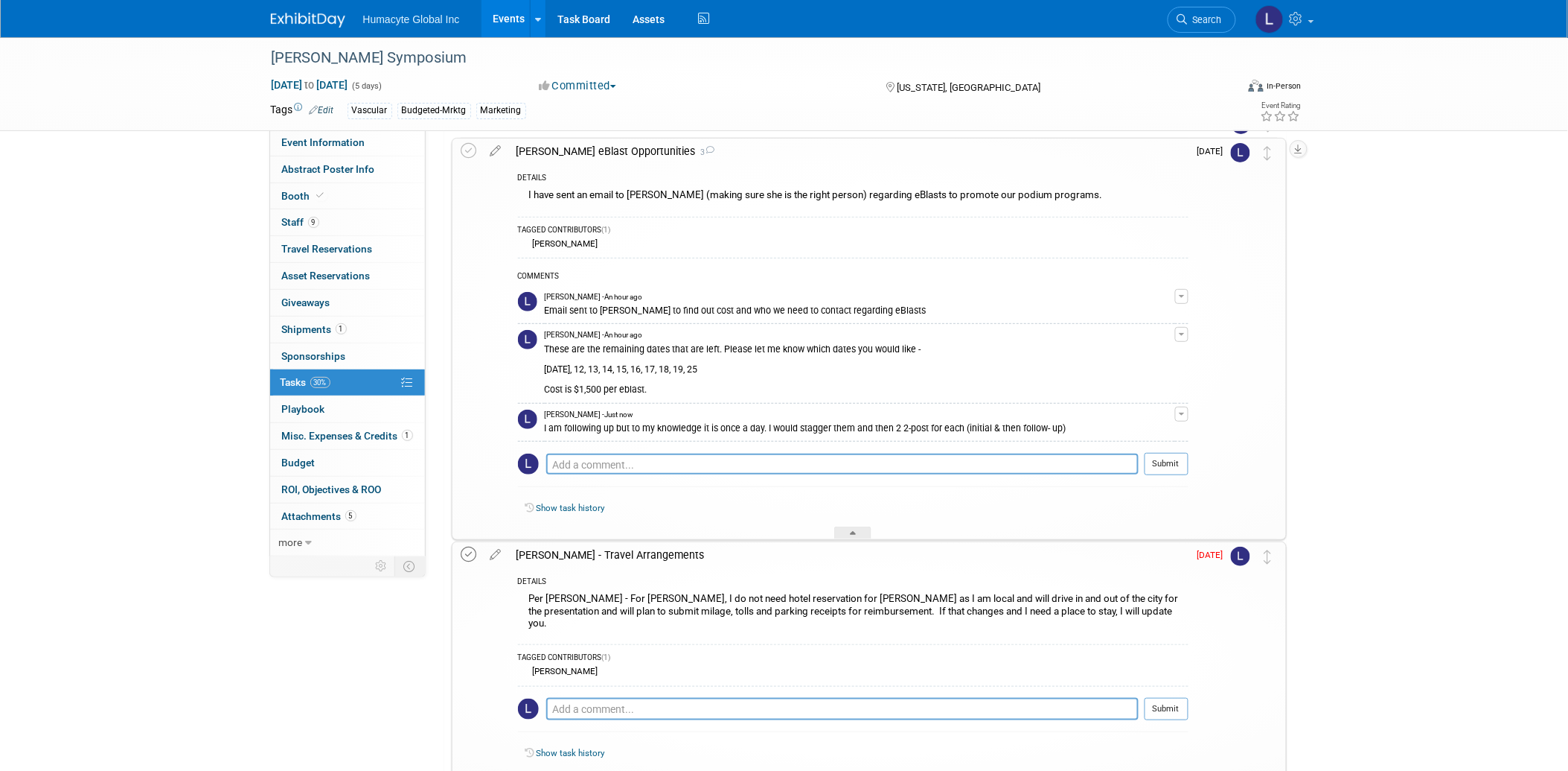
click at [470, 552] on icon at bounding box center [469, 554] width 16 height 16
click at [1204, 14] on span "Search" at bounding box center [1204, 19] width 34 height 11
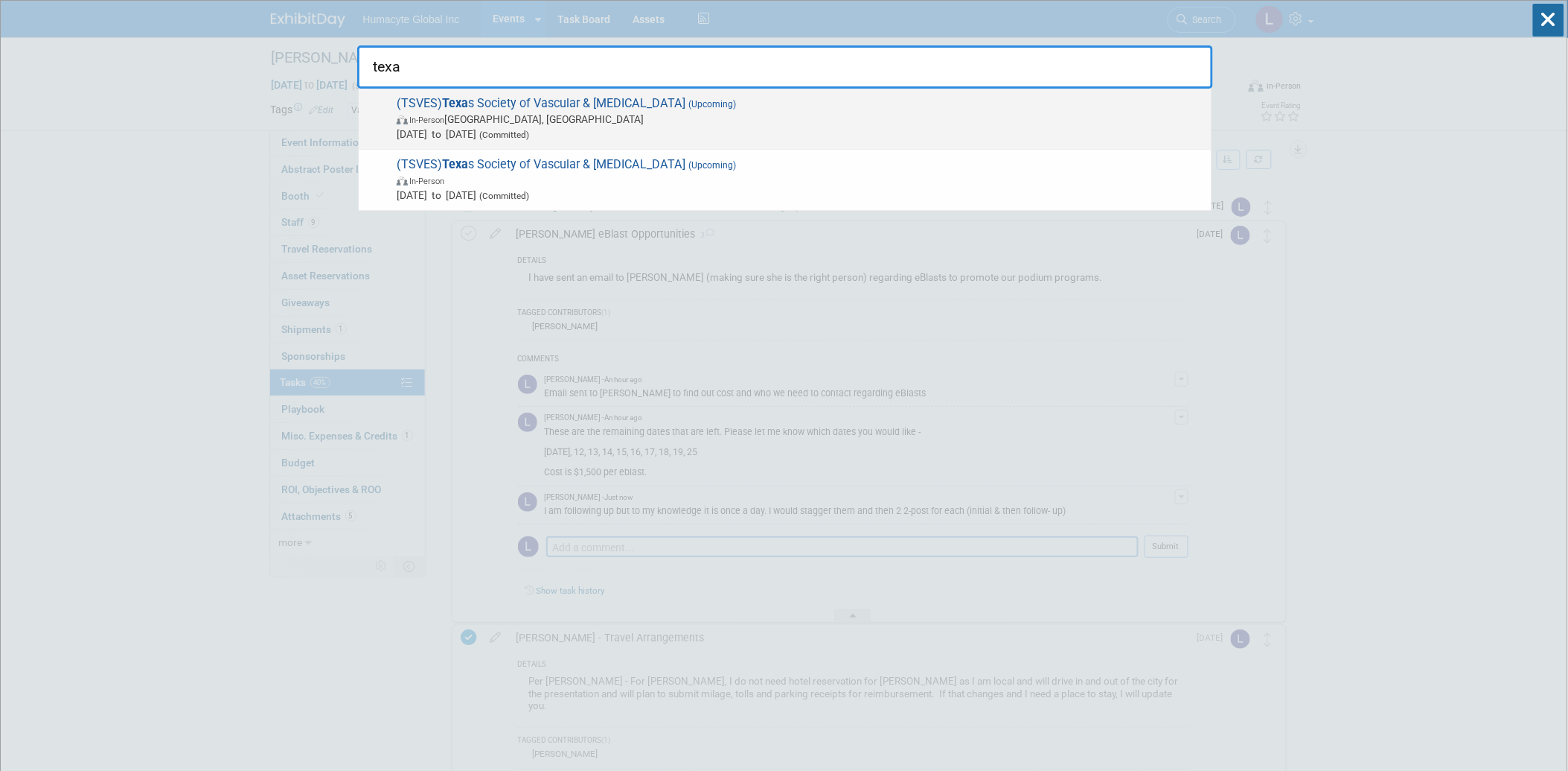
type input "texa"
click at [550, 112] on span "In-Person San Antonio, TX" at bounding box center [800, 118] width 807 height 15
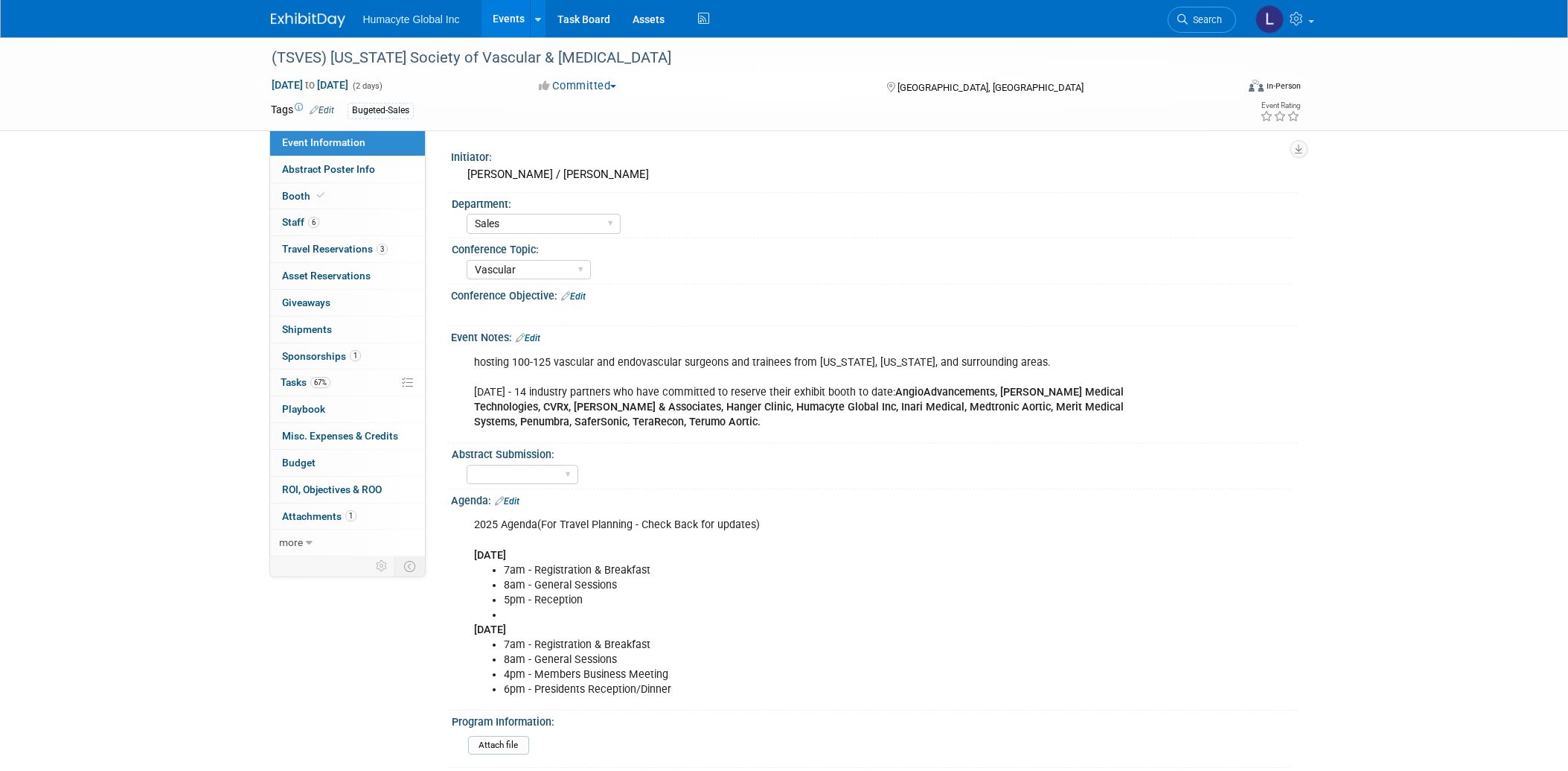
select select "Sales"
select select "Vascular"
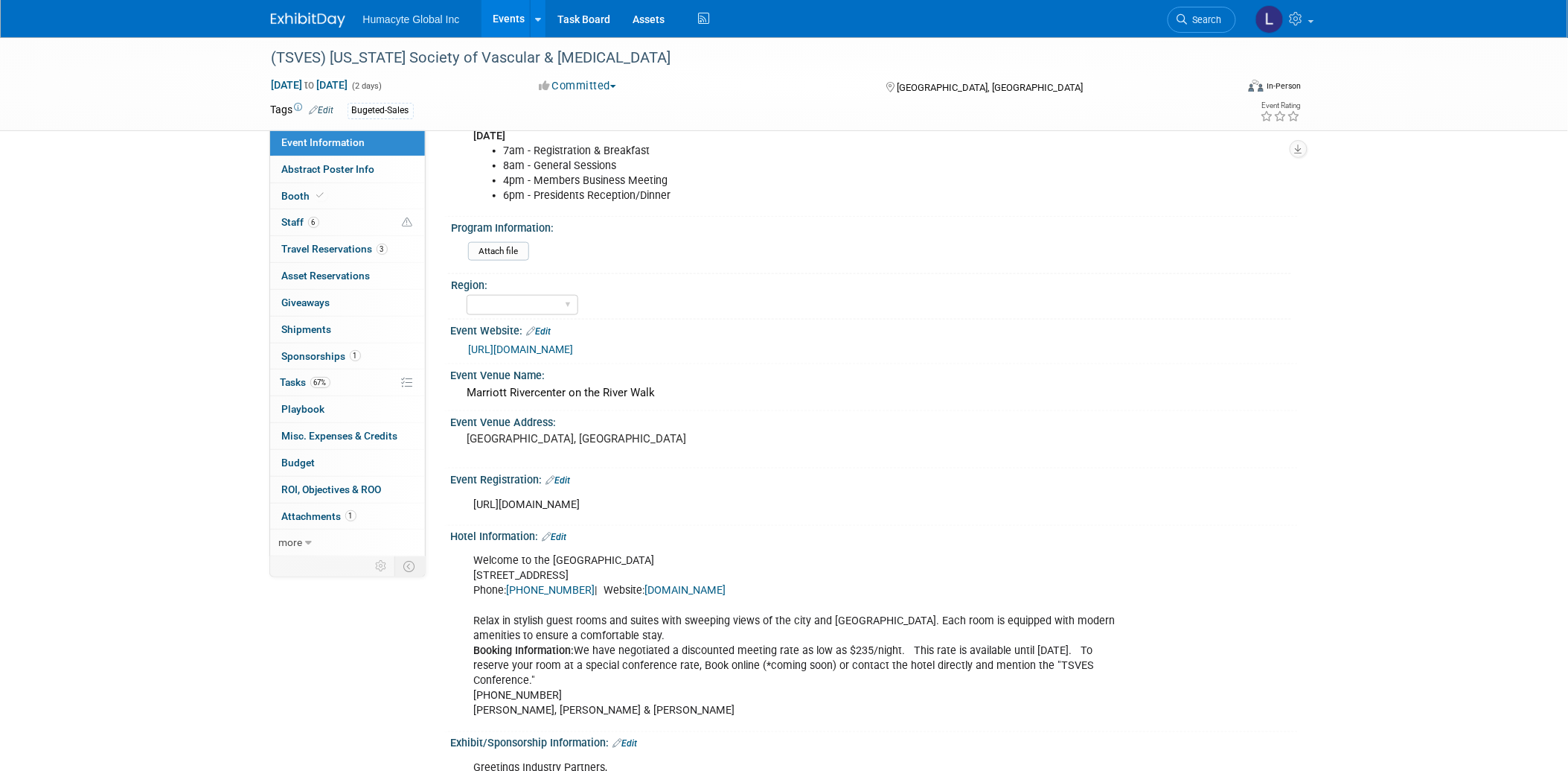
scroll to position [488, 0]
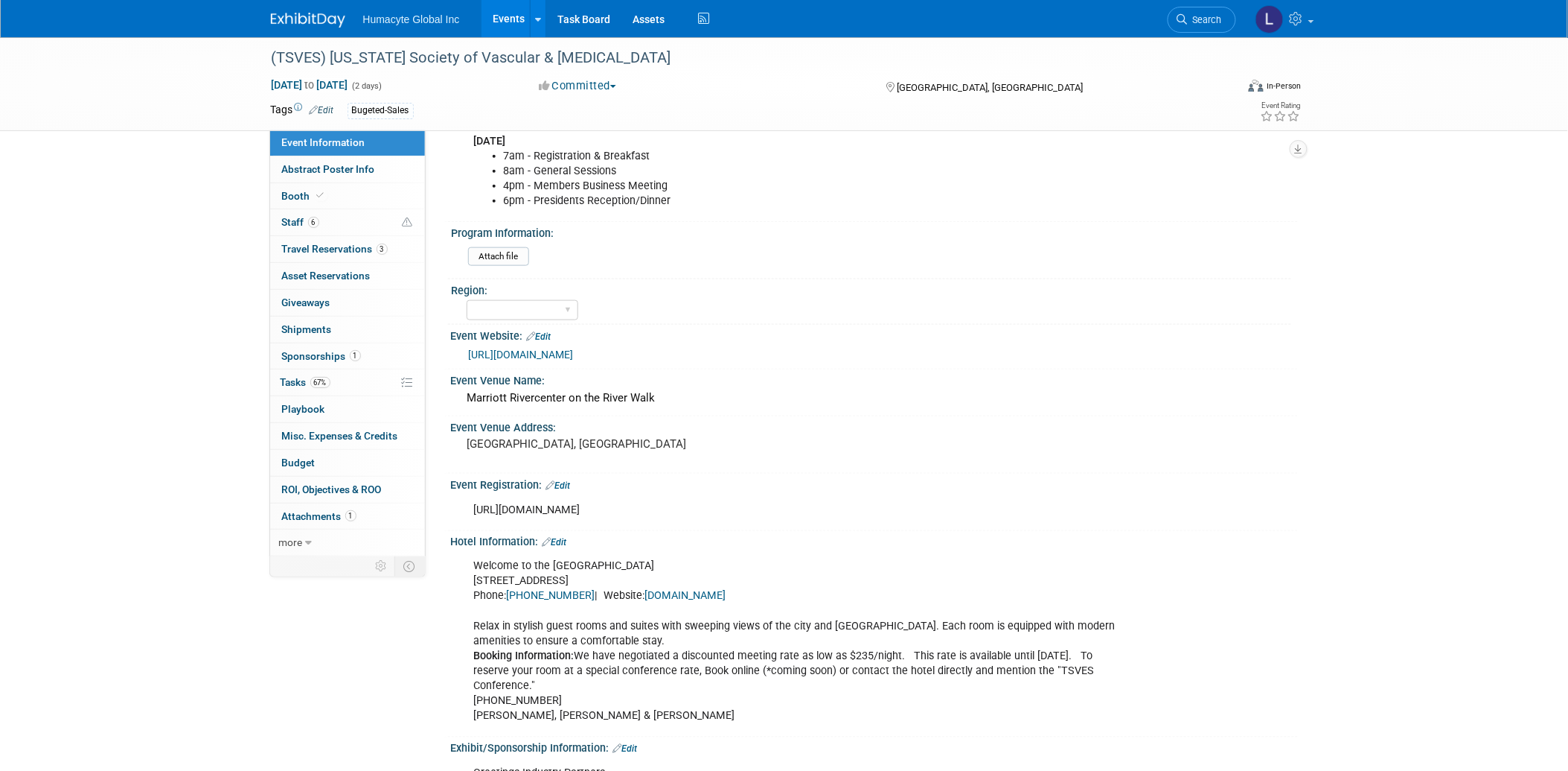
click at [565, 500] on div "[URL][DOMAIN_NAME]" at bounding box center [798, 510] width 671 height 30
drag, startPoint x: 606, startPoint y: 501, endPoint x: 460, endPoint y: 506, distance: 146.1
click at [460, 506] on div "[URL][DOMAIN_NAME] X" at bounding box center [875, 509] width 847 height 35
click at [901, 672] on div "Welcome to the [GEOGRAPHIC_DATA][STREET_ADDRESS][PHONE_NUMBER] Phone: [PHONE_NU…" at bounding box center [798, 641] width 671 height 179
click at [304, 379] on span "Tasks 67%" at bounding box center [305, 382] width 50 height 12
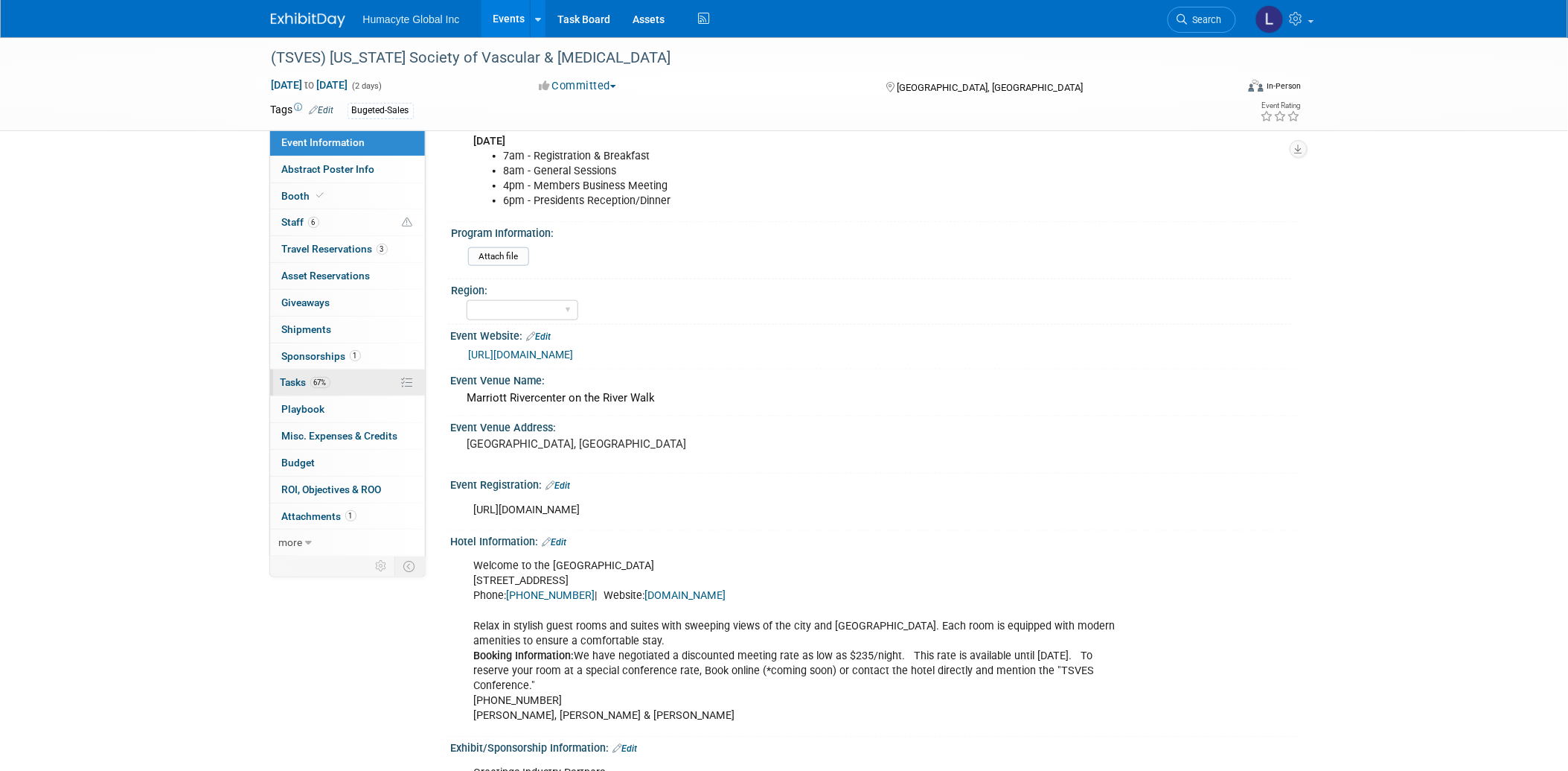
scroll to position [0, 0]
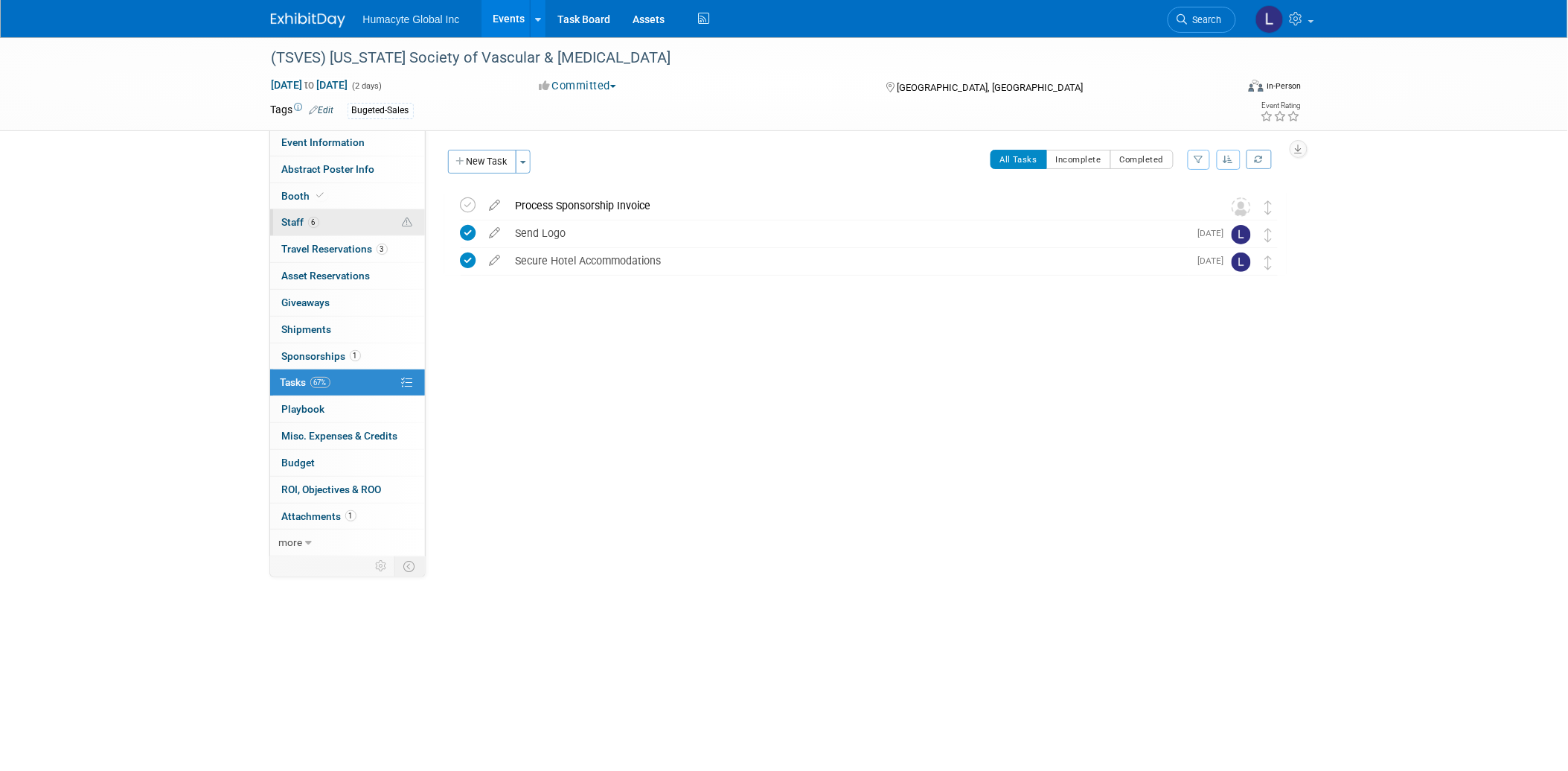
click at [291, 219] on span "Staff 6" at bounding box center [300, 222] width 37 height 12
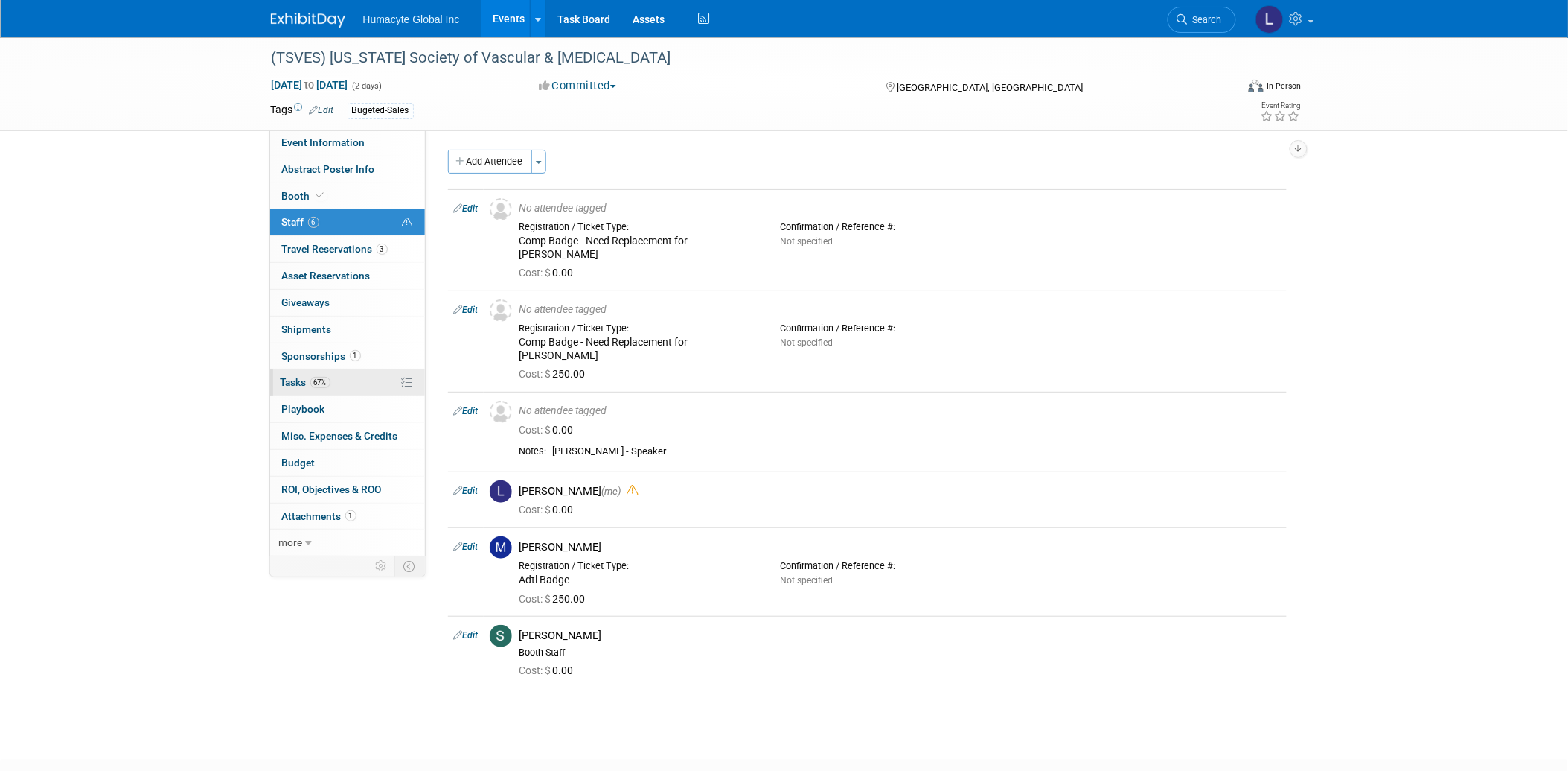
click at [308, 384] on span "Tasks 67%" at bounding box center [305, 382] width 50 height 12
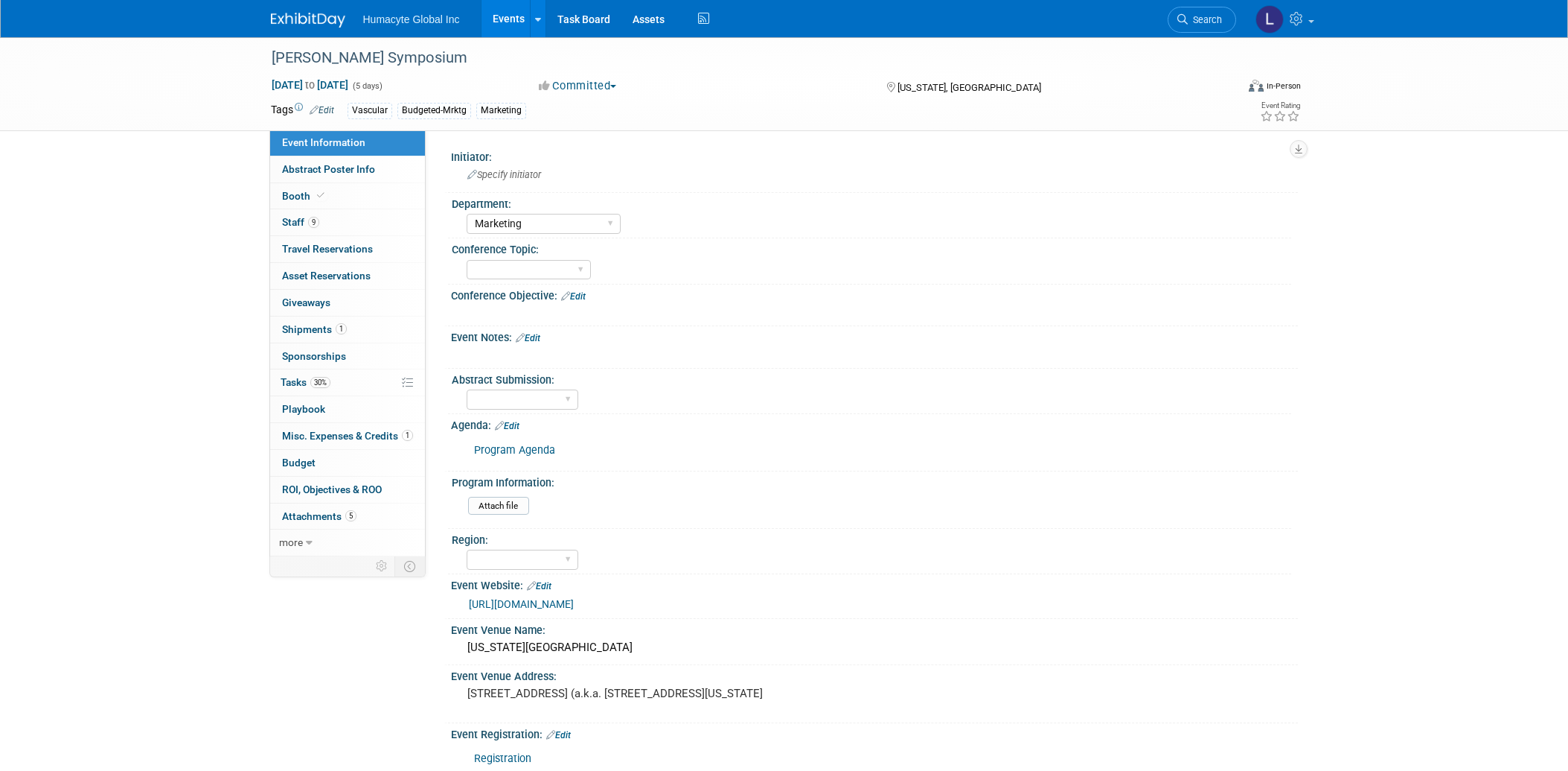
select select "Marketing"
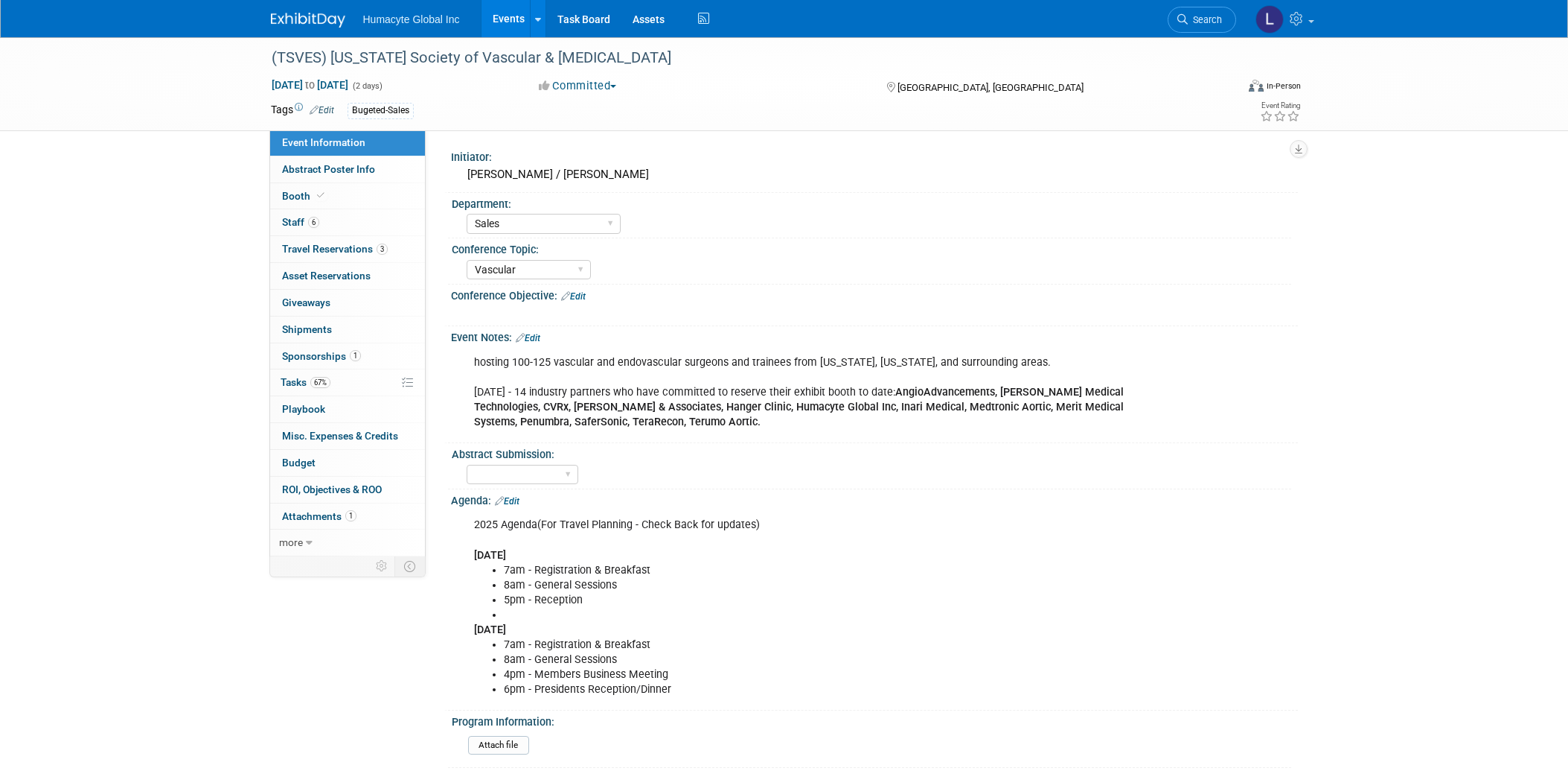
select select "Sales"
select select "Vascular"
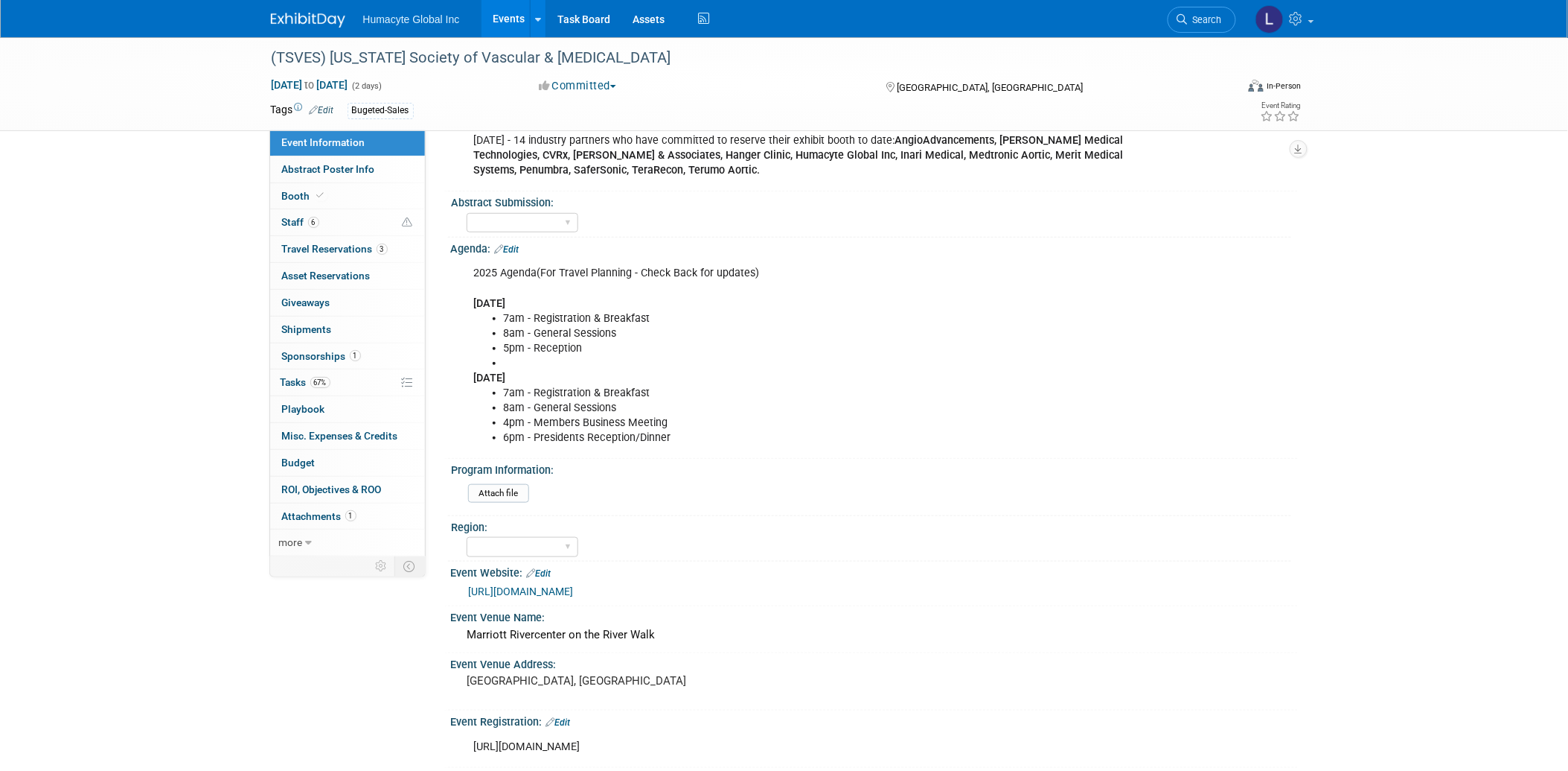
scroll to position [331, 0]
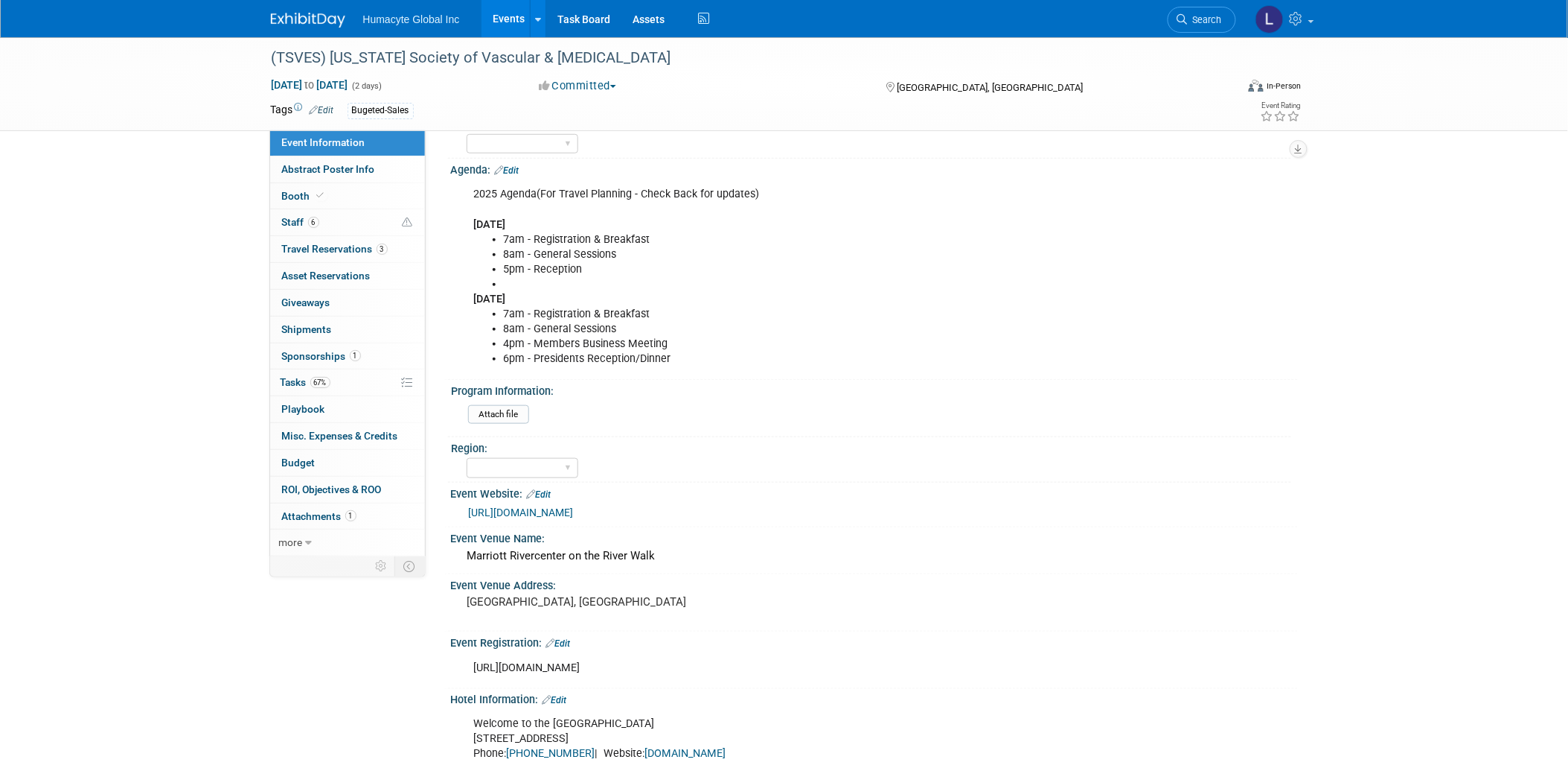
click at [513, 506] on link "https://tsves.org/" at bounding box center [521, 513] width 105 height 12
click at [1203, 27] on link "Search" at bounding box center [1201, 20] width 69 height 26
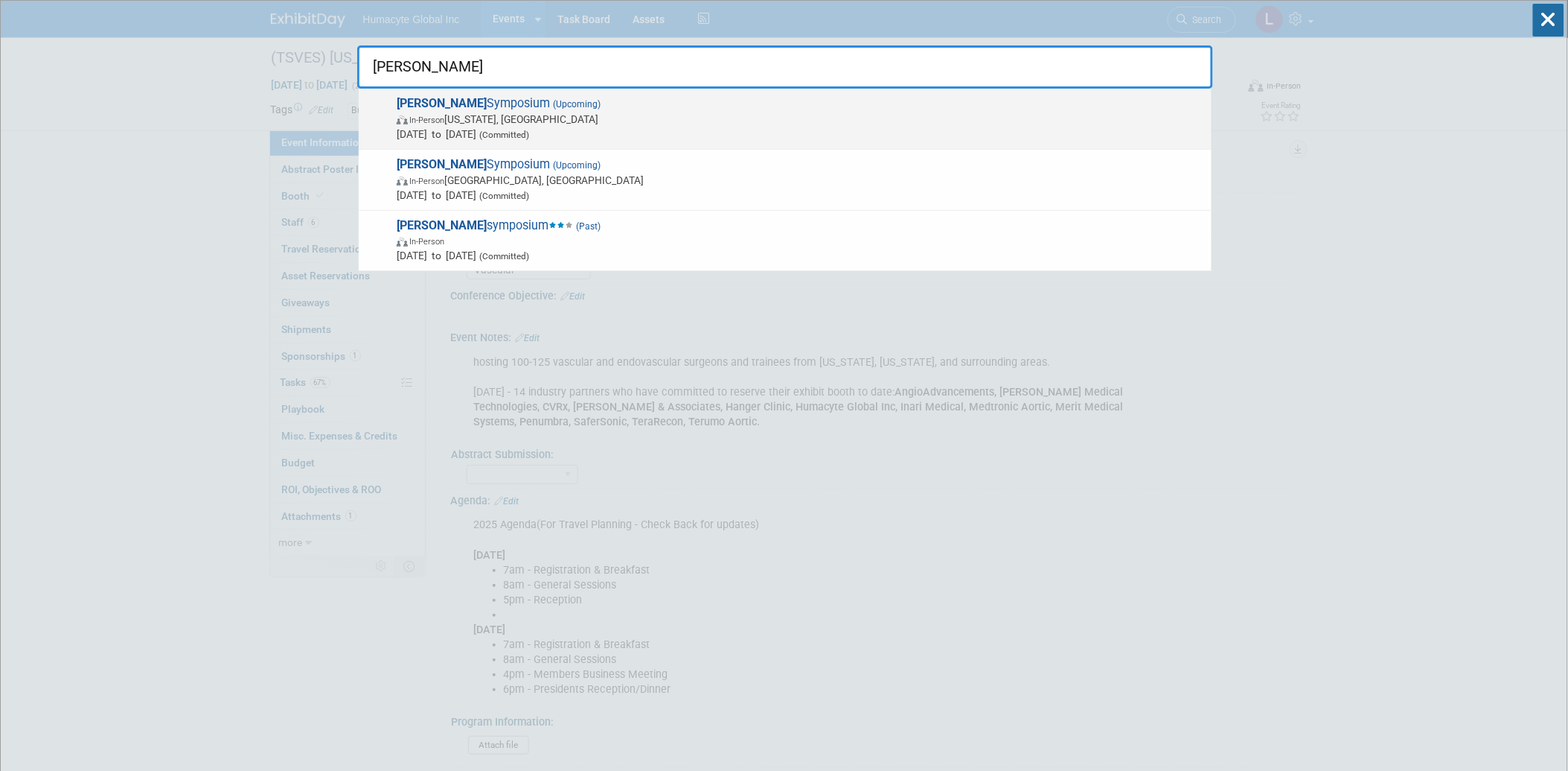
type input "veith"
click at [465, 138] on span "Nov 18, 2025 to Nov 22, 2025 (Committed)" at bounding box center [800, 133] width 807 height 15
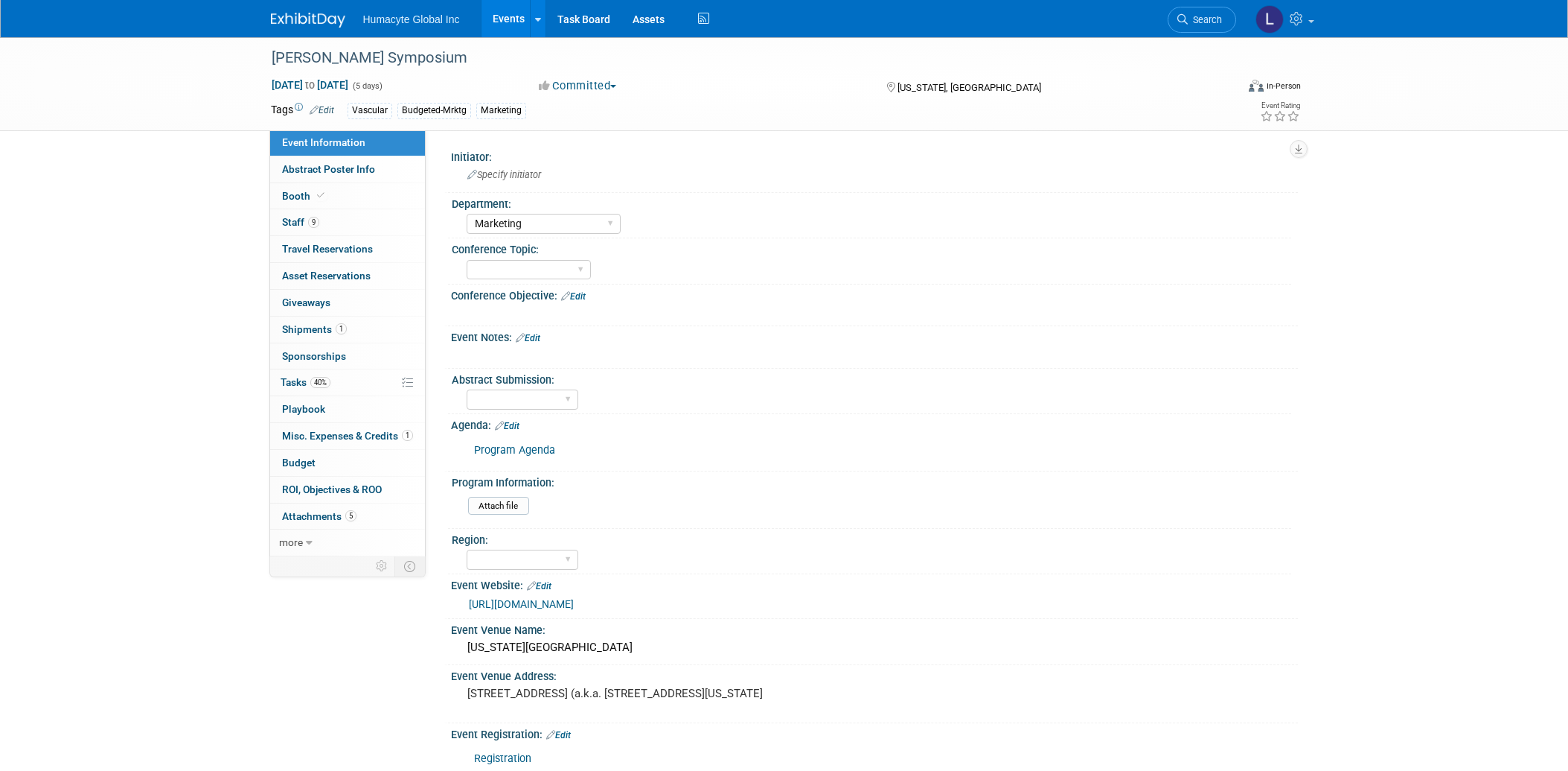
select select "Marketing"
click at [291, 374] on link "40% Tasks 40%" at bounding box center [348, 382] width 155 height 26
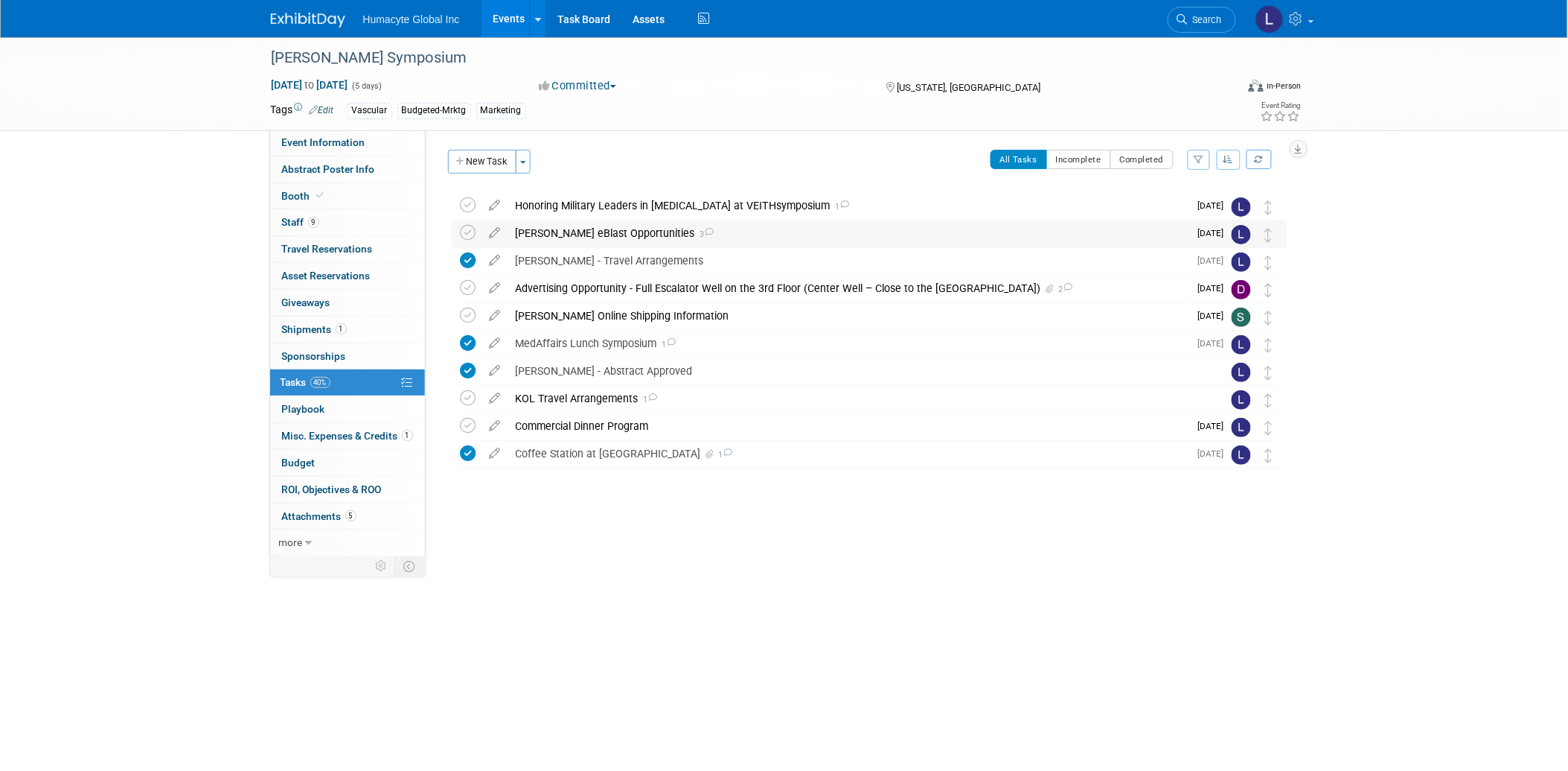
click at [607, 235] on div "VEITH eBlast Opportunities 3" at bounding box center [848, 232] width 681 height 25
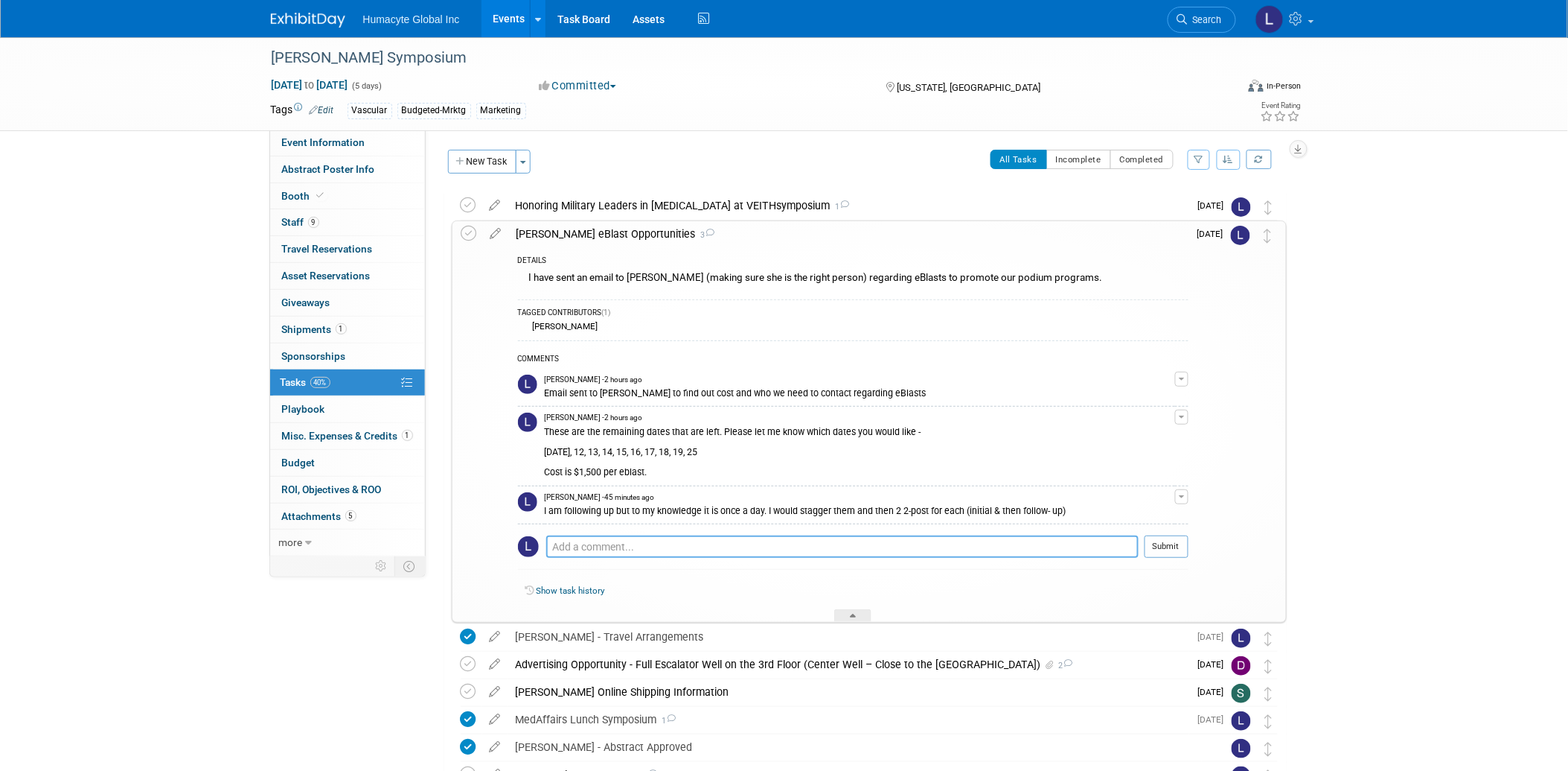
click at [645, 538] on textarea at bounding box center [842, 546] width 592 height 23
click at [589, 548] on textarea at bounding box center [842, 546] width 592 height 23
drag, startPoint x: 666, startPoint y: 544, endPoint x: 452, endPoint y: 529, distance: 214.5
click at [452, 529] on div "VEITH eBlast Opportunities 3 DETAILS I have sent an email to Jackie (making sur…" at bounding box center [869, 421] width 835 height 402
click at [551, 542] on textarea "Nov 12 or 13 come see us "Podium" 11/19 @11:" at bounding box center [842, 546] width 592 height 21
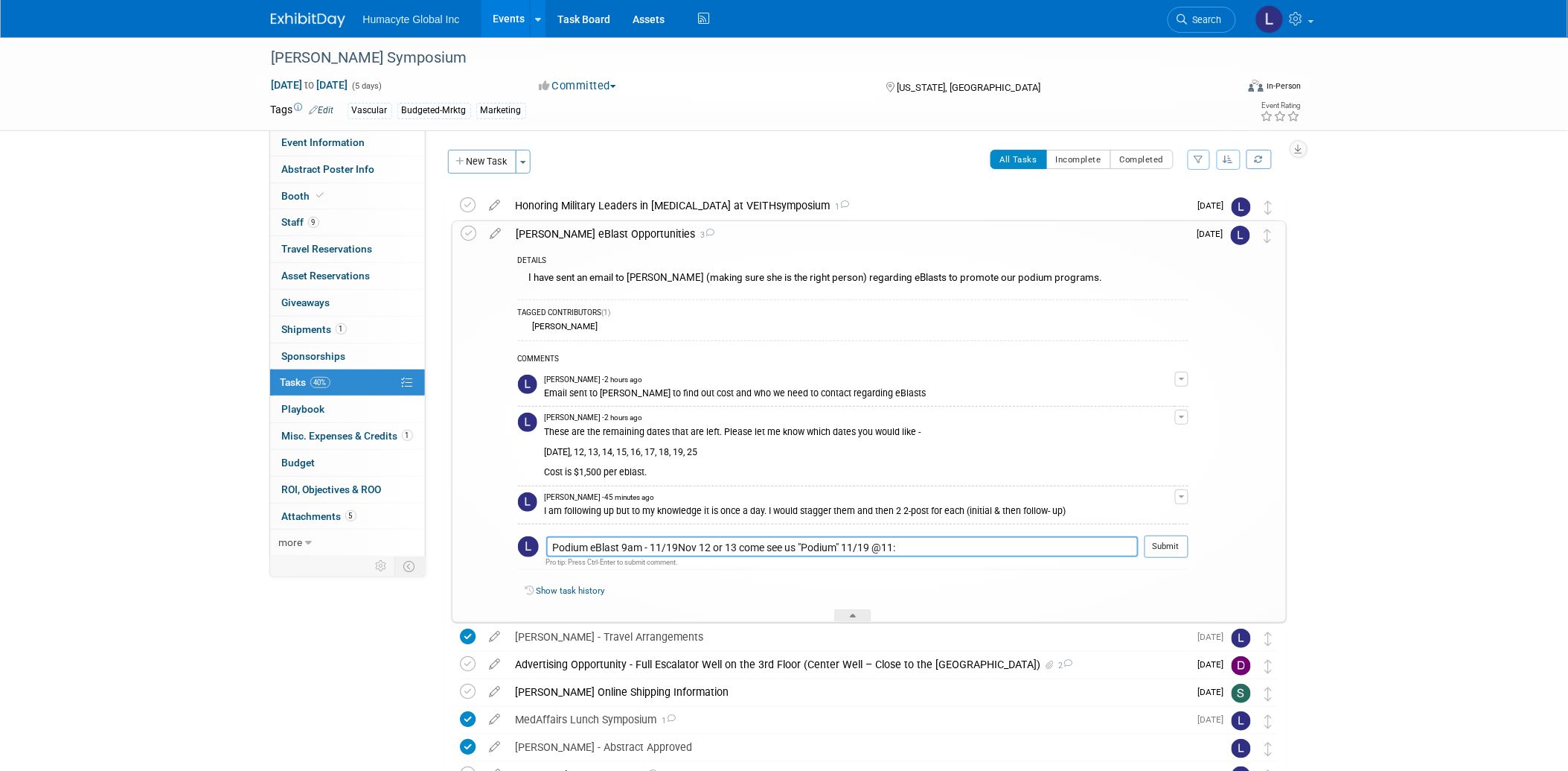
click at [626, 547] on textarea "Podium eBlast 9am - 11/19Nov 12 or 13 come see us "Podium" 11/19 @11:" at bounding box center [842, 546] width 592 height 21
click at [623, 546] on textarea "Podium eBlast 9am - 11/19Nov 12 or 13 come see us "Podium" 11/19 @11:" at bounding box center [842, 546] width 592 height 21
click at [686, 549] on textarea "Podium eBlast 11/12 @ 9am - 11/19Nov 12 or 13 come see us "Podium" 11/19 @11:" at bounding box center [842, 546] width 592 height 21
drag, startPoint x: 755, startPoint y: 547, endPoint x: 992, endPoint y: 547, distance: 237.0
click at [992, 547] on textarea "Podium eBlast 11/12 @ 9am and 11/19Nov 12 or 13 come see us "Podium" 11/19 @11:" at bounding box center [842, 546] width 592 height 21
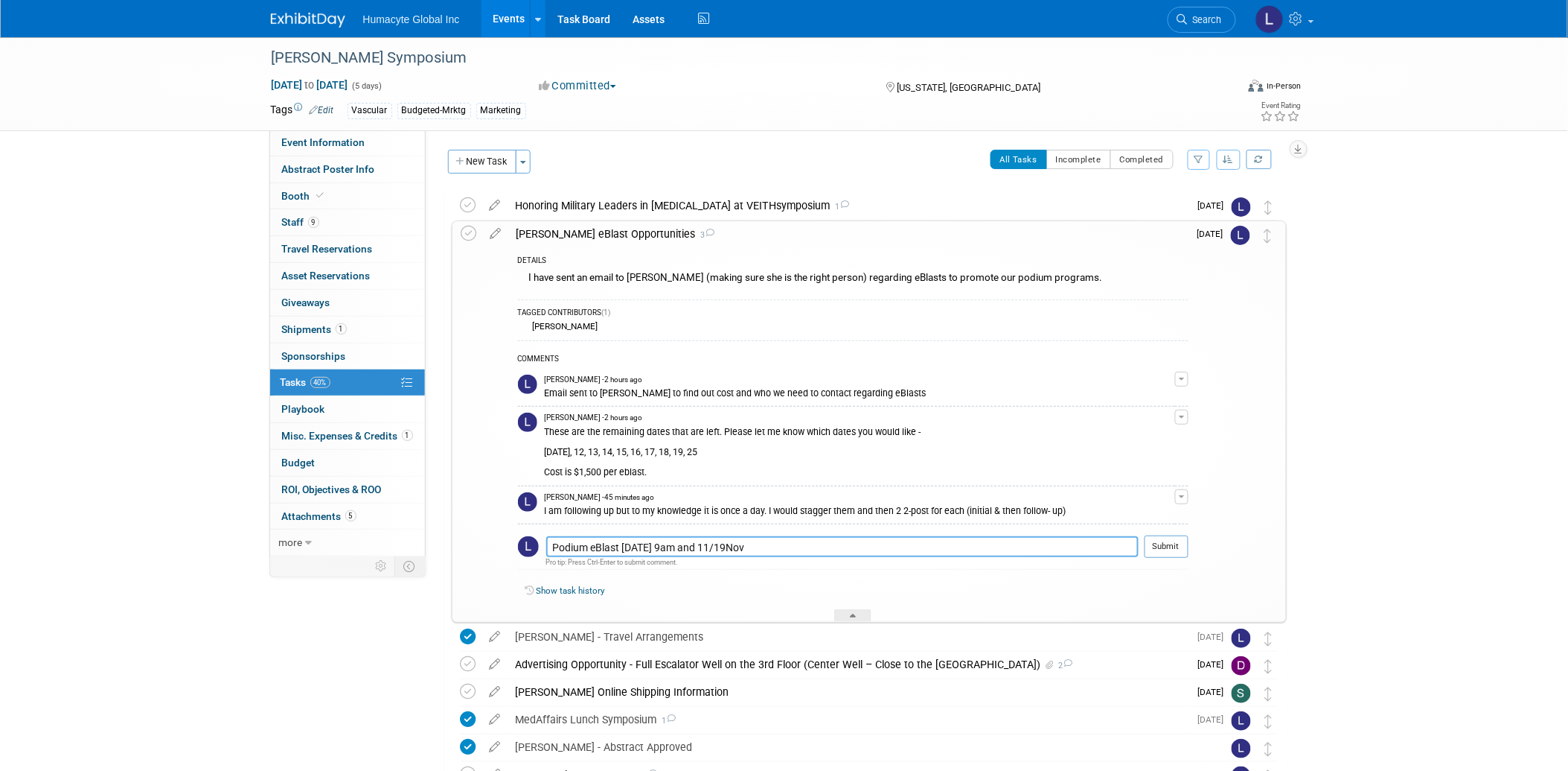
drag, startPoint x: 735, startPoint y: 546, endPoint x: 793, endPoint y: 547, distance: 58.0
click at [793, 547] on textarea "Podium eBlast 11/12 @ 9am and 11/19Nov" at bounding box center [842, 546] width 592 height 21
type textarea "Podium eBlast 11/12 @ 9am and 11/19 @ 9am Dinner eBlast"
drag, startPoint x: 1318, startPoint y: 560, endPoint x: 1314, endPoint y: 553, distance: 8.1
click at [1318, 560] on div "VEITH Symposium Nov 18, 2025 to Nov 22, 2025 (5 days) Nov 18, 2025 to Nov 22, 2…" at bounding box center [784, 486] width 1568 height 898
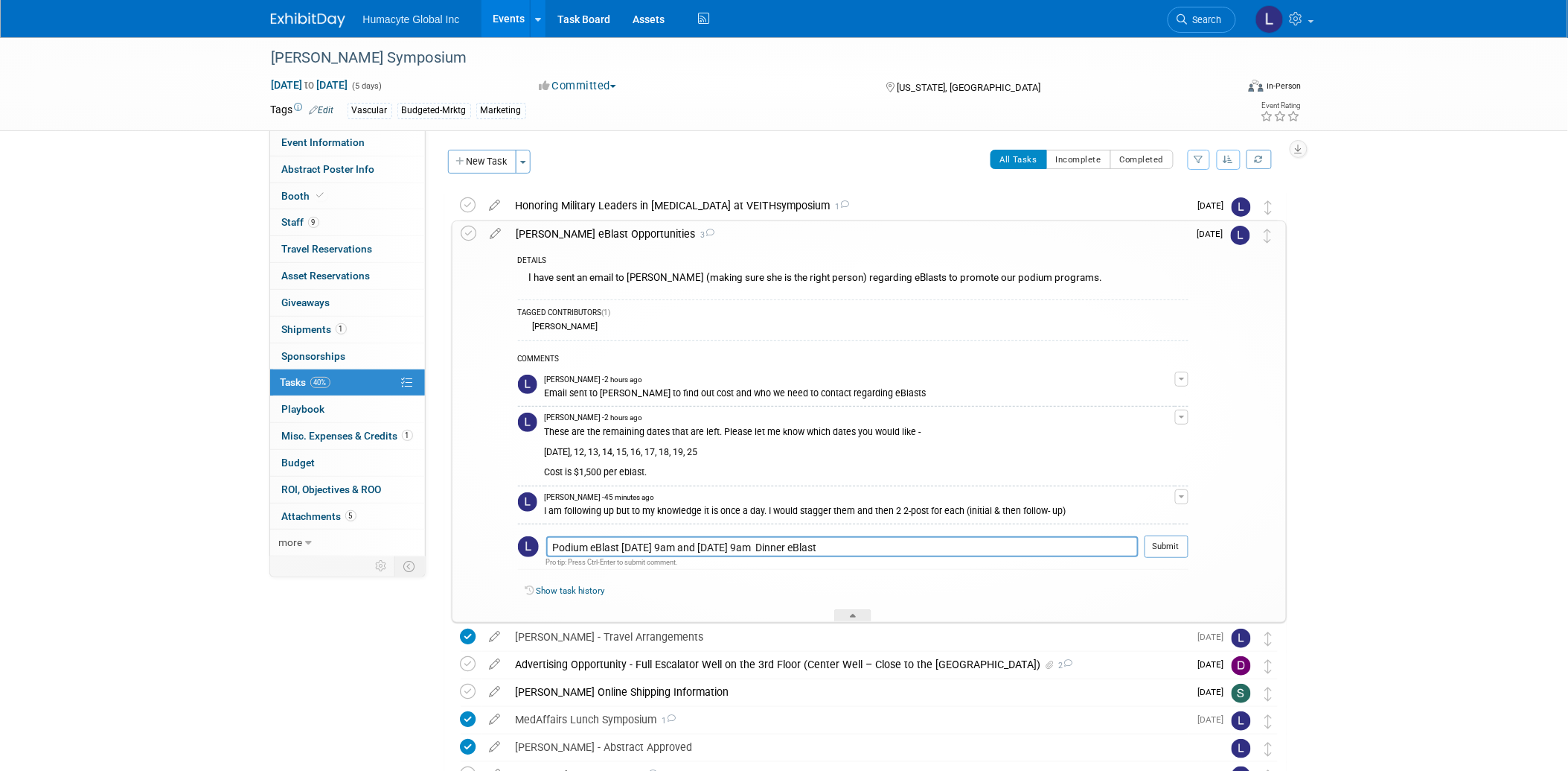
click at [929, 599] on div "Show task history" at bounding box center [853, 593] width 671 height 32
click at [1165, 548] on button "Submit" at bounding box center [1166, 546] width 43 height 23
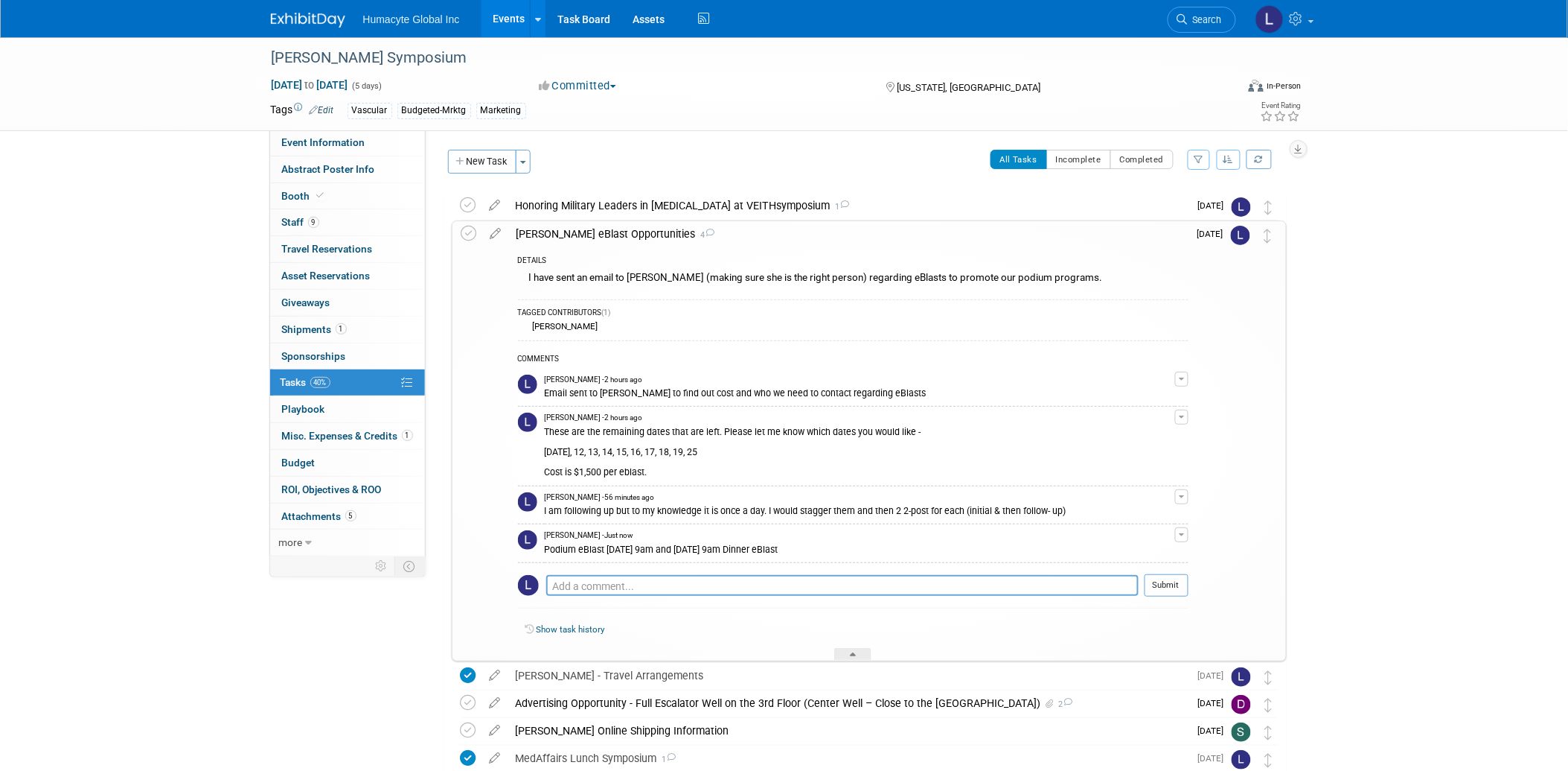
click at [303, 376] on link "40% Tasks 40%" at bounding box center [348, 382] width 155 height 26
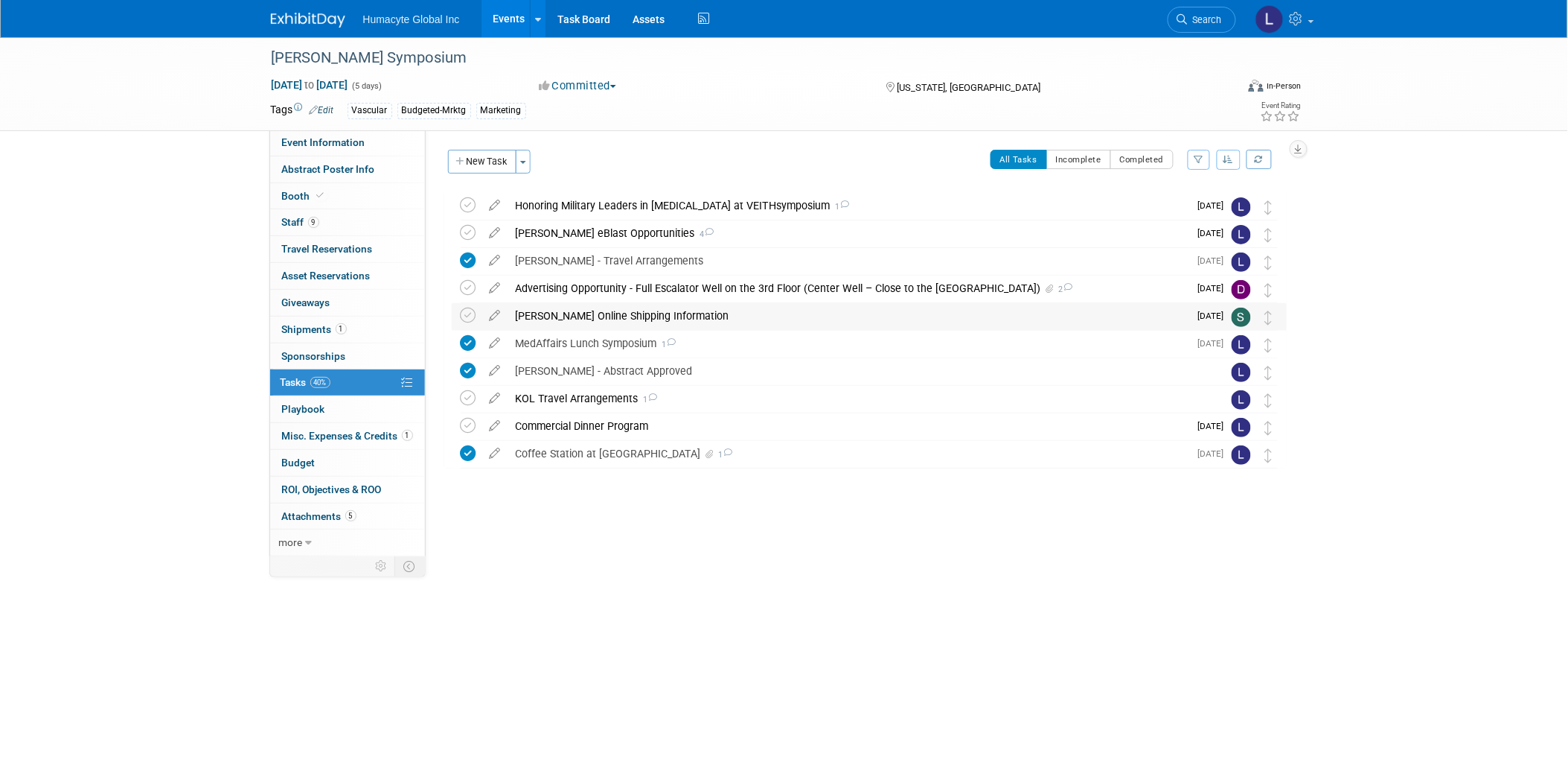
click at [584, 317] on div "[PERSON_NAME] Online Shipping Information" at bounding box center [848, 315] width 681 height 25
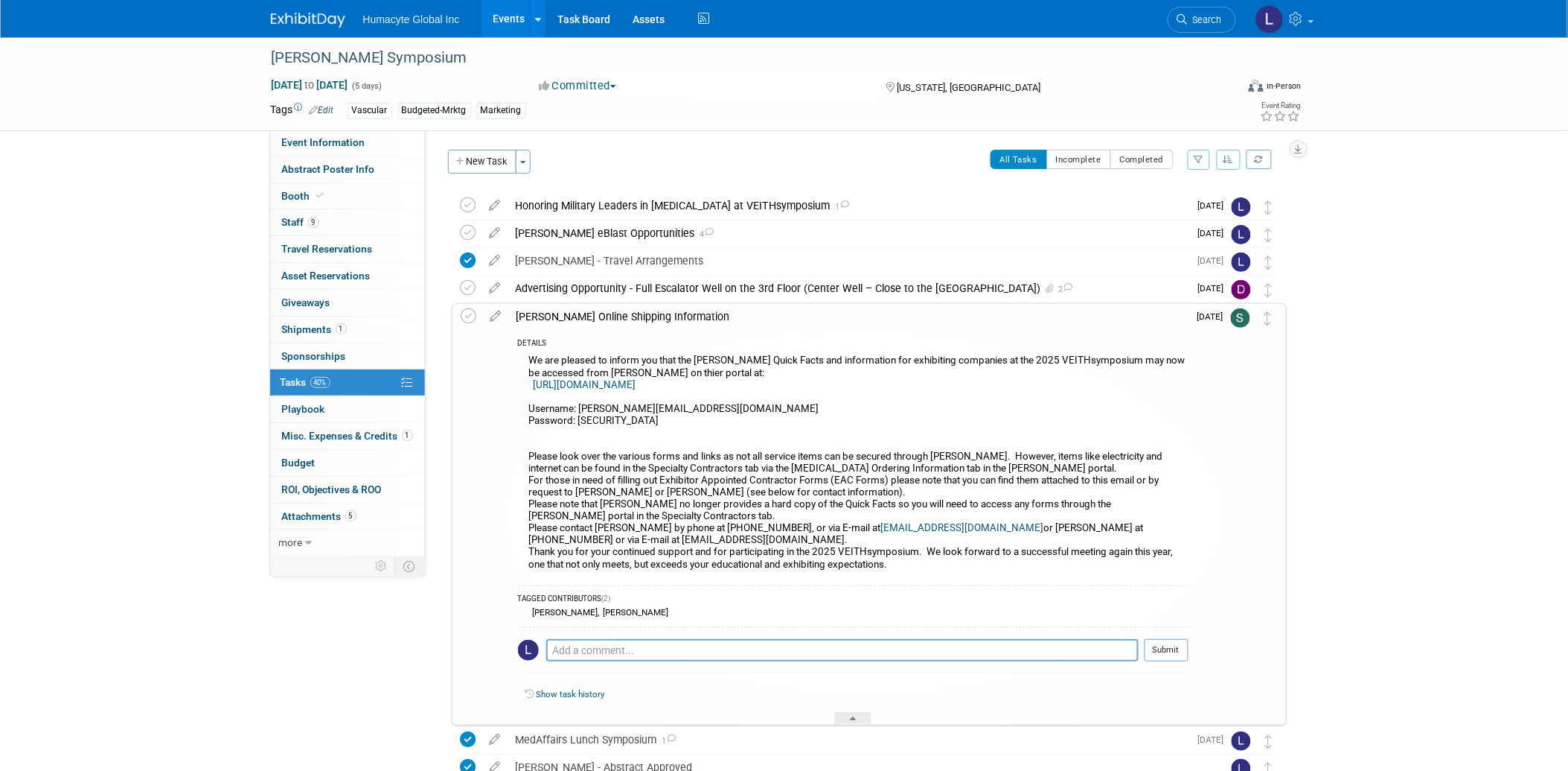
click at [637, 381] on link "[URL][DOMAIN_NAME]" at bounding box center [584, 385] width 103 height 11
click at [309, 375] on link "40% Tasks 40%" at bounding box center [348, 382] width 155 height 26
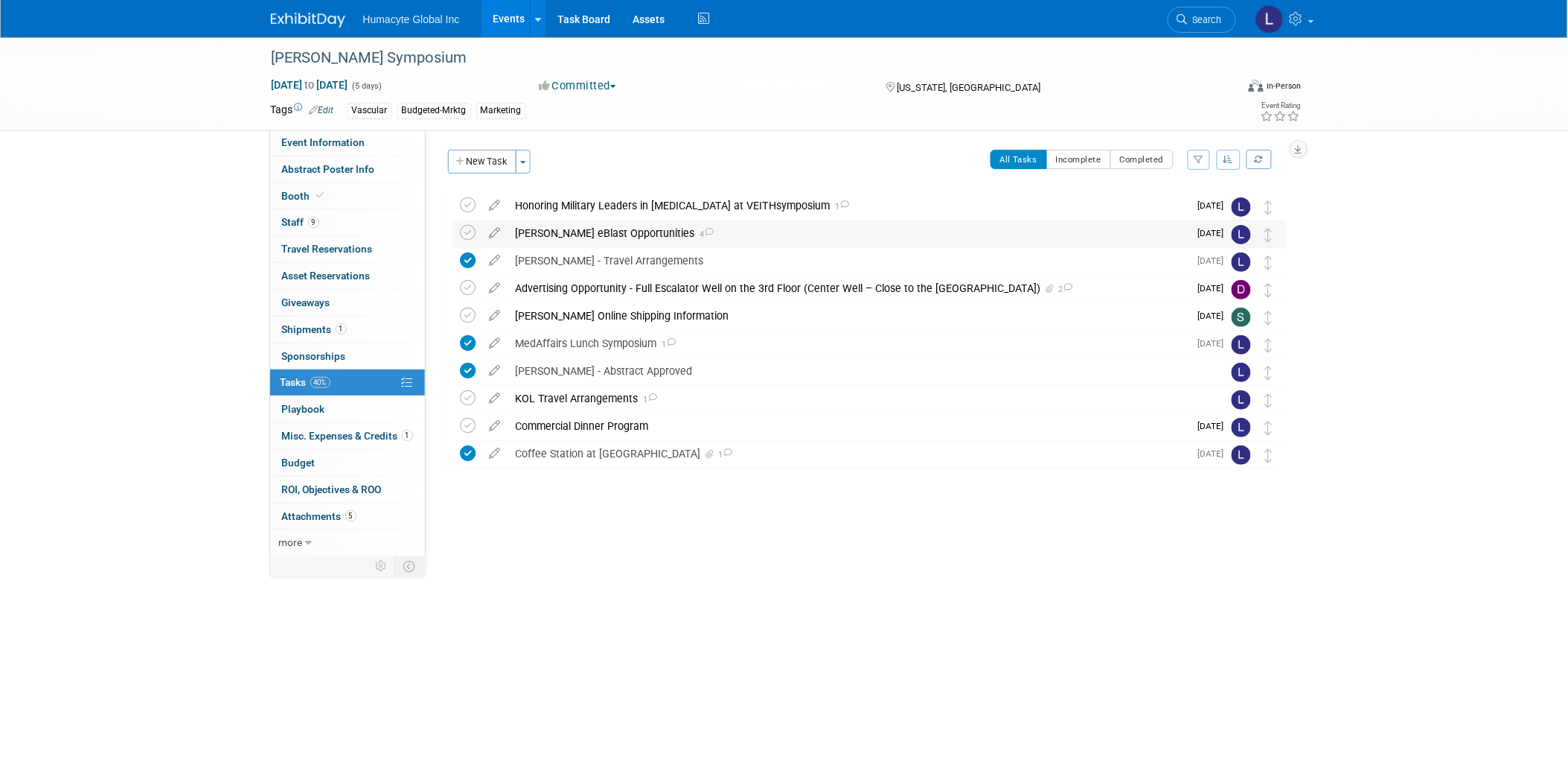
click at [571, 231] on div "[PERSON_NAME] eBlast Opportunities 4" at bounding box center [848, 232] width 681 height 25
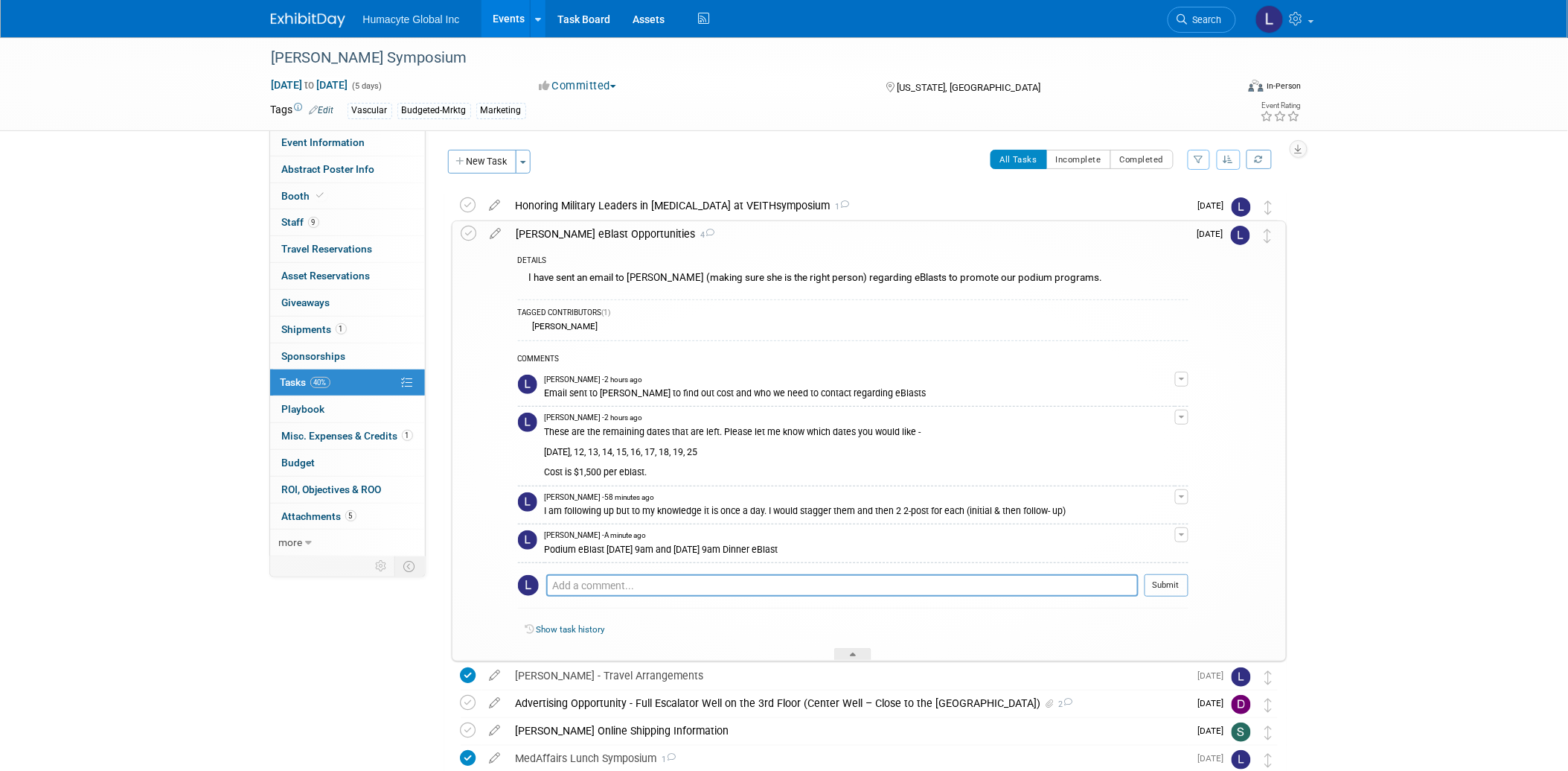
click at [764, 553] on div "Podium eBlast 11/12 @ 9am and 11/19 @ 9am Dinner eBlast" at bounding box center [859, 548] width 631 height 14
drag, startPoint x: 800, startPoint y: 549, endPoint x: 545, endPoint y: 552, distance: 255.0
click at [545, 552] on div "Podium eBlast 11/12 @ 9am and 11/19 @ 9am Dinner eBlast" at bounding box center [859, 548] width 631 height 14
click at [797, 554] on div "Podium eBlast 11/12 @ 9am and 11/19 @ 9am Dinner eBlast" at bounding box center [859, 548] width 631 height 14
drag, startPoint x: 743, startPoint y: 549, endPoint x: 816, endPoint y: 554, distance: 73.2
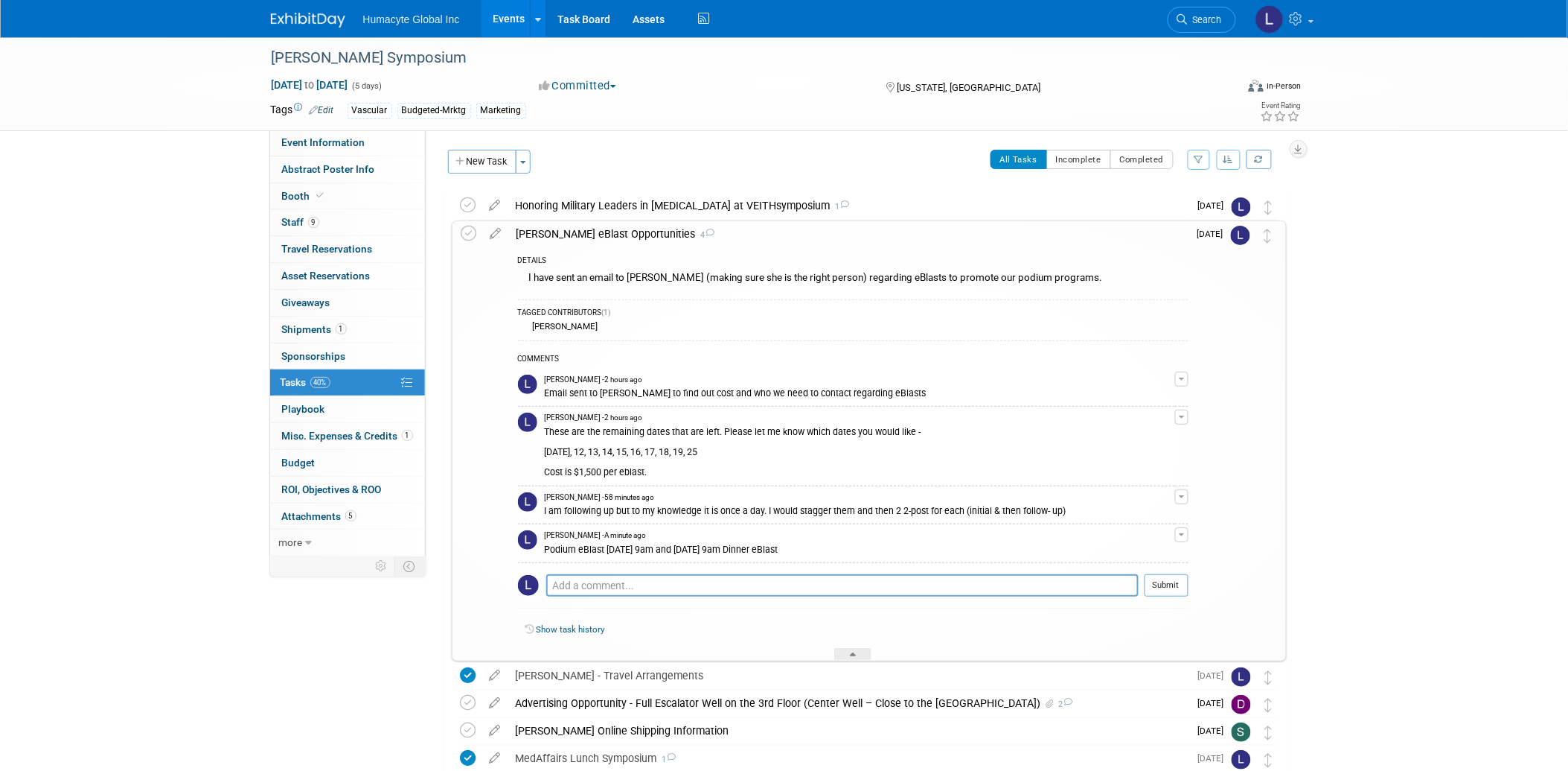
click at [816, 554] on div "Podium eBlast 11/12 @ 9am and 11/19 @ 9am Dinner eBlast" at bounding box center [859, 548] width 631 height 14
drag, startPoint x: 816, startPoint y: 554, endPoint x: 757, endPoint y: 572, distance: 61.7
click at [757, 572] on div "COMMENTS Linda Hamilton - 2 hours ago Email sent to Jackie to find out cost and…" at bounding box center [853, 478] width 671 height 276
drag, startPoint x: 742, startPoint y: 551, endPoint x: 802, endPoint y: 559, distance: 60.5
click at [802, 559] on td "Linda Hamilton - A minute ago Podium eBlast 11/12 @ 9am and 11/19 @ 9am Dinner …" at bounding box center [859, 543] width 631 height 38
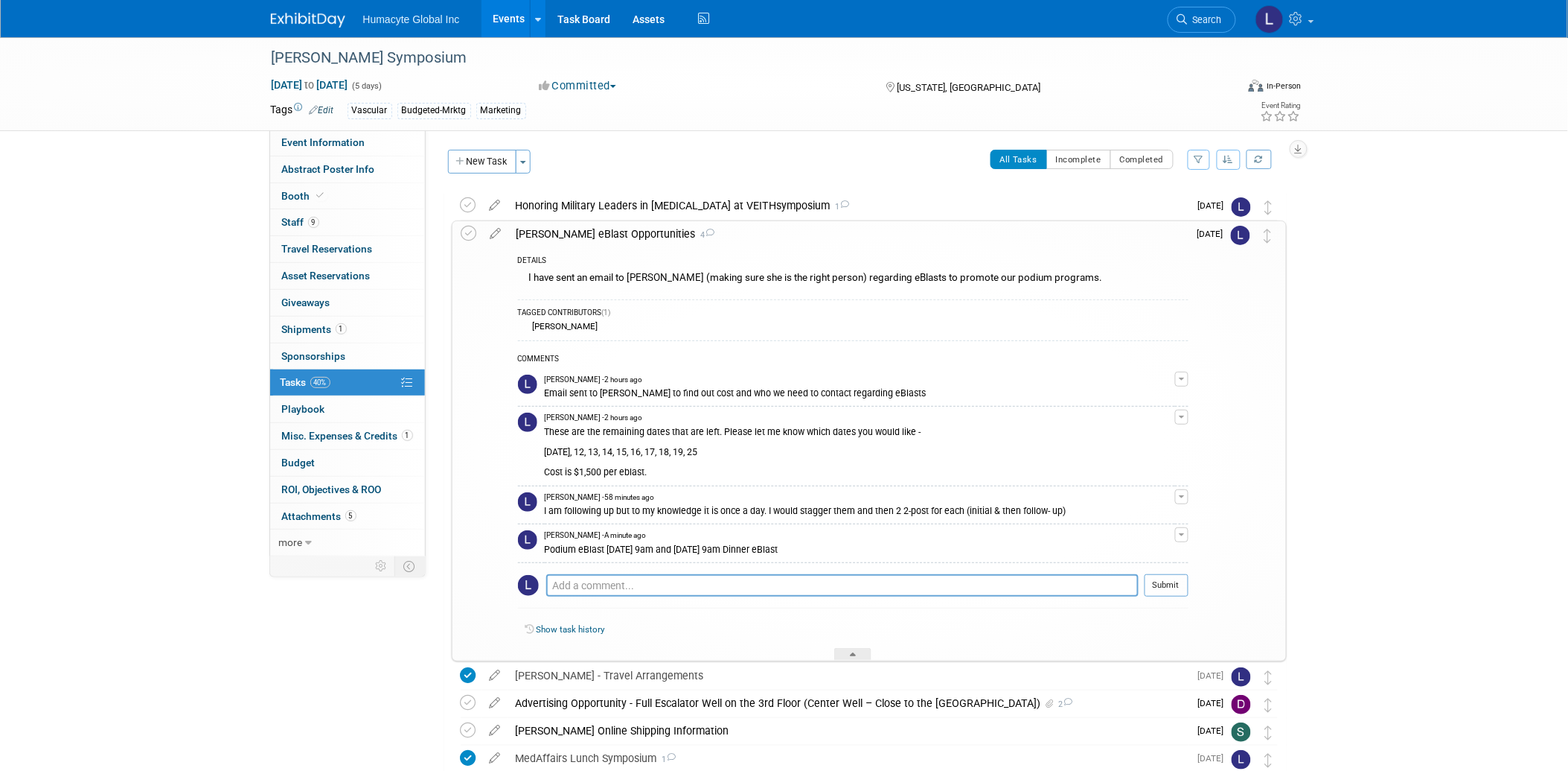
click at [1181, 533] on button "button" at bounding box center [1181, 534] width 13 height 15
click at [1120, 553] on link "Edit Comment" at bounding box center [1128, 556] width 117 height 21
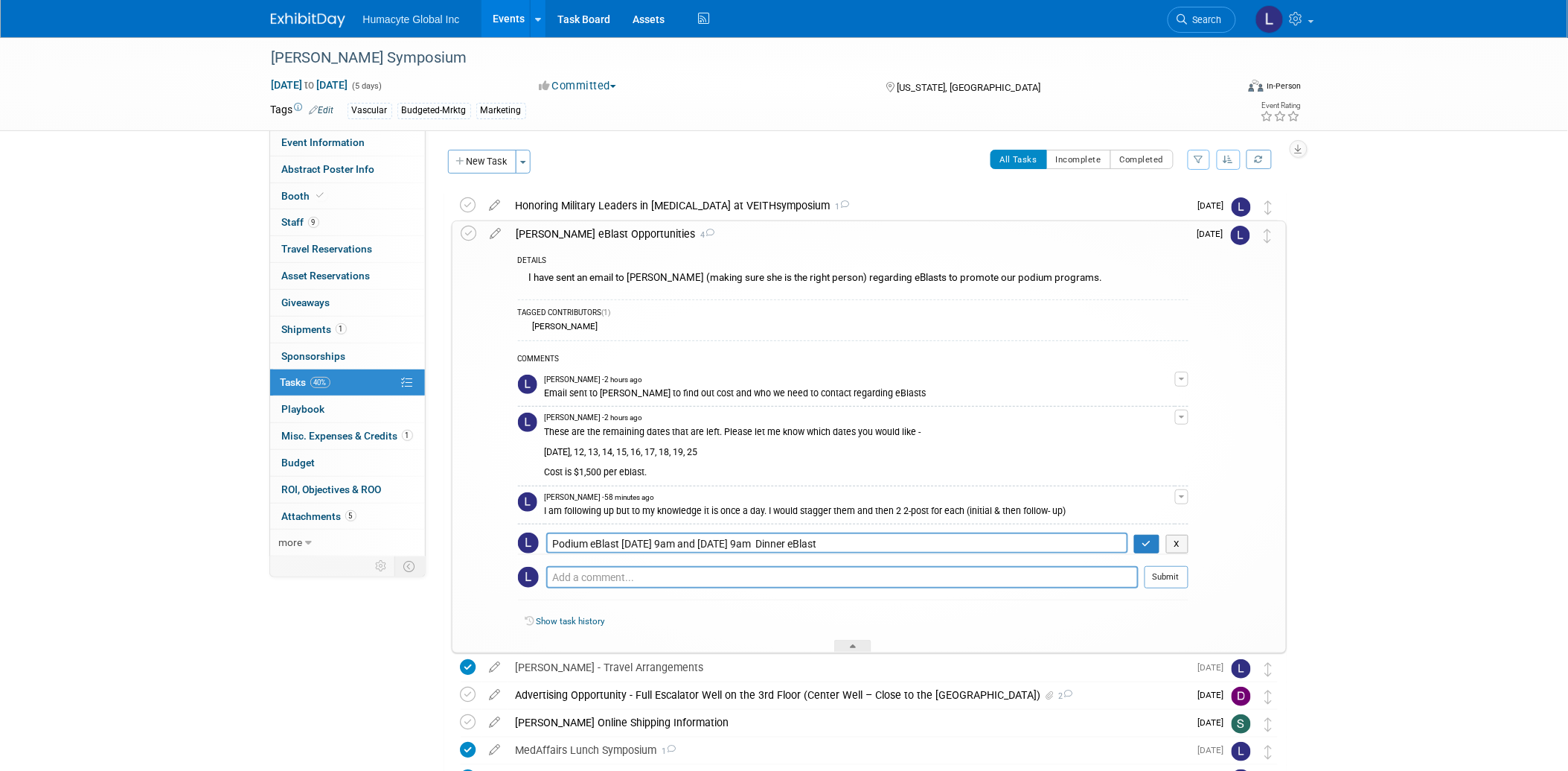
drag, startPoint x: 776, startPoint y: 541, endPoint x: 941, endPoint y: 541, distance: 165.0
click at [941, 541] on textarea "Podium eBlast 11/12 @ 9am and 11/19 @ 9am Dinner eBlast" at bounding box center [837, 543] width 582 height 21
type textarea "Podium eBlast [DATE] 9am and [DATE] 9am"
click at [1149, 536] on button "button" at bounding box center [1147, 544] width 26 height 19
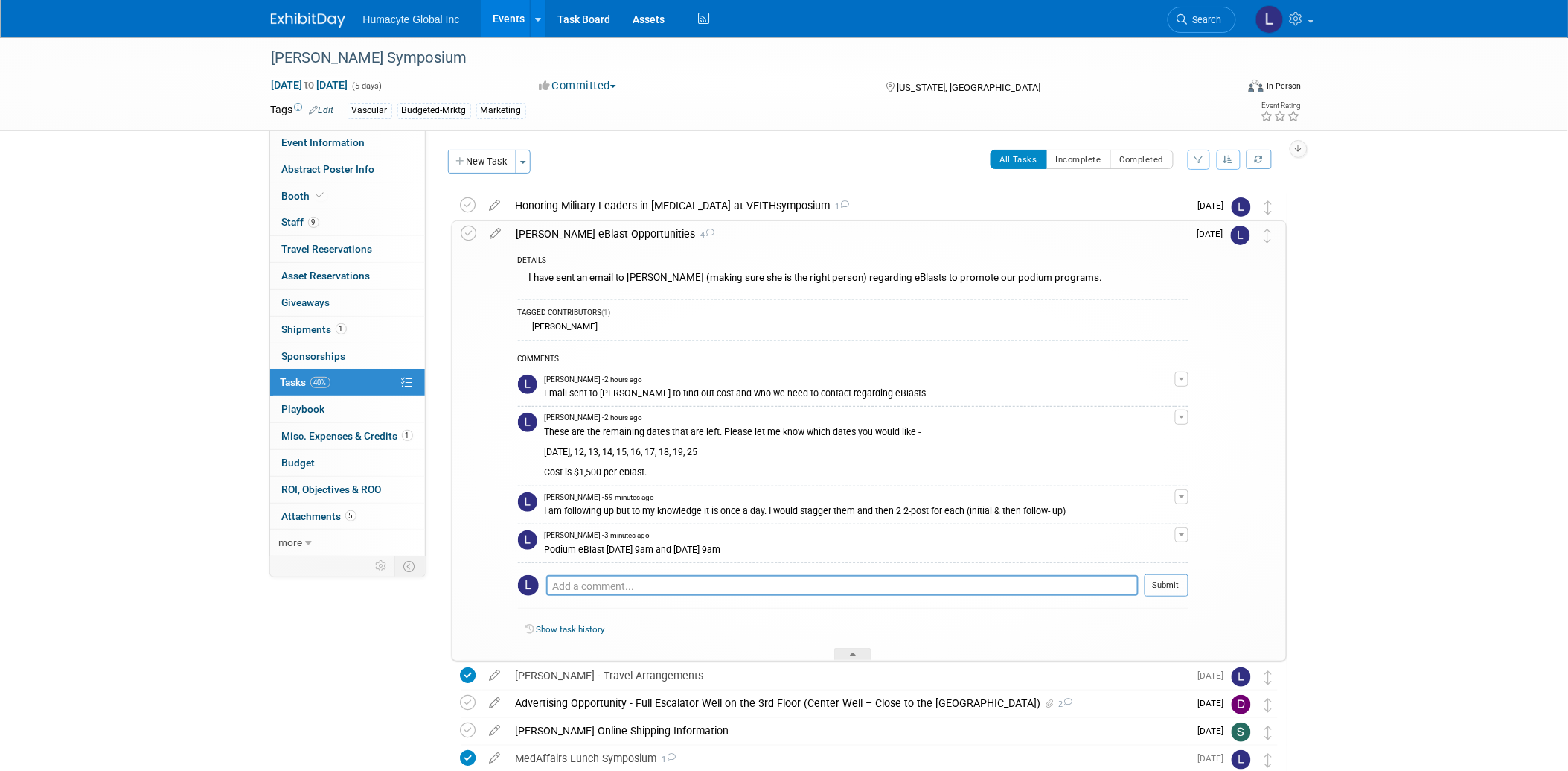
drag, startPoint x: 757, startPoint y: 553, endPoint x: 545, endPoint y: 548, distance: 212.1
click at [545, 548] on div "Podium eBlast [DATE] 9am and [DATE] 9am" at bounding box center [859, 548] width 631 height 14
copy div "Podium eBlast [DATE] 9am and [DATE] 9am"
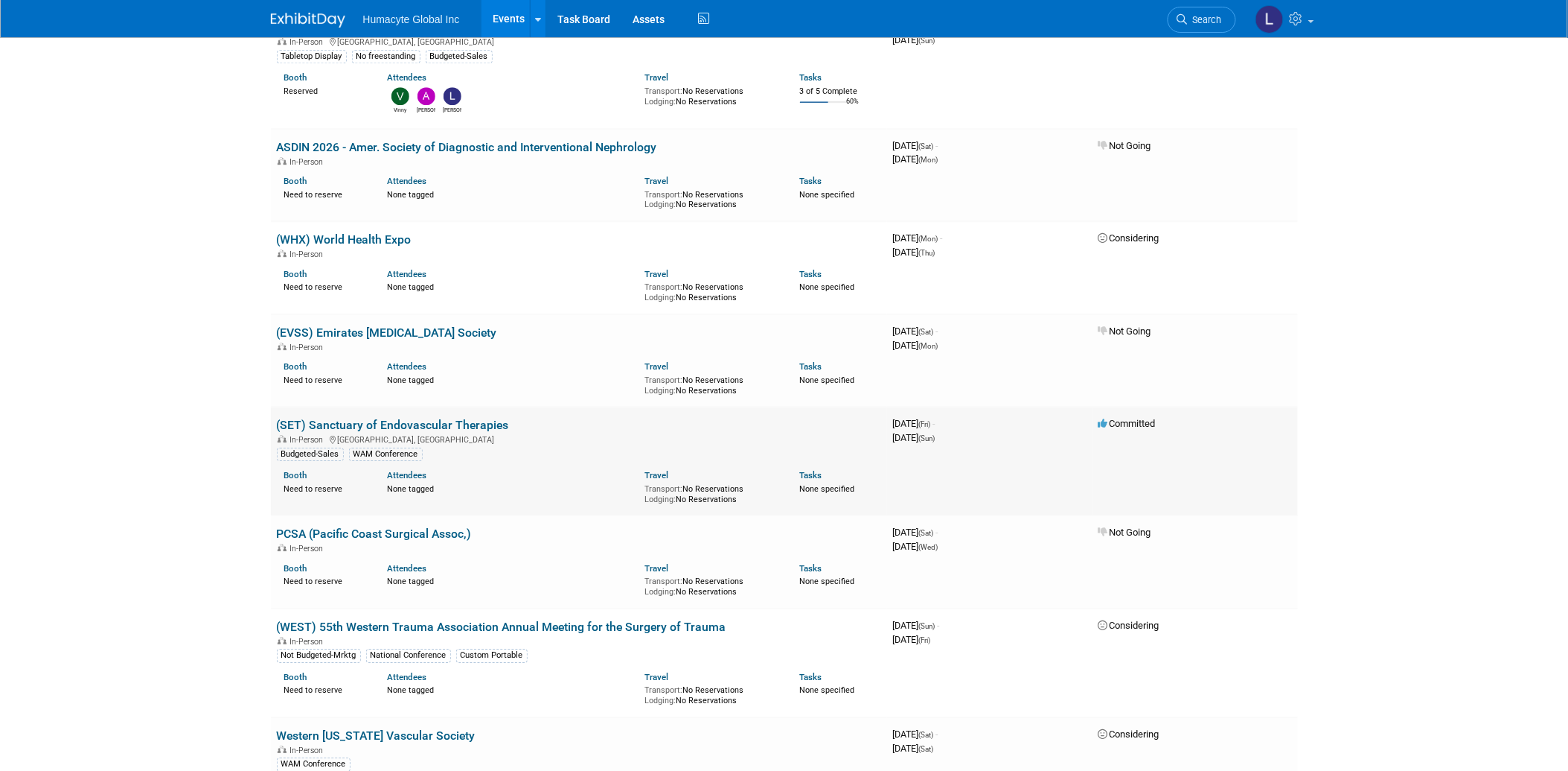
scroll to position [3391, 0]
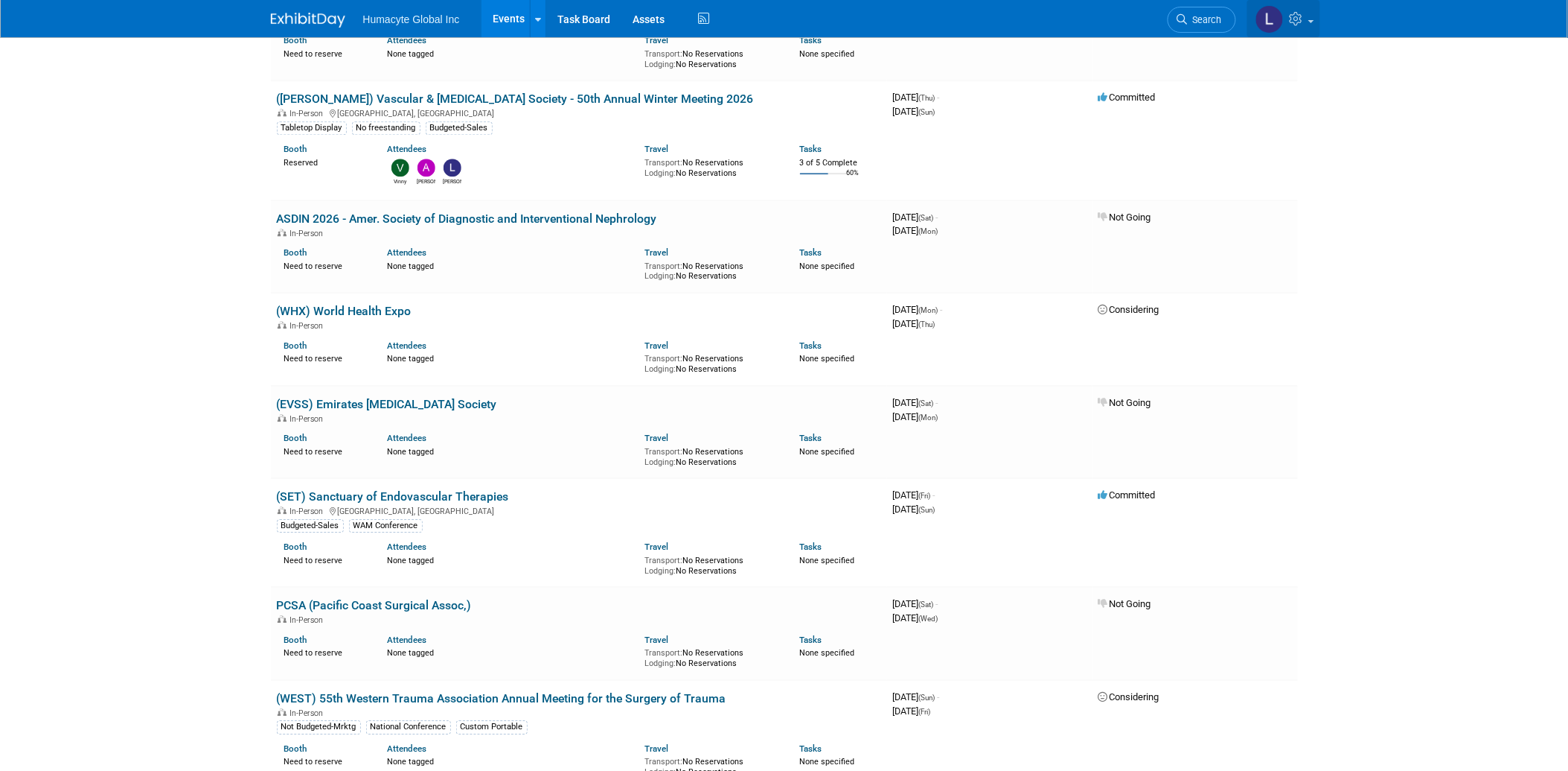
click at [1298, 12] on icon at bounding box center [1298, 18] width 17 height 13
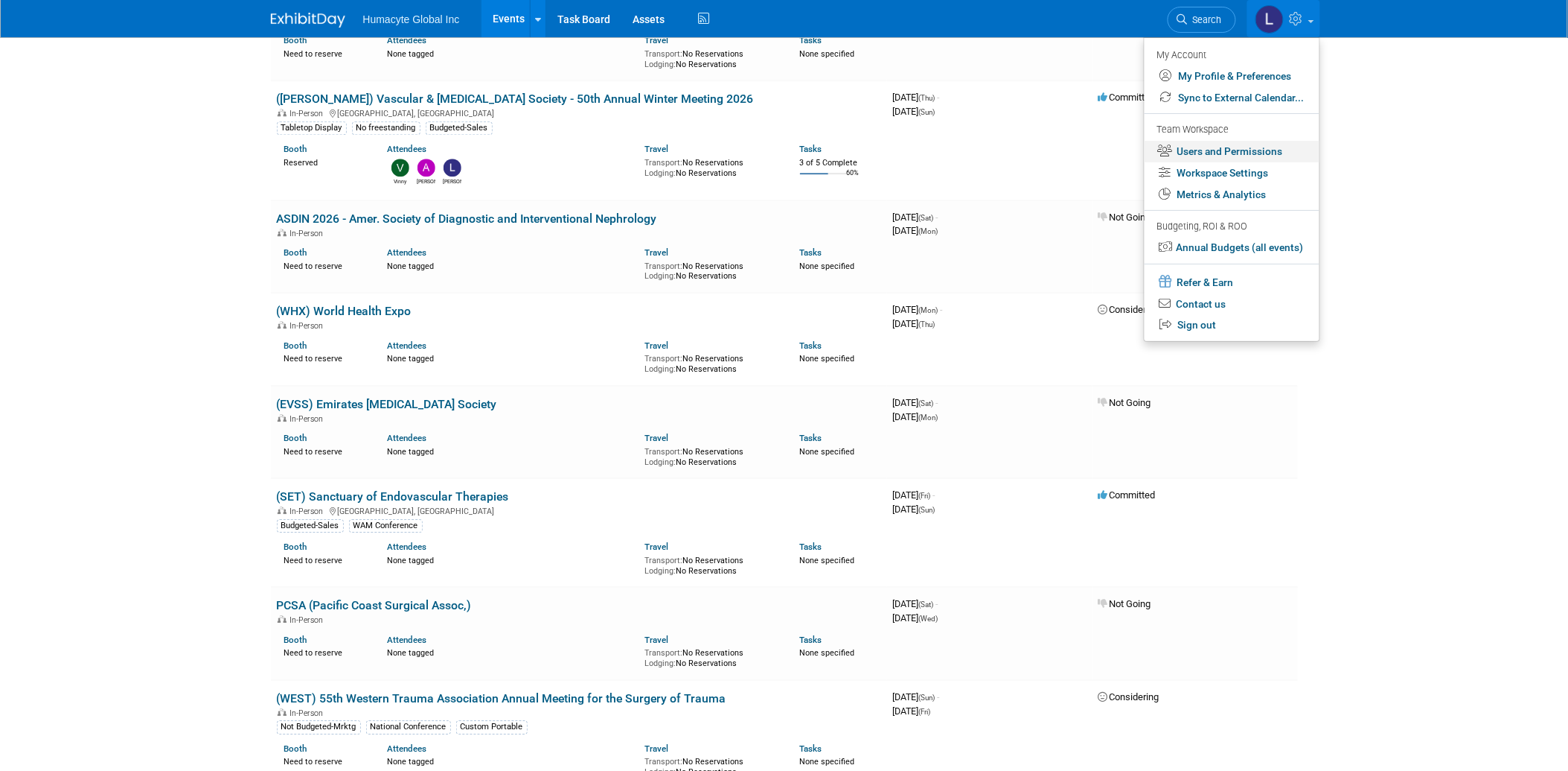
click at [1200, 152] on link "Users and Permissions" at bounding box center [1231, 151] width 175 height 22
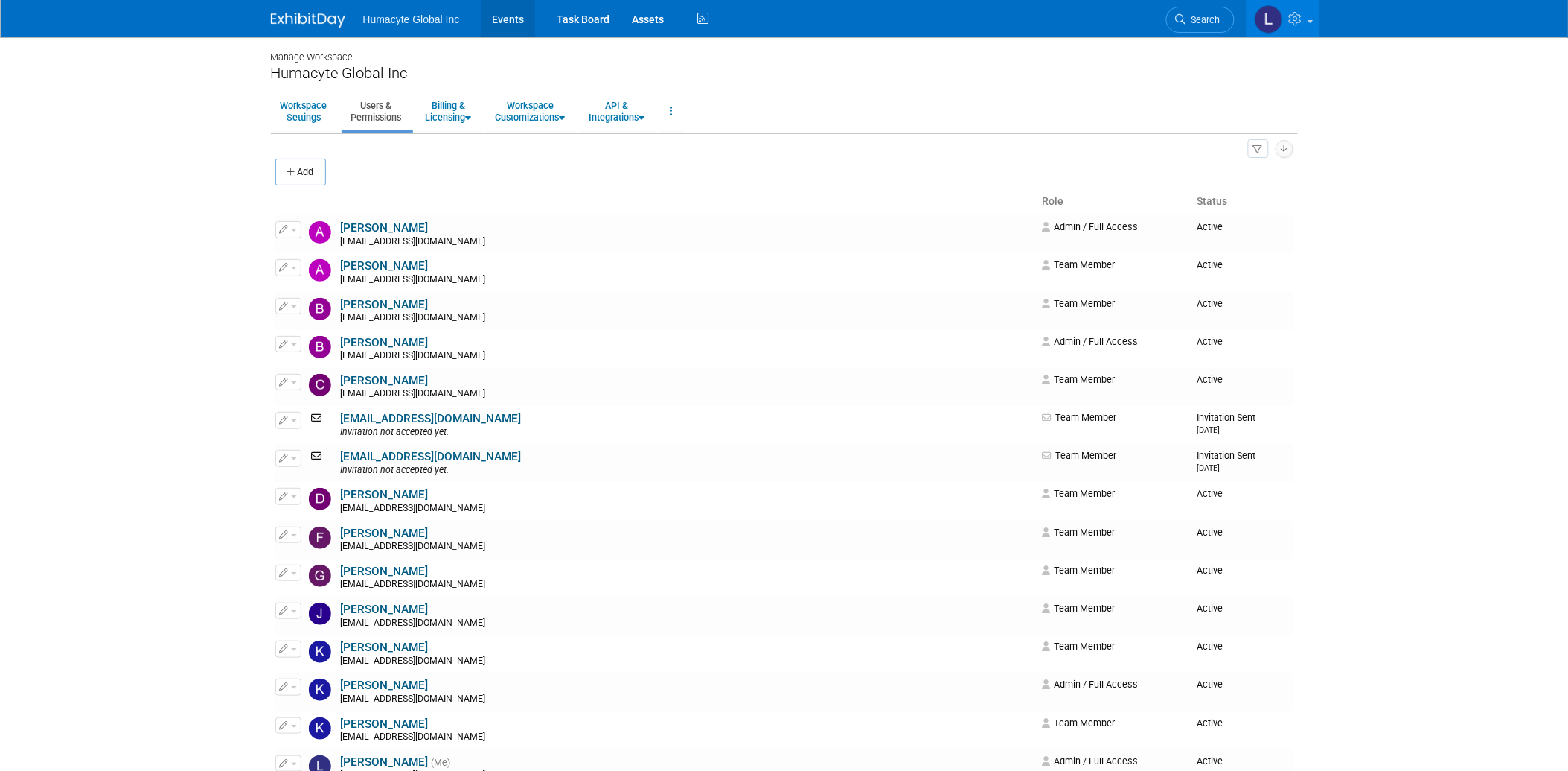
click at [522, 17] on link "Events" at bounding box center [508, 18] width 54 height 37
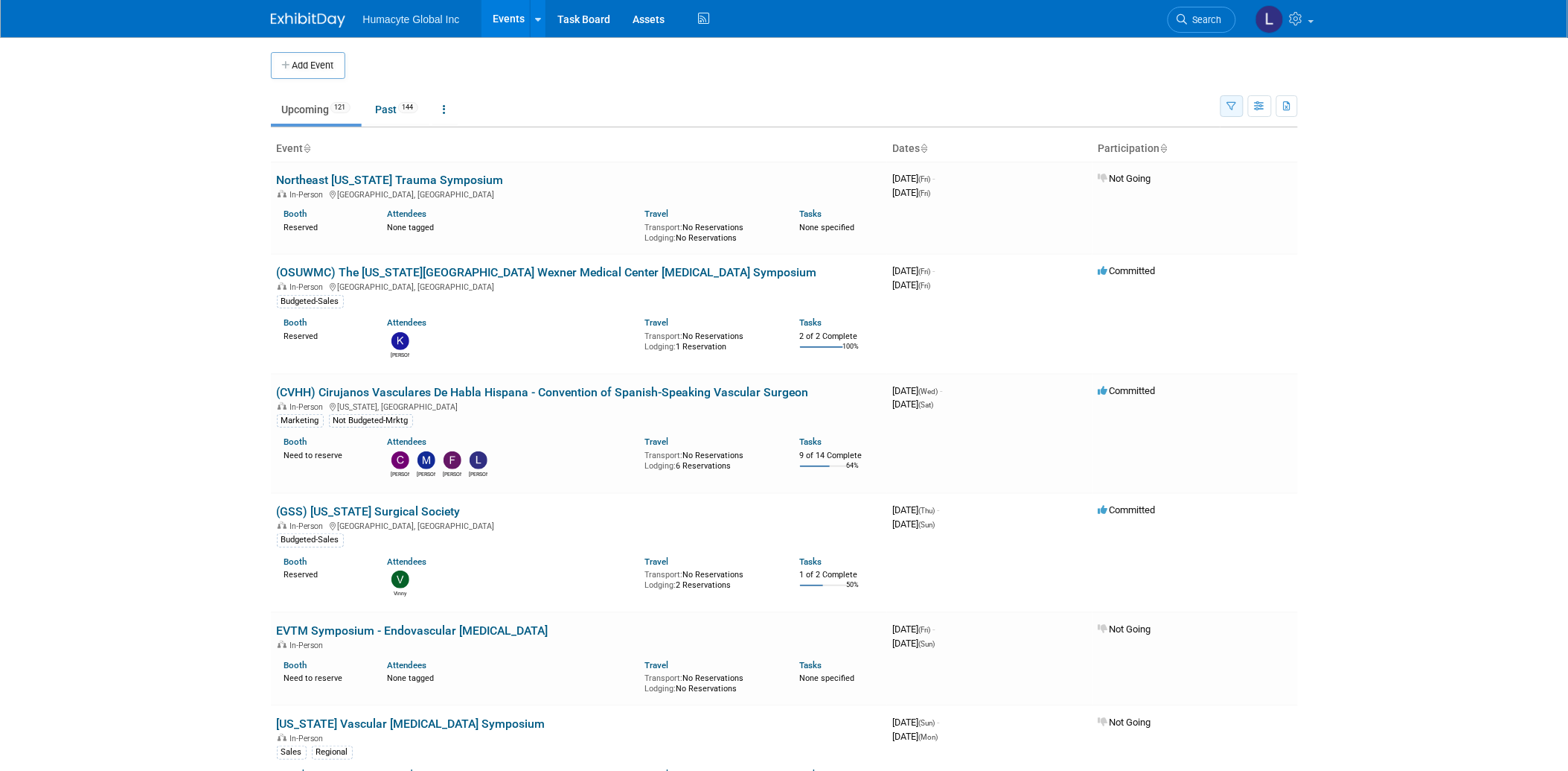
click at [1234, 113] on button "button" at bounding box center [1231, 106] width 23 height 22
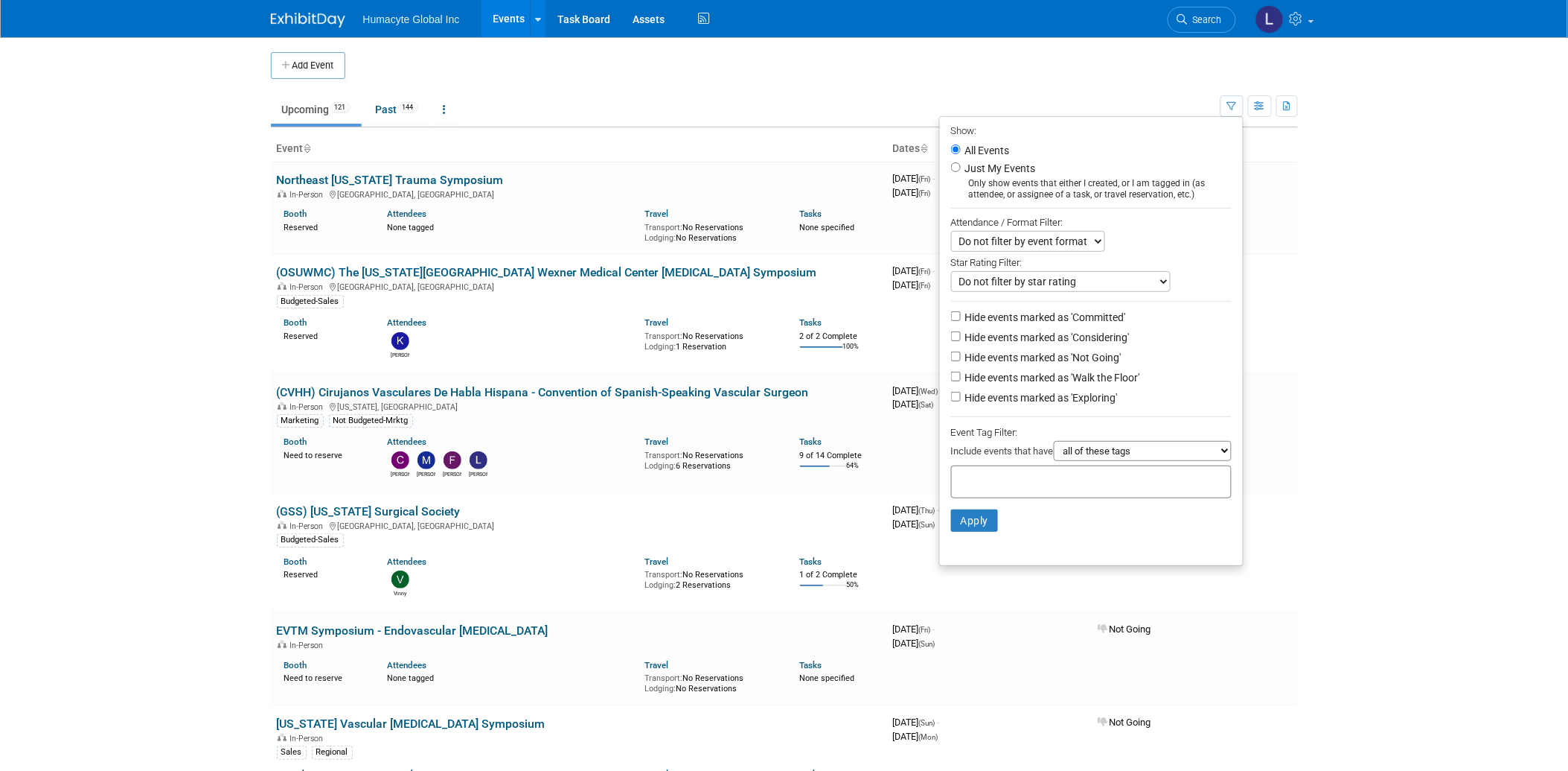
click at [1102, 339] on label "Hide events marked as 'Considering'" at bounding box center [1045, 337] width 168 height 15
click at [961, 339] on input "Hide events marked as 'Considering'" at bounding box center [955, 336] width 10 height 10
checkbox input "true"
click at [1095, 358] on label "Hide events marked as 'Not Going'" at bounding box center [1041, 357] width 159 height 15
click at [961, 358] on input "Hide events marked as 'Not Going'" at bounding box center [955, 356] width 10 height 10
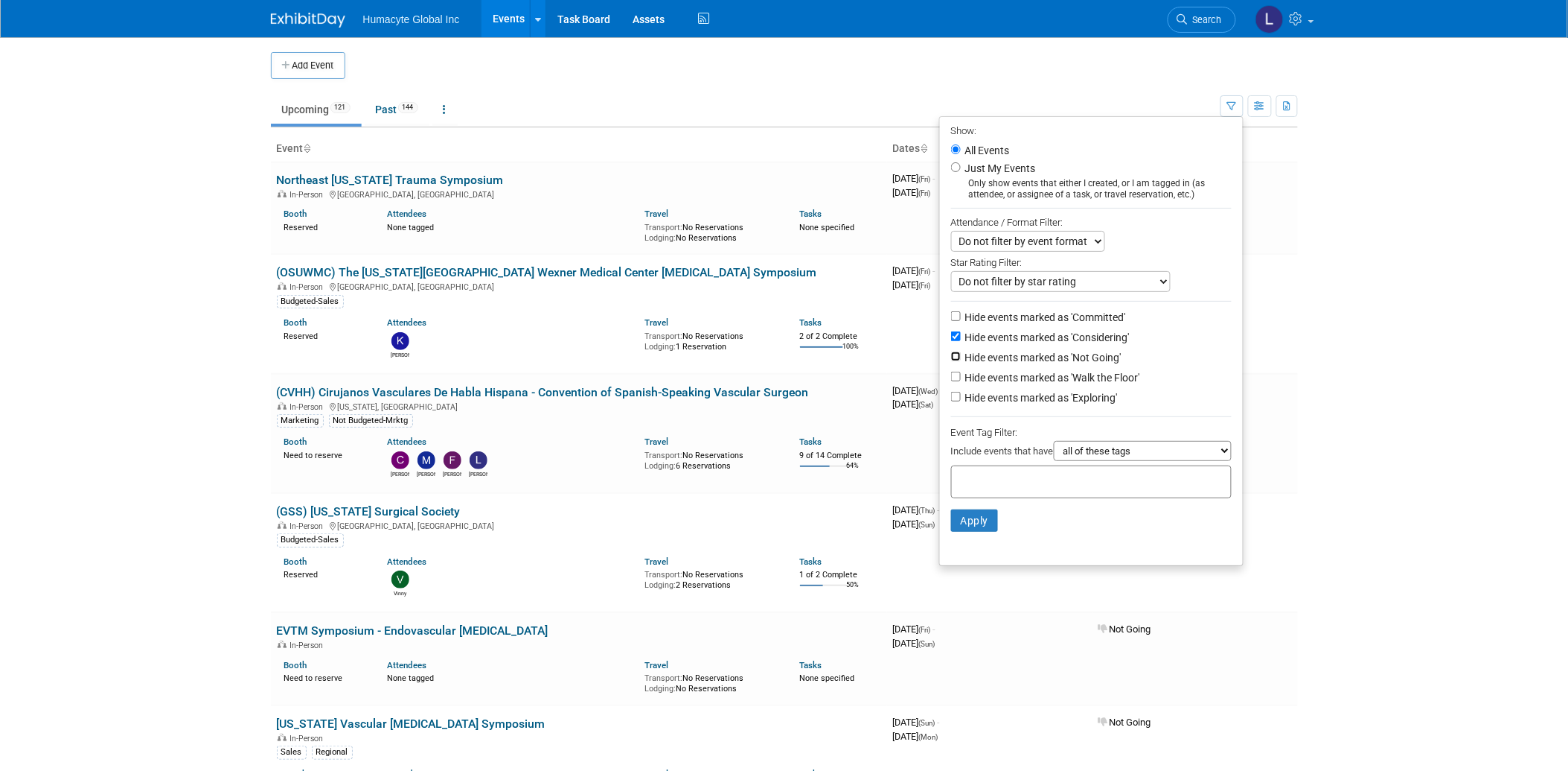
checkbox input "true"
click at [1104, 382] on label "Hide events marked as 'Walk the Floor'" at bounding box center [1051, 377] width 177 height 15
click at [961, 381] on input "Hide events marked as 'Walk the Floor'" at bounding box center [955, 376] width 10 height 10
checkbox input "true"
click at [1095, 399] on label "Hide events marked as 'Exploring'" at bounding box center [1039, 397] width 156 height 15
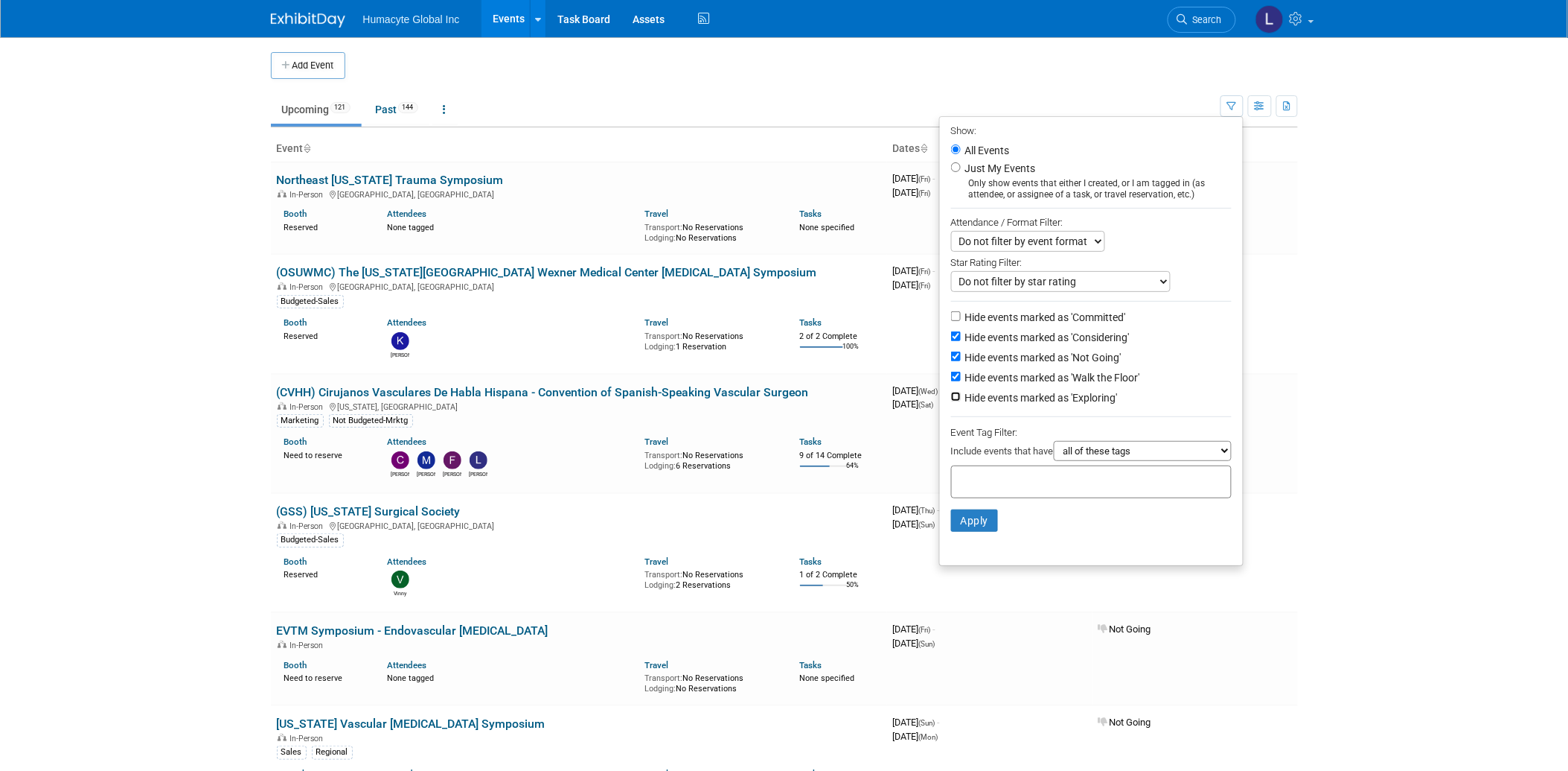
click at [961, 399] on input "Hide events marked as 'Exploring'" at bounding box center [955, 396] width 10 height 10
checkbox input "true"
click at [956, 530] on button "Apply" at bounding box center [974, 520] width 48 height 23
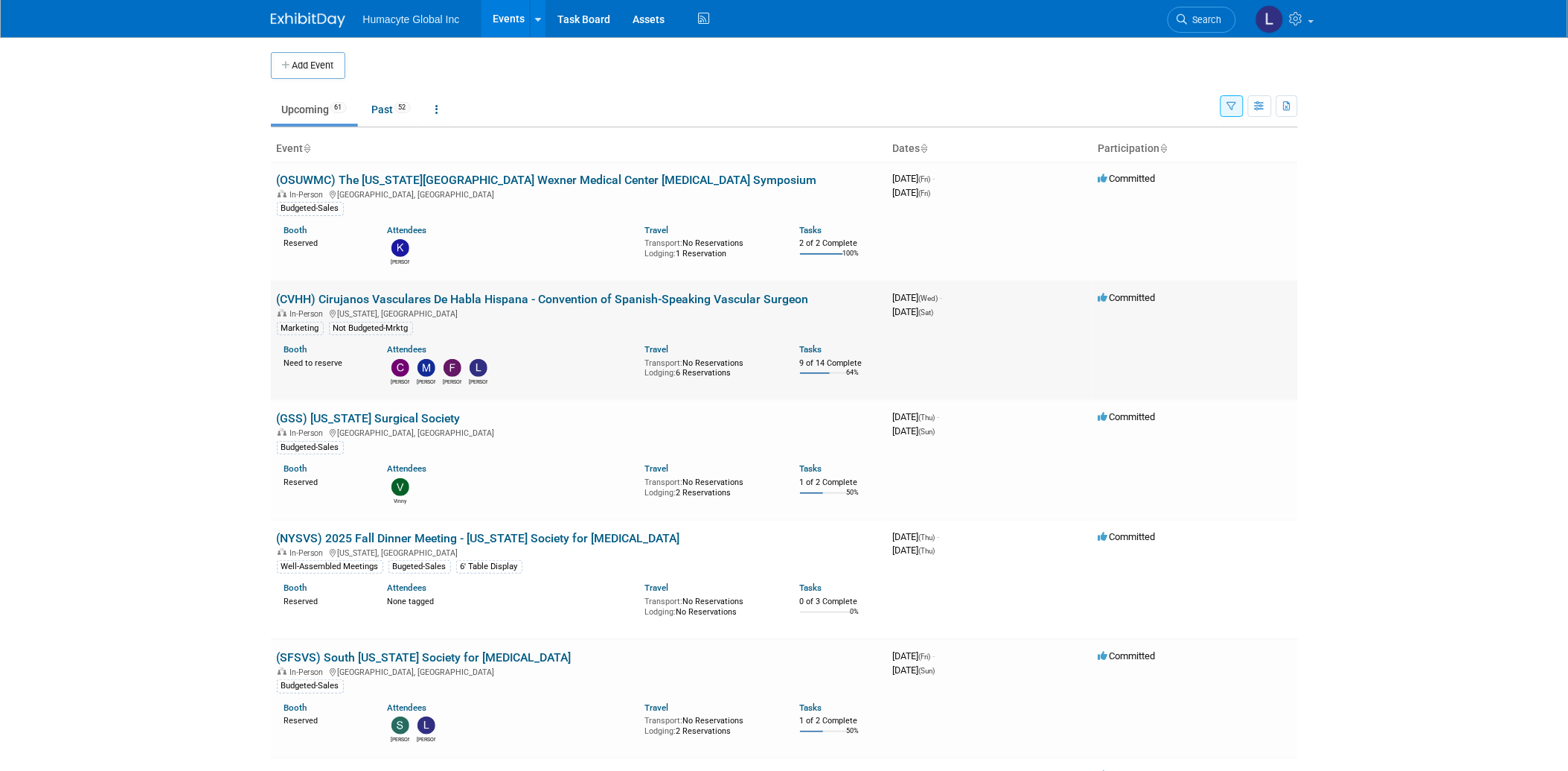
click at [561, 298] on link "(CVHH) Cirujanos Vasculares De Habla Hispana - Convention of Spanish-Speaking V…" at bounding box center [543, 298] width 532 height 14
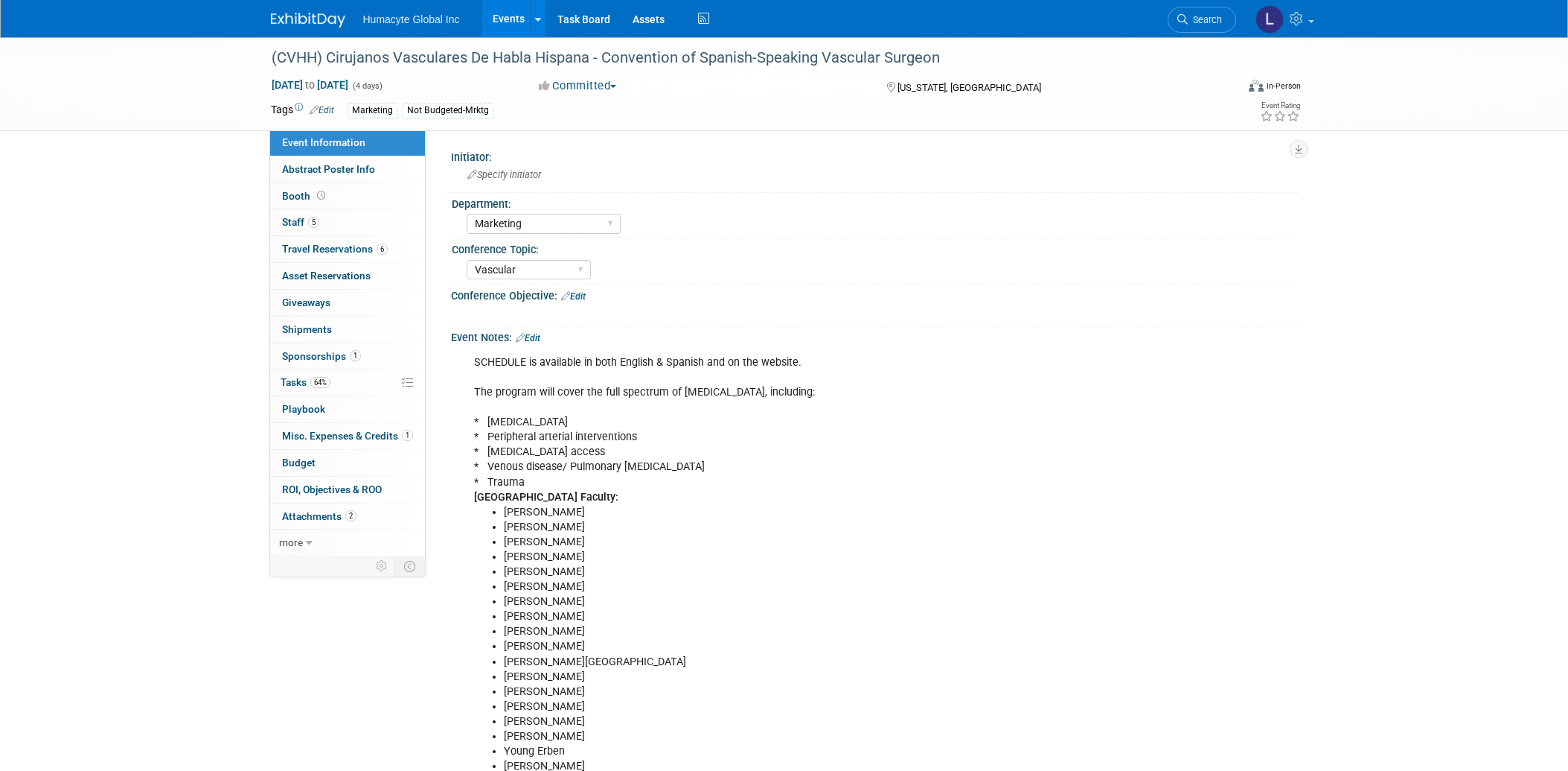
select select "Marketing"
select select "Vascular"
select select "Northeast"
click at [292, 385] on span "Tasks 64%" at bounding box center [305, 382] width 50 height 12
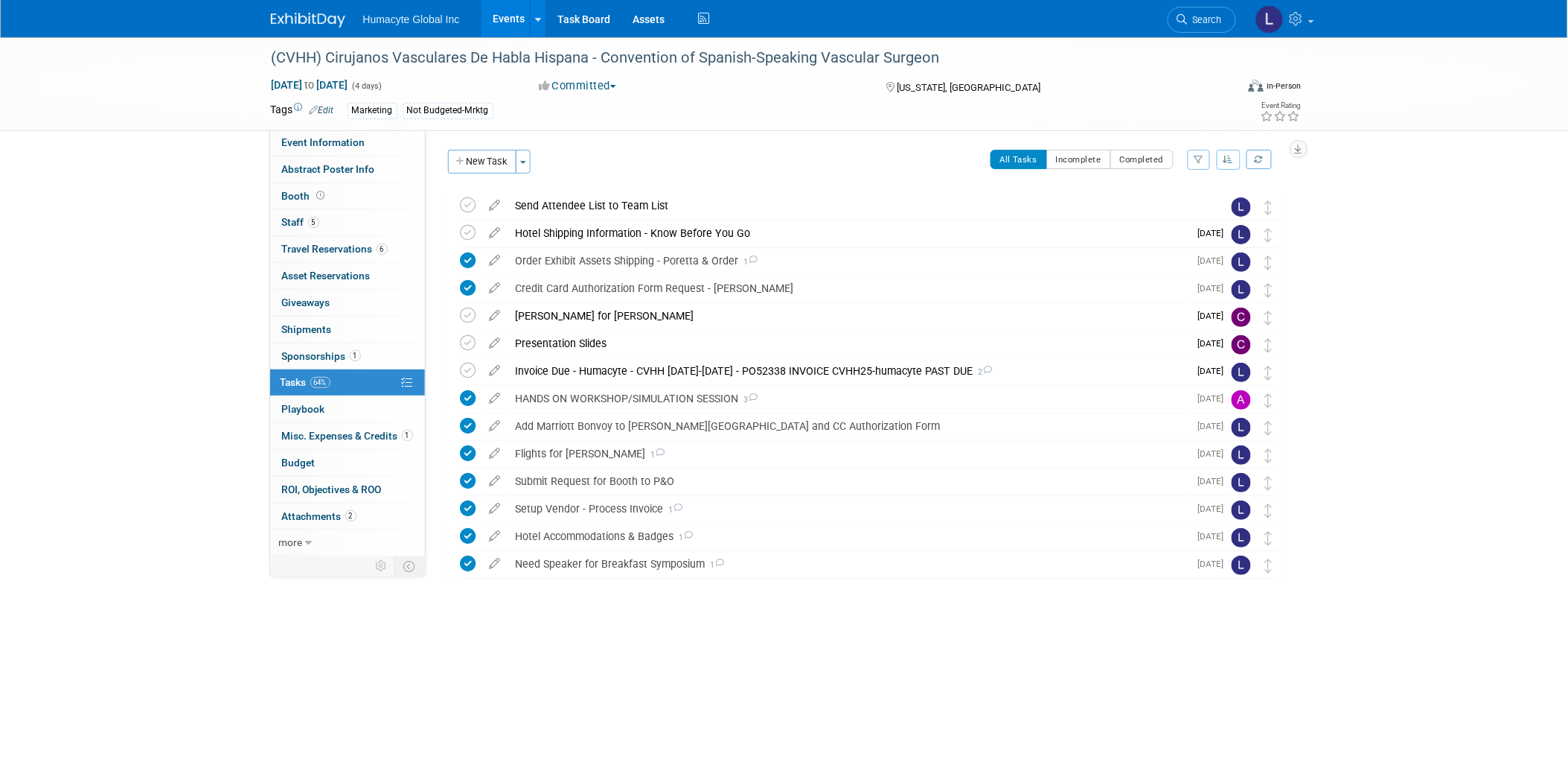
click at [626, 687] on body "Humacyte Global Inc Events Add Event Bulk Upload Events Shareable Event Boards …" at bounding box center [784, 386] width 1568 height 771
click at [466, 372] on icon at bounding box center [469, 371] width 16 height 16
click at [772, 608] on div "(CVHH) Cirujanos Vasculares De Habla Hispana - Convention of Spanish-Speaking V…" at bounding box center [865, 415] width 843 height 446
click at [574, 339] on div "Presentation Slides" at bounding box center [848, 343] width 681 height 25
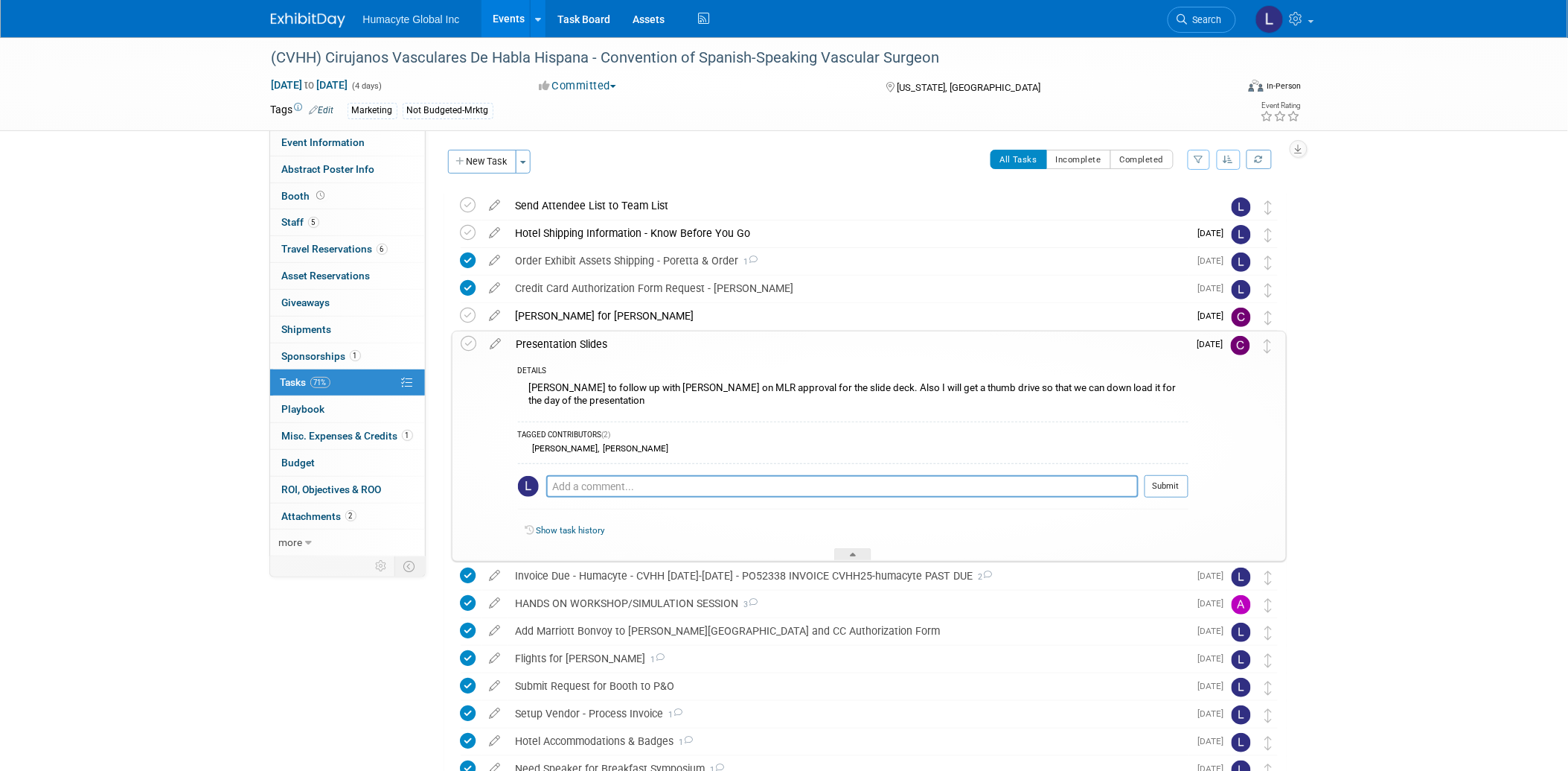
click at [798, 426] on div "TAGGED CONTRIBUTORS (2) Linda Hamilton , Mauricio Berdugo" at bounding box center [853, 440] width 671 height 38
click at [1427, 408] on div "(CVHH) Cirujanos Vasculares De Habla Hispana - Convention of Spanish-Speaking V…" at bounding box center [784, 456] width 1568 height 837
click at [878, 407] on div "Carlos to follow up with Mauricio on MLR approval for the slide deck. Also I wi…" at bounding box center [853, 396] width 671 height 35
click at [1389, 443] on div "(CVHH) Cirujanos Vasculares De Habla Hispana - Convention of Spanish-Speaking V…" at bounding box center [784, 456] width 1568 height 837
click at [422, 638] on div "Event Information Event Info Abstract Poster Info Abstract Poster Info Booth Bo…" at bounding box center [784, 440] width 1049 height 807
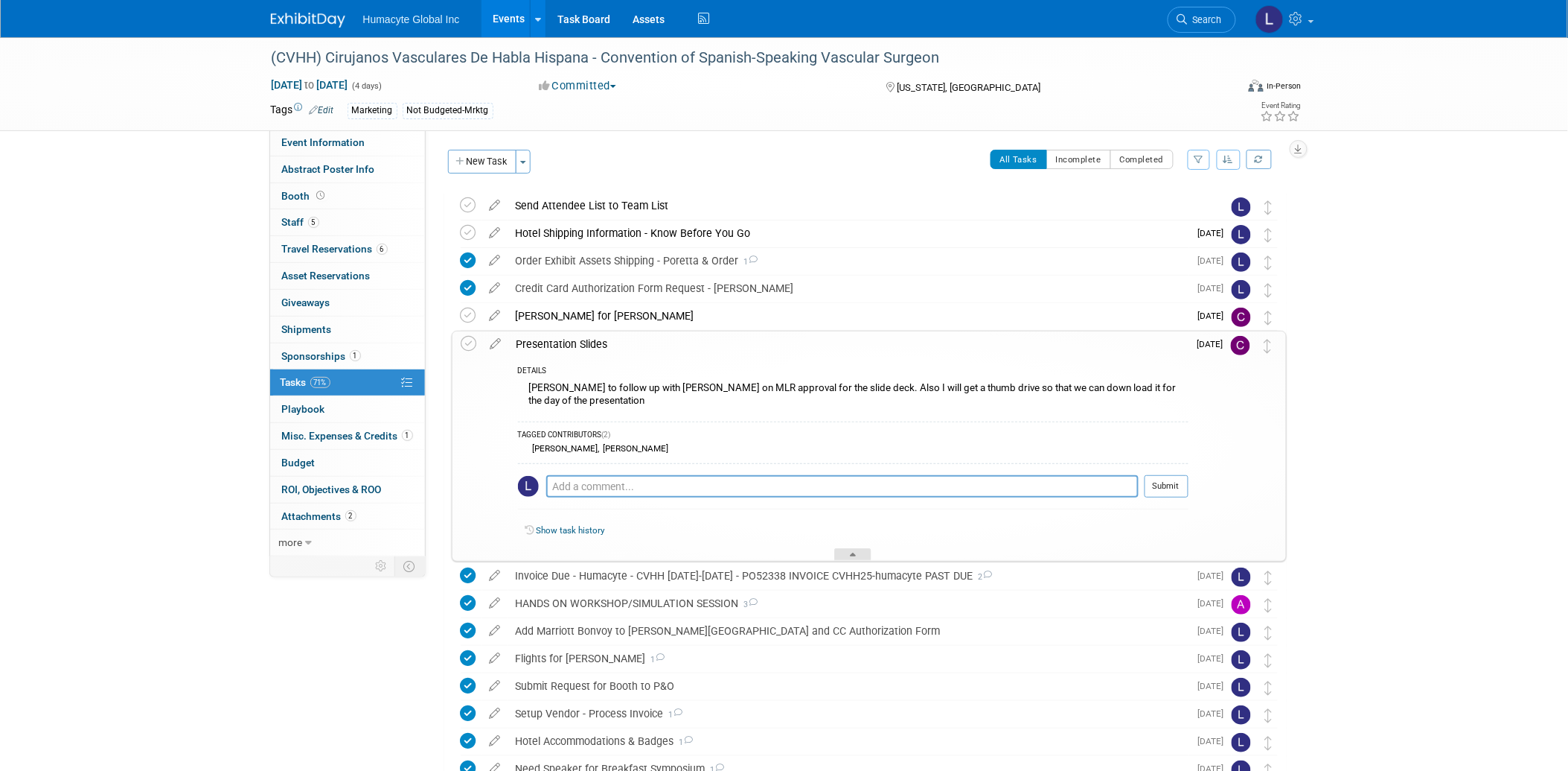
click at [859, 553] on div at bounding box center [852, 554] width 37 height 13
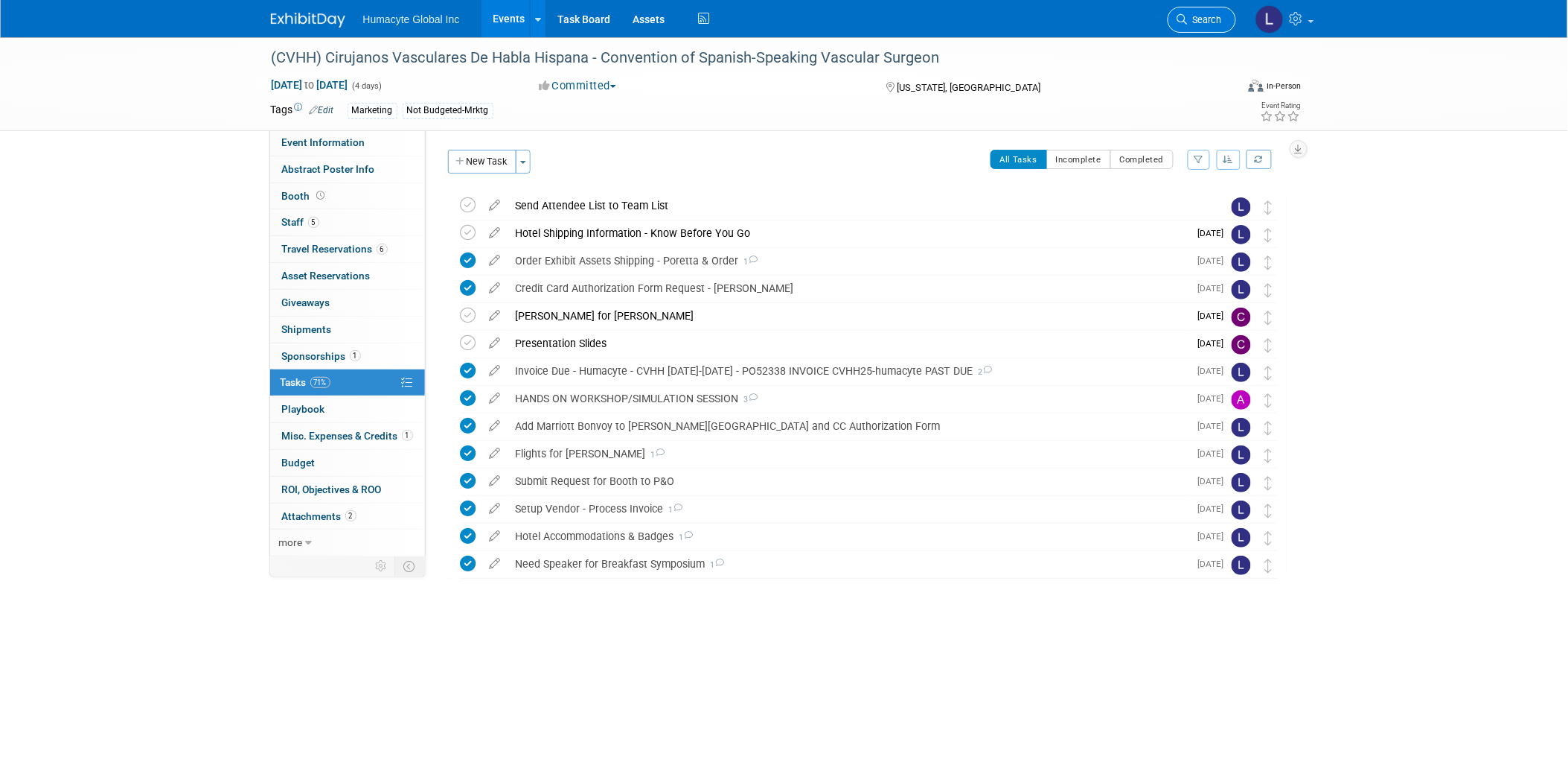
click at [1198, 23] on span "Search" at bounding box center [1204, 19] width 34 height 11
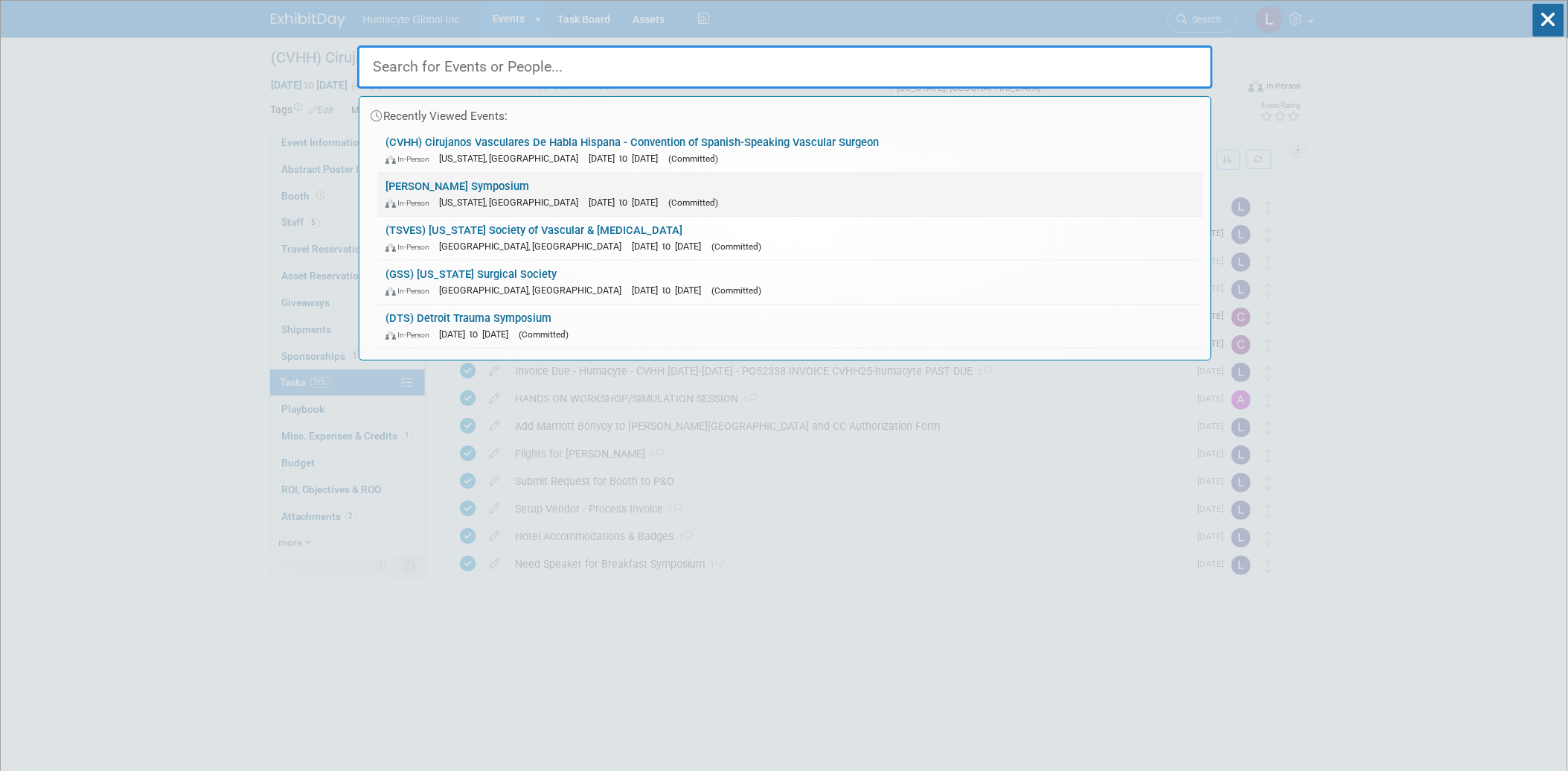
click at [491, 190] on link "VEITH Symposium In-Person New York, NY Nov 18, 2025 to Nov 22, 2025 (Committed)" at bounding box center [791, 195] width 825 height 44
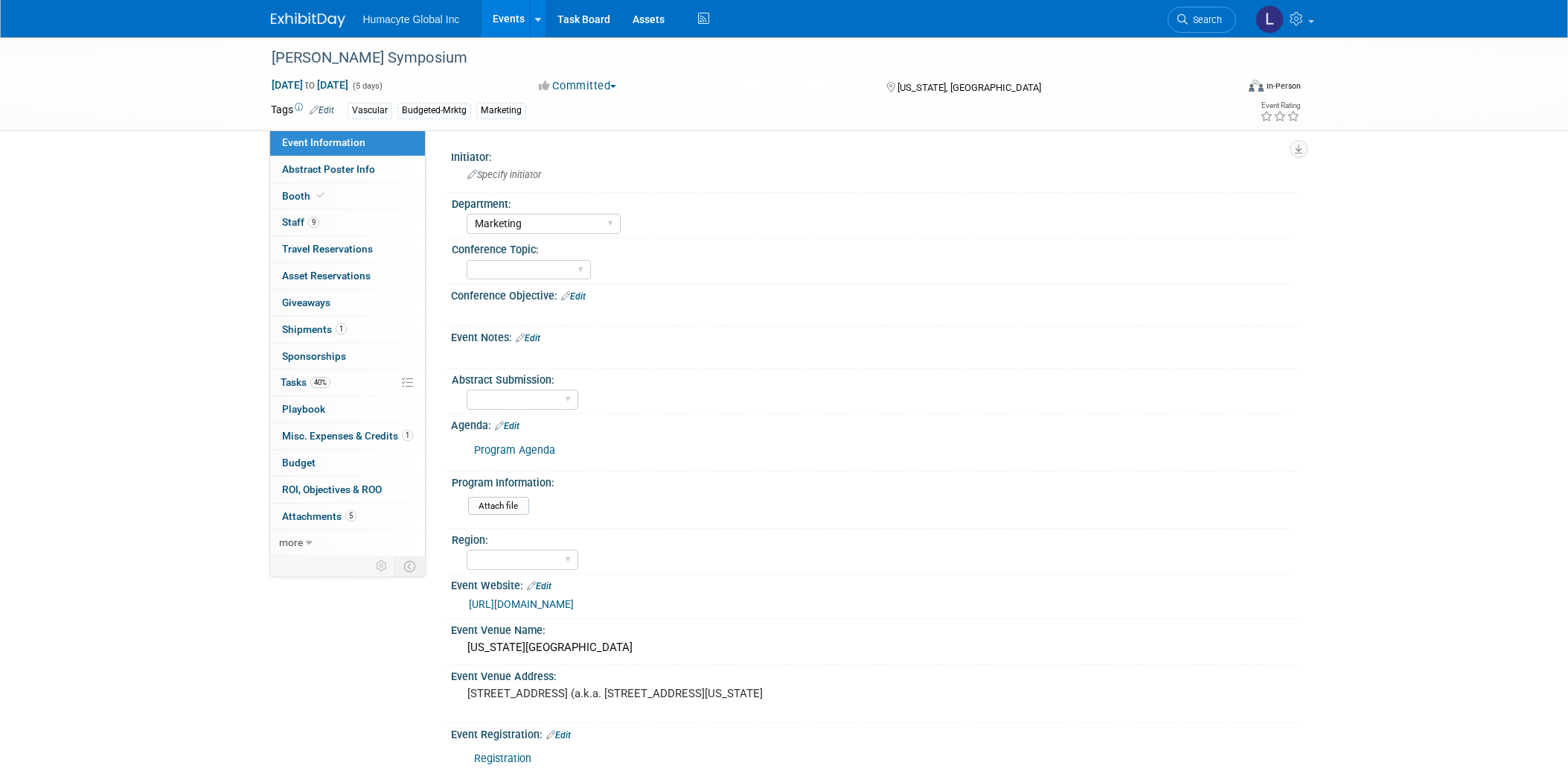
select select "Marketing"
click at [307, 359] on span "Sponsorships 0" at bounding box center [314, 356] width 64 height 12
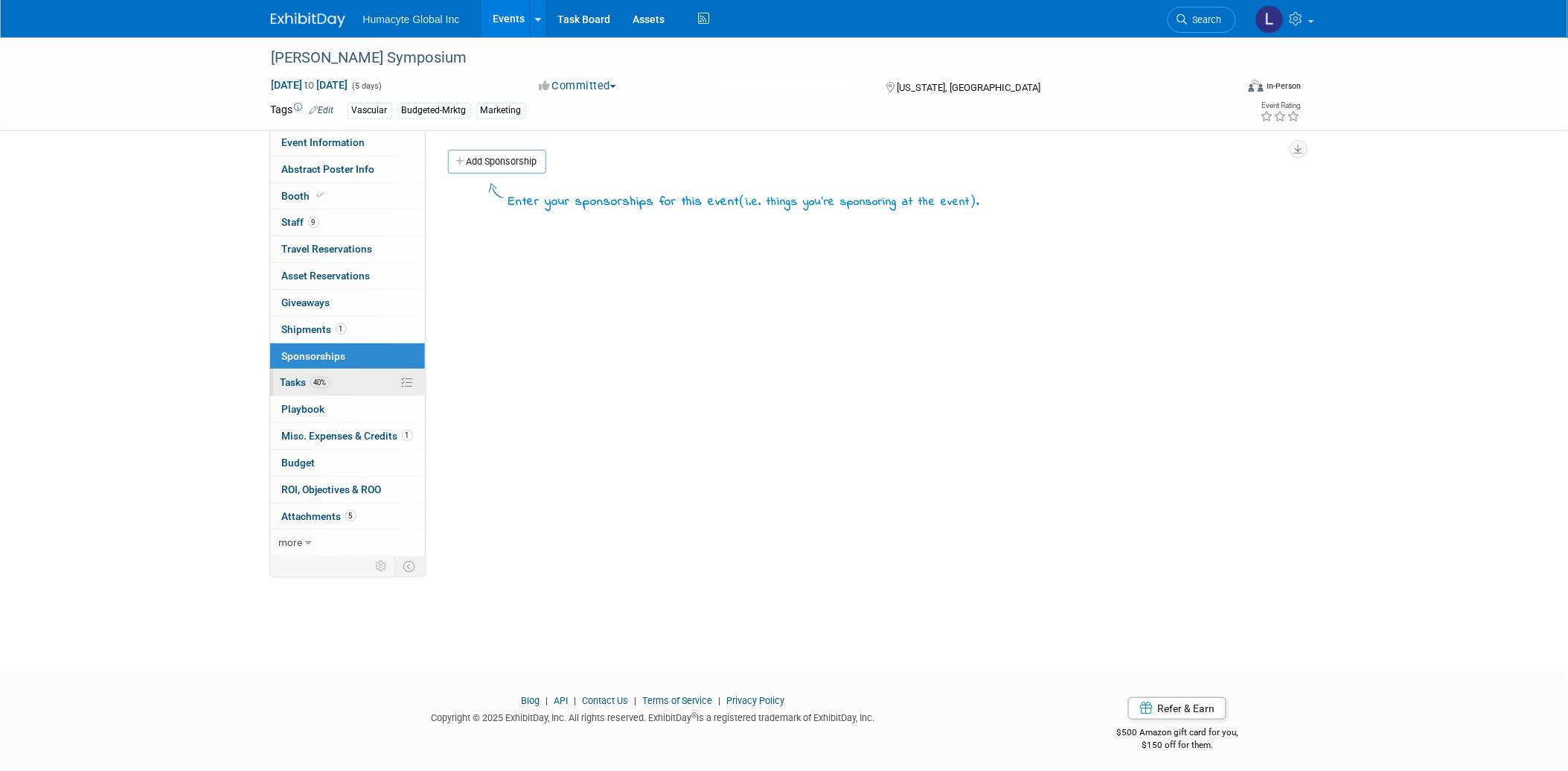
click at [299, 379] on span "Tasks 40%" at bounding box center [305, 382] width 50 height 12
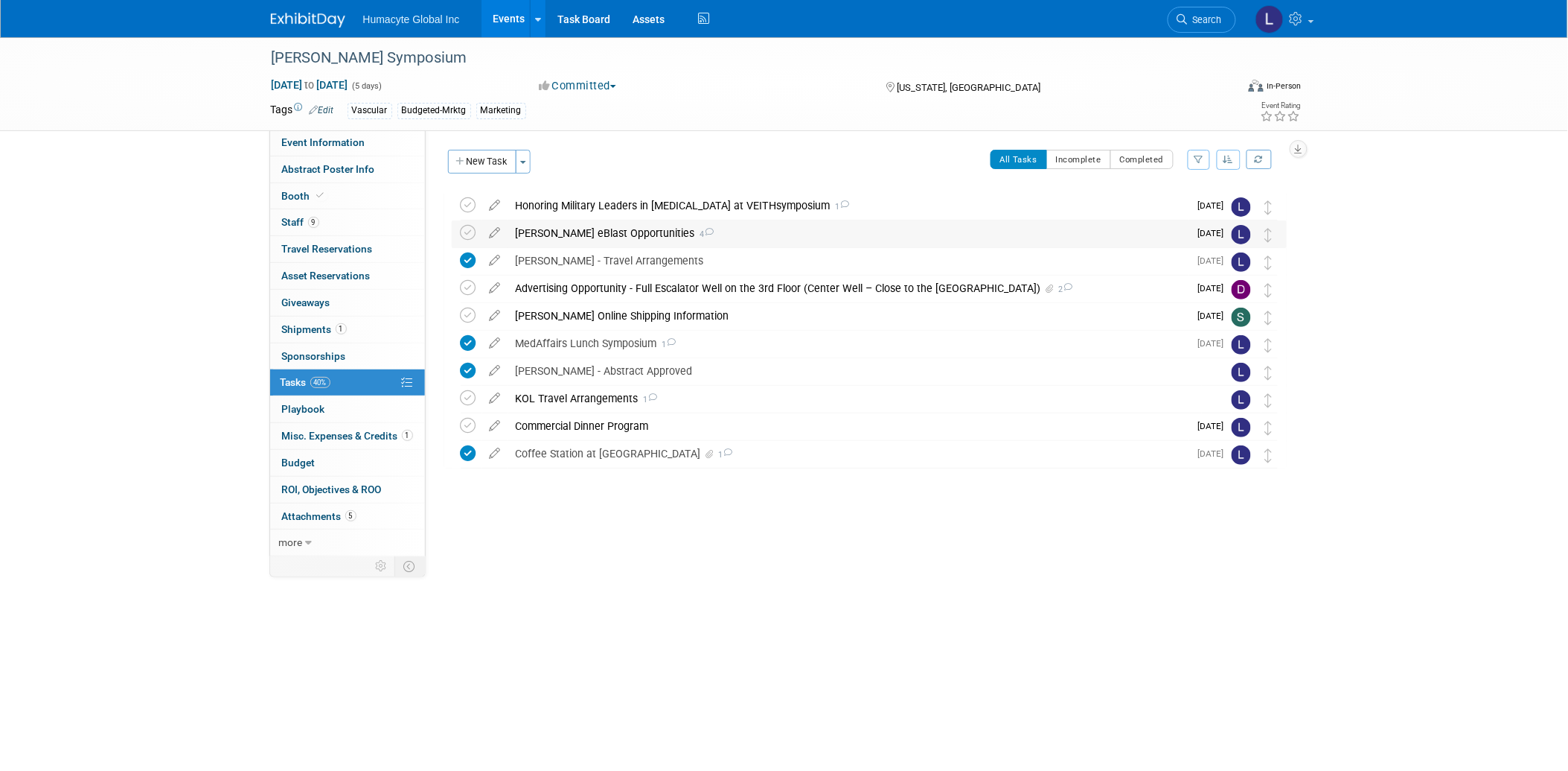
click at [604, 235] on div "[PERSON_NAME] eBlast Opportunities 4" at bounding box center [848, 232] width 681 height 25
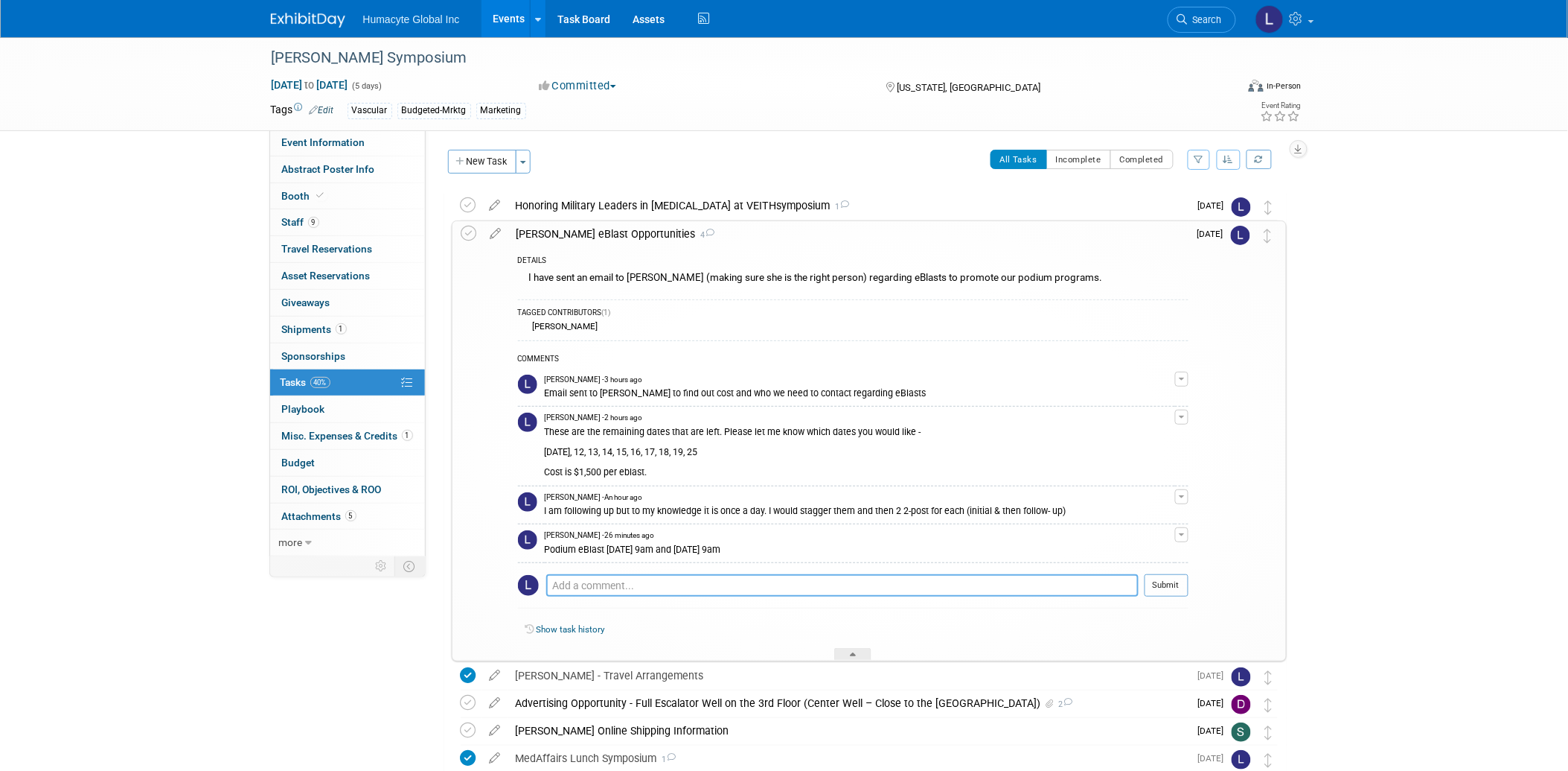
click at [611, 589] on textarea at bounding box center [842, 586] width 592 height 23
drag, startPoint x: 1273, startPoint y: 379, endPoint x: 1371, endPoint y: 406, distance: 101.7
click at [864, 651] on div at bounding box center [852, 654] width 37 height 13
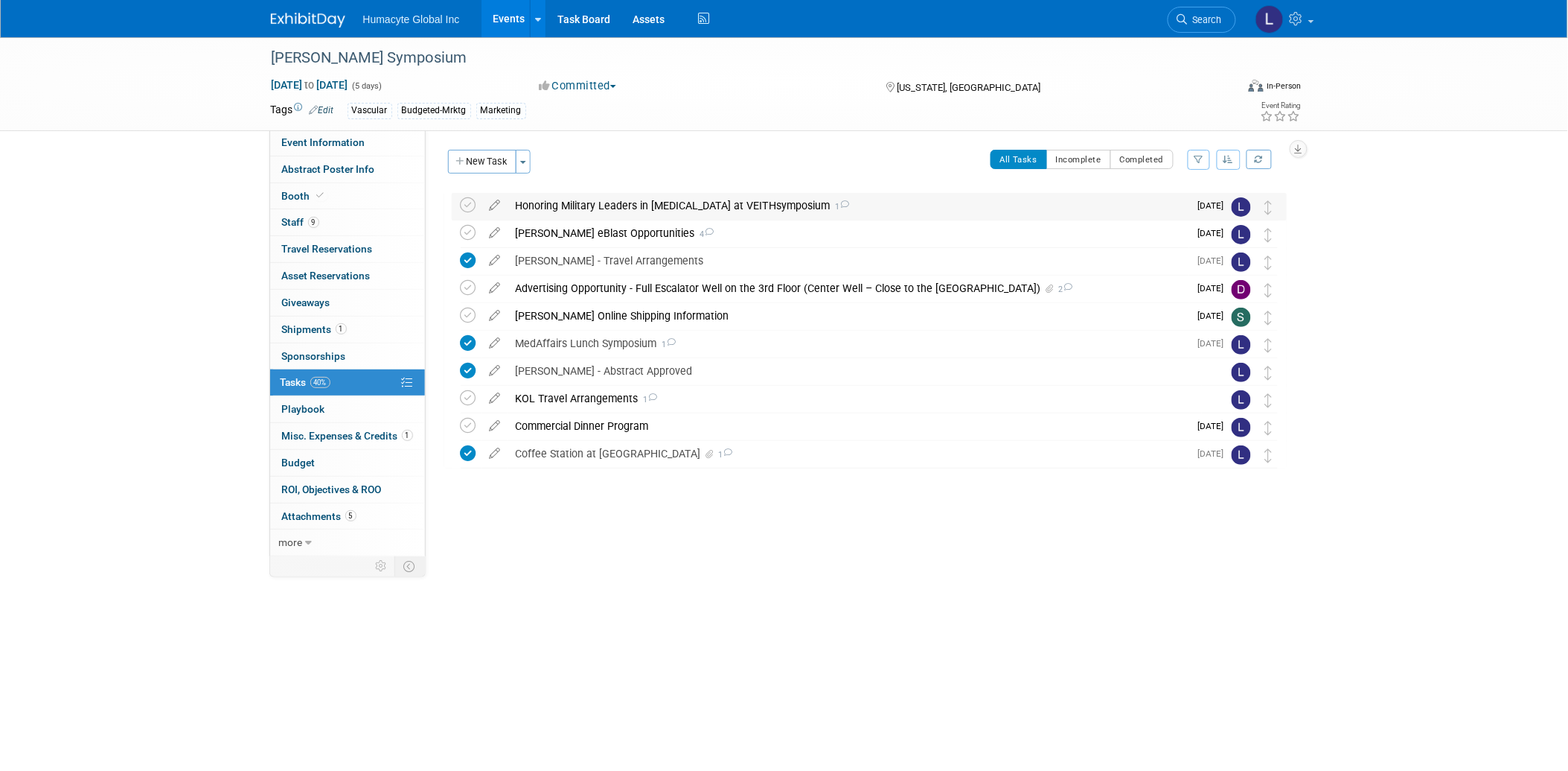
click at [590, 211] on div "Honoring Military Leaders in Vascular Surgery at VEITHsymposium 1" at bounding box center [848, 205] width 681 height 25
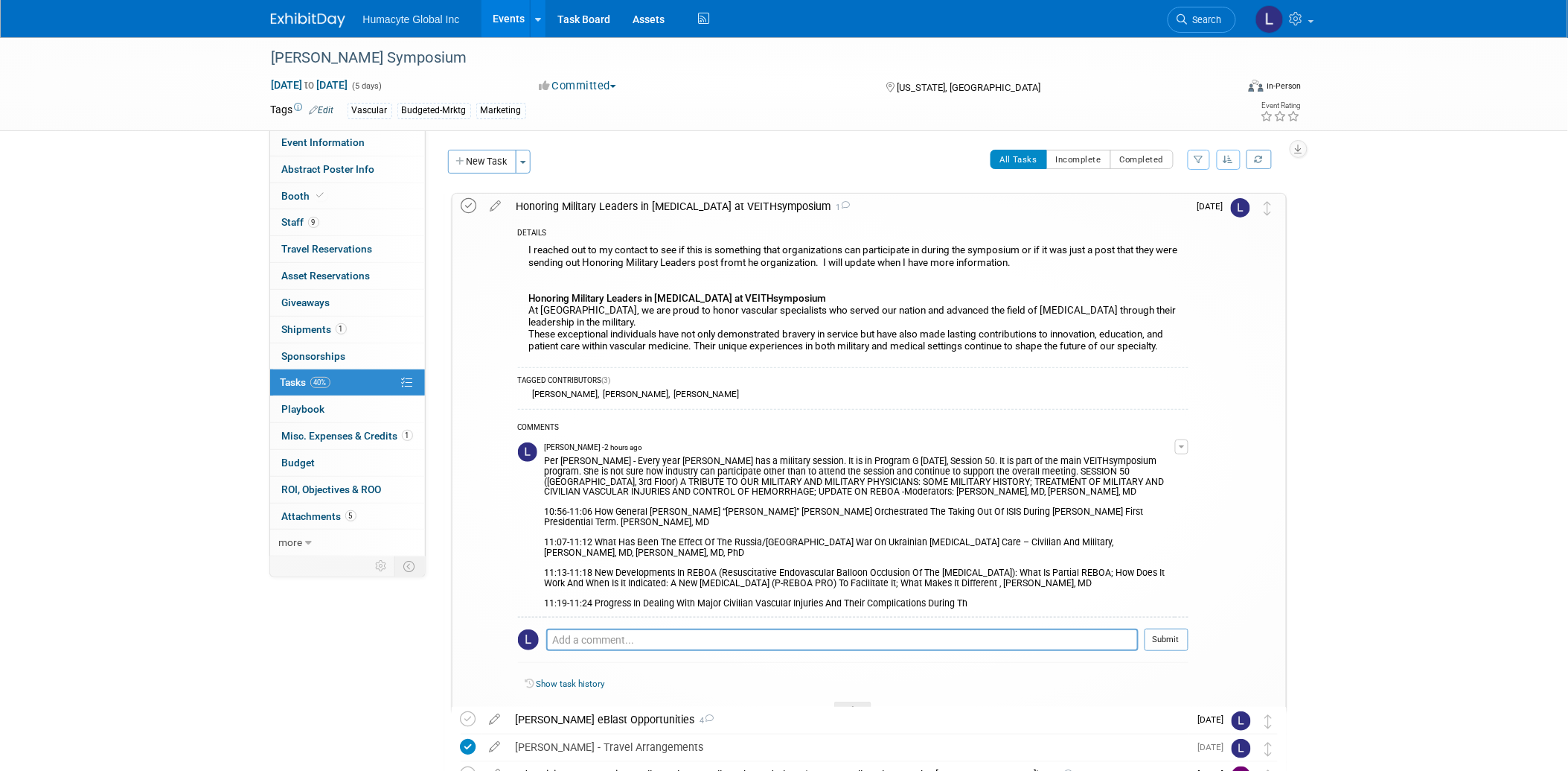
click at [470, 204] on icon at bounding box center [469, 206] width 16 height 16
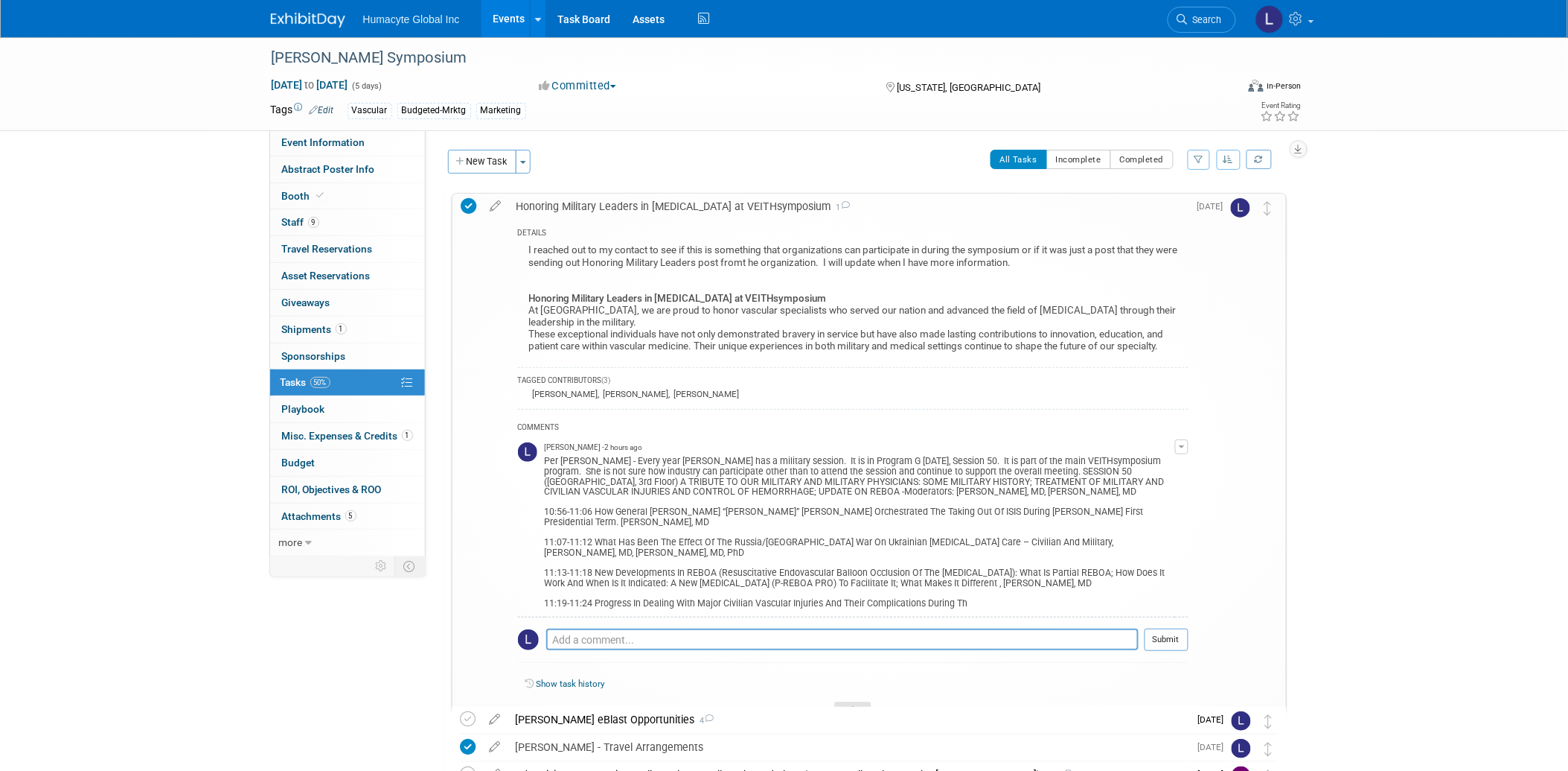
click at [853, 706] on icon at bounding box center [852, 710] width 6 height 9
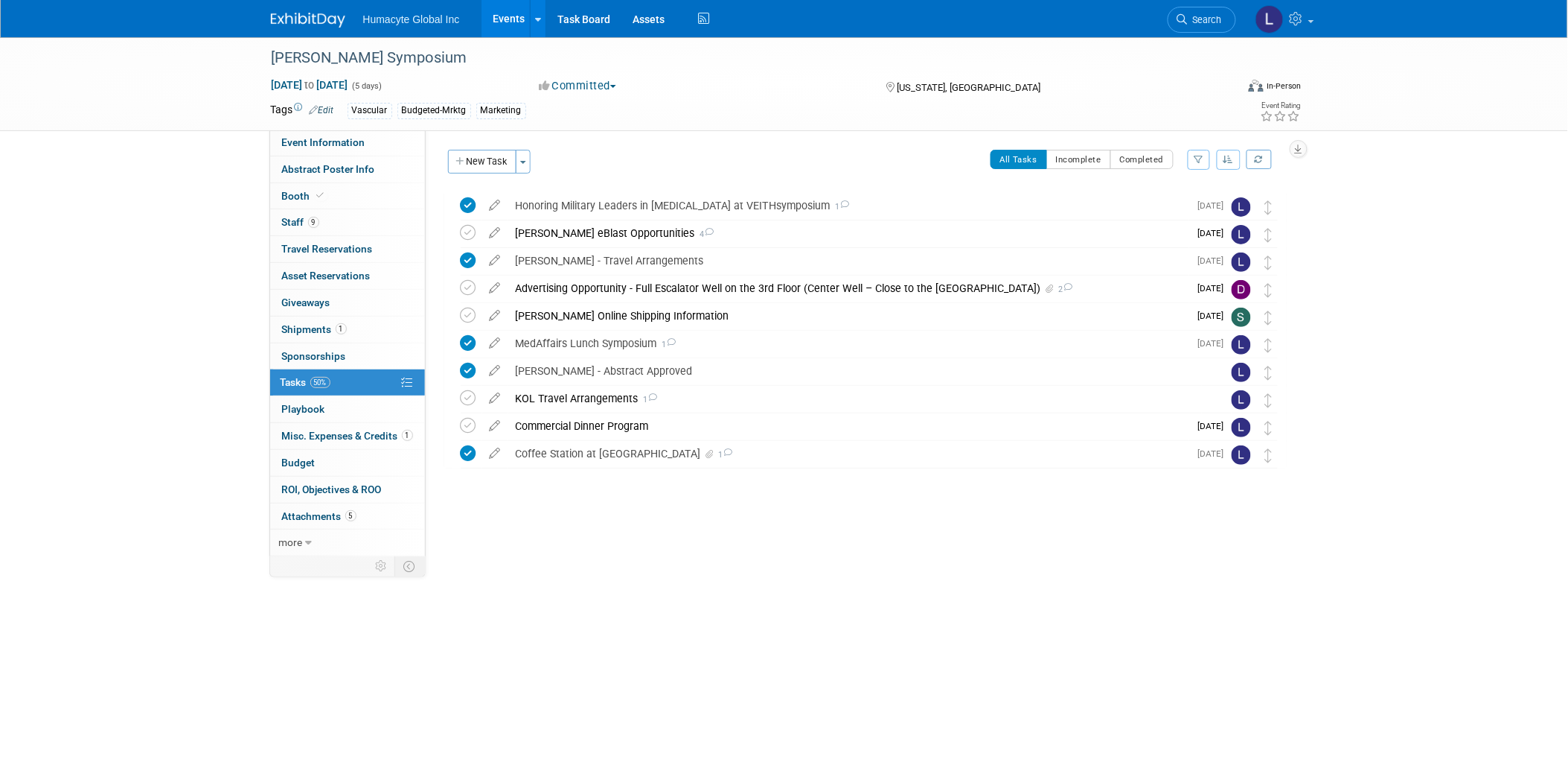
click at [663, 568] on div "VEITH Symposium Nov 18, 2025 to Nov 22, 2025 (5 days) Nov 18, 2025 to Nov 22, 2…" at bounding box center [784, 341] width 1568 height 607
click at [553, 426] on div "Commercial Dinner Program" at bounding box center [848, 426] width 681 height 25
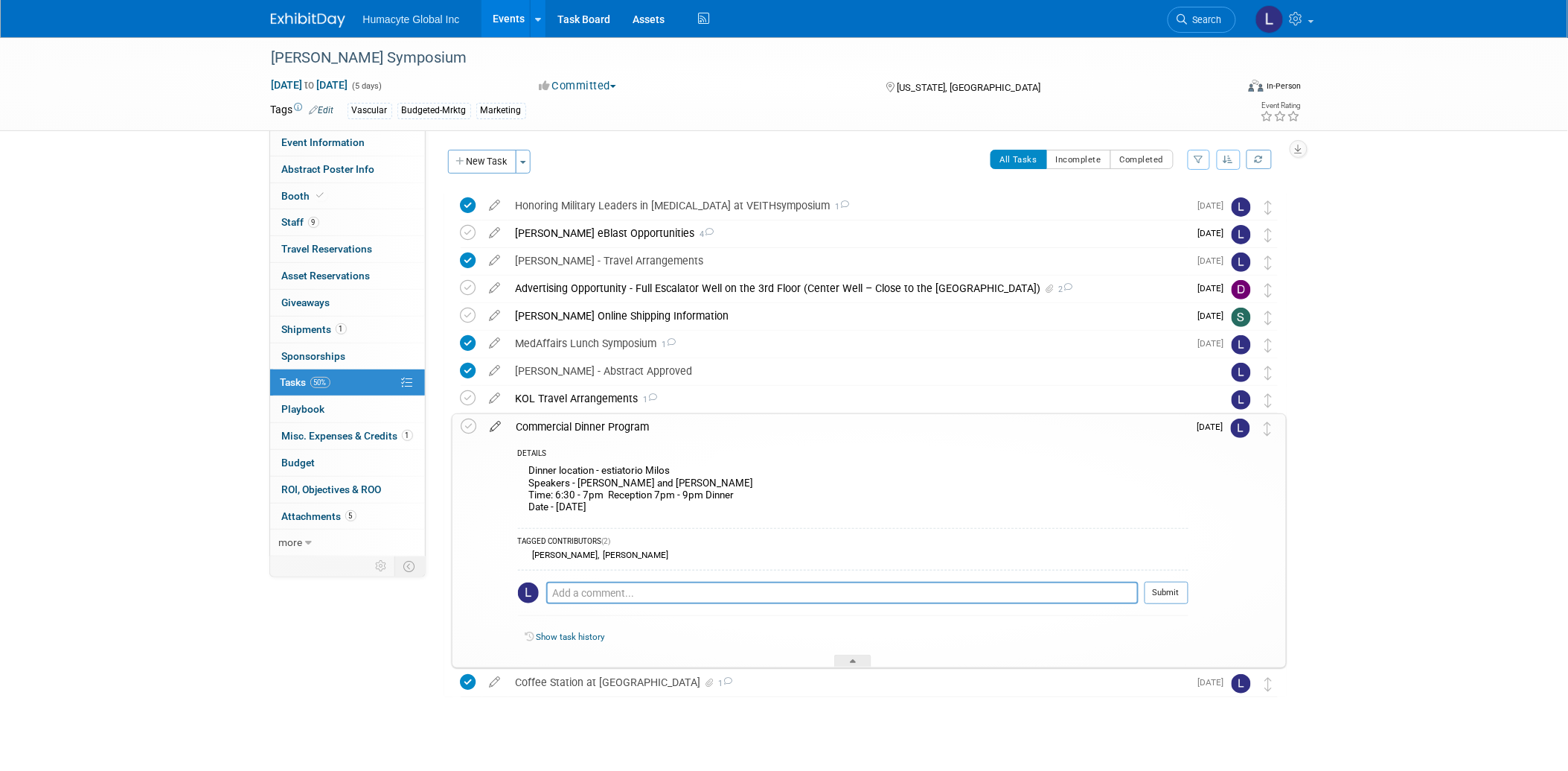
click at [490, 426] on icon at bounding box center [496, 423] width 26 height 18
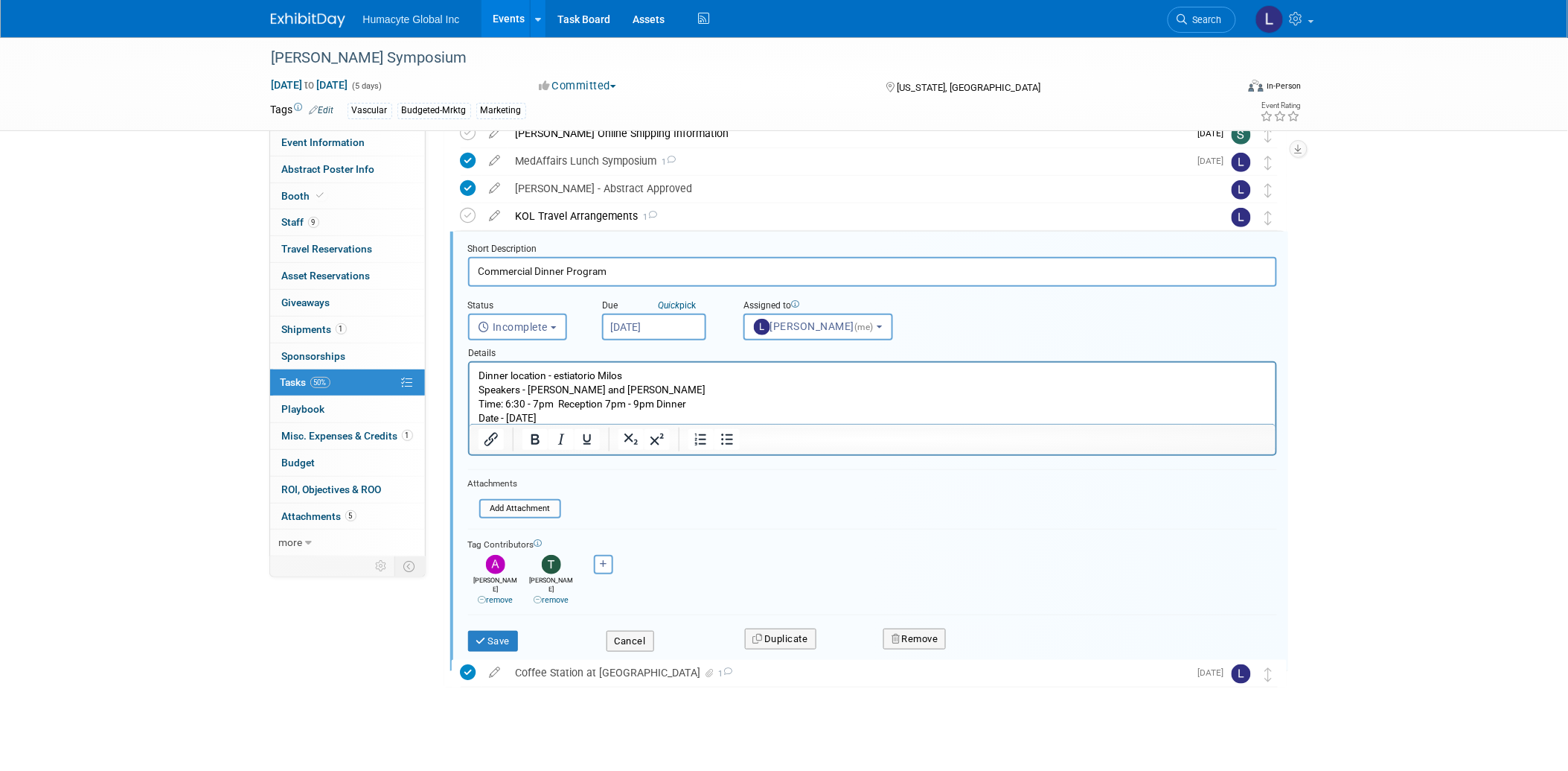
scroll to position [189, 0]
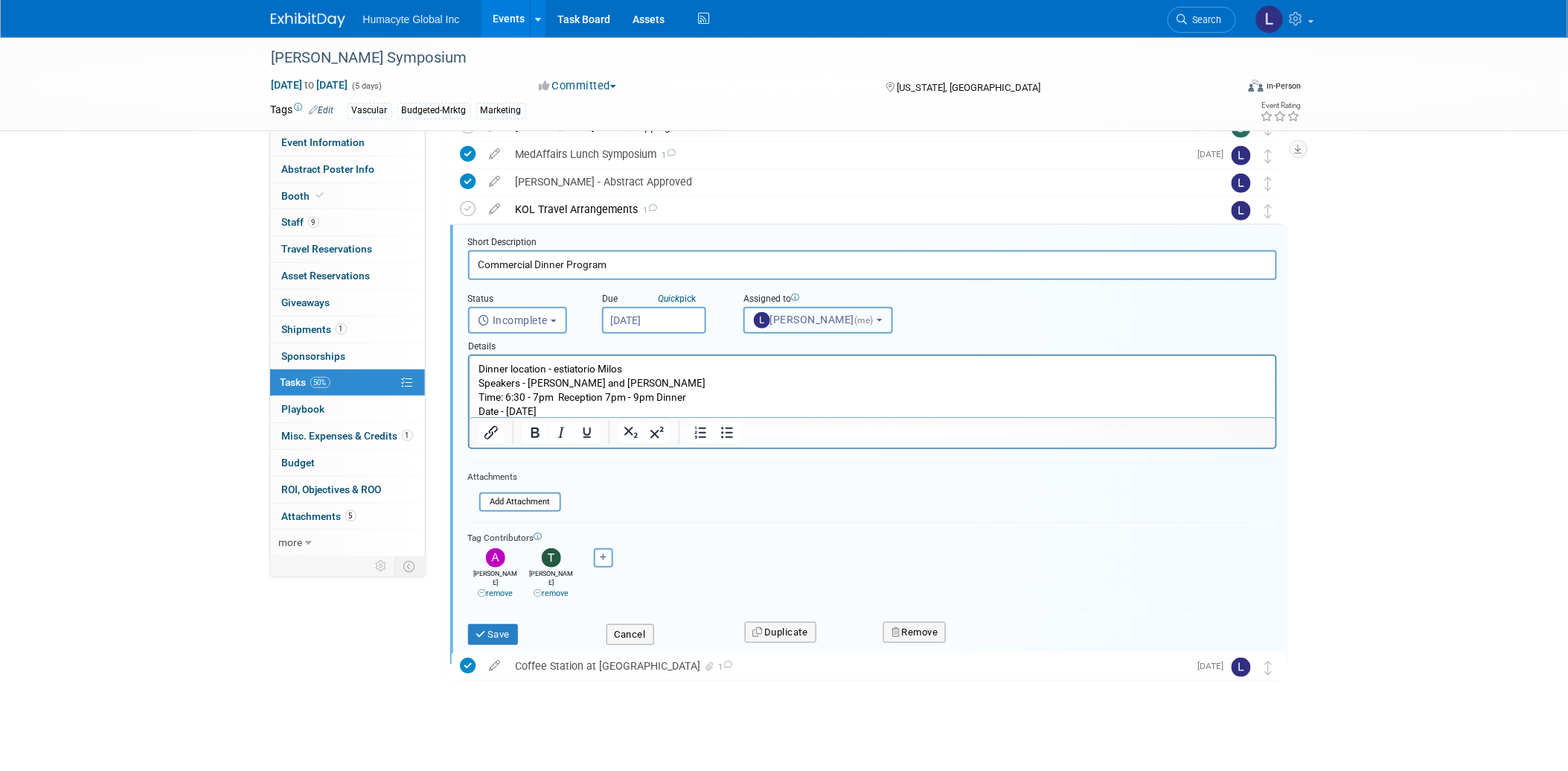
click at [787, 314] on span "Linda Hamilton (me)" at bounding box center [815, 319] width 123 height 12
click at [780, 358] on input "text" at bounding box center [822, 355] width 149 height 25
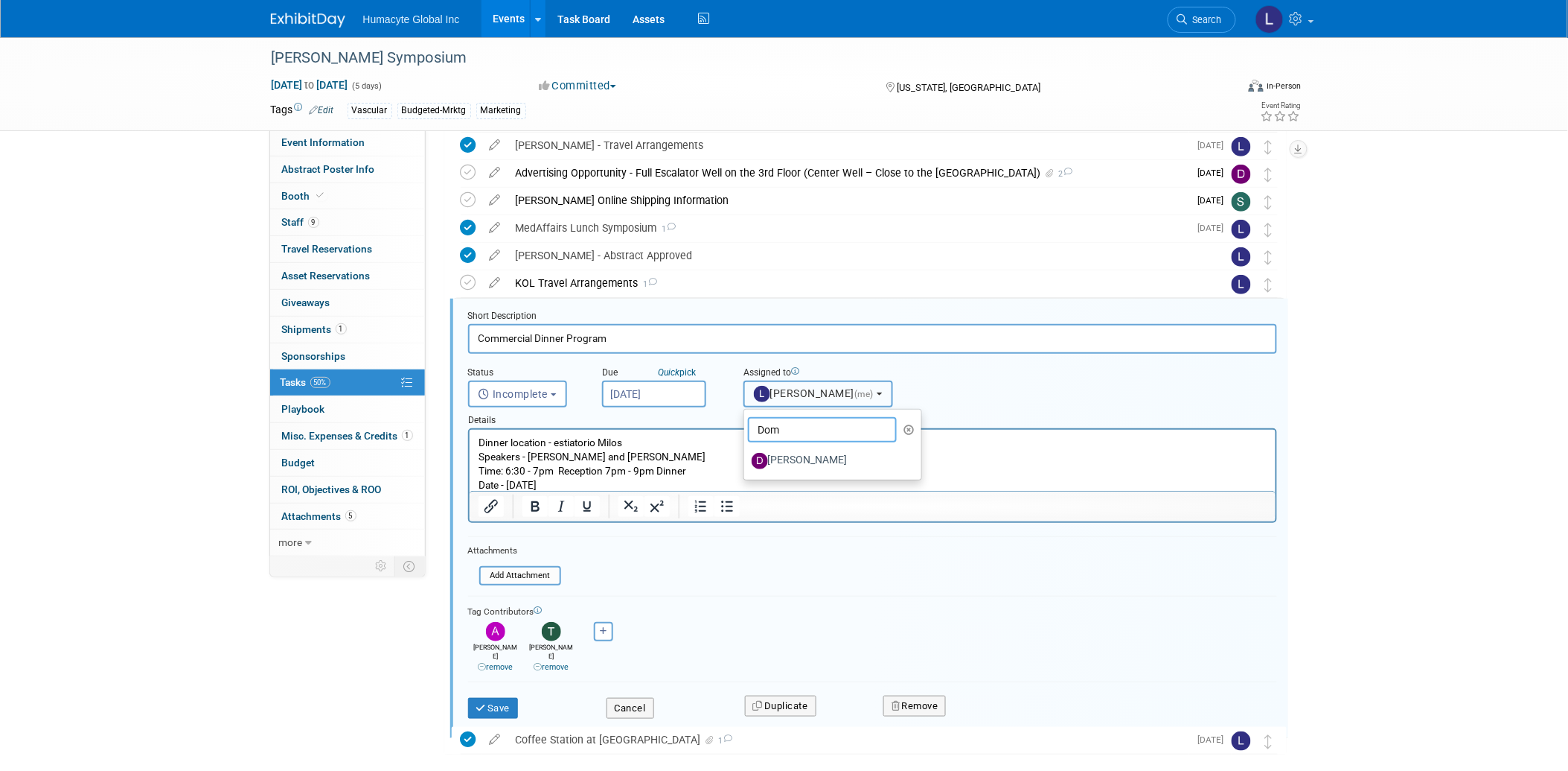
scroll to position [106, 0]
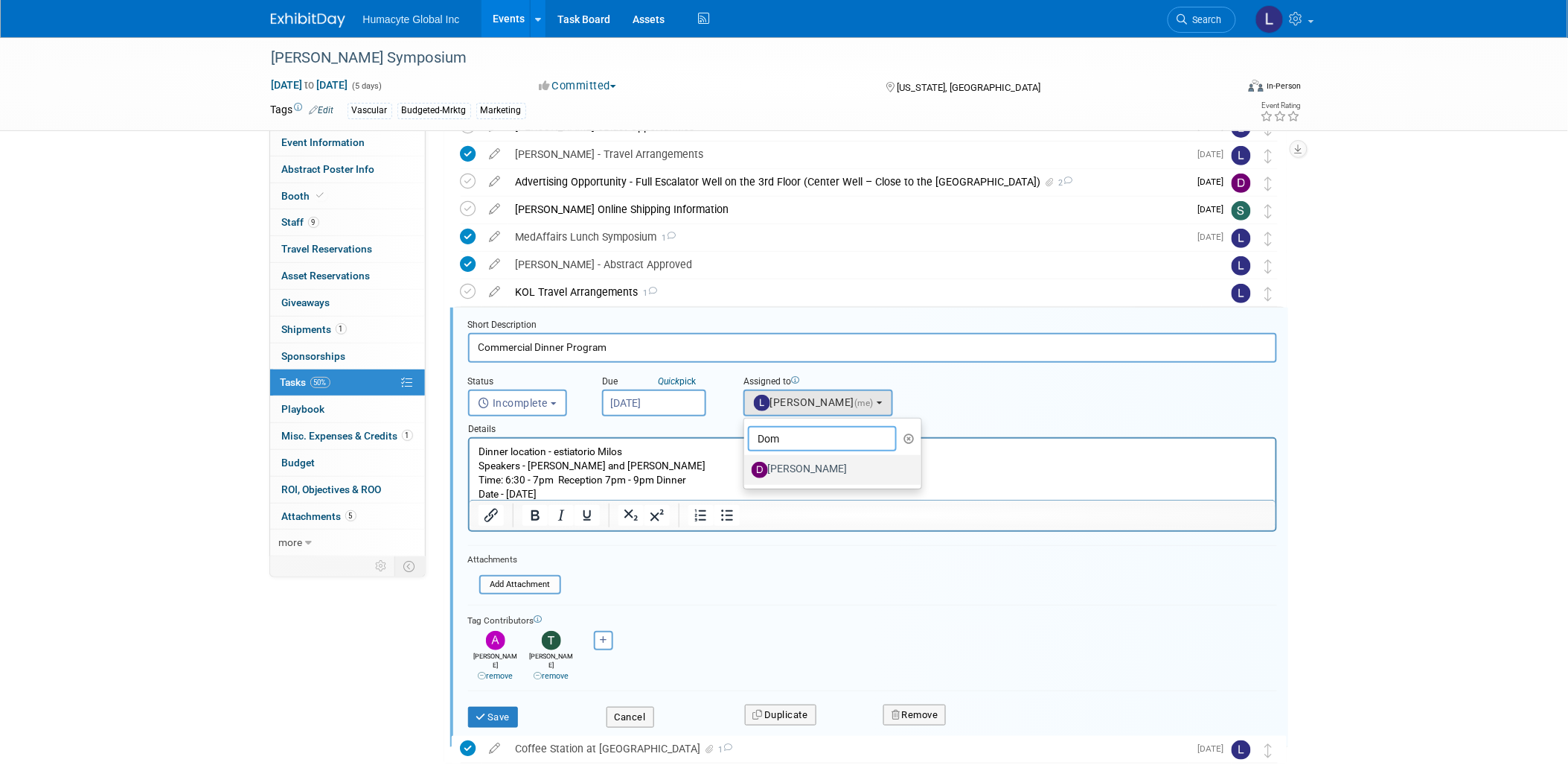
type input "Dom"
click at [816, 461] on label "[PERSON_NAME]" at bounding box center [829, 469] width 156 height 23
click at [746, 463] on input "[PERSON_NAME]" at bounding box center [741, 467] width 10 height 10
select select "7d83a3cf-a28a-463a-82fe-d549dd08f714"
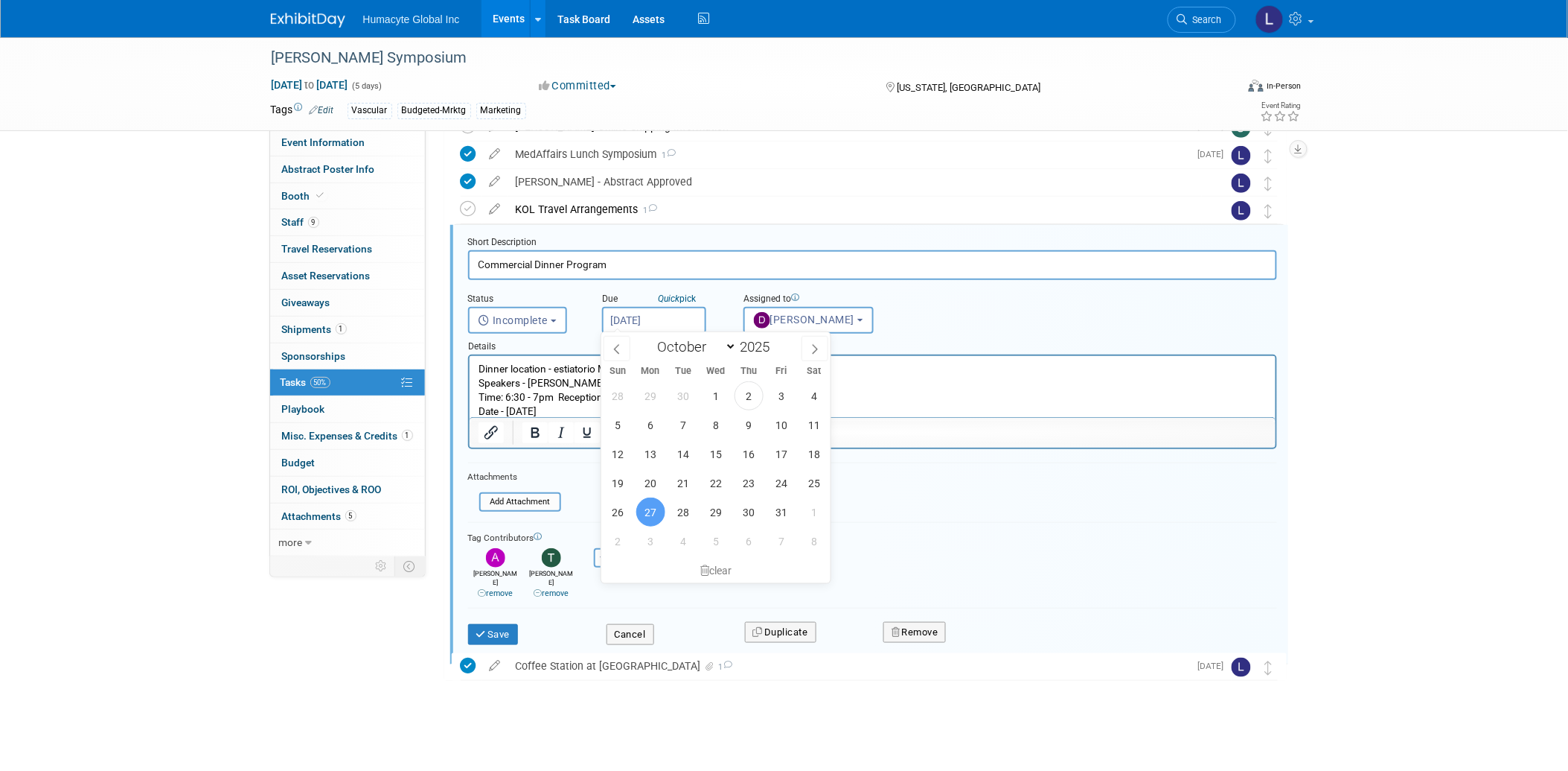
click at [625, 317] on input "Oct 27, 2025" at bounding box center [654, 320] width 104 height 27
click at [612, 257] on input "Commercial Dinner Program" at bounding box center [872, 264] width 809 height 29
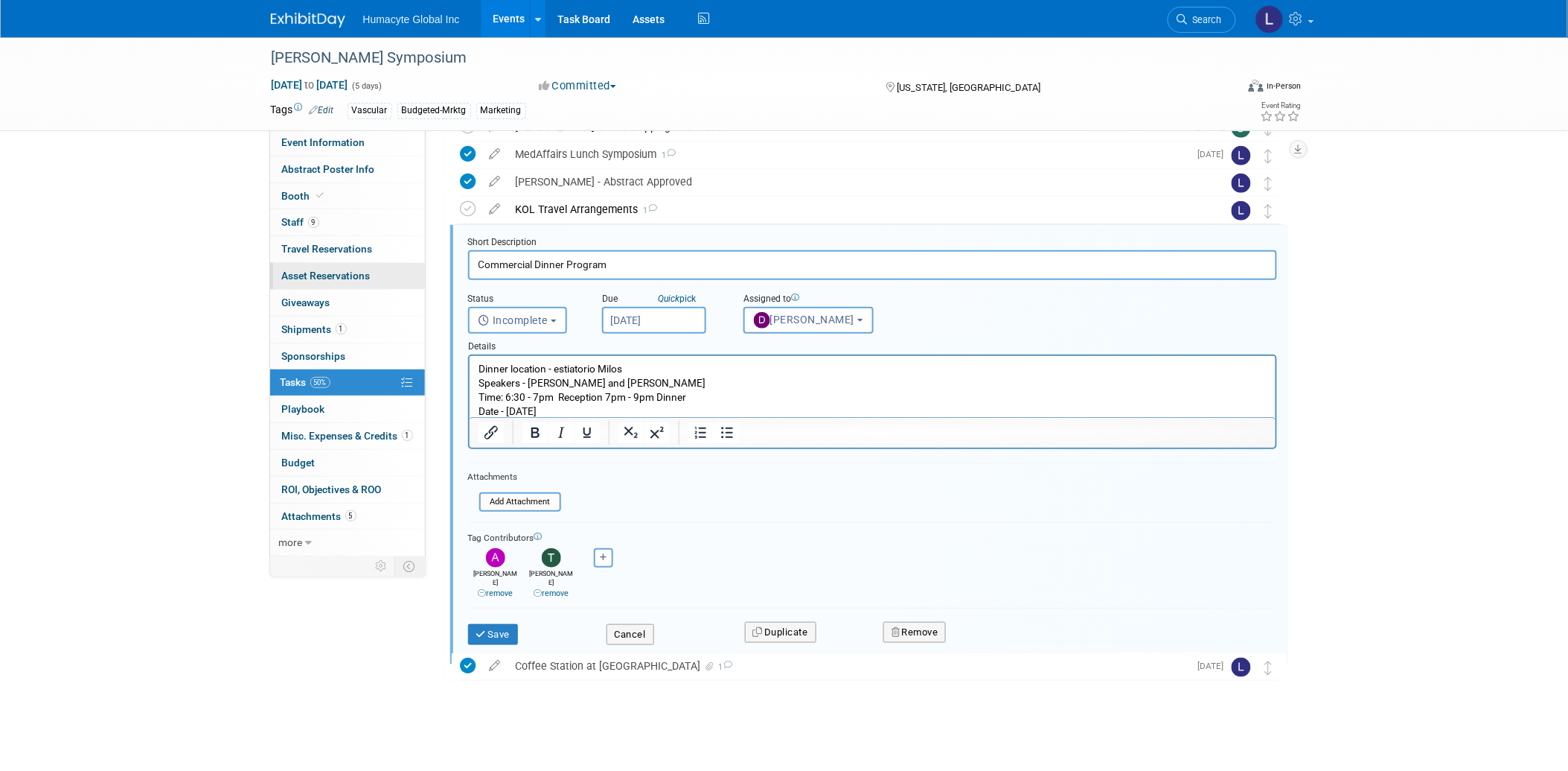
drag, startPoint x: 615, startPoint y: 261, endPoint x: 283, endPoint y: 266, distance: 332.0
click at [283, 266] on div "Event Information Event Info Abstract Poster Info Abstract Poster Info Booth Bo…" at bounding box center [784, 294] width 1049 height 894
type input "Commercial Dinner Program Invitations (email & print)"
click at [638, 299] on div "Due Quick pick" at bounding box center [661, 299] width 119 height 14
click at [640, 315] on input "Oct 27, 2025" at bounding box center [654, 320] width 104 height 27
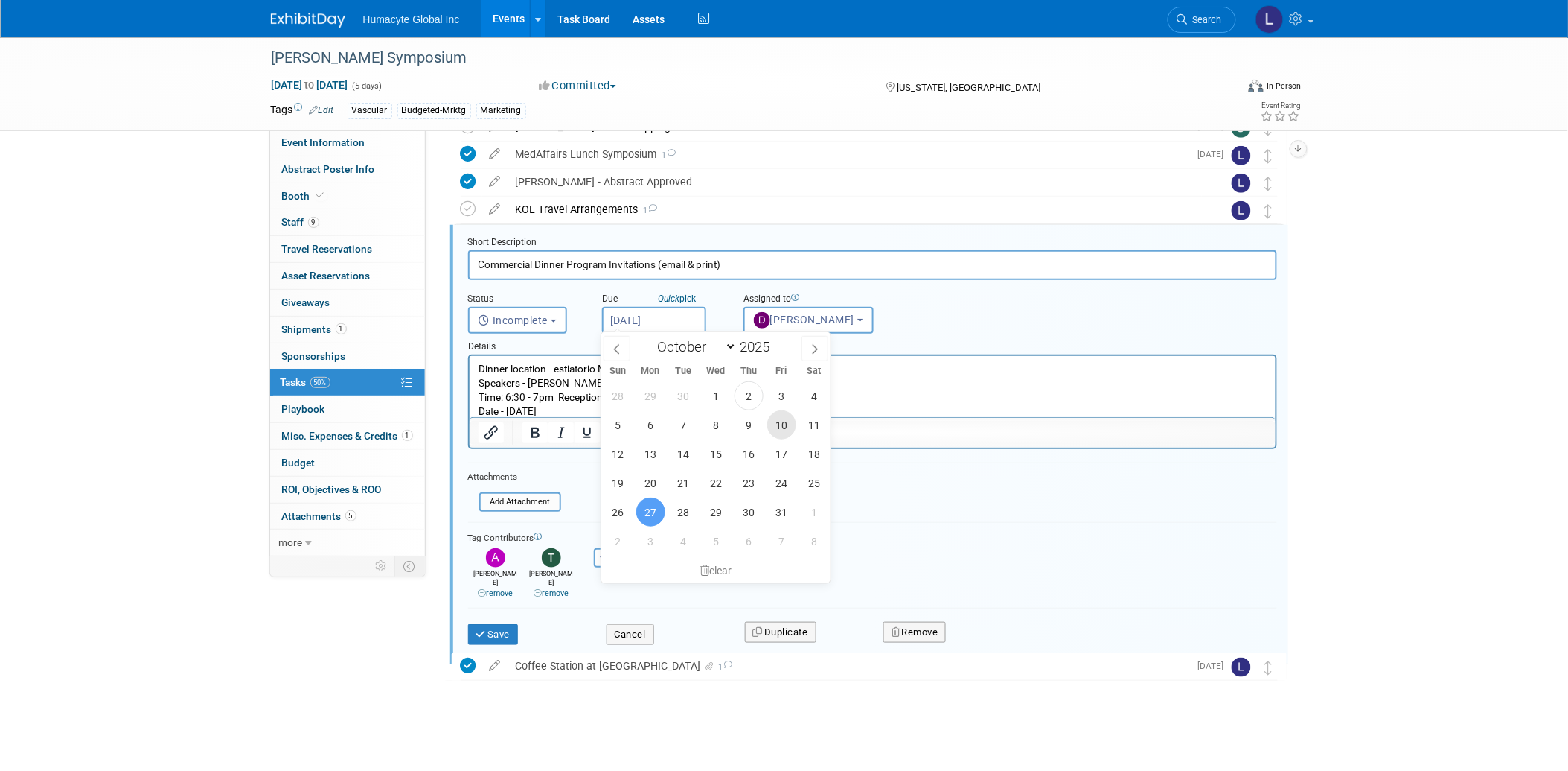
click at [781, 421] on span "10" at bounding box center [781, 424] width 29 height 29
type input "Oct 10, 2025"
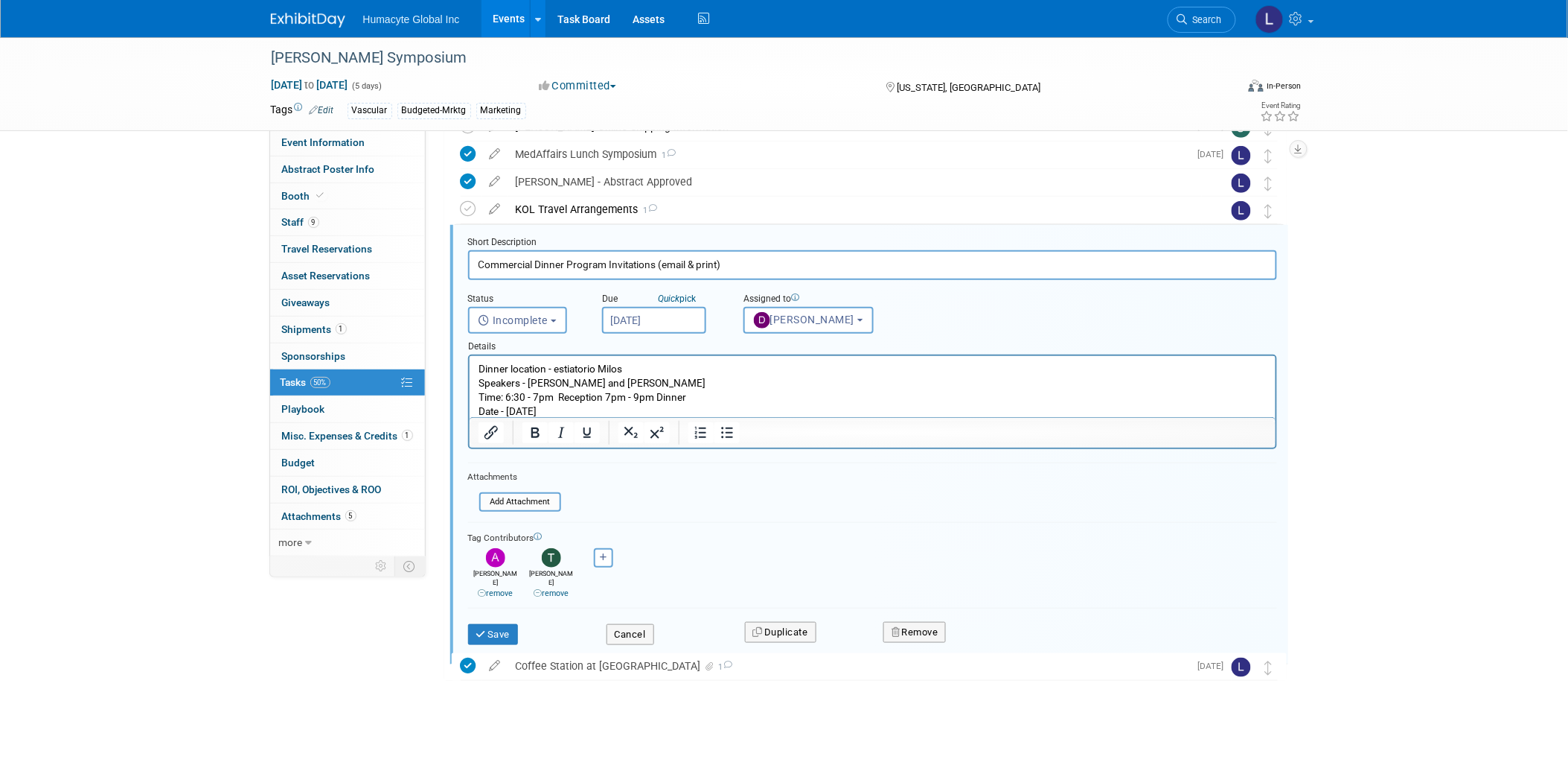
click at [923, 362] on p "Dinner location - estiatorio Milos Speakers - Dr. Moore and Dr. Sokolov Time: 6…" at bounding box center [871, 390] width 789 height 57
click at [668, 312] on input "Oct 10, 2025" at bounding box center [654, 320] width 104 height 27
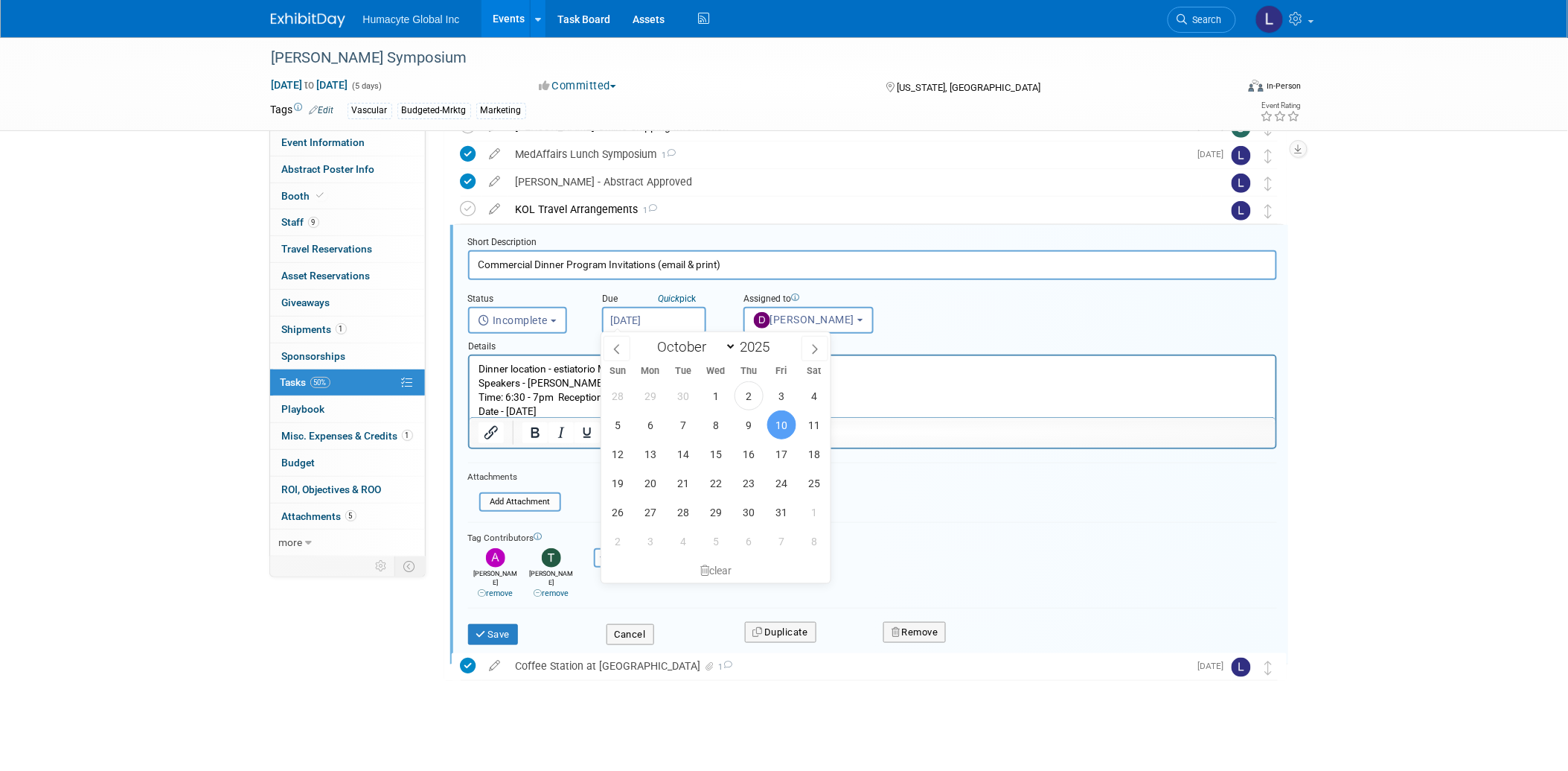
click at [791, 420] on span "10" at bounding box center [781, 424] width 29 height 29
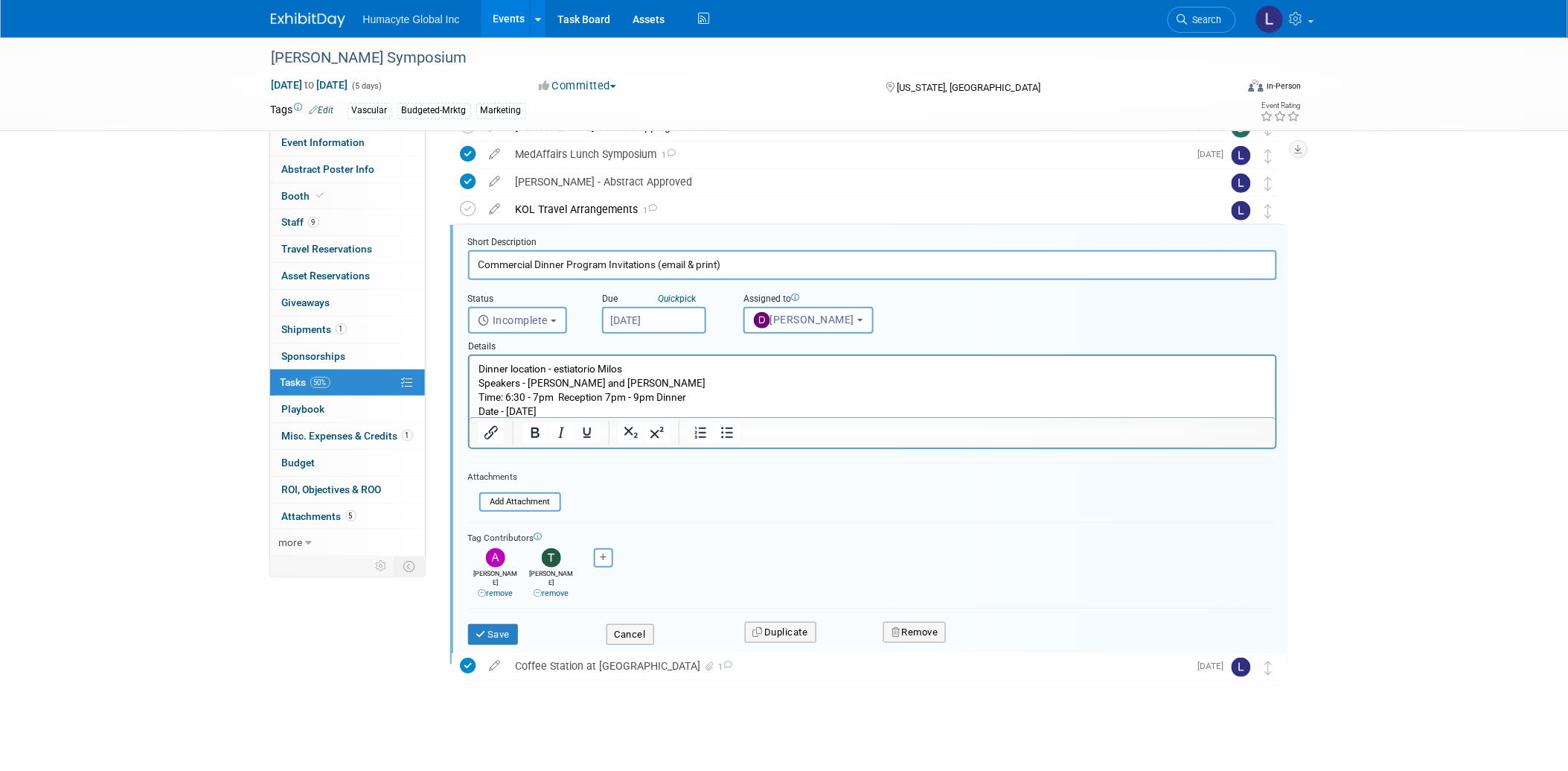
click at [658, 378] on p "Dinner location - estiatorio Milos Speakers - Dr. Moore and Dr. Sokolov Time: 6…" at bounding box center [871, 390] width 789 height 57
click at [477, 364] on body "Dinner location - estiatorio Milos Speakers - Dr. Moore and Dr. Sokolov Time: 6…" at bounding box center [871, 390] width 791 height 57
click at [627, 369] on p "Dinner location - estiatorio Milos Speakers - Dr. Moore and Dr. Sokolov Time: 6…" at bounding box center [871, 390] width 789 height 57
click at [568, 385] on p "Dinner location - estiatorio Milos, 125 W 55th St, New York, NY 10019 Speakers …" at bounding box center [871, 390] width 789 height 57
click at [594, 381] on p "Dinner location - estiatorio Milos, 125 W 55th St, New York, NY 10019 Speakers …" at bounding box center [871, 390] width 789 height 57
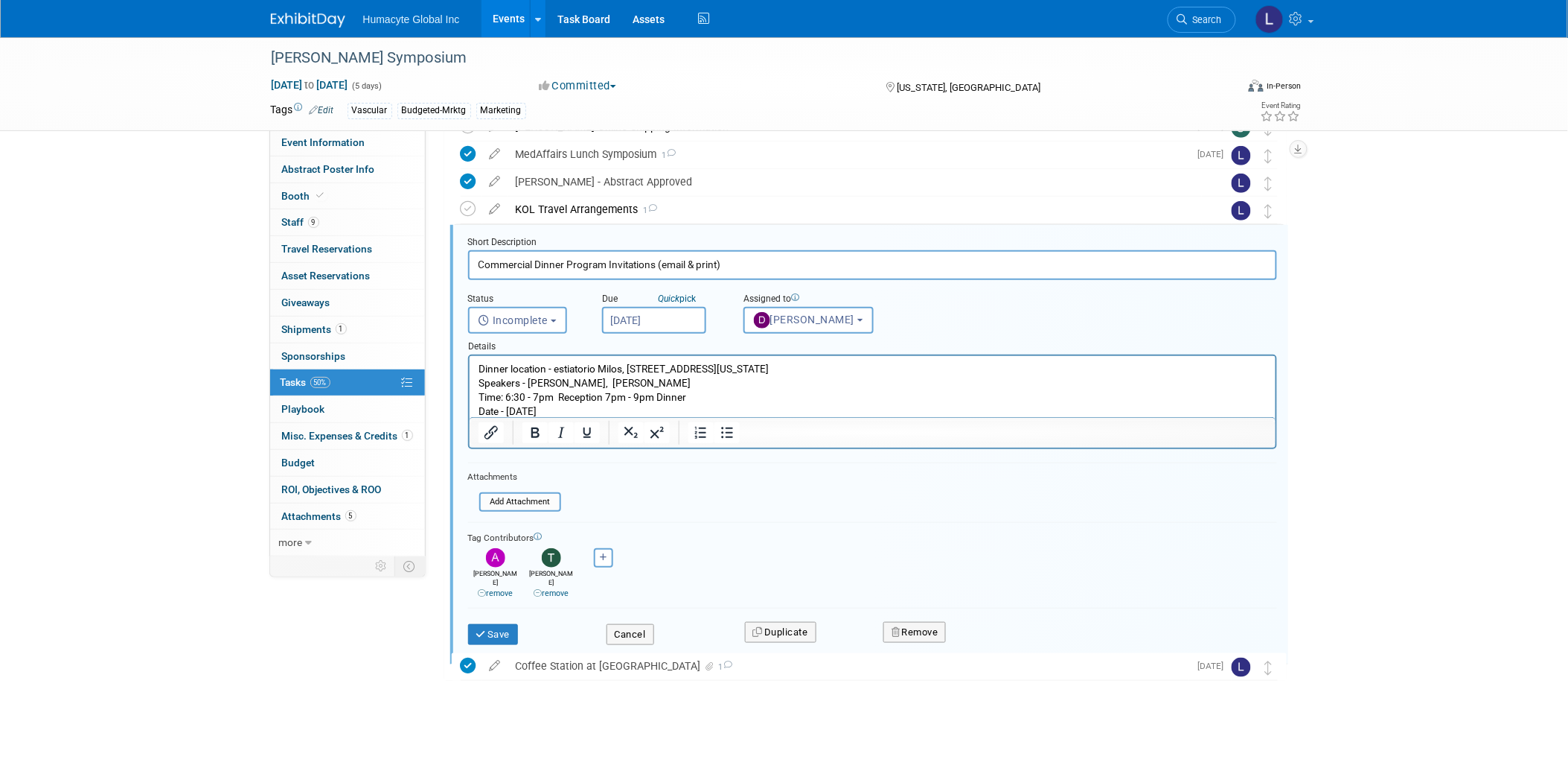
click at [637, 384] on p "Dinner location - estiatorio Milos, 125 W 55th St, New York, NY 10019 Speakers …" at bounding box center [871, 390] width 789 height 57
click at [730, 264] on input "Commercial Dinner Program Invitations (email & print)" at bounding box center [872, 264] width 809 height 29
type input "Commercial Dinner Program Invitations (email & print) Information"
drag, startPoint x: 559, startPoint y: 395, endPoint x: 603, endPoint y: 399, distance: 44.2
click at [603, 399] on p "Dinner location - estiatorio Milos, 125 W 55th St, New York, NY 10019 Speakers …" at bounding box center [871, 390] width 789 height 57
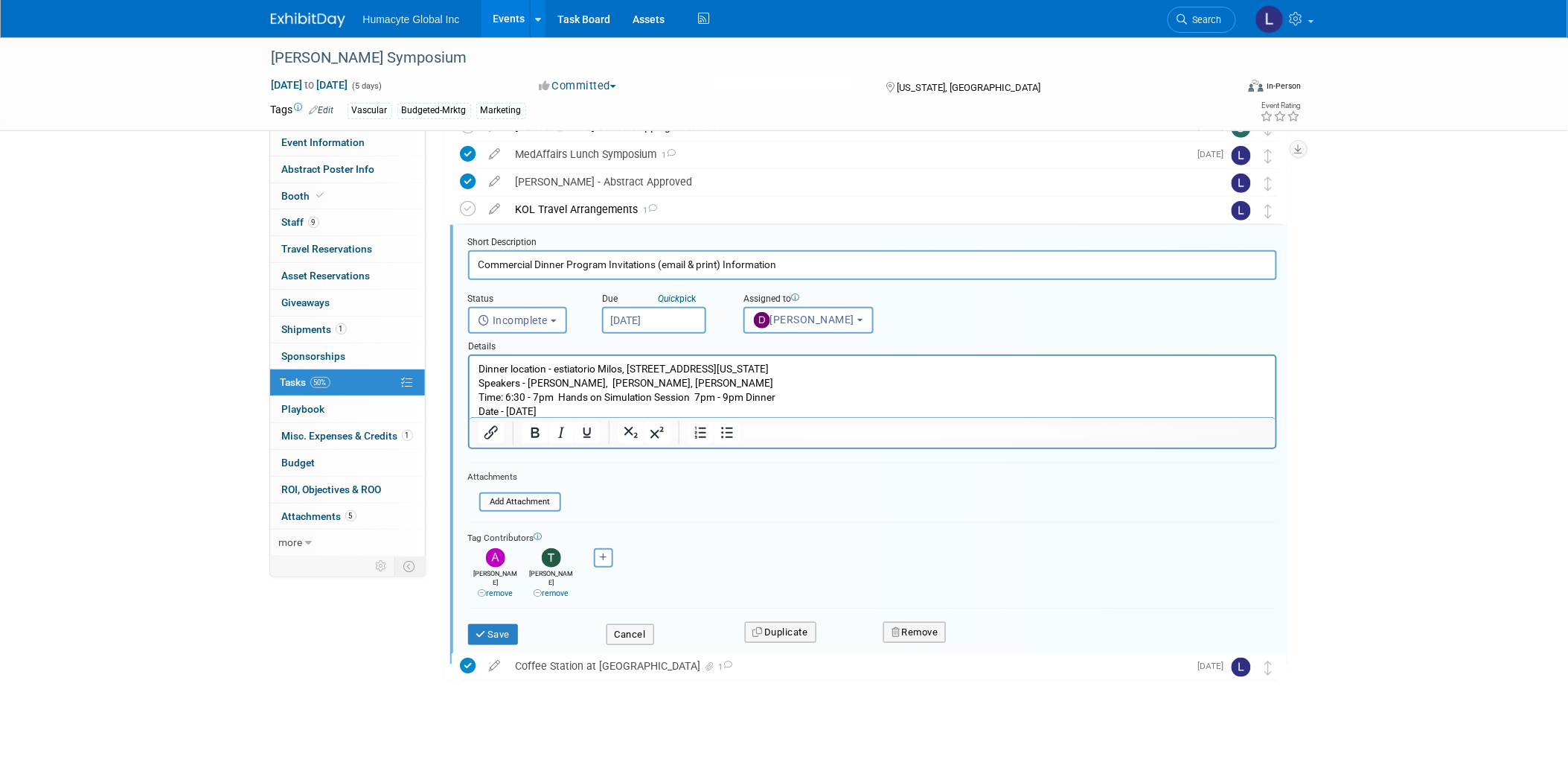
drag, startPoint x: 718, startPoint y: 398, endPoint x: 816, endPoint y: 403, distance: 98.1
click at [816, 403] on p "Dinner location - estiatorio Milos, 125 W 55th St, New York, NY 10019 Speakers …" at bounding box center [871, 390] width 789 height 57
click at [508, 407] on p "Dinner location - estiatorio Milos, 125 W 55th St, New York, NY 10019 Speakers …" at bounding box center [871, 390] width 789 height 57
click at [525, 407] on p "Dinner location - estiatorio Milos, 125 W 55th St, New York, NY 10019 Speakers …" at bounding box center [871, 390] width 789 height 57
click at [588, 413] on p "Dinner location - estiatorio Milos, 125 W 55th St, New York, NY 10019 Speakers …" at bounding box center [871, 390] width 789 height 57
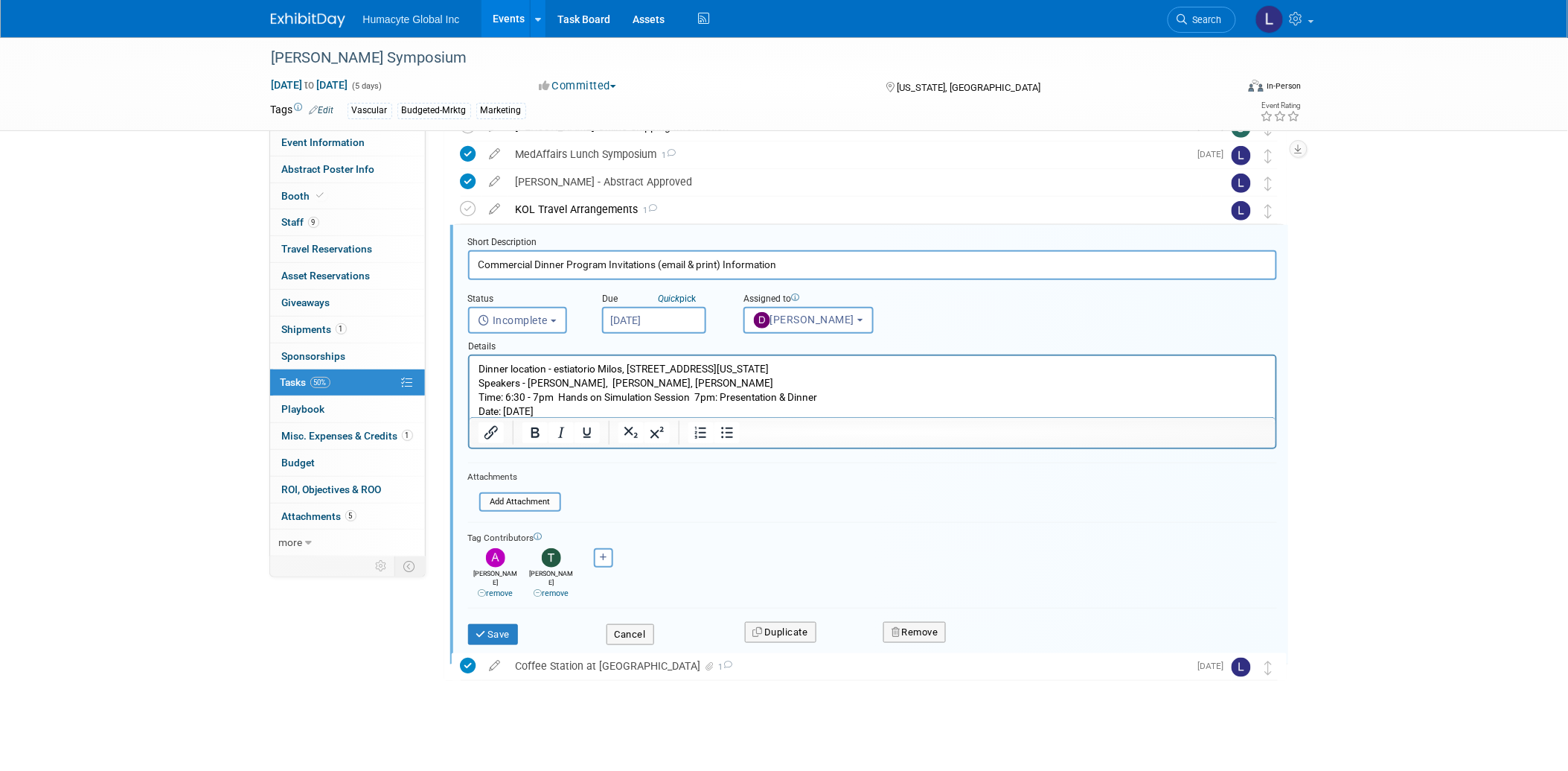
click at [575, 410] on p "Dinner location - estiatorio Milos, 125 W 55th St, New York, NY 10019 Speakers …" at bounding box center [871, 390] width 789 height 57
click at [530, 496] on input "file" at bounding box center [484, 501] width 152 height 17
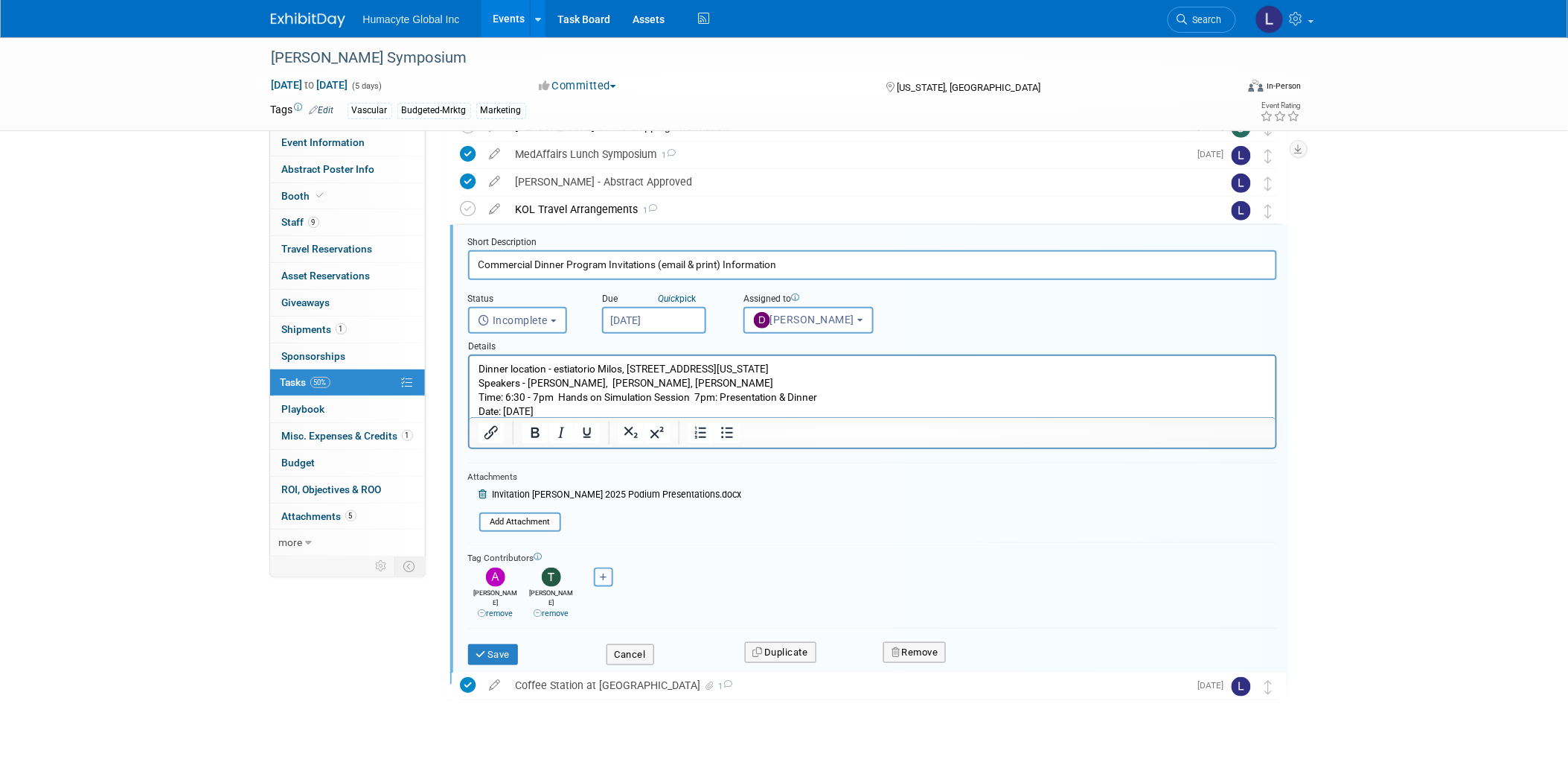
click at [607, 569] on button "button" at bounding box center [604, 577] width 19 height 19
select select
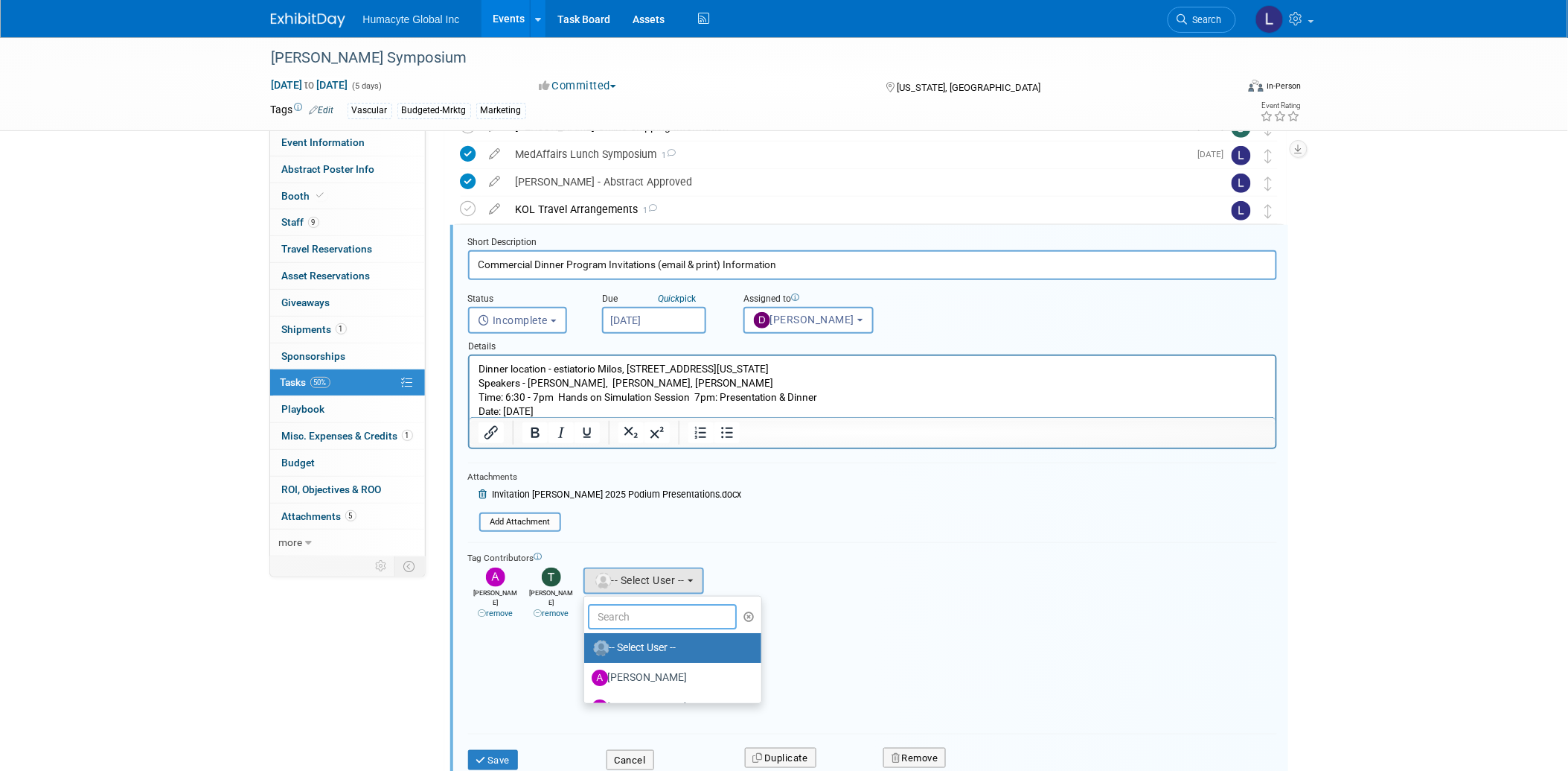
click at [626, 618] on input "text" at bounding box center [662, 616] width 149 height 25
type input "Linda"
click at [664, 642] on label "Linda Hamilton (me)" at bounding box center [669, 647] width 156 height 23
click at [586, 642] on input "Linda Hamilton (me)" at bounding box center [581, 646] width 10 height 10
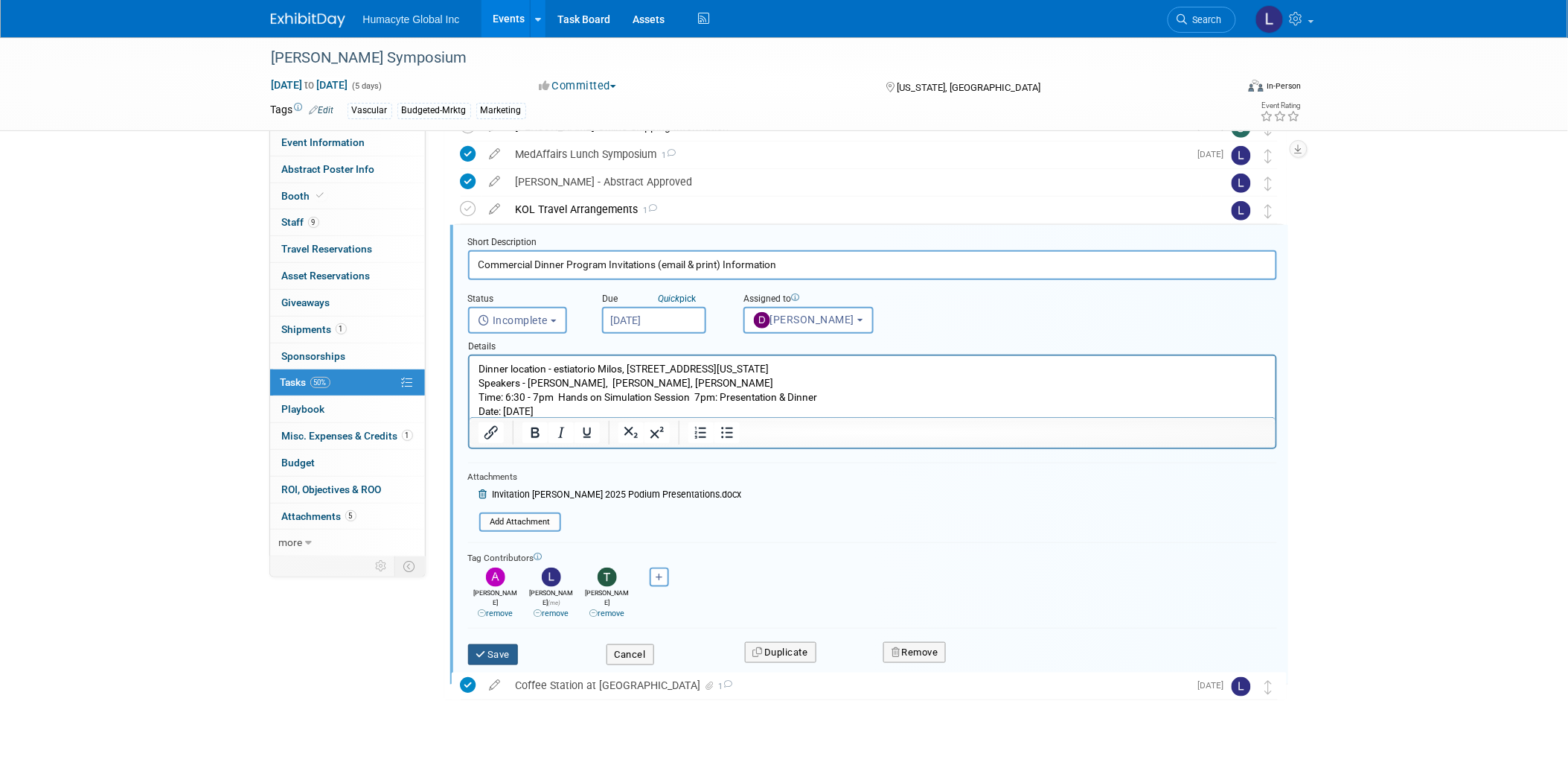
click at [484, 649] on icon "submit" at bounding box center [483, 654] width 12 height 10
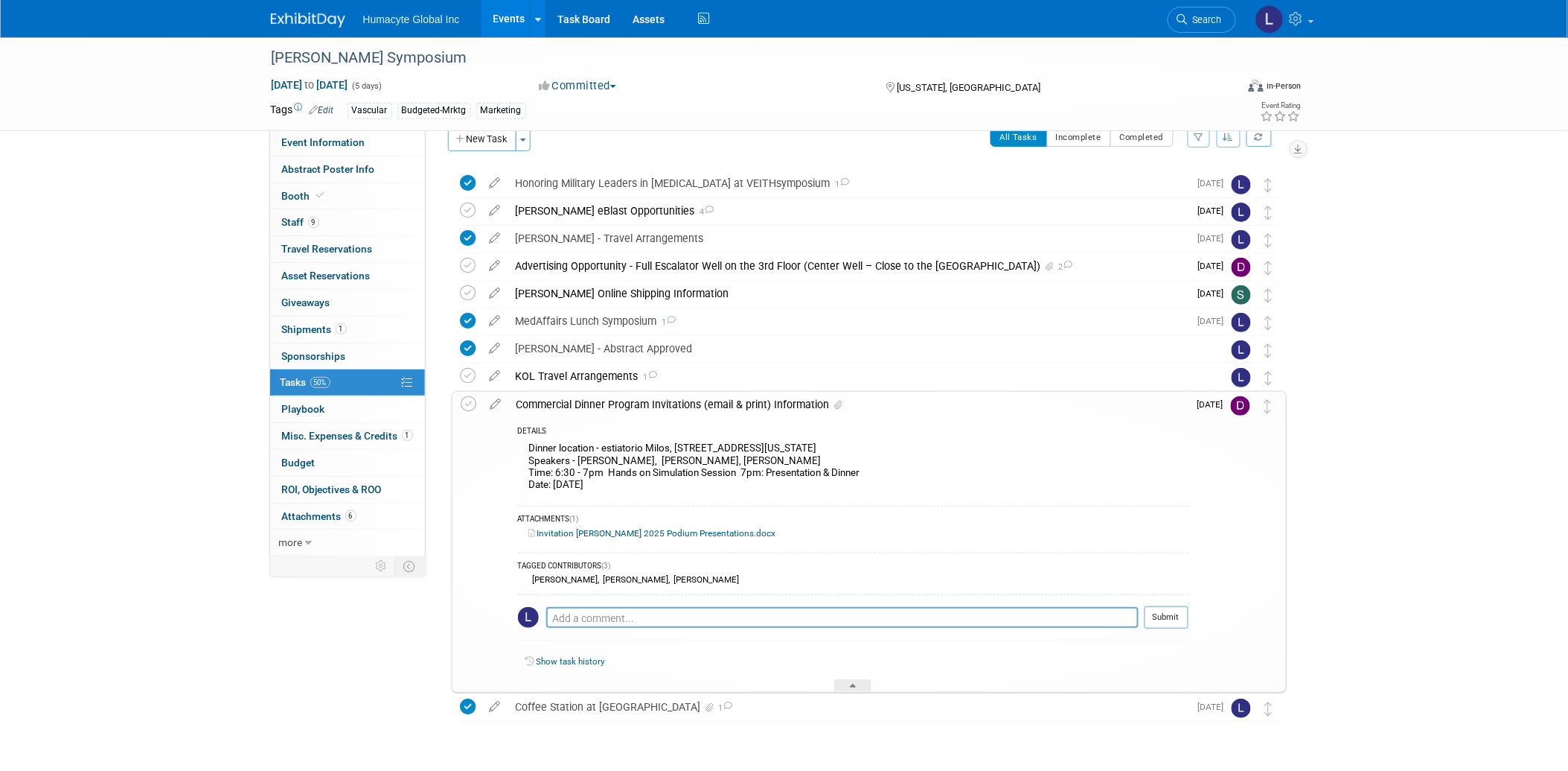
scroll to position [0, 0]
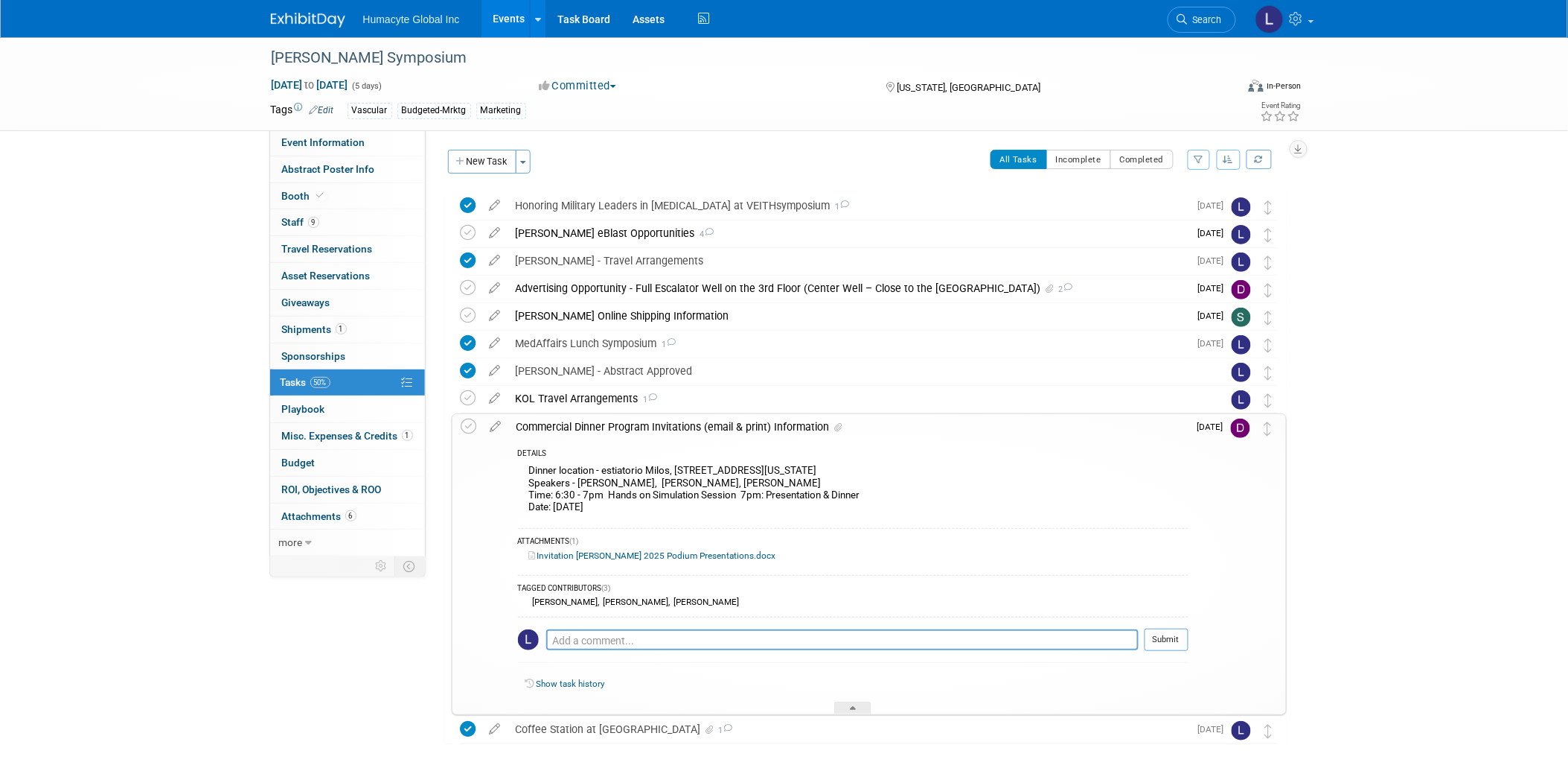
click at [397, 655] on div "Event Information Event Info Abstract Poster Info Abstract Poster Info Booth Bo…" at bounding box center [784, 421] width 1049 height 768
click at [1465, 258] on div "VEITH Symposium Nov 18, 2025 to Nov 22, 2025 (5 days) Nov 18, 2025 to Nov 22, 2…" at bounding box center [784, 436] width 1568 height 797
click at [1213, 16] on span "Search" at bounding box center [1204, 19] width 34 height 11
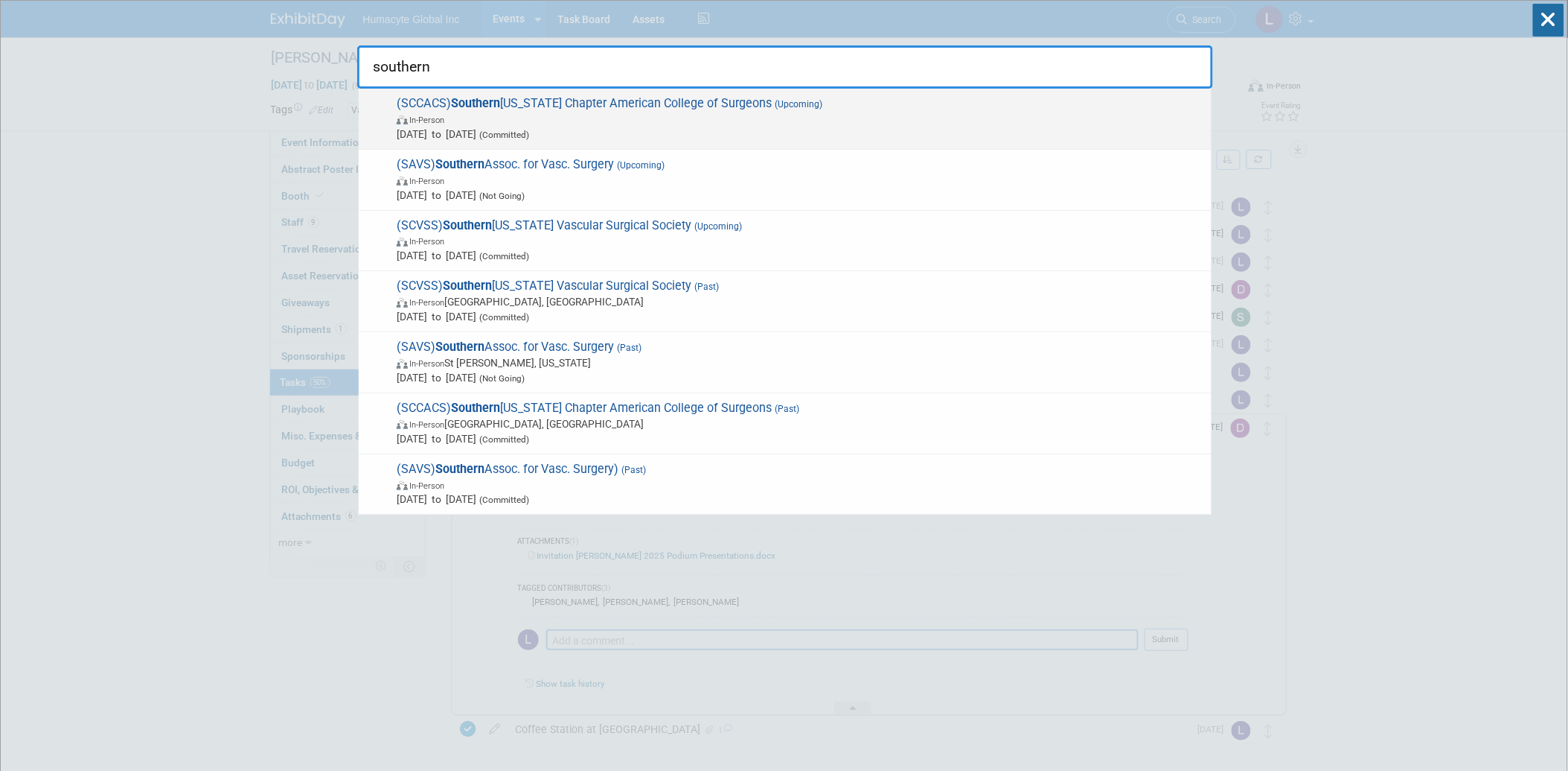
type input "southern"
click at [616, 109] on span "(SCCACS) Southern California Chapter American College of Surgeons (Upcoming) In…" at bounding box center [797, 118] width 811 height 45
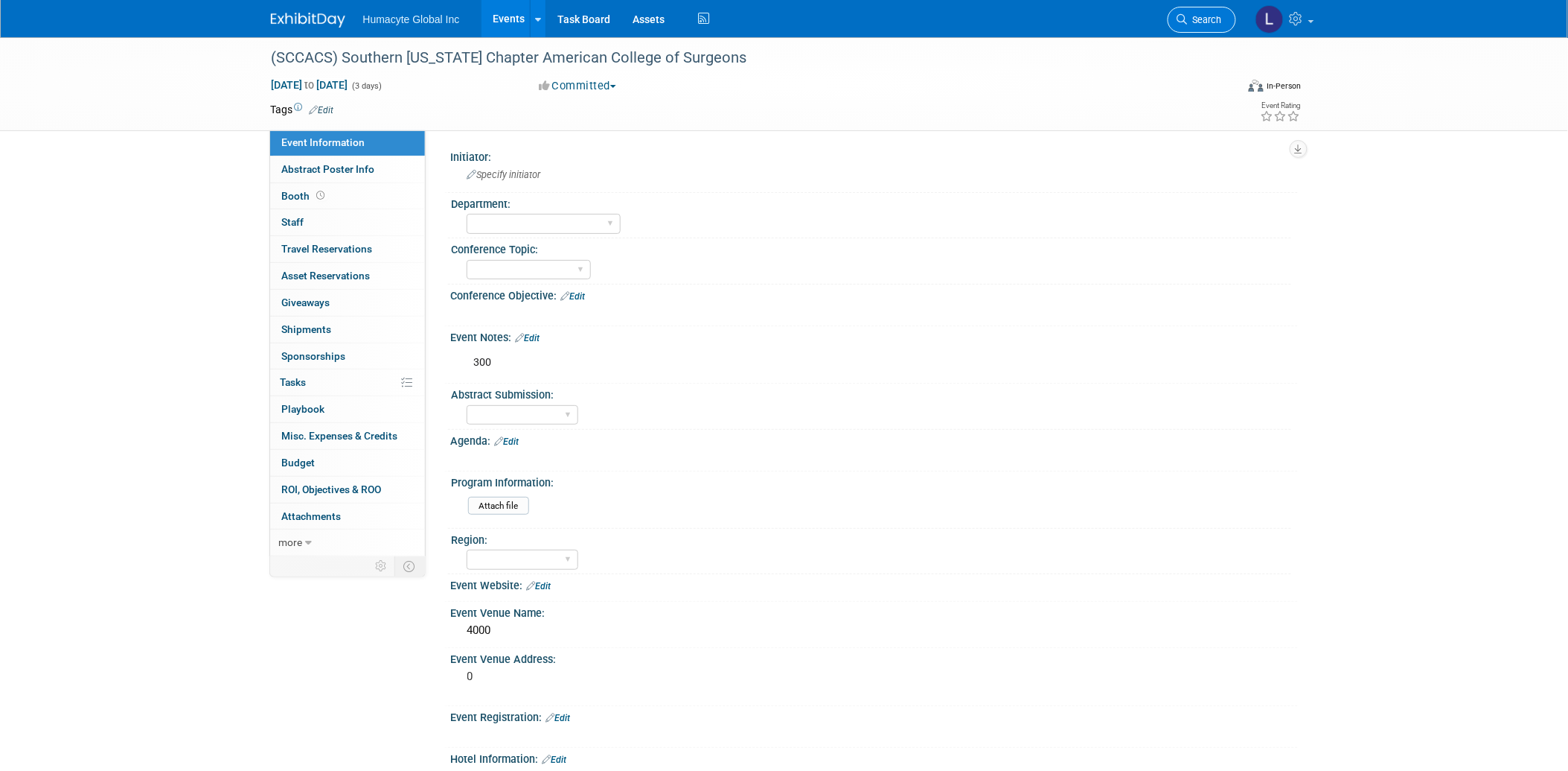
click at [1219, 16] on span "Search" at bounding box center [1204, 19] width 34 height 11
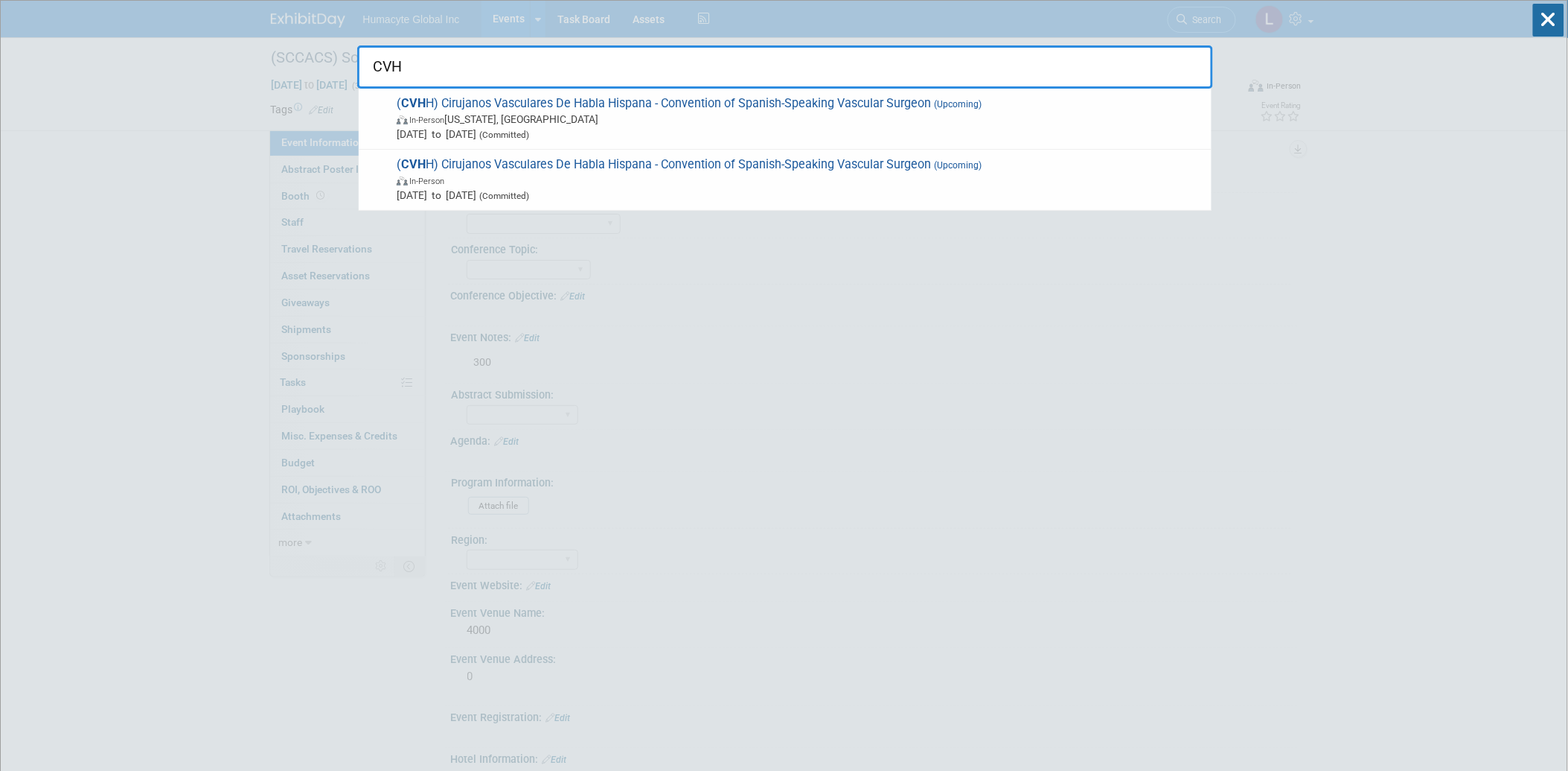
type input "CVHH"
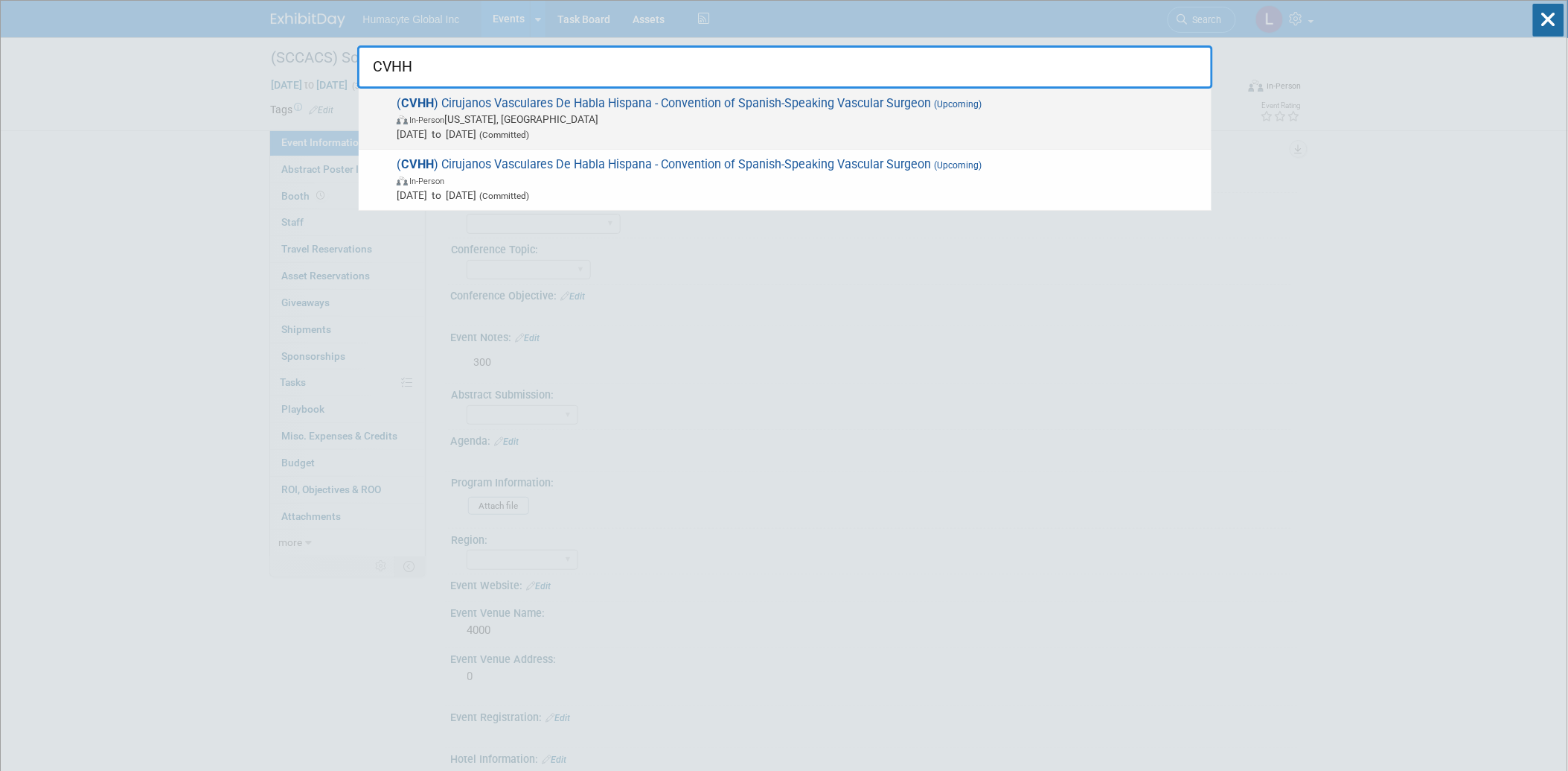
click at [465, 105] on span "( CVHH ) Cirujanos Vasculares De Habla Hispana - Convention of Spanish-Speaking…" at bounding box center [797, 118] width 811 height 45
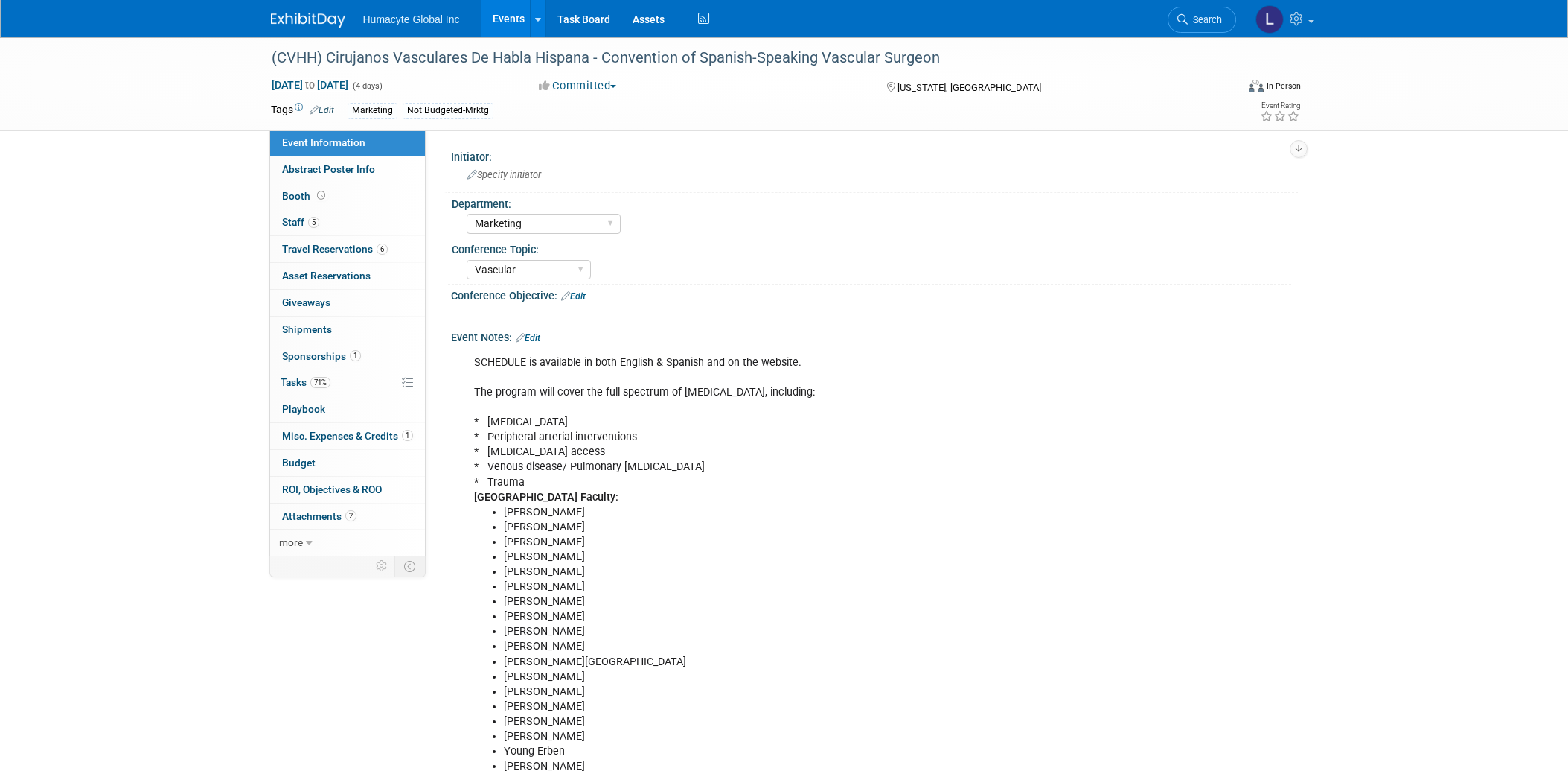
select select "Marketing"
select select "Vascular"
select select "Northeast"
click at [317, 350] on span "Sponsorships 1" at bounding box center [321, 356] width 79 height 12
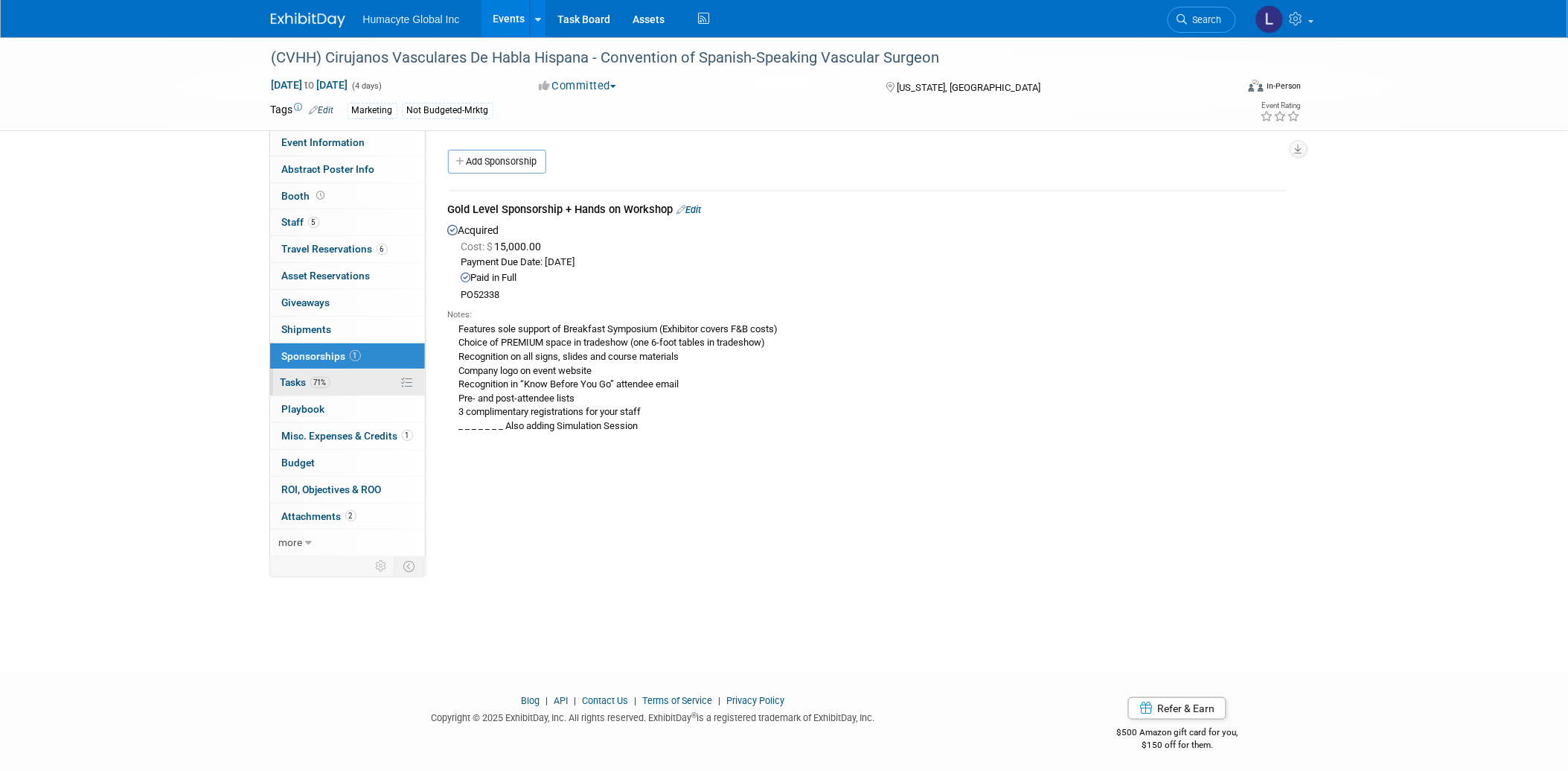
click at [302, 382] on span "Tasks 71%" at bounding box center [305, 382] width 50 height 12
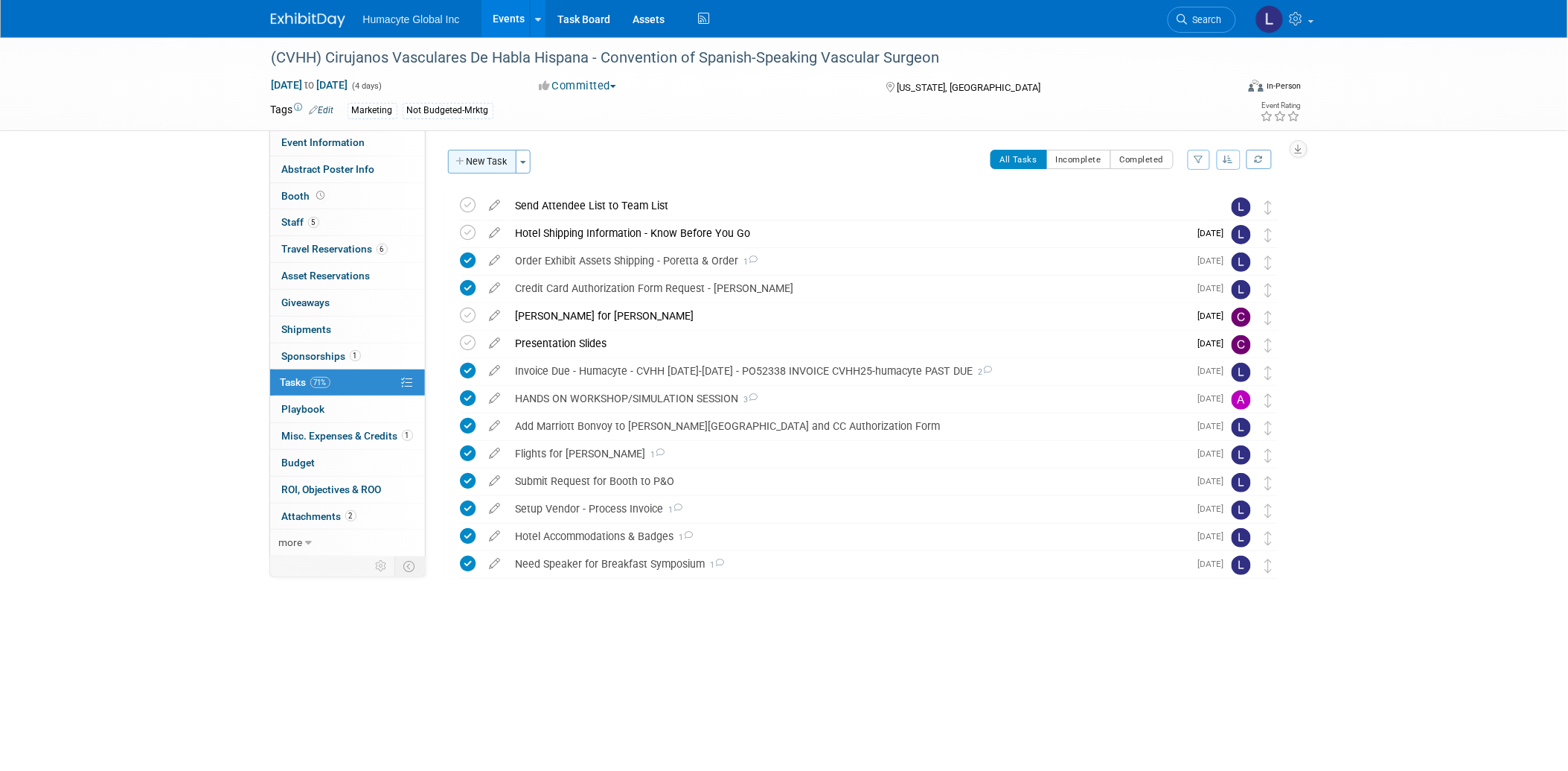
click at [501, 158] on button "New Task" at bounding box center [482, 161] width 69 height 23
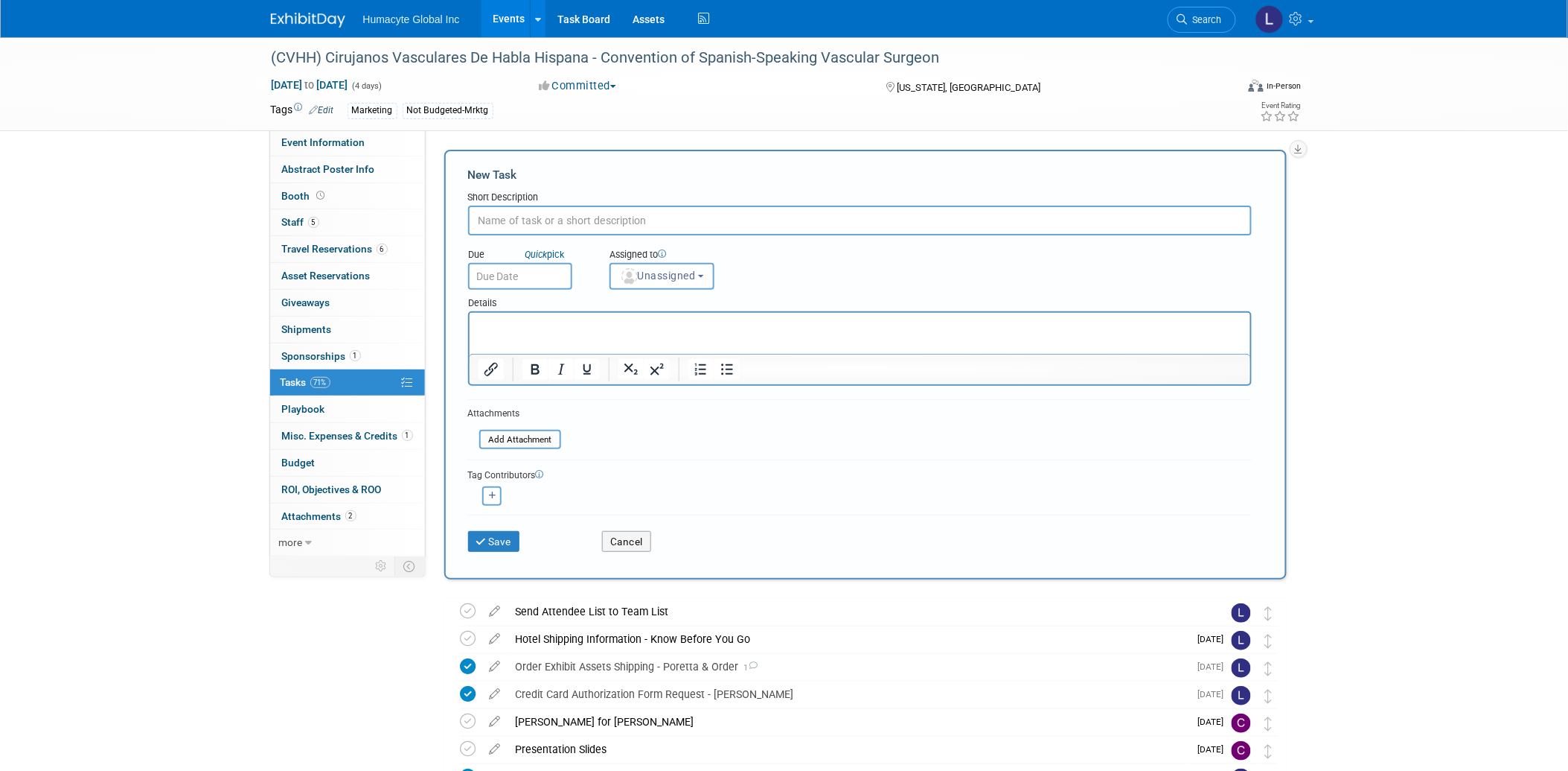
click at [504, 216] on input "text" at bounding box center [859, 220] width 784 height 30
paste input "125 W 55th St, New York, NY 10019"
click at [521, 225] on input "125 W 55th St, New York, NY 10019" at bounding box center [859, 220] width 784 height 30
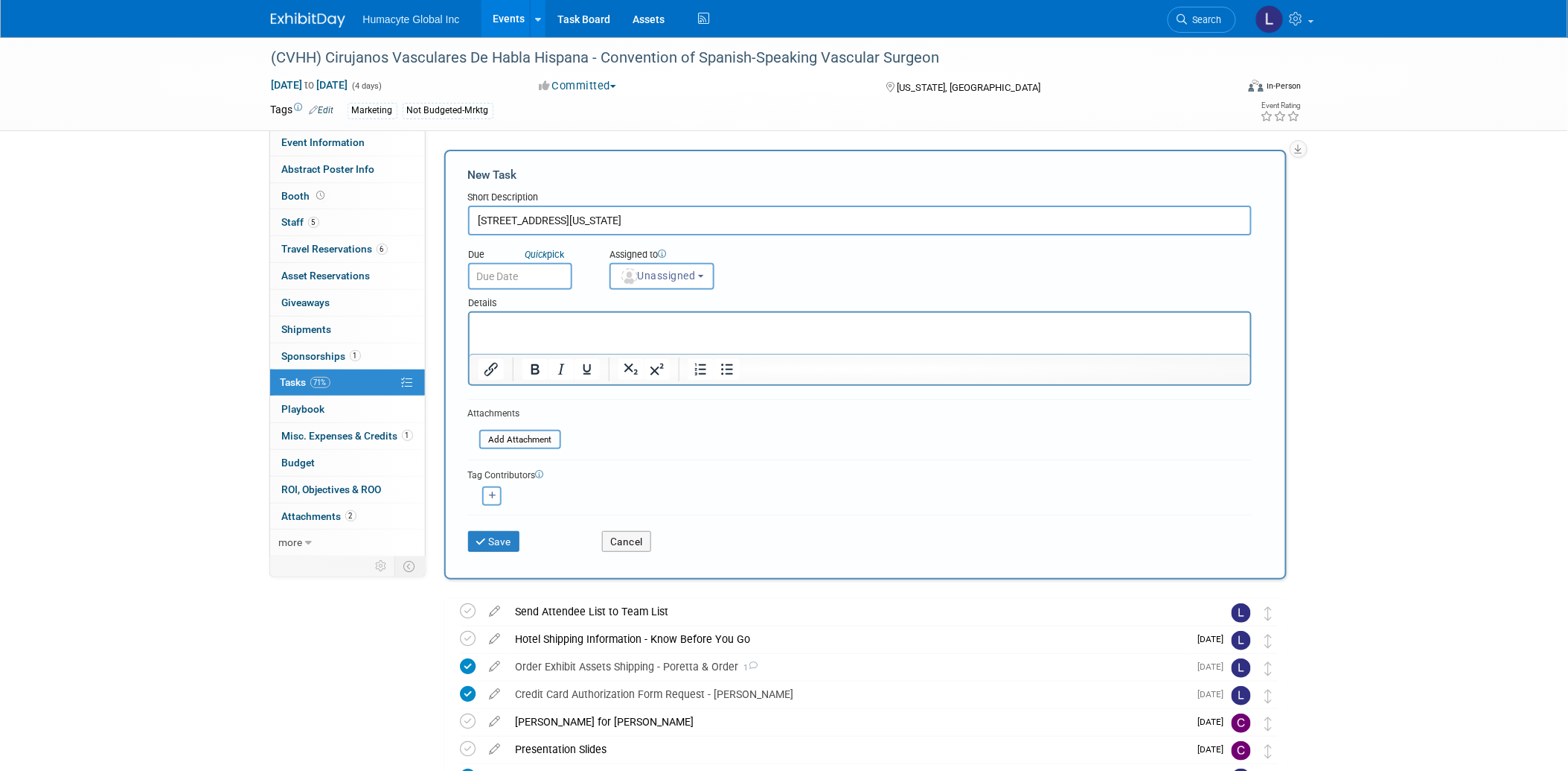
paste input "Hands on Workshop/Hands on Simulation Session"
click at [756, 214] on input "Hands on Workshop/Hands on Simulation Session" at bounding box center [859, 220] width 784 height 30
type input "Hands on Workshop/Hands on Simulation Session"
click at [695, 274] on span "Unassigned" at bounding box center [657, 276] width 76 height 12
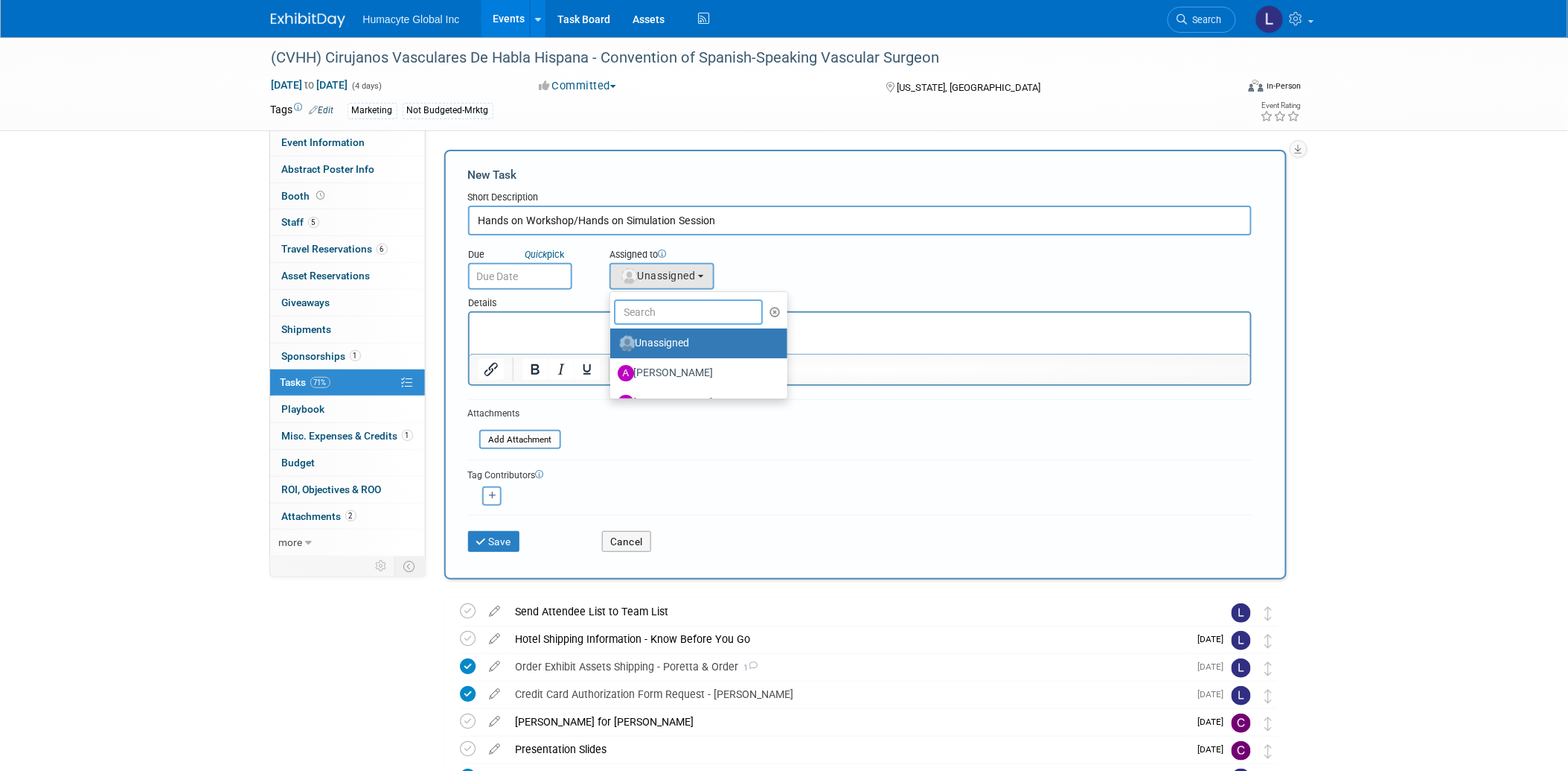
click at [663, 312] on input "text" at bounding box center [688, 312] width 149 height 25
type input "Carl"
click at [676, 338] on label "[PERSON_NAME]" at bounding box center [695, 343] width 156 height 23
click at [612, 338] on input "[PERSON_NAME]" at bounding box center [607, 341] width 10 height 10
select select "f095c606-68fd-4d79-ba94-10491e92a45f"
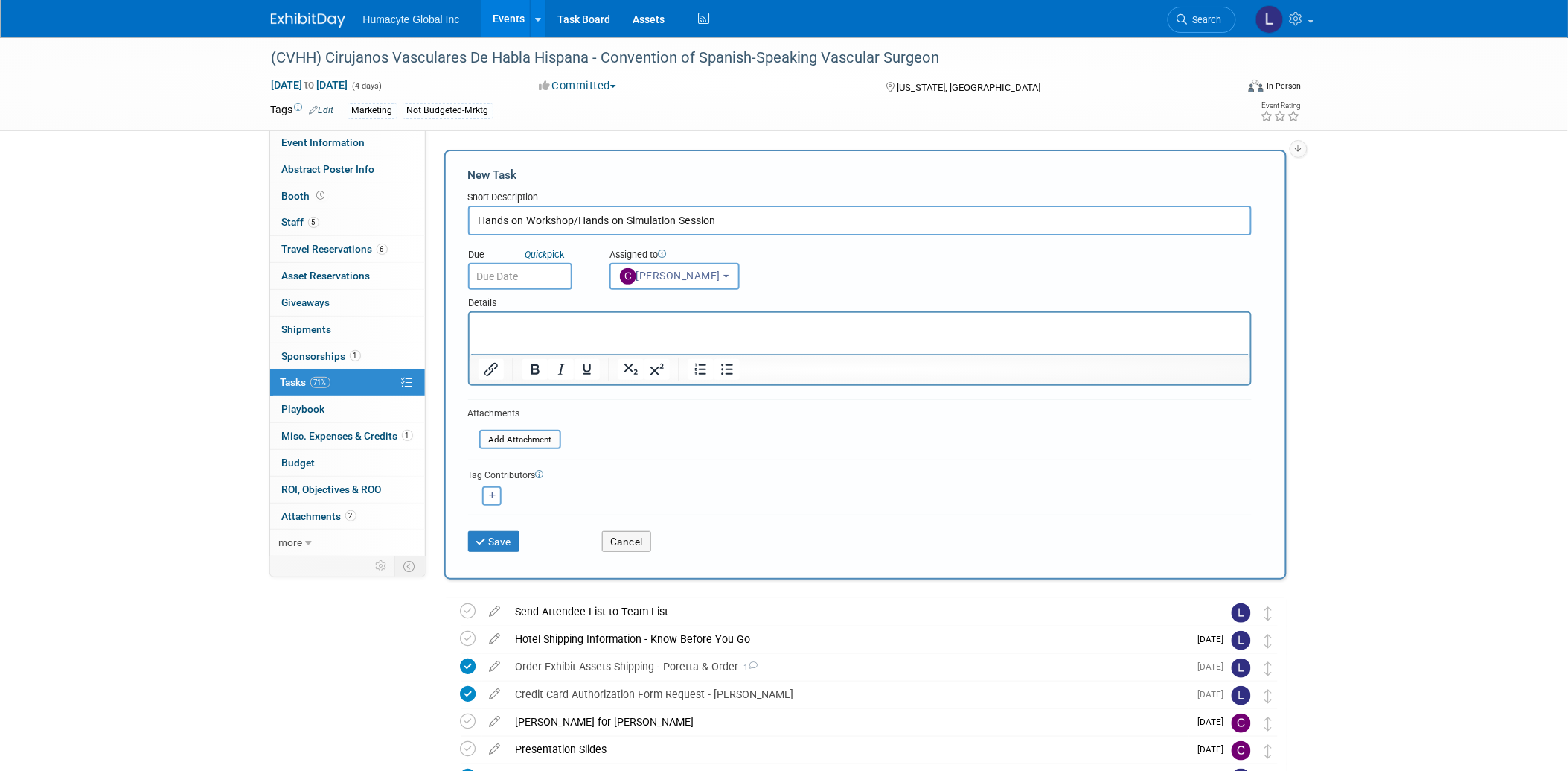
click at [513, 276] on input "text" at bounding box center [520, 276] width 104 height 27
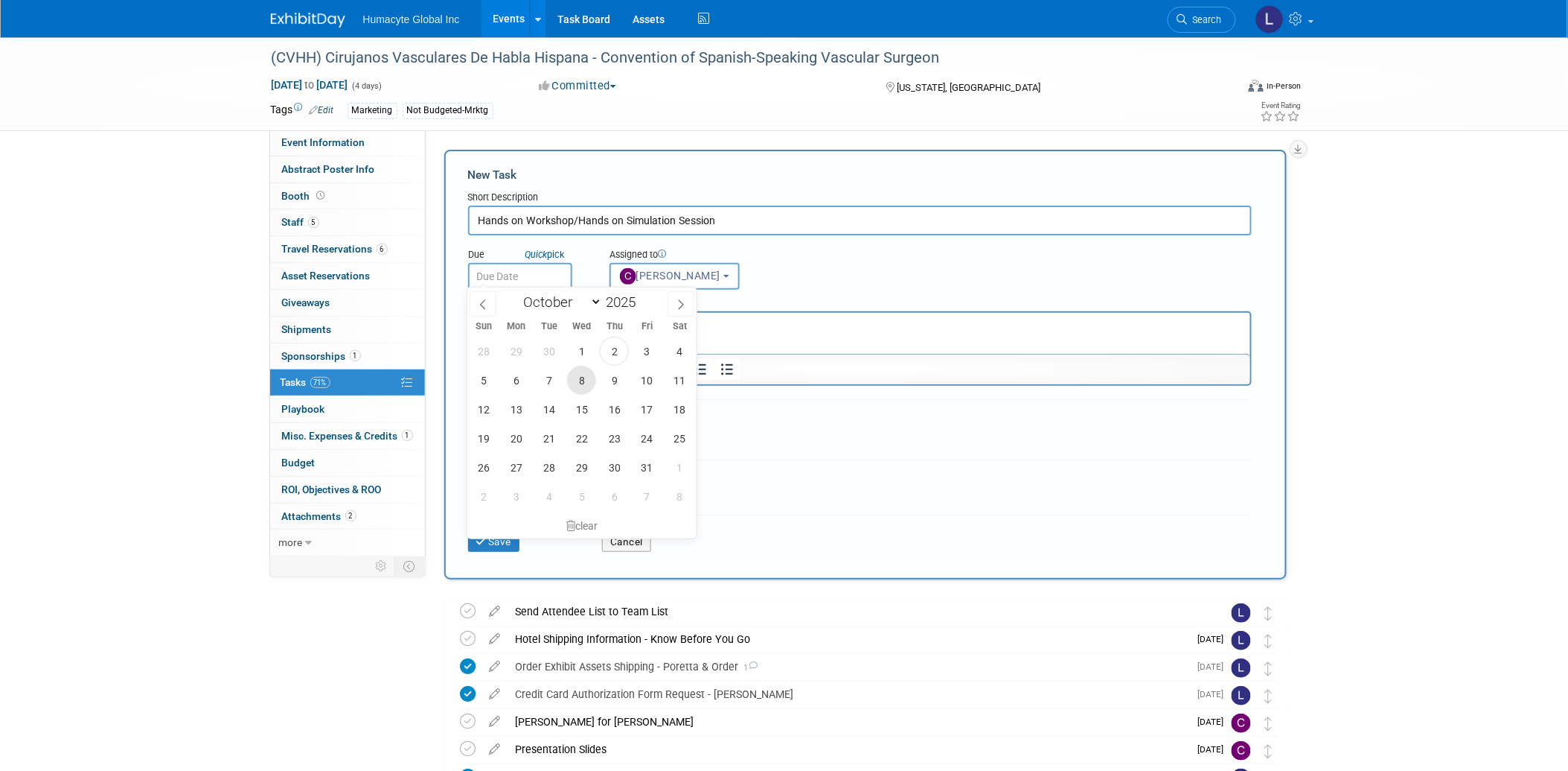
click at [583, 379] on span "8" at bounding box center [581, 379] width 29 height 29
type input "Oct 8, 2025"
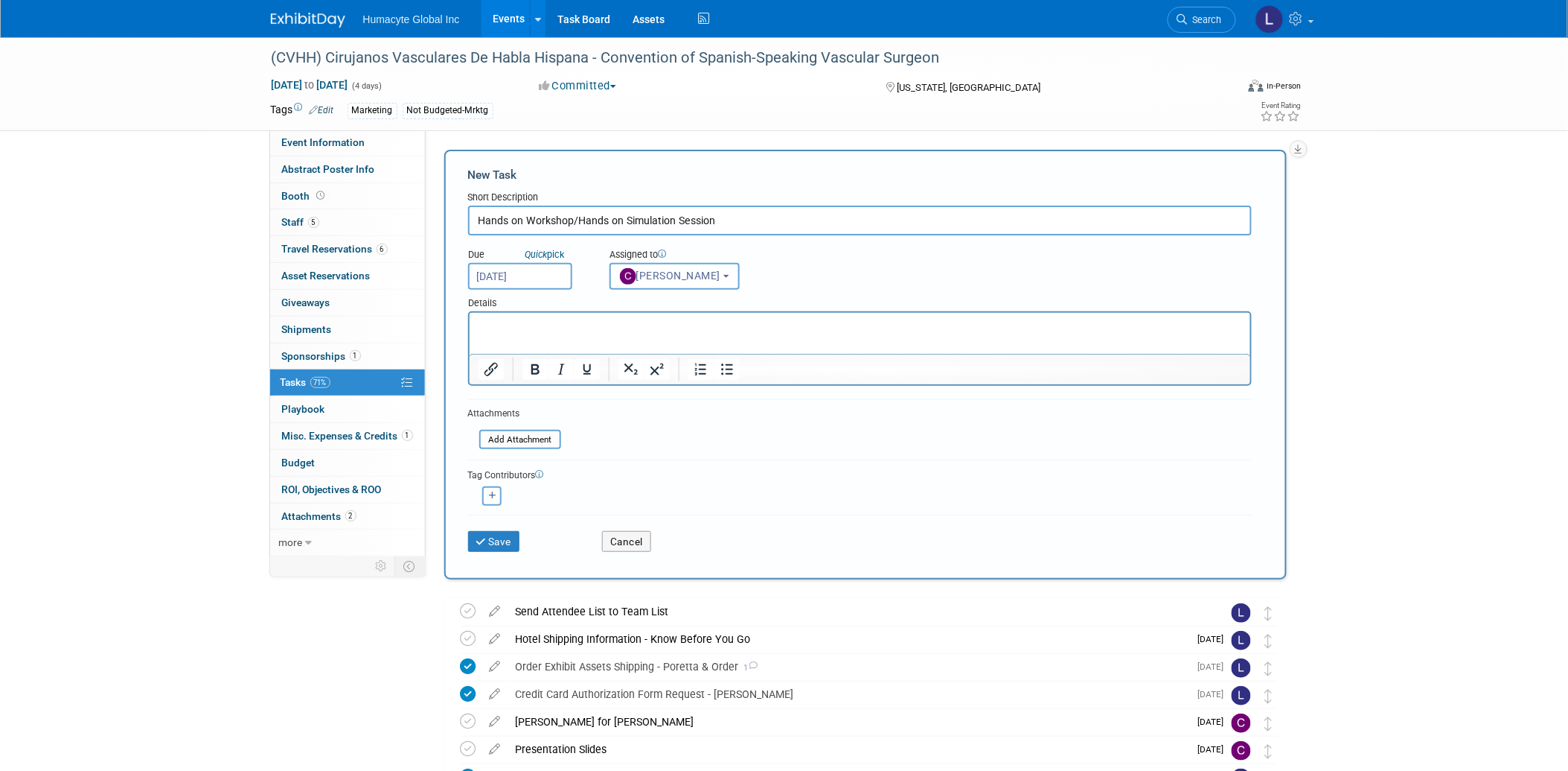
click at [527, 307] on div "Details" at bounding box center [859, 300] width 784 height 22
click at [634, 332] on p "Rich Text Area. Press ALT-0 for help." at bounding box center [859, 325] width 764 height 15
click at [496, 490] on button "button" at bounding box center [491, 496] width 19 height 19
select select
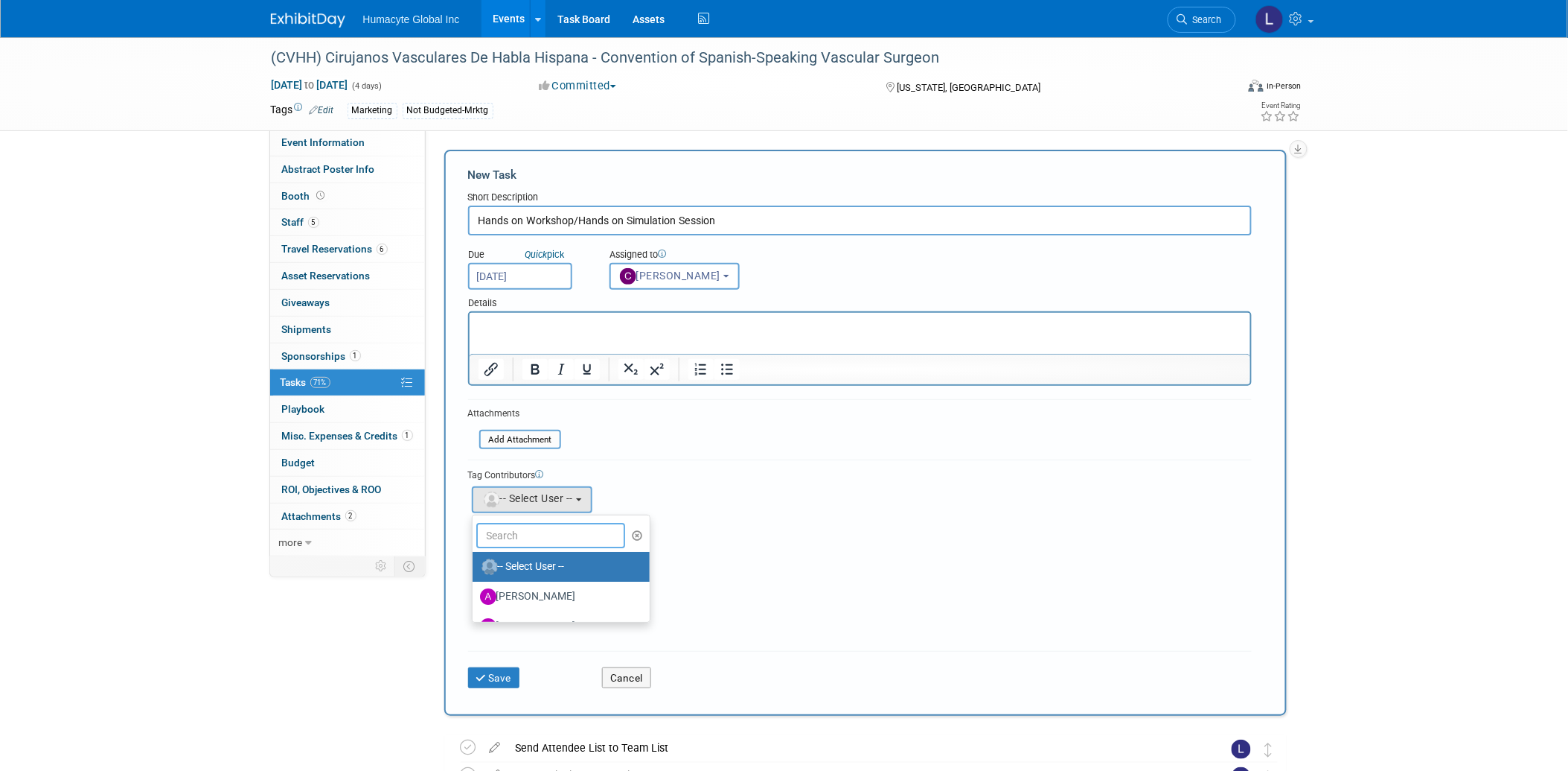
click at [494, 534] on input "text" at bounding box center [550, 535] width 149 height 25
type input "Mau"
click at [538, 559] on label "[PERSON_NAME]" at bounding box center [557, 566] width 156 height 23
click at [475, 560] on input "[PERSON_NAME]" at bounding box center [470, 564] width 10 height 10
select select "877ac90a-8c9e-4081-a792-3c66905cfac0"
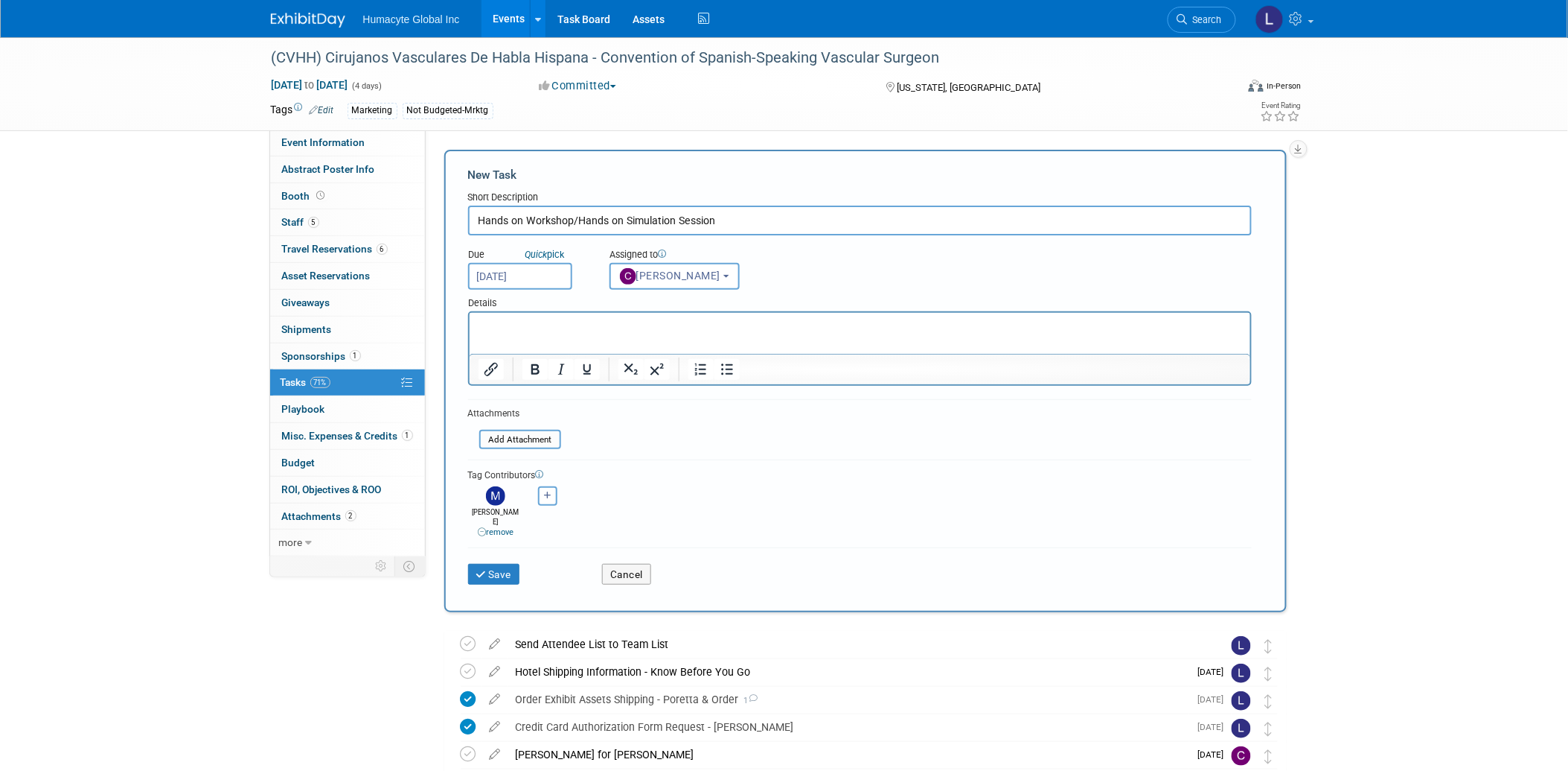
click at [681, 466] on div "Tag Contributors" at bounding box center [859, 474] width 784 height 16
click at [545, 492] on icon "button" at bounding box center [548, 495] width 8 height 8
select select
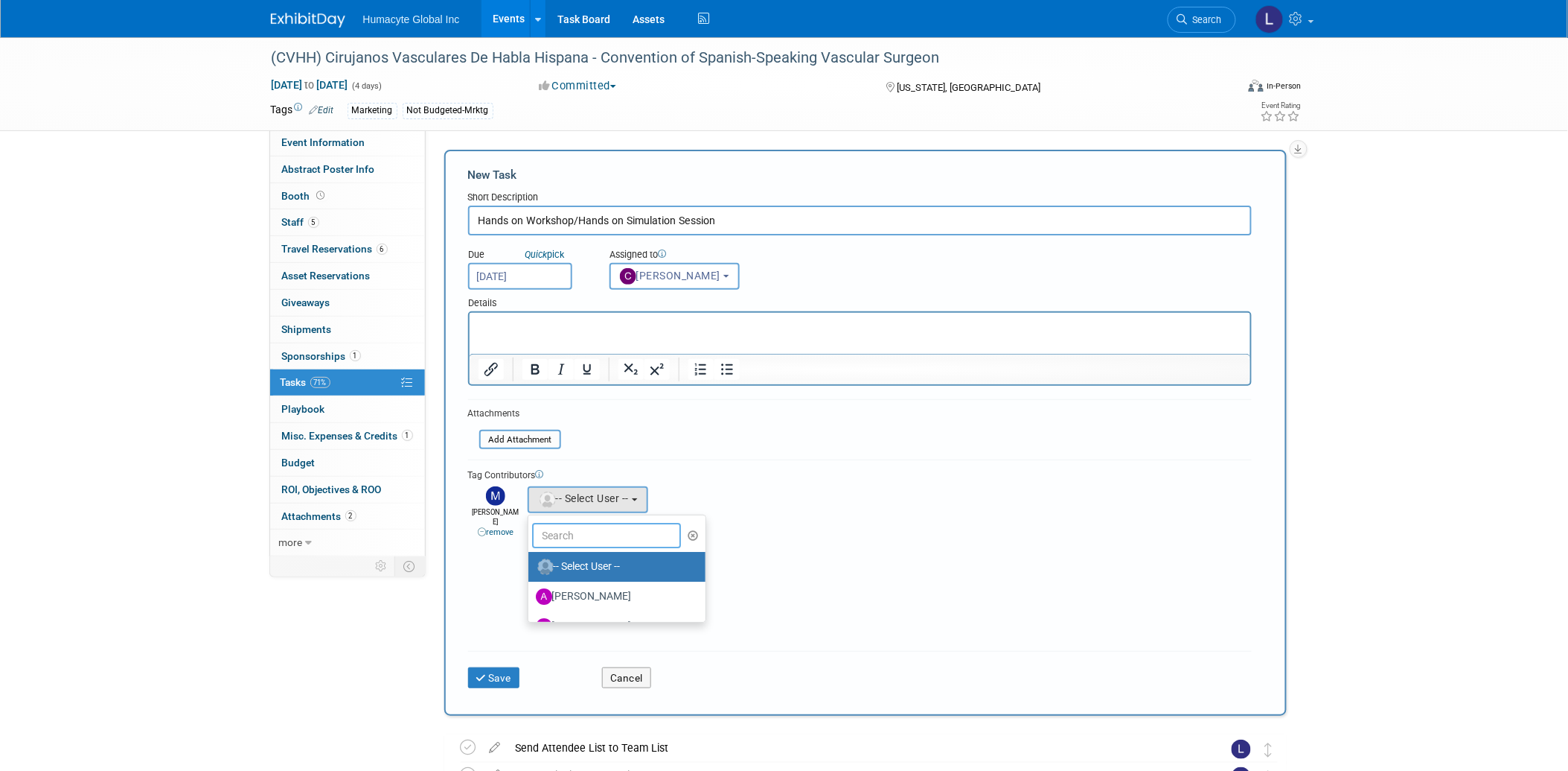
click at [566, 526] on input "text" at bounding box center [606, 535] width 149 height 25
type input "Ful"
click at [563, 564] on label "[PERSON_NAME]" at bounding box center [613, 566] width 156 height 23
click at [530, 564] on input "[PERSON_NAME]" at bounding box center [525, 564] width 10 height 10
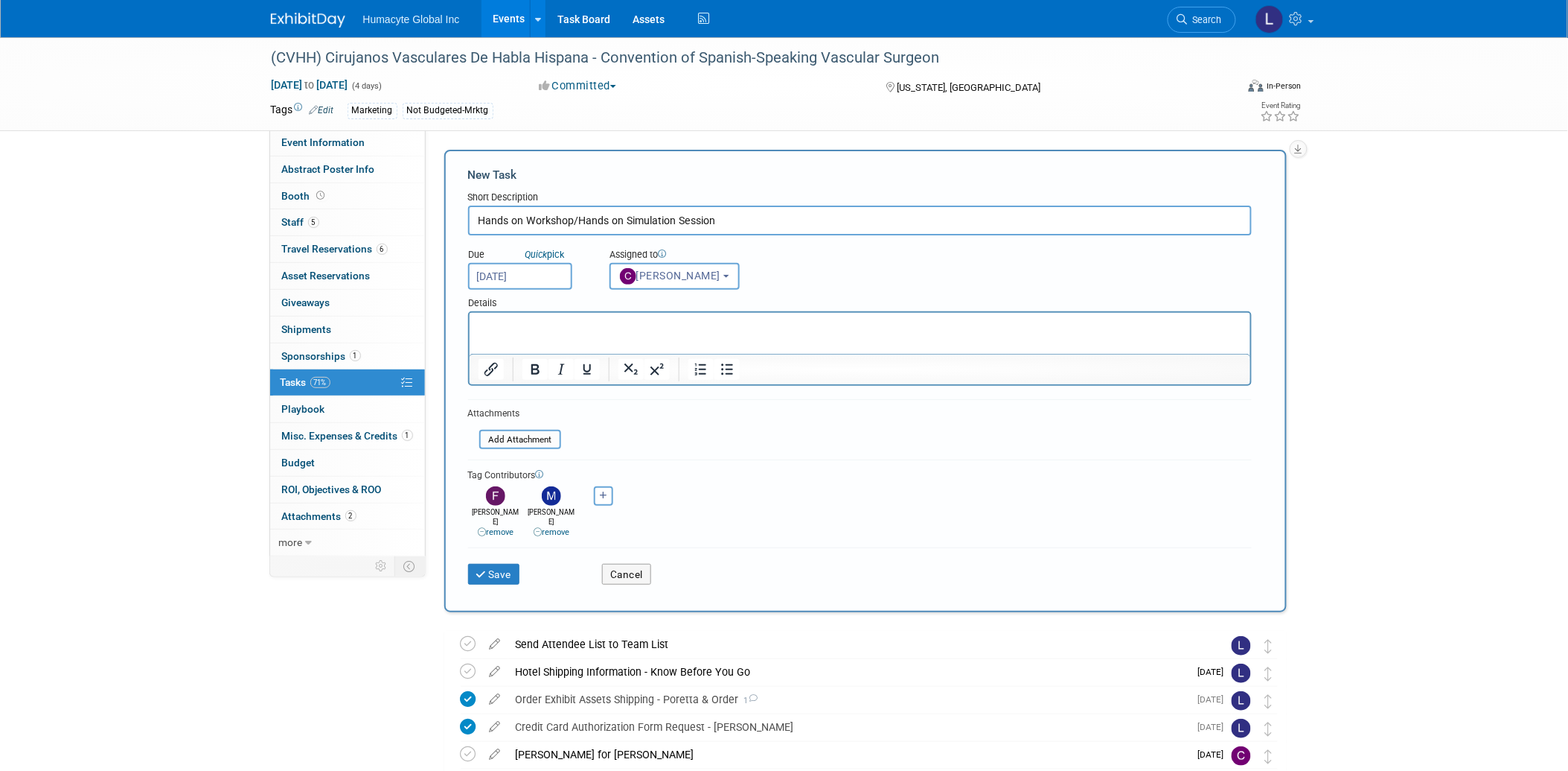
click at [475, 218] on input "Hands on Workshop/Hands on Simulation Session" at bounding box center [859, 220] width 784 height 30
type input "Need to Confirm our Participation - Hands on Workshop/Hands on Simulation Sessi…"
click at [536, 332] on html at bounding box center [859, 323] width 781 height 21
click at [528, 332] on p "Rich Text Area. Press ALT-0 for help." at bounding box center [859, 325] width 764 height 15
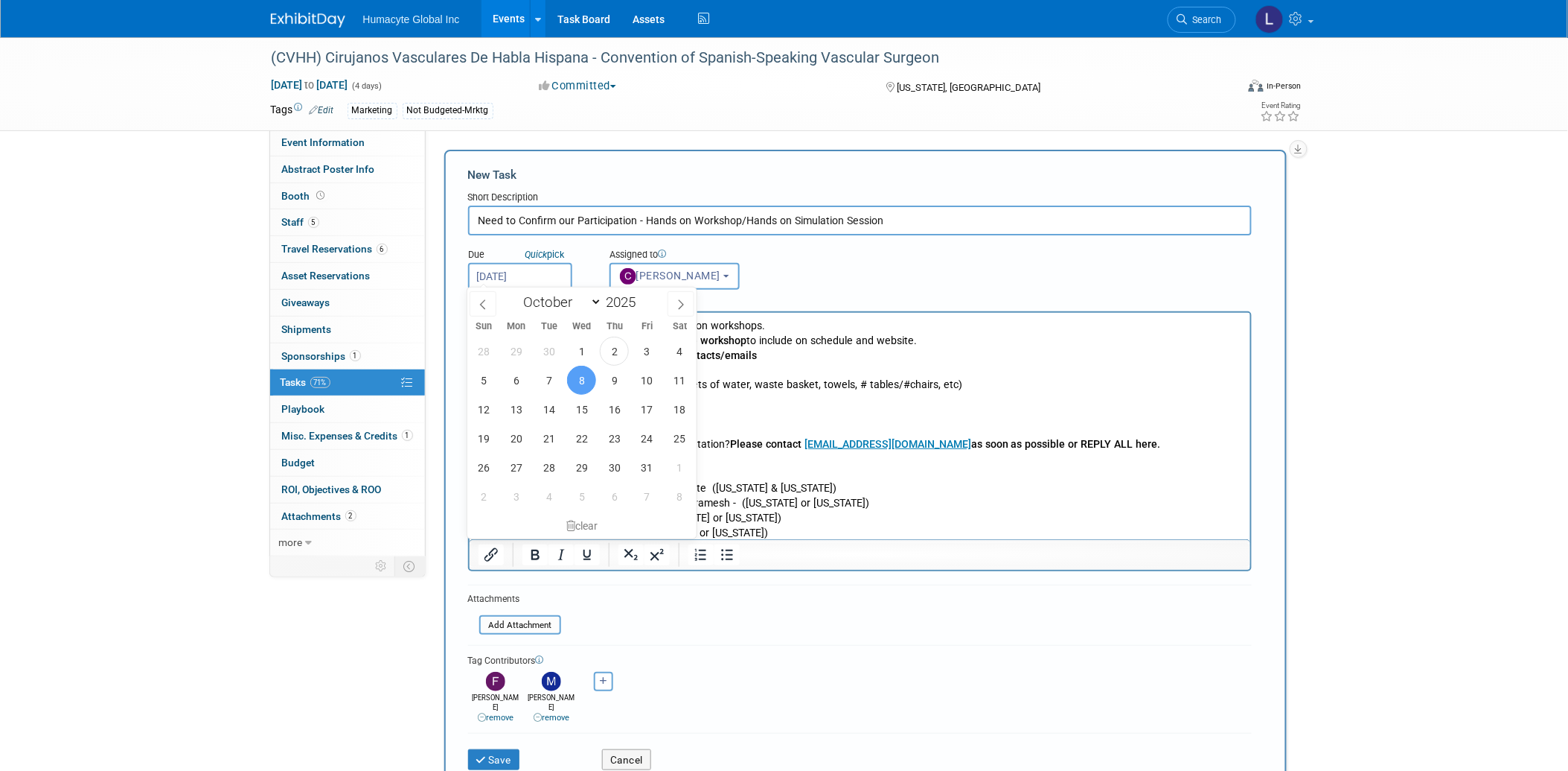
click at [556, 276] on input "Oct 8, 2025" at bounding box center [520, 276] width 104 height 27
click at [645, 348] on span "3" at bounding box center [646, 351] width 29 height 29
type input "Oct 3, 2025"
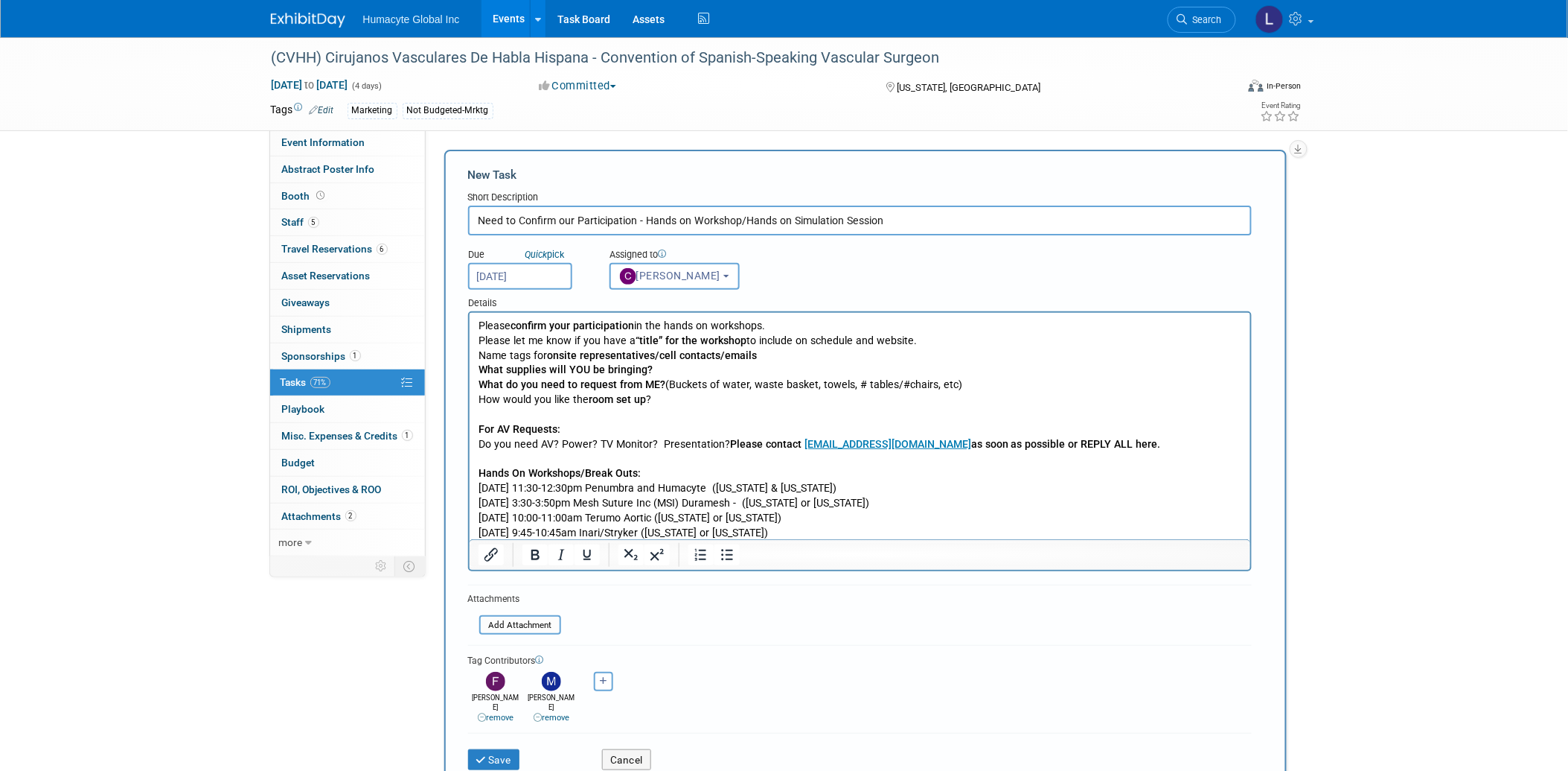
click at [480, 325] on p "Please confirm your participation in the hands on workshops." at bounding box center [859, 325] width 764 height 15
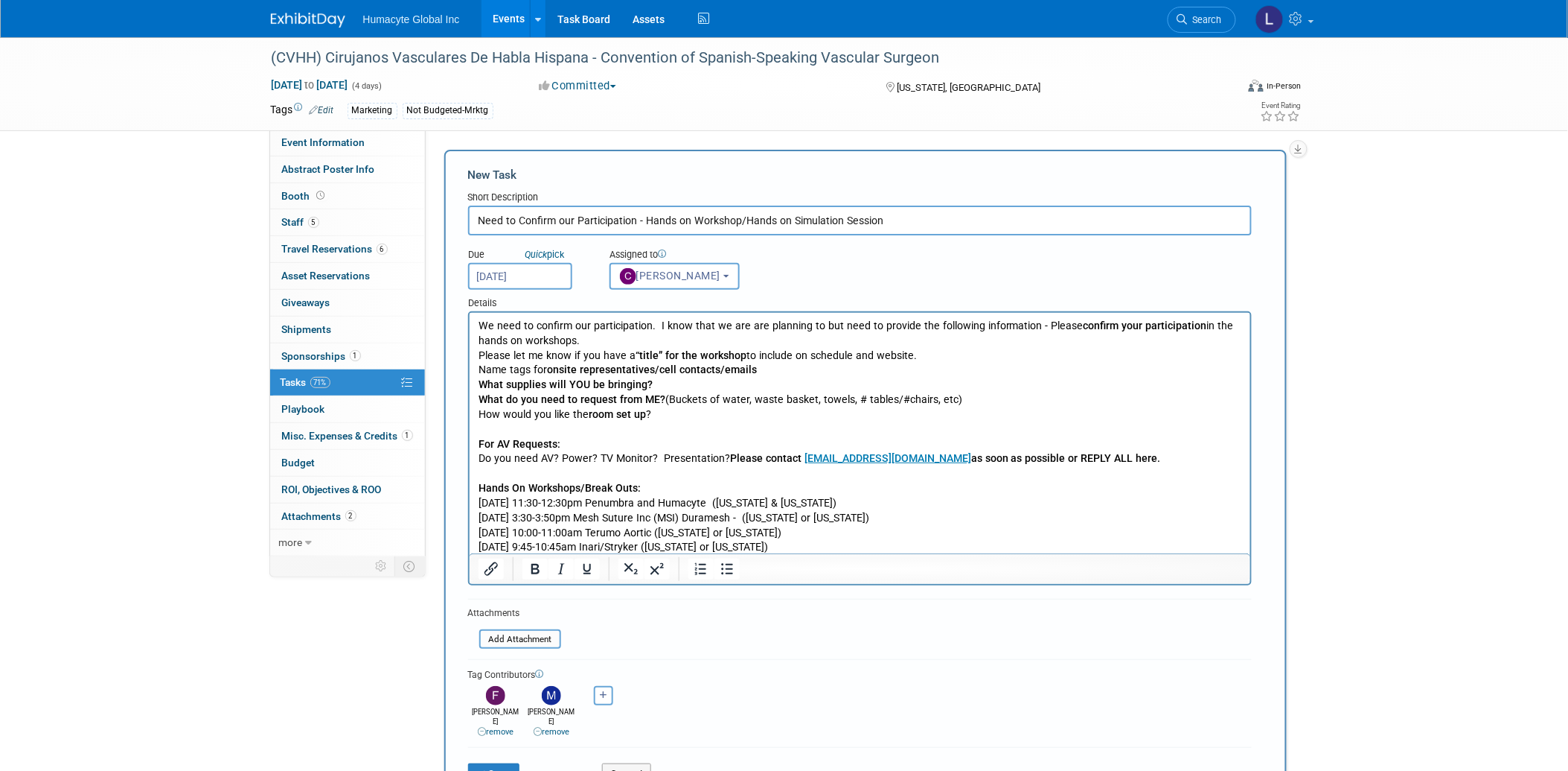
drag, startPoint x: 1036, startPoint y: 325, endPoint x: 1048, endPoint y: 344, distance: 22.5
click at [1048, 344] on p "We need to confirm our participation. I know that we are are planning to but ne…" at bounding box center [859, 332] width 764 height 30
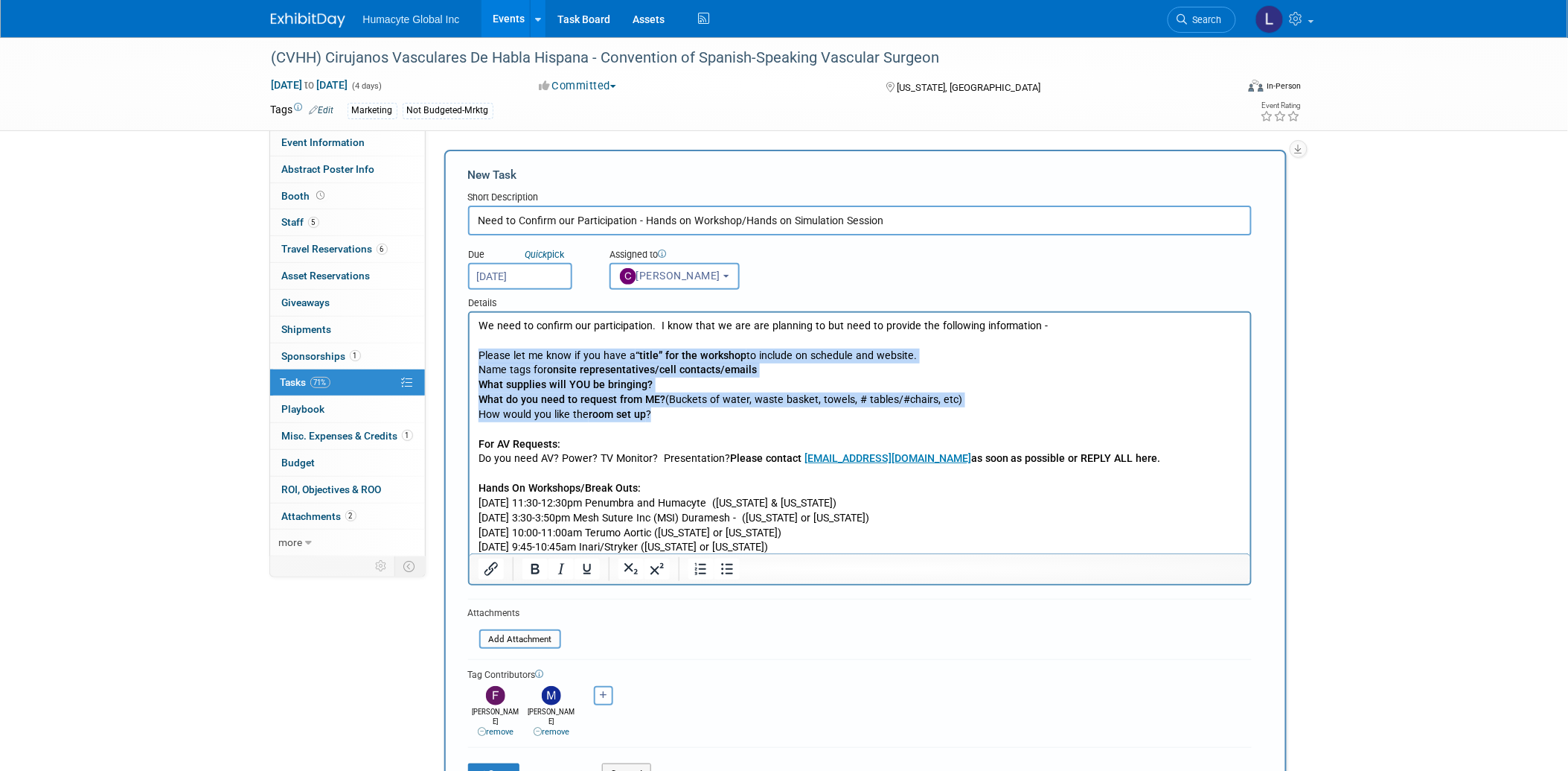
drag, startPoint x: 673, startPoint y: 415, endPoint x: 471, endPoint y: 352, distance: 211.6
click at [471, 352] on html "We need to confirm our participation. I know that we are are planning to but ne…" at bounding box center [859, 433] width 781 height 242
click at [720, 569] on icon "Bullet list" at bounding box center [726, 568] width 18 height 18
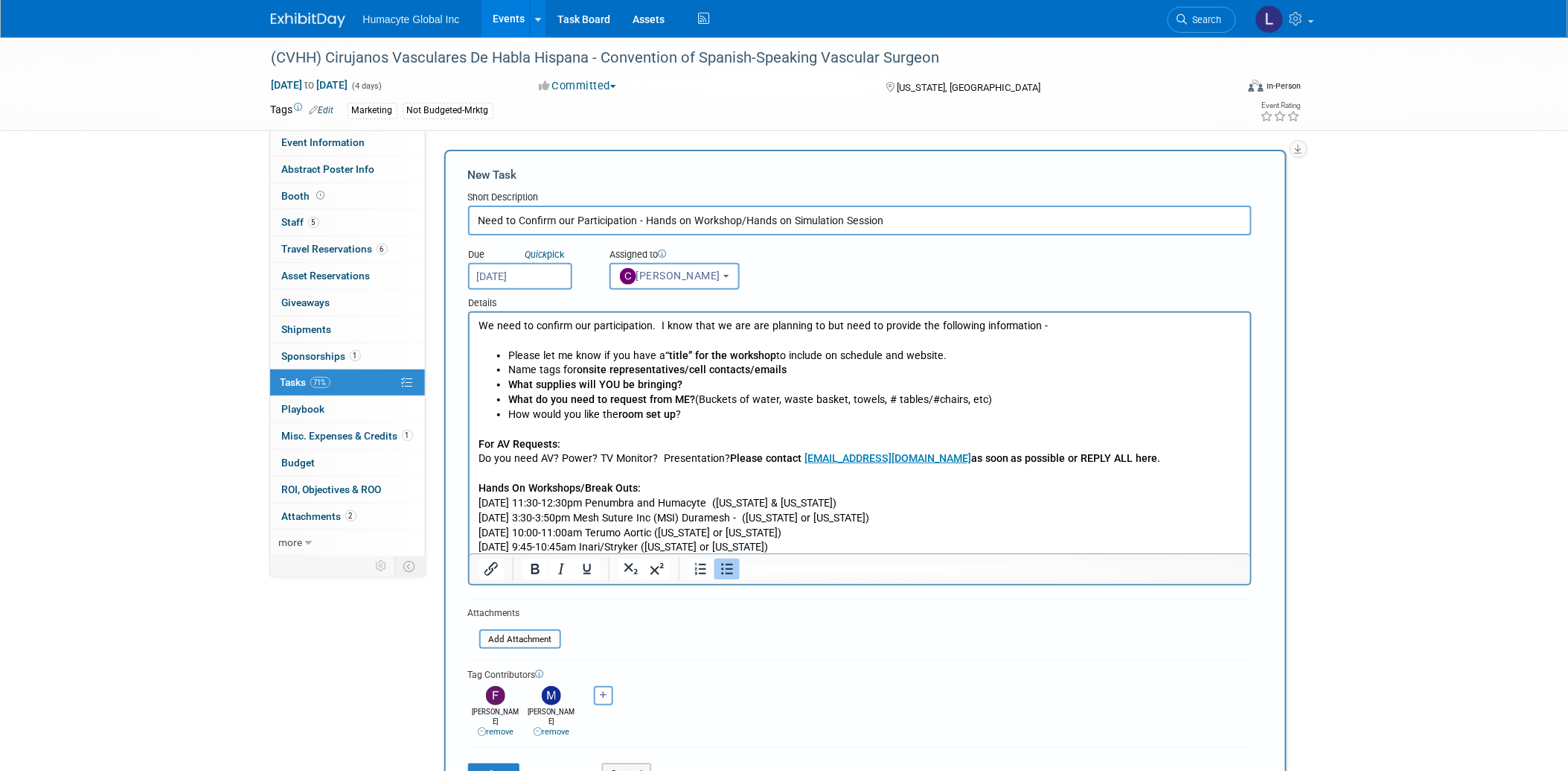
click at [510, 381] on b "What supplies will YOU be bringing?" at bounding box center [595, 384] width 174 height 12
click at [616, 363] on b "onsite representatives/cell contacts/emails" at bounding box center [680, 369] width 210 height 12
click at [787, 364] on li "Name tags for onsite representatives/cell contacts/emails" at bounding box center [875, 369] width 734 height 15
click at [704, 380] on li "What supplies will YOU be bringing?" at bounding box center [875, 384] width 734 height 15
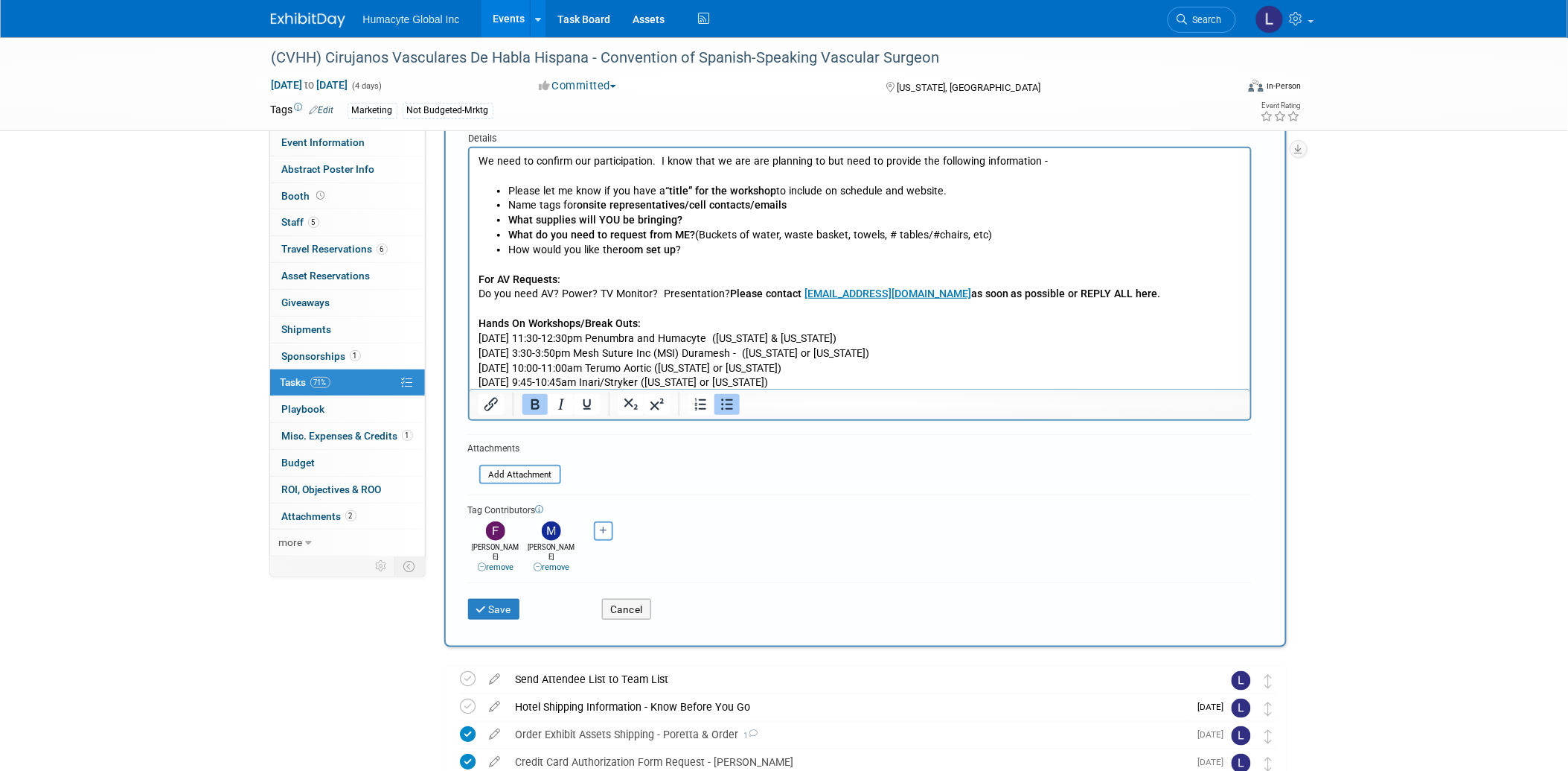
scroll to position [165, 0]
drag, startPoint x: 815, startPoint y: 375, endPoint x: 595, endPoint y: 381, distance: 220.1
click at [595, 381] on p "Saturday 9:45-10:45am Inari/Stryker (New Jersey or New Hampshire)" at bounding box center [859, 381] width 764 height 15
click at [493, 347] on p "Thursday 3:30-3:50pm Mesh Suture Inc (MSI) Duramesh - (New Jersey or New Hampsh…" at bounding box center [859, 352] width 764 height 15
drag, startPoint x: 478, startPoint y: 332, endPoint x: 888, endPoint y: 343, distance: 410.1
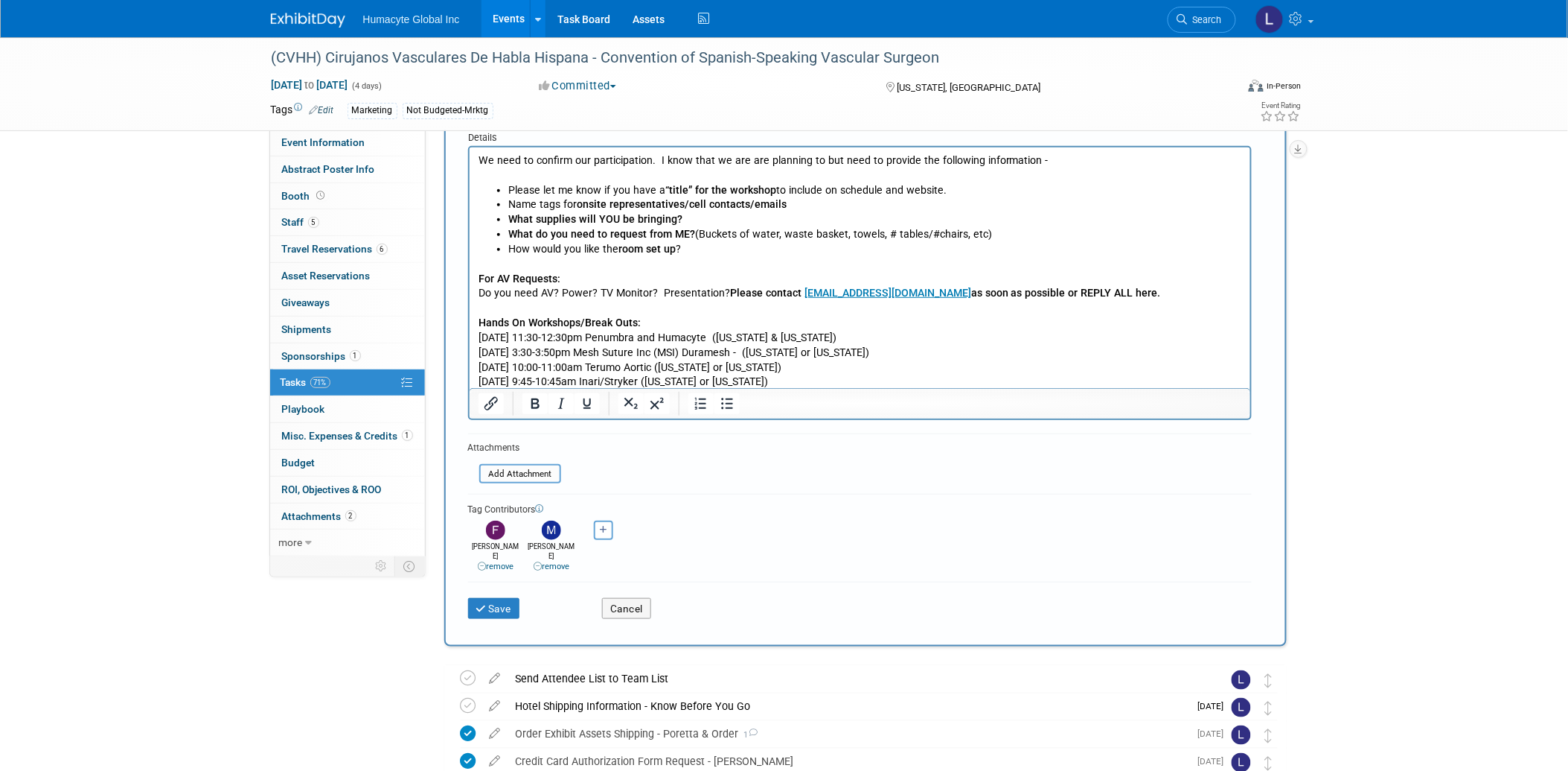
click at [888, 343] on p "Thursday 11:30-12:30pm Penumbra and Humacyte (New Jersey & New Hampshire)" at bounding box center [859, 338] width 764 height 15
click at [813, 381] on p "Saturday 9:45-10:45am Inari/Stryker (New Jersey or New Hampshire)" at bounding box center [859, 381] width 764 height 15
drag, startPoint x: 814, startPoint y: 383, endPoint x: 941, endPoint y: 287, distance: 159.2
click at [472, 147] on html "We need to confirm our participation. I know that we are are planning to but ne…" at bounding box center [859, 268] width 781 height 242
copy body "We need to confirm our participation. I know that we are are planning to but ne…"
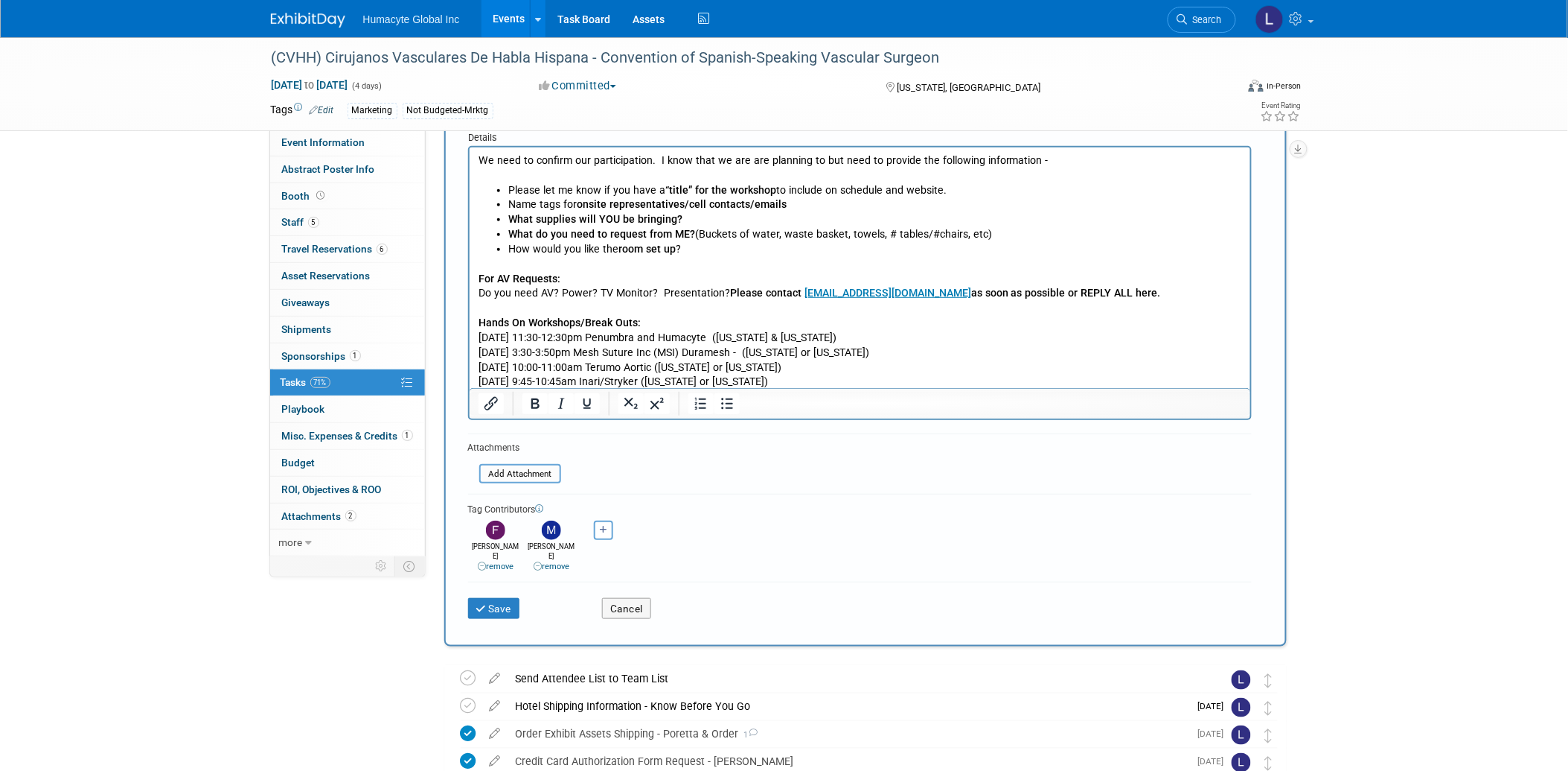
click at [730, 613] on div "Save Cancel" at bounding box center [859, 605] width 784 height 48
click at [495, 598] on button "Save" at bounding box center [494, 608] width 52 height 21
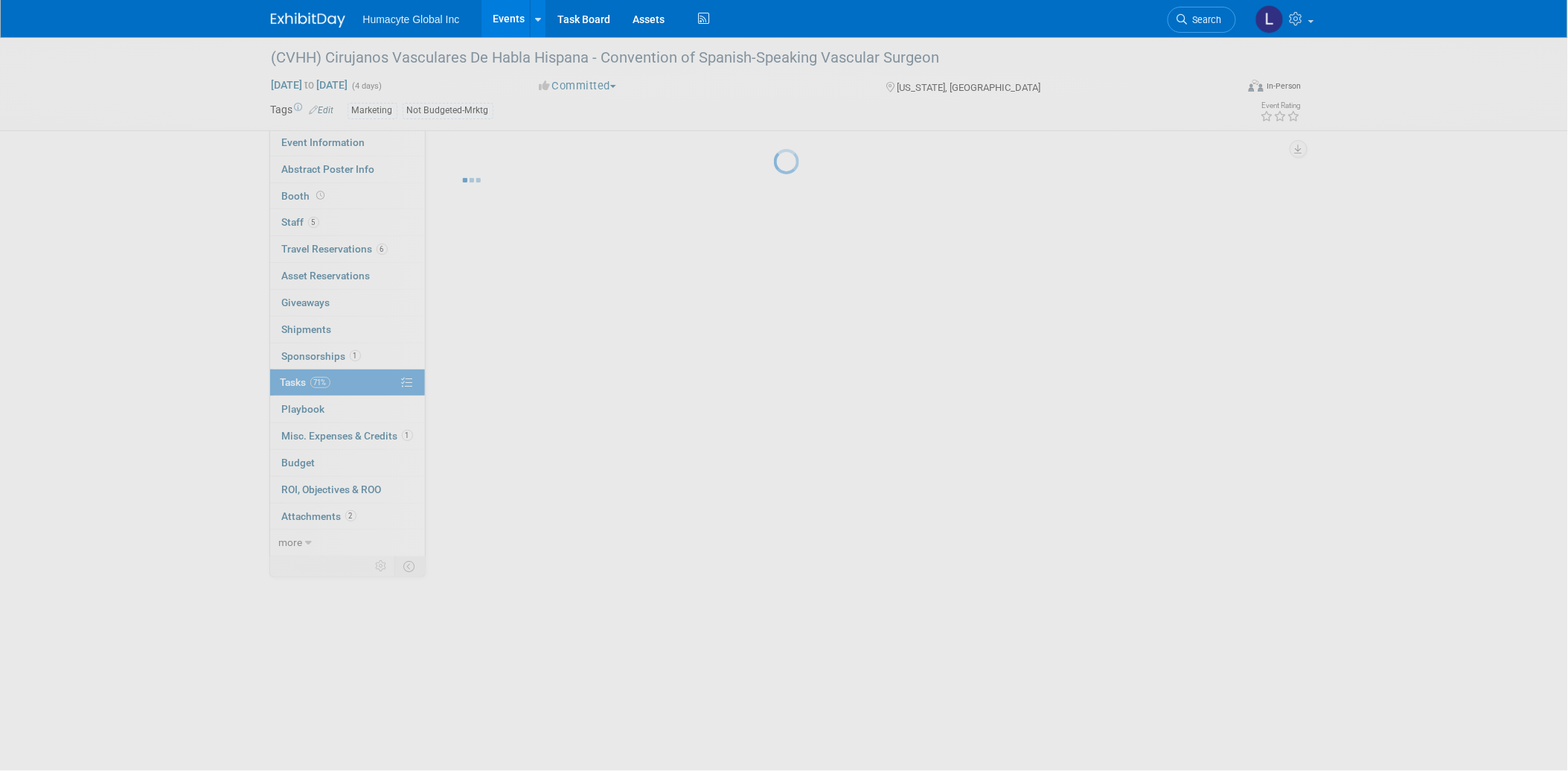
scroll to position [0, 0]
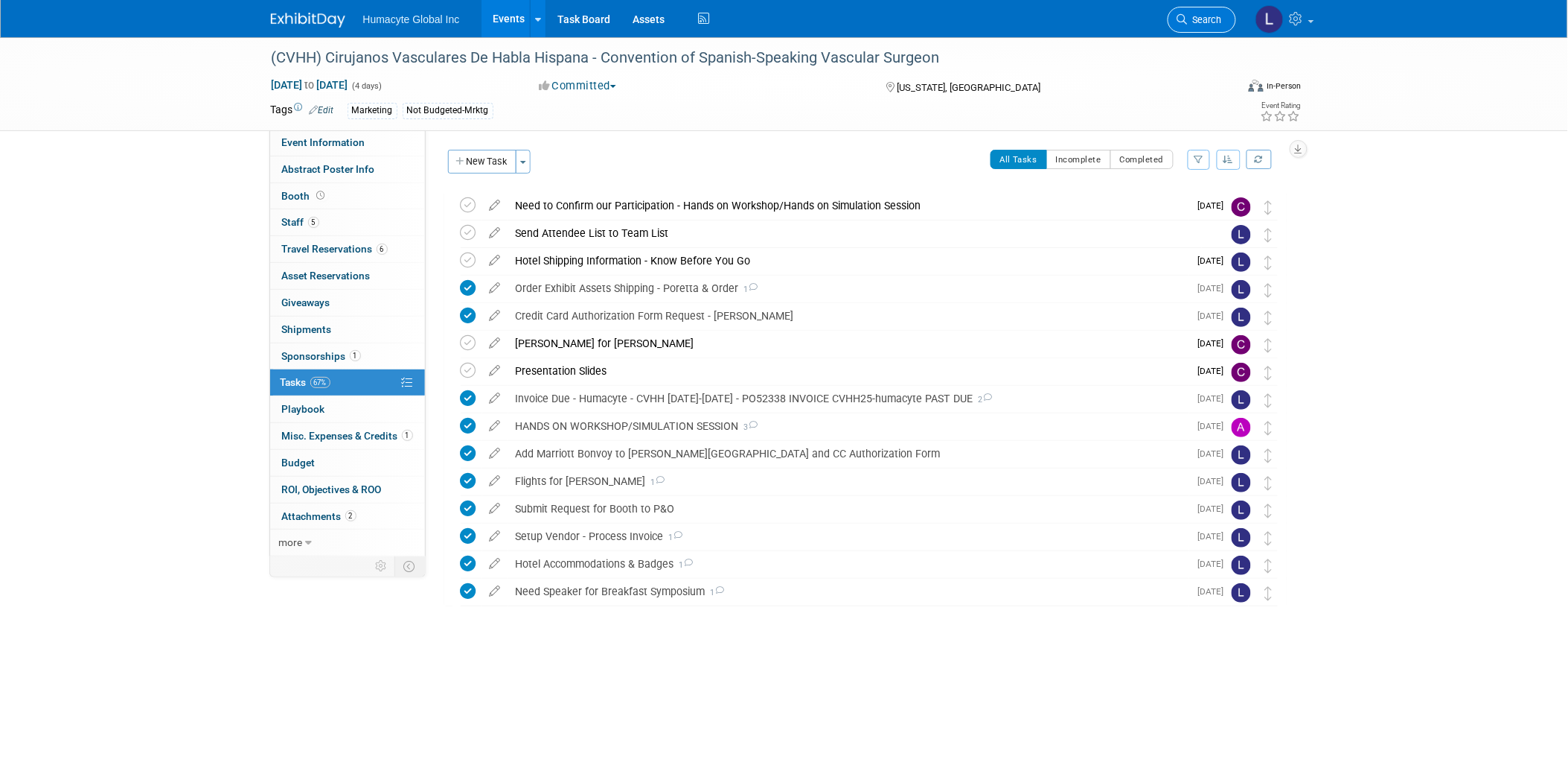
drag, startPoint x: 1200, startPoint y: 34, endPoint x: 1198, endPoint y: 26, distance: 8.2
click at [1200, 34] on li "Search" at bounding box center [1201, 18] width 69 height 37
click at [1198, 23] on span "Search" at bounding box center [1204, 19] width 34 height 11
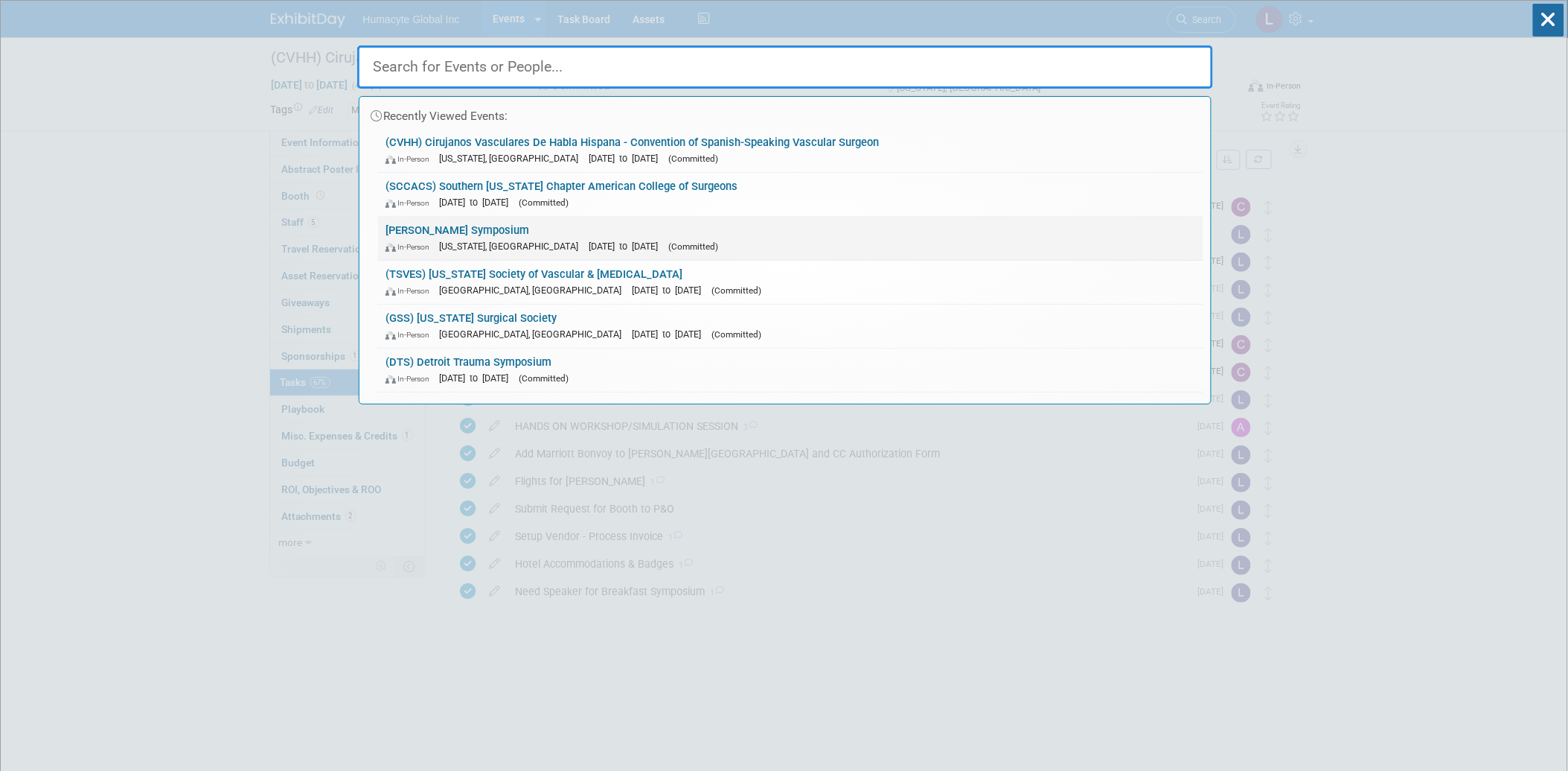
click at [591, 233] on link "VEITH Symposium In-Person New York, NY Nov 18, 2025 to Nov 22, 2025 (Committed)" at bounding box center [791, 238] width 825 height 44
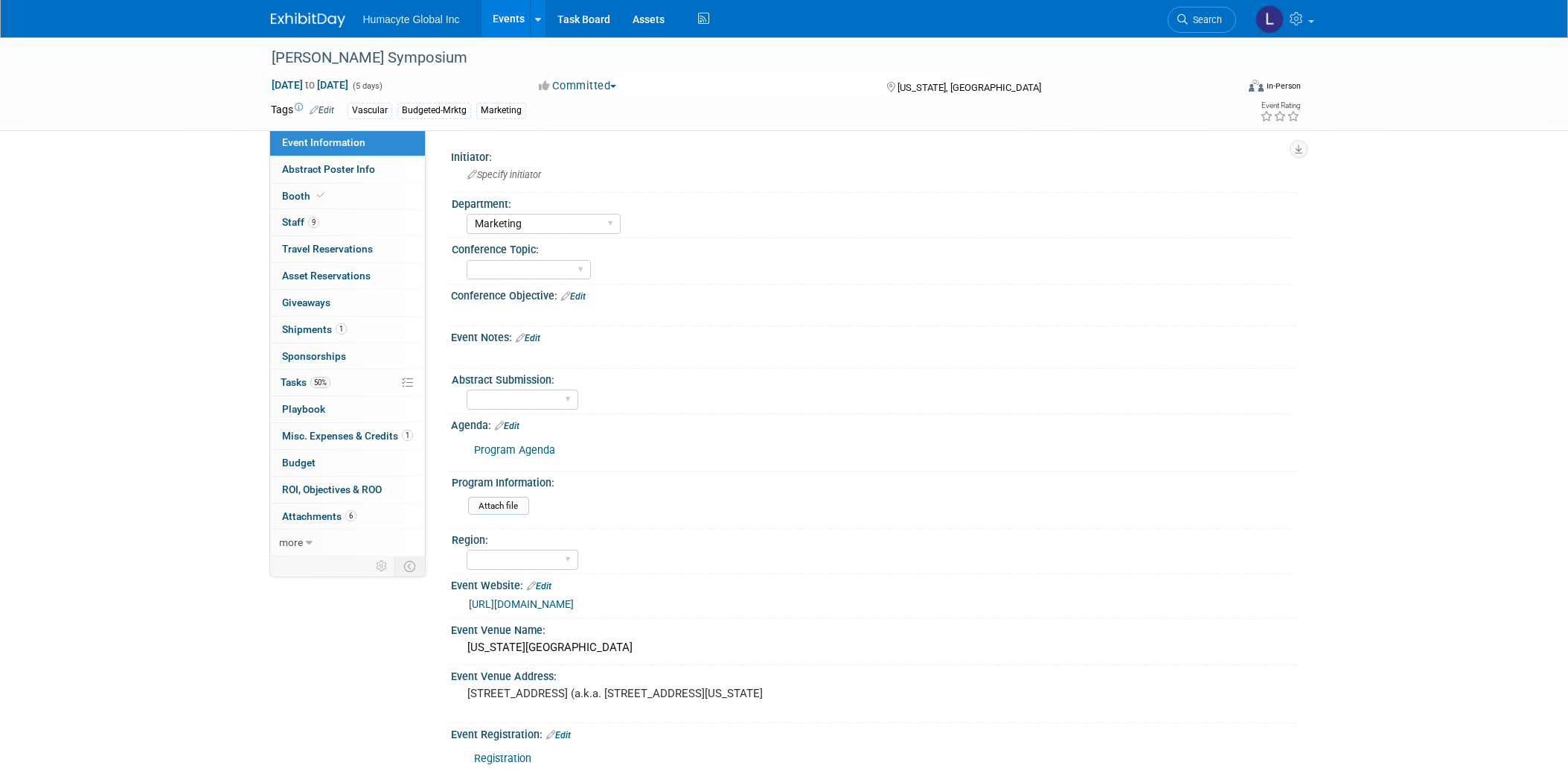
select select "Marketing"
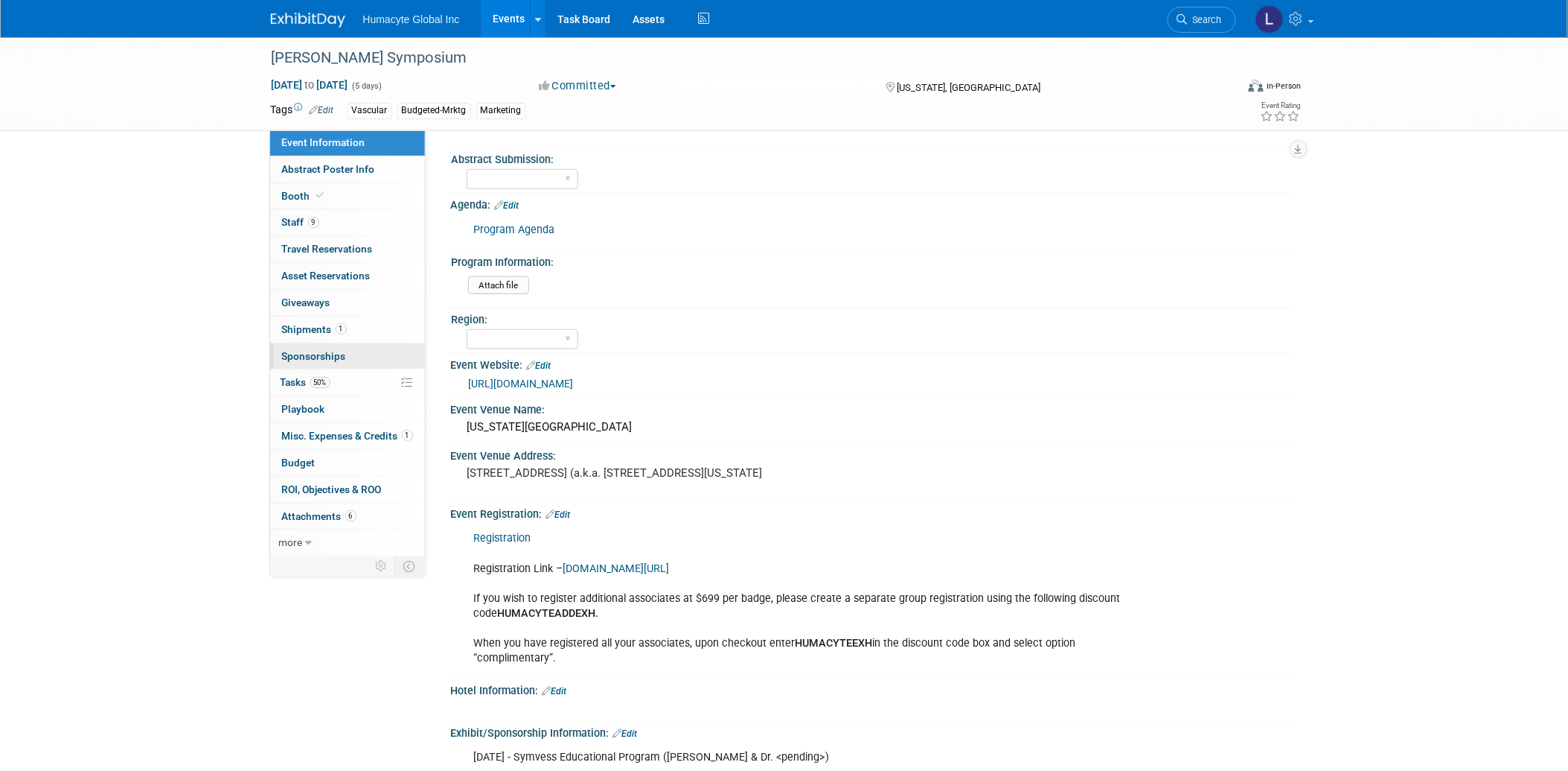
scroll to position [188, 0]
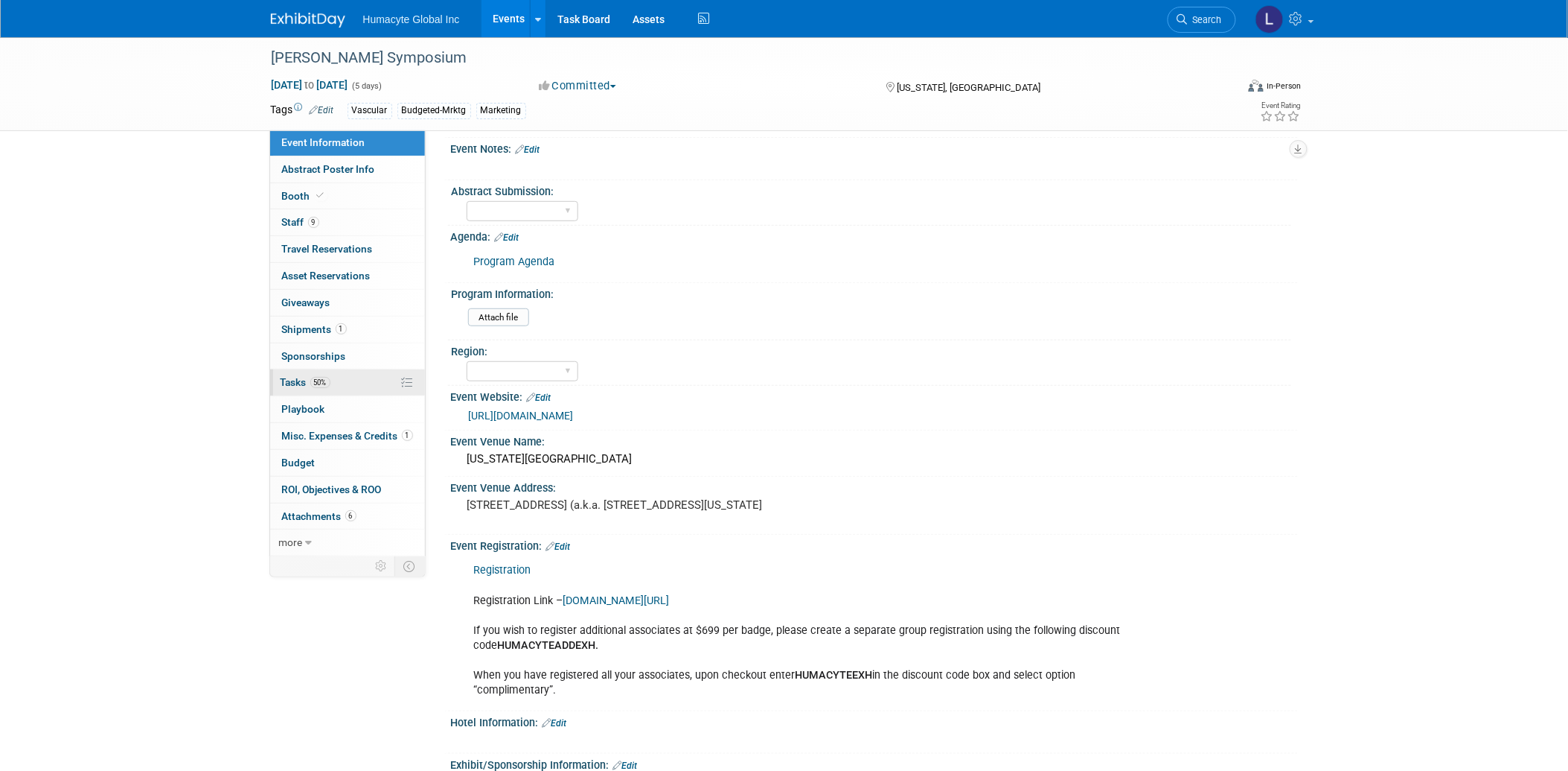
click at [278, 389] on link "50% Tasks 50%" at bounding box center [348, 382] width 155 height 26
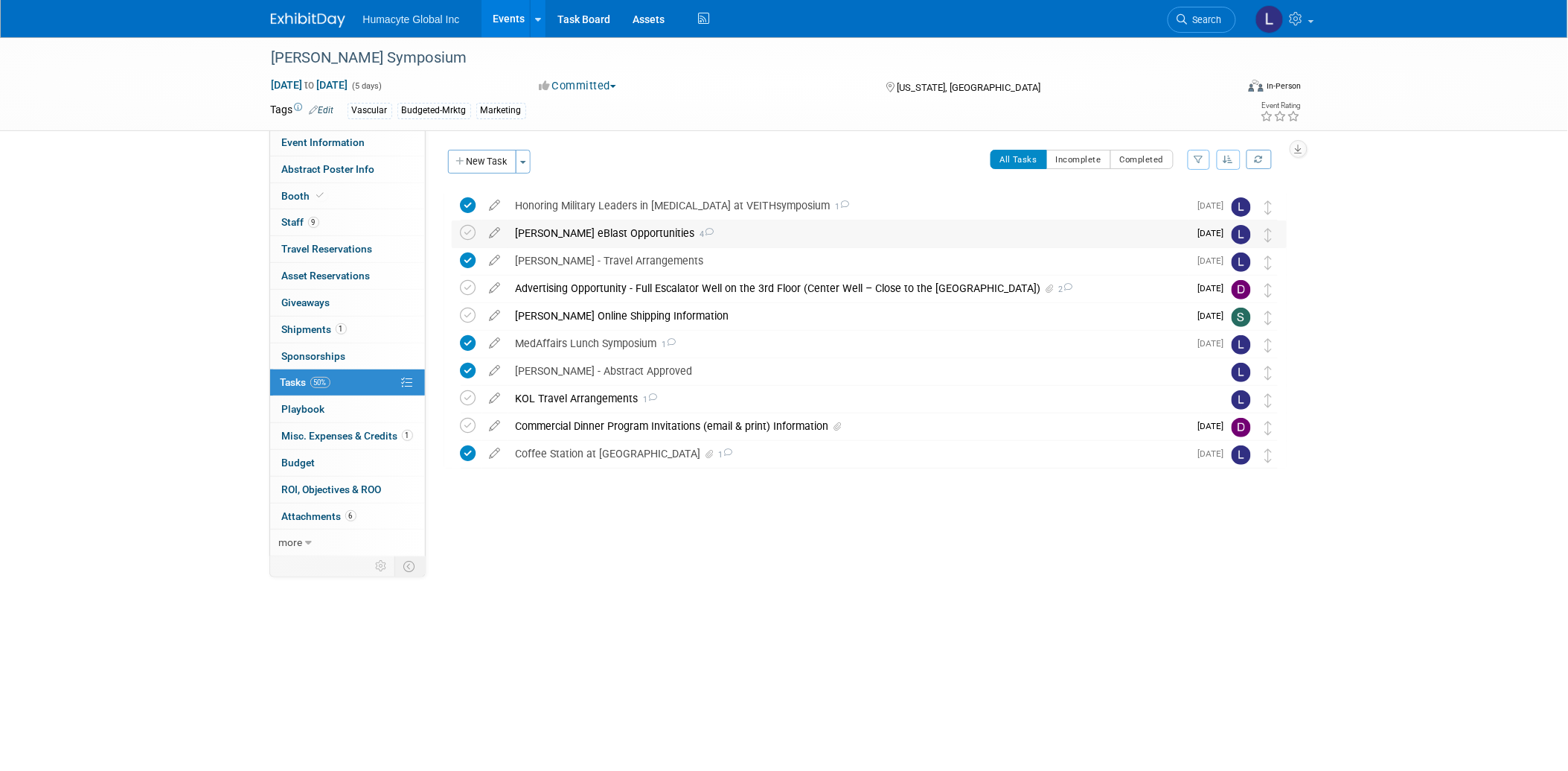
click at [598, 238] on div "[PERSON_NAME] eBlast Opportunities 4" at bounding box center [848, 232] width 681 height 25
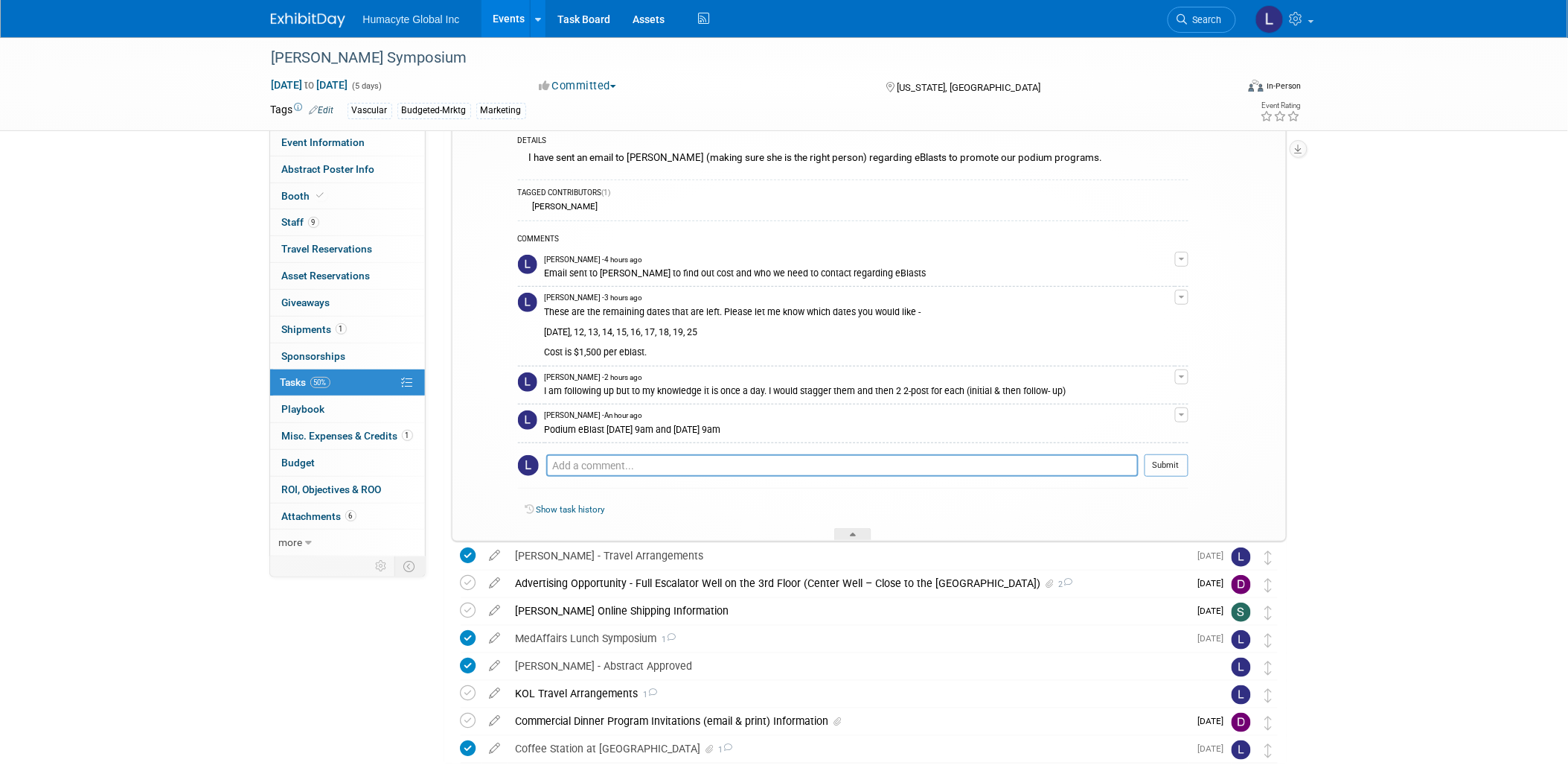
scroll to position [165, 0]
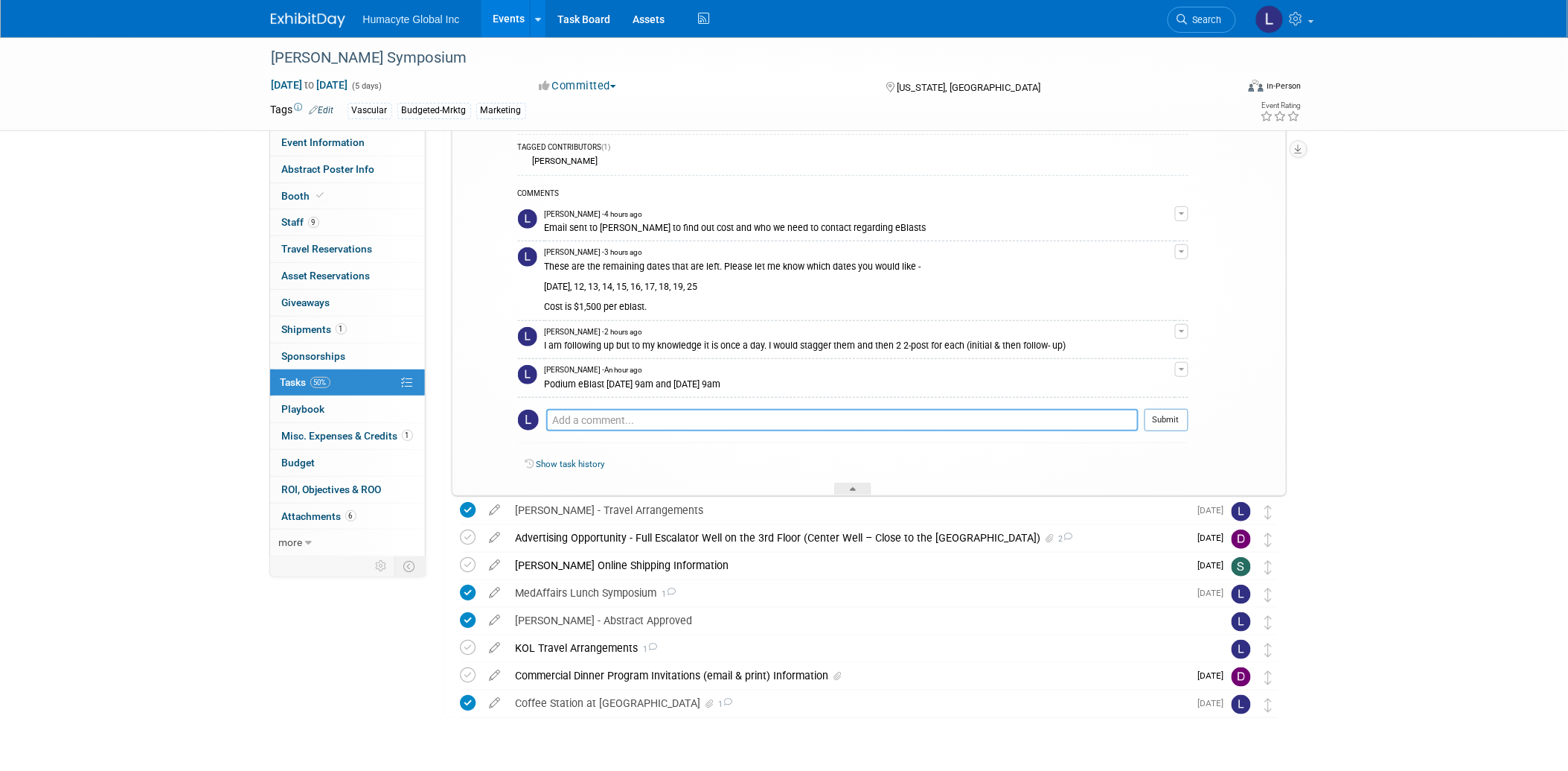
click at [583, 419] on textarea at bounding box center [842, 420] width 592 height 23
type textarea "j"
click at [720, 425] on textarea "Just received an email from [PERSON_NAME]" at bounding box center [842, 420] width 592 height 21
click at [719, 420] on textarea "Just received an email from [PERSON_NAME] and the dates listed are the dates th…" at bounding box center [842, 420] width 592 height 21
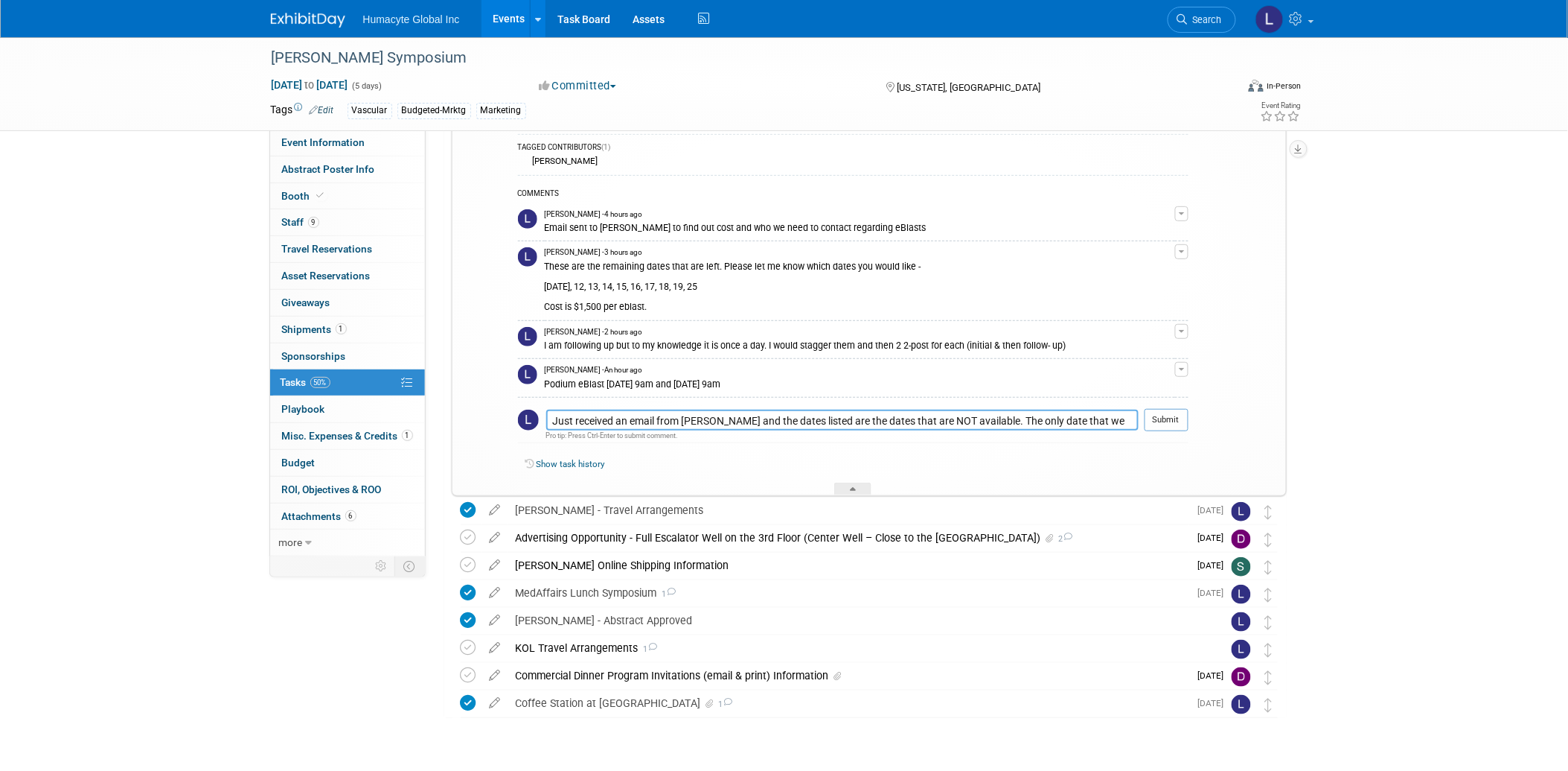
click at [715, 415] on textarea "Just received an email from [PERSON_NAME] and the dates listed are the dates th…" at bounding box center [842, 420] width 592 height 21
click at [720, 409] on td "Just received an email from [PERSON_NAME] and the dates listed are the dates th…" at bounding box center [842, 426] width 592 height 34
click at [719, 417] on textarea "Just received an email from [PERSON_NAME] and the dates listed are the dates th…" at bounding box center [842, 420] width 592 height 21
click at [717, 419] on textarea "Just received an email from [PERSON_NAME] and the dates listed are the dates th…" at bounding box center [842, 420] width 592 height 21
drag, startPoint x: 958, startPoint y: 415, endPoint x: 1131, endPoint y: 432, distance: 173.8
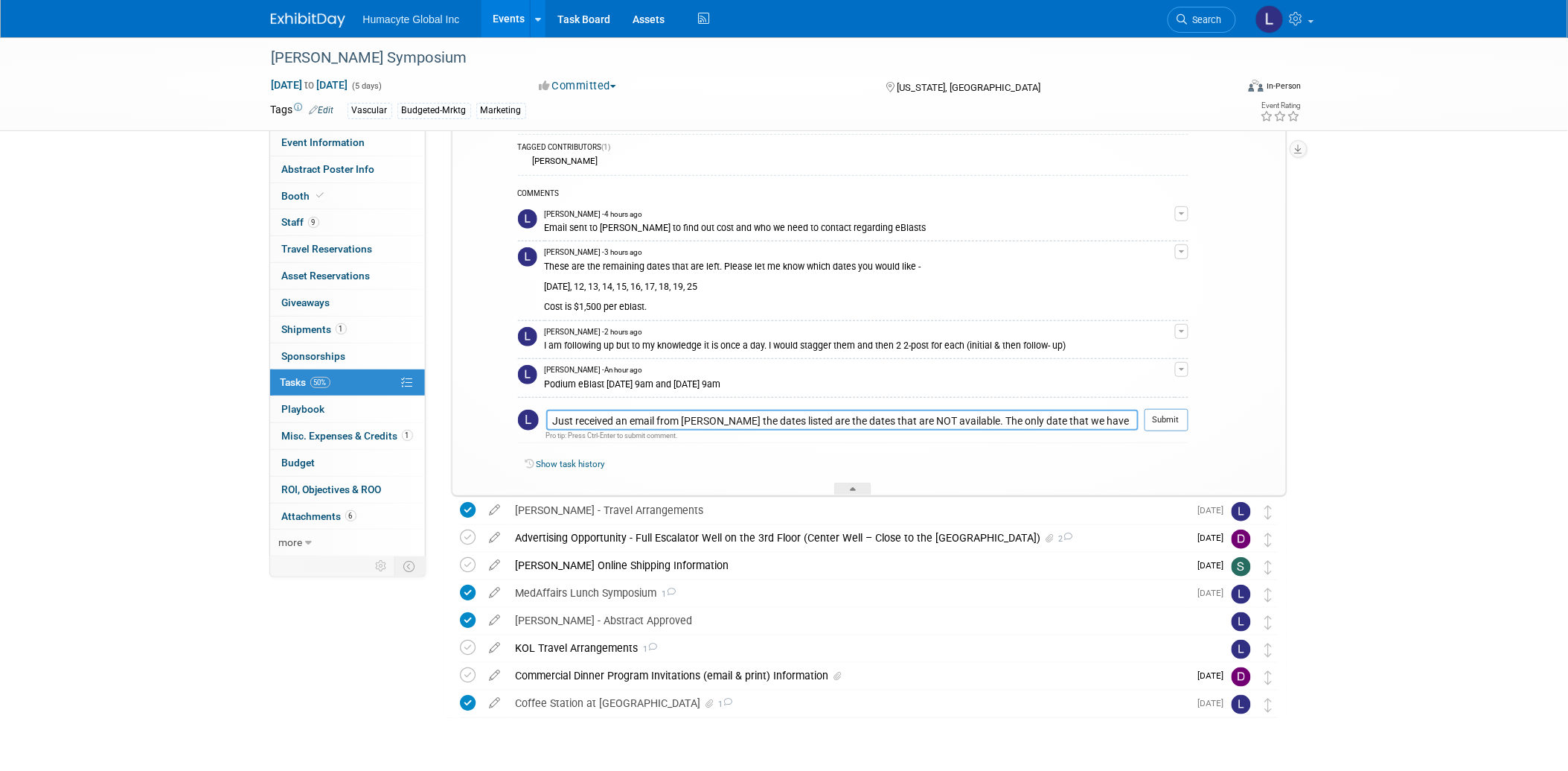
click at [1131, 432] on td "Just received an email from [PERSON_NAME] the dates listed are the dates that a…" at bounding box center [842, 426] width 592 height 34
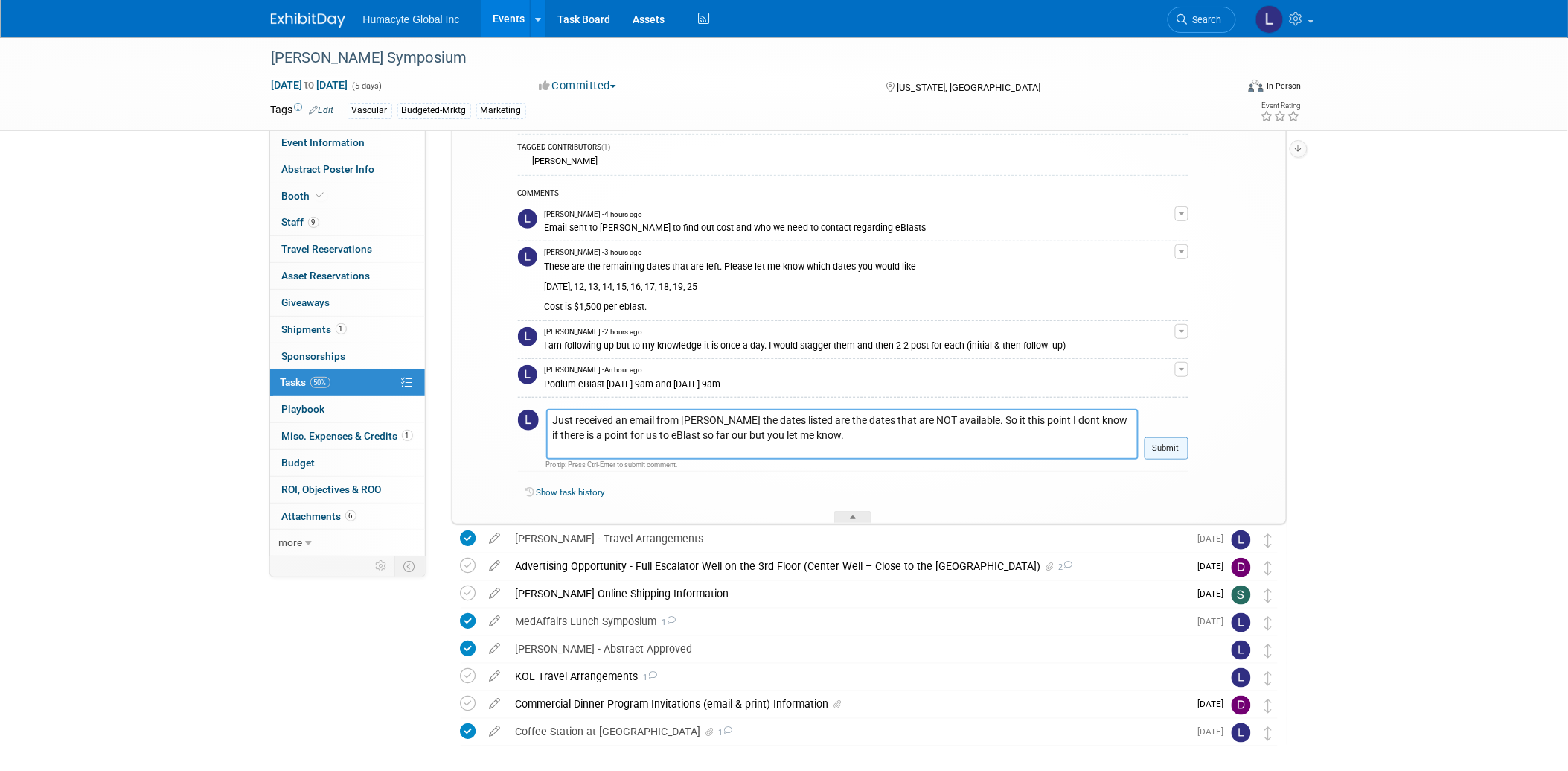
type textarea "Just received an email from [PERSON_NAME] the dates listed are the dates that a…"
click at [1176, 455] on button "Submit" at bounding box center [1166, 448] width 43 height 23
